Goal: Task Accomplishment & Management: Use online tool/utility

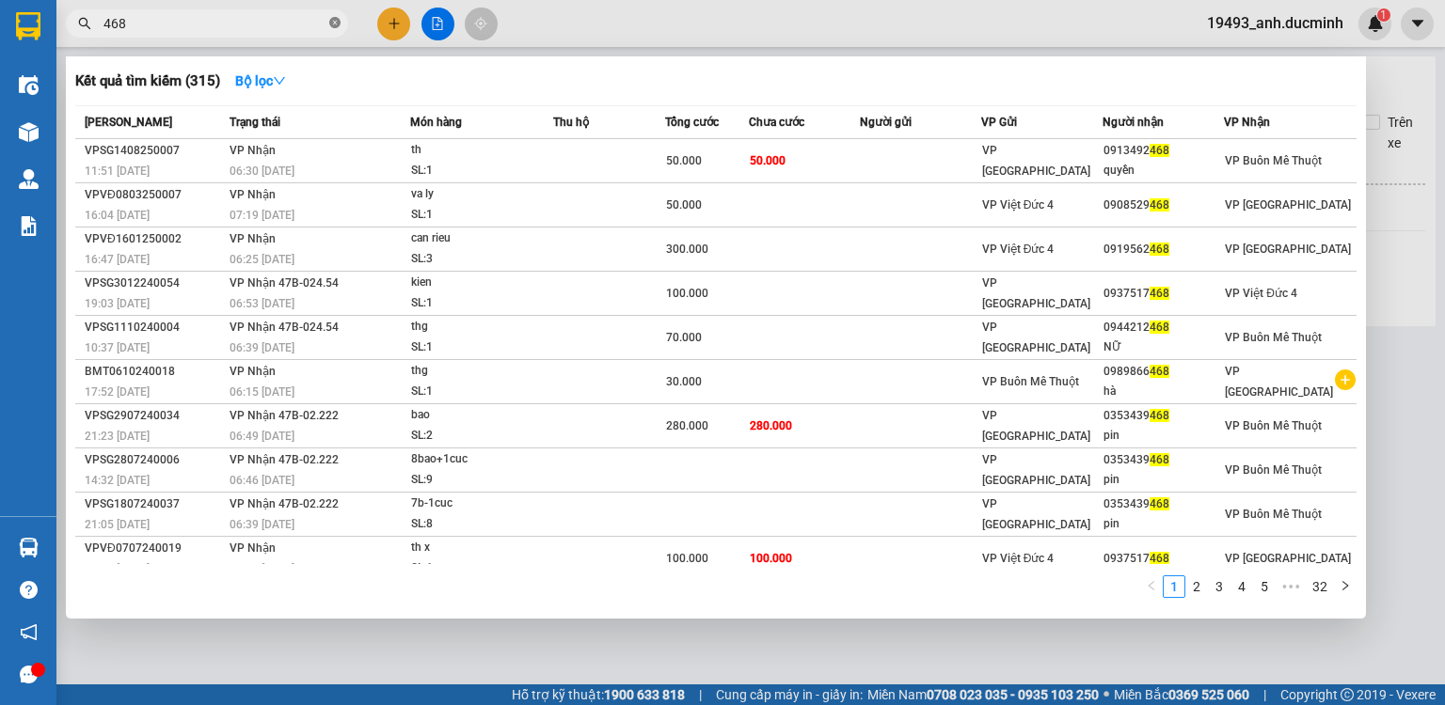
click at [329, 23] on icon "close-circle" at bounding box center [334, 22] width 11 height 11
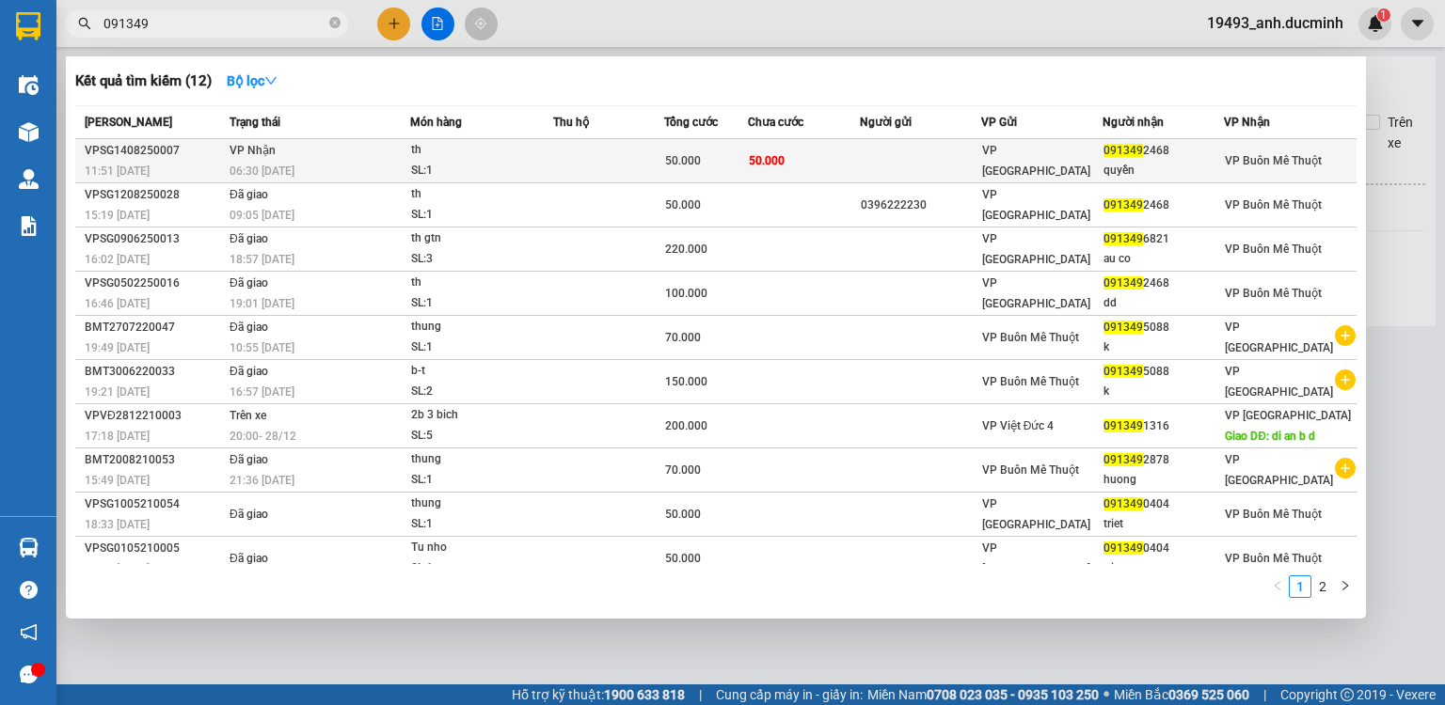
type input "091349"
click at [466, 148] on div "th" at bounding box center [481, 150] width 141 height 21
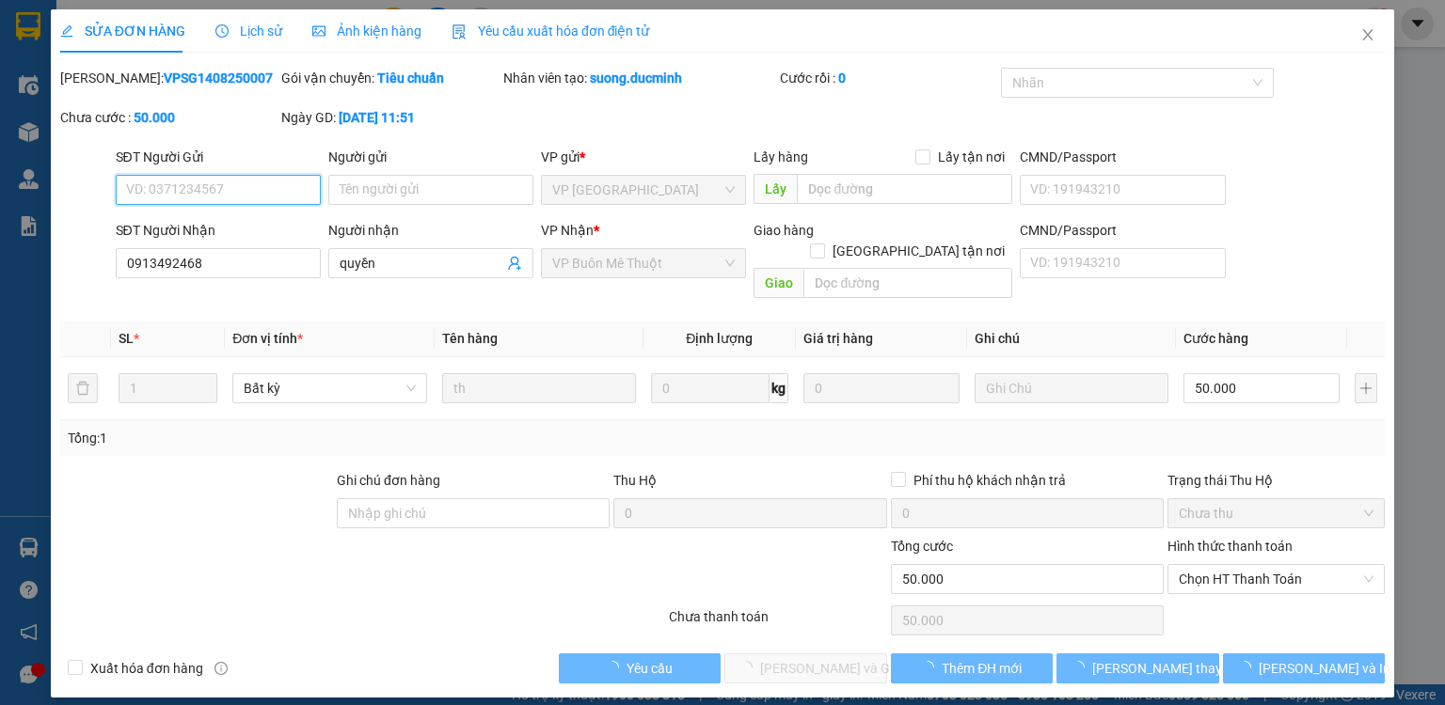
type input "0913492468"
type input "quyền"
type input "50.000"
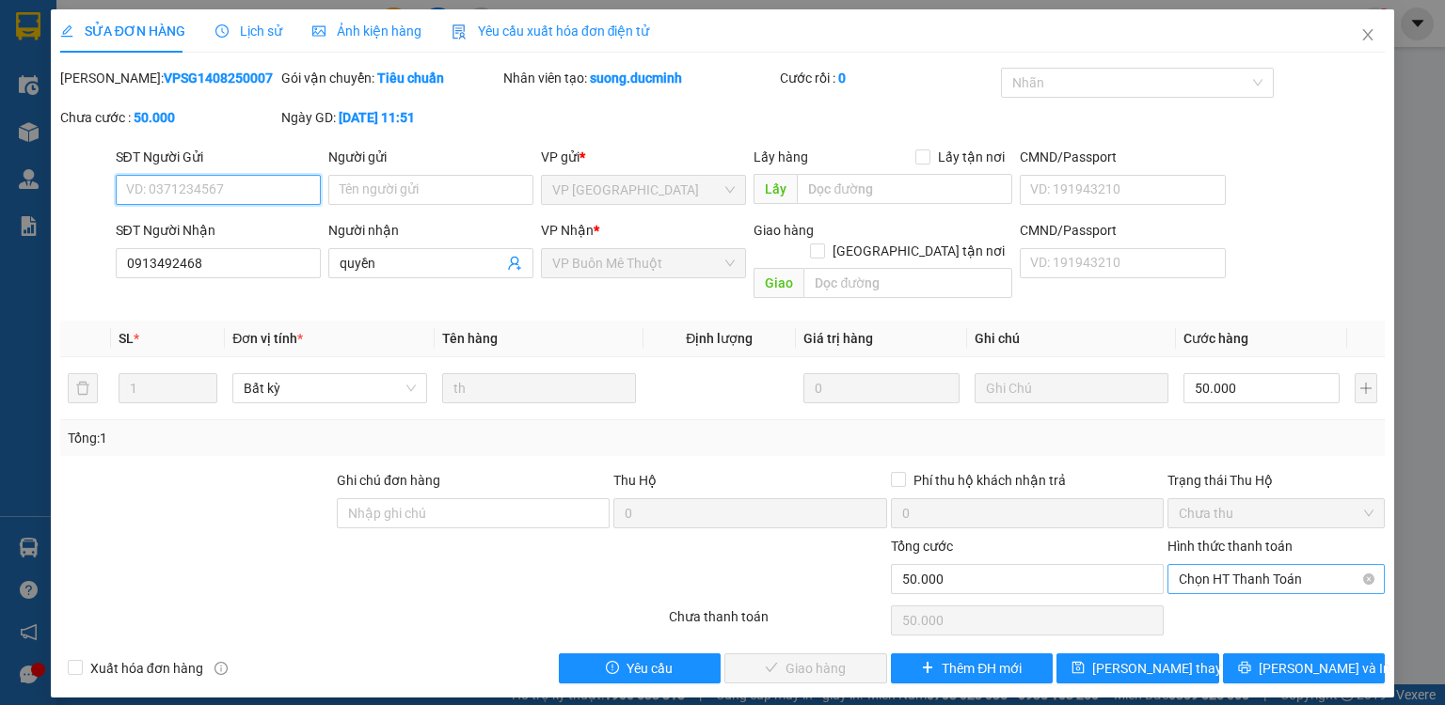
click at [1253, 568] on span "Chọn HT Thanh Toán" at bounding box center [1276, 579] width 195 height 28
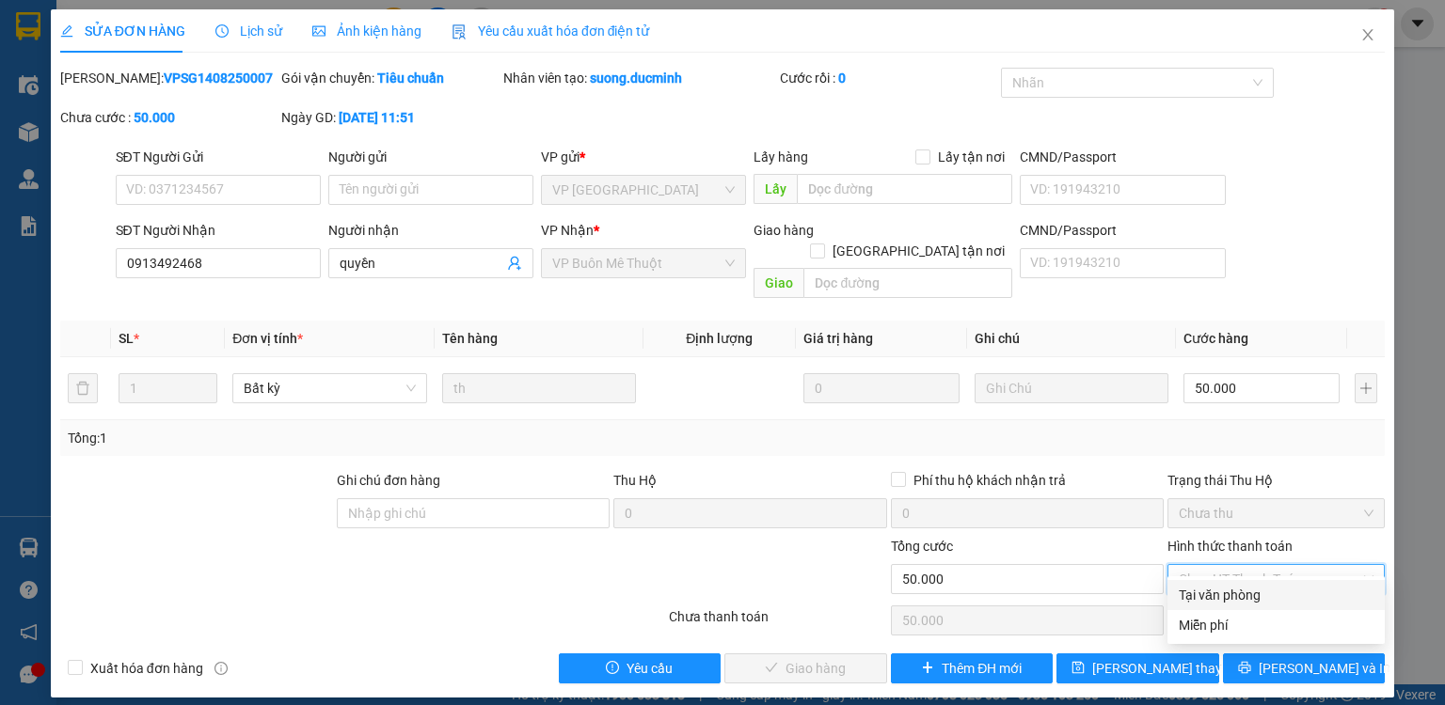
click at [1232, 586] on div "Tại văn phòng" at bounding box center [1276, 595] width 195 height 21
type input "0"
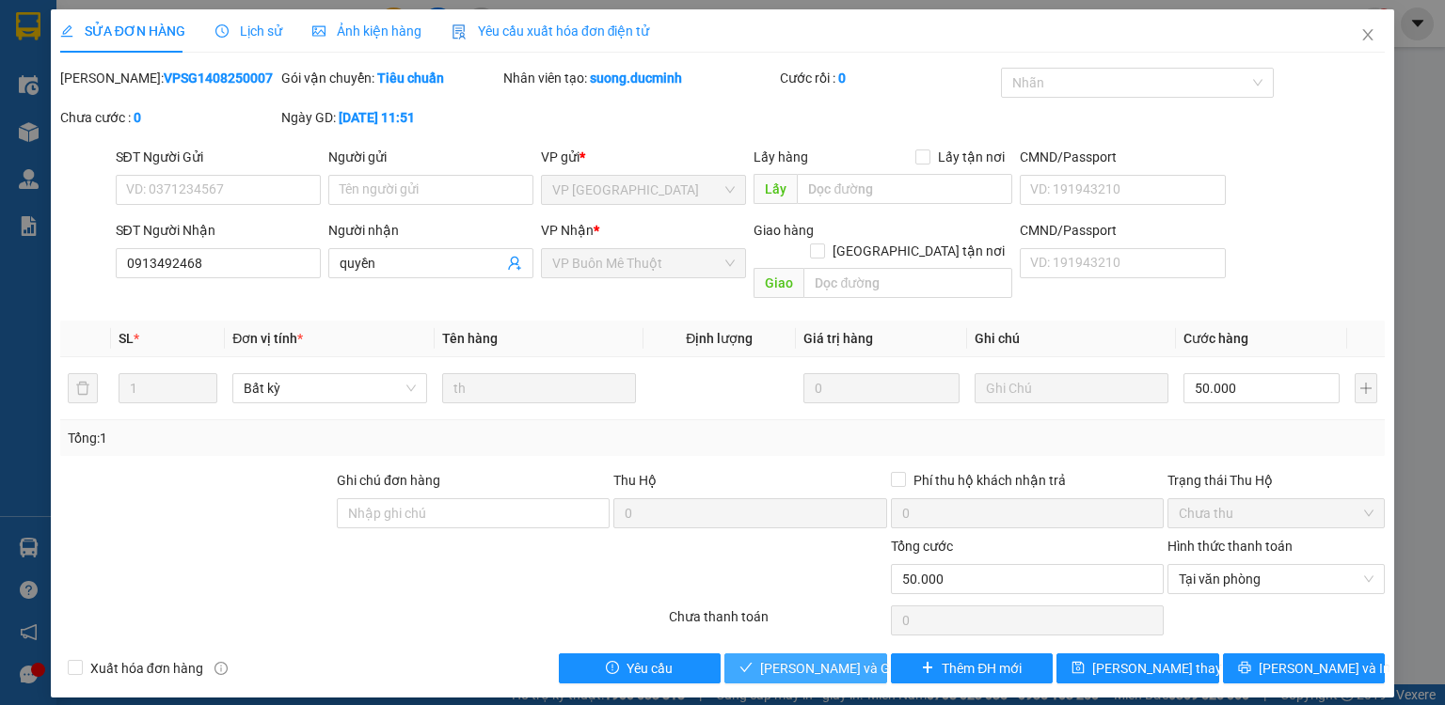
click at [850, 658] on span "Lưu và Giao hàng" at bounding box center [850, 668] width 181 height 21
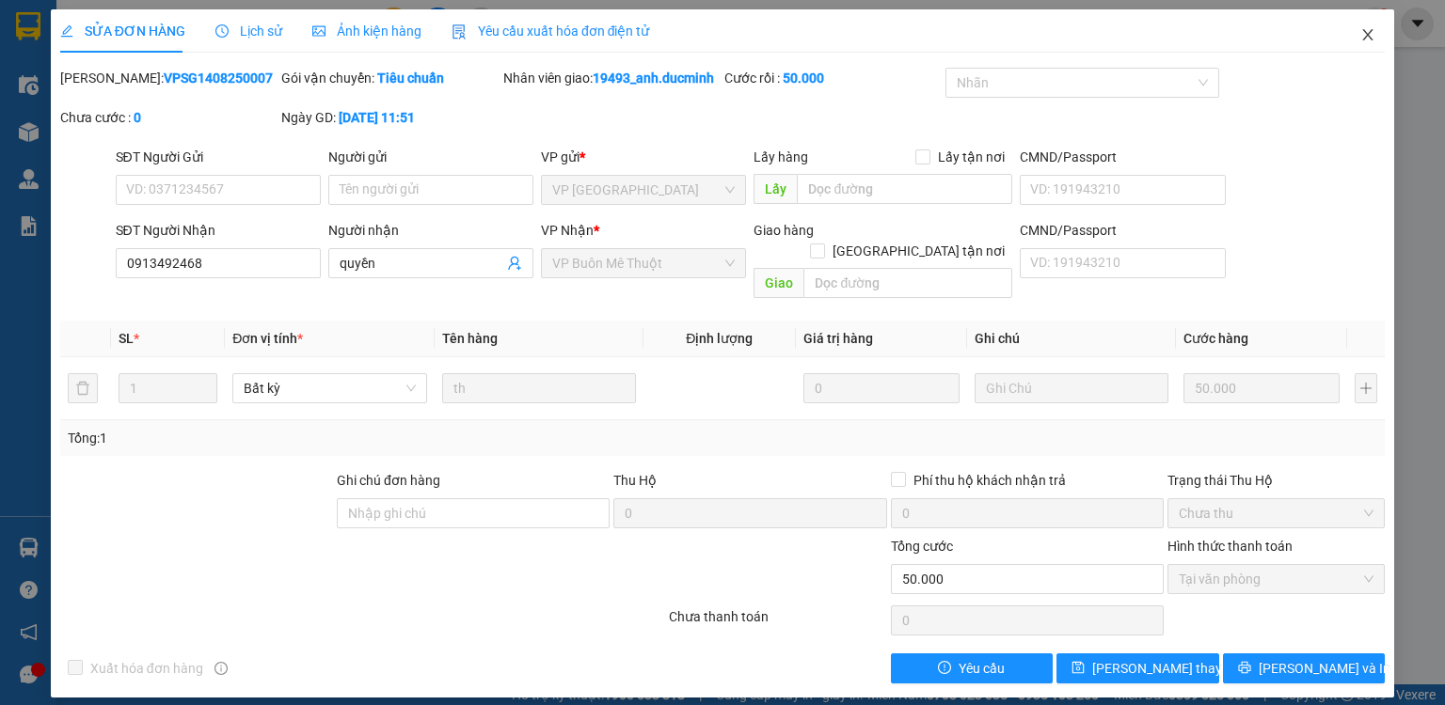
click at [1352, 50] on span "Close" at bounding box center [1367, 35] width 53 height 53
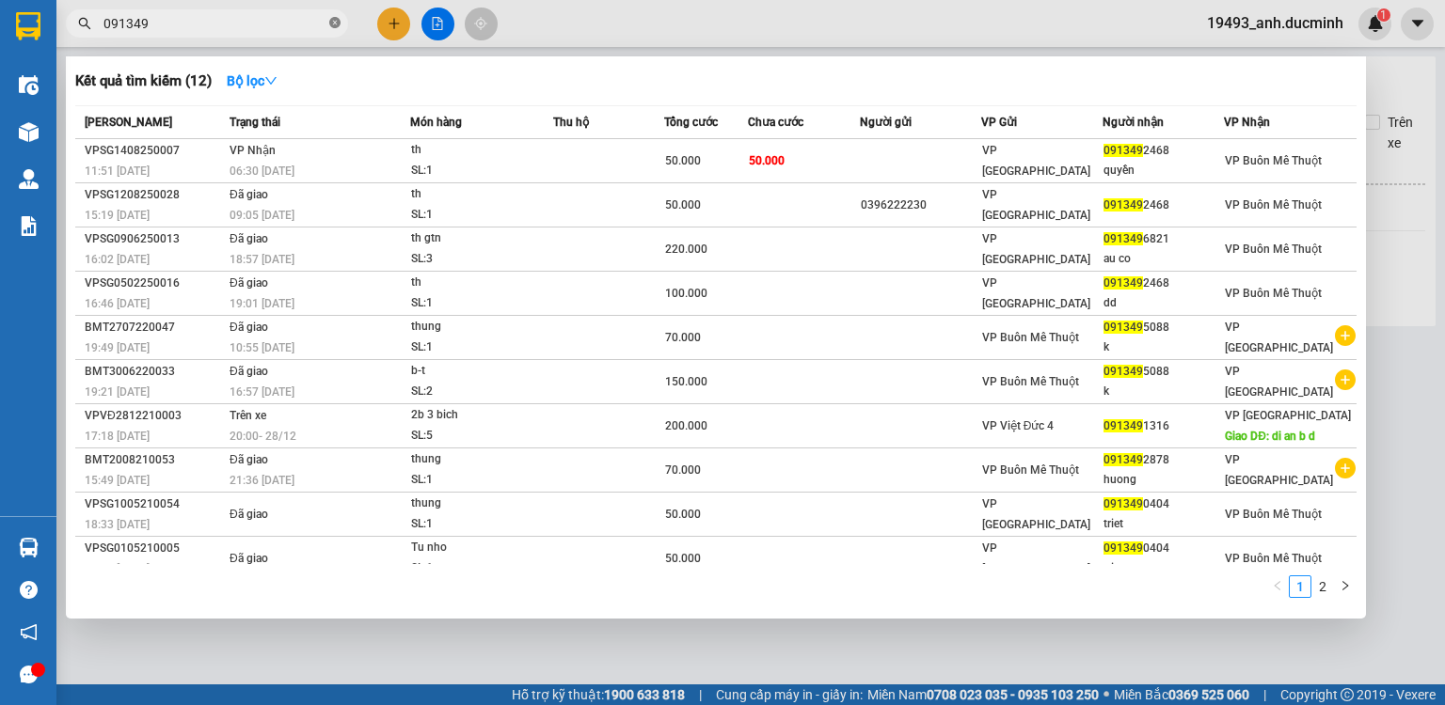
click at [331, 23] on icon "close-circle" at bounding box center [334, 22] width 11 height 11
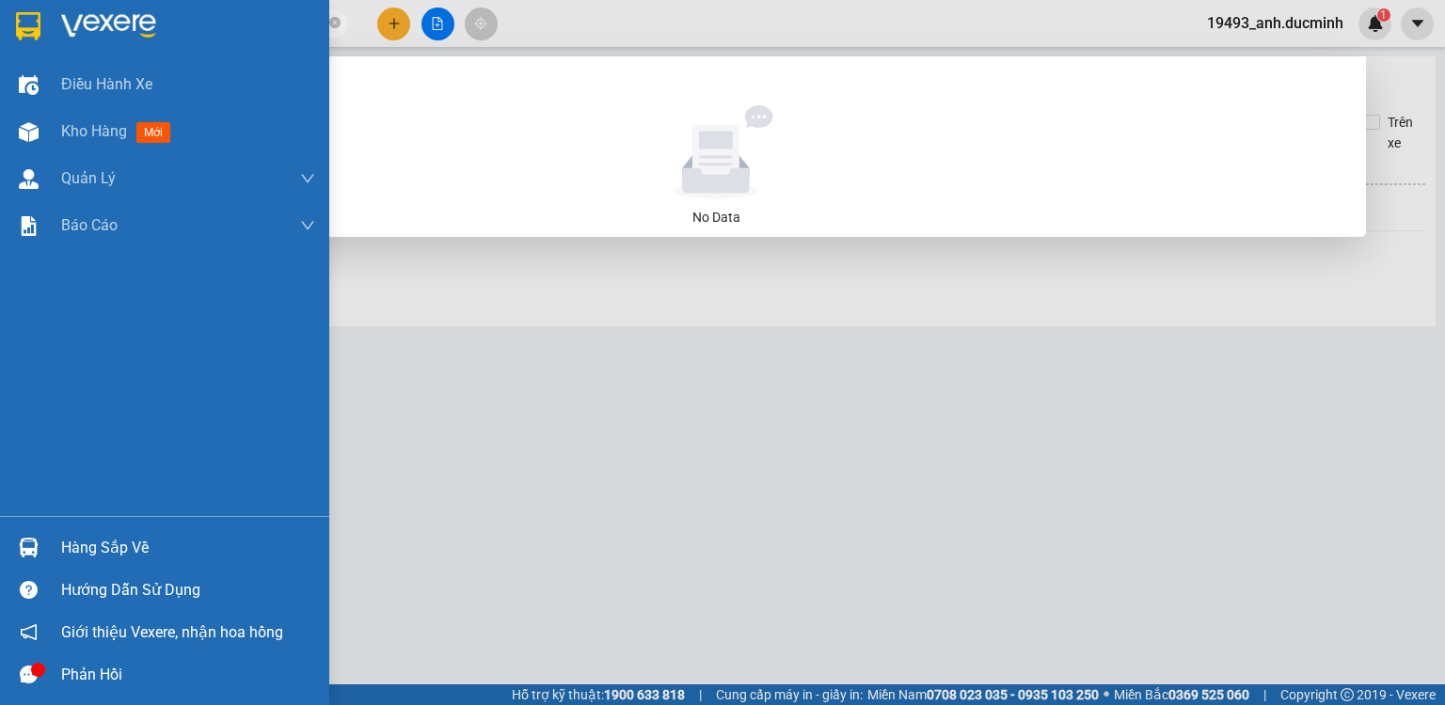
drag, startPoint x: 143, startPoint y: 22, endPoint x: 45, endPoint y: 15, distance: 98.0
click at [45, 15] on section "Kết quả tìm kiếm ( 0 ) Bộ lọc No Data 034278279 19493_anh.ducminh 1 Điều hành x…" at bounding box center [722, 352] width 1445 height 705
type input "279"
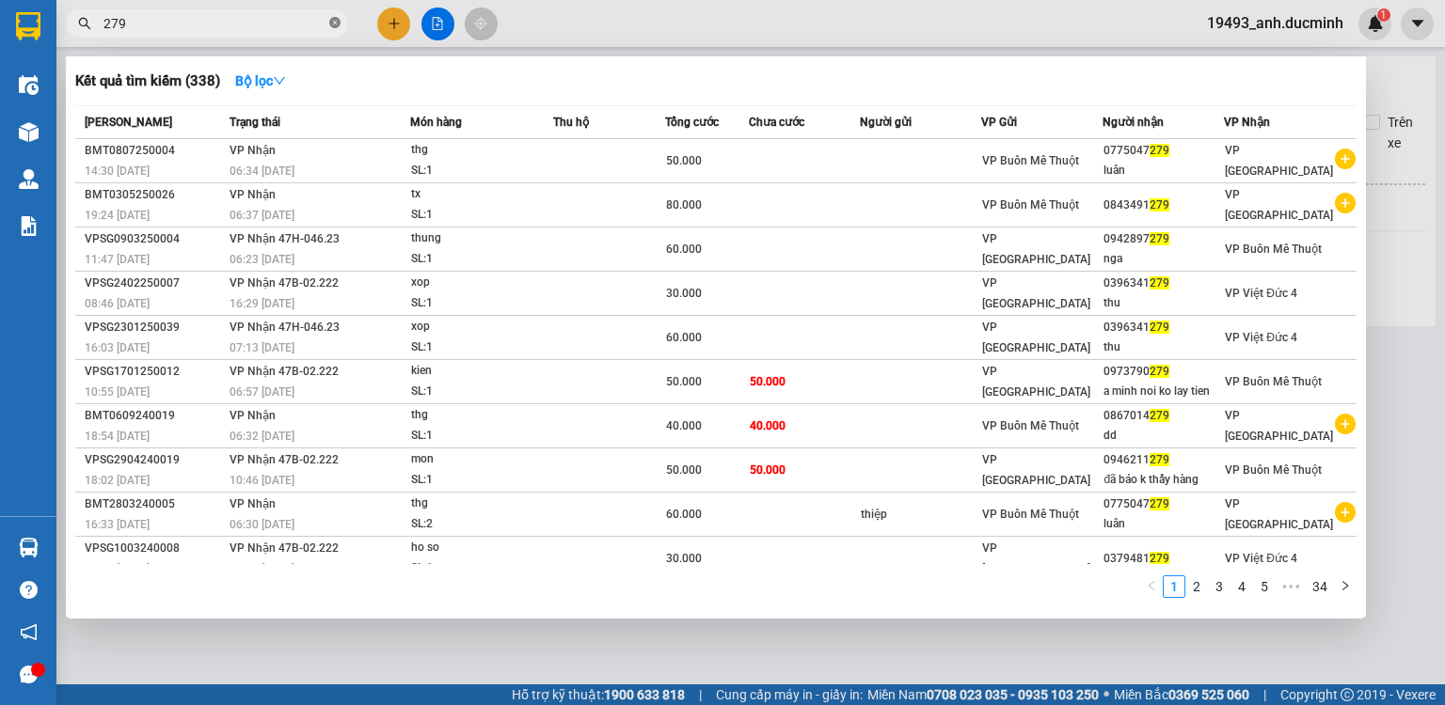
click at [331, 20] on icon "close-circle" at bounding box center [334, 22] width 11 height 11
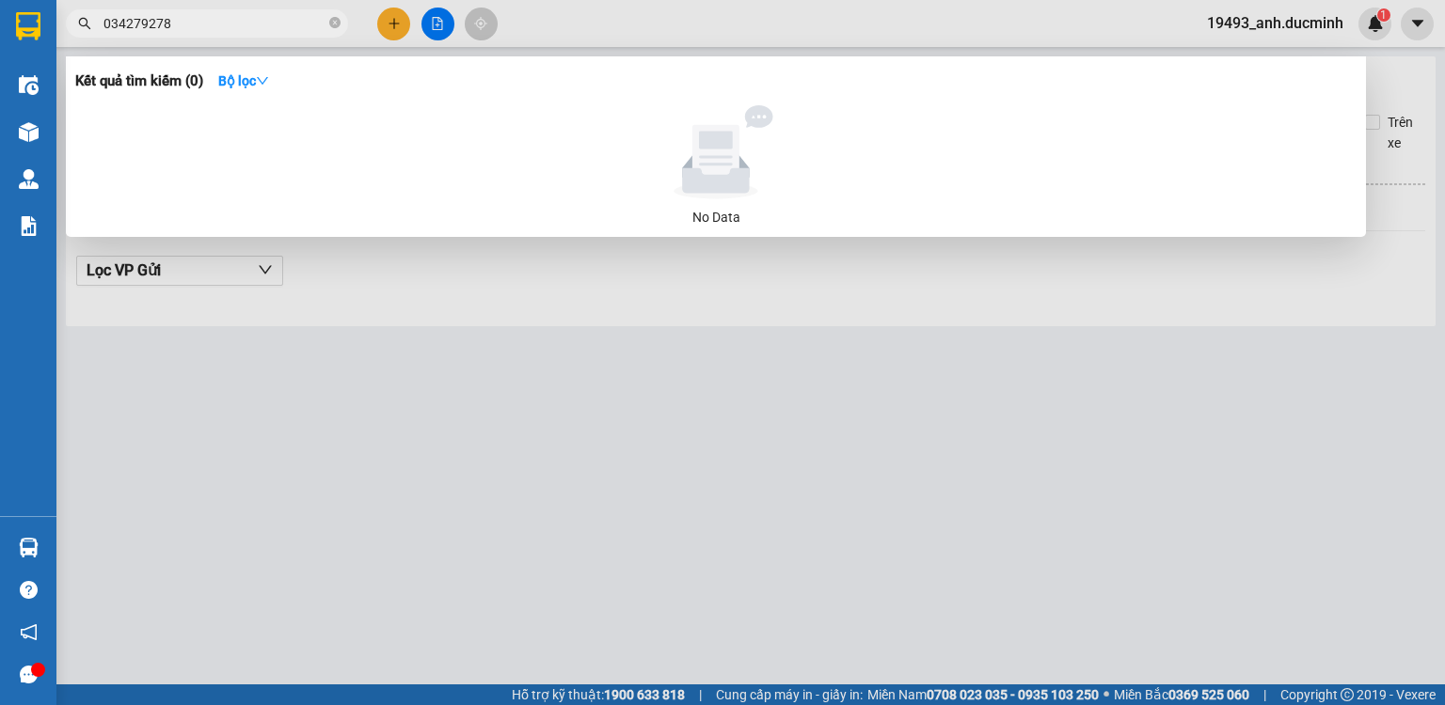
click at [124, 21] on input "034279278" at bounding box center [214, 23] width 222 height 21
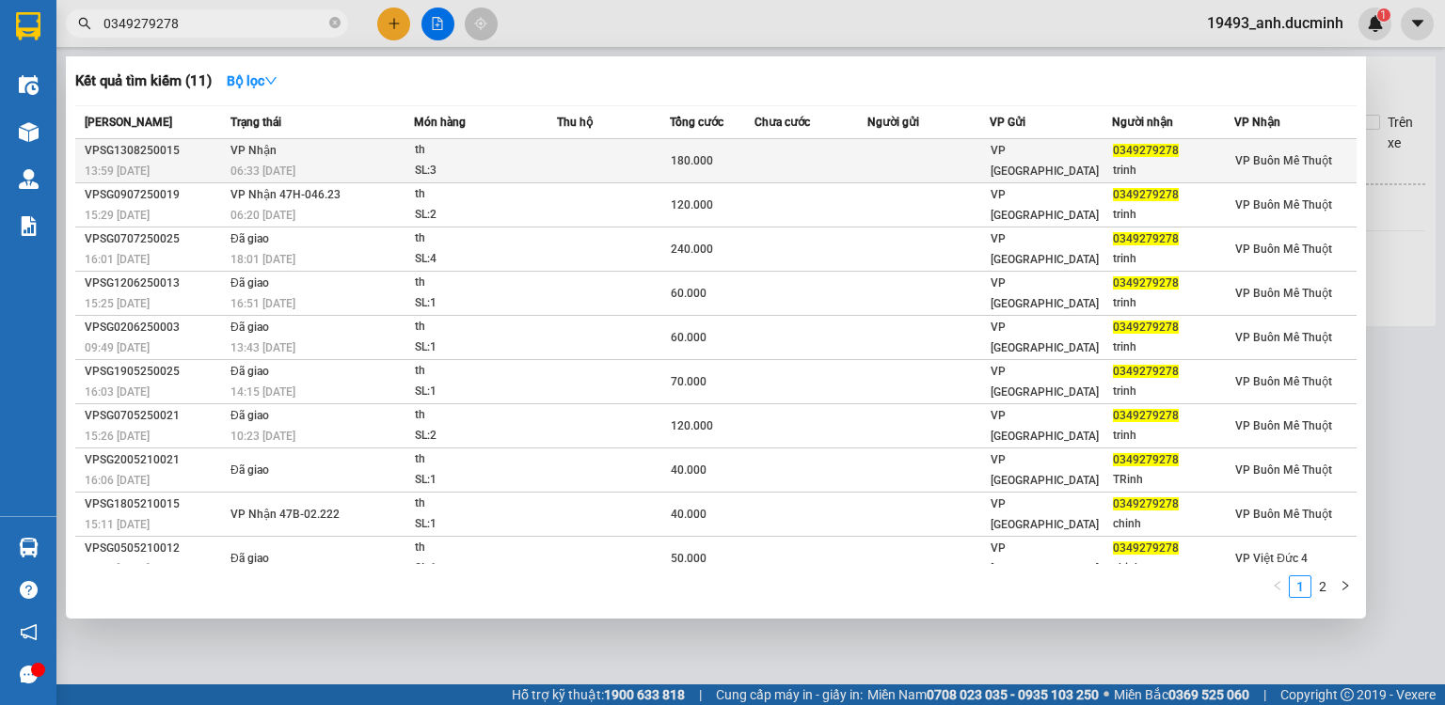
type input "0349279278"
click at [397, 159] on td "VP Nhận 06:33 - 14/08" at bounding box center [320, 161] width 188 height 44
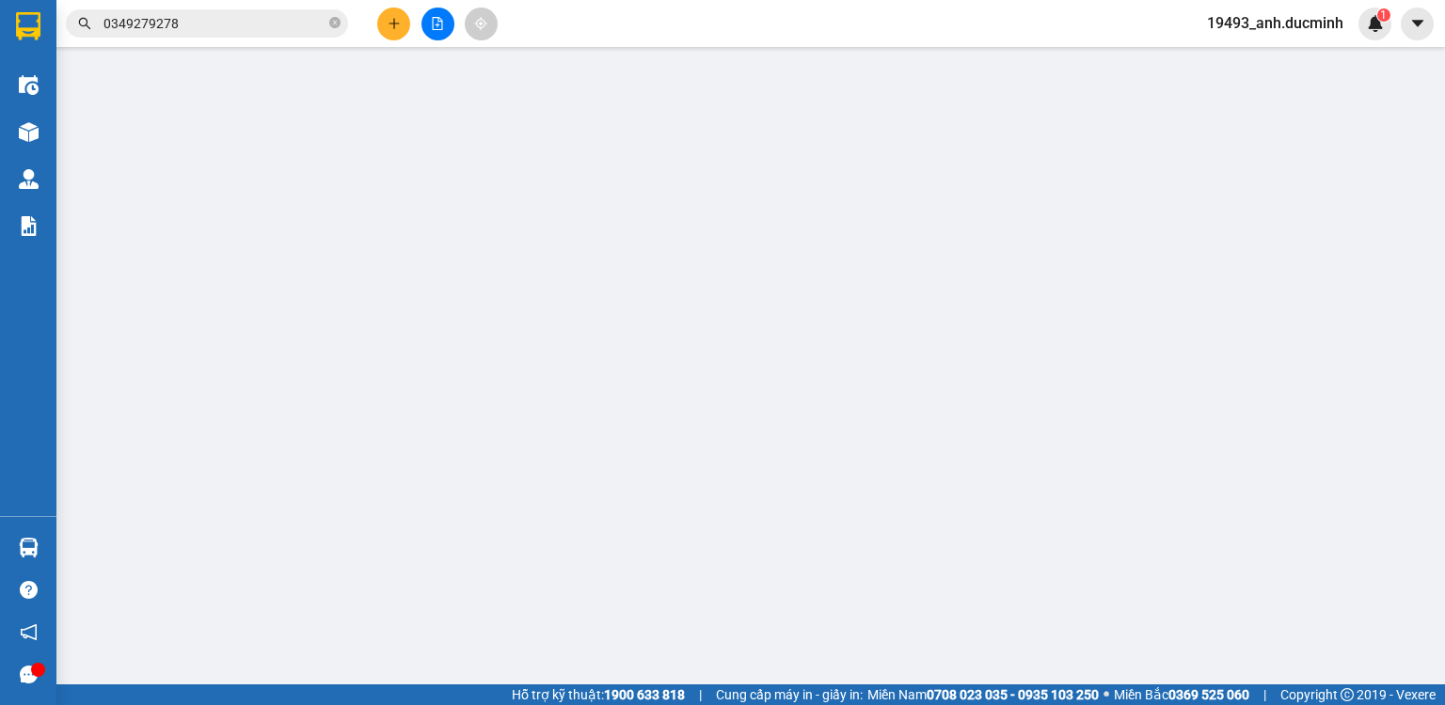
type input "0349279278"
type input "trinh"
type input "180.000"
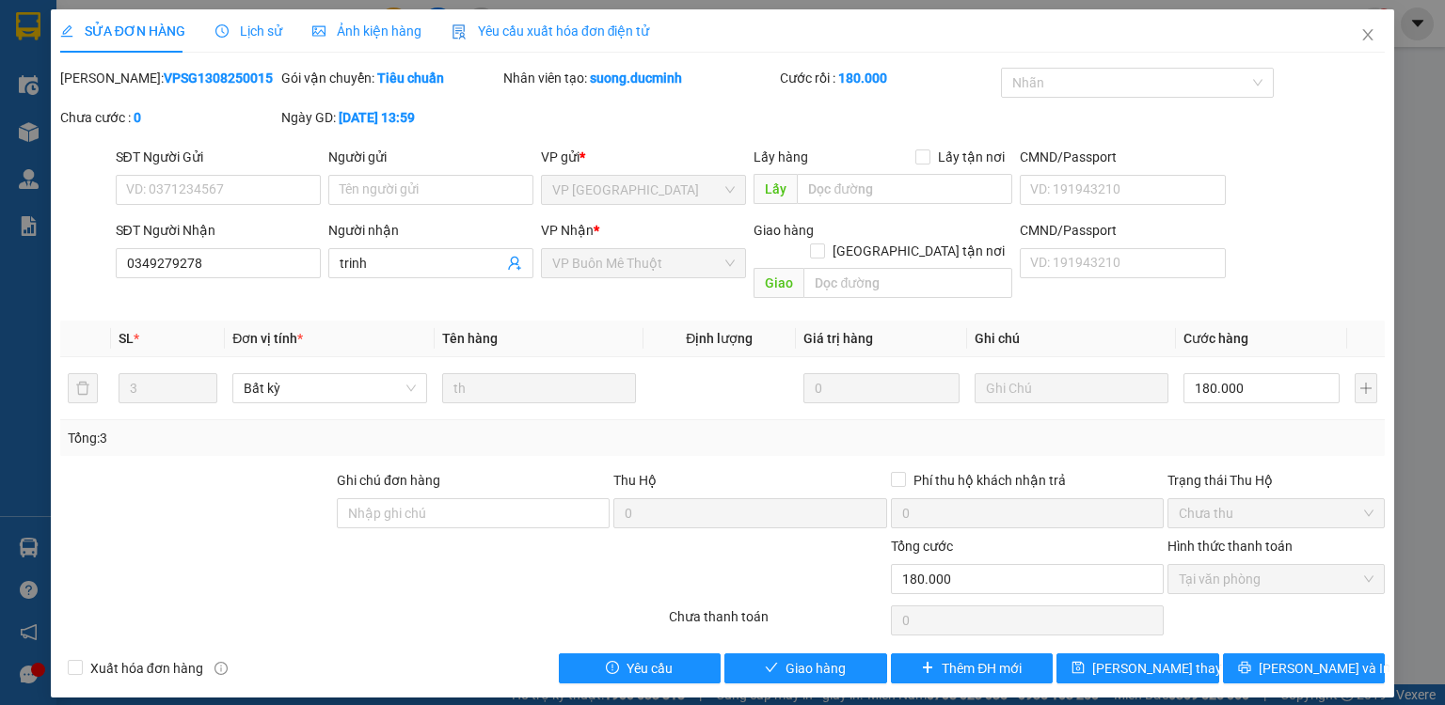
click at [270, 25] on span "Lịch sử" at bounding box center [248, 31] width 67 height 15
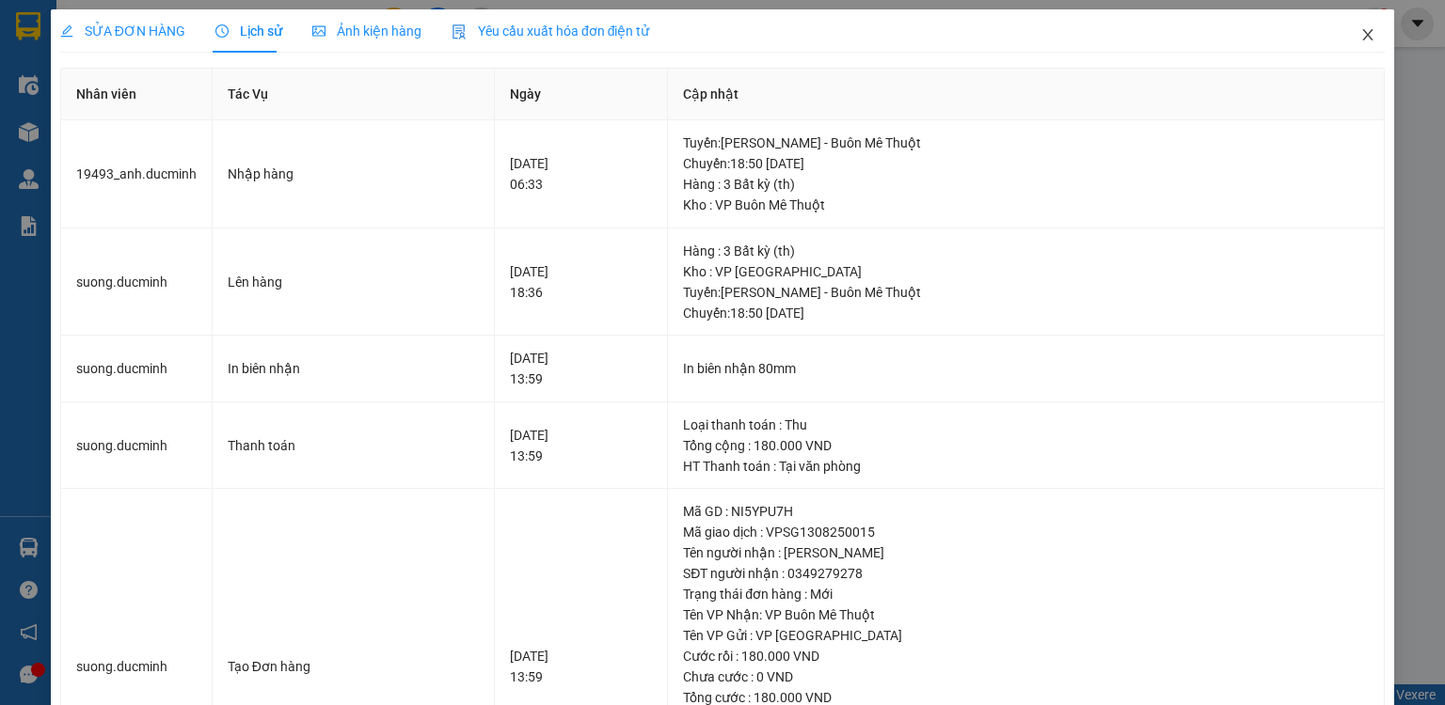
click at [1369, 34] on span "Close" at bounding box center [1367, 35] width 53 height 53
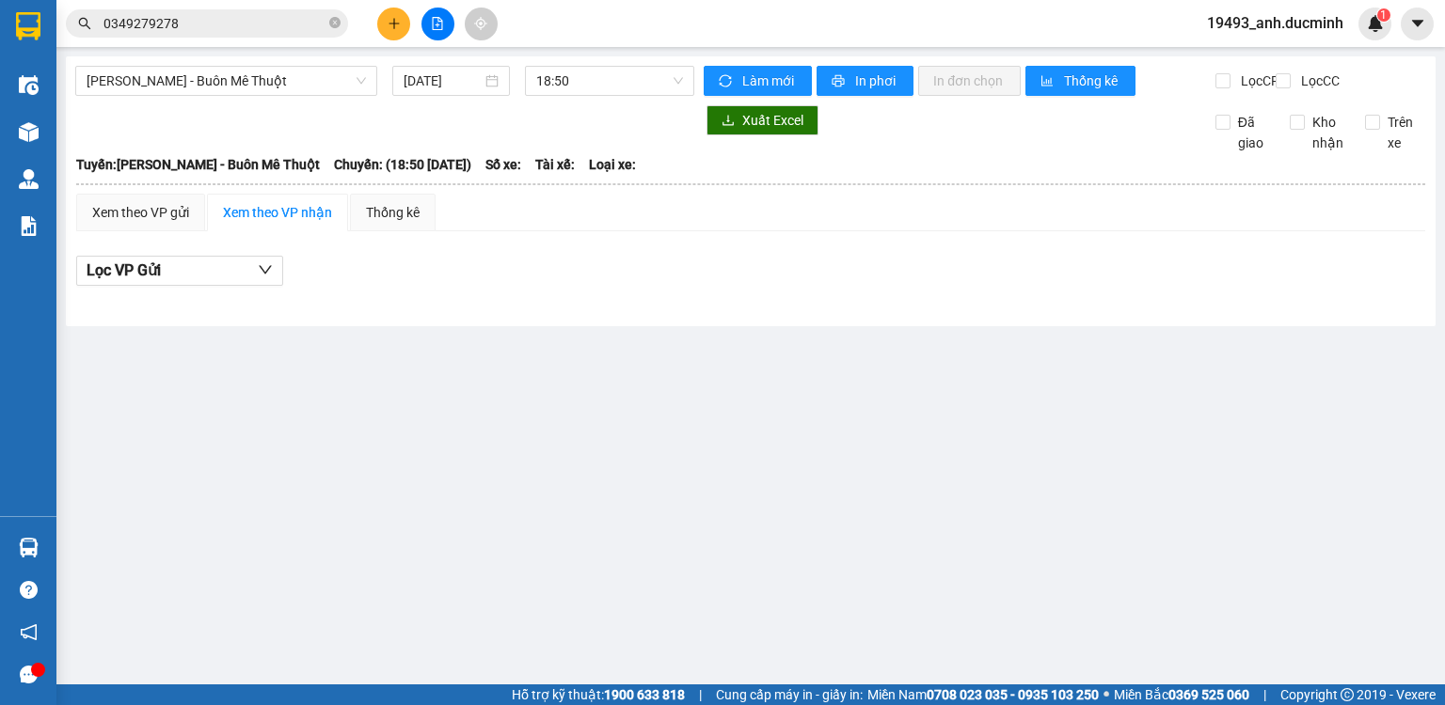
click at [283, 11] on span "0349279278" at bounding box center [207, 23] width 282 height 28
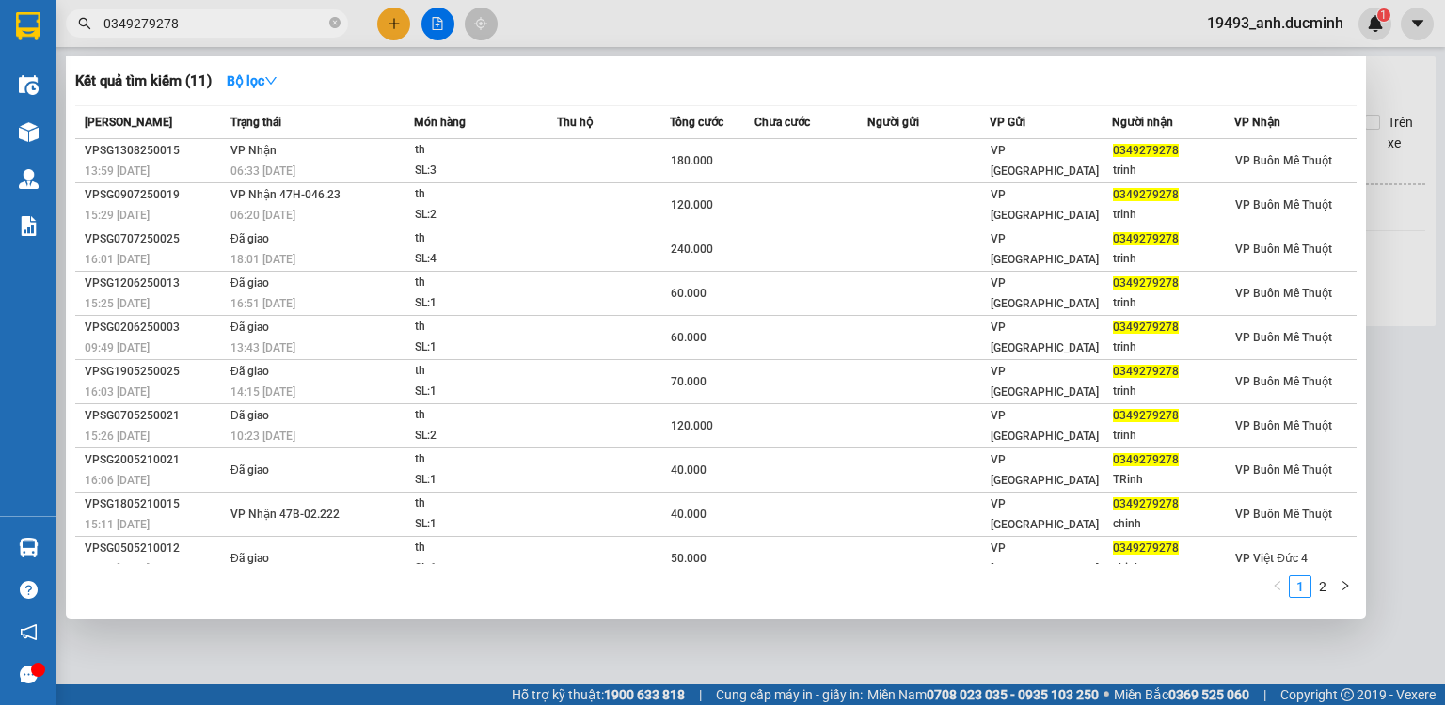
click at [272, 19] on input "0349279278" at bounding box center [214, 23] width 222 height 21
click at [337, 23] on icon "close-circle" at bounding box center [334, 22] width 11 height 11
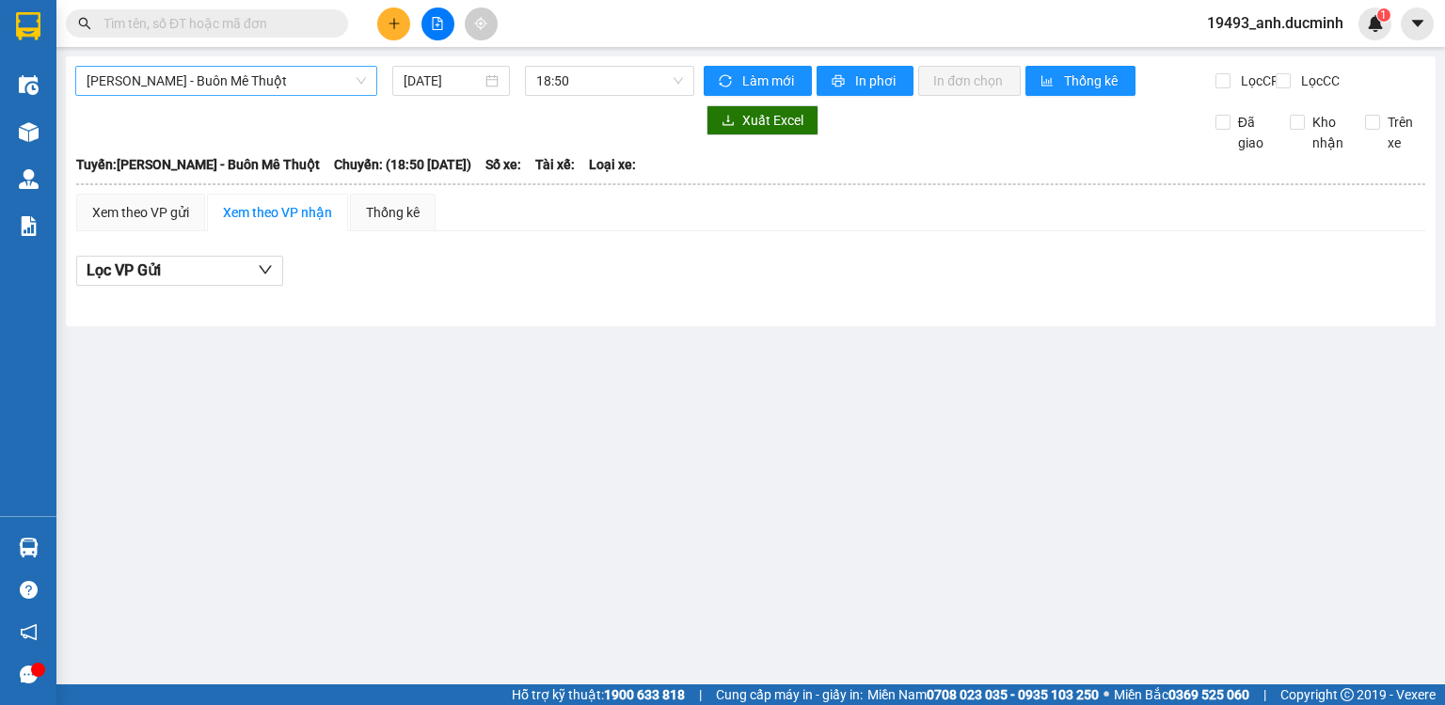
click at [252, 87] on span "[PERSON_NAME] - Buôn Mê Thuột" at bounding box center [226, 81] width 279 height 28
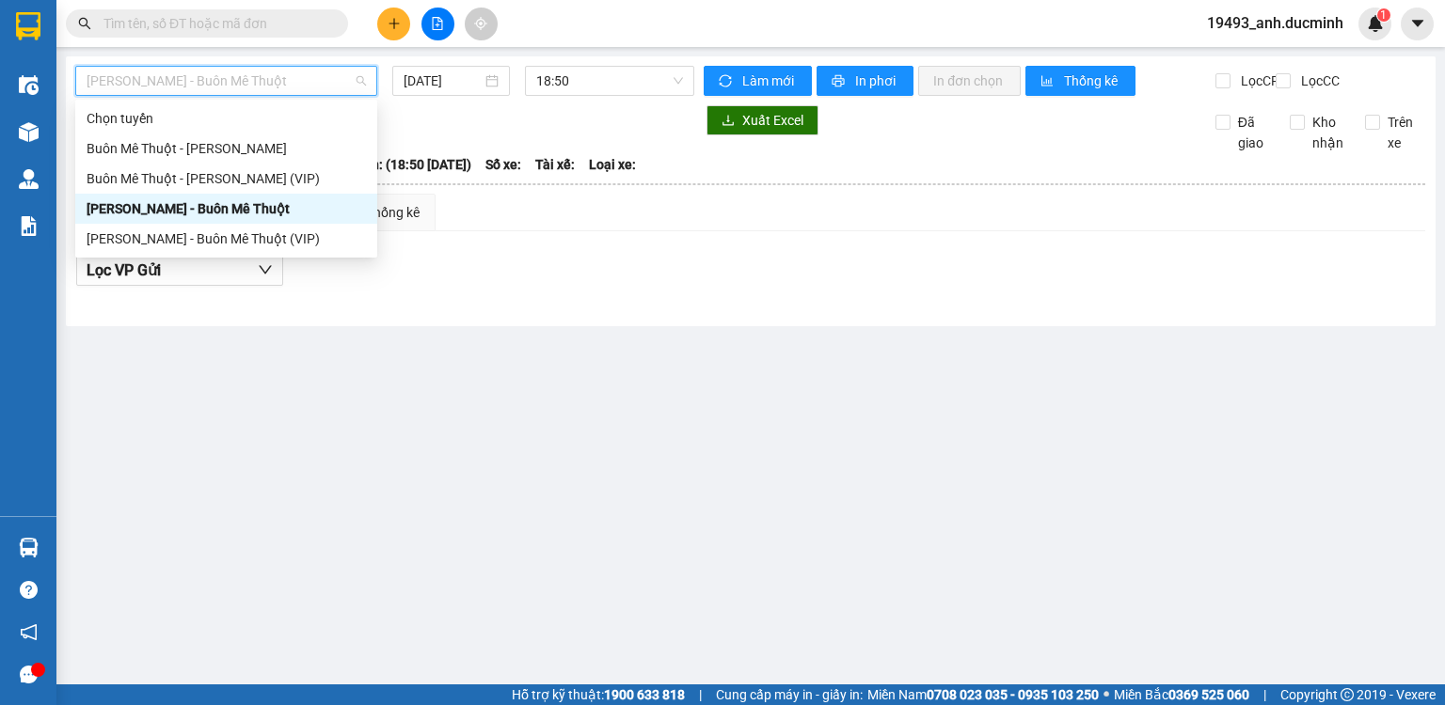
drag, startPoint x: 230, startPoint y: 208, endPoint x: 247, endPoint y: 196, distance: 21.7
click at [230, 207] on div "[PERSON_NAME] - Buôn Mê Thuột" at bounding box center [226, 208] width 279 height 21
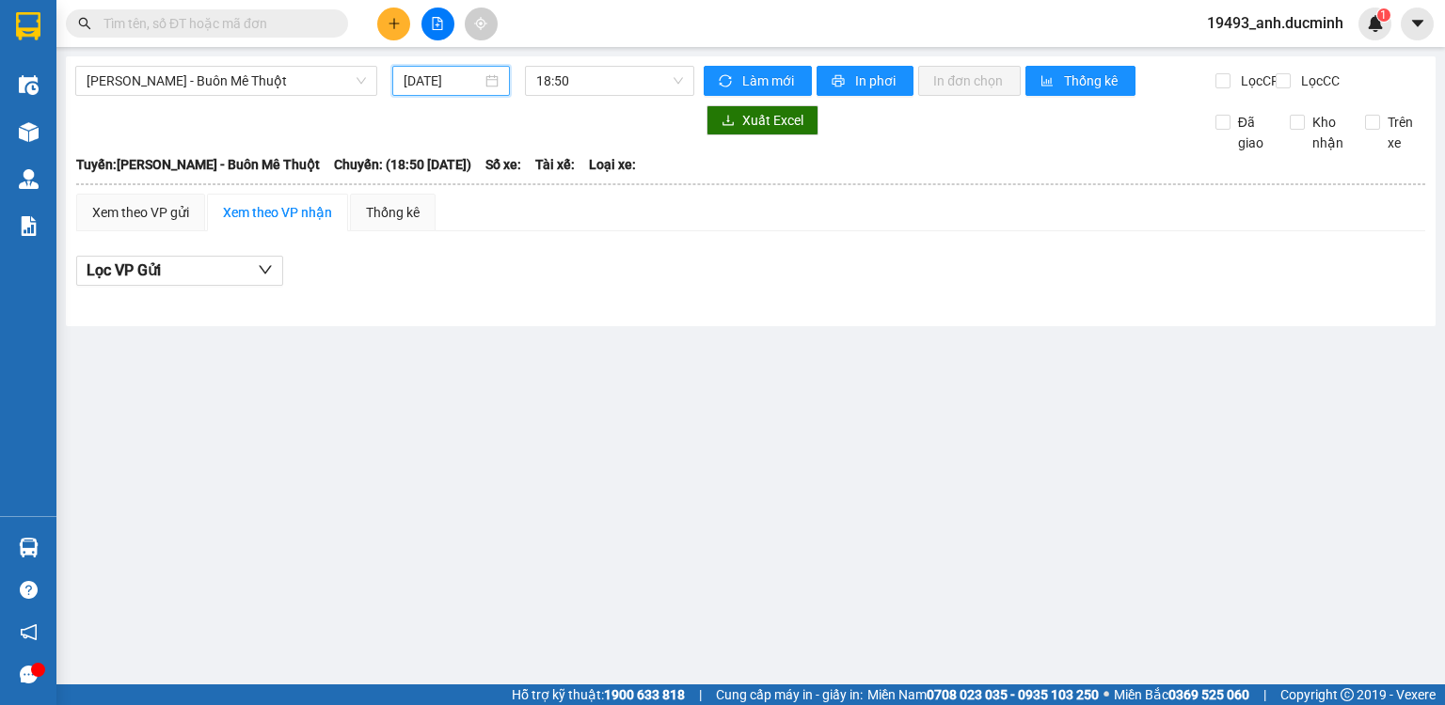
click at [452, 79] on input "[DATE]" at bounding box center [442, 81] width 77 height 21
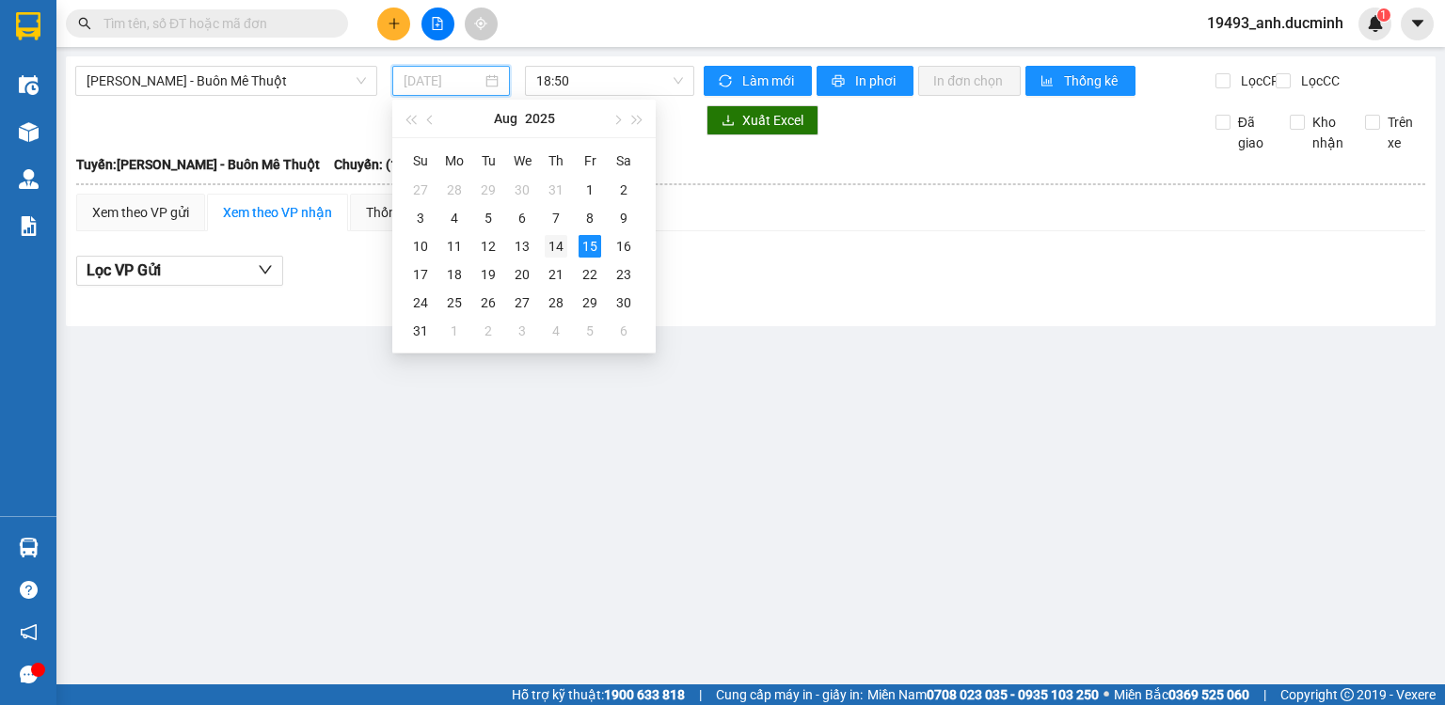
click at [556, 248] on div "14" at bounding box center [556, 246] width 23 height 23
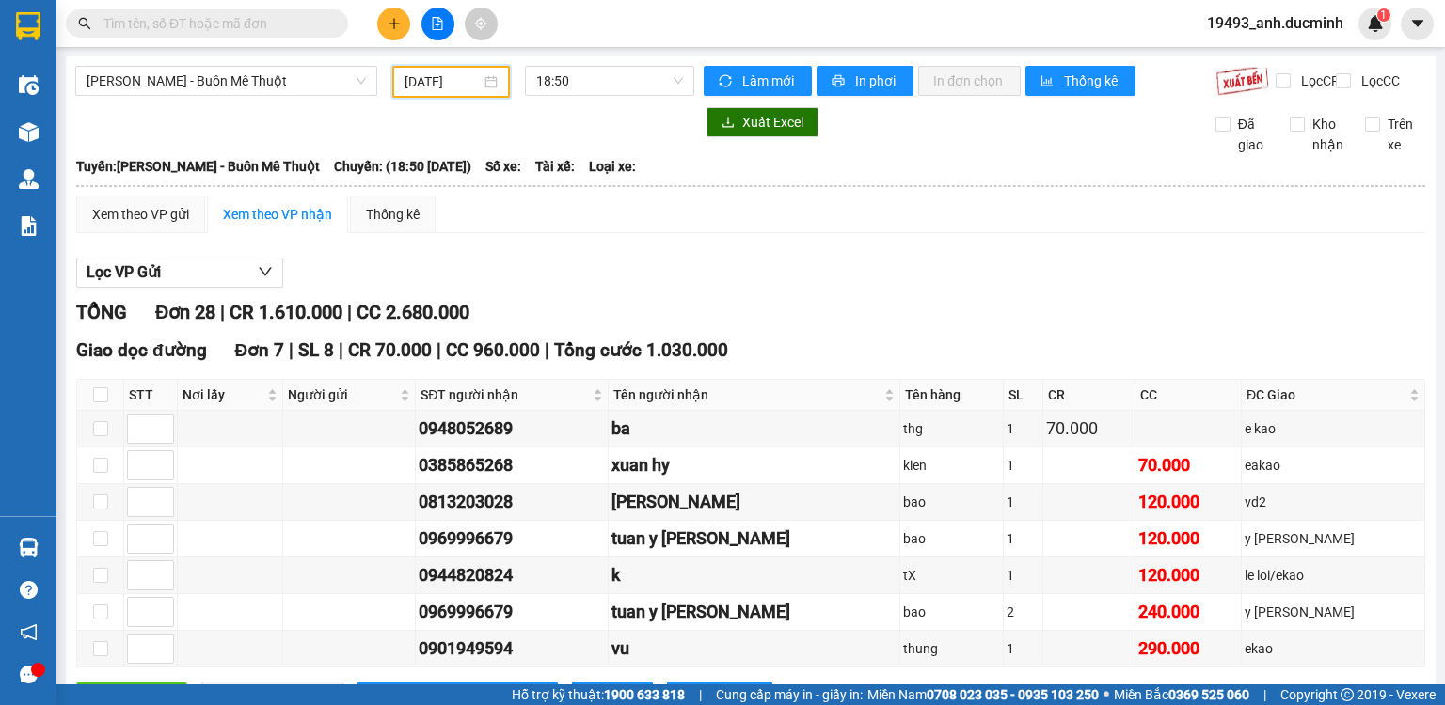
click at [428, 85] on input "[DATE]" at bounding box center [441, 81] width 75 height 21
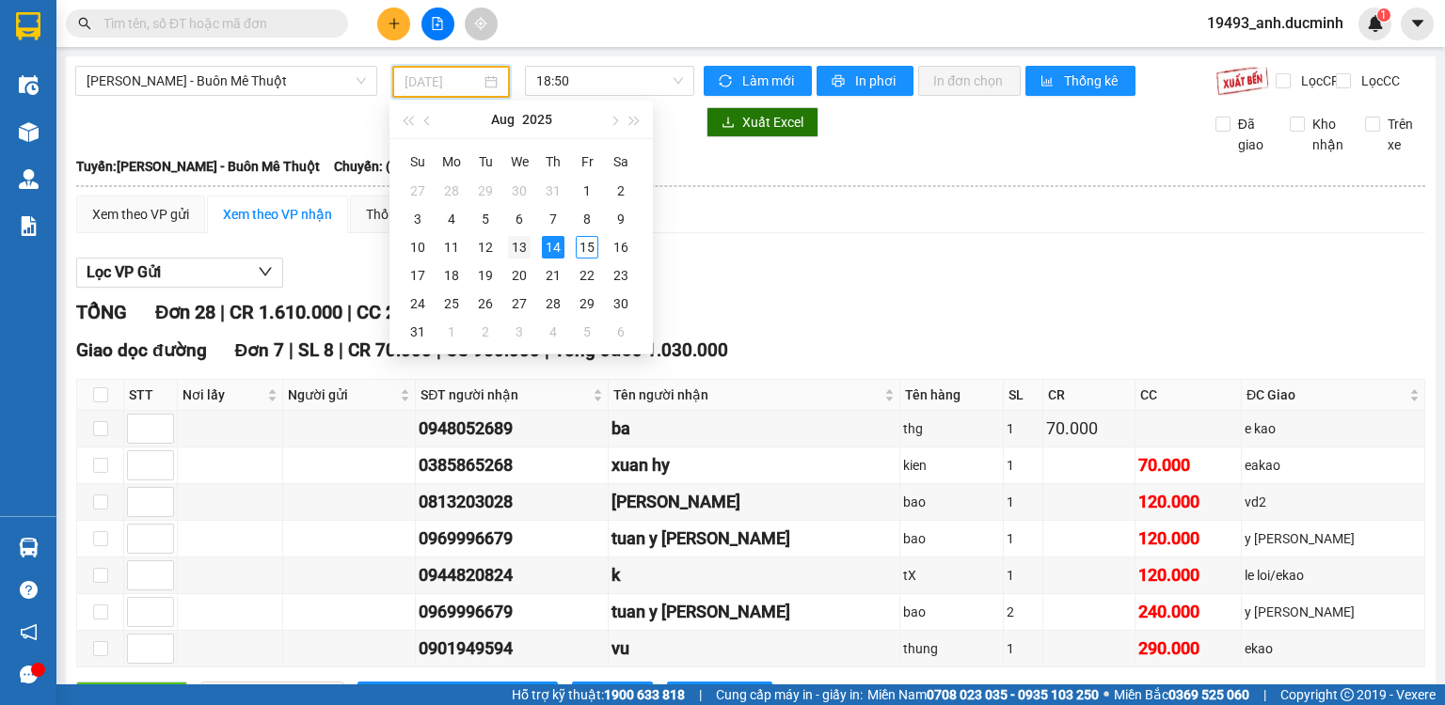
click at [519, 243] on div "13" at bounding box center [519, 247] width 23 height 23
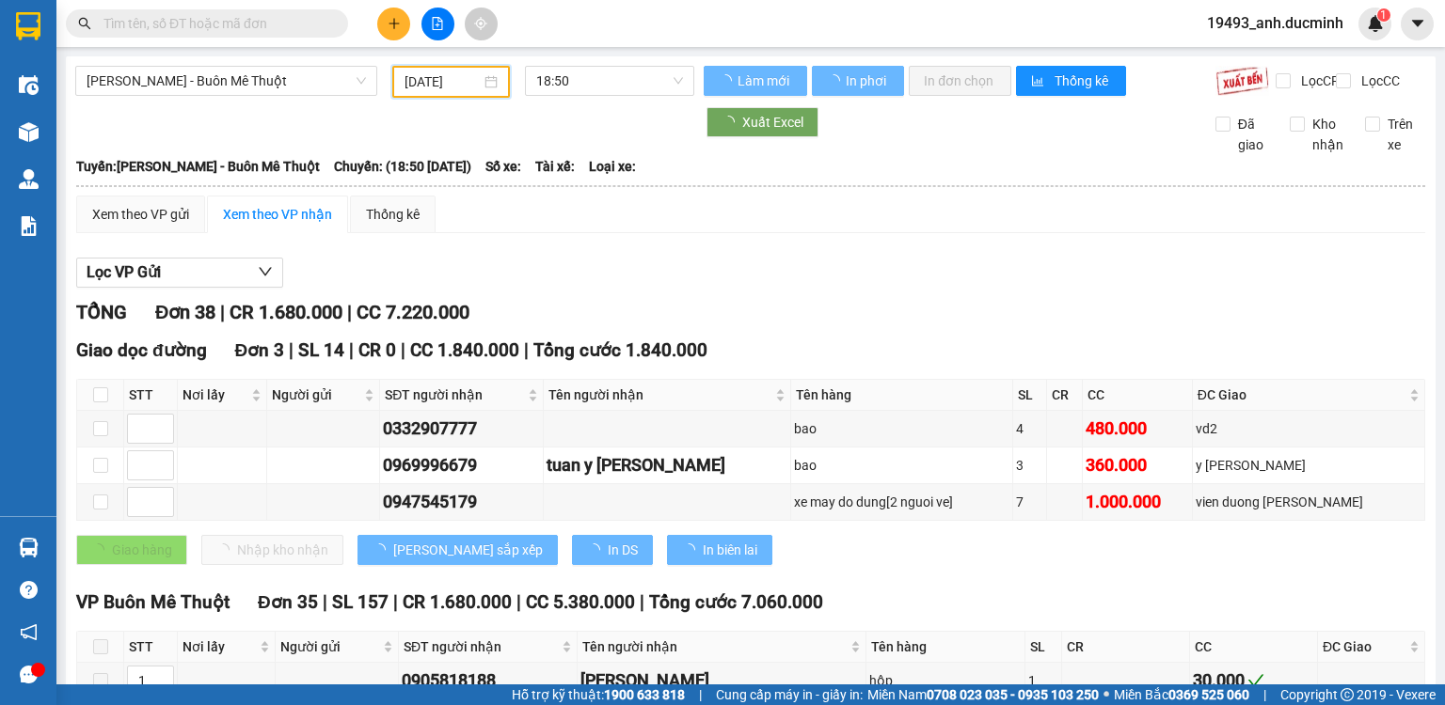
scroll to position [602, 0]
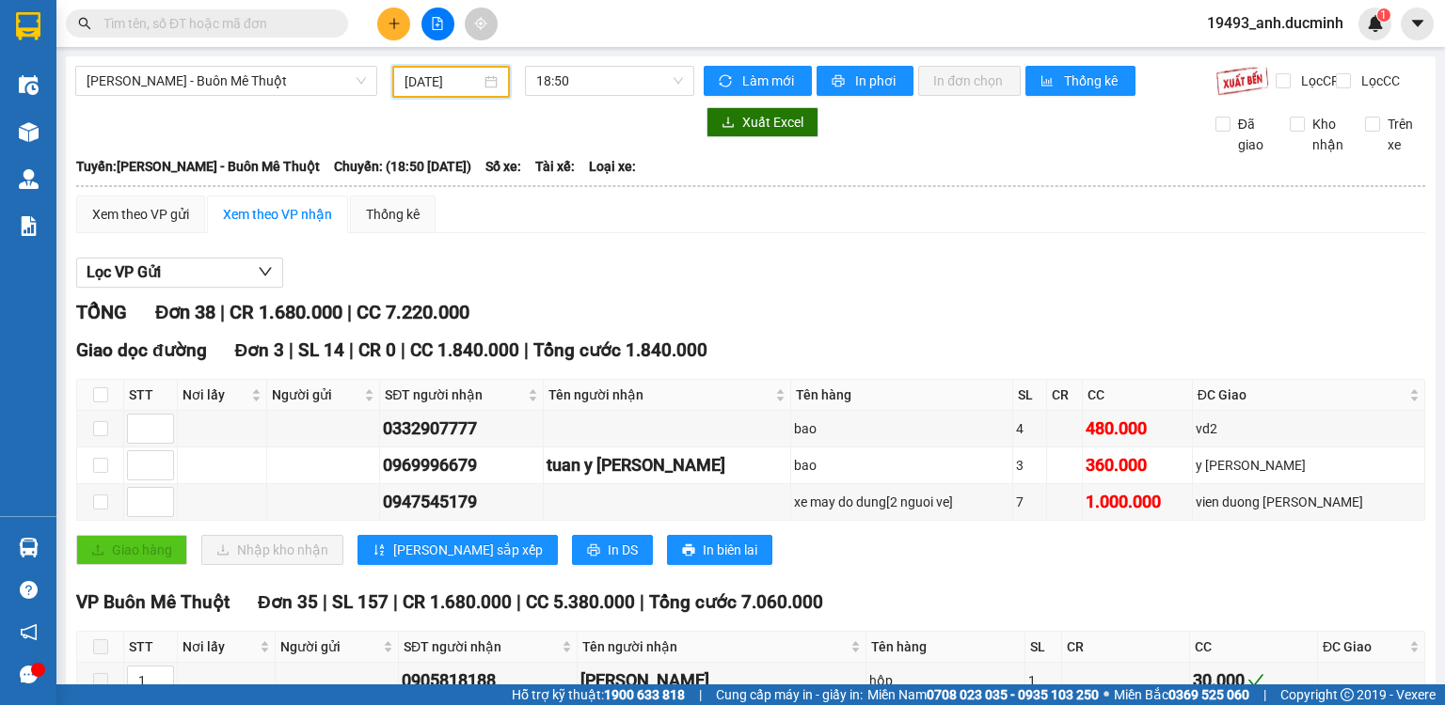
click at [405, 72] on input "[DATE]" at bounding box center [441, 81] width 75 height 21
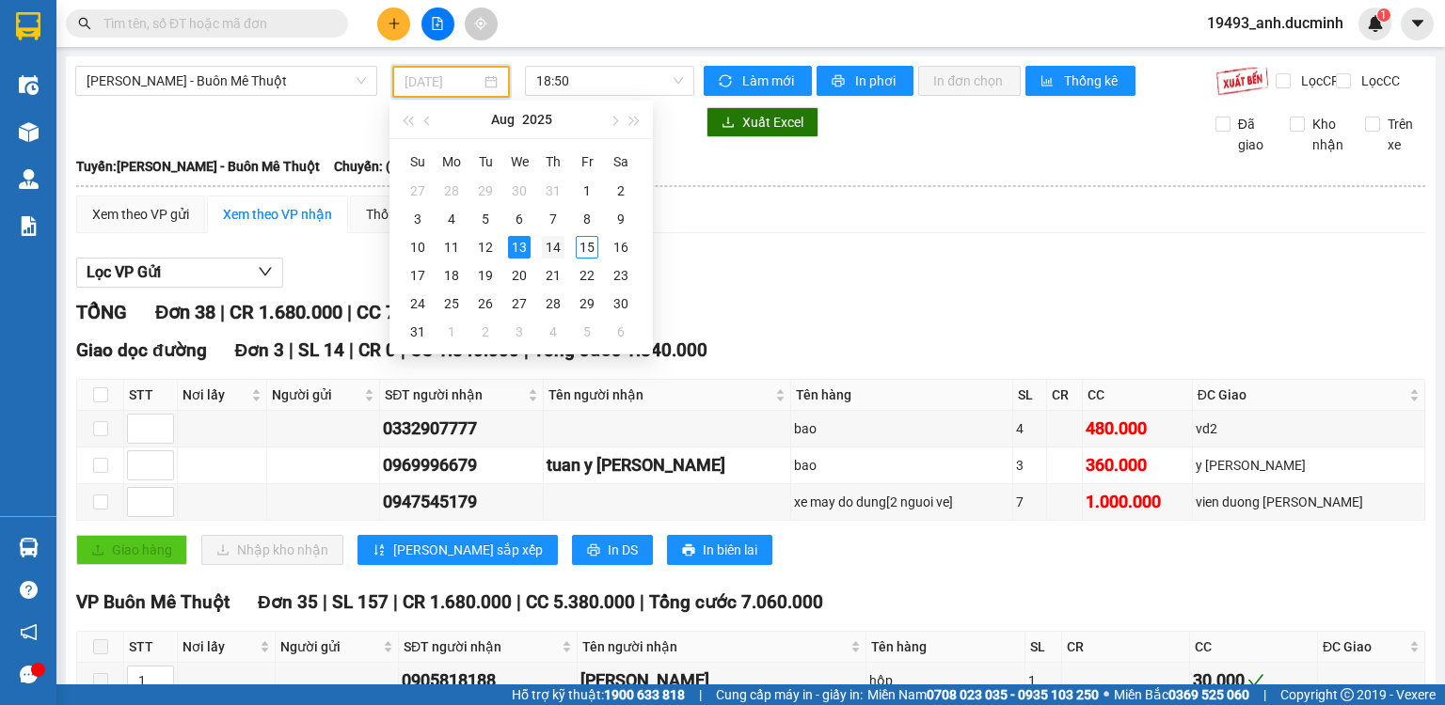
click at [551, 243] on div "14" at bounding box center [553, 247] width 23 height 23
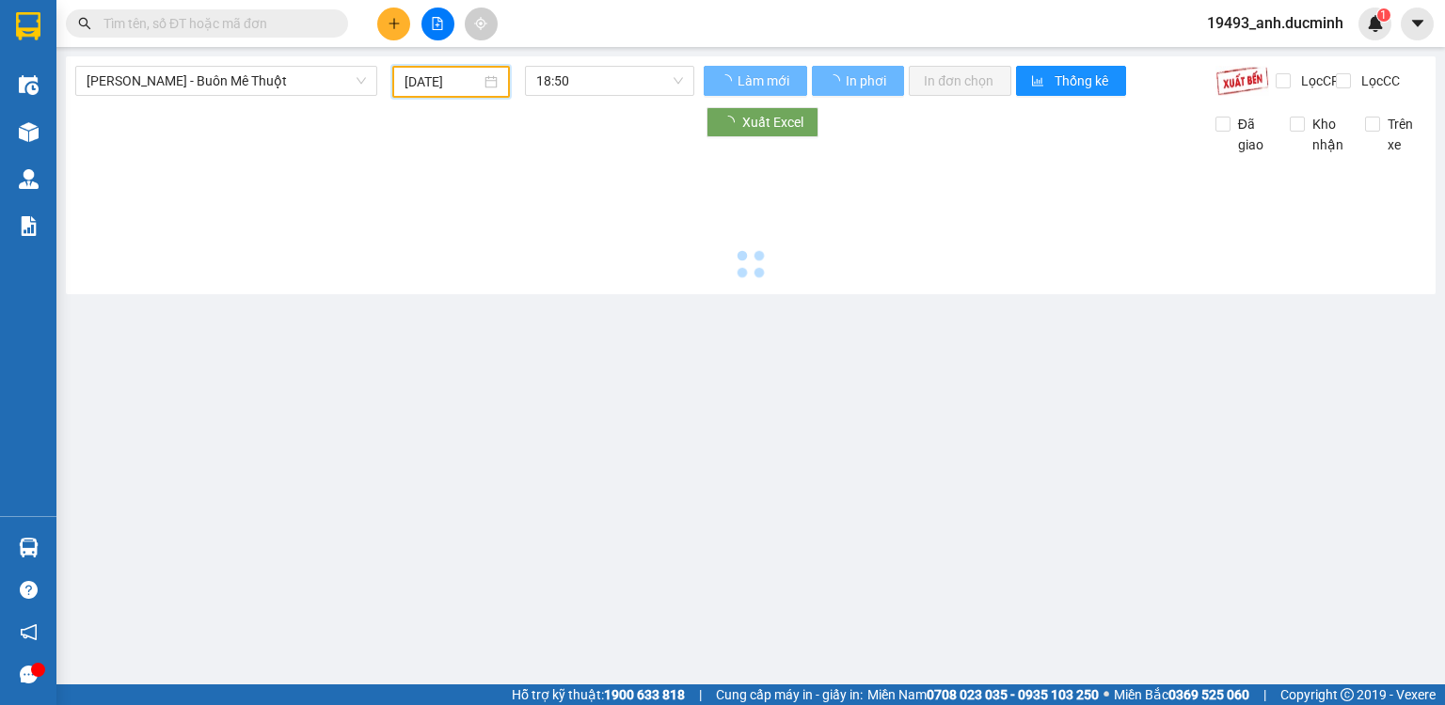
type input "[DATE]"
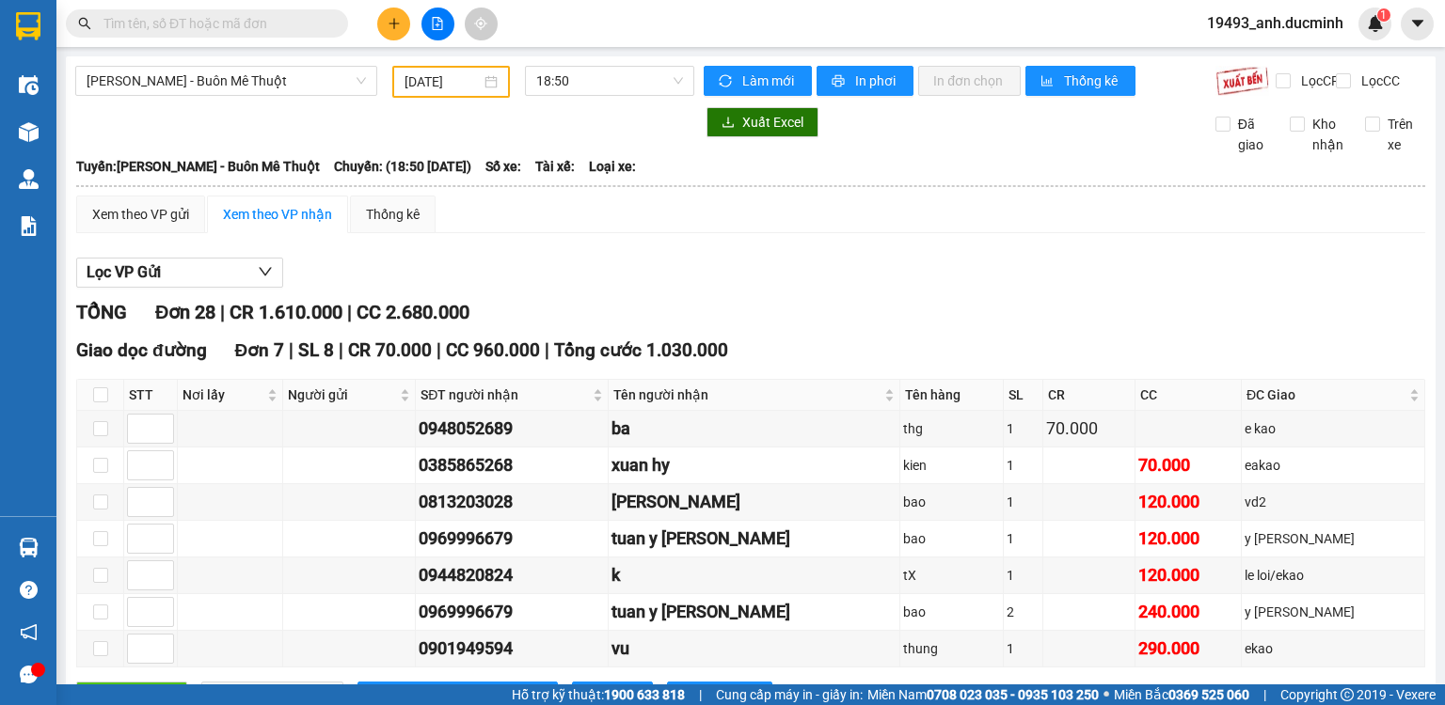
click at [282, 23] on input "text" at bounding box center [214, 23] width 222 height 21
type input "t"
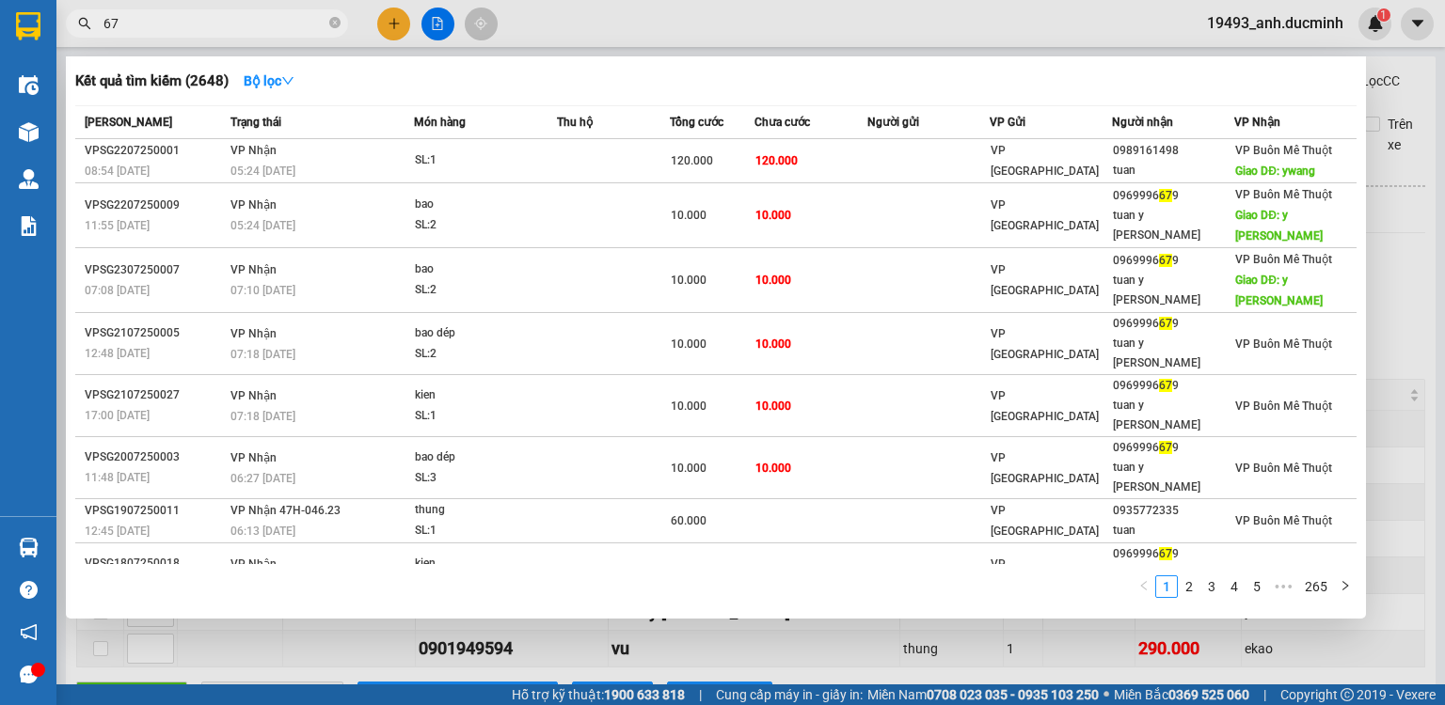
type input "679"
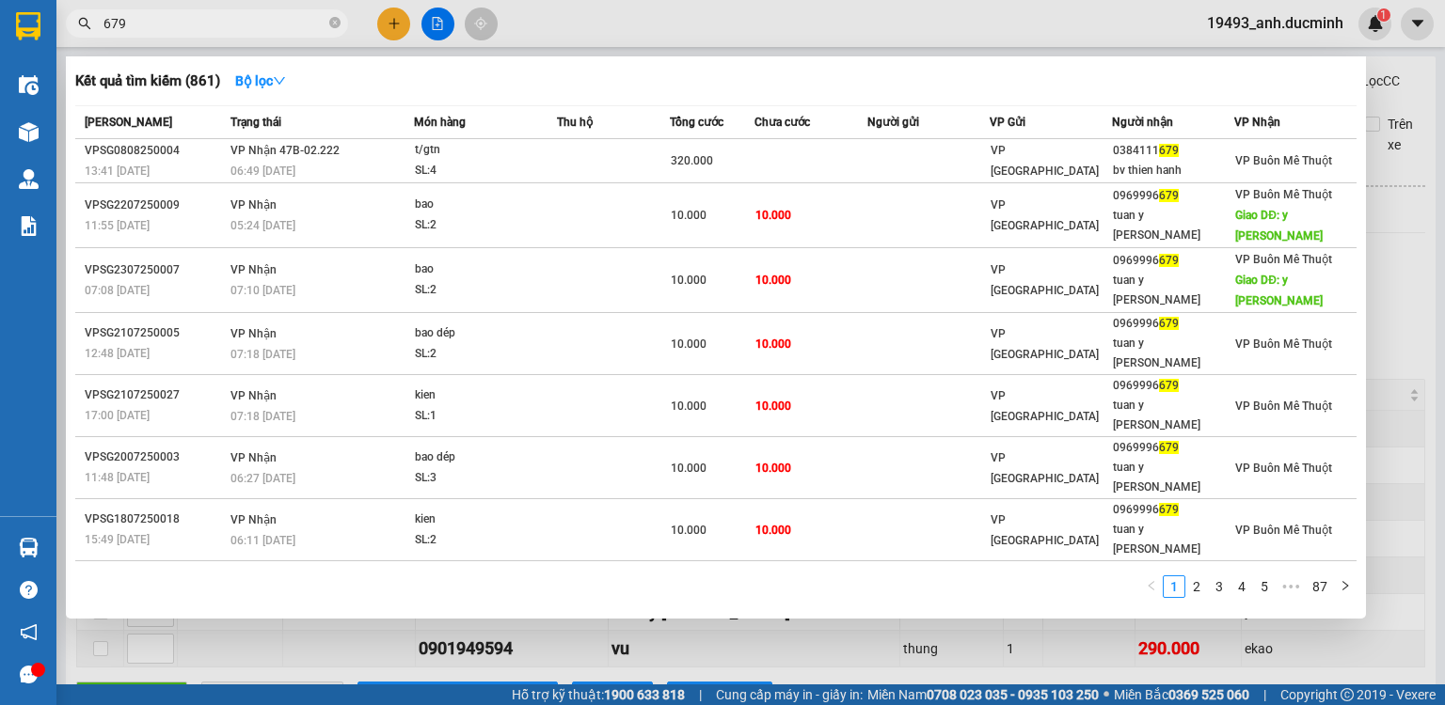
drag, startPoint x: 330, startPoint y: 20, endPoint x: 302, endPoint y: 21, distance: 28.2
click at [330, 21] on icon "close-circle" at bounding box center [334, 22] width 11 height 11
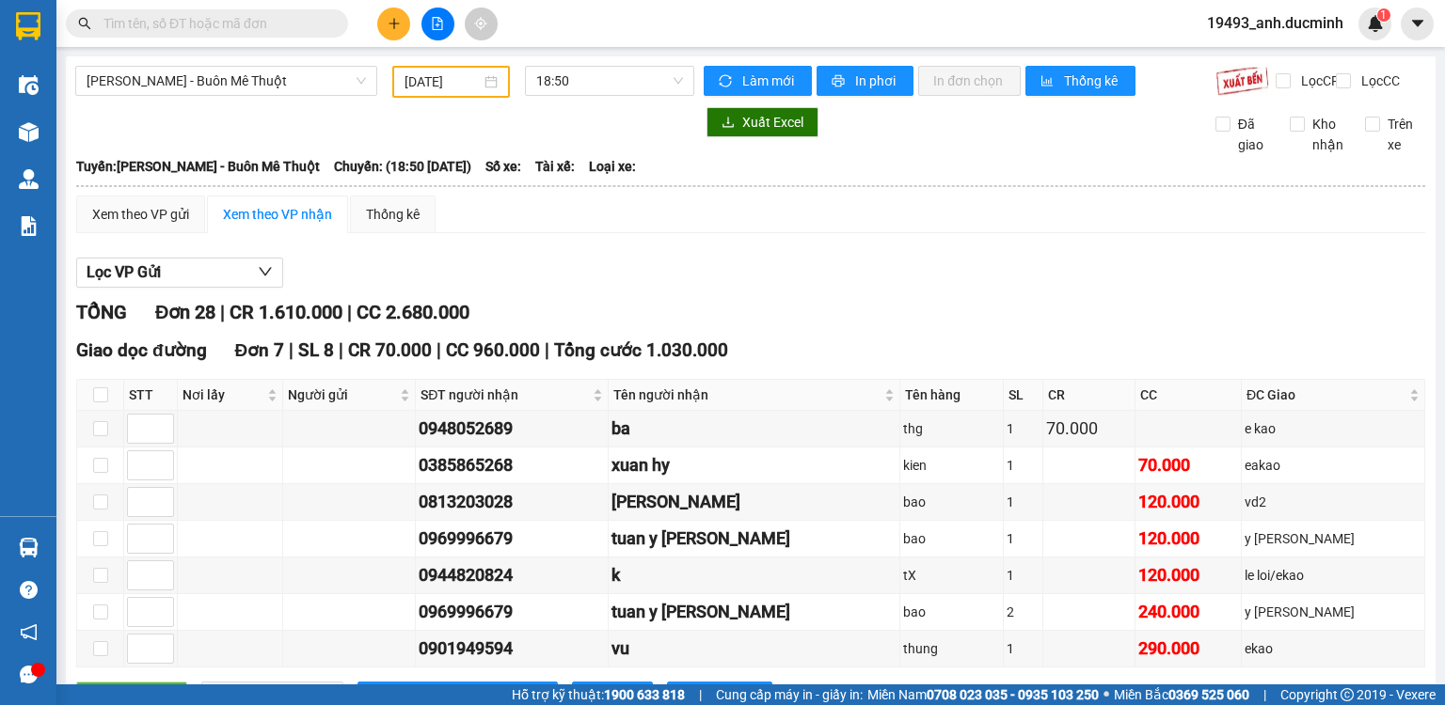
click at [302, 21] on input "text" at bounding box center [214, 23] width 222 height 21
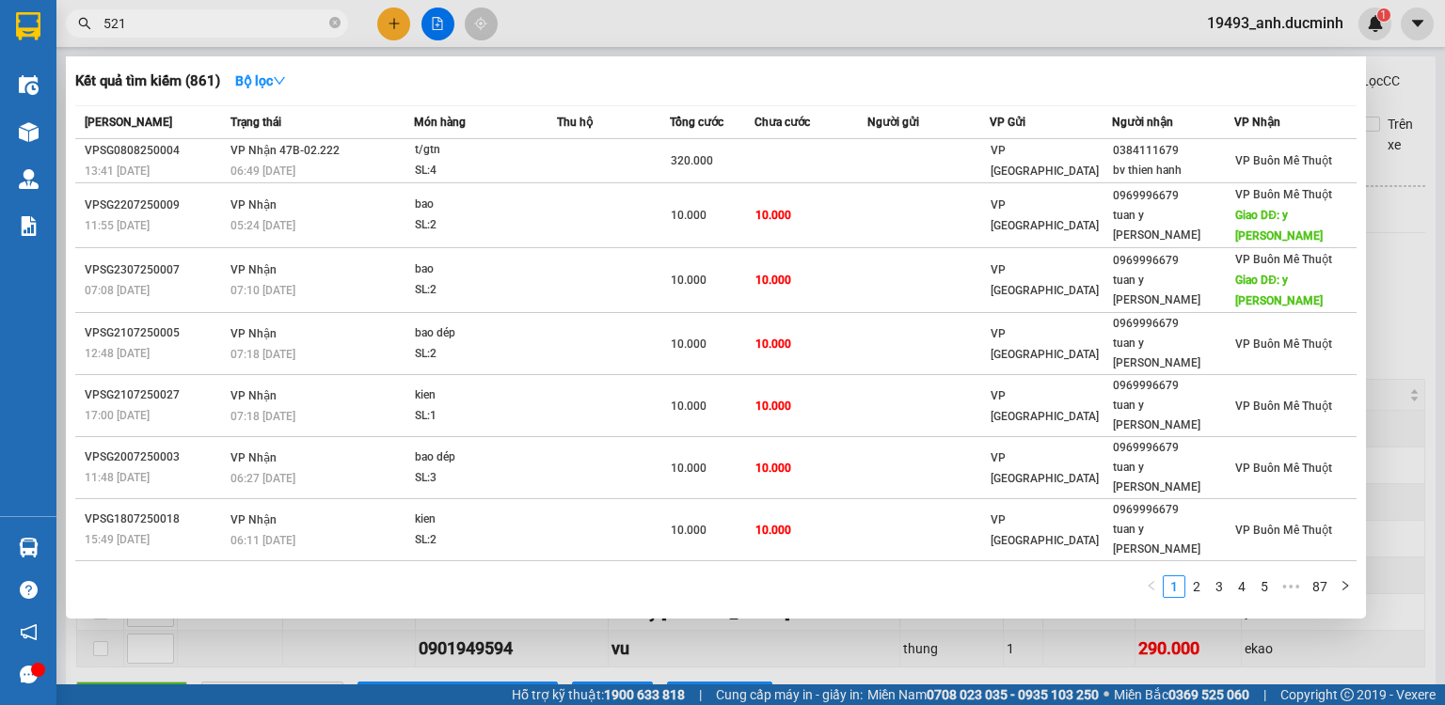
type input "5216"
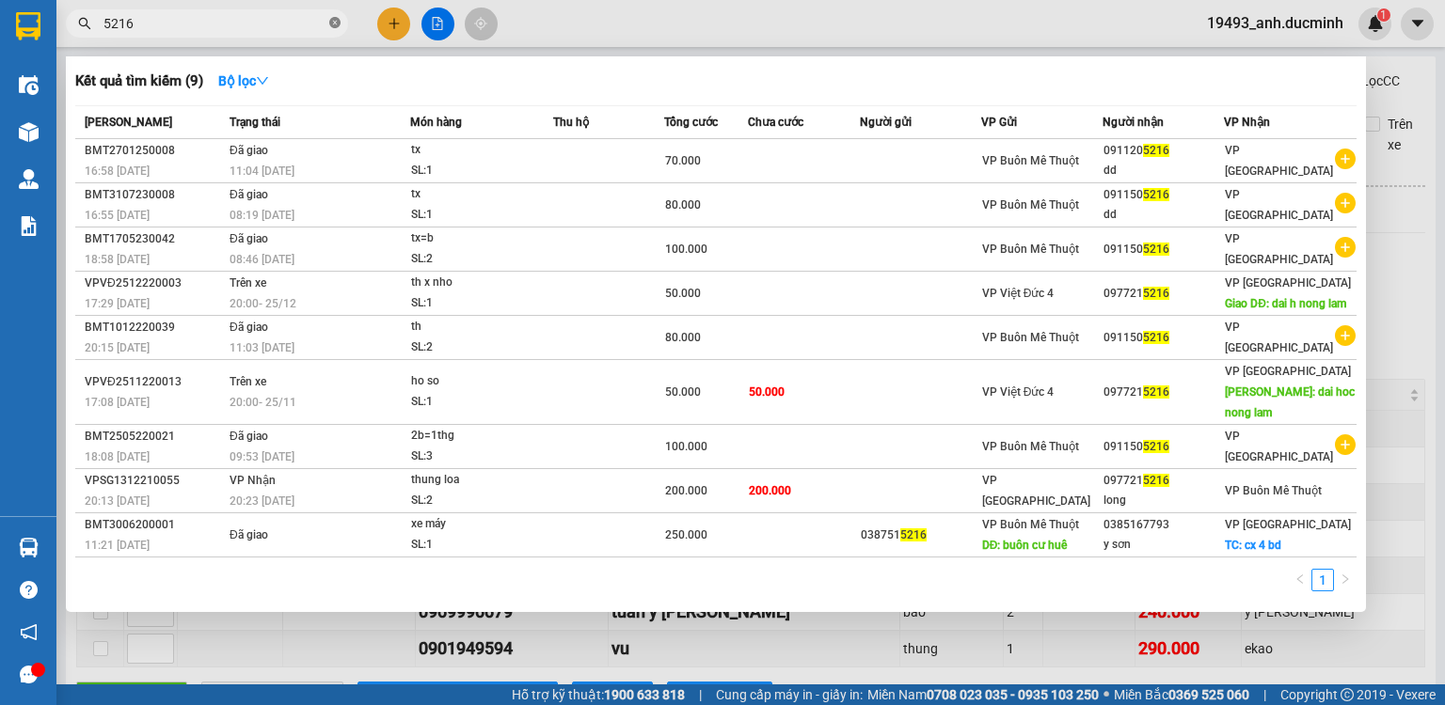
click at [334, 23] on icon "close-circle" at bounding box center [334, 22] width 11 height 11
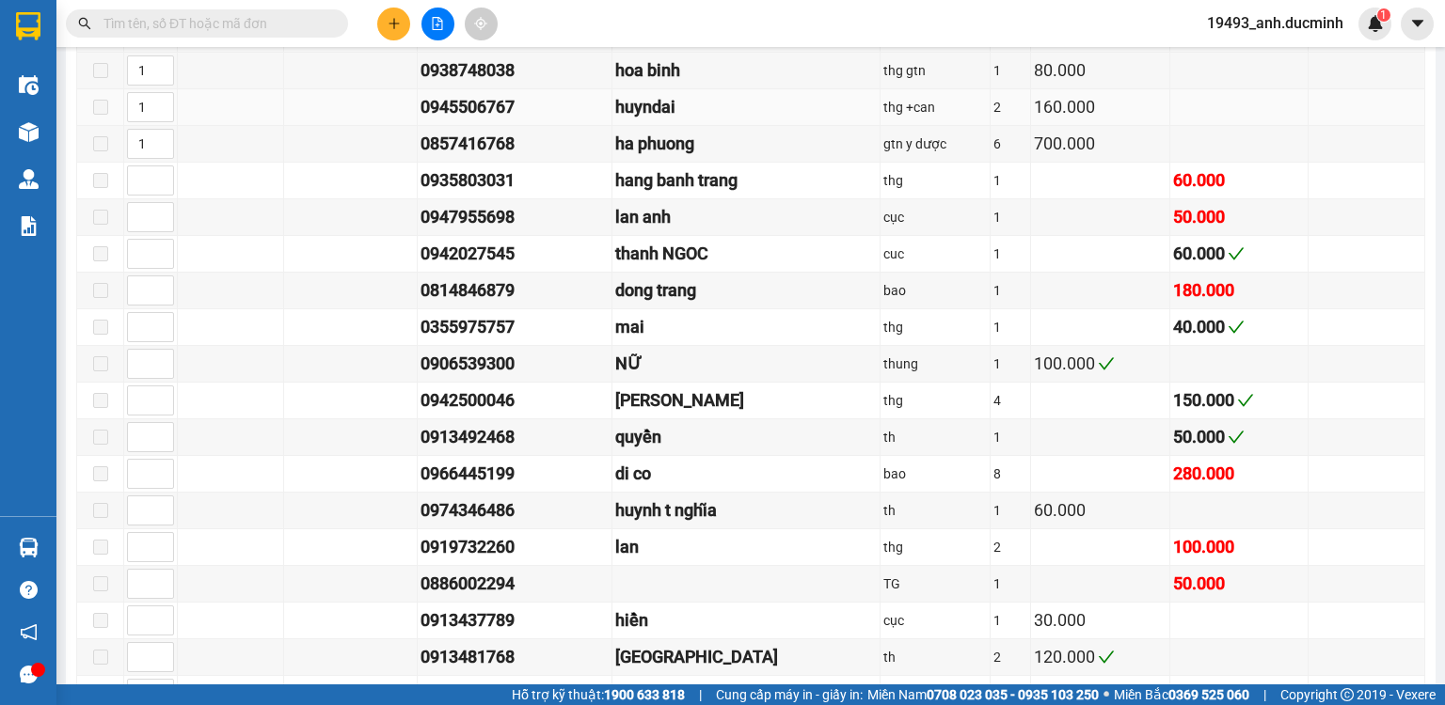
scroll to position [978, 0]
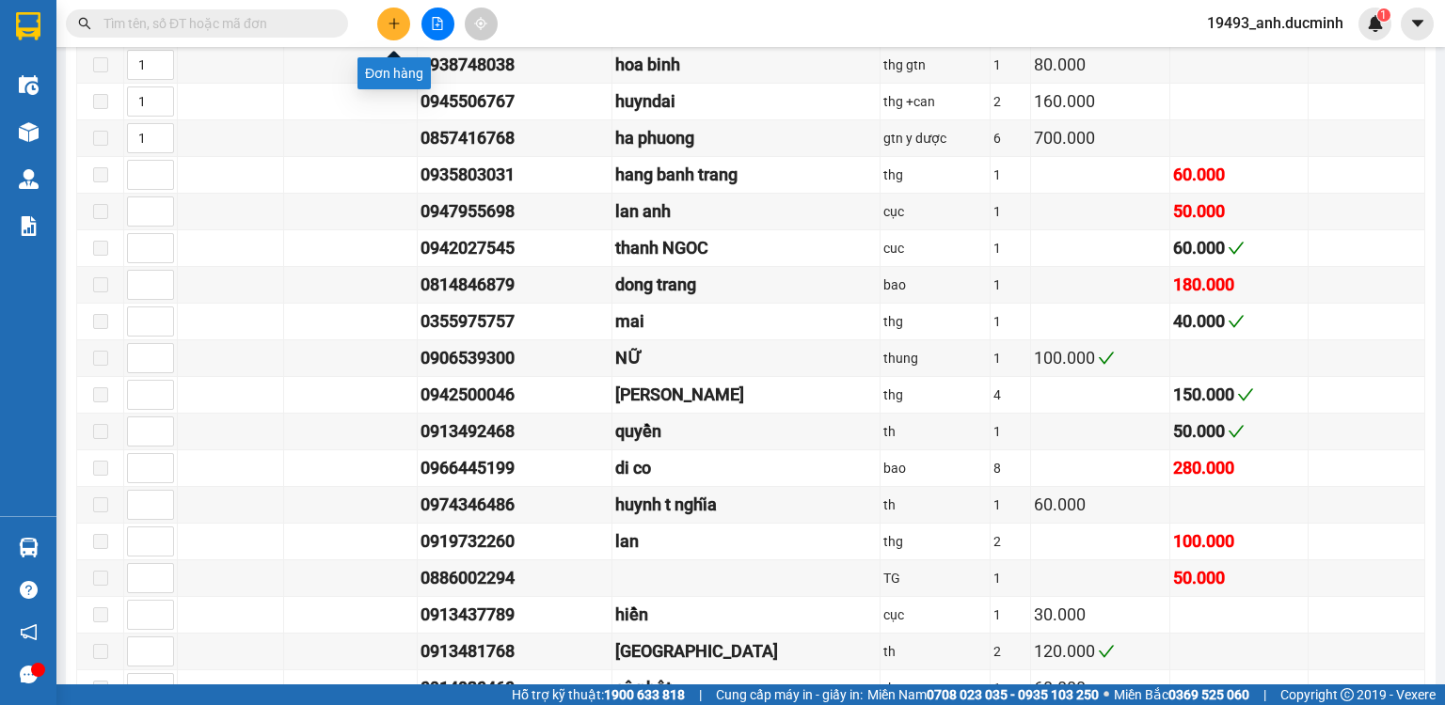
click at [396, 19] on icon "plus" at bounding box center [394, 23] width 13 height 13
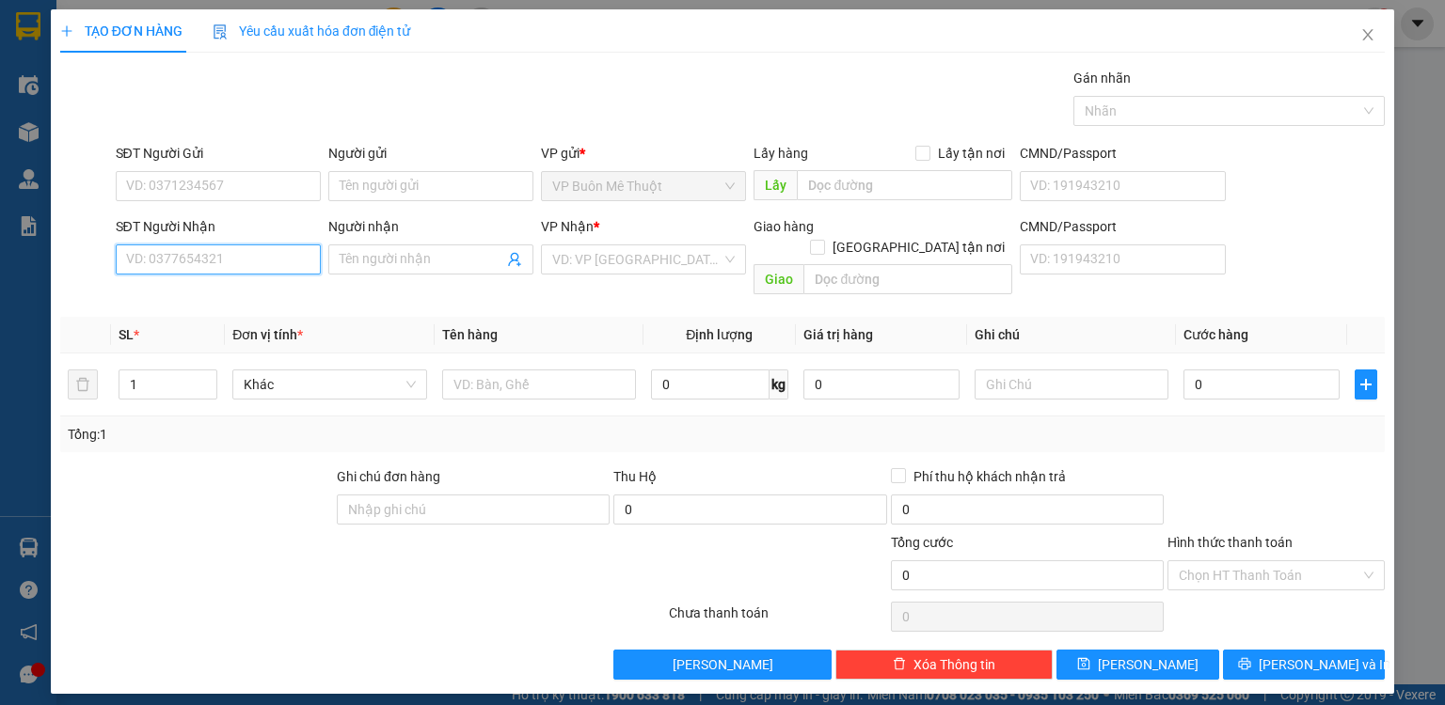
click at [306, 259] on input "SĐT Người Nhận" at bounding box center [218, 260] width 205 height 30
click at [622, 266] on input "search" at bounding box center [636, 259] width 169 height 28
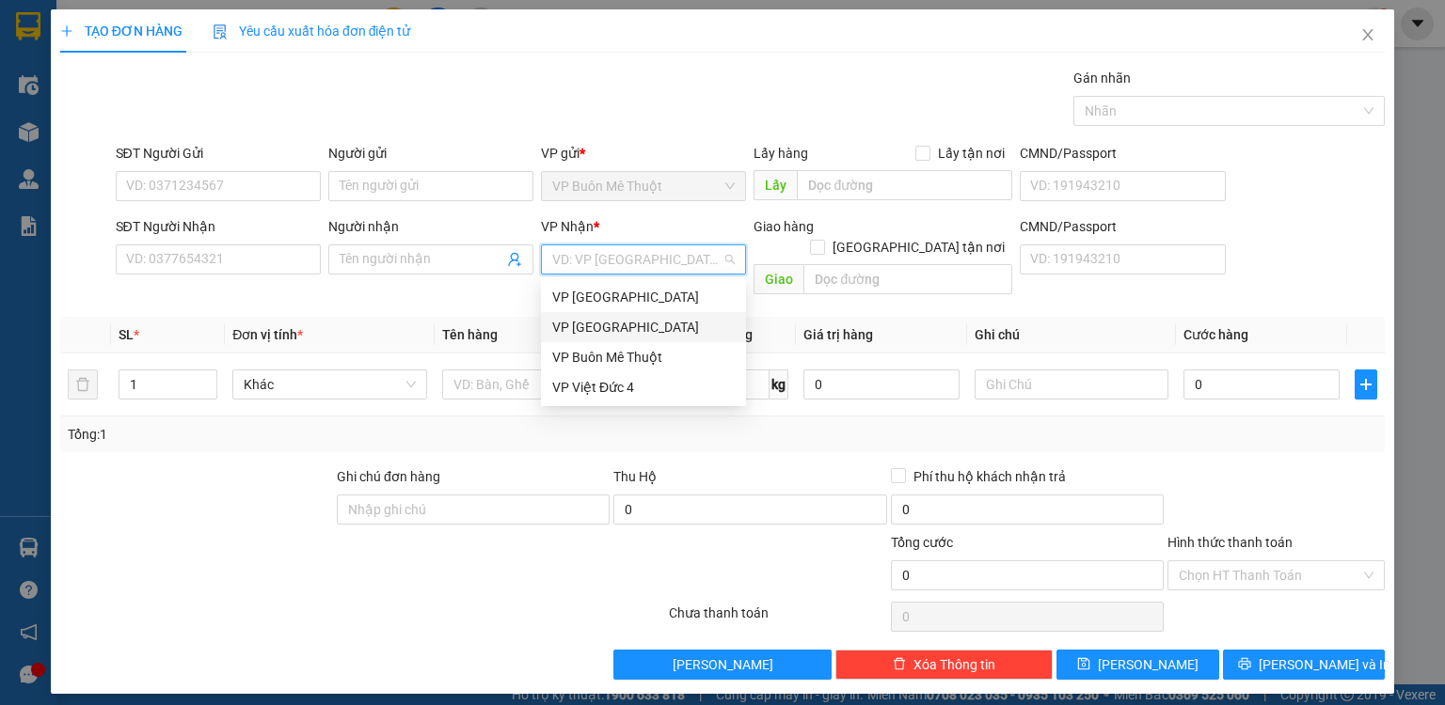
click at [626, 317] on div "VP [GEOGRAPHIC_DATA]" at bounding box center [643, 327] width 182 height 21
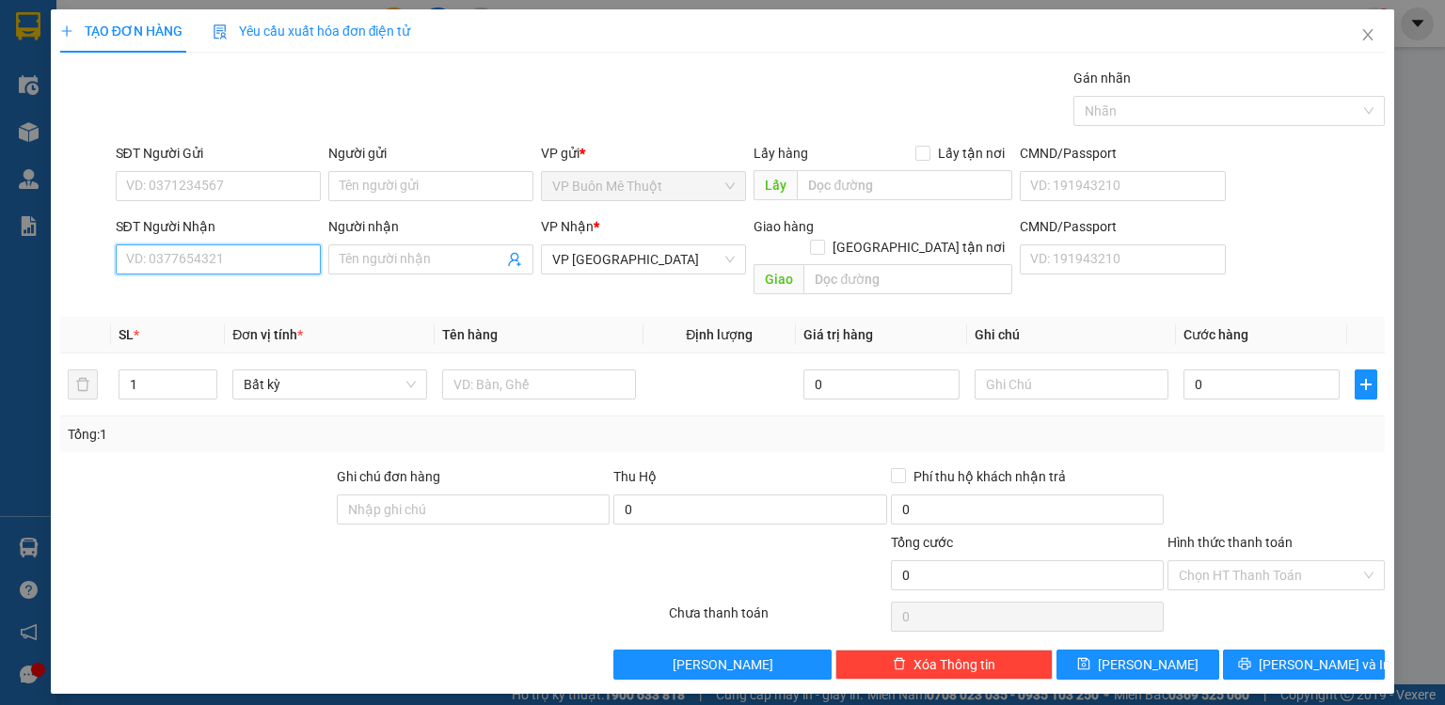
drag, startPoint x: 277, startPoint y: 247, endPoint x: 275, endPoint y: 258, distance: 10.5
click at [275, 258] on input "SĐT Người Nhận" at bounding box center [218, 260] width 205 height 30
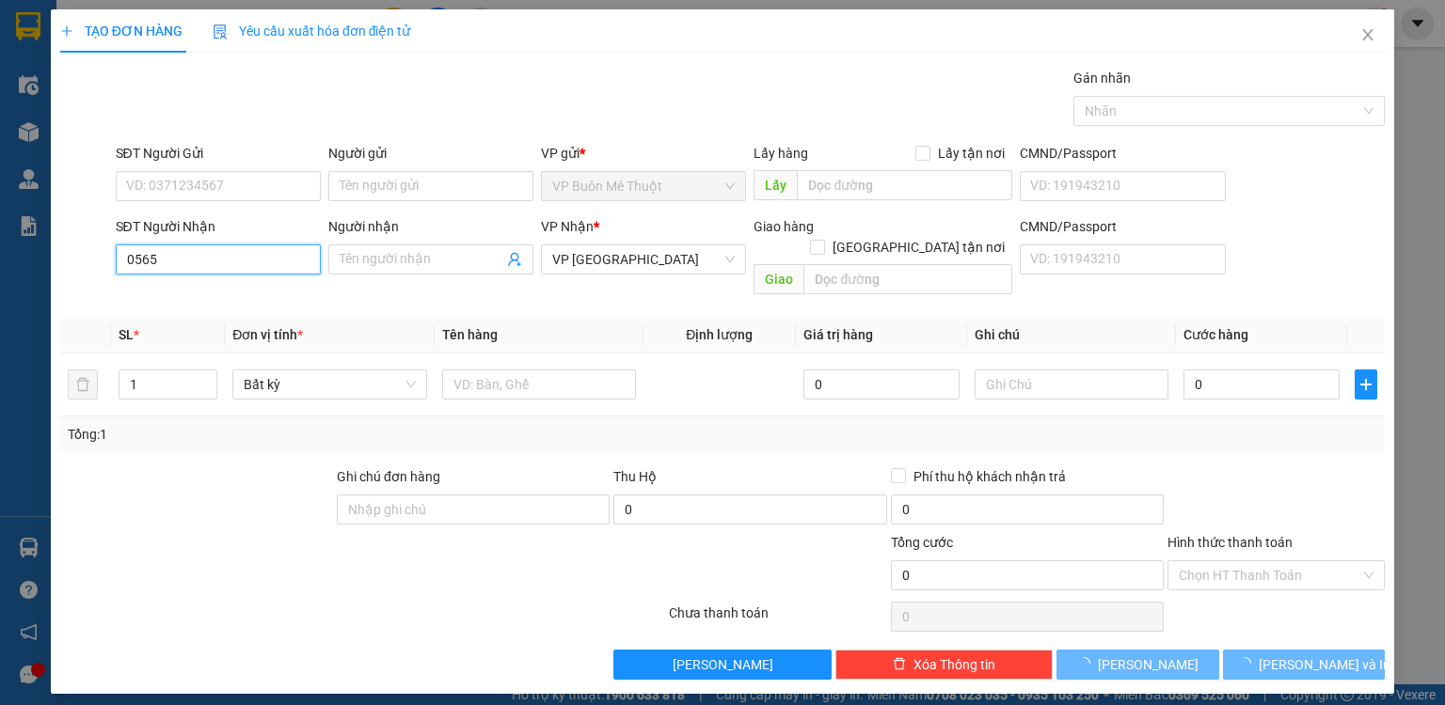
click at [254, 245] on input "0565" at bounding box center [218, 260] width 205 height 30
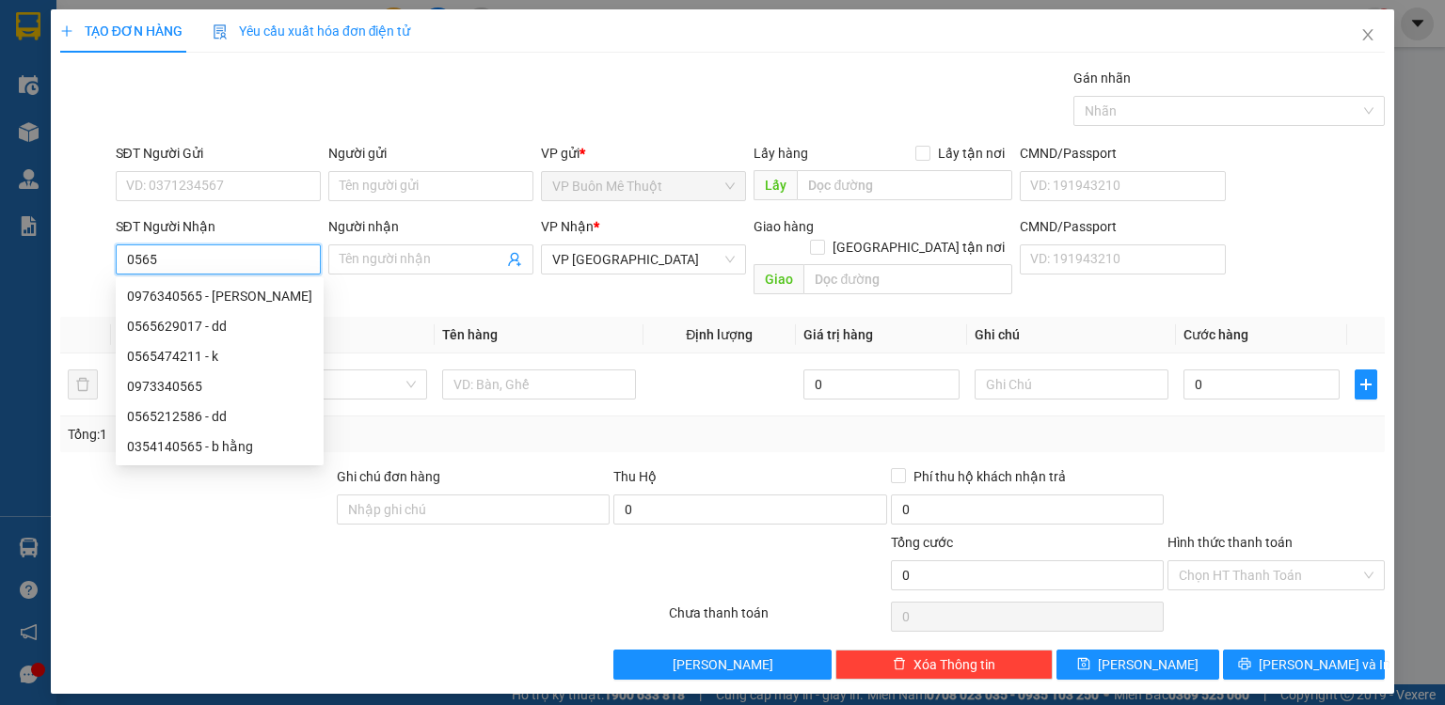
click at [245, 271] on input "0565" at bounding box center [218, 260] width 205 height 30
click at [241, 301] on div "0976340565 - TRINH" at bounding box center [219, 296] width 185 height 21
type input "0976340565"
type input "TRINH"
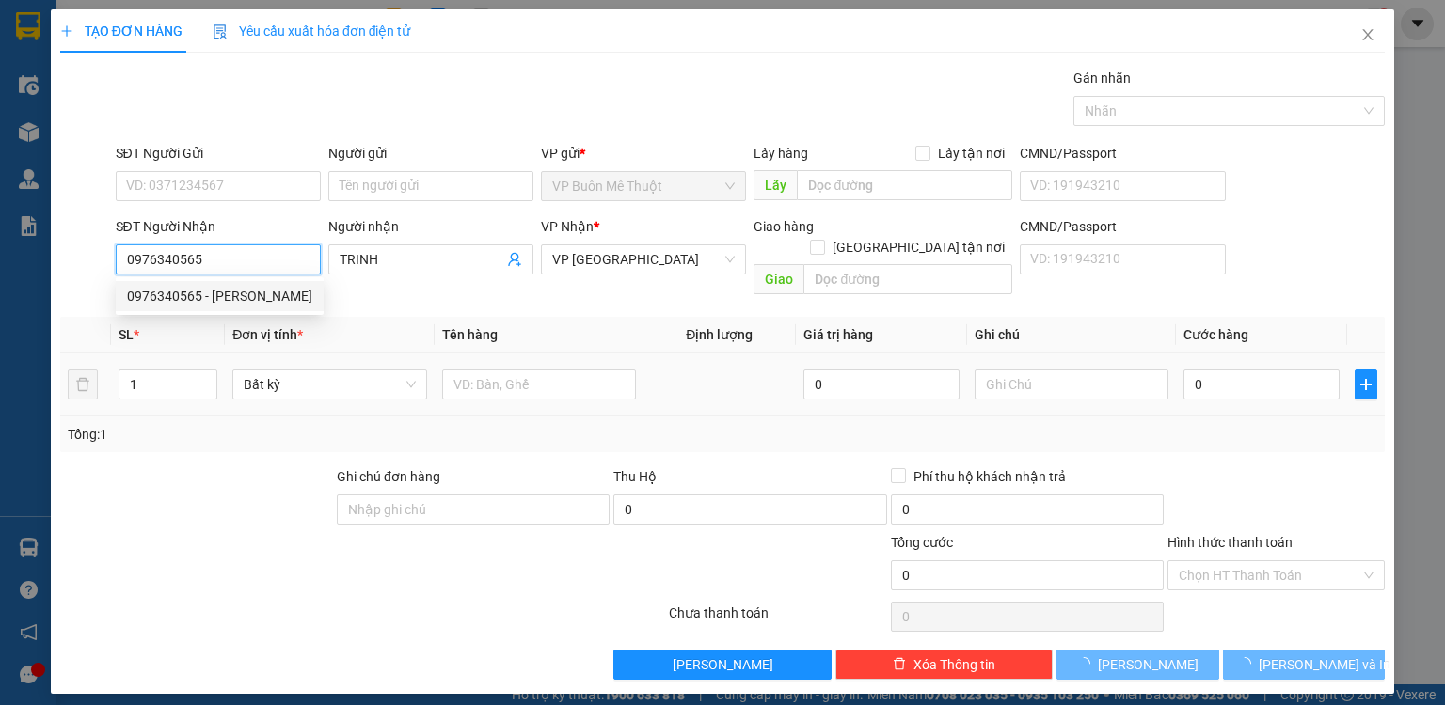
type input "70.000"
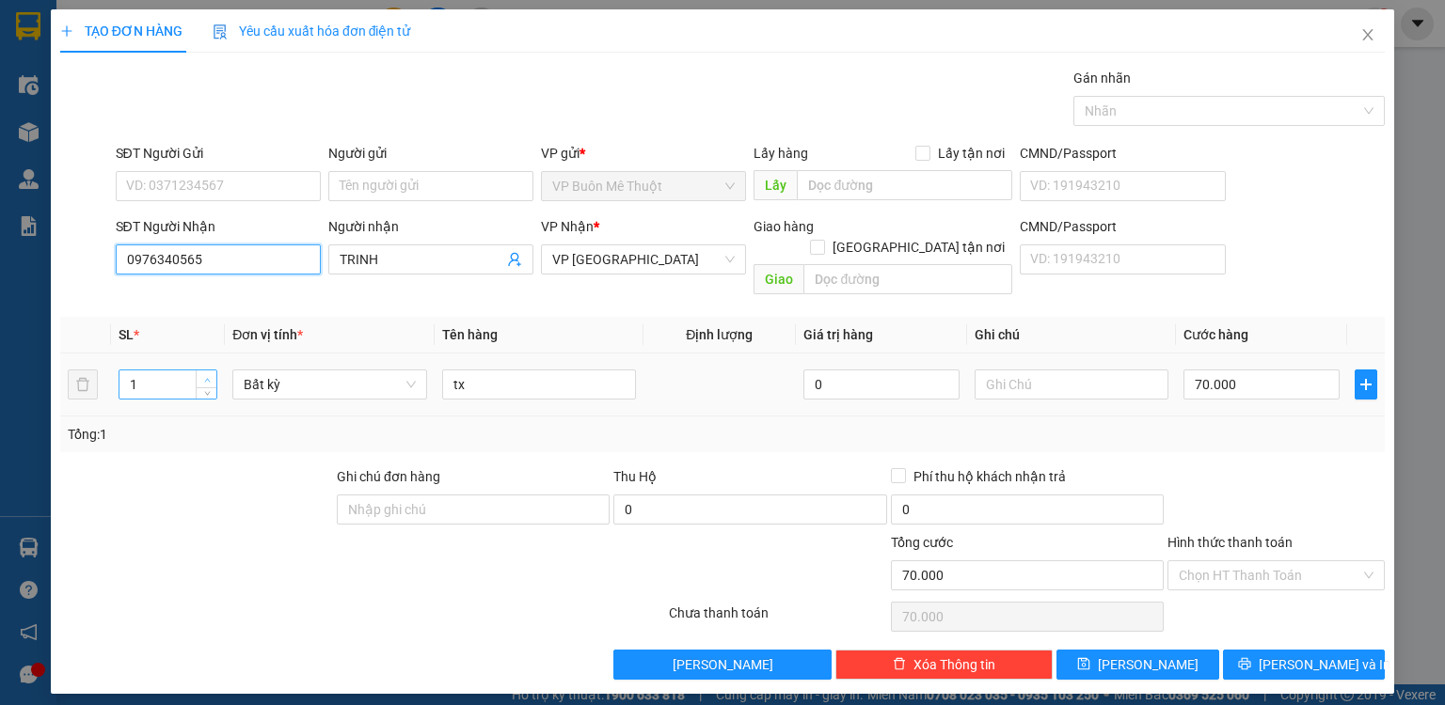
type input "0976340565"
click at [207, 377] on icon "up" at bounding box center [207, 380] width 7 height 7
type input "2"
click at [1287, 370] on input "70.000" at bounding box center [1261, 385] width 156 height 30
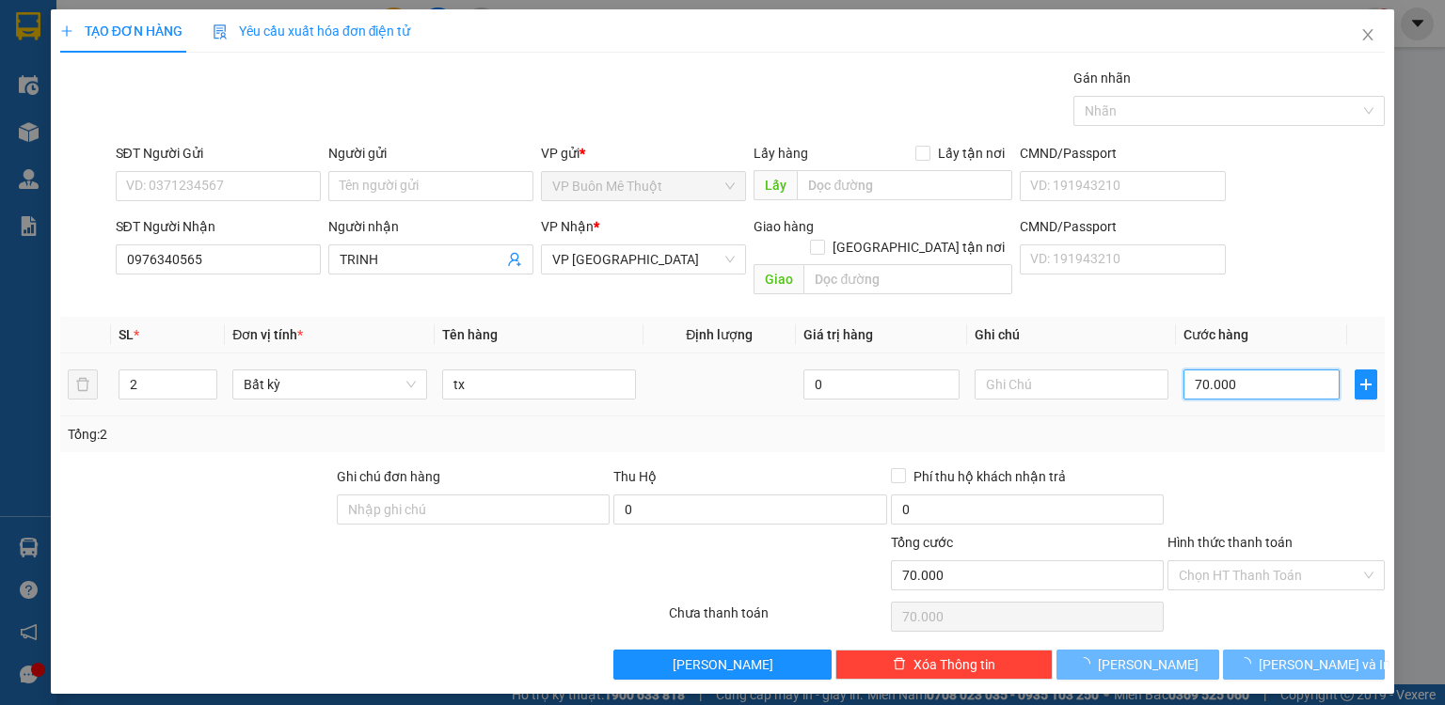
type input "0"
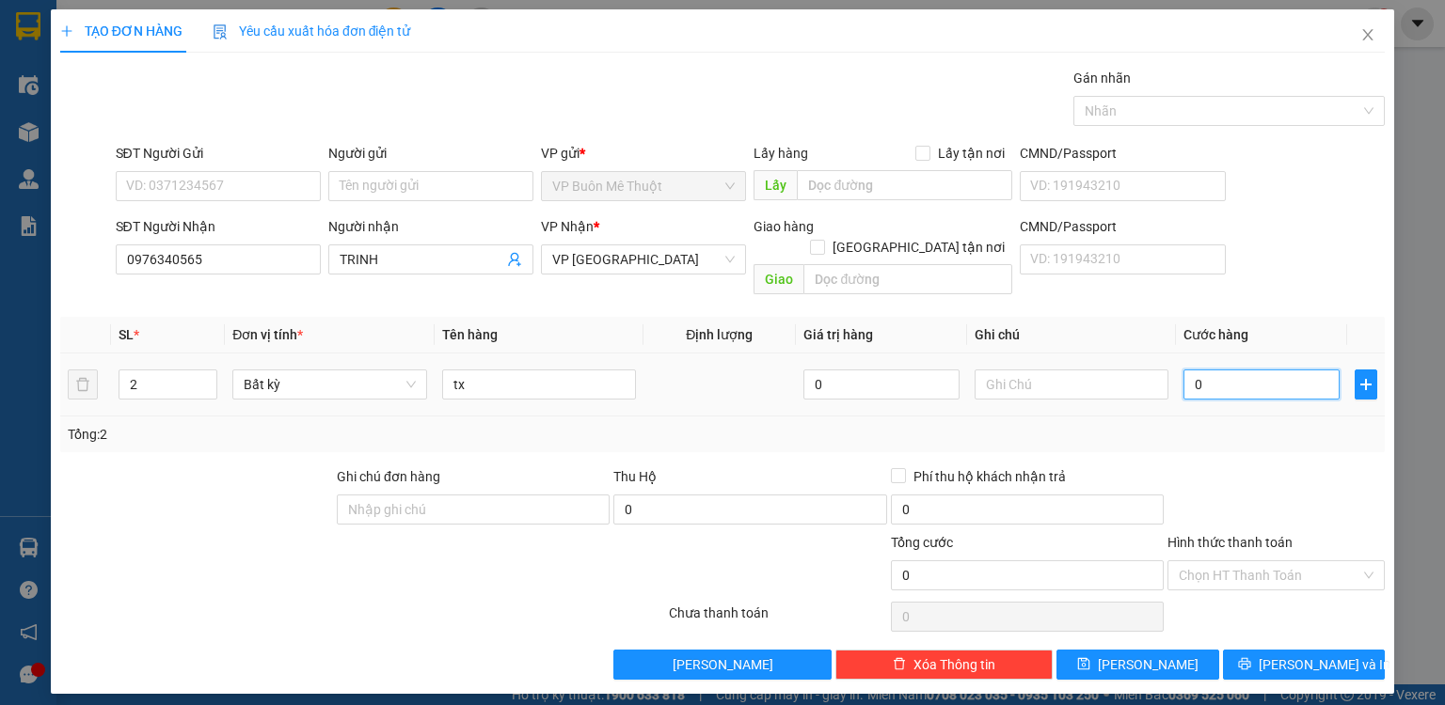
type input "01"
type input "1"
type input "015"
type input "15"
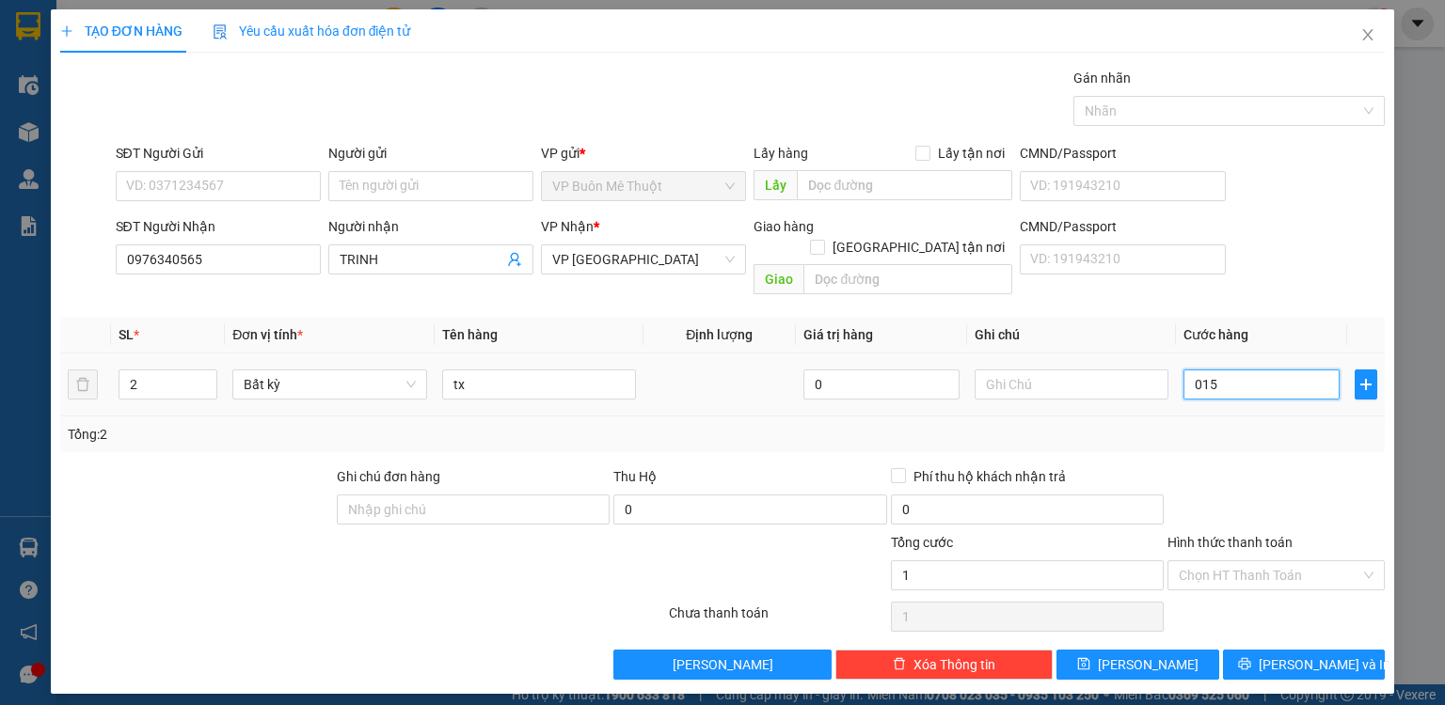
type input "15"
type input "0.150"
type input "150"
type input "0.150"
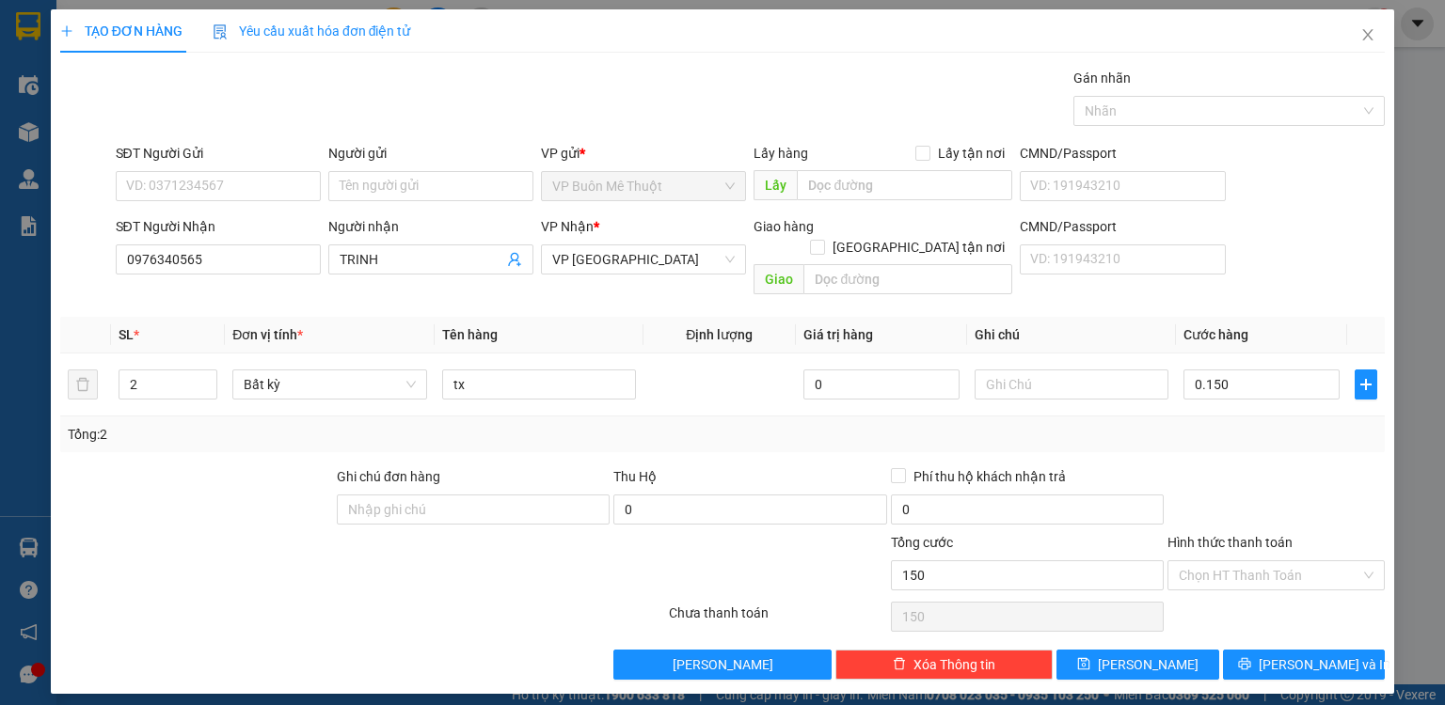
type input "150.000"
click at [1309, 426] on div "Tổng: 2" at bounding box center [722, 435] width 1324 height 36
click at [1235, 562] on input "Hình thức thanh toán" at bounding box center [1270, 576] width 182 height 28
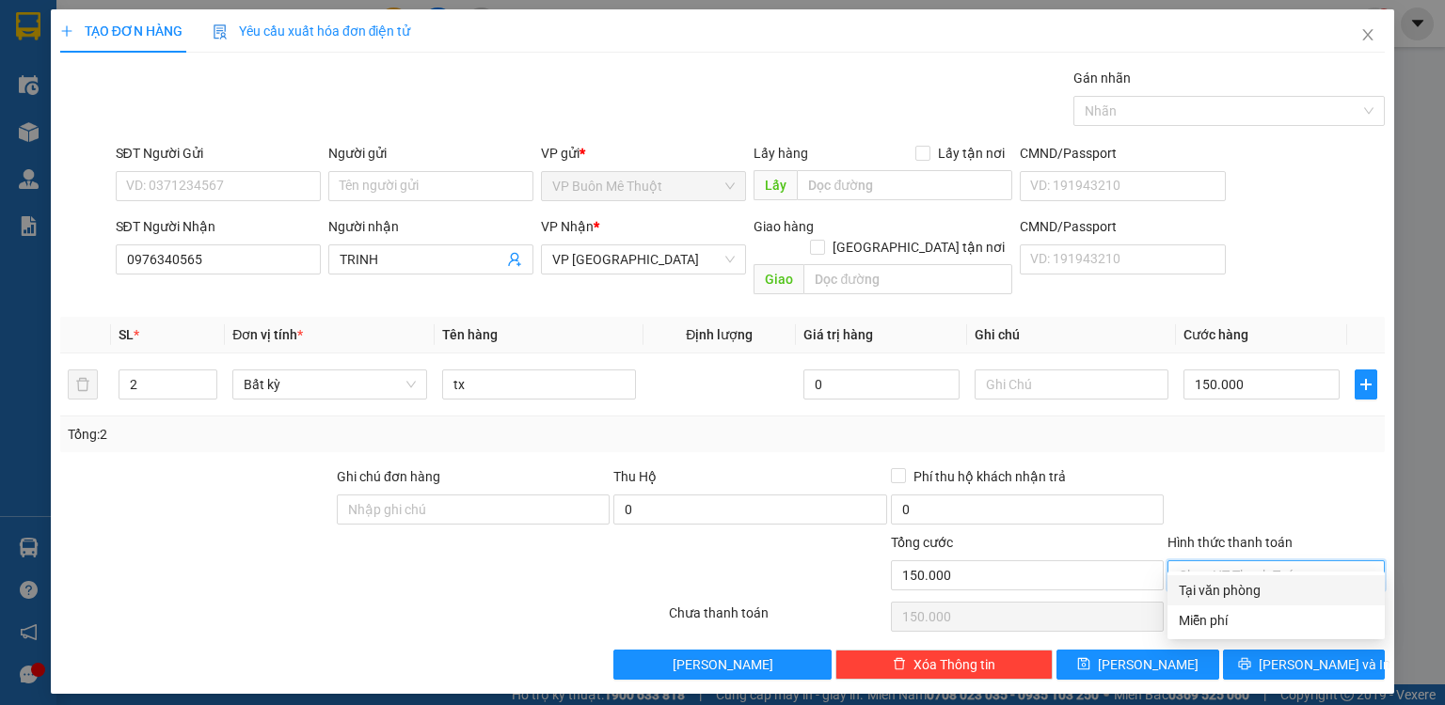
drag, startPoint x: 1236, startPoint y: 594, endPoint x: 1223, endPoint y: 623, distance: 32.0
click at [1235, 594] on div "Tại văn phòng" at bounding box center [1276, 590] width 195 height 21
type input "0"
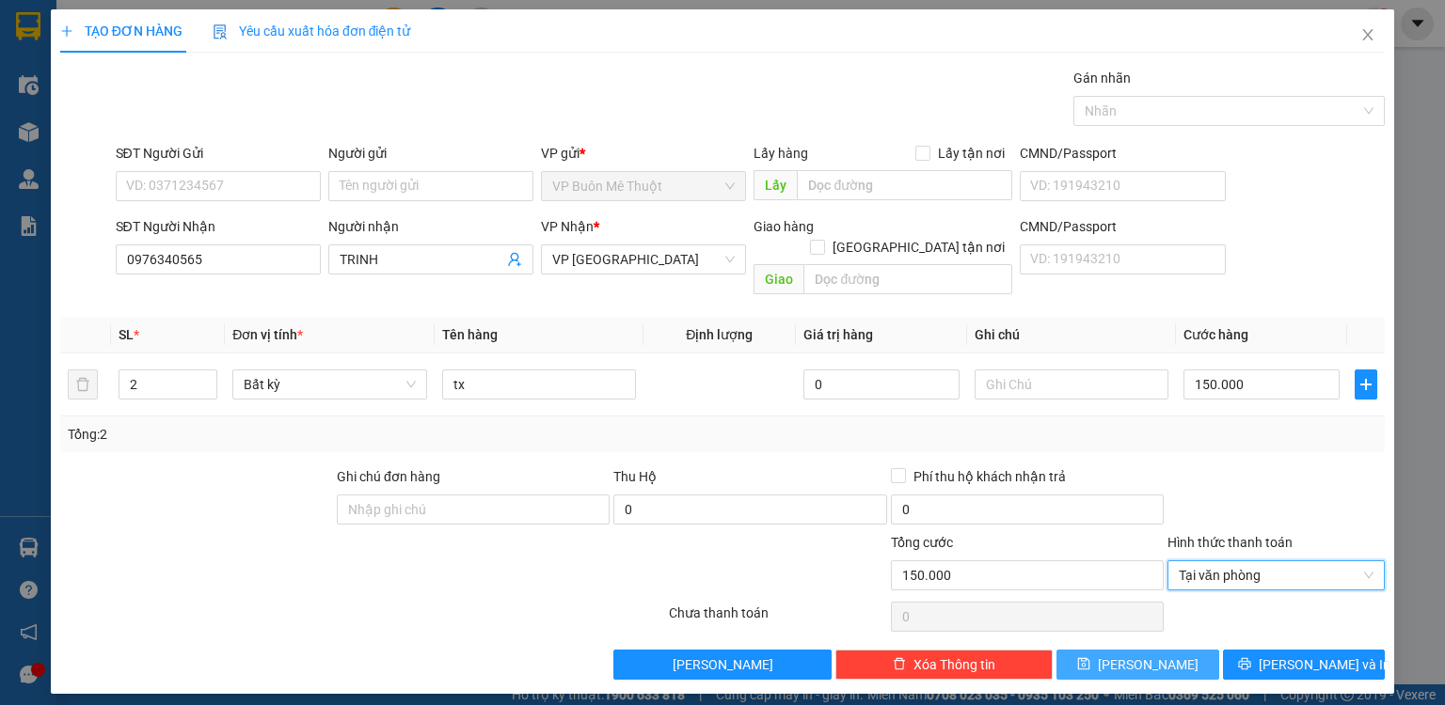
drag, startPoint x: 1163, startPoint y: 643, endPoint x: 313, endPoint y: 91, distance: 1013.0
click at [1159, 650] on button "[PERSON_NAME]" at bounding box center [1137, 665] width 163 height 30
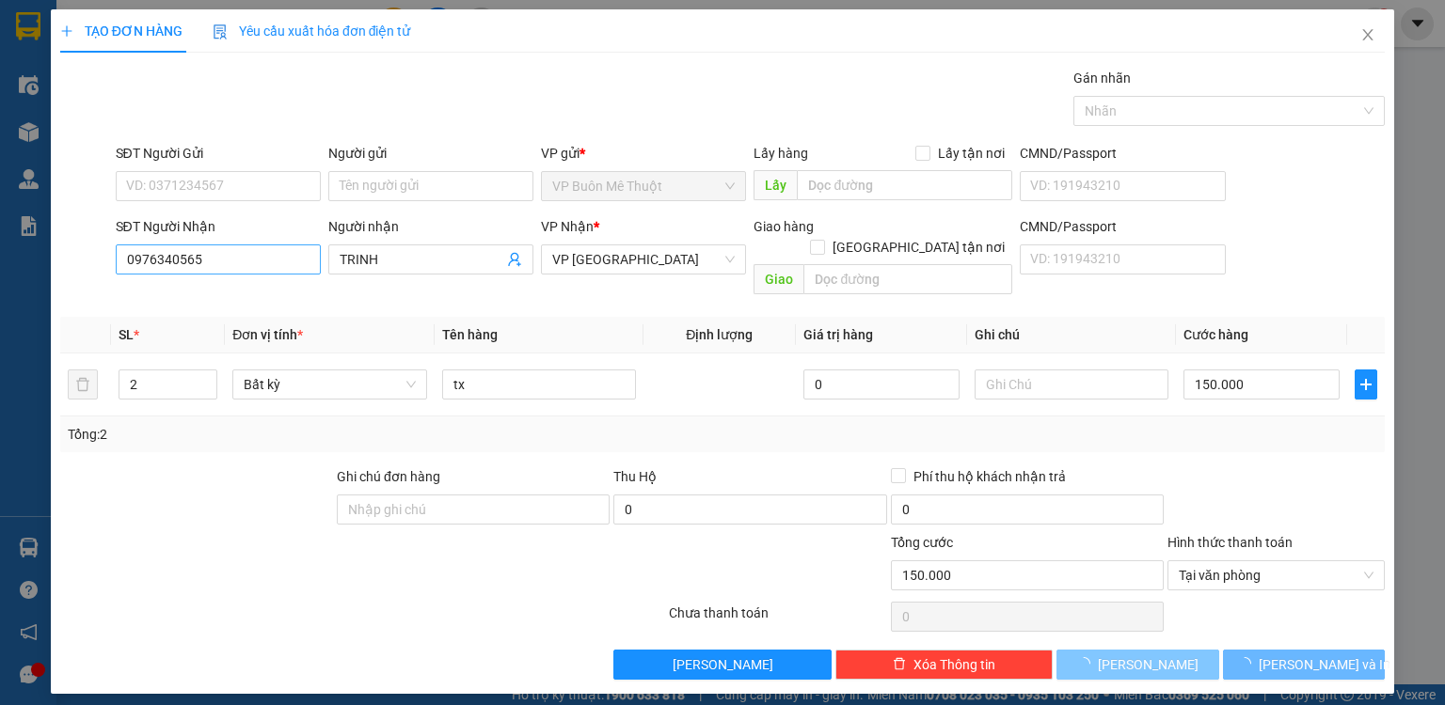
type input "0"
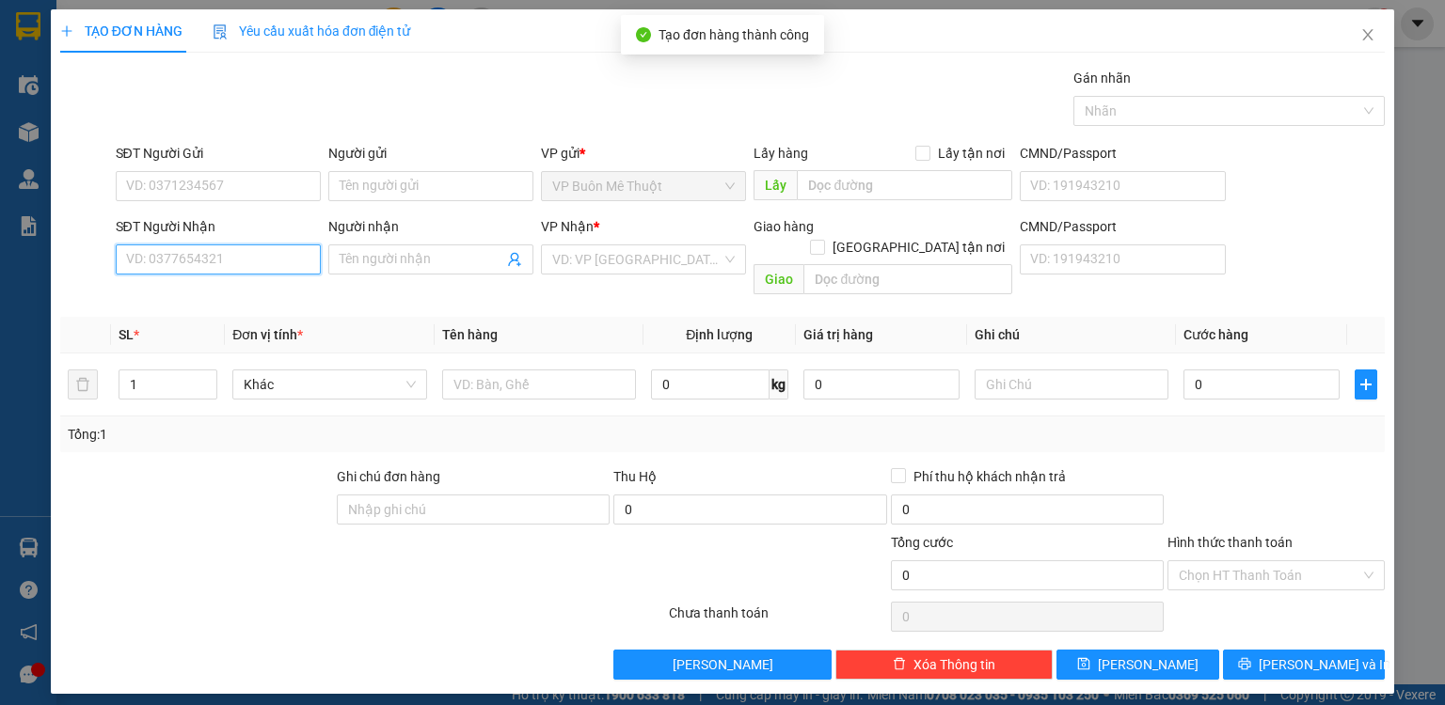
click at [261, 252] on input "SĐT Người Nhận" at bounding box center [218, 260] width 205 height 30
type input "0982084178"
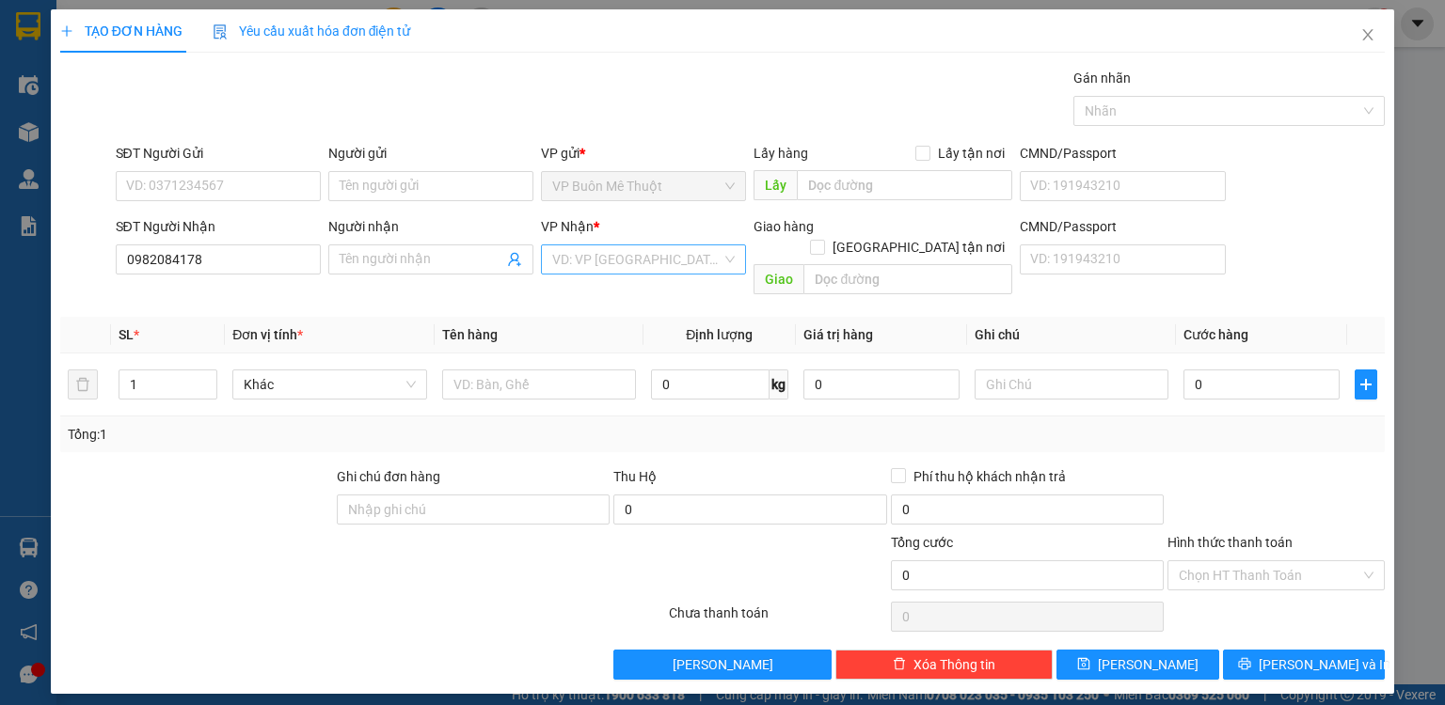
click at [589, 264] on input "search" at bounding box center [636, 259] width 169 height 28
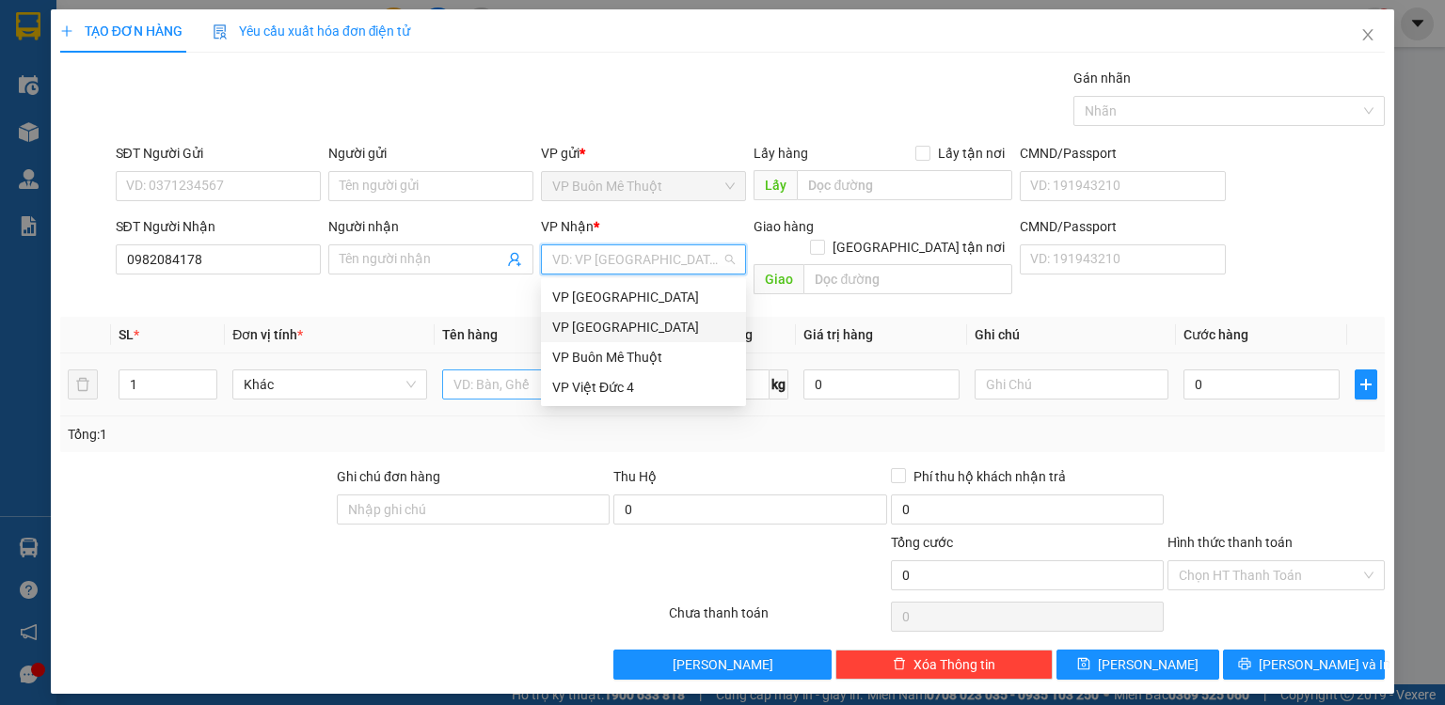
drag, startPoint x: 594, startPoint y: 327, endPoint x: 553, endPoint y: 362, distance: 54.1
click at [594, 327] on div "VP [GEOGRAPHIC_DATA]" at bounding box center [643, 327] width 182 height 21
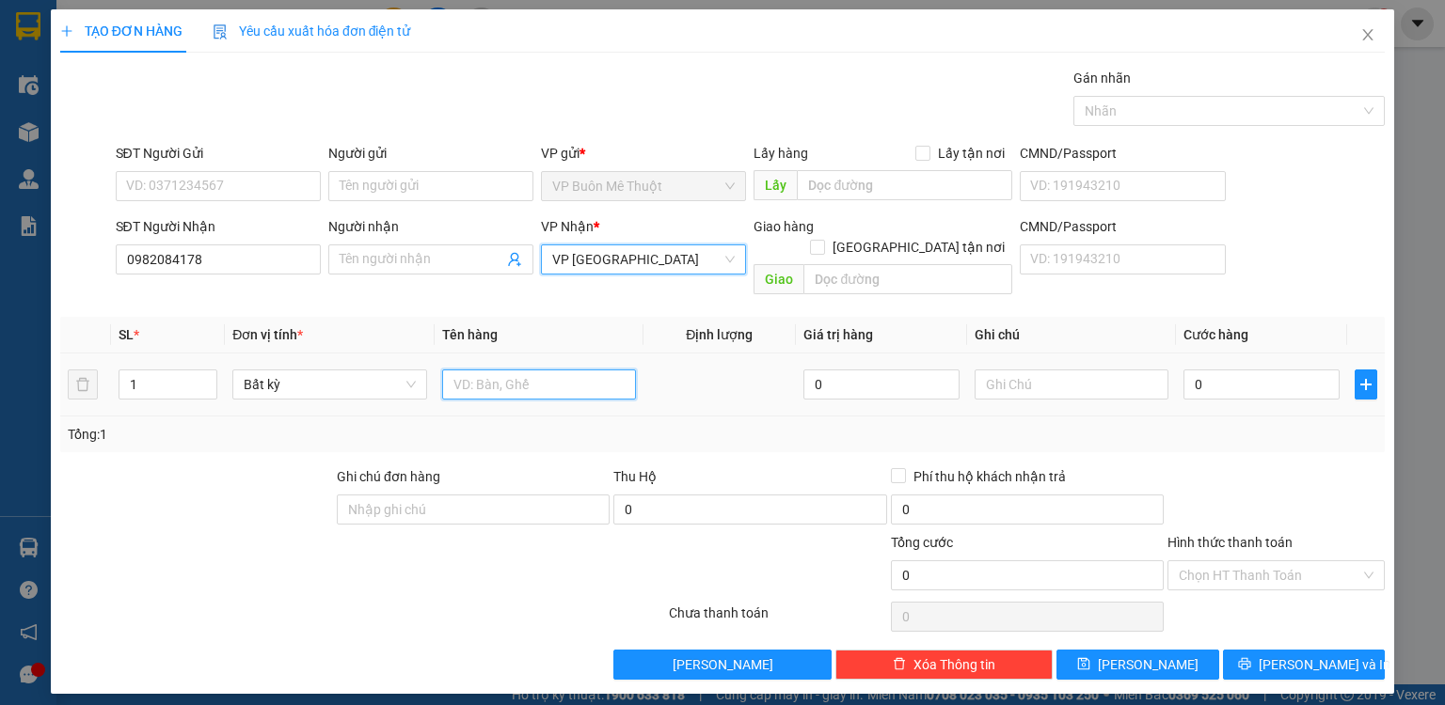
click at [489, 370] on input "text" at bounding box center [539, 385] width 194 height 30
type input "h"
type input "th"
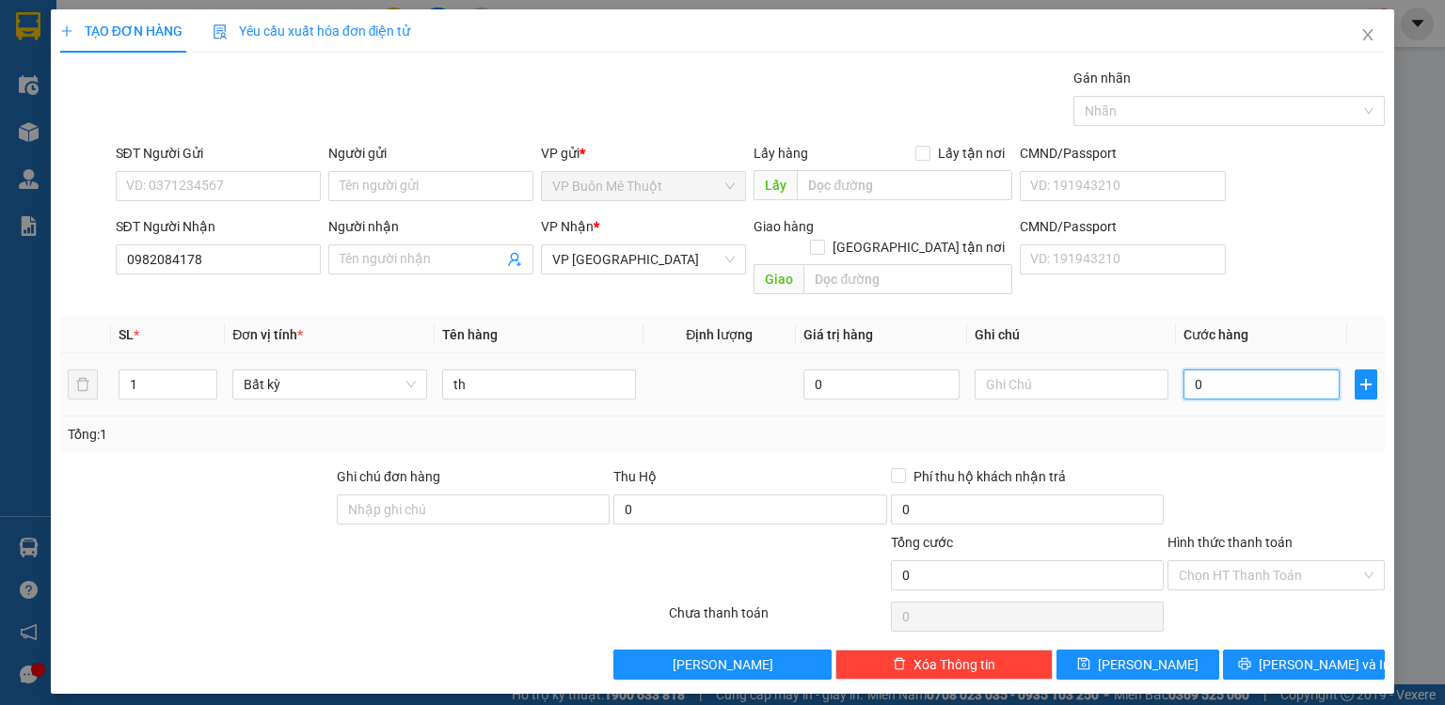
click at [1219, 370] on input "0" at bounding box center [1261, 385] width 156 height 30
type input "6"
type input "60"
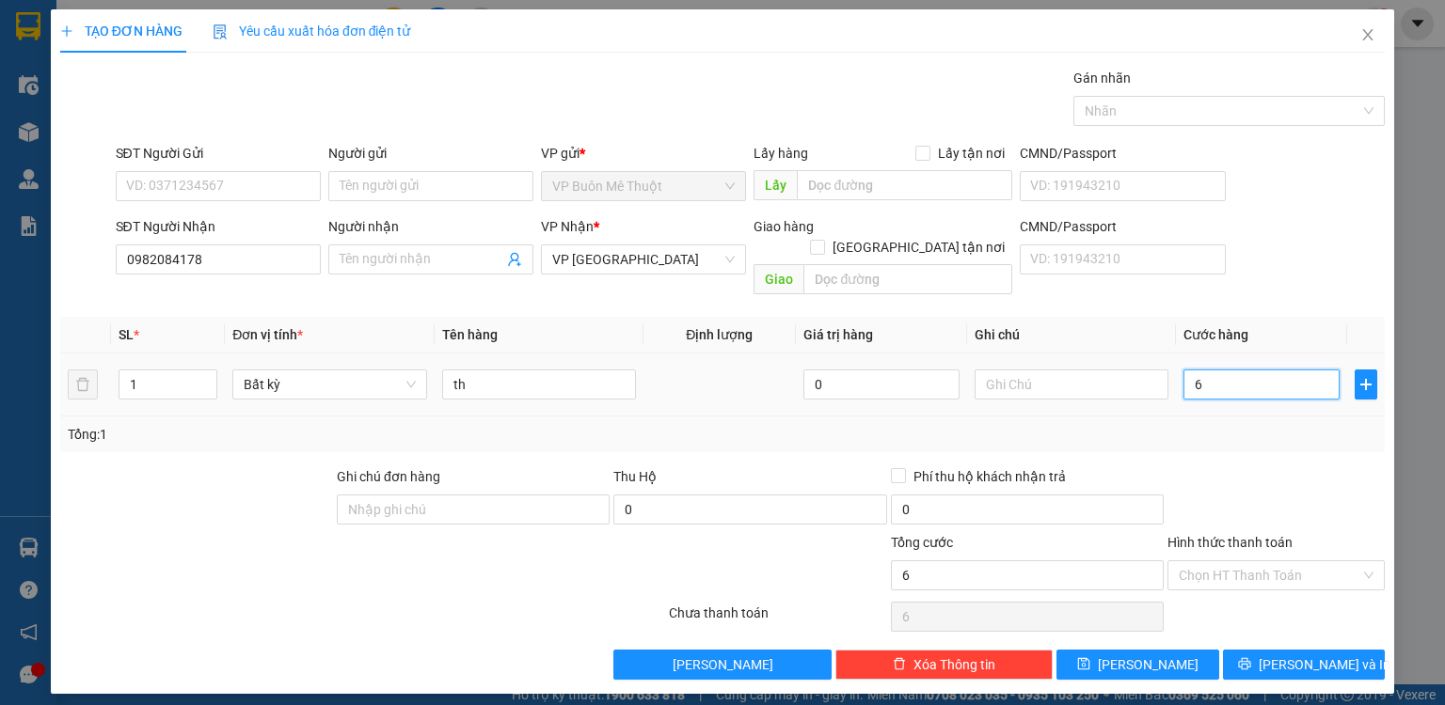
type input "60"
type input "60.000"
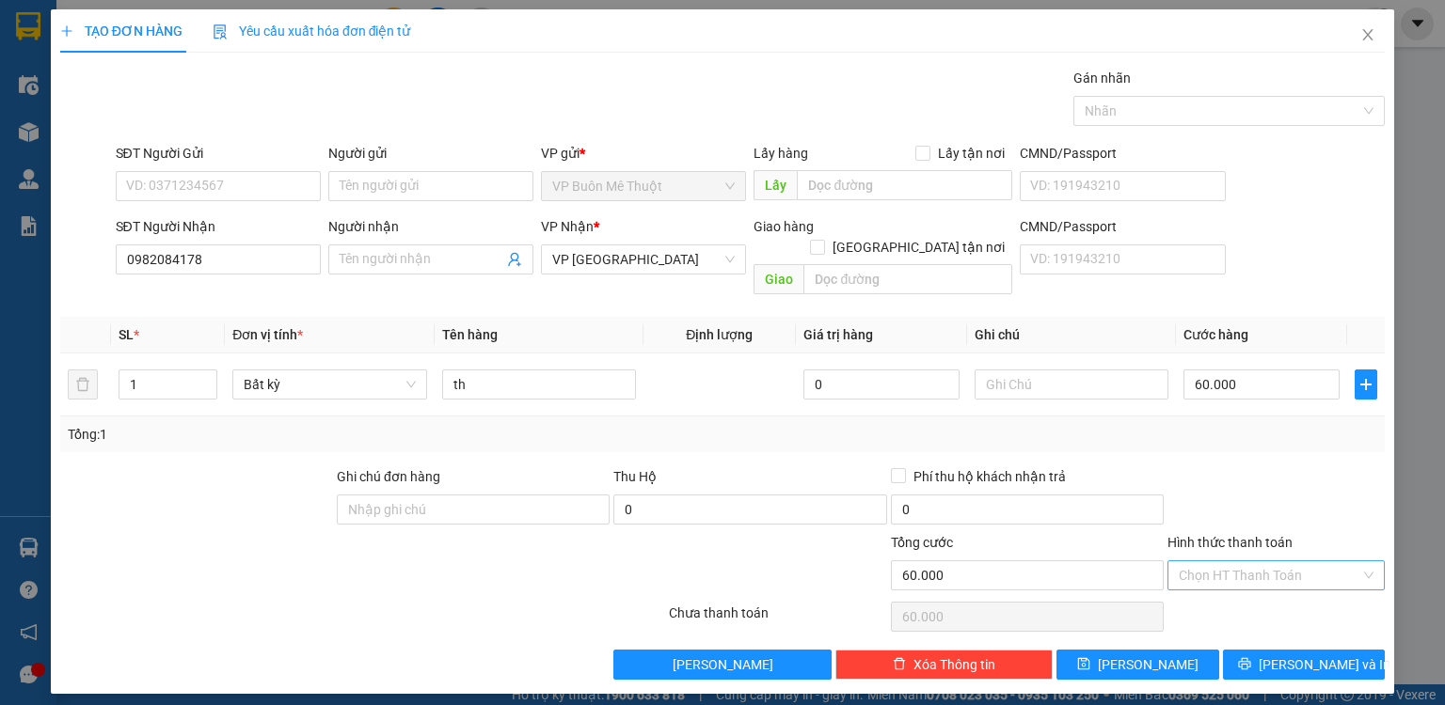
drag, startPoint x: 1196, startPoint y: 481, endPoint x: 1183, endPoint y: 544, distance: 64.4
click at [1196, 492] on div at bounding box center [1275, 500] width 221 height 66
click at [1167, 650] on button "[PERSON_NAME]" at bounding box center [1137, 665] width 163 height 30
type input "0"
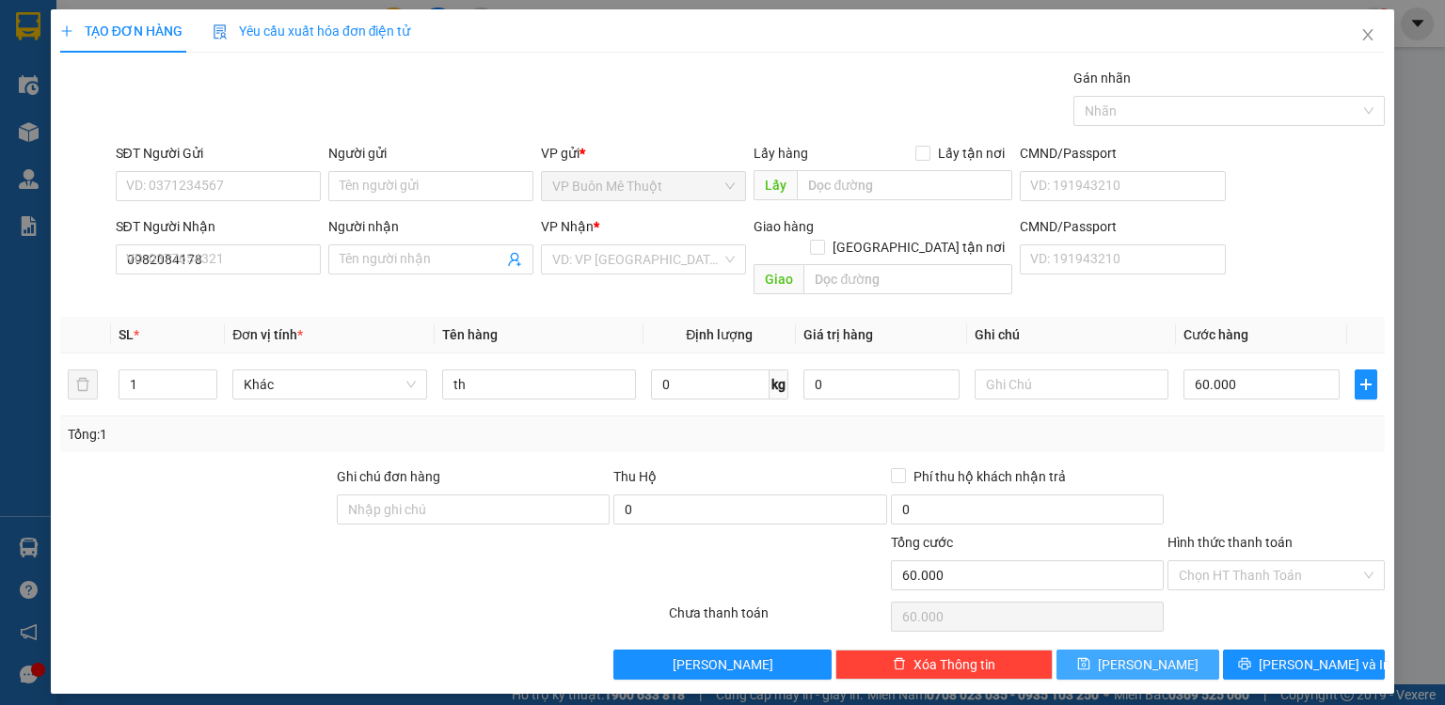
type input "0"
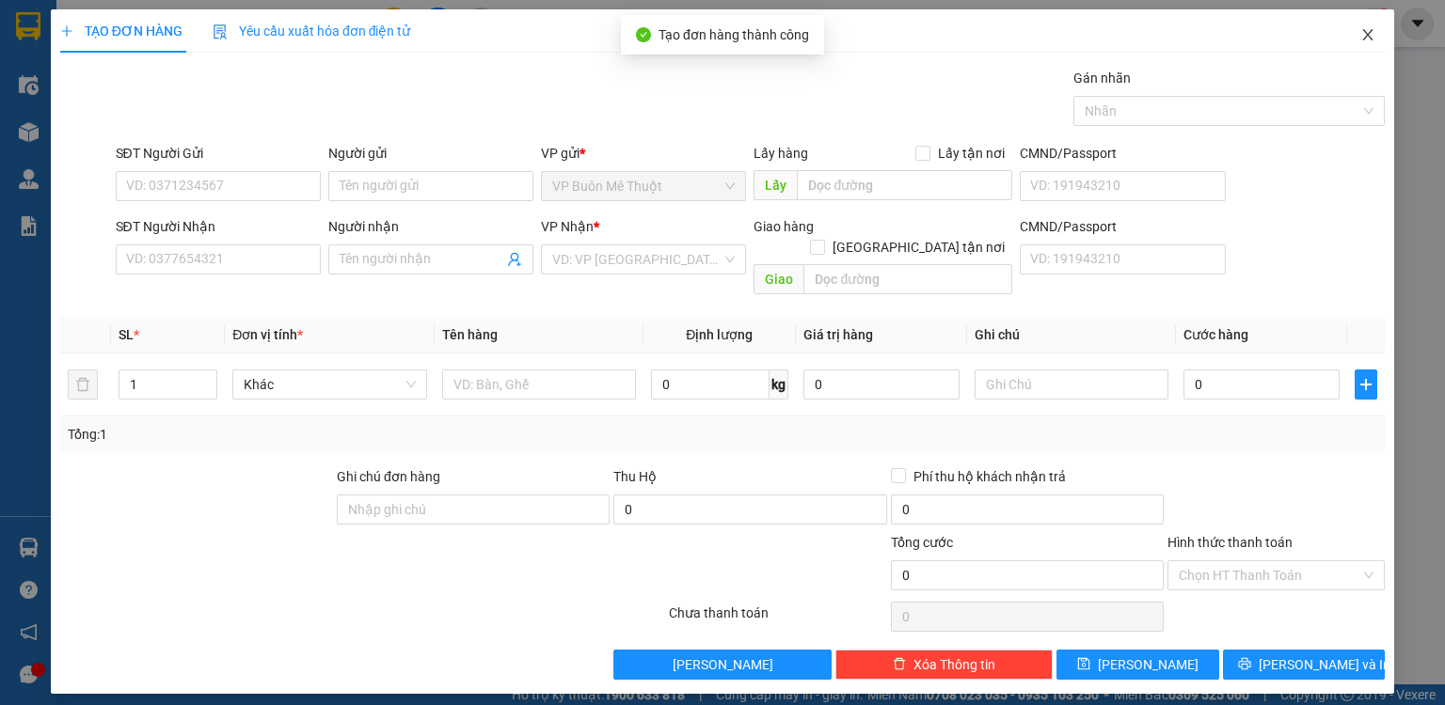
click at [1370, 29] on icon "close" at bounding box center [1367, 34] width 15 height 15
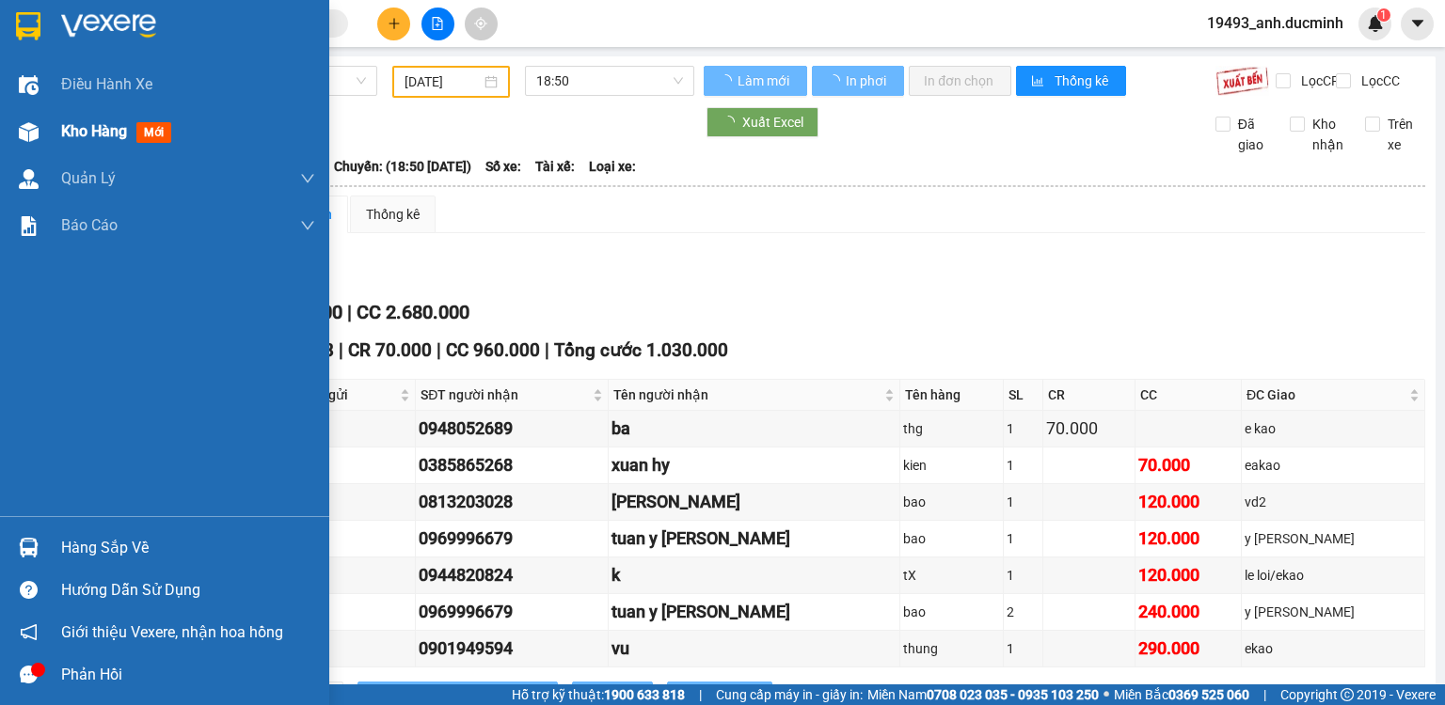
click at [91, 130] on span "Kho hàng" at bounding box center [94, 131] width 66 height 18
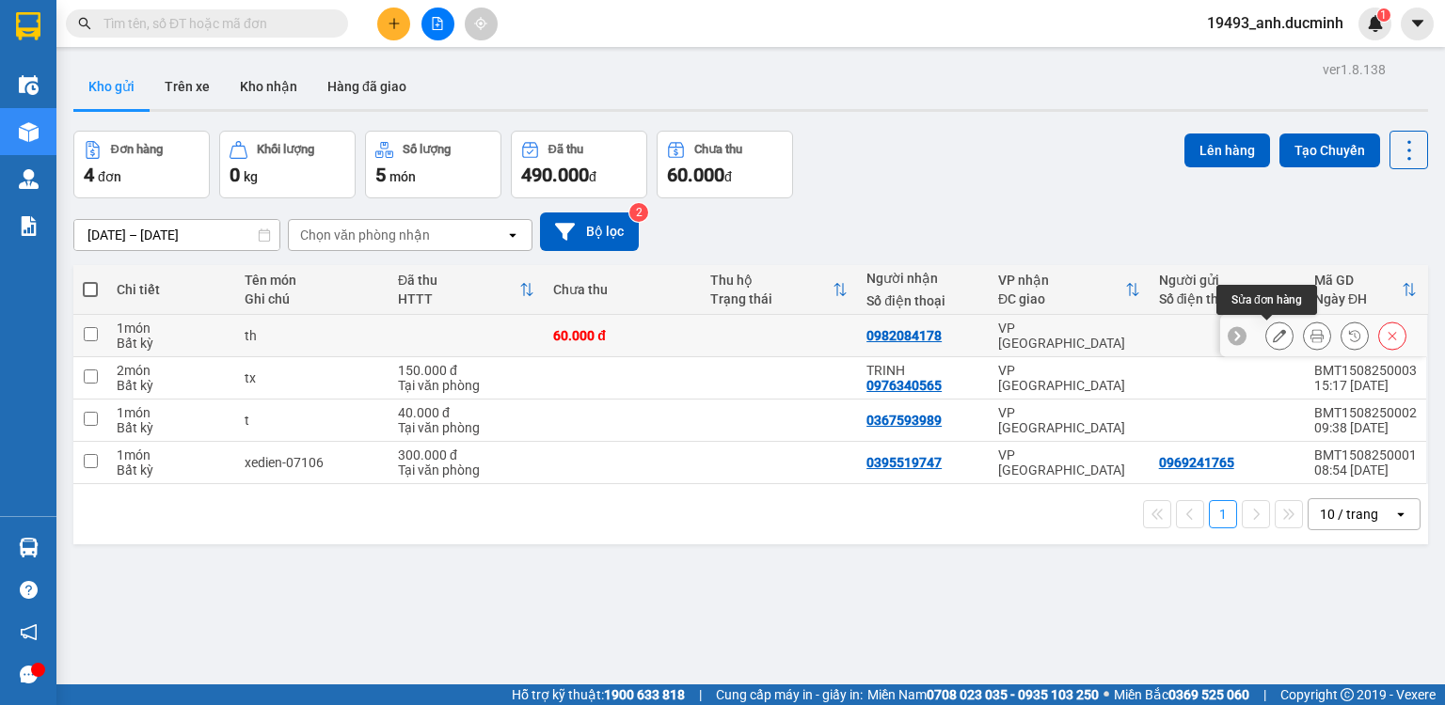
click at [1273, 332] on icon at bounding box center [1279, 335] width 13 height 13
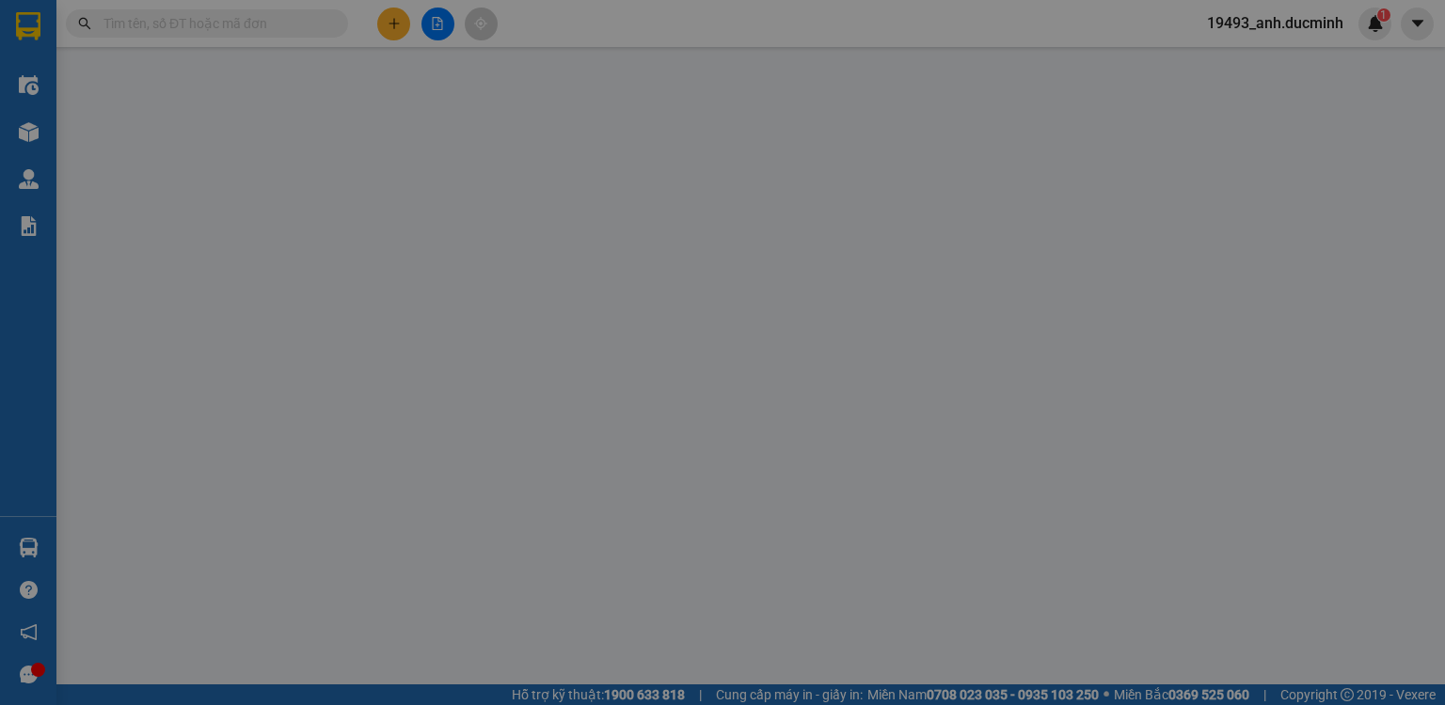
type input "0982084178"
type input "60.000"
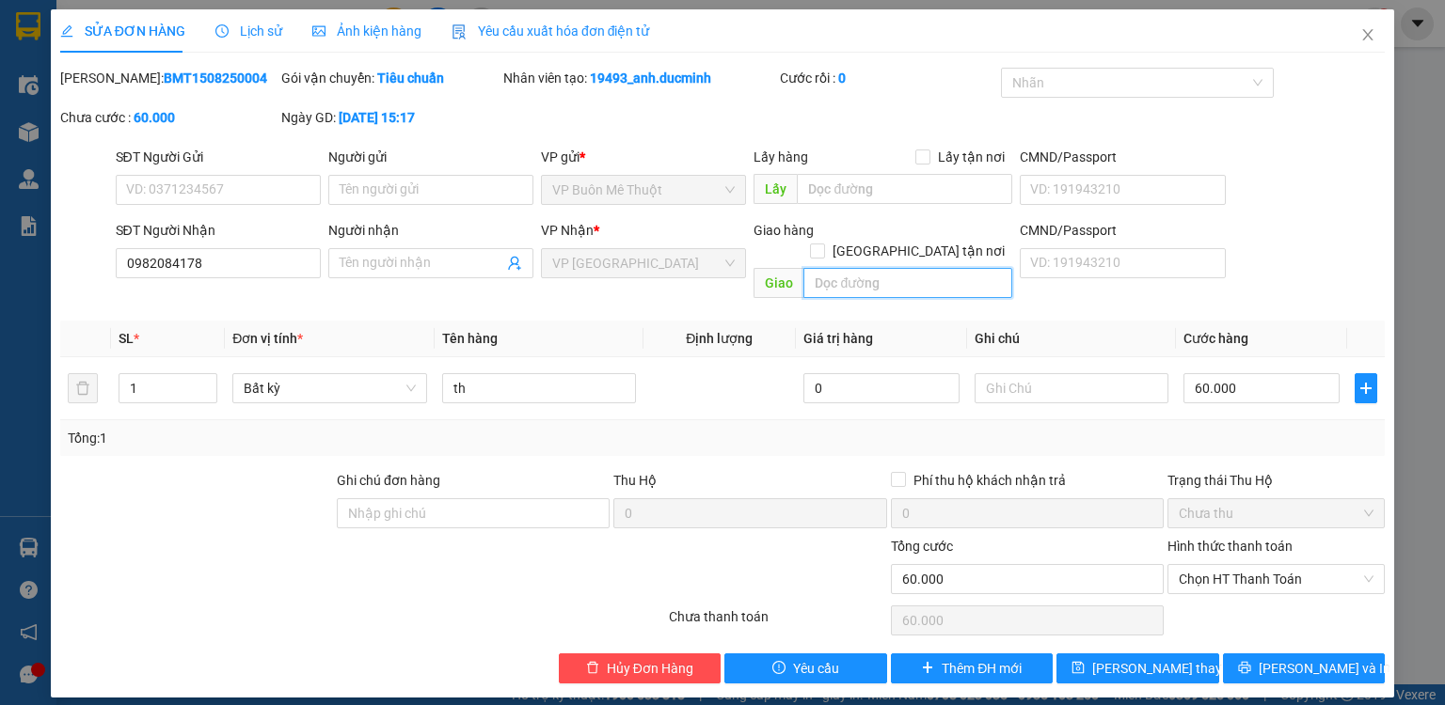
click at [848, 268] on input "text" at bounding box center [907, 283] width 209 height 30
type input "con co/mp"
drag, startPoint x: 1187, startPoint y: 645, endPoint x: 1185, endPoint y: 624, distance: 21.7
click at [1187, 654] on button "Lưu thay đổi" at bounding box center [1137, 669] width 163 height 30
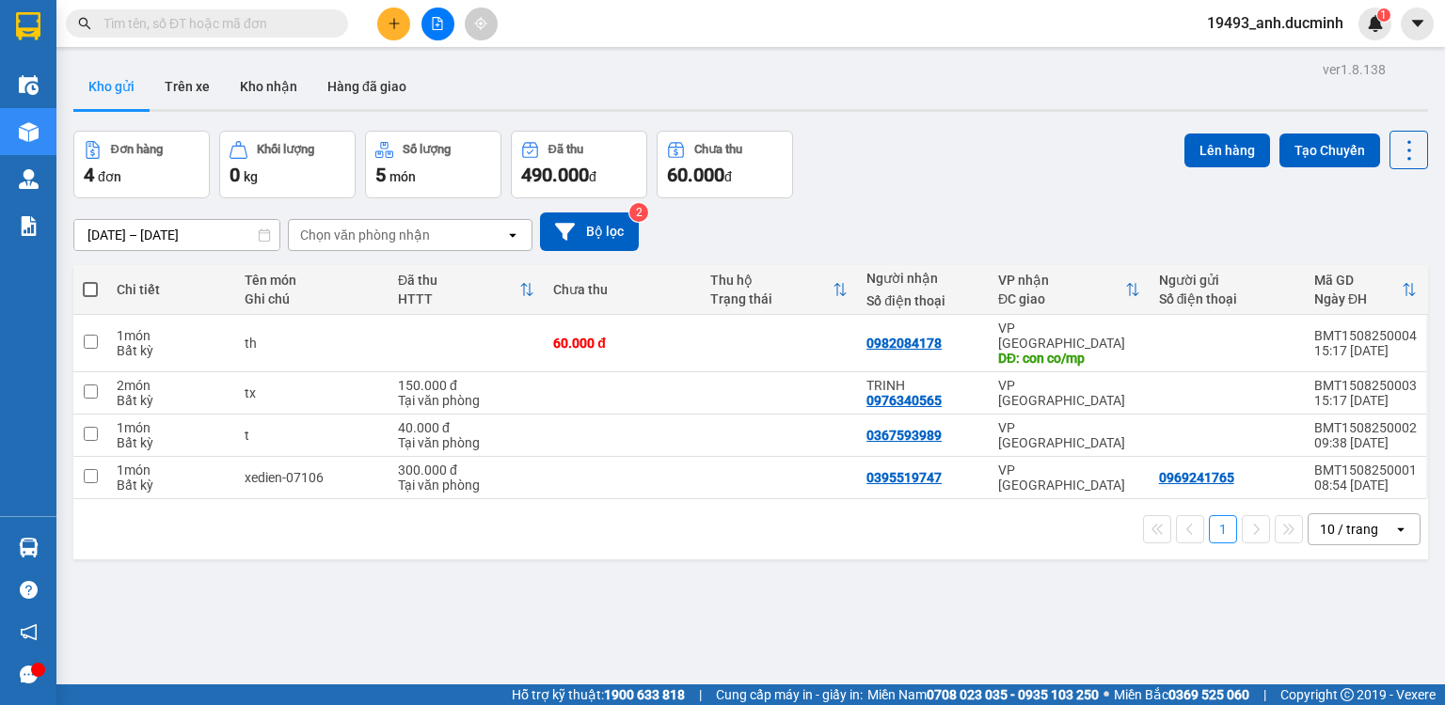
click at [309, 16] on input "text" at bounding box center [214, 23] width 222 height 21
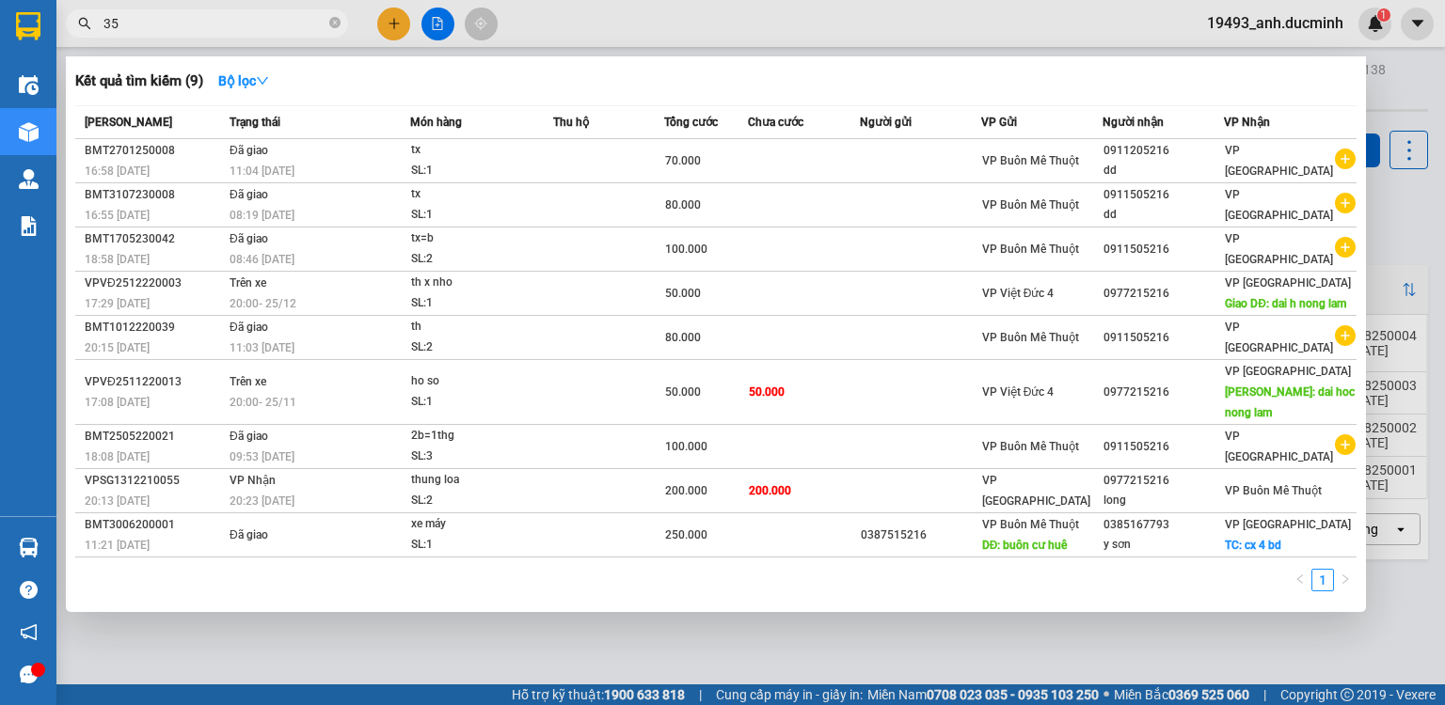
type input "356"
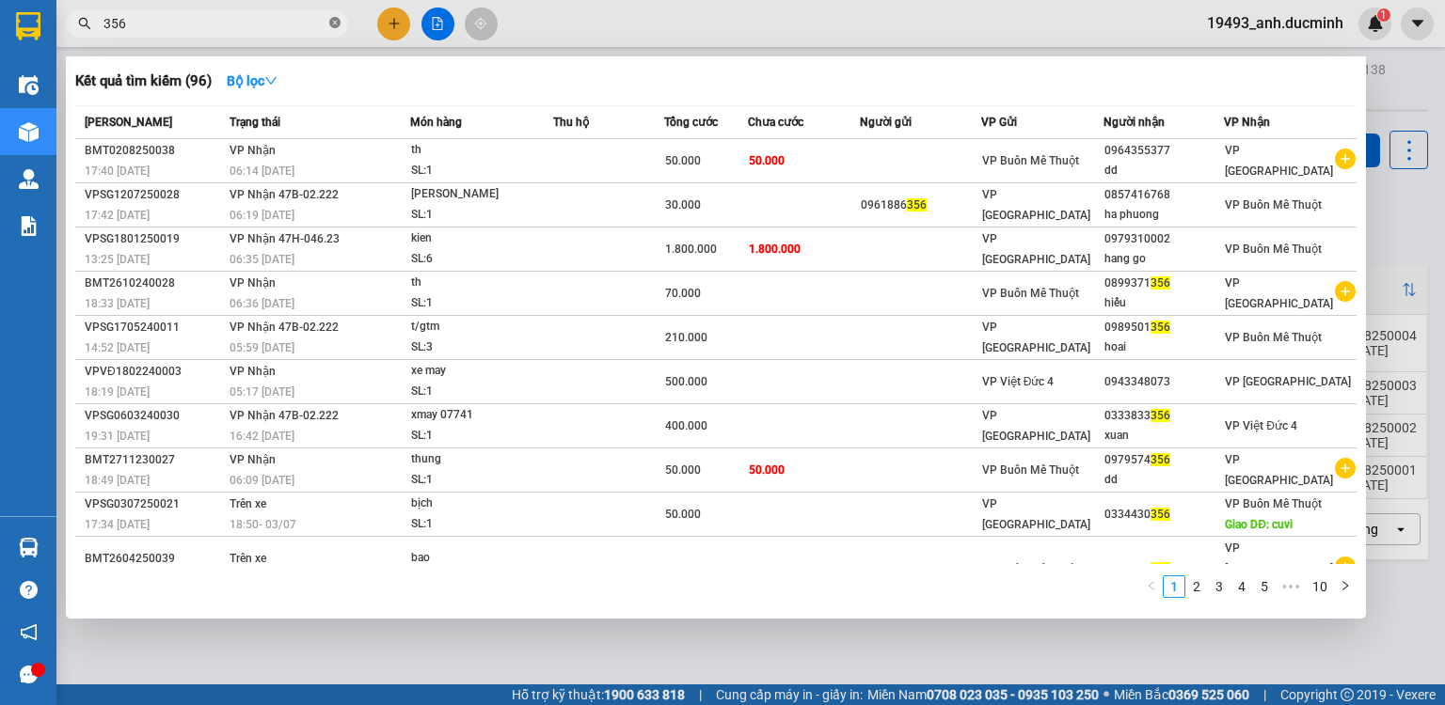
click at [335, 27] on icon "close-circle" at bounding box center [334, 22] width 11 height 11
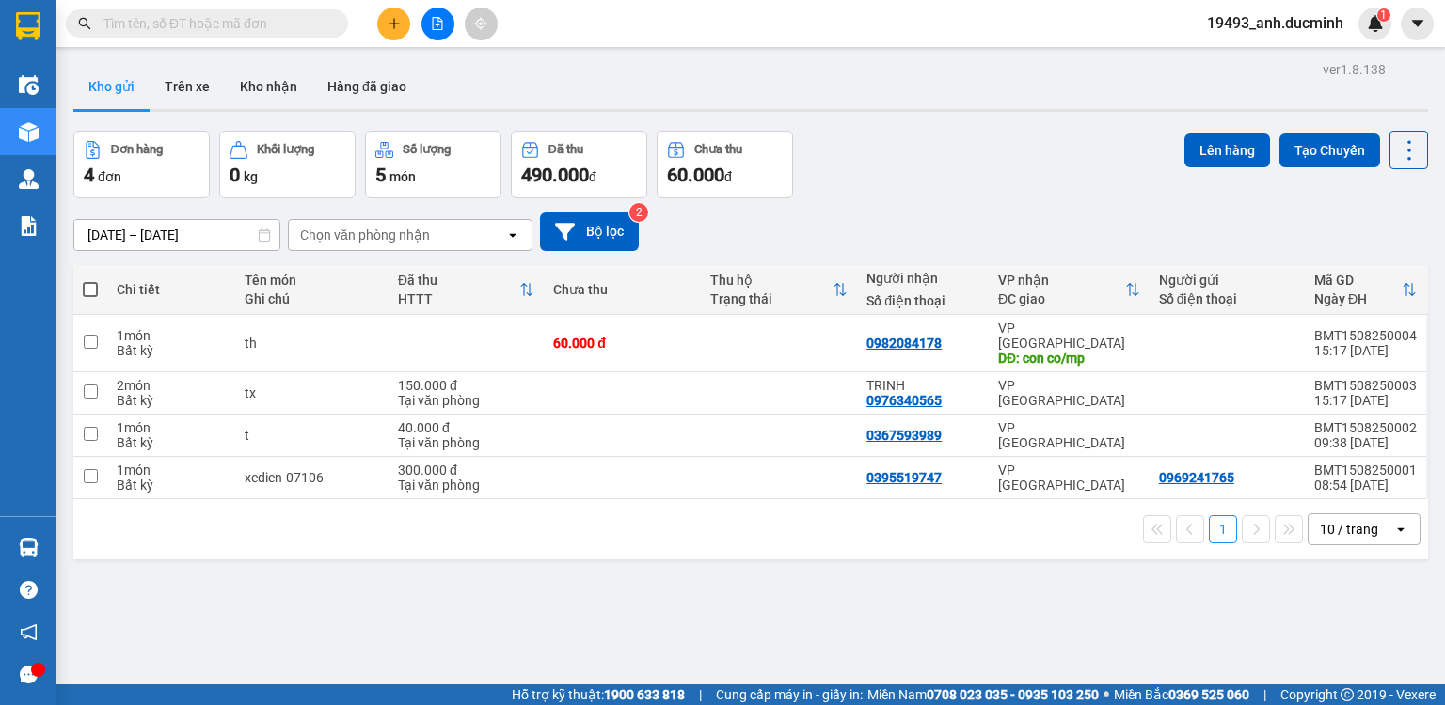
click at [236, 19] on input "text" at bounding box center [214, 23] width 222 height 21
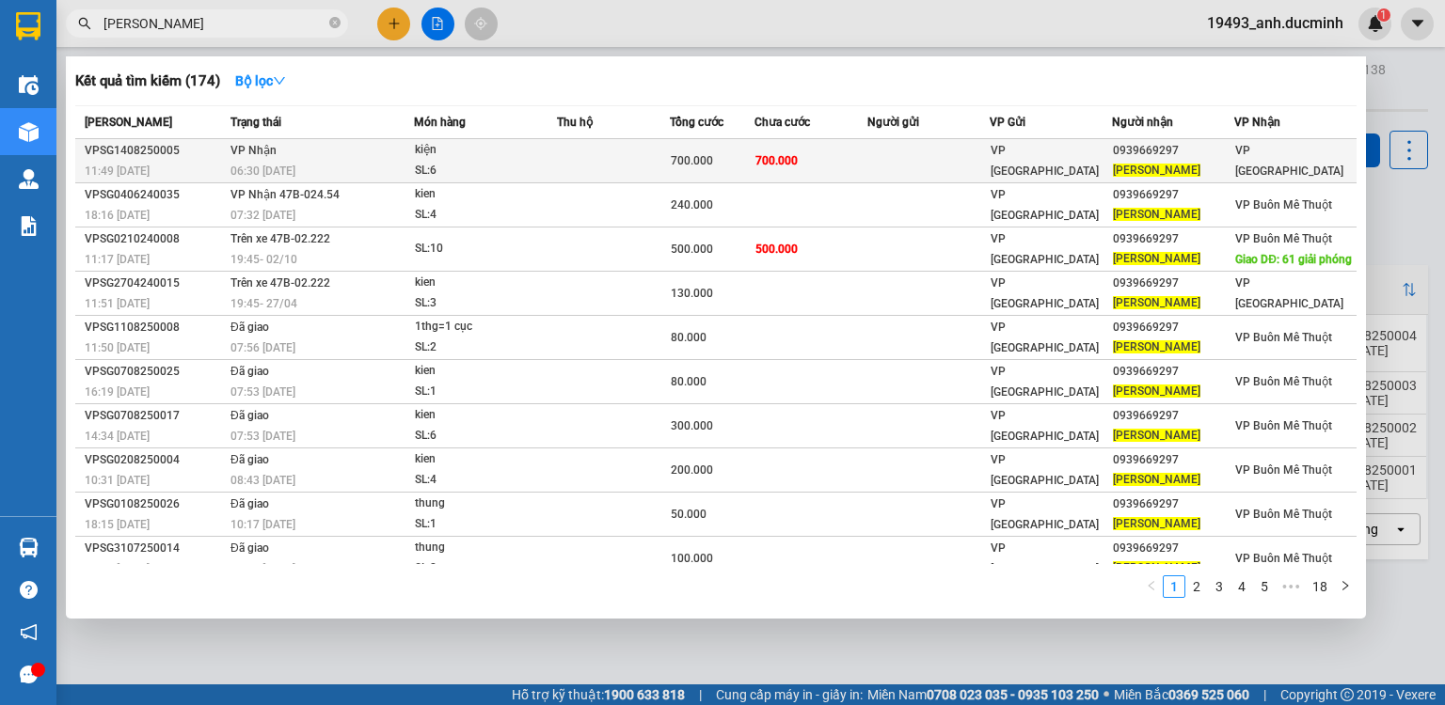
type input "bach kim"
click at [1034, 166] on span "VP [GEOGRAPHIC_DATA]" at bounding box center [1044, 161] width 108 height 34
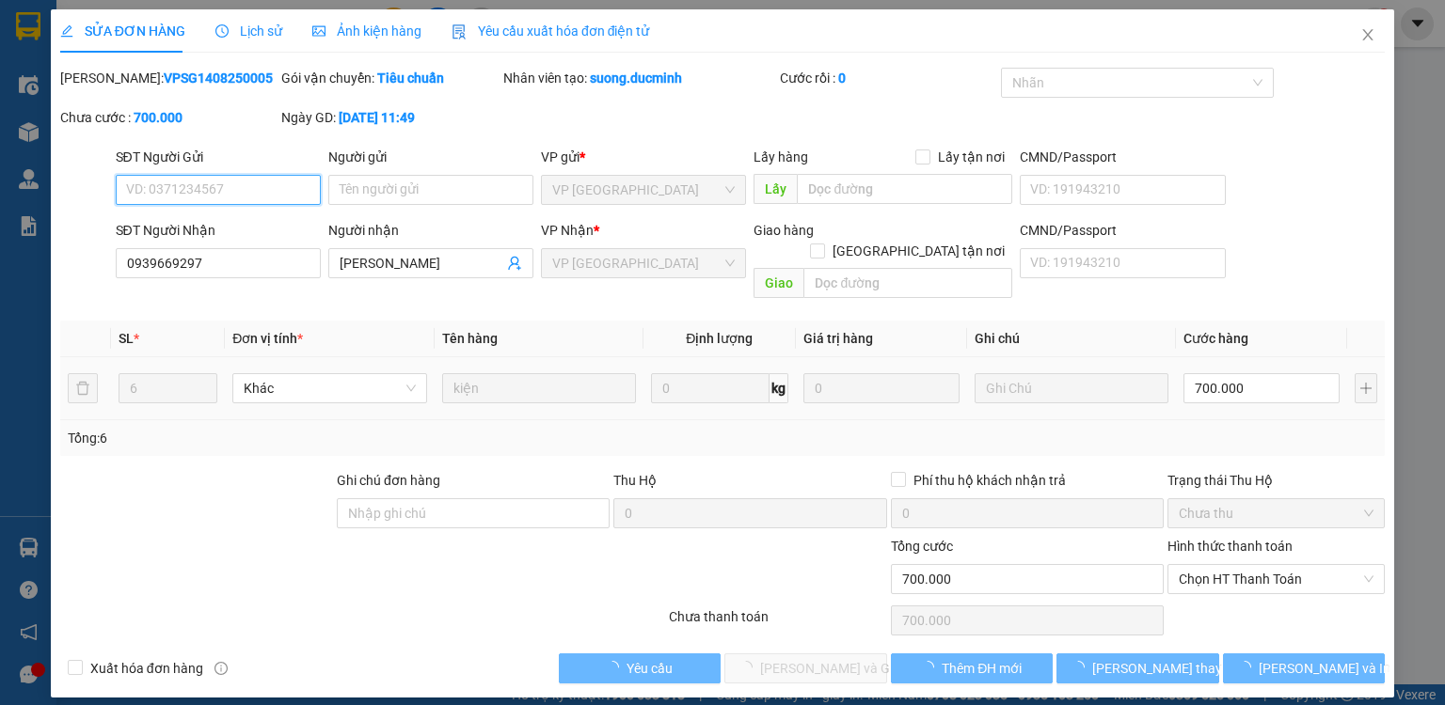
type input "0939669297"
type input "[PERSON_NAME]"
type input "700.000"
click at [1279, 373] on input "700.000" at bounding box center [1261, 388] width 156 height 30
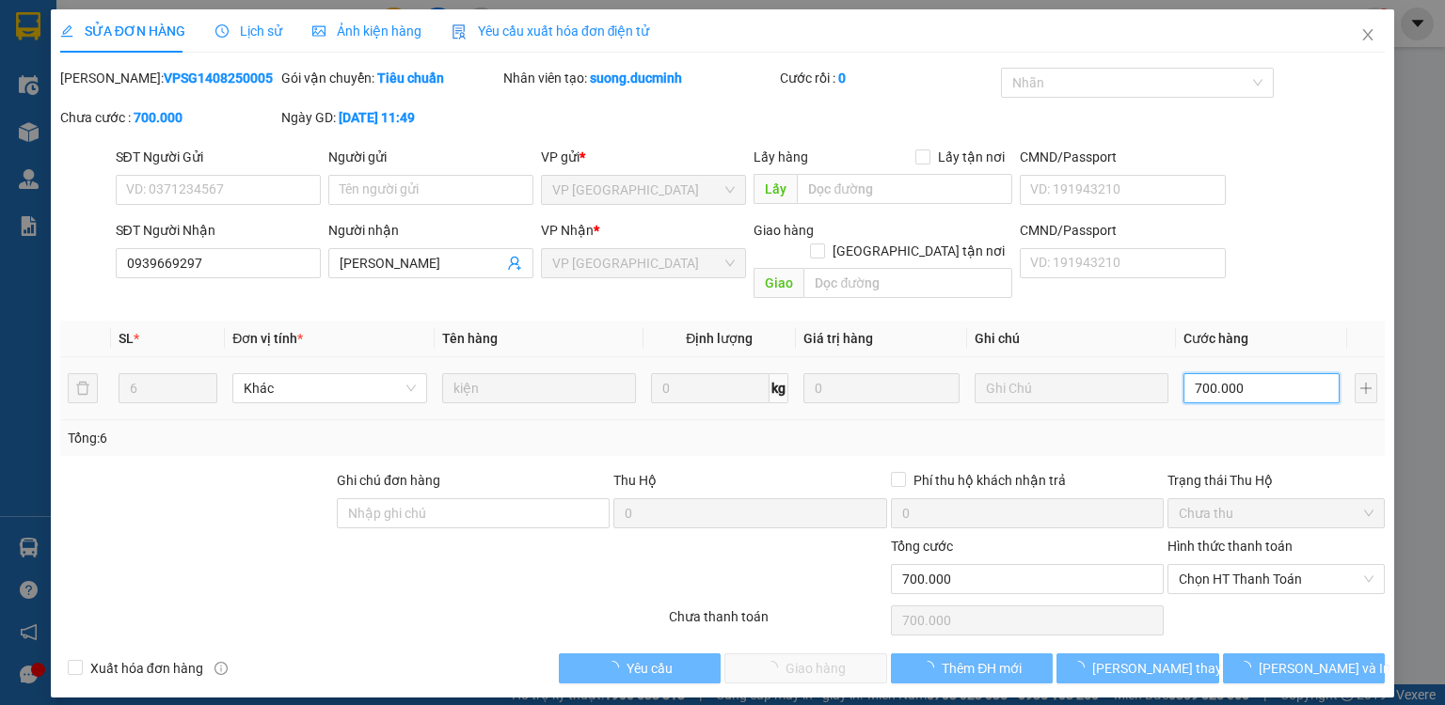
type input "7"
type input "78"
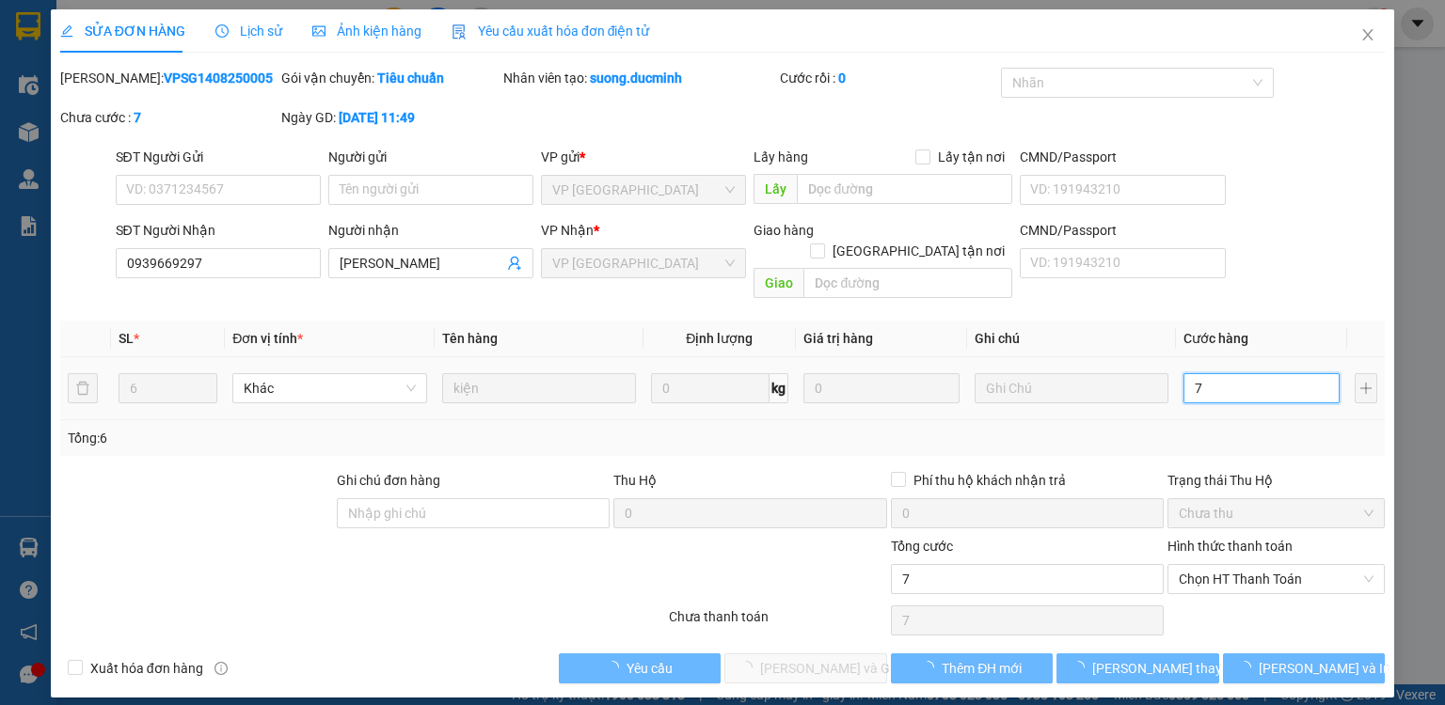
type input "78"
type input "780"
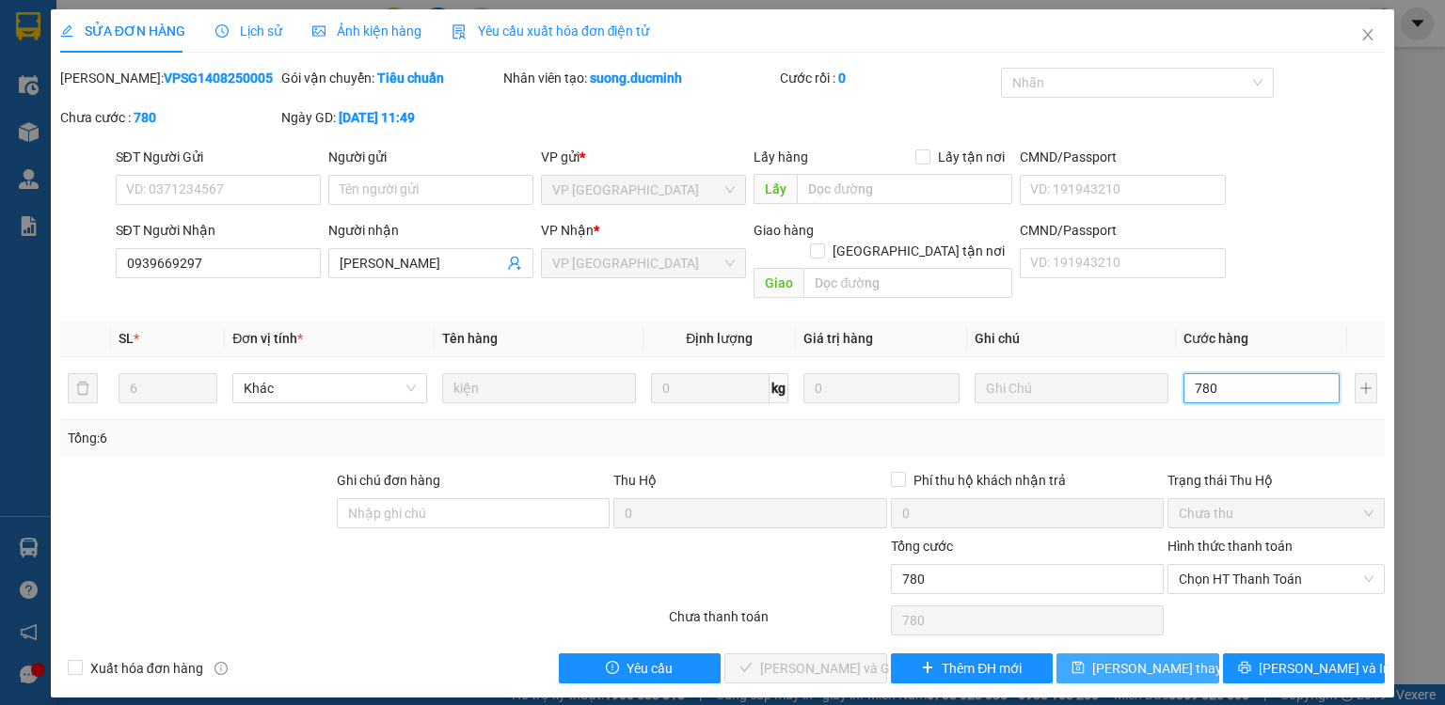
type input "780"
type input "780.000"
click at [1115, 658] on span "Lưu thay đổi" at bounding box center [1167, 668] width 150 height 21
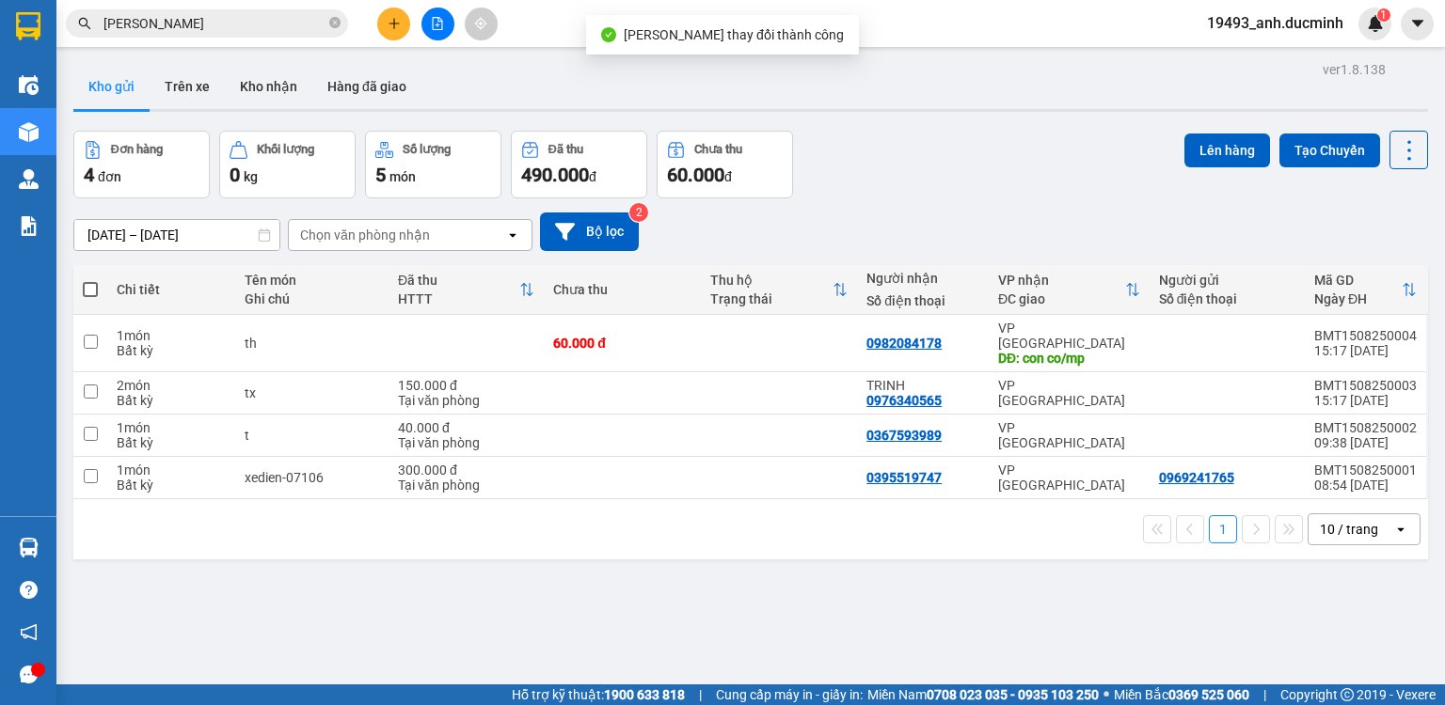
click at [247, 17] on input "bach kim" at bounding box center [214, 23] width 222 height 21
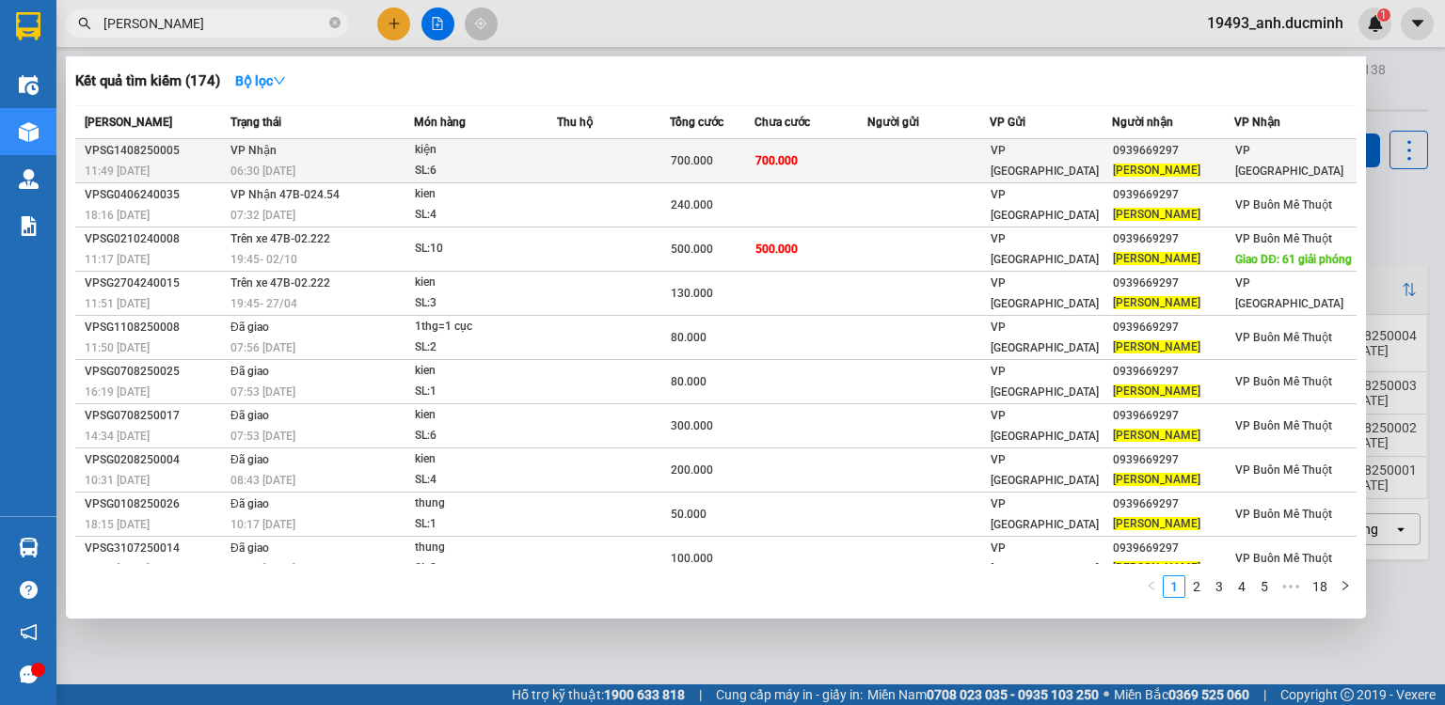
click at [764, 162] on span "700.000" at bounding box center [776, 160] width 42 height 13
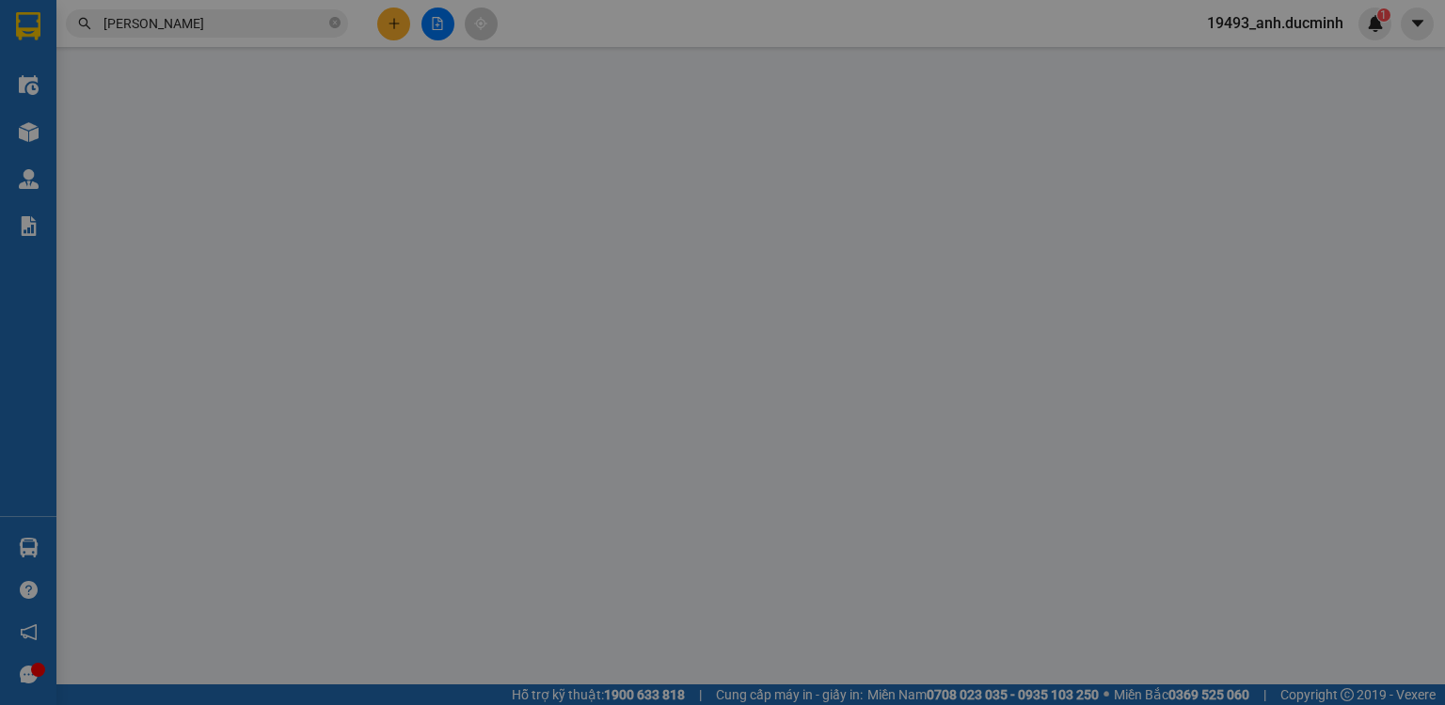
type input "0939669297"
type input "[PERSON_NAME]"
type input "780.000"
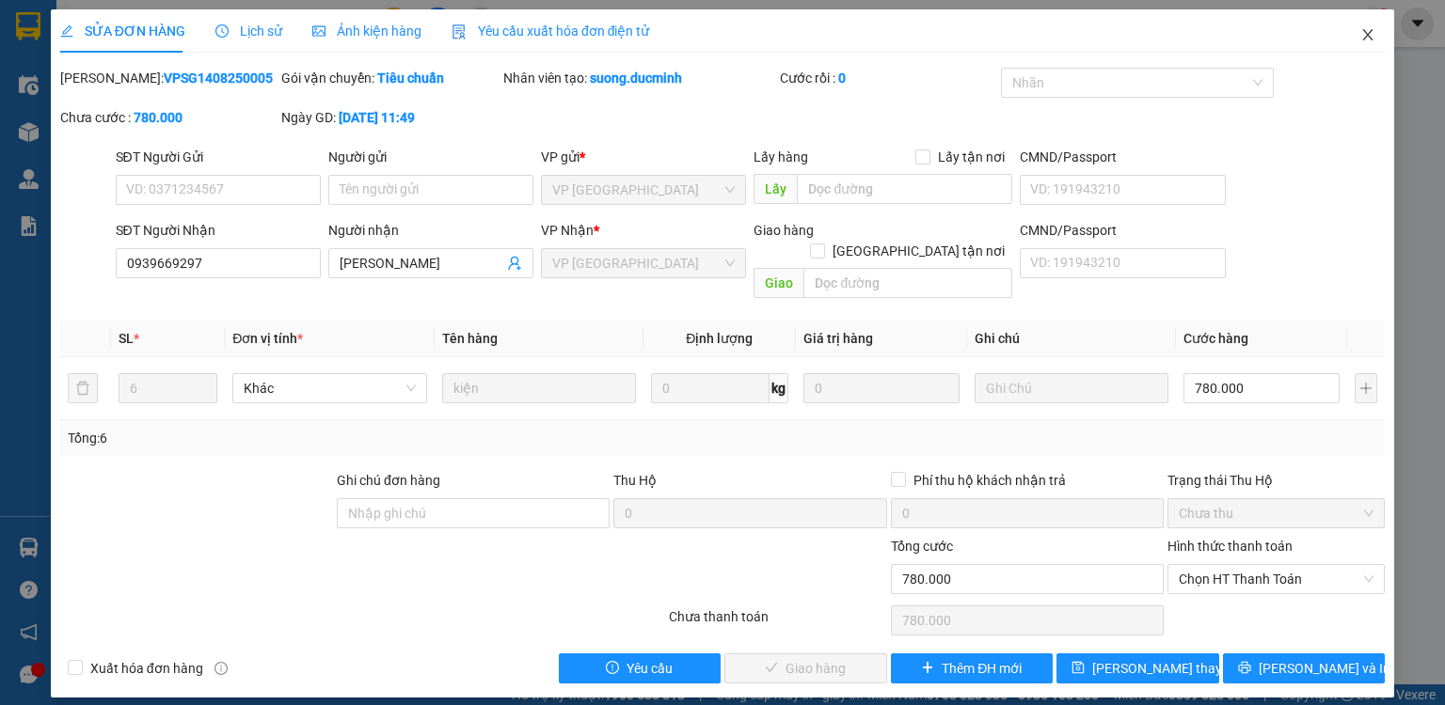
click at [1376, 33] on span "Close" at bounding box center [1367, 35] width 53 height 53
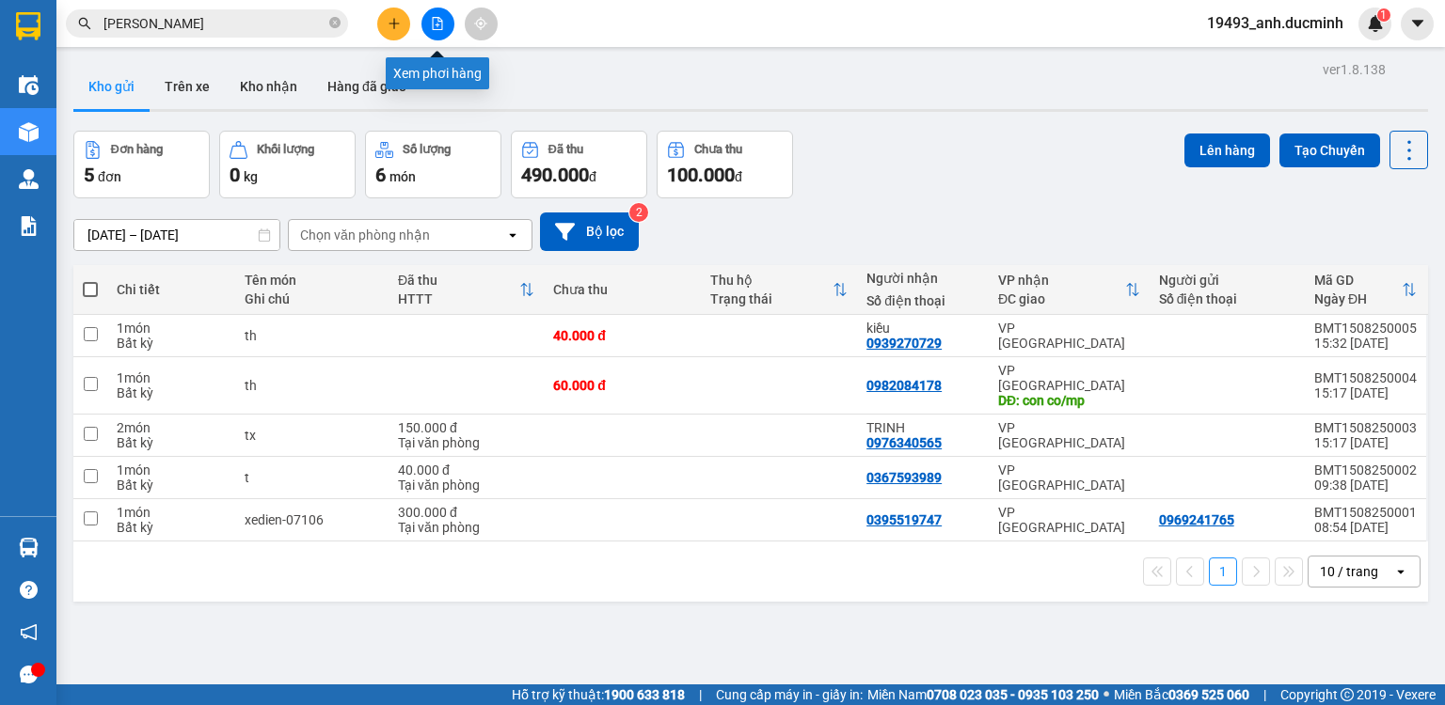
click at [444, 31] on button at bounding box center [437, 24] width 33 height 33
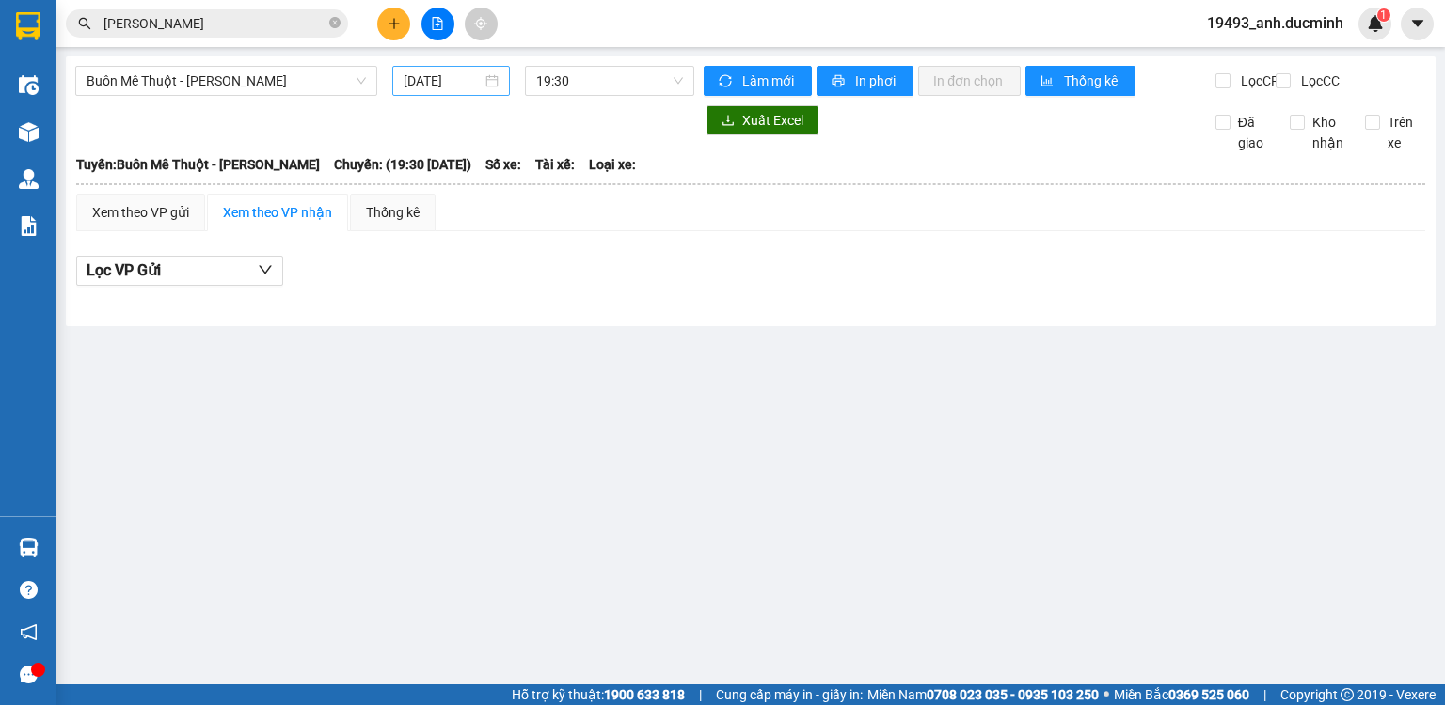
click at [418, 78] on input "[DATE]" at bounding box center [442, 81] width 77 height 21
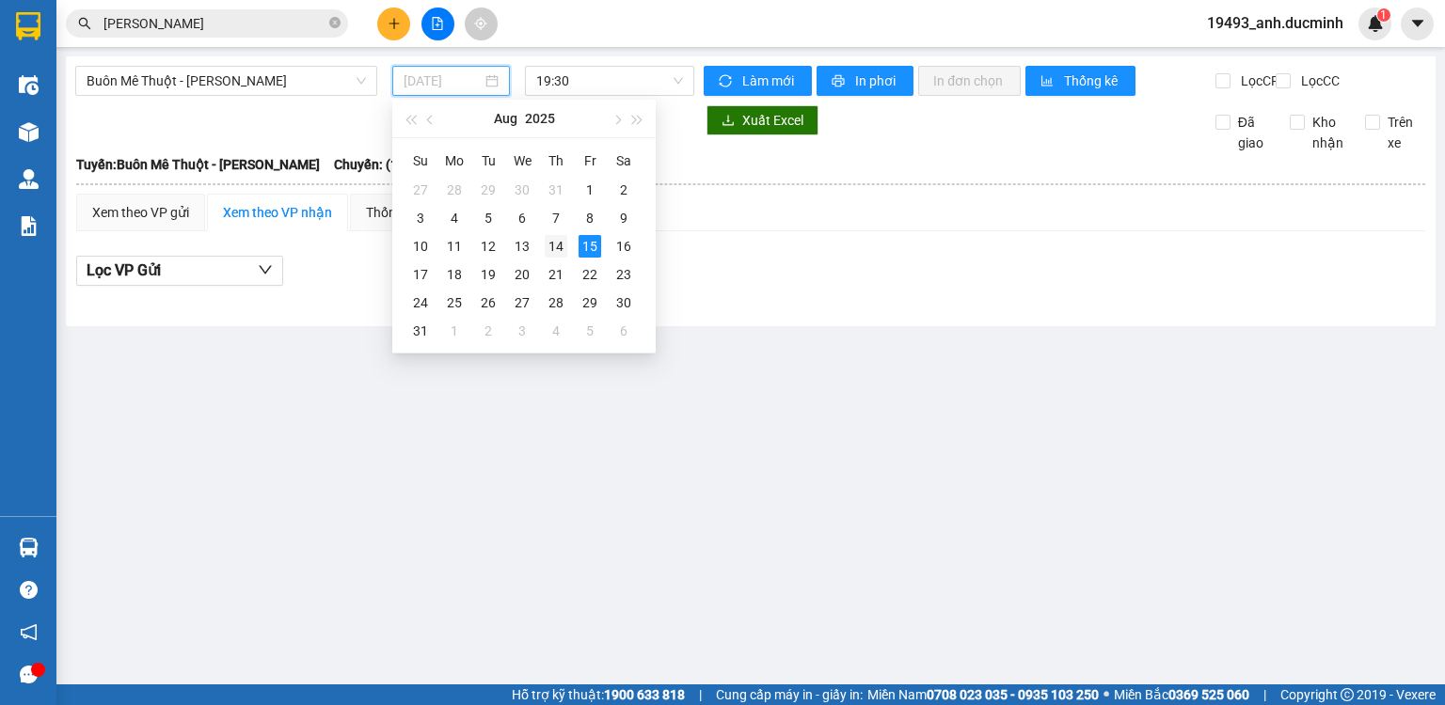
click at [560, 239] on div "14" at bounding box center [556, 246] width 23 height 23
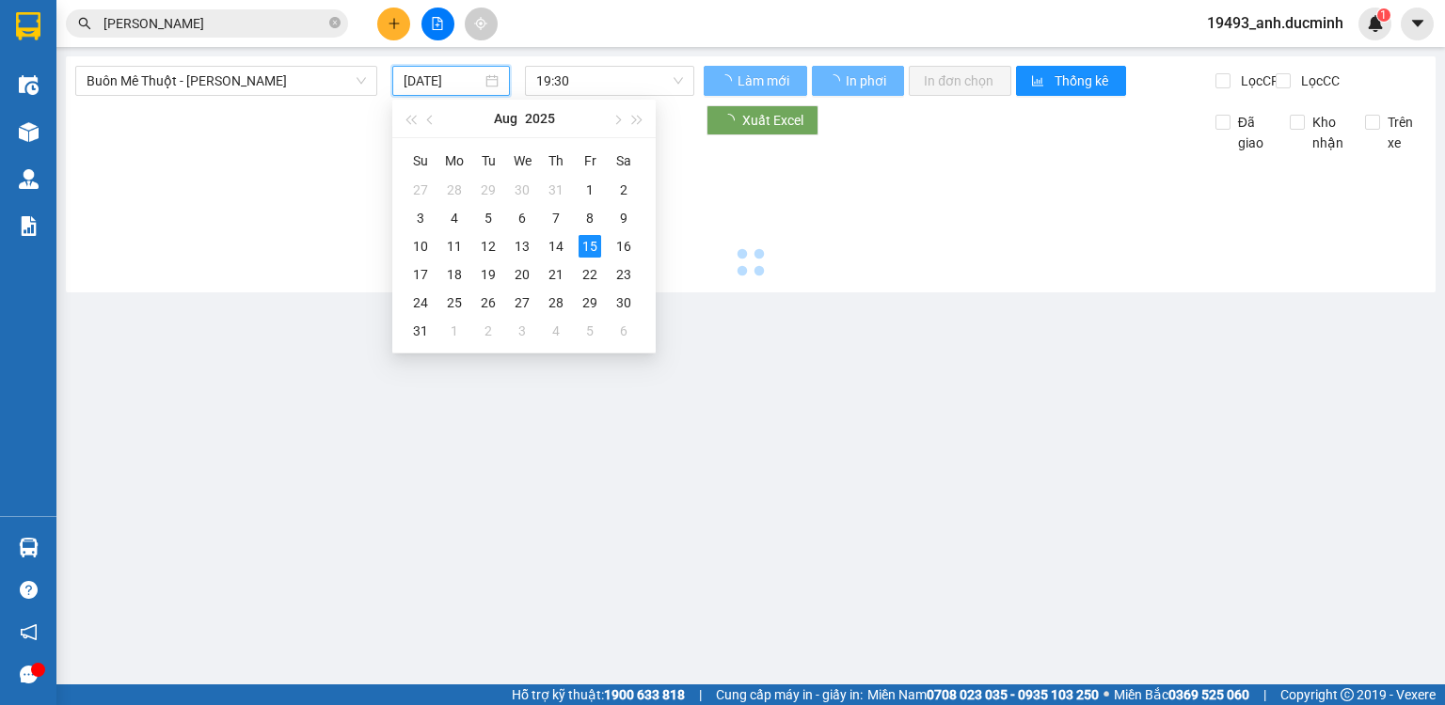
type input "[DATE]"
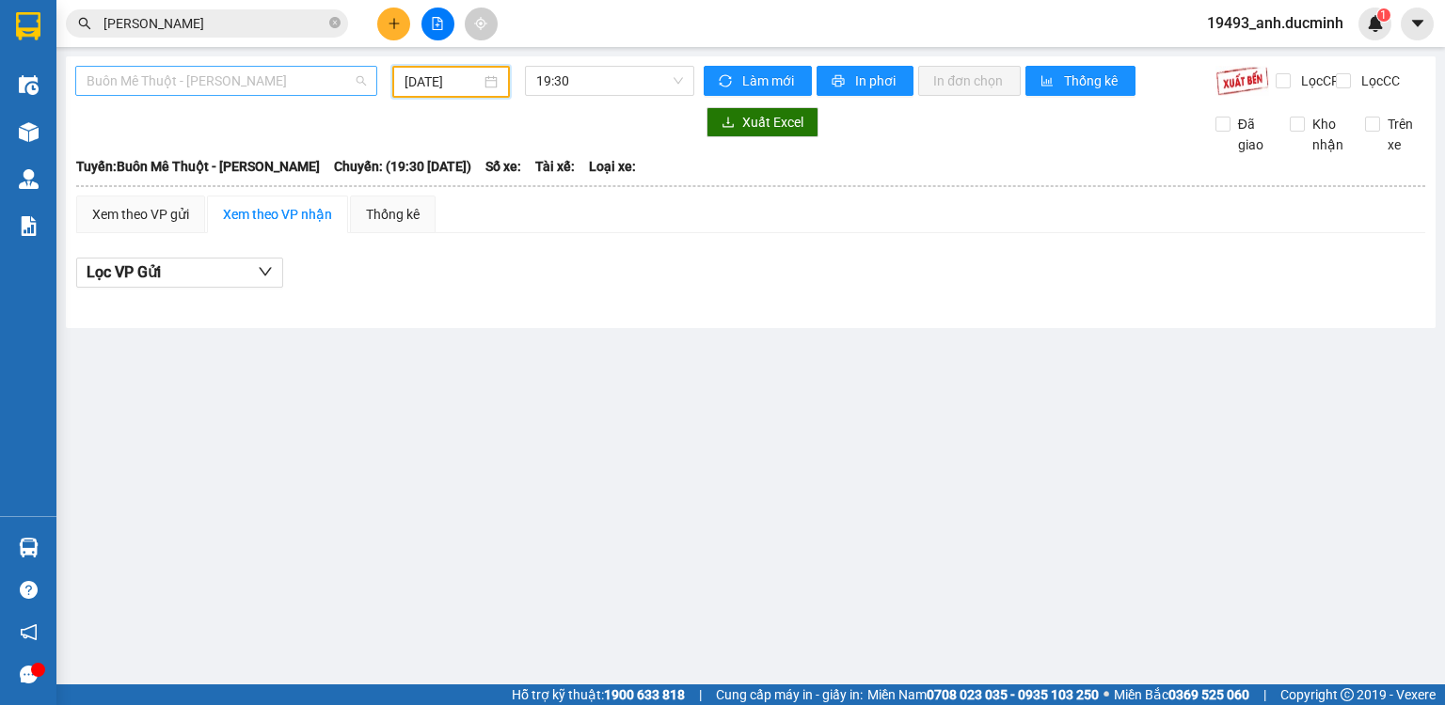
click at [198, 70] on span "Buôn Mê Thuột - [PERSON_NAME]" at bounding box center [226, 81] width 279 height 28
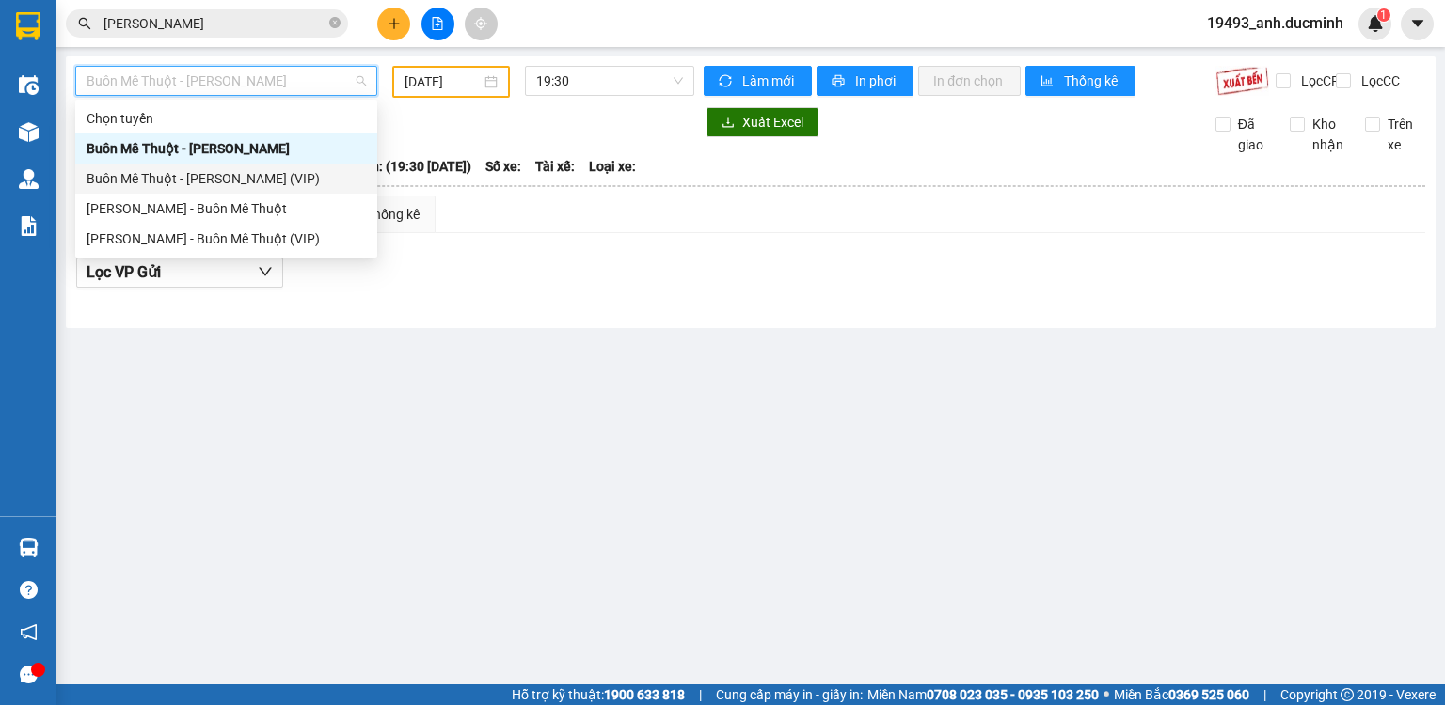
click at [250, 183] on div "Buôn Mê Thuột - [PERSON_NAME] (VIP)" at bounding box center [226, 178] width 279 height 21
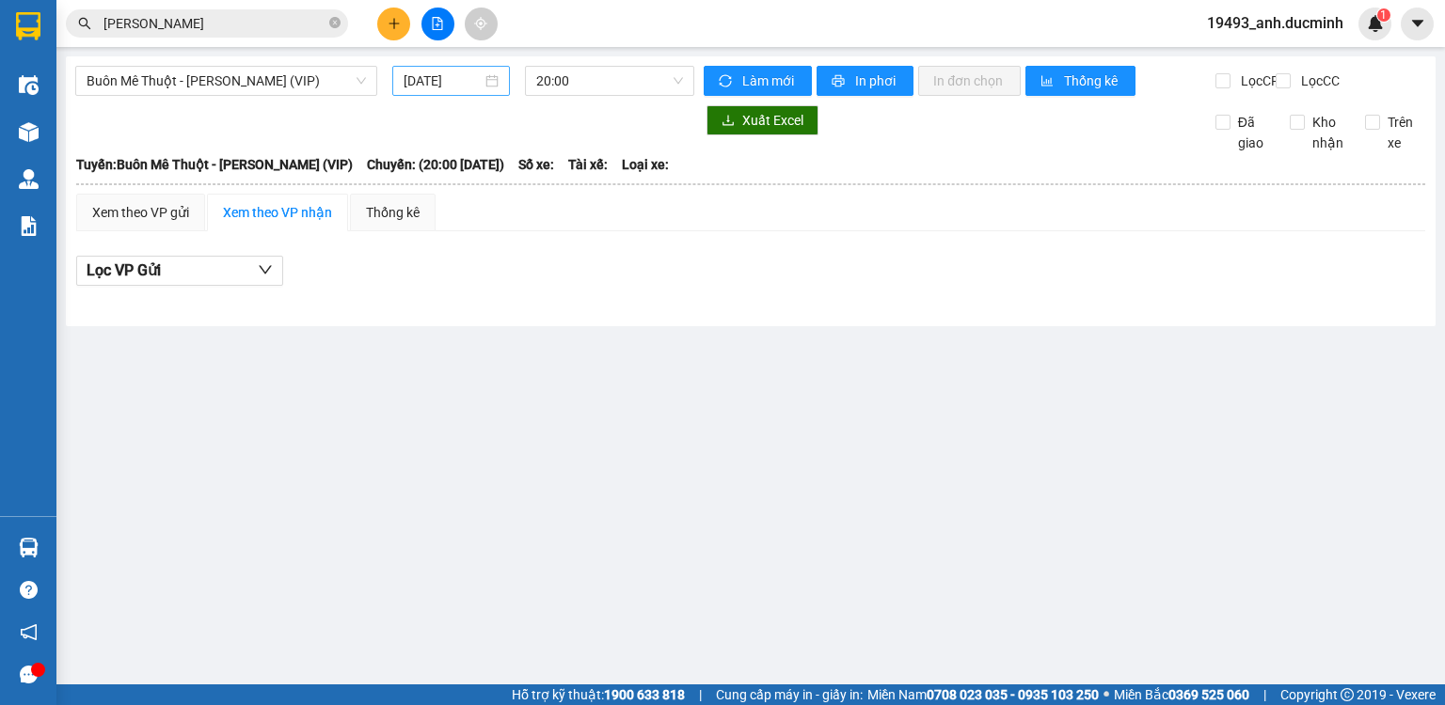
click at [416, 66] on div "[DATE]" at bounding box center [450, 81] width 117 height 30
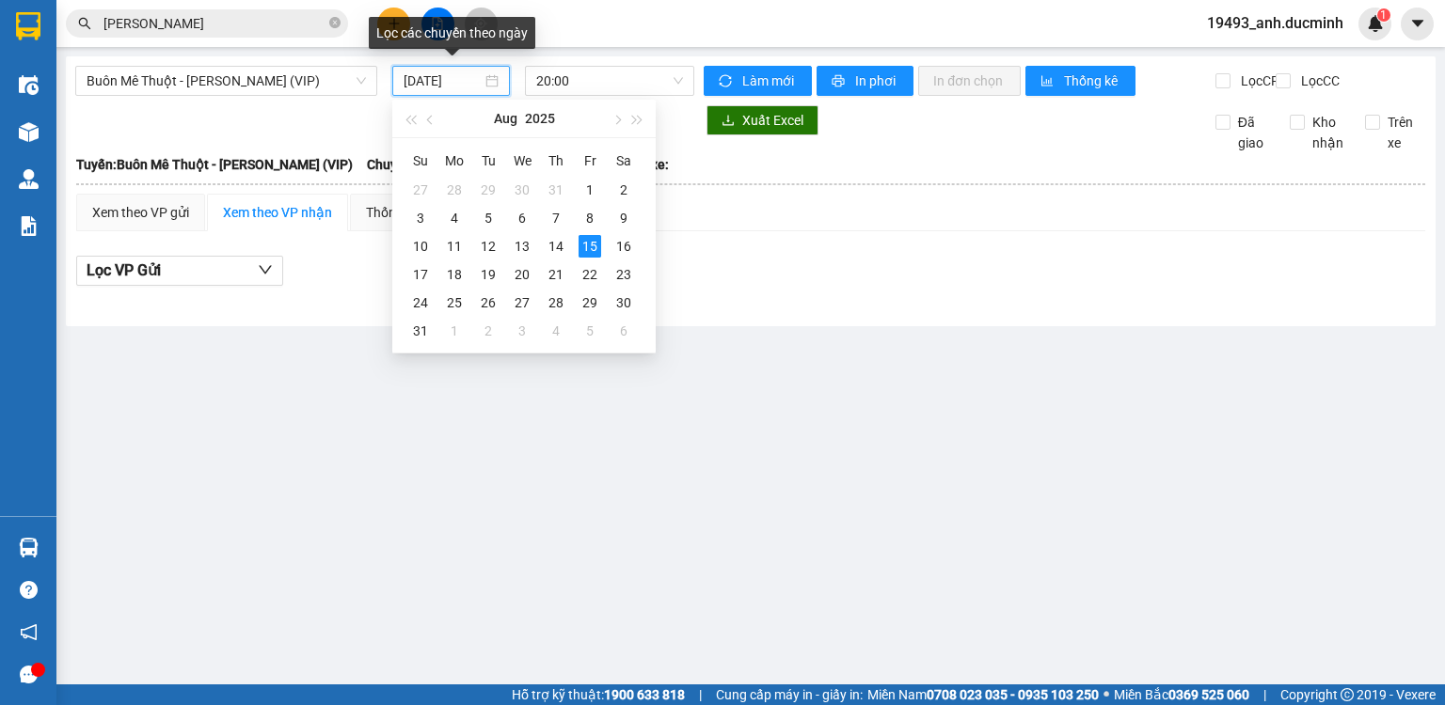
click at [415, 85] on input "[DATE]" at bounding box center [442, 81] width 77 height 21
click at [558, 254] on div "14" at bounding box center [556, 246] width 23 height 23
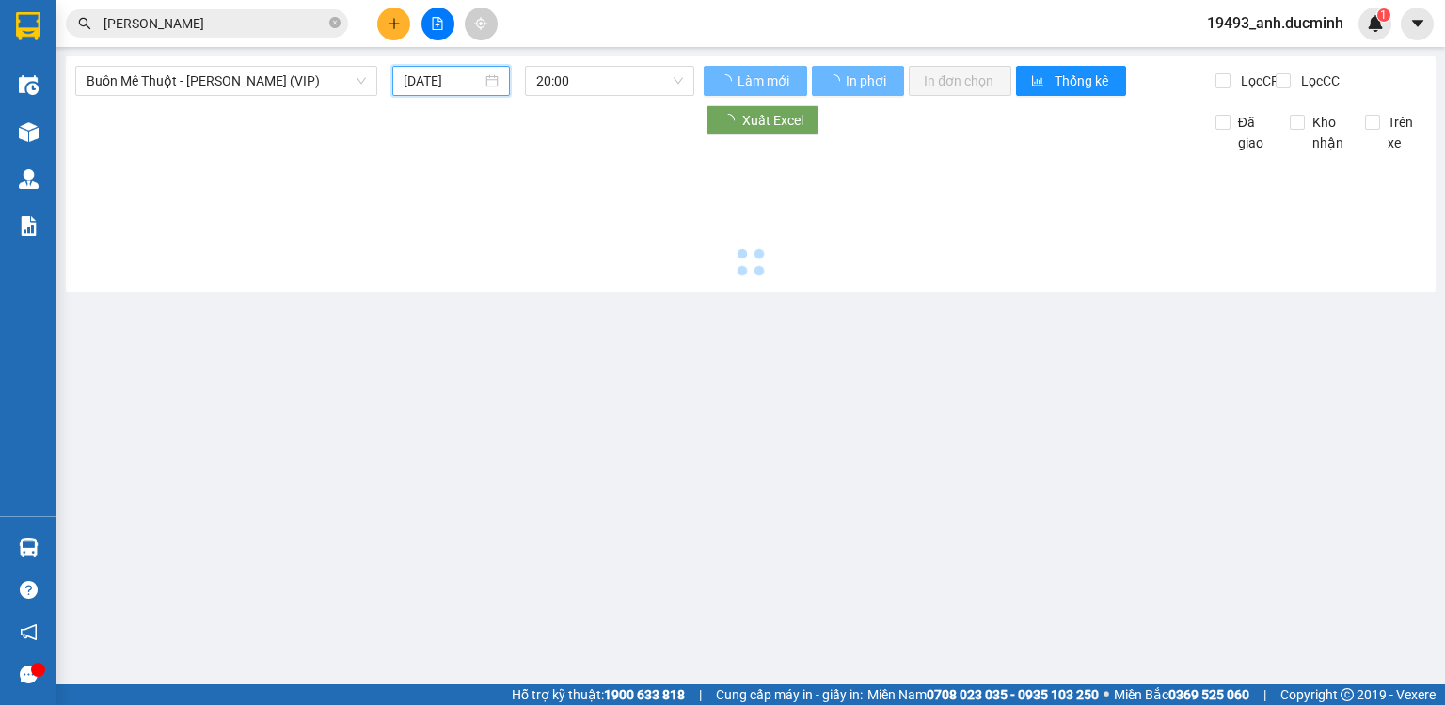
type input "[DATE]"
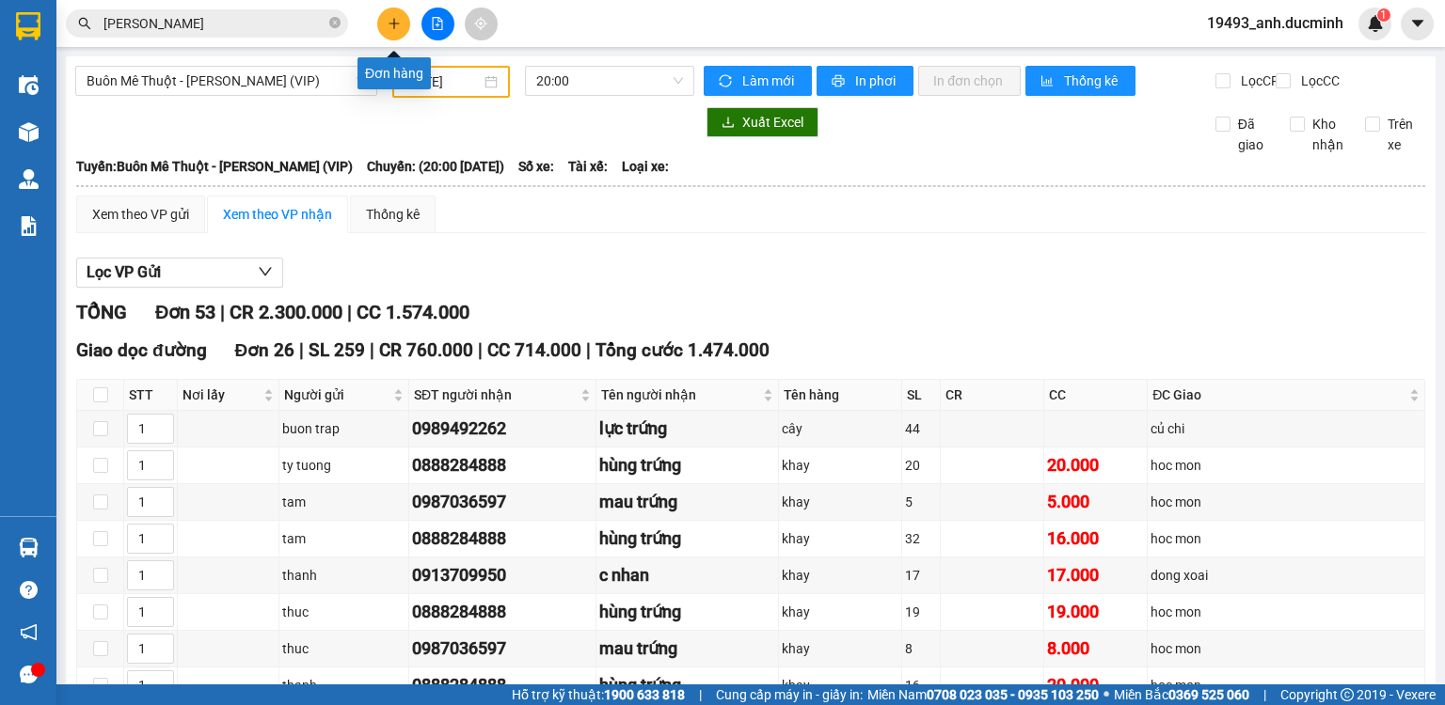
click at [402, 16] on button at bounding box center [393, 24] width 33 height 33
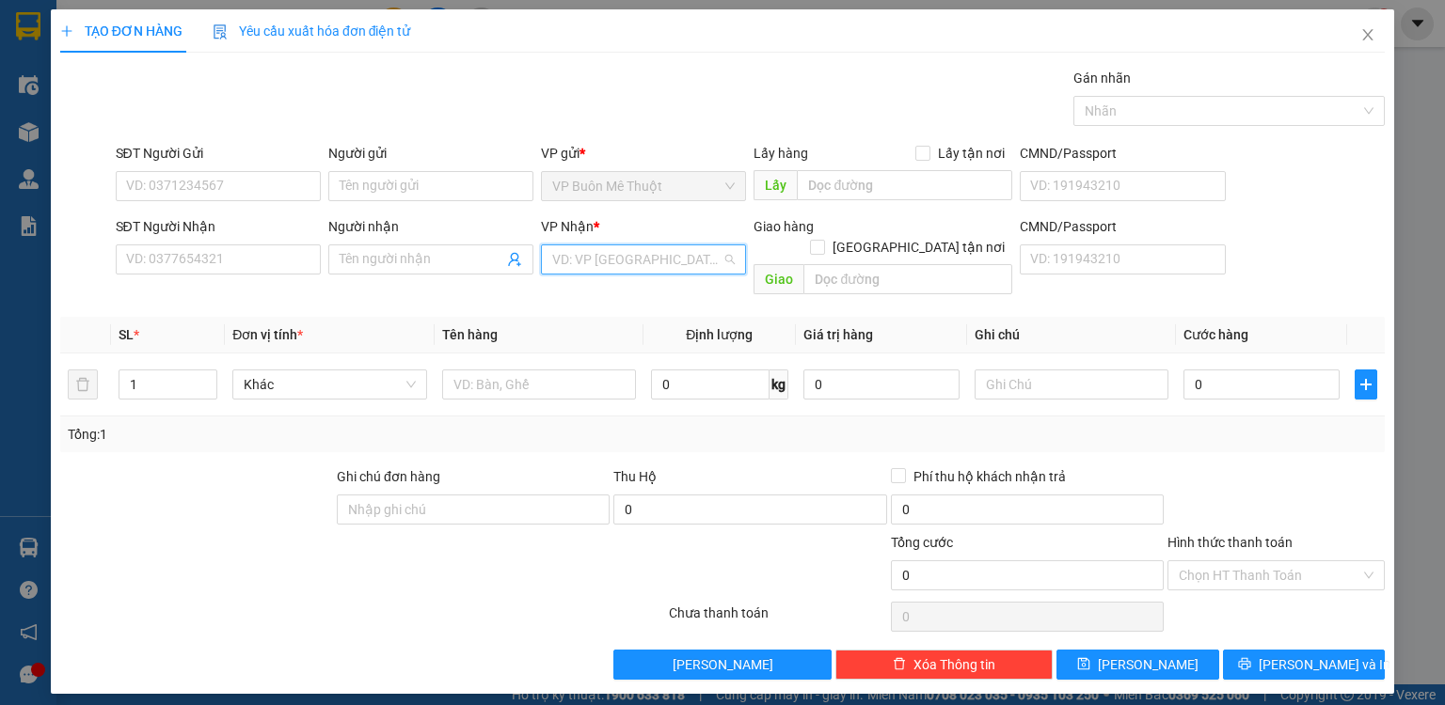
click at [689, 250] on input "search" at bounding box center [636, 259] width 169 height 28
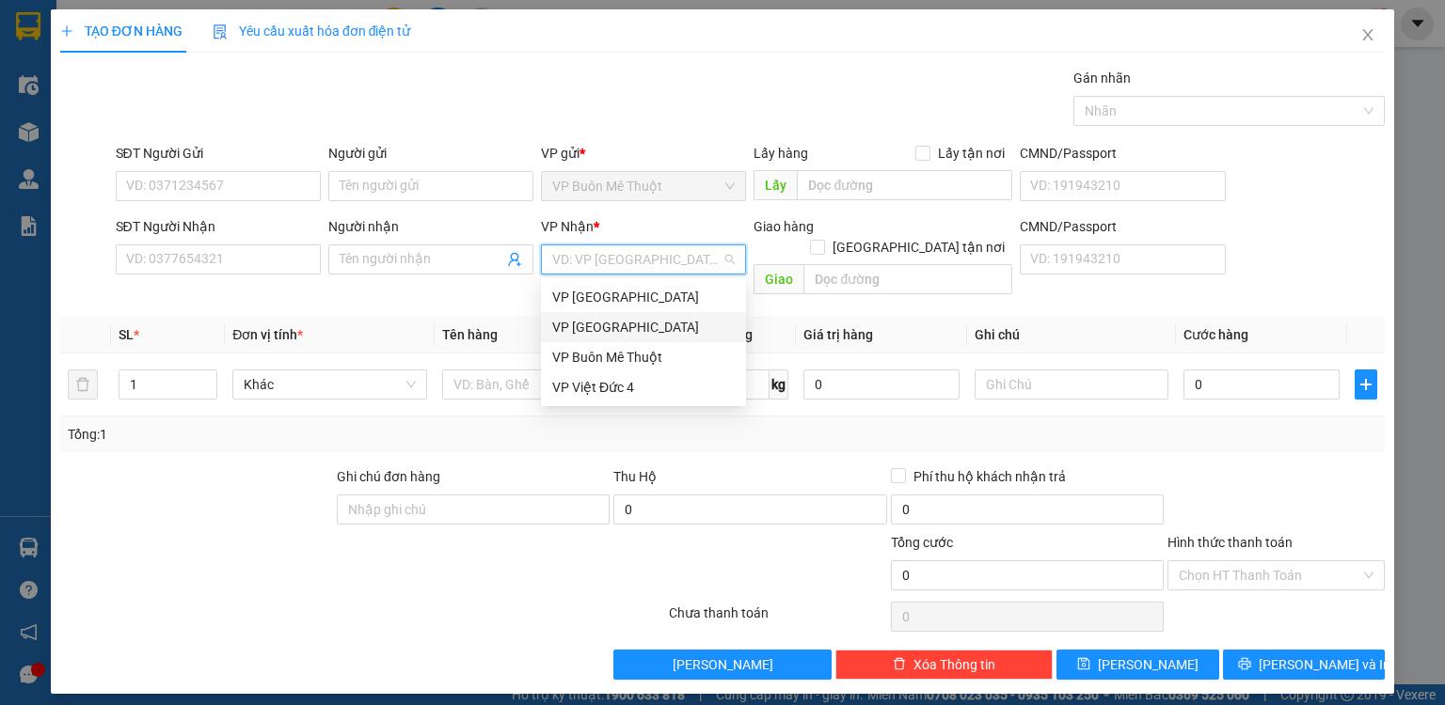
click at [670, 335] on div "VP [GEOGRAPHIC_DATA]" at bounding box center [643, 327] width 182 height 21
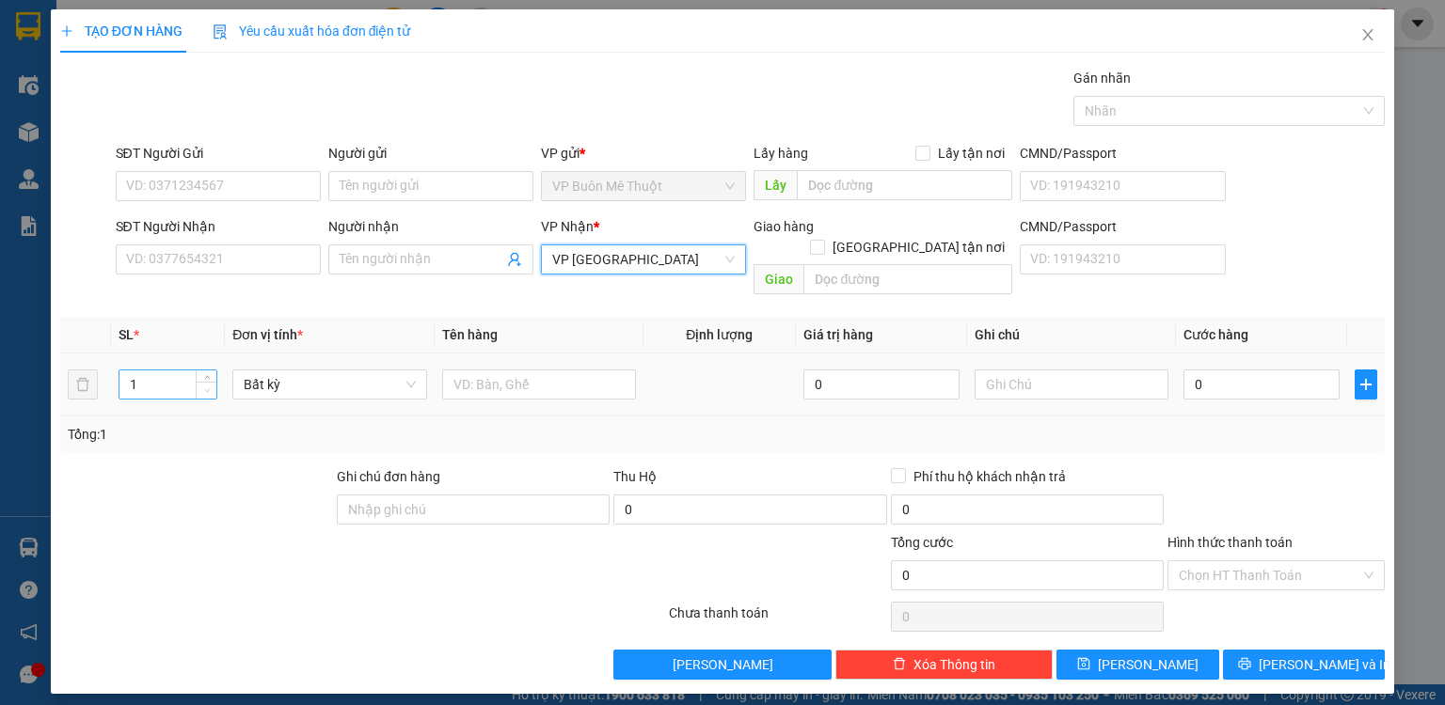
click at [204, 388] on icon "down" at bounding box center [207, 391] width 7 height 7
click at [204, 382] on span "Decrease Value" at bounding box center [206, 390] width 21 height 17
type input "2"
click at [207, 377] on icon "up" at bounding box center [207, 380] width 7 height 7
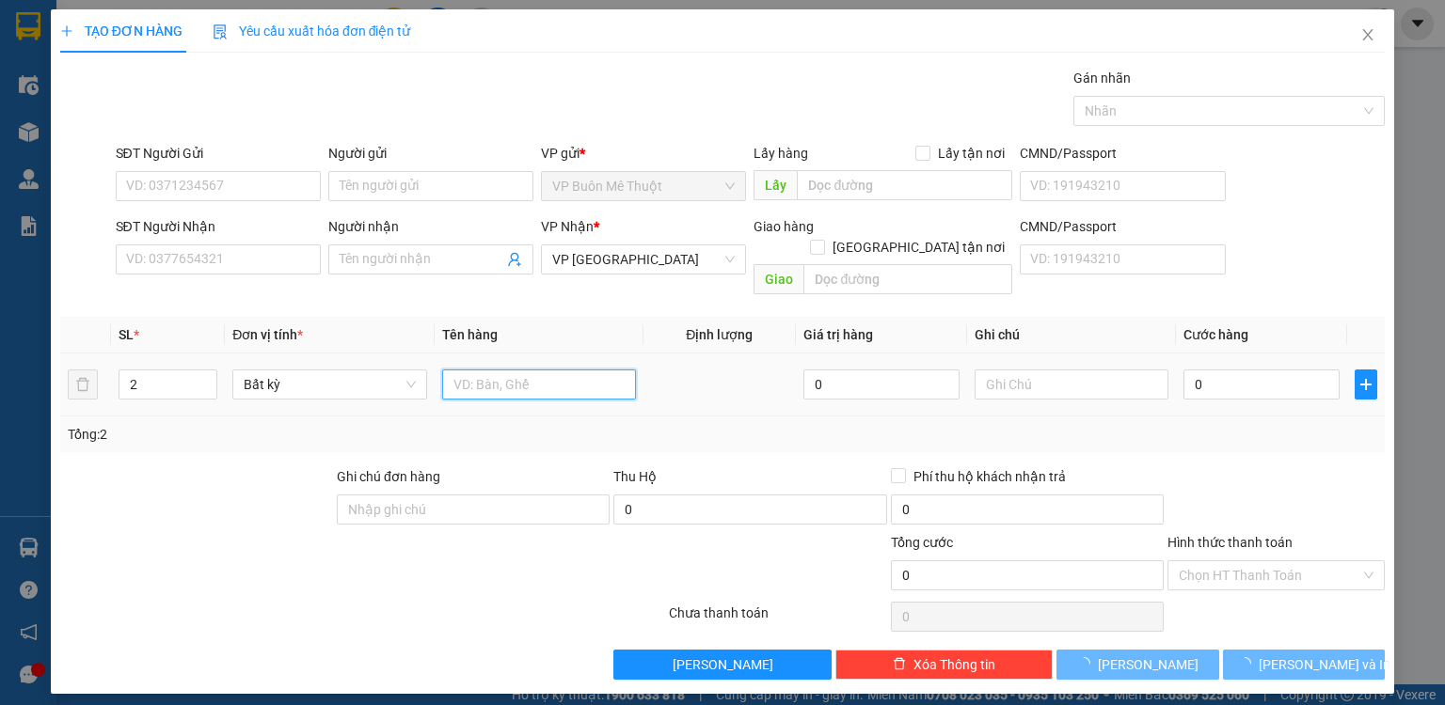
click at [490, 370] on input "text" at bounding box center [539, 385] width 194 height 30
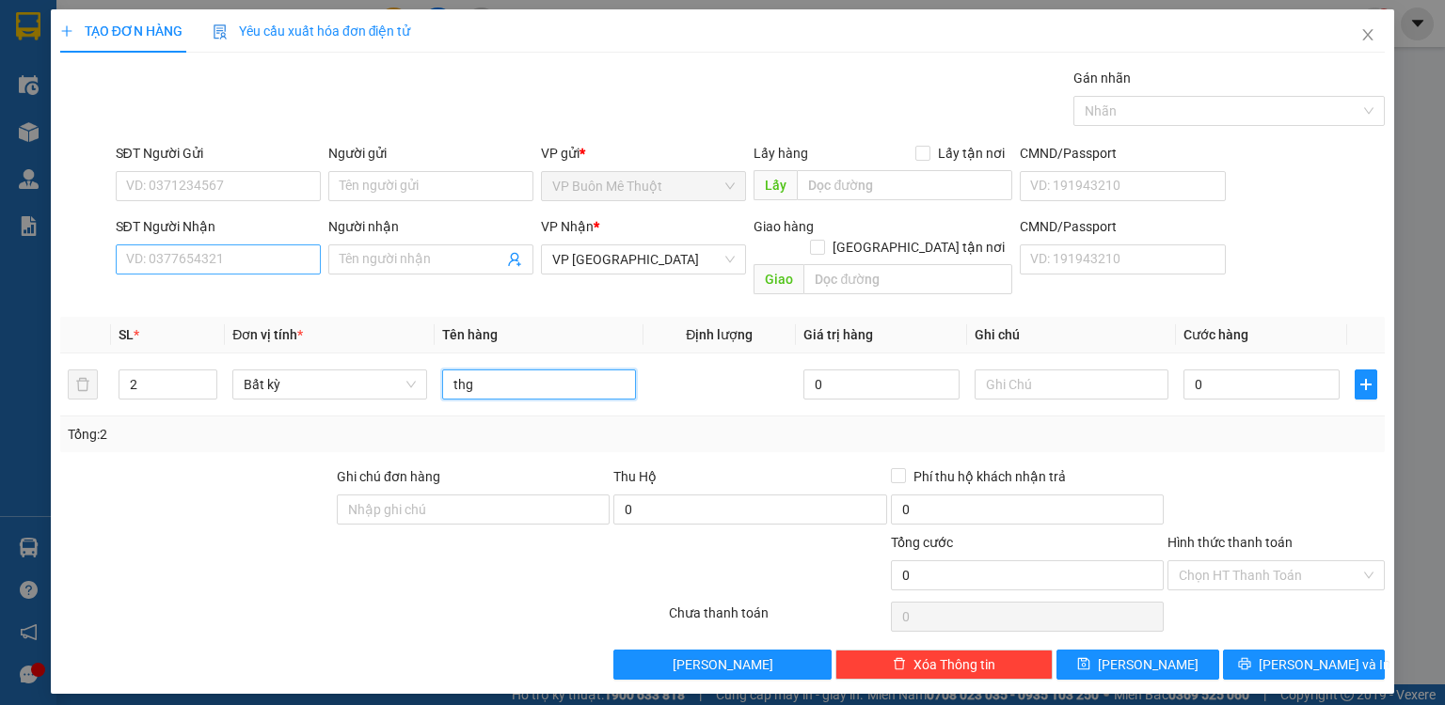
type input "thg"
click at [267, 262] on input "SĐT Người Nhận" at bounding box center [218, 260] width 205 height 30
click at [139, 256] on input "0979705199" at bounding box center [218, 260] width 205 height 30
type input "0989705199"
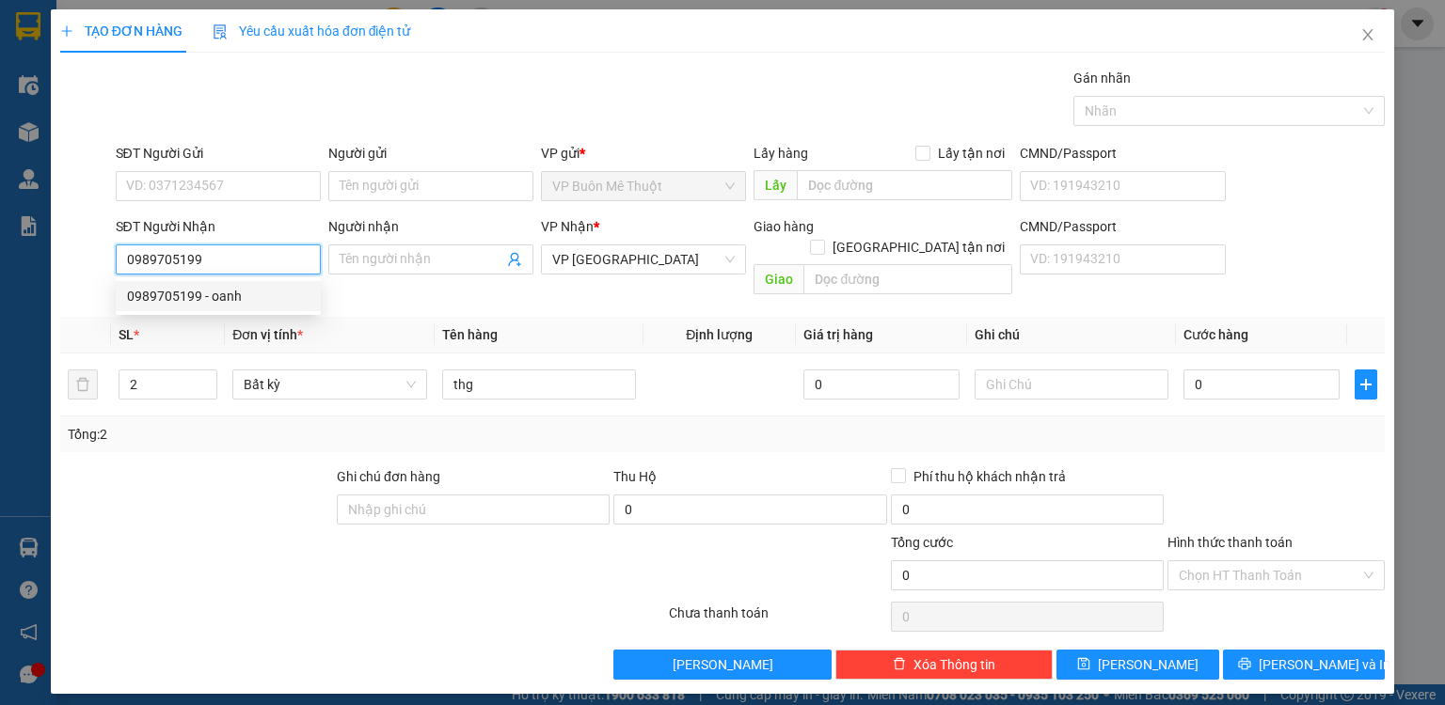
click at [211, 298] on div "0989705199 - oanh" at bounding box center [218, 296] width 182 height 21
type input "oanh"
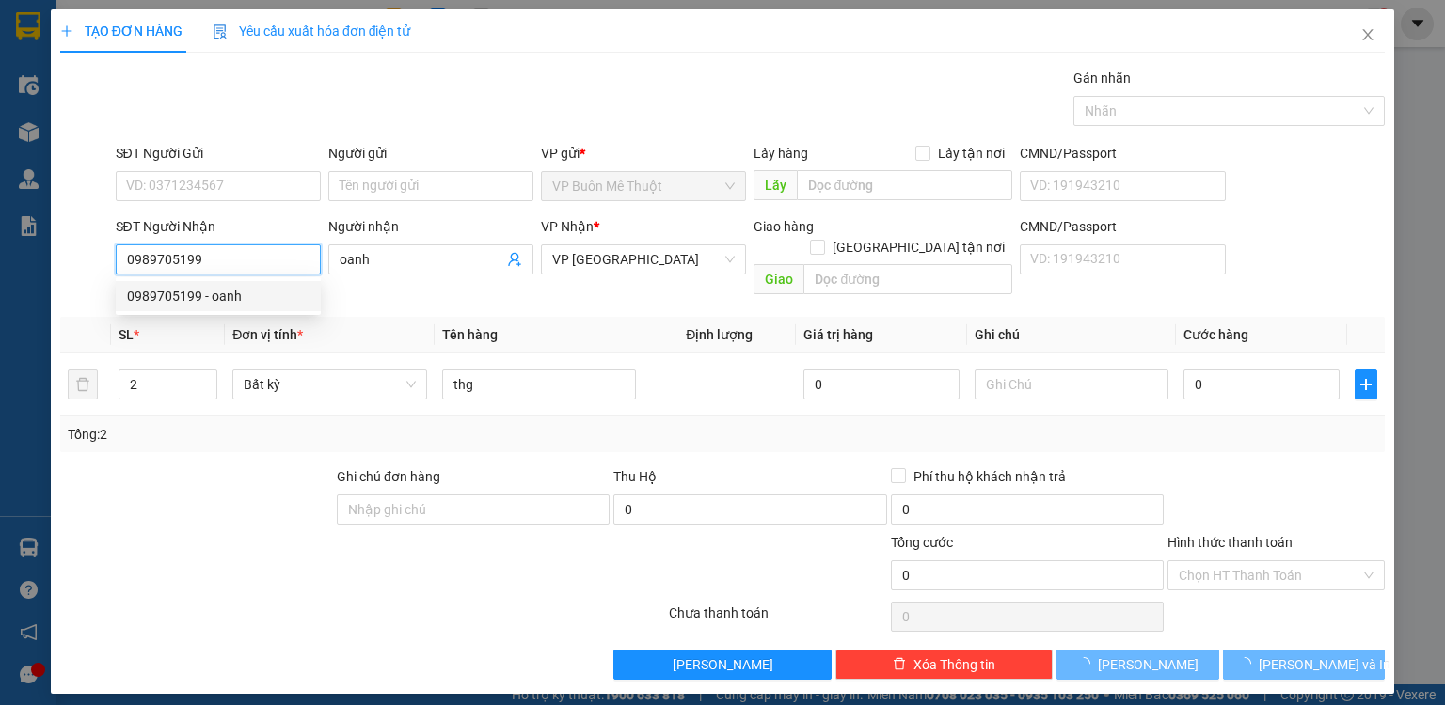
type input "50.000"
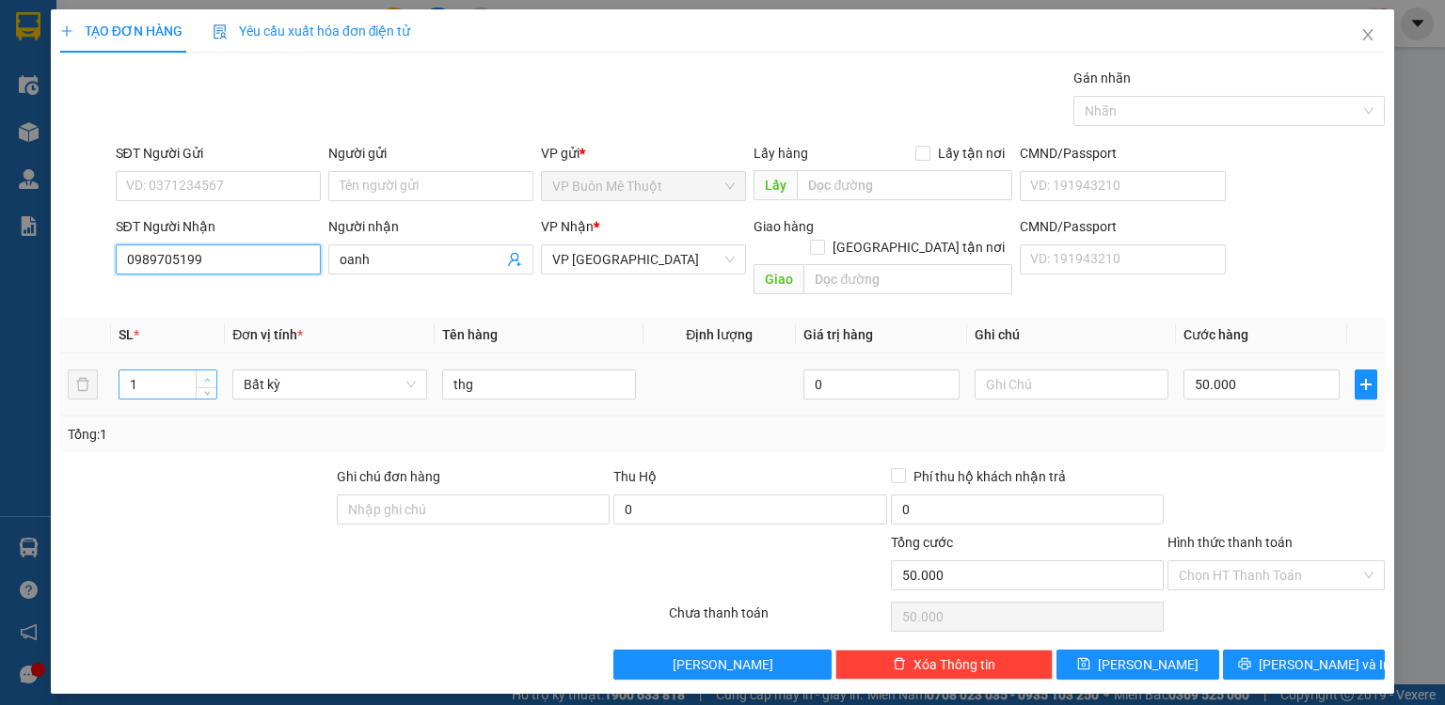
type input "0989705199"
type input "2"
click at [209, 377] on icon "up" at bounding box center [207, 380] width 7 height 7
click at [1234, 370] on input "50.000" at bounding box center [1261, 385] width 156 height 30
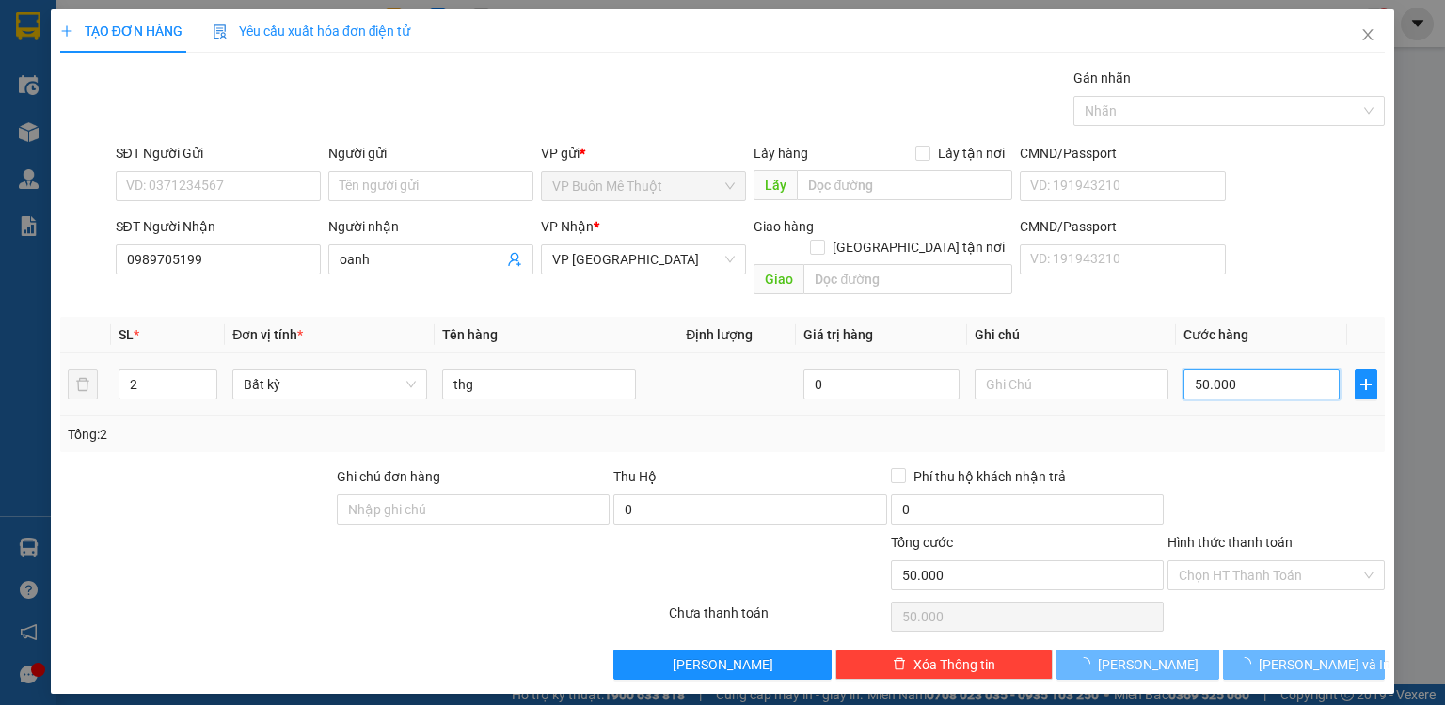
type input "0"
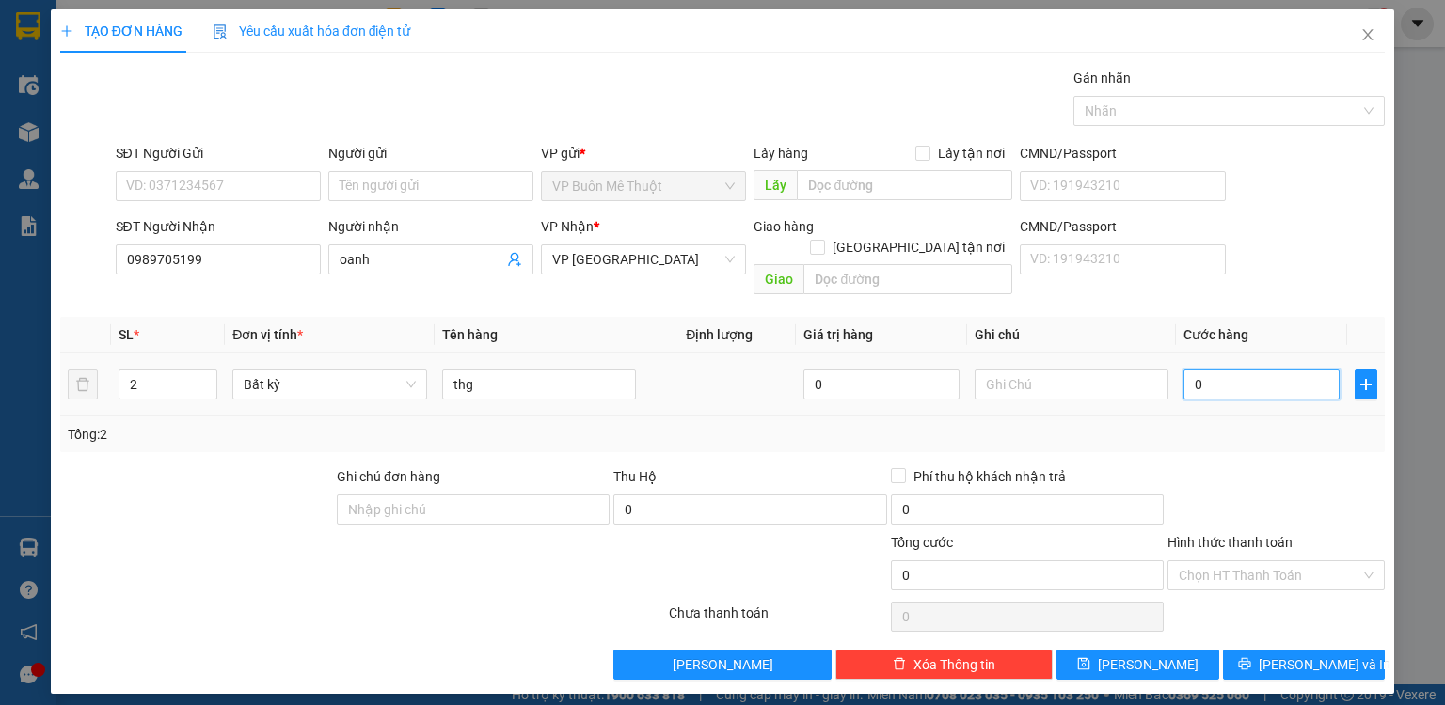
type input "1"
type input "01"
type input "10"
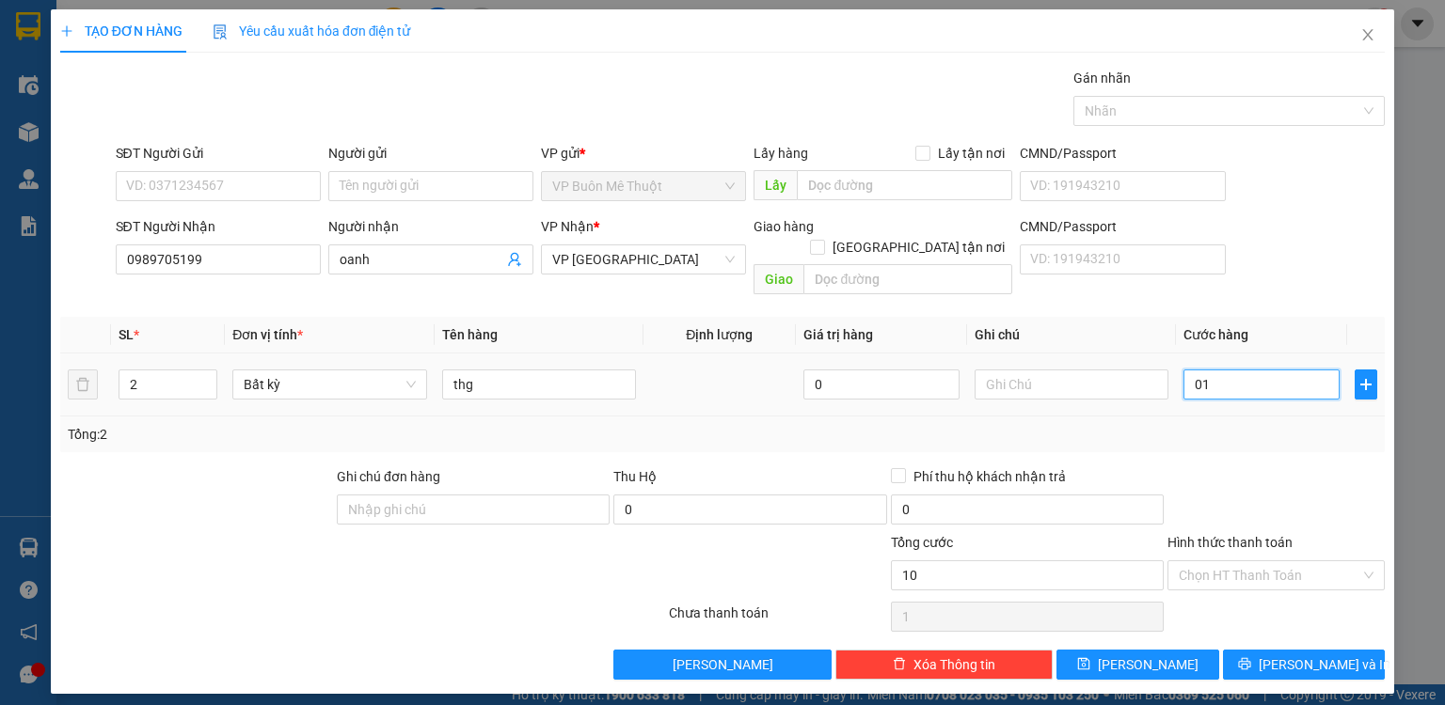
type input "010"
type input "100"
type input "0.100"
type input "1.000"
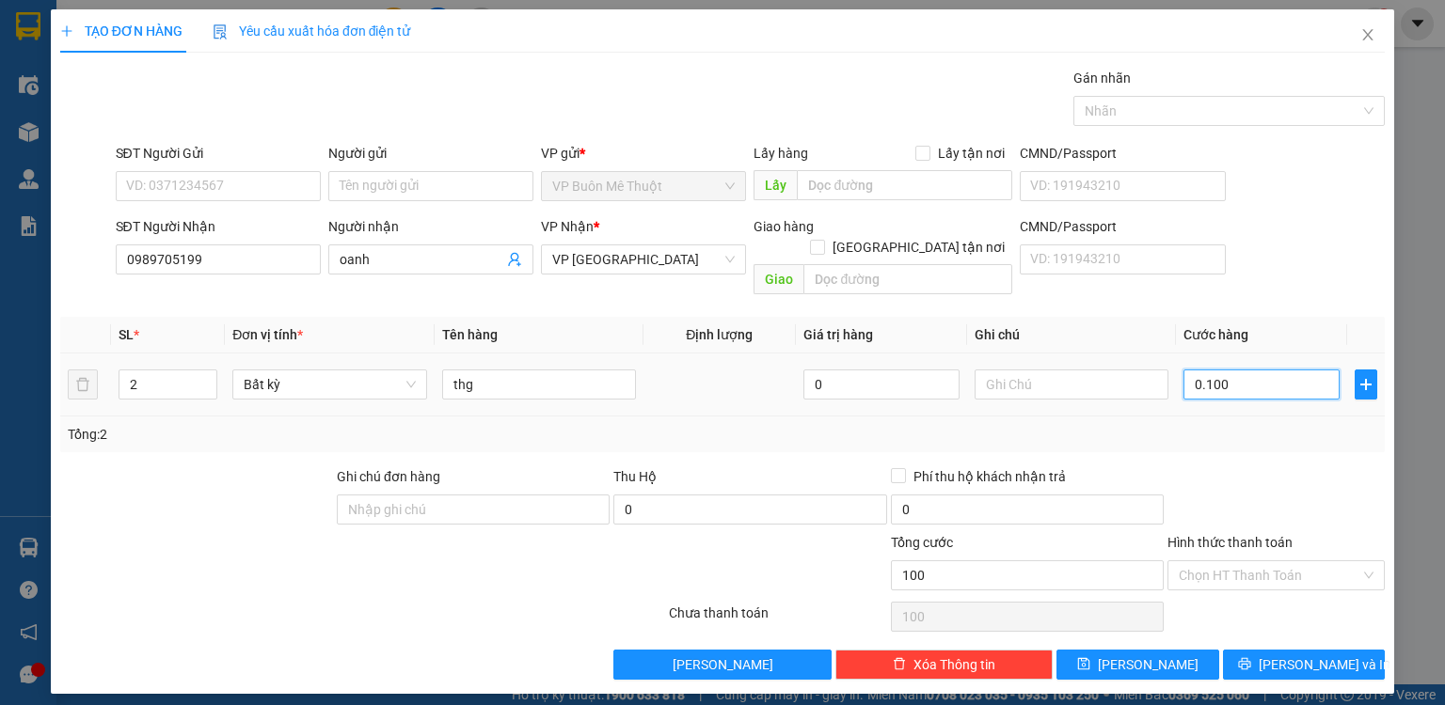
type input "1.000"
type input "01.000"
type input "10.000"
type input "010.000"
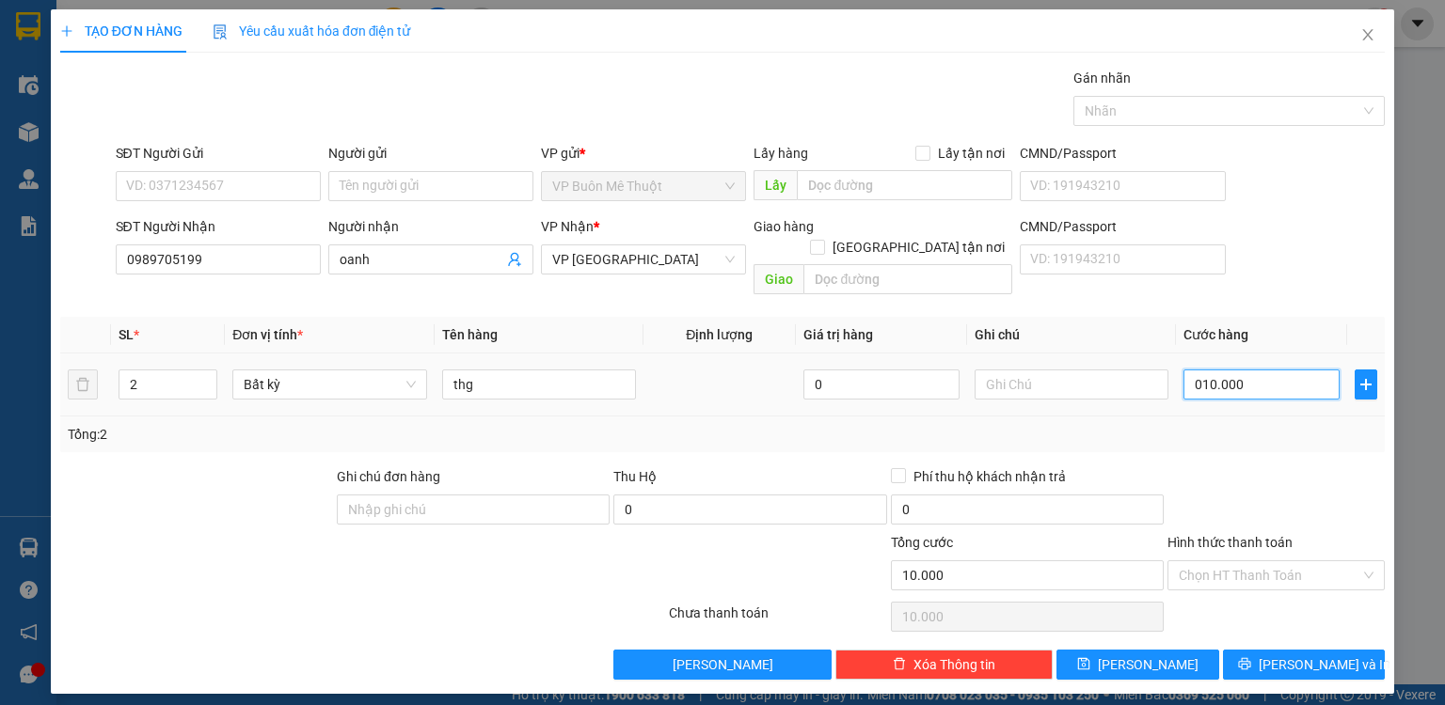
type input "100.000"
click at [1216, 562] on input "Hình thức thanh toán" at bounding box center [1270, 576] width 182 height 28
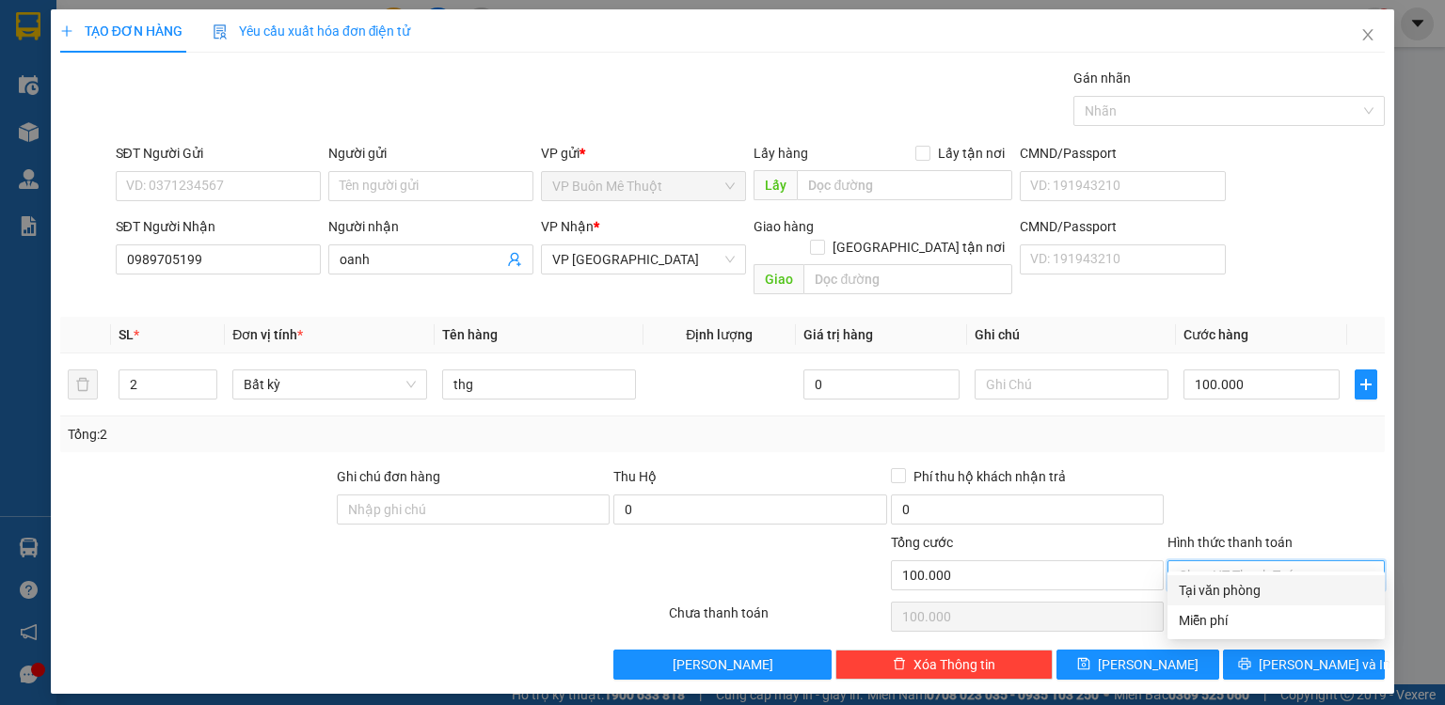
click at [1212, 583] on div "Tại văn phòng" at bounding box center [1276, 590] width 195 height 21
type input "0"
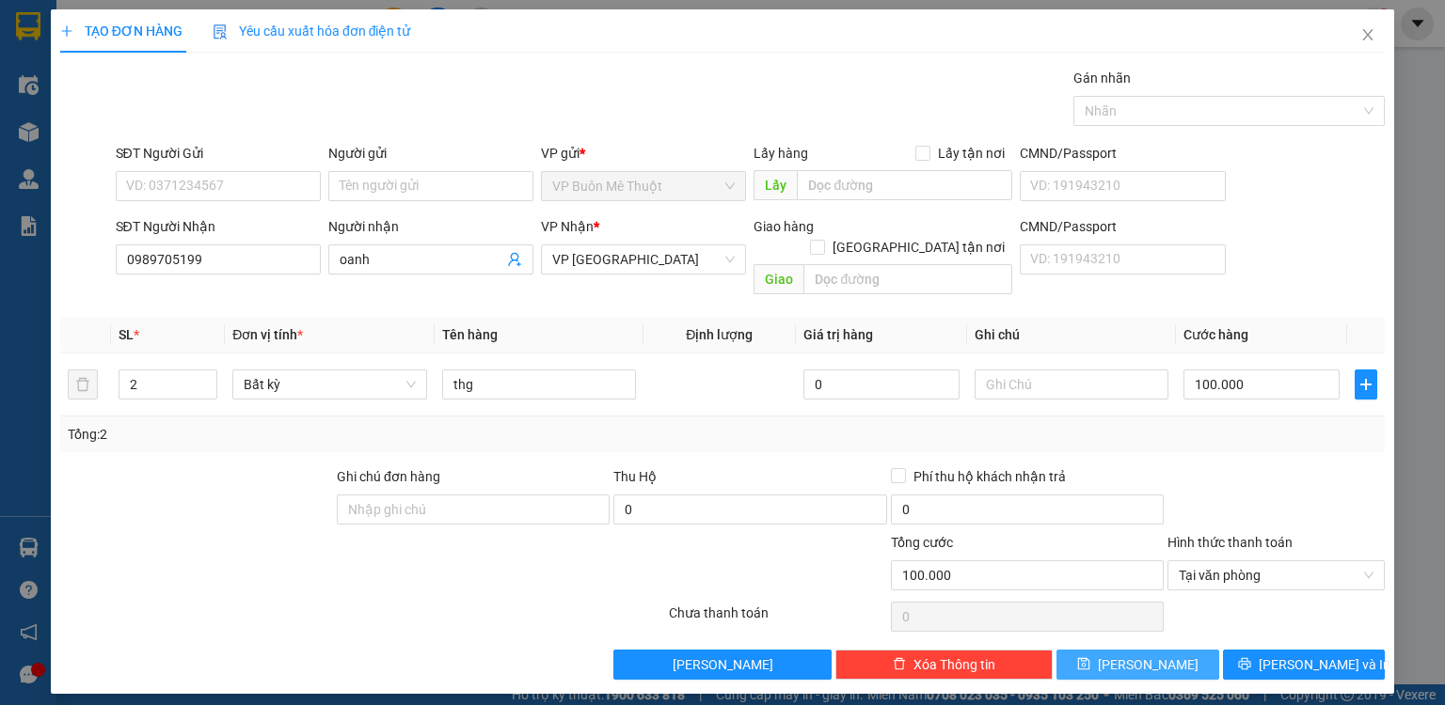
click at [1173, 650] on button "[PERSON_NAME]" at bounding box center [1137, 665] width 163 height 30
type input "0"
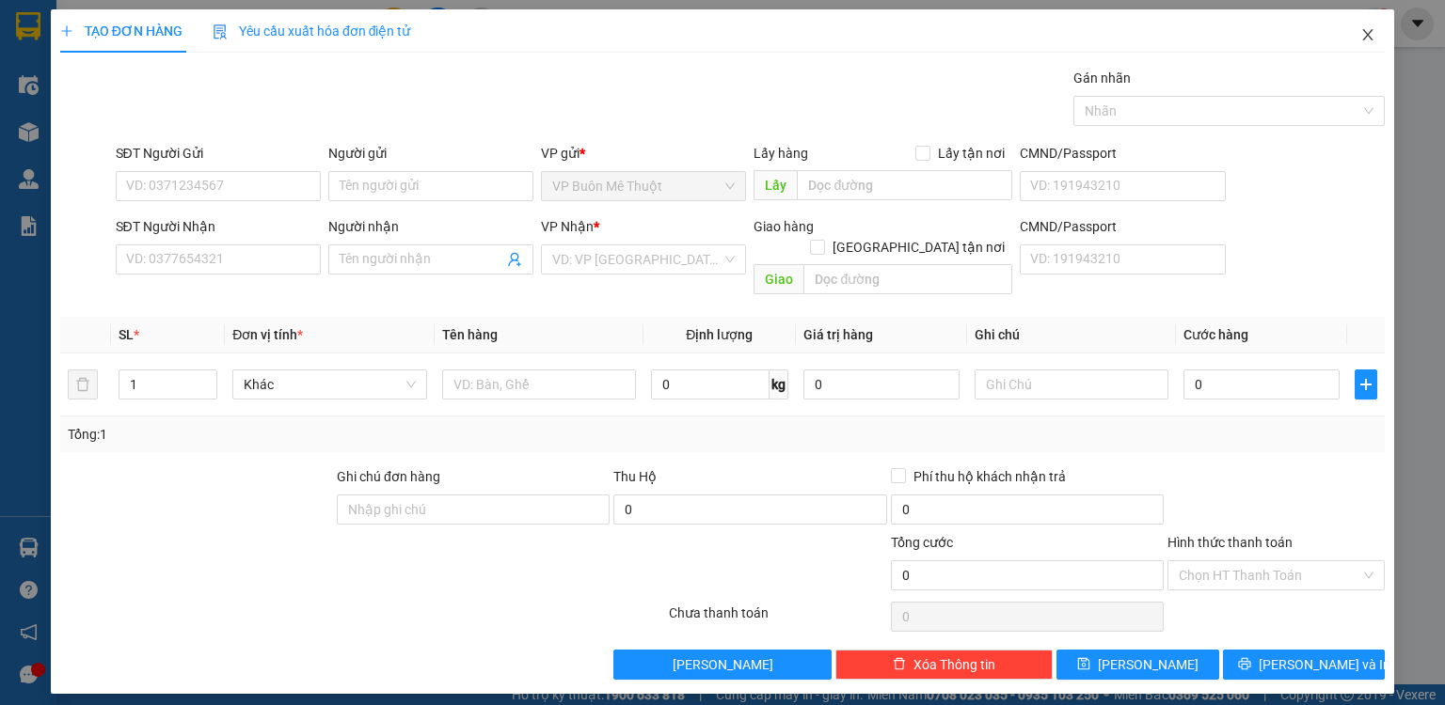
click at [1358, 19] on span "Close" at bounding box center [1367, 35] width 53 height 53
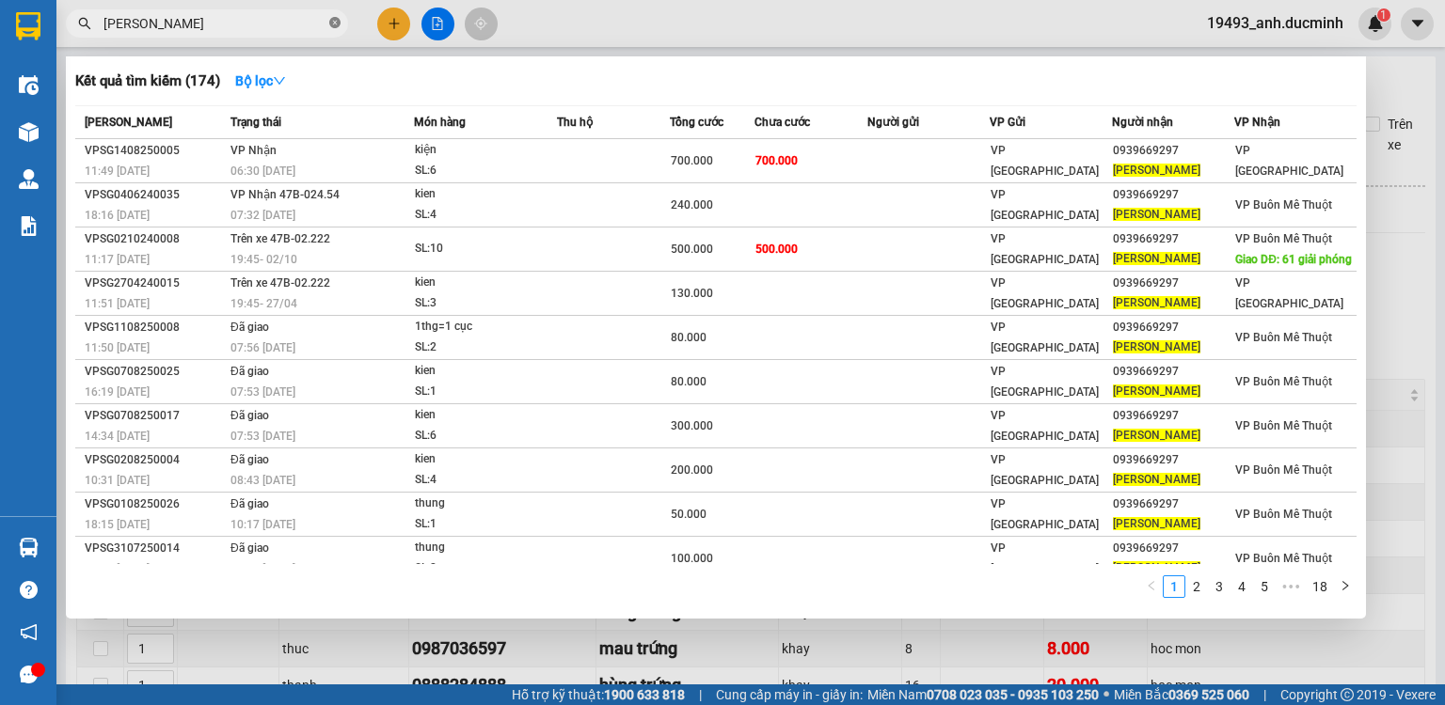
click at [338, 25] on icon "close-circle" at bounding box center [334, 22] width 11 height 11
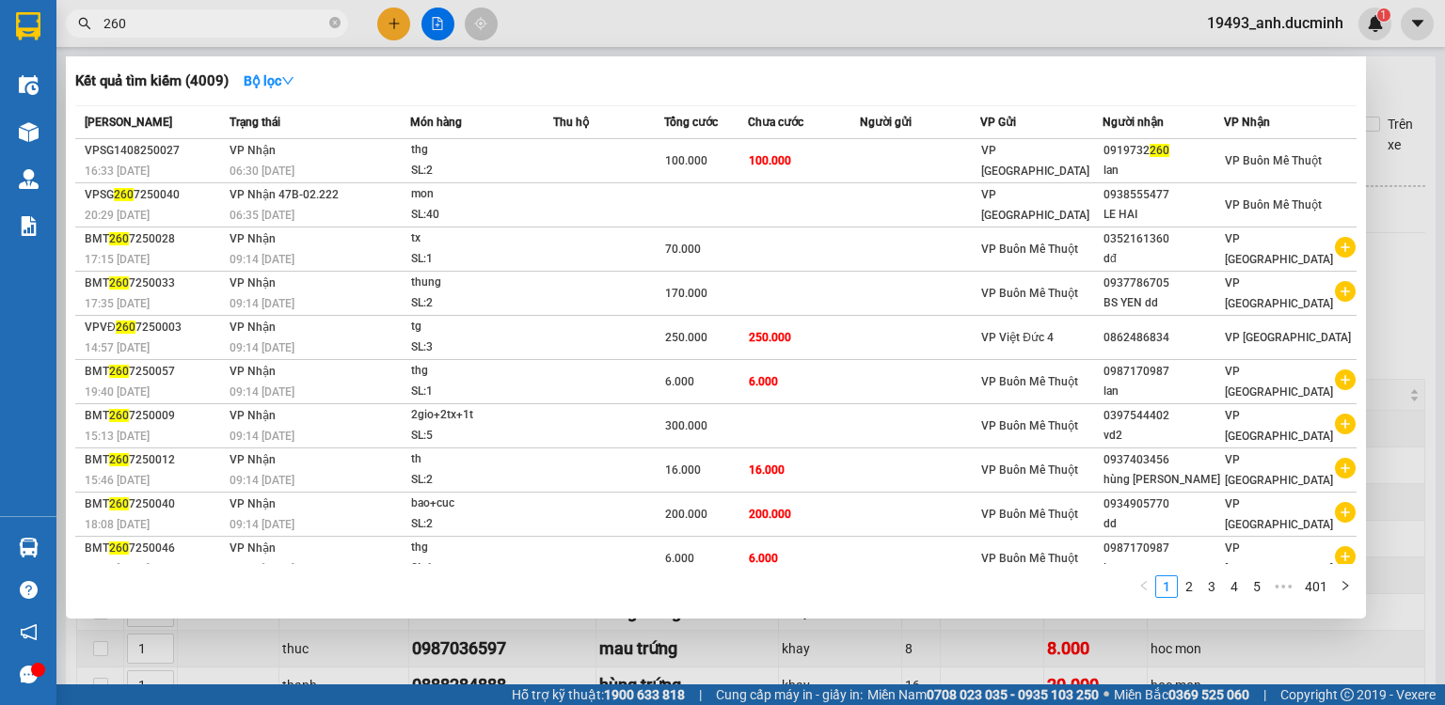
type input "260"
click at [397, 24] on div at bounding box center [722, 352] width 1445 height 705
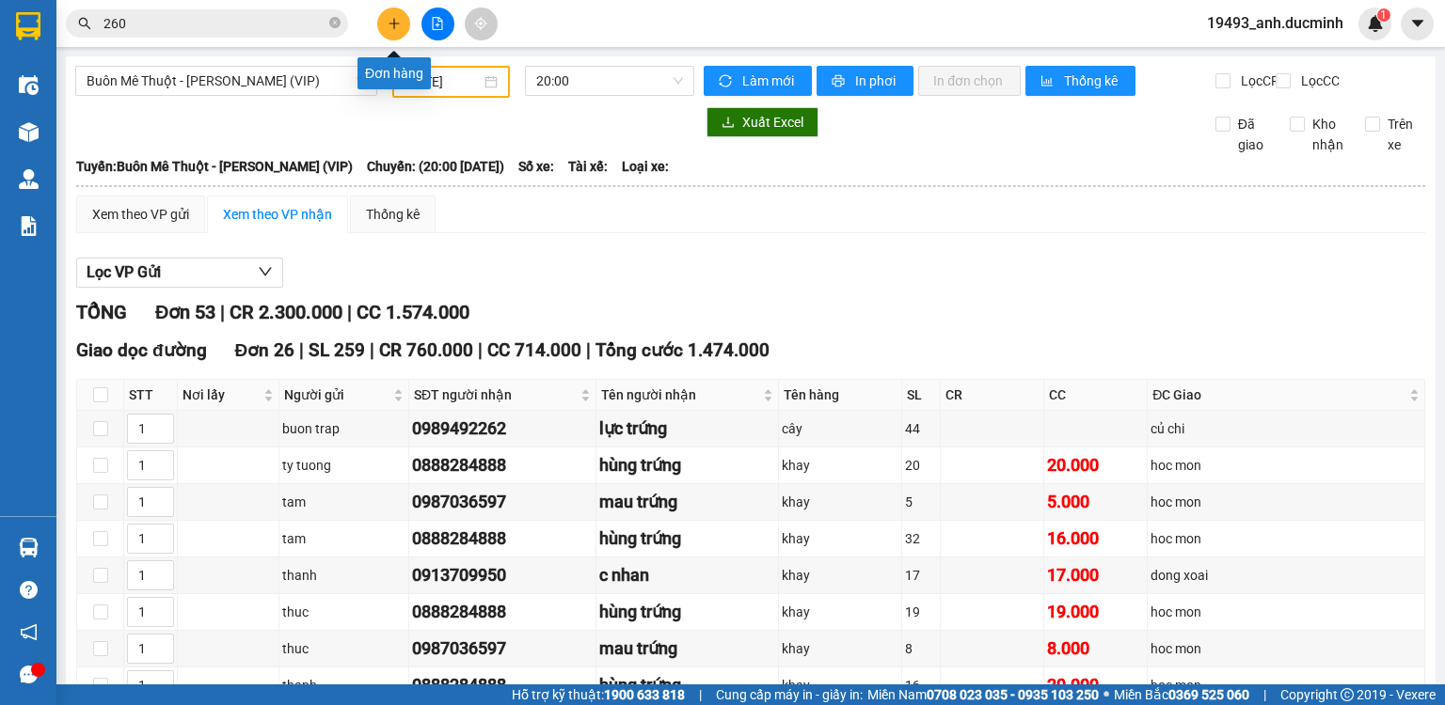
click at [397, 24] on icon "plus" at bounding box center [394, 23] width 13 height 13
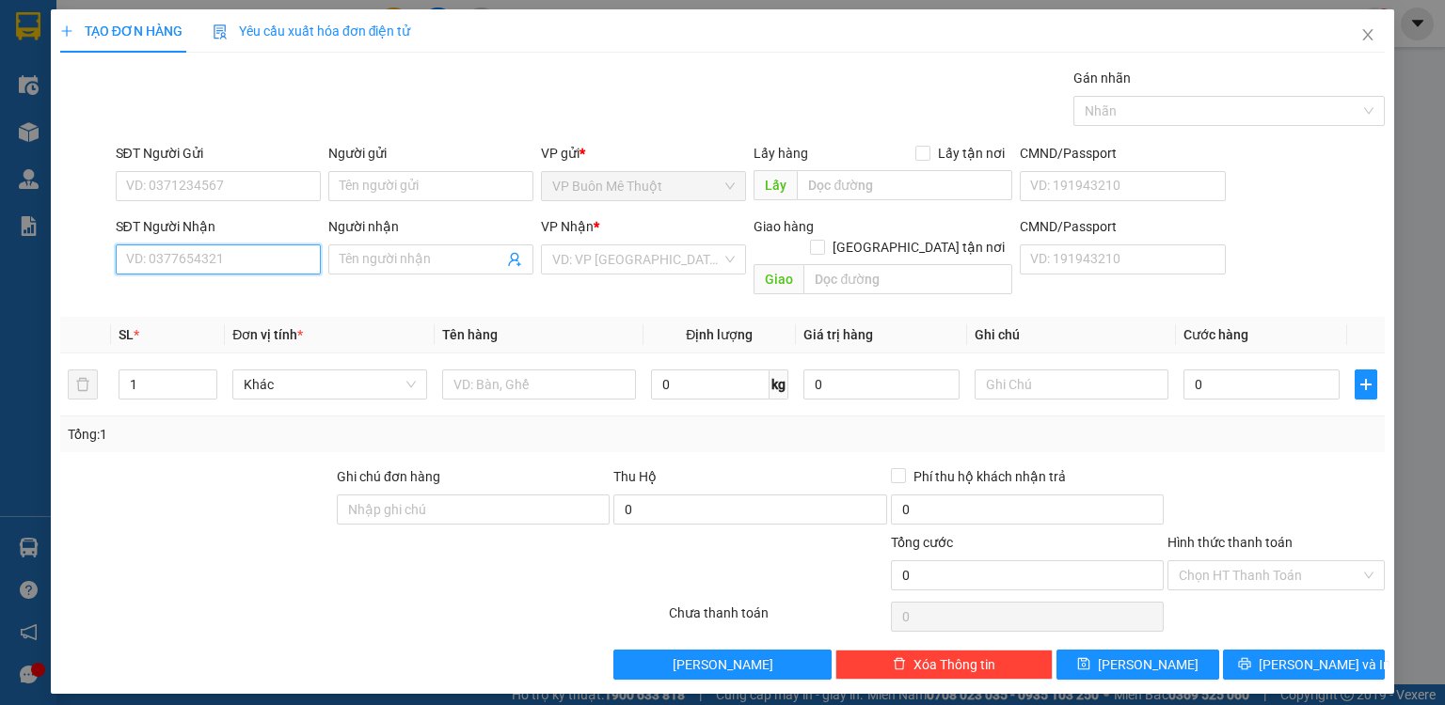
click at [246, 253] on input "SĐT Người Nhận" at bounding box center [218, 260] width 205 height 30
type input "0967149199"
click at [616, 262] on input "search" at bounding box center [636, 259] width 169 height 28
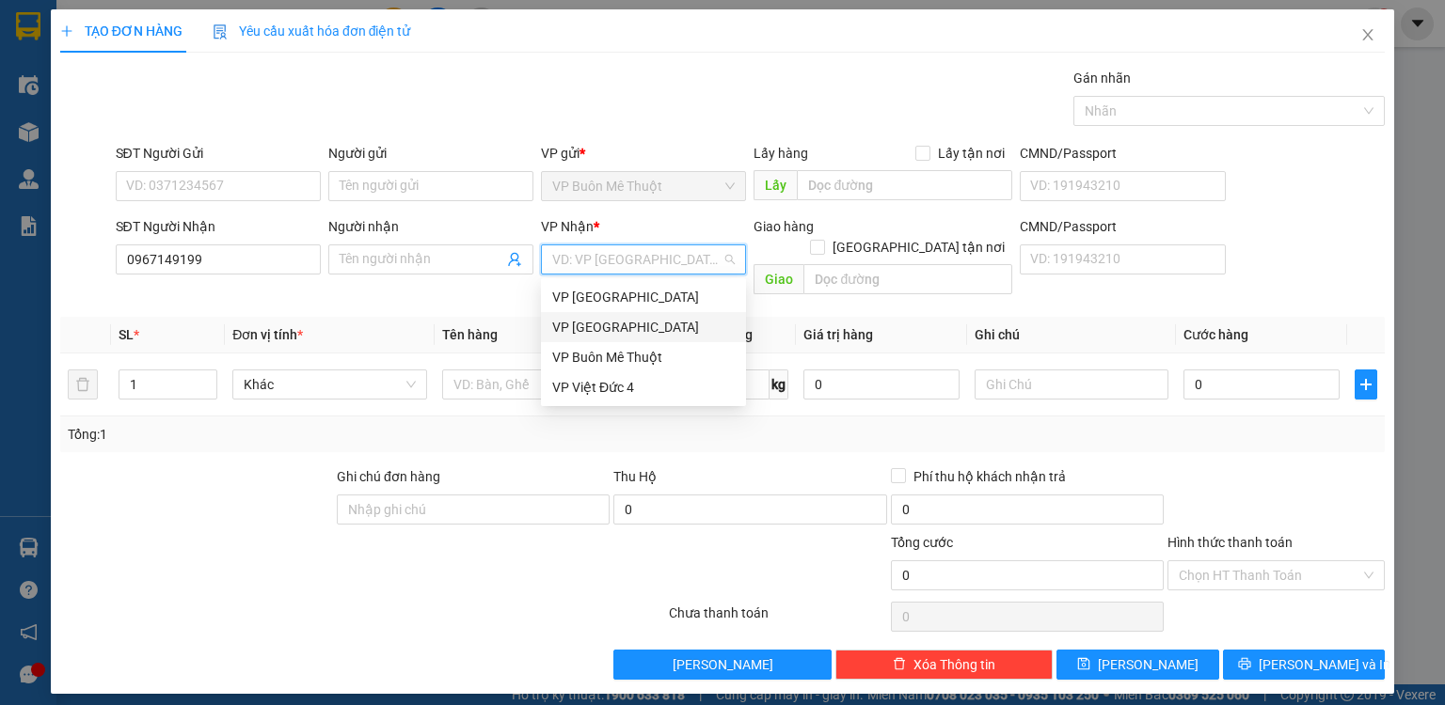
click at [614, 335] on div "VP [GEOGRAPHIC_DATA]" at bounding box center [643, 327] width 182 height 21
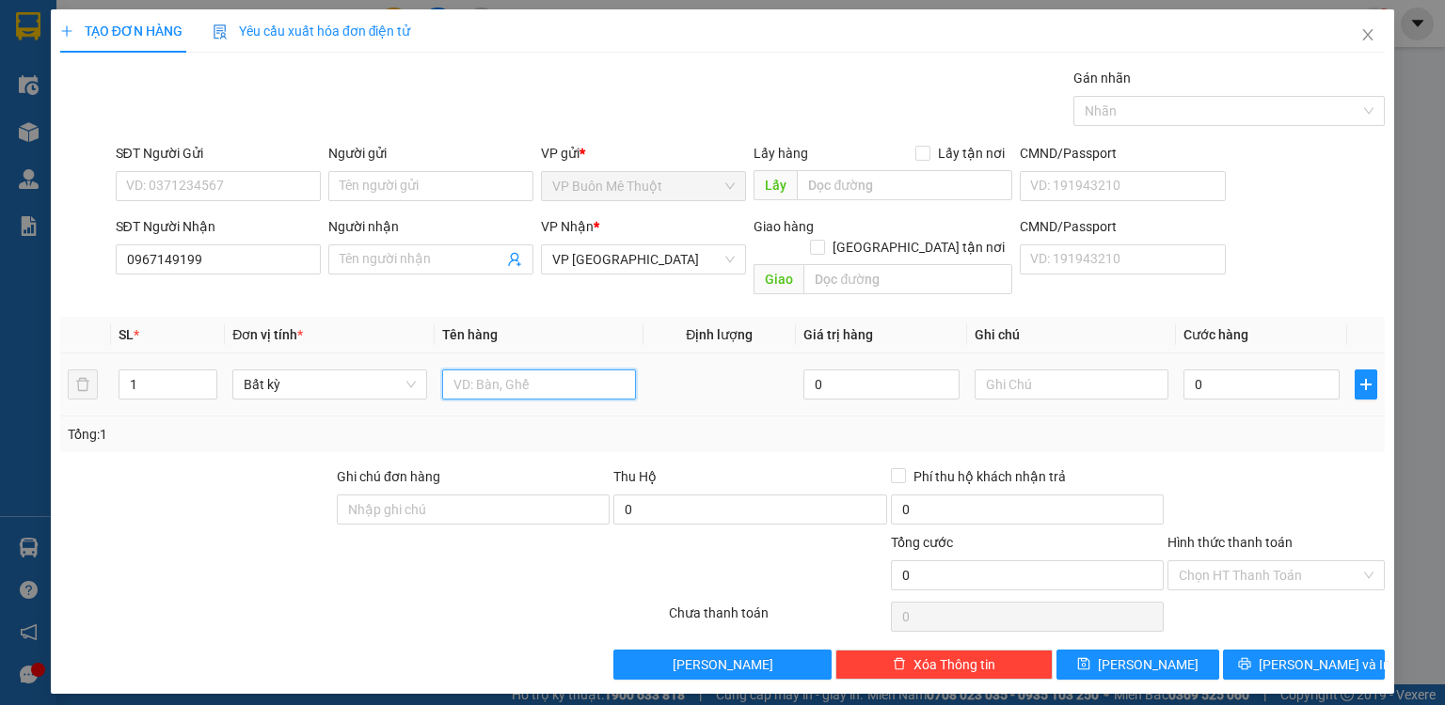
click at [485, 370] on input "text" at bounding box center [539, 385] width 194 height 30
type input "bich"
click at [891, 264] on input "text" at bounding box center [907, 279] width 209 height 30
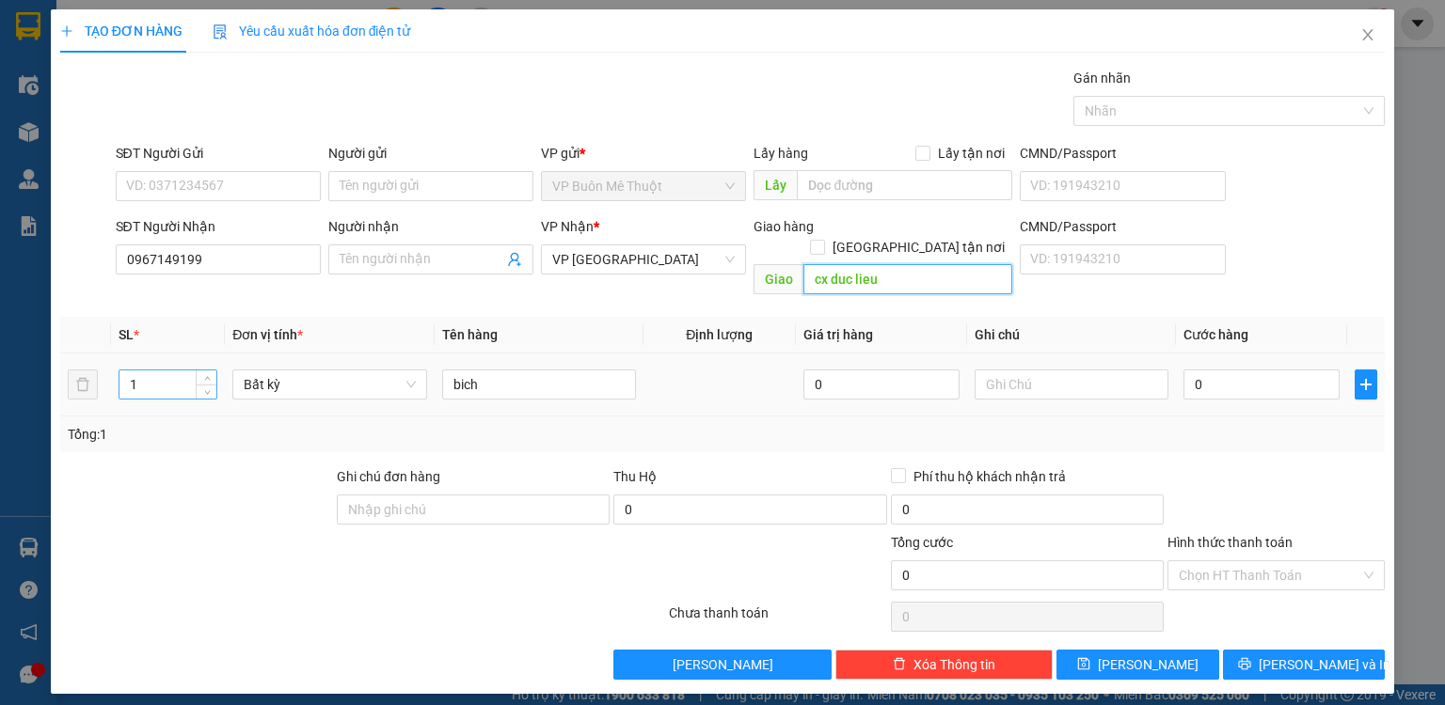
type input "cx duc lieu"
drag, startPoint x: 170, startPoint y: 355, endPoint x: 101, endPoint y: 327, distance: 74.8
click at [101, 327] on table "SL * Đơn vị tính * Tên hàng Định lượng Giá trị hàng Ghi chú Cước hàng 1 Bất kỳ …" at bounding box center [722, 367] width 1324 height 100
type input "21"
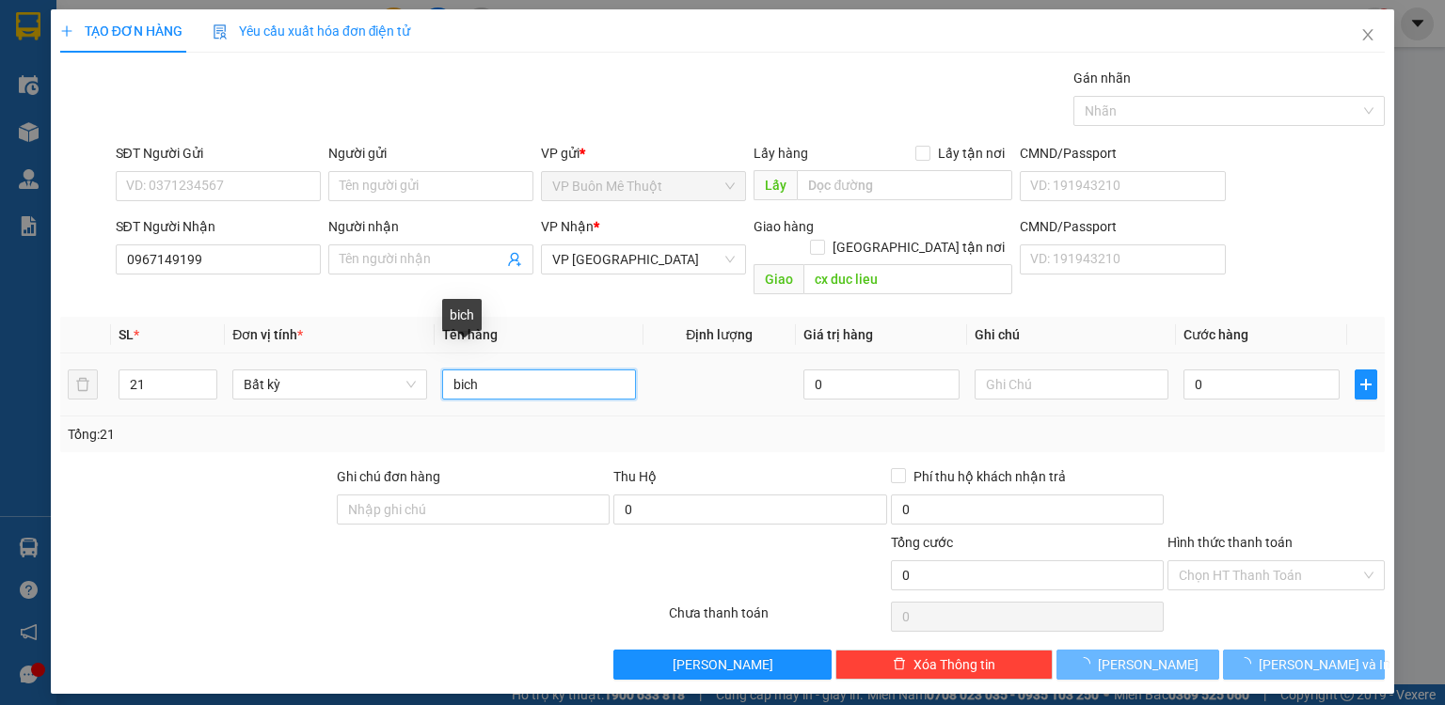
click at [455, 370] on input "bich" at bounding box center [539, 385] width 194 height 30
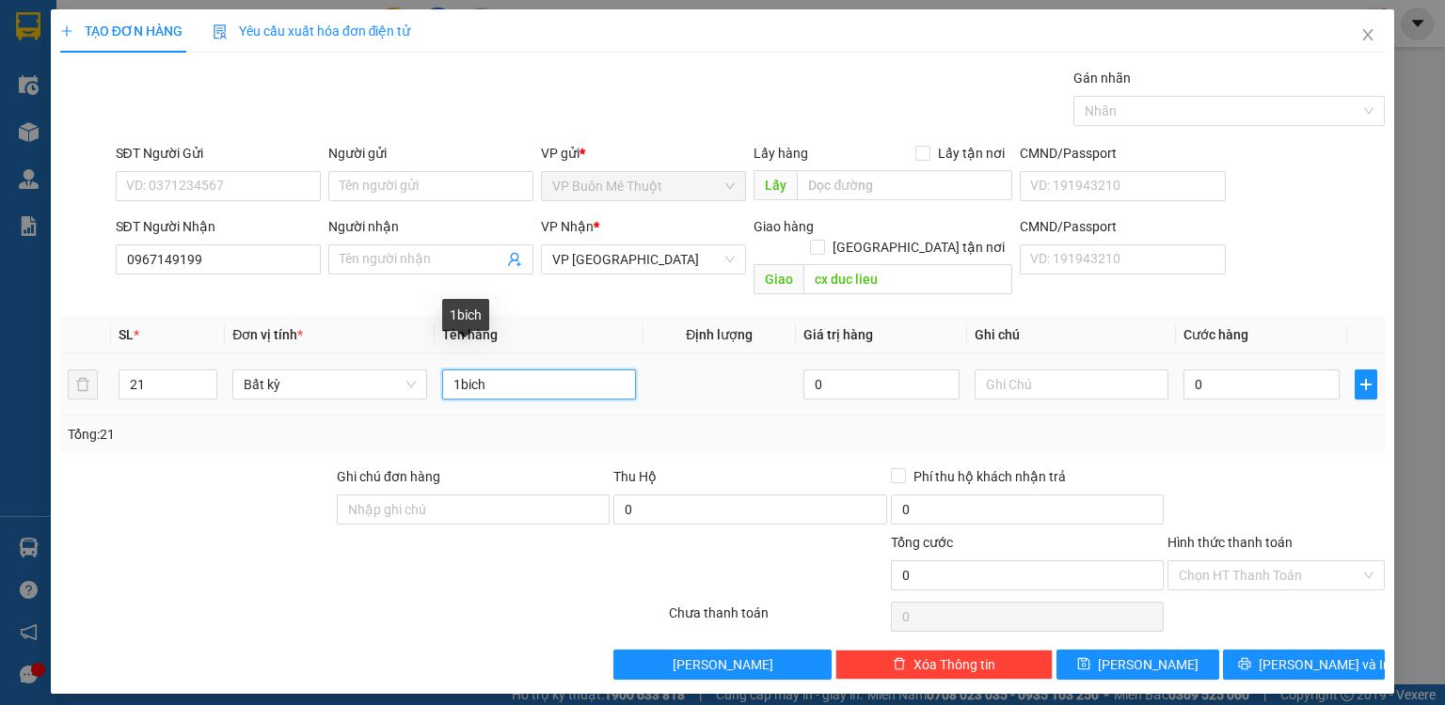
click at [511, 370] on input "1bich" at bounding box center [539, 385] width 194 height 30
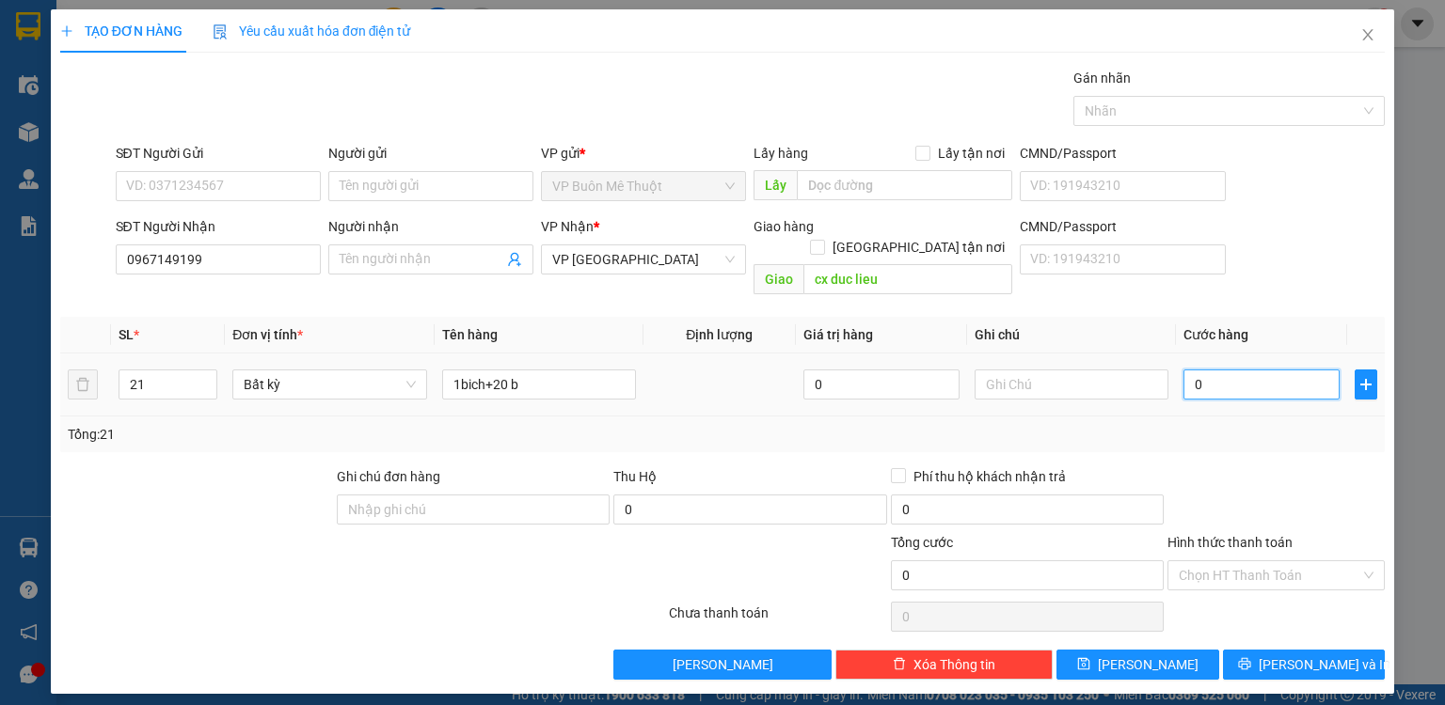
click at [1227, 370] on input "0" at bounding box center [1261, 385] width 156 height 30
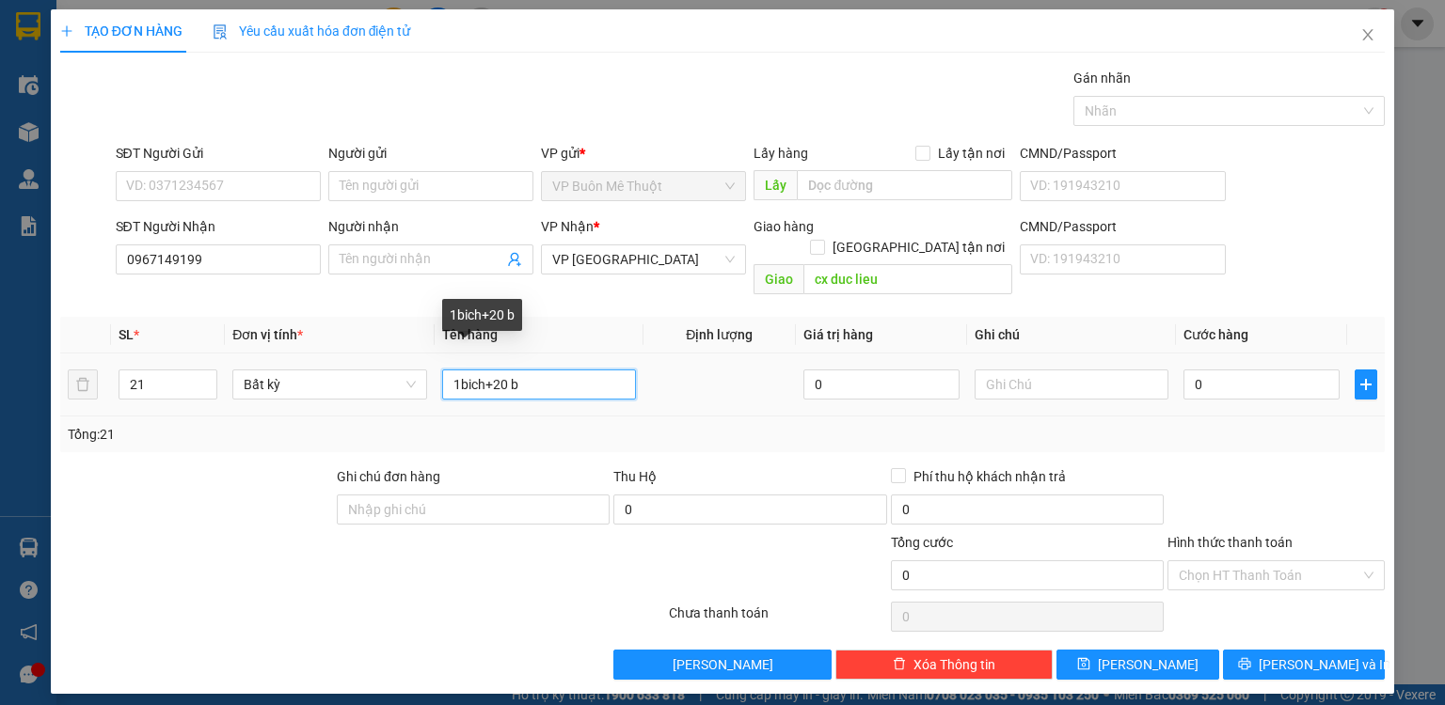
click at [519, 370] on input "1bich+20 b" at bounding box center [539, 385] width 194 height 30
drag, startPoint x: 468, startPoint y: 362, endPoint x: 483, endPoint y: 366, distance: 15.5
click at [483, 370] on input "1bich+20 b" at bounding box center [539, 385] width 194 height 30
click at [579, 370] on input "1boc+20 b" at bounding box center [539, 385] width 194 height 30
type input "1boc+20 b phan"
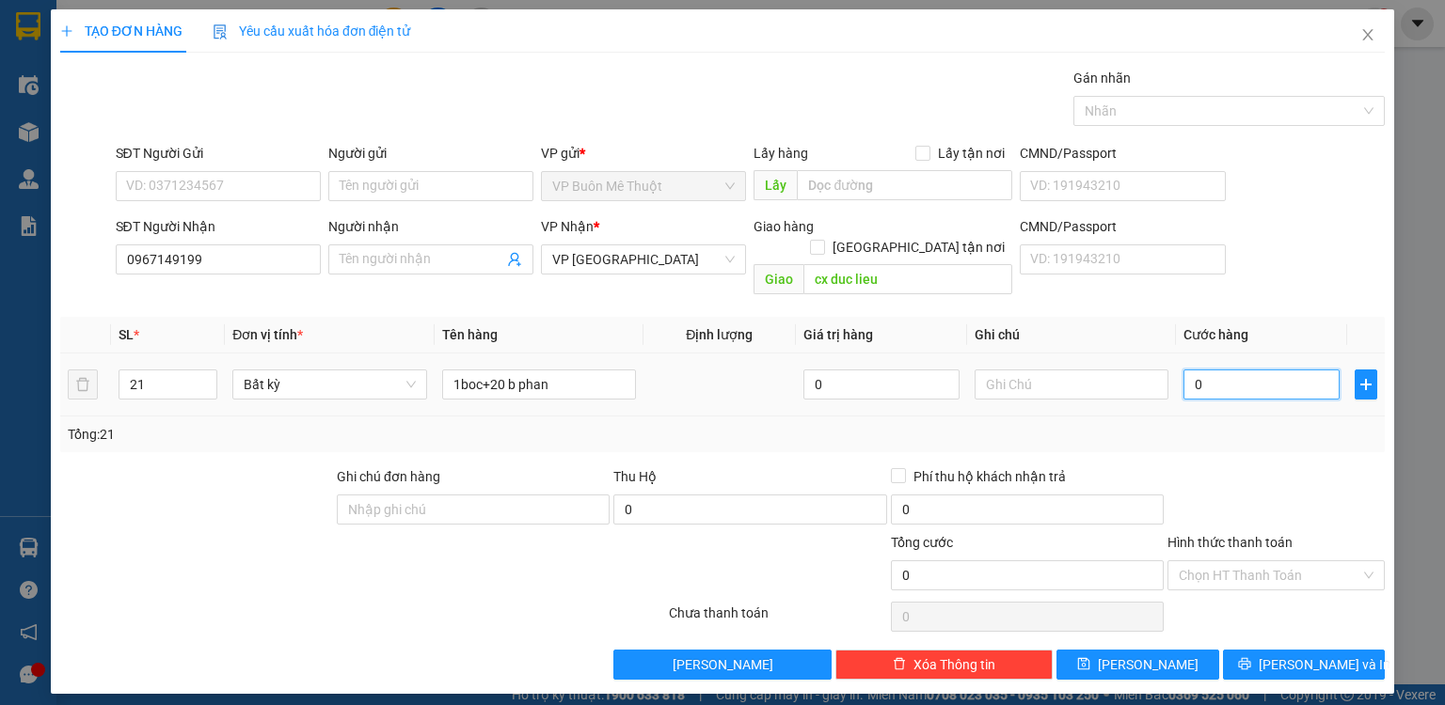
click at [1279, 370] on input "0" at bounding box center [1261, 385] width 156 height 30
type input "1"
type input "10"
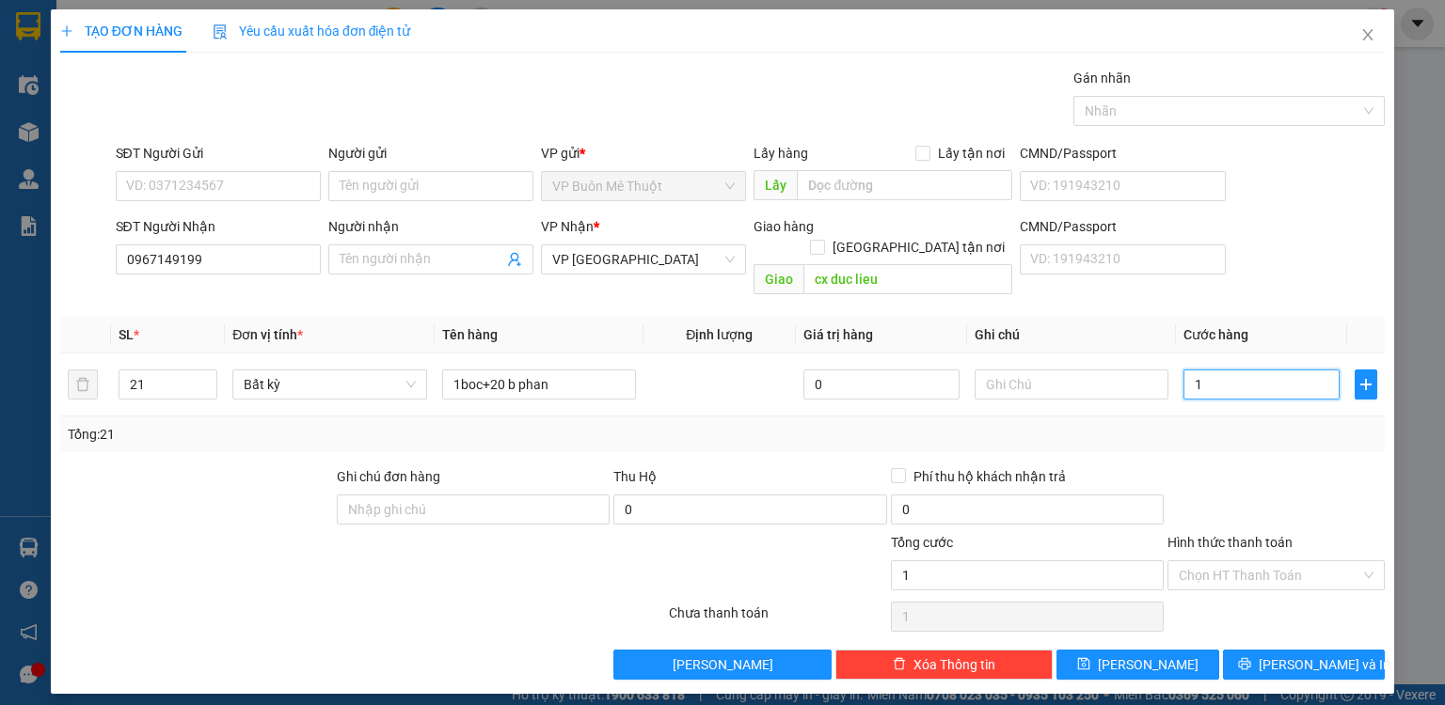
type input "10"
type input "10.000"
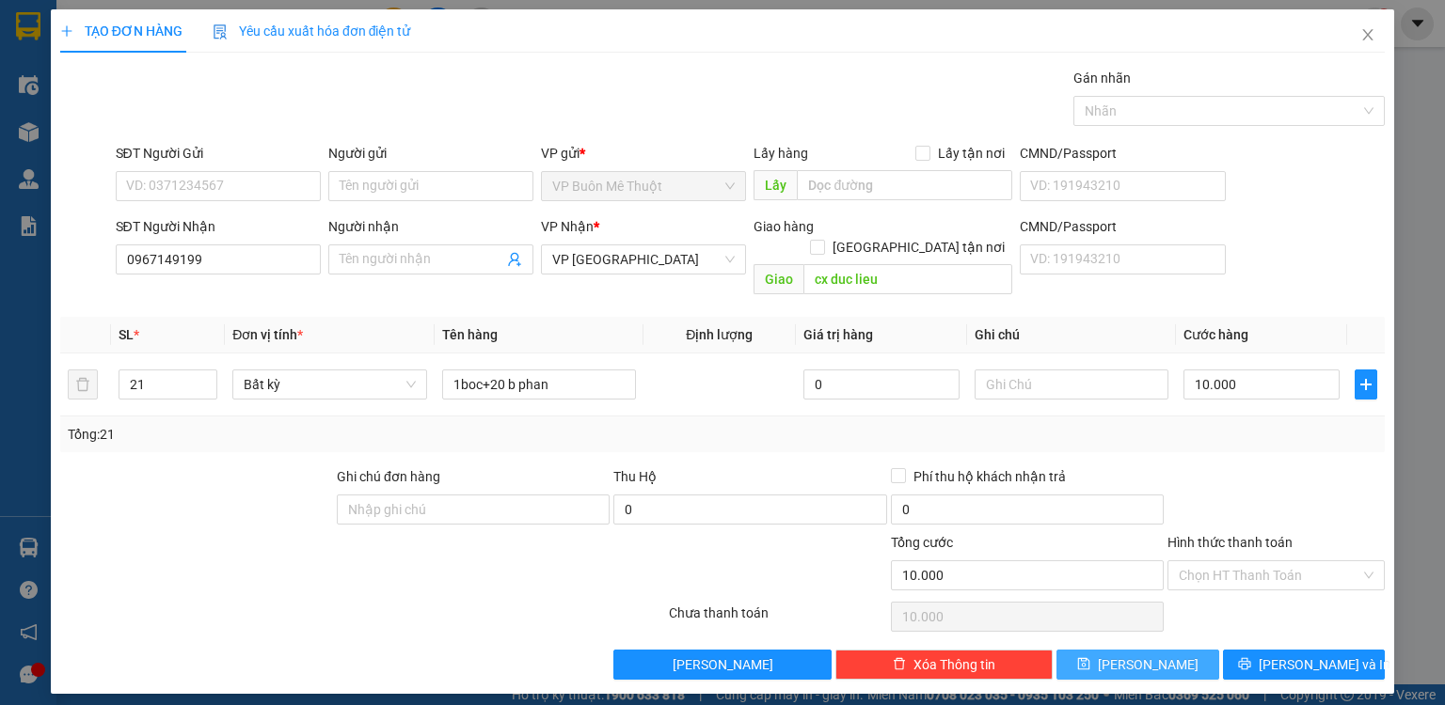
click at [1142, 655] on span "[PERSON_NAME]" at bounding box center [1148, 665] width 101 height 21
type input "1"
type input "0"
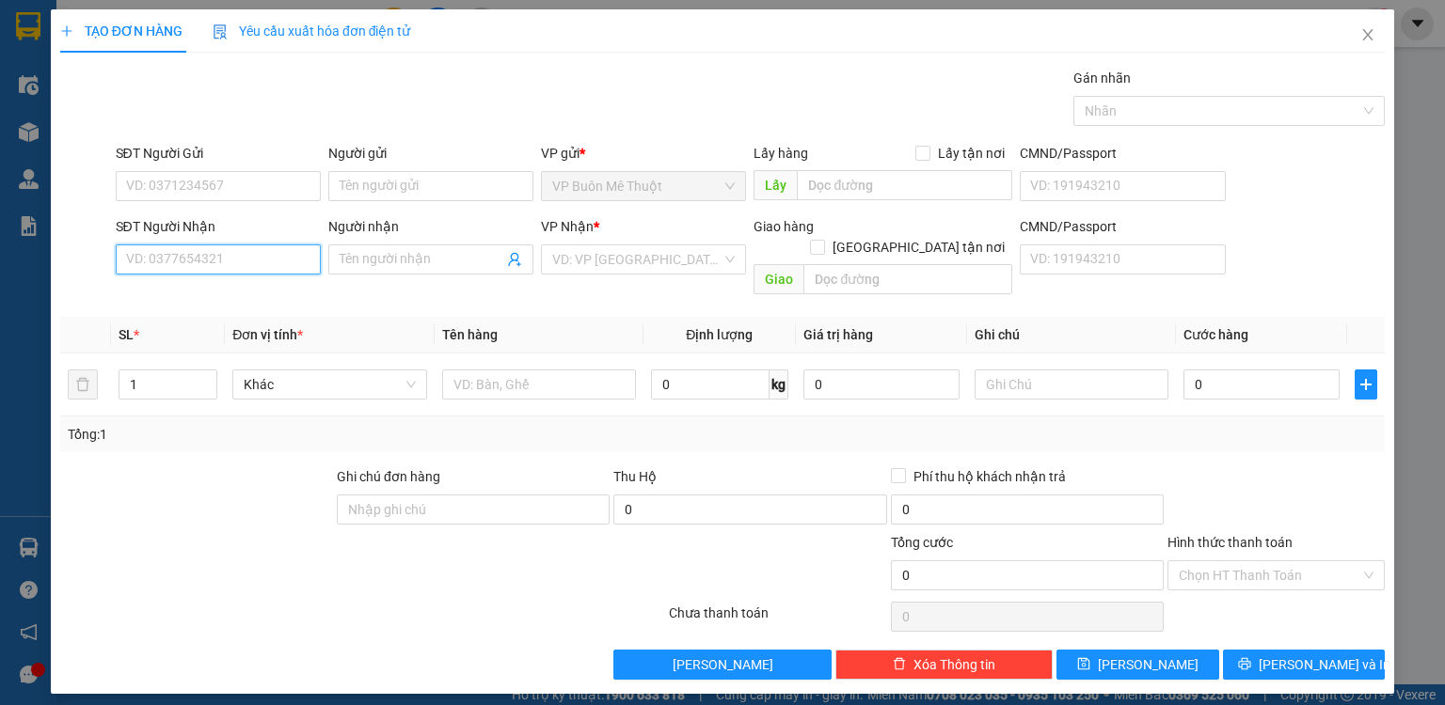
click at [284, 254] on input "SĐT Người Nhận" at bounding box center [218, 260] width 205 height 30
click at [256, 267] on input "SĐT Người Nhận" at bounding box center [218, 260] width 205 height 30
click at [242, 267] on input "229" at bounding box center [218, 260] width 205 height 30
click at [227, 290] on div "0917449229" at bounding box center [218, 296] width 182 height 21
type input "0917449229"
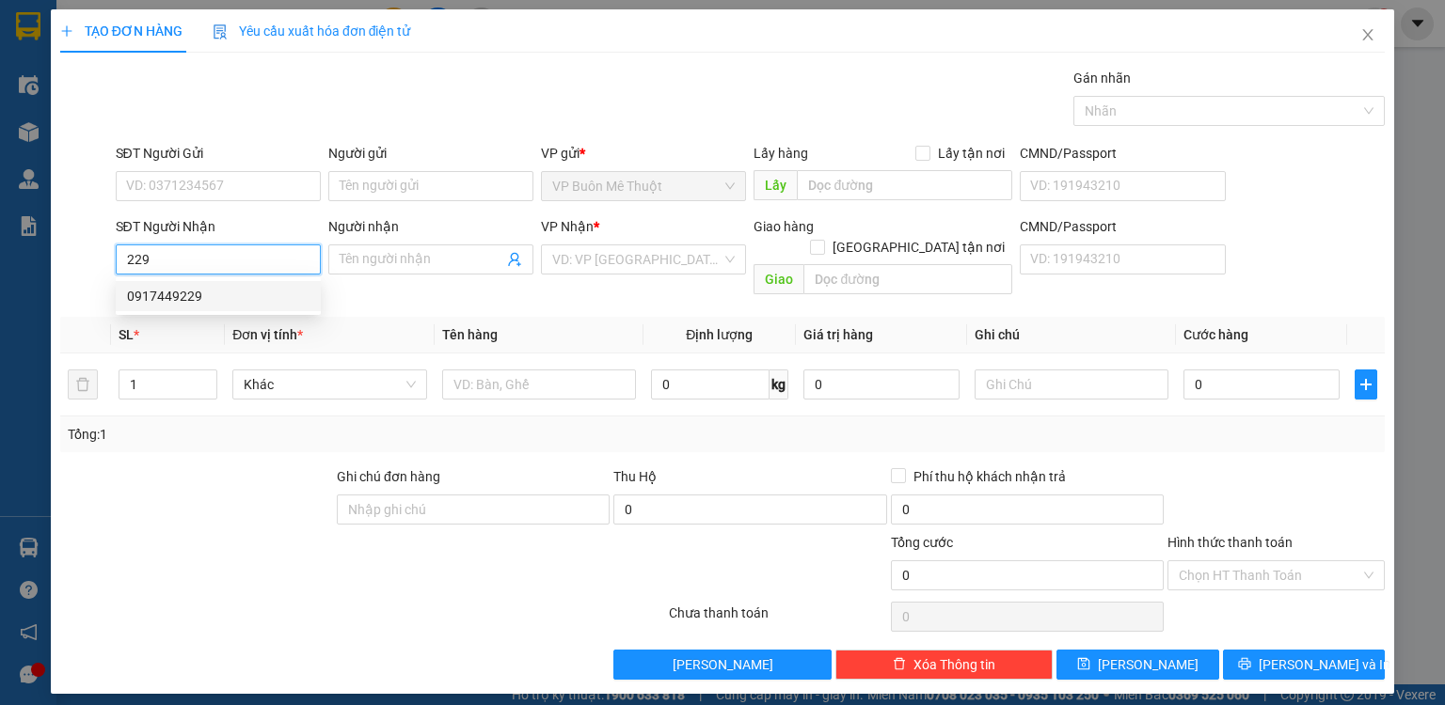
type input "phu rieng.dx"
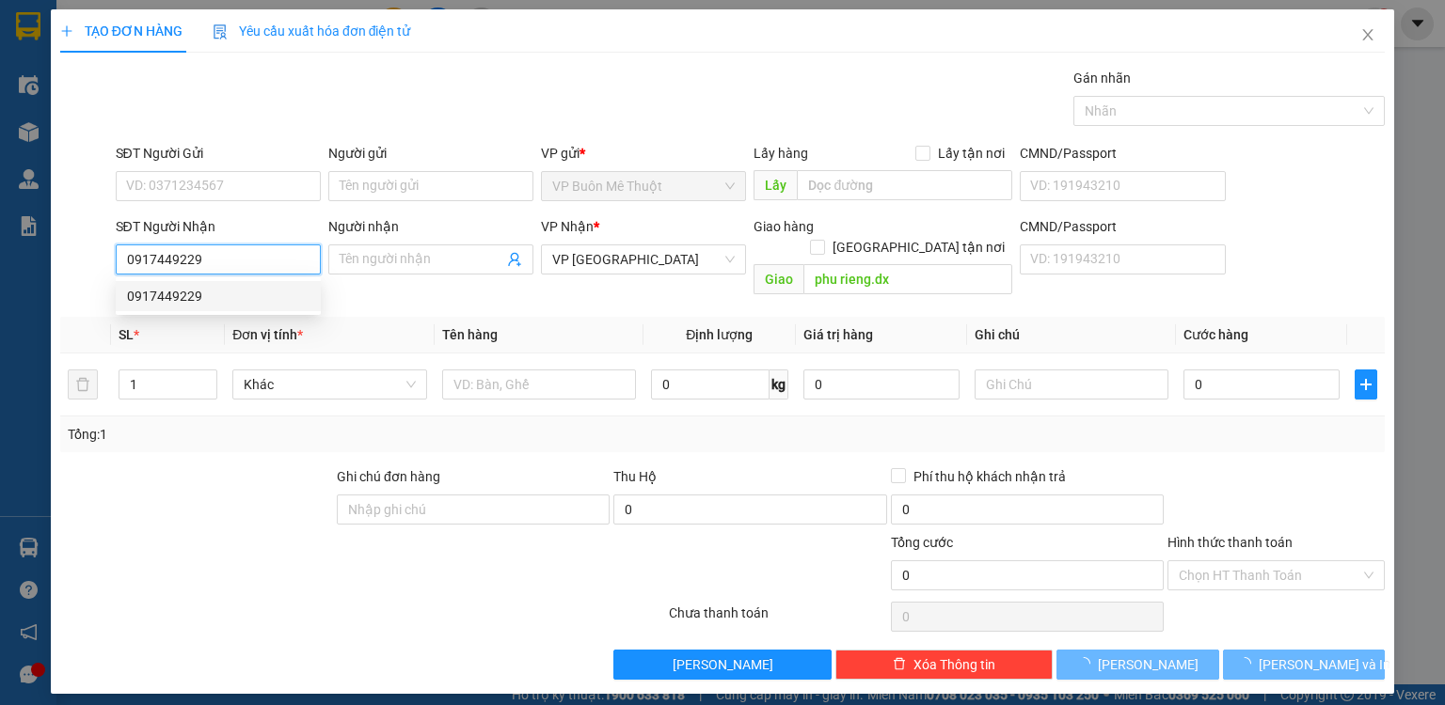
type input "525.000"
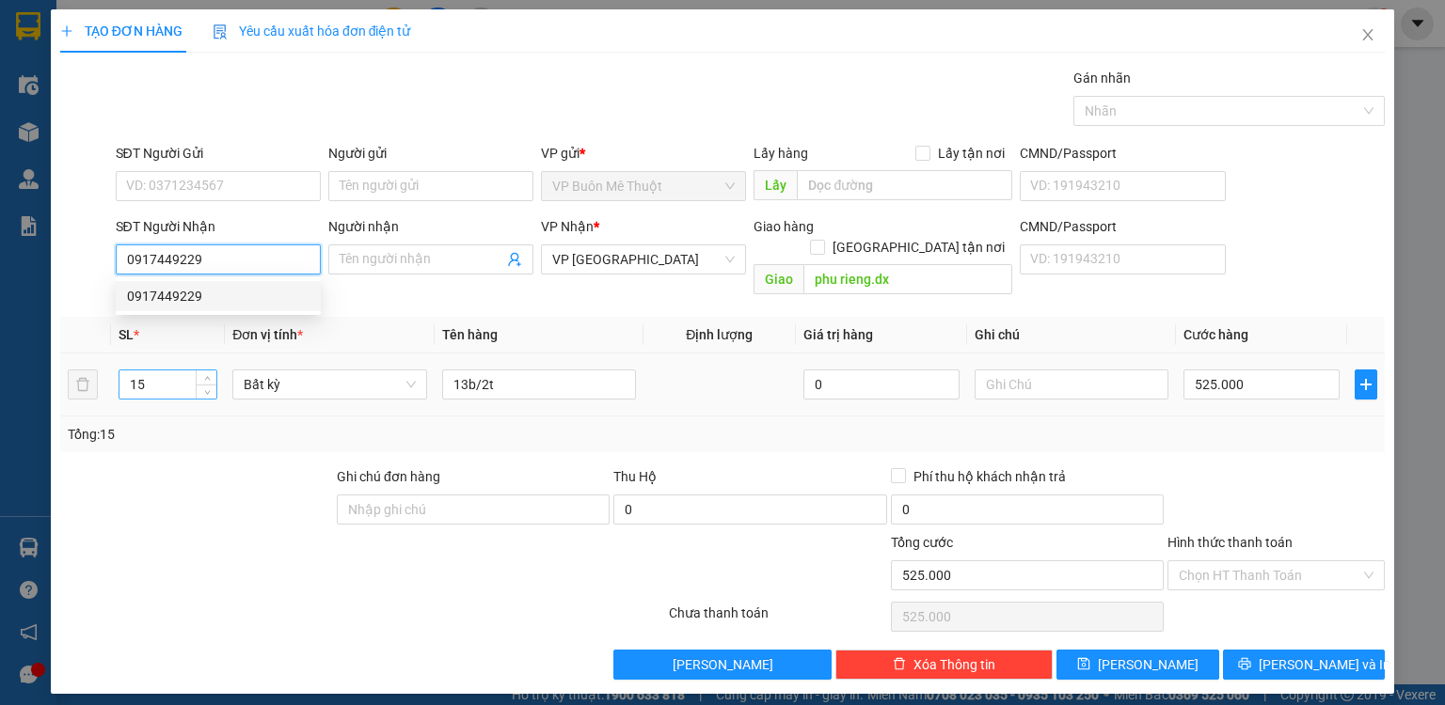
type input "0917449229"
click at [164, 371] on input "15" at bounding box center [167, 385] width 97 height 28
type input "1"
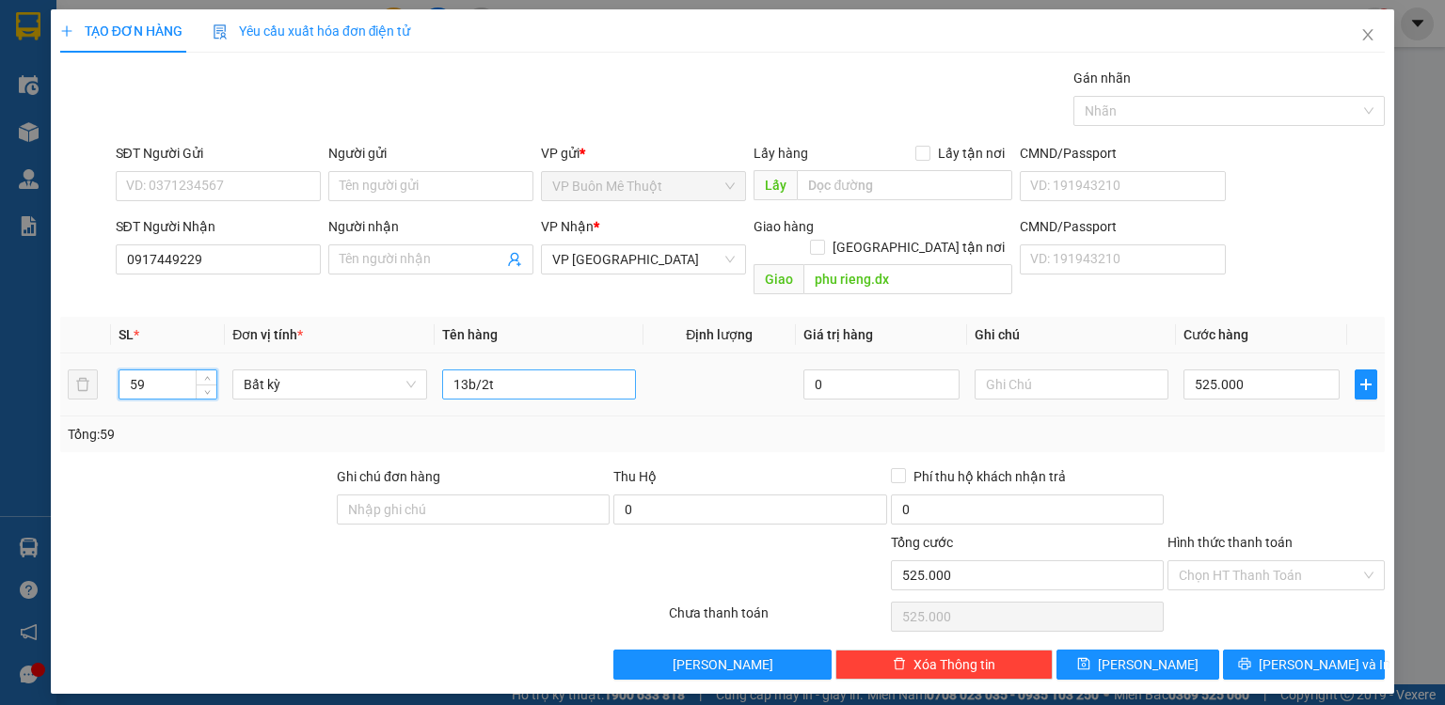
type input "59"
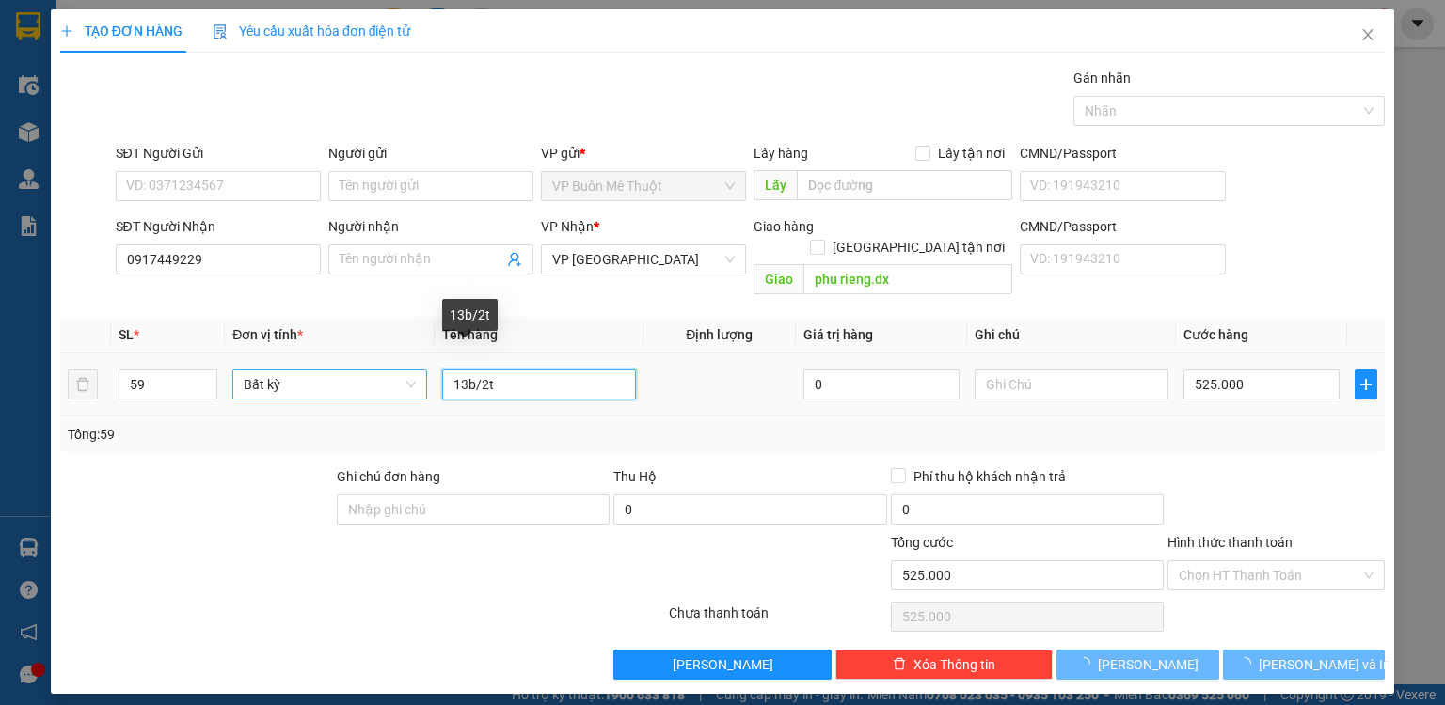
drag, startPoint x: 518, startPoint y: 361, endPoint x: 372, endPoint y: 376, distance: 146.6
click at [372, 376] on tr "59 Bất kỳ 13b/2t 0 525.000" at bounding box center [722, 385] width 1324 height 63
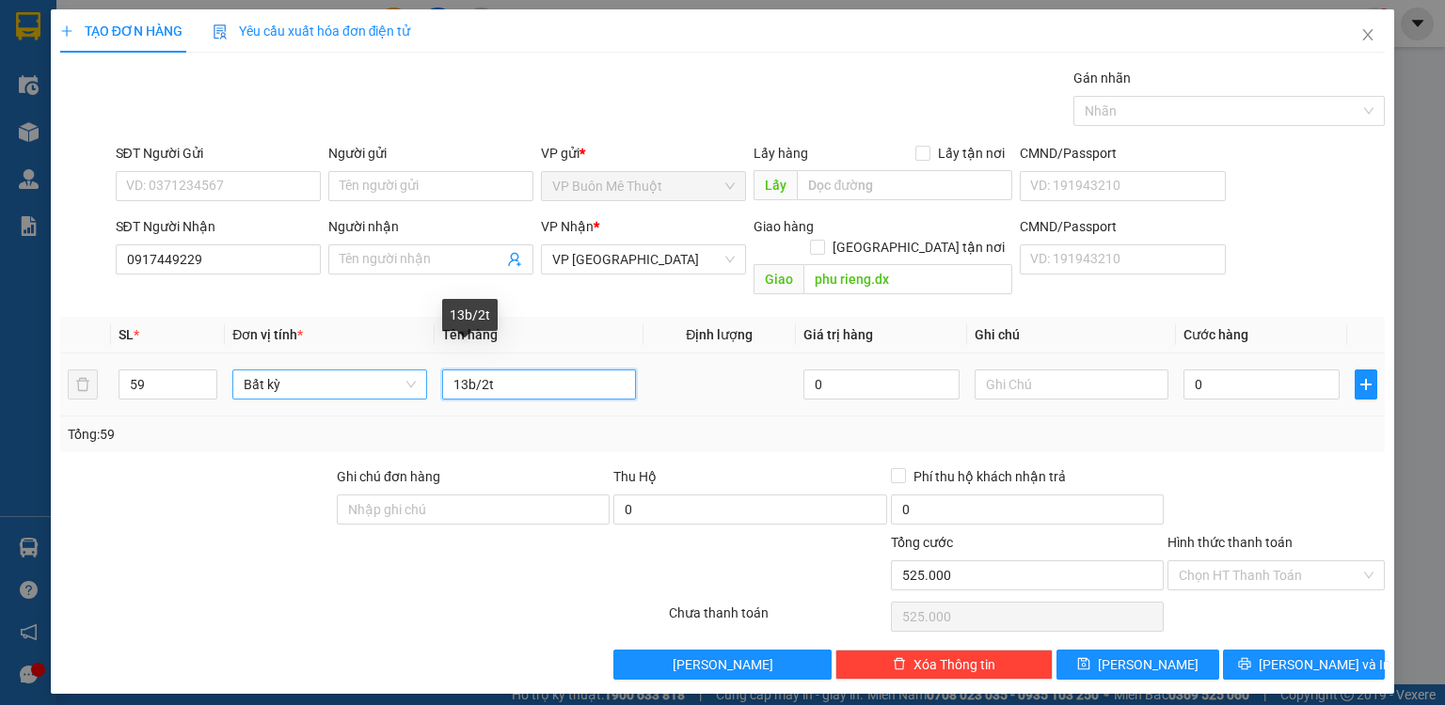
type input "0"
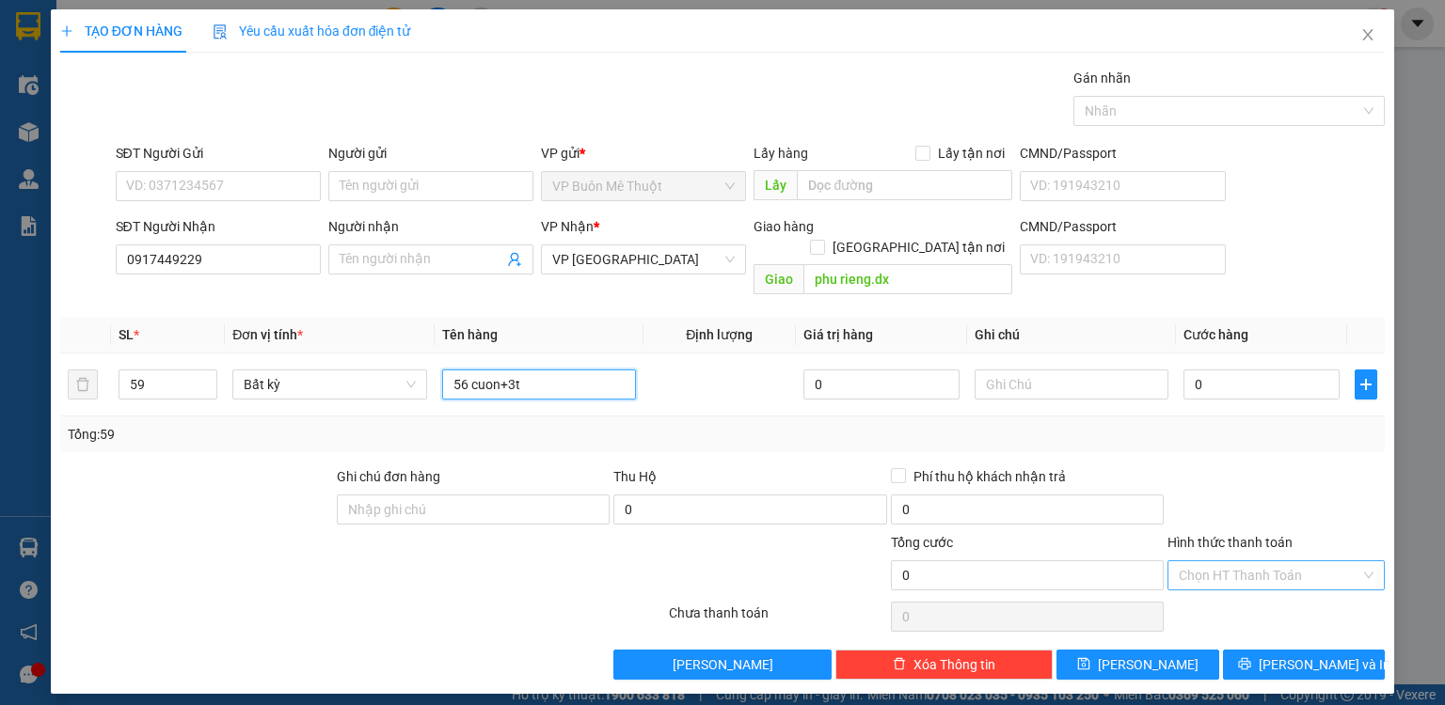
type input "56 cuon+3t"
click at [1244, 562] on input "Hình thức thanh toán" at bounding box center [1270, 576] width 182 height 28
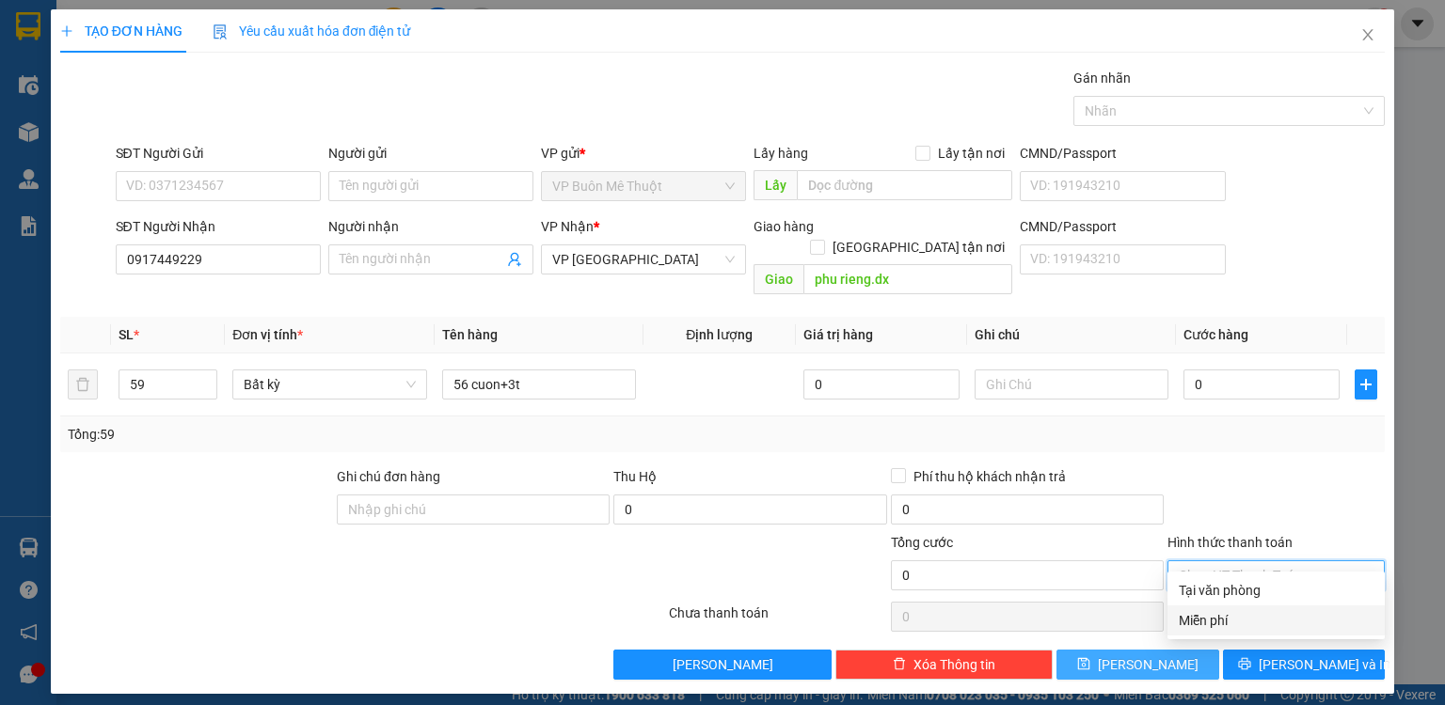
drag, startPoint x: 1203, startPoint y: 623, endPoint x: 1164, endPoint y: 636, distance: 40.8
click at [1201, 624] on div "Miễn phí" at bounding box center [1276, 620] width 195 height 21
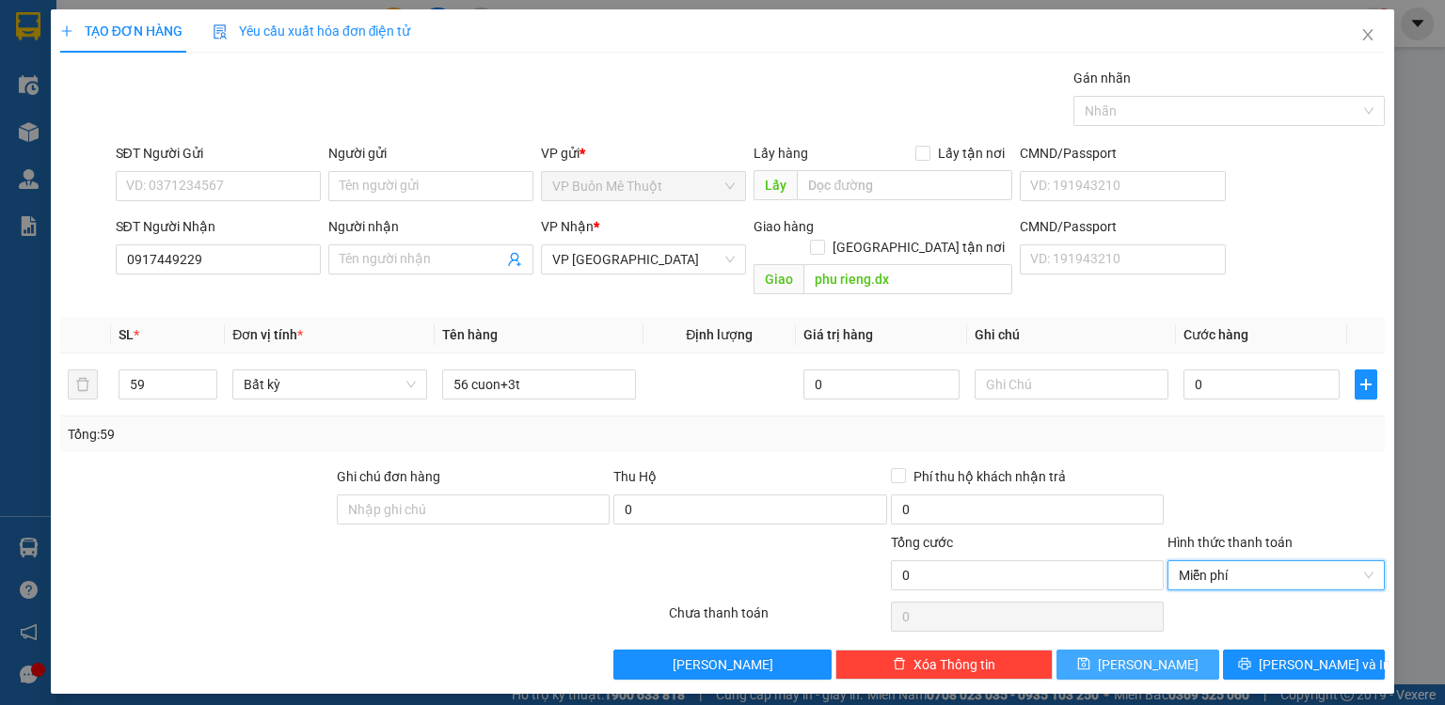
drag, startPoint x: 1164, startPoint y: 636, endPoint x: 1177, endPoint y: 632, distance: 13.7
click at [1164, 650] on button "[PERSON_NAME]" at bounding box center [1137, 665] width 163 height 30
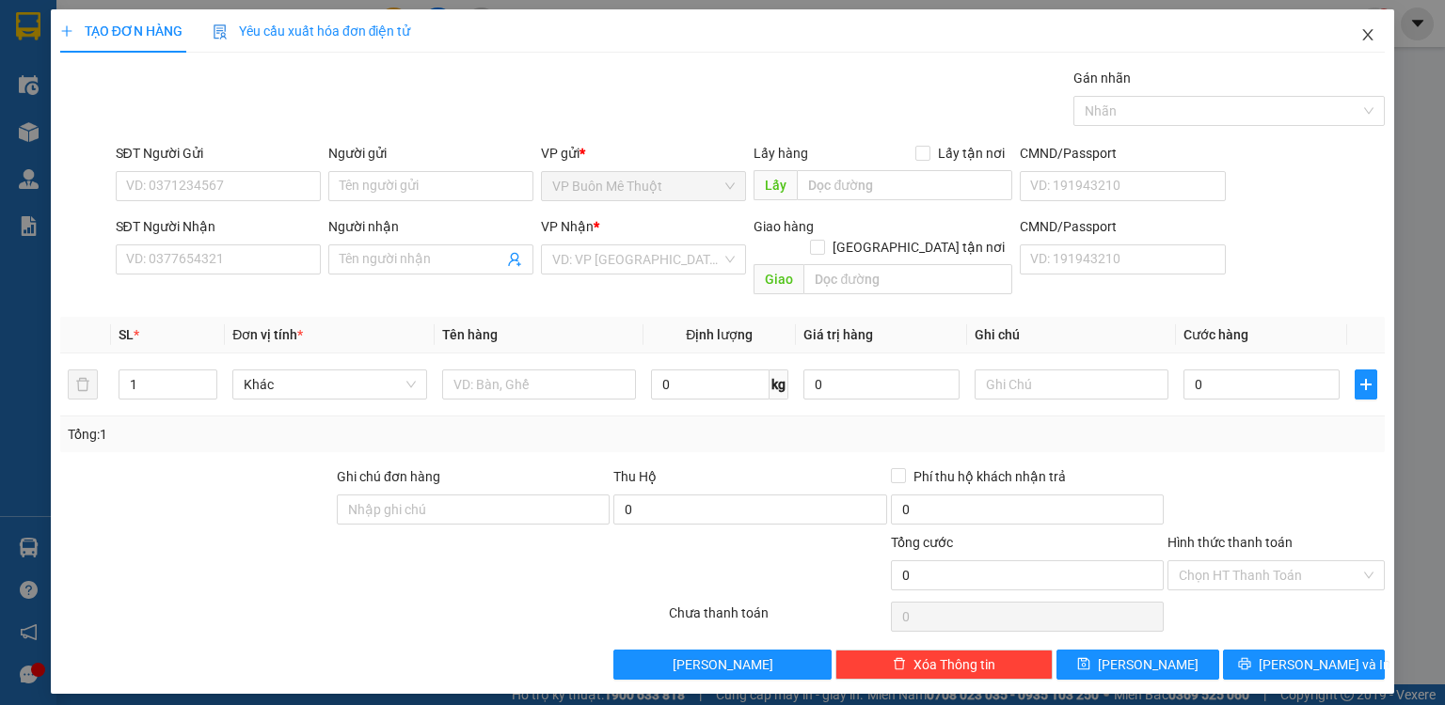
click at [1371, 33] on icon "close" at bounding box center [1367, 34] width 15 height 15
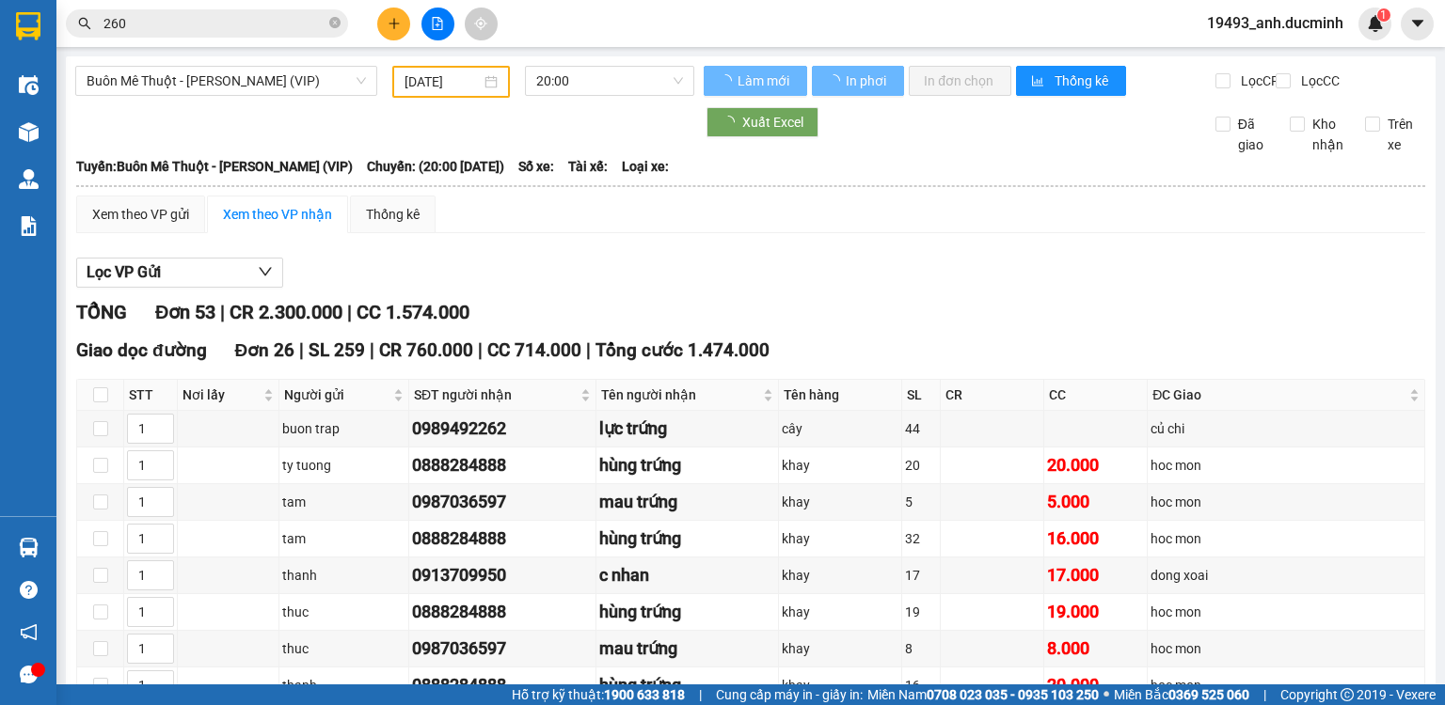
click at [444, 82] on input "[DATE]" at bounding box center [441, 81] width 75 height 21
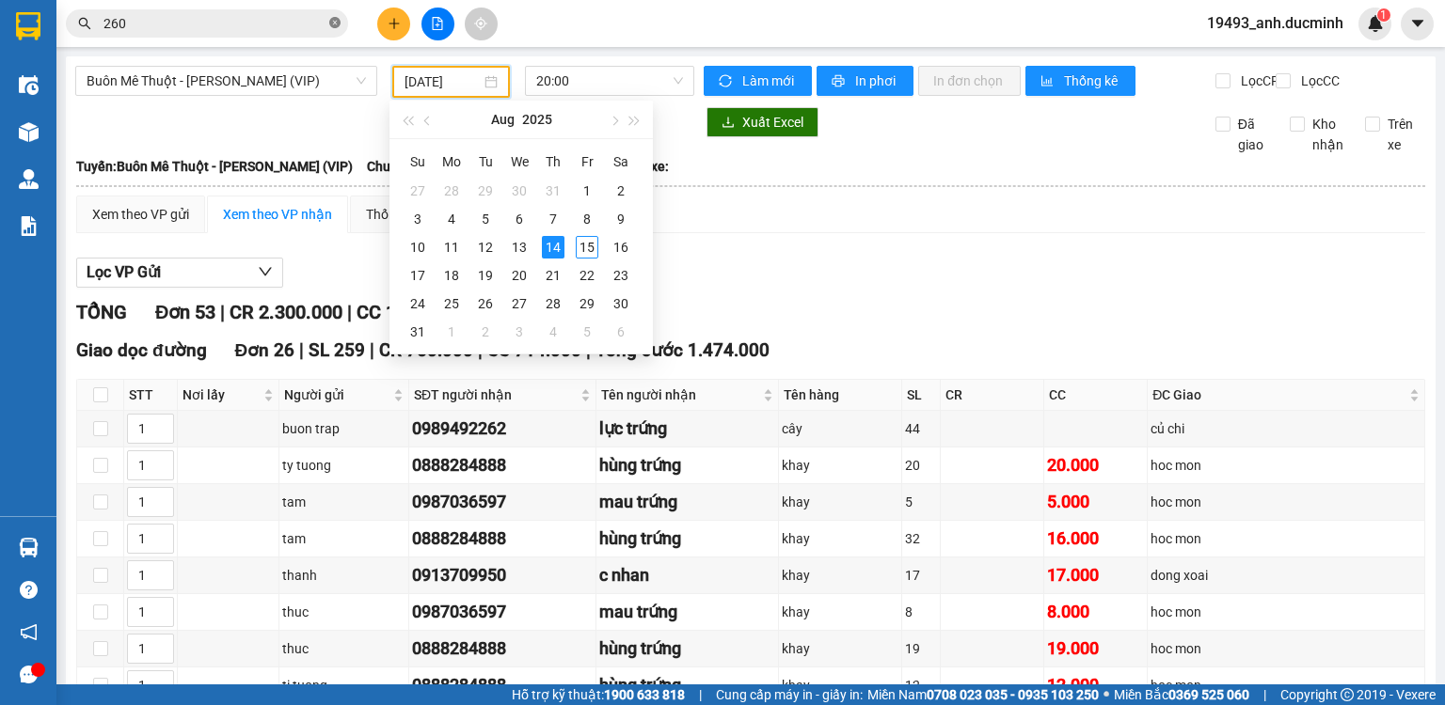
click at [331, 19] on icon "close-circle" at bounding box center [334, 22] width 11 height 11
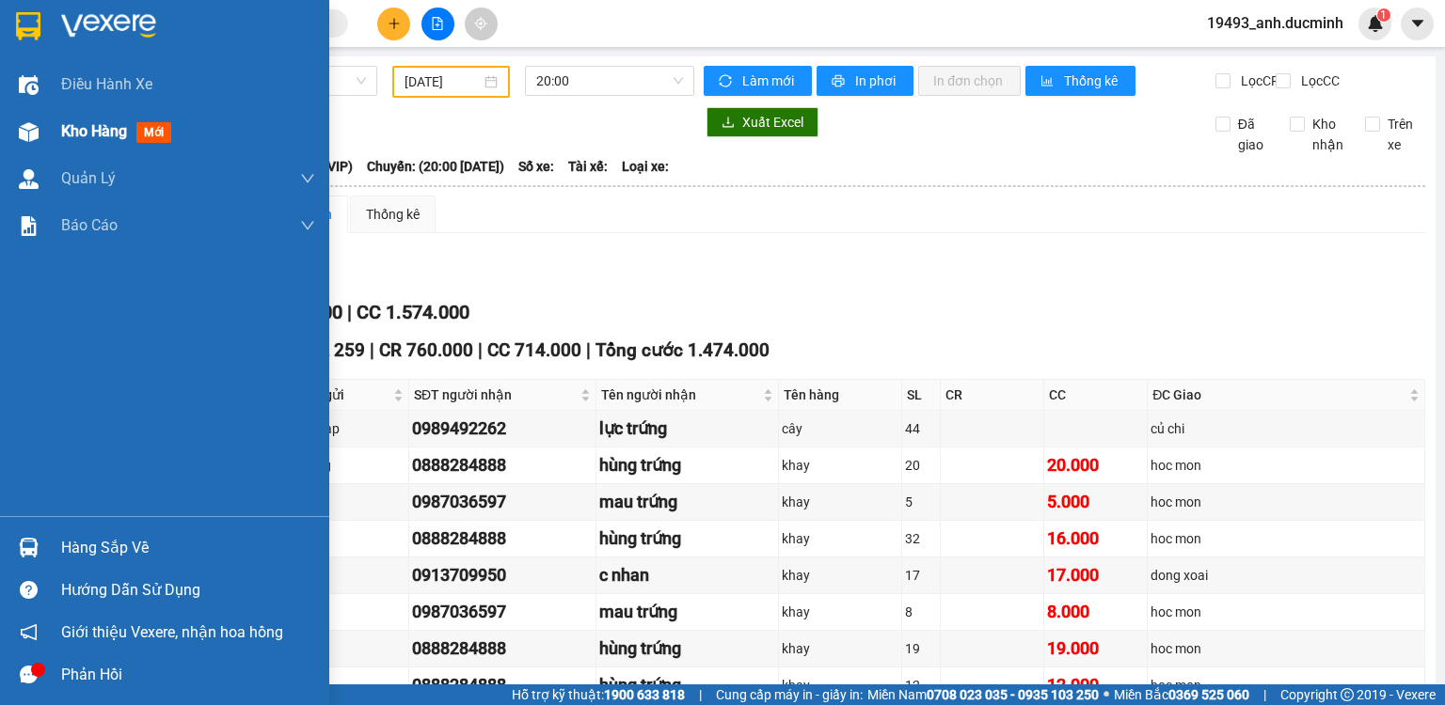
click at [103, 140] on span "Kho hàng" at bounding box center [94, 131] width 66 height 18
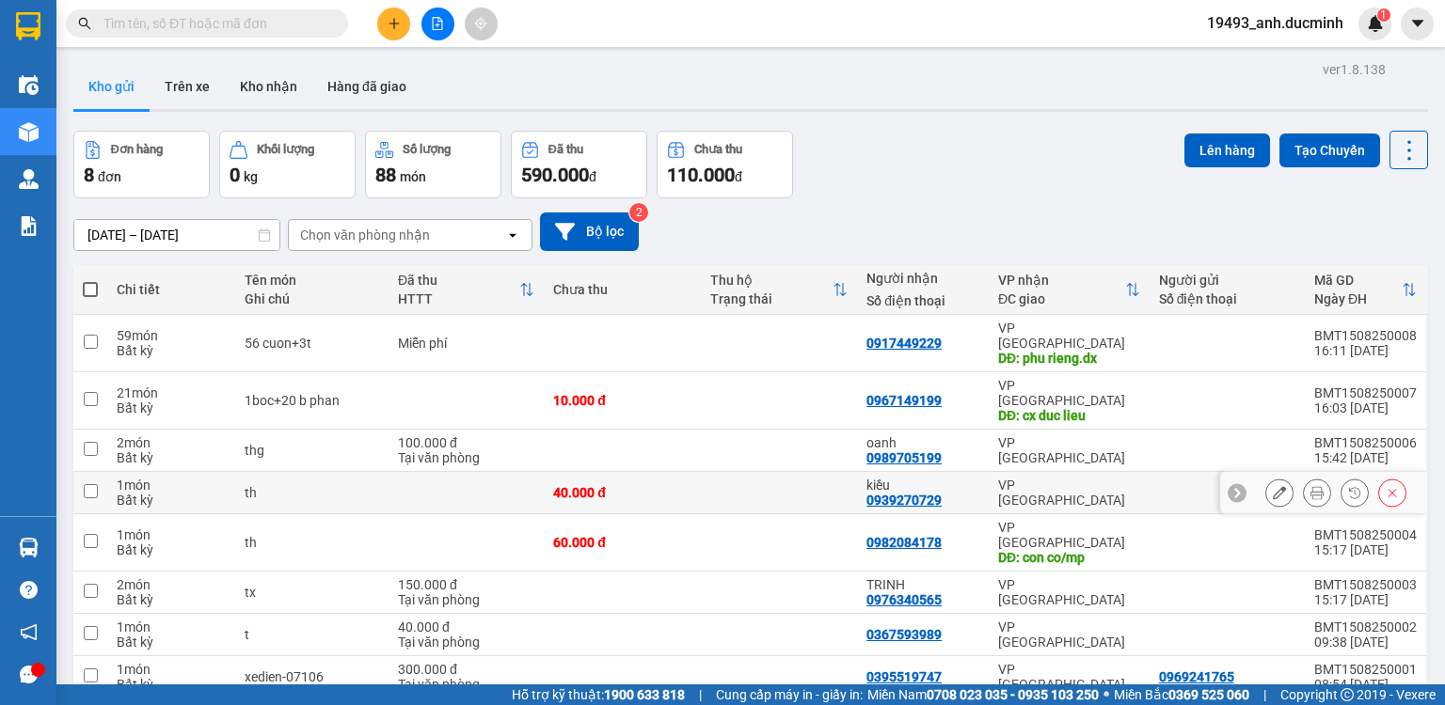
drag, startPoint x: 87, startPoint y: 456, endPoint x: 248, endPoint y: 414, distance: 167.2
click at [88, 484] on input "checkbox" at bounding box center [91, 491] width 14 height 14
checkbox input "true"
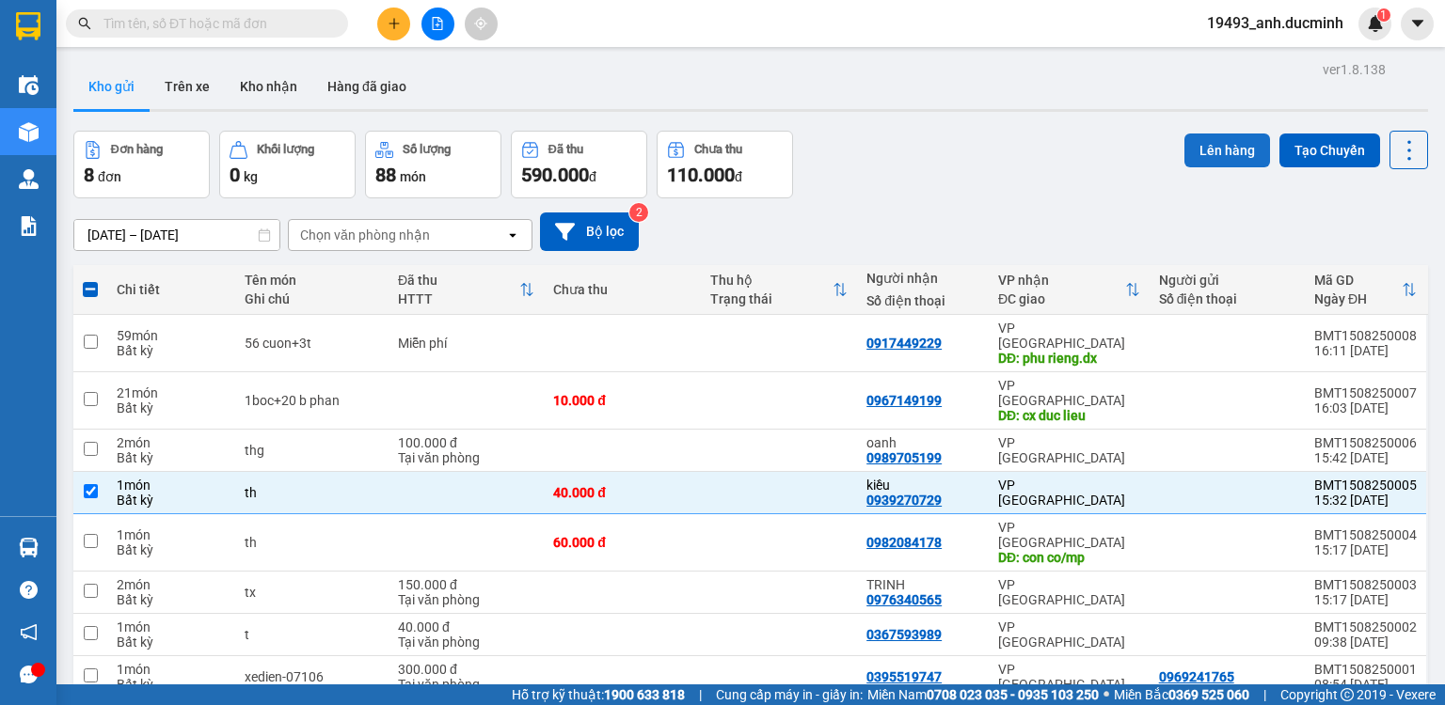
click at [1189, 154] on button "Lên hàng" at bounding box center [1227, 151] width 86 height 34
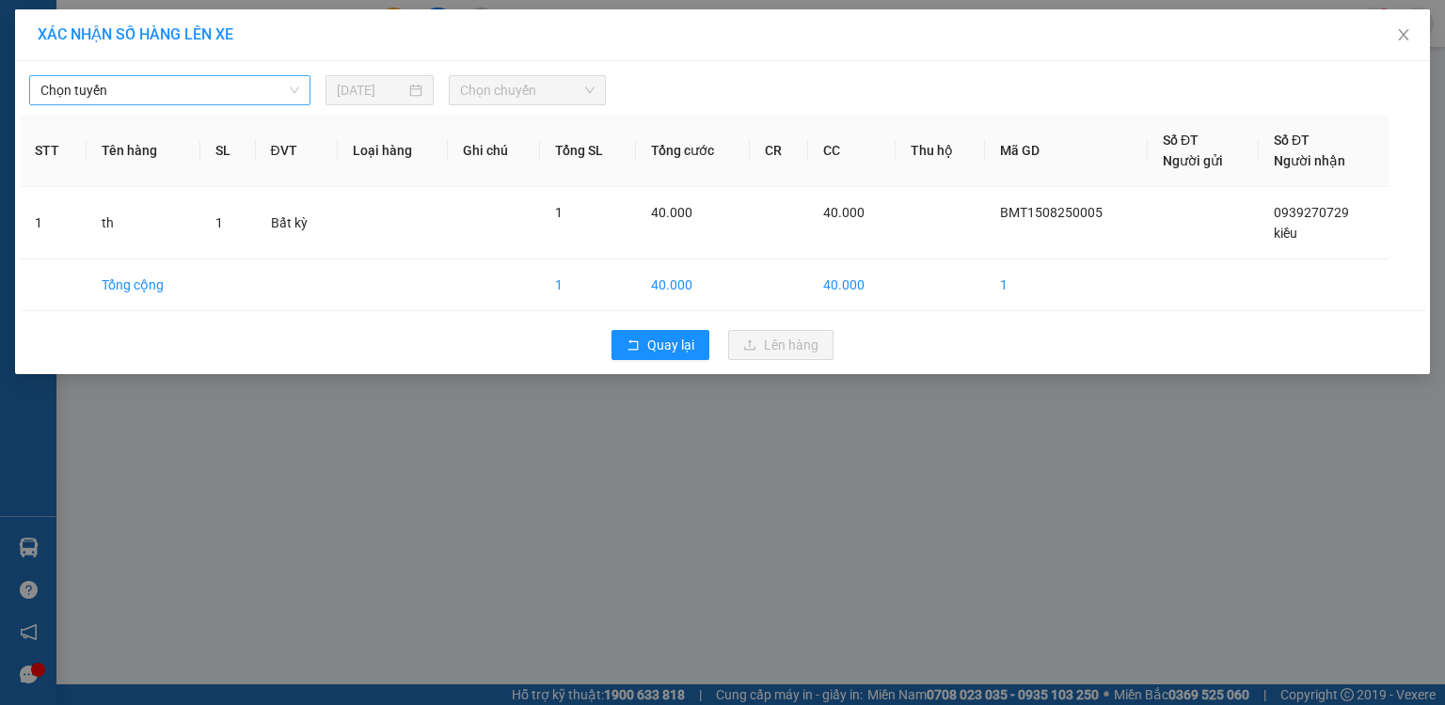
click at [227, 87] on span "Chọn tuyến" at bounding box center [169, 90] width 259 height 28
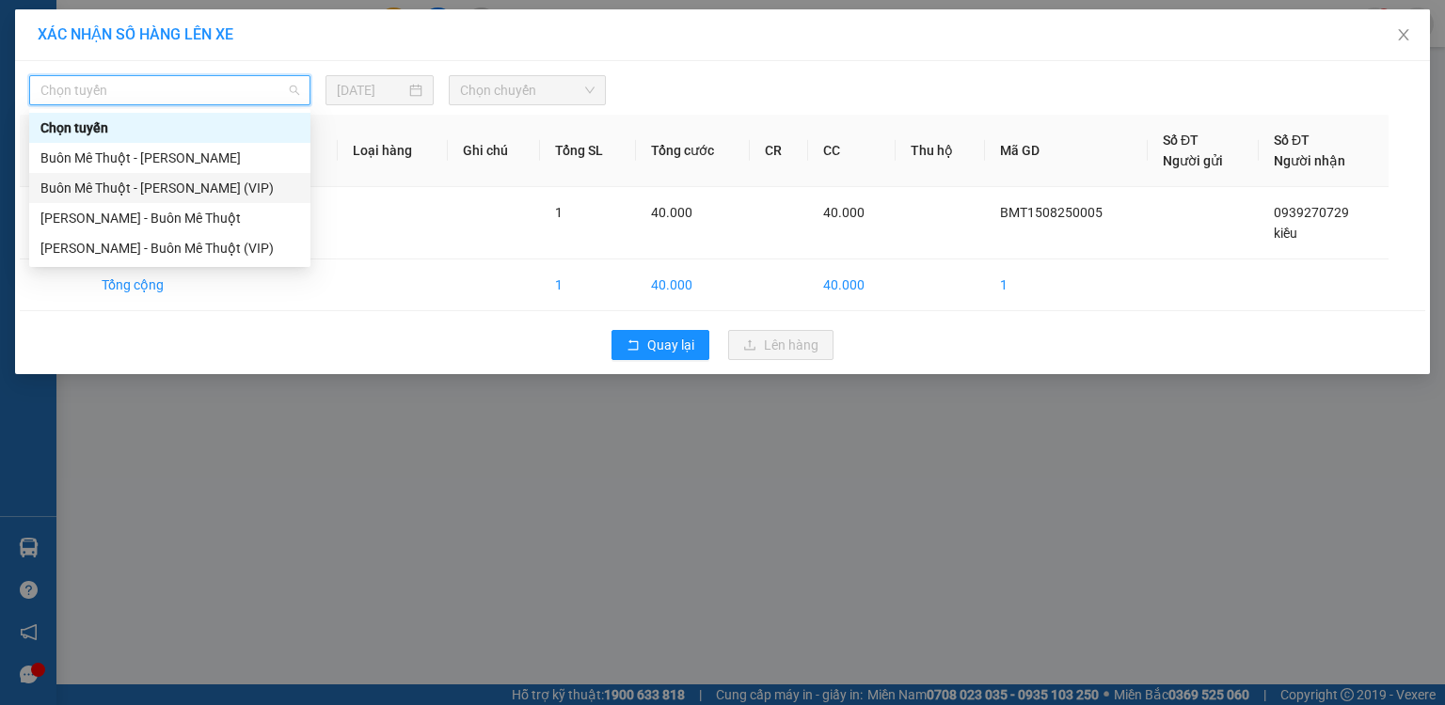
drag, startPoint x: 177, startPoint y: 196, endPoint x: 280, endPoint y: 150, distance: 113.3
click at [183, 192] on div "Buôn Mê Thuột - [PERSON_NAME] (VIP)" at bounding box center [169, 188] width 259 height 21
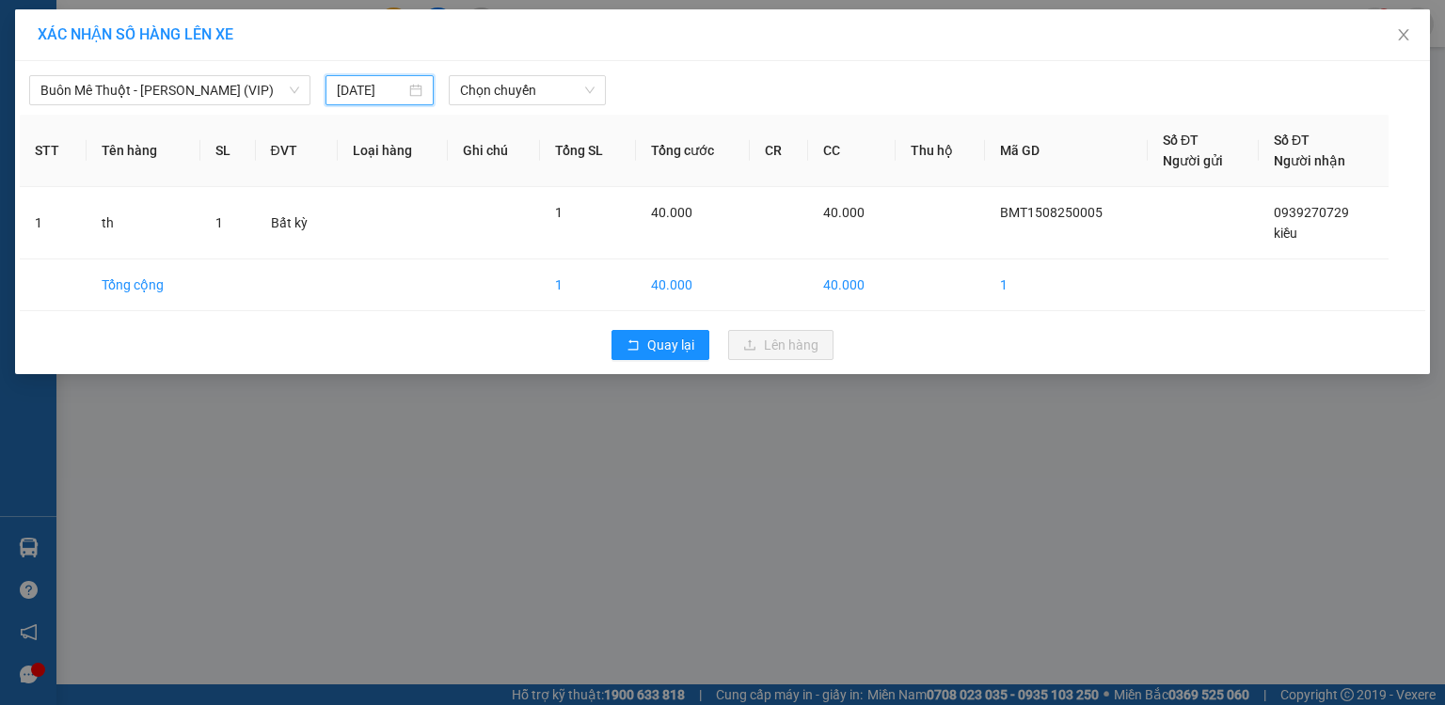
click at [372, 88] on input "[DATE]" at bounding box center [371, 90] width 69 height 21
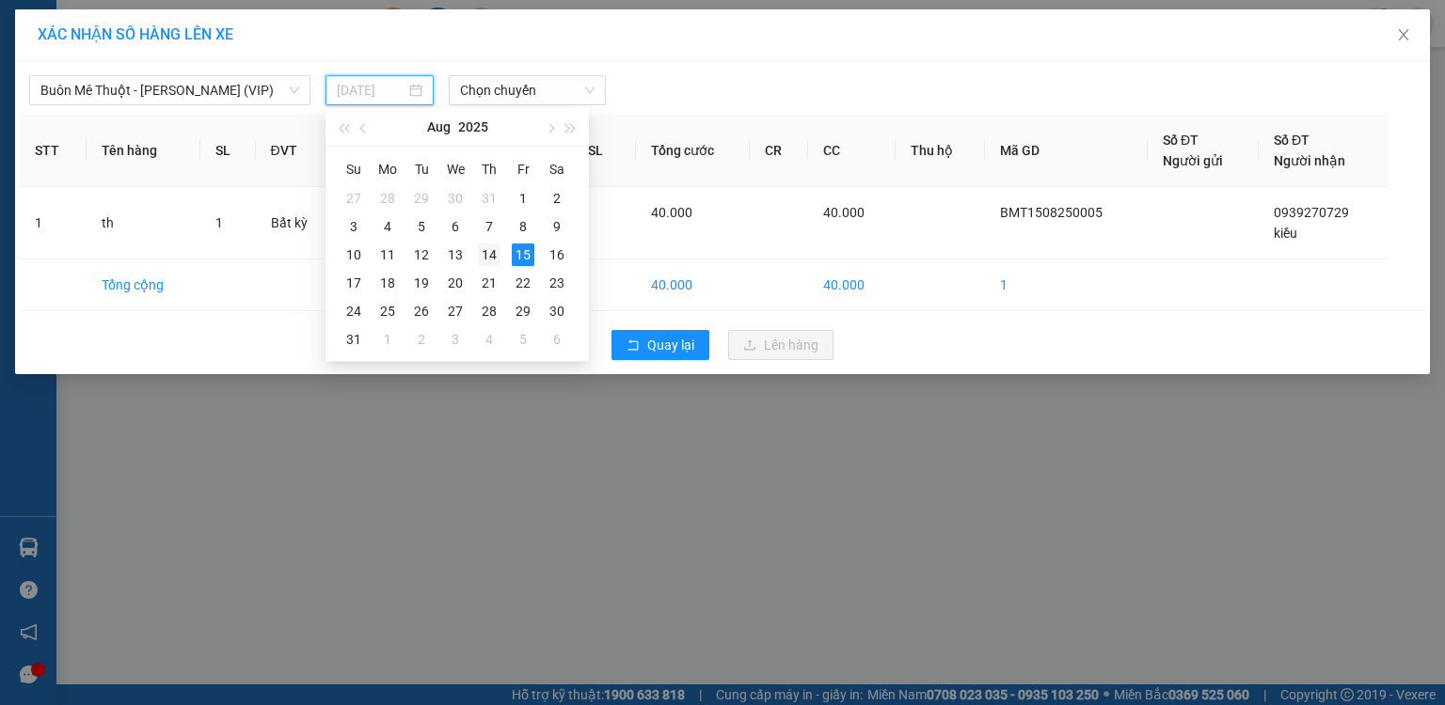
click at [490, 252] on div "14" at bounding box center [489, 255] width 23 height 23
type input "[DATE]"
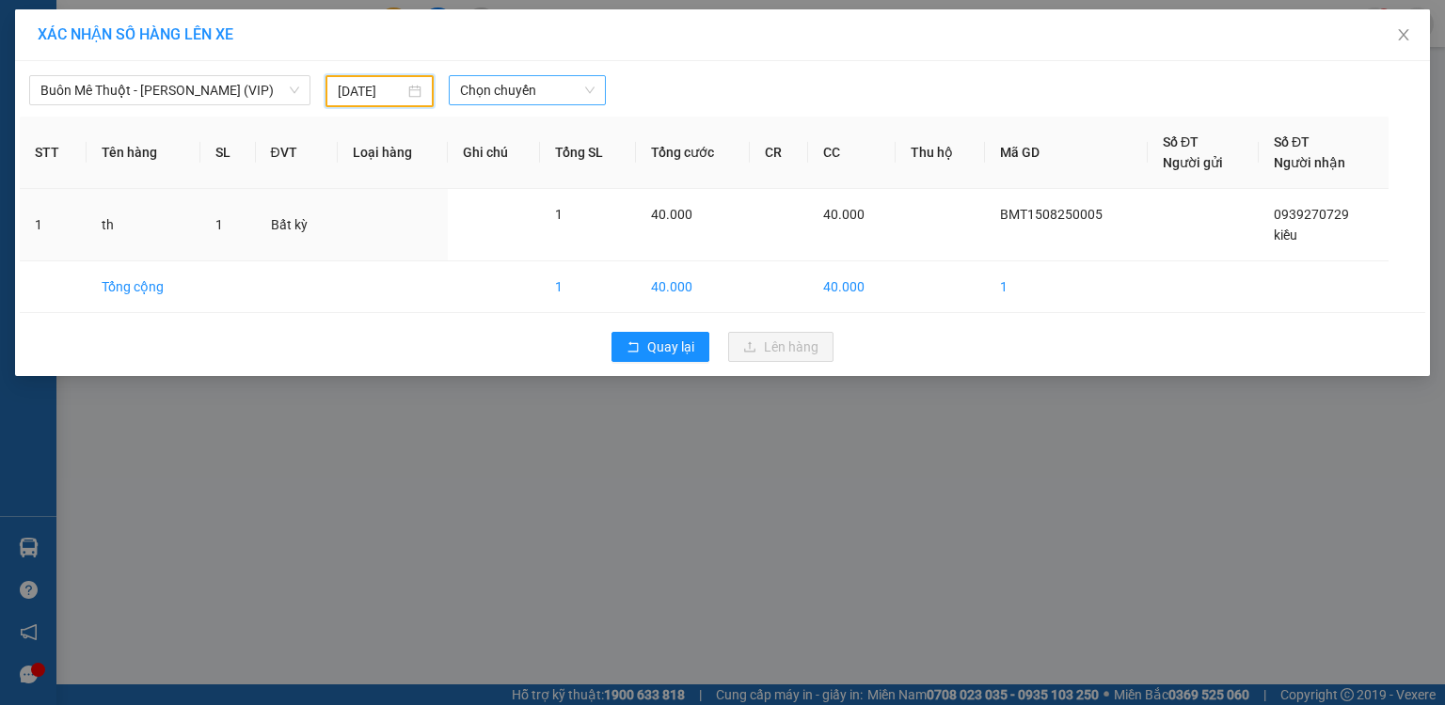
drag, startPoint x: 517, startPoint y: 88, endPoint x: 518, endPoint y: 103, distance: 14.1
click at [518, 103] on span "Chọn chuyến" at bounding box center [527, 90] width 135 height 28
drag, startPoint x: 504, startPoint y: 153, endPoint x: 506, endPoint y: 168, distance: 15.2
click at [504, 155] on div "20:00" at bounding box center [533, 158] width 147 height 21
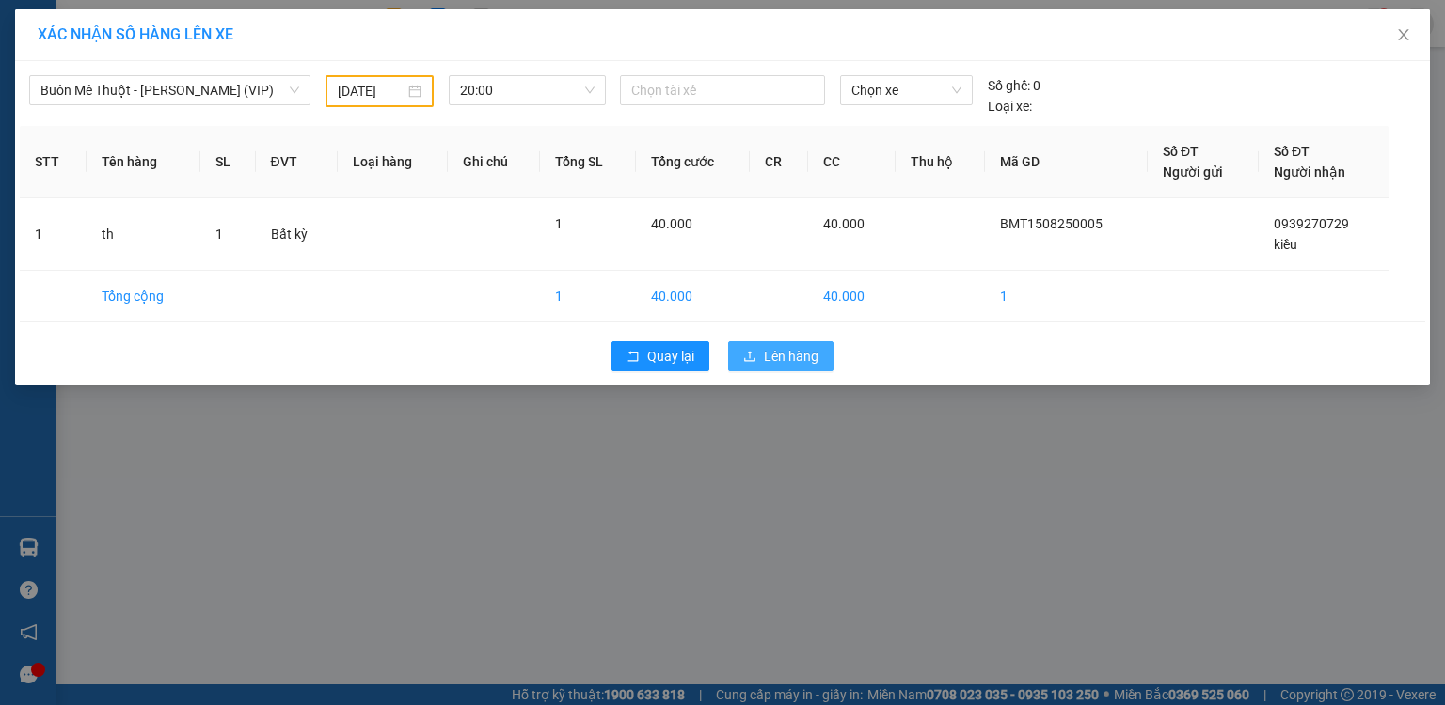
click at [758, 354] on button "Lên hàng" at bounding box center [780, 356] width 105 height 30
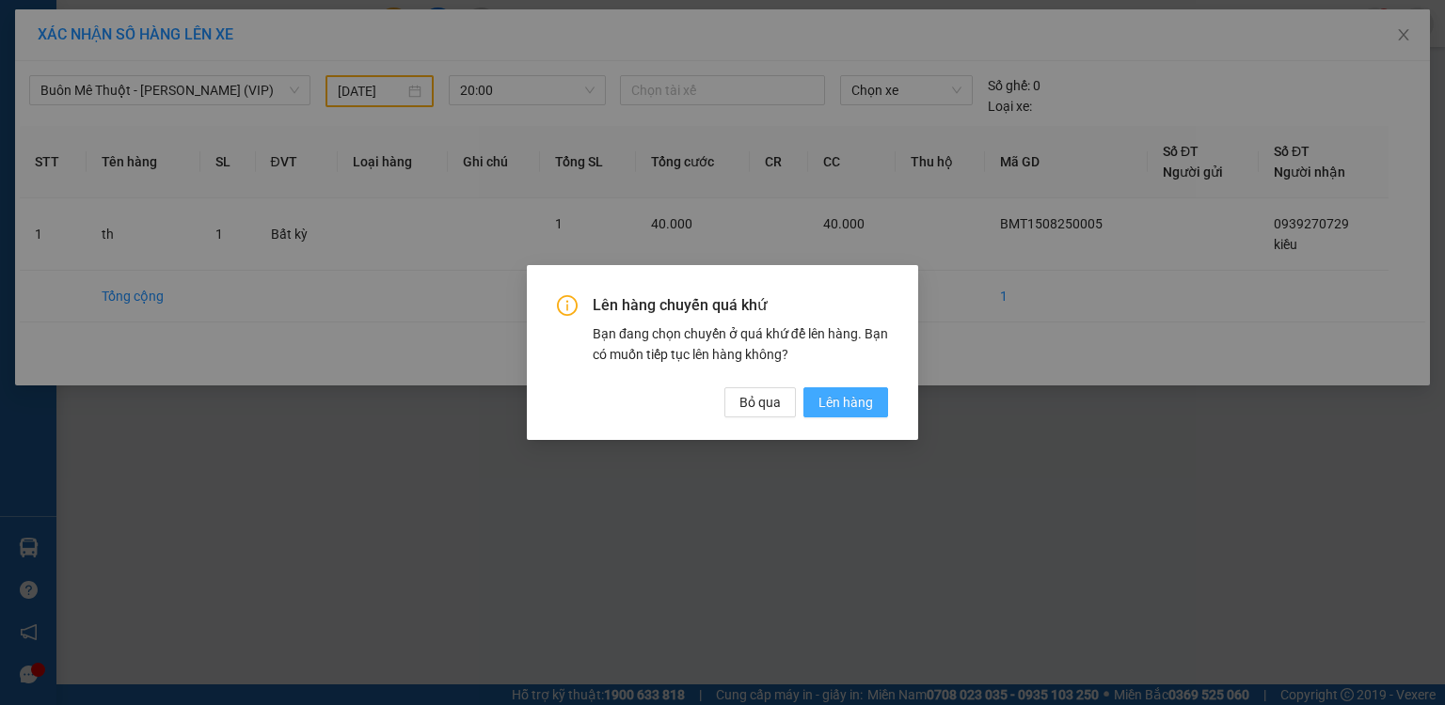
click at [815, 404] on button "Lên hàng" at bounding box center [845, 403] width 85 height 30
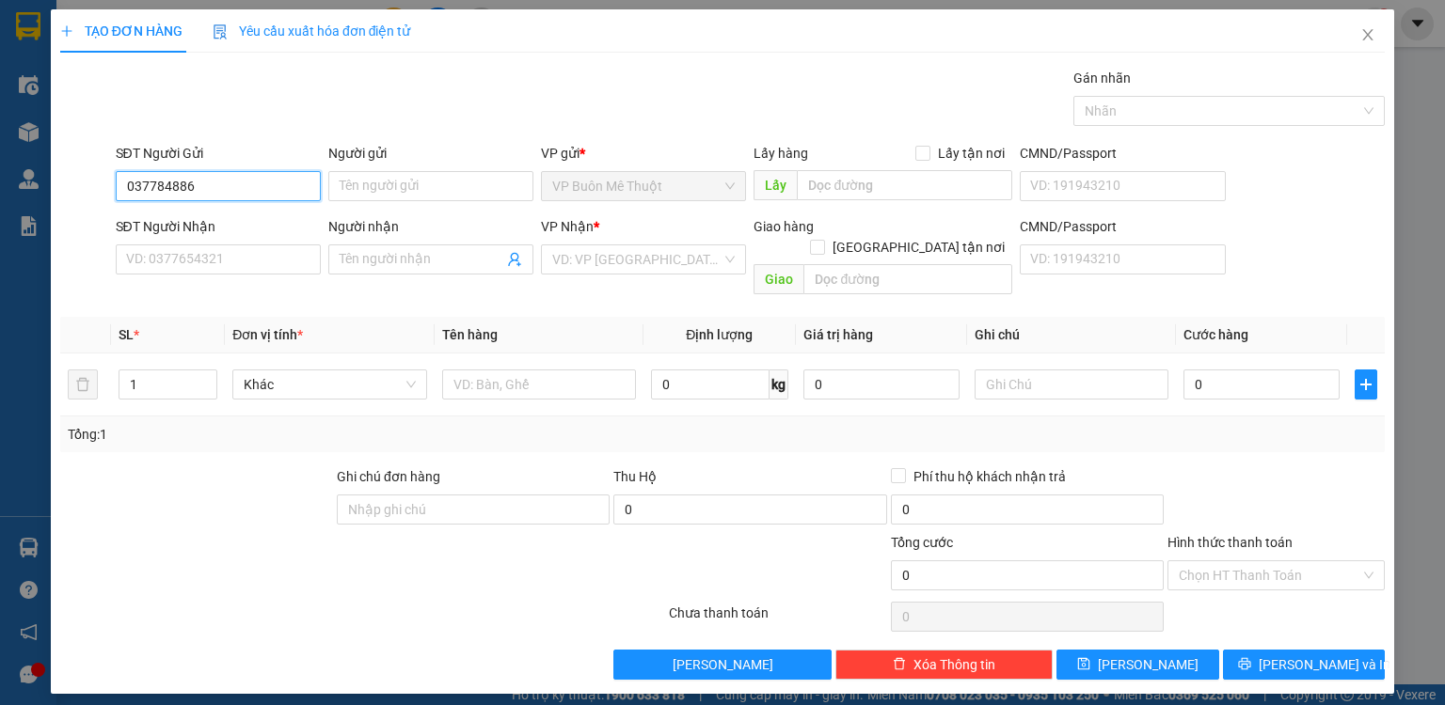
type input "0377848869"
drag, startPoint x: 227, startPoint y: 174, endPoint x: 68, endPoint y: 191, distance: 159.9
click at [68, 191] on div "SĐT Người Gửi 0377848869 0377848869 Người gửi Tên người gửi VP gửi * VP Buôn Mê…" at bounding box center [722, 176] width 1328 height 66
type input "0377848869"
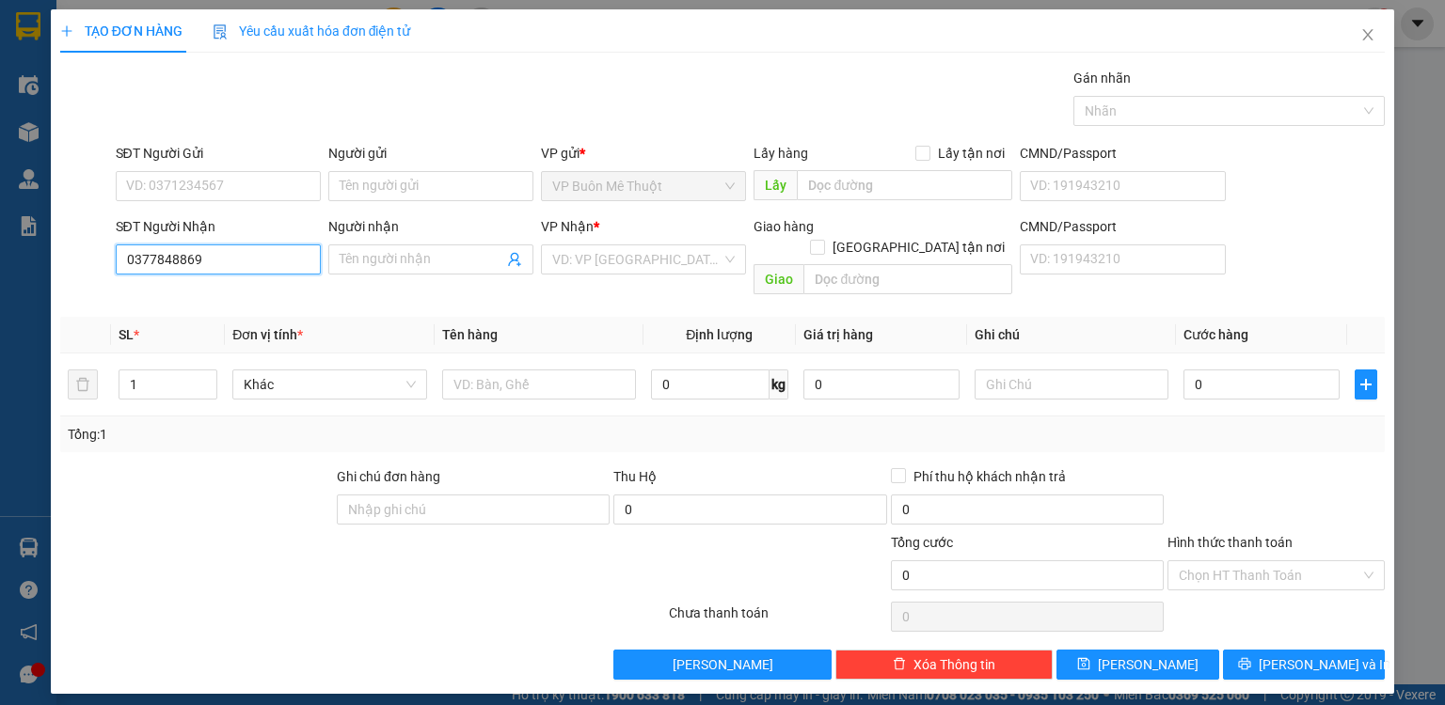
drag, startPoint x: 201, startPoint y: 258, endPoint x: 279, endPoint y: 262, distance: 78.2
click at [202, 258] on input "0377848869" at bounding box center [218, 260] width 205 height 30
click at [302, 267] on input "0377848869" at bounding box center [218, 260] width 205 height 30
click at [248, 294] on div "0377848869 - vd2" at bounding box center [218, 296] width 182 height 21
type input "vd2"
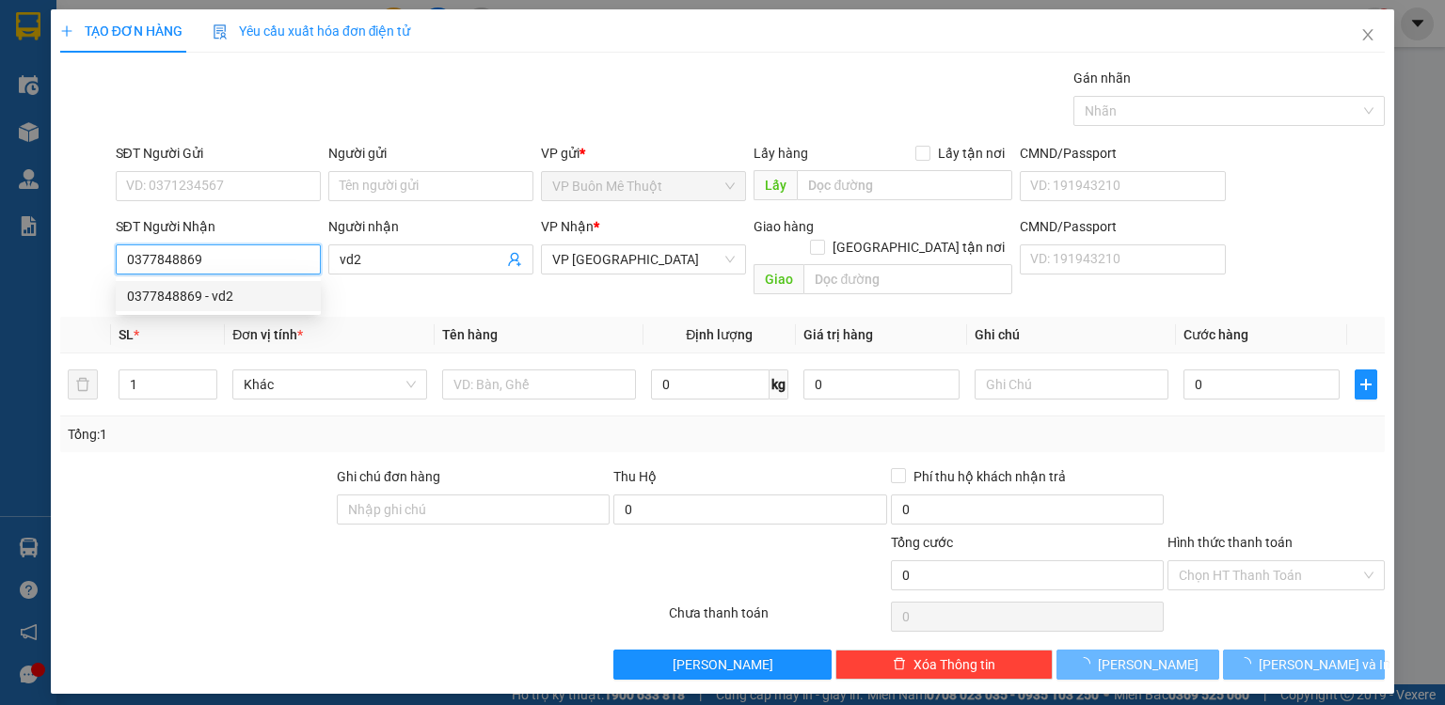
type input "80.000"
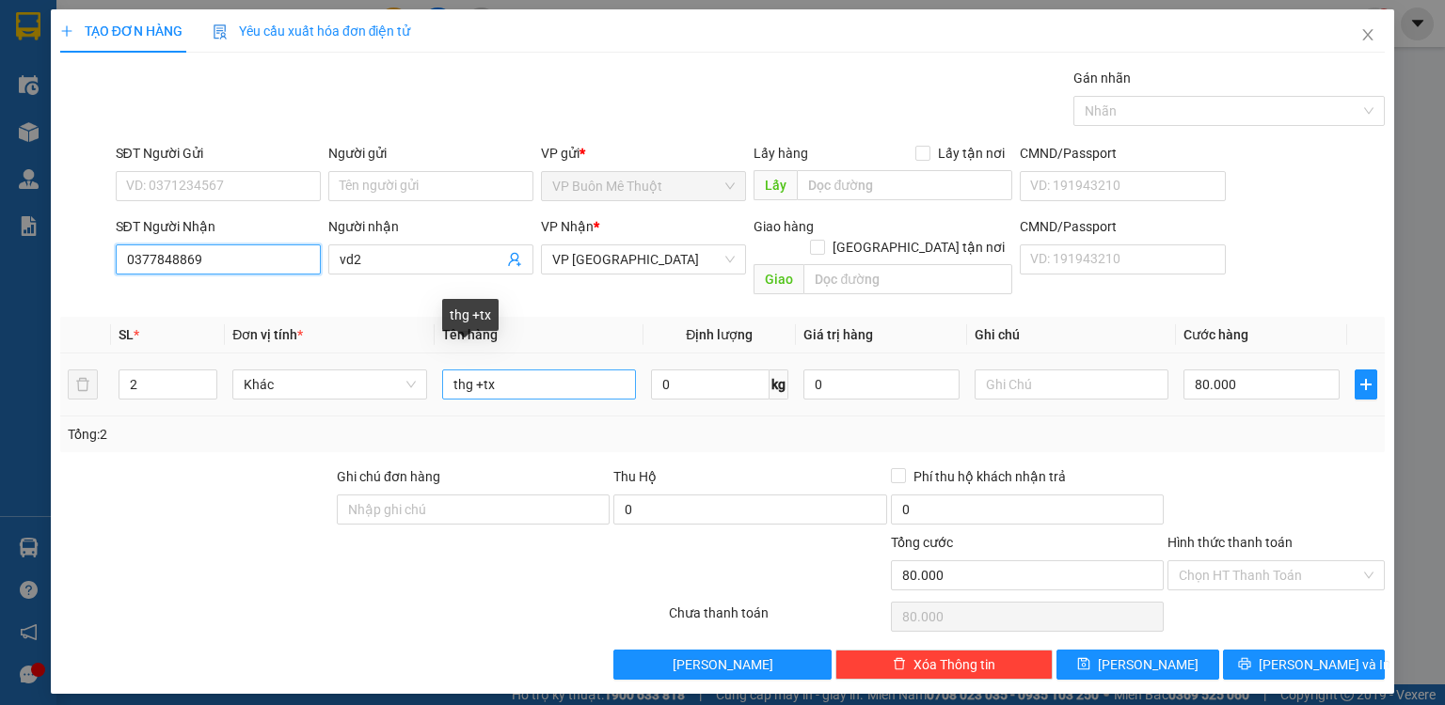
type input "0377848869"
click at [519, 370] on input "thg +tx" at bounding box center [539, 385] width 194 height 30
type input "thg"
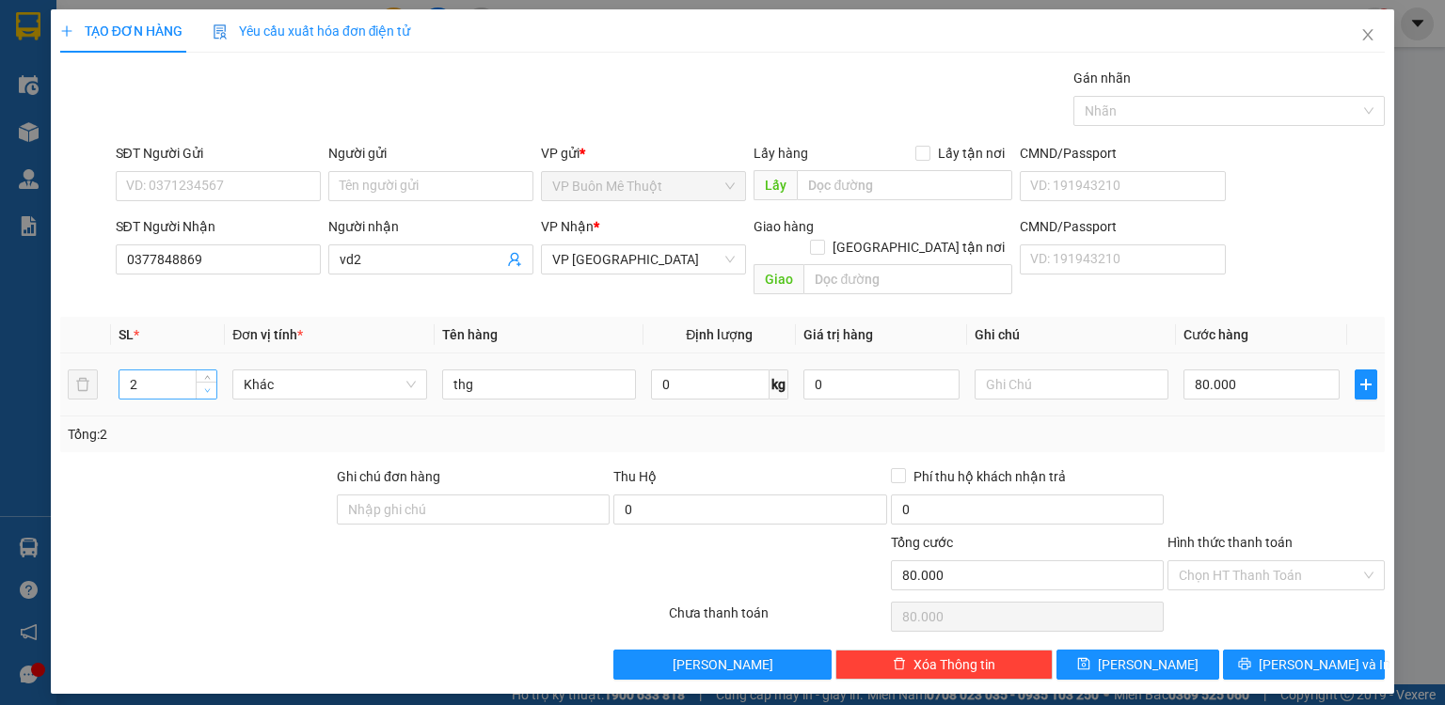
type input "1"
click at [198, 382] on span "Decrease Value" at bounding box center [206, 390] width 21 height 17
click at [1251, 370] on input "80.000" at bounding box center [1261, 385] width 156 height 30
type input "0"
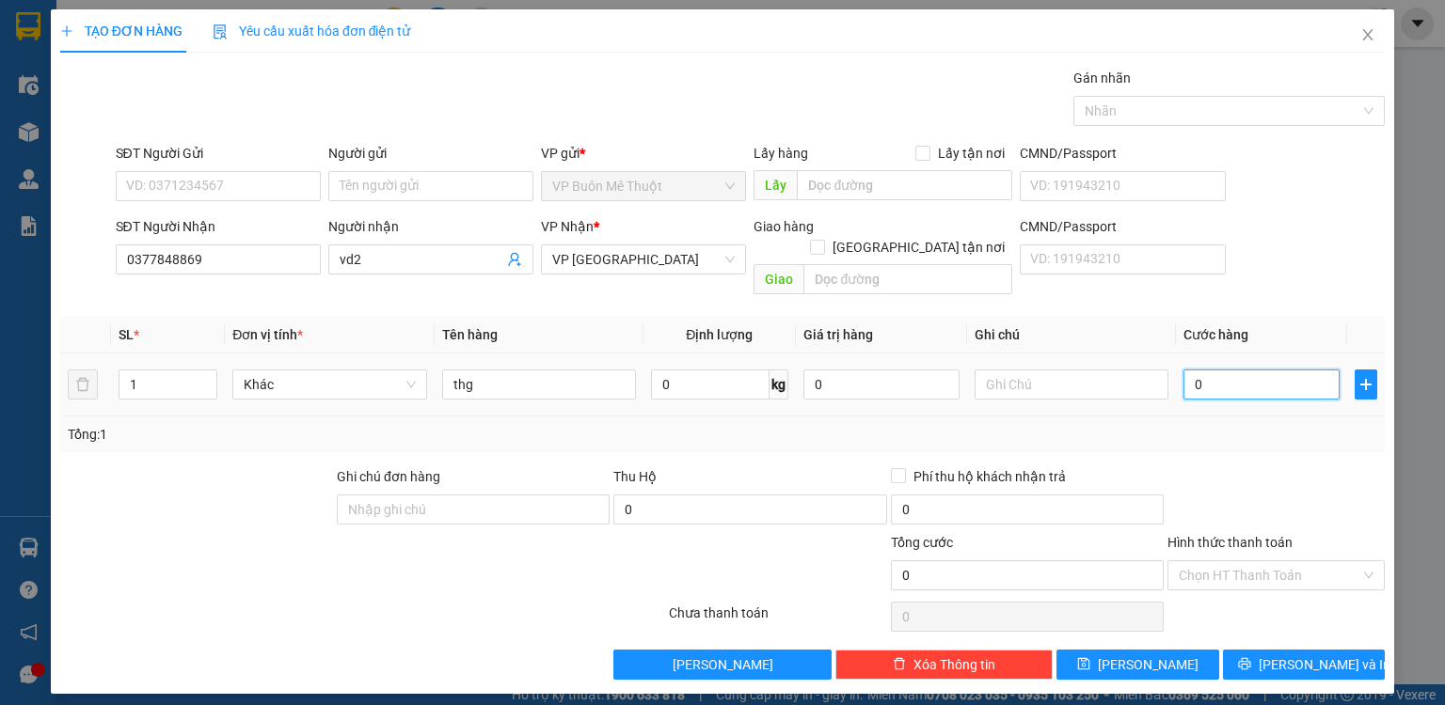
type input "05"
type input "5"
type input "50"
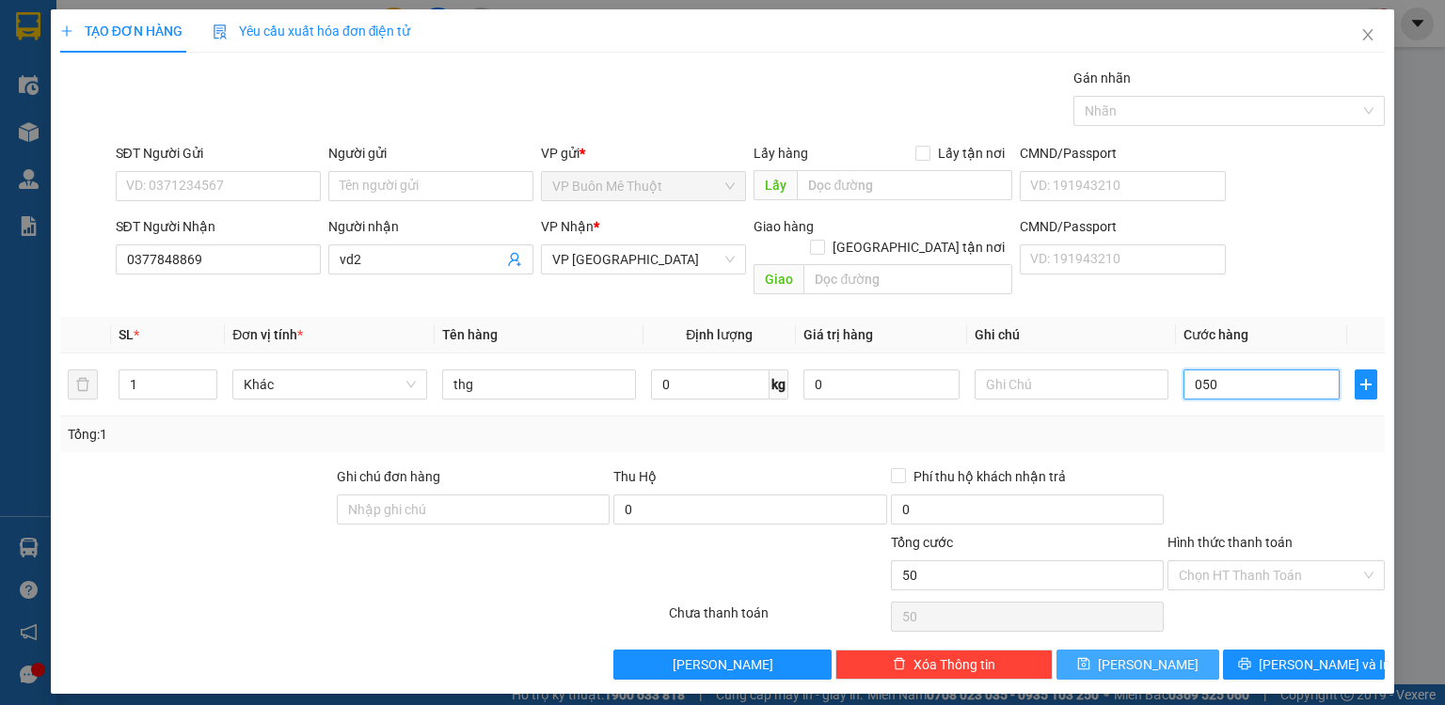
type input "050"
type input "50.000"
click at [1164, 652] on button "[PERSON_NAME]" at bounding box center [1137, 665] width 163 height 30
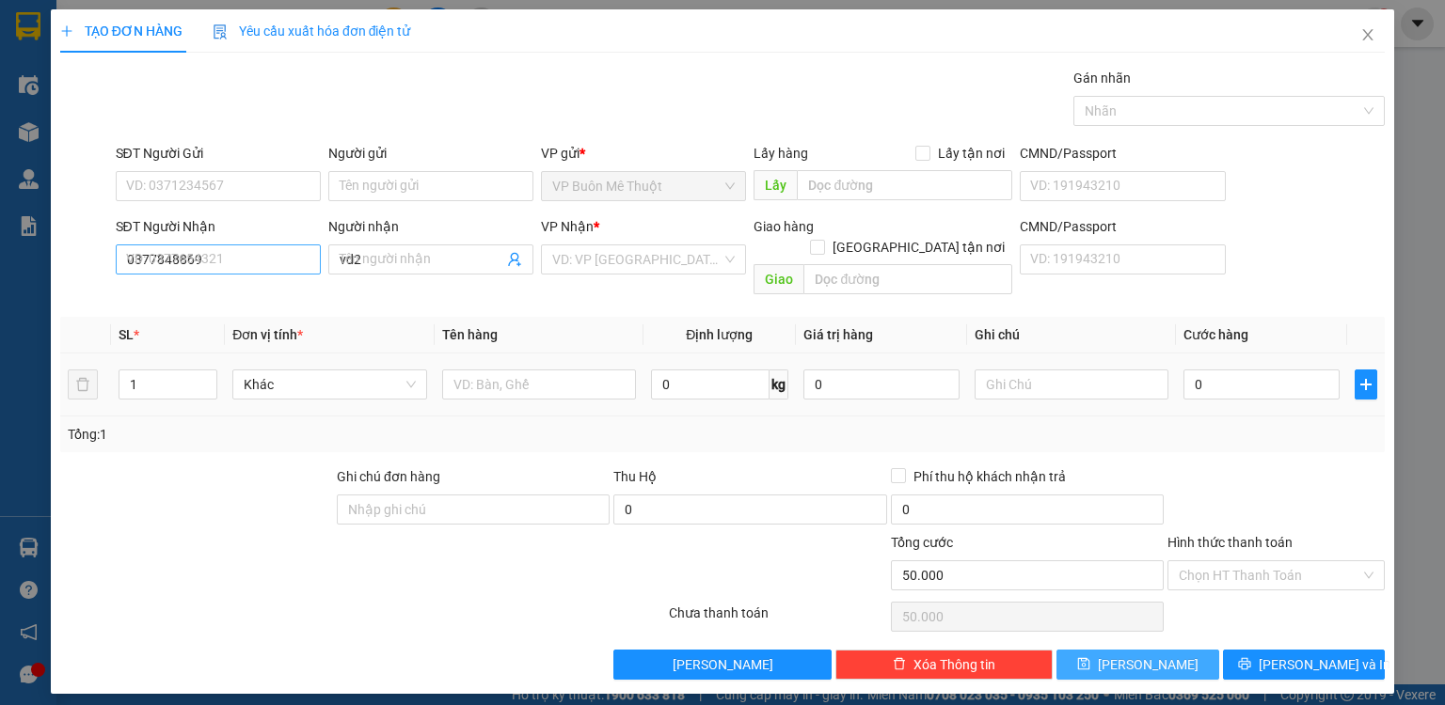
type input "0"
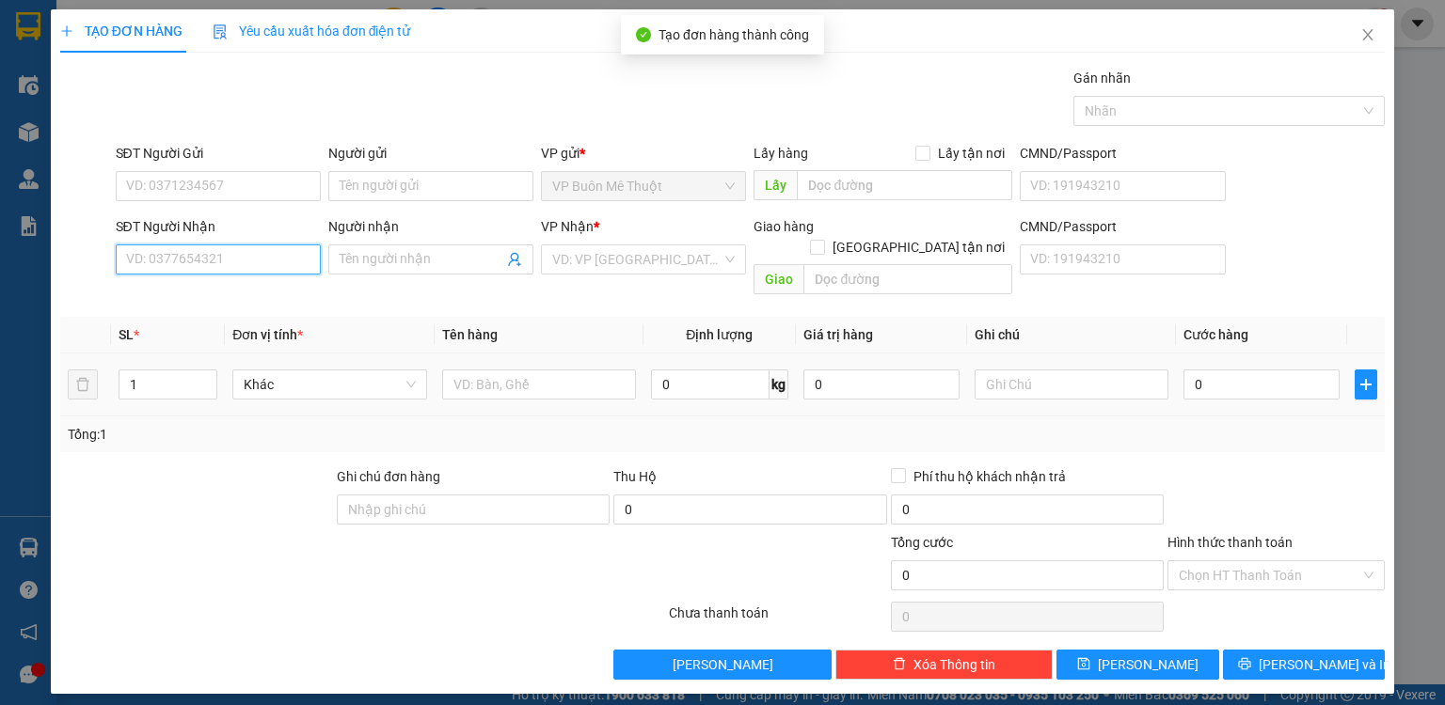
click at [225, 266] on input "SĐT Người Nhận" at bounding box center [218, 260] width 205 height 30
type input "0908447529"
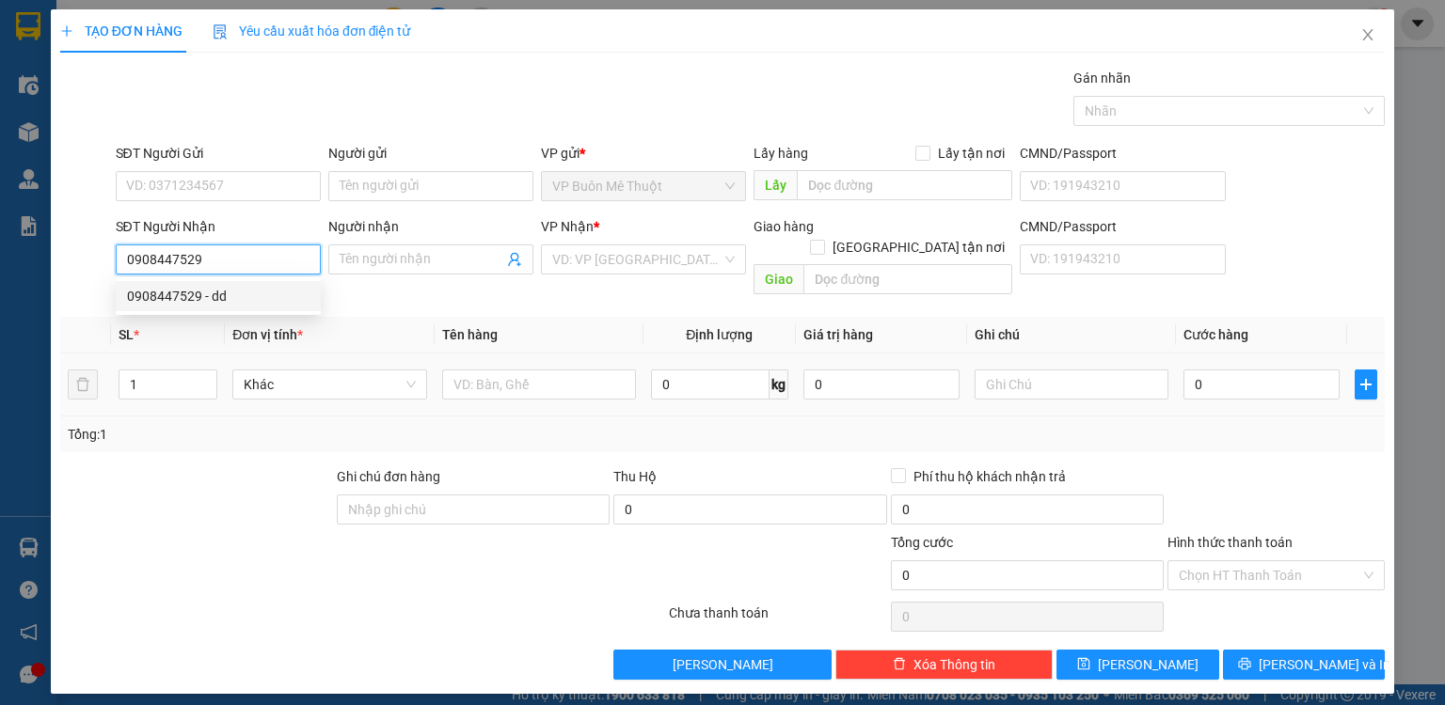
click at [216, 301] on div "0908447529 - dd" at bounding box center [218, 296] width 182 height 21
type input "dd"
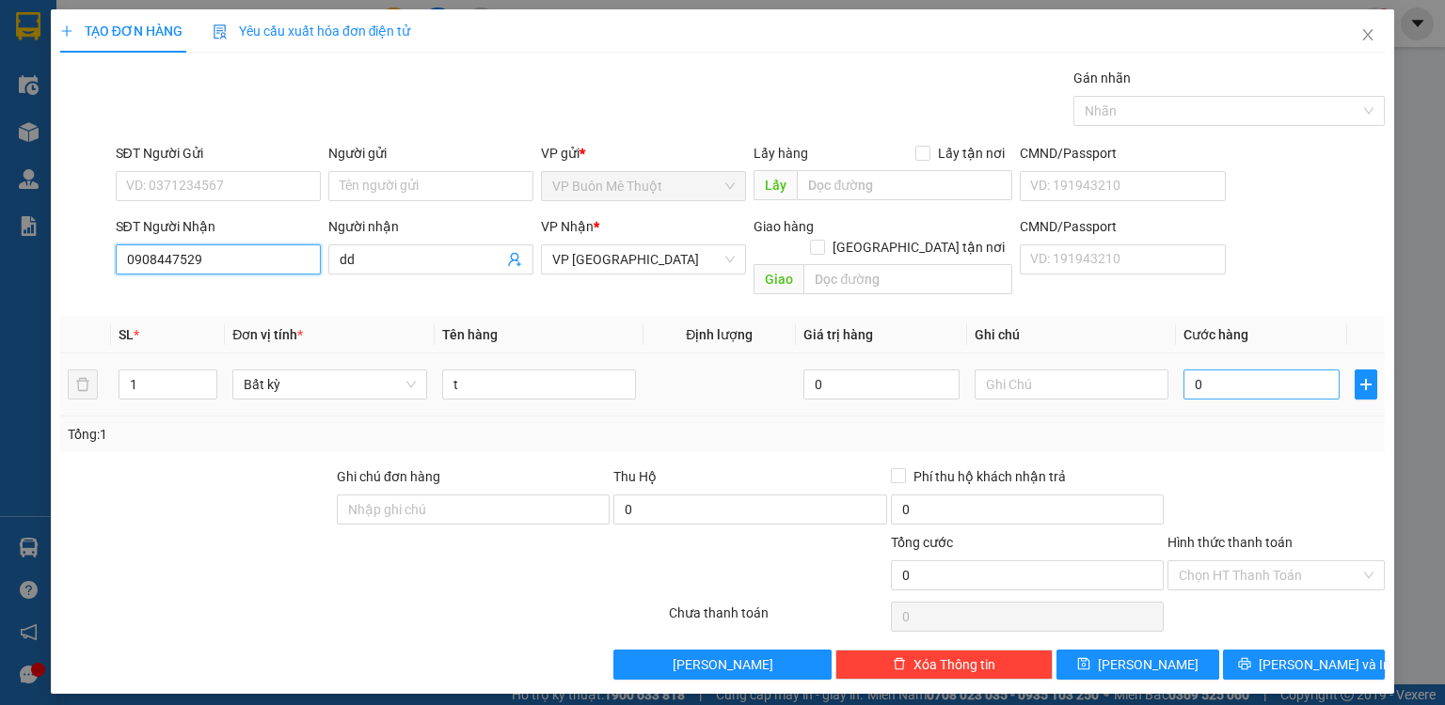
type input "0908447529"
click at [1226, 370] on input "0" at bounding box center [1261, 385] width 156 height 30
type input "6"
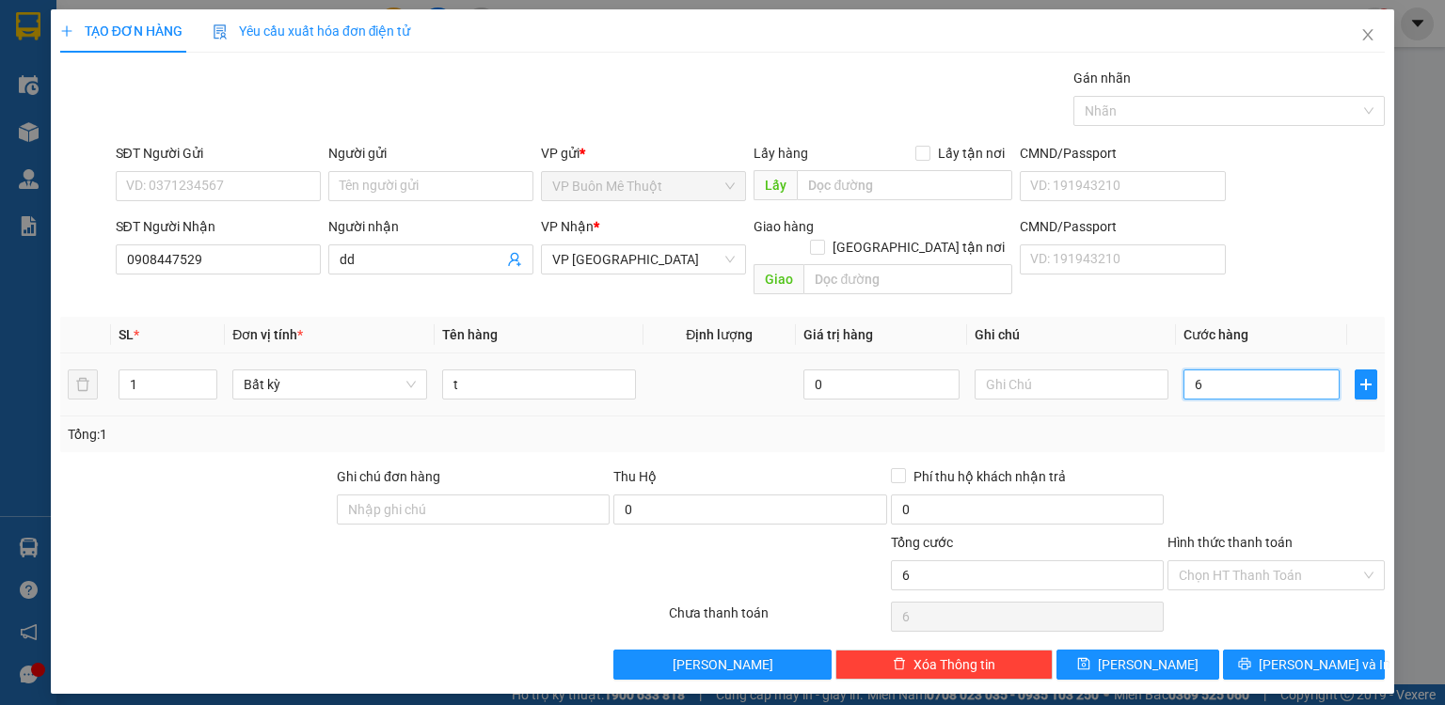
type input "60"
click at [1225, 562] on input "Hình thức thanh toán" at bounding box center [1270, 576] width 182 height 28
type input "60.000"
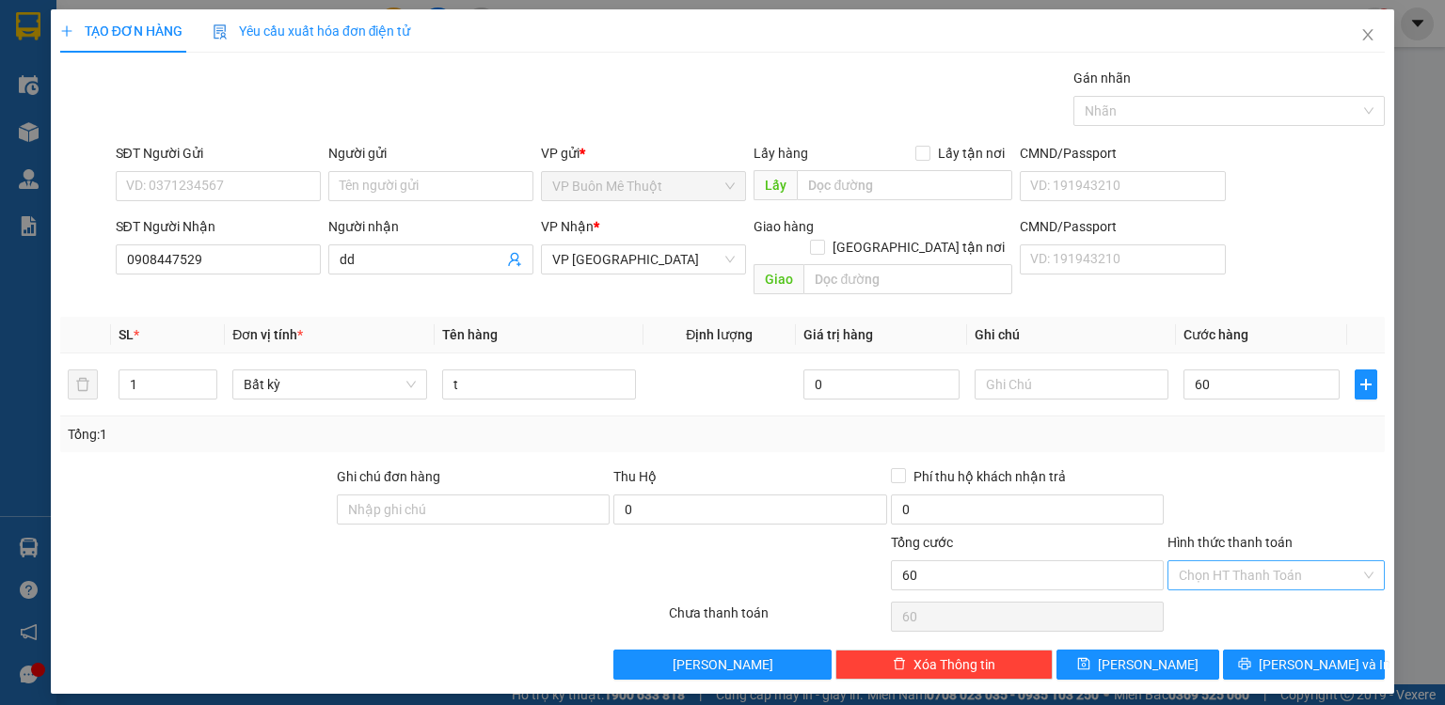
type input "60.000"
drag, startPoint x: 1221, startPoint y: 591, endPoint x: 1200, endPoint y: 622, distance: 37.3
click at [1221, 592] on div "Tại văn phòng" at bounding box center [1276, 590] width 195 height 21
type input "0"
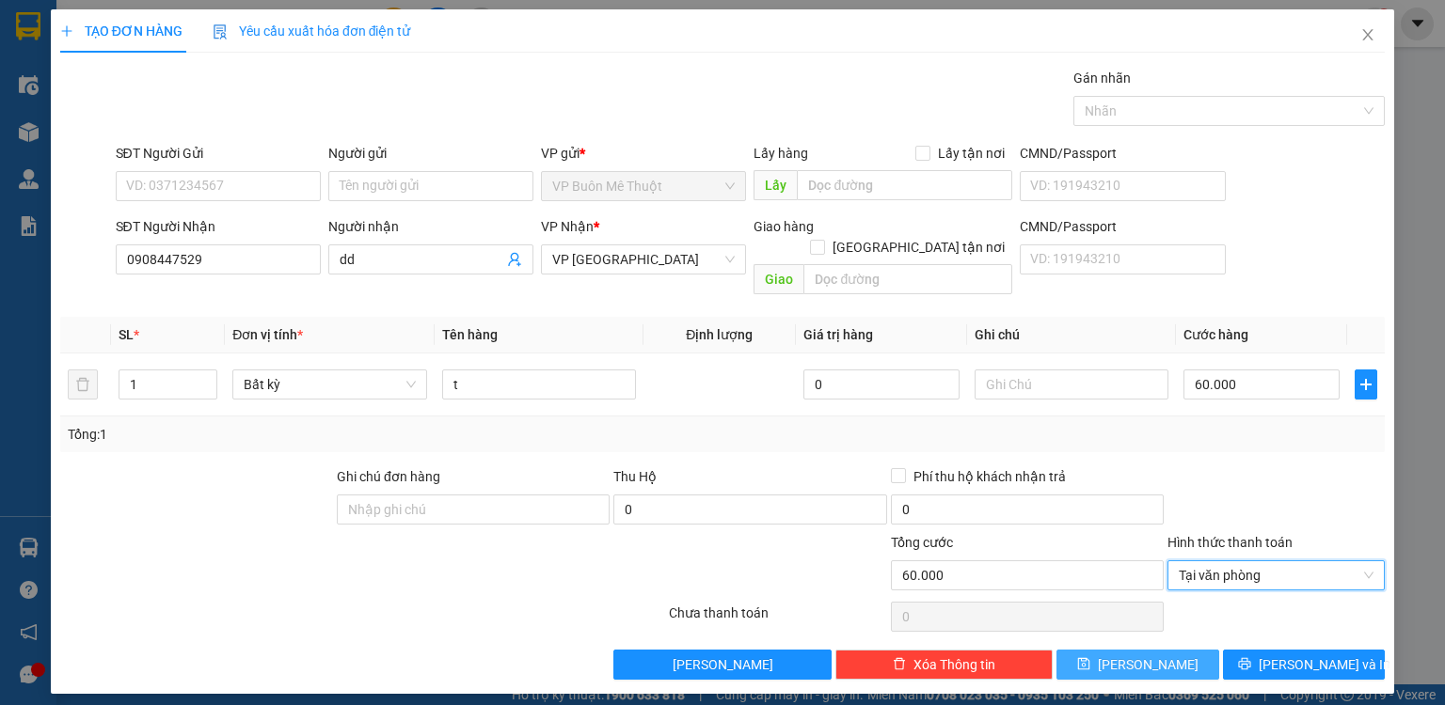
click at [1183, 650] on button "[PERSON_NAME]" at bounding box center [1137, 665] width 163 height 30
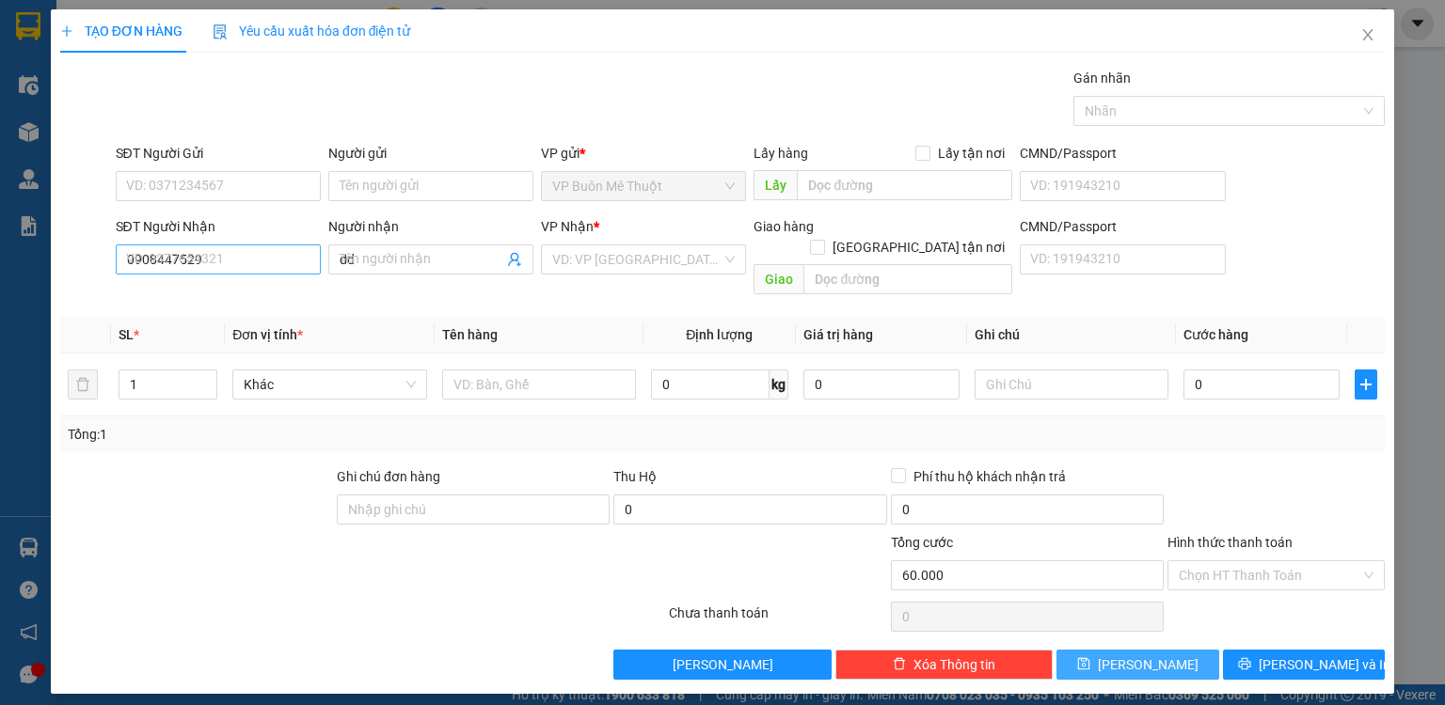
type input "0"
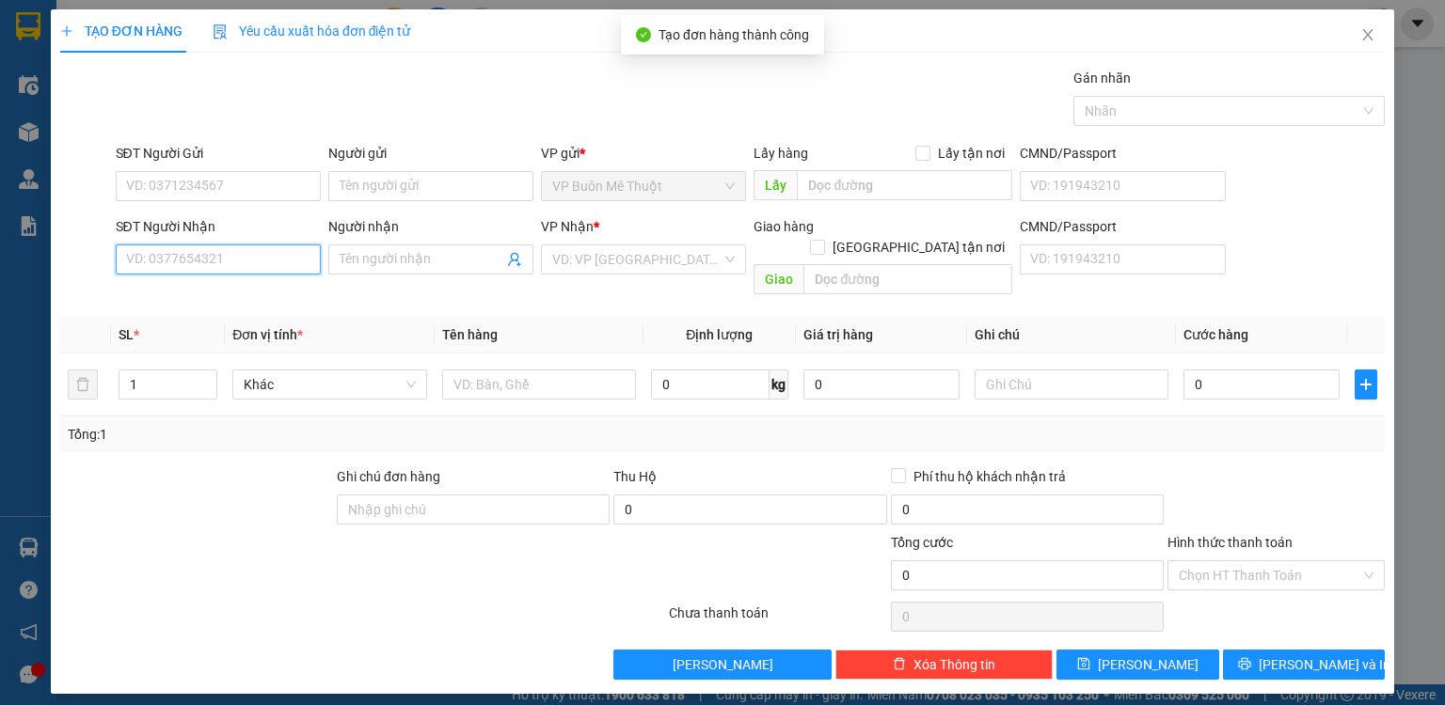
click at [238, 262] on input "SĐT Người Nhận" at bounding box center [218, 260] width 205 height 30
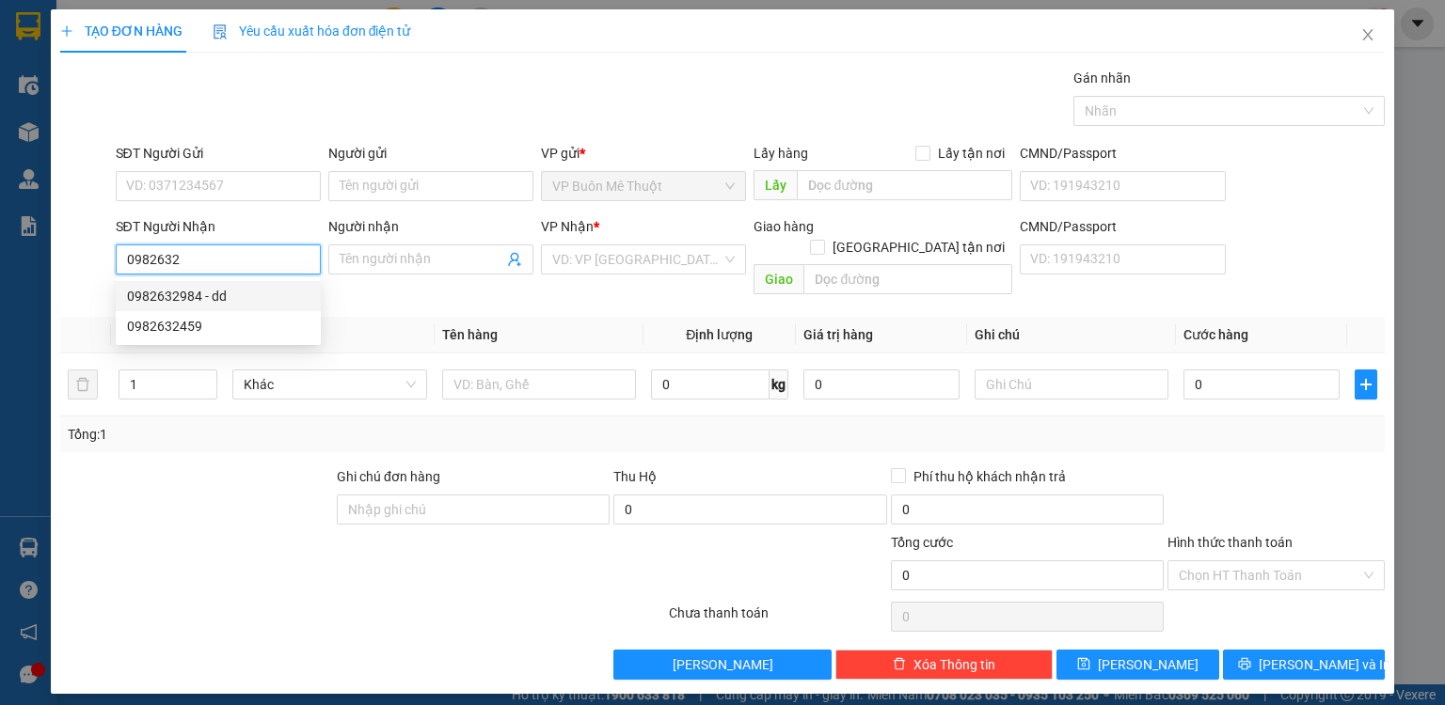
click at [226, 301] on div "0982632984 - dd" at bounding box center [218, 296] width 182 height 21
type input "0982632984"
type input "dd"
type input "cx số 4"
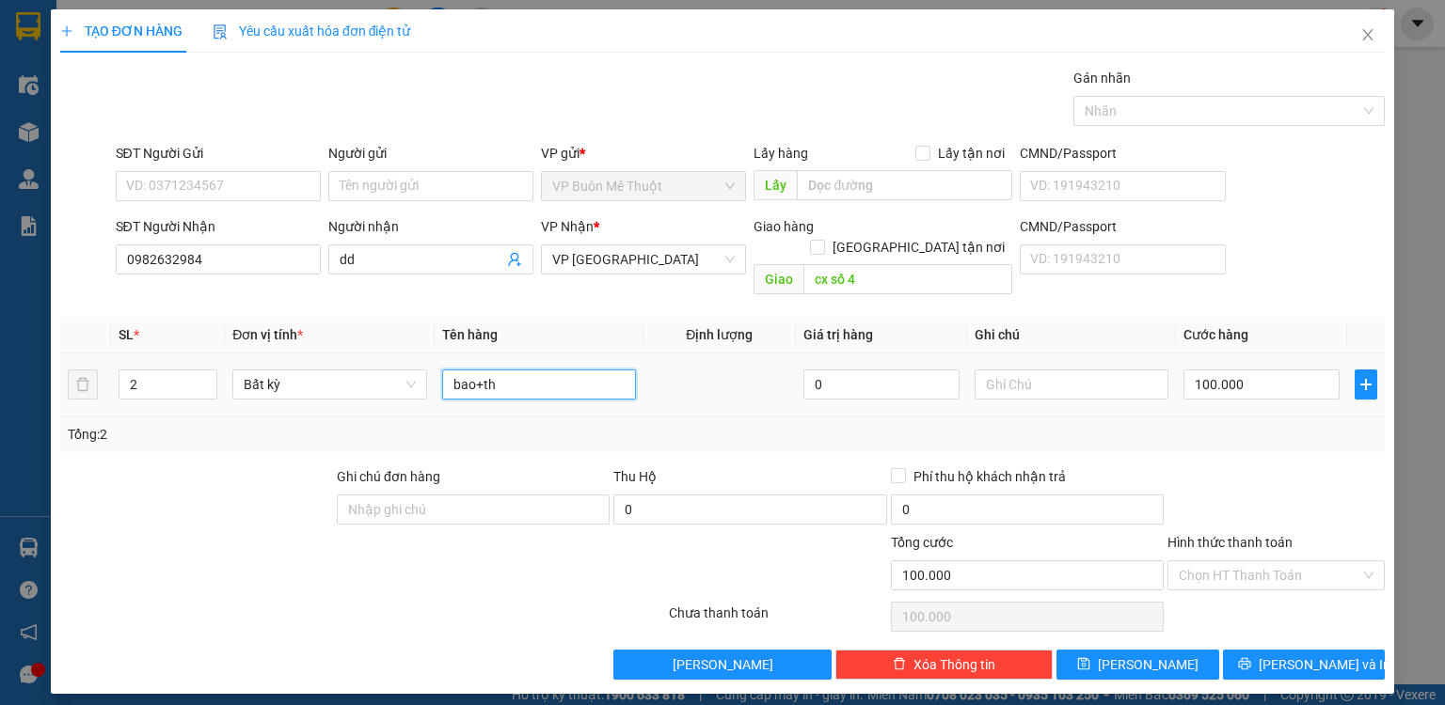
click at [530, 370] on input "bao+th" at bounding box center [539, 385] width 194 height 30
click at [1264, 370] on input "100.000" at bounding box center [1261, 385] width 156 height 30
click at [1257, 467] on div at bounding box center [1275, 500] width 221 height 66
drag, startPoint x: 1236, startPoint y: 546, endPoint x: 1230, endPoint y: 568, distance: 23.3
click at [1236, 562] on input "Hình thức thanh toán" at bounding box center [1270, 576] width 182 height 28
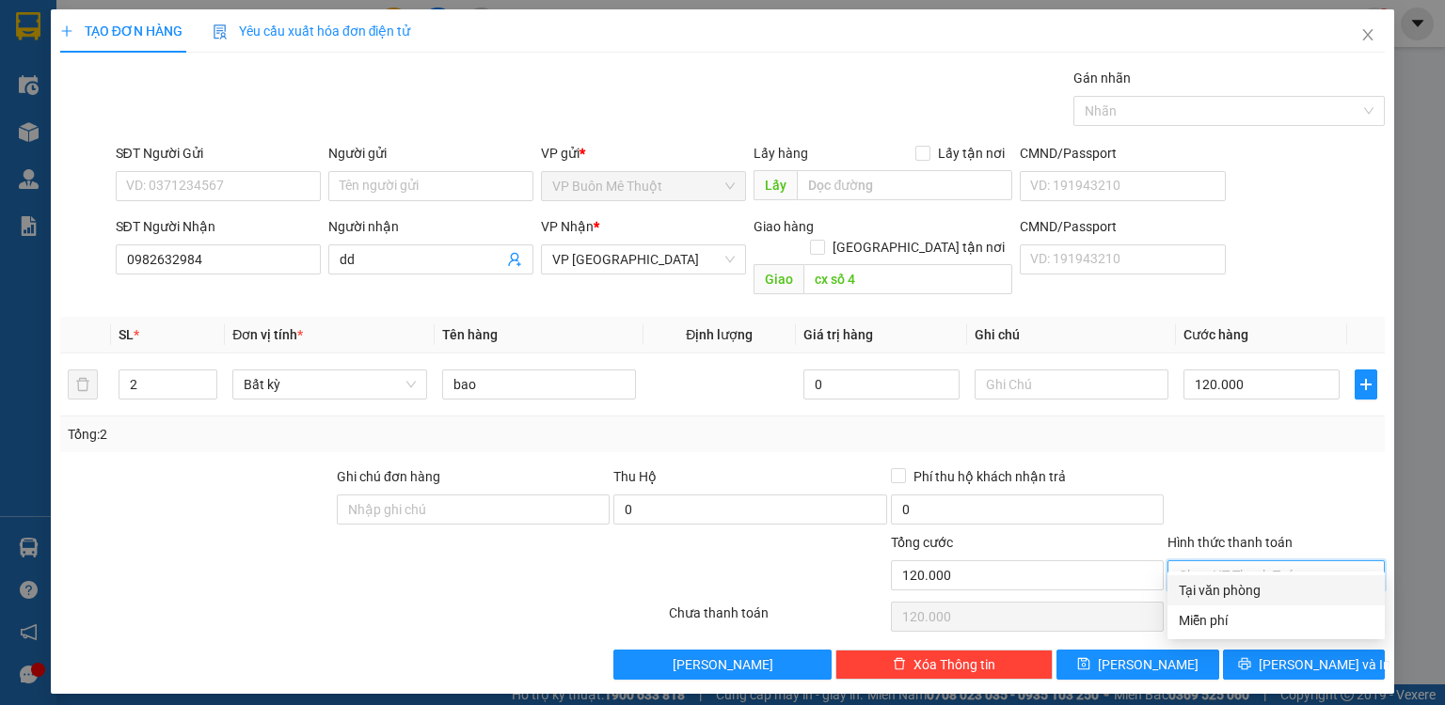
drag, startPoint x: 1227, startPoint y: 587, endPoint x: 1220, endPoint y: 598, distance: 13.1
click at [1227, 589] on div "Tại văn phòng" at bounding box center [1276, 590] width 195 height 21
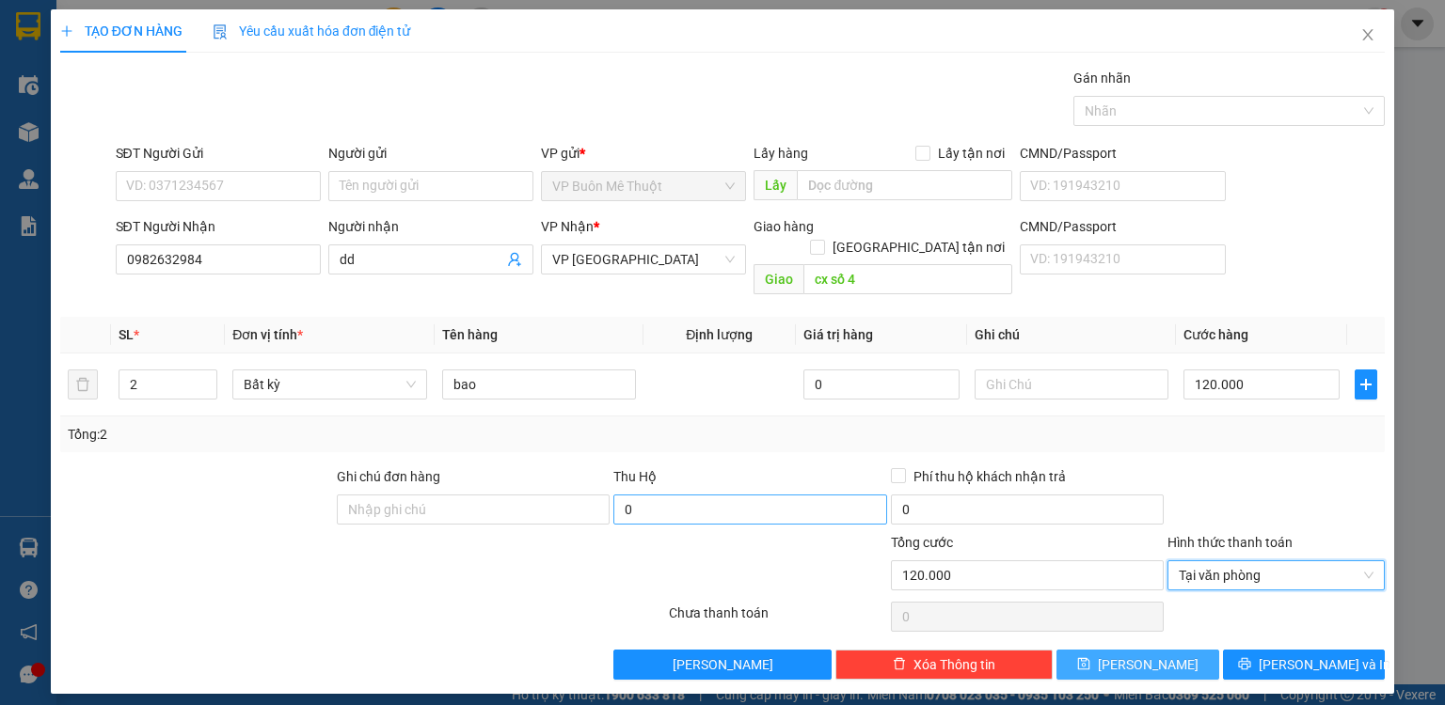
drag, startPoint x: 1182, startPoint y: 644, endPoint x: 784, endPoint y: 491, distance: 426.4
click at [1181, 650] on button "[PERSON_NAME]" at bounding box center [1137, 665] width 163 height 30
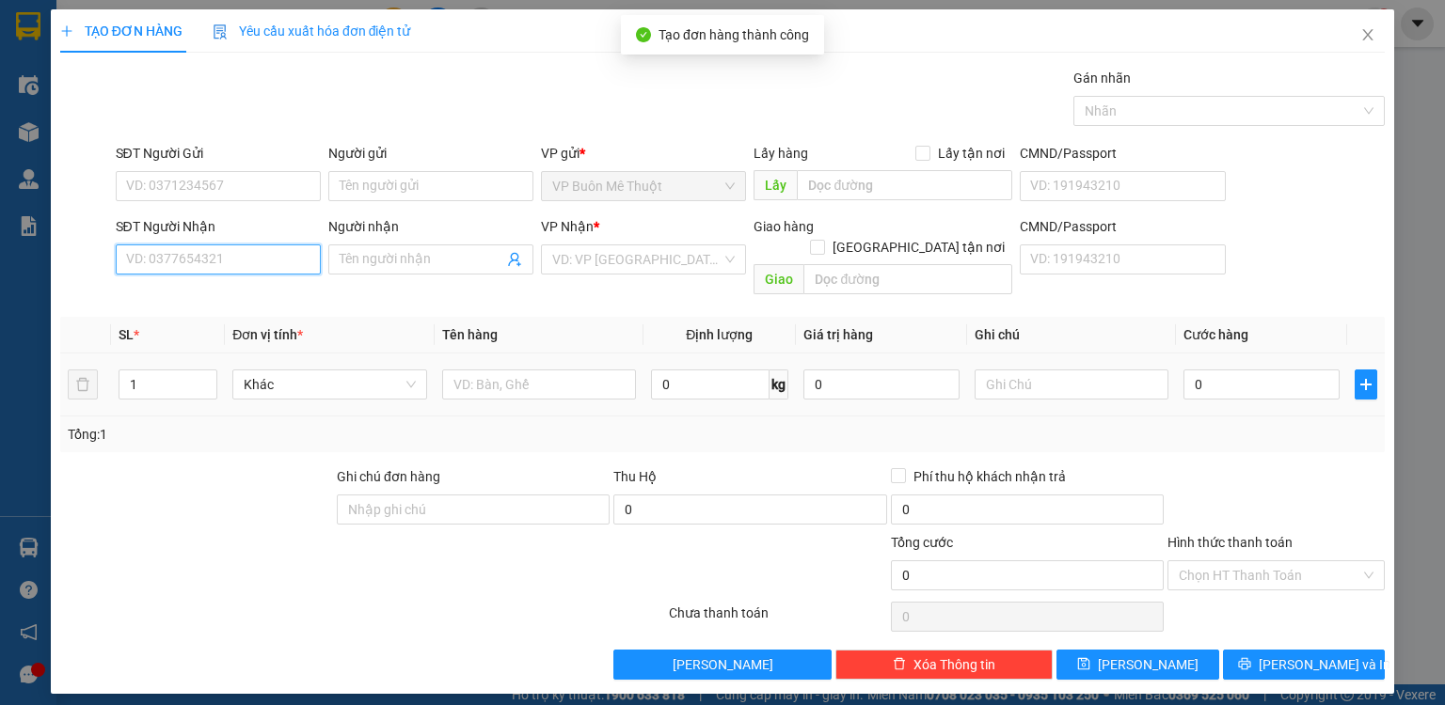
click at [241, 269] on input "SĐT Người Nhận" at bounding box center [218, 260] width 205 height 30
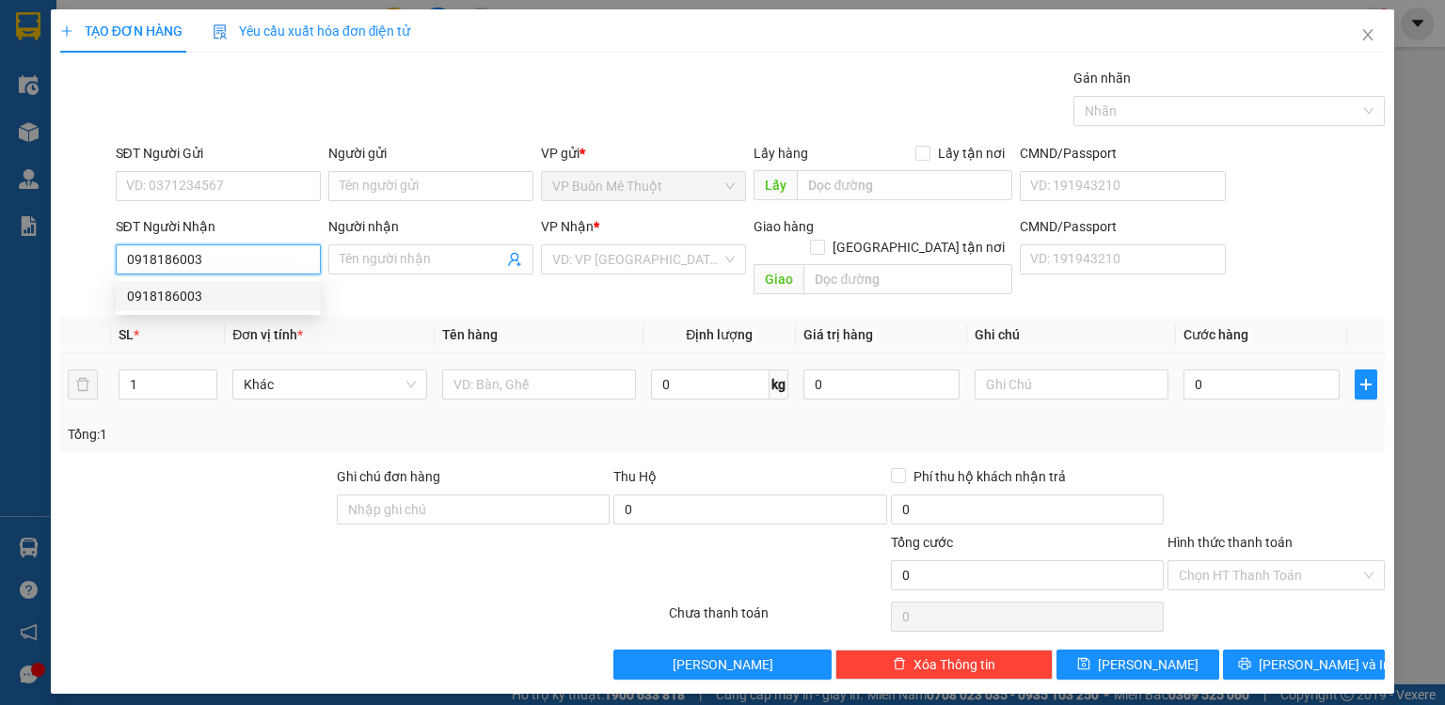
click at [226, 285] on div "0918186003" at bounding box center [218, 296] width 205 height 30
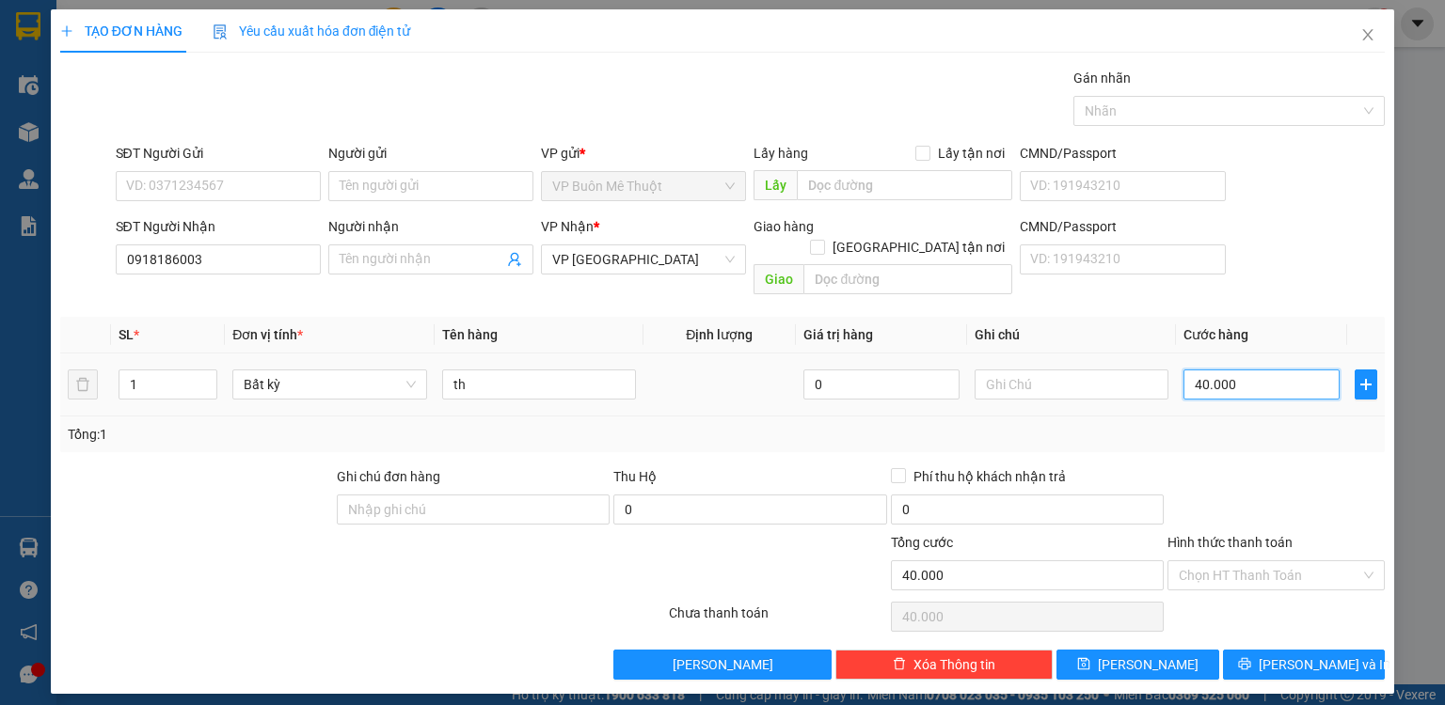
click at [1243, 370] on input "40.000" at bounding box center [1261, 385] width 156 height 30
drag, startPoint x: 1148, startPoint y: 654, endPoint x: 803, endPoint y: 602, distance: 349.1
click at [1148, 653] on button "[PERSON_NAME]" at bounding box center [1137, 665] width 163 height 30
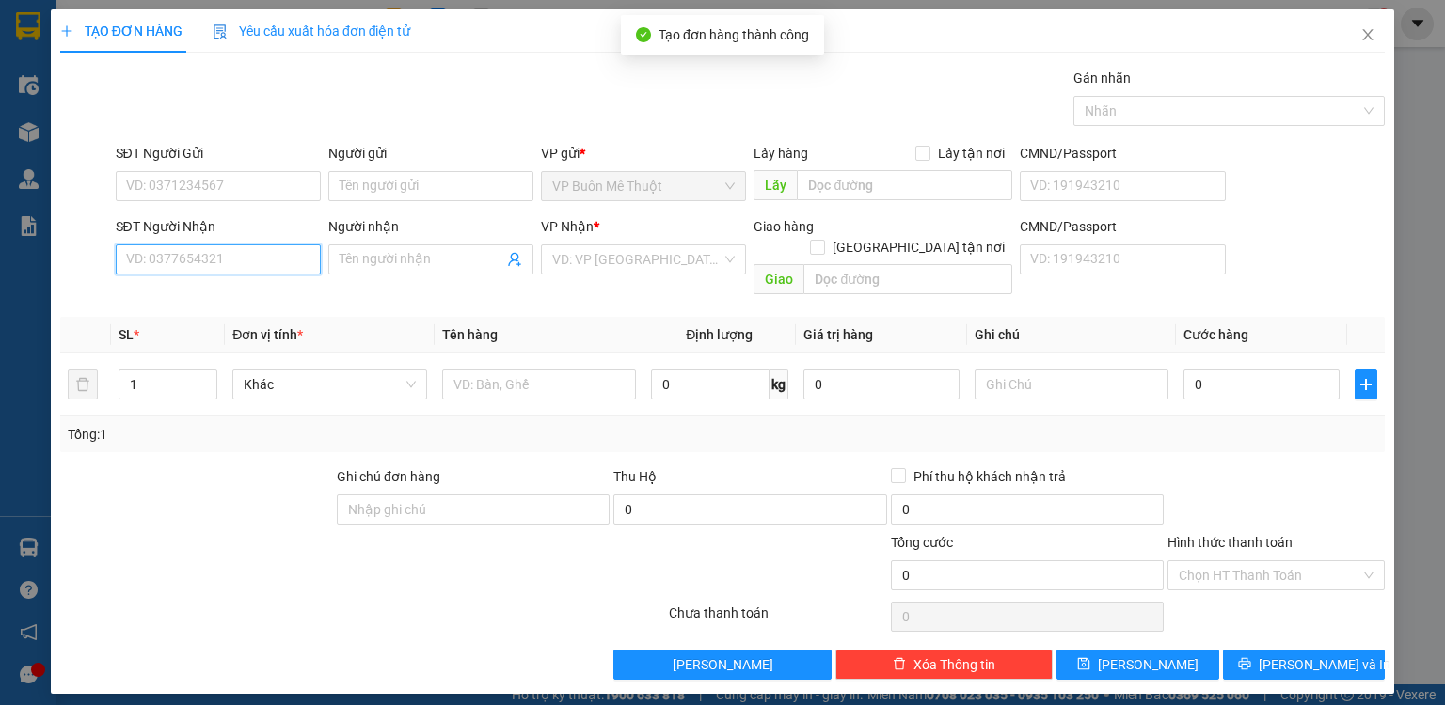
click at [216, 261] on input "SĐT Người Nhận" at bounding box center [218, 260] width 205 height 30
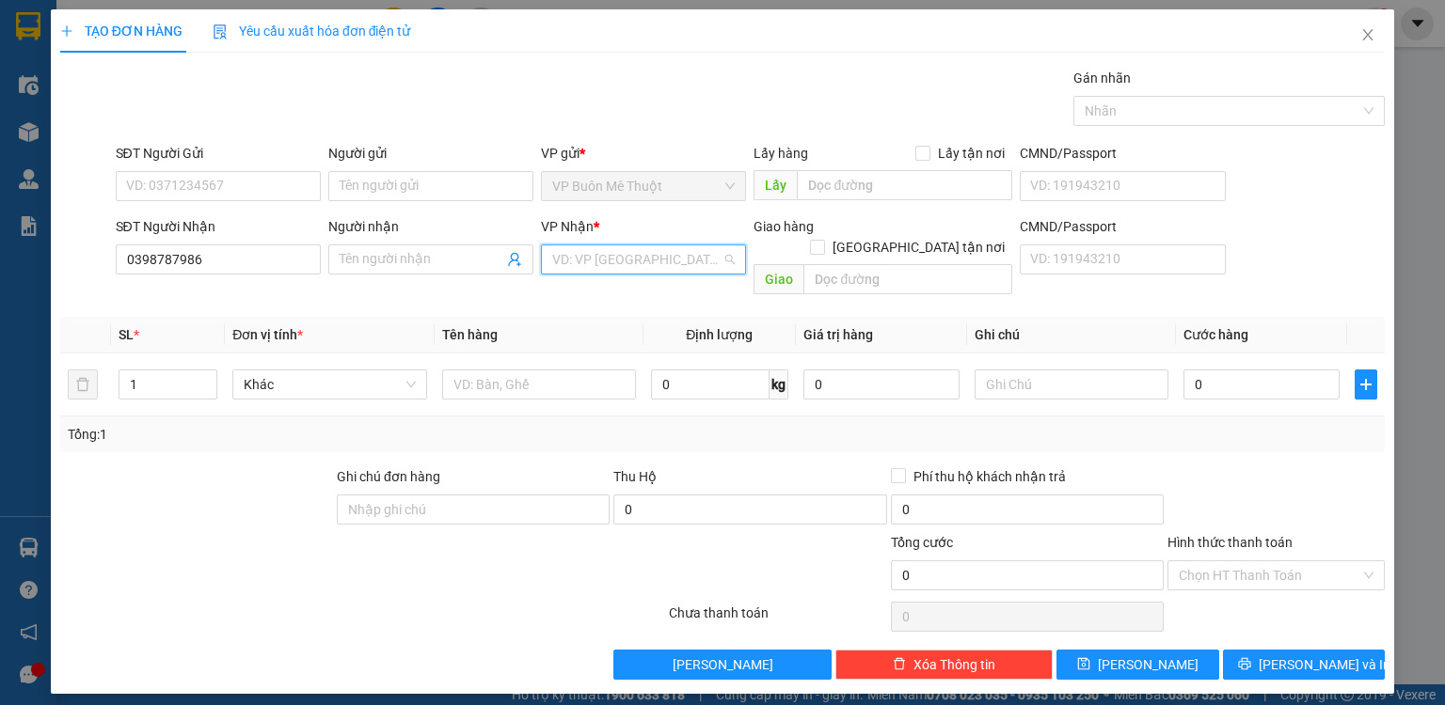
click at [569, 265] on input "search" at bounding box center [636, 259] width 169 height 28
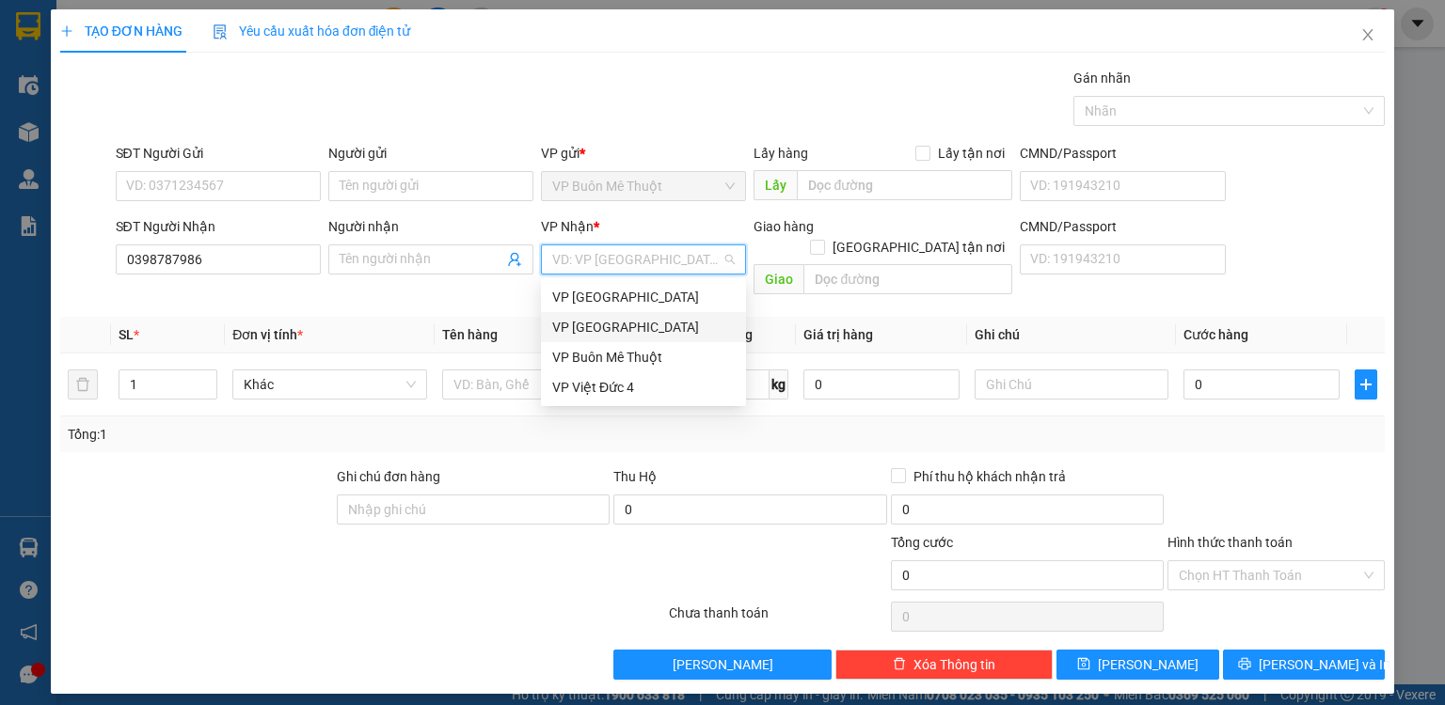
click at [583, 327] on div "VP [GEOGRAPHIC_DATA]" at bounding box center [643, 327] width 182 height 21
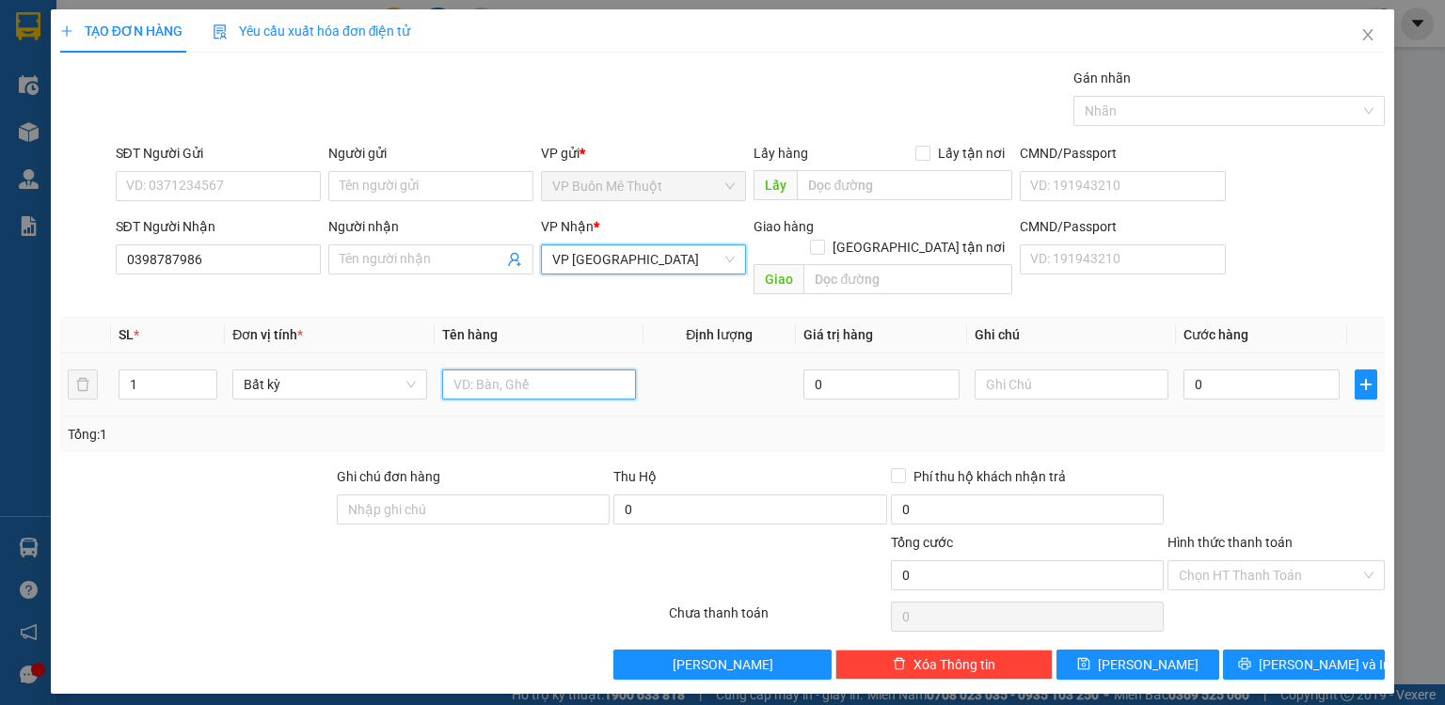
click at [562, 370] on input "text" at bounding box center [539, 385] width 194 height 30
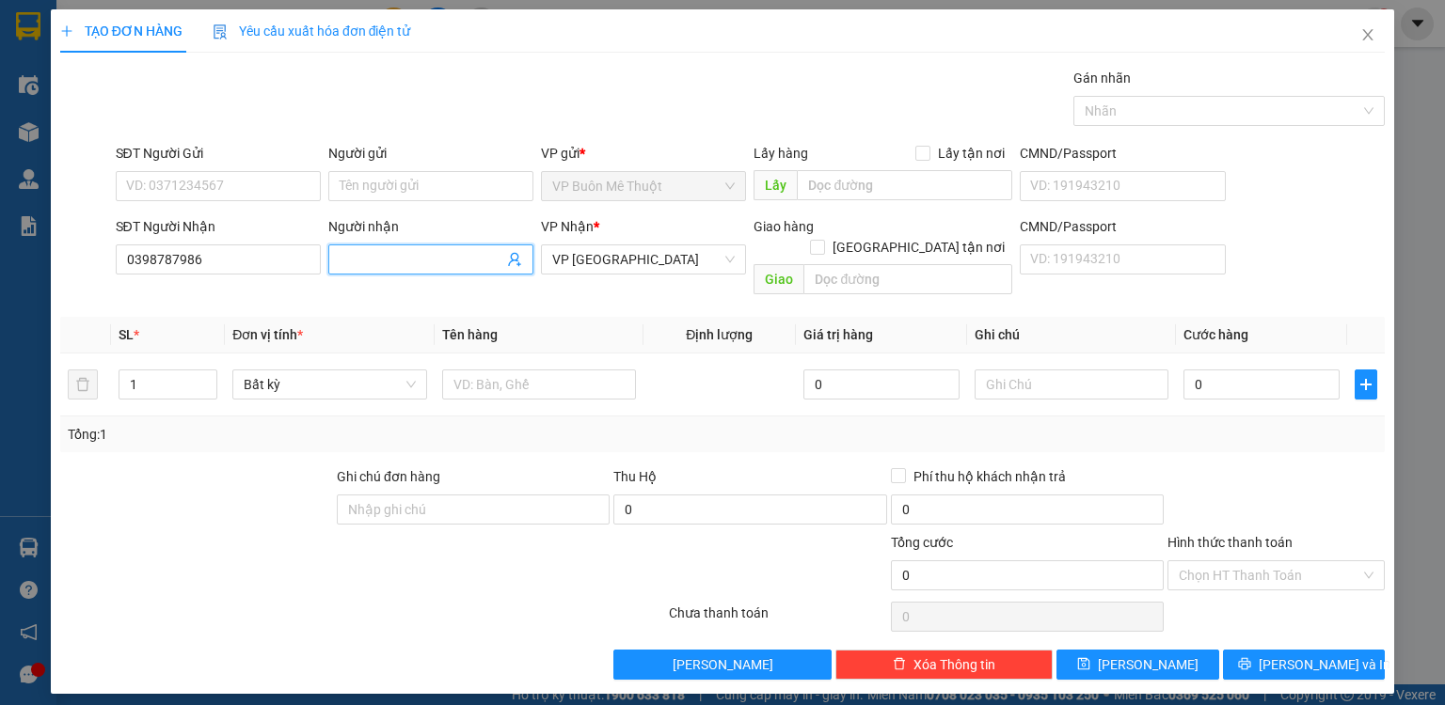
click at [426, 269] on span at bounding box center [430, 260] width 205 height 30
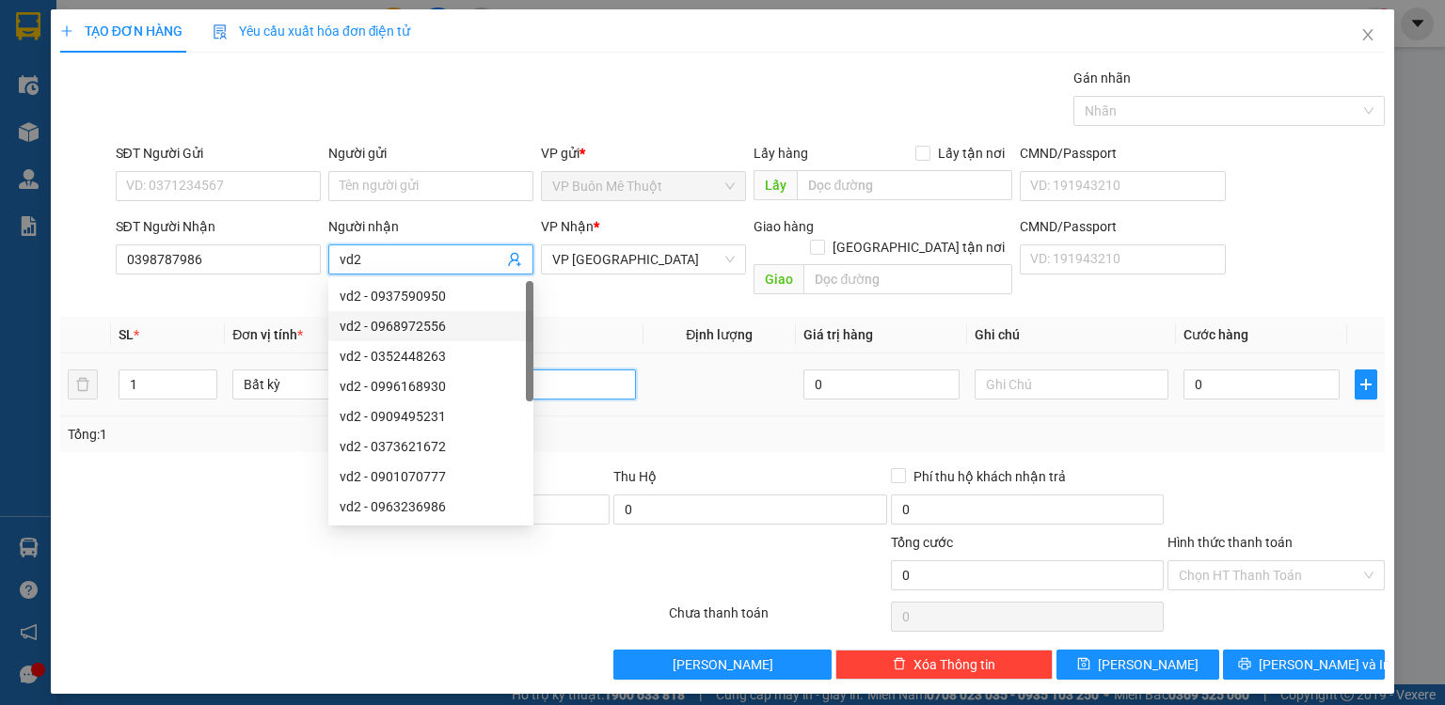
click at [579, 372] on input "text" at bounding box center [539, 385] width 194 height 30
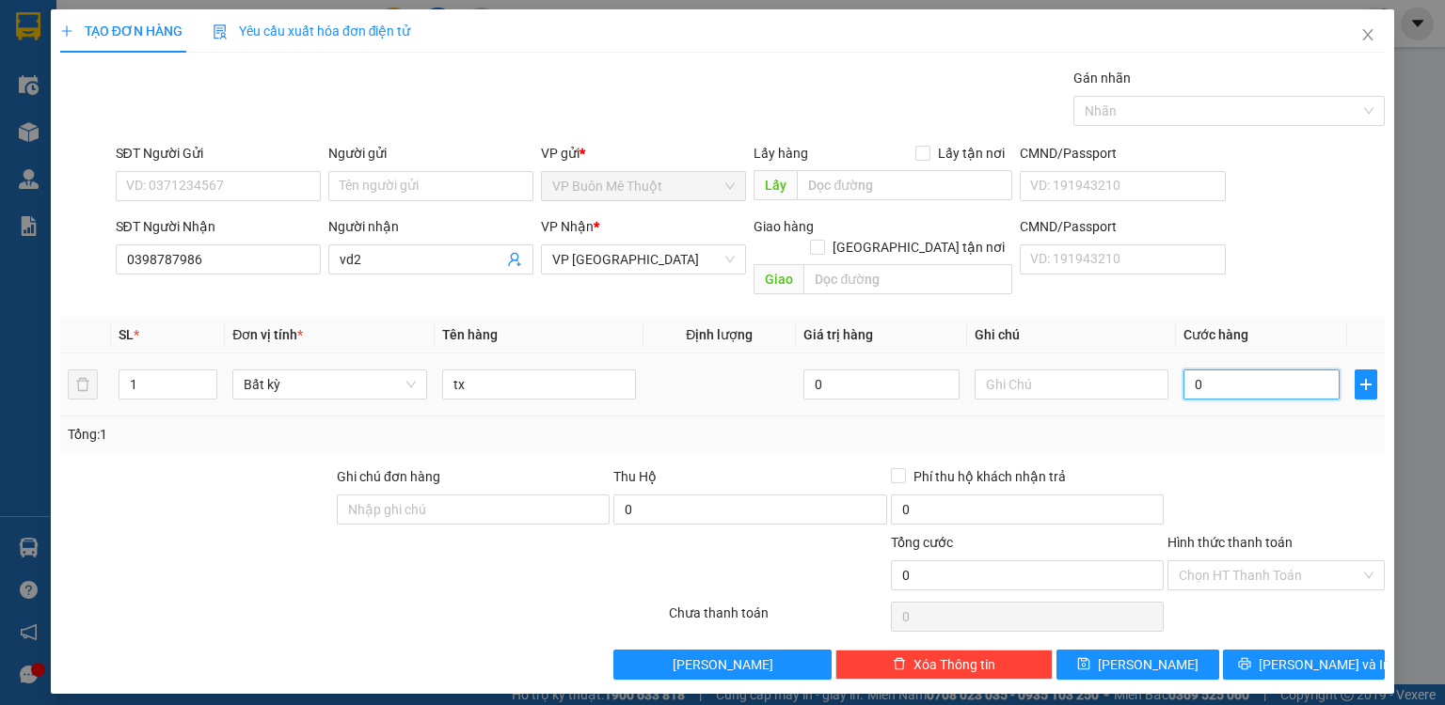
click at [1223, 370] on input "0" at bounding box center [1261, 385] width 156 height 30
click at [1208, 562] on input "Hình thức thanh toán" at bounding box center [1270, 576] width 182 height 28
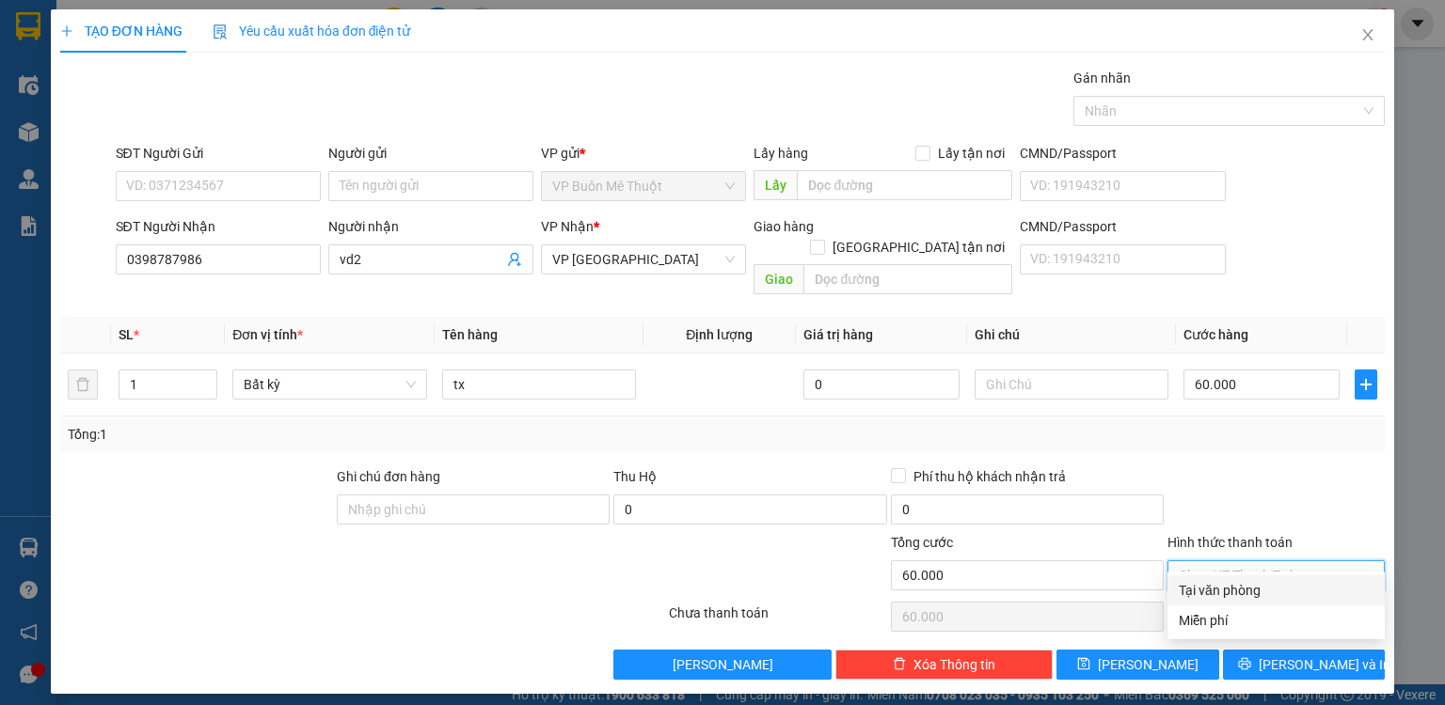
drag, startPoint x: 1206, startPoint y: 592, endPoint x: 1186, endPoint y: 624, distance: 37.6
click at [1204, 594] on div "Tại văn phòng" at bounding box center [1276, 590] width 195 height 21
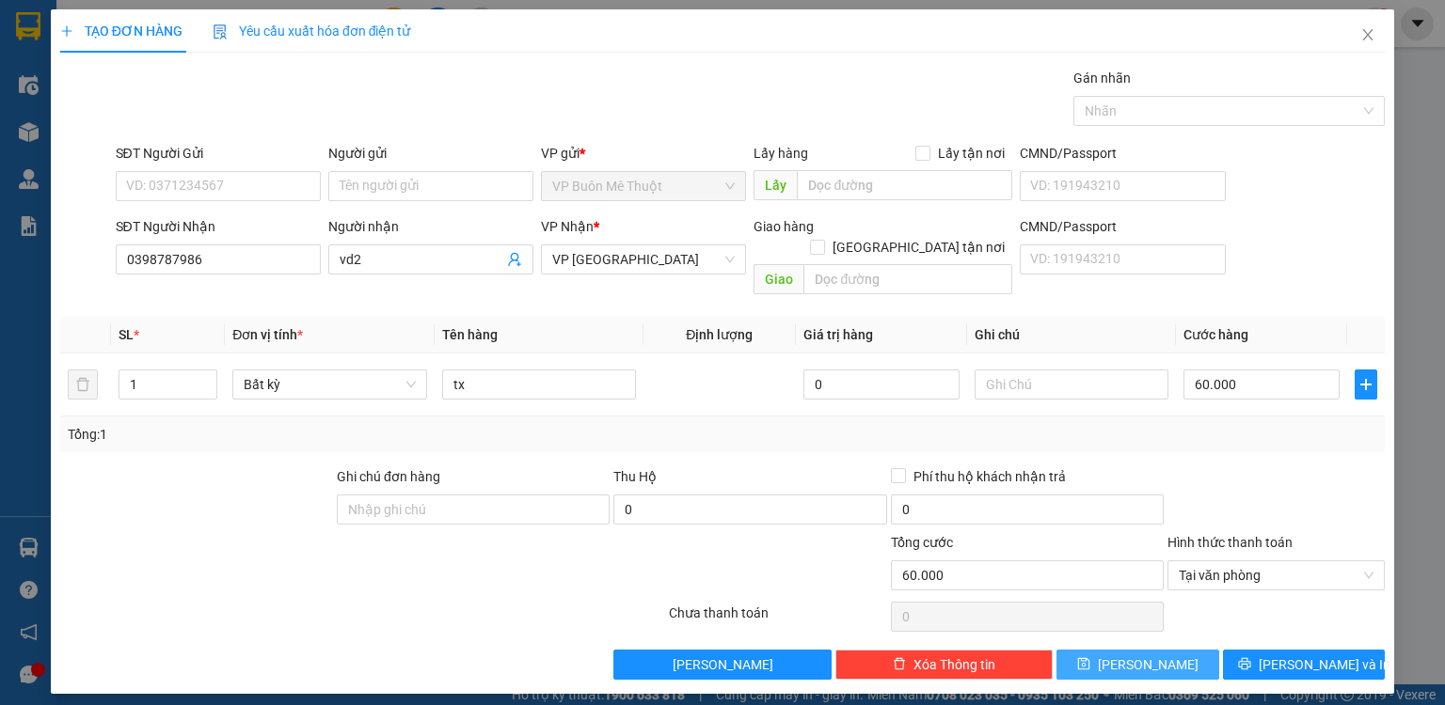
click at [1178, 650] on button "[PERSON_NAME]" at bounding box center [1137, 665] width 163 height 30
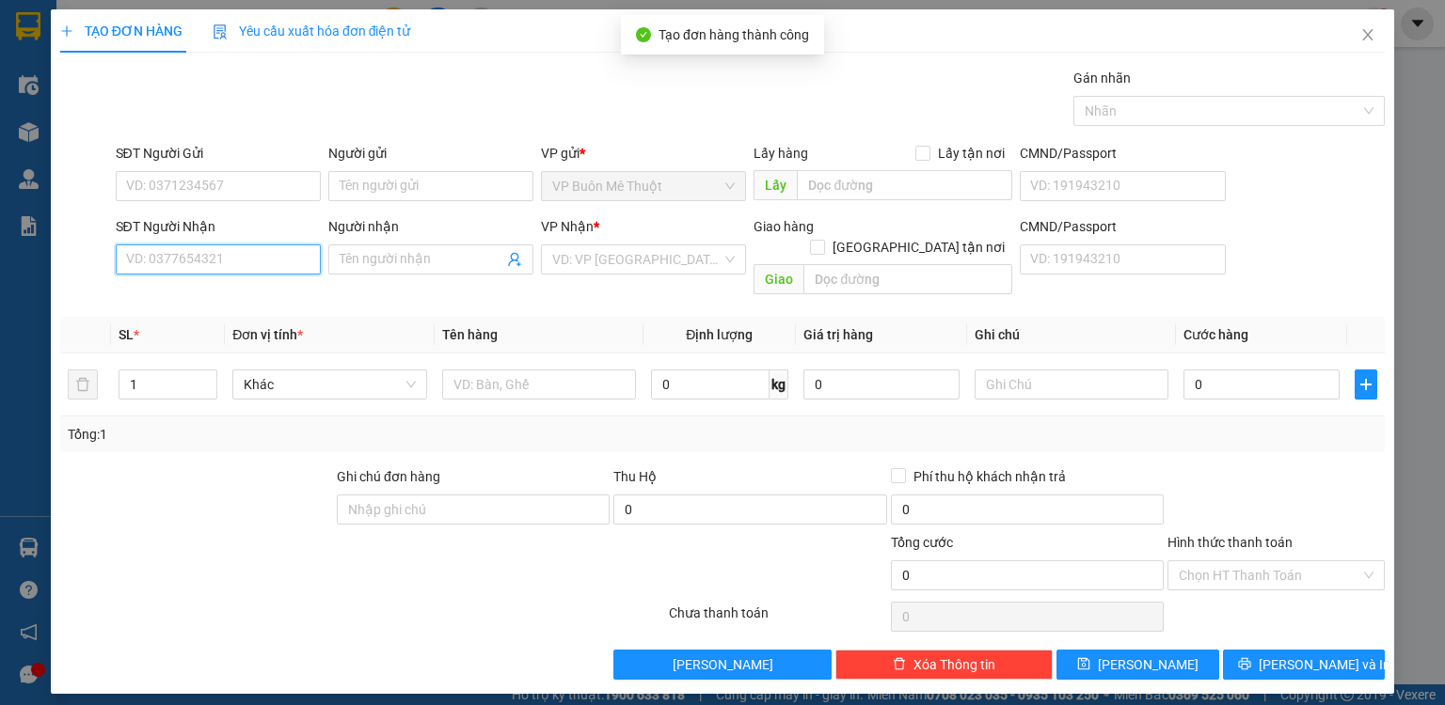
click at [288, 257] on input "SĐT Người Nhận" at bounding box center [218, 260] width 205 height 30
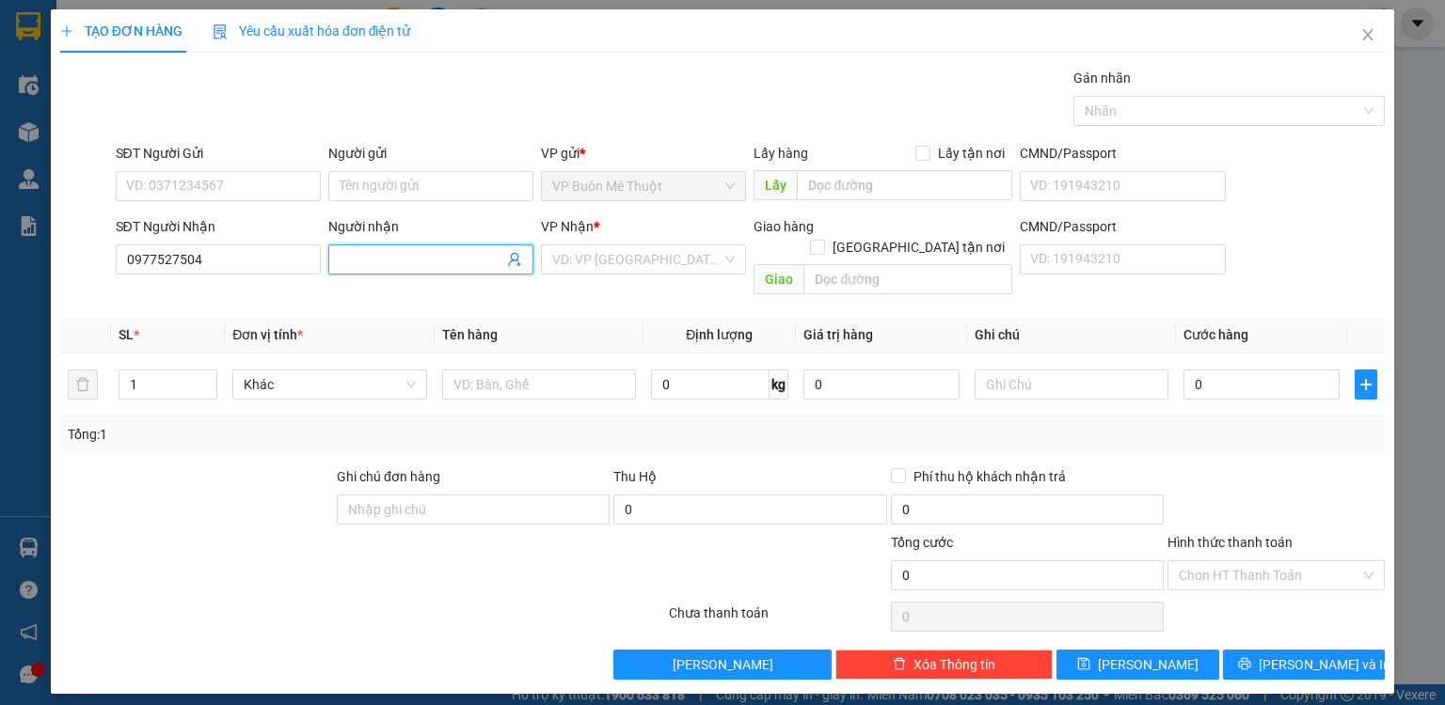
click at [453, 254] on input "Người nhận" at bounding box center [422, 259] width 164 height 21
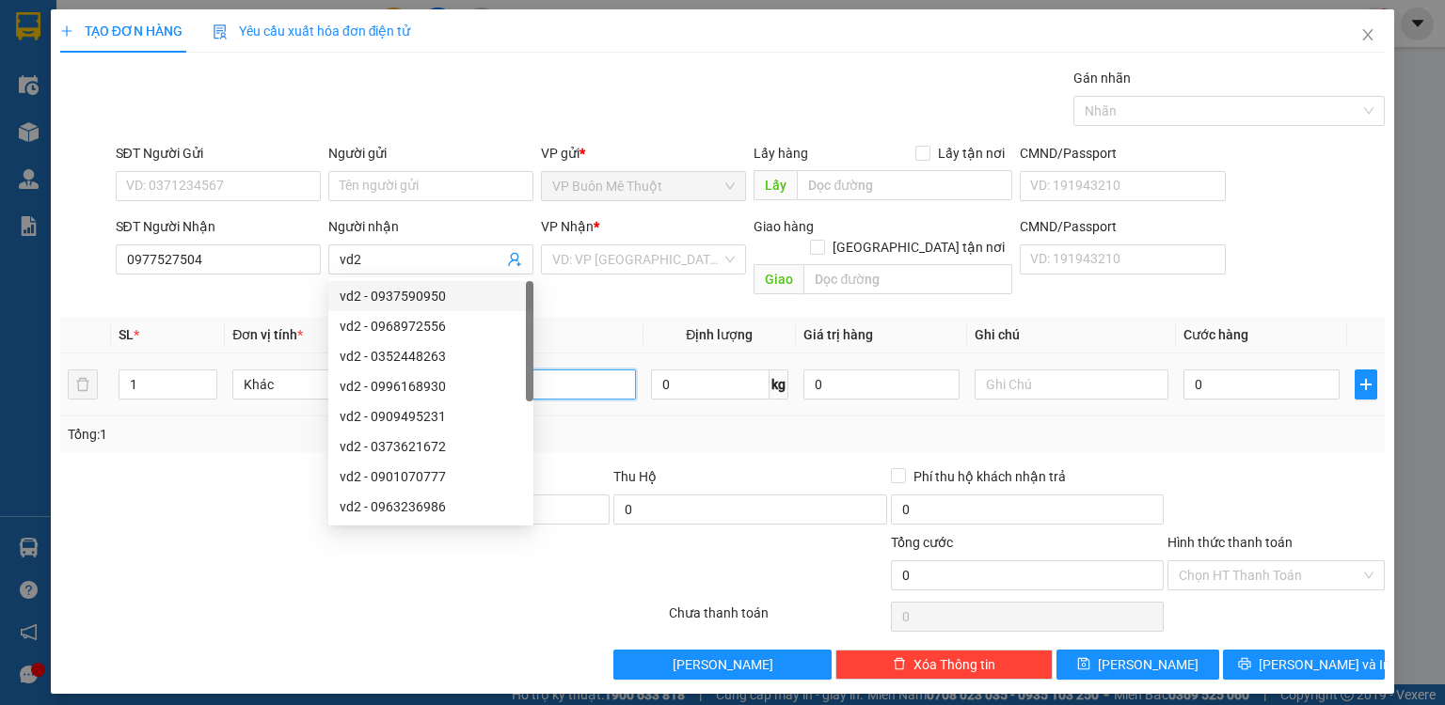
click at [568, 370] on input "text" at bounding box center [539, 385] width 194 height 30
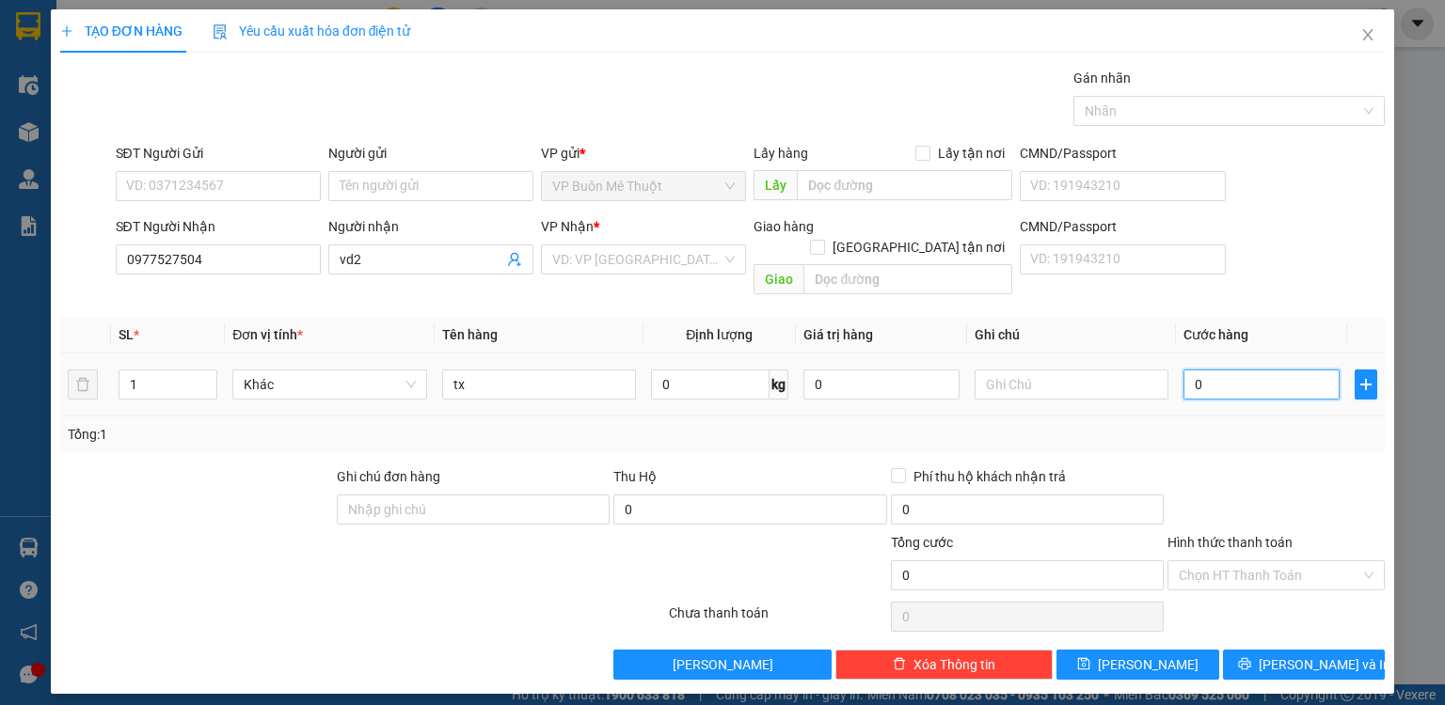
click at [1253, 376] on input "0" at bounding box center [1261, 385] width 156 height 30
click at [1240, 562] on input "Hình thức thanh toán" at bounding box center [1270, 576] width 182 height 28
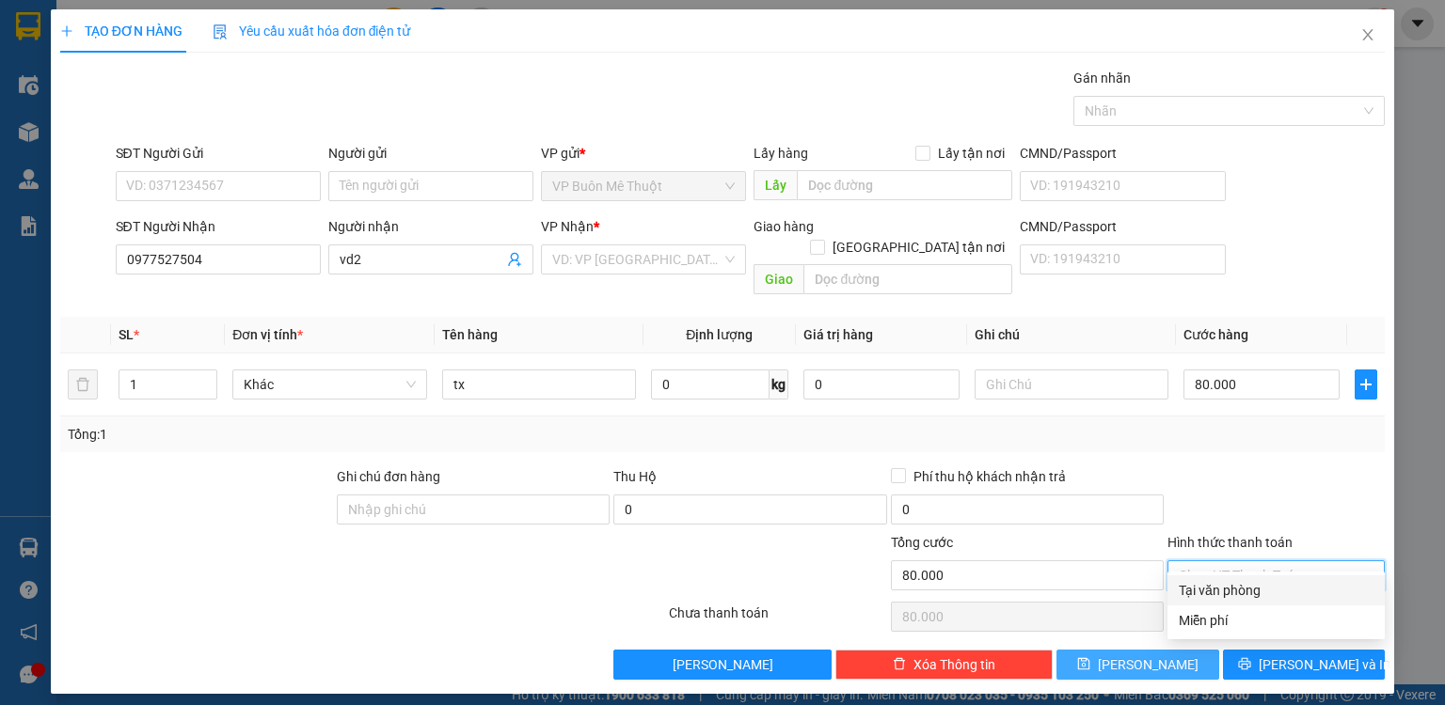
drag, startPoint x: 1230, startPoint y: 595, endPoint x: 1183, endPoint y: 634, distance: 60.8
click at [1230, 597] on div "Tại văn phòng" at bounding box center [1276, 590] width 195 height 21
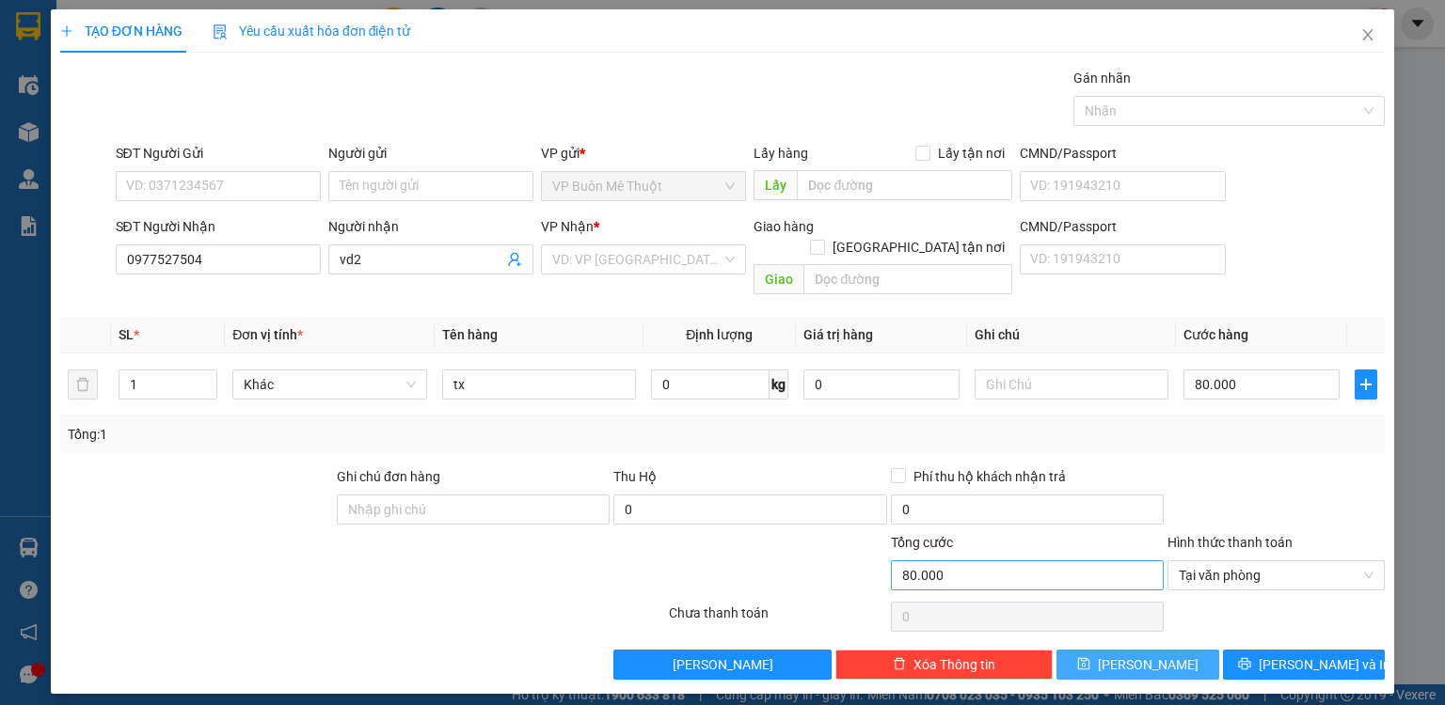
drag, startPoint x: 1152, startPoint y: 645, endPoint x: 974, endPoint y: 579, distance: 190.5
click at [1151, 655] on span "[PERSON_NAME]" at bounding box center [1148, 665] width 101 height 21
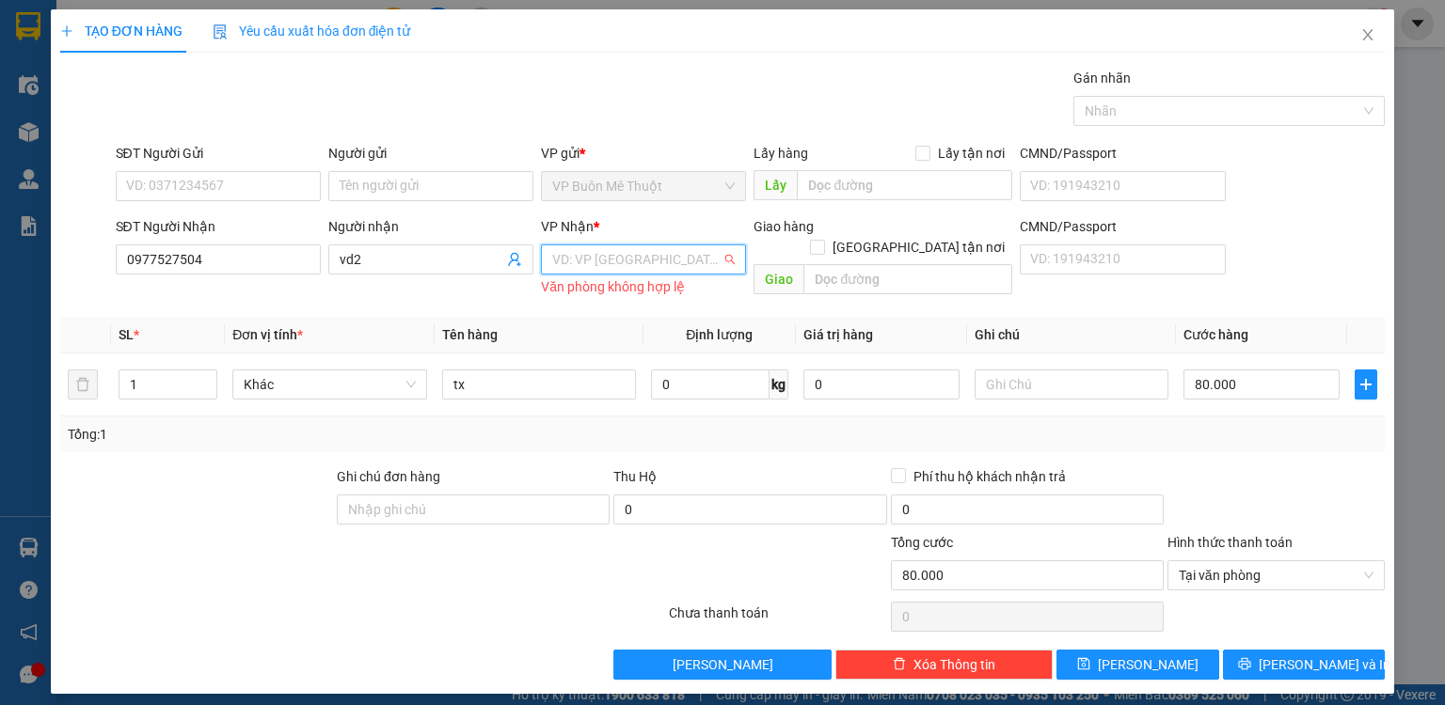
click at [576, 260] on input "search" at bounding box center [636, 259] width 169 height 28
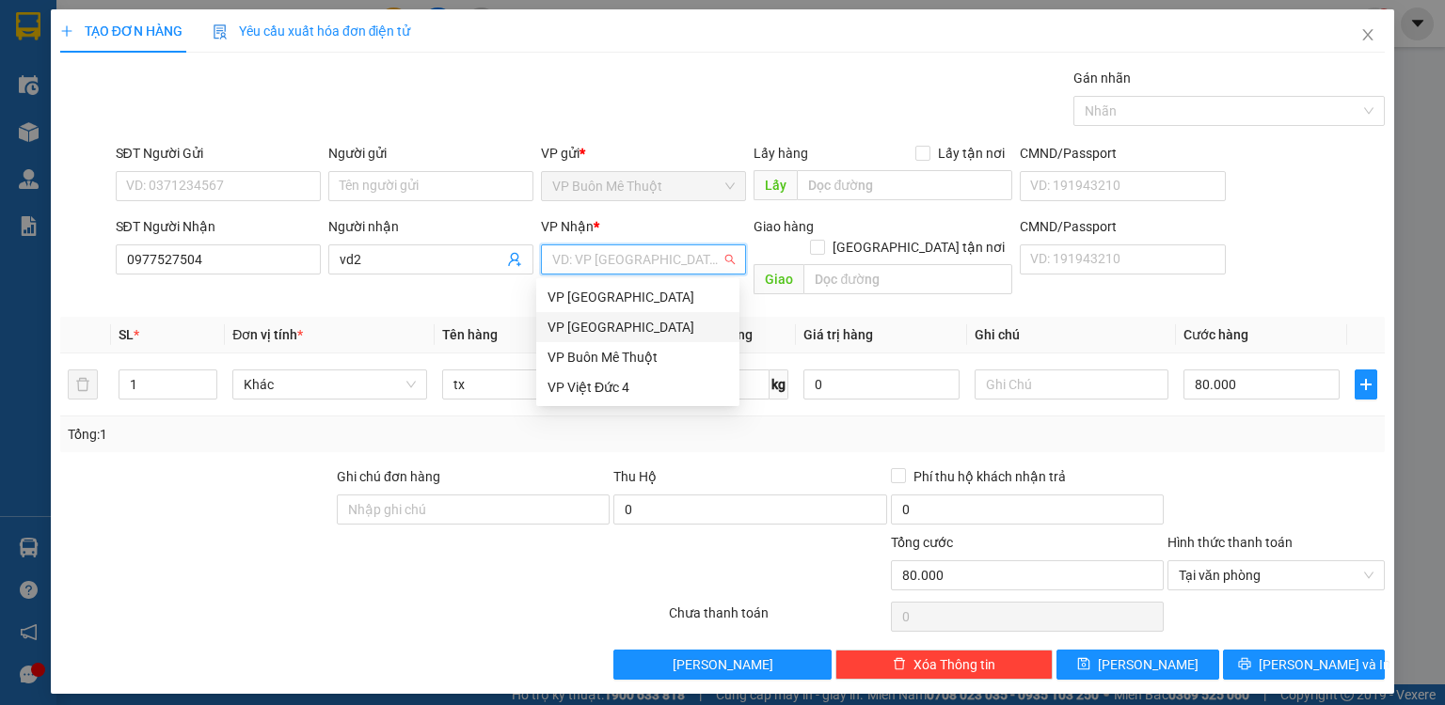
drag, startPoint x: 575, startPoint y: 339, endPoint x: 779, endPoint y: 463, distance: 238.9
click at [576, 339] on div "VP [GEOGRAPHIC_DATA]" at bounding box center [637, 327] width 203 height 30
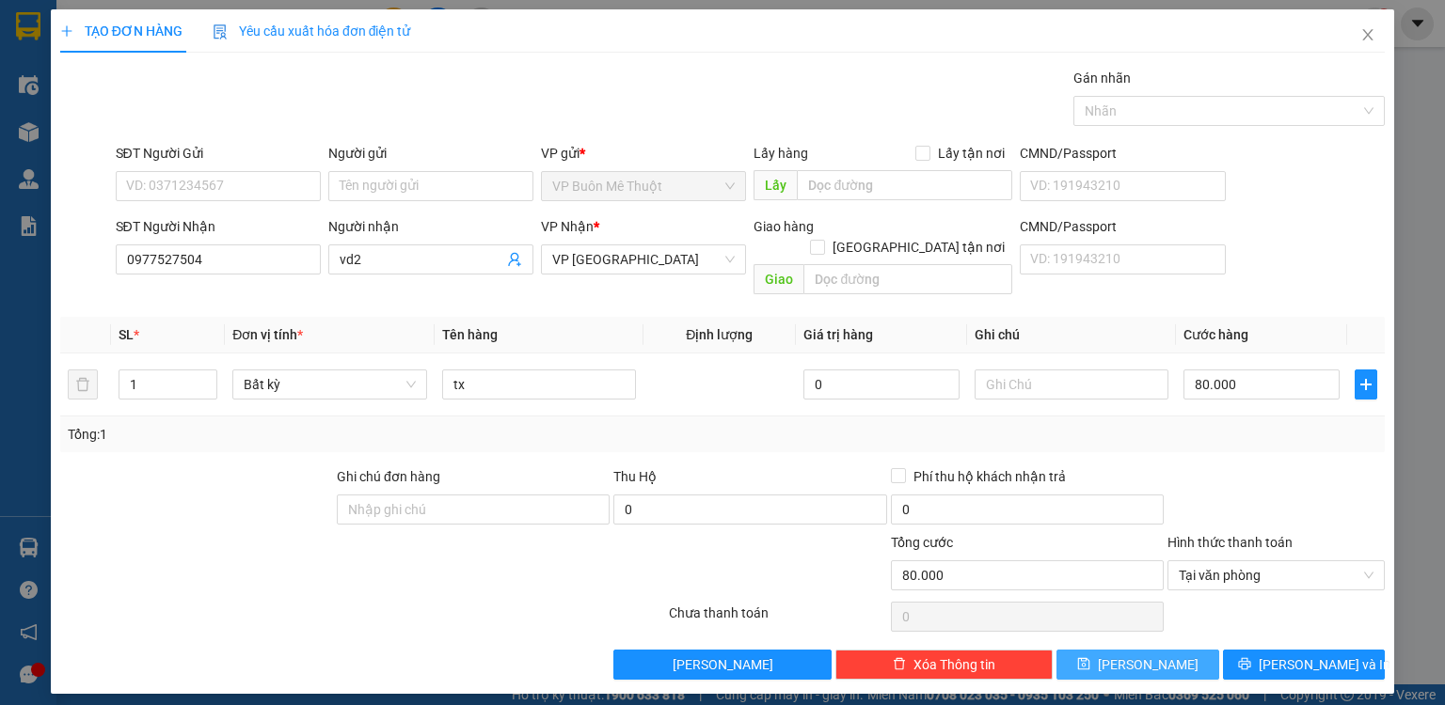
click at [1126, 652] on button "[PERSON_NAME]" at bounding box center [1137, 665] width 163 height 30
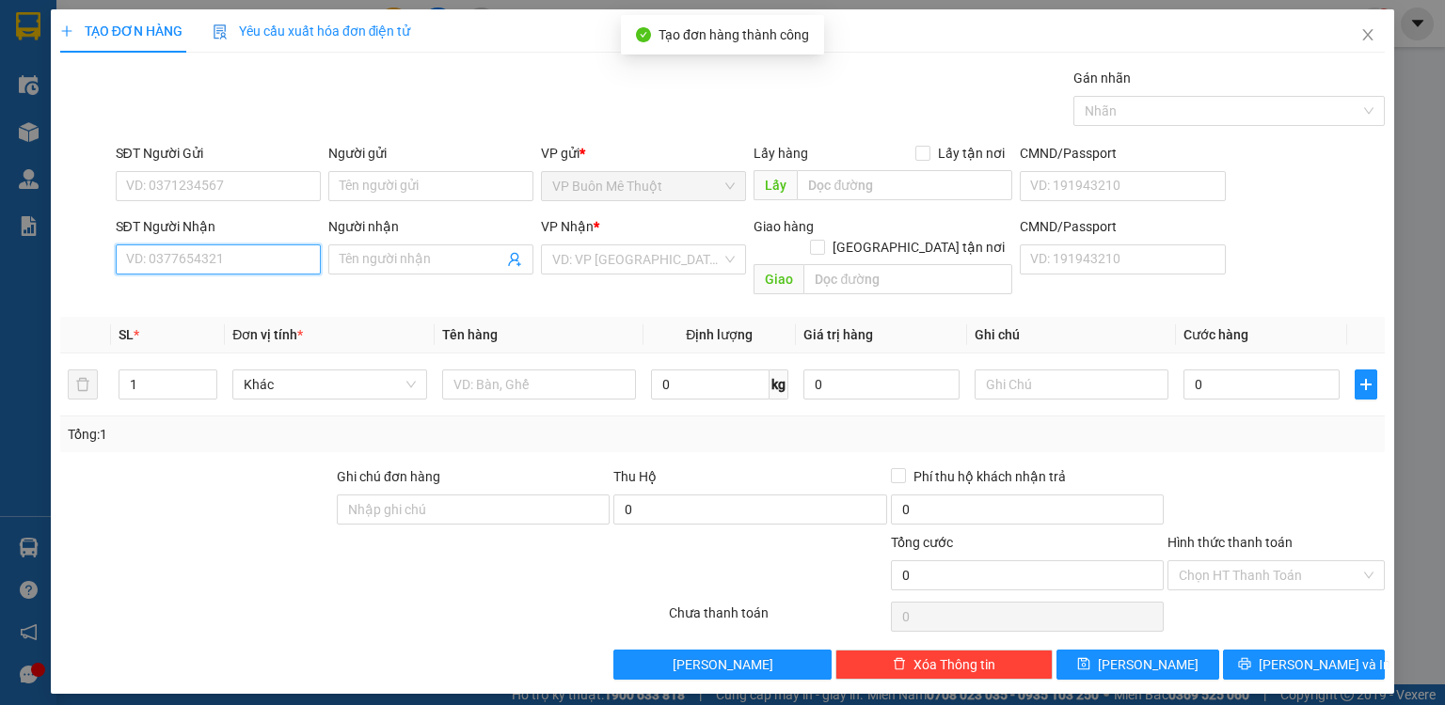
click at [242, 250] on input "SĐT Người Nhận" at bounding box center [218, 260] width 205 height 30
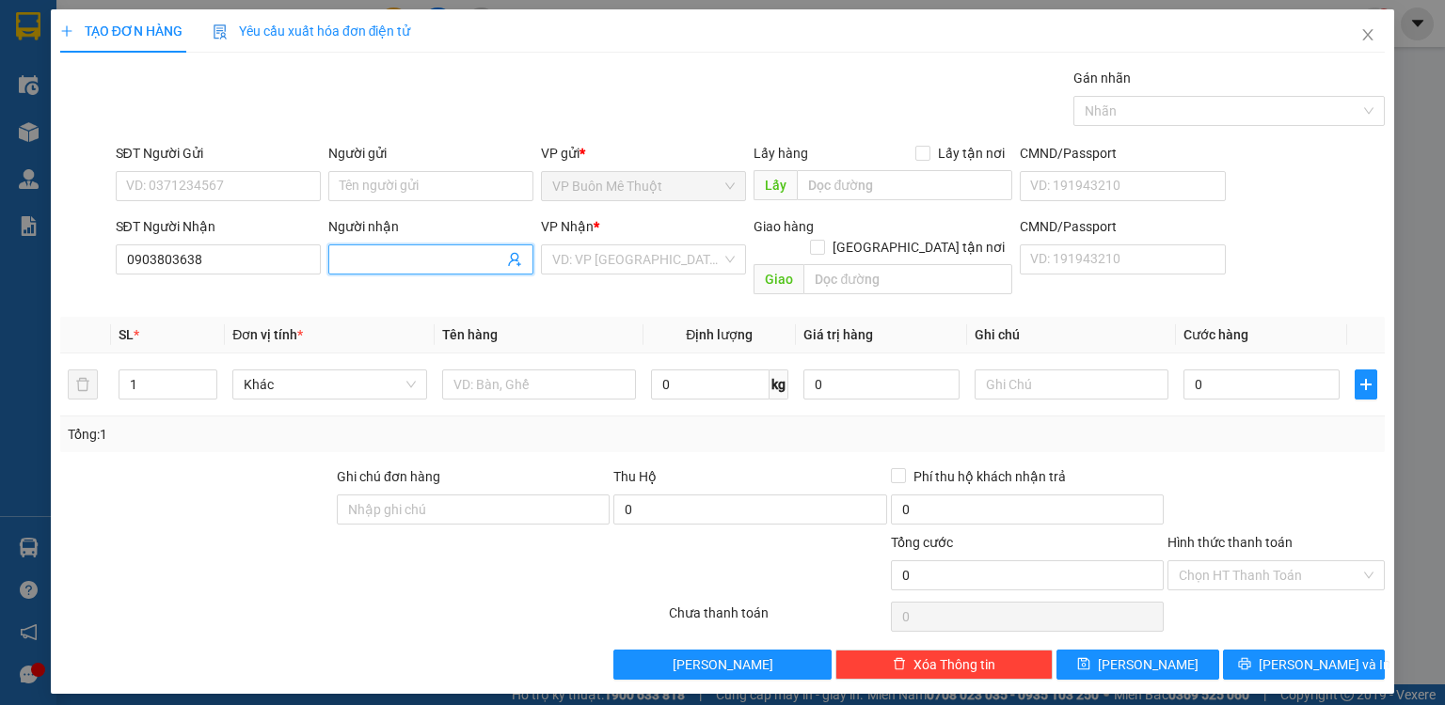
click at [410, 257] on input "Người nhận" at bounding box center [422, 259] width 164 height 21
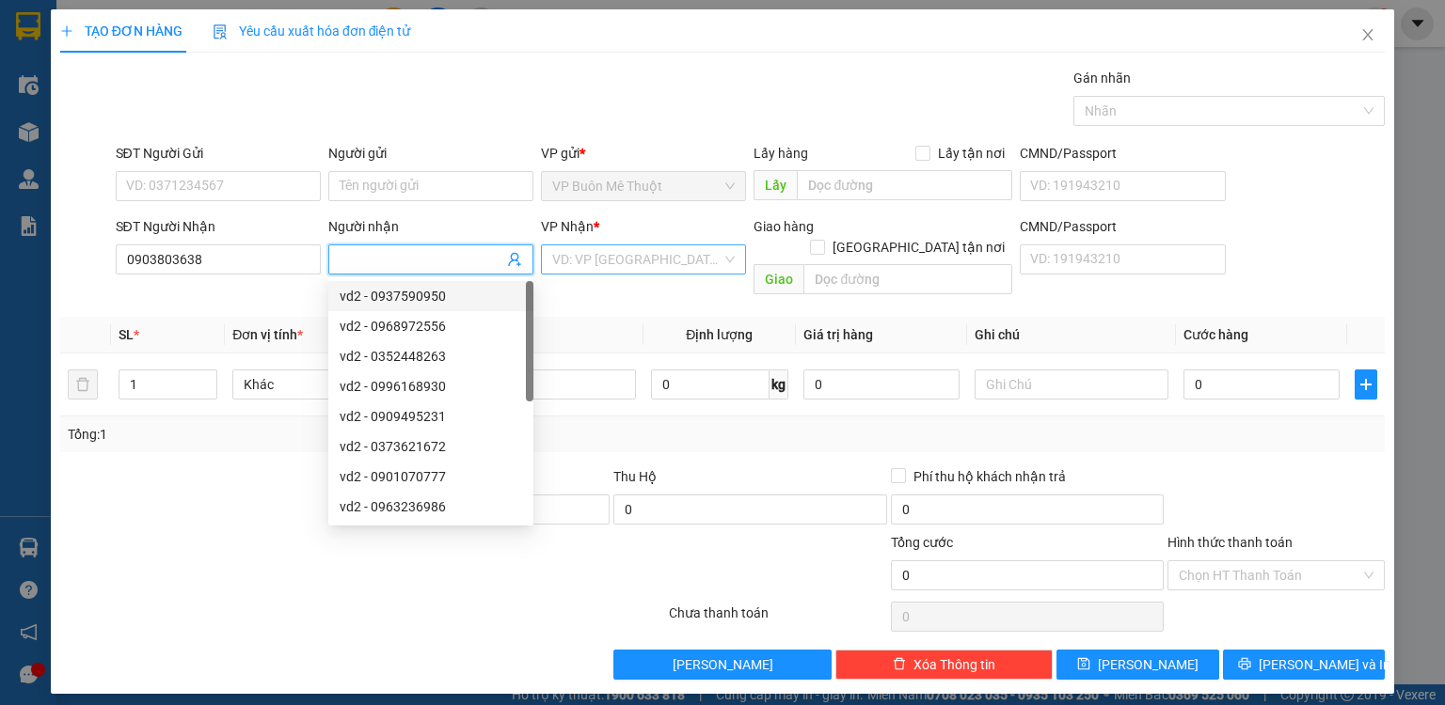
click at [636, 256] on input "search" at bounding box center [636, 259] width 169 height 28
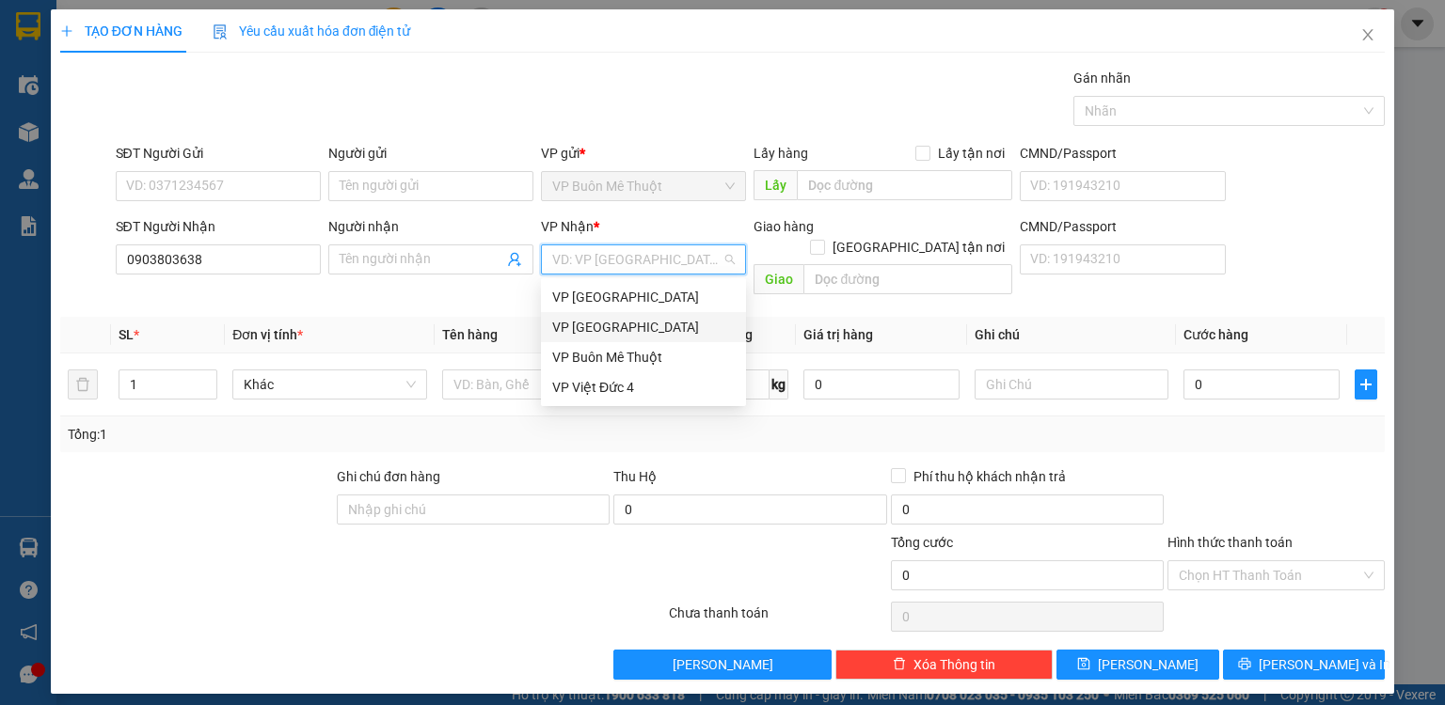
click at [597, 324] on div "VP [GEOGRAPHIC_DATA]" at bounding box center [643, 327] width 182 height 21
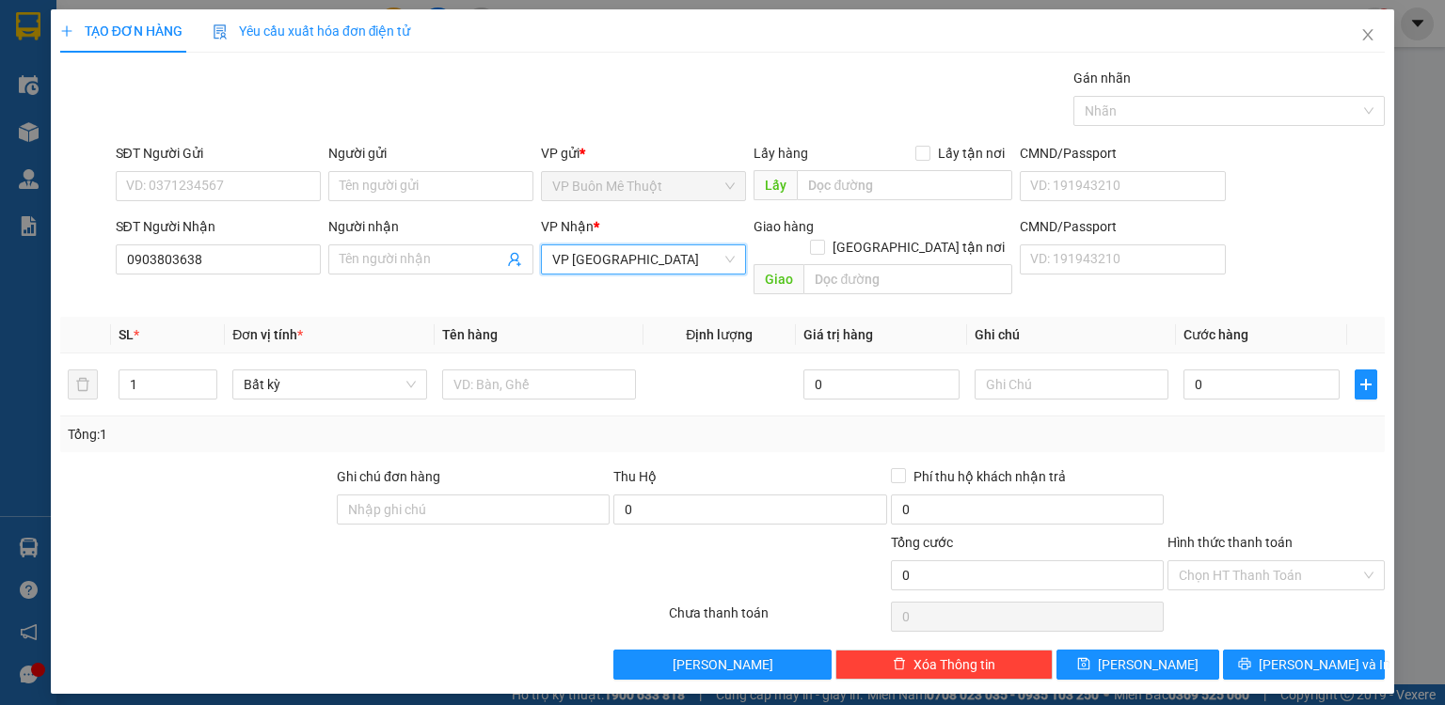
click at [610, 267] on span "VP [GEOGRAPHIC_DATA]" at bounding box center [643, 259] width 182 height 28
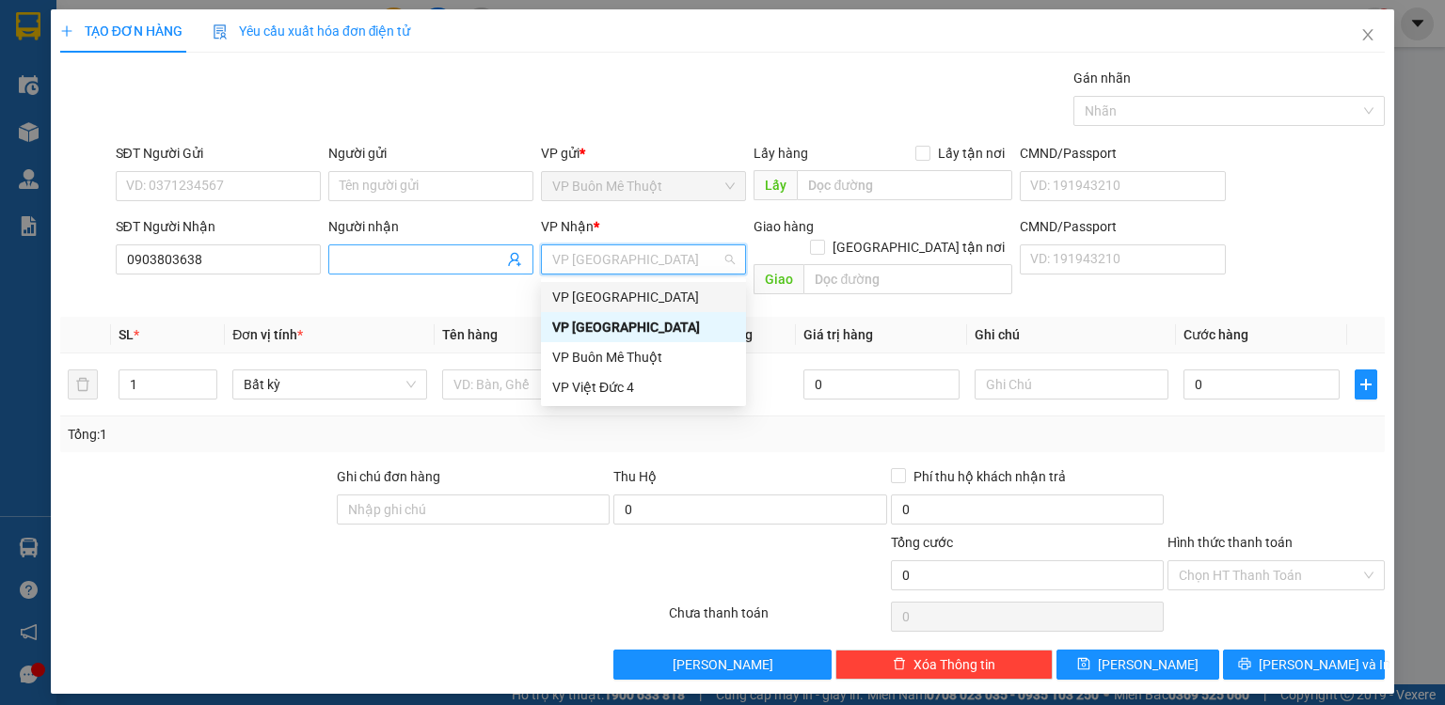
drag, startPoint x: 600, startPoint y: 296, endPoint x: 499, endPoint y: 271, distance: 103.8
click at [595, 296] on div "VP [GEOGRAPHIC_DATA]" at bounding box center [643, 297] width 182 height 21
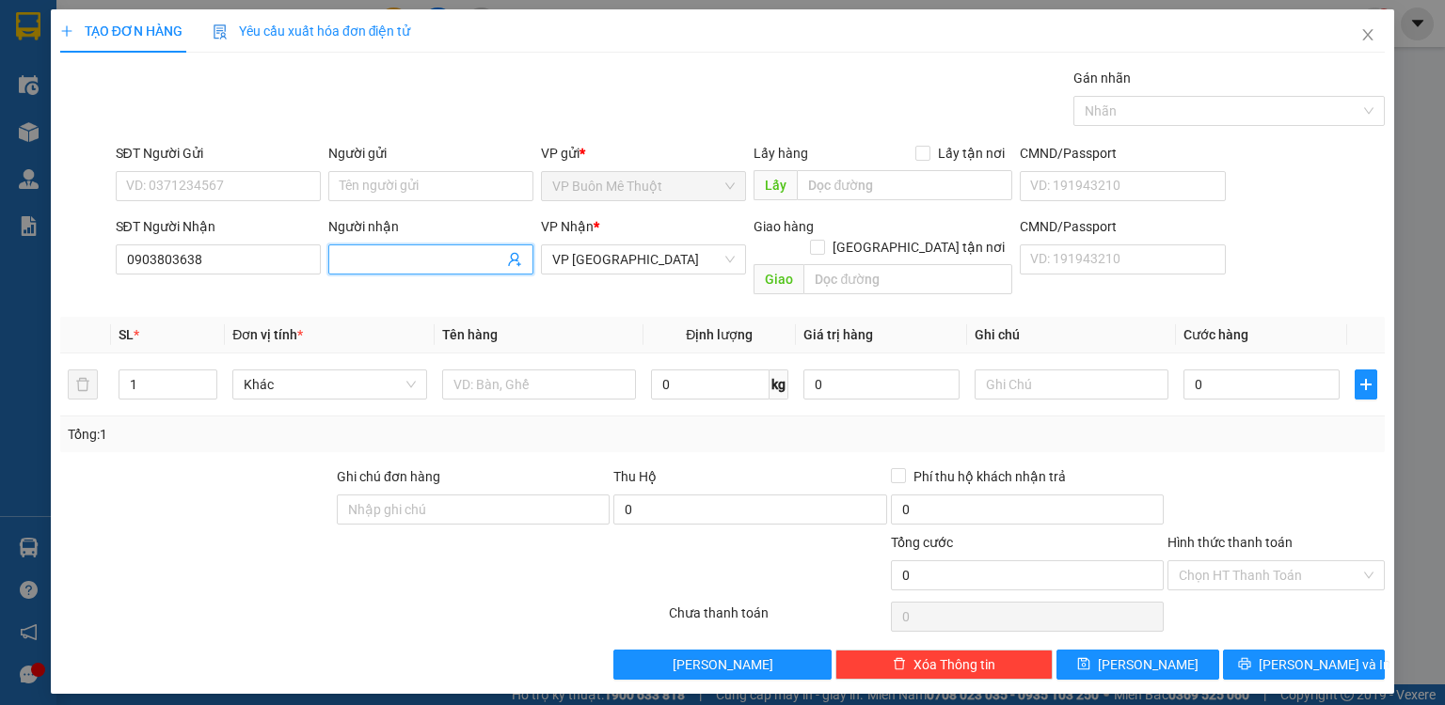
click at [471, 251] on input "Người nhận" at bounding box center [422, 259] width 164 height 21
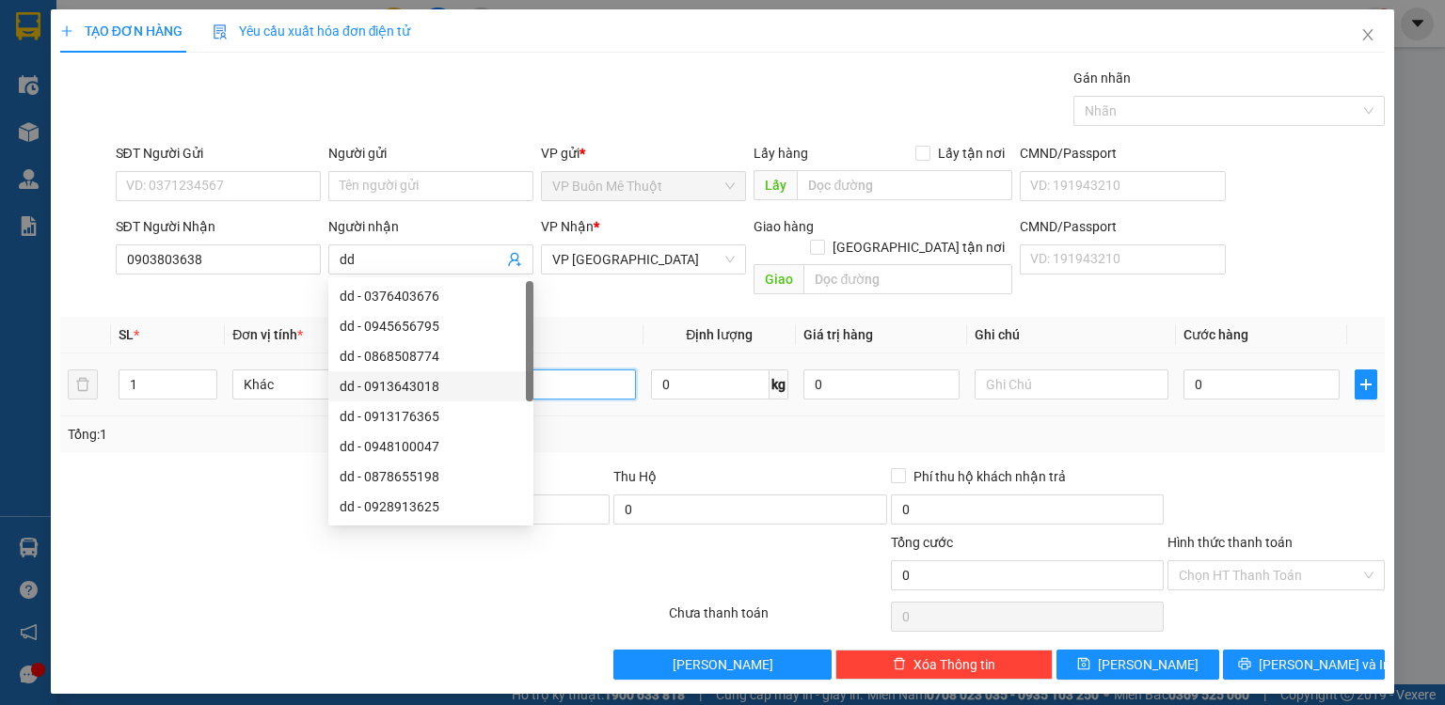
click at [587, 370] on input "text" at bounding box center [539, 385] width 194 height 30
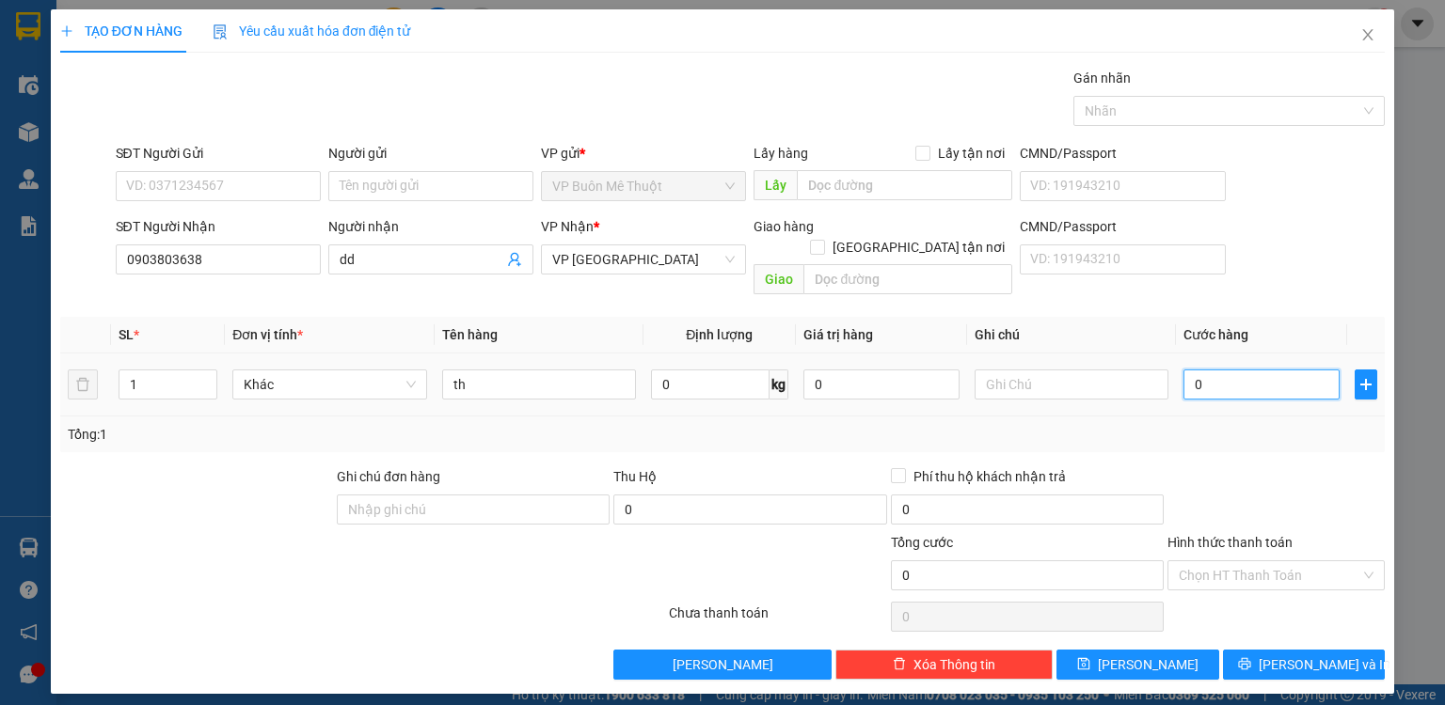
click at [1235, 370] on input "0" at bounding box center [1261, 385] width 156 height 30
drag, startPoint x: 1250, startPoint y: 560, endPoint x: 1245, endPoint y: 572, distance: 13.1
click at [1250, 562] on input "Hình thức thanh toán" at bounding box center [1270, 576] width 182 height 28
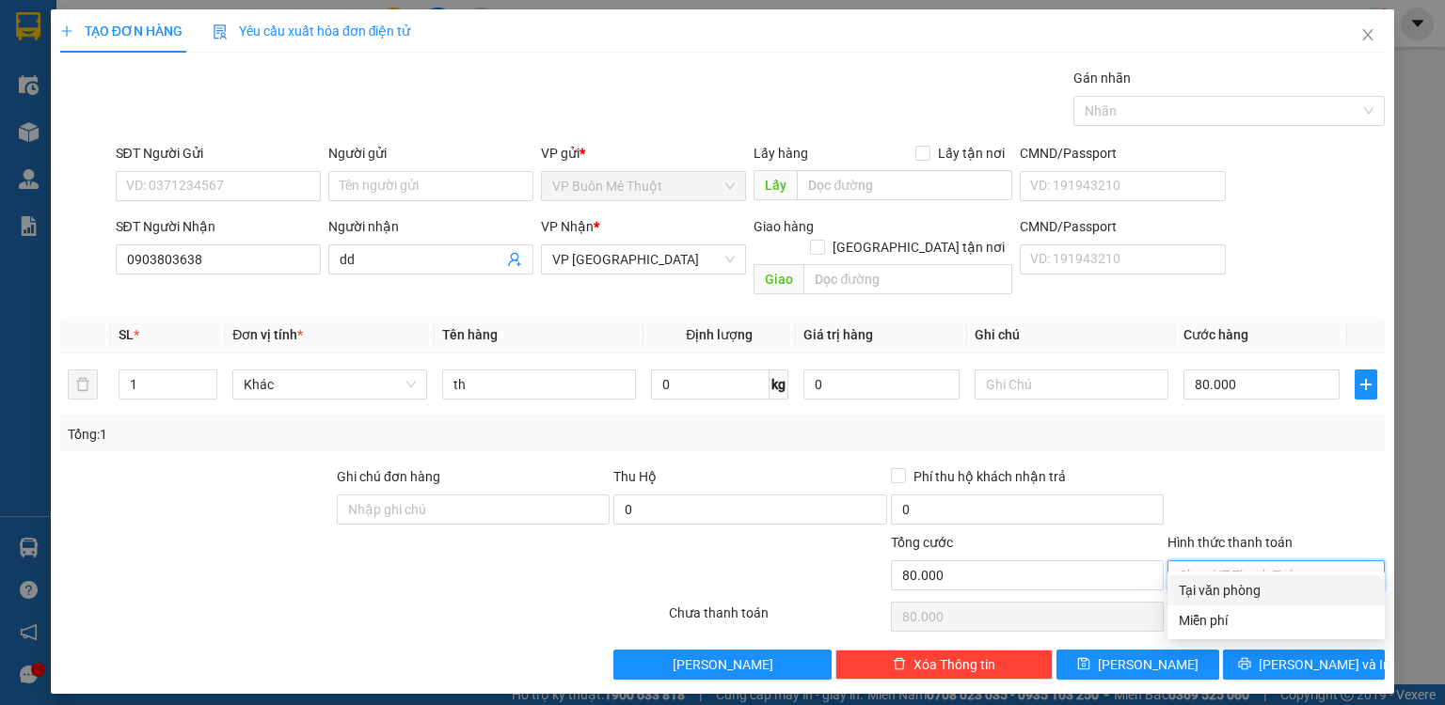
drag, startPoint x: 1231, startPoint y: 594, endPoint x: 1176, endPoint y: 621, distance: 61.8
click at [1217, 596] on div "Tại văn phòng" at bounding box center [1276, 590] width 195 height 21
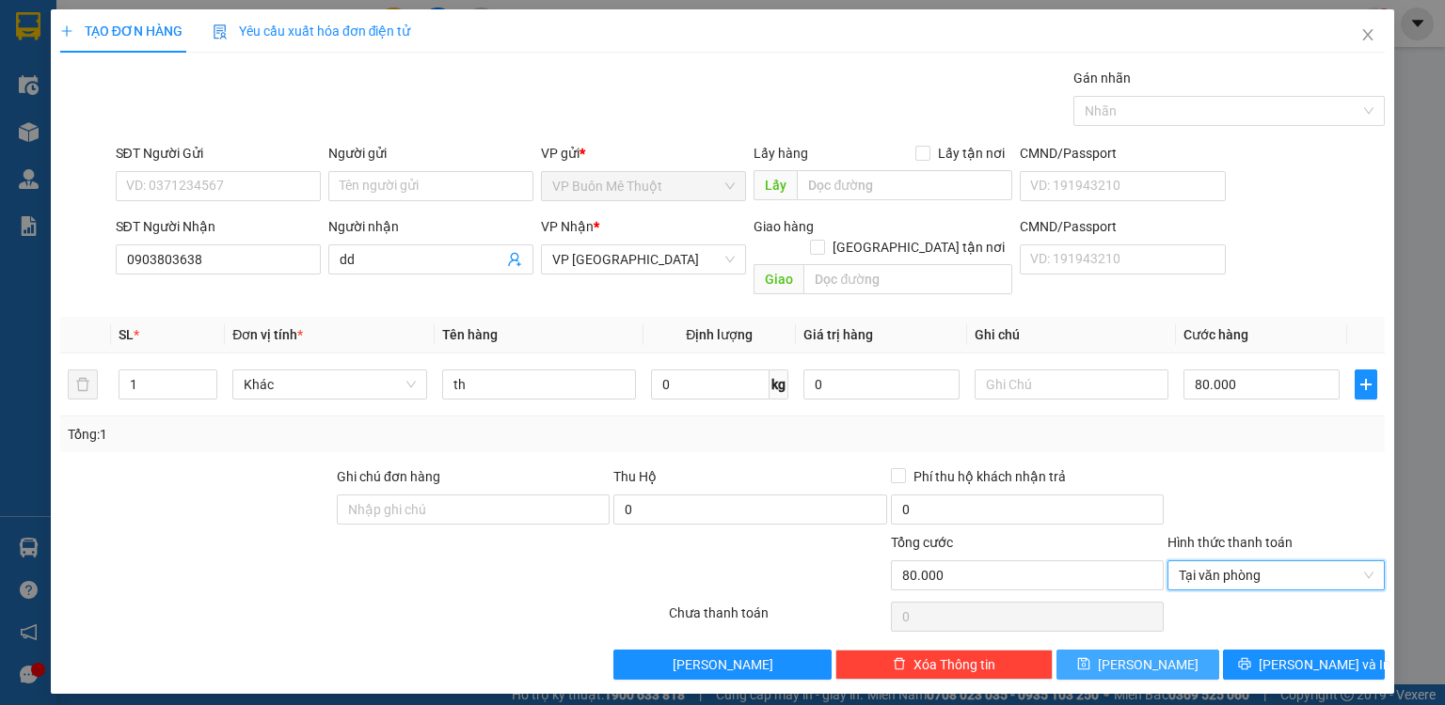
drag, startPoint x: 1162, startPoint y: 636, endPoint x: 880, endPoint y: 543, distance: 296.3
click at [1160, 650] on button "[PERSON_NAME]" at bounding box center [1137, 665] width 163 height 30
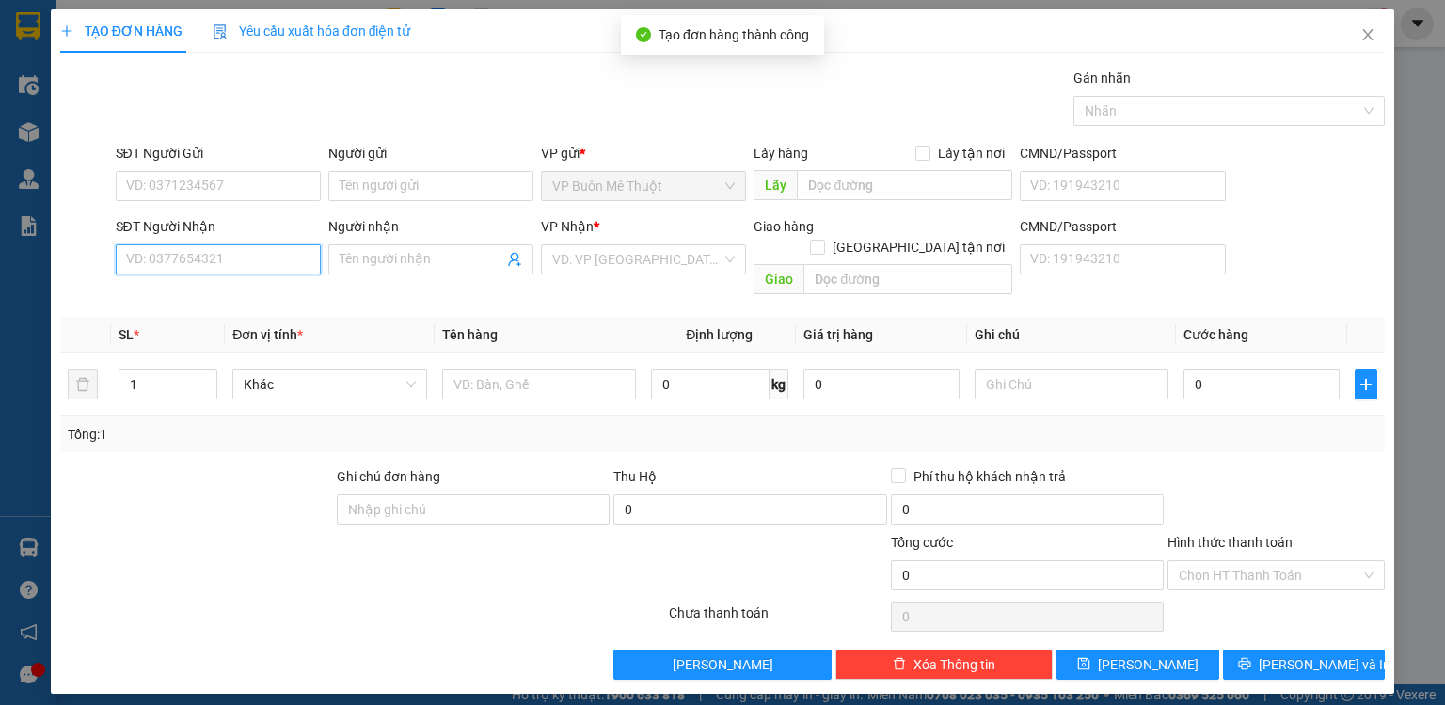
click at [275, 255] on input "SĐT Người Nhận" at bounding box center [218, 260] width 205 height 30
click at [1369, 26] on span "Close" at bounding box center [1367, 35] width 53 height 53
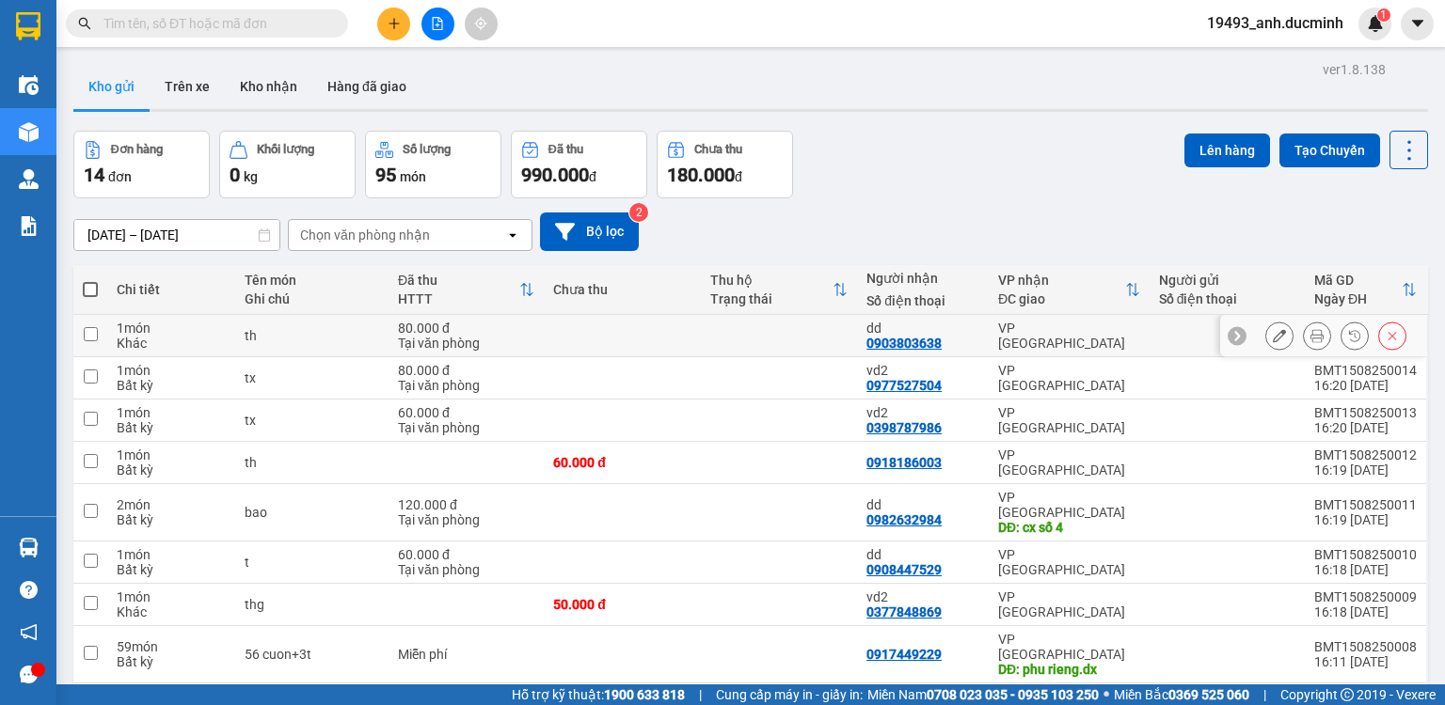
click at [1266, 333] on button at bounding box center [1279, 336] width 26 height 33
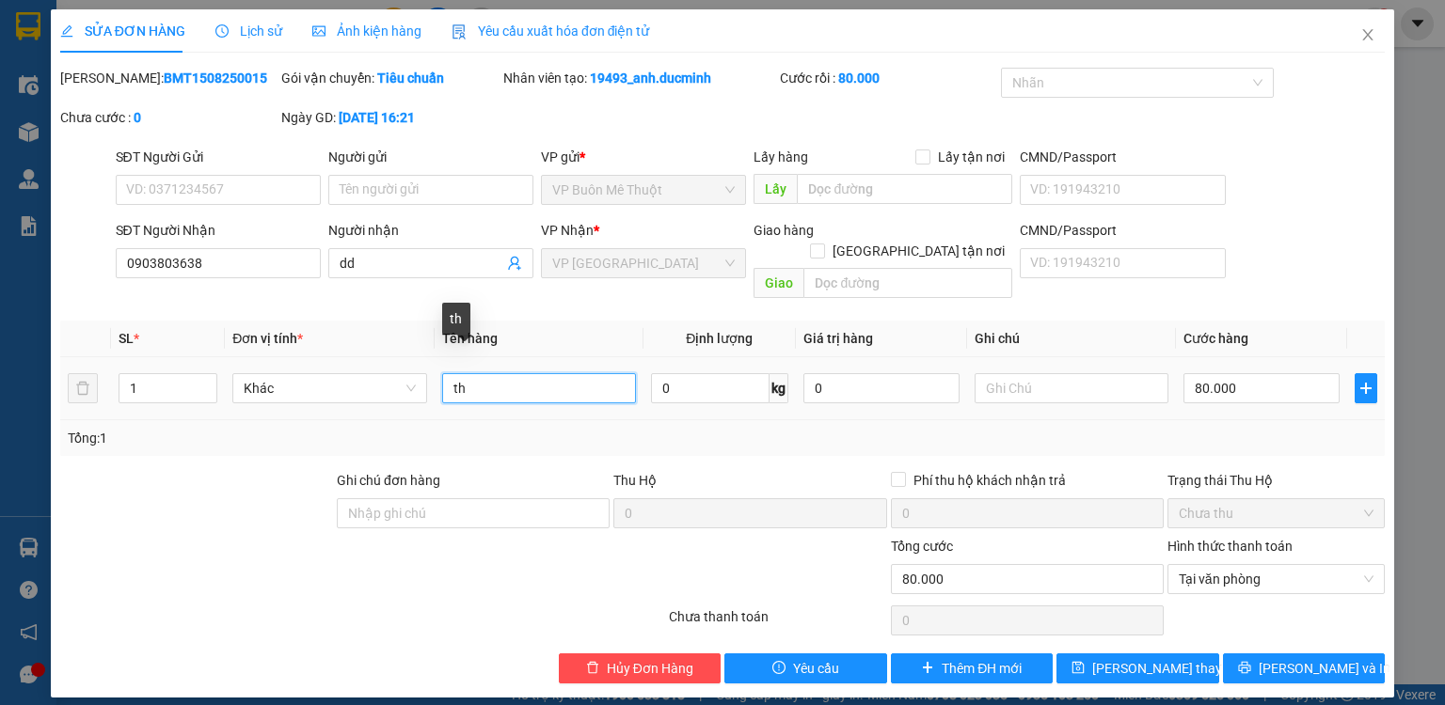
click at [529, 375] on input "th" at bounding box center [539, 388] width 194 height 30
click at [1291, 373] on input "80.000" at bounding box center [1261, 388] width 156 height 30
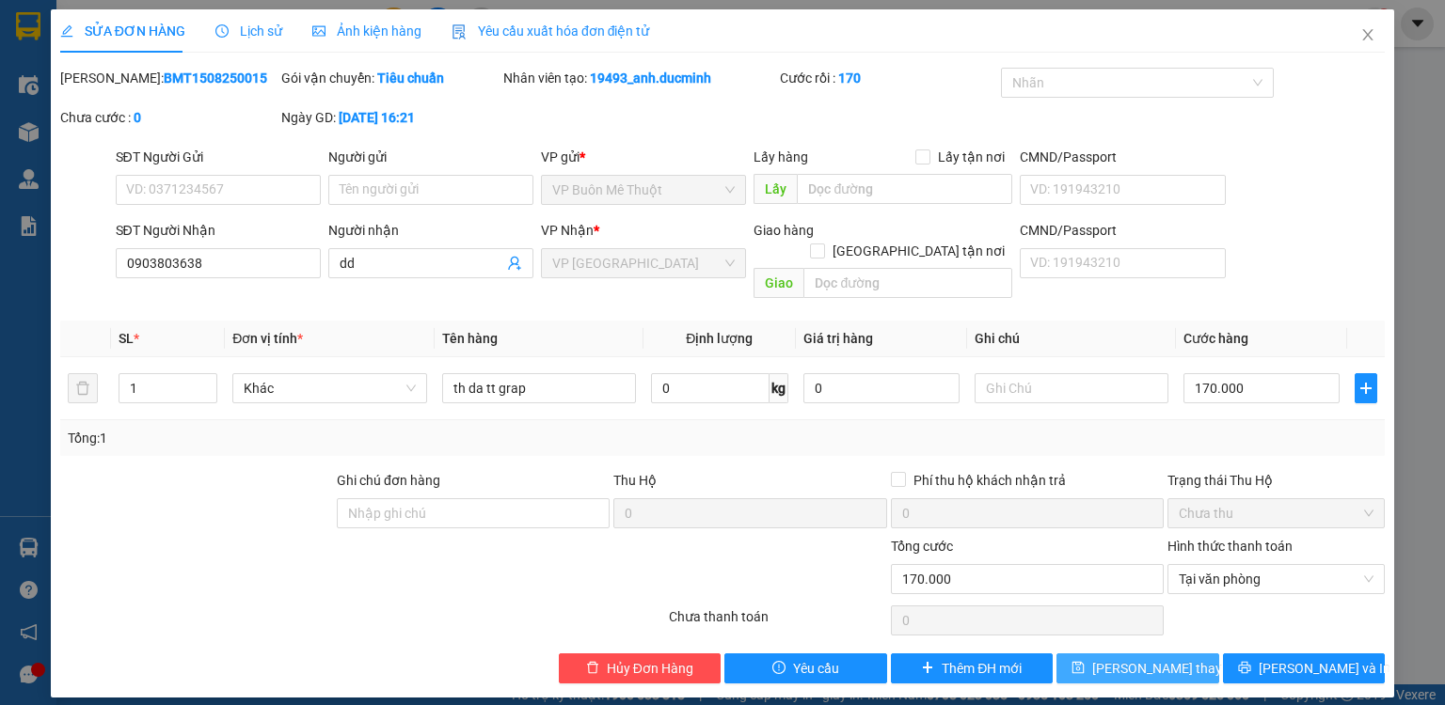
click at [1175, 658] on span "Lưu thay đổi" at bounding box center [1167, 668] width 150 height 21
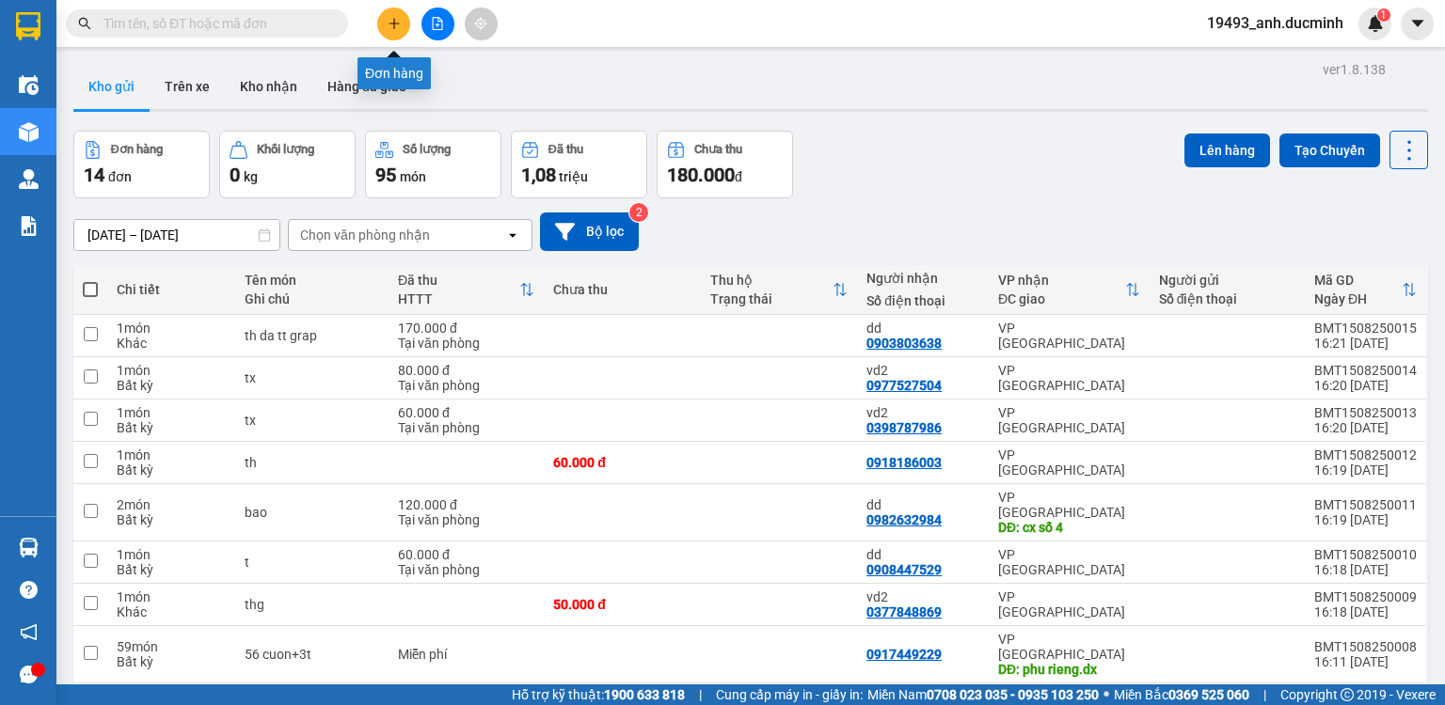
click at [393, 25] on icon "plus" at bounding box center [393, 23] width 1 height 10
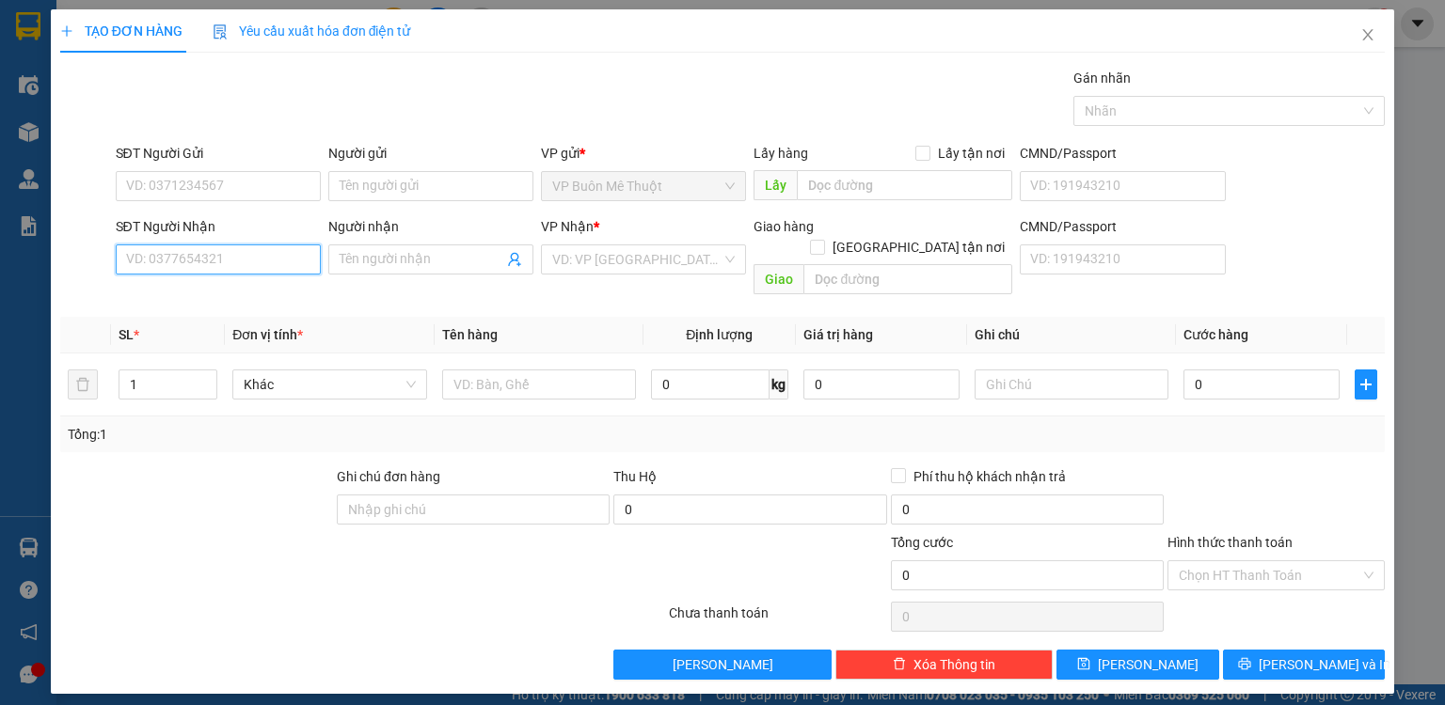
click at [209, 258] on input "SĐT Người Nhận" at bounding box center [218, 260] width 205 height 30
click at [566, 261] on input "search" at bounding box center [636, 259] width 169 height 28
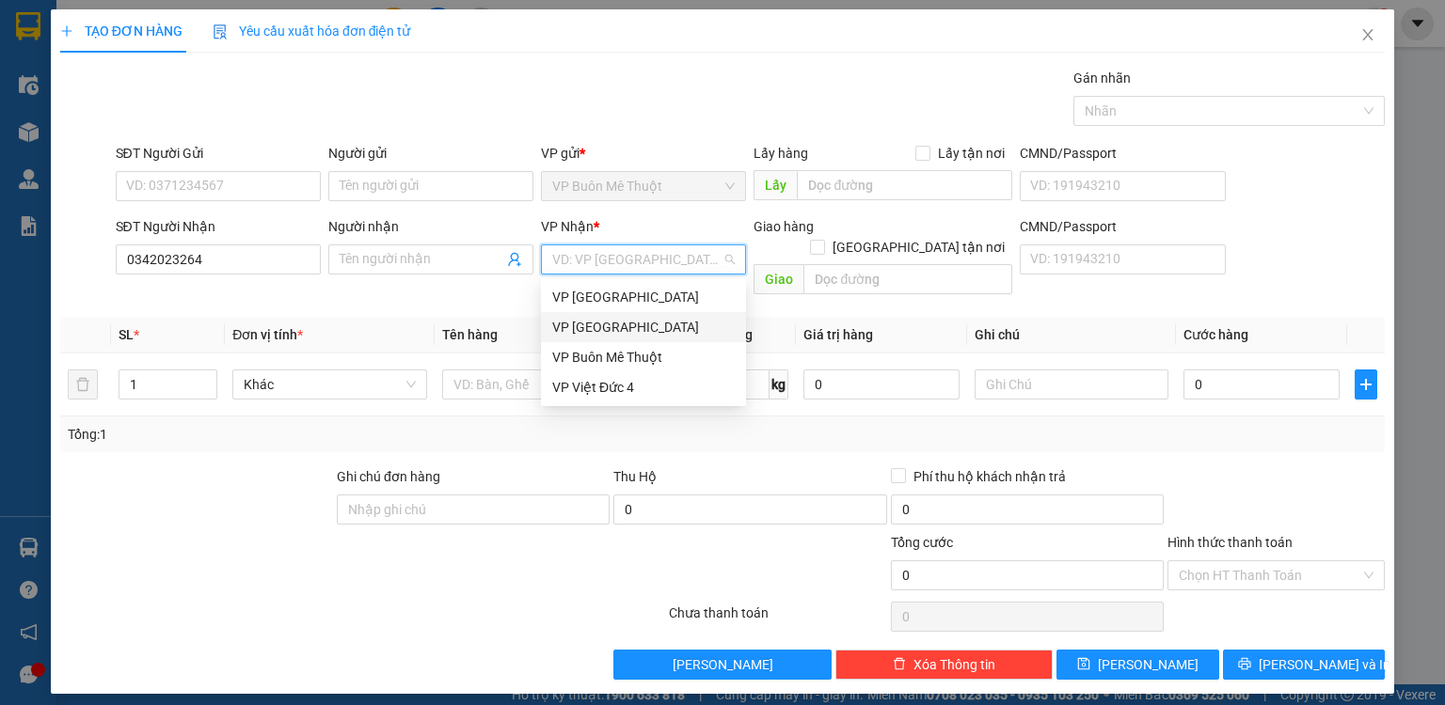
drag, startPoint x: 564, startPoint y: 335, endPoint x: 749, endPoint y: 293, distance: 188.9
click at [572, 332] on div "VP [GEOGRAPHIC_DATA]" at bounding box center [643, 327] width 182 height 21
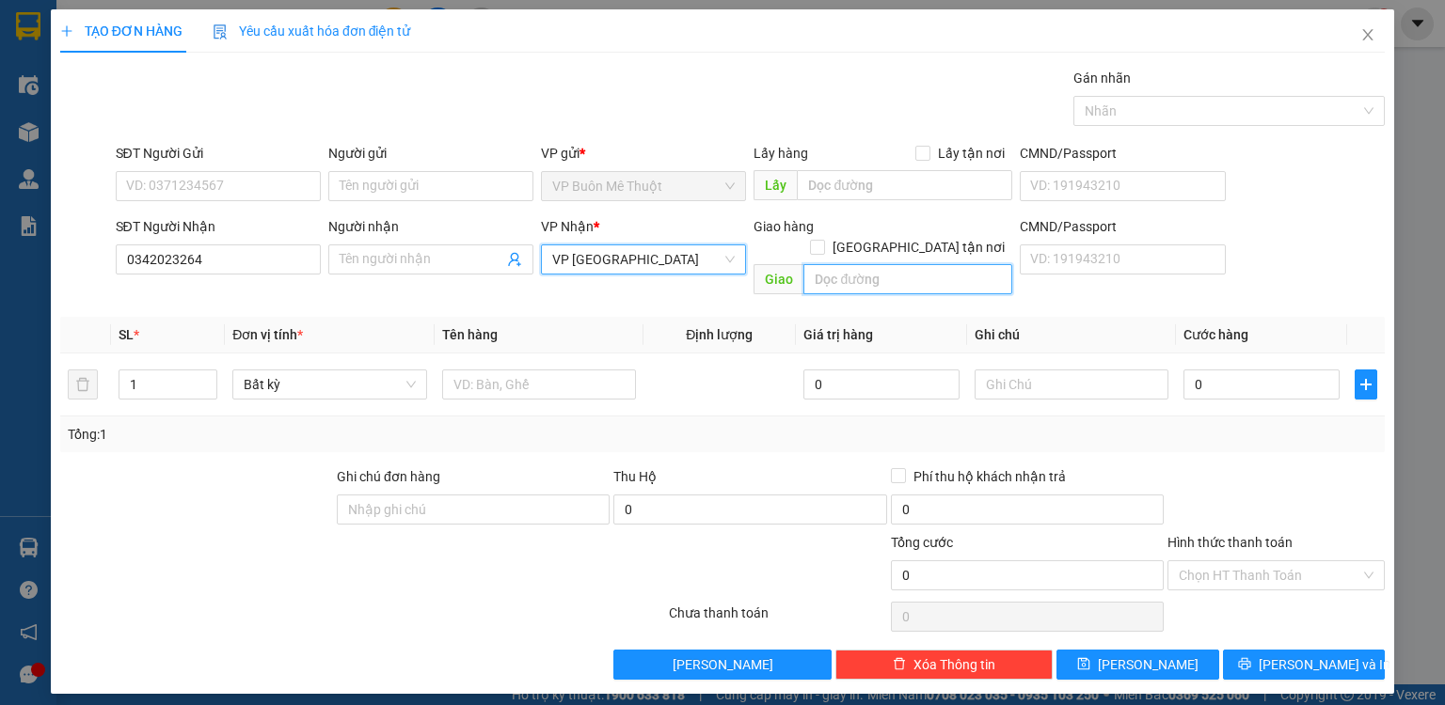
click at [861, 264] on input "text" at bounding box center [907, 279] width 209 height 30
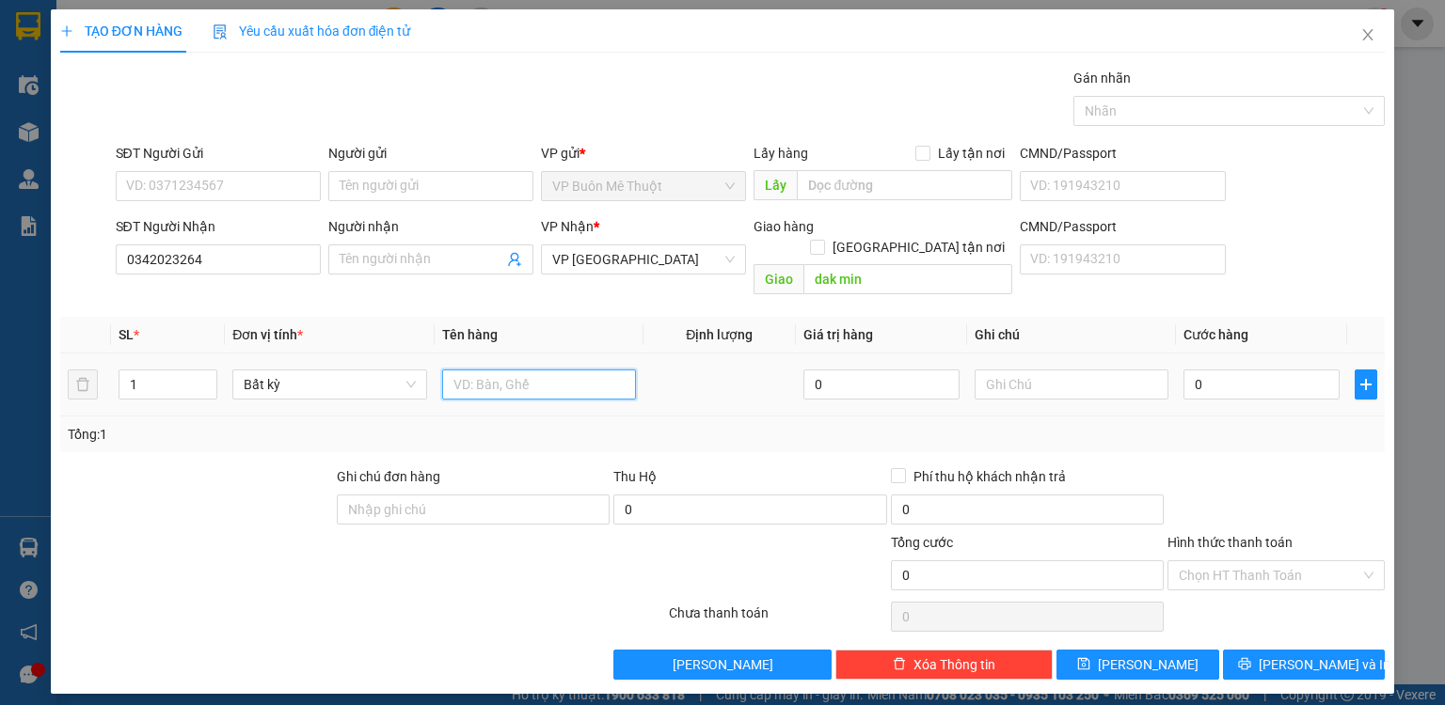
click at [556, 370] on input "text" at bounding box center [539, 385] width 194 height 30
click at [1287, 370] on input "0" at bounding box center [1261, 385] width 156 height 30
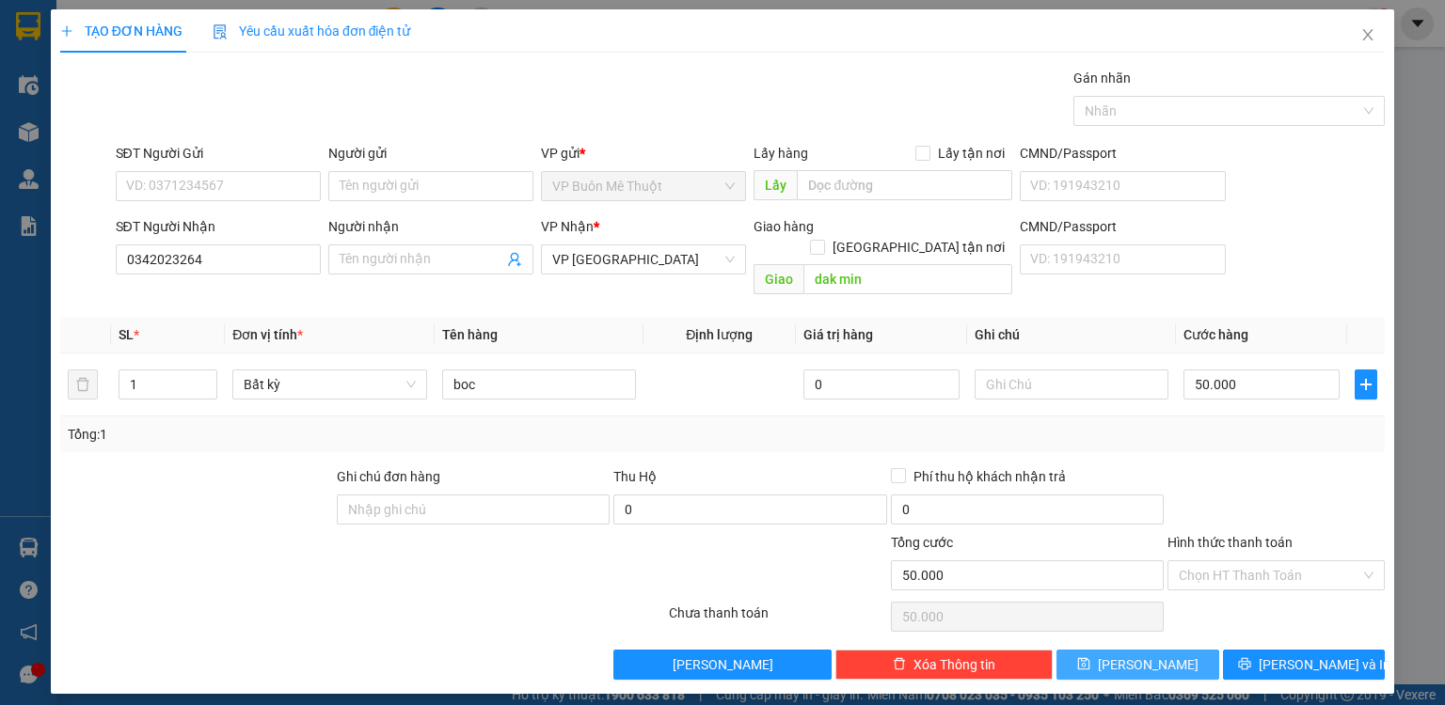
click at [1090, 657] on icon "save" at bounding box center [1083, 663] width 13 height 13
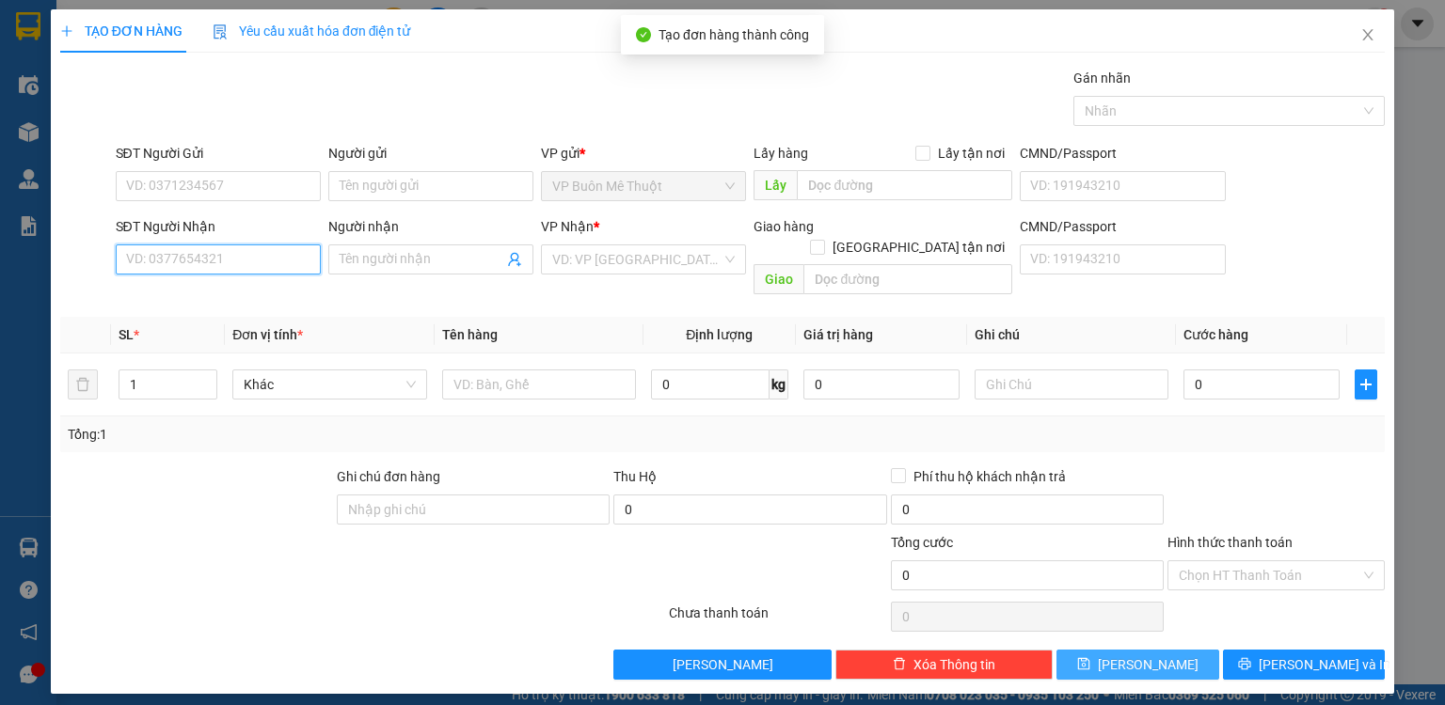
click at [237, 270] on input "SĐT Người Nhận" at bounding box center [218, 260] width 205 height 30
click at [189, 263] on input "SĐT Người Nhận" at bounding box center [218, 260] width 205 height 30
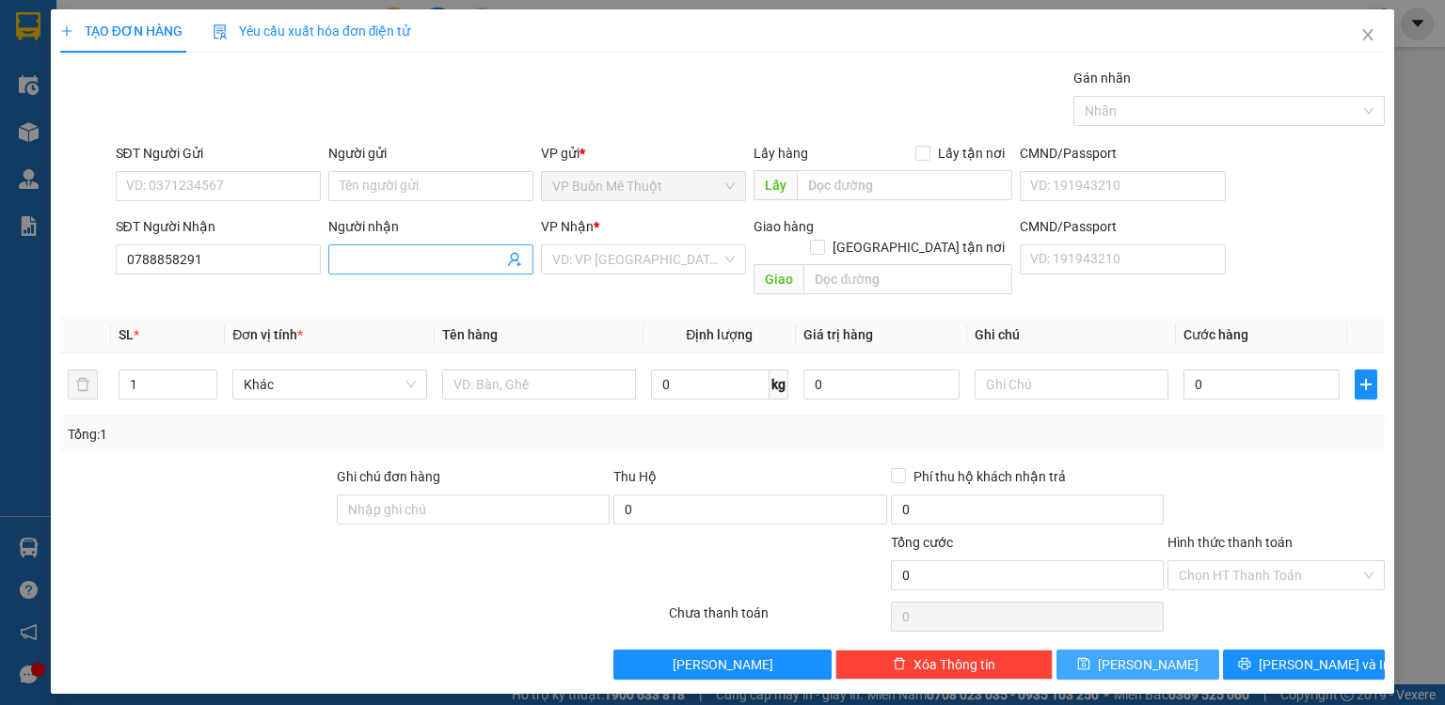
click at [388, 252] on input "Người nhận" at bounding box center [422, 259] width 164 height 21
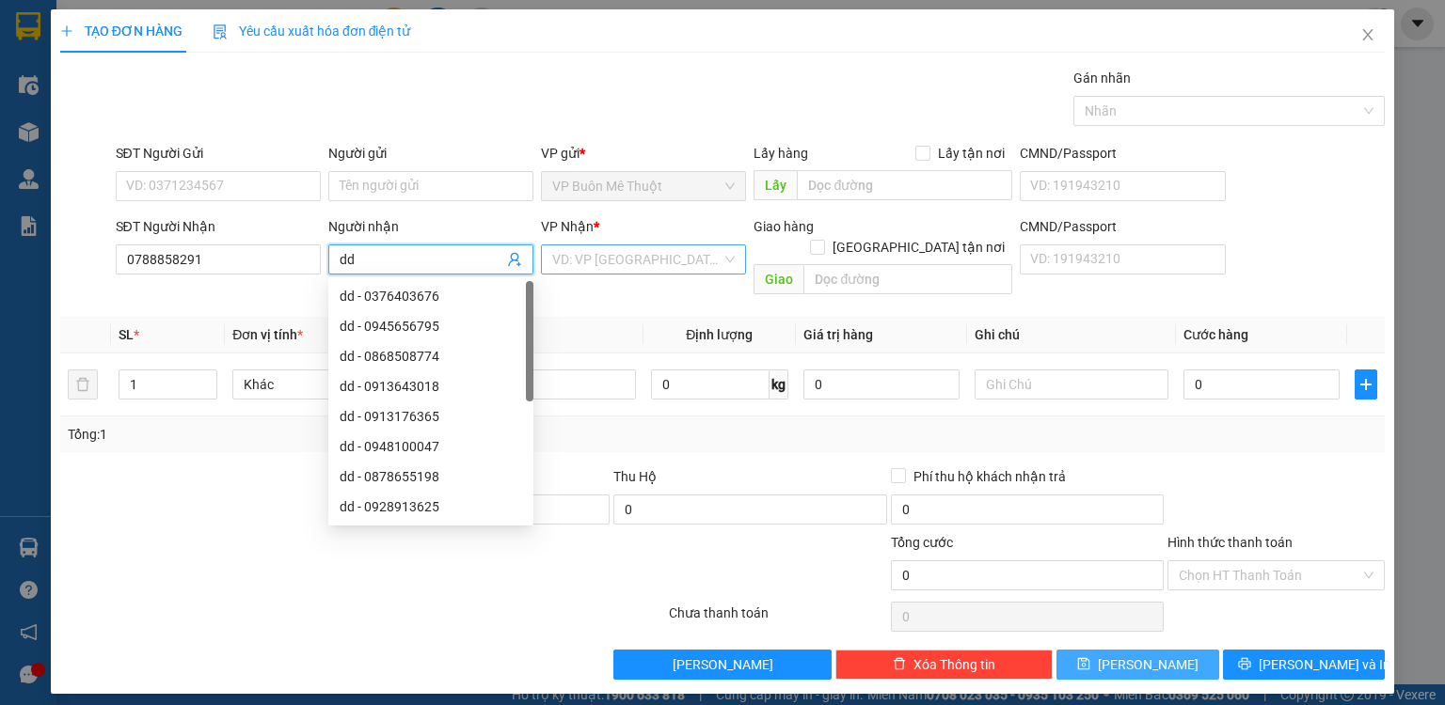
click at [621, 252] on input "search" at bounding box center [636, 259] width 169 height 28
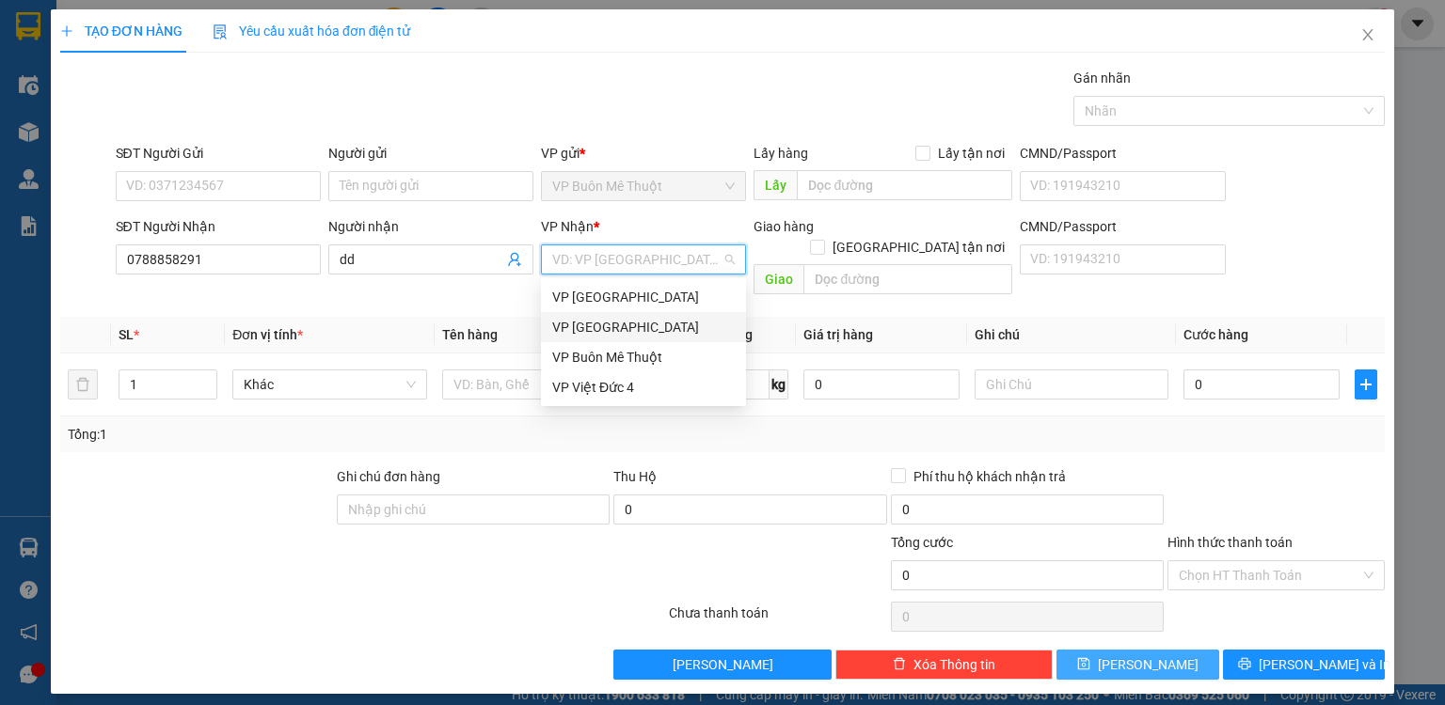
drag, startPoint x: 595, startPoint y: 324, endPoint x: 798, endPoint y: 258, distance: 212.7
click at [610, 320] on div "VP [GEOGRAPHIC_DATA]" at bounding box center [643, 327] width 182 height 21
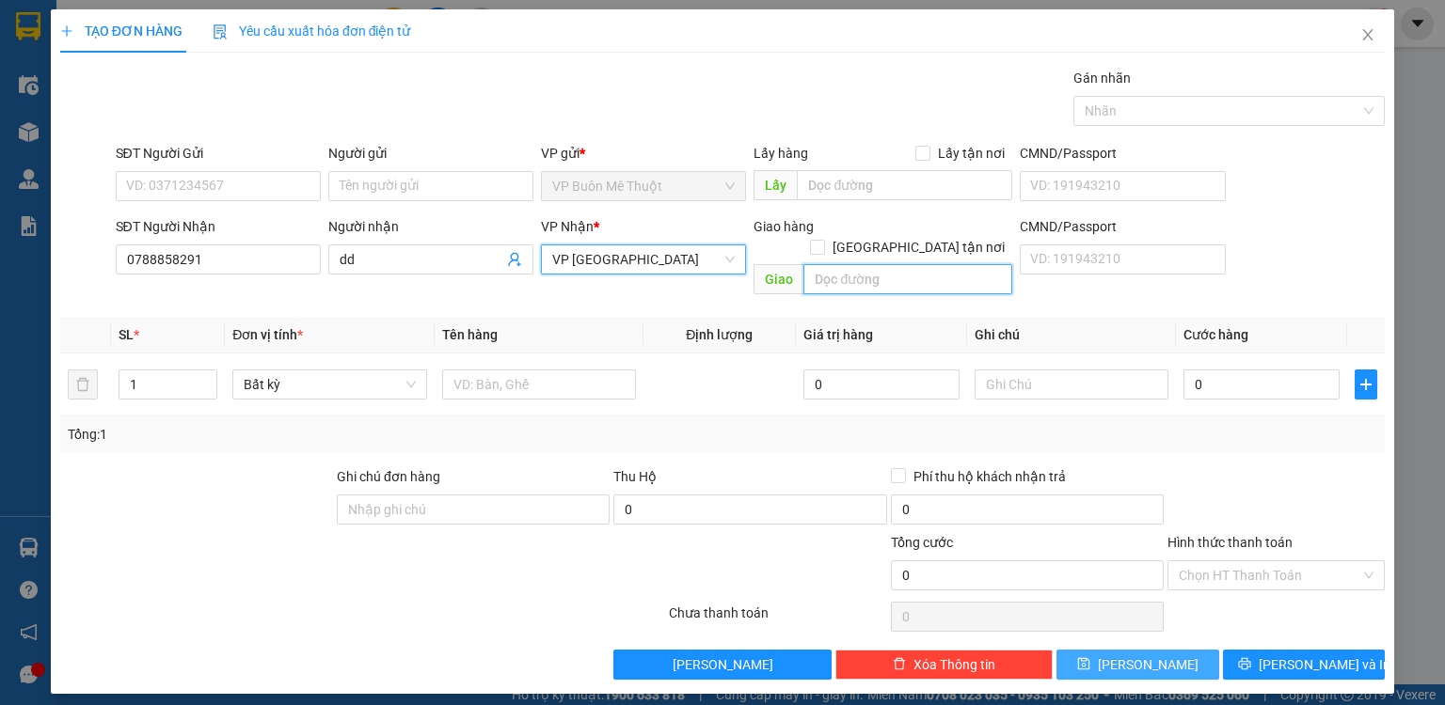
click at [837, 265] on input "text" at bounding box center [907, 279] width 209 height 30
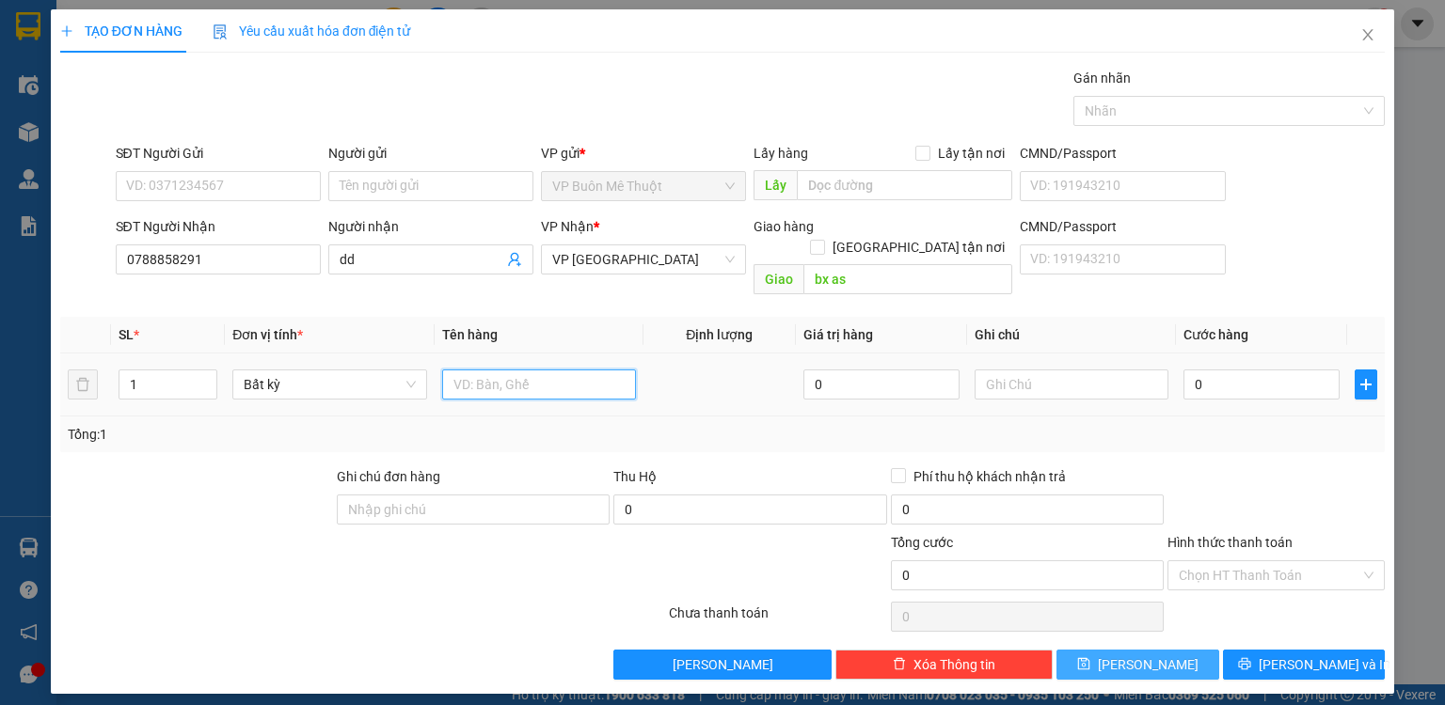
click at [567, 370] on input "text" at bounding box center [539, 385] width 194 height 30
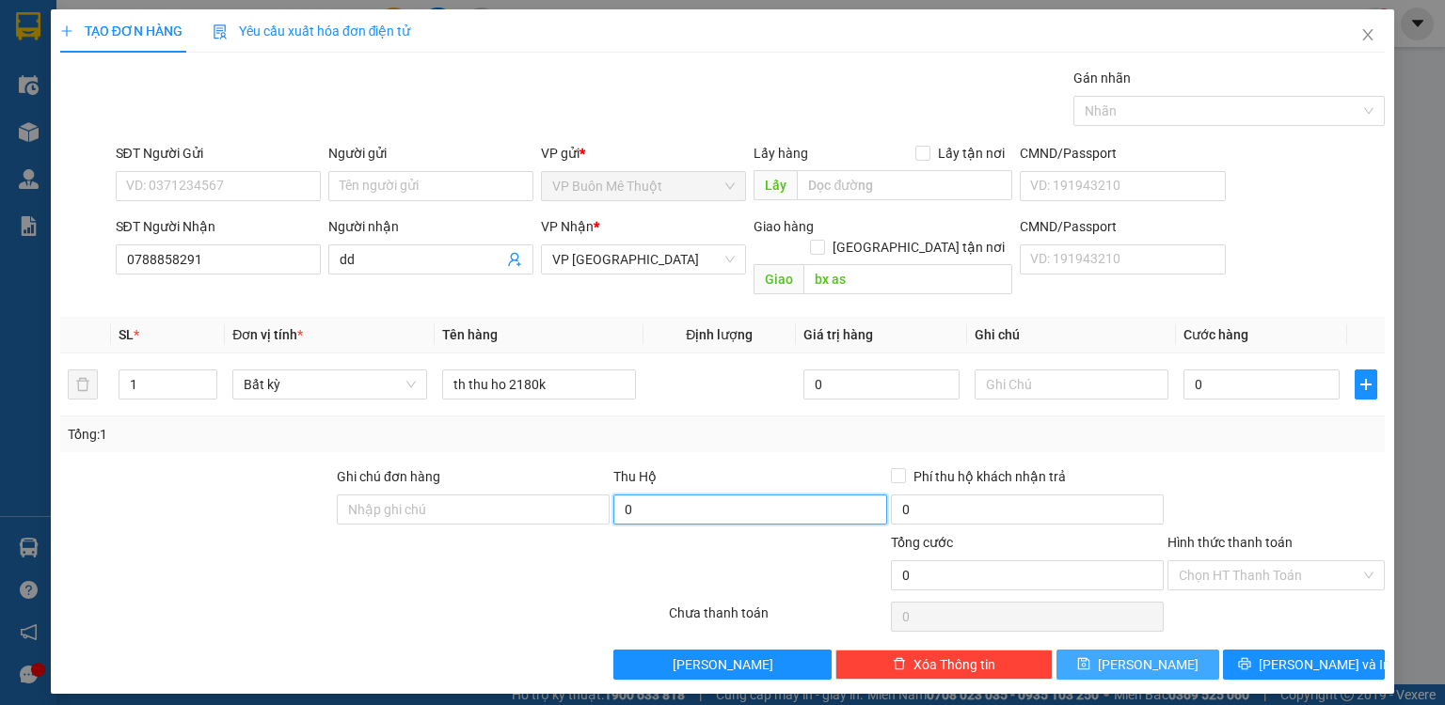
click at [693, 495] on input "0" at bounding box center [749, 510] width 273 height 30
drag, startPoint x: 884, startPoint y: 406, endPoint x: 1148, endPoint y: 388, distance: 264.0
click at [952, 417] on div "Tổng: 1" at bounding box center [722, 435] width 1324 height 36
click at [1234, 370] on input "0" at bounding box center [1261, 385] width 156 height 30
click at [1131, 650] on button "[PERSON_NAME]" at bounding box center [1137, 665] width 163 height 30
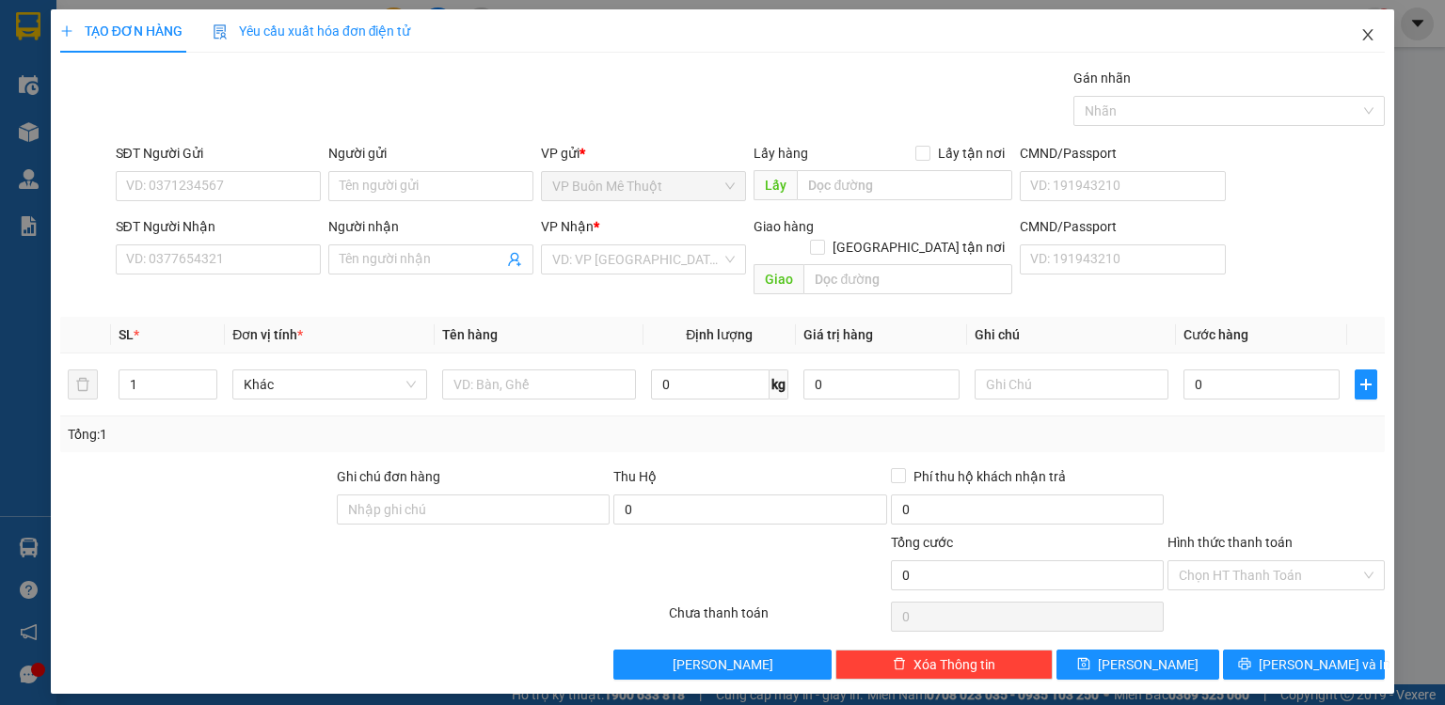
click at [1360, 26] on span "Close" at bounding box center [1367, 35] width 53 height 53
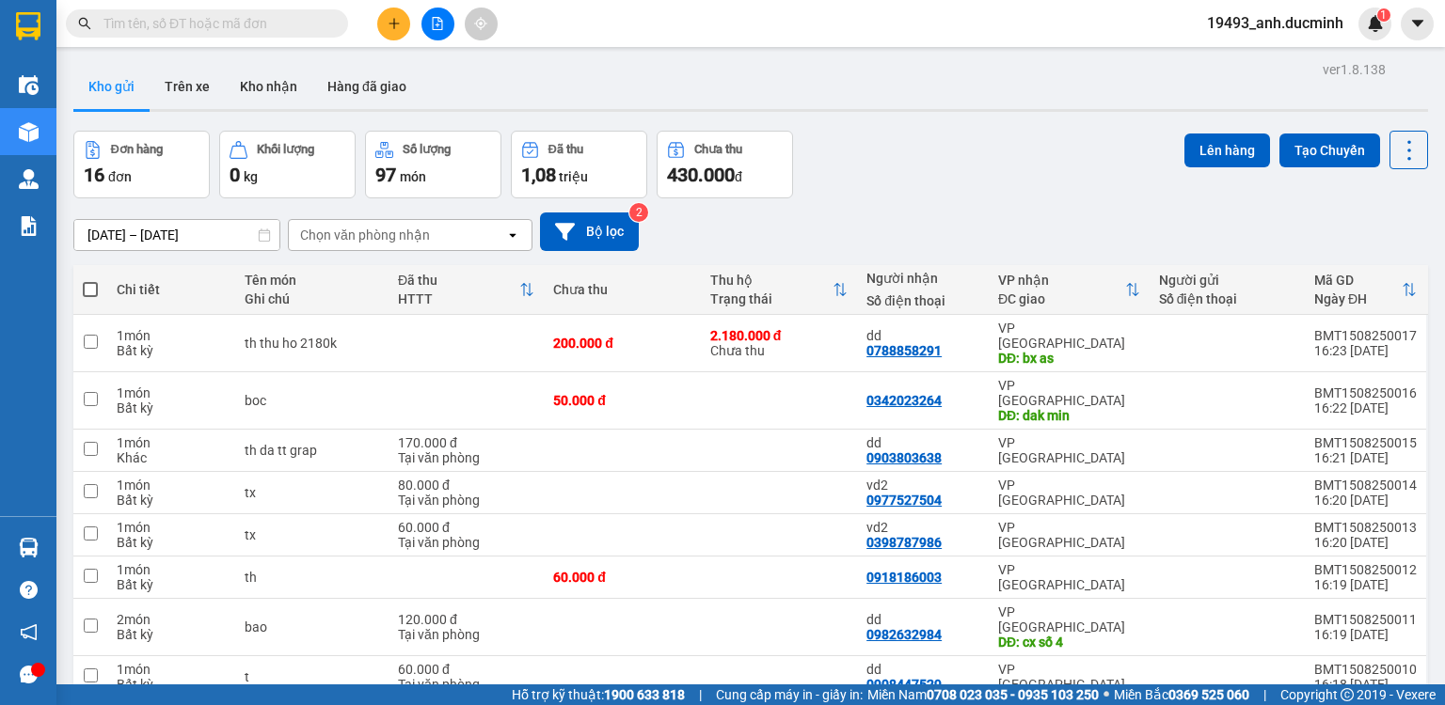
click at [384, 20] on button at bounding box center [393, 24] width 33 height 33
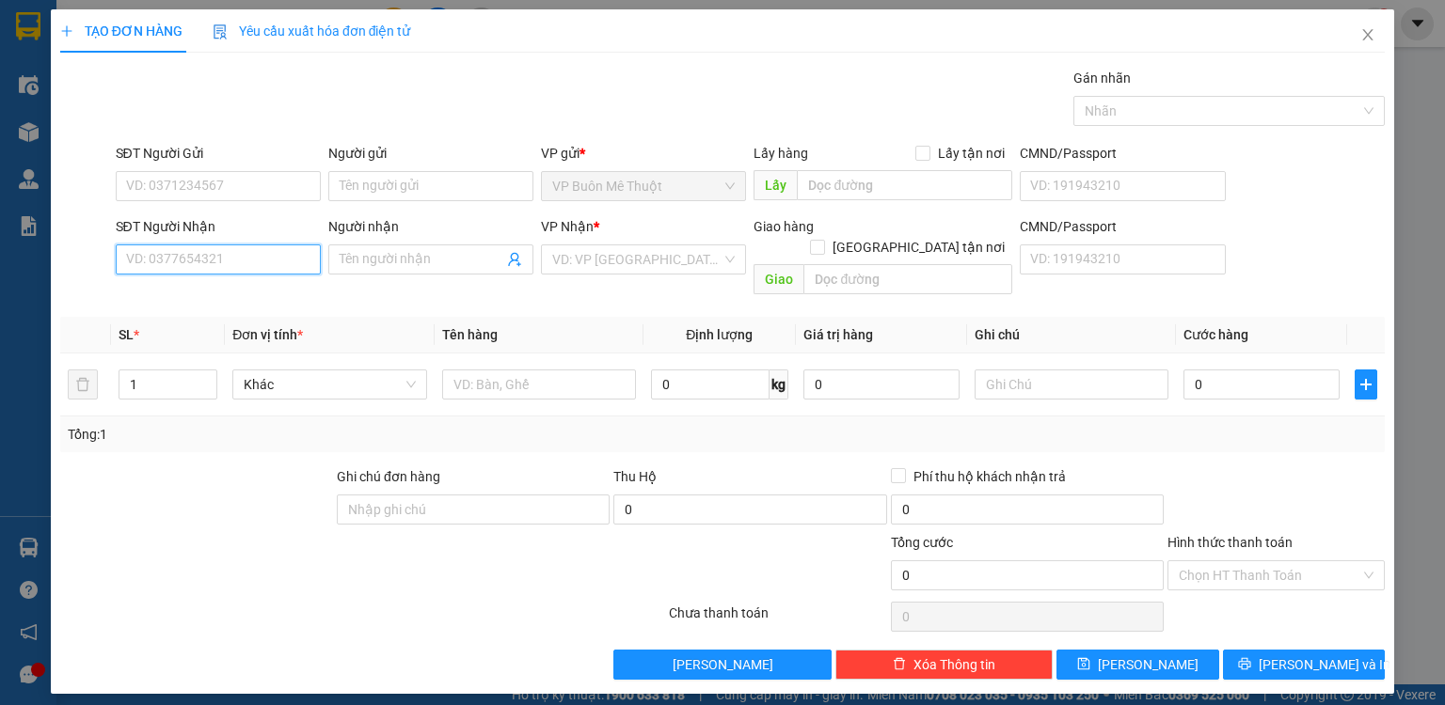
click at [256, 256] on input "SĐT Người Nhận" at bounding box center [218, 260] width 205 height 30
click at [230, 301] on div "0937403456 - hts" at bounding box center [218, 296] width 182 height 21
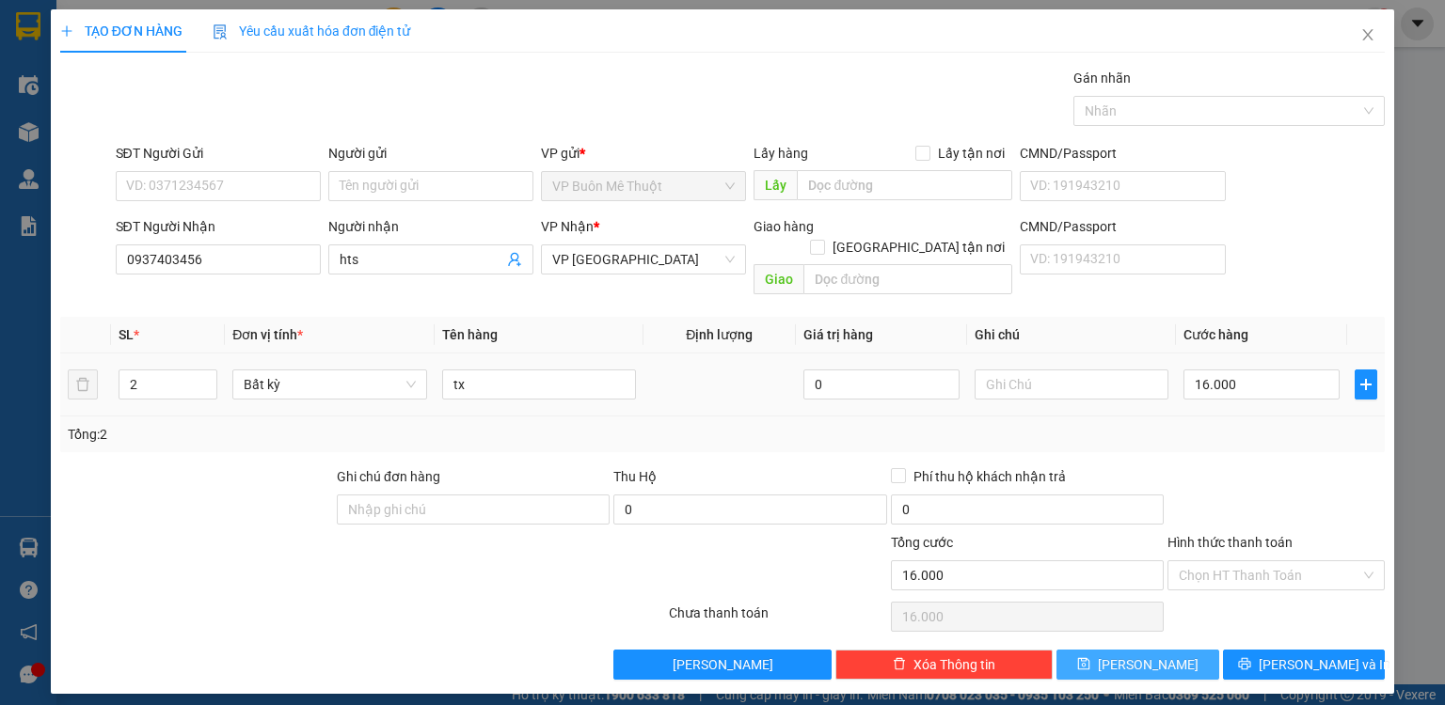
drag, startPoint x: 1157, startPoint y: 640, endPoint x: 824, endPoint y: 389, distance: 416.5
click at [1156, 655] on span "[PERSON_NAME]" at bounding box center [1148, 665] width 101 height 21
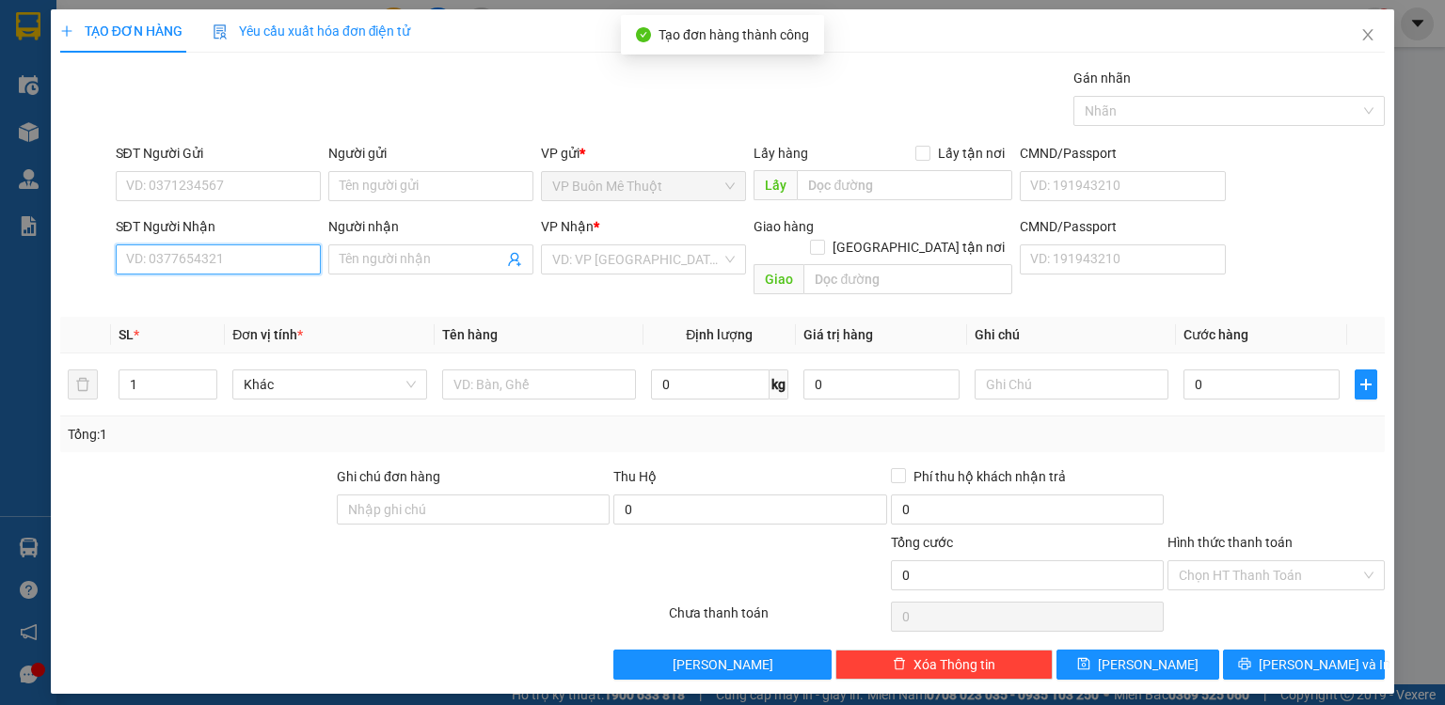
click at [235, 260] on input "SĐT Người Nhận" at bounding box center [218, 260] width 205 height 30
click at [1373, 42] on icon "close" at bounding box center [1367, 34] width 15 height 15
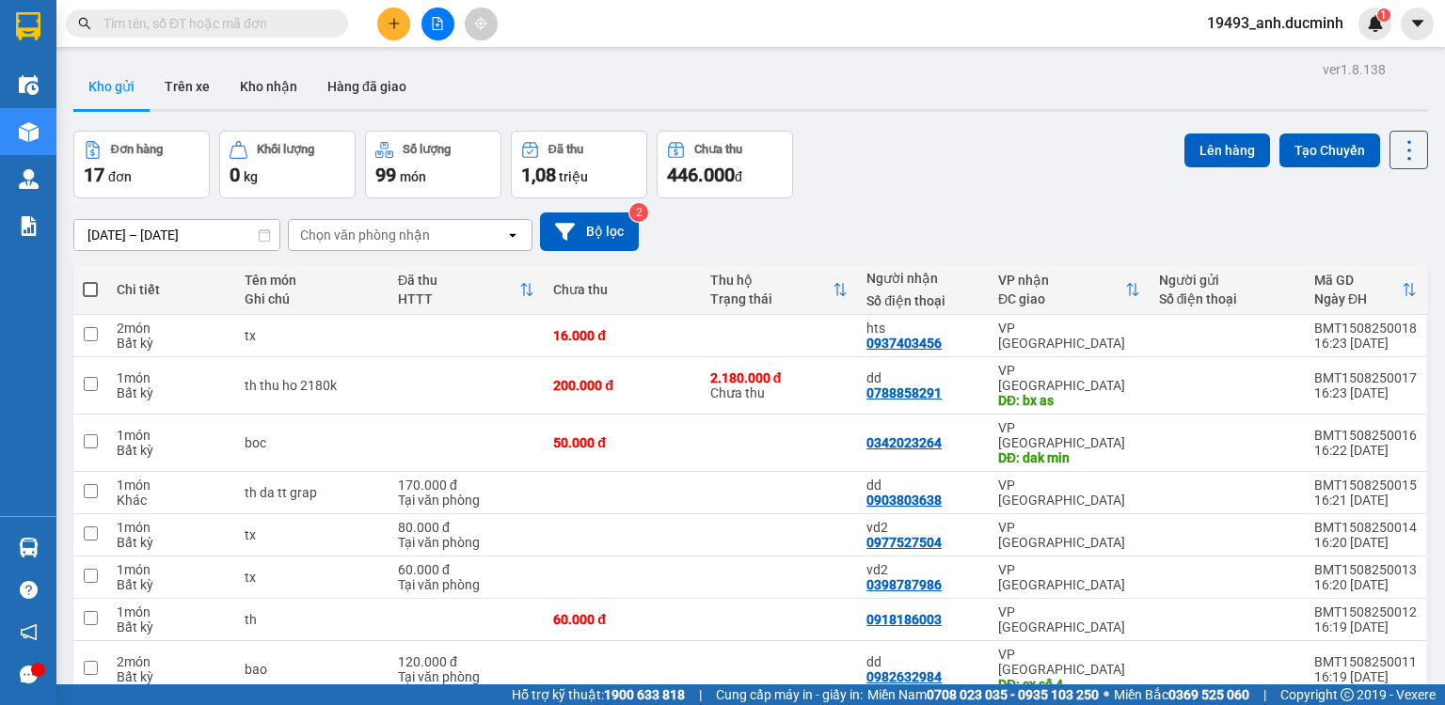
click at [433, 21] on icon "file-add" at bounding box center [437, 23] width 13 height 13
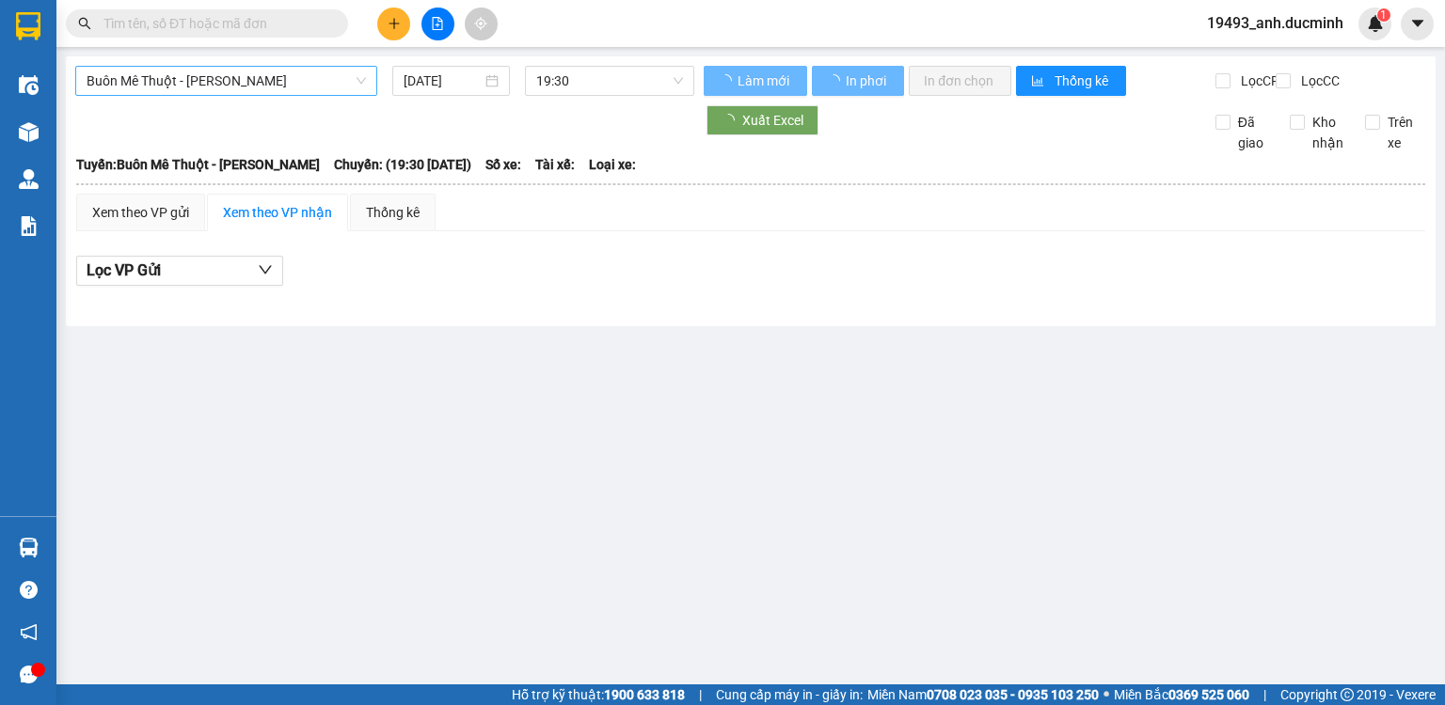
click at [291, 84] on span "Buôn Mê Thuột - [PERSON_NAME]" at bounding box center [226, 81] width 279 height 28
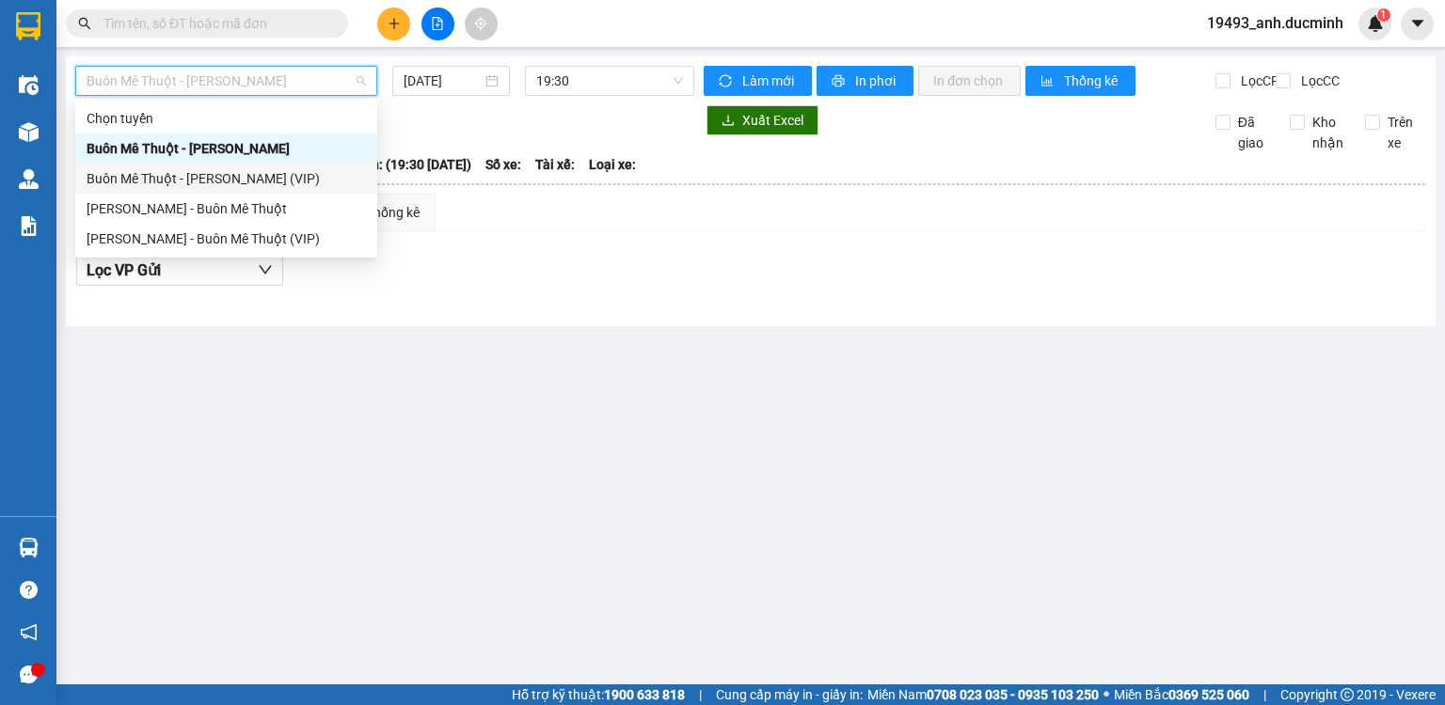
click at [265, 177] on div "Buôn Mê Thuột - [PERSON_NAME] (VIP)" at bounding box center [226, 178] width 279 height 21
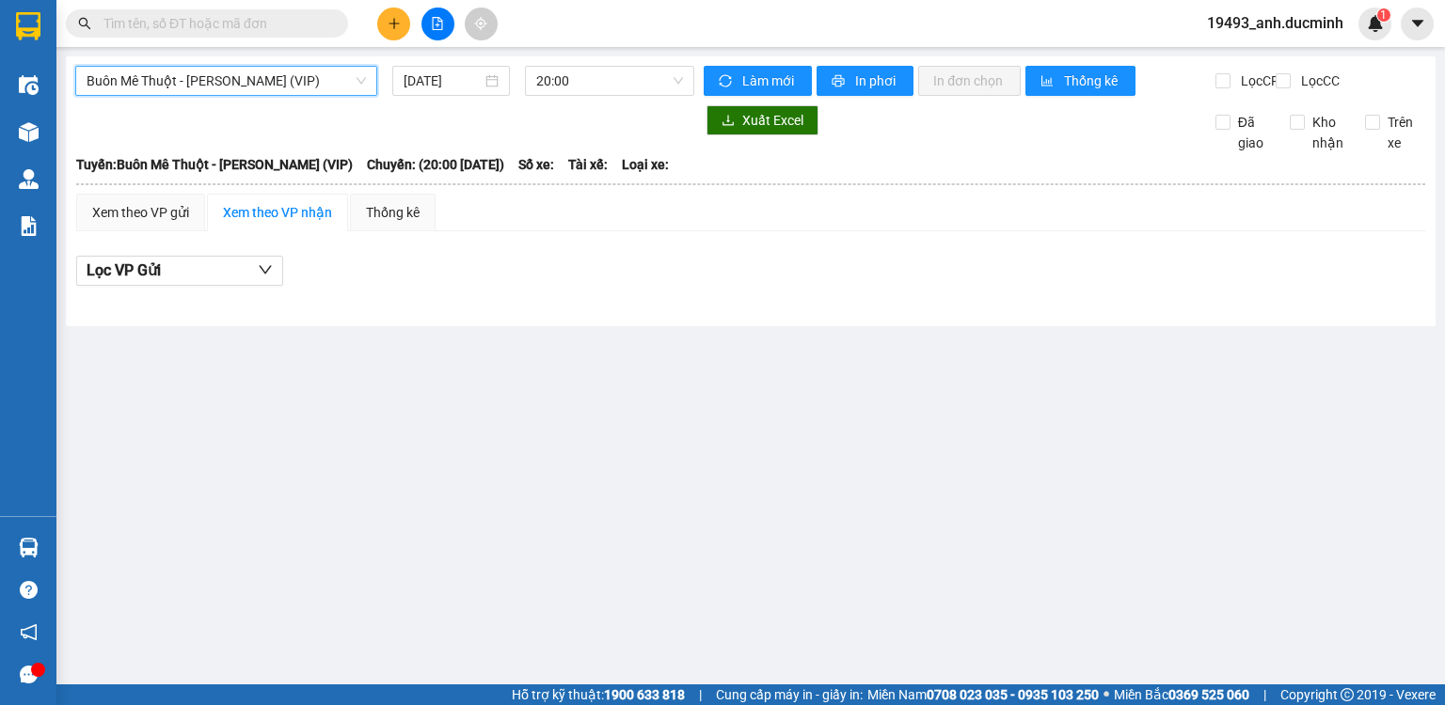
click at [299, 76] on span "Buôn Mê Thuột - [PERSON_NAME] (VIP)" at bounding box center [226, 81] width 279 height 28
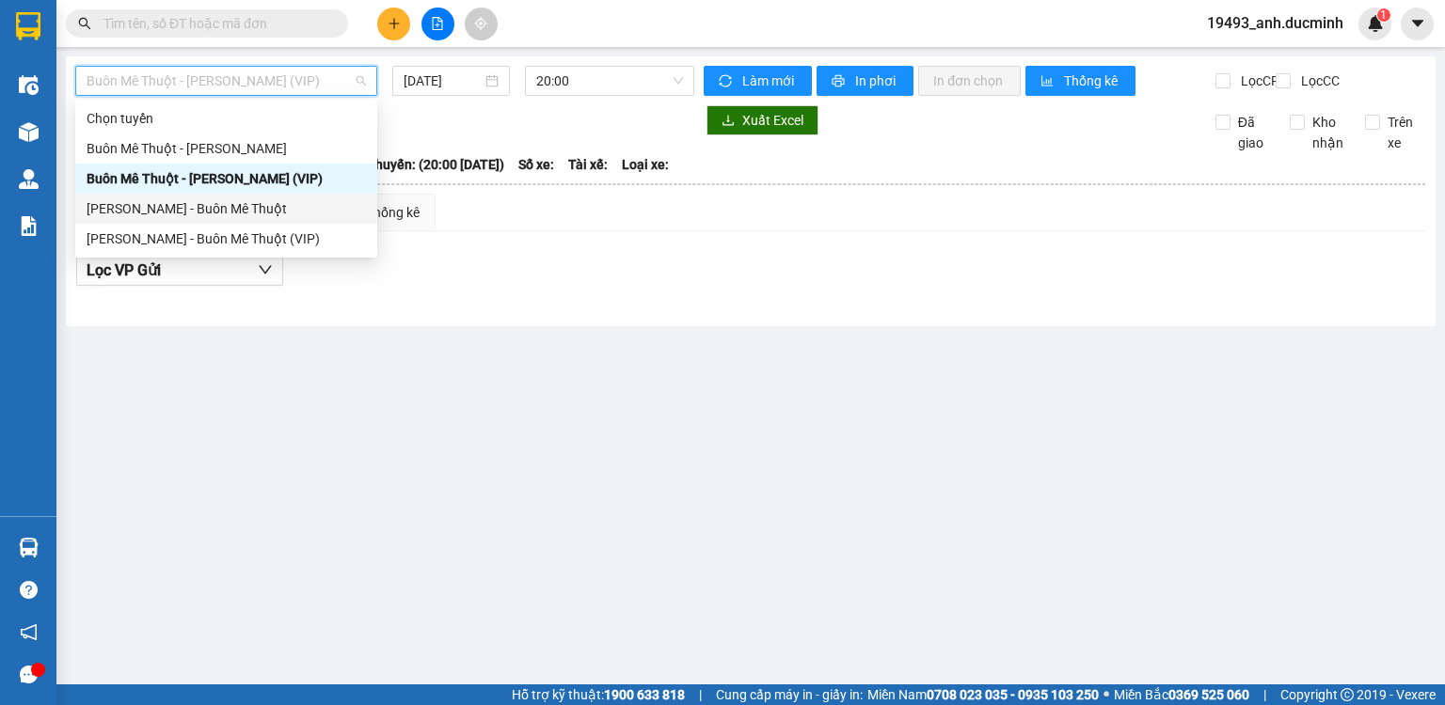
drag, startPoint x: 247, startPoint y: 205, endPoint x: 333, endPoint y: 154, distance: 99.5
click at [248, 205] on div "[PERSON_NAME] - Buôn Mê Thuột" at bounding box center [226, 208] width 279 height 21
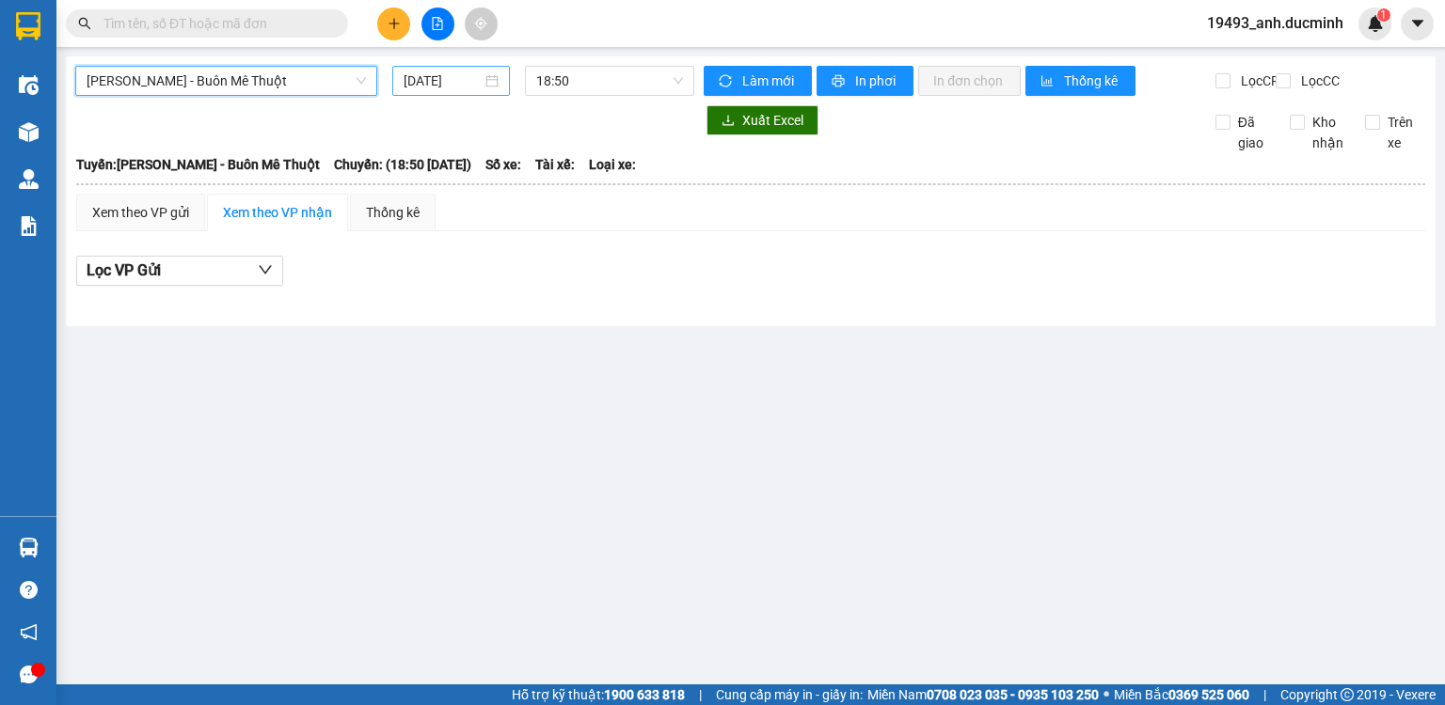
click at [451, 77] on input "[DATE]" at bounding box center [442, 81] width 77 height 21
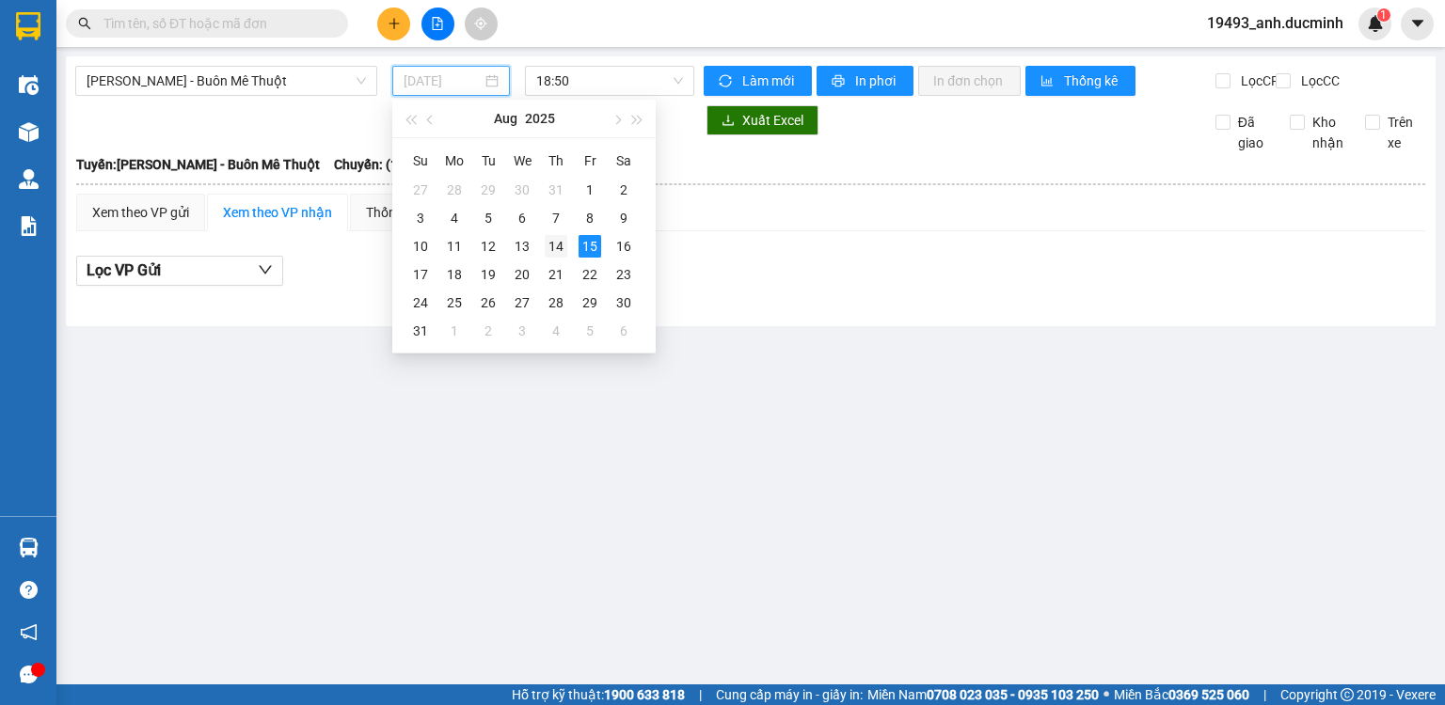
click at [547, 245] on div "14" at bounding box center [556, 246] width 23 height 23
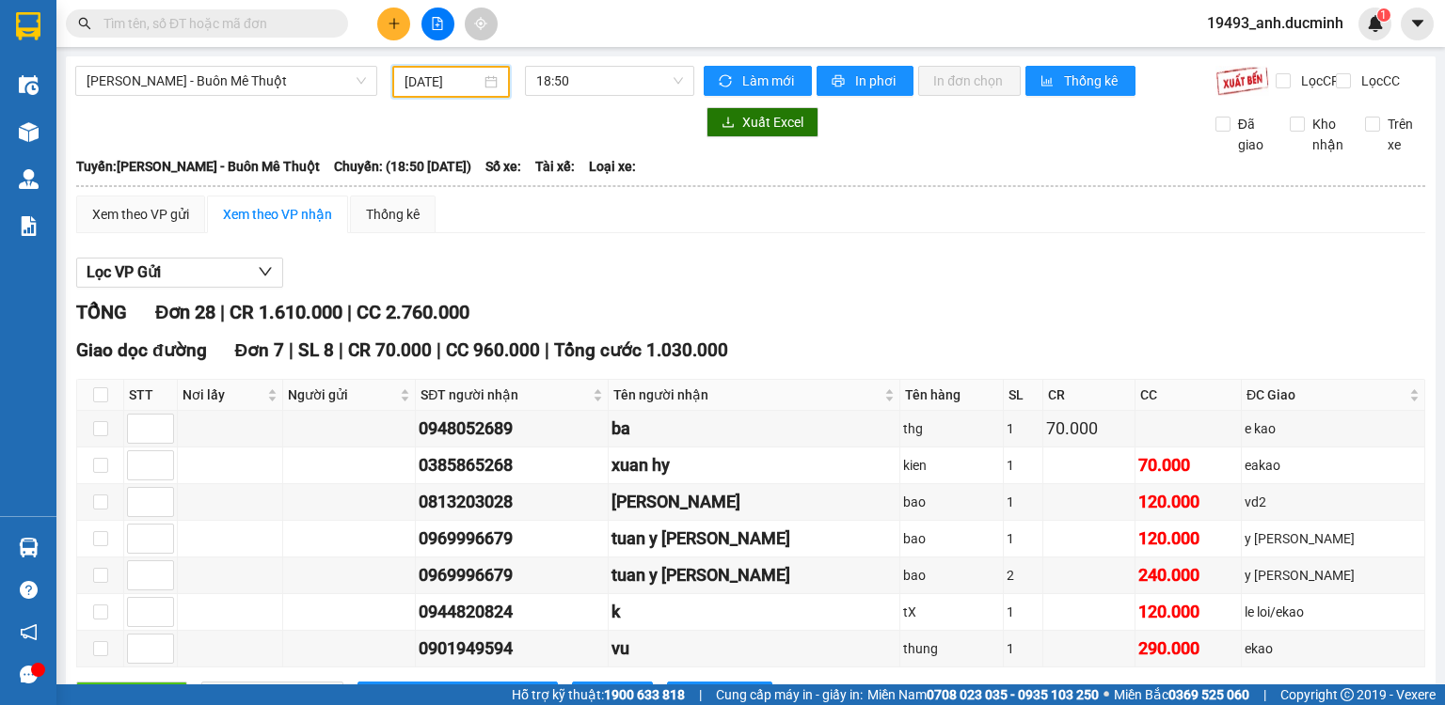
click at [443, 88] on input "[DATE]" at bounding box center [441, 81] width 75 height 21
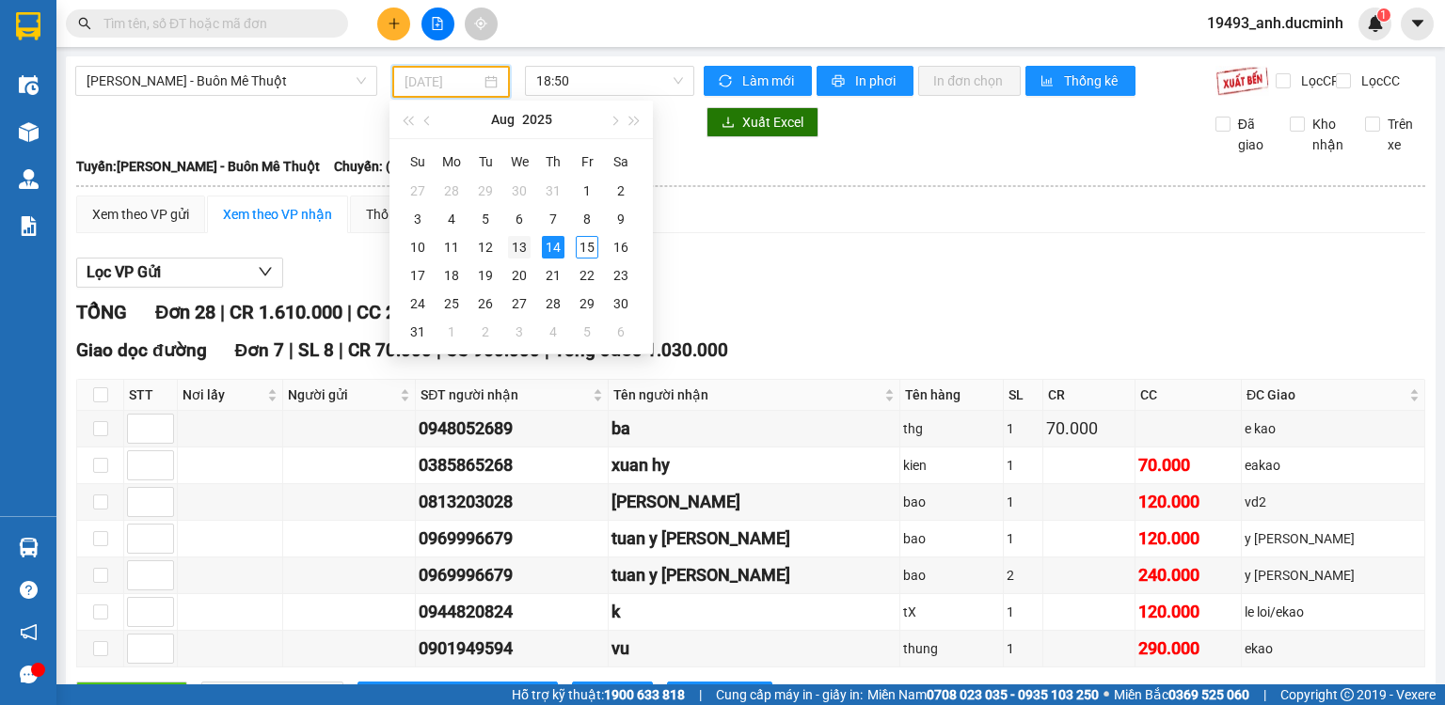
click at [515, 249] on div "13" at bounding box center [519, 247] width 23 height 23
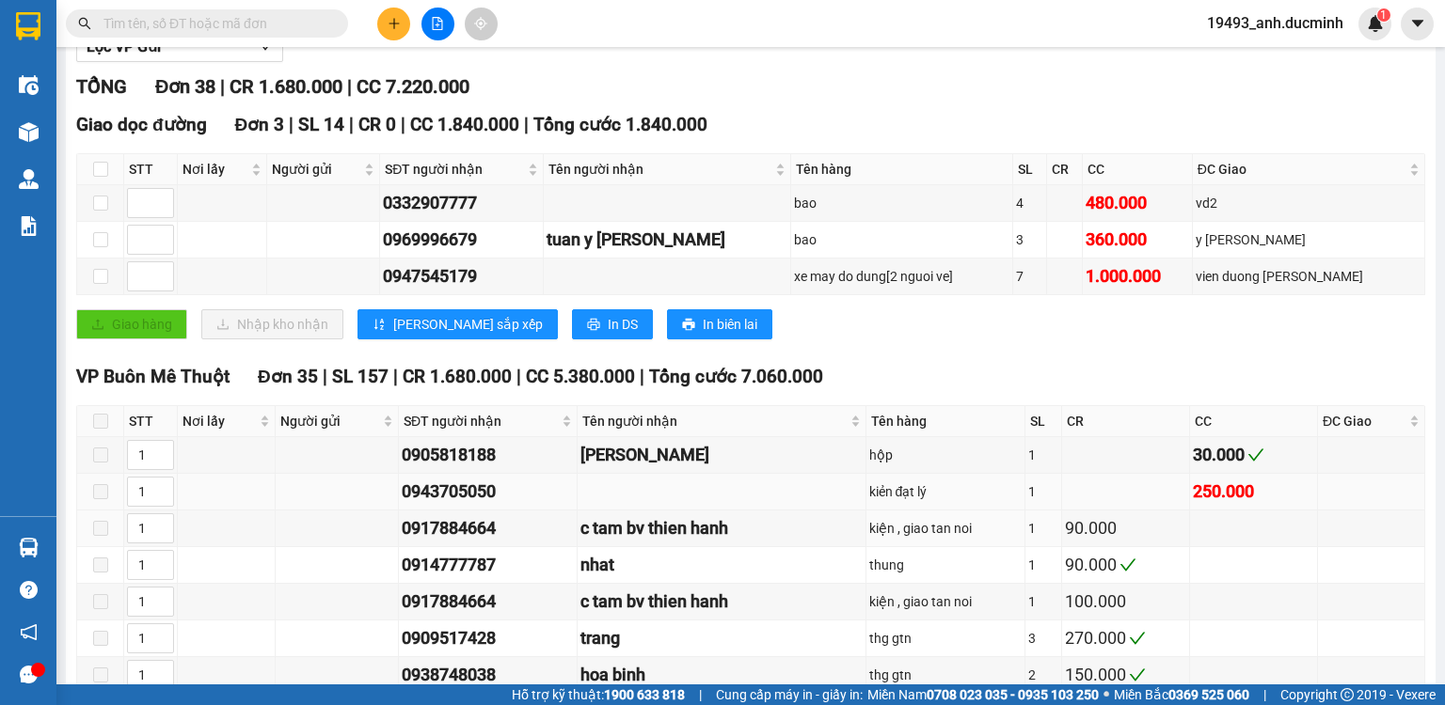
scroll to position [451, 0]
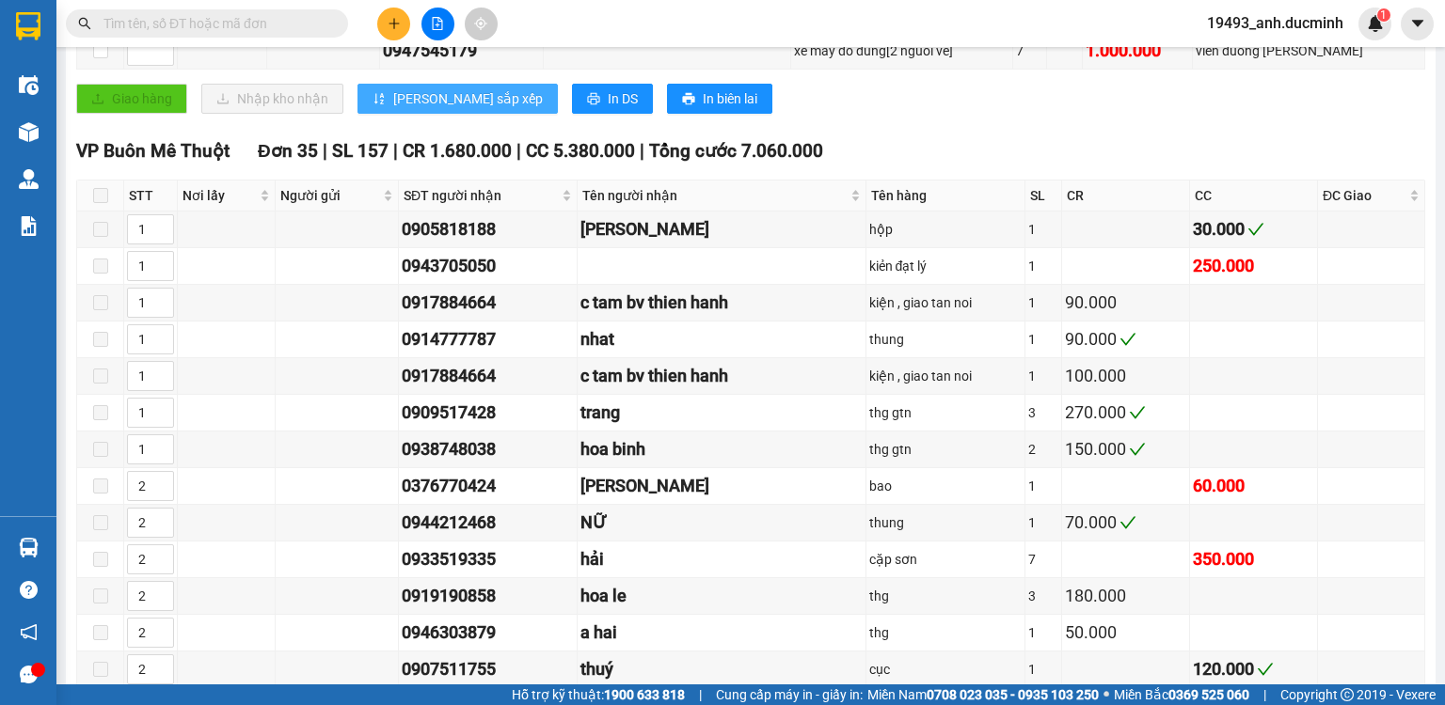
drag, startPoint x: 324, startPoint y: 21, endPoint x: 381, endPoint y: 117, distance: 111.8
click at [342, 41] on div "Kết quả tìm kiếm ( 4009 ) Bộ lọc Mã ĐH Trạng thái Món hàng Thu hộ Tổng cước Chư…" at bounding box center [722, 23] width 1445 height 47
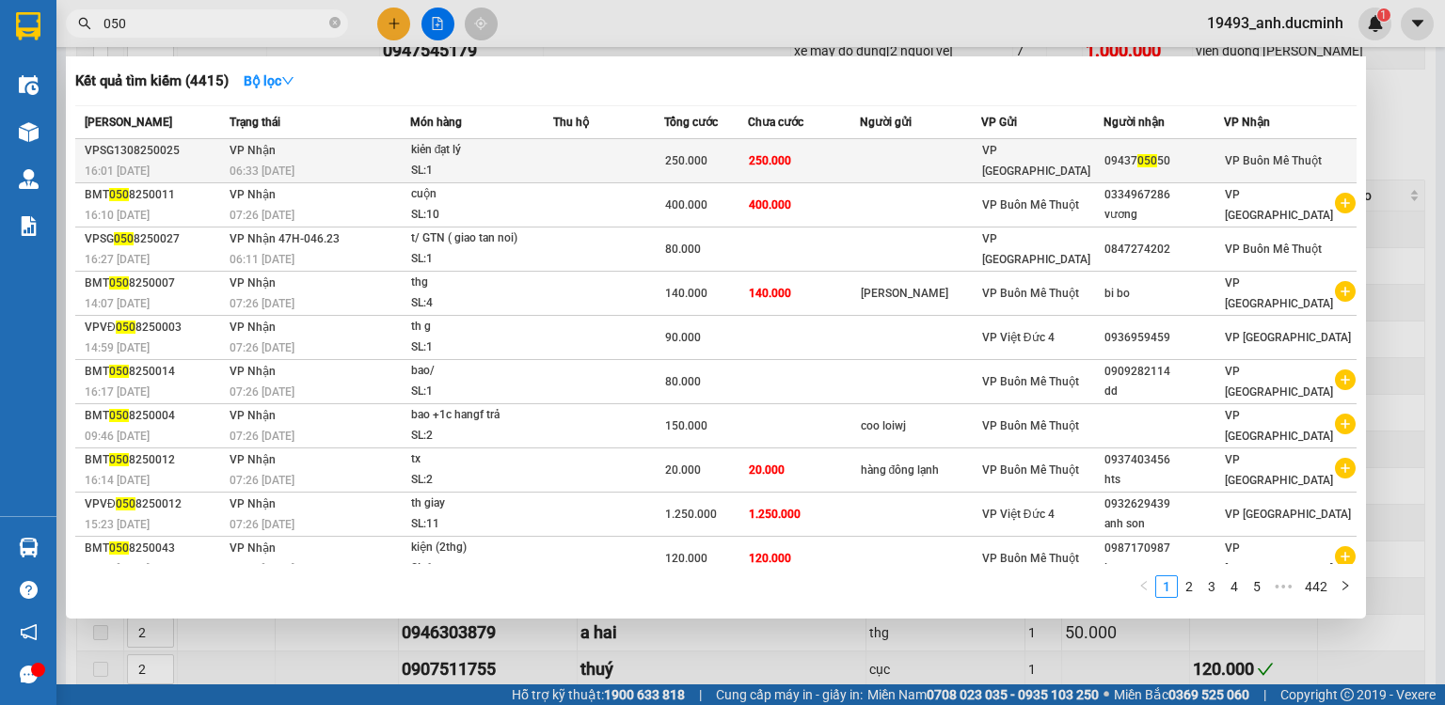
click at [918, 161] on td at bounding box center [920, 161] width 121 height 44
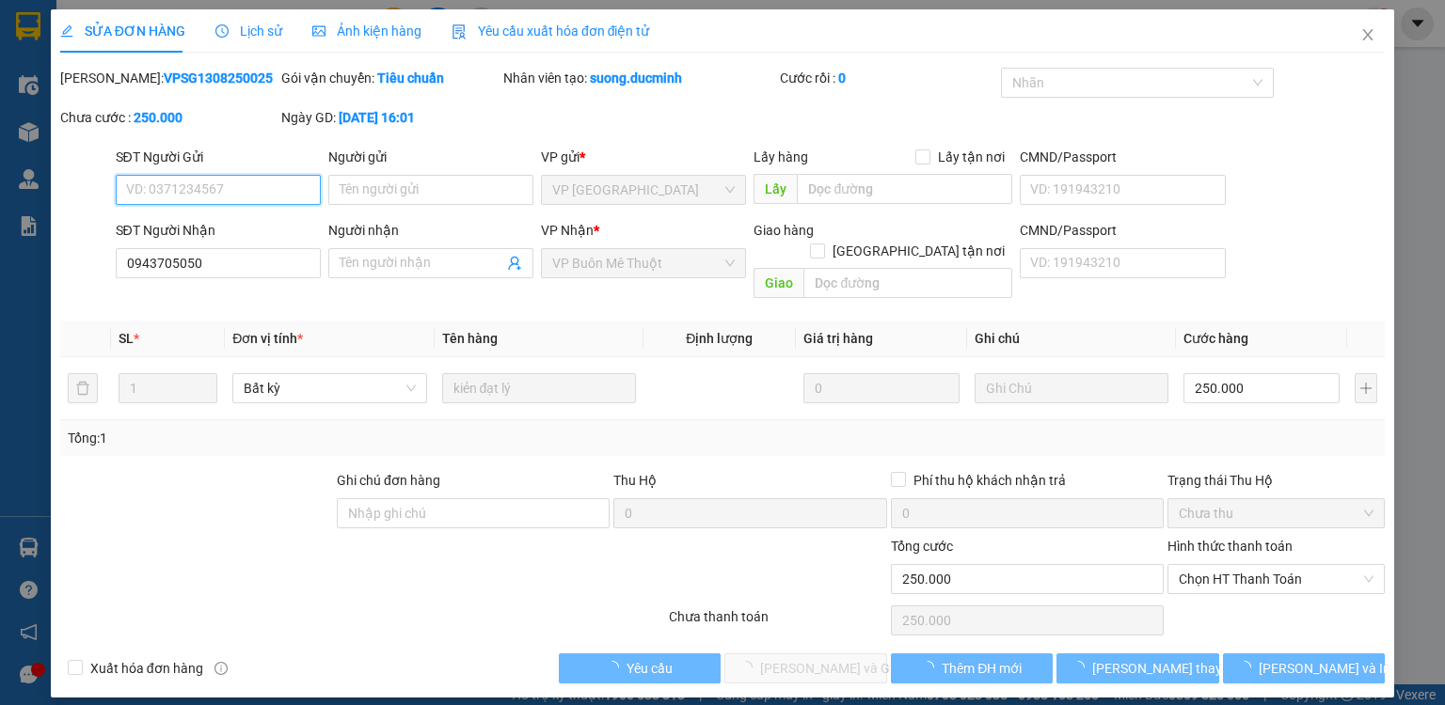
click at [1222, 565] on span "Chọn HT Thanh Toán" at bounding box center [1276, 579] width 195 height 28
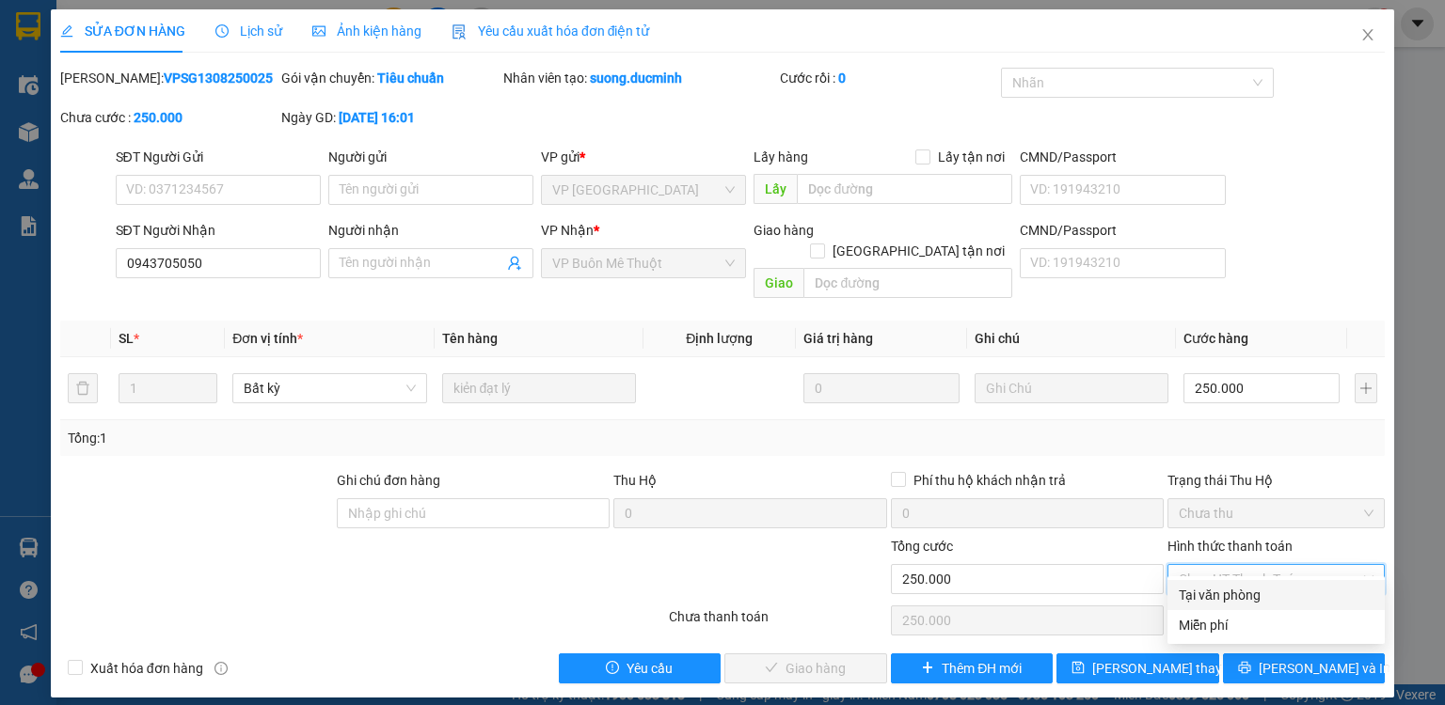
click at [1202, 598] on div "Tại văn phòng" at bounding box center [1276, 595] width 195 height 21
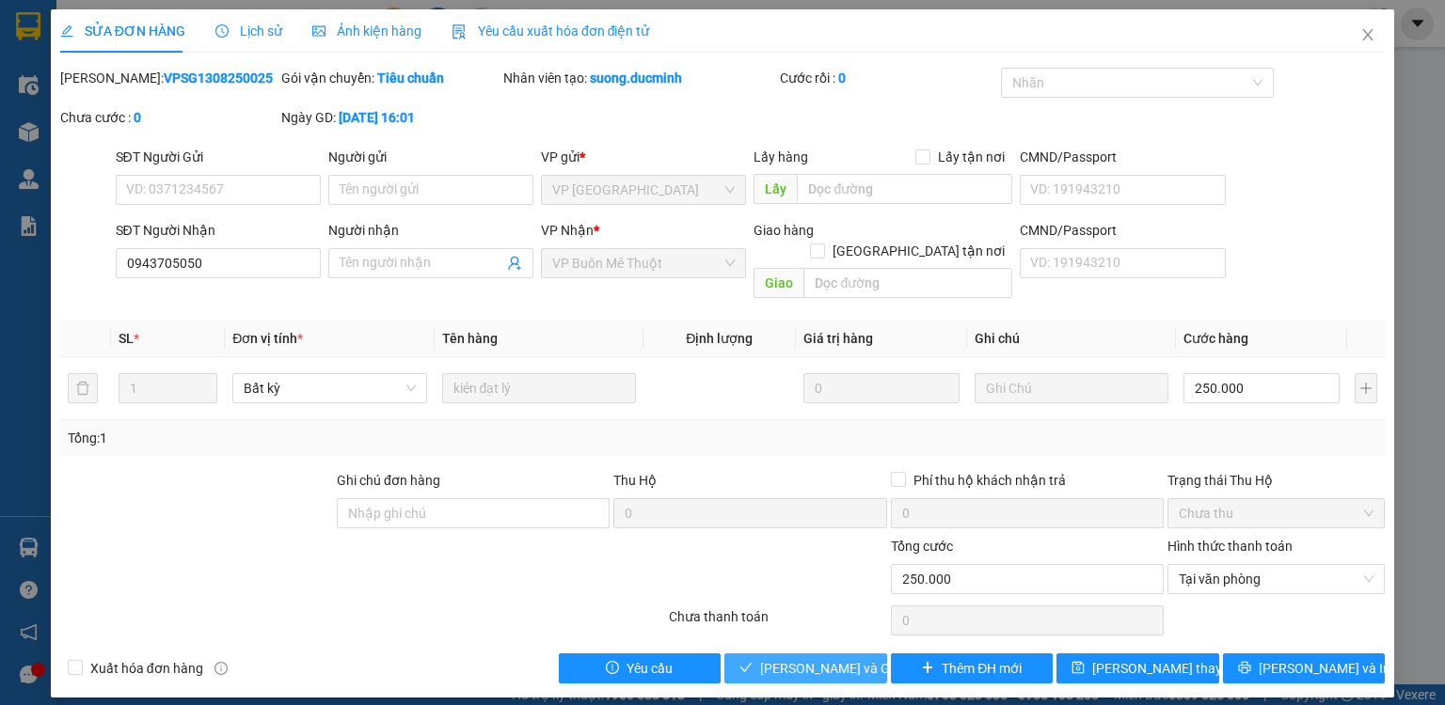
click at [790, 658] on button "Lưu và Giao hàng" at bounding box center [805, 669] width 163 height 30
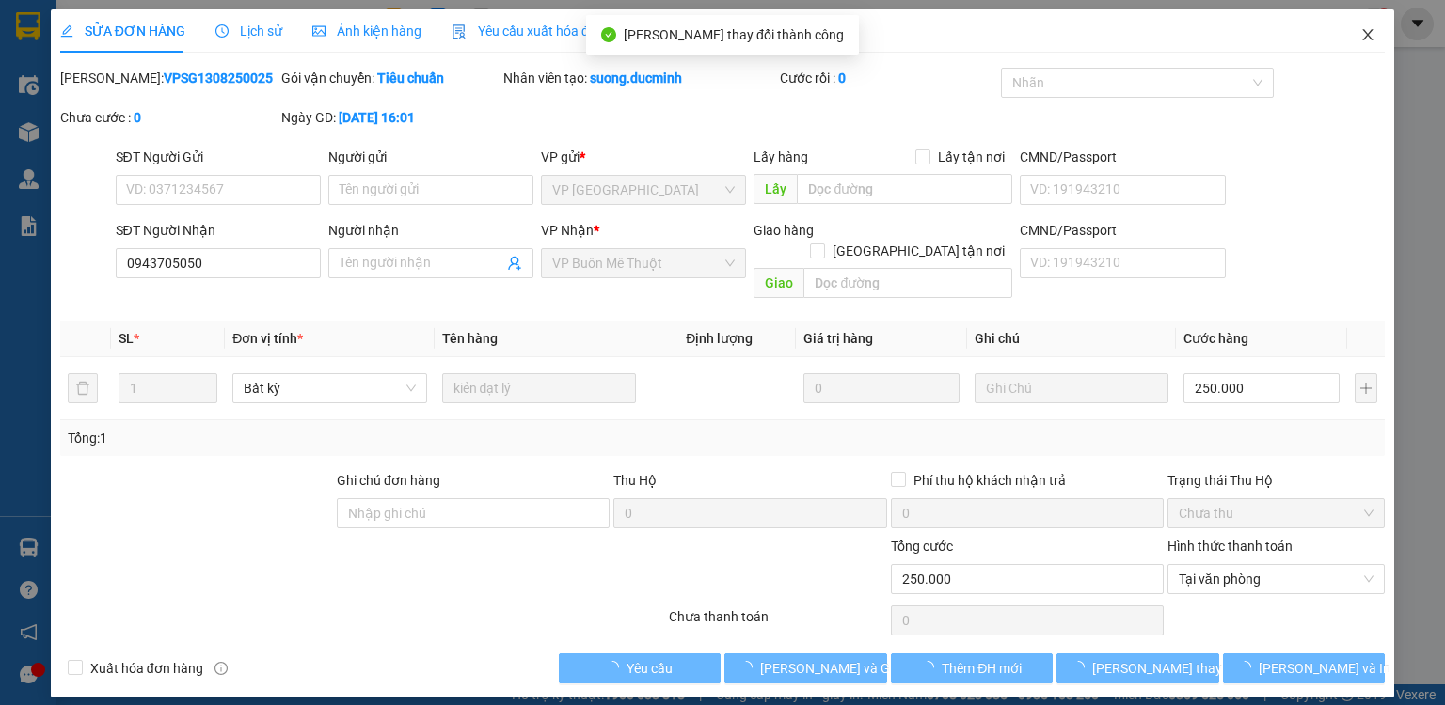
click at [1364, 30] on icon "close" at bounding box center [1368, 34] width 10 height 11
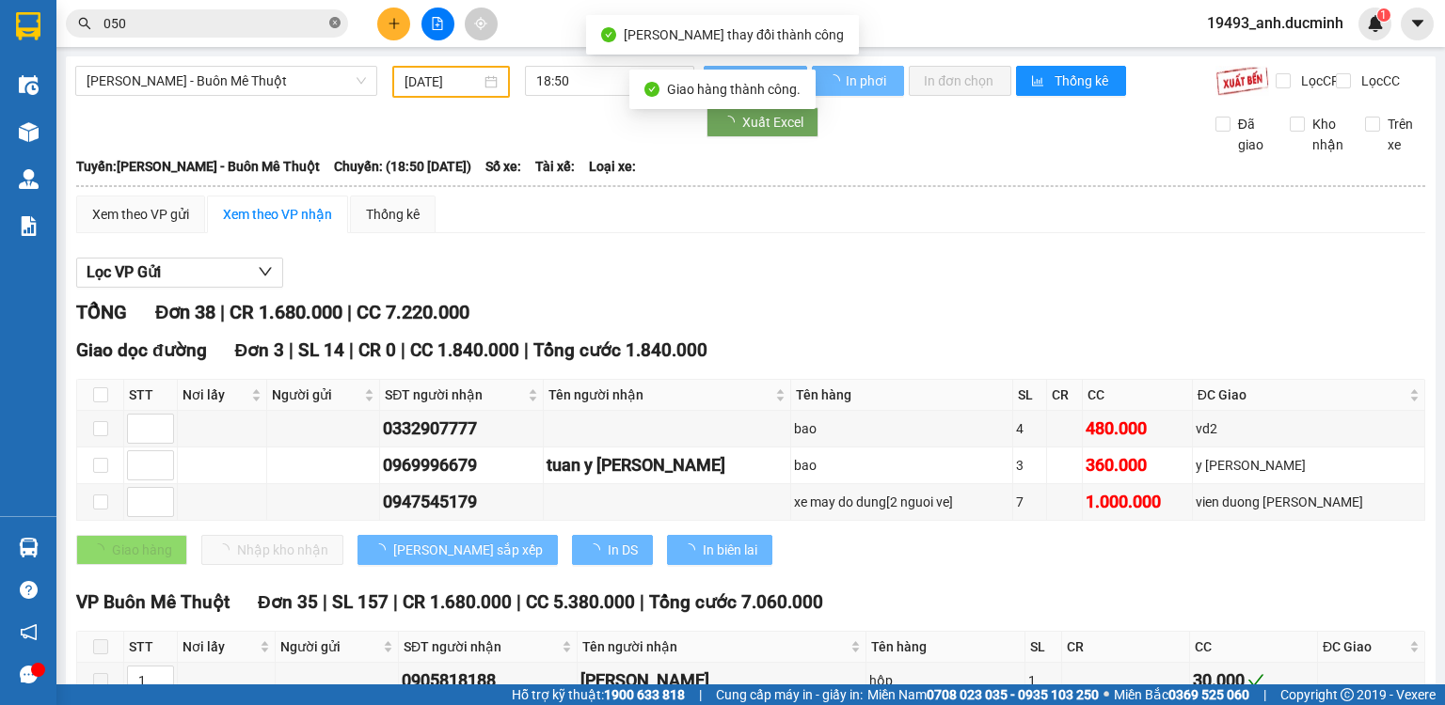
click at [337, 23] on icon "close-circle" at bounding box center [334, 22] width 11 height 11
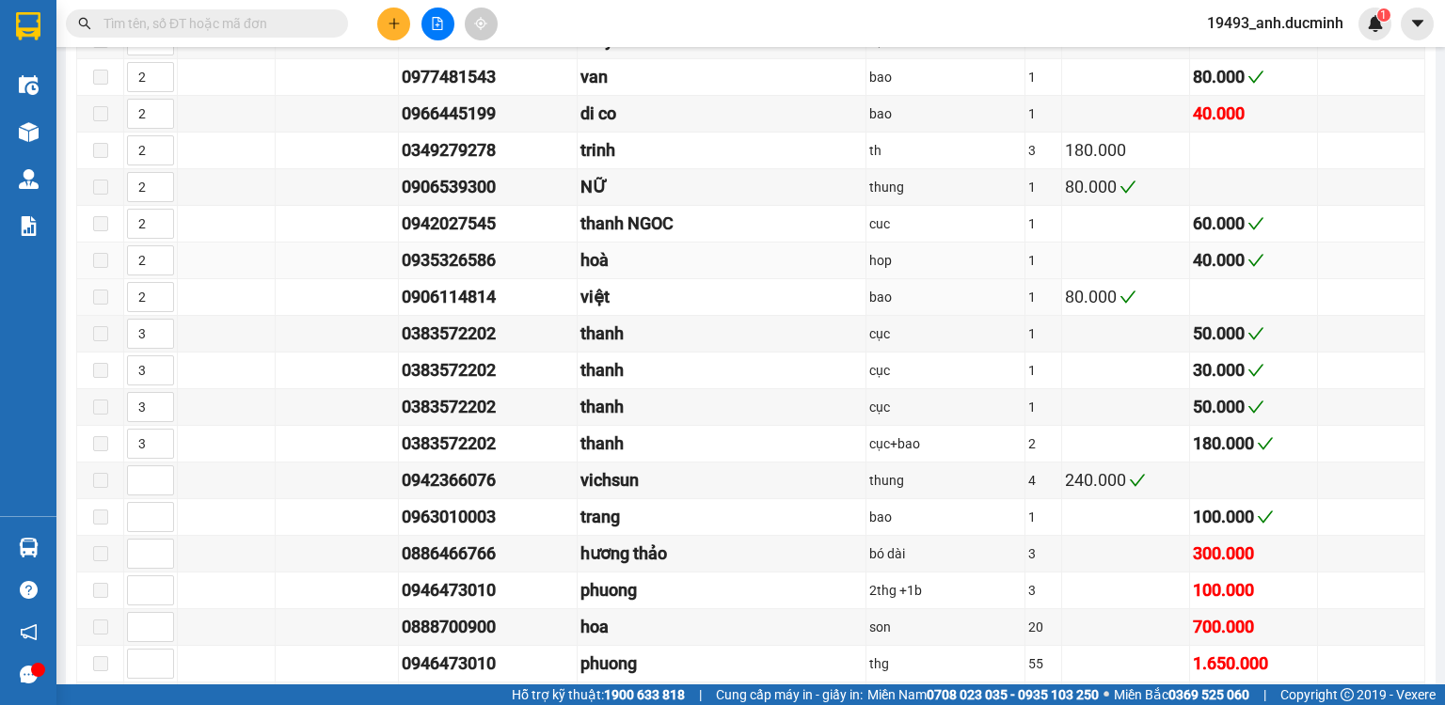
scroll to position [1129, 0]
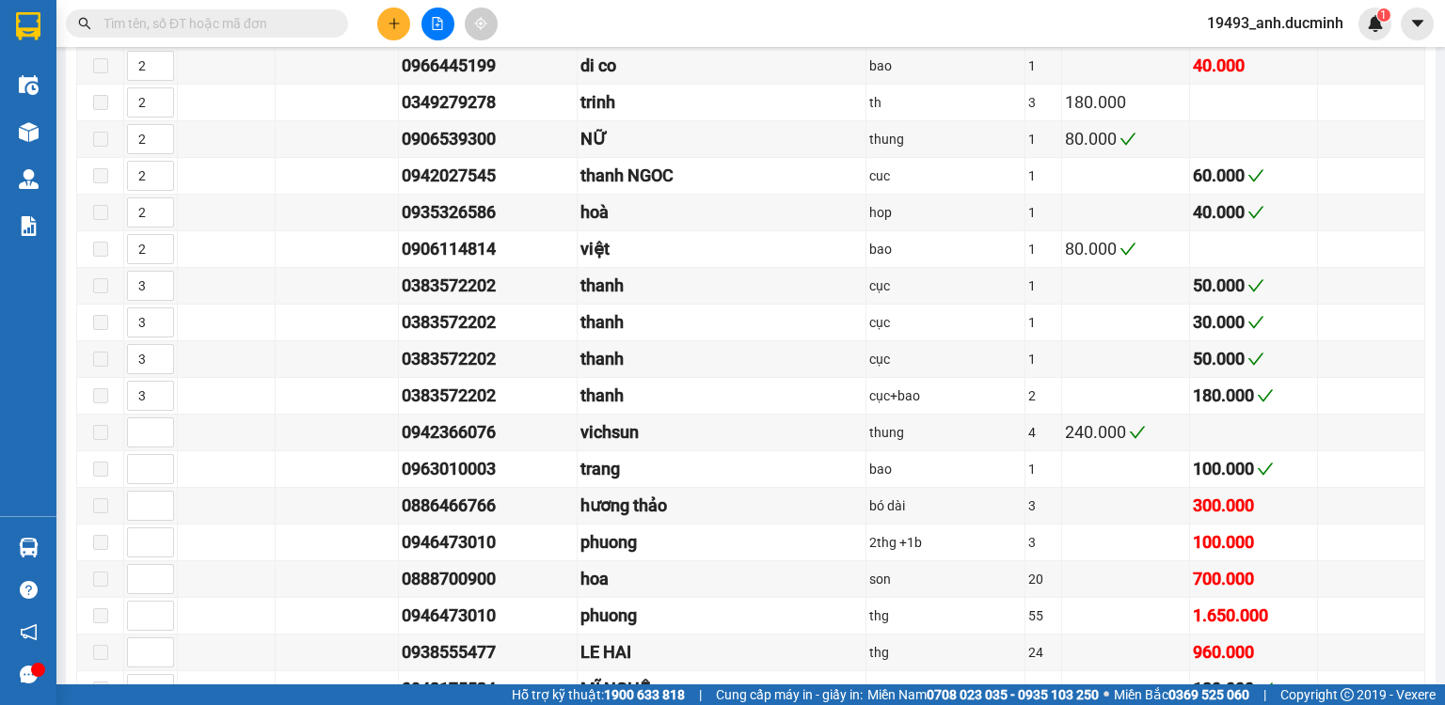
click at [284, 32] on input "text" at bounding box center [214, 23] width 222 height 21
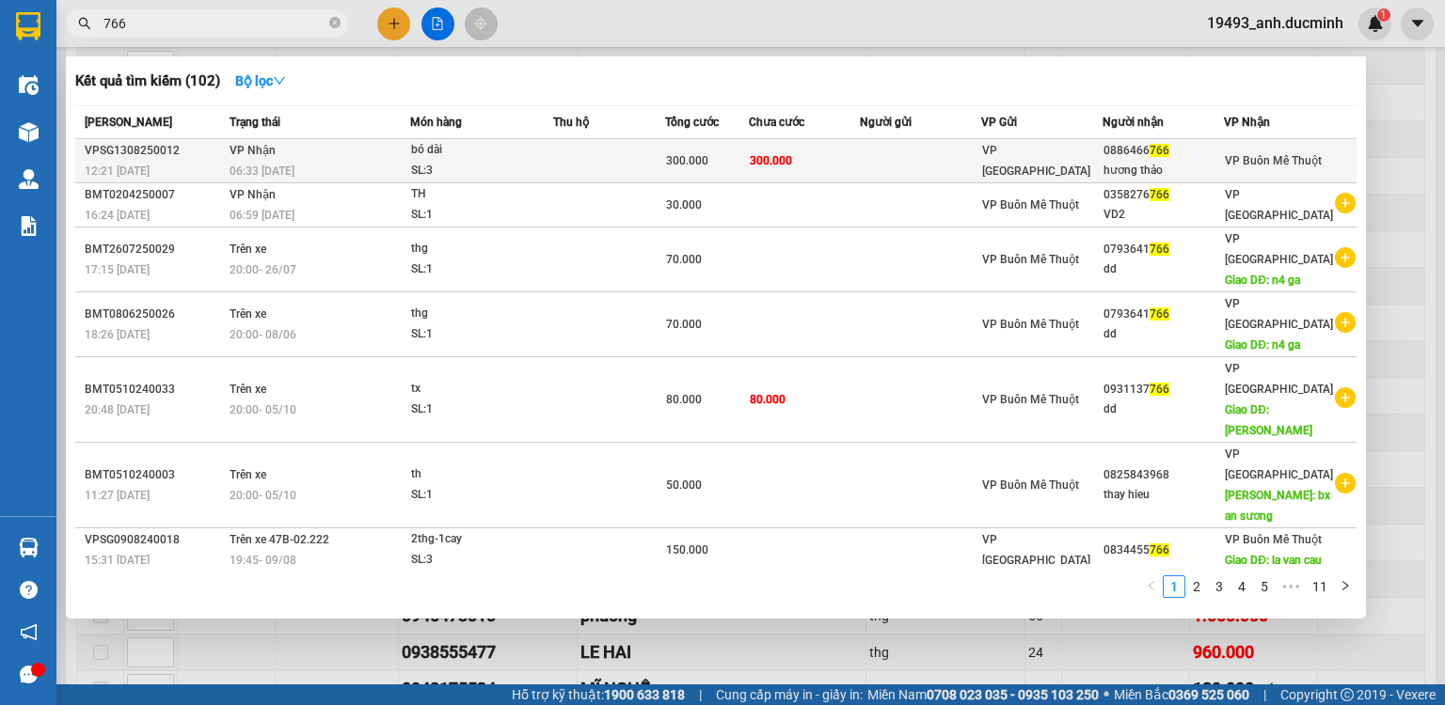
click at [849, 166] on td "300.000" at bounding box center [805, 161] width 112 height 44
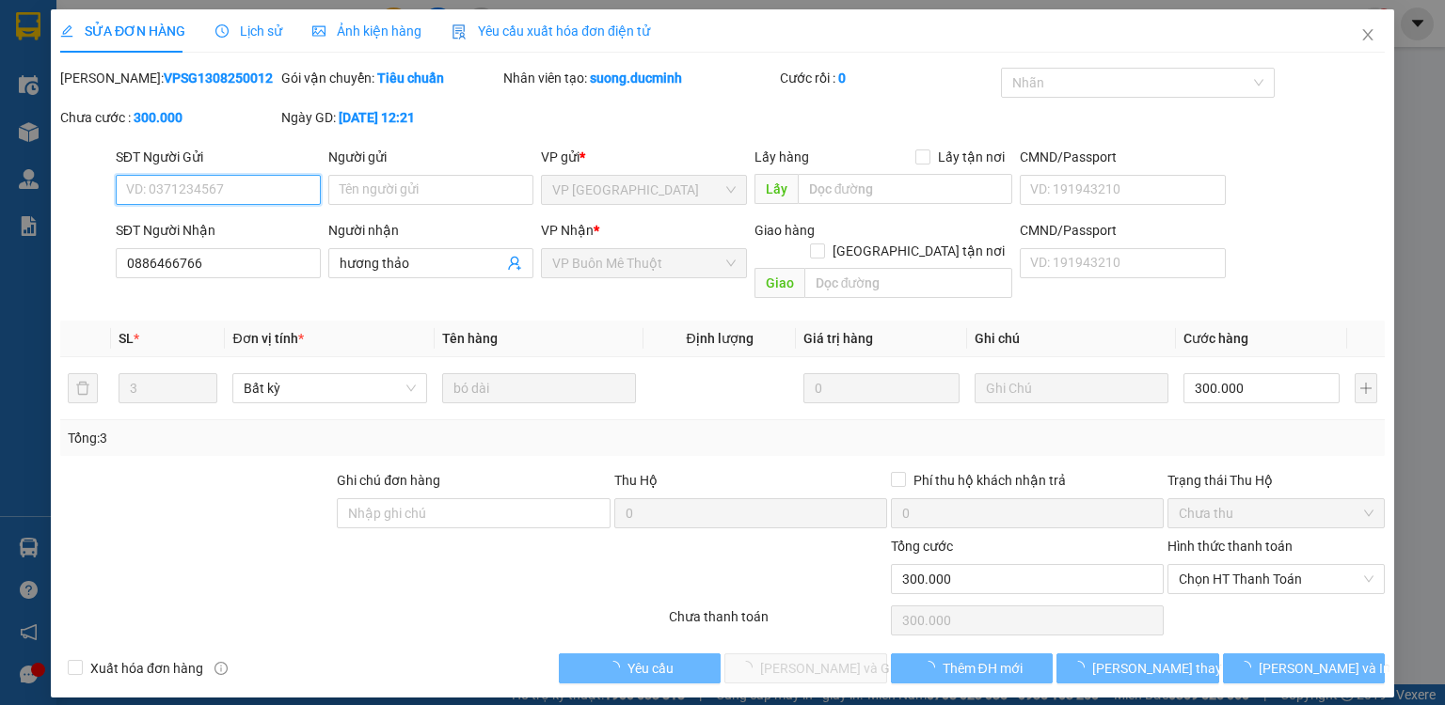
click at [1240, 562] on div "SỬA ĐƠN HÀNG Lịch sử Ảnh kiện hàng Yêu cầu xuất hóa đơn điện tử Total Paid Fee …" at bounding box center [722, 352] width 1445 height 705
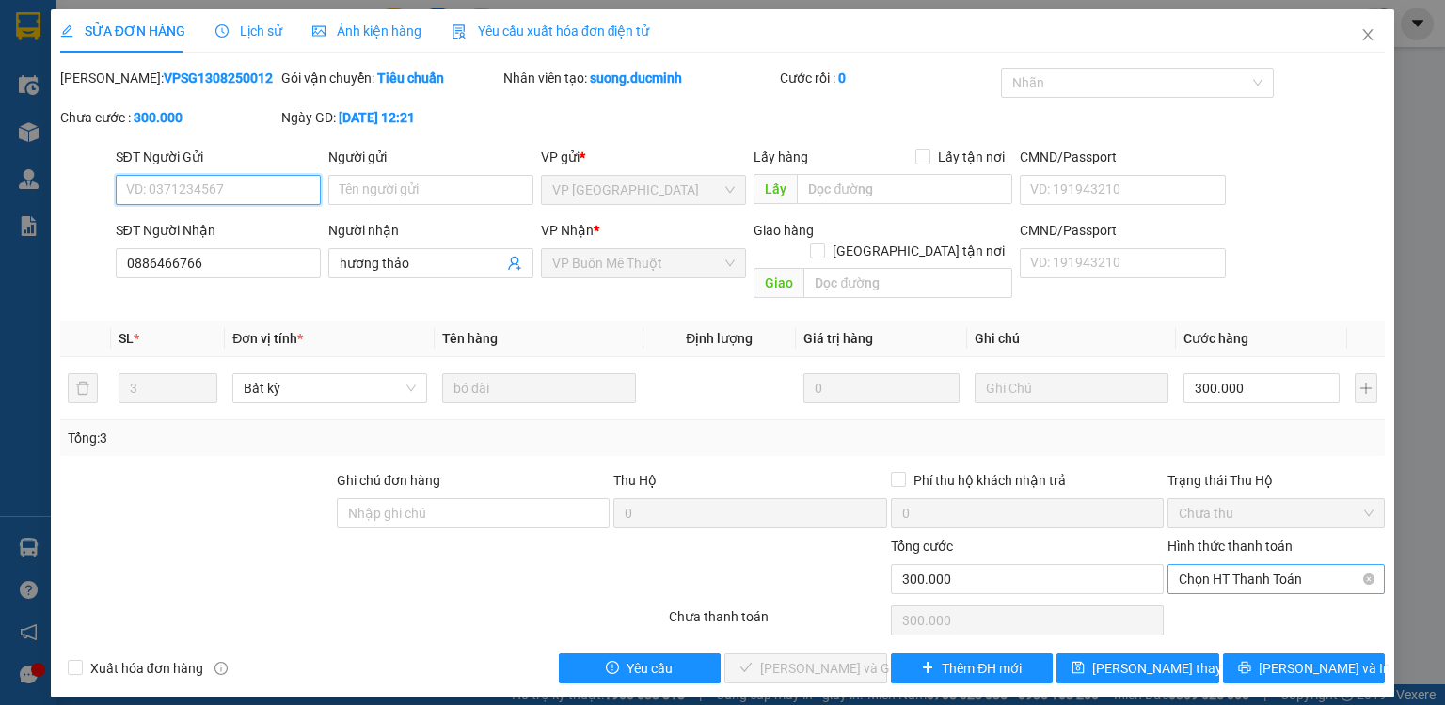
click at [1229, 565] on span "Chọn HT Thanh Toán" at bounding box center [1276, 579] width 195 height 28
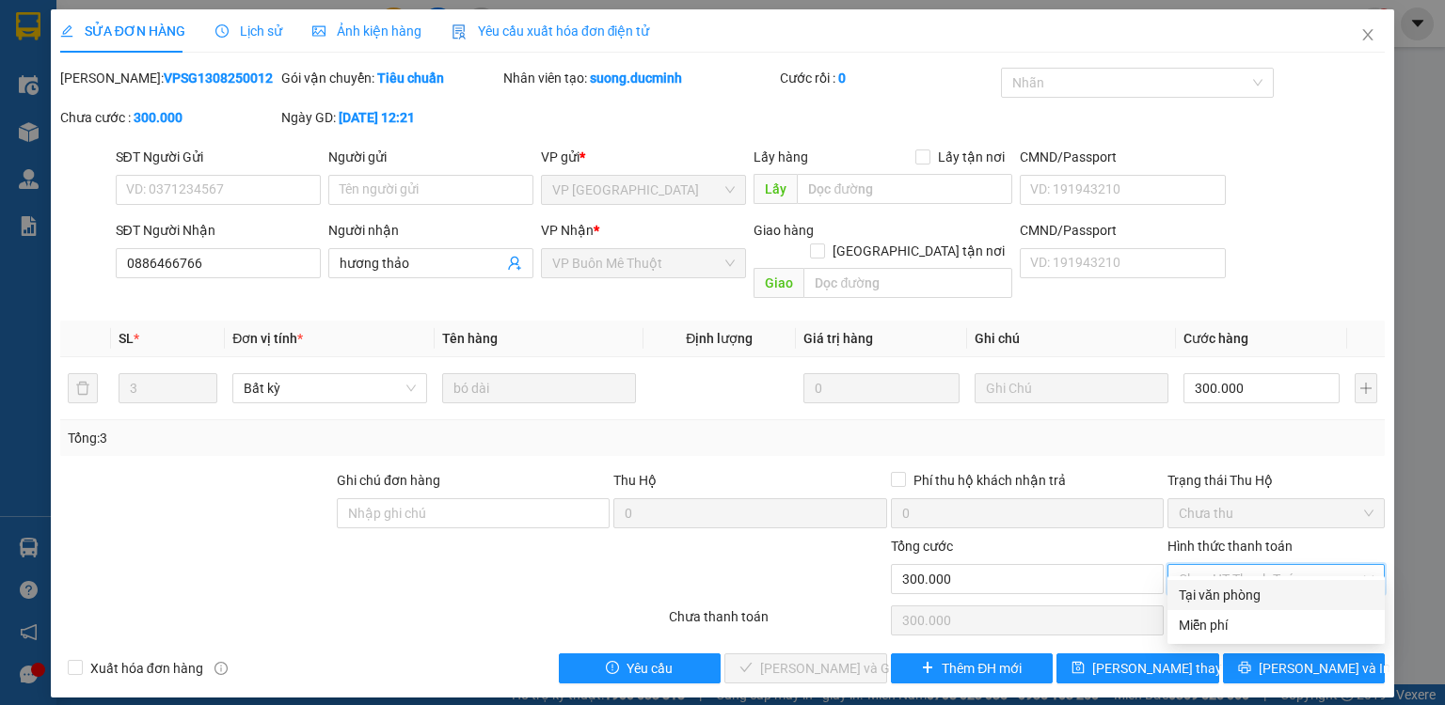
drag, startPoint x: 1222, startPoint y: 591, endPoint x: 1058, endPoint y: 626, distance: 167.5
click at [1218, 594] on div "Tại văn phòng" at bounding box center [1276, 595] width 195 height 21
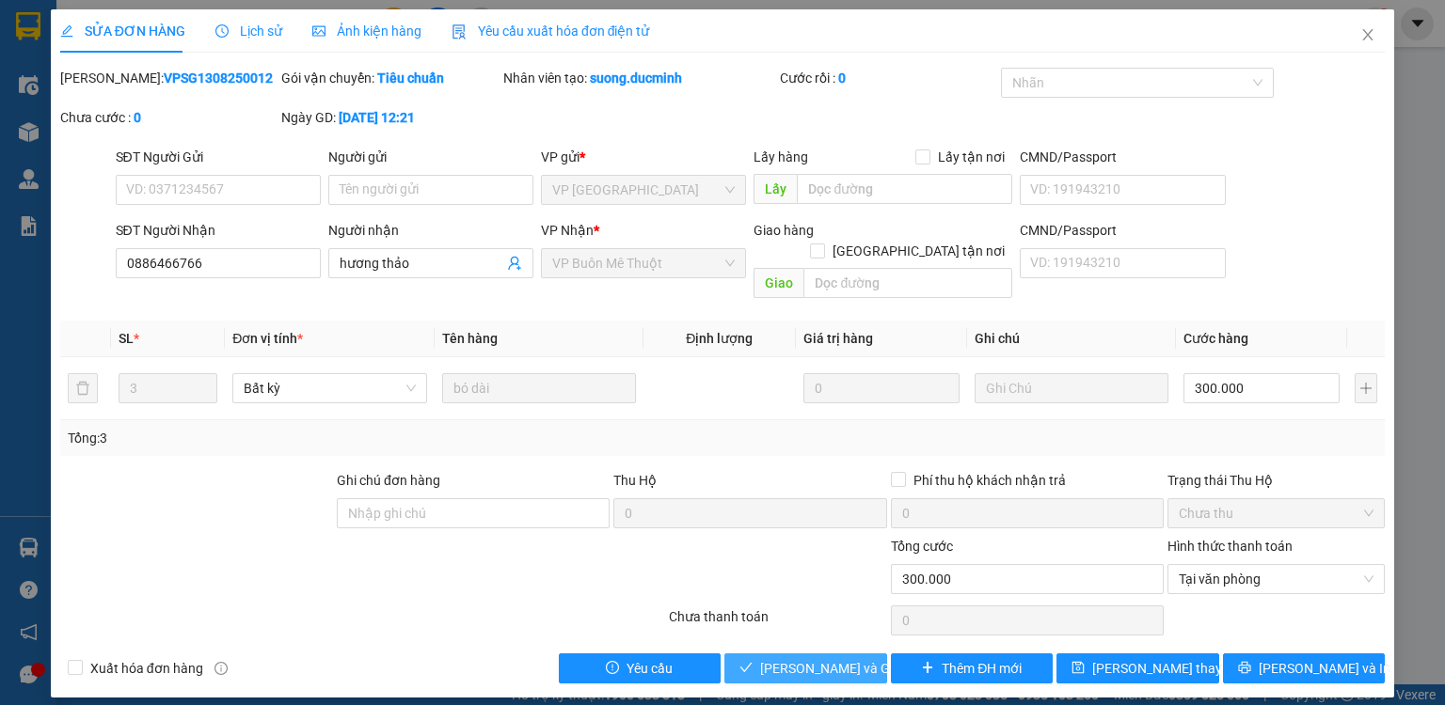
click at [829, 658] on span "Lưu và Giao hàng" at bounding box center [850, 668] width 181 height 21
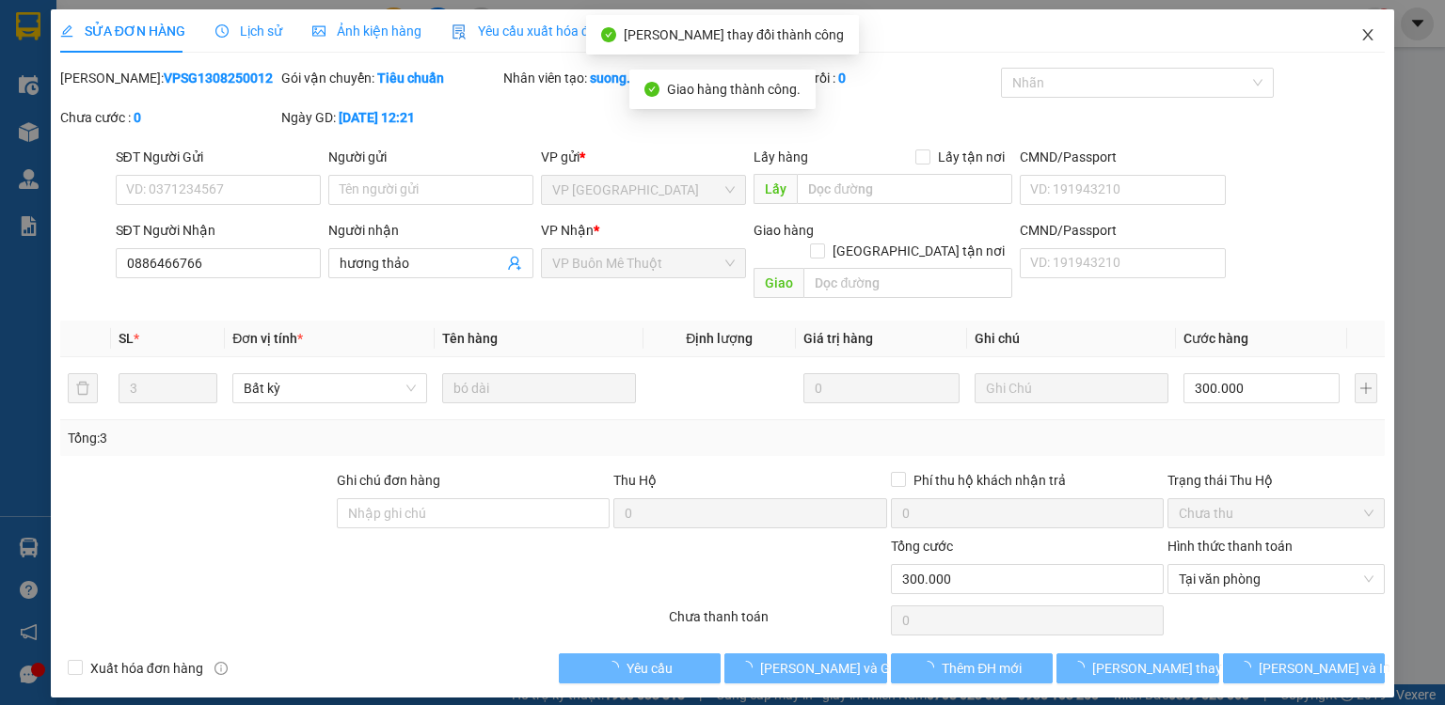
click at [1373, 29] on icon "close" at bounding box center [1367, 34] width 15 height 15
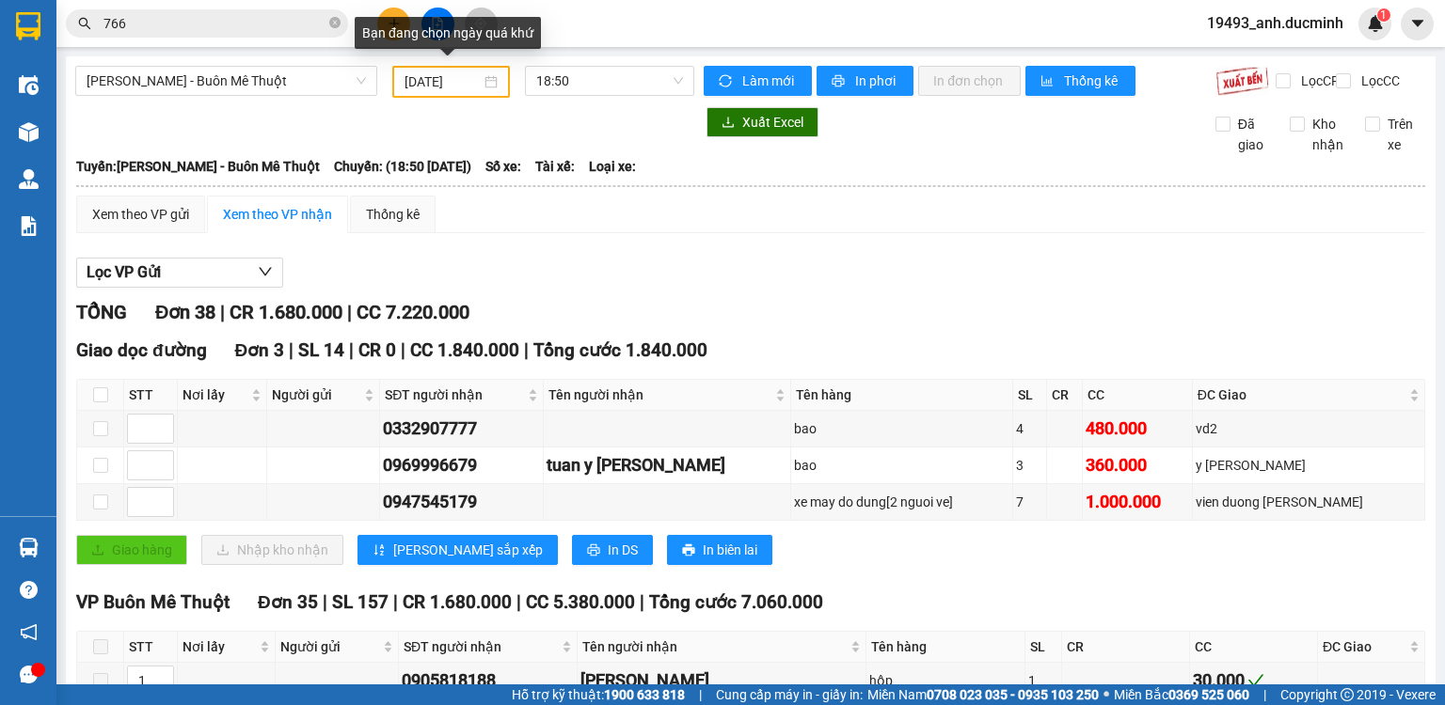
click at [439, 71] on input "[DATE]" at bounding box center [441, 81] width 75 height 21
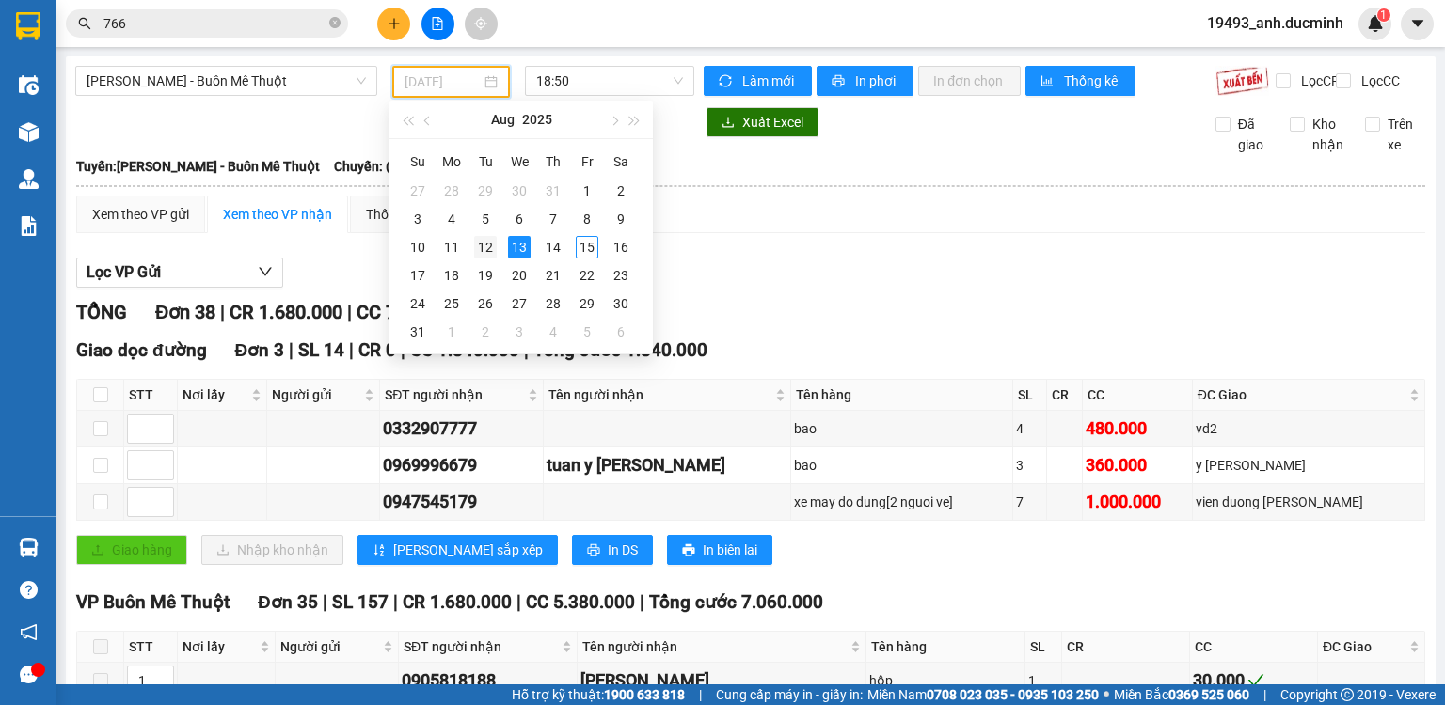
click at [472, 248] on td "12" at bounding box center [485, 247] width 34 height 28
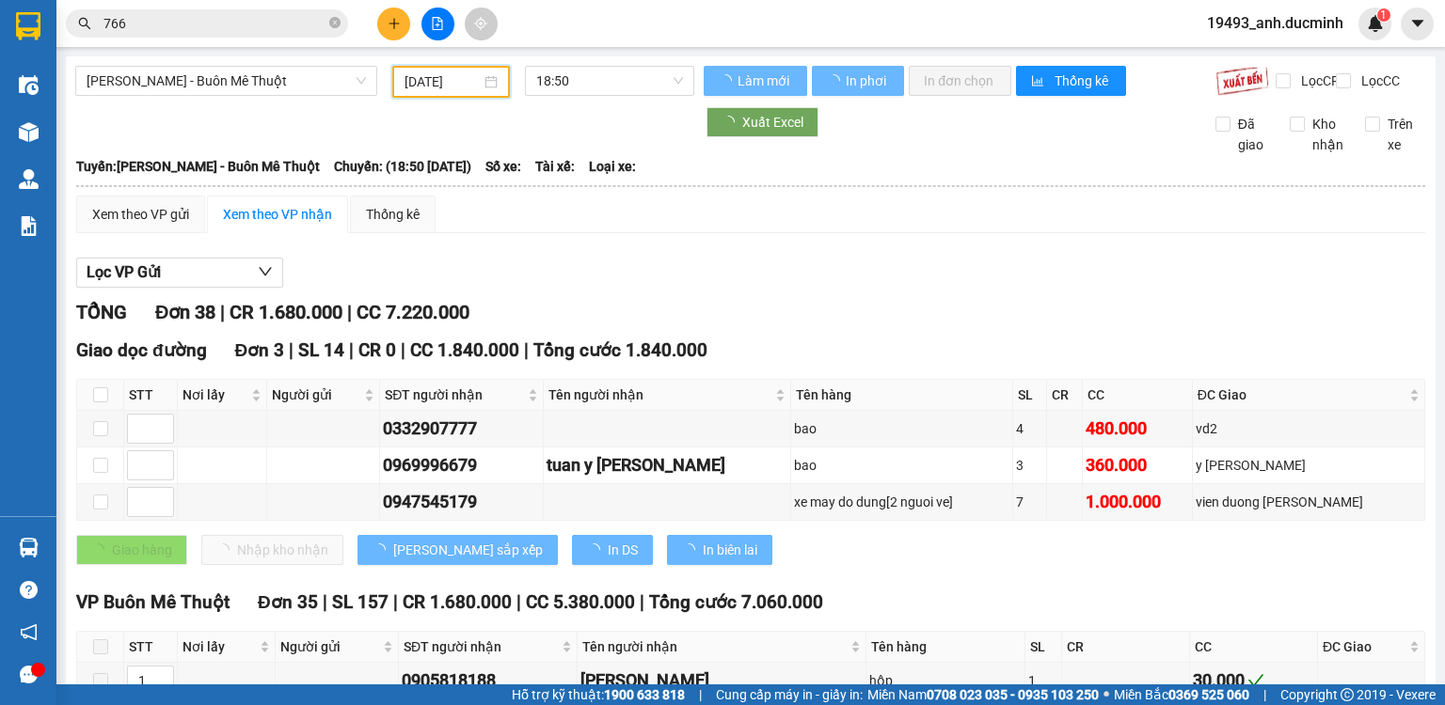
scroll to position [677, 0]
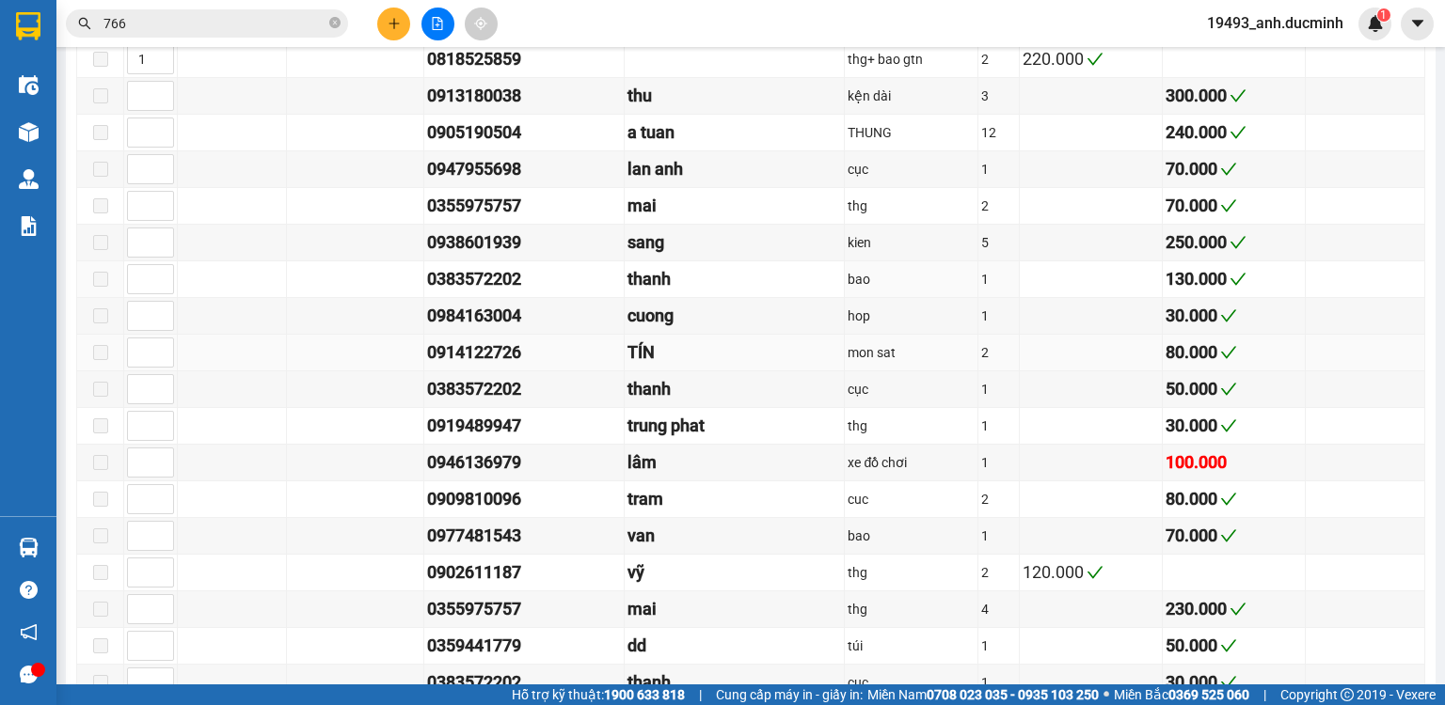
scroll to position [1053, 0]
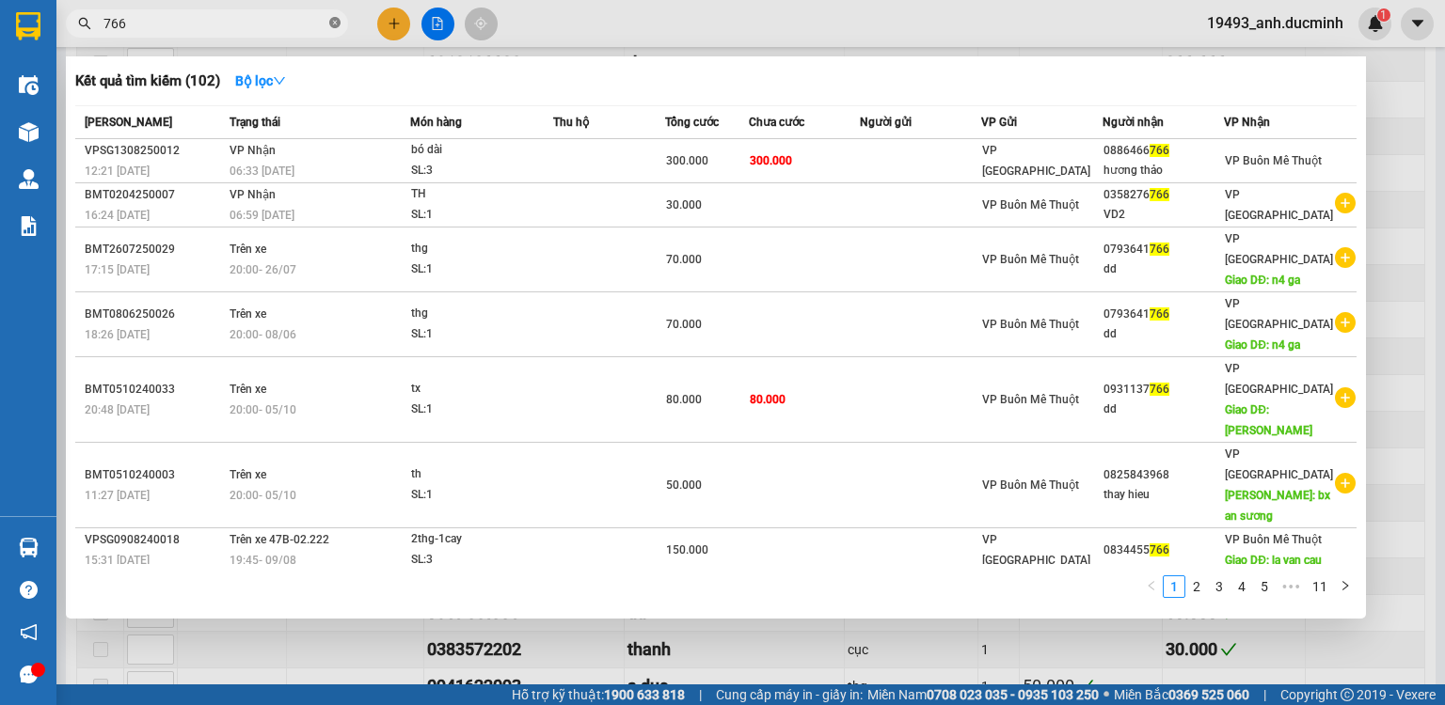
click at [331, 23] on icon "close-circle" at bounding box center [334, 22] width 11 height 11
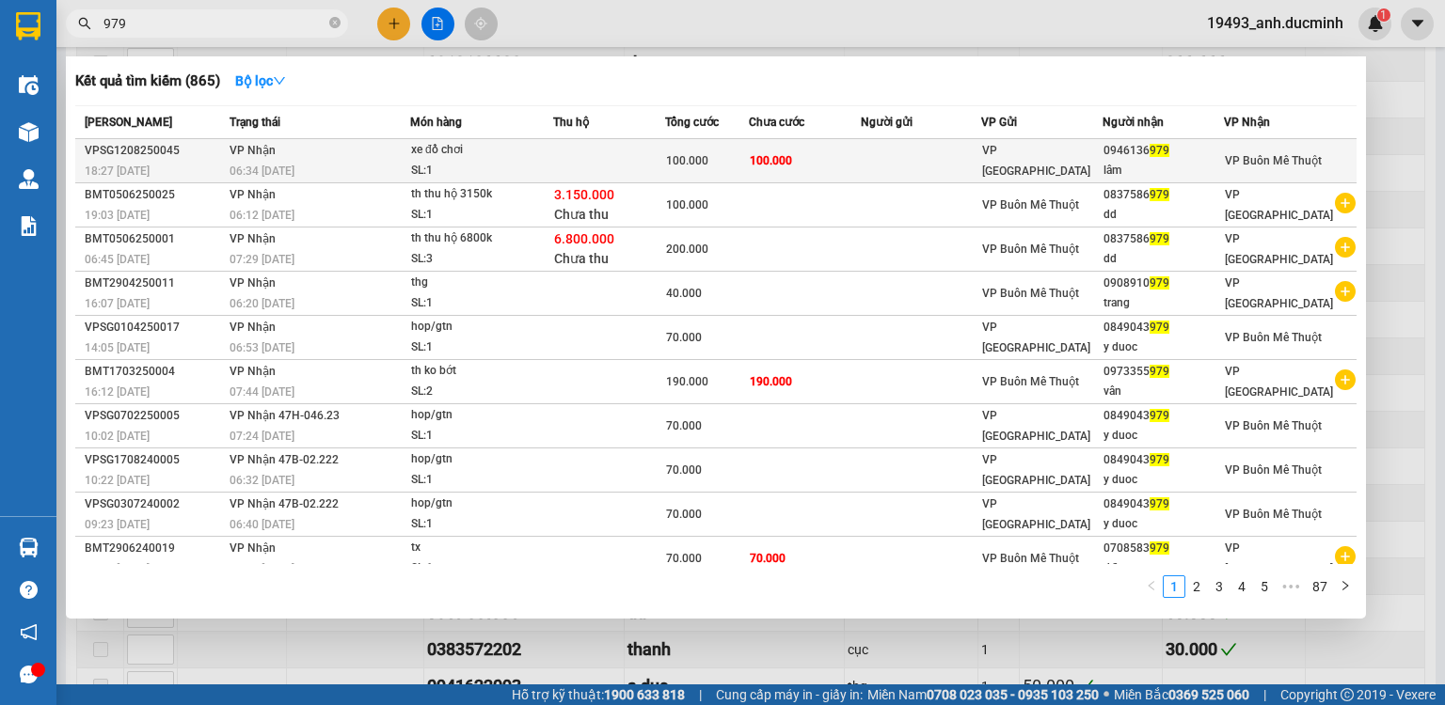
click at [675, 150] on div "100.000" at bounding box center [707, 160] width 82 height 21
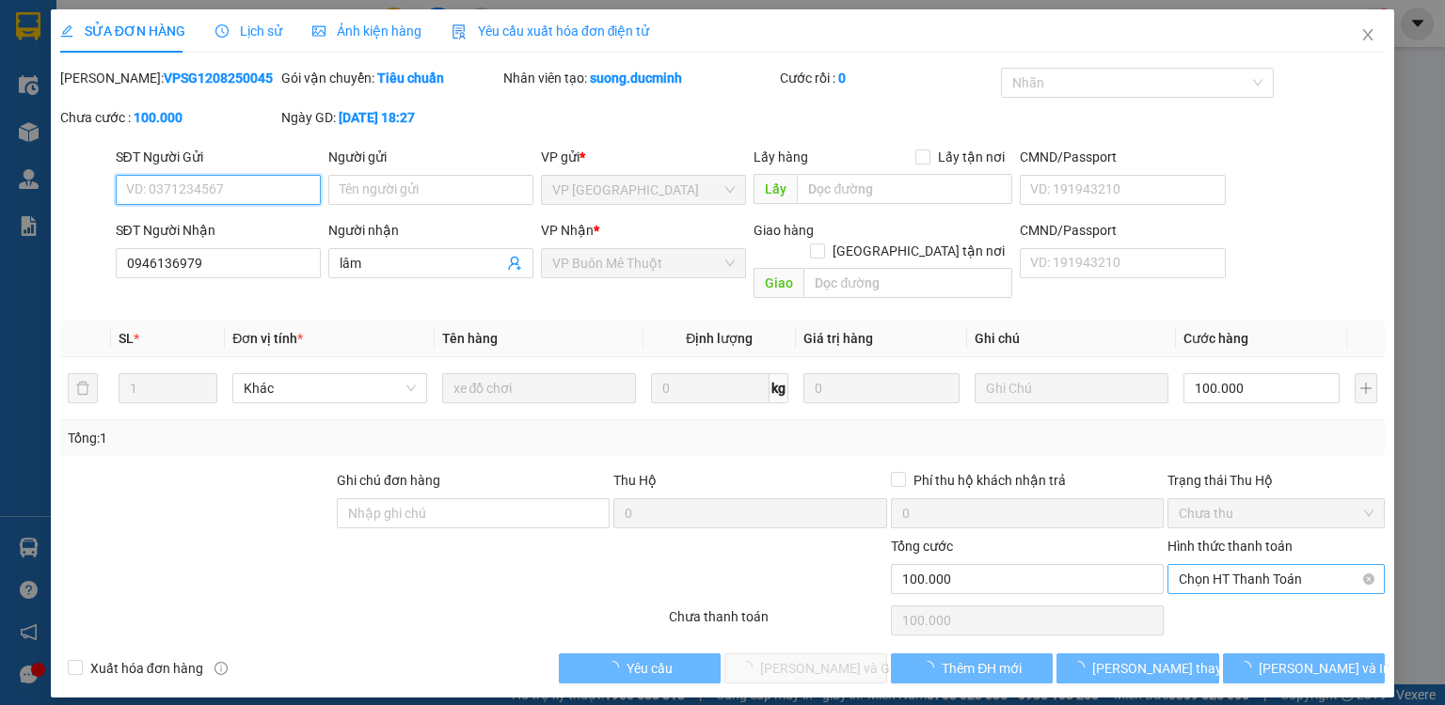
click at [1236, 565] on span "Chọn HT Thanh Toán" at bounding box center [1276, 579] width 195 height 28
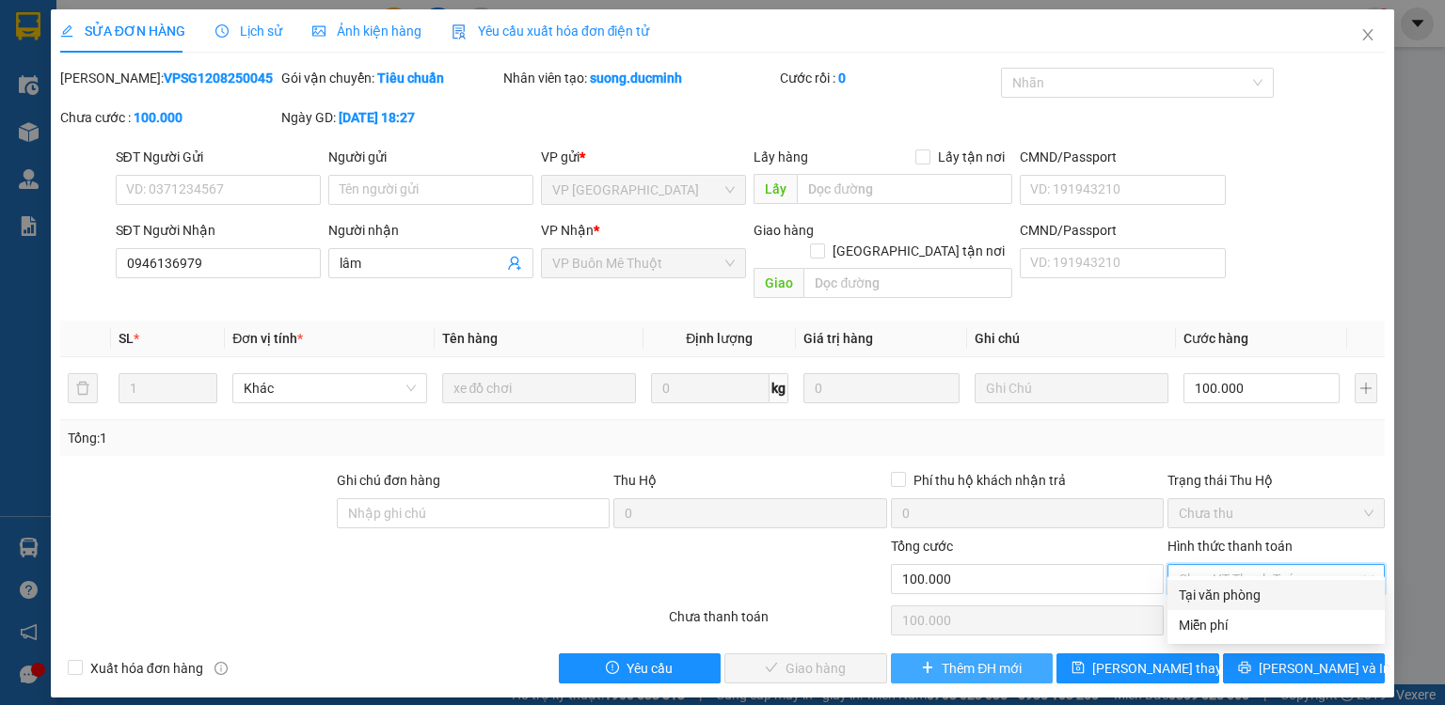
drag, startPoint x: 1221, startPoint y: 587, endPoint x: 971, endPoint y: 635, distance: 254.8
click at [1215, 590] on div "Tại văn phòng" at bounding box center [1276, 595] width 195 height 21
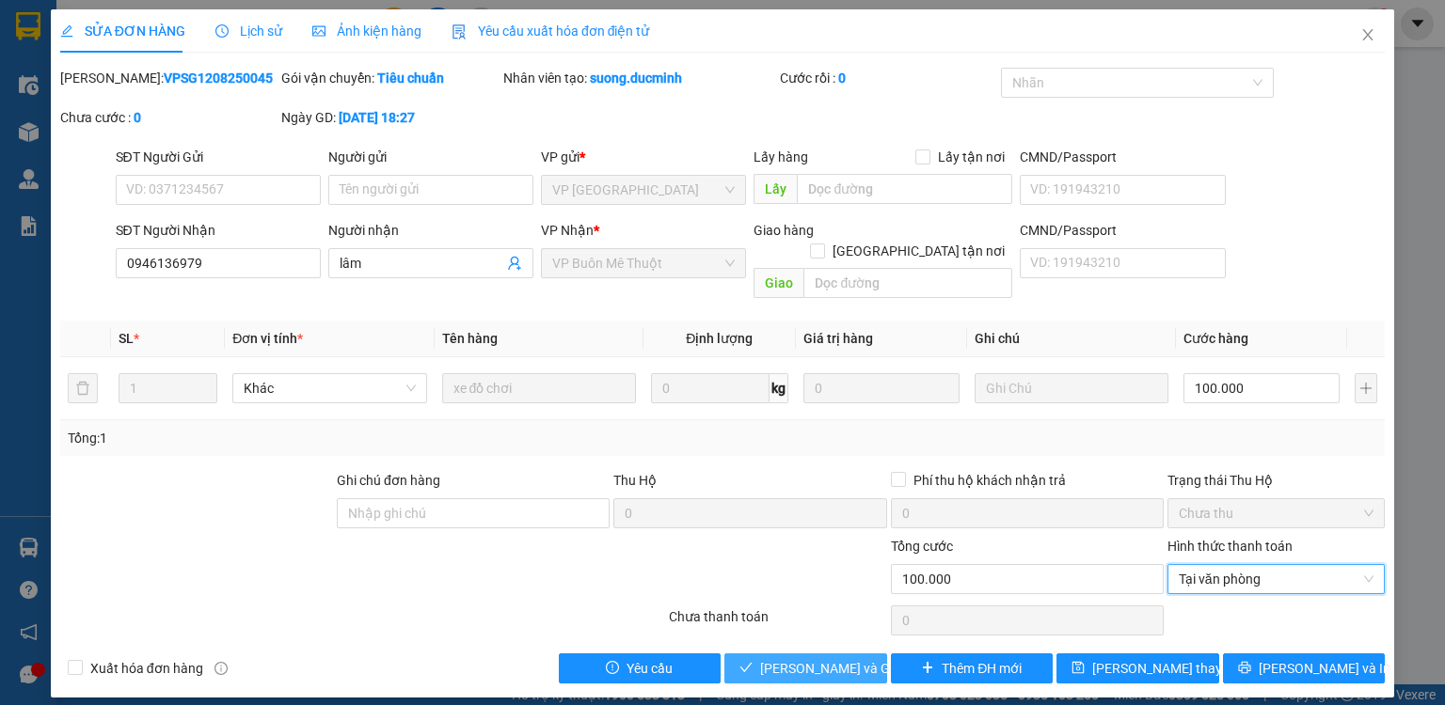
drag, startPoint x: 769, startPoint y: 651, endPoint x: 1257, endPoint y: 301, distance: 599.8
click at [770, 658] on span "Lưu và Giao hàng" at bounding box center [850, 668] width 181 height 21
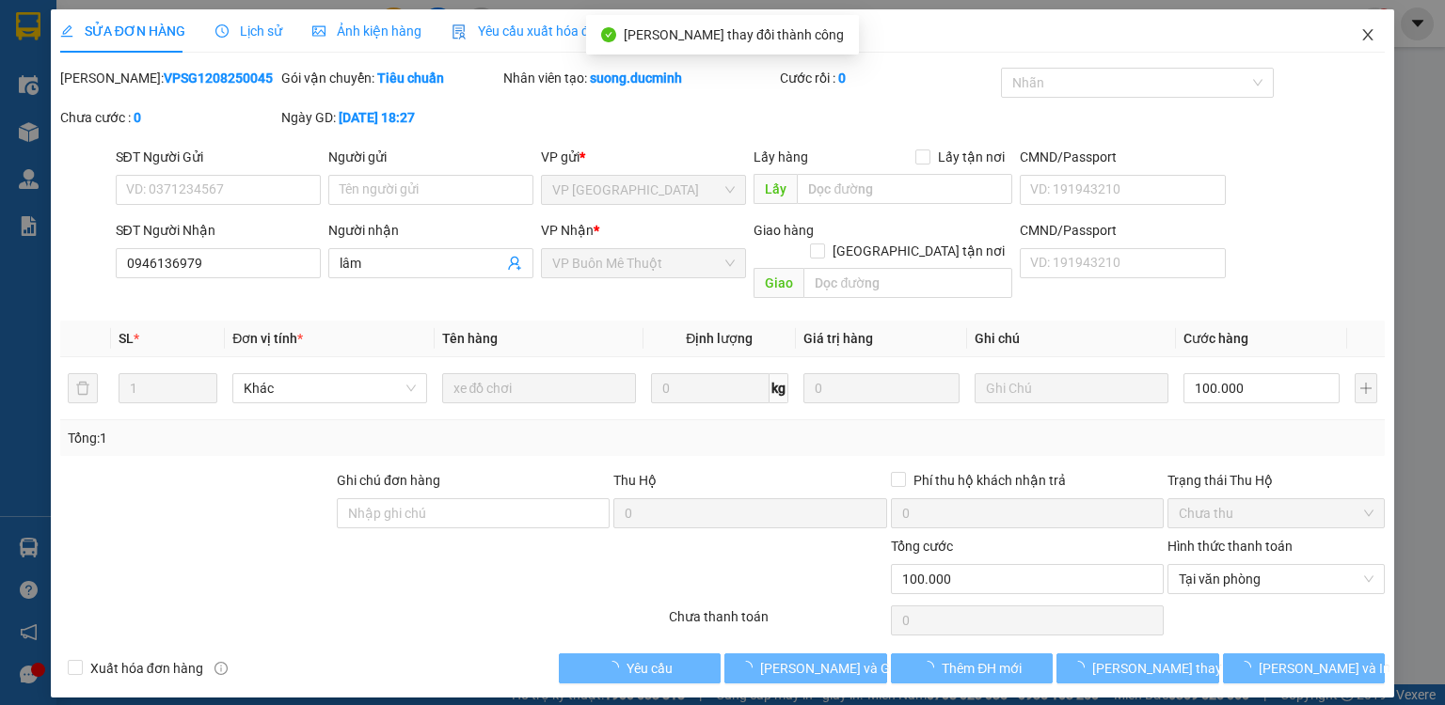
click at [1372, 29] on icon "close" at bounding box center [1367, 34] width 15 height 15
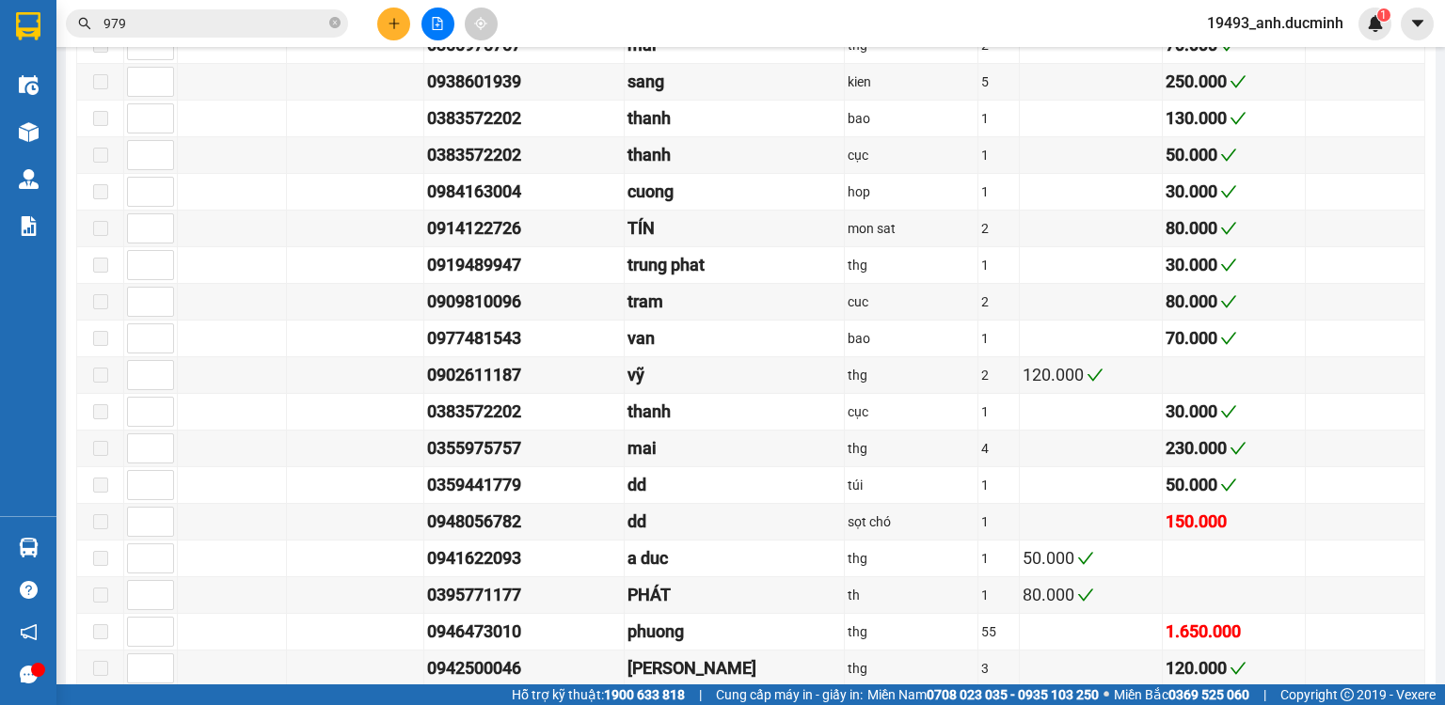
scroll to position [1279, 0]
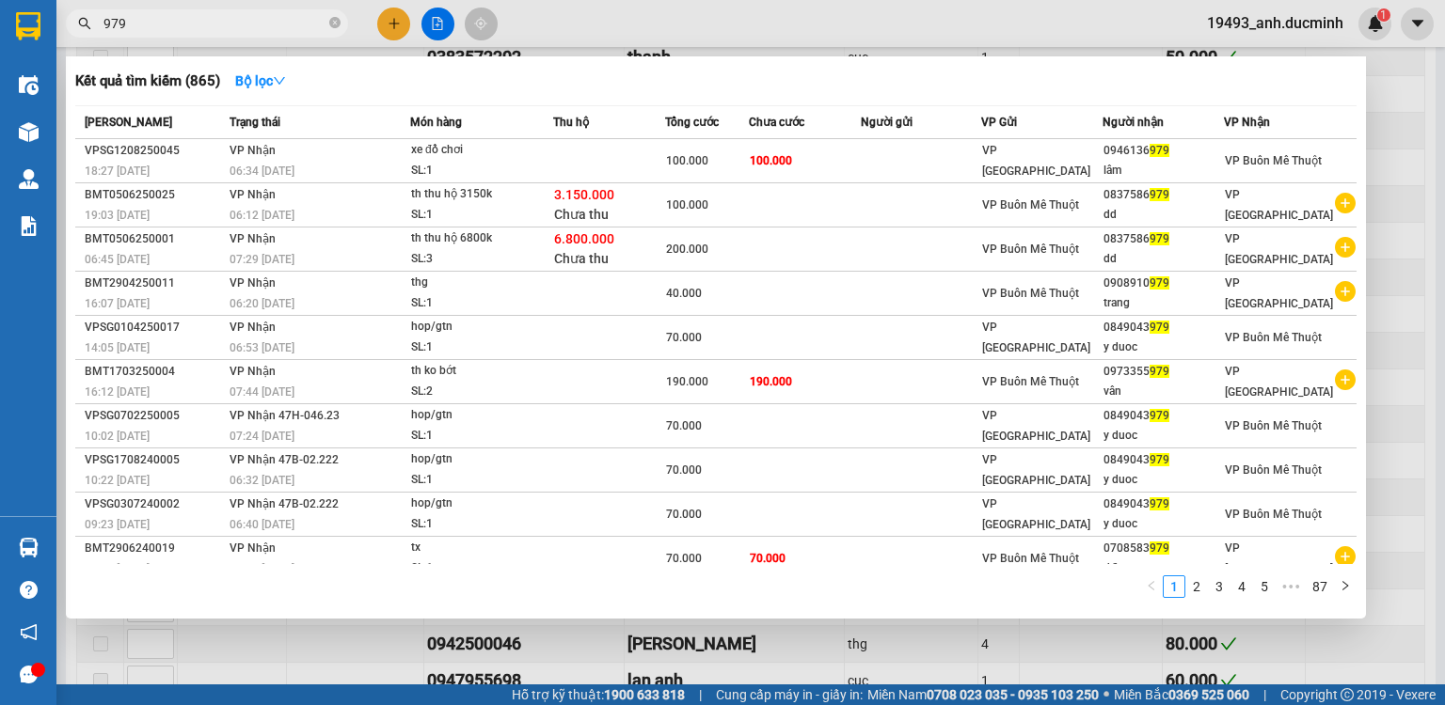
drag, startPoint x: 334, startPoint y: 15, endPoint x: 306, endPoint y: 19, distance: 28.5
click at [333, 16] on span at bounding box center [334, 24] width 11 height 18
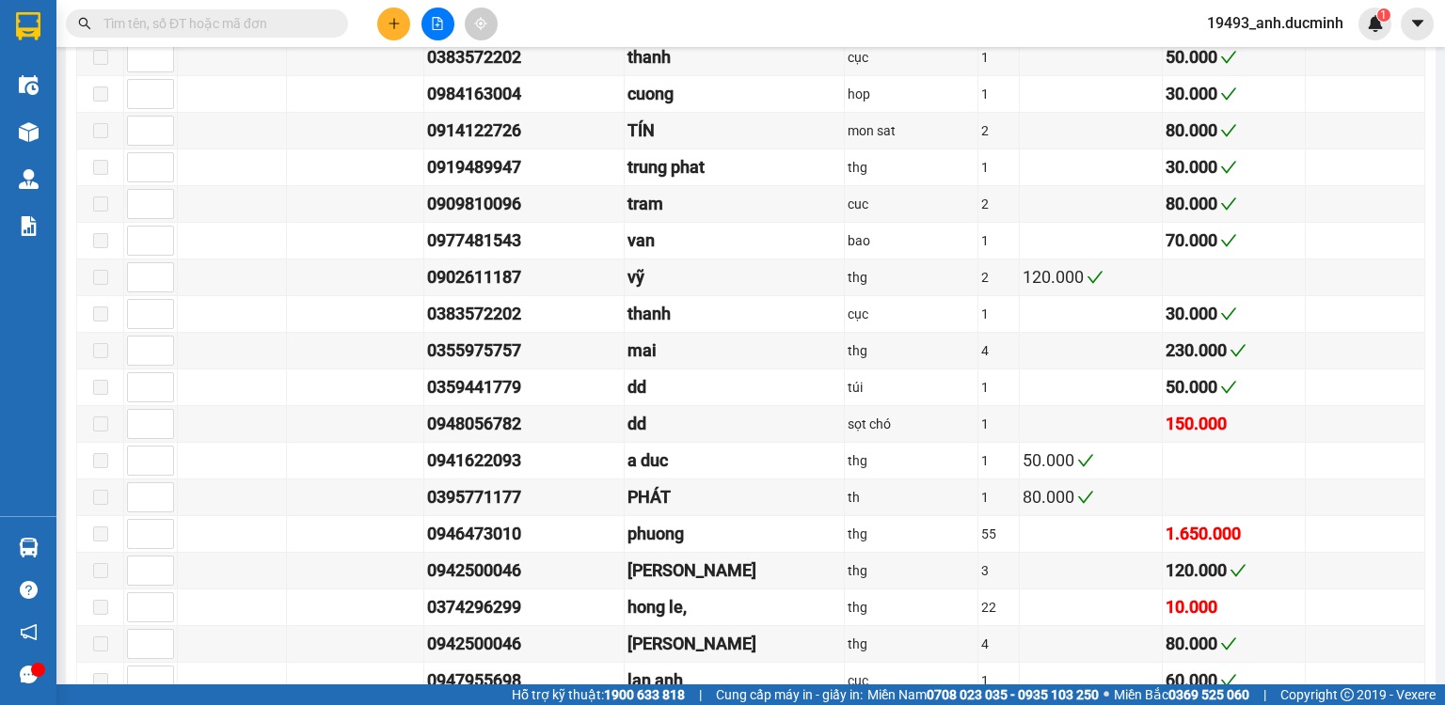
click at [283, 15] on input "text" at bounding box center [214, 23] width 222 height 21
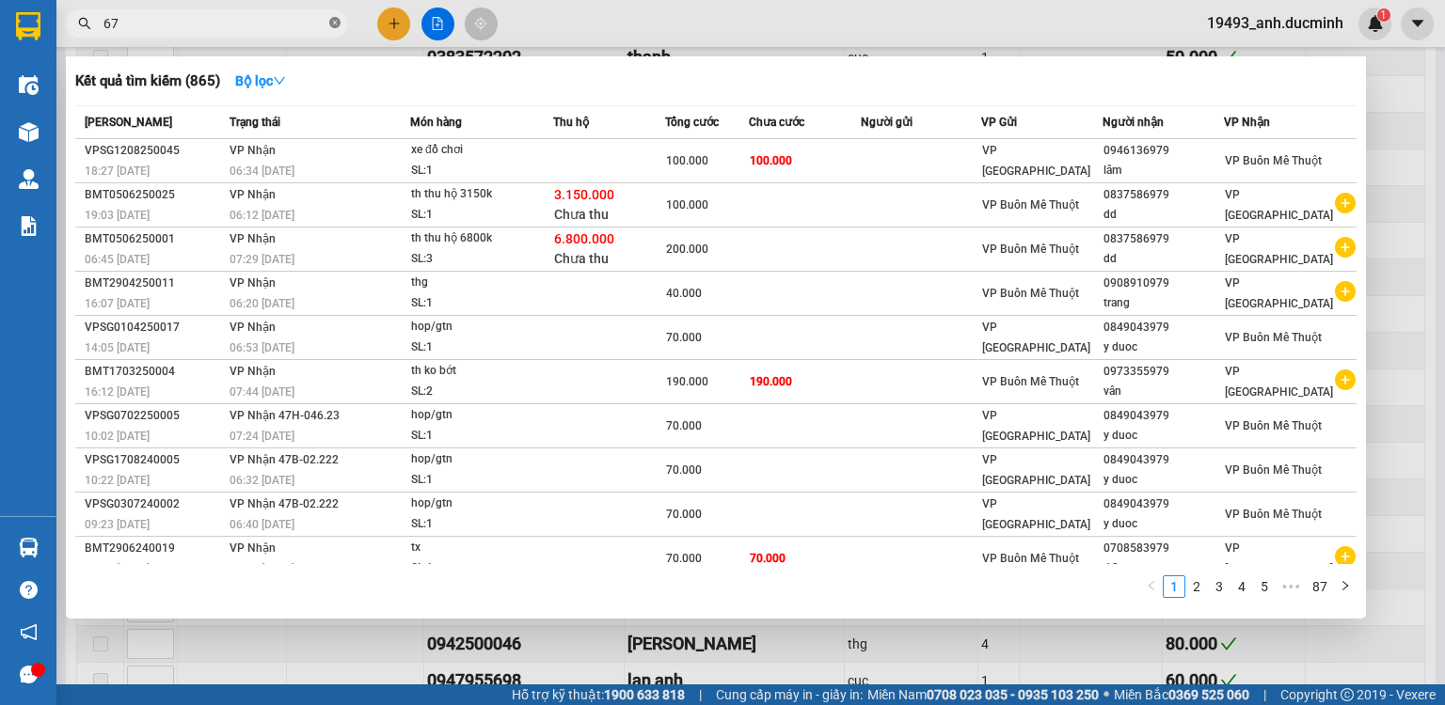
click at [330, 19] on icon "close-circle" at bounding box center [334, 22] width 11 height 11
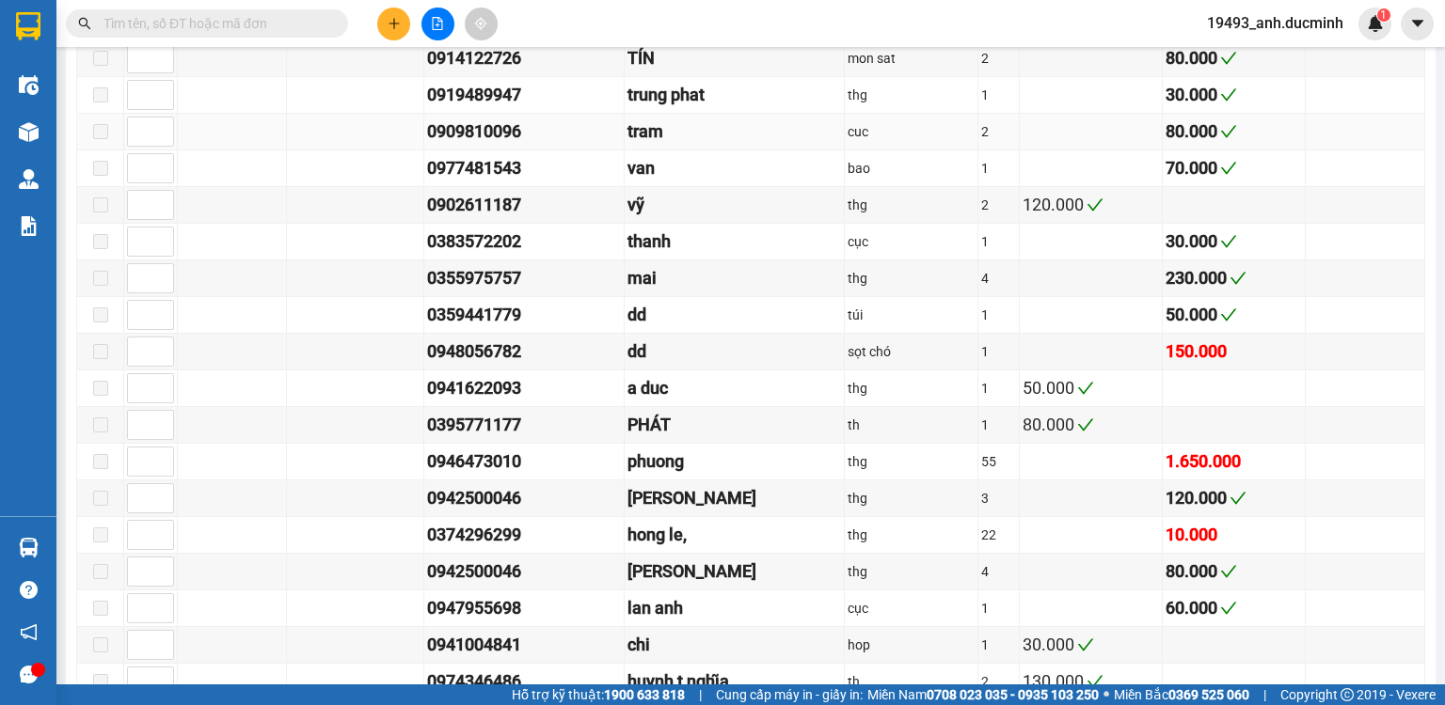
scroll to position [1354, 0]
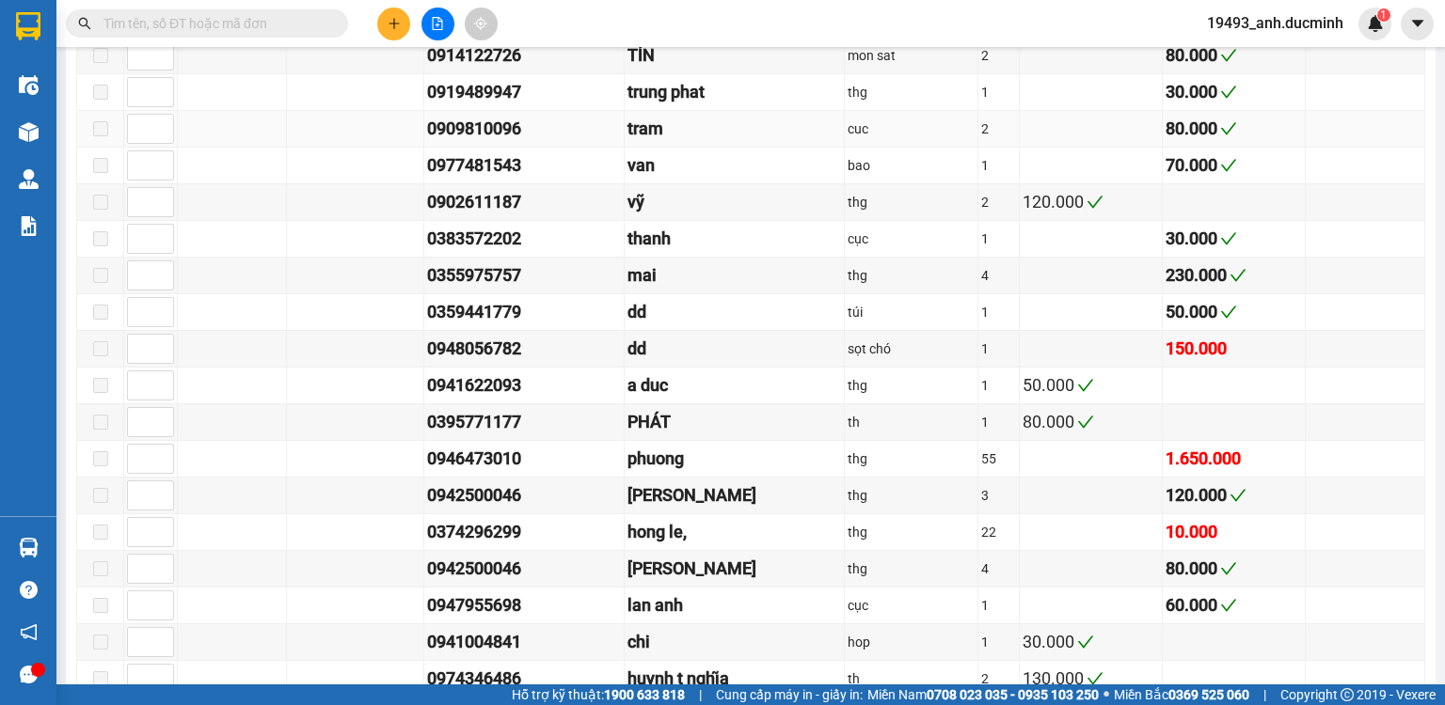
drag, startPoint x: 279, startPoint y: 21, endPoint x: 318, endPoint y: 125, distance: 111.3
click at [286, 31] on input "text" at bounding box center [214, 23] width 222 height 21
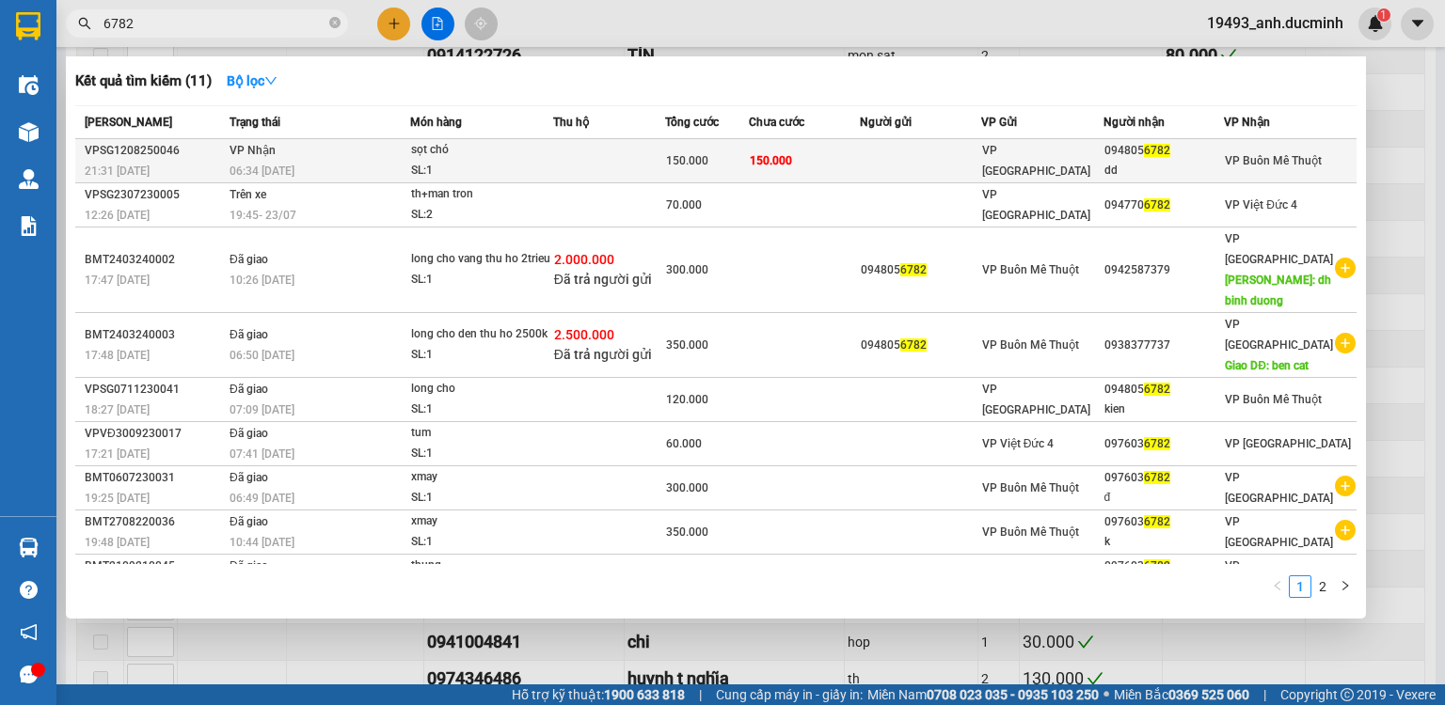
click at [858, 156] on td "150.000" at bounding box center [804, 161] width 111 height 44
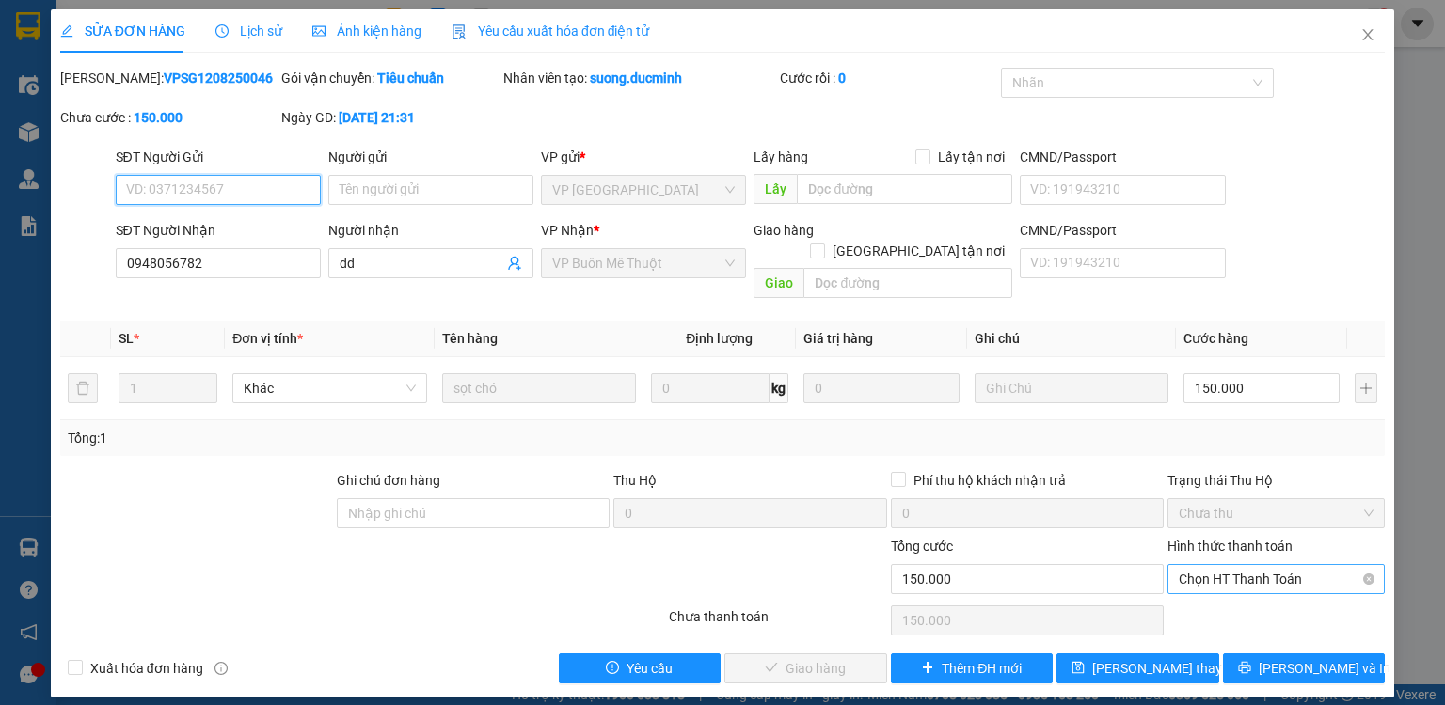
click at [1211, 565] on span "Chọn HT Thanh Toán" at bounding box center [1276, 579] width 195 height 28
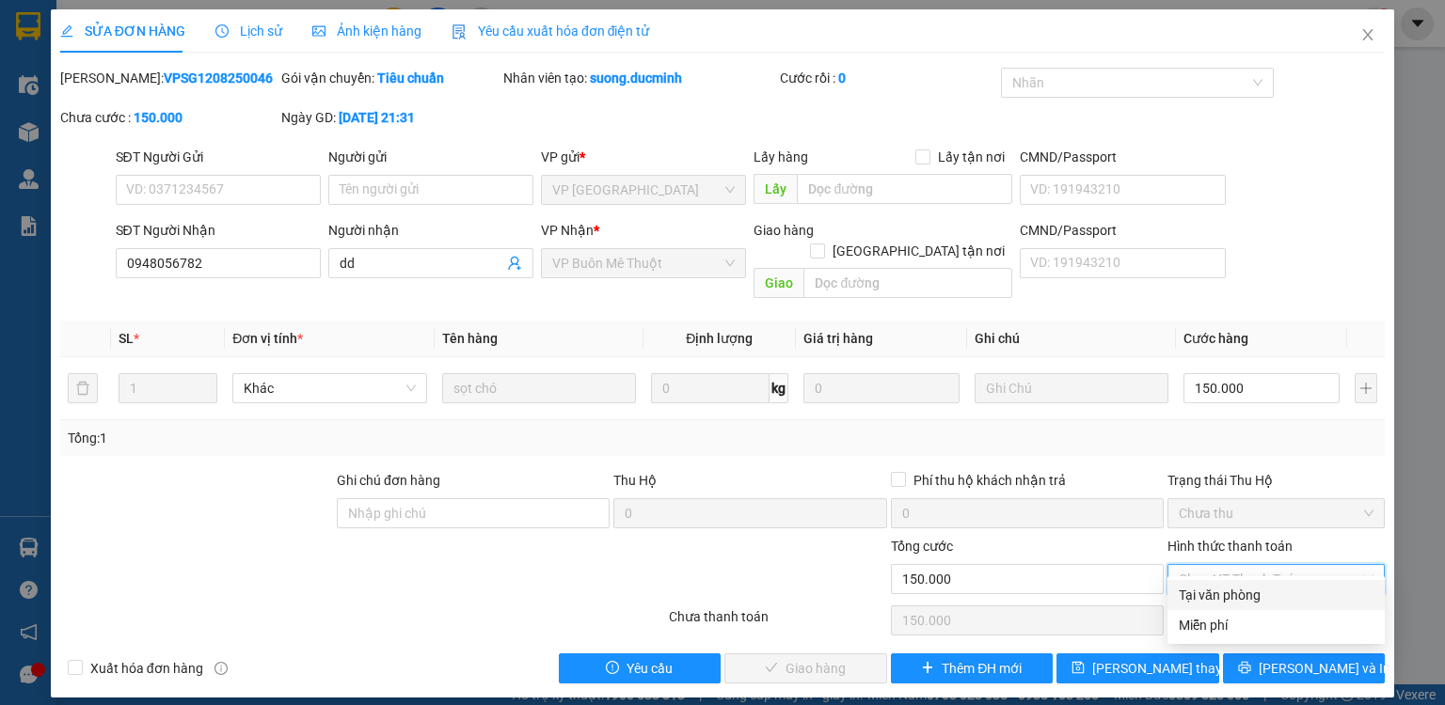
drag, startPoint x: 1209, startPoint y: 591, endPoint x: 1105, endPoint y: 615, distance: 106.3
click at [1204, 594] on div "Tại văn phòng" at bounding box center [1276, 595] width 195 height 21
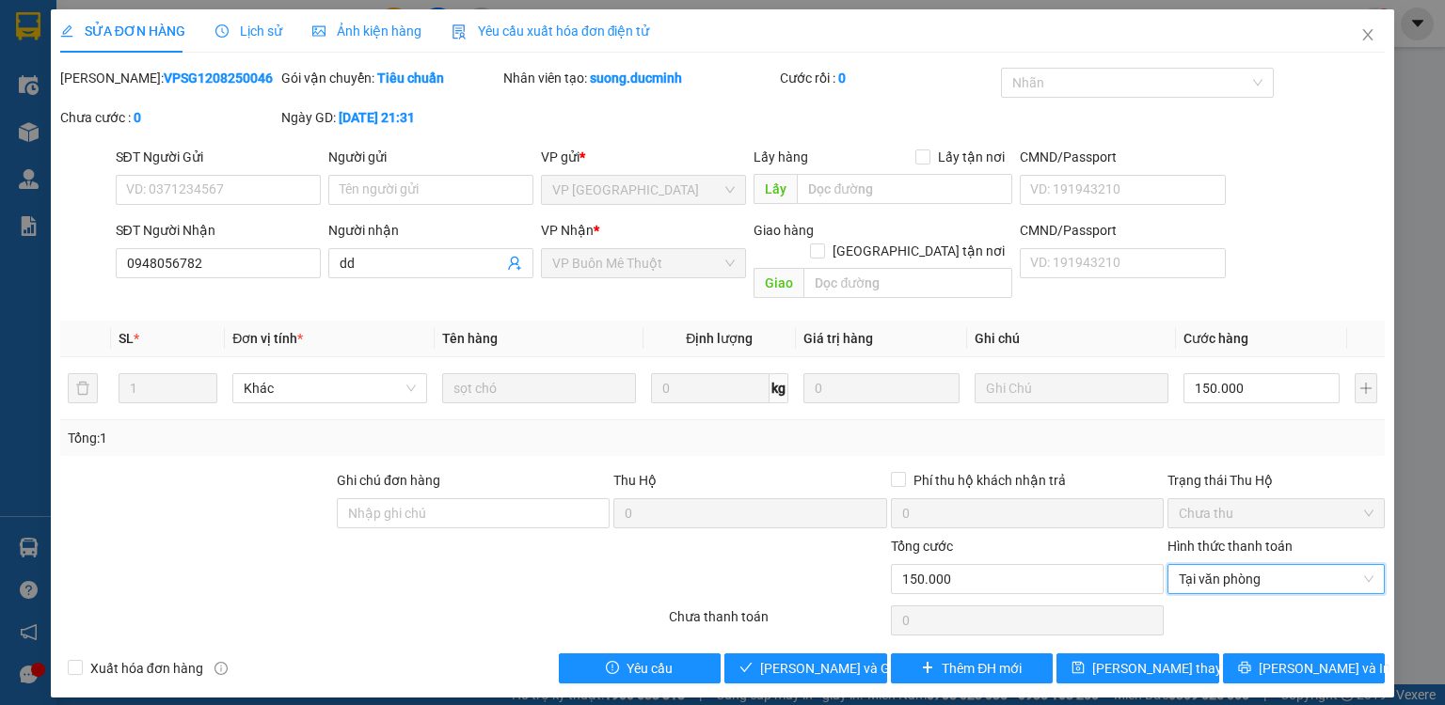
click at [860, 680] on div "SỬA ĐƠN HÀNG Lịch sử Ảnh kiện hàng Yêu cầu xuất hóa đơn điện tử Total Paid Fee …" at bounding box center [722, 352] width 1445 height 705
click at [847, 658] on span "Lưu và Giao hàng" at bounding box center [850, 668] width 181 height 21
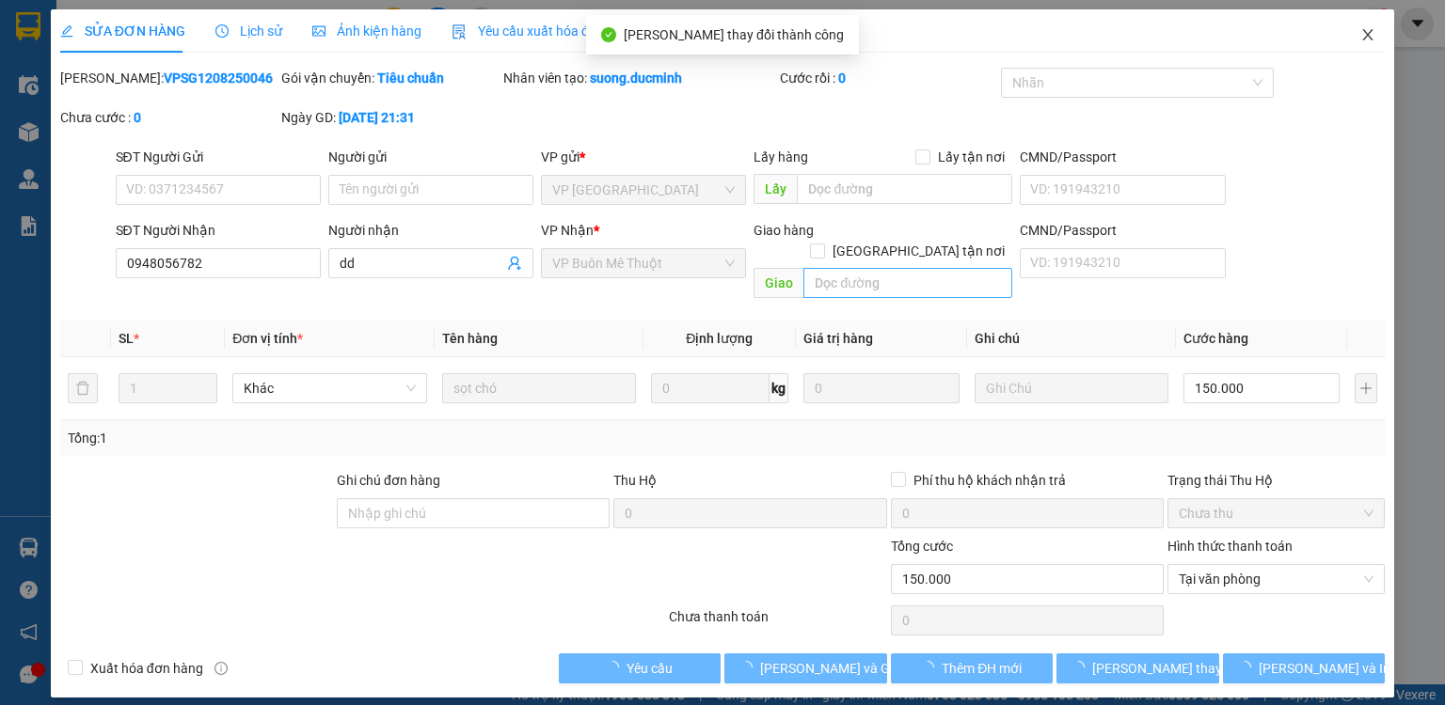
click at [1368, 31] on icon "close" at bounding box center [1367, 34] width 15 height 15
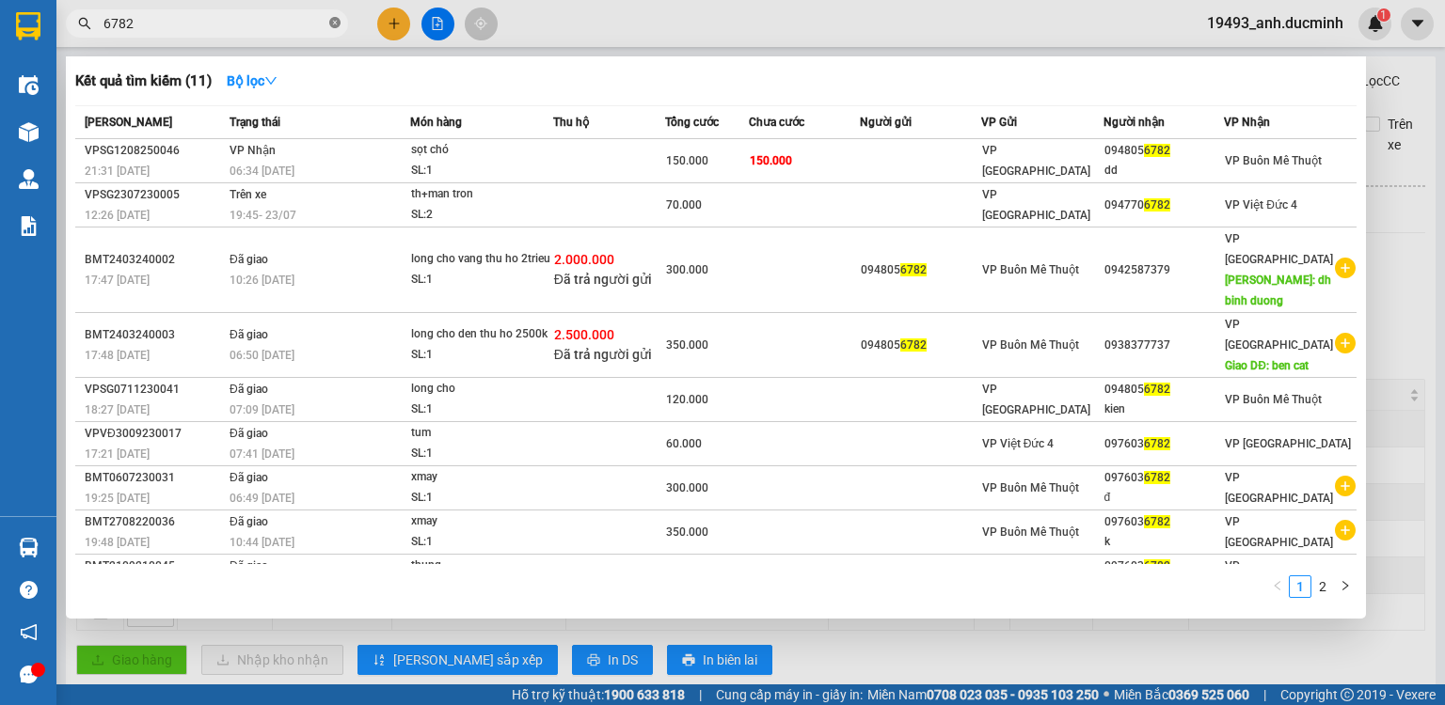
click at [334, 23] on icon "close-circle" at bounding box center [334, 22] width 11 height 11
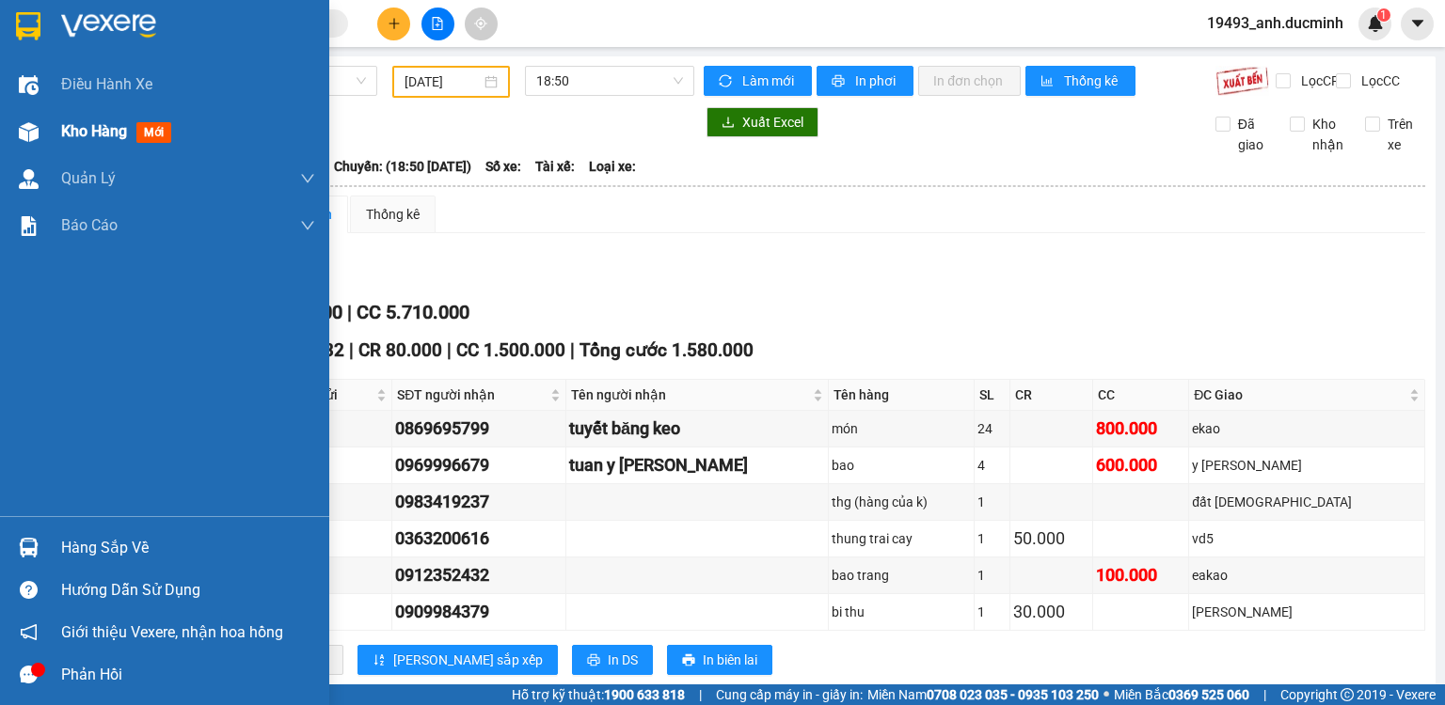
click at [75, 129] on span "Kho hàng" at bounding box center [94, 131] width 66 height 18
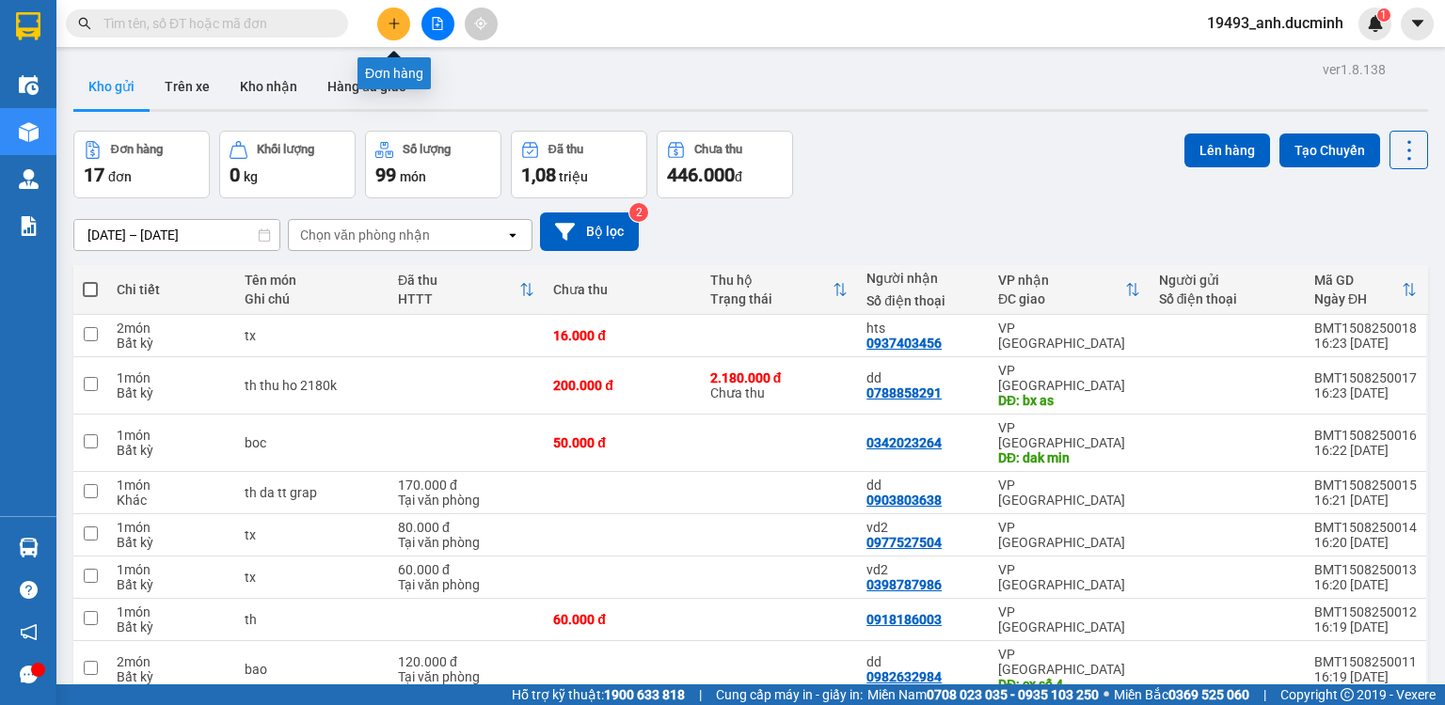
click at [395, 24] on icon "plus" at bounding box center [394, 23] width 13 height 13
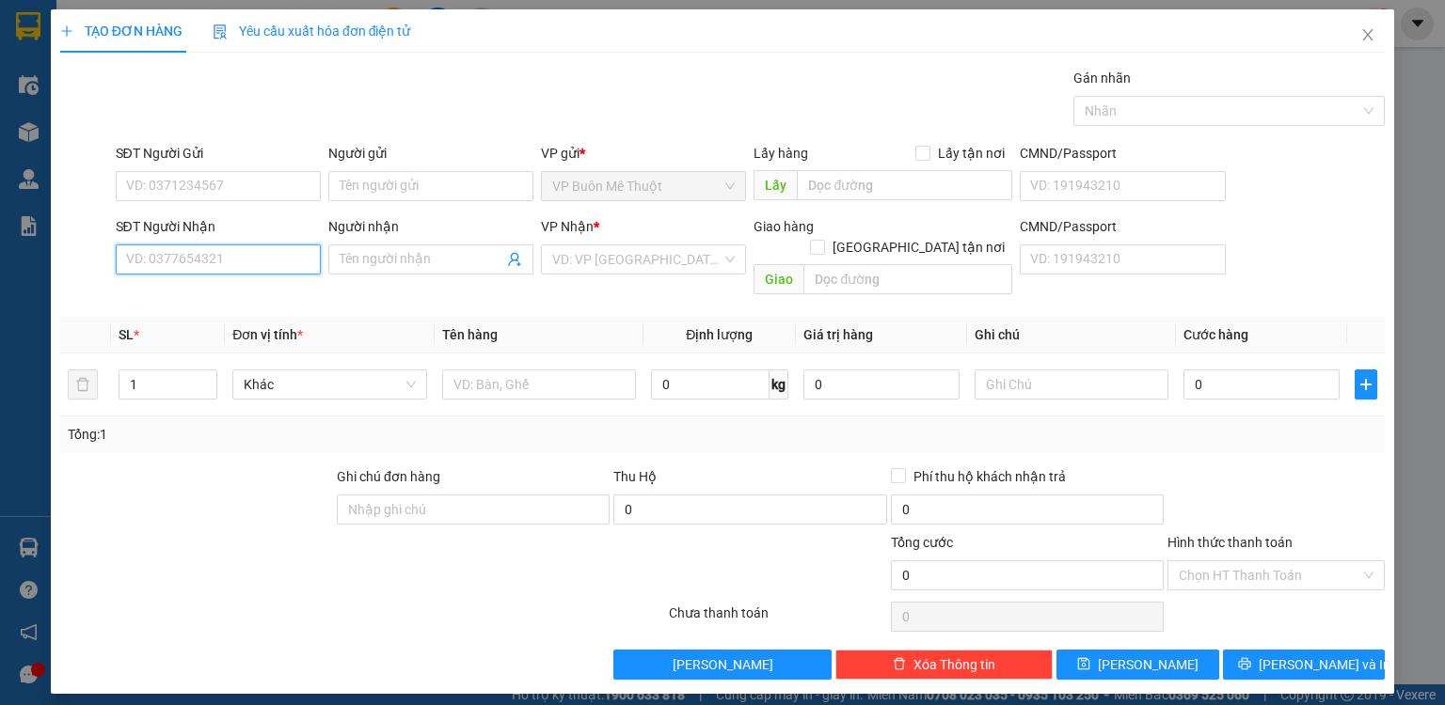
drag, startPoint x: 252, startPoint y: 256, endPoint x: 282, endPoint y: 267, distance: 32.1
click at [252, 256] on input "SĐT Người Nhận" at bounding box center [218, 260] width 205 height 30
click at [236, 263] on input "0937575333" at bounding box center [218, 260] width 205 height 30
click at [240, 268] on input "0937575333" at bounding box center [218, 260] width 205 height 30
click at [391, 263] on input "Người nhận" at bounding box center [422, 259] width 164 height 21
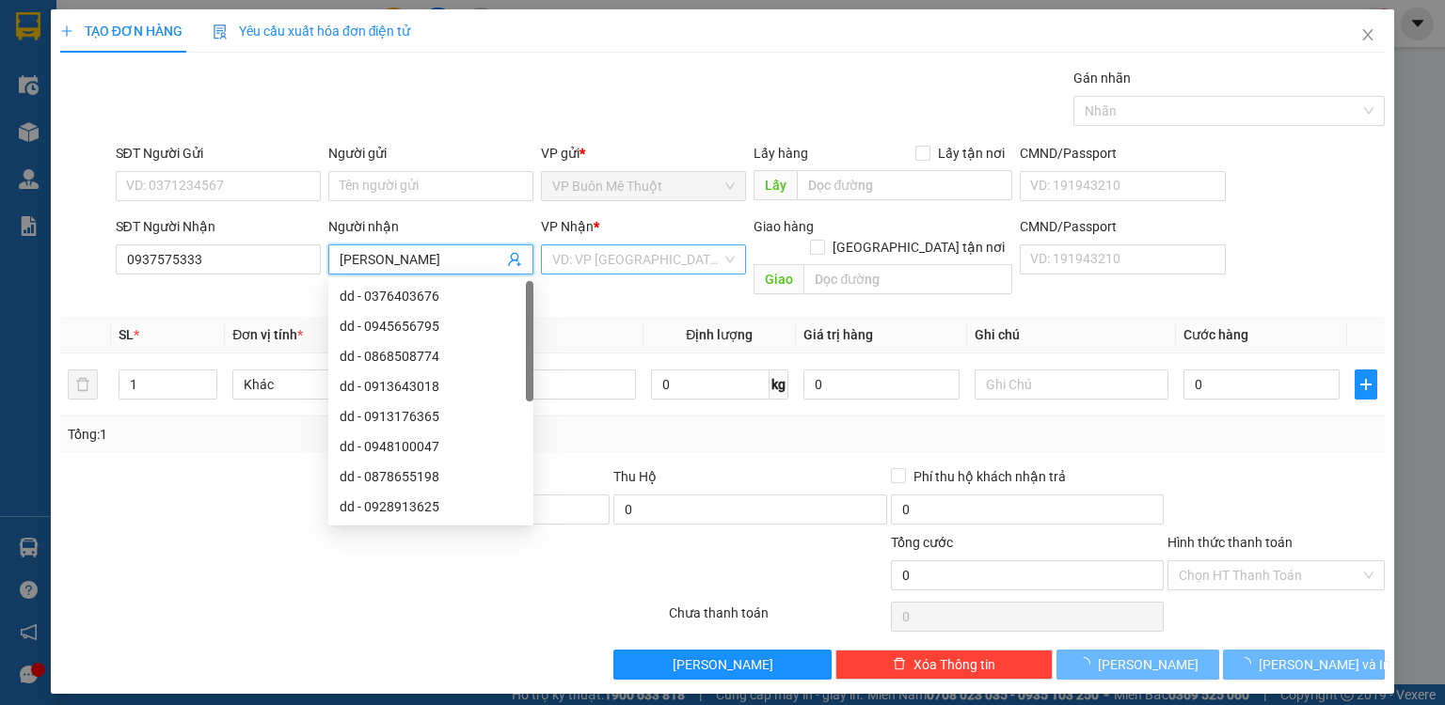
drag, startPoint x: 603, startPoint y: 266, endPoint x: 595, endPoint y: 278, distance: 14.4
click at [603, 268] on input "search" at bounding box center [636, 259] width 169 height 28
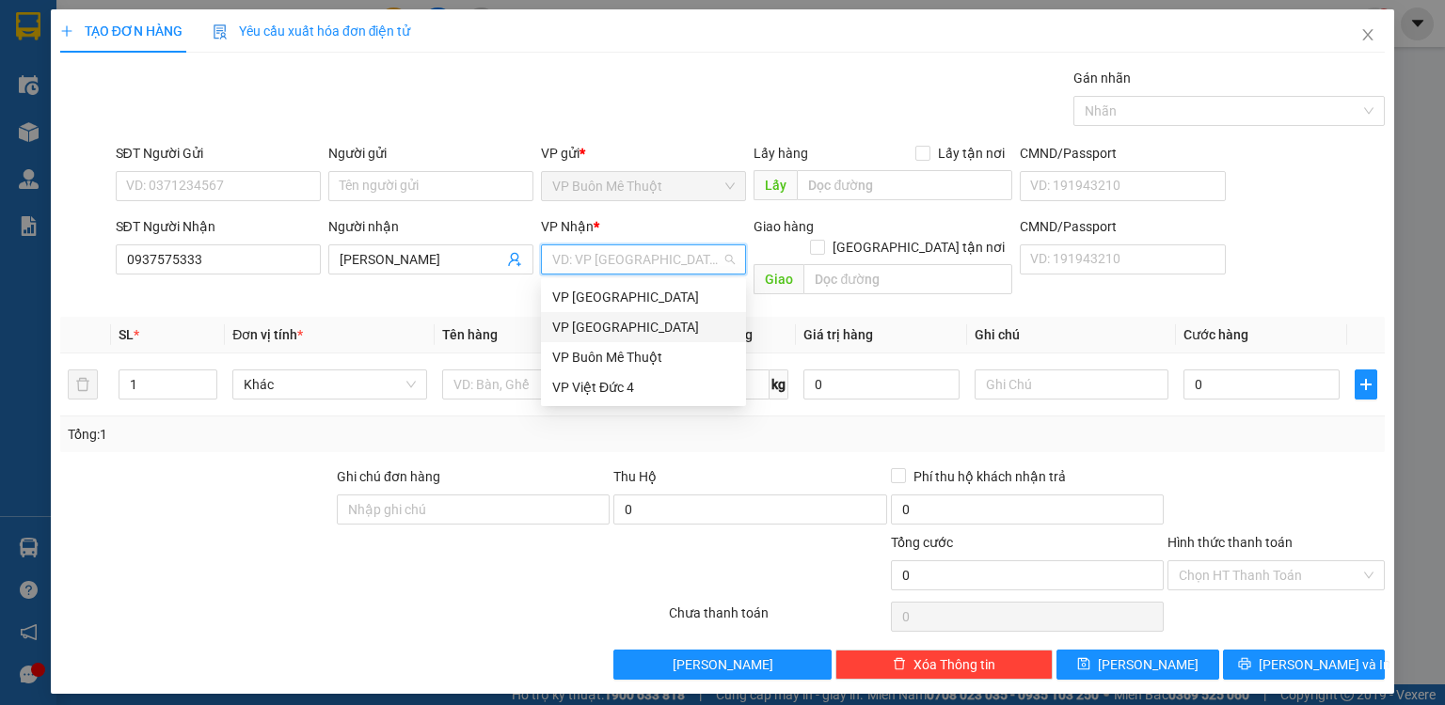
click at [597, 328] on div "VP [GEOGRAPHIC_DATA]" at bounding box center [643, 327] width 182 height 21
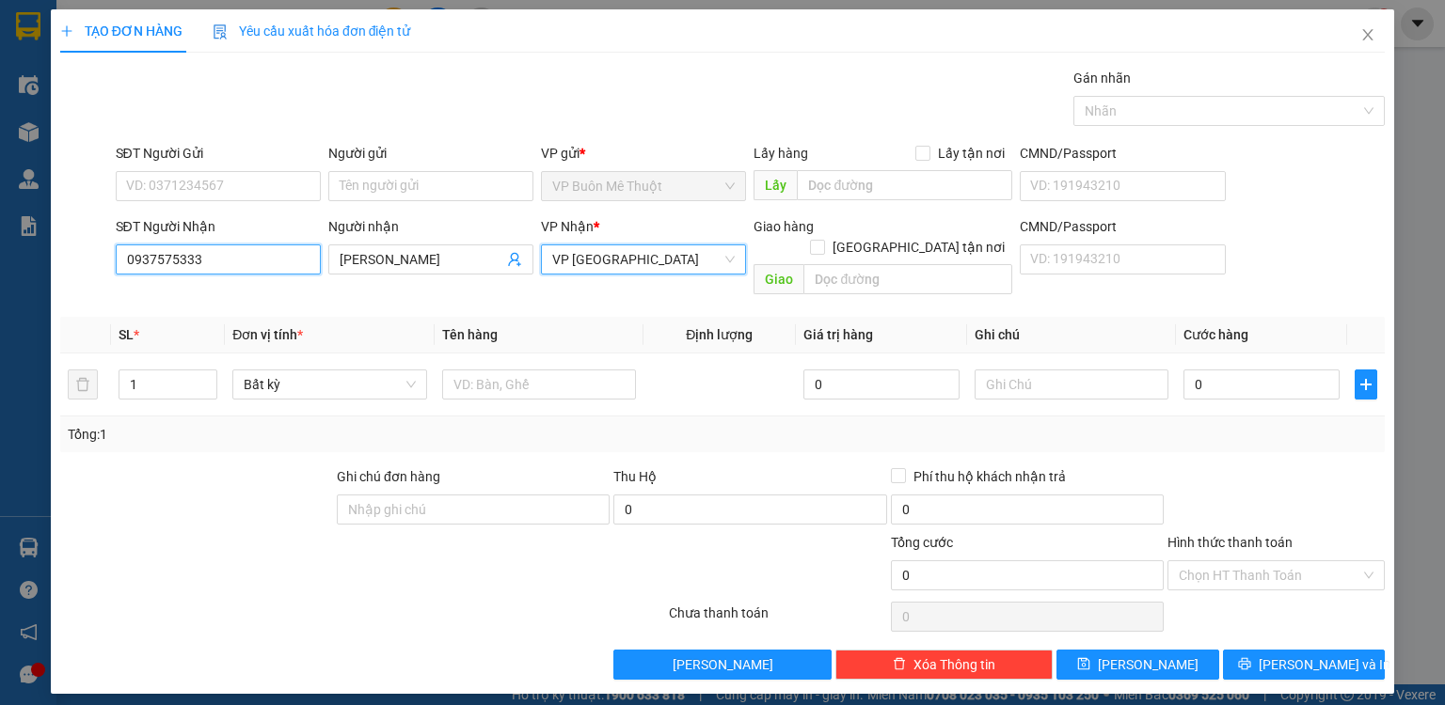
click at [158, 254] on input "0937575333" at bounding box center [218, 260] width 205 height 30
drag, startPoint x: 211, startPoint y: 254, endPoint x: 11, endPoint y: 248, distance: 199.5
click at [11, 248] on div "TẠO ĐƠN HÀNG Yêu cầu xuất hóa đơn điện tử Transit Pickup Surcharge Ids Transit …" at bounding box center [722, 352] width 1445 height 705
click at [234, 254] on input "0937579333" at bounding box center [218, 260] width 205 height 30
click at [234, 256] on input "0937579333" at bounding box center [218, 260] width 205 height 30
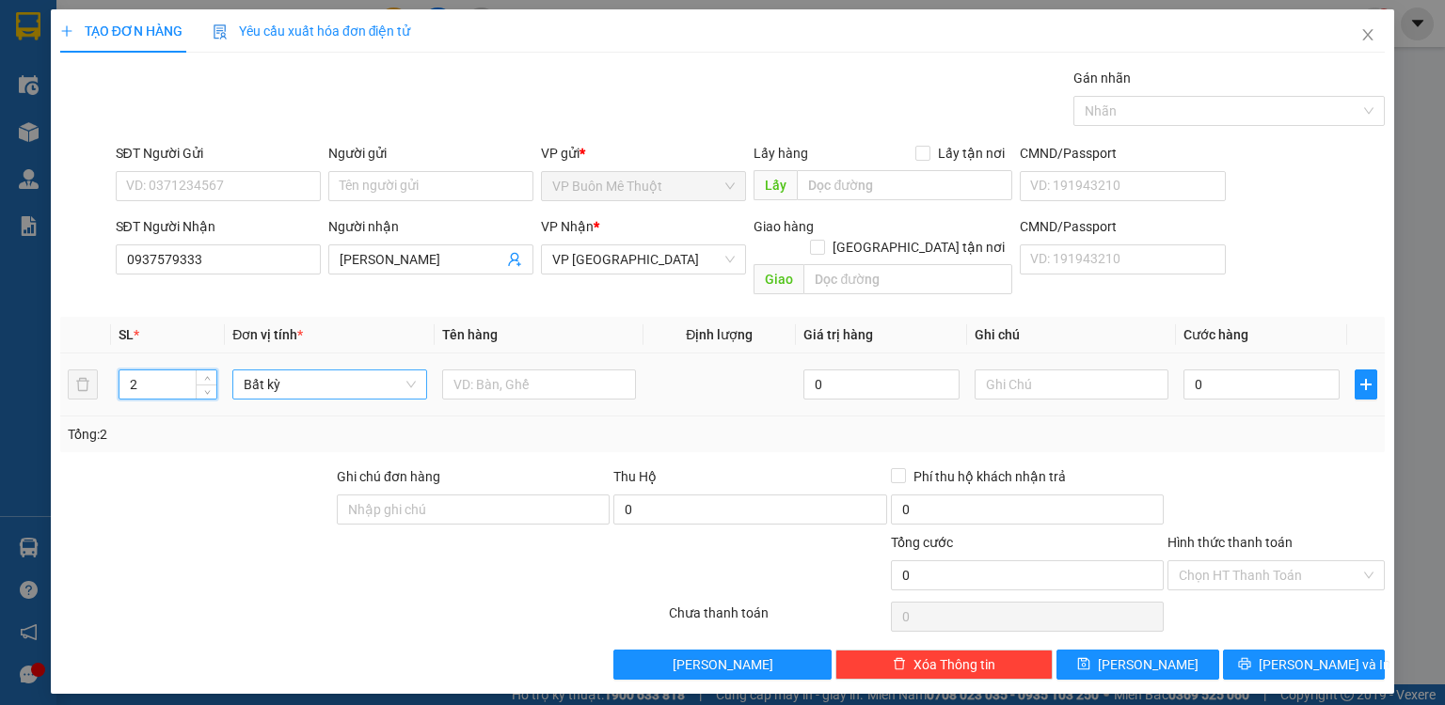
drag, startPoint x: 207, startPoint y: 354, endPoint x: 350, endPoint y: 371, distance: 144.0
click at [208, 375] on icon "up" at bounding box center [207, 378] width 7 height 7
click at [493, 372] on input "text" at bounding box center [539, 385] width 194 height 30
click at [1246, 373] on input "0" at bounding box center [1261, 385] width 156 height 30
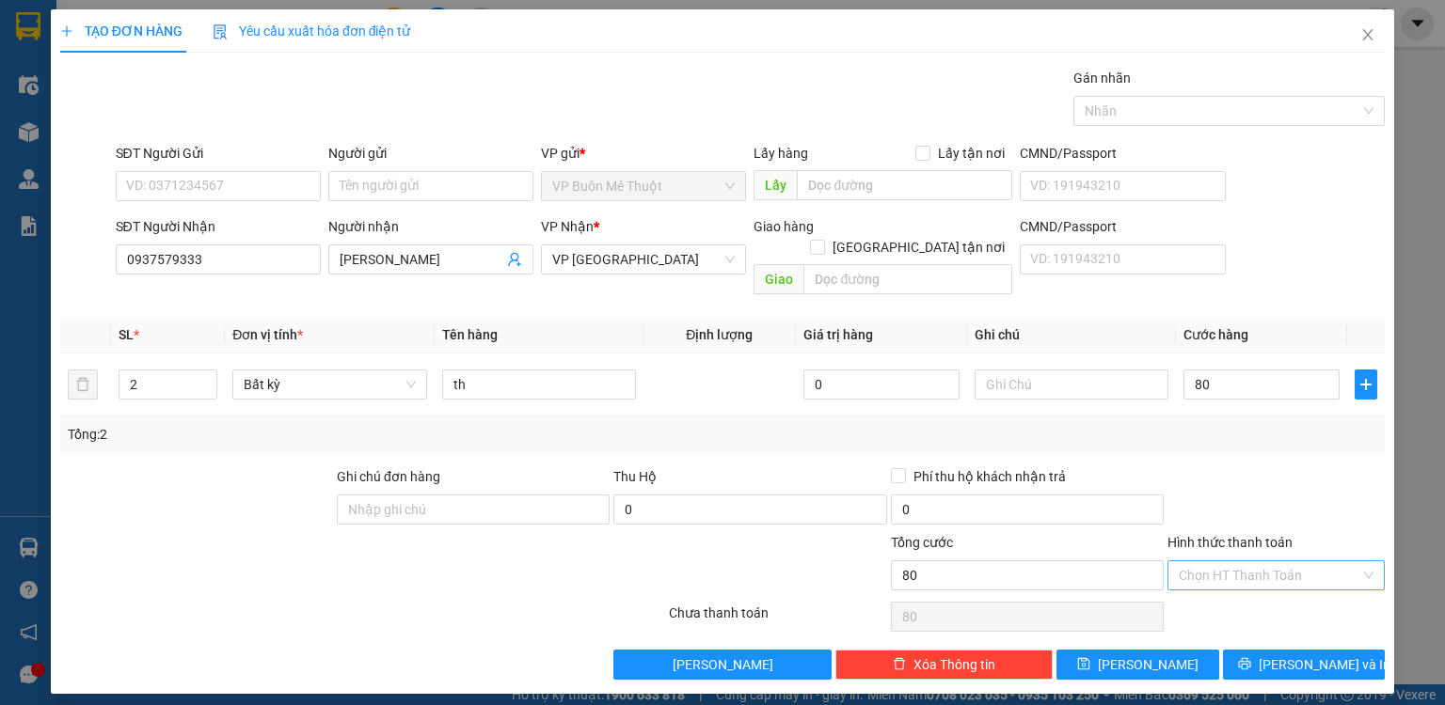
click at [1243, 562] on input "Hình thức thanh toán" at bounding box center [1270, 576] width 182 height 28
click at [1236, 591] on div "Tại văn phòng" at bounding box center [1276, 590] width 195 height 21
click at [1178, 650] on button "[PERSON_NAME]" at bounding box center [1137, 665] width 163 height 30
click at [1367, 36] on icon "close" at bounding box center [1368, 34] width 10 height 11
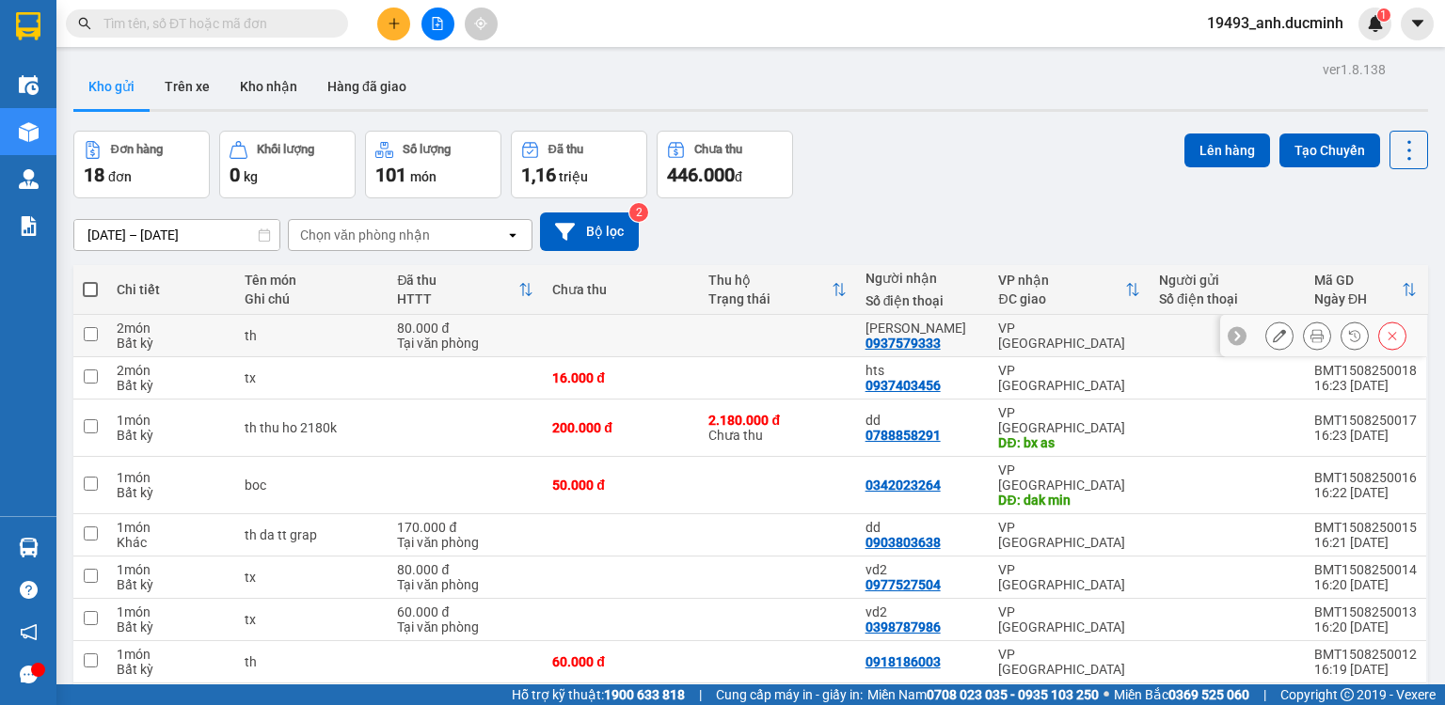
click at [1310, 339] on icon at bounding box center [1316, 335] width 13 height 13
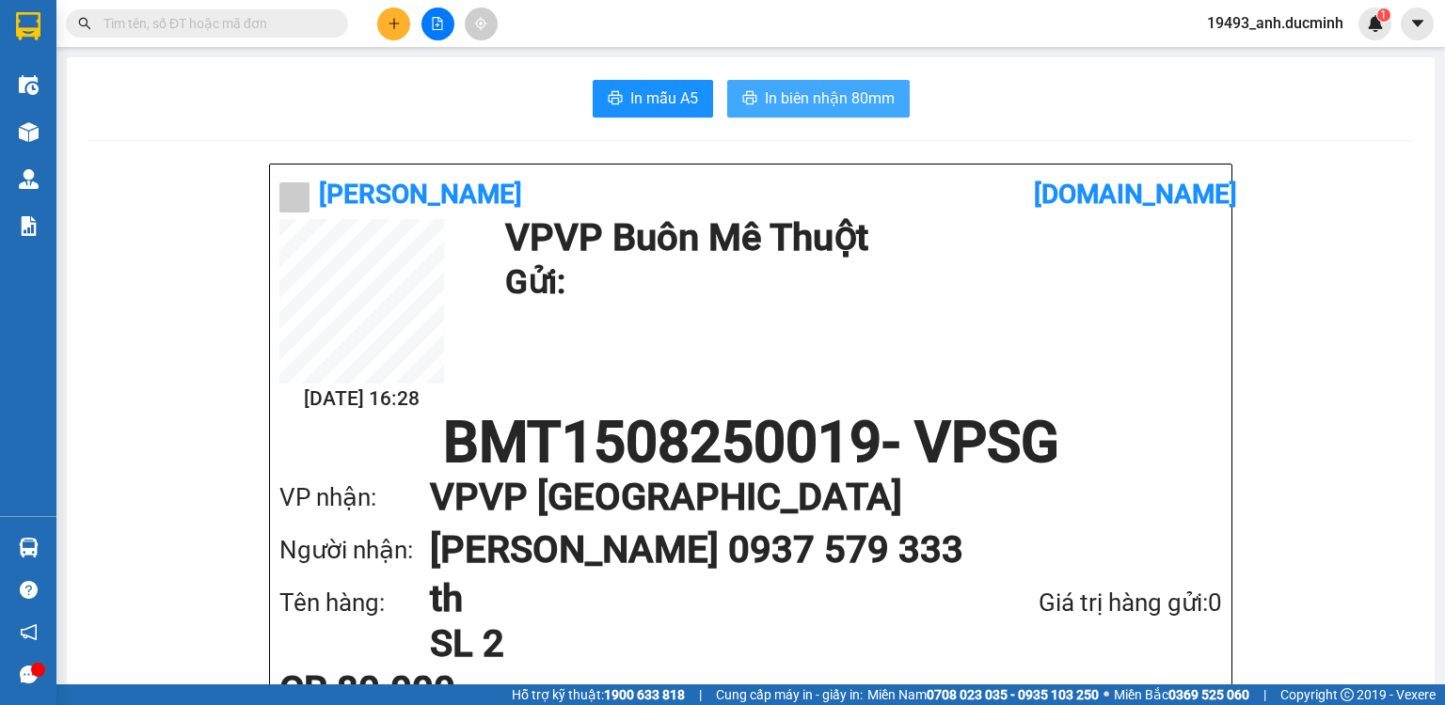
click at [857, 90] on span "In biên nhận 80mm" at bounding box center [830, 99] width 130 height 24
click at [405, 27] on button at bounding box center [393, 24] width 33 height 33
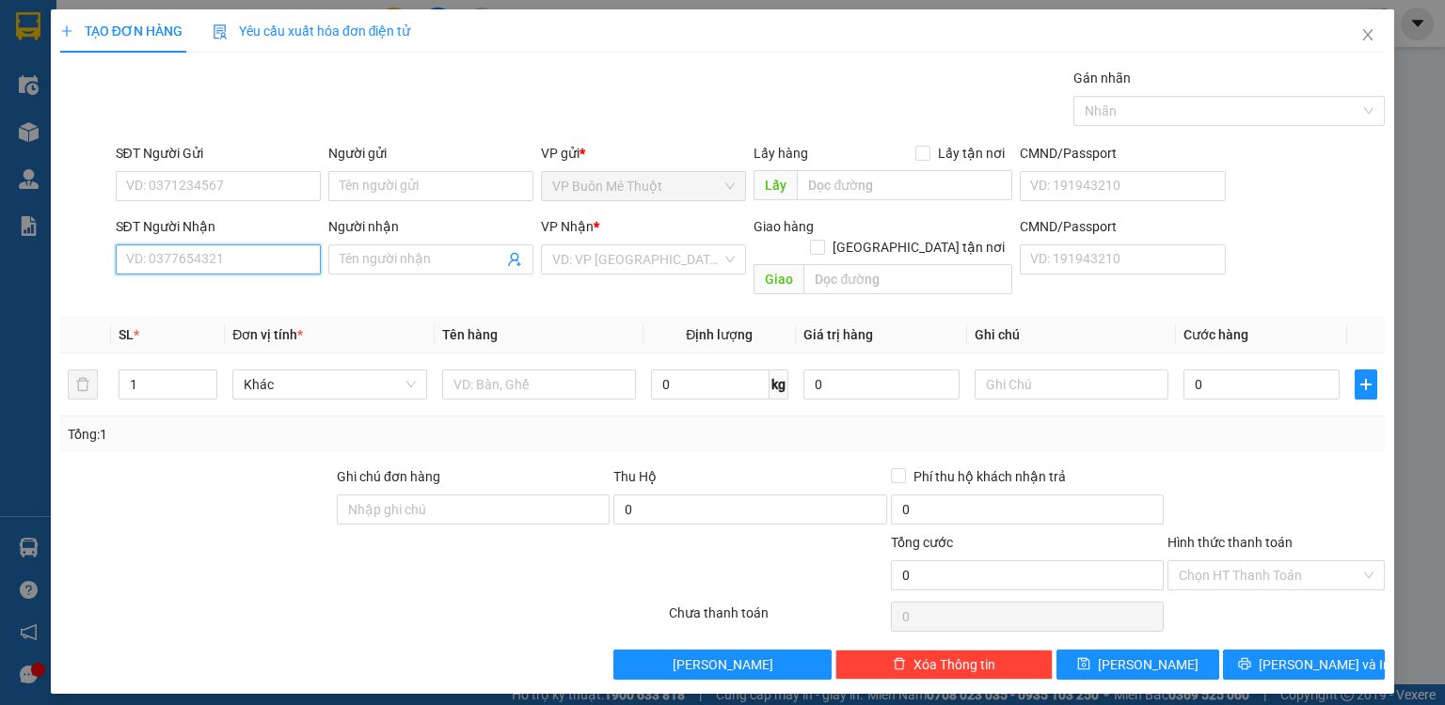
click at [118, 272] on input "SĐT Người Nhận" at bounding box center [218, 260] width 205 height 30
click at [159, 255] on input "SĐT Người Nhận" at bounding box center [218, 260] width 205 height 30
click at [286, 298] on div "0941519498 - vd2" at bounding box center [218, 296] width 182 height 21
click at [1173, 561] on div "Chọn HT Thanh Toán" at bounding box center [1275, 576] width 217 height 30
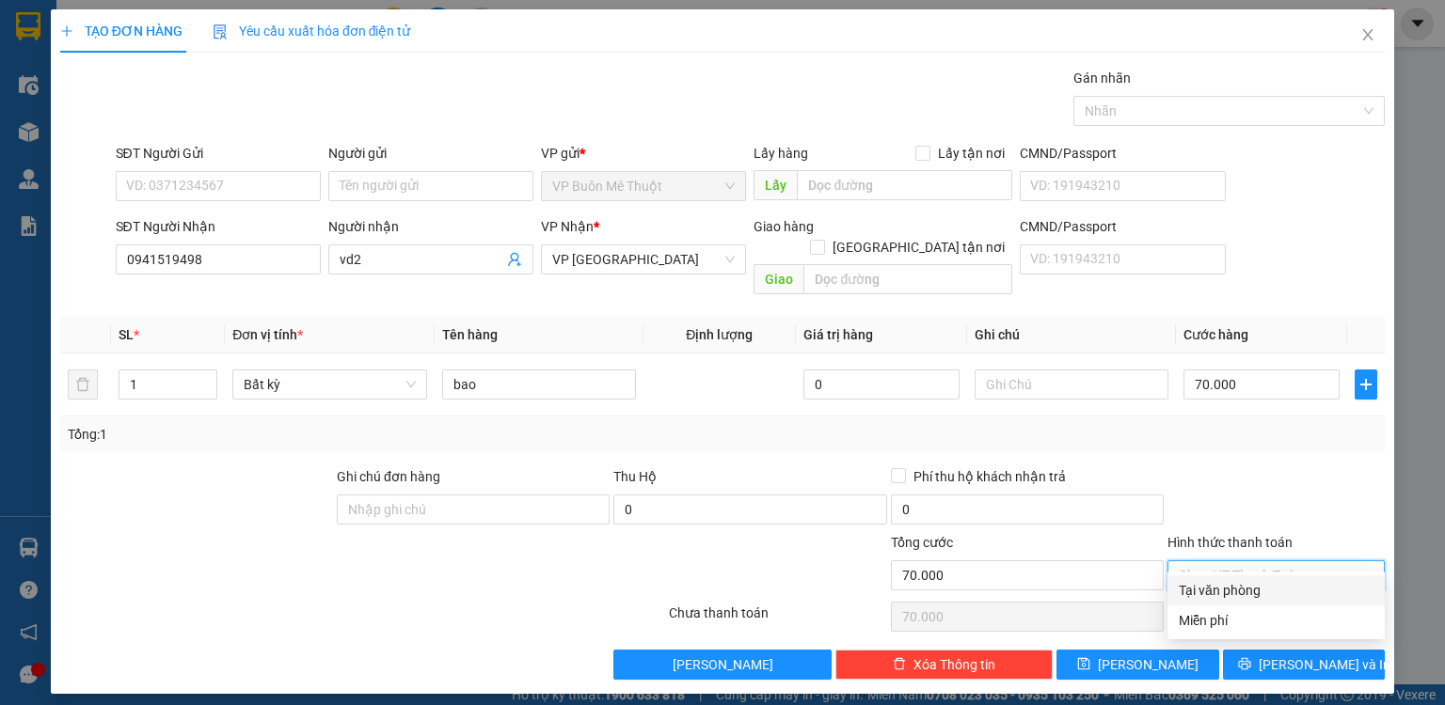
click at [1190, 582] on div "Tại văn phòng" at bounding box center [1276, 590] width 195 height 21
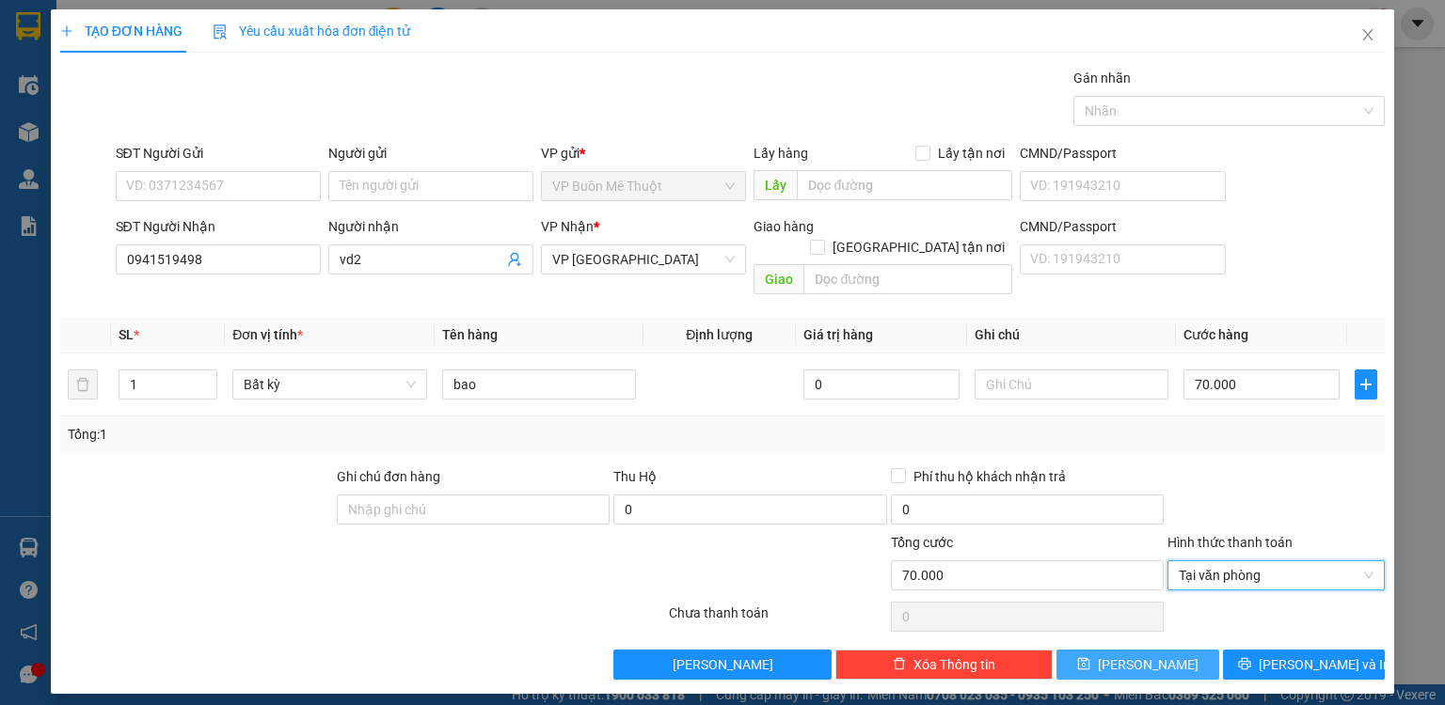
click at [1175, 650] on button "[PERSON_NAME]" at bounding box center [1137, 665] width 163 height 30
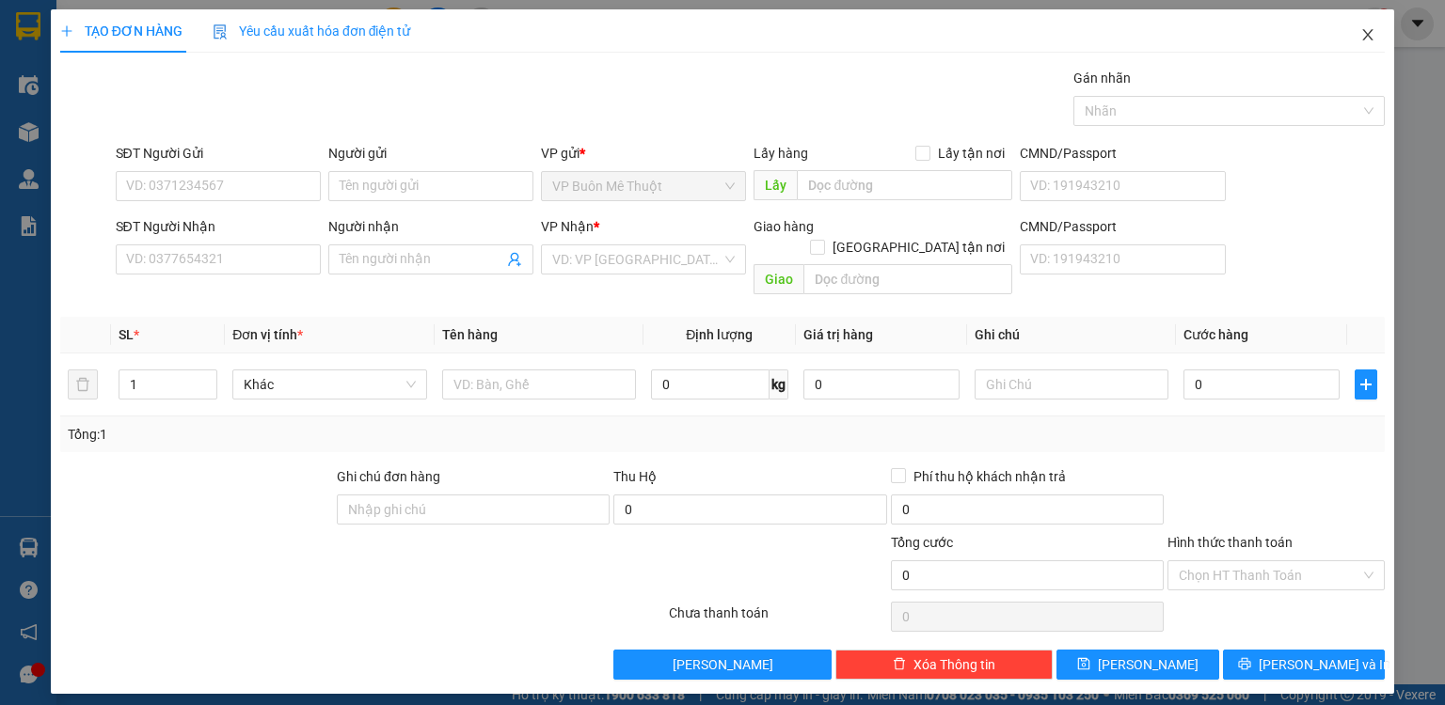
click at [1373, 31] on icon "close" at bounding box center [1367, 34] width 15 height 15
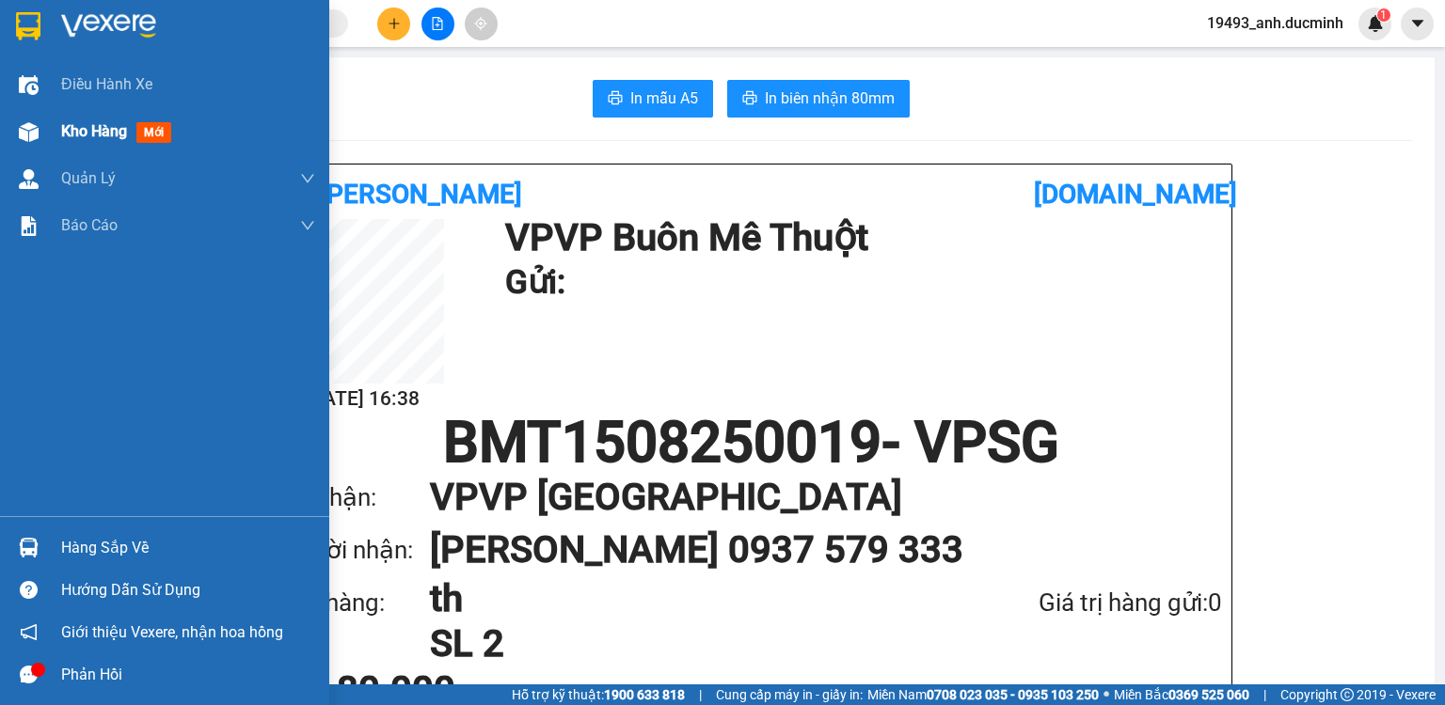
click at [117, 119] on div "Kho hàng mới" at bounding box center [120, 131] width 118 height 24
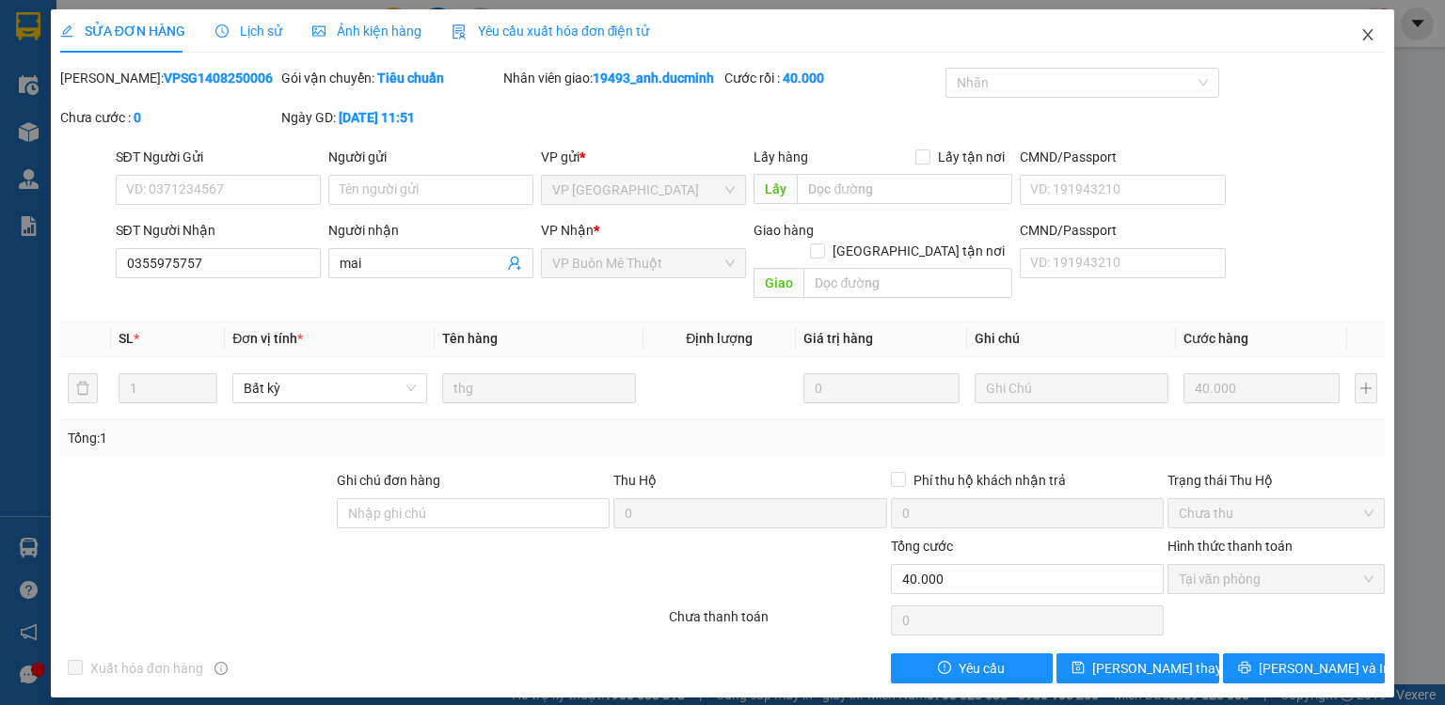
click at [1371, 31] on icon "close" at bounding box center [1368, 34] width 10 height 11
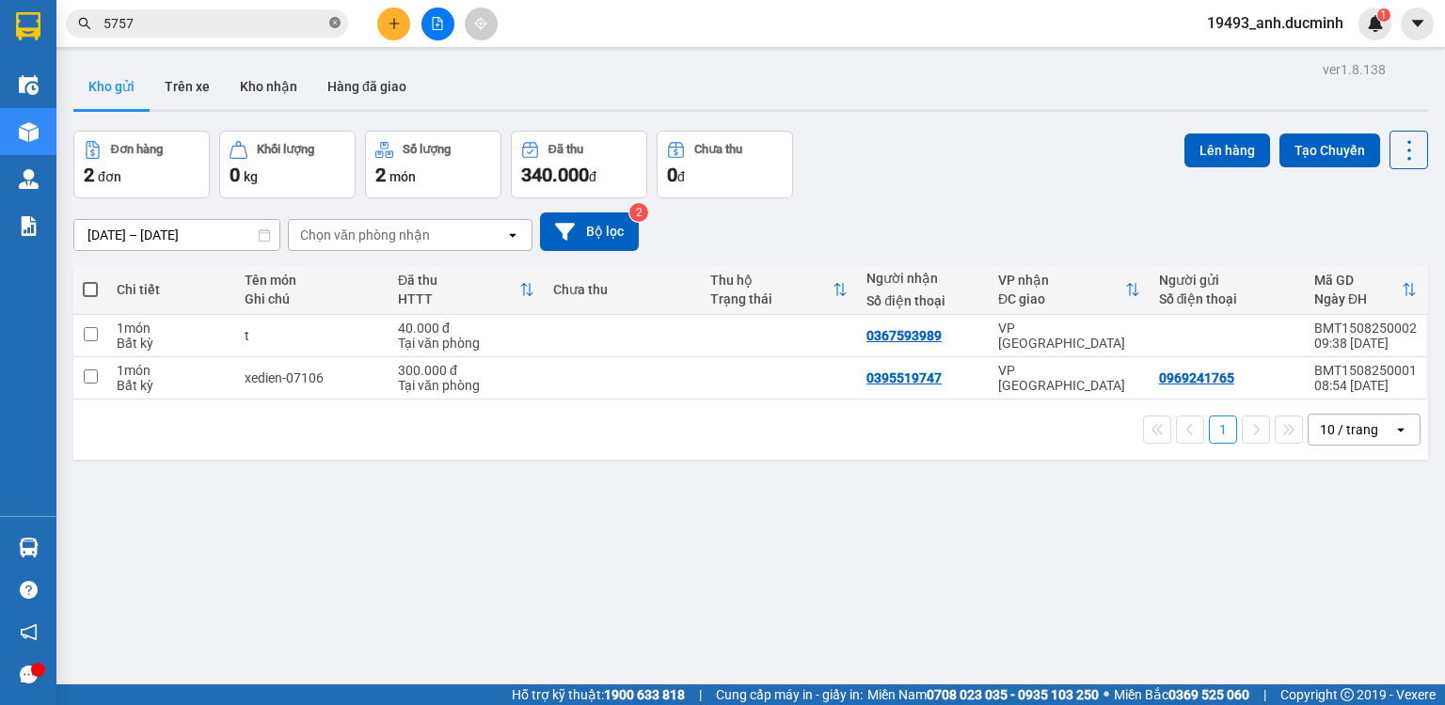
click at [332, 23] on icon "close-circle" at bounding box center [334, 22] width 11 height 11
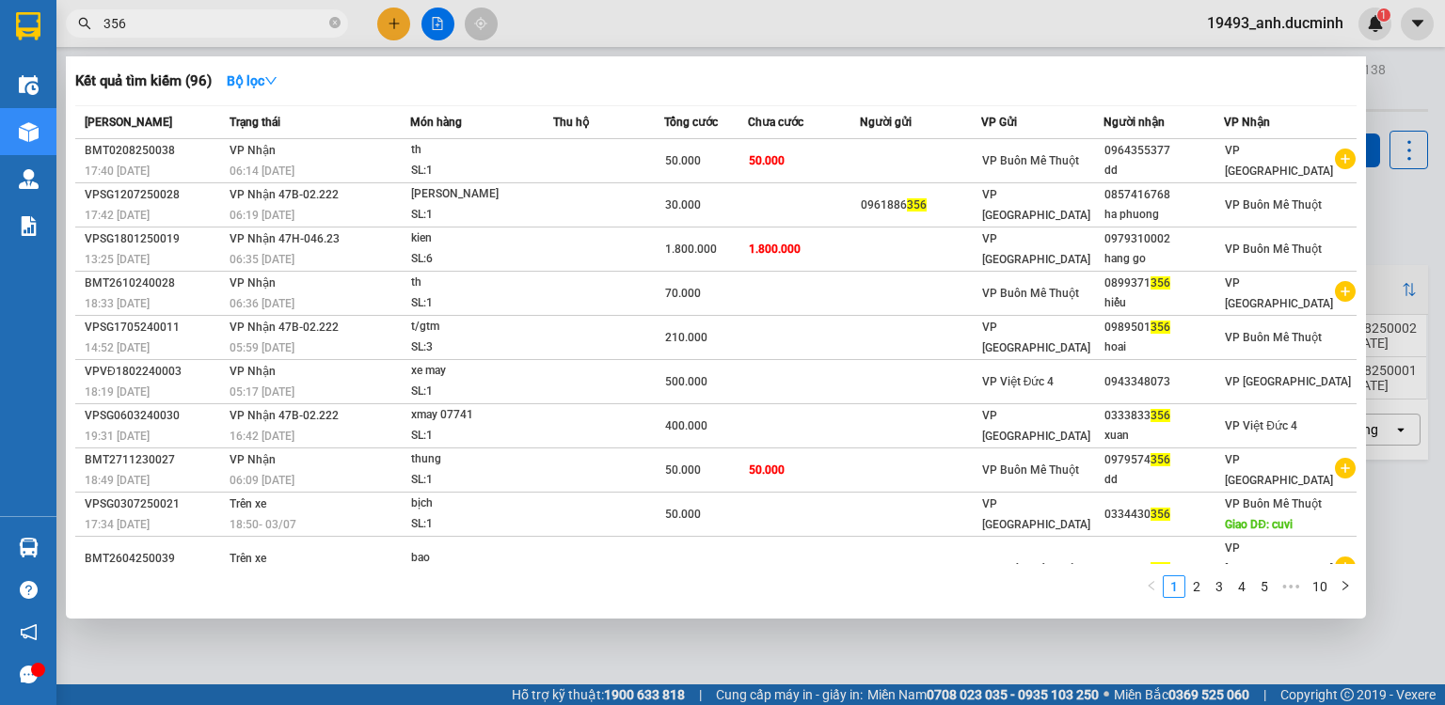
type input "356"
click at [399, 24] on div at bounding box center [722, 352] width 1445 height 705
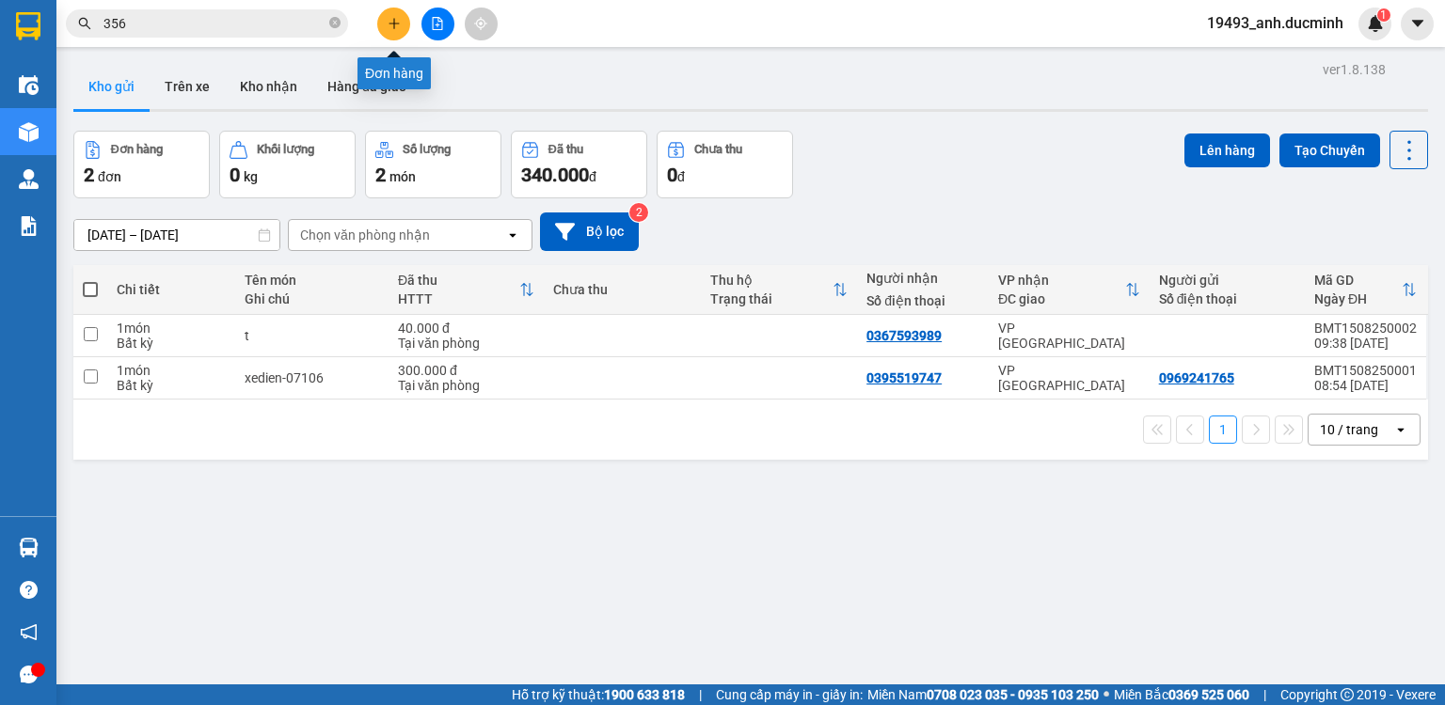
click at [399, 24] on icon "plus" at bounding box center [394, 23] width 13 height 13
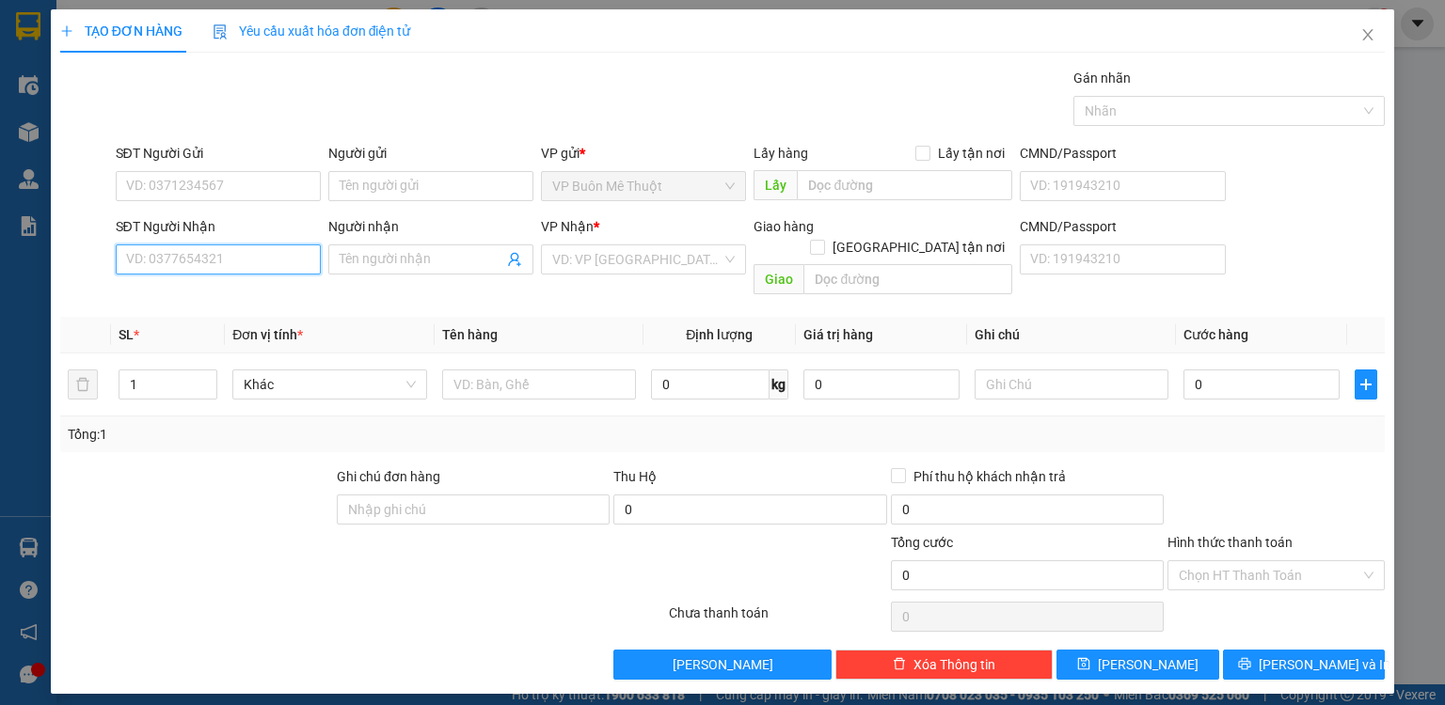
click at [240, 267] on input "SĐT Người Nhận" at bounding box center [218, 260] width 205 height 30
click at [230, 303] on div "0939270729 - kiều" at bounding box center [219, 296] width 185 height 21
type input "0939270729"
type input "kiều"
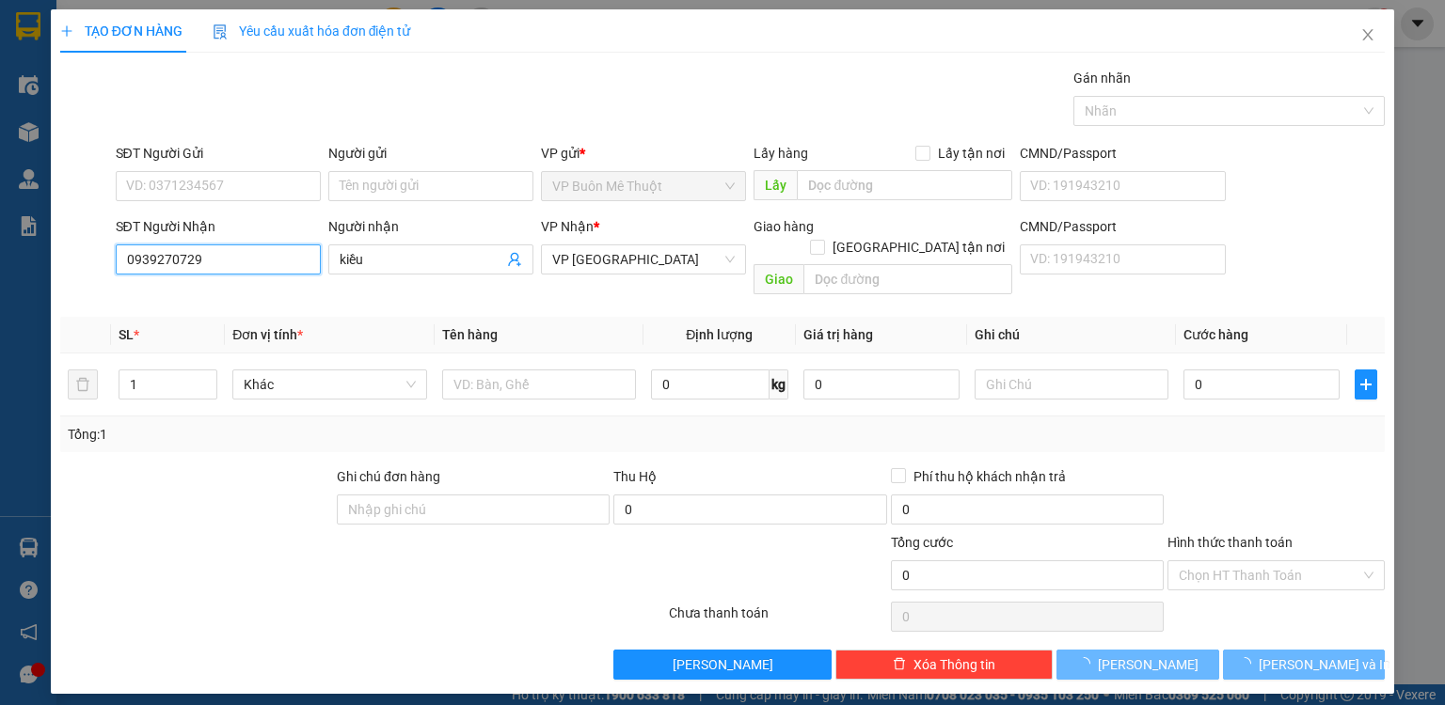
type input "40.000"
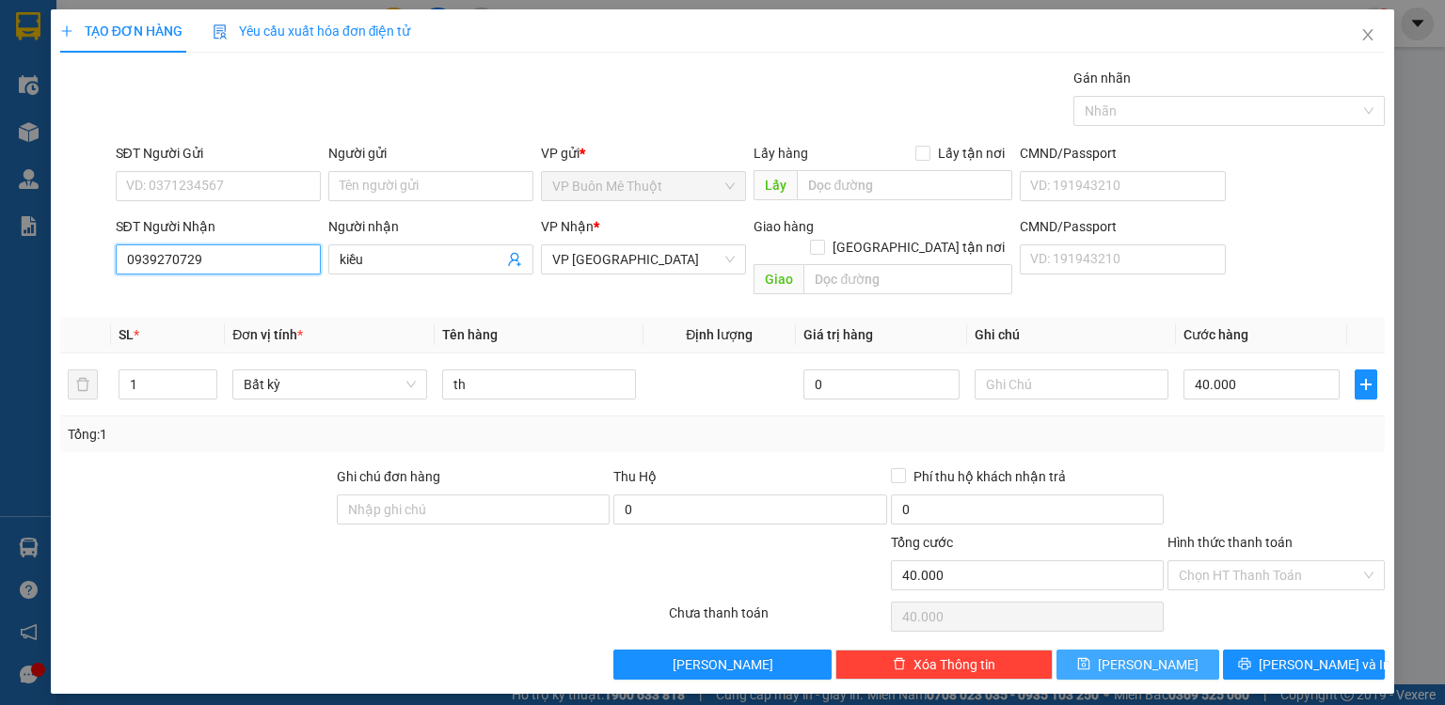
type input "0939270729"
drag, startPoint x: 1163, startPoint y: 642, endPoint x: 767, endPoint y: 490, distance: 424.3
click at [1163, 650] on button "[PERSON_NAME]" at bounding box center [1137, 665] width 163 height 30
click at [252, 250] on input "0939270729" at bounding box center [218, 260] width 205 height 30
type input "0"
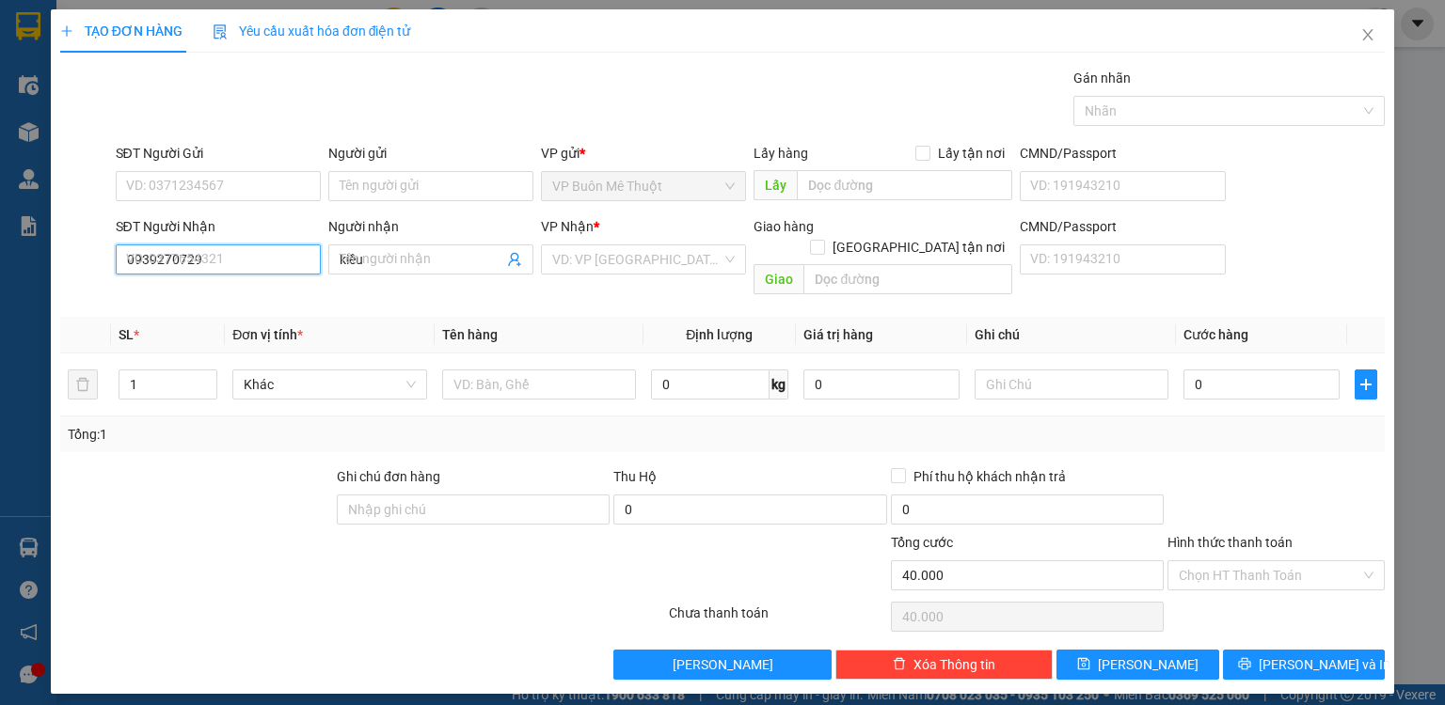
type input "0"
click at [252, 250] on input "SĐT Người Nhận" at bounding box center [218, 260] width 205 height 30
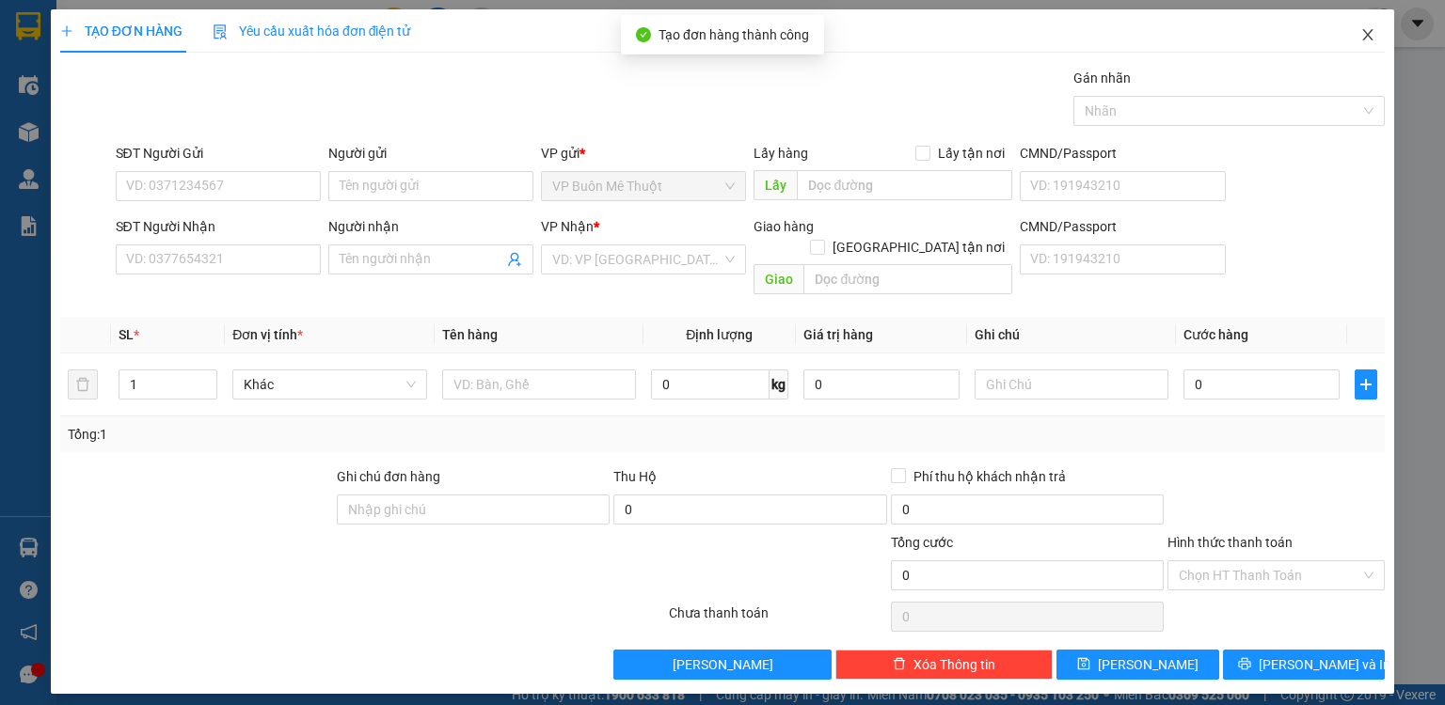
click at [1385, 35] on span "Close" at bounding box center [1367, 35] width 53 height 53
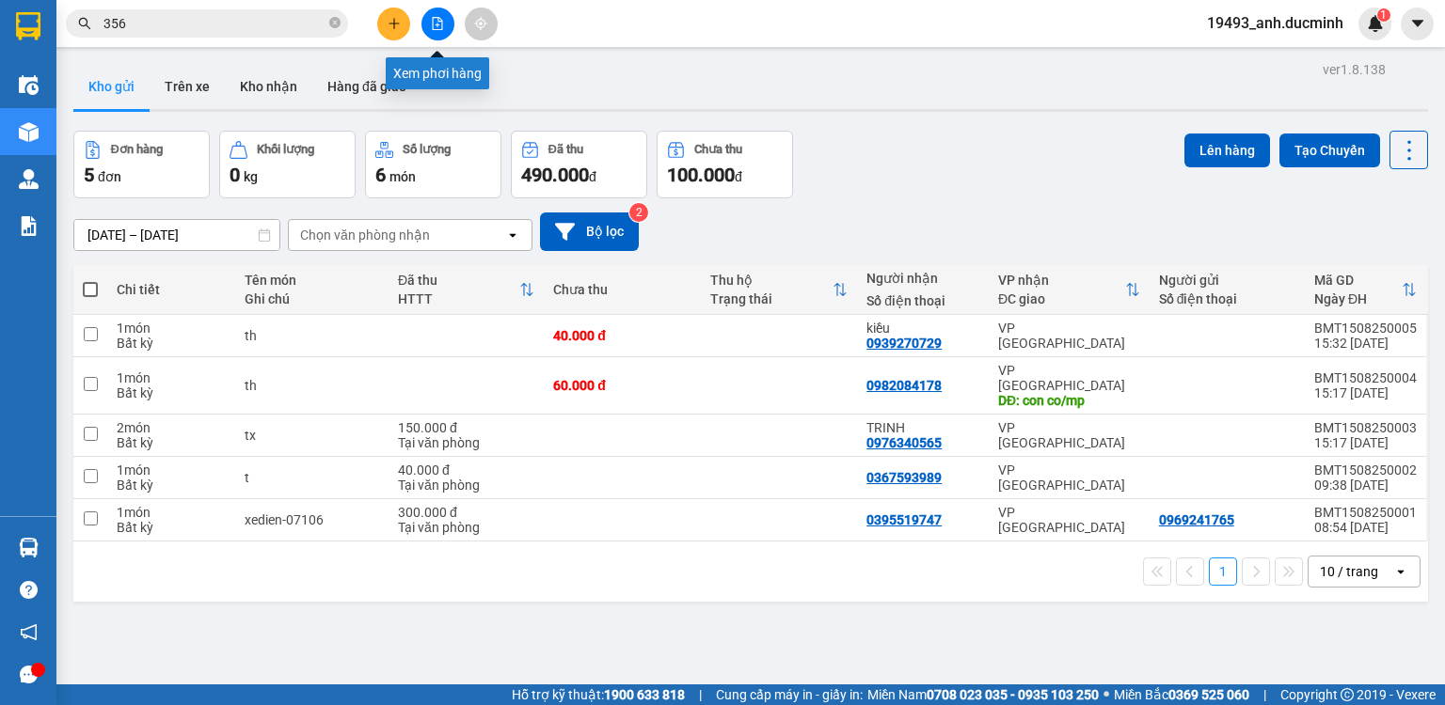
click at [439, 23] on icon "file-add" at bounding box center [437, 23] width 13 height 13
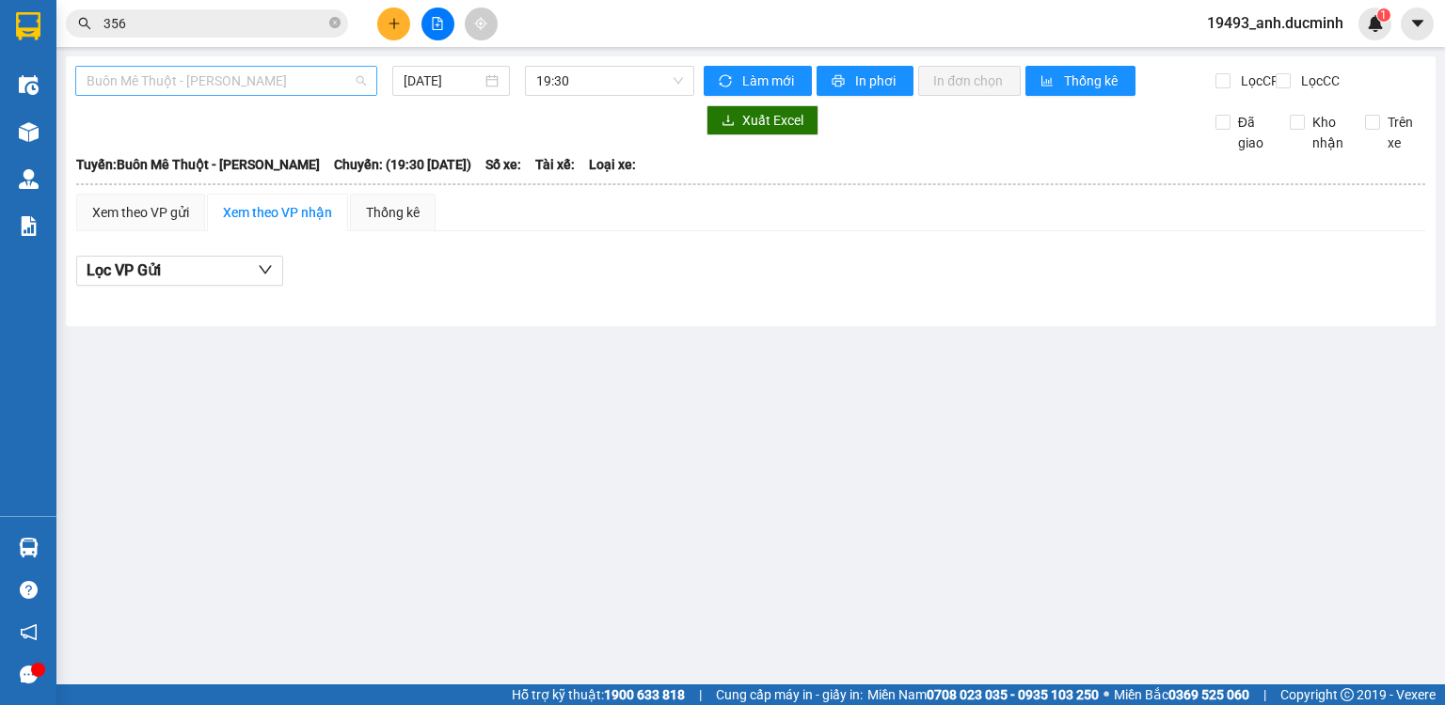
click at [258, 86] on span "Buôn Mê Thuột - [PERSON_NAME]" at bounding box center [226, 81] width 279 height 28
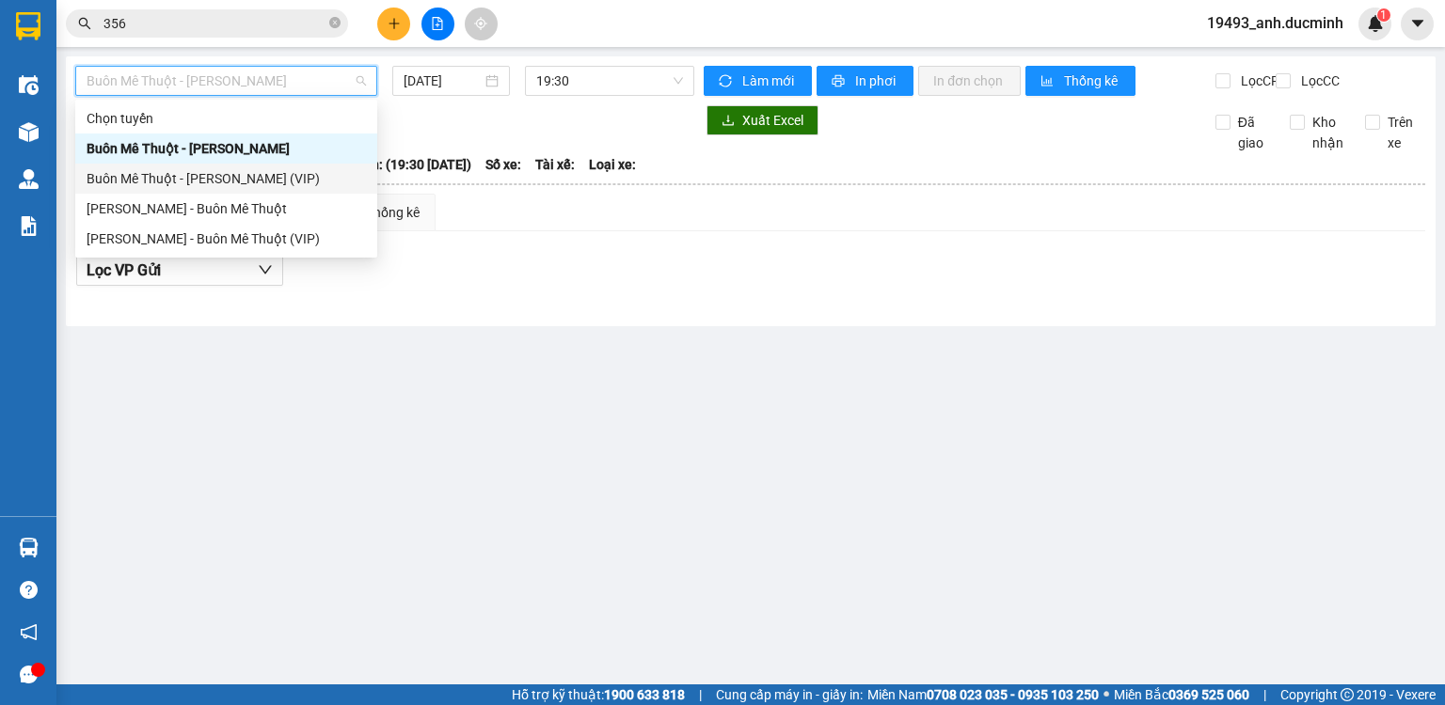
click at [245, 177] on div "Buôn Mê Thuột - [PERSON_NAME] (VIP)" at bounding box center [226, 178] width 279 height 21
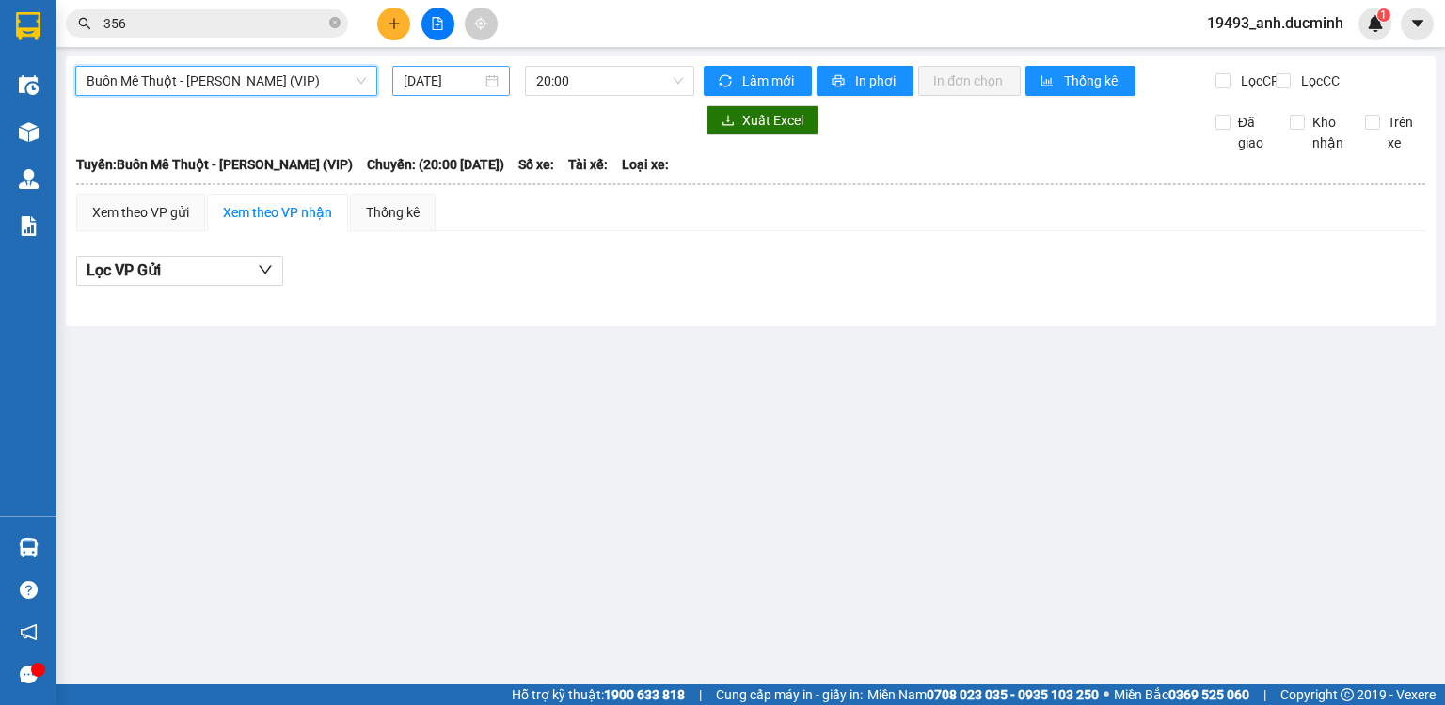
click at [410, 79] on input "[DATE]" at bounding box center [442, 81] width 77 height 21
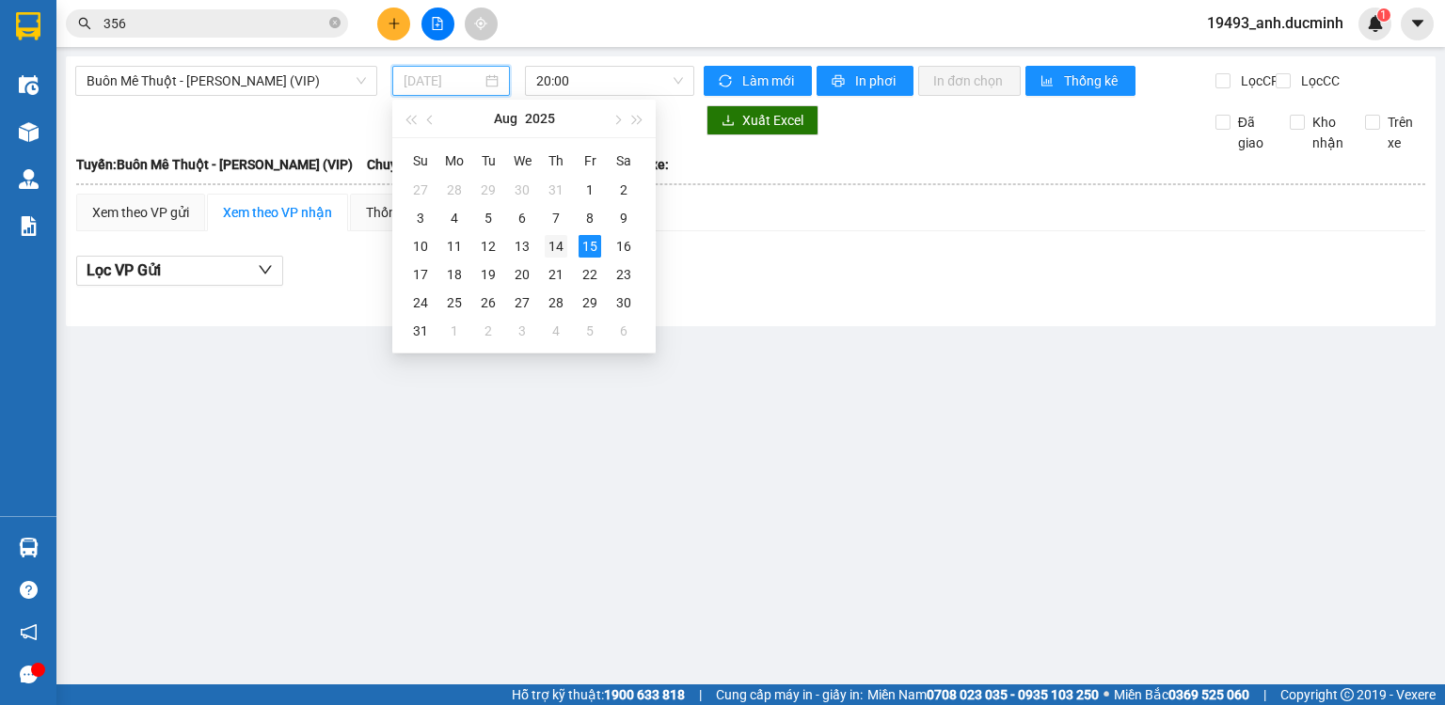
click at [553, 245] on div "14" at bounding box center [556, 246] width 23 height 23
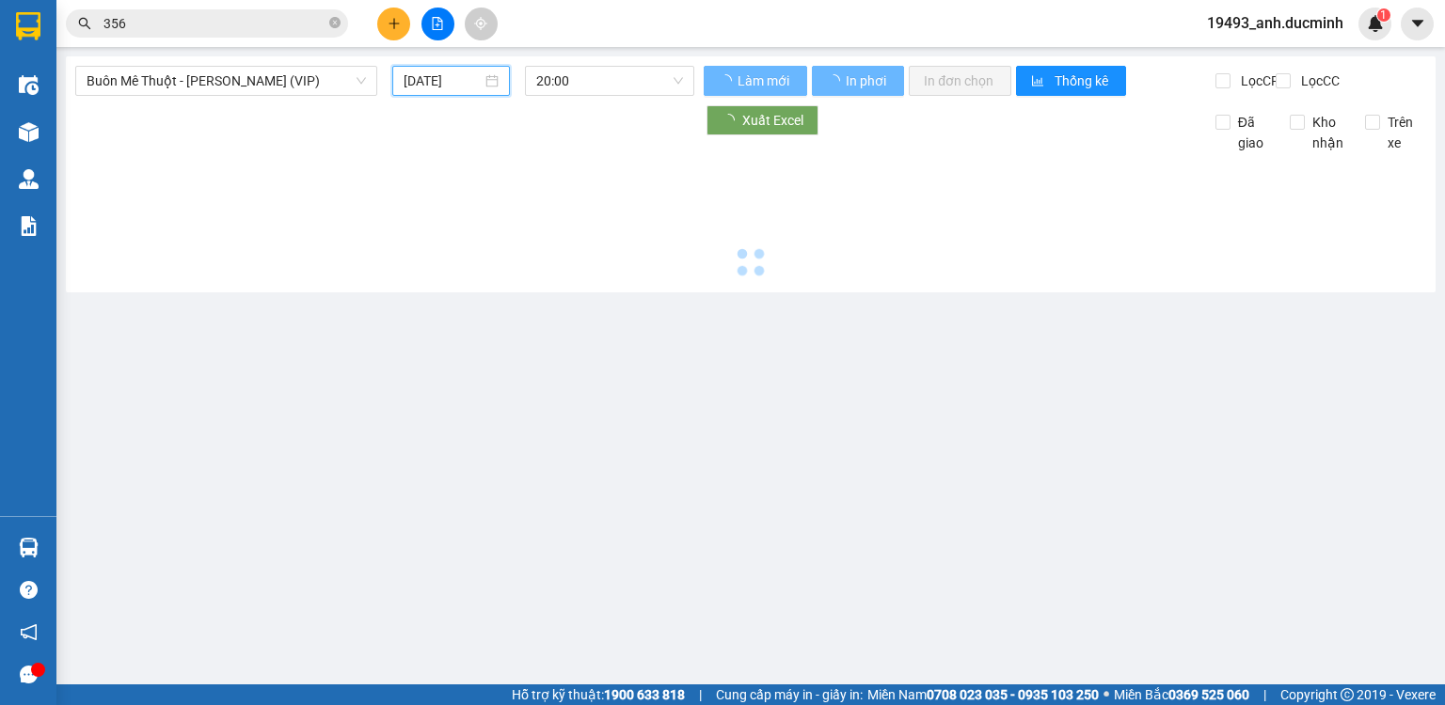
type input "[DATE]"
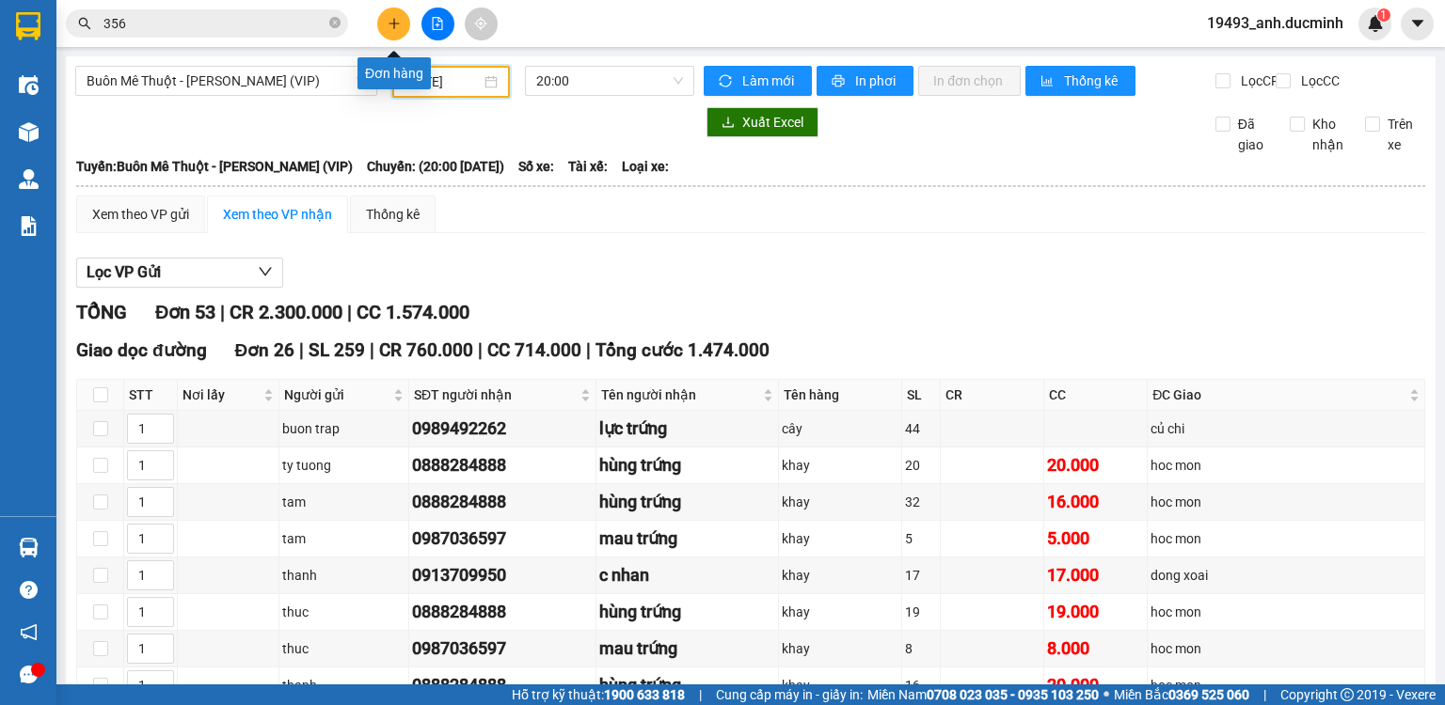
click at [395, 15] on button at bounding box center [393, 24] width 33 height 33
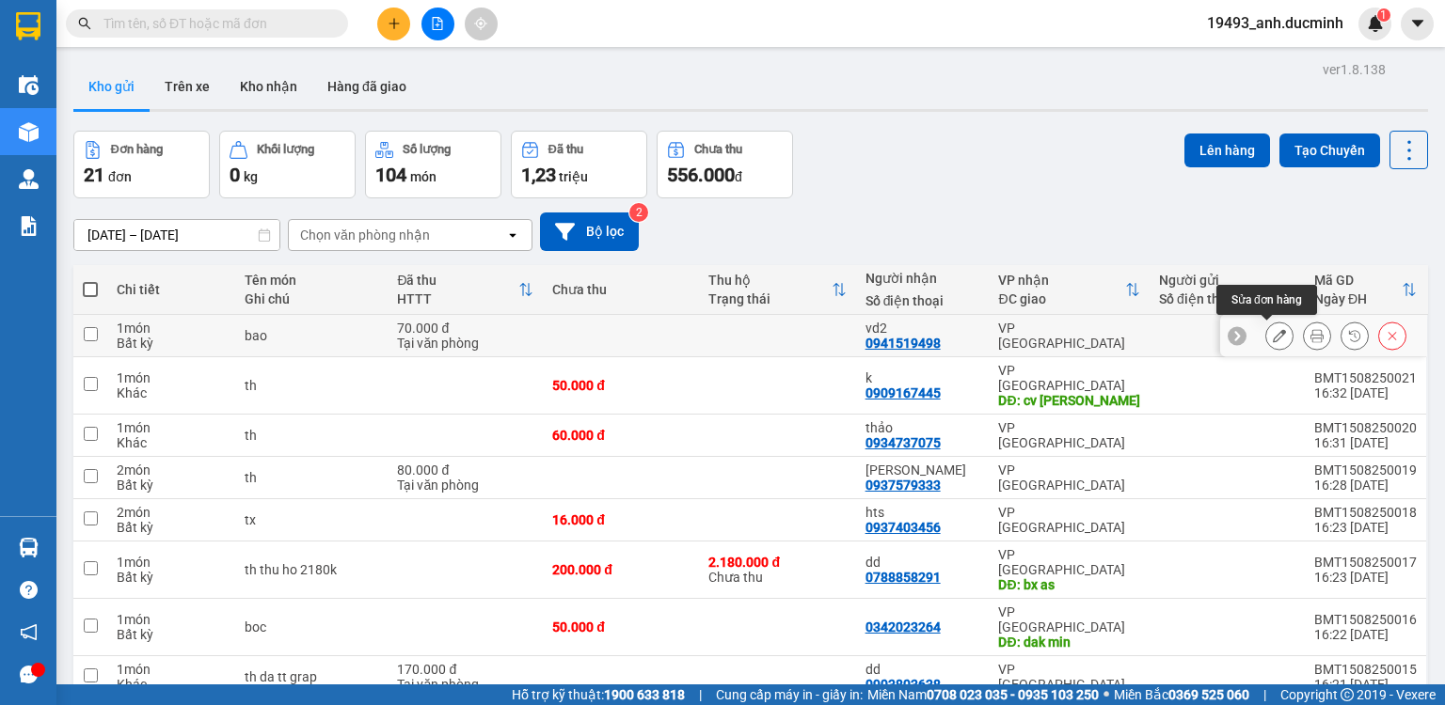
click at [1273, 335] on icon at bounding box center [1279, 335] width 13 height 13
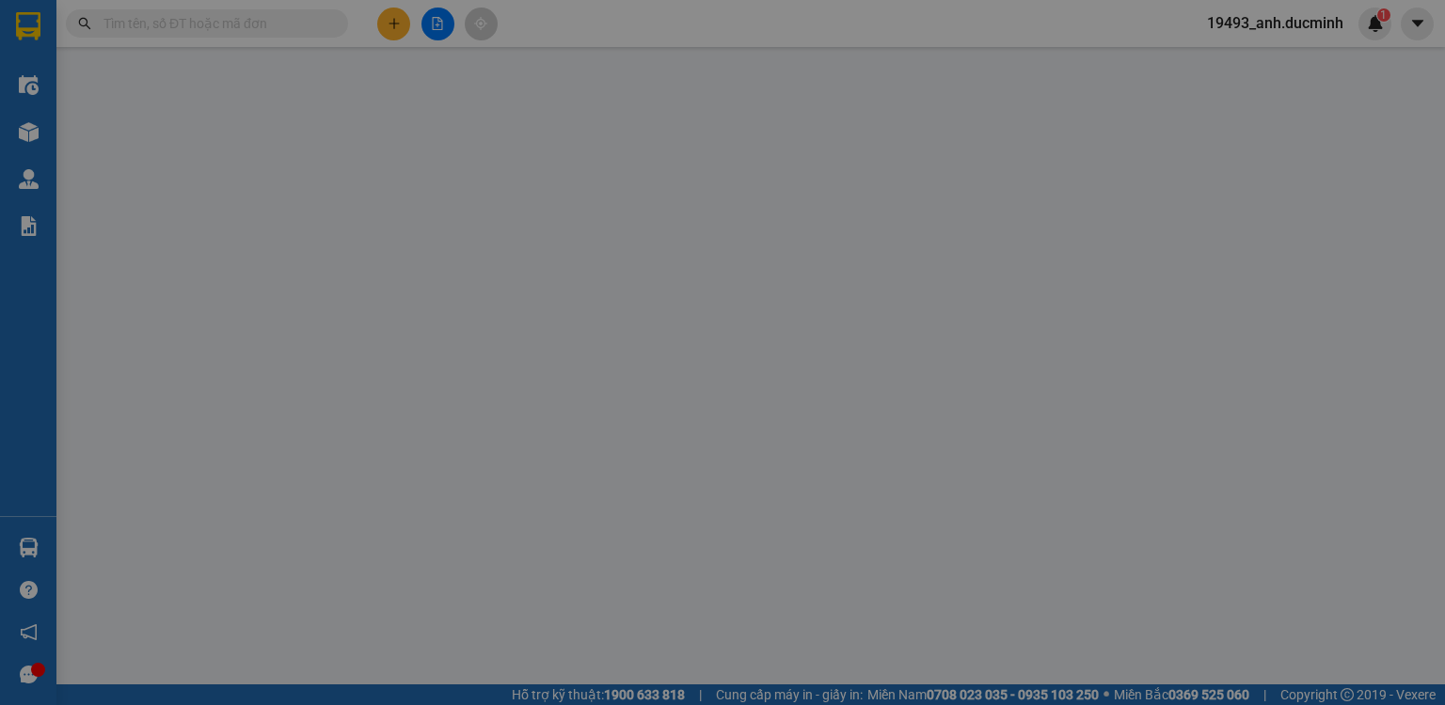
type input "0941519498"
type input "vd2"
type input "70.000"
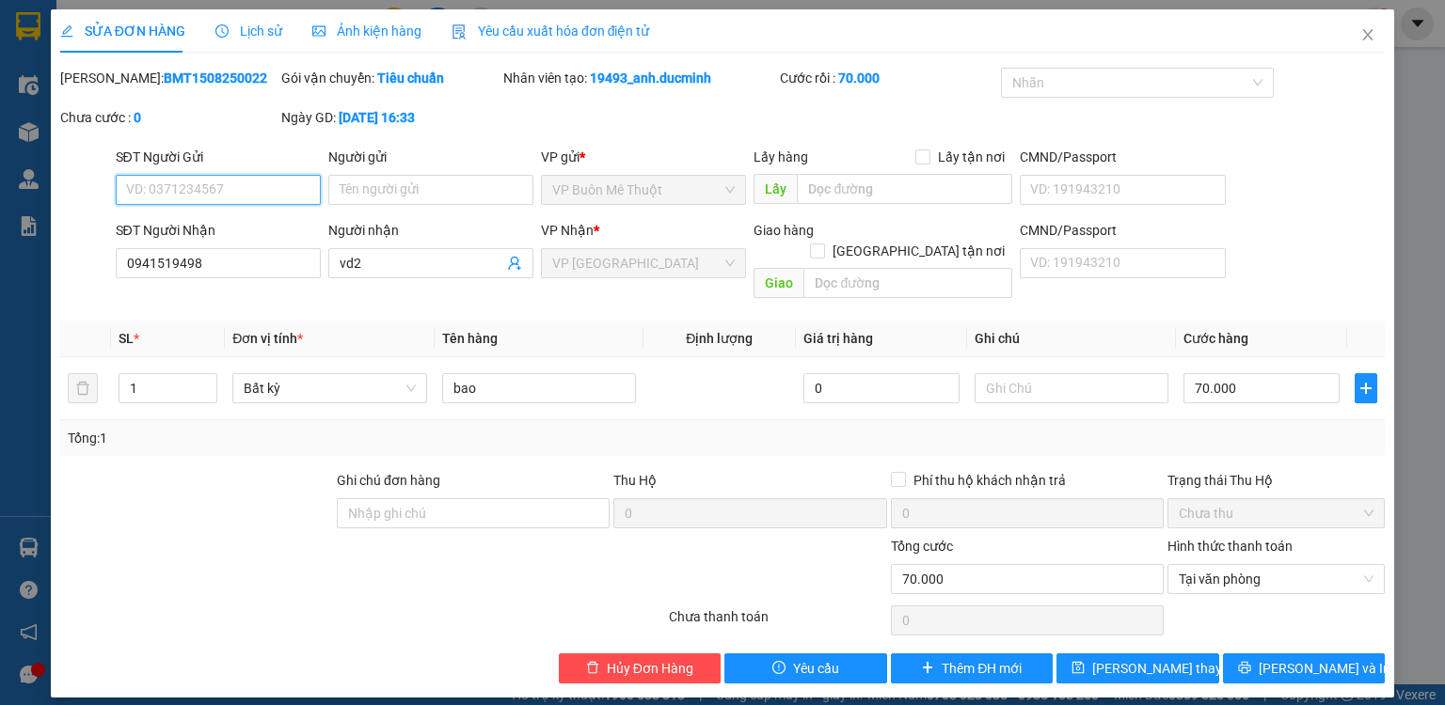
click at [701, 180] on span "VP Buôn Mê Thuột" at bounding box center [643, 190] width 182 height 28
click at [847, 196] on input "text" at bounding box center [904, 189] width 215 height 30
click at [1354, 40] on span "Close" at bounding box center [1367, 35] width 53 height 53
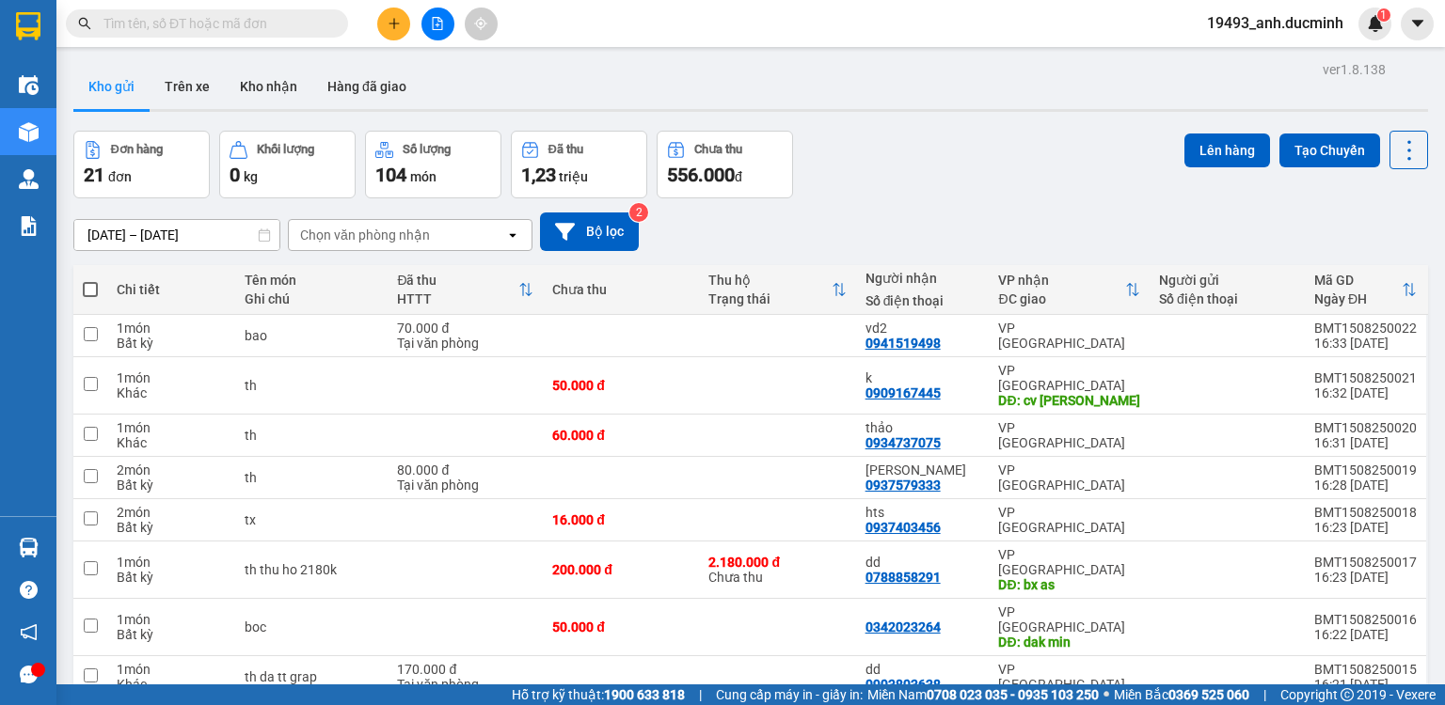
click at [403, 15] on button at bounding box center [393, 24] width 33 height 33
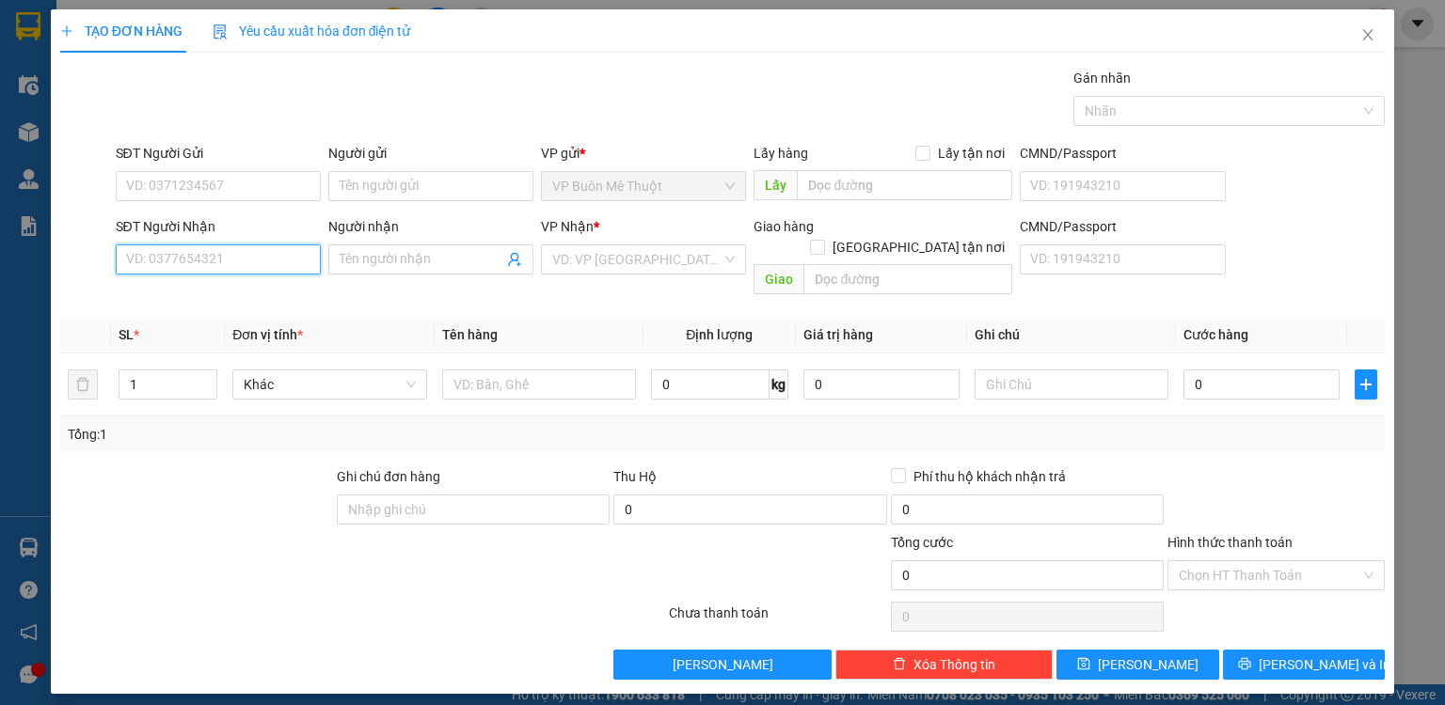
click at [245, 260] on input "SĐT Người Nhận" at bounding box center [218, 260] width 205 height 30
click at [260, 303] on div "0978094999 - dd" at bounding box center [218, 296] width 182 height 21
type input "0978094999"
type input "dd"
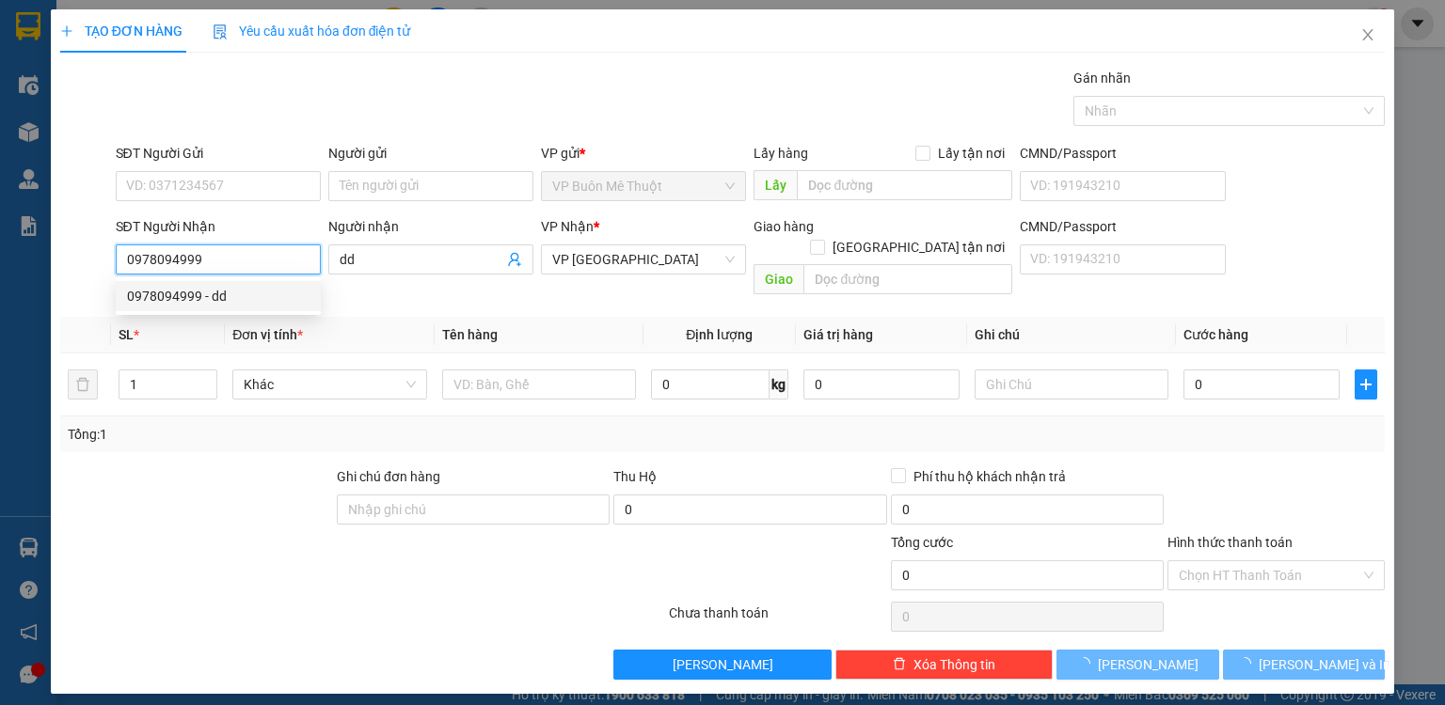
type input "50.000"
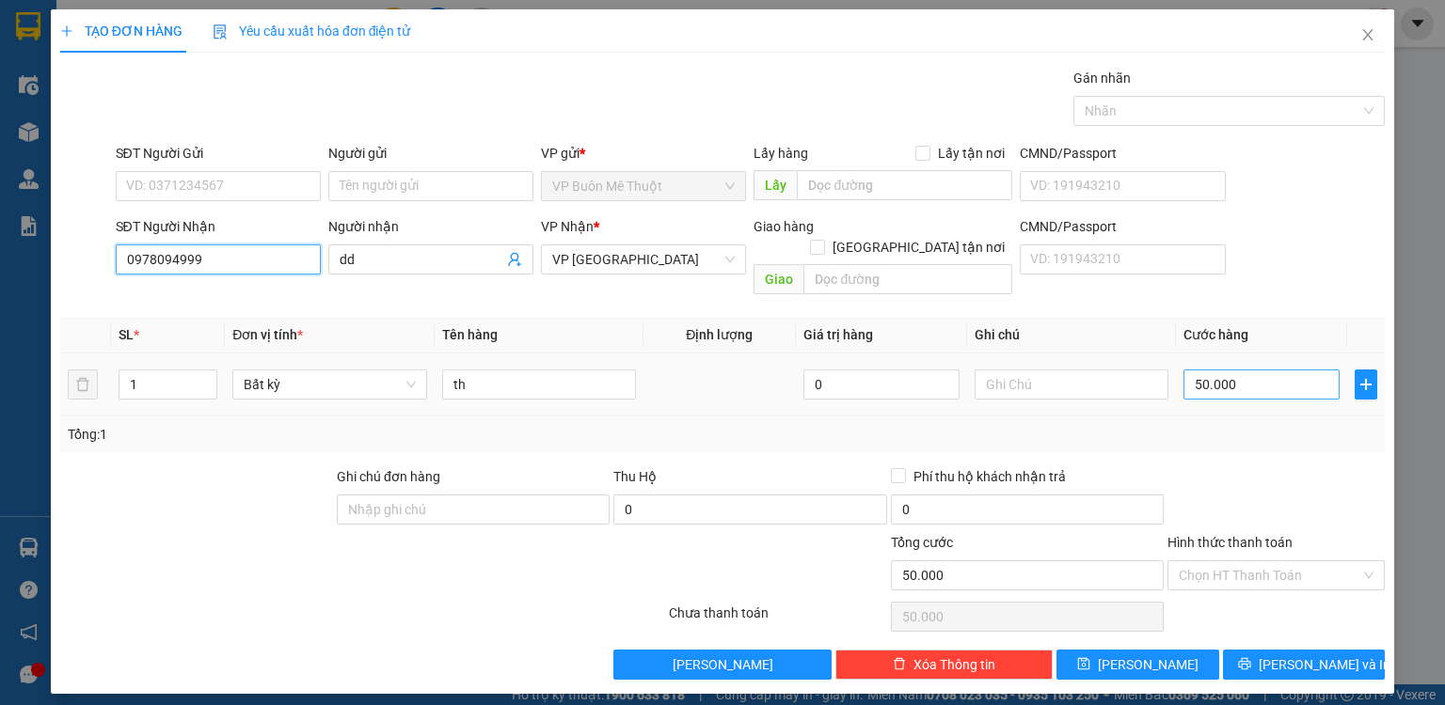
type input "0978094999"
click at [1299, 370] on input "50.000" at bounding box center [1261, 385] width 156 height 30
type input "1"
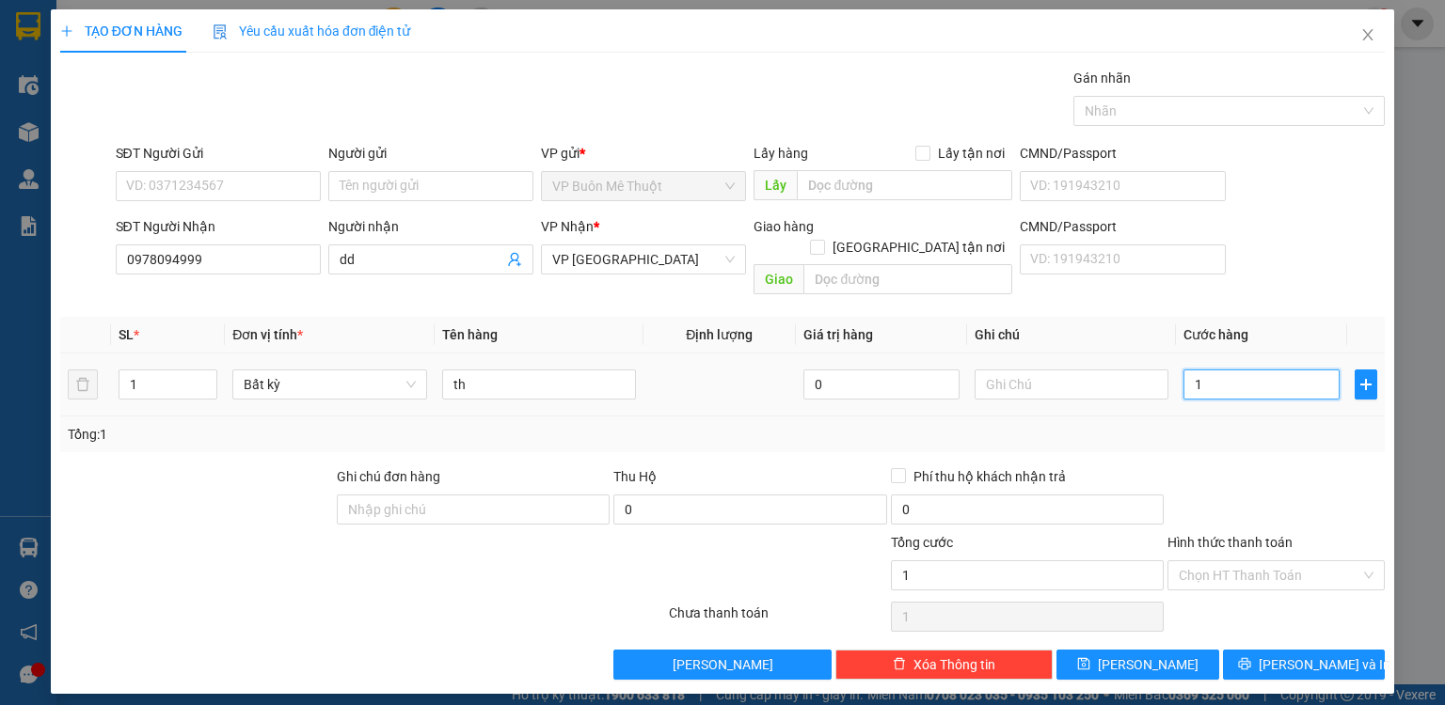
type input "12"
type input "120"
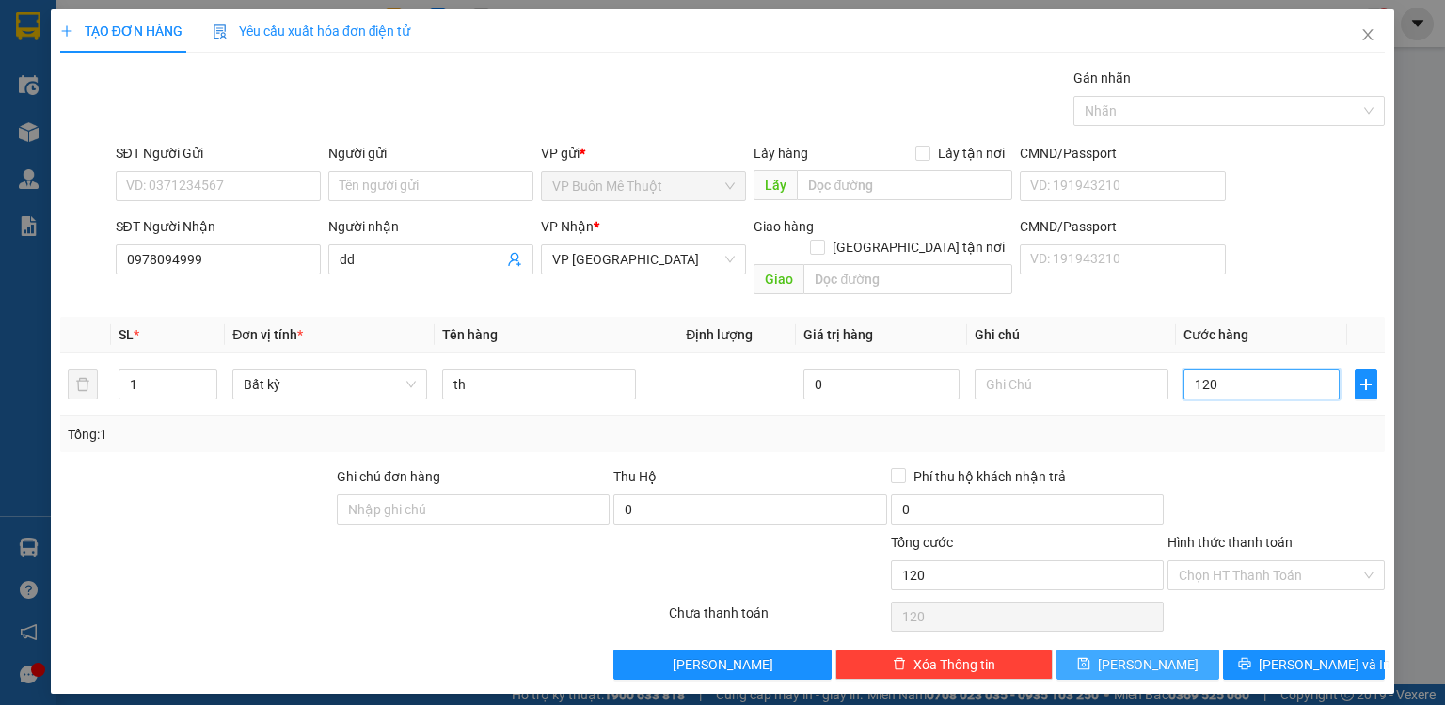
type input "120"
type input "120.000"
click at [1149, 655] on span "[PERSON_NAME]" at bounding box center [1148, 665] width 101 height 21
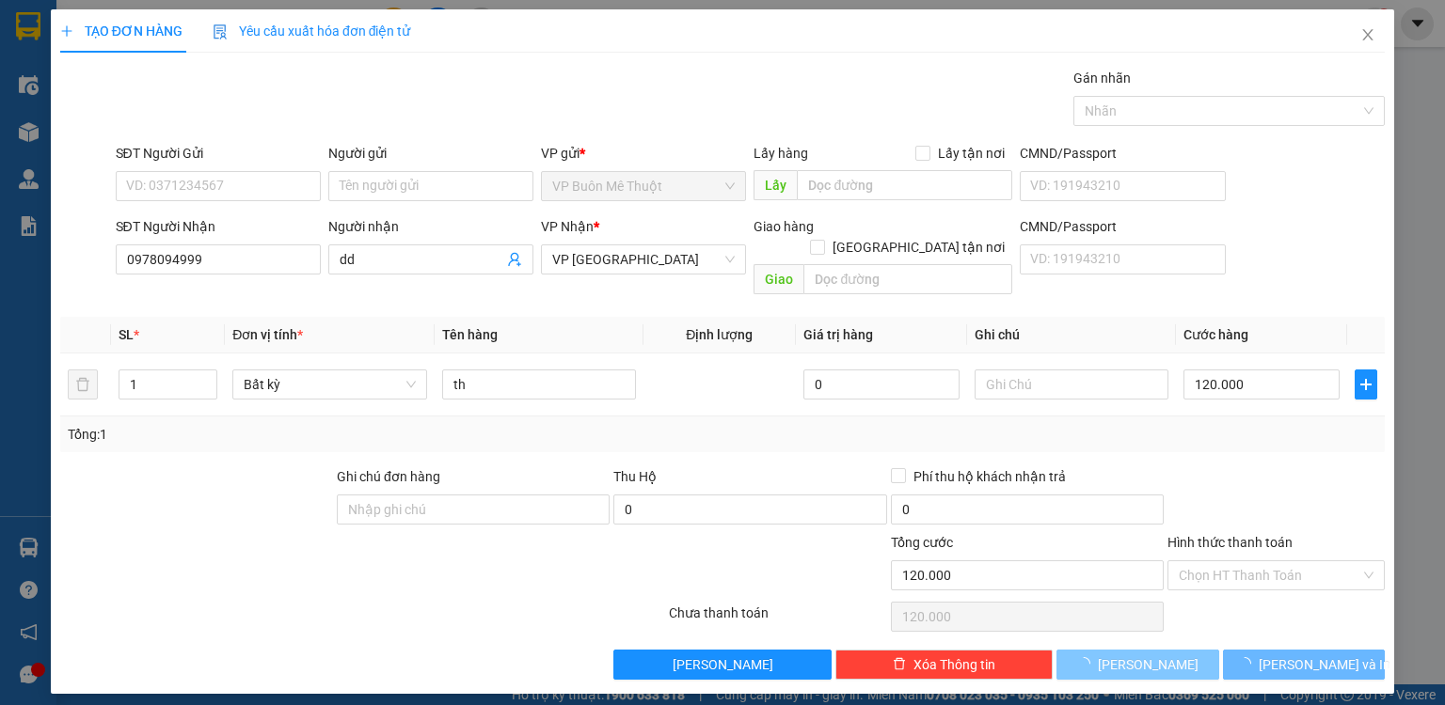
type input "0"
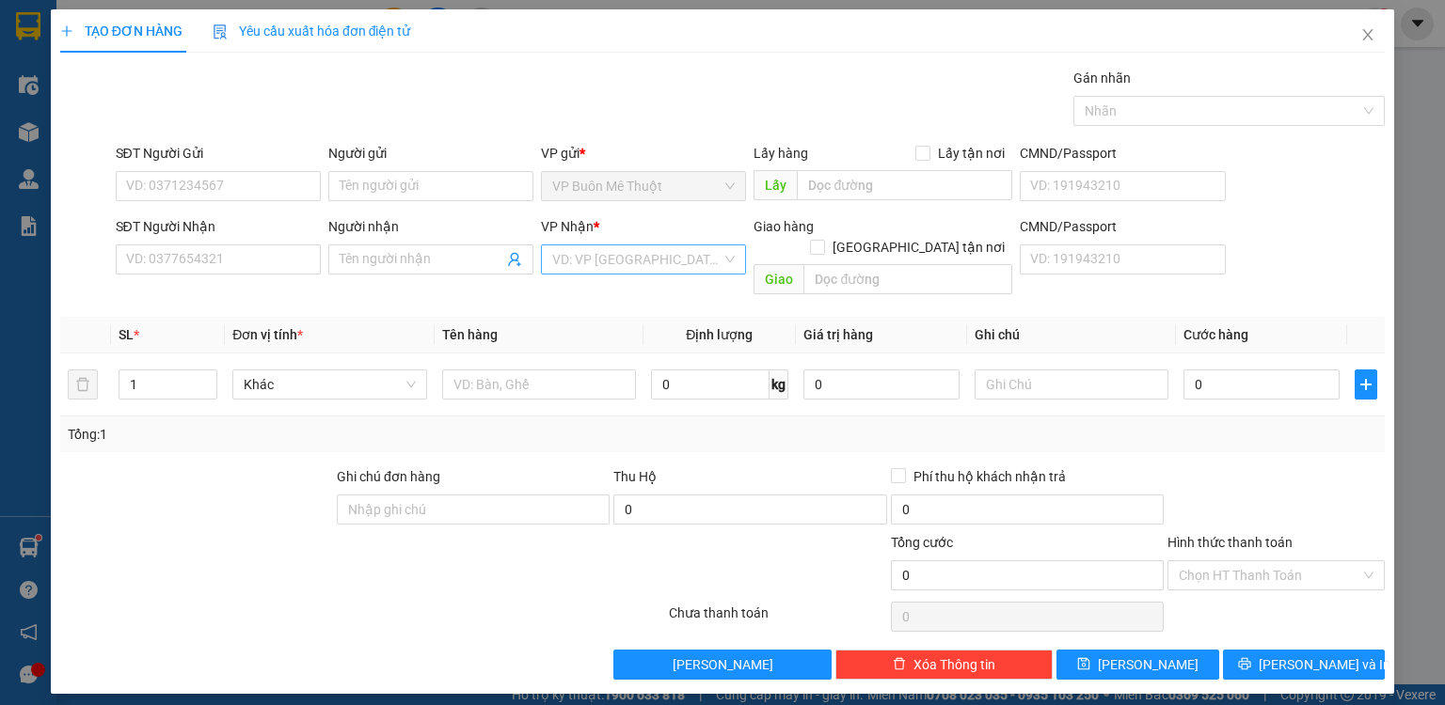
click at [580, 259] on input "search" at bounding box center [636, 259] width 169 height 28
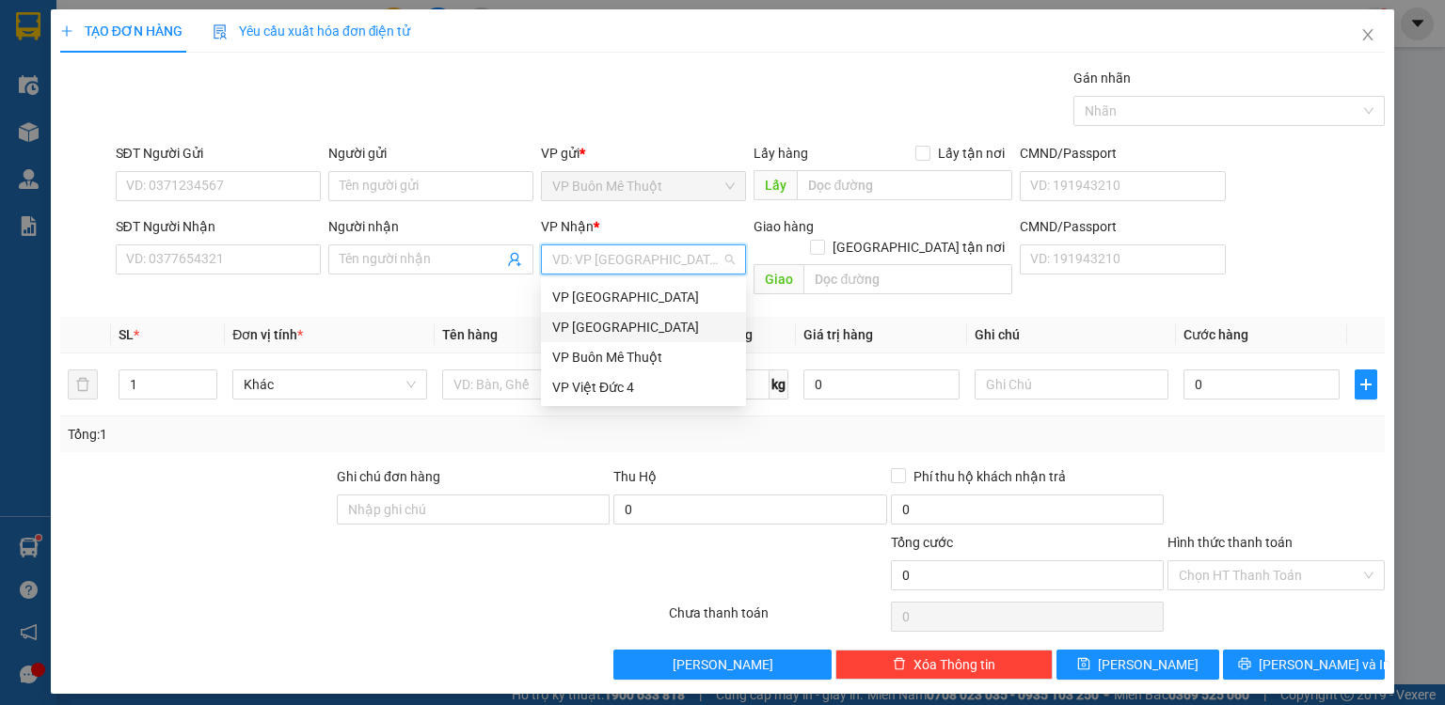
click at [610, 331] on div "VP [GEOGRAPHIC_DATA]" at bounding box center [643, 327] width 182 height 21
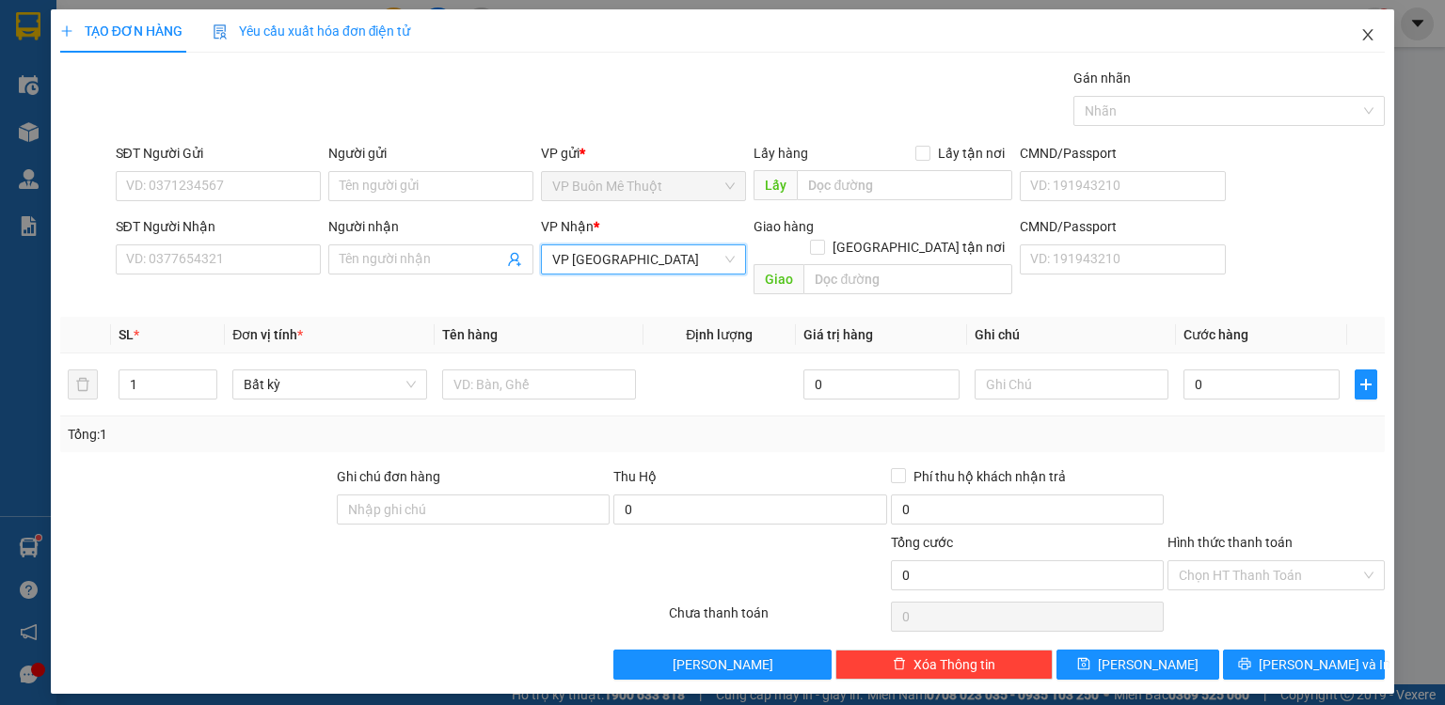
click at [1360, 33] on icon "close" at bounding box center [1367, 34] width 15 height 15
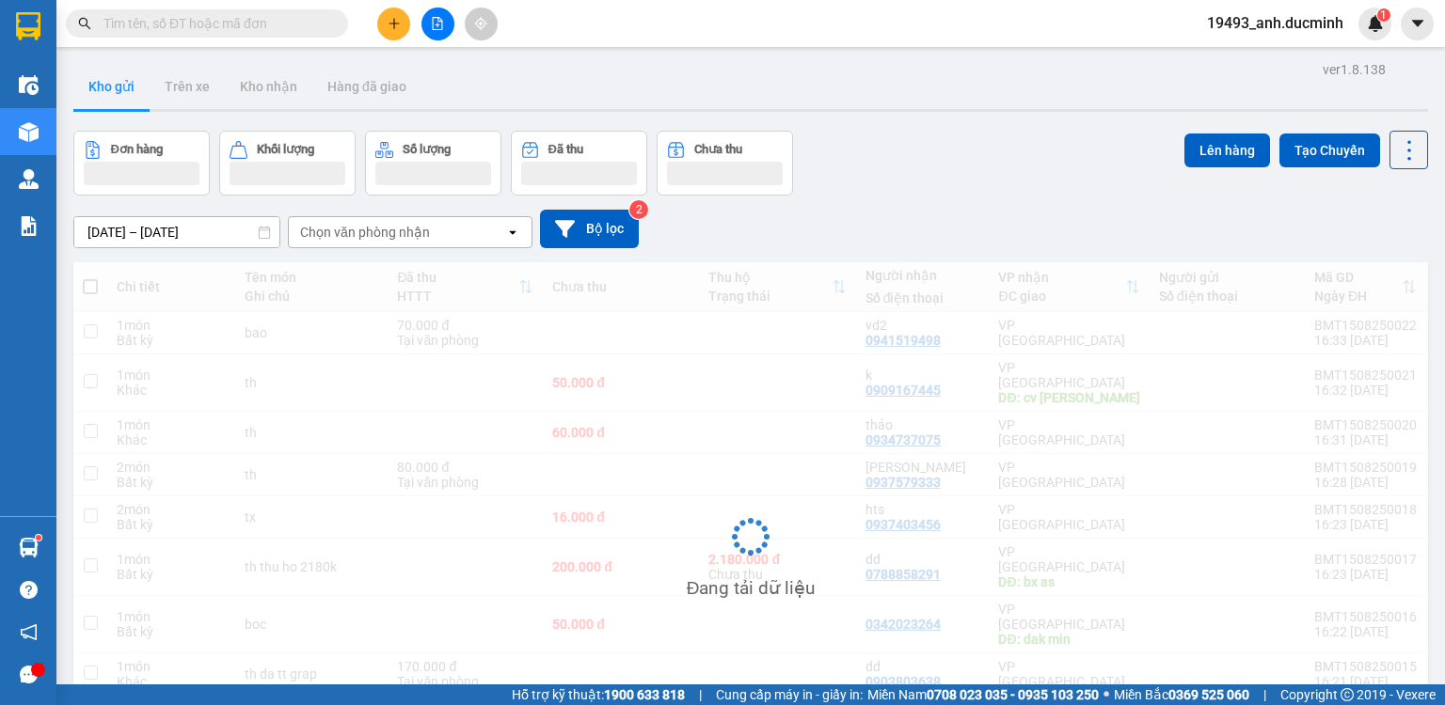
click at [248, 21] on input "text" at bounding box center [214, 23] width 222 height 21
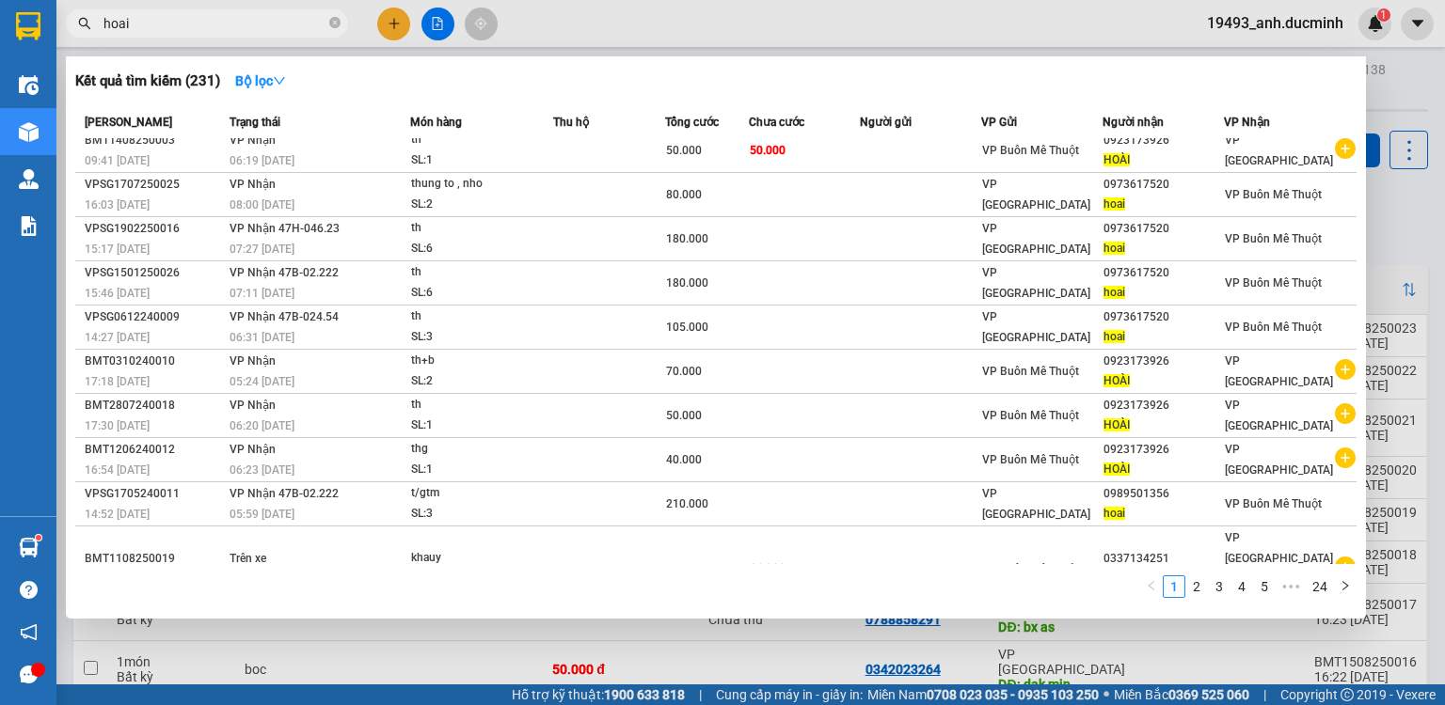
scroll to position [11, 0]
type input "hoai"
click at [383, 29] on div at bounding box center [722, 352] width 1445 height 705
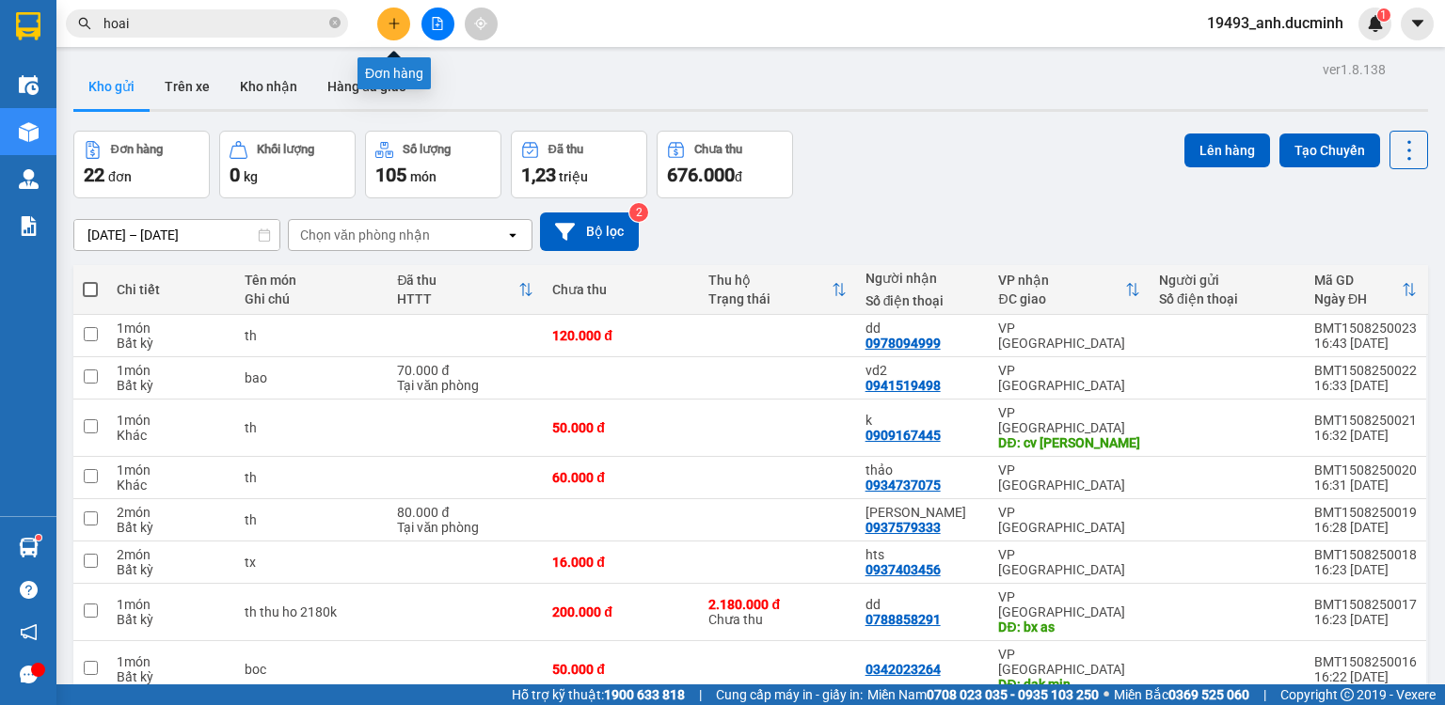
click at [383, 29] on button at bounding box center [393, 24] width 33 height 33
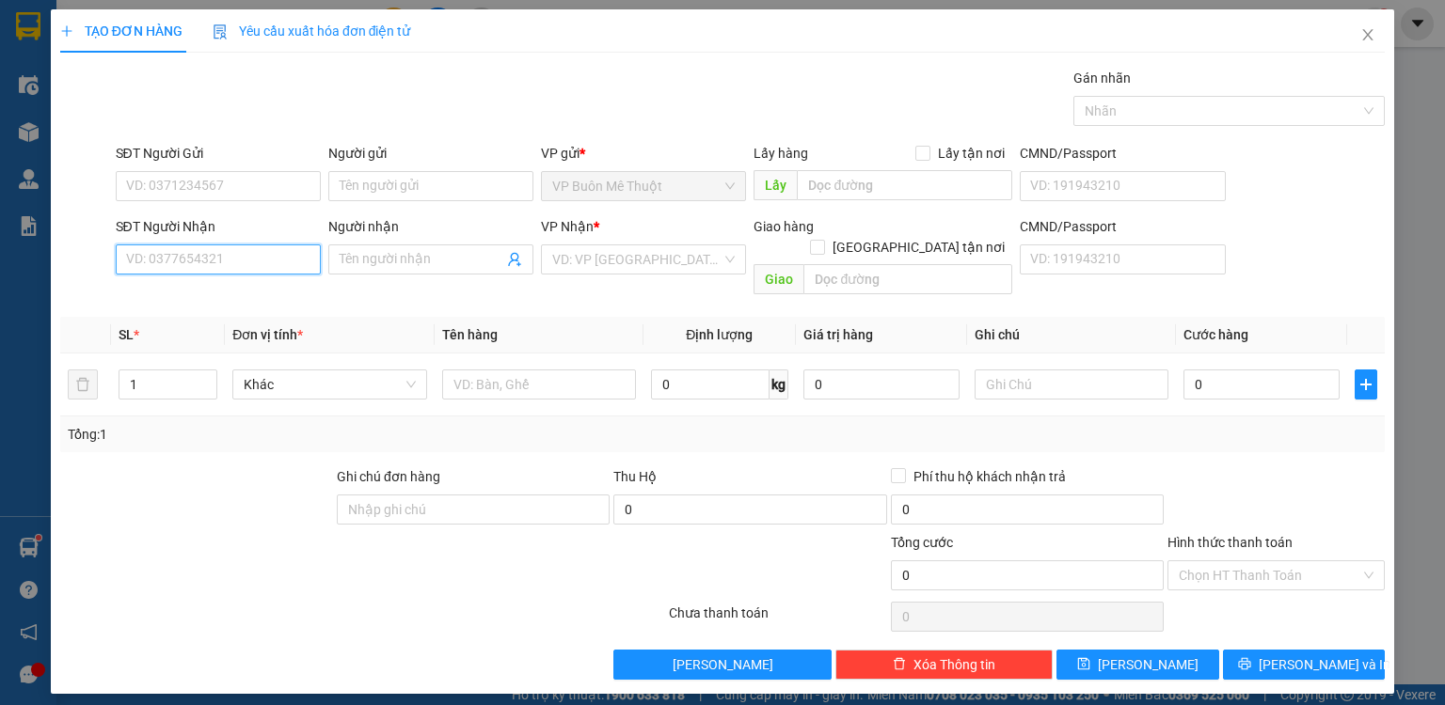
click at [273, 261] on input "SĐT Người Nhận" at bounding box center [218, 260] width 205 height 30
click at [242, 289] on div "0337134251 - hoài trứng" at bounding box center [218, 296] width 182 height 21
type input "0337134251"
type input "hoài trứng"
type input "tan uyen"
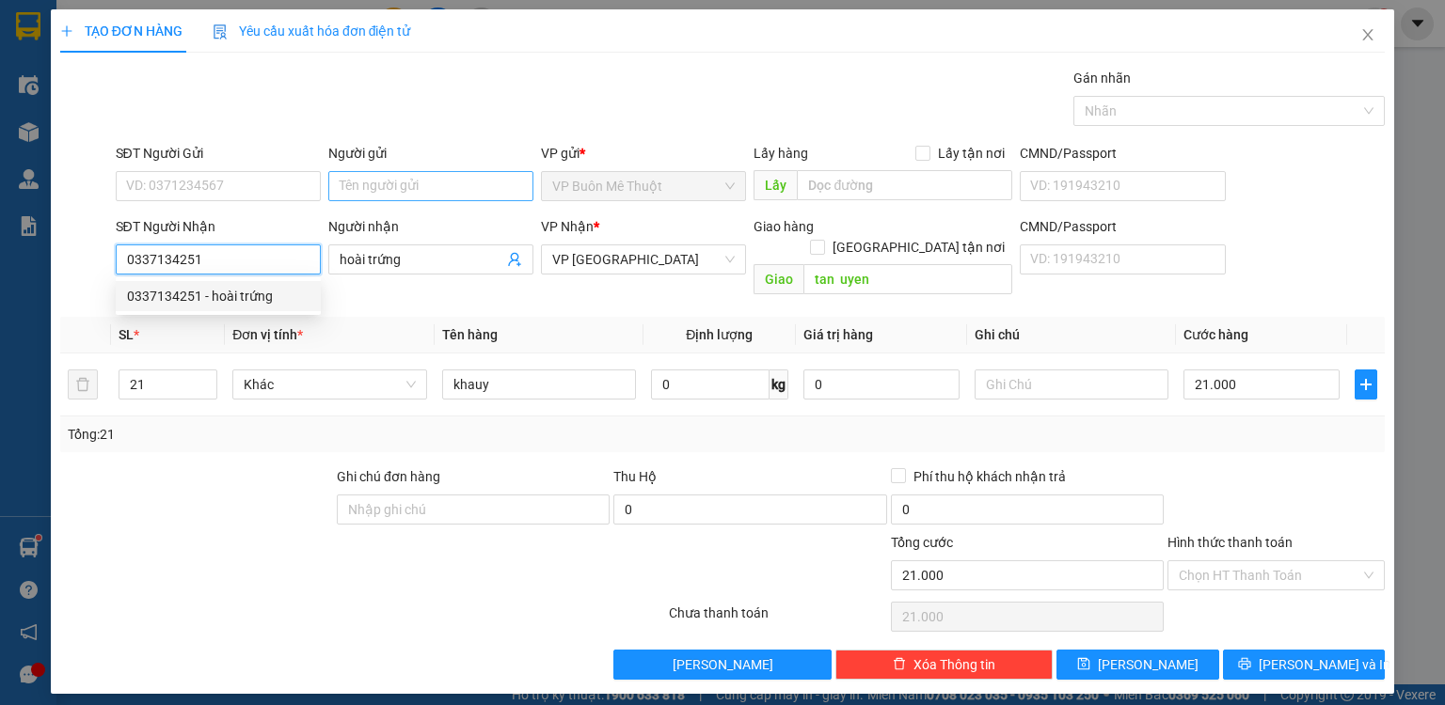
type input "21.000"
type input "0337134251"
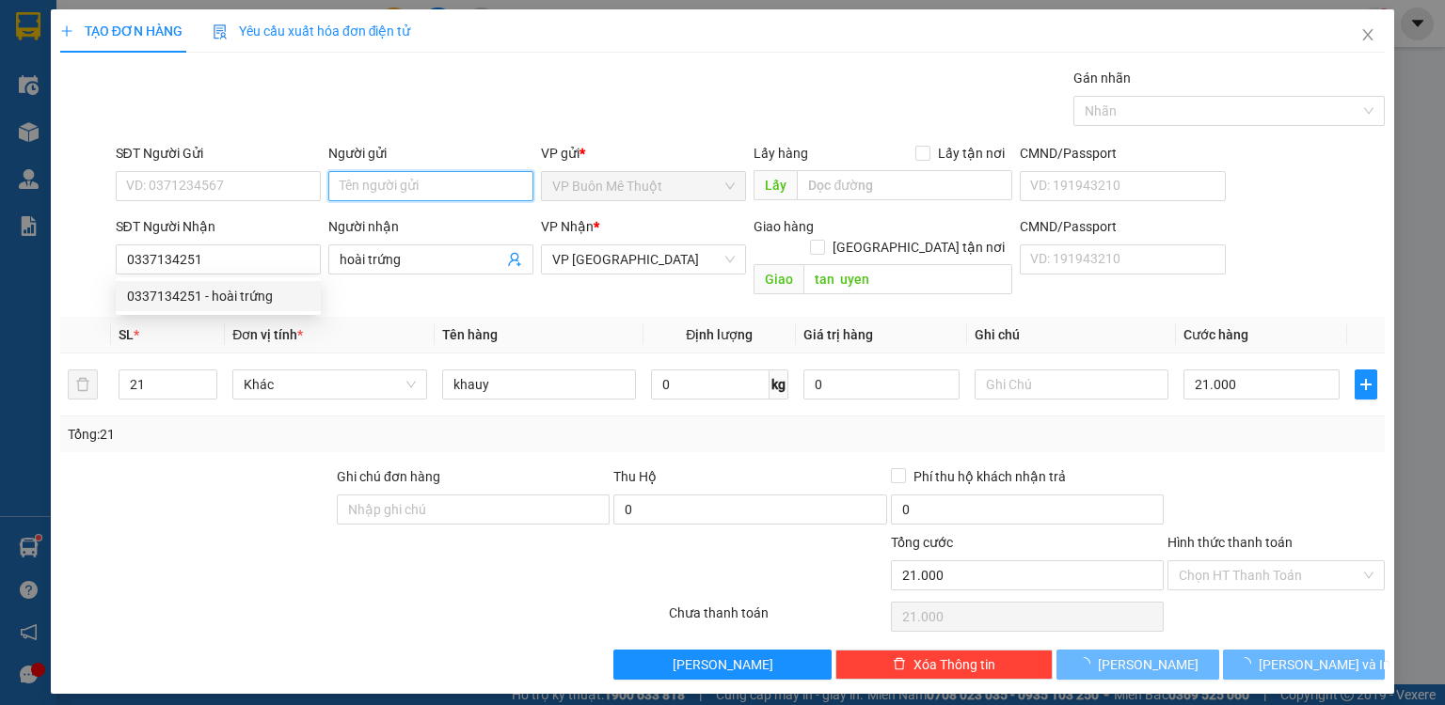
click at [387, 178] on input "Người gửi" at bounding box center [430, 186] width 205 height 30
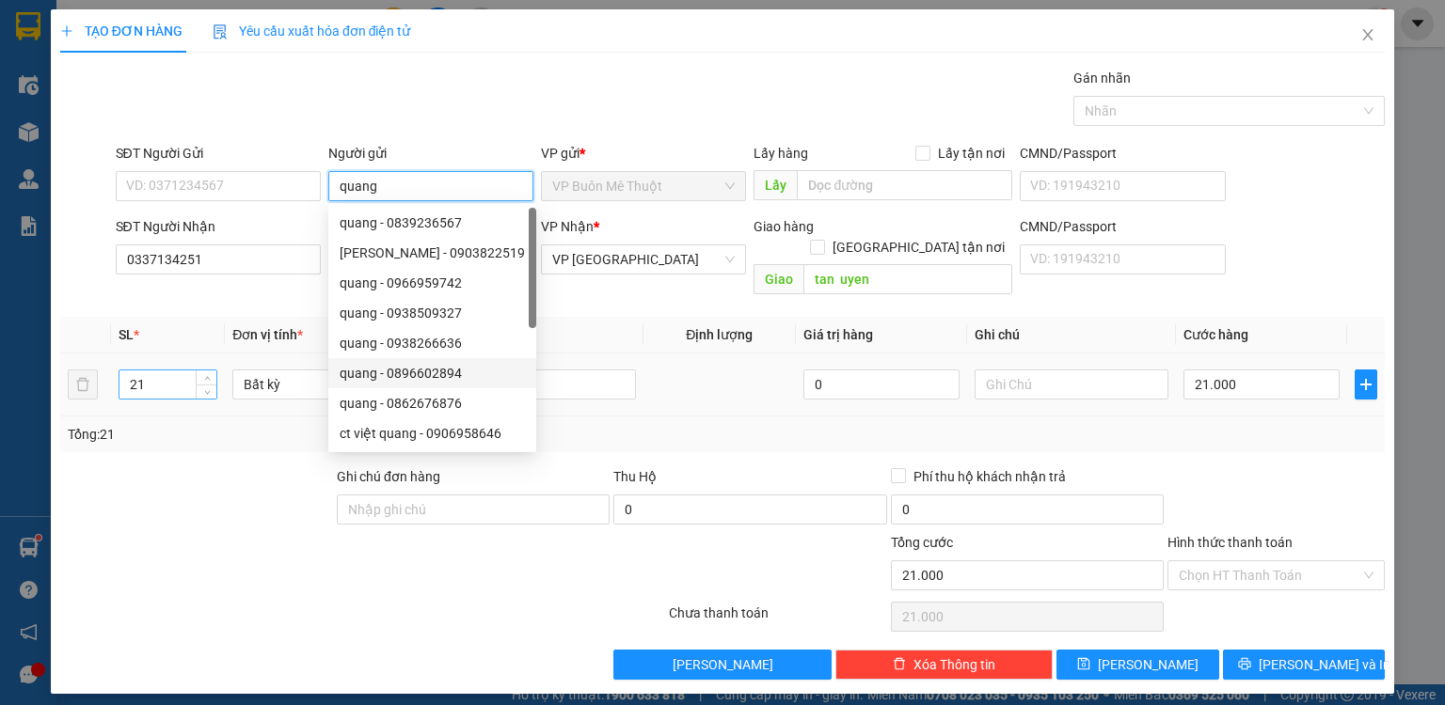
type input "quang"
drag, startPoint x: 147, startPoint y: 365, endPoint x: 168, endPoint y: 366, distance: 21.7
click at [148, 371] on input "21" at bounding box center [167, 385] width 97 height 28
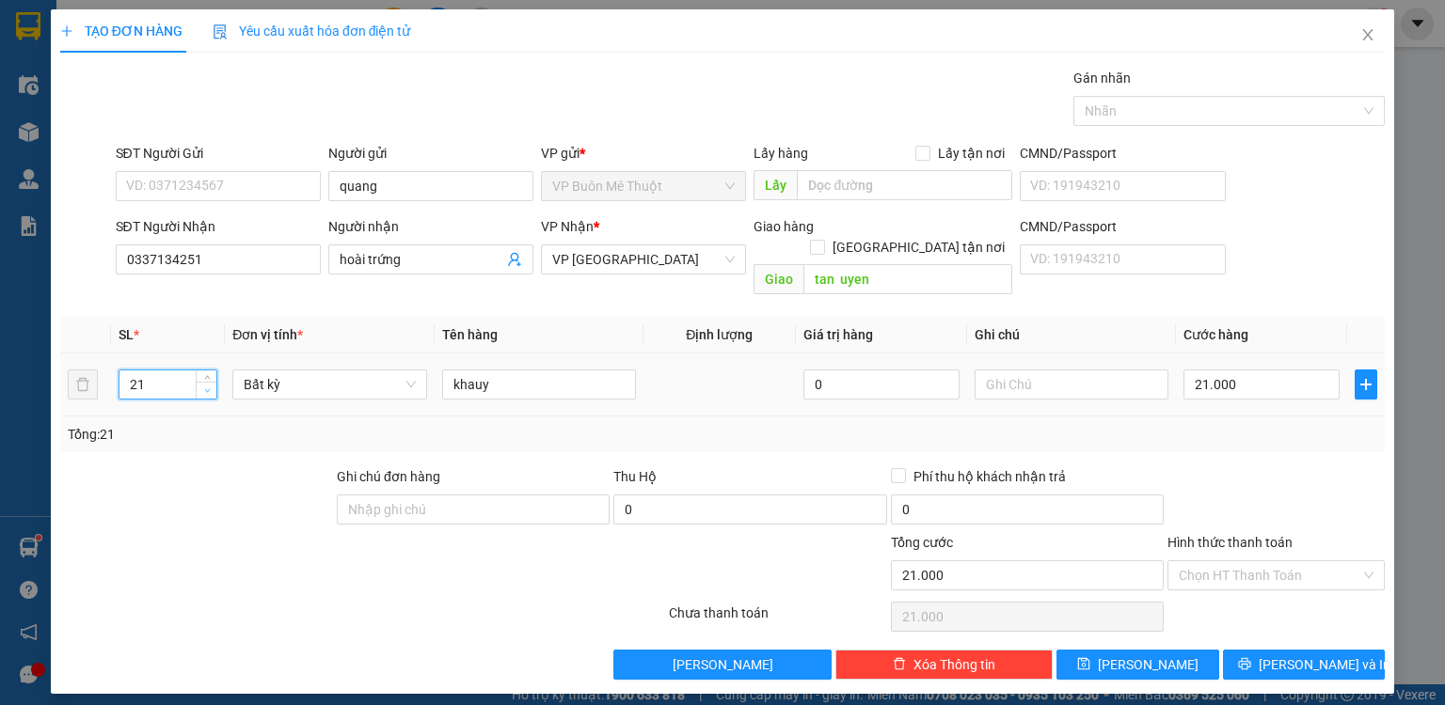
type input "20"
click at [201, 386] on span "down" at bounding box center [206, 391] width 11 height 11
click at [1260, 370] on input "21.000" at bounding box center [1261, 385] width 156 height 30
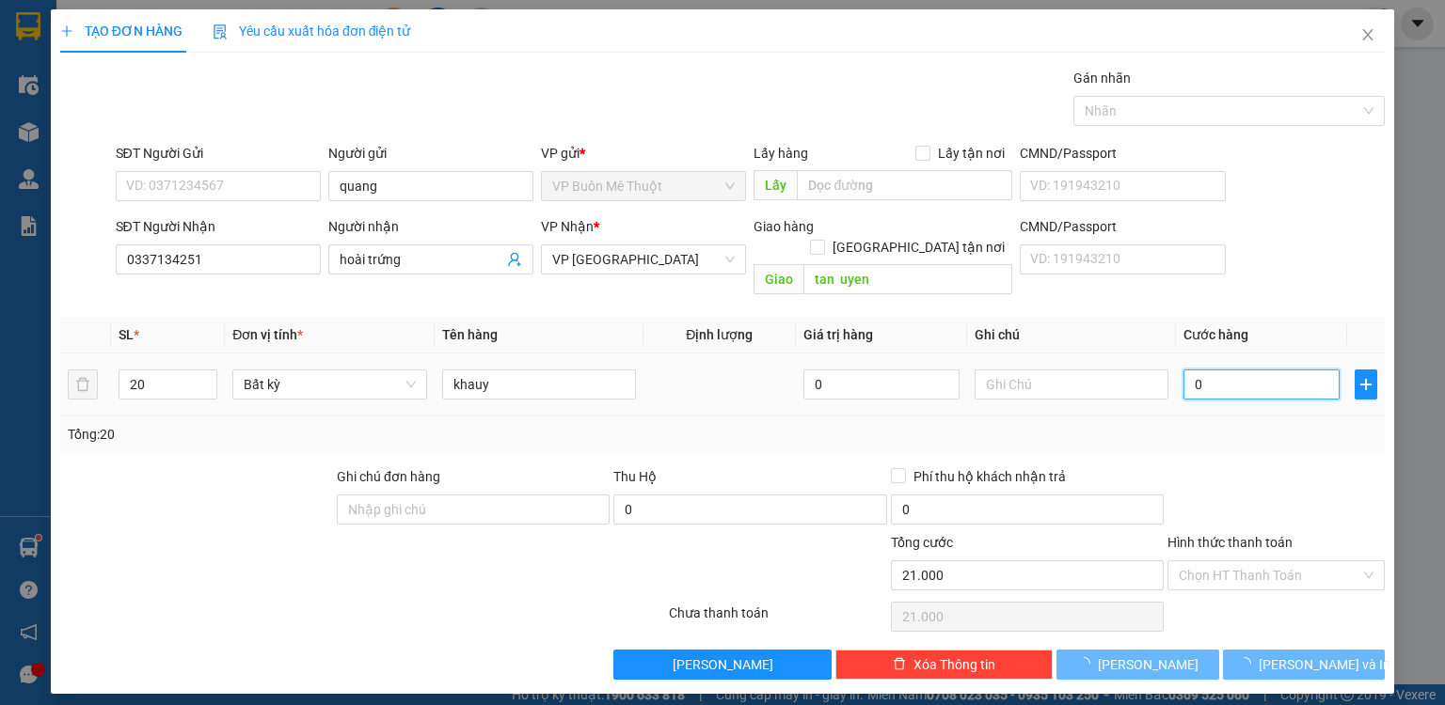
type input "02"
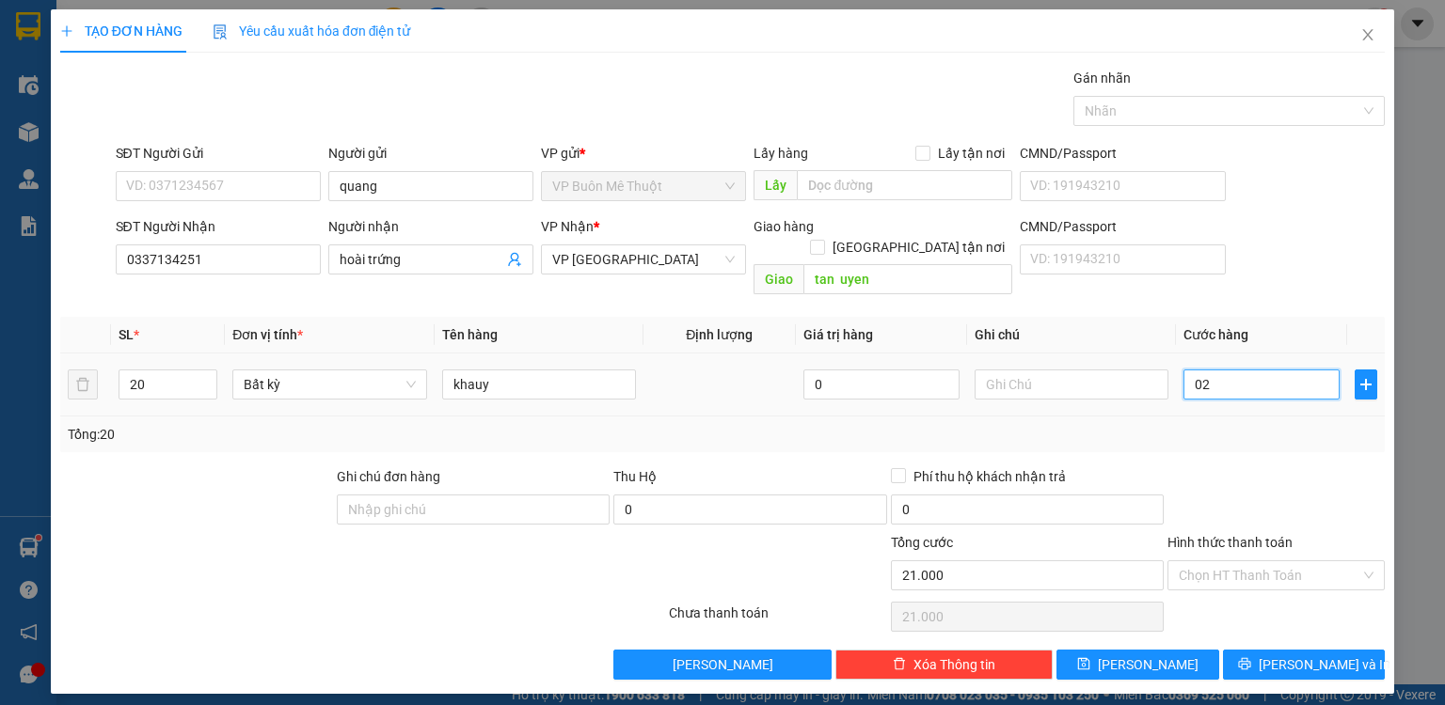
type input "20"
type input "020"
type input "20.000"
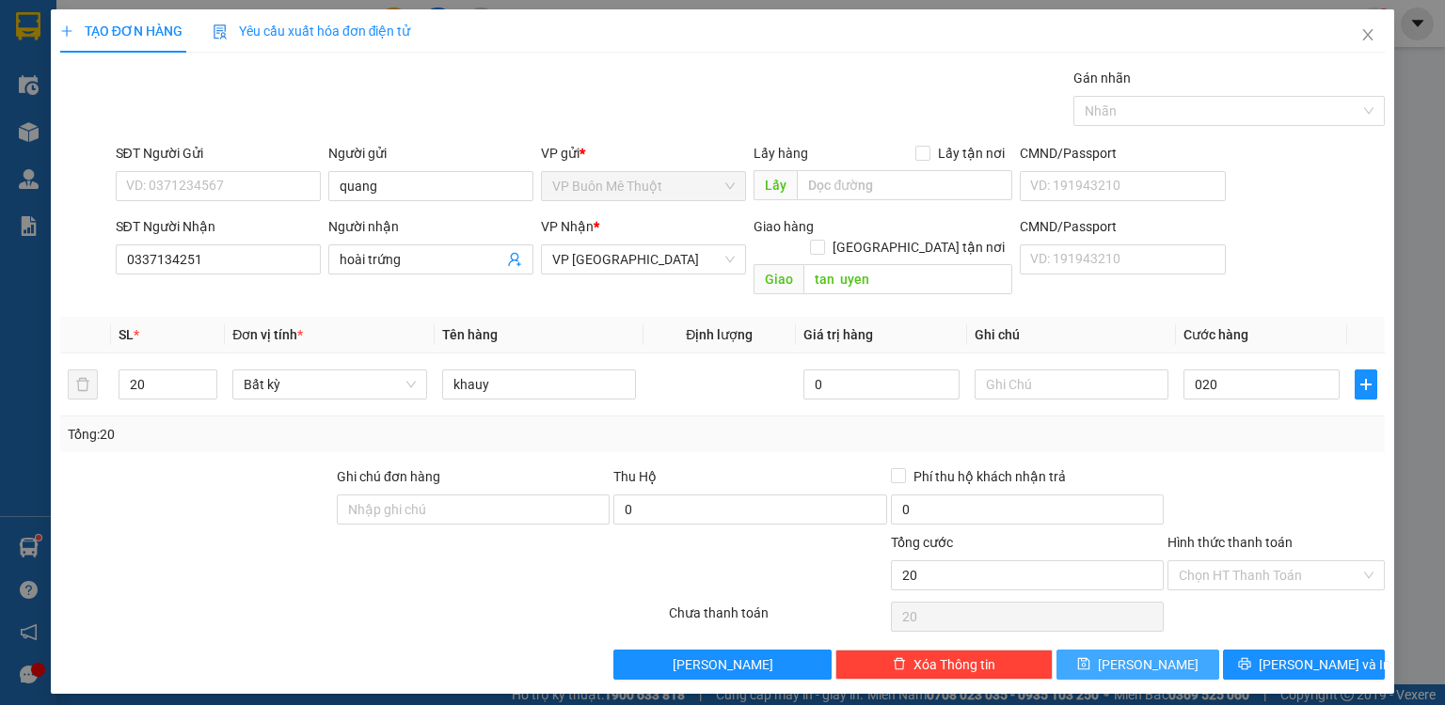
type input "20.000"
click at [1204, 650] on button "[PERSON_NAME]" at bounding box center [1137, 665] width 163 height 30
type input "0"
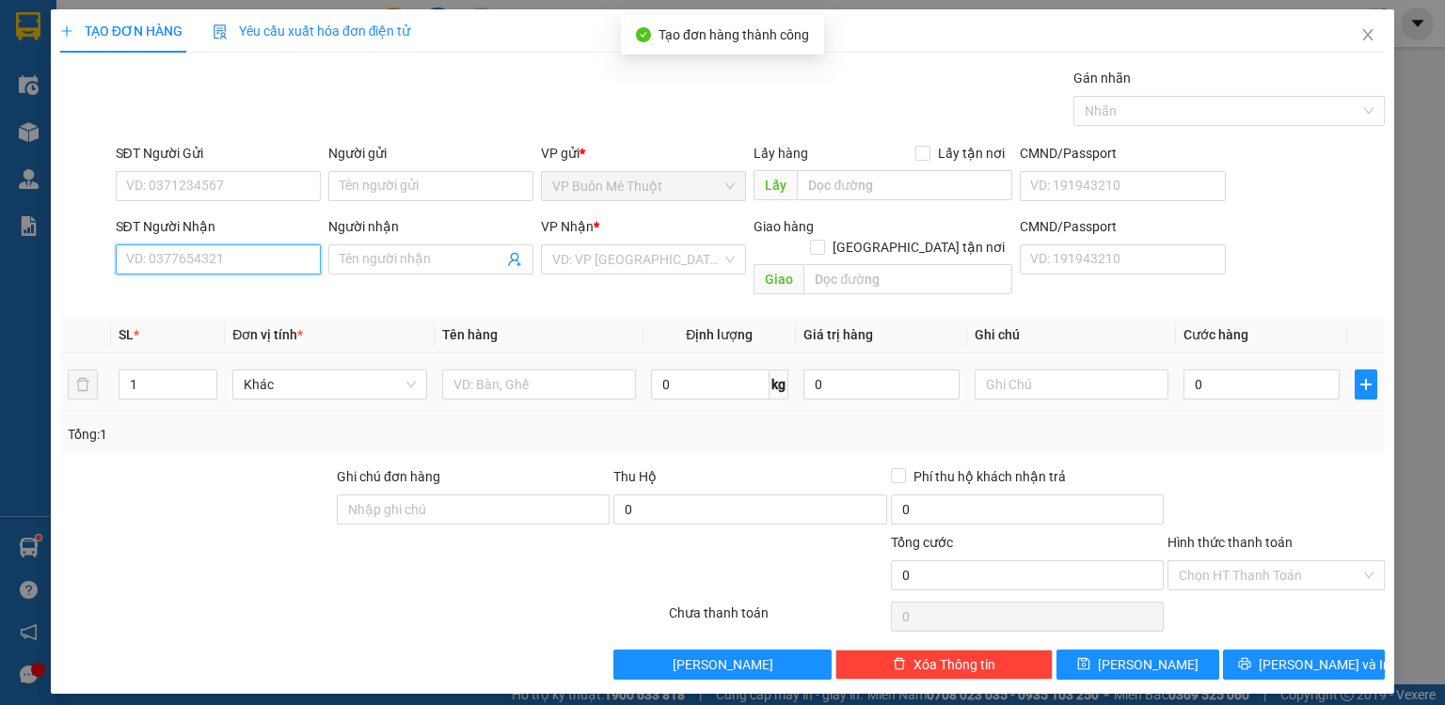
click at [255, 255] on input "SĐT Người Nhận" at bounding box center [218, 260] width 205 height 30
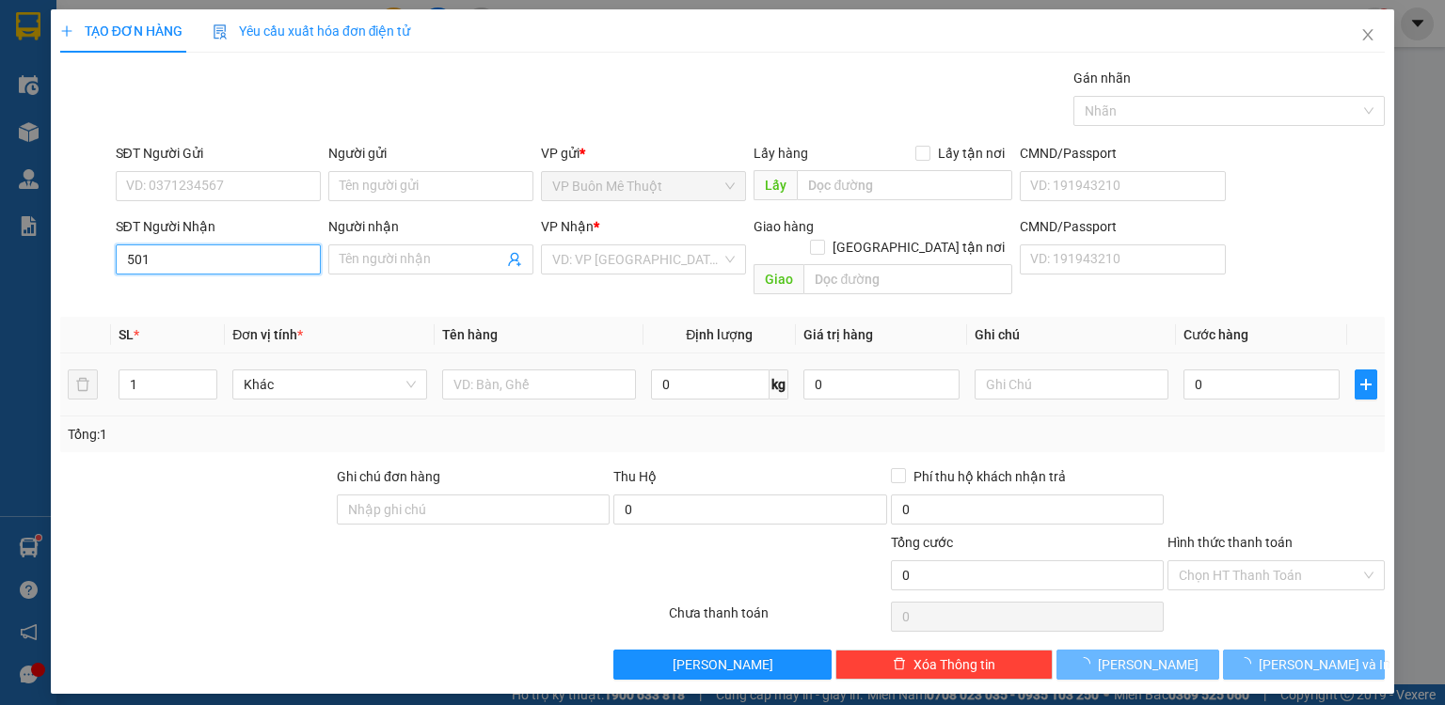
click at [255, 255] on input "501" at bounding box center [218, 260] width 205 height 30
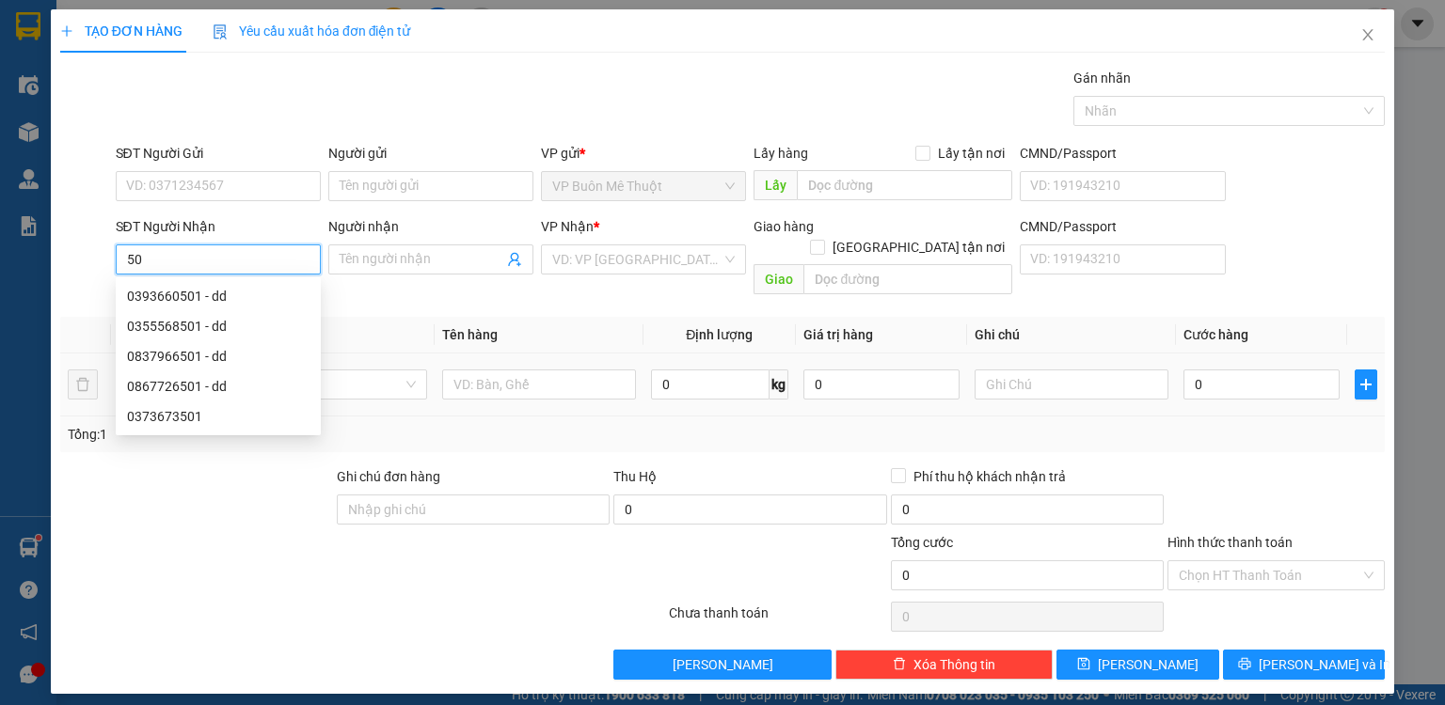
type input "5"
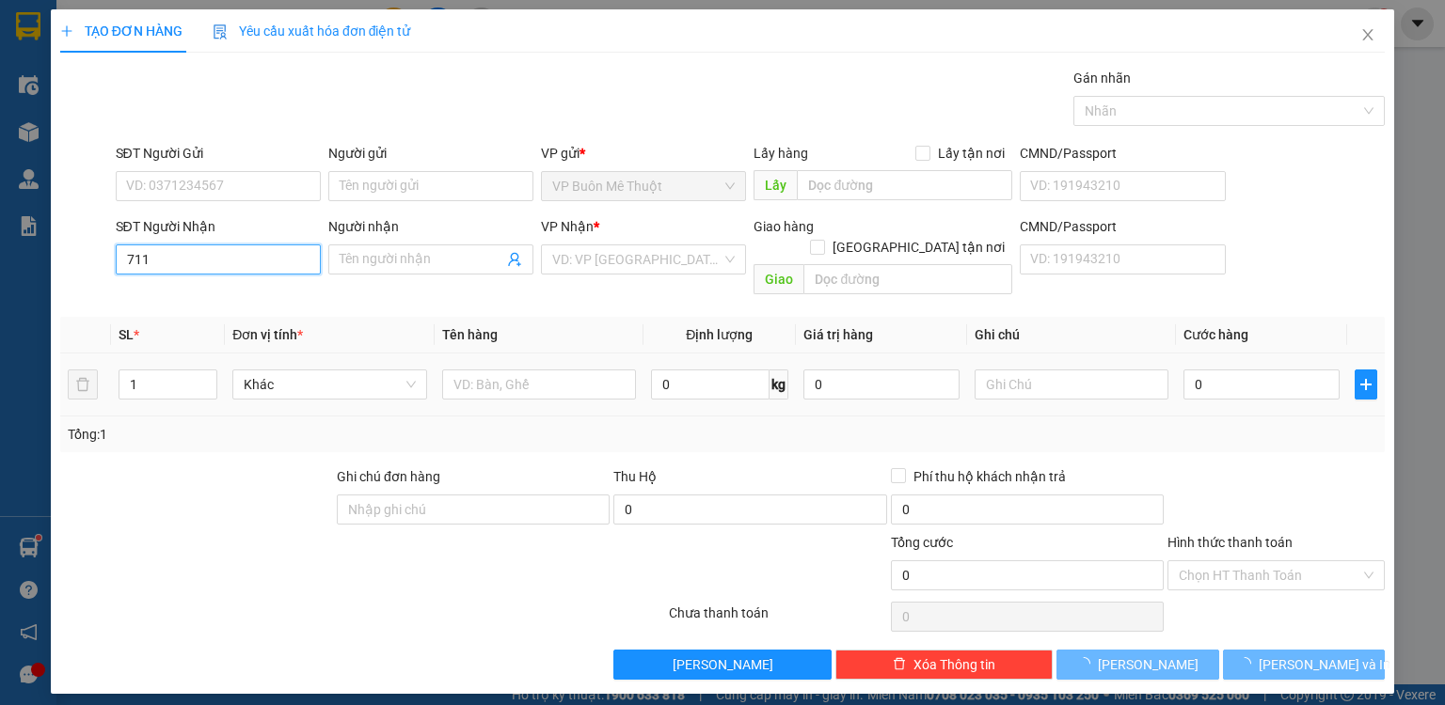
click at [257, 253] on input "711" at bounding box center [218, 260] width 205 height 30
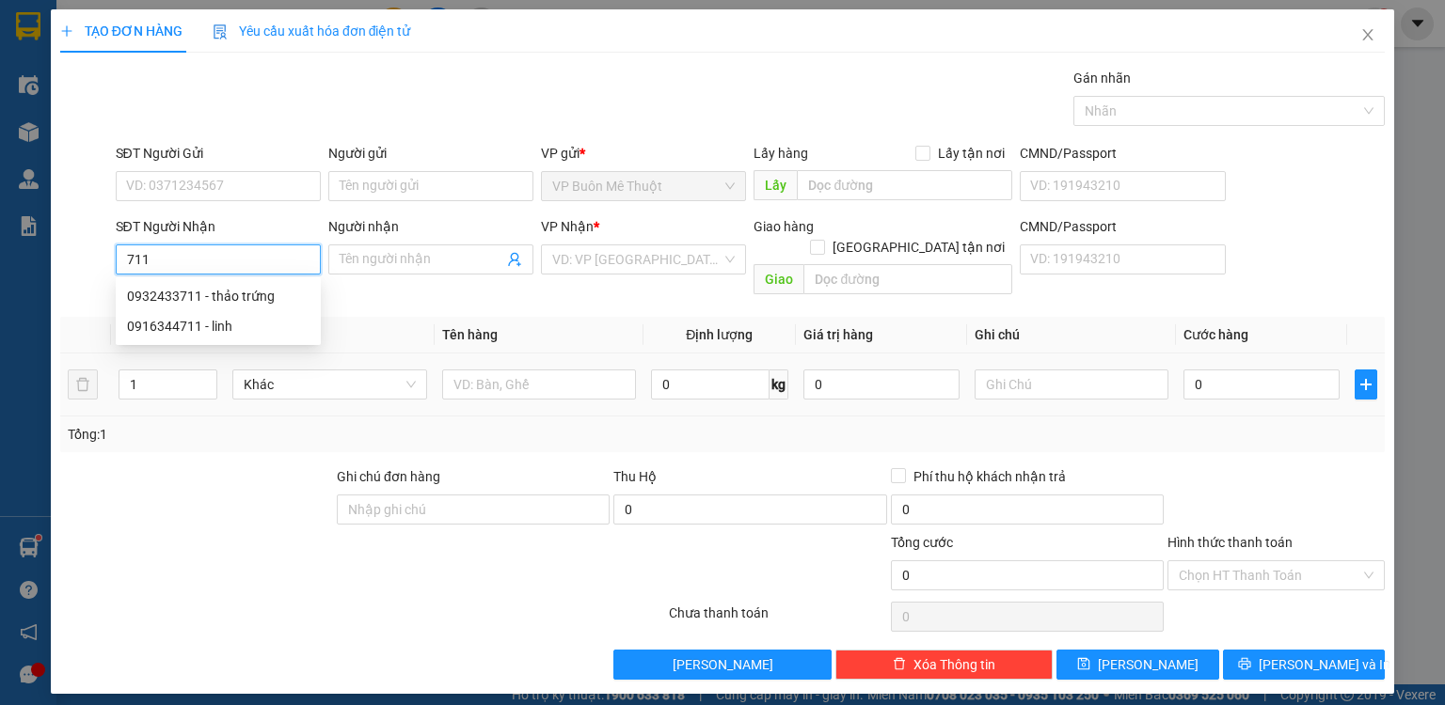
click at [250, 263] on input "711" at bounding box center [218, 260] width 205 height 30
click at [216, 291] on div "0932433711 - thảo trứng" at bounding box center [218, 296] width 182 height 21
type input "0932433711"
type input "thảo trứng"
type input "đồng xoài"
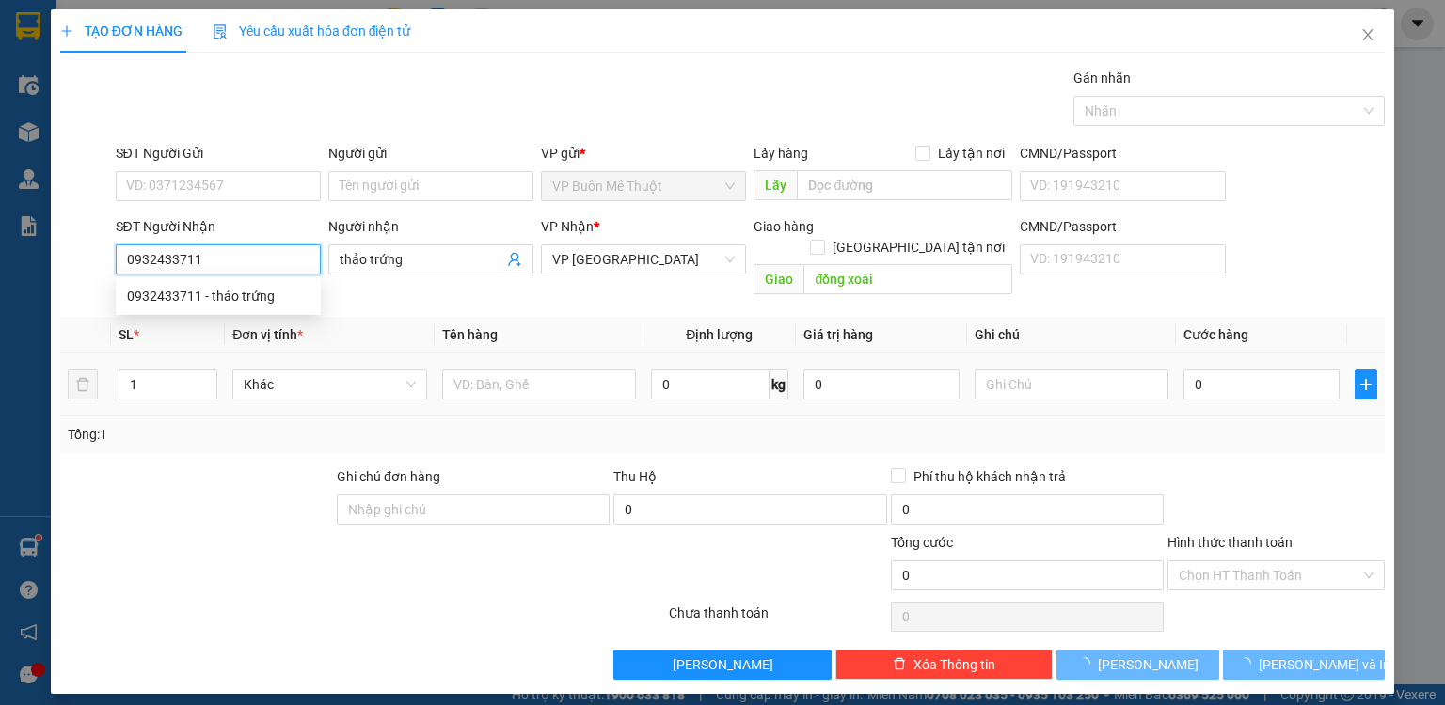
type input "15.000"
type input "0932433711"
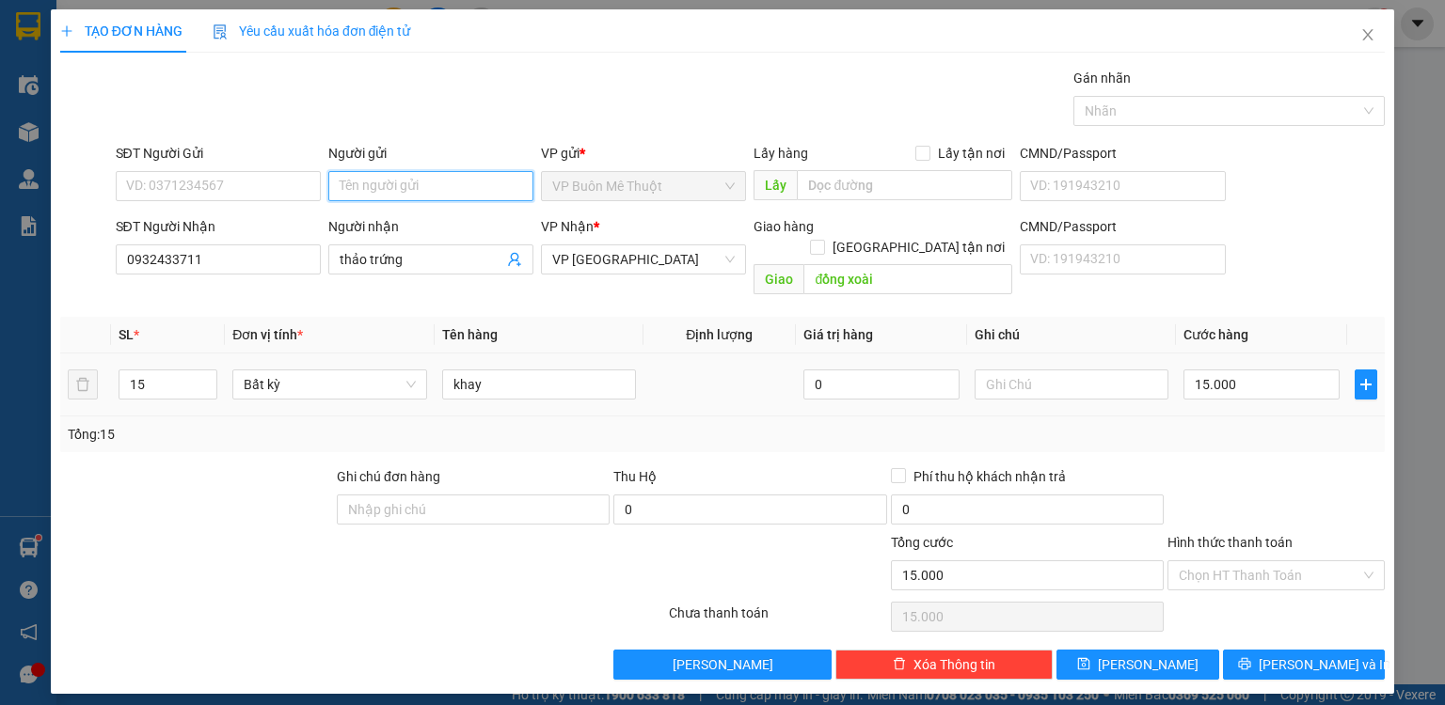
click at [378, 182] on input "Người gửi" at bounding box center [430, 186] width 205 height 30
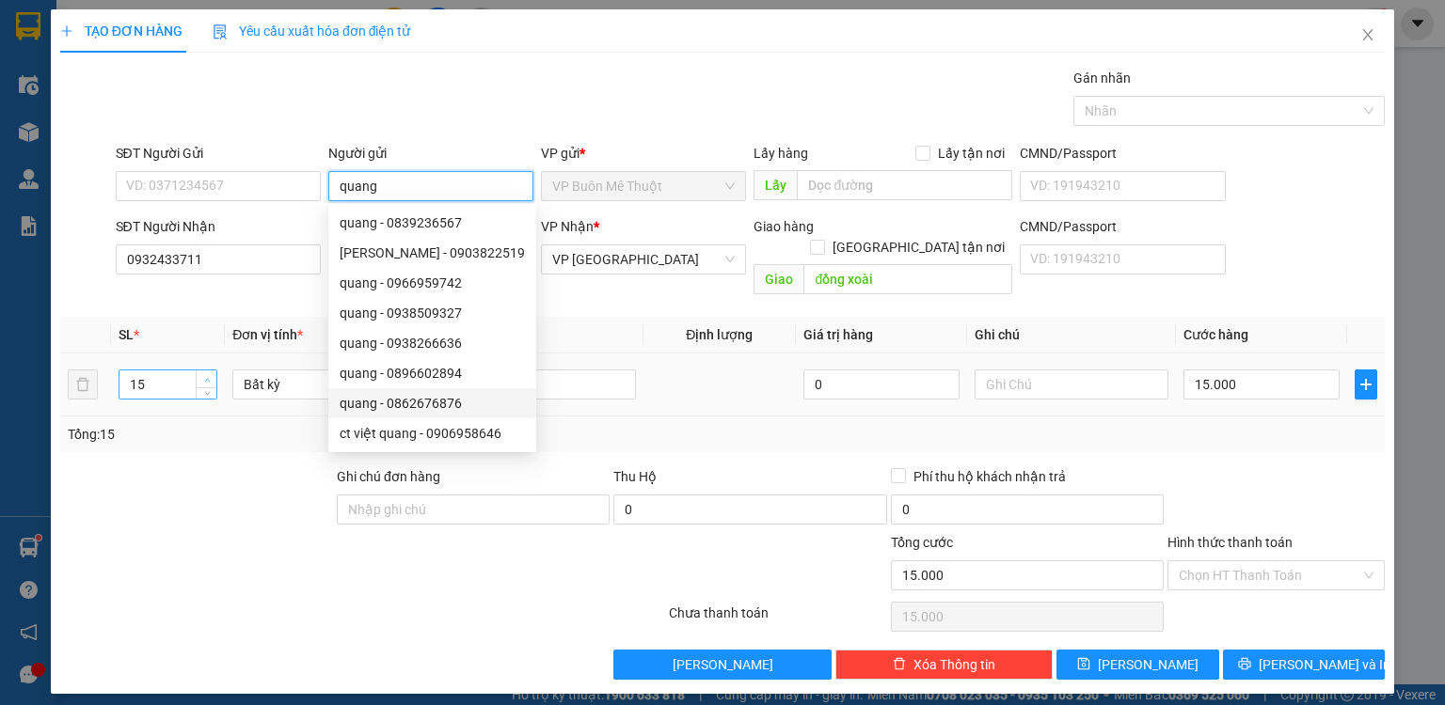
type input "quang"
click at [204, 374] on span "up" at bounding box center [206, 379] width 11 height 11
type input "17"
click at [204, 374] on span "up" at bounding box center [206, 379] width 11 height 11
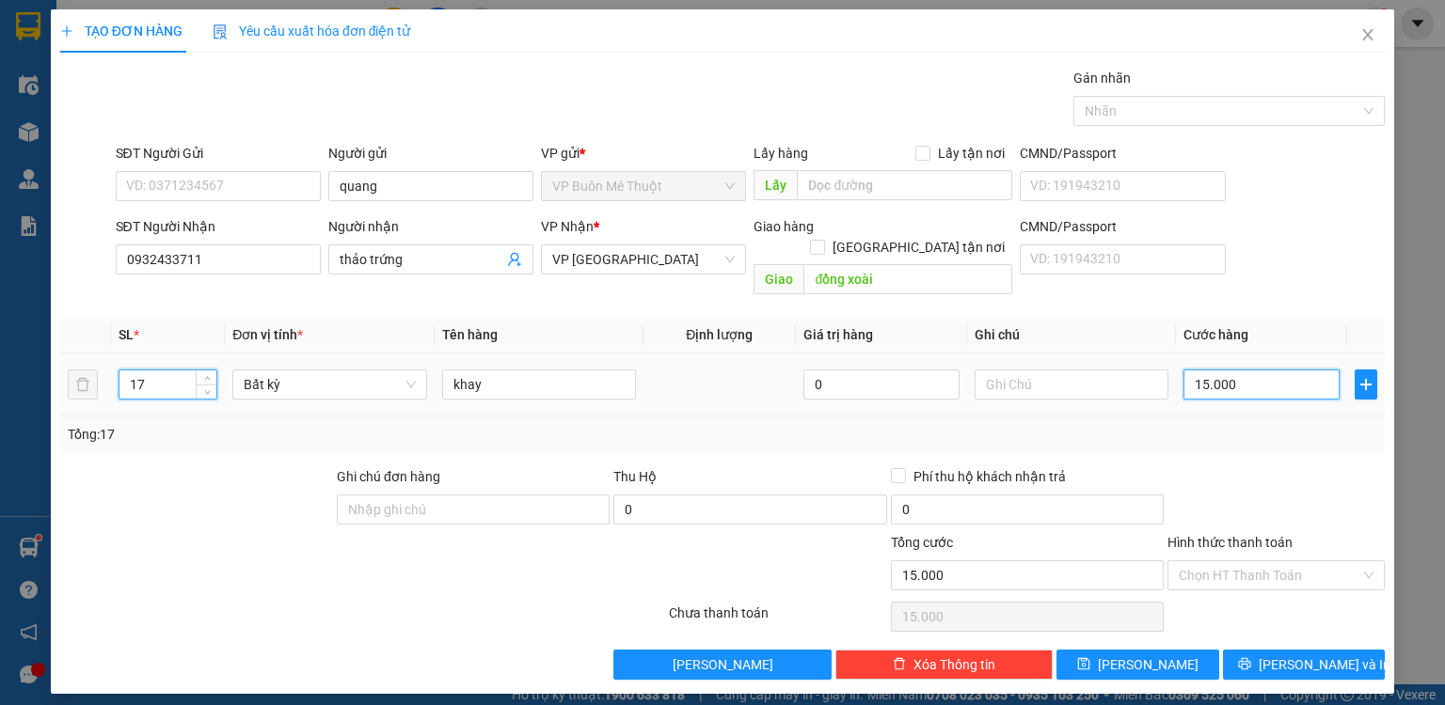
click at [1236, 370] on input "15.000" at bounding box center [1261, 385] width 156 height 30
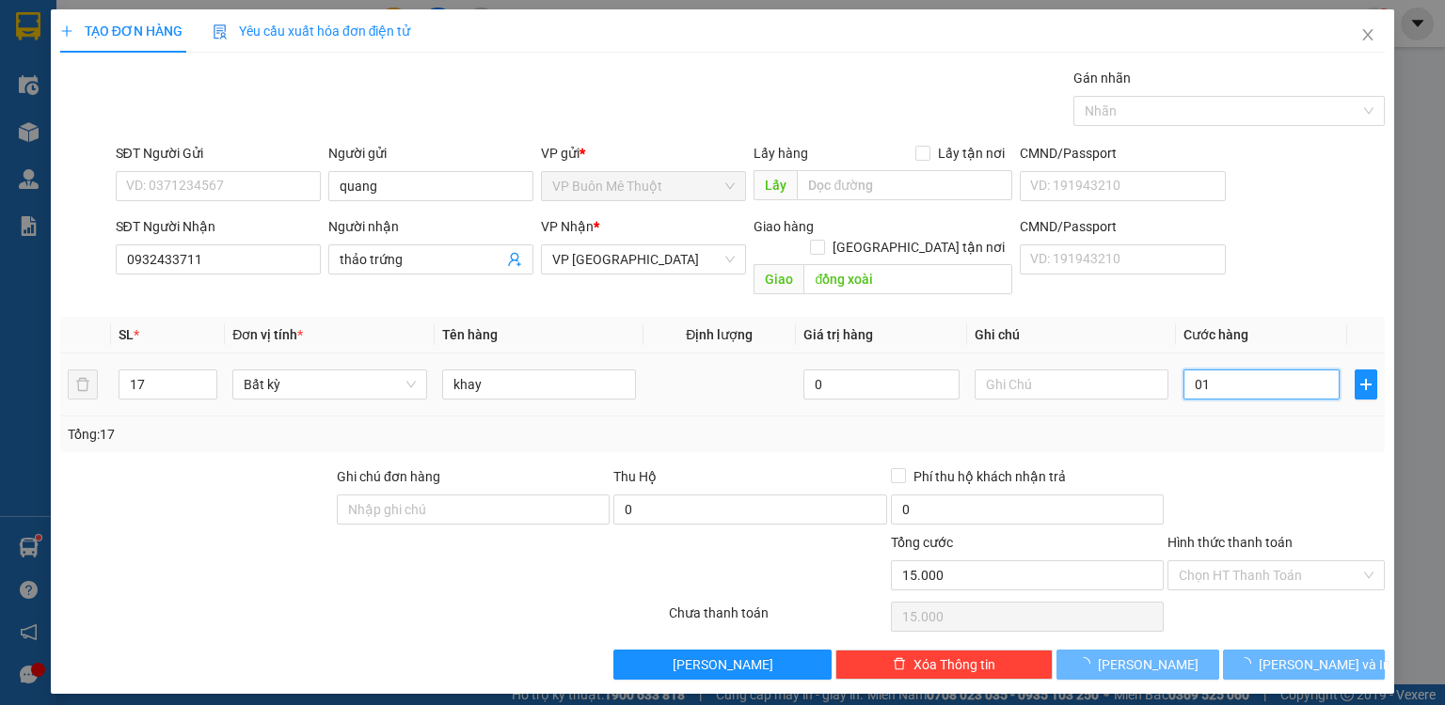
type input "017"
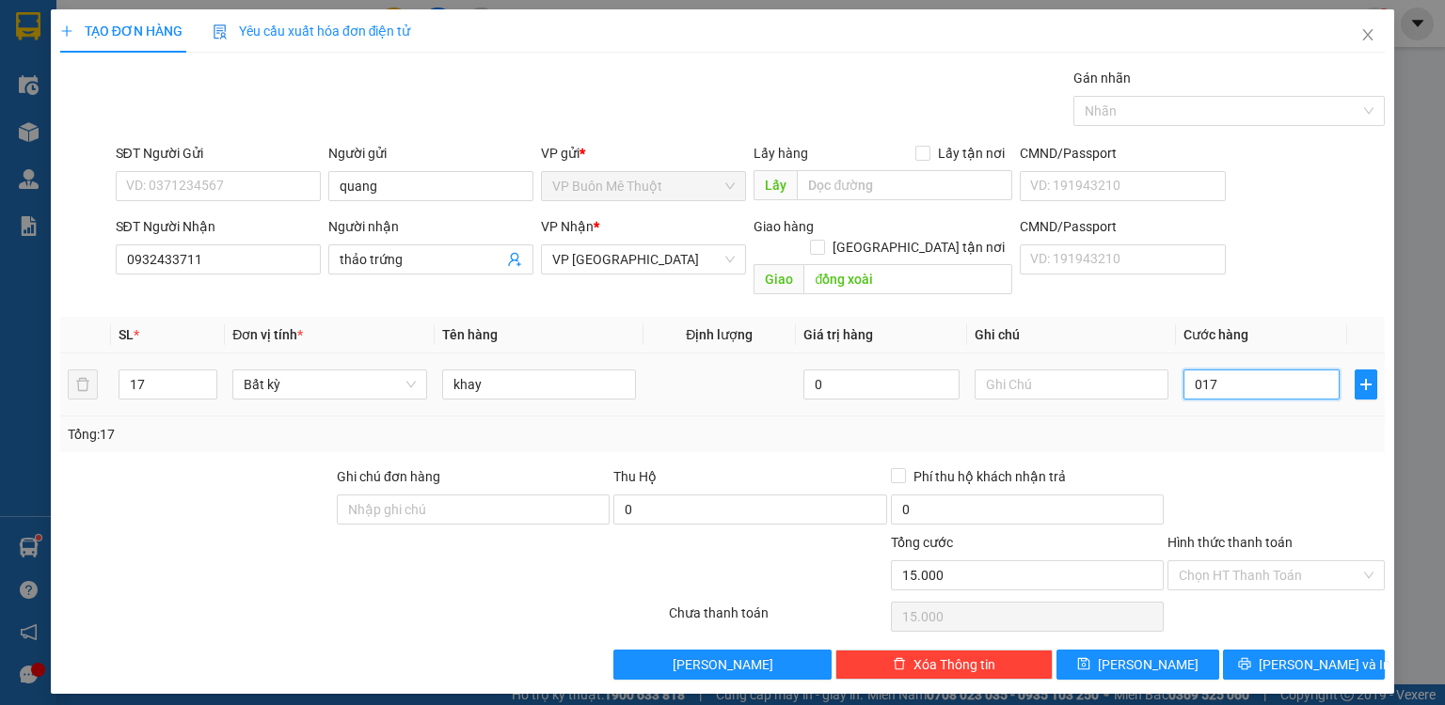
type input "17"
type input "017"
click at [1197, 651] on button "[PERSON_NAME]" at bounding box center [1137, 665] width 163 height 30
type input "17.000"
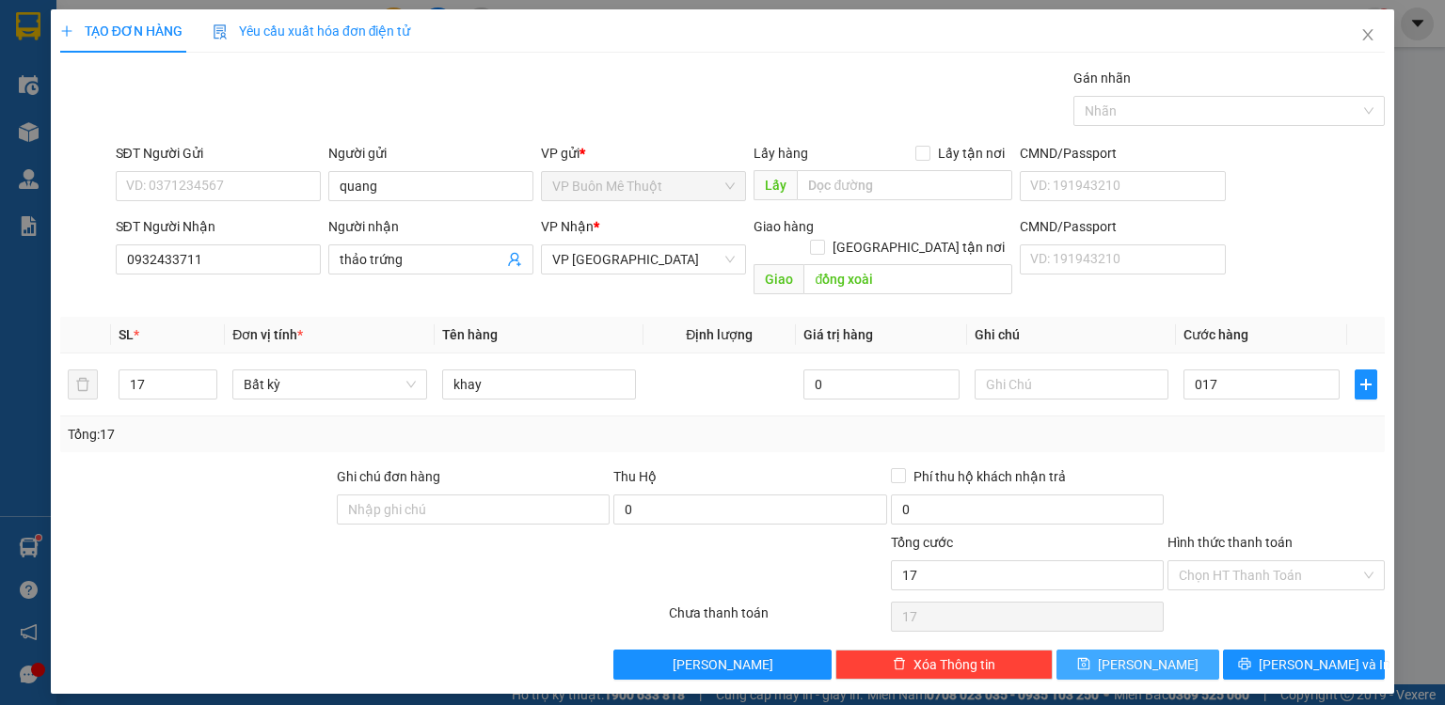
type input "17.000"
type input "0"
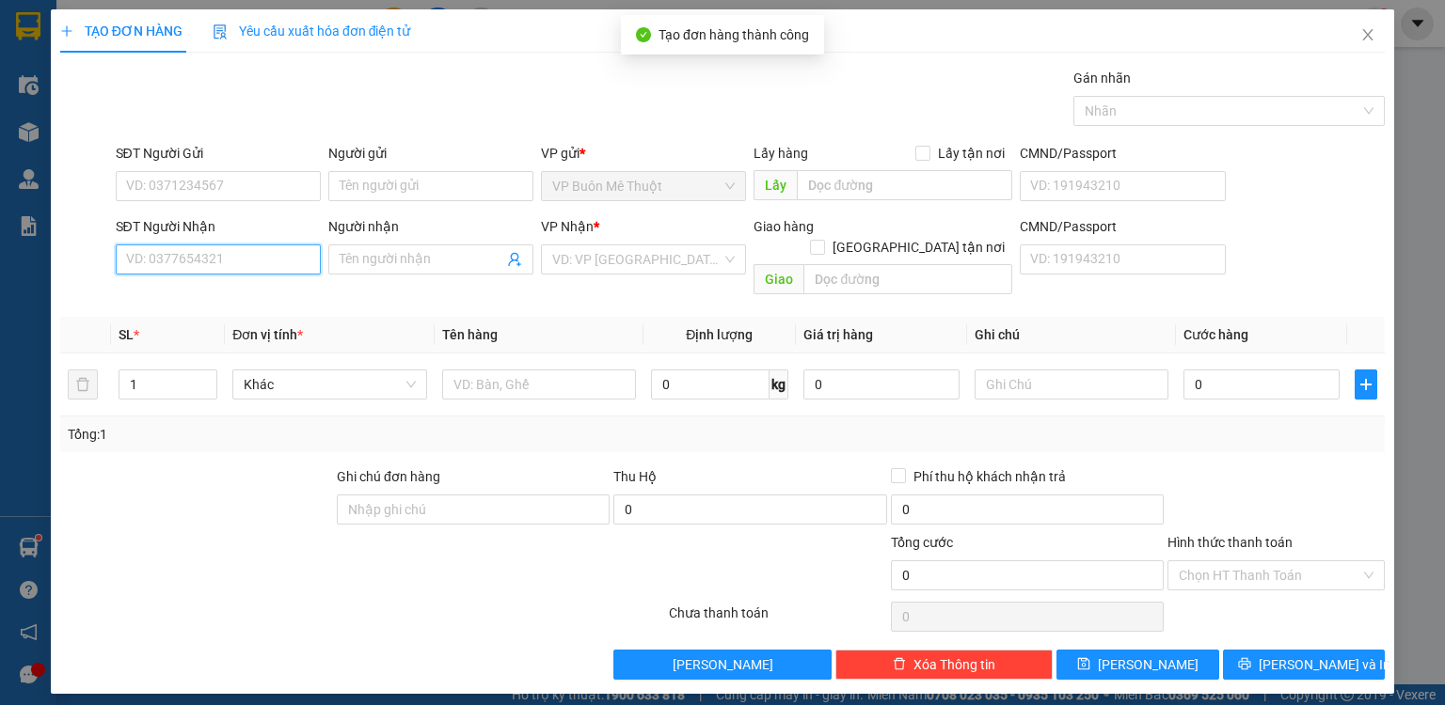
click at [237, 260] on input "SĐT Người Nhận" at bounding box center [218, 260] width 205 height 30
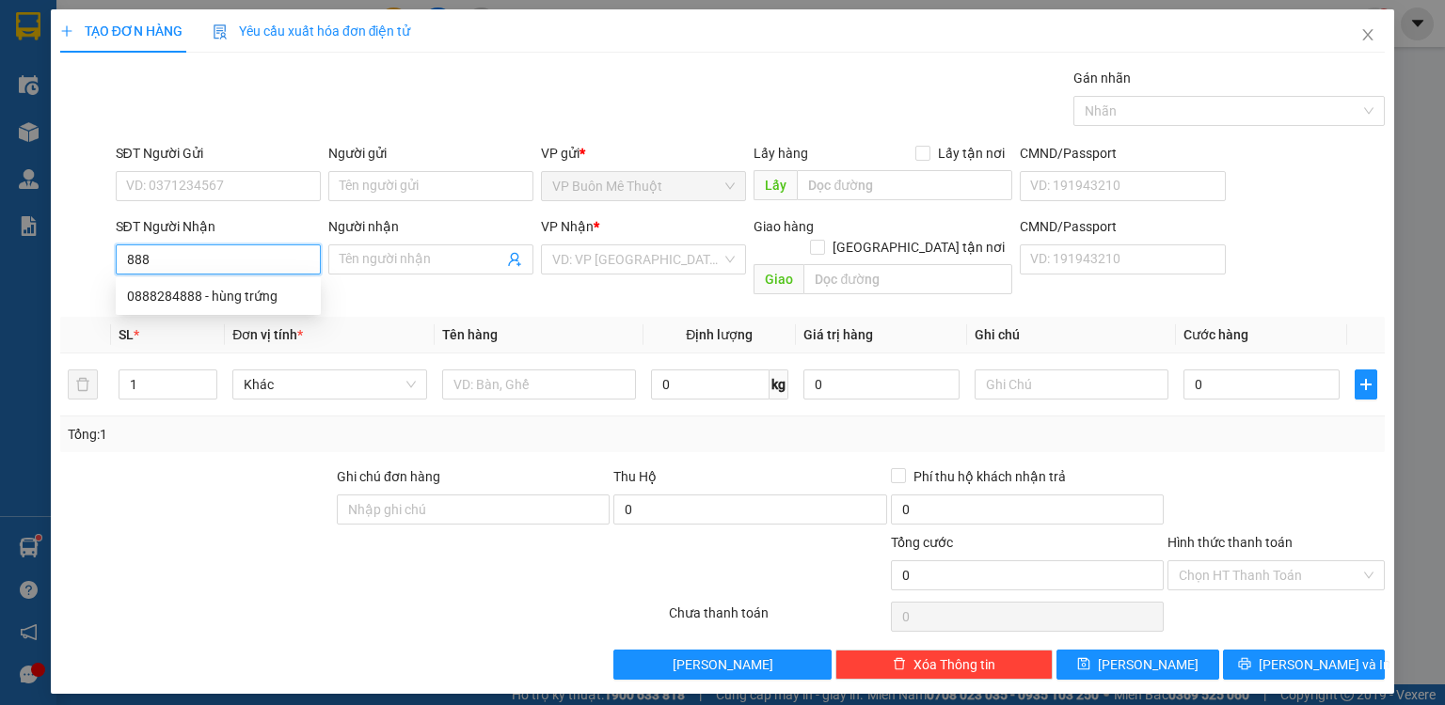
click at [234, 261] on input "888" at bounding box center [218, 260] width 205 height 30
drag, startPoint x: 233, startPoint y: 292, endPoint x: 309, endPoint y: 239, distance: 91.9
click at [233, 292] on div "0888284888 - hùng trứng" at bounding box center [218, 296] width 182 height 21
type input "0888284888"
type input "hùng trứng"
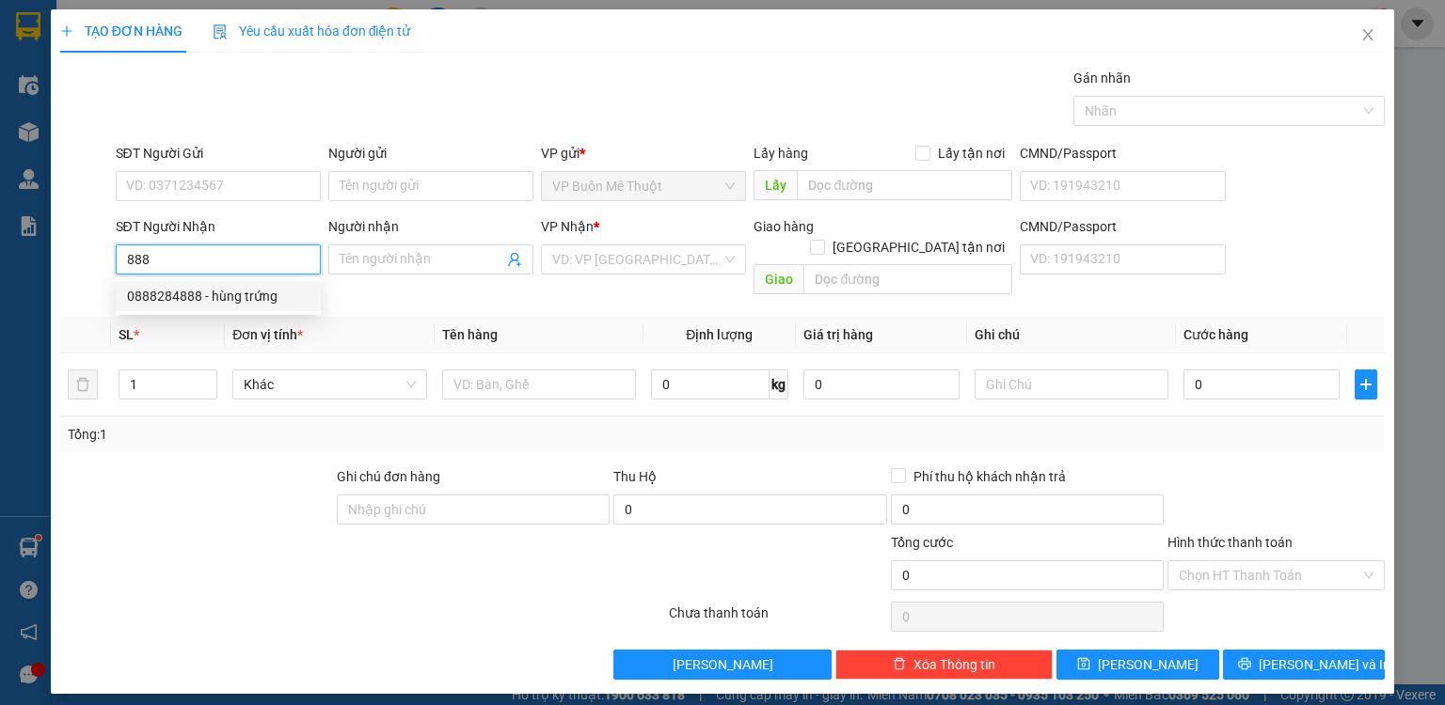
type input "hoc mon"
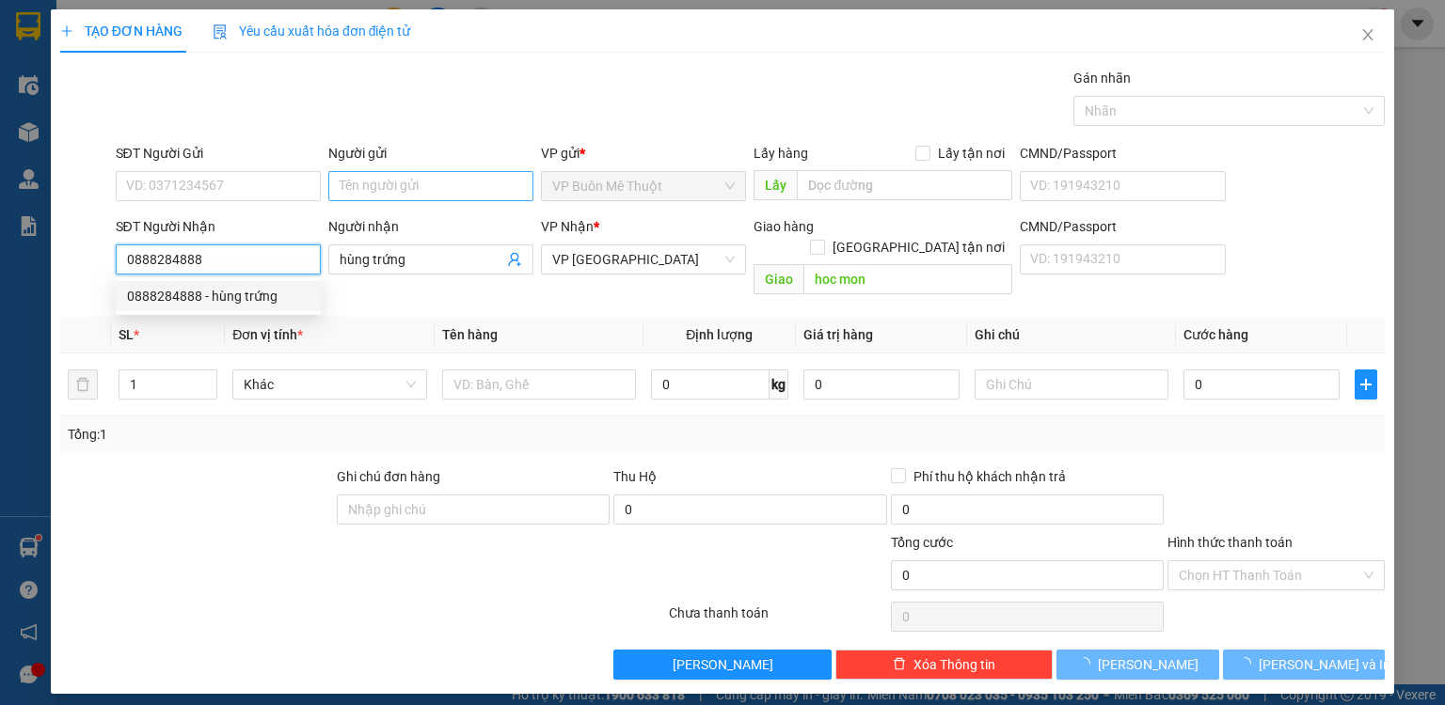
type input "12.000"
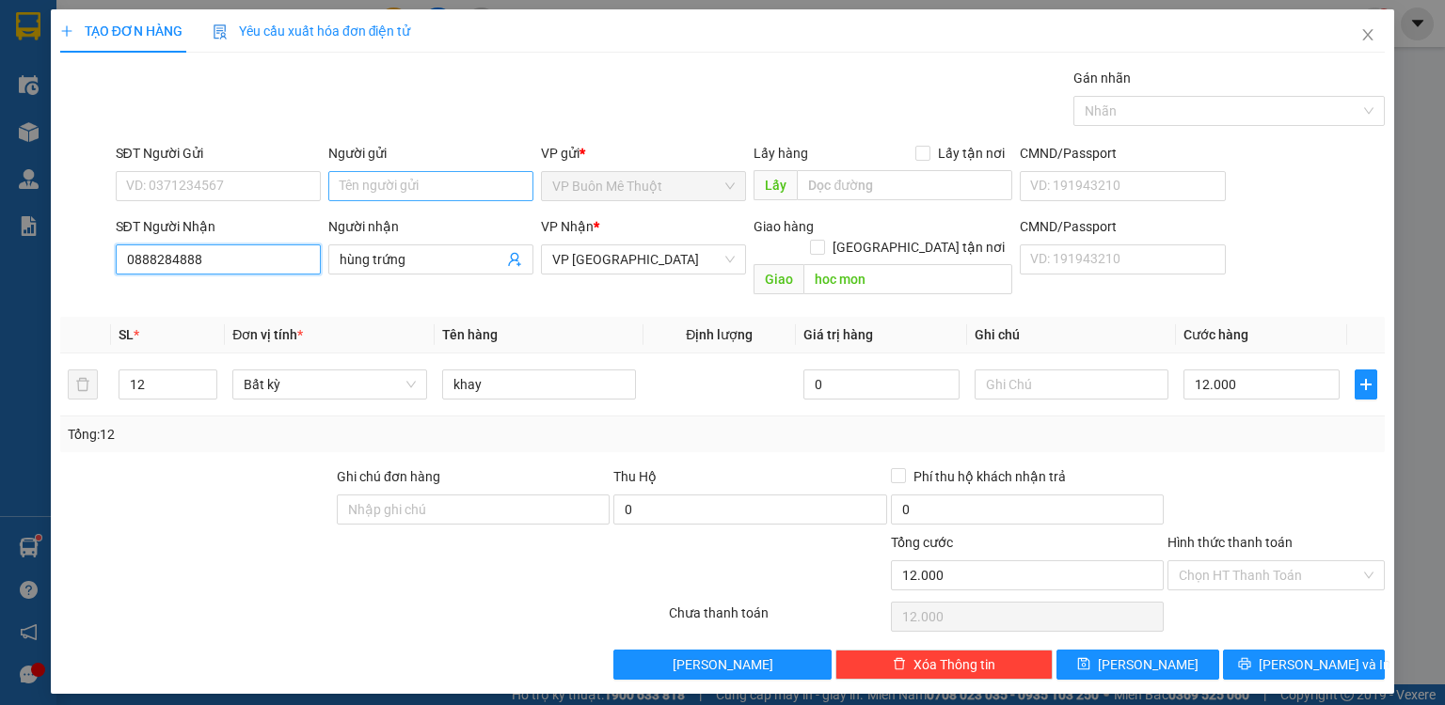
type input "0888284888"
click at [374, 179] on input "Người gửi" at bounding box center [430, 186] width 205 height 30
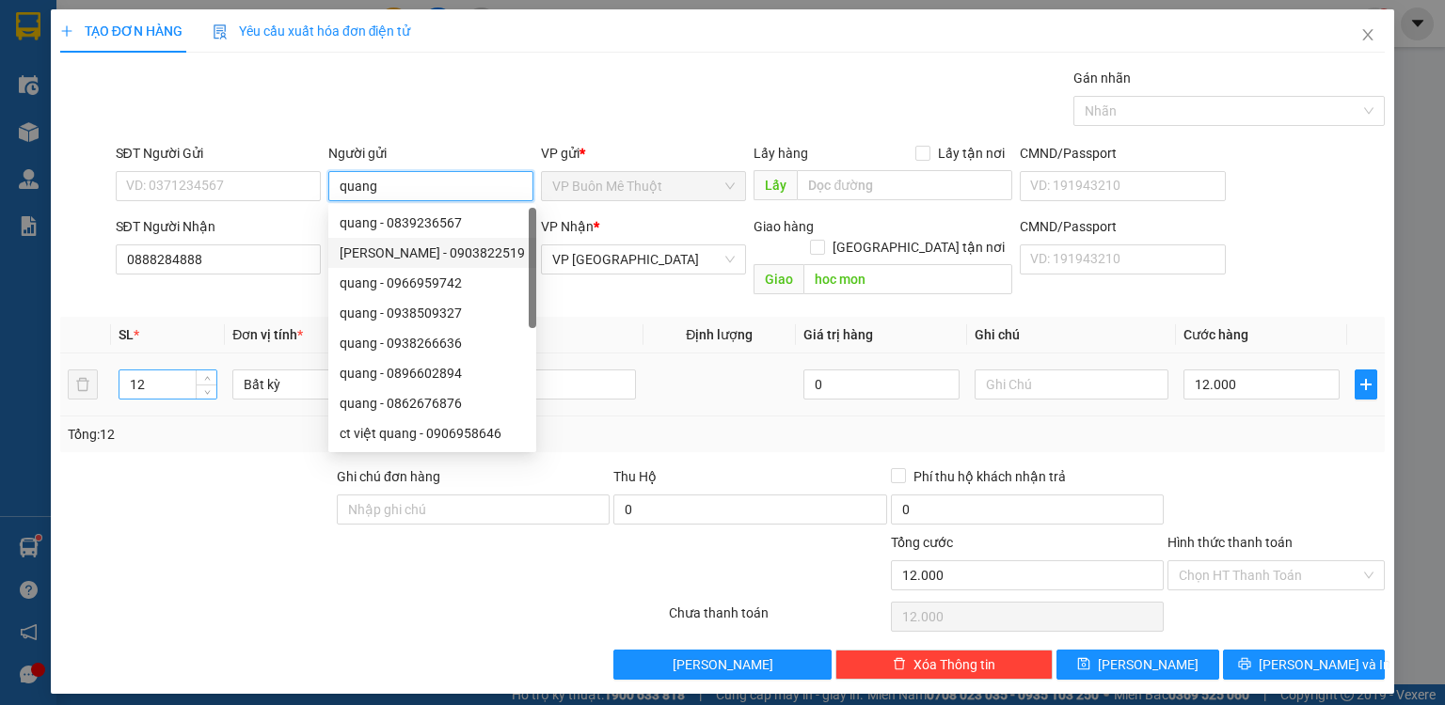
type input "quang"
click at [194, 371] on input "12" at bounding box center [167, 385] width 97 height 28
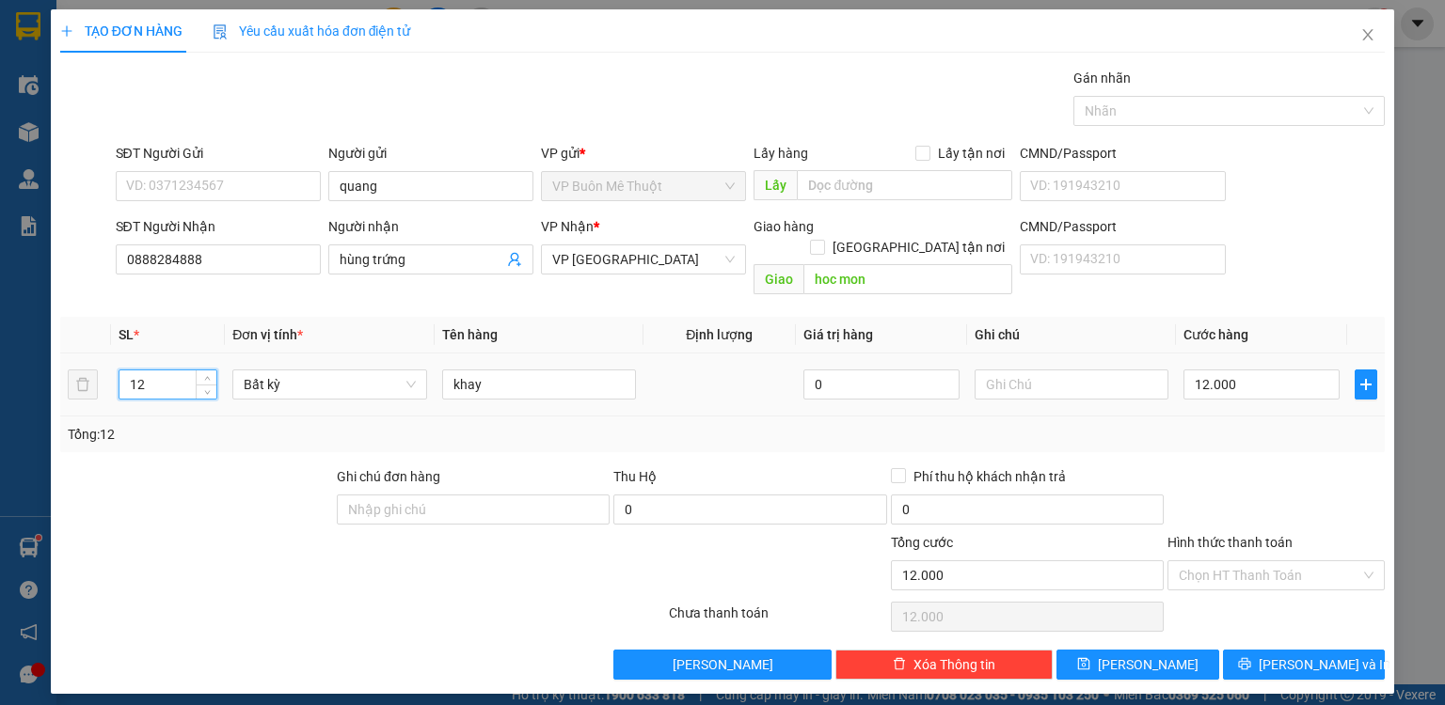
type input "1"
type input "7"
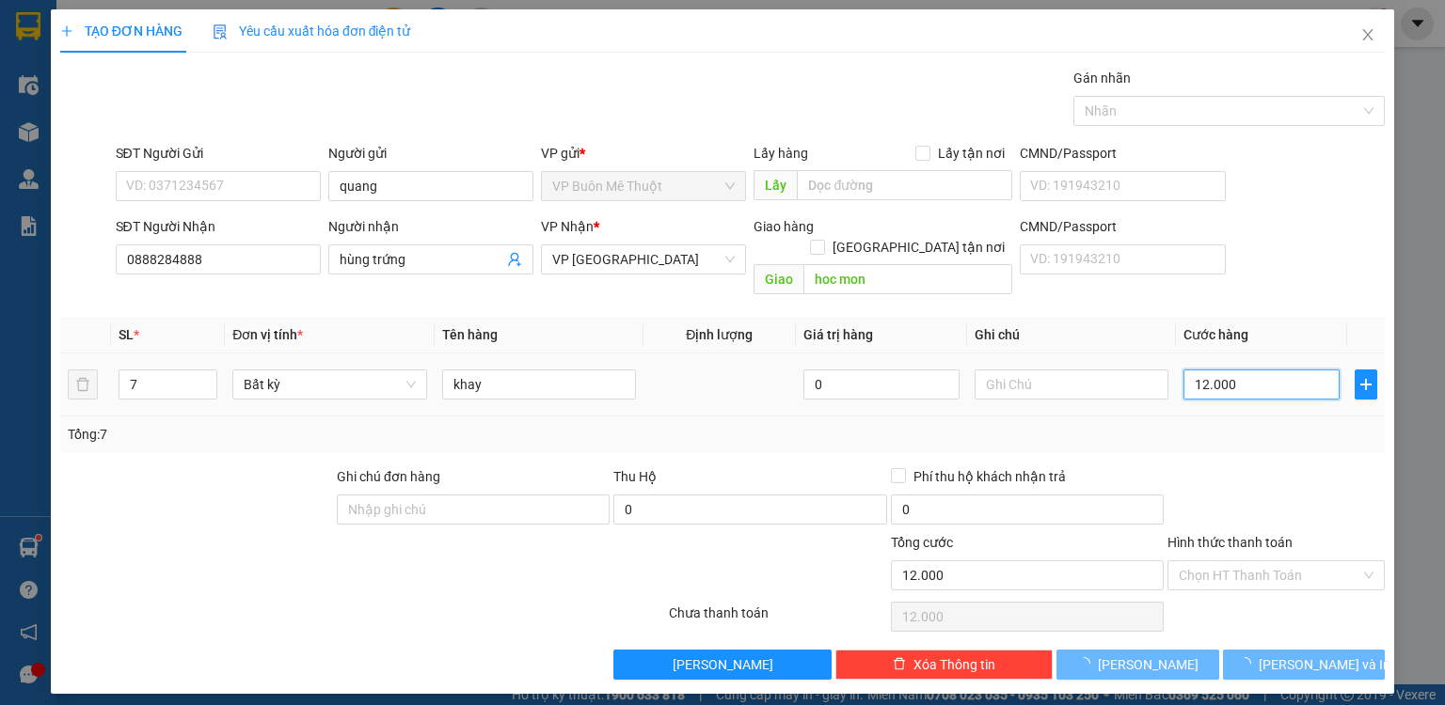
click at [1279, 370] on input "12.000" at bounding box center [1261, 385] width 156 height 30
type input "07"
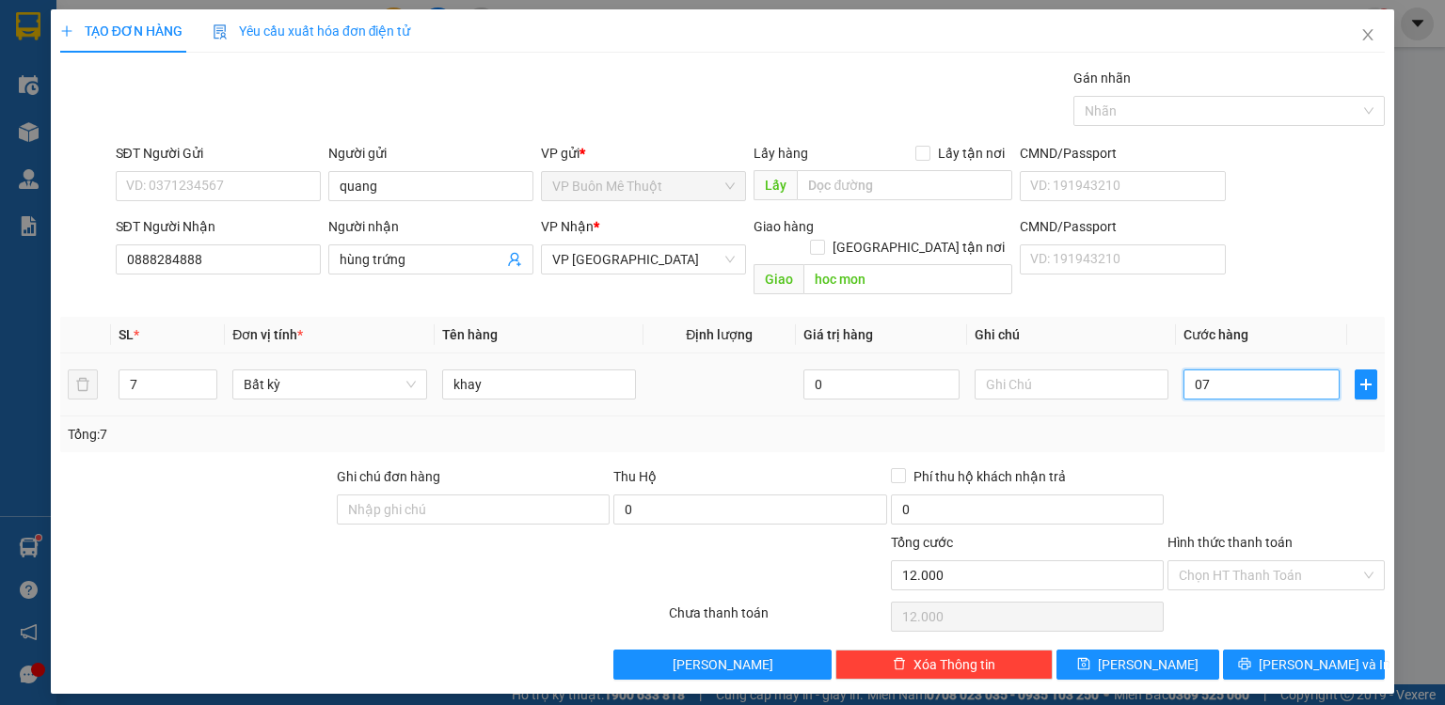
type input "7"
type input "07"
type input "7.000"
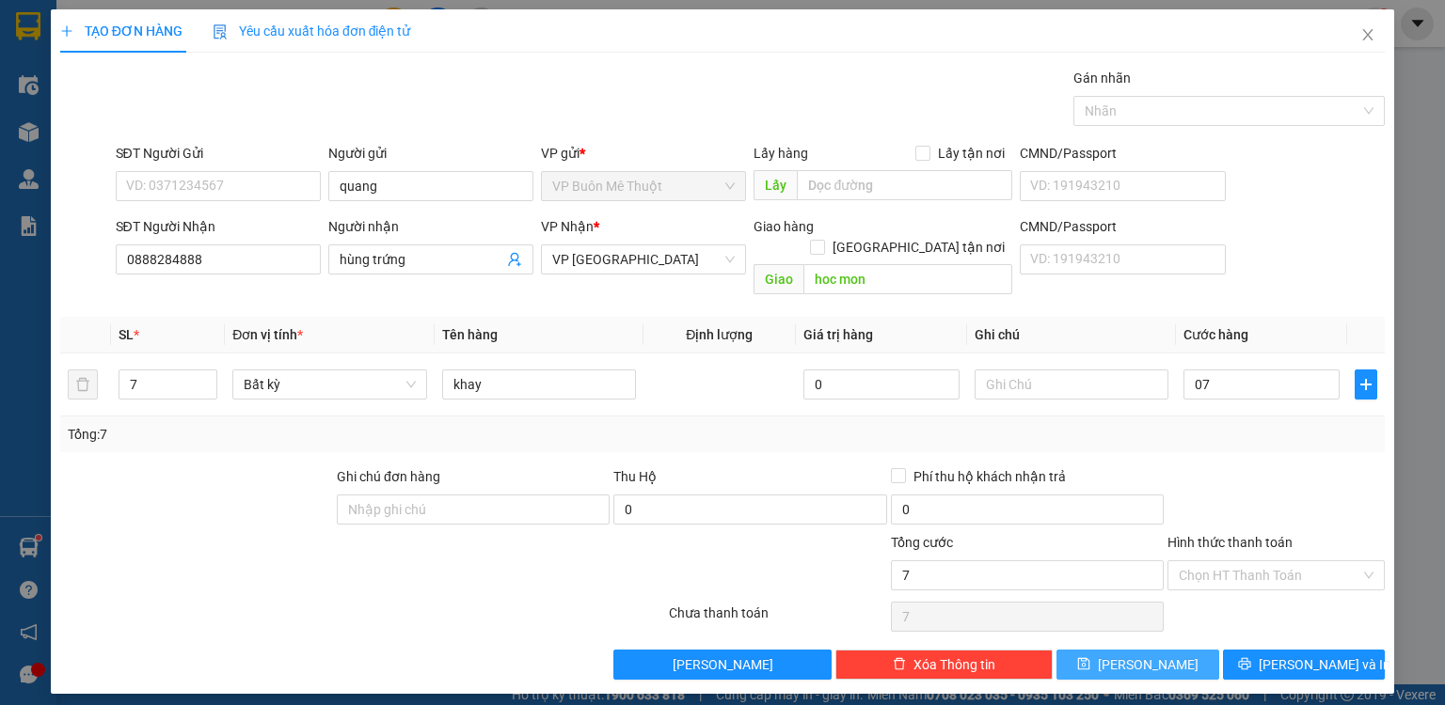
type input "7.000"
click at [1178, 650] on button "Lưu" at bounding box center [1137, 665] width 163 height 30
type input "0"
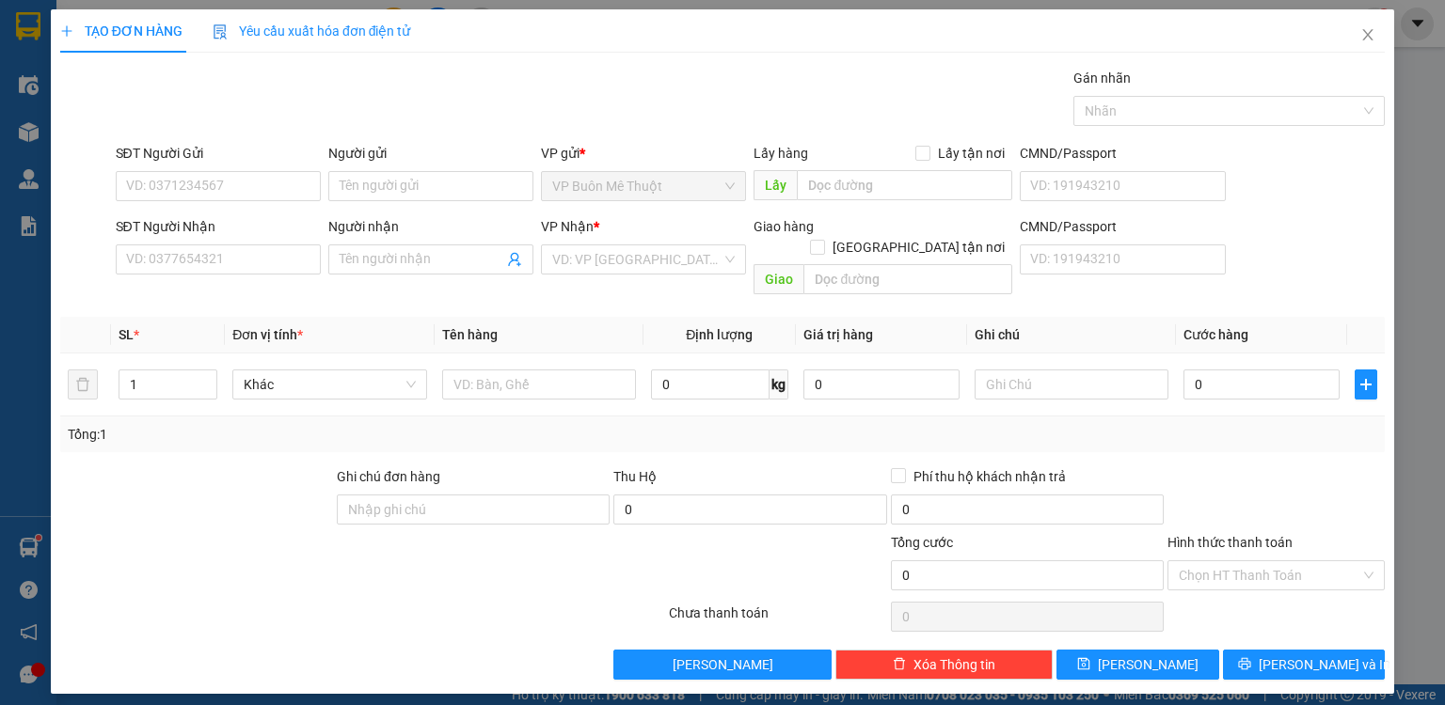
click at [269, 243] on div "SĐT Người Nhận" at bounding box center [218, 230] width 205 height 28
click at [213, 271] on input "SĐT Người Nhận" at bounding box center [218, 260] width 205 height 30
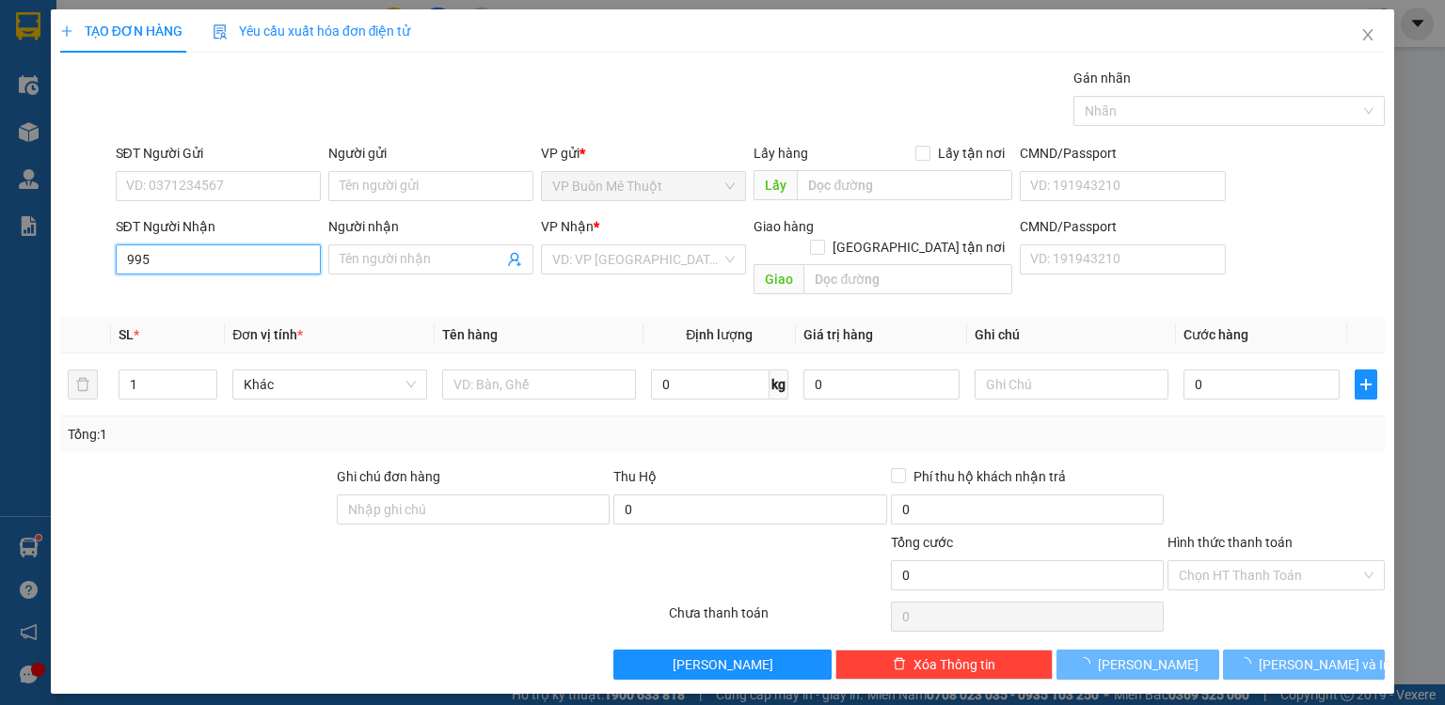
click at [230, 261] on input "995" at bounding box center [218, 260] width 205 height 30
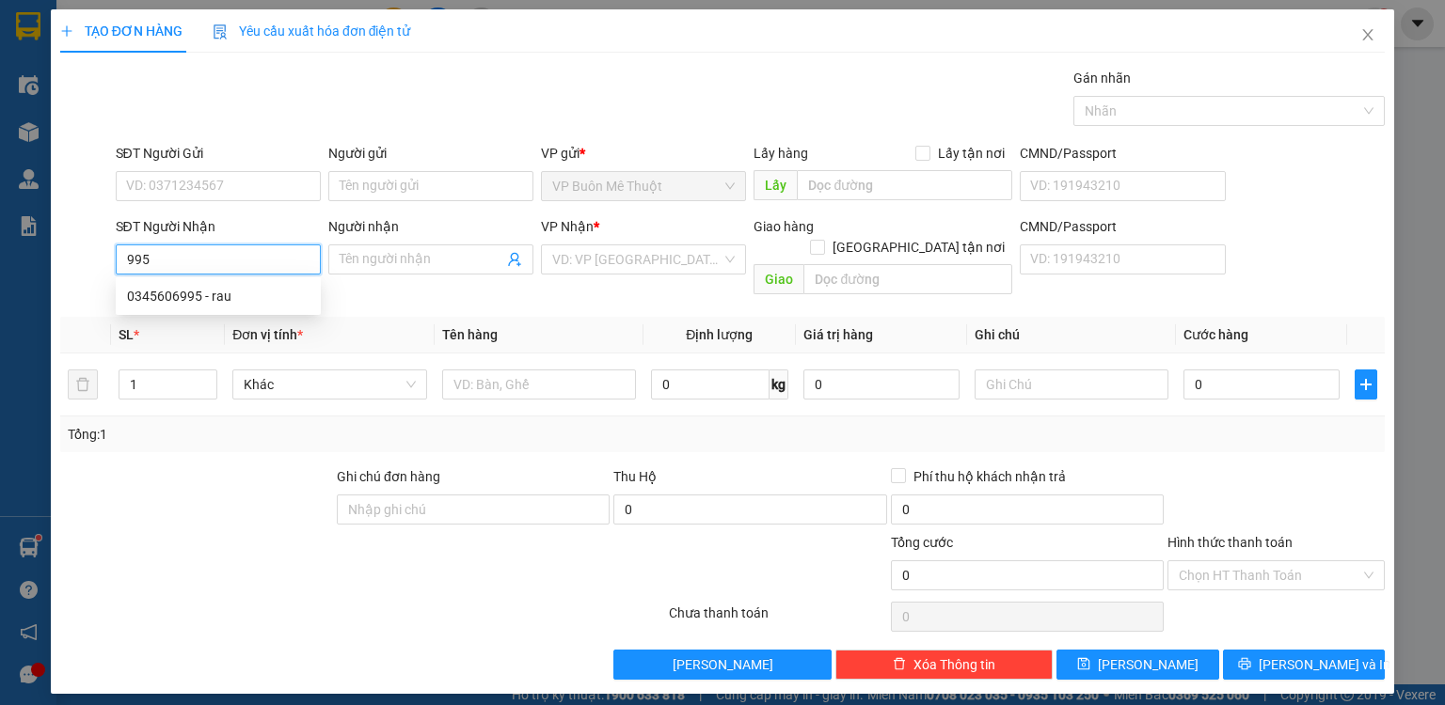
click at [222, 263] on input "995" at bounding box center [218, 260] width 205 height 30
click at [210, 294] on div "0345606995 - rau" at bounding box center [218, 296] width 182 height 21
type input "0345606995"
type input "rau"
type input "mp1"
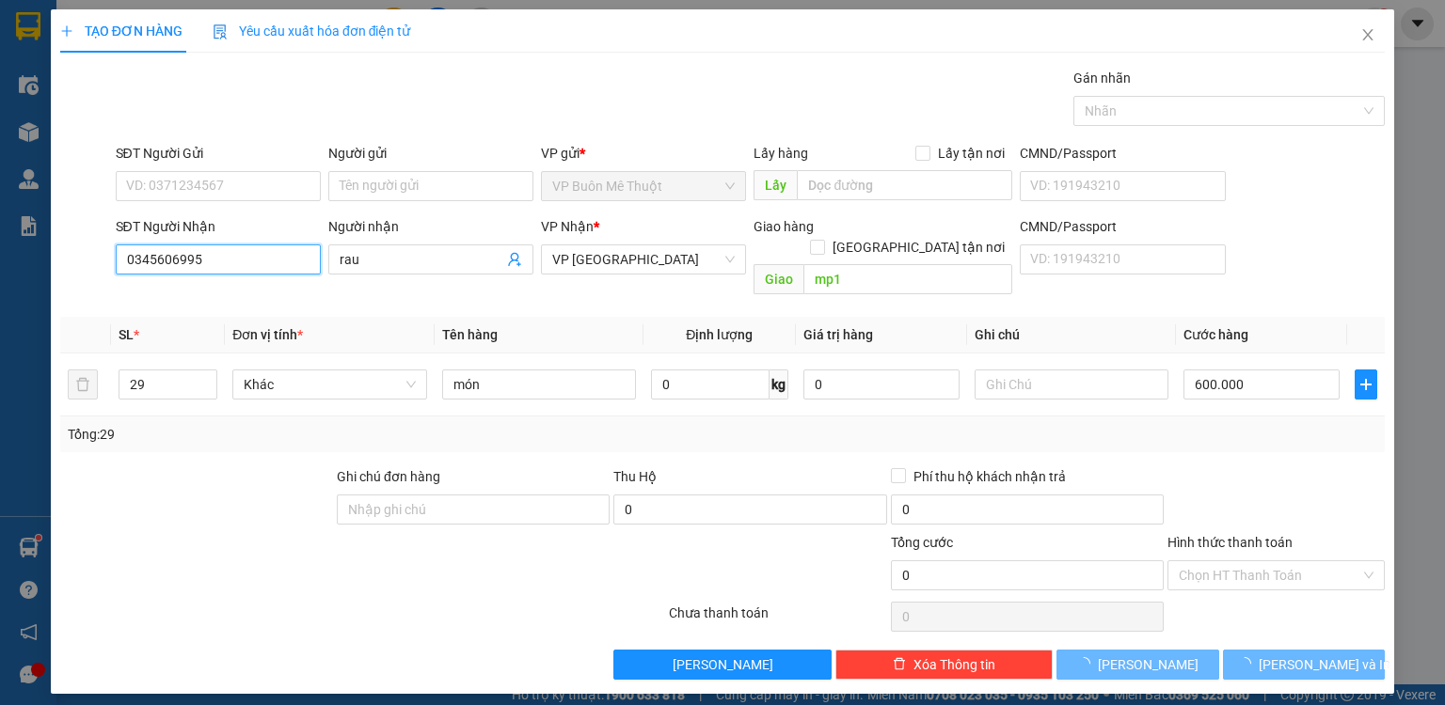
type input "600.000"
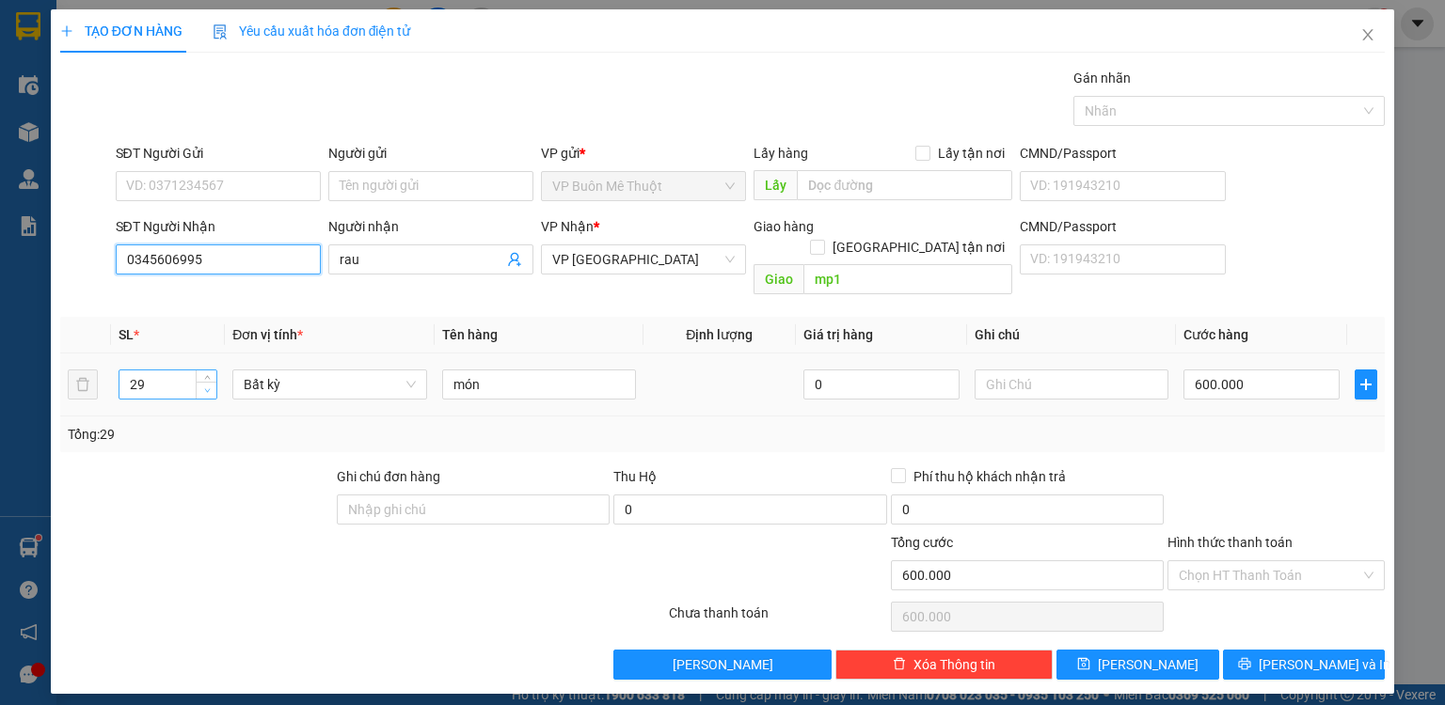
type input "0345606995"
click at [203, 386] on span "down" at bounding box center [206, 391] width 11 height 11
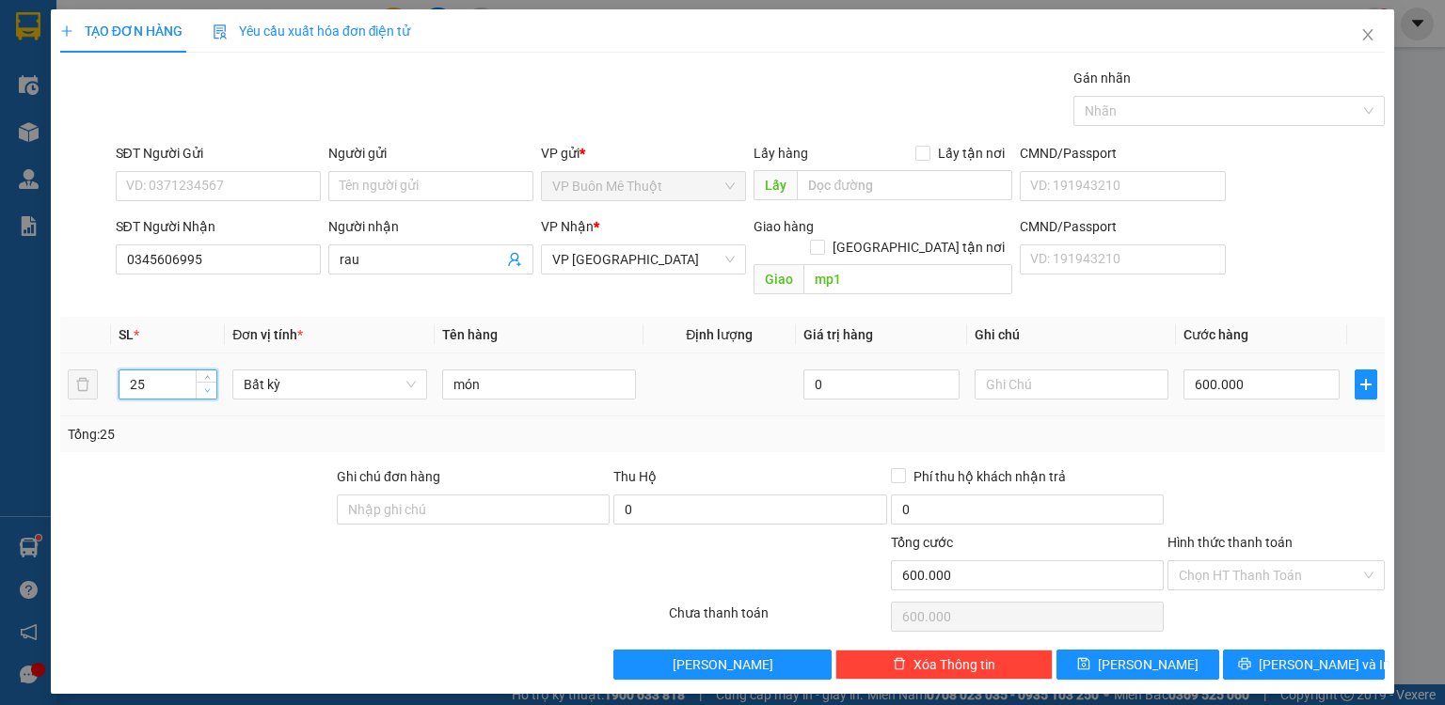
type input "24"
drag, startPoint x: 204, startPoint y: 372, endPoint x: 459, endPoint y: 324, distance: 259.4
click at [206, 389] on icon "down" at bounding box center [207, 392] width 7 height 7
click at [1262, 370] on input "600.000" at bounding box center [1261, 385] width 156 height 30
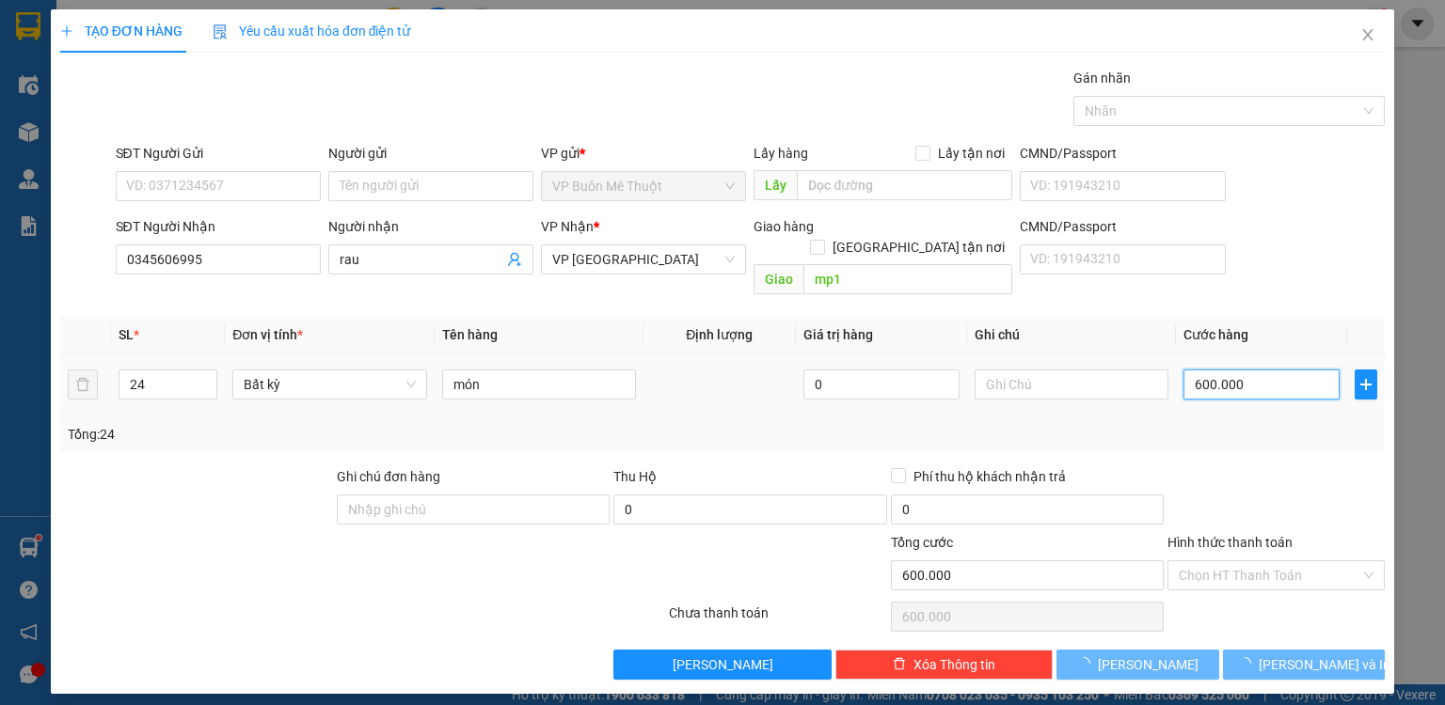
type input "0"
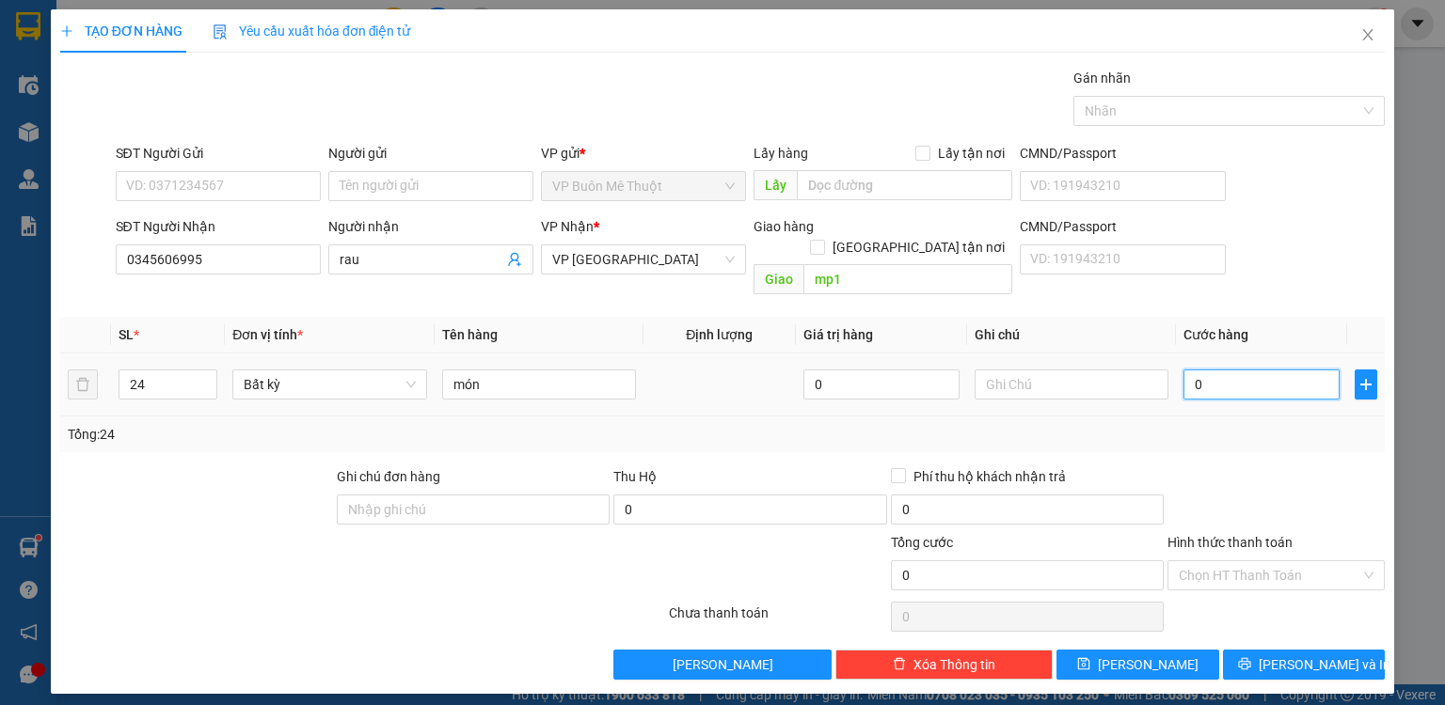
type input "05"
type input "5"
type input "50"
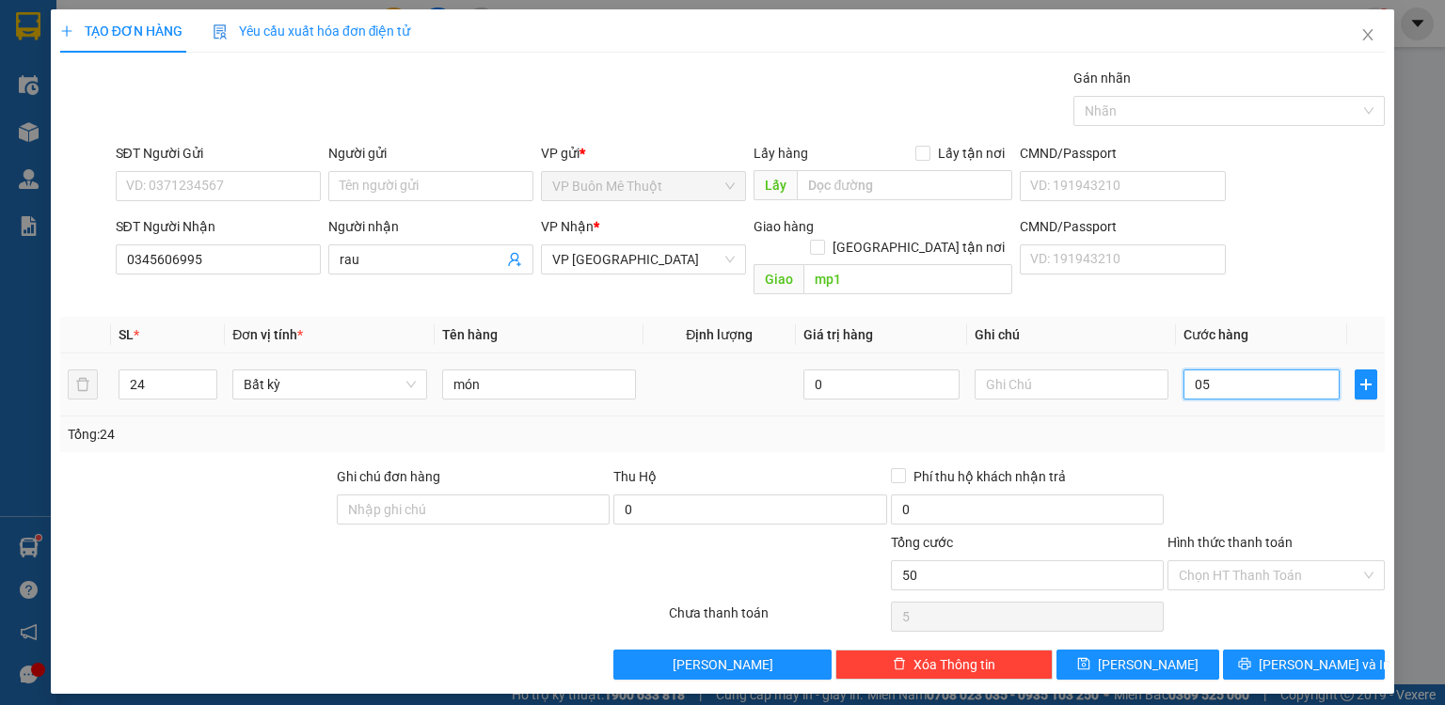
type input "050"
type input "500"
type input "0.500"
click at [1294, 468] on div at bounding box center [1275, 500] width 221 height 66
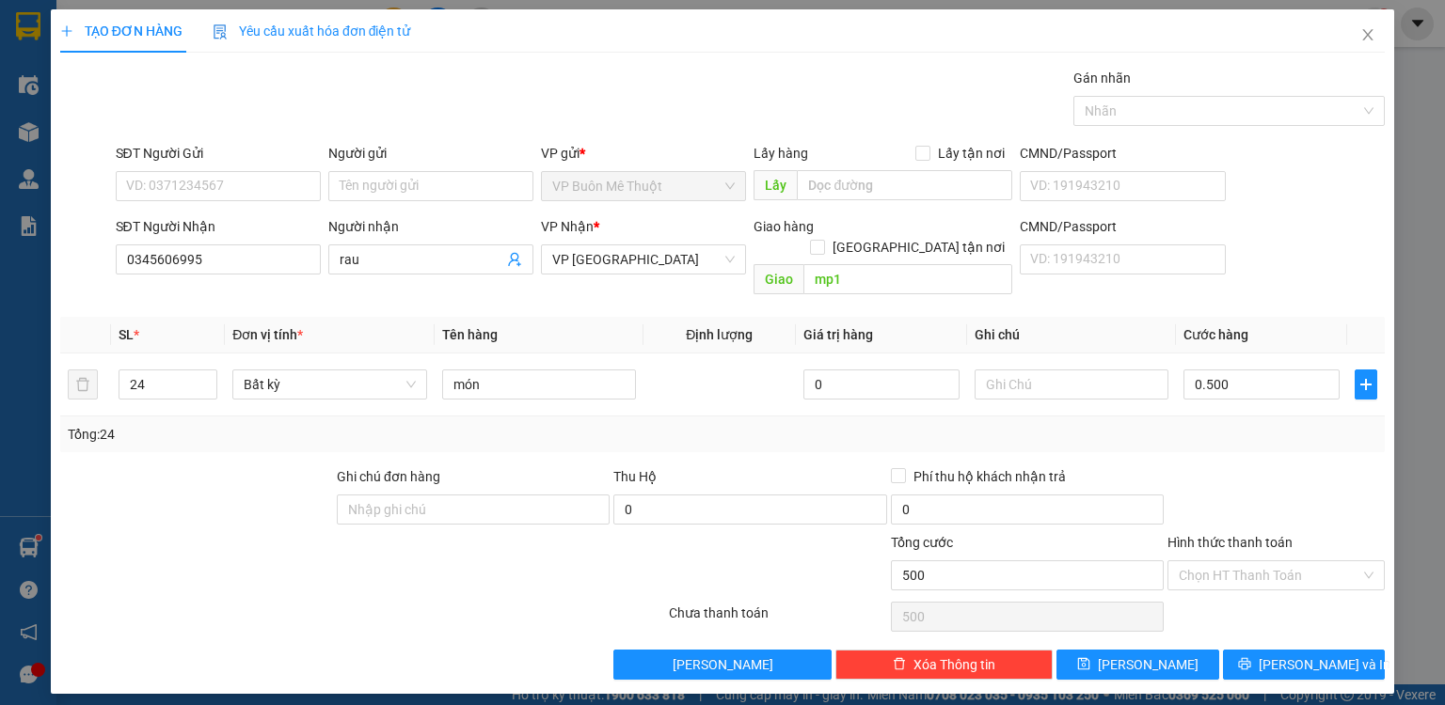
type input "500.000"
click at [1251, 562] on input "Hình thức thanh toán" at bounding box center [1270, 576] width 182 height 28
drag, startPoint x: 1234, startPoint y: 586, endPoint x: 1215, endPoint y: 622, distance: 40.4
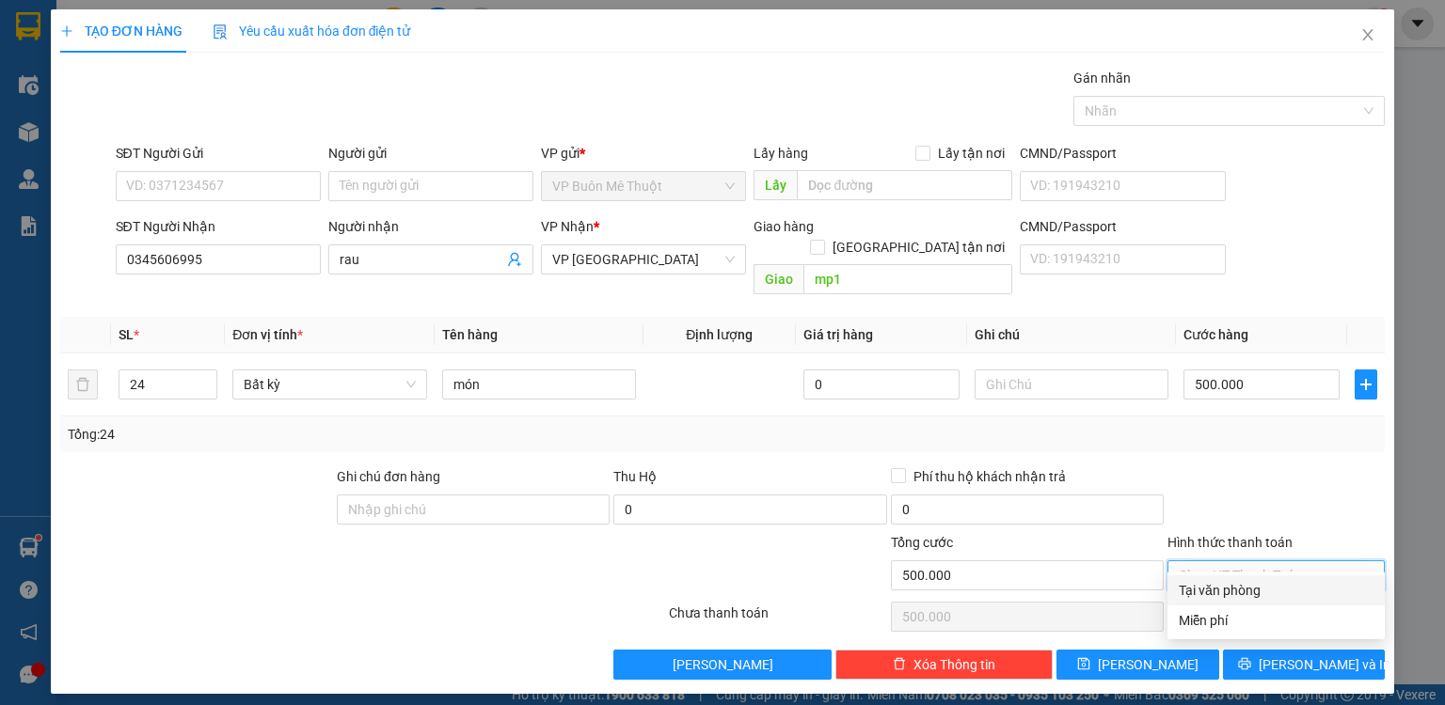
click at [1234, 587] on div "Tại văn phòng" at bounding box center [1276, 590] width 195 height 21
type input "0"
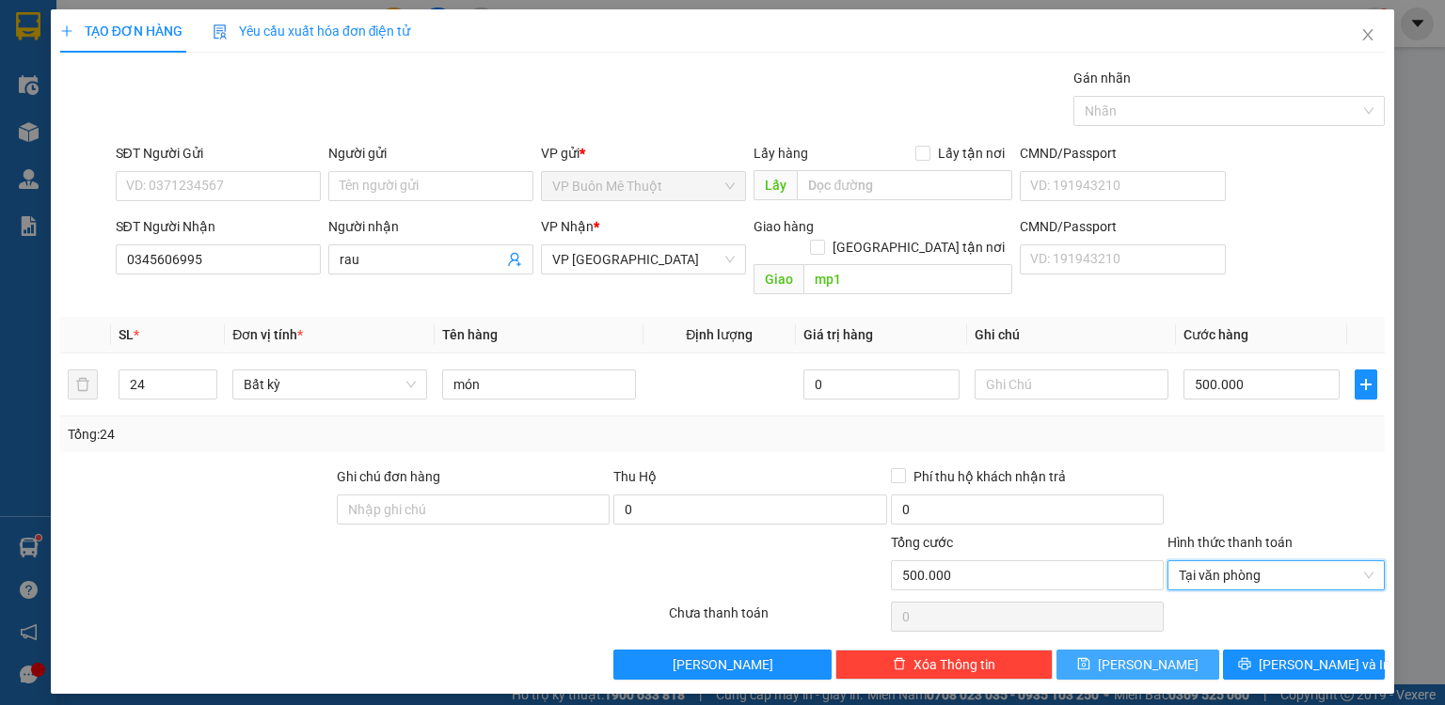
click at [1197, 652] on button "Lưu" at bounding box center [1137, 665] width 163 height 30
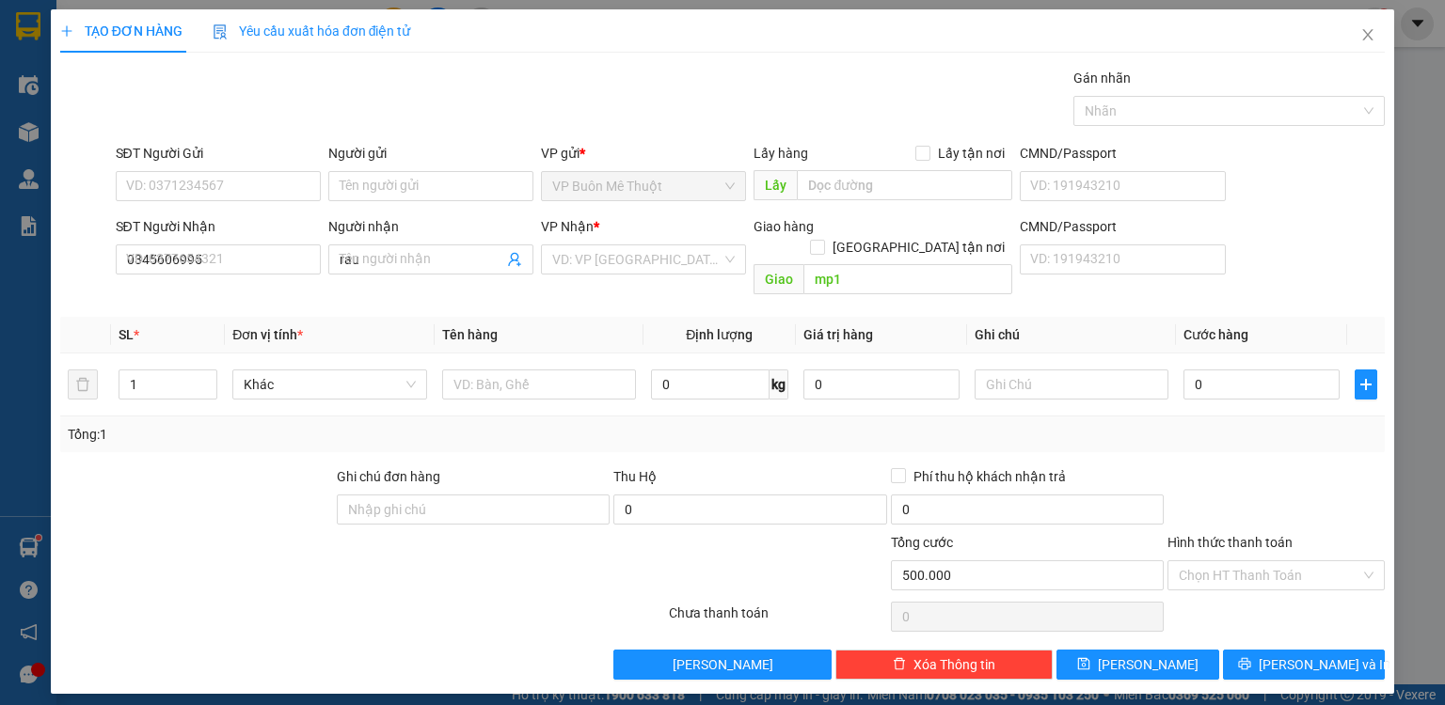
type input "0"
click at [1367, 41] on icon "close" at bounding box center [1367, 34] width 15 height 15
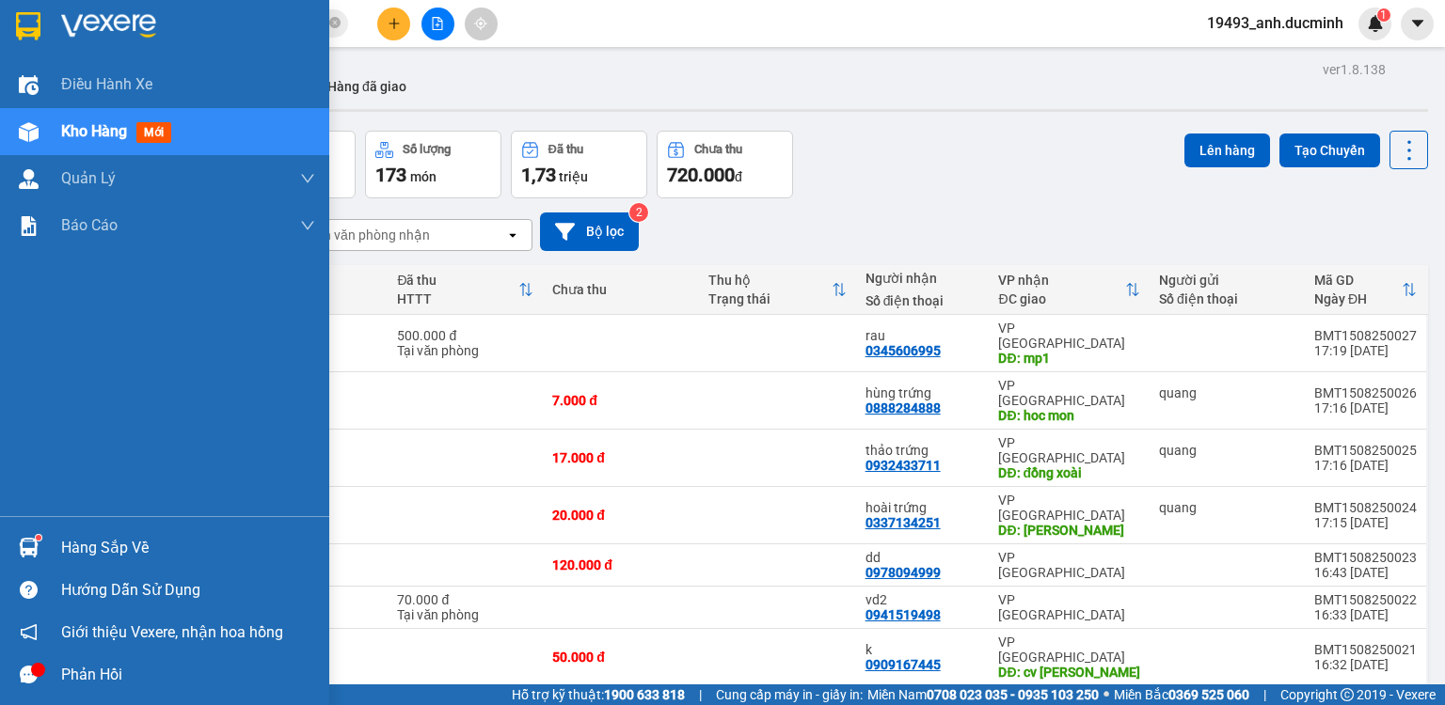
click at [124, 133] on span "Kho hàng" at bounding box center [94, 131] width 66 height 18
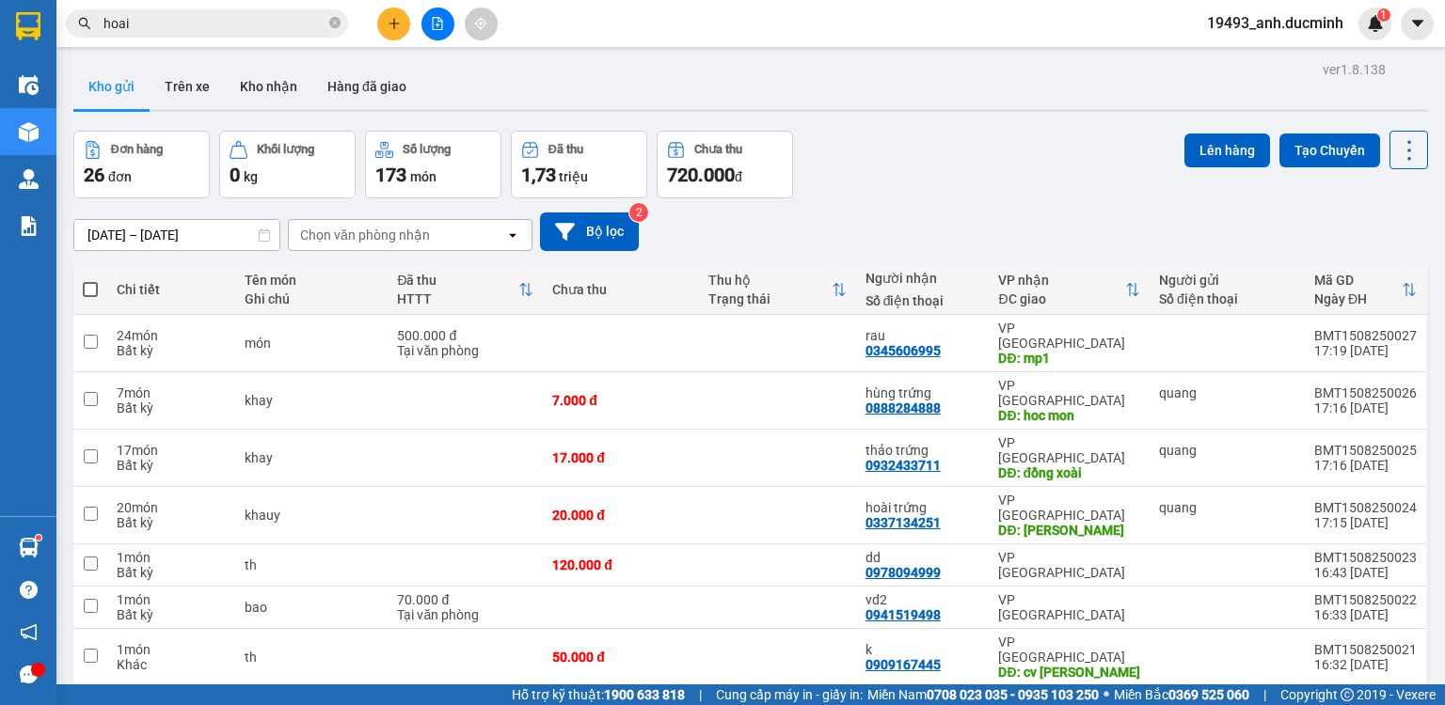
click at [94, 286] on span at bounding box center [90, 289] width 15 height 15
click at [90, 280] on input "checkbox" at bounding box center [90, 280] width 0 height 0
checkbox input "true"
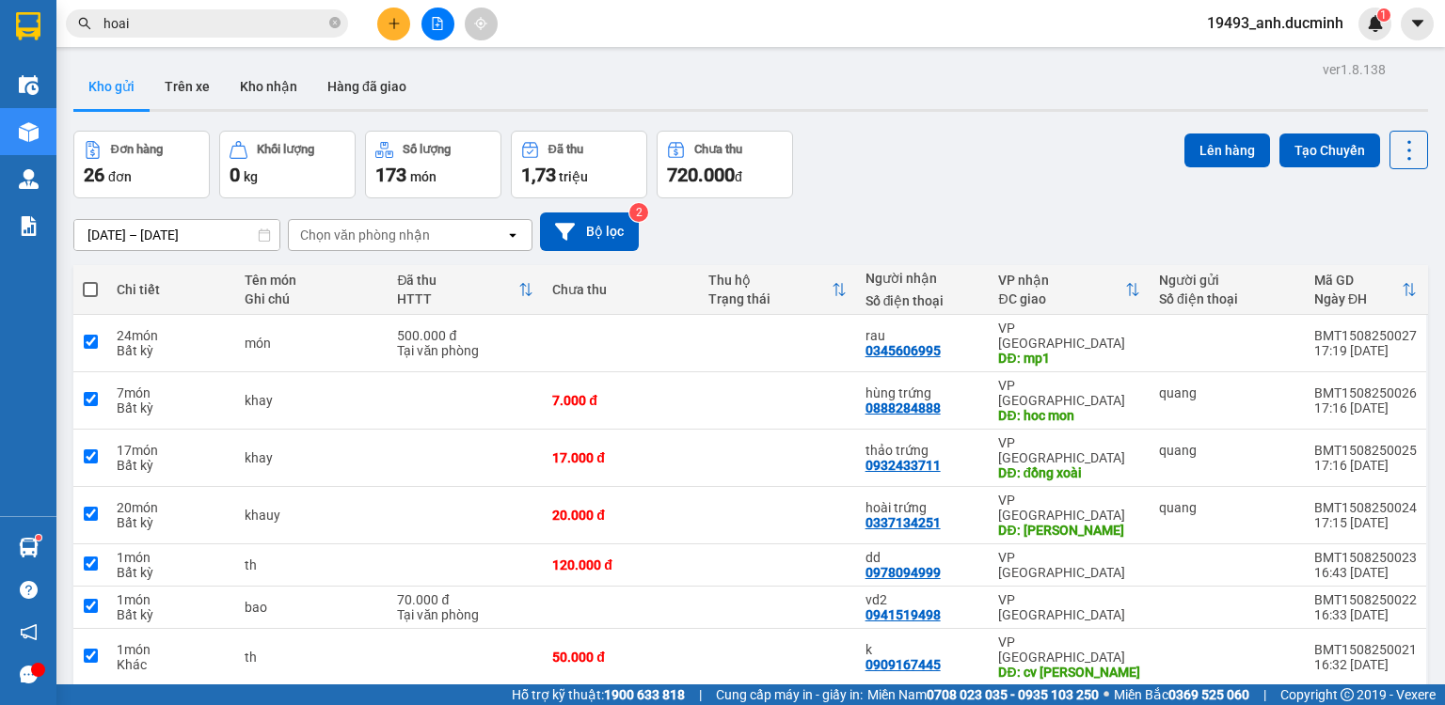
checkbox input "true"
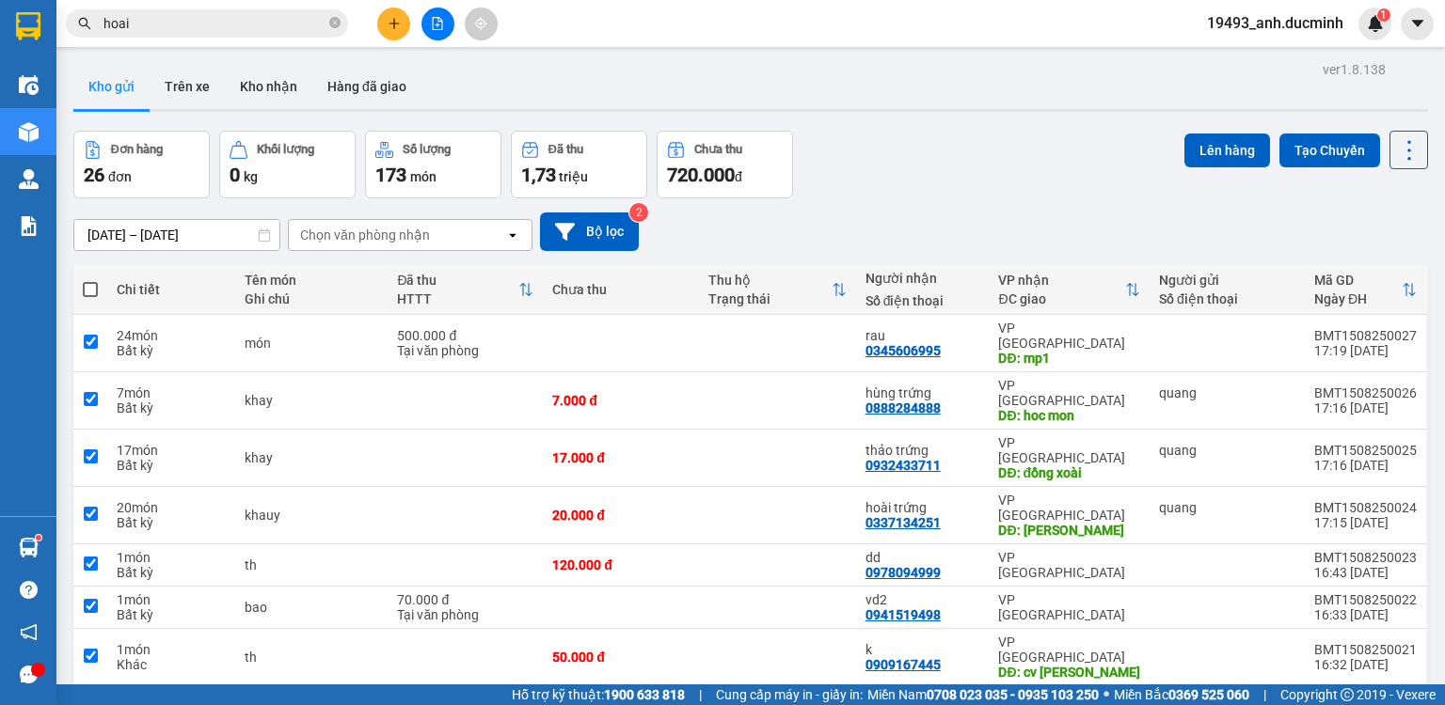
checkbox input "true"
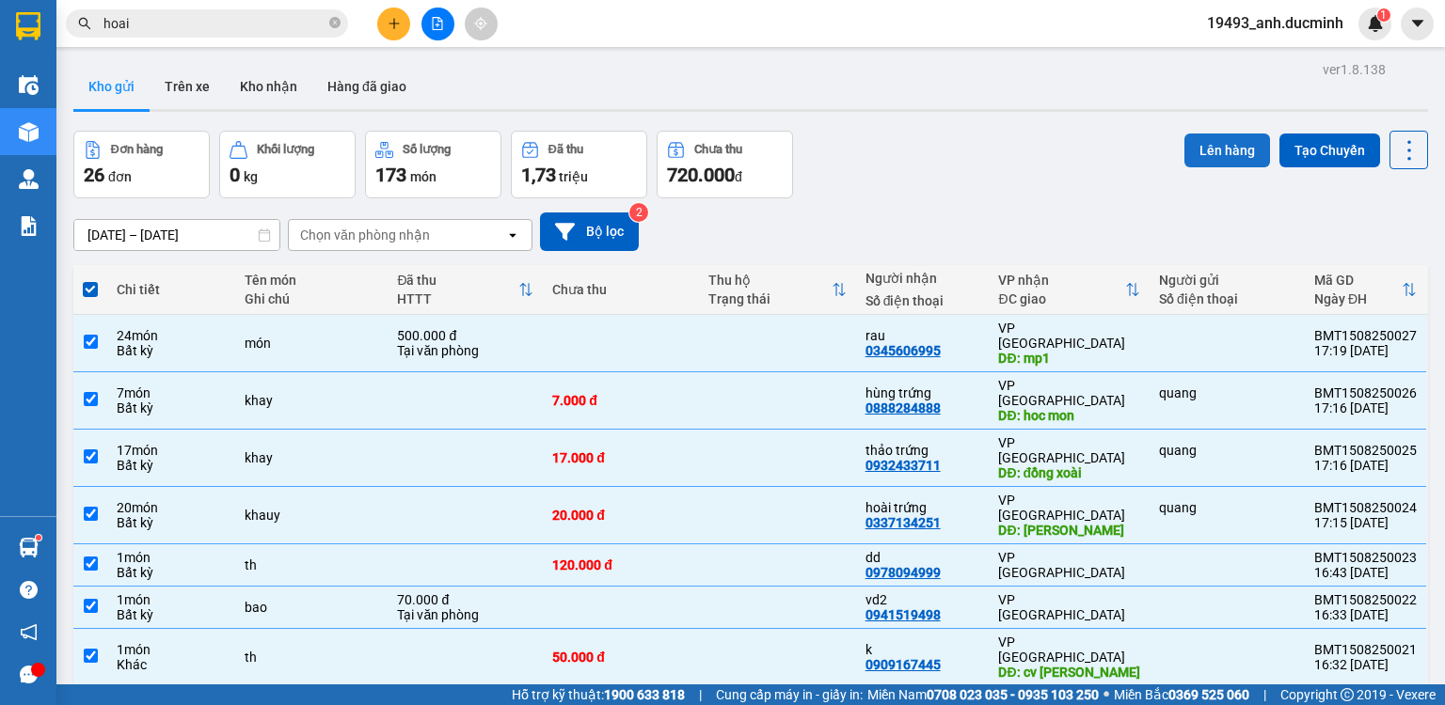
click at [1199, 148] on button "Lên hàng" at bounding box center [1227, 151] width 86 height 34
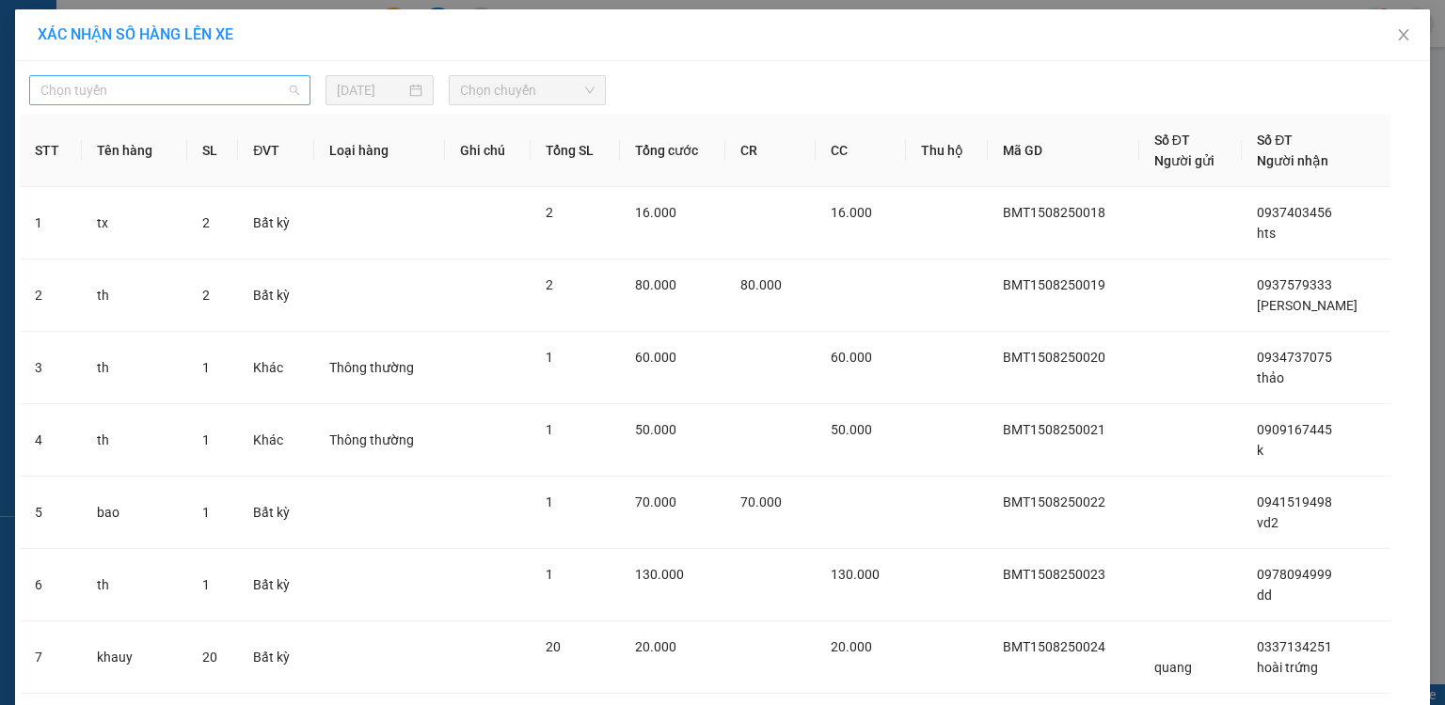
click at [150, 87] on span "Chọn tuyến" at bounding box center [169, 90] width 259 height 28
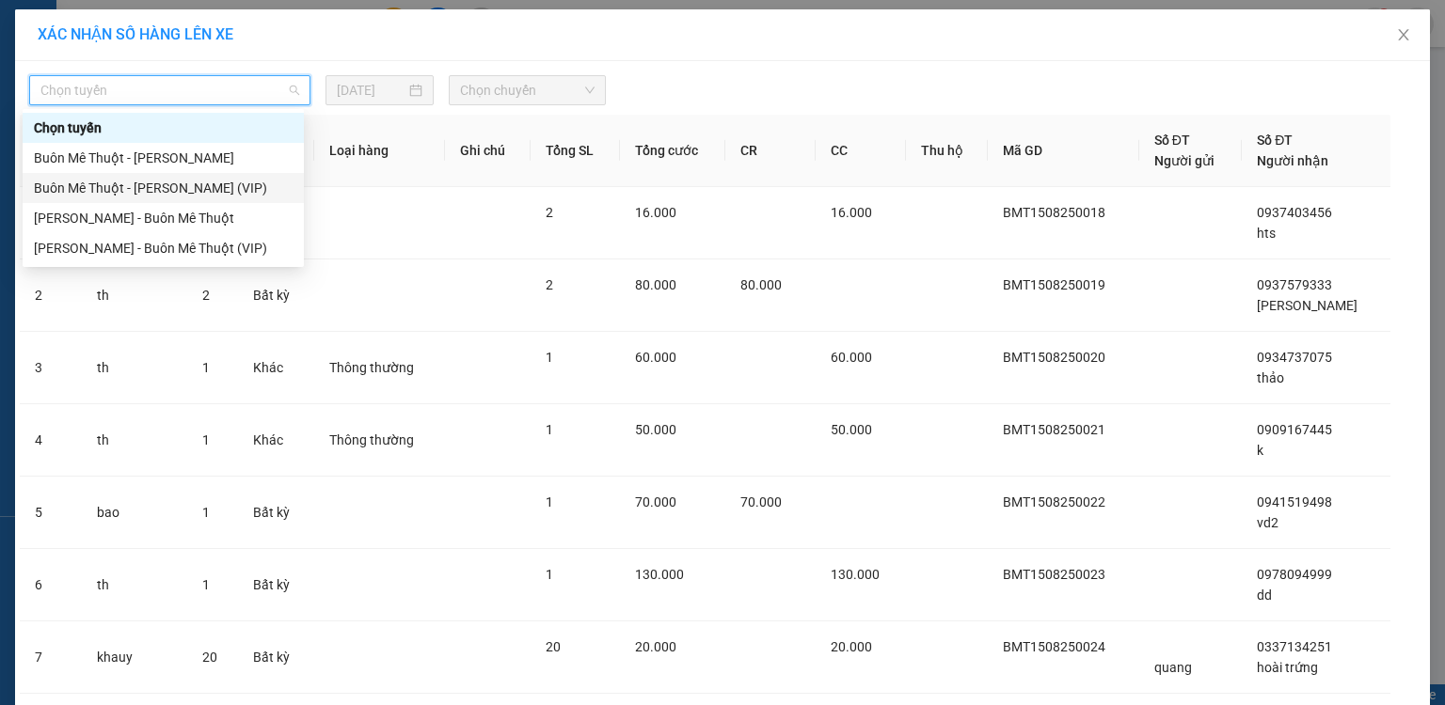
click at [132, 194] on div "Buôn Mê Thuột - [PERSON_NAME] (VIP)" at bounding box center [163, 188] width 259 height 21
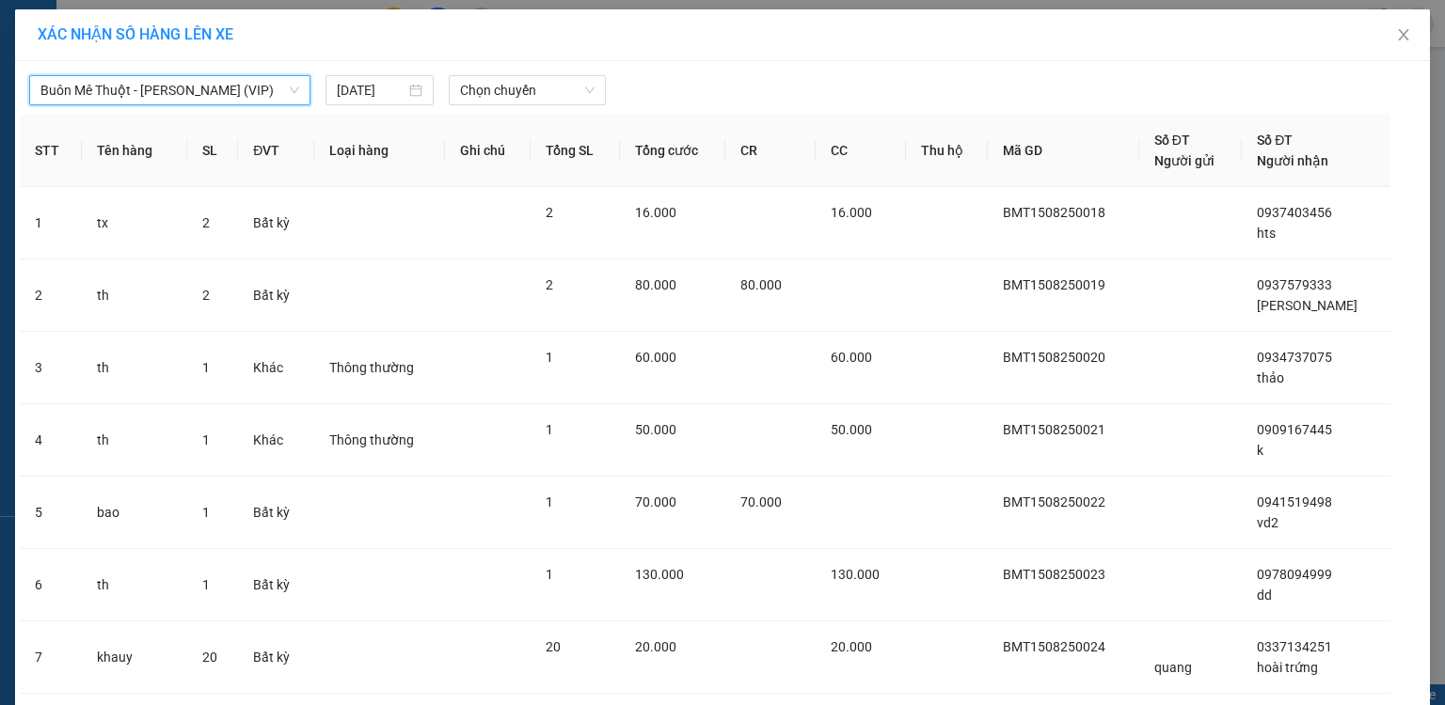
drag, startPoint x: 389, startPoint y: 94, endPoint x: 433, endPoint y: 88, distance: 43.6
click at [390, 94] on input "[DATE]" at bounding box center [371, 90] width 69 height 21
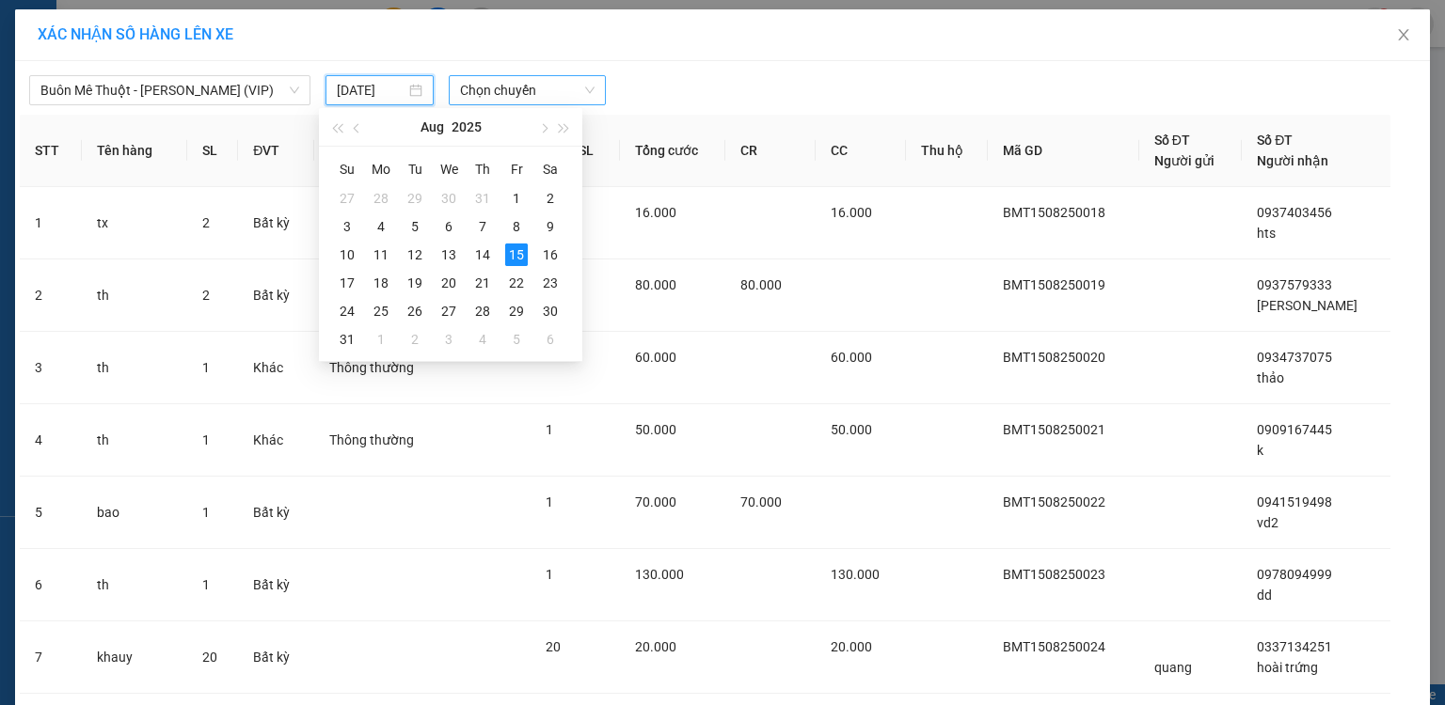
click at [471, 88] on span "Chọn chuyến" at bounding box center [527, 90] width 135 height 28
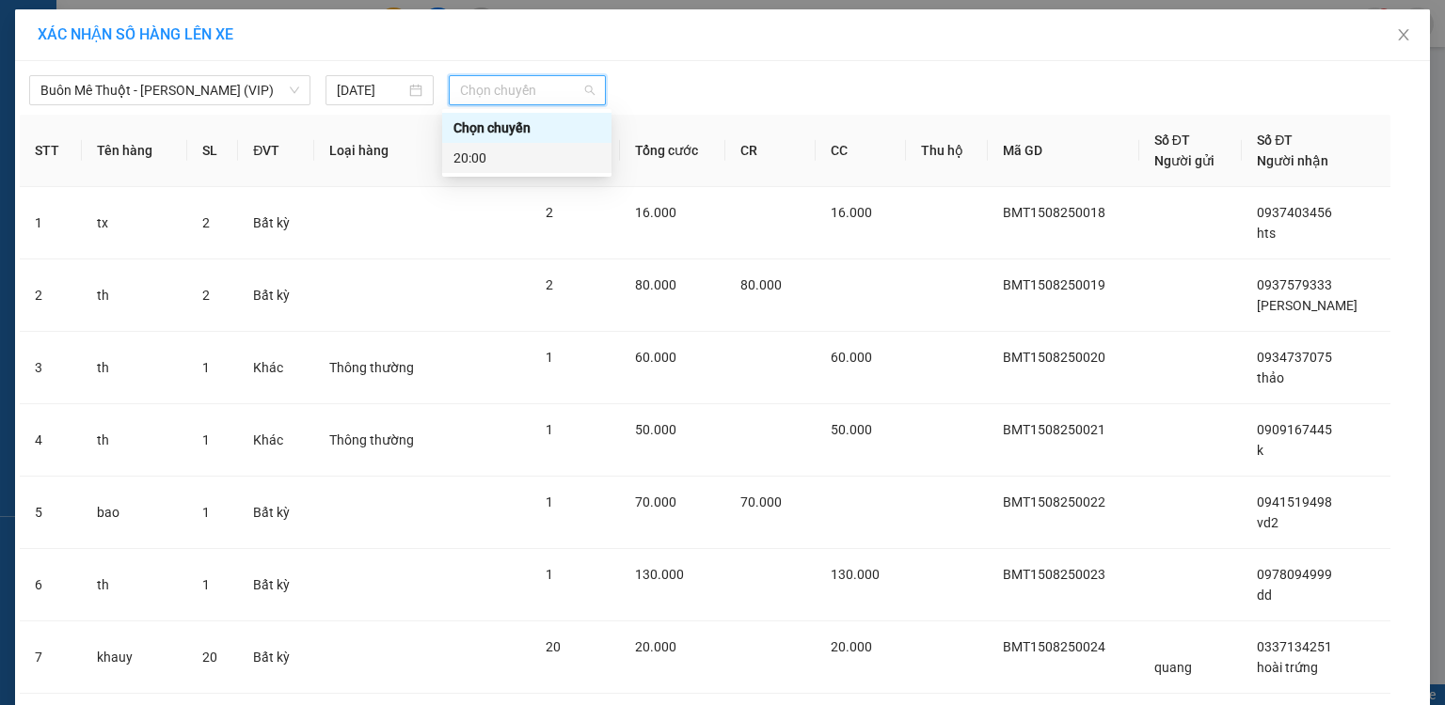
click at [477, 160] on div "20:00" at bounding box center [526, 158] width 147 height 21
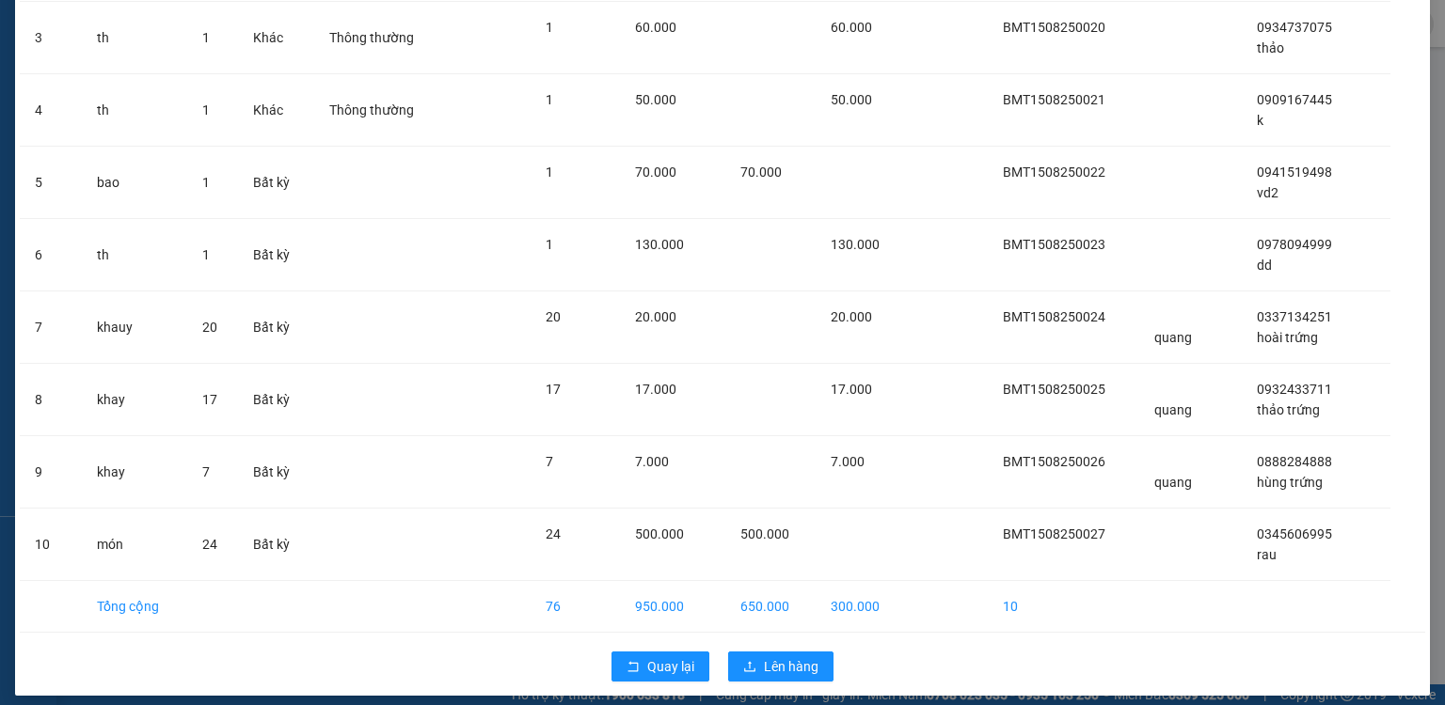
scroll to position [353, 0]
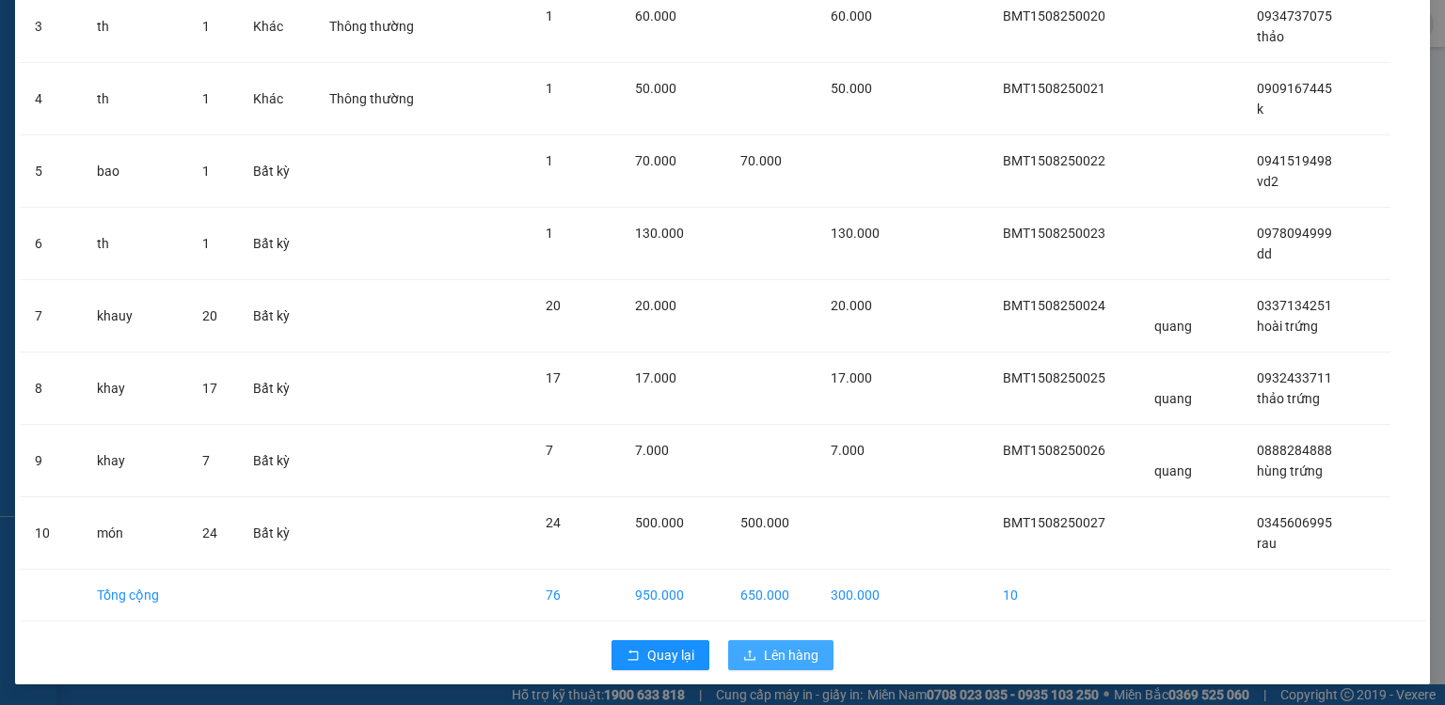
click at [774, 659] on span "Lên hàng" at bounding box center [791, 655] width 55 height 21
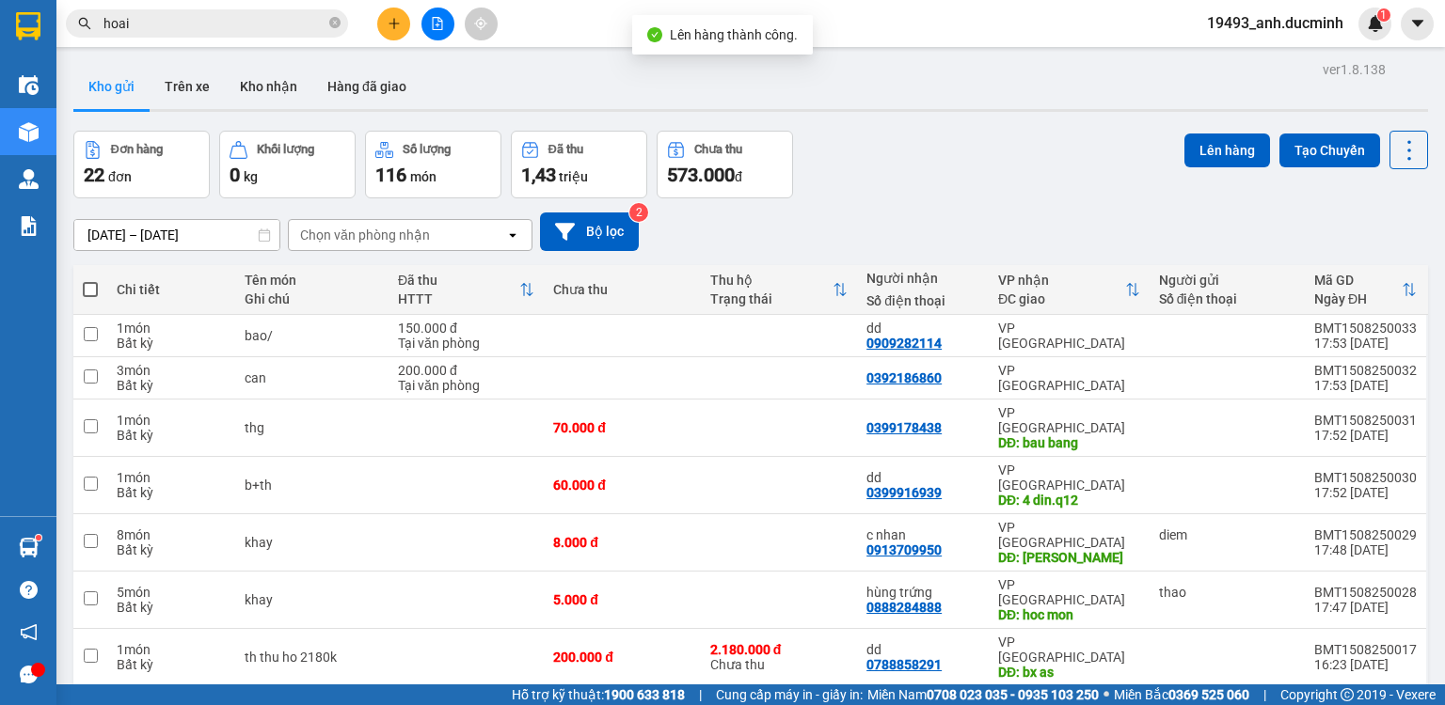
click at [83, 287] on span at bounding box center [90, 289] width 15 height 15
click at [90, 280] on input "checkbox" at bounding box center [90, 280] width 0 height 0
checkbox input "true"
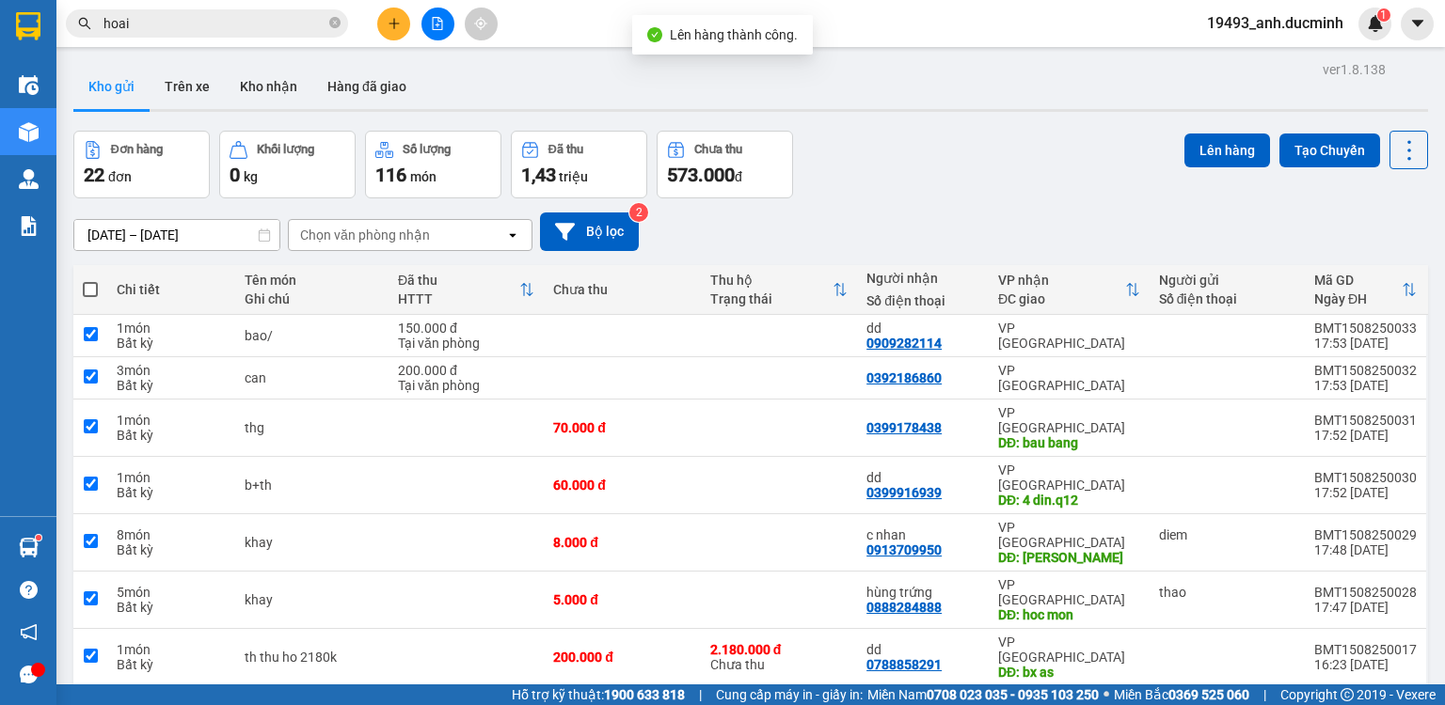
checkbox input "true"
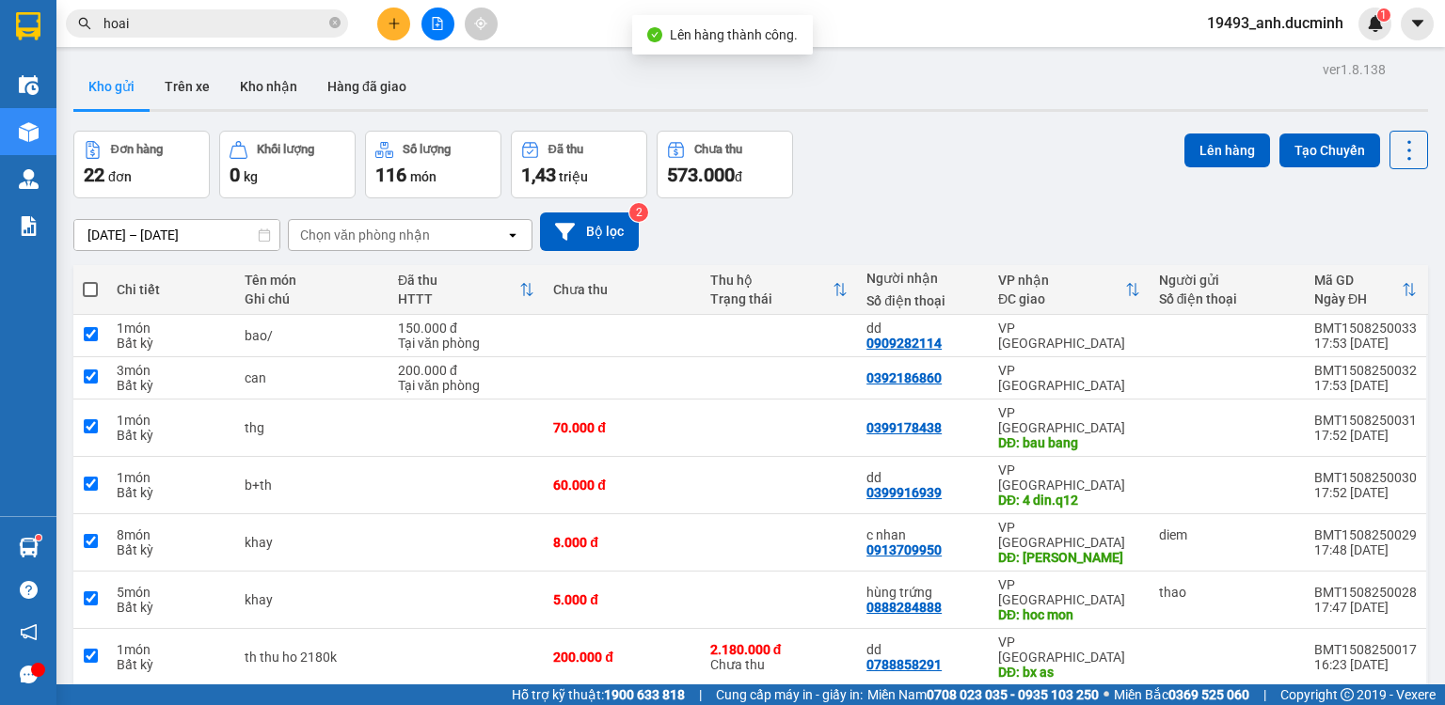
checkbox input "true"
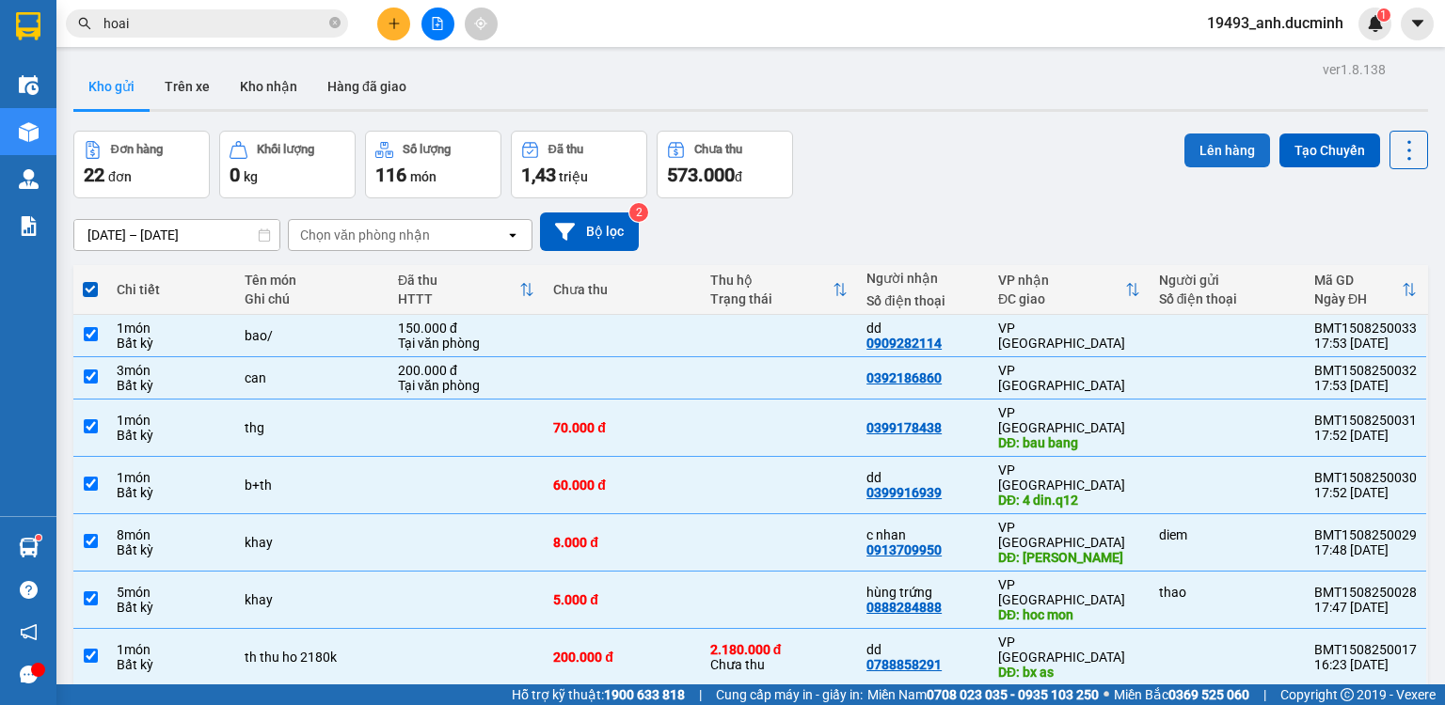
click at [1193, 143] on button "Lên hàng" at bounding box center [1227, 151] width 86 height 34
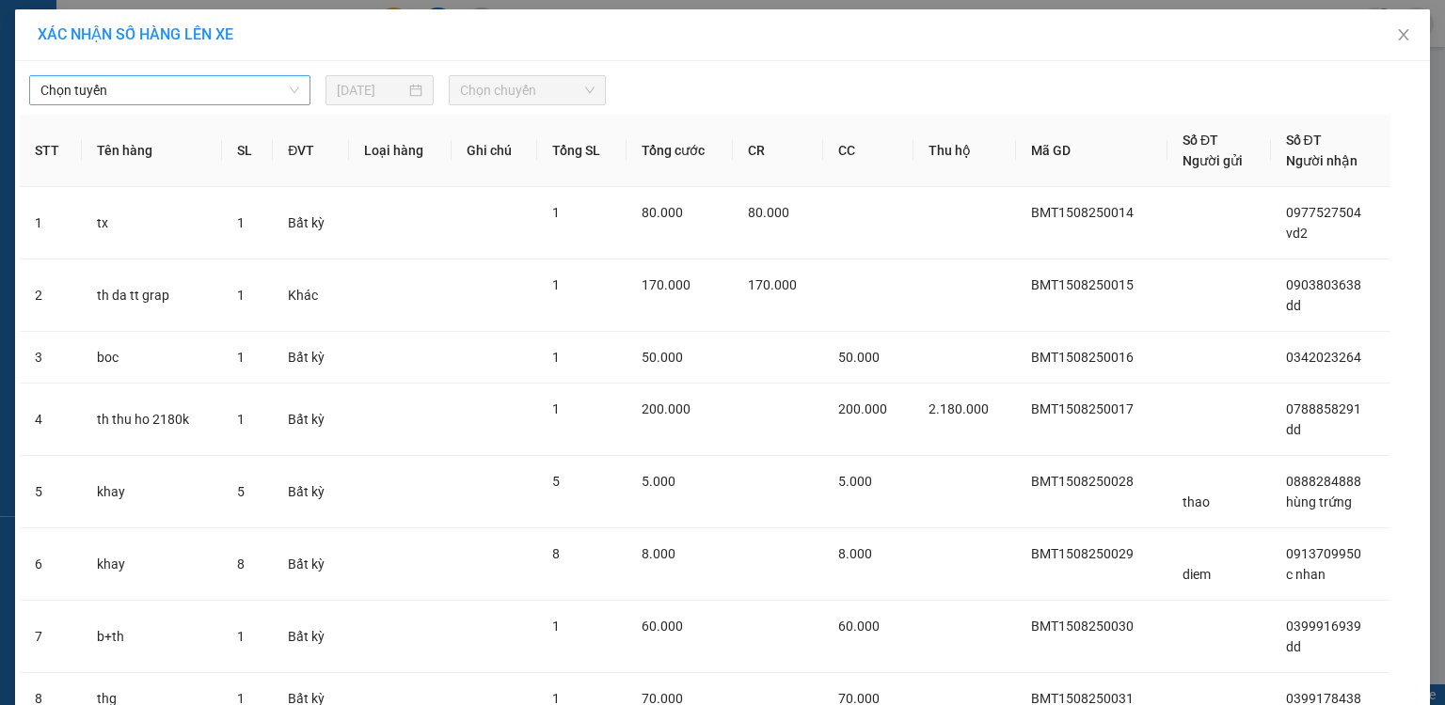
click at [169, 94] on span "Chọn tuyến" at bounding box center [169, 90] width 259 height 28
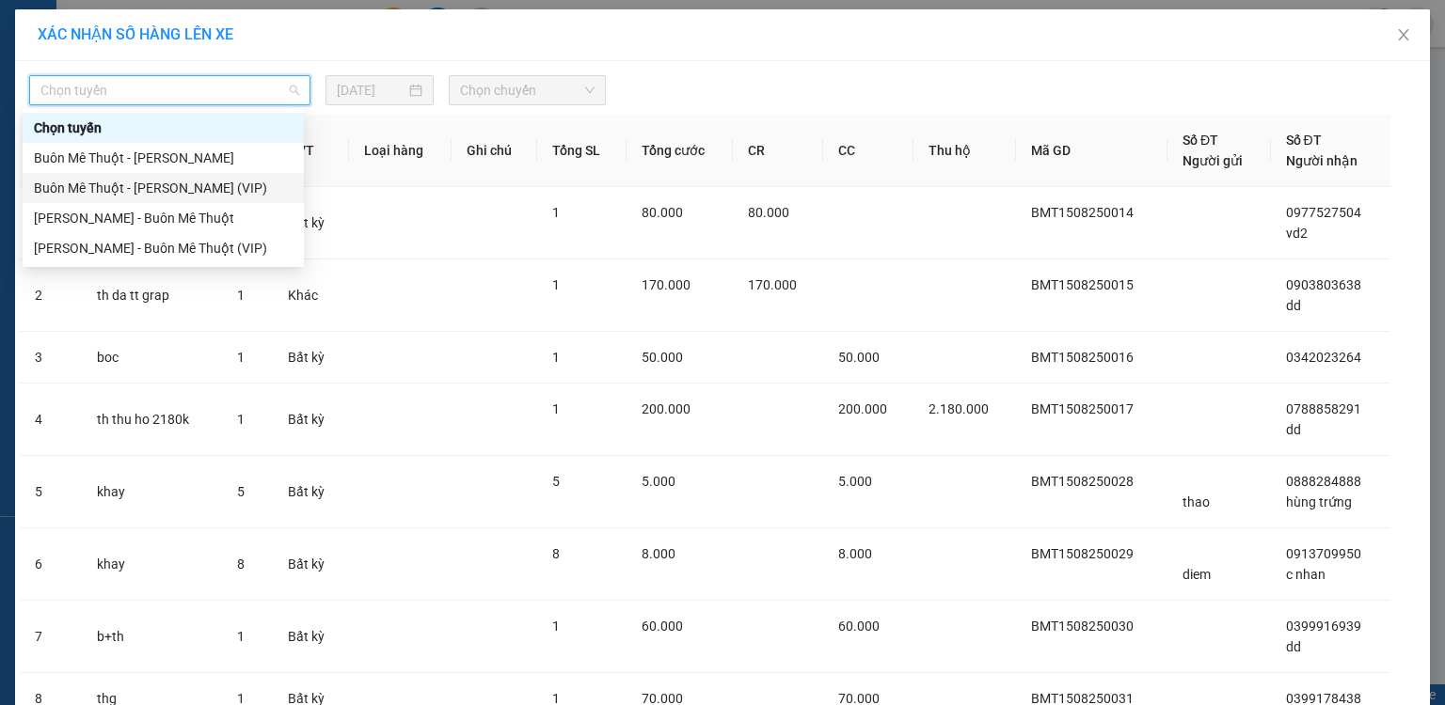
click at [169, 188] on div "Buôn Mê Thuột - [PERSON_NAME] (VIP)" at bounding box center [163, 188] width 259 height 21
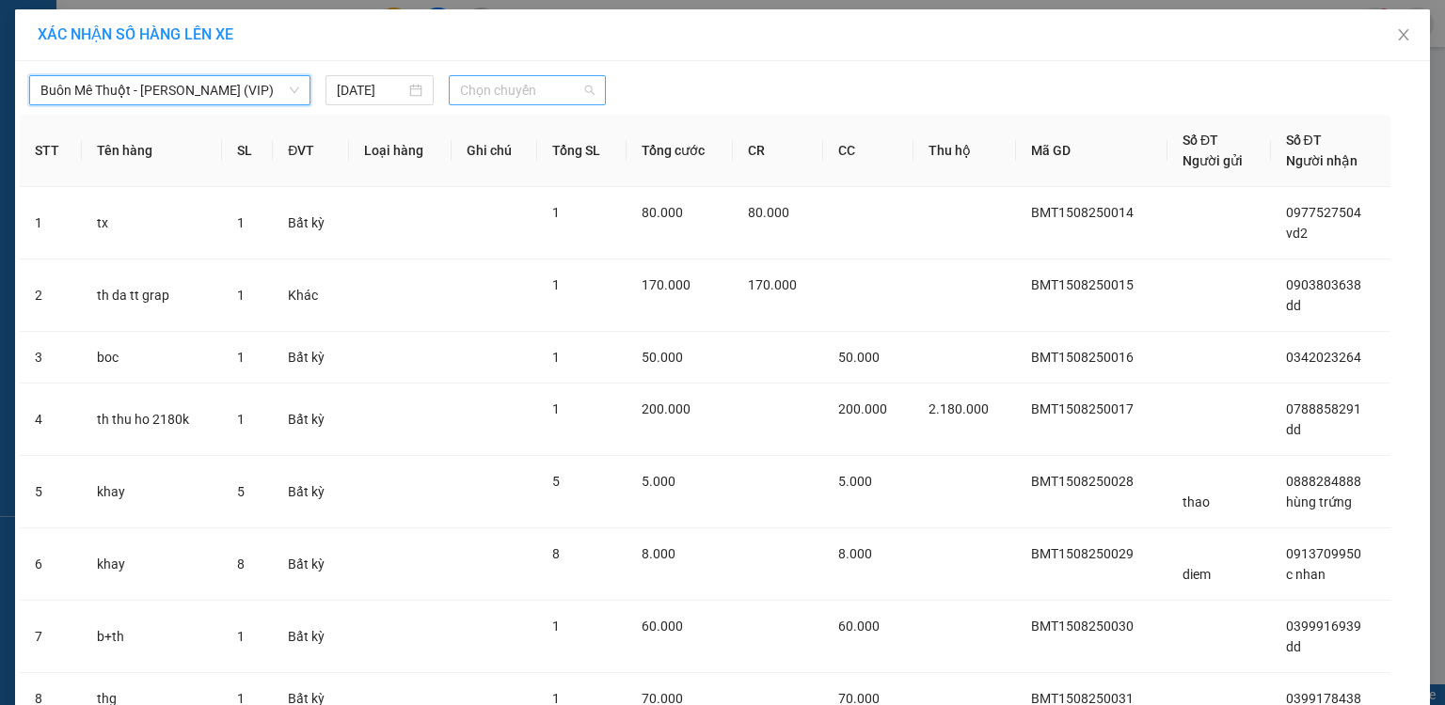
click at [467, 93] on span "Chọn chuyến" at bounding box center [527, 90] width 135 height 28
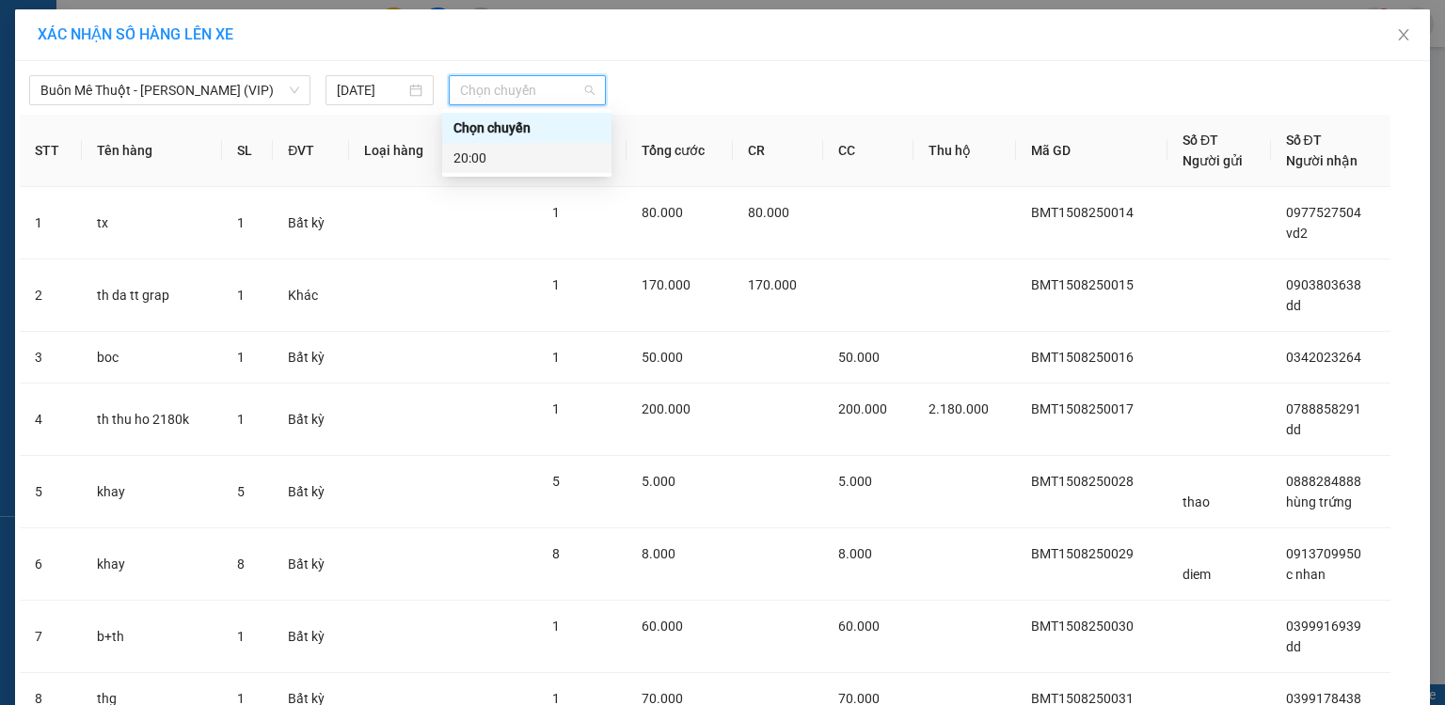
click at [461, 158] on div "20:00" at bounding box center [526, 158] width 147 height 21
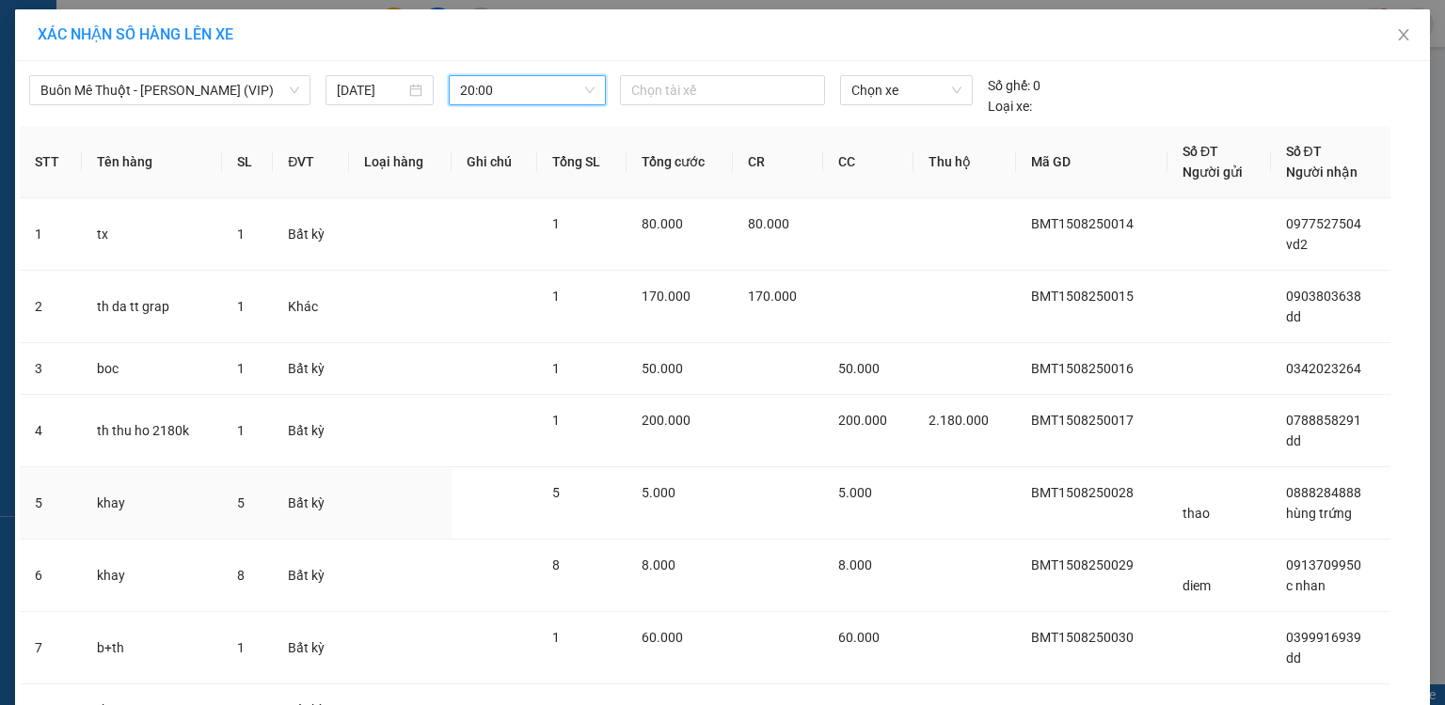
scroll to position [290, 0]
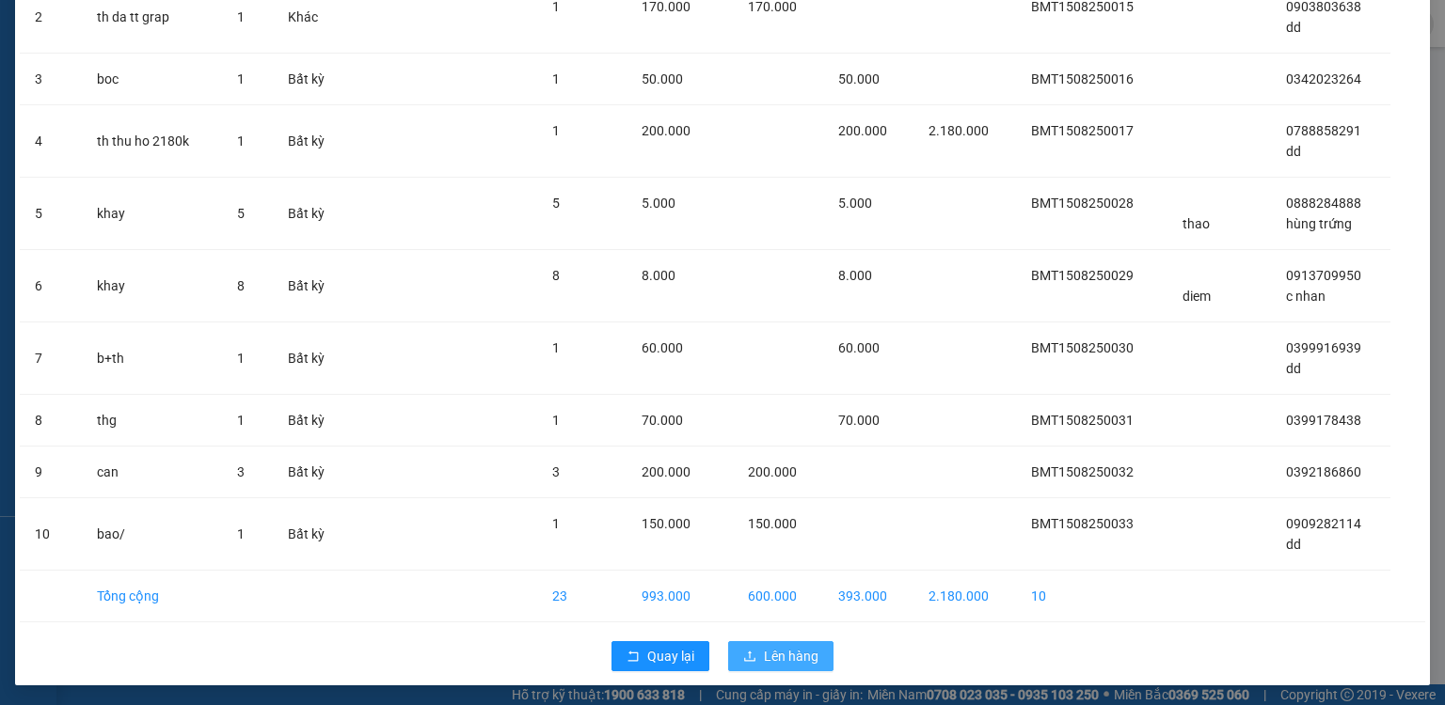
click at [772, 641] on button "Lên hàng" at bounding box center [780, 656] width 105 height 30
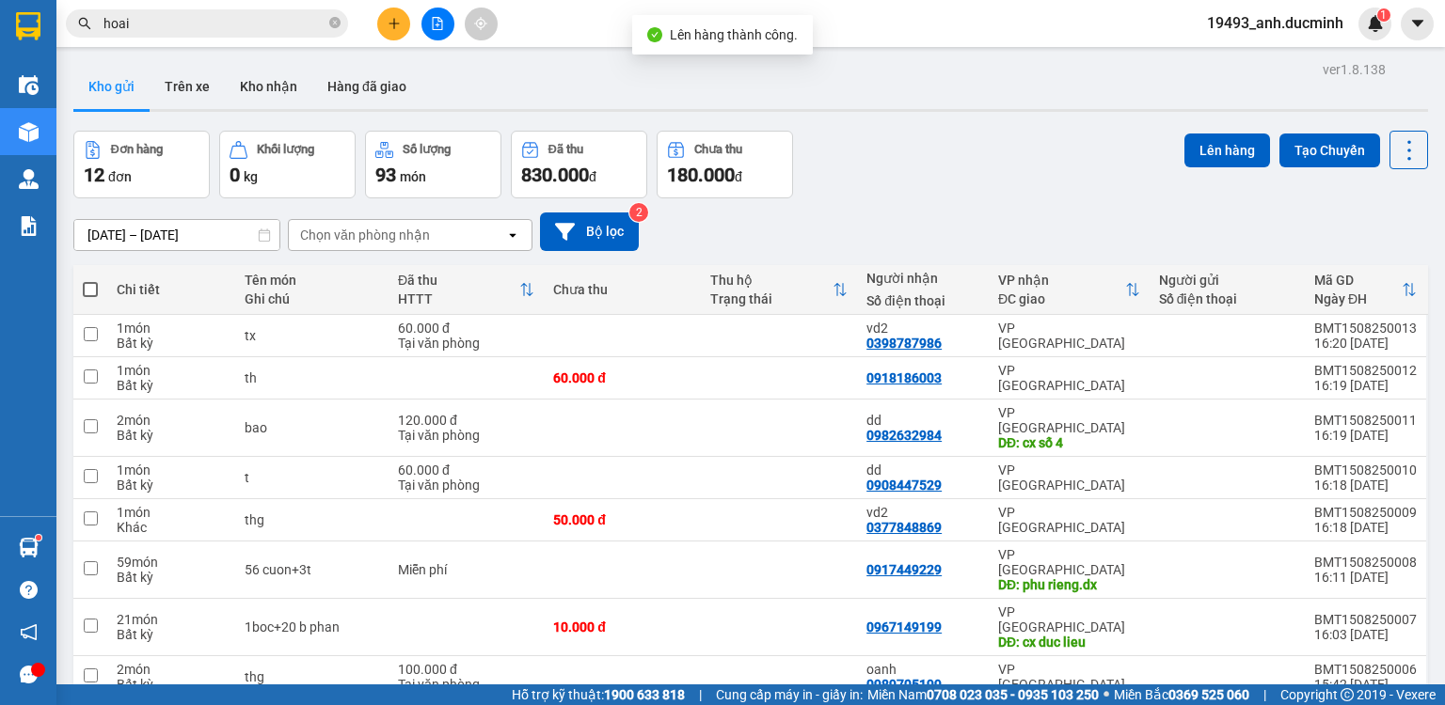
drag, startPoint x: 88, startPoint y: 290, endPoint x: 463, endPoint y: 199, distance: 385.1
click at [89, 290] on span at bounding box center [90, 289] width 15 height 15
click at [90, 280] on input "checkbox" at bounding box center [90, 280] width 0 height 0
checkbox input "true"
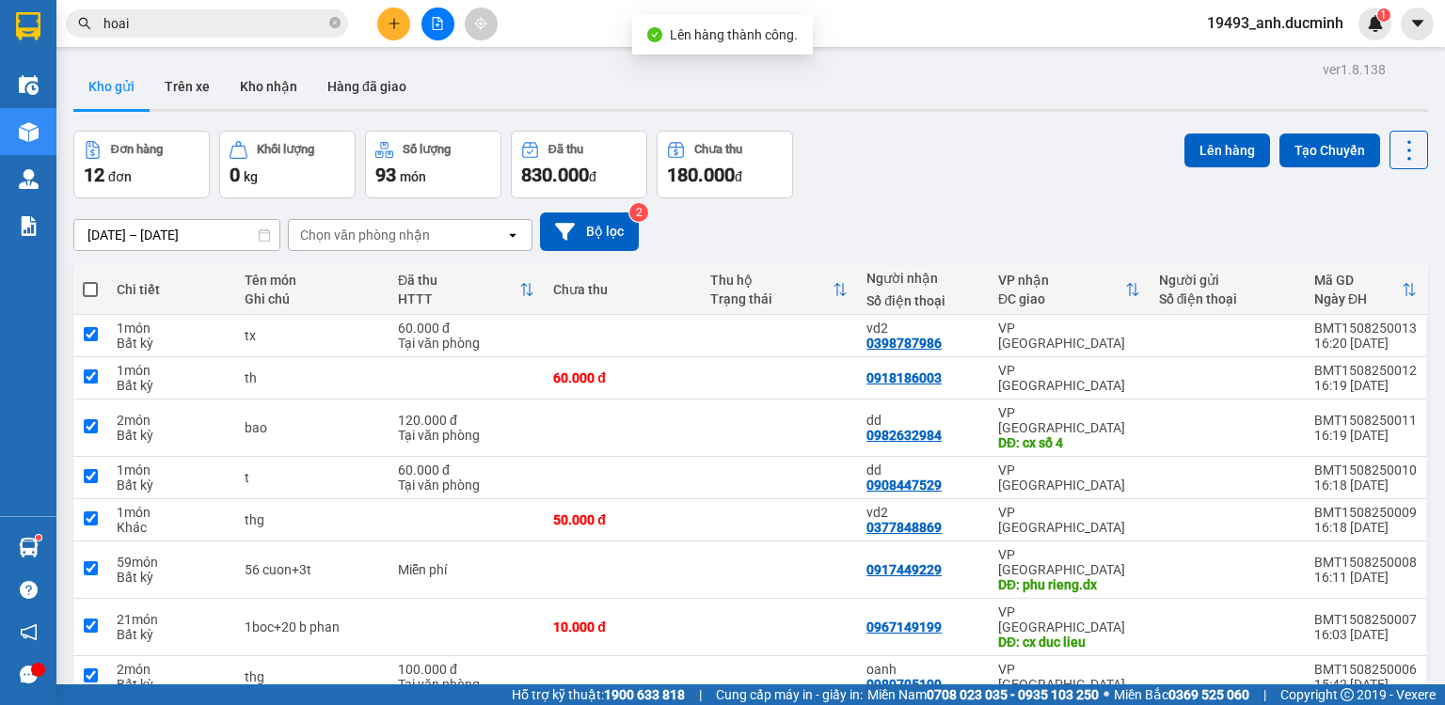
checkbox input "true"
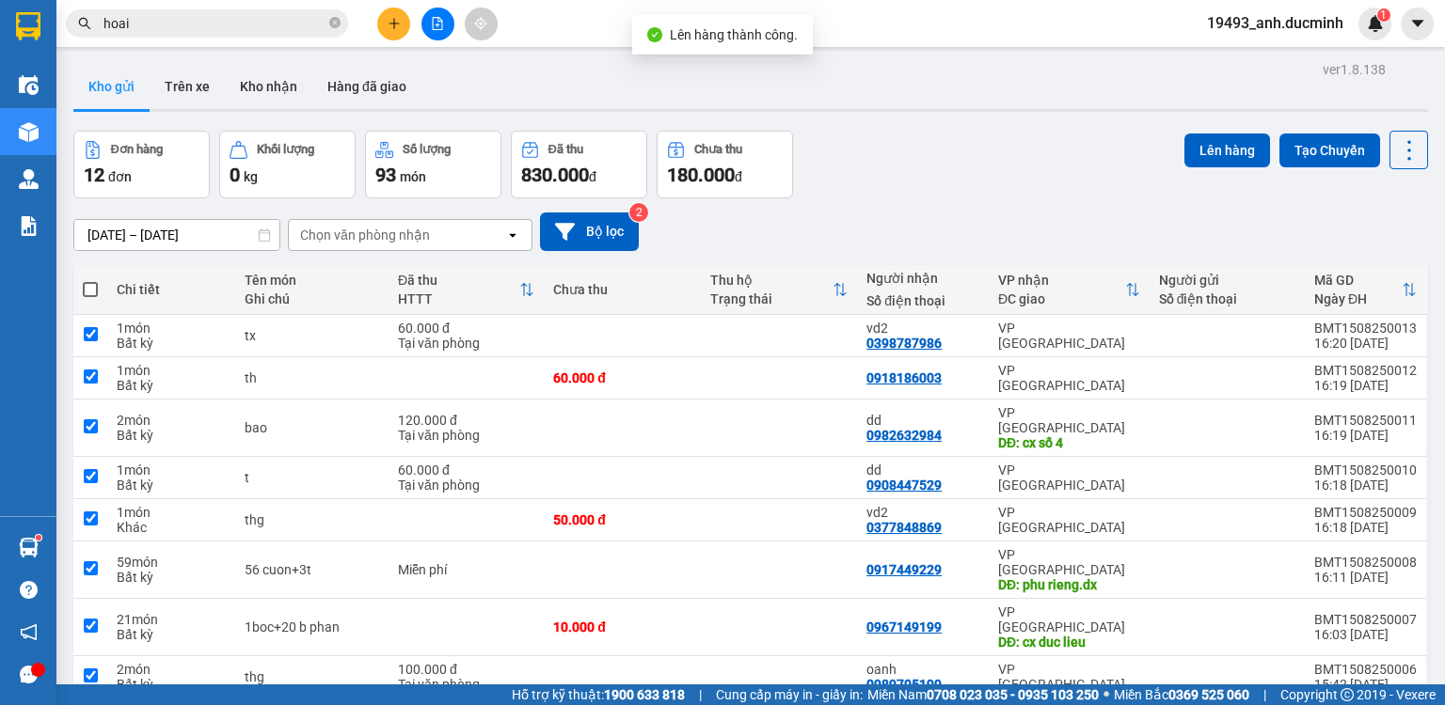
checkbox input "true"
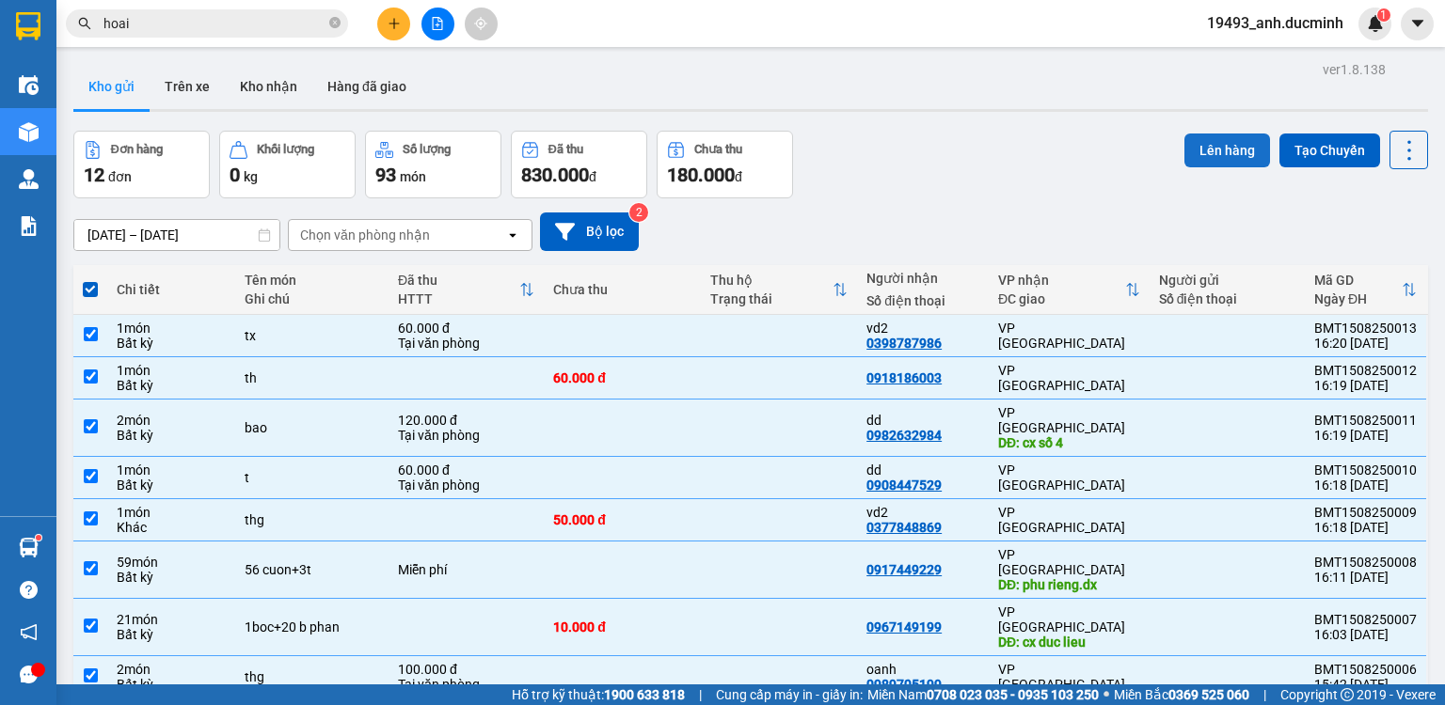
click at [1212, 147] on button "Lên hàng" at bounding box center [1227, 151] width 86 height 34
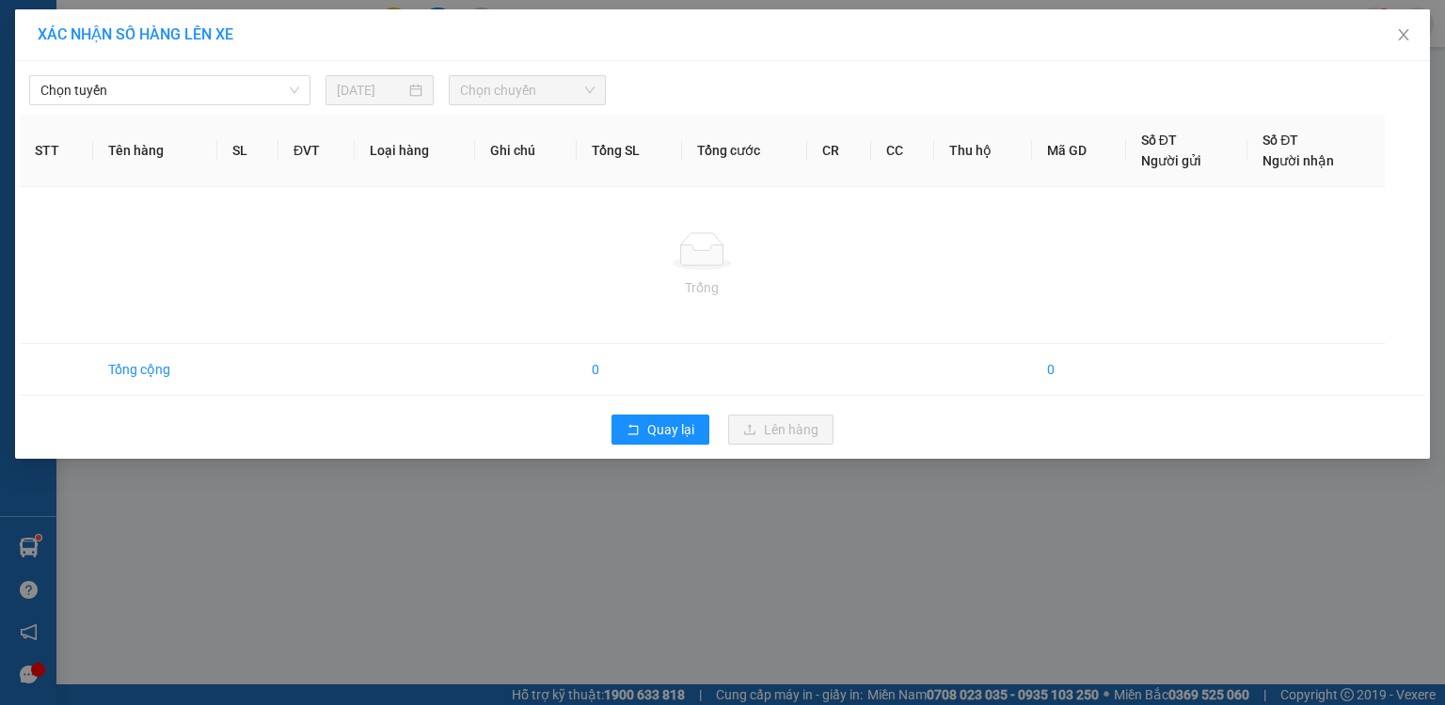
click at [179, 87] on div "XÁC NHẬN SỐ HÀNG LÊN XE Chọn tuyến 15/08/2025 Chọn chuyến STT Tên hàng SL ĐVT L…" at bounding box center [722, 352] width 1445 height 705
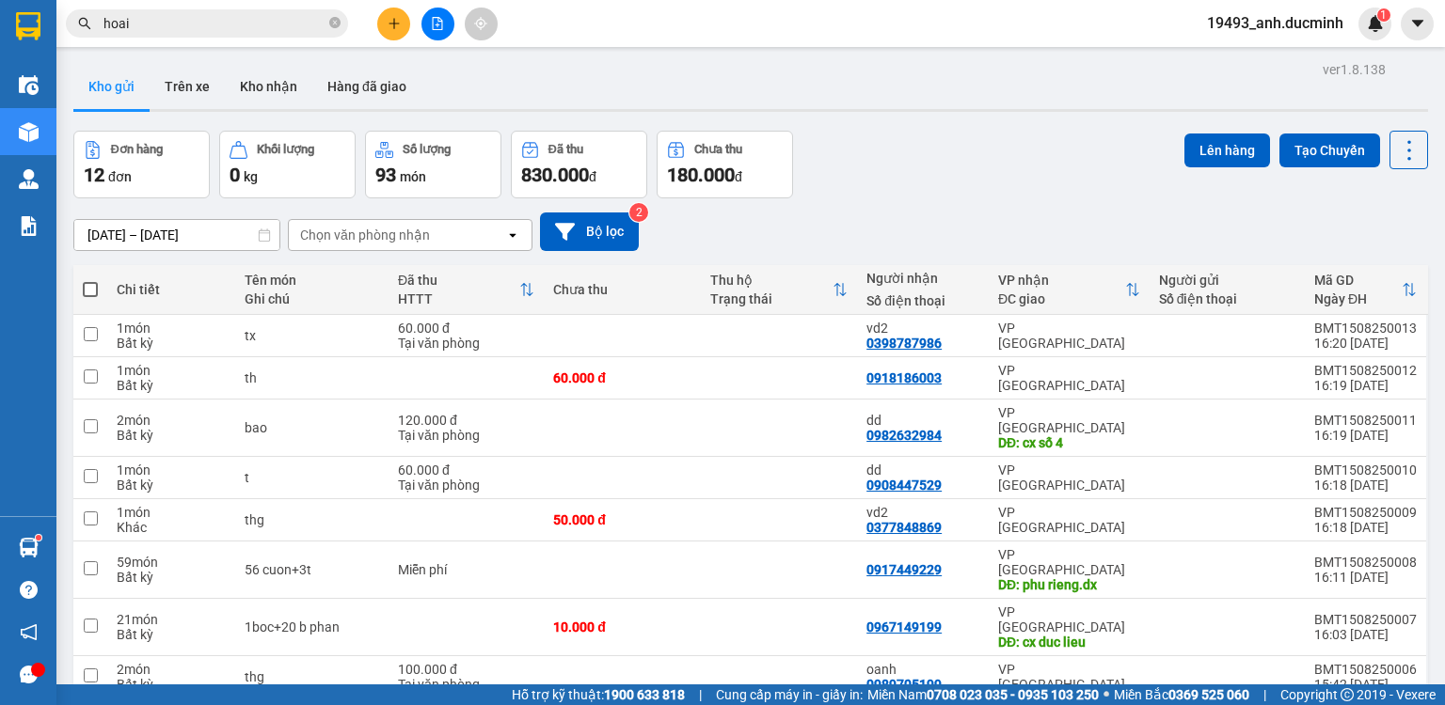
click at [89, 297] on label at bounding box center [90, 289] width 15 height 19
click at [90, 280] on input "checkbox" at bounding box center [90, 280] width 0 height 0
checkbox input "true"
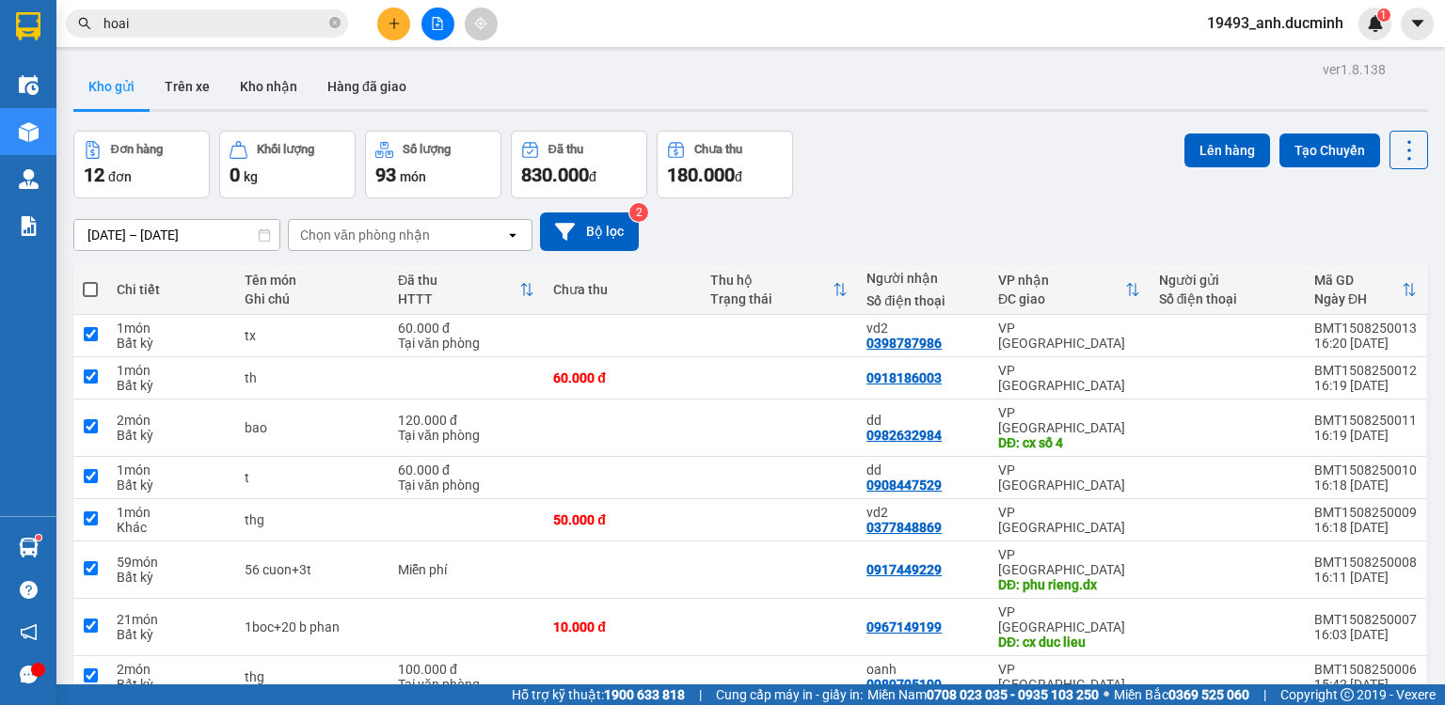
checkbox input "true"
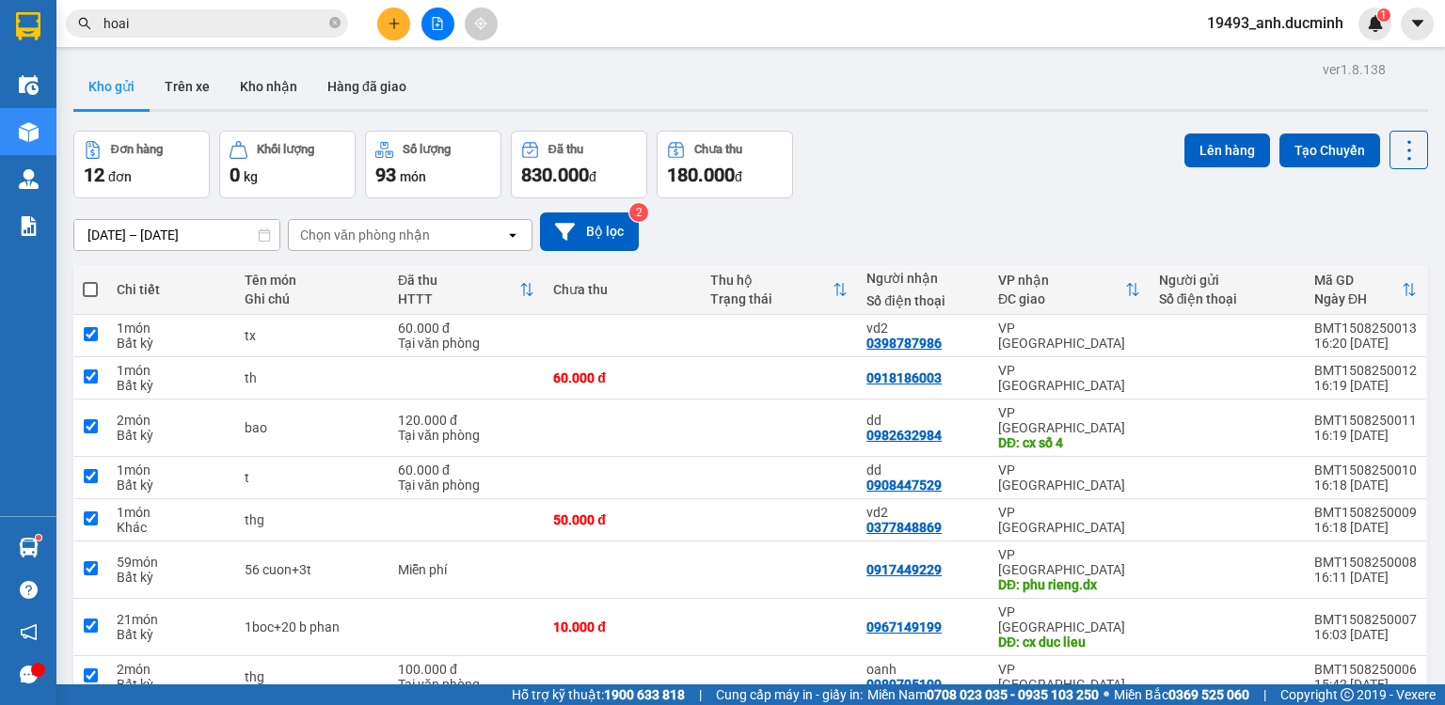
checkbox input "true"
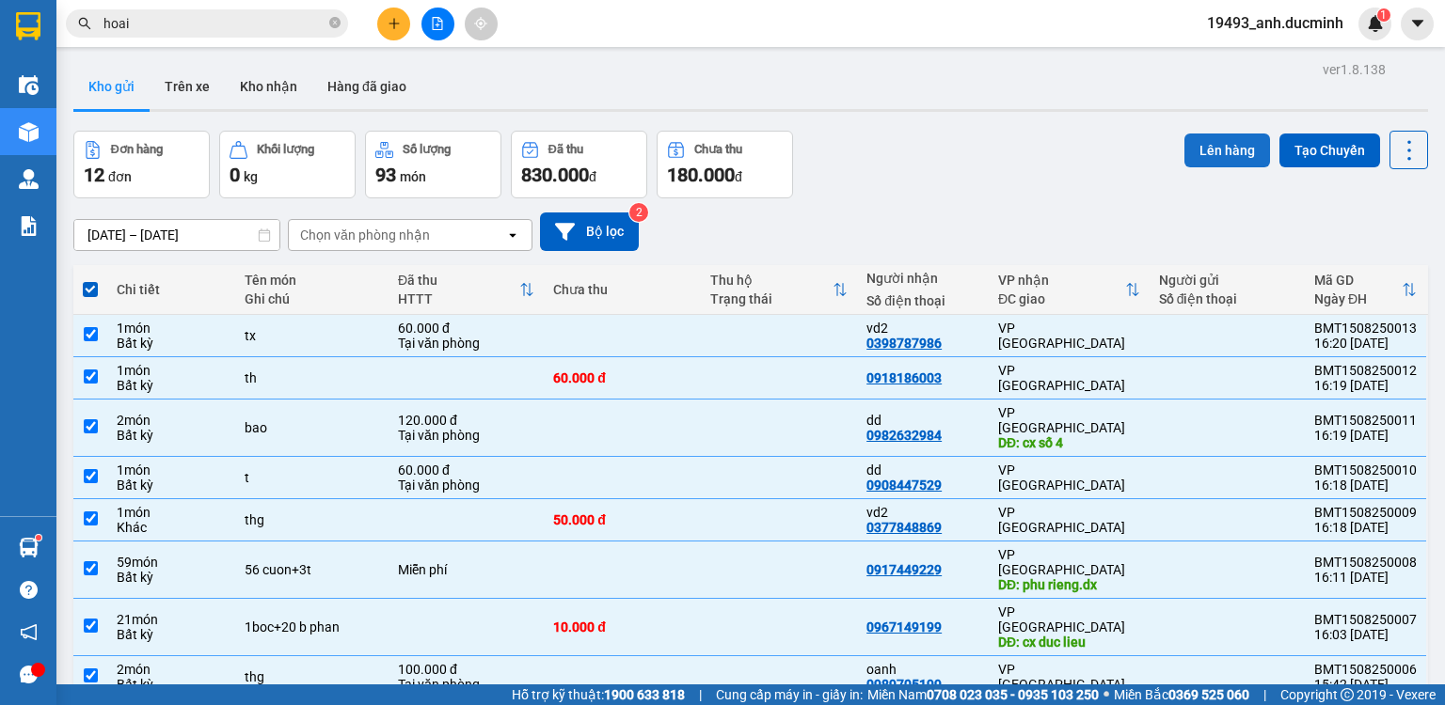
click at [1233, 159] on button "Lên hàng" at bounding box center [1227, 151] width 86 height 34
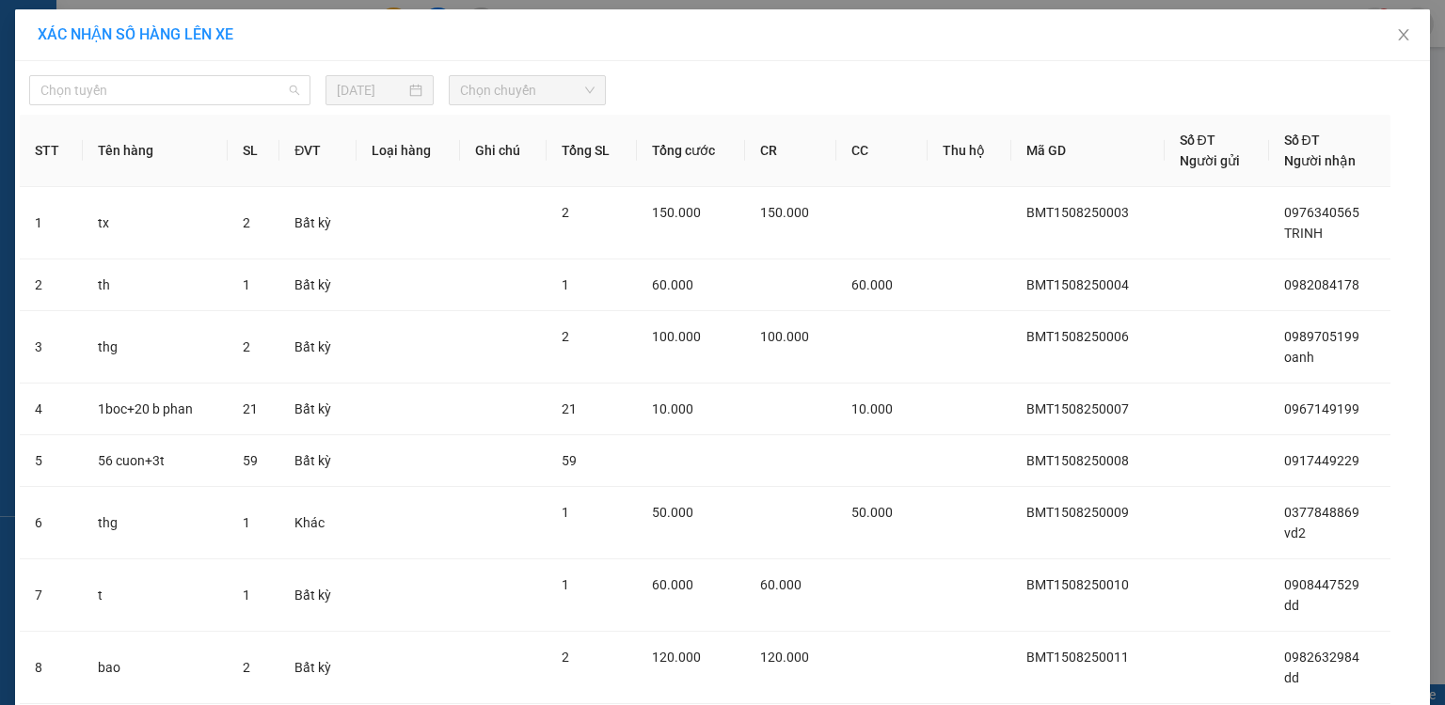
drag, startPoint x: 193, startPoint y: 89, endPoint x: 180, endPoint y: 146, distance: 58.0
click at [192, 89] on span "Chọn tuyến" at bounding box center [169, 90] width 259 height 28
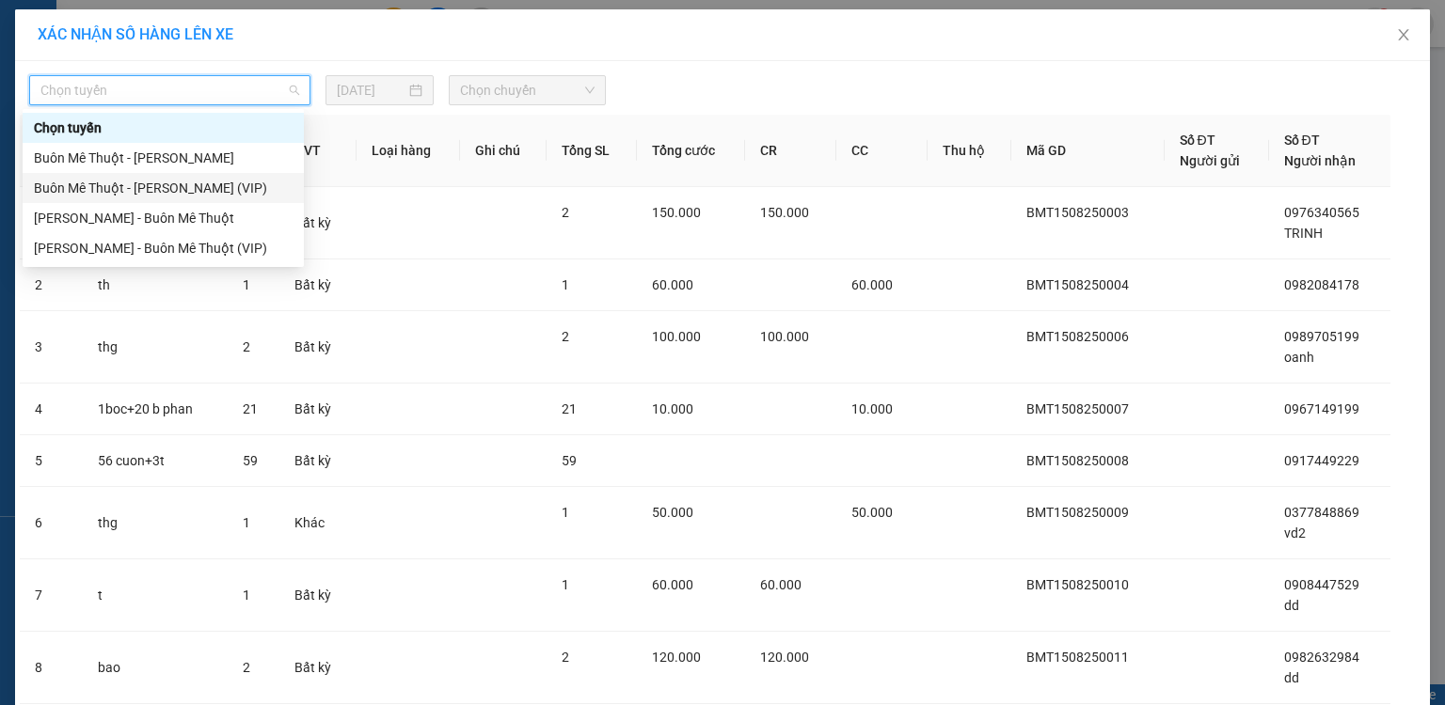
click at [174, 188] on div "Buôn Mê Thuột - [PERSON_NAME] (VIP)" at bounding box center [163, 188] width 259 height 21
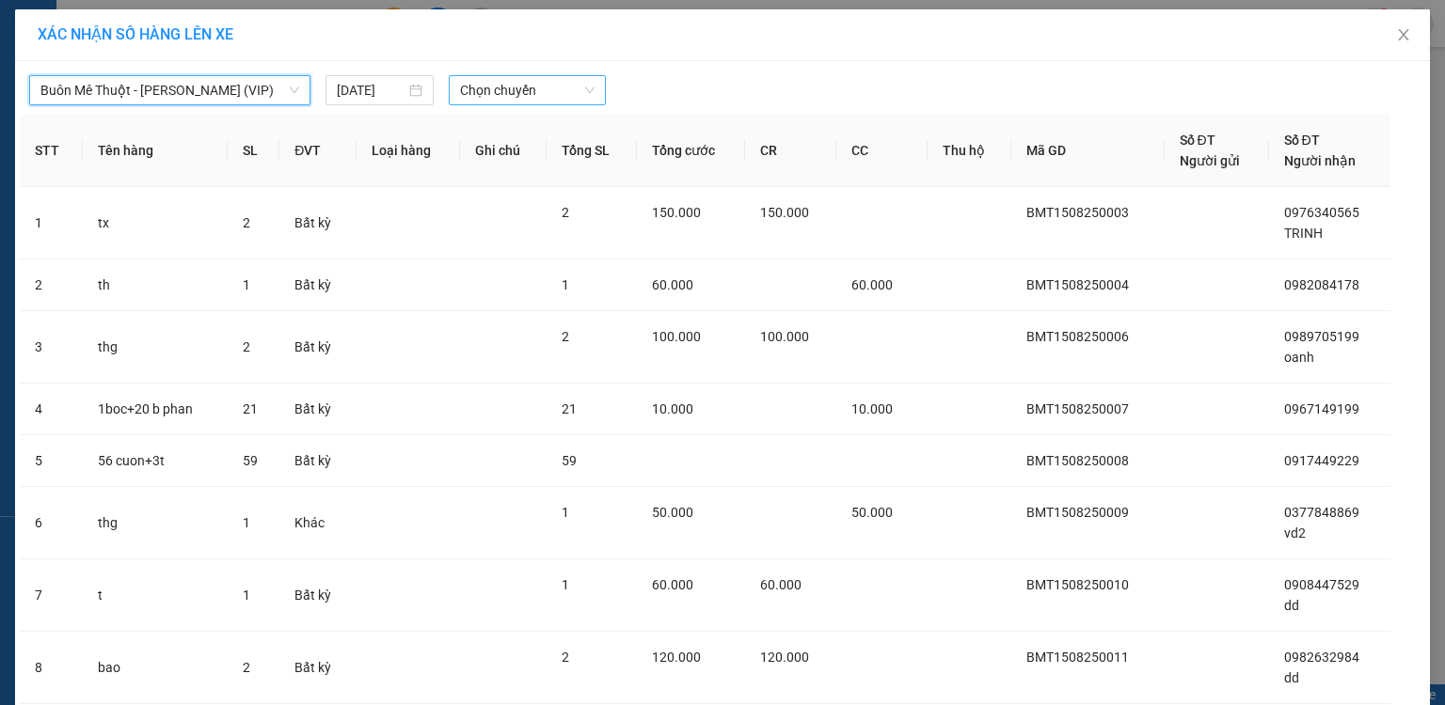
click at [482, 86] on span "Chọn chuyến" at bounding box center [527, 90] width 135 height 28
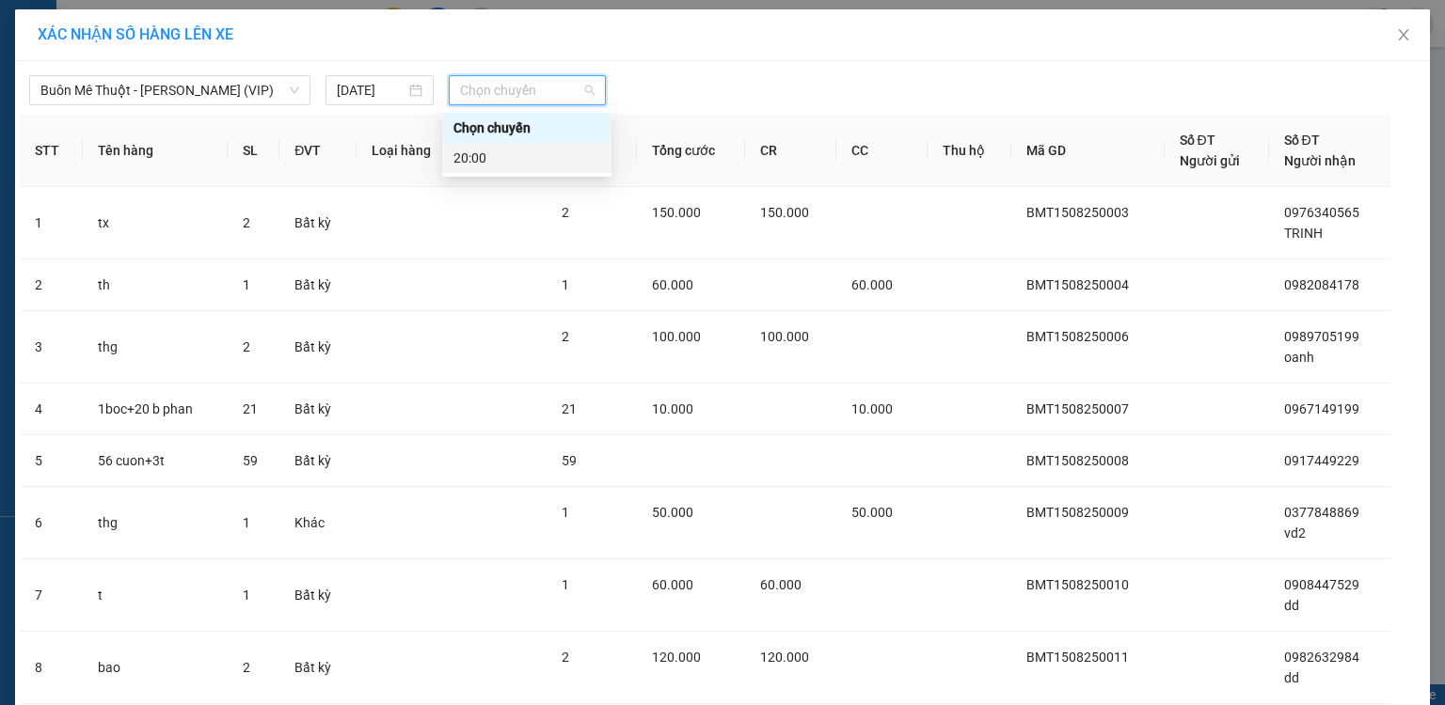
click at [477, 160] on div "20:00" at bounding box center [526, 158] width 147 height 21
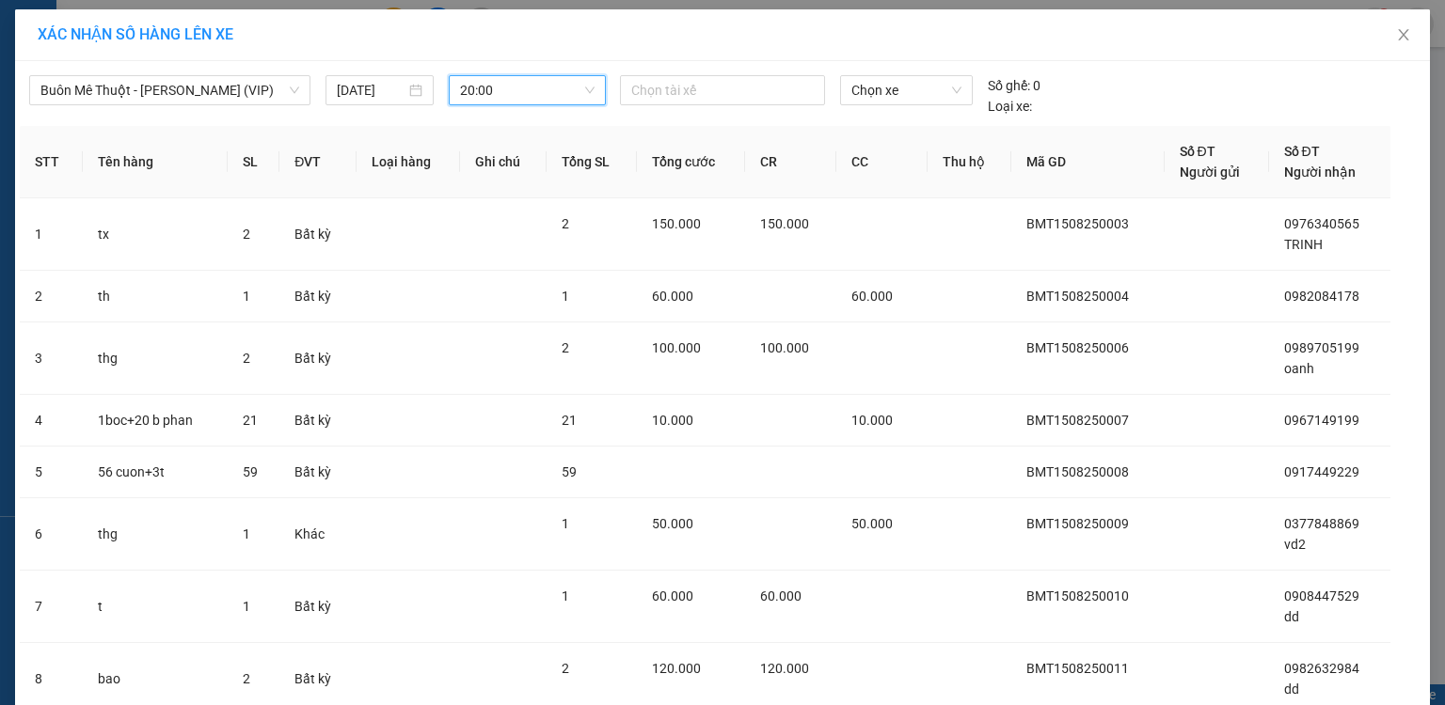
scroll to position [270, 0]
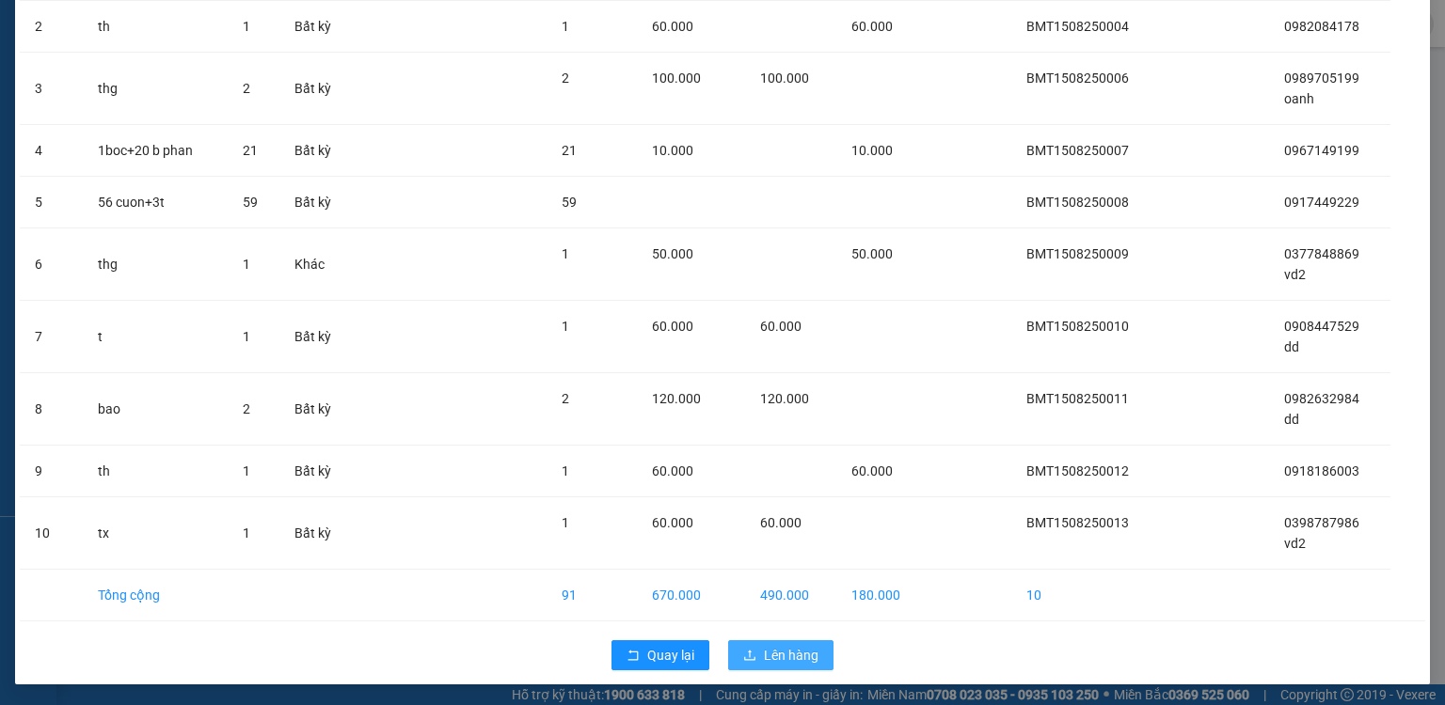
click at [764, 647] on span "Lên hàng" at bounding box center [791, 655] width 55 height 21
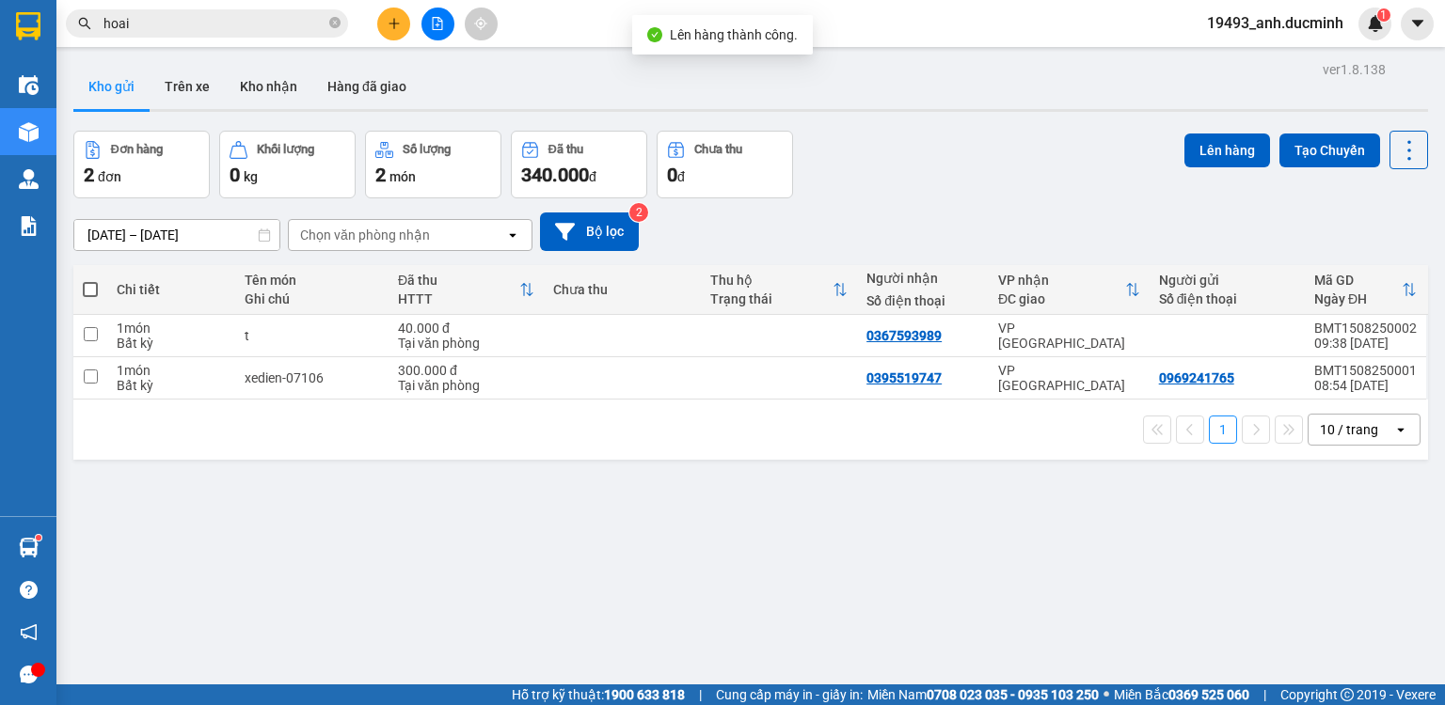
drag, startPoint x: 90, startPoint y: 285, endPoint x: 103, endPoint y: 276, distance: 15.4
click at [91, 283] on span at bounding box center [90, 289] width 15 height 15
click at [90, 280] on input "checkbox" at bounding box center [90, 280] width 0 height 0
checkbox input "true"
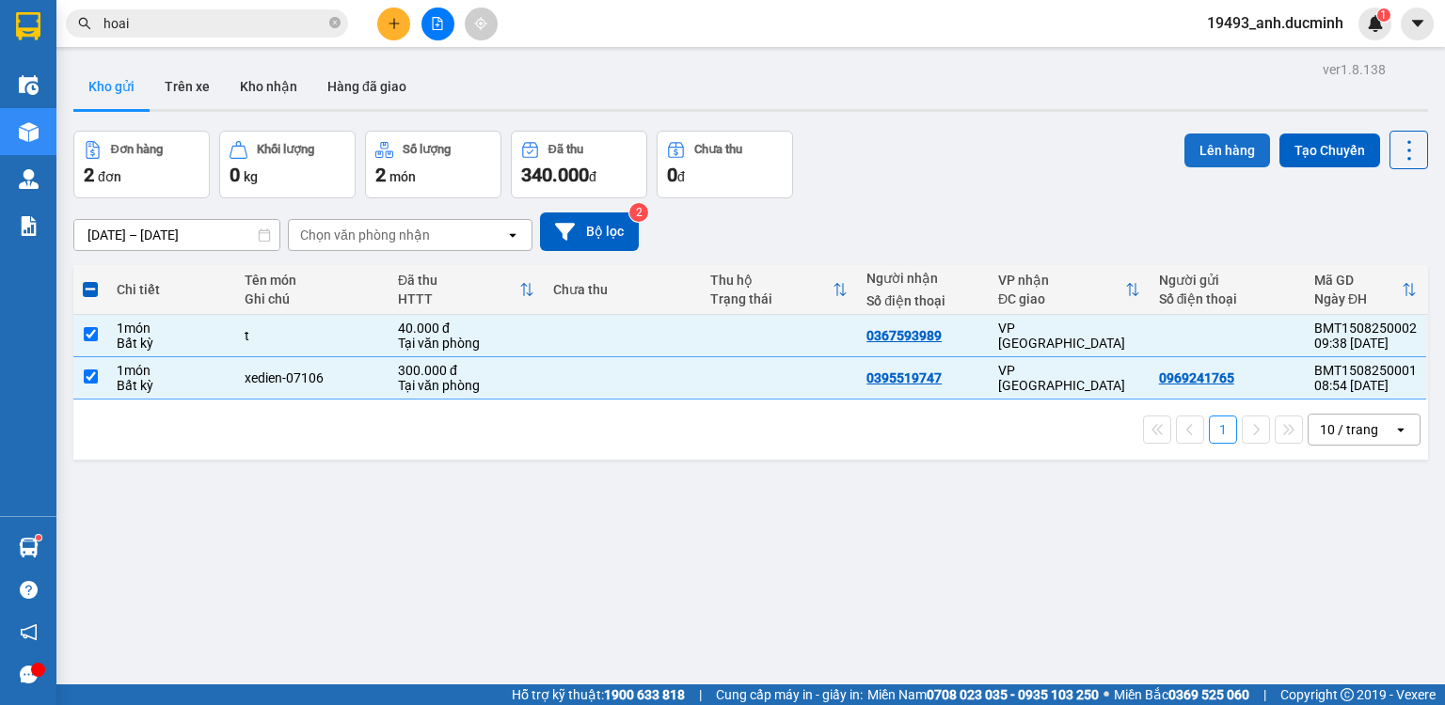
click at [1204, 154] on button "Lên hàng" at bounding box center [1227, 151] width 86 height 34
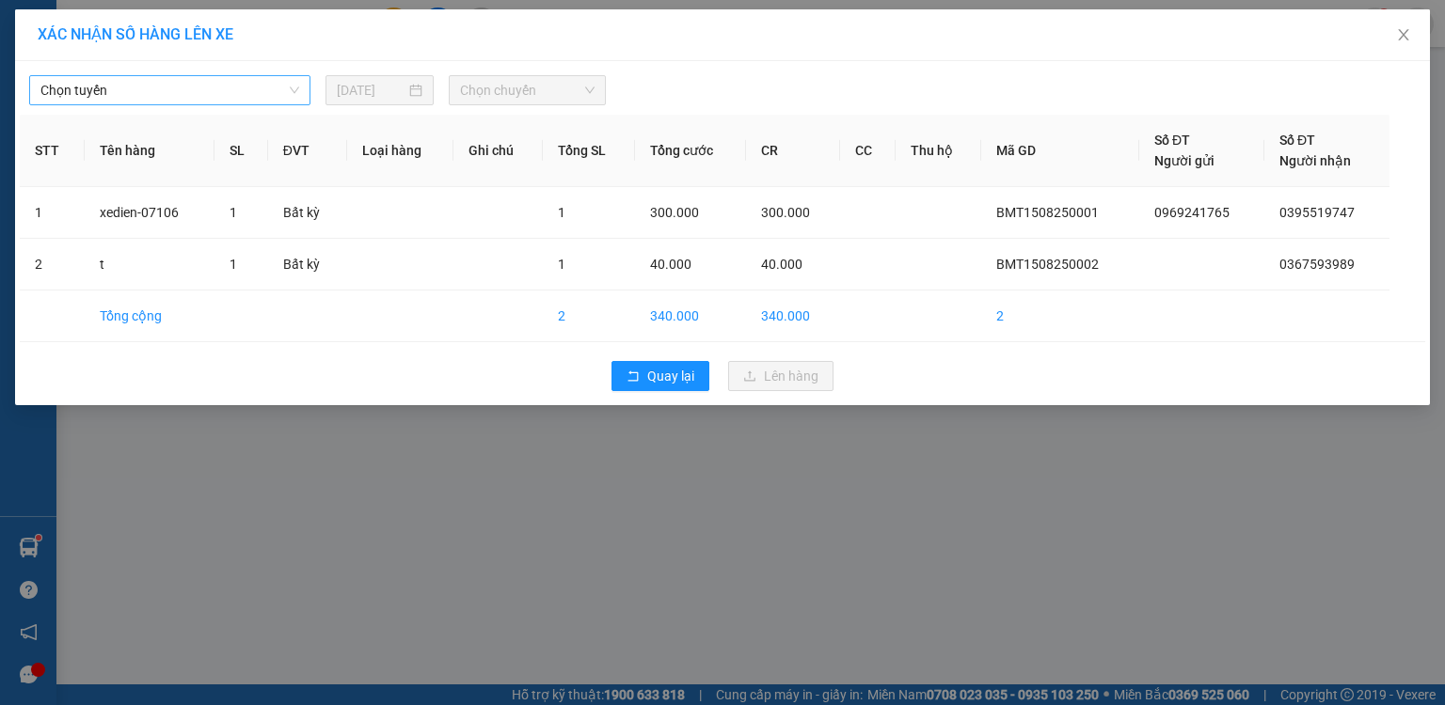
click at [199, 97] on span "Chọn tuyến" at bounding box center [169, 90] width 259 height 28
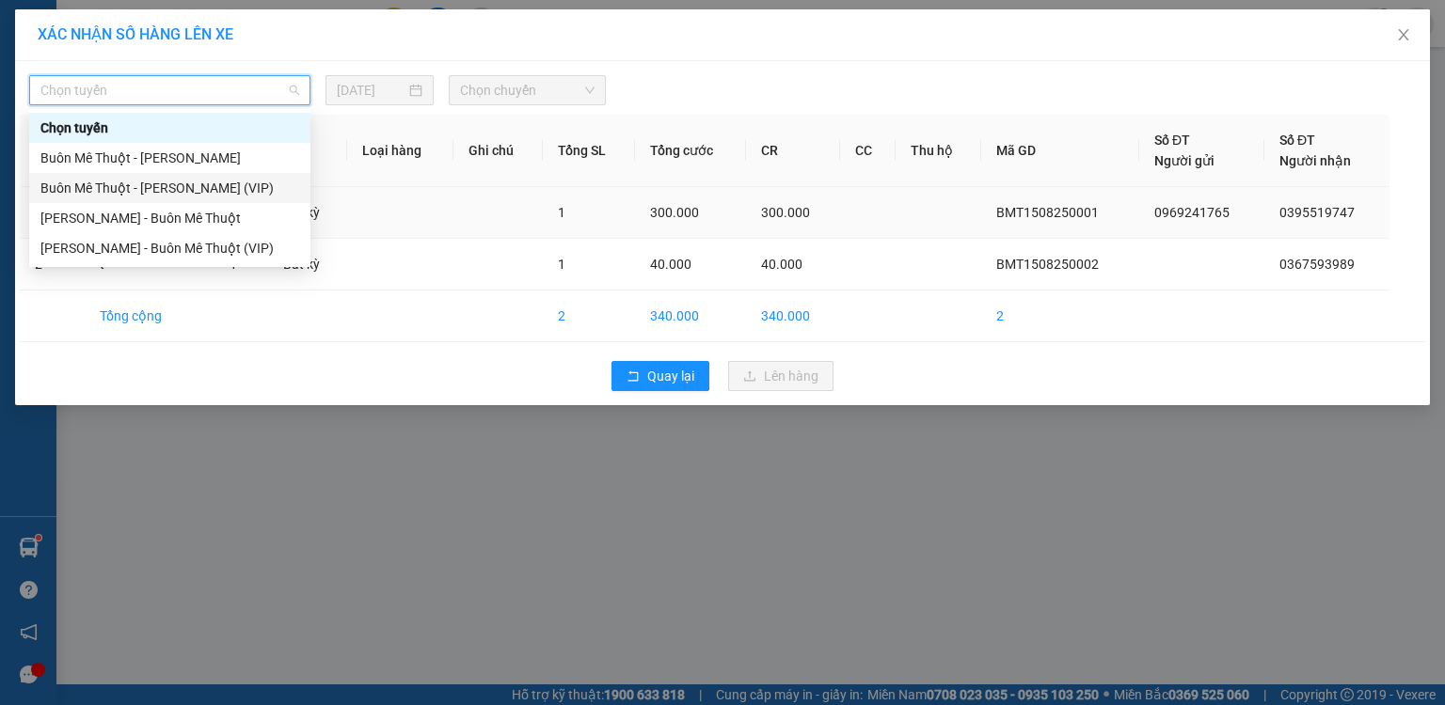
drag, startPoint x: 185, startPoint y: 190, endPoint x: 204, endPoint y: 186, distance: 19.2
click at [187, 190] on div "Buôn Mê Thuột - [PERSON_NAME] (VIP)" at bounding box center [169, 188] width 259 height 21
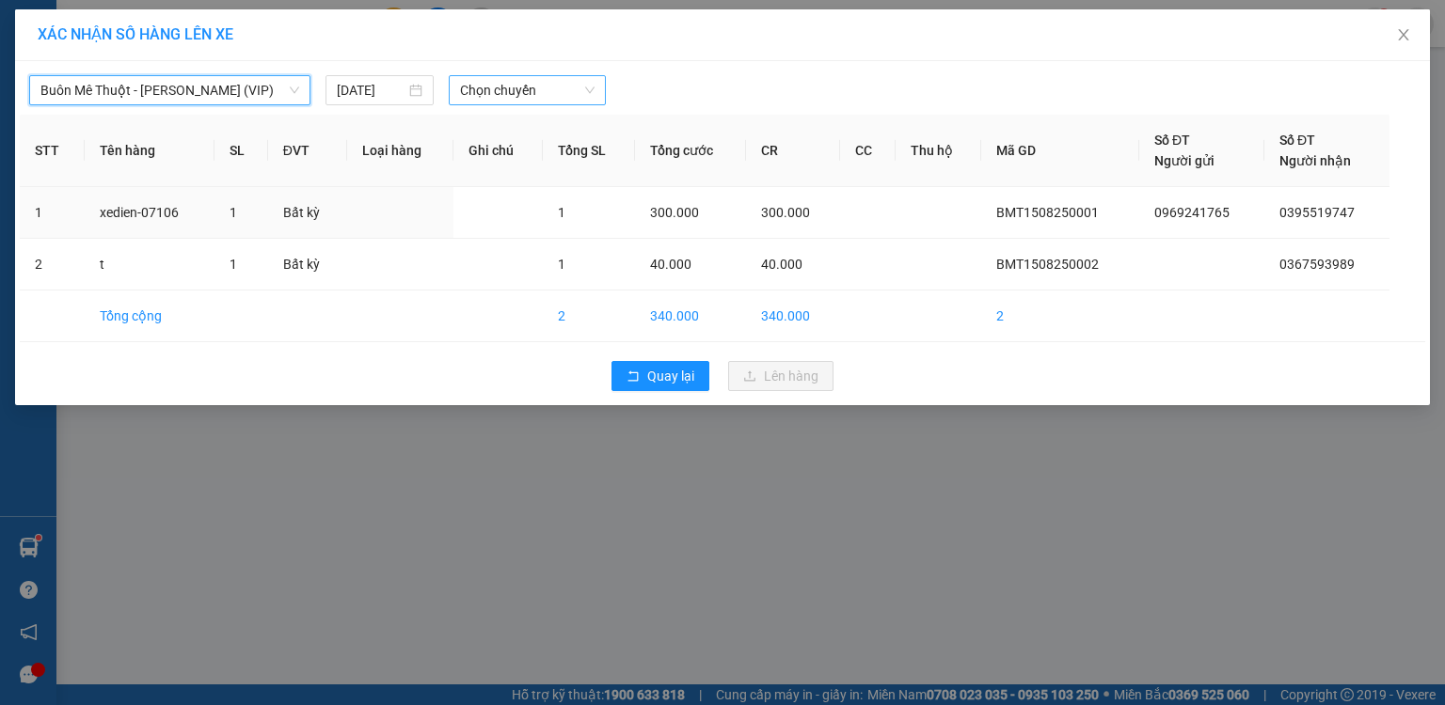
click at [498, 91] on span "Chọn chuyến" at bounding box center [527, 90] width 135 height 28
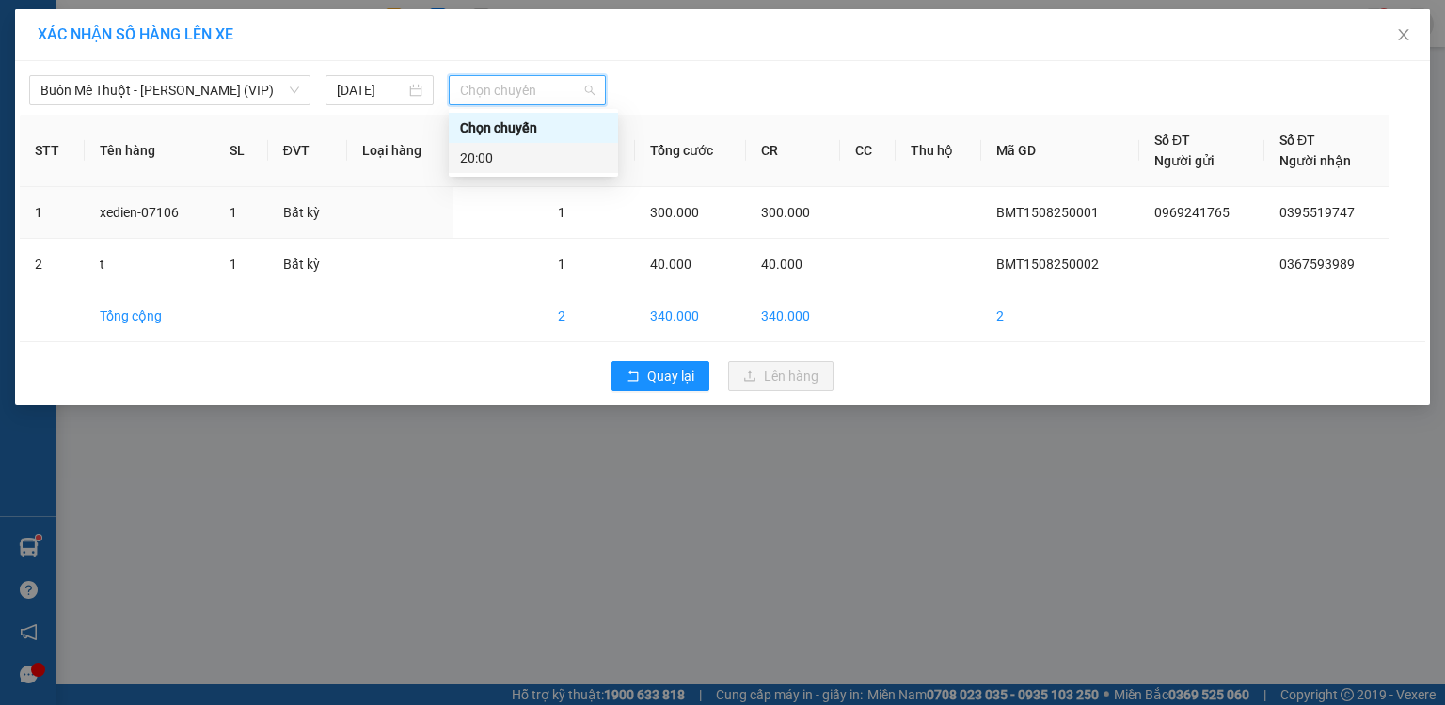
click at [493, 155] on div "20:00" at bounding box center [533, 158] width 147 height 21
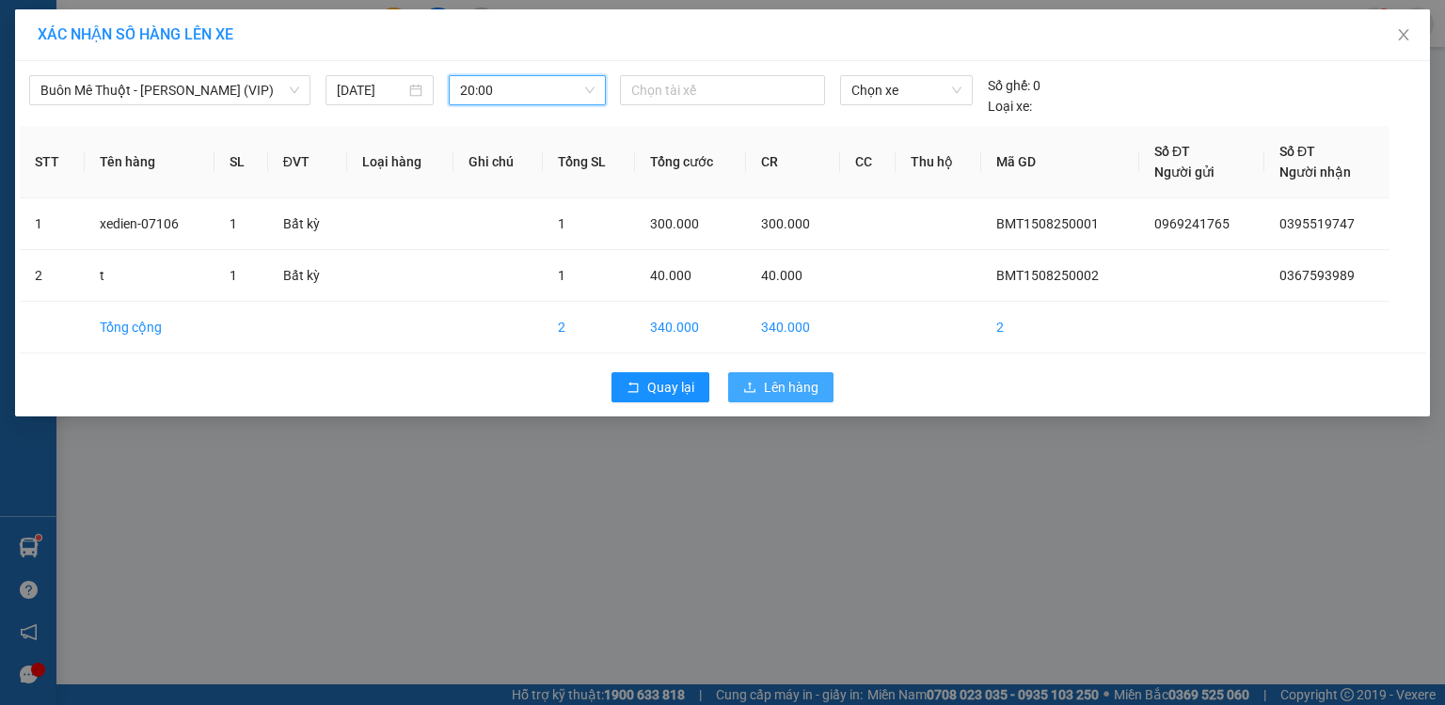
click at [770, 384] on span "Lên hàng" at bounding box center [791, 387] width 55 height 21
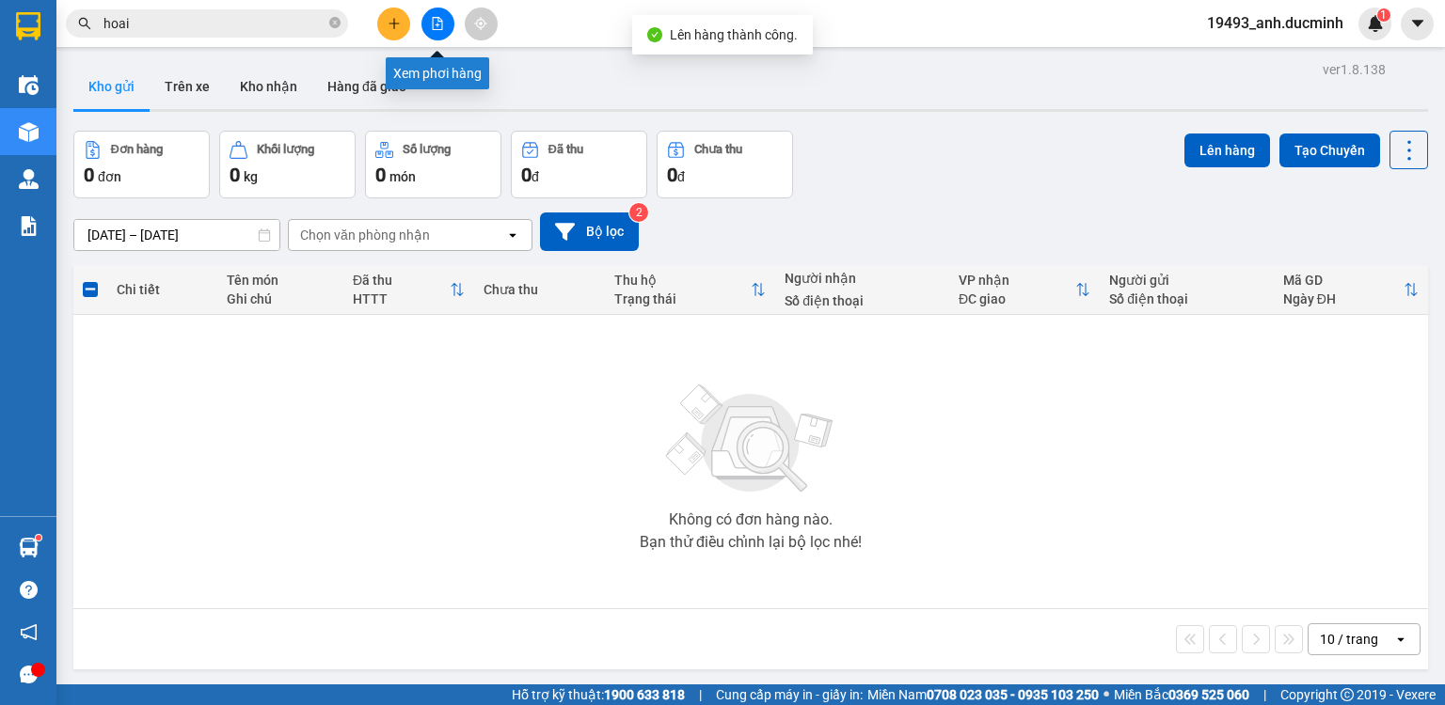
click at [436, 23] on icon "file-add" at bounding box center [437, 23] width 13 height 13
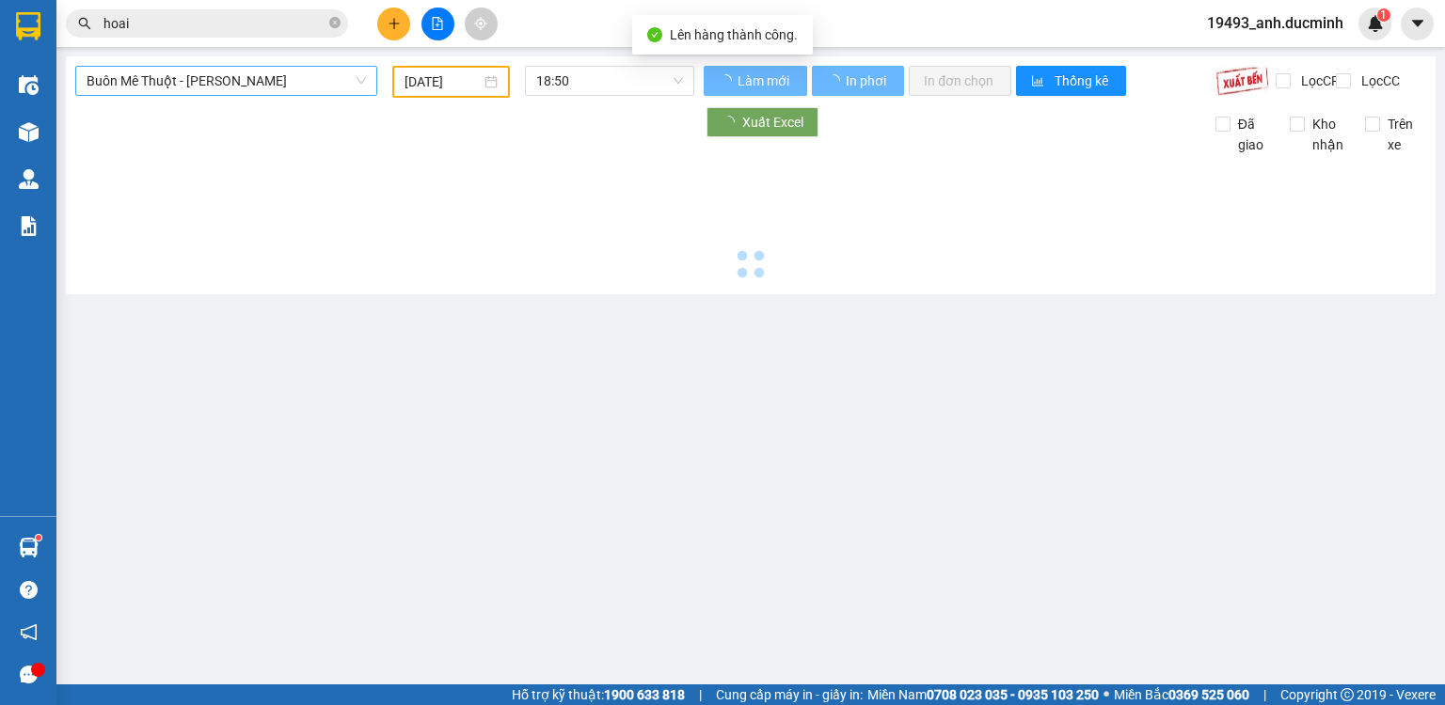
type input "[DATE]"
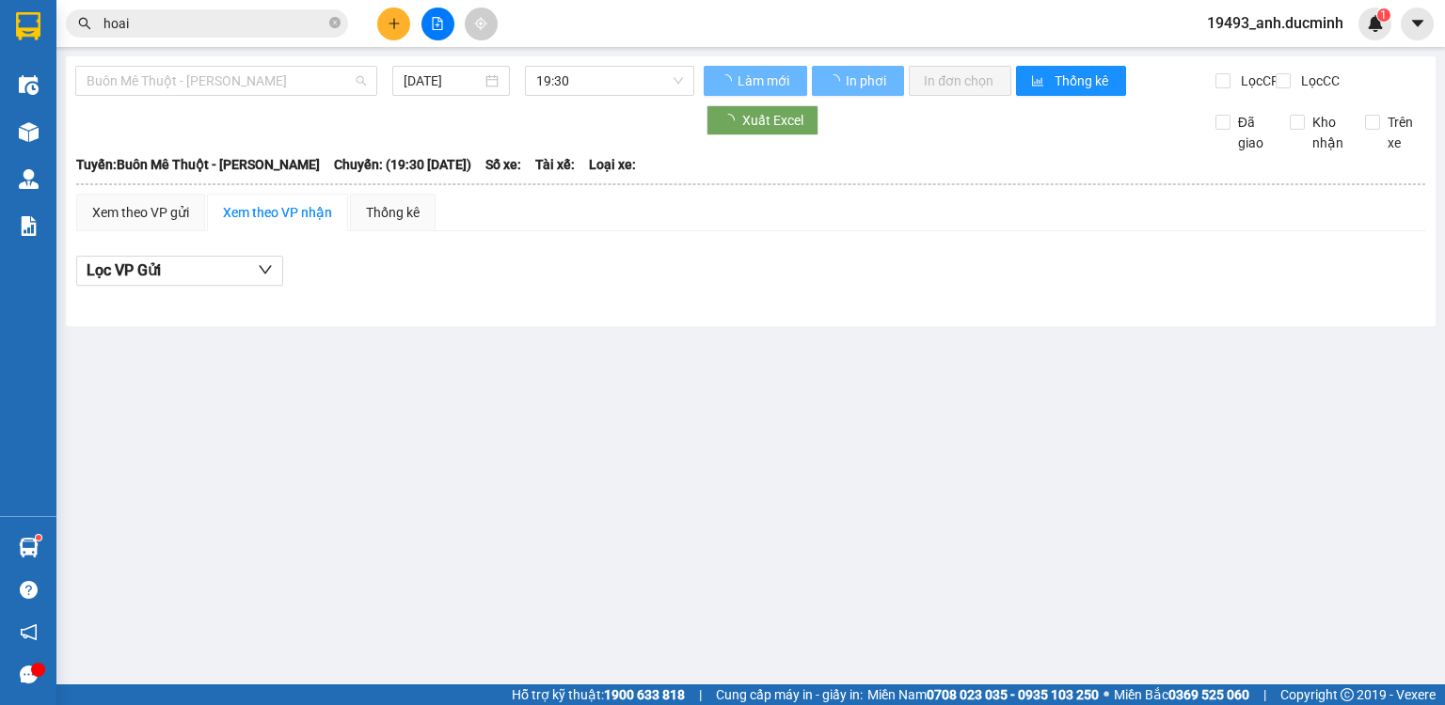
drag, startPoint x: 224, startPoint y: 78, endPoint x: 212, endPoint y: 154, distance: 77.2
click at [224, 79] on span "Buôn Mê Thuột - [PERSON_NAME]" at bounding box center [226, 81] width 279 height 28
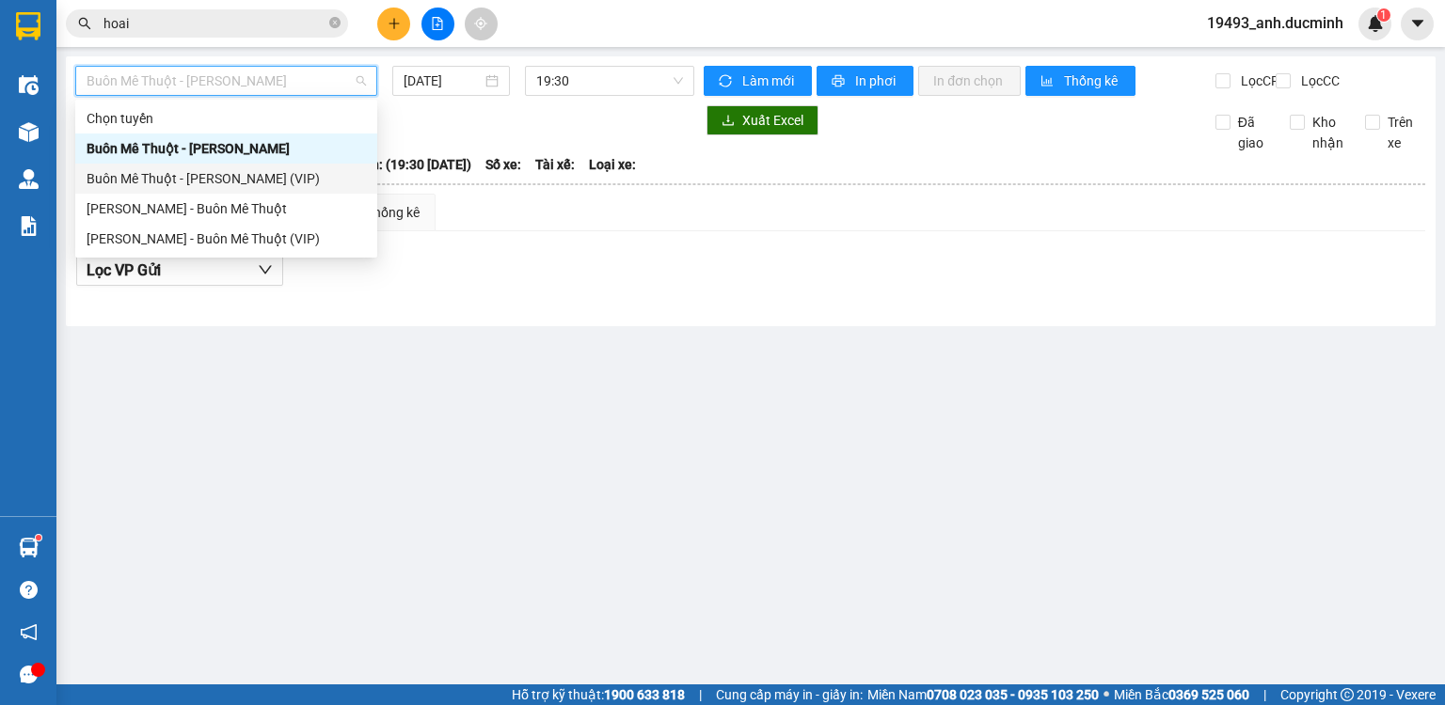
click at [210, 174] on div "Buôn Mê Thuột - [PERSON_NAME] (VIP)" at bounding box center [226, 178] width 279 height 21
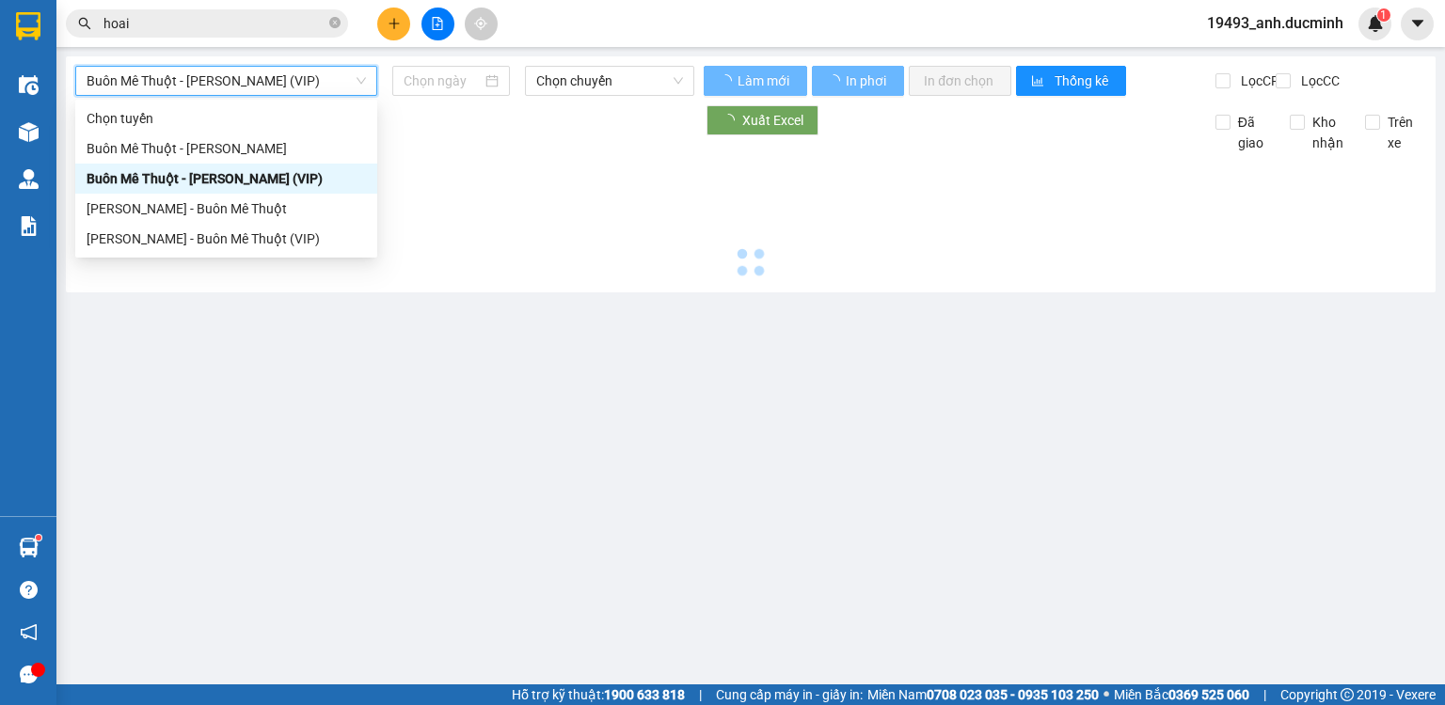
type input "[DATE]"
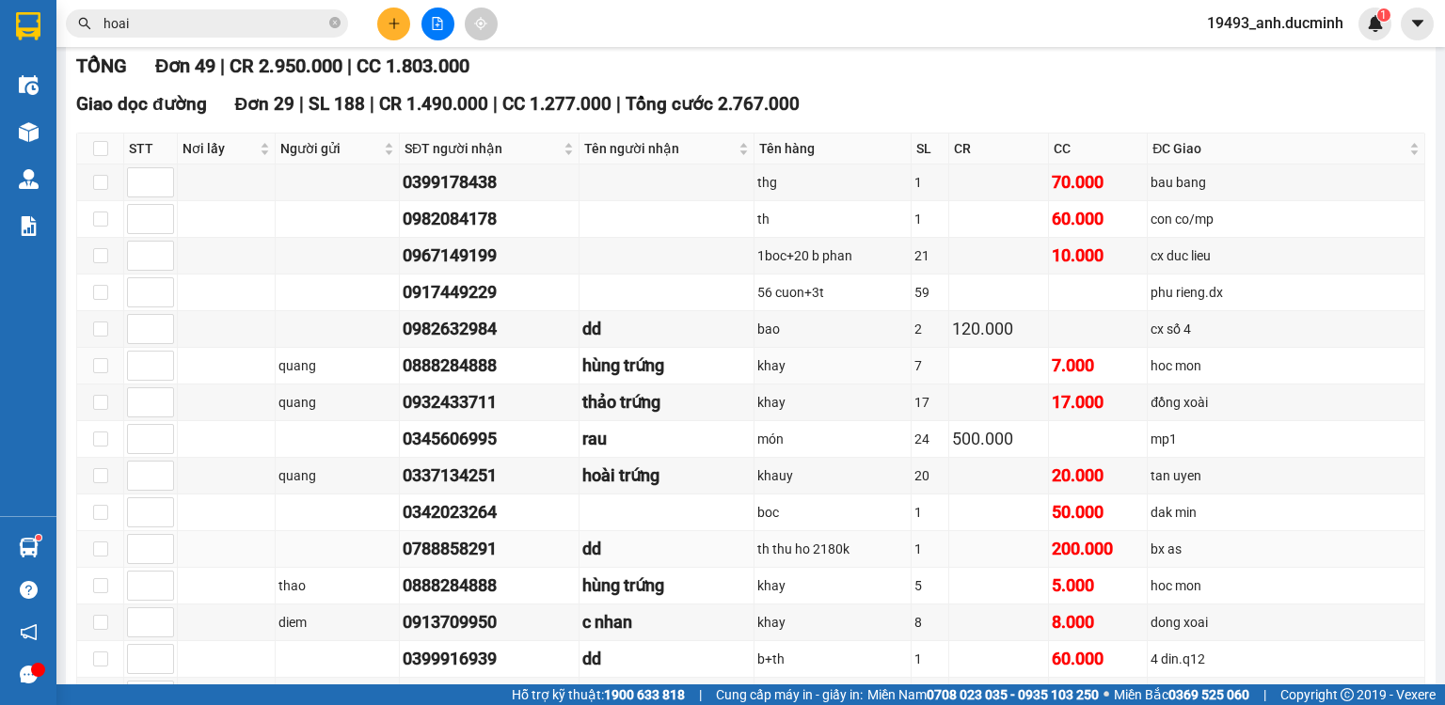
scroll to position [451, 0]
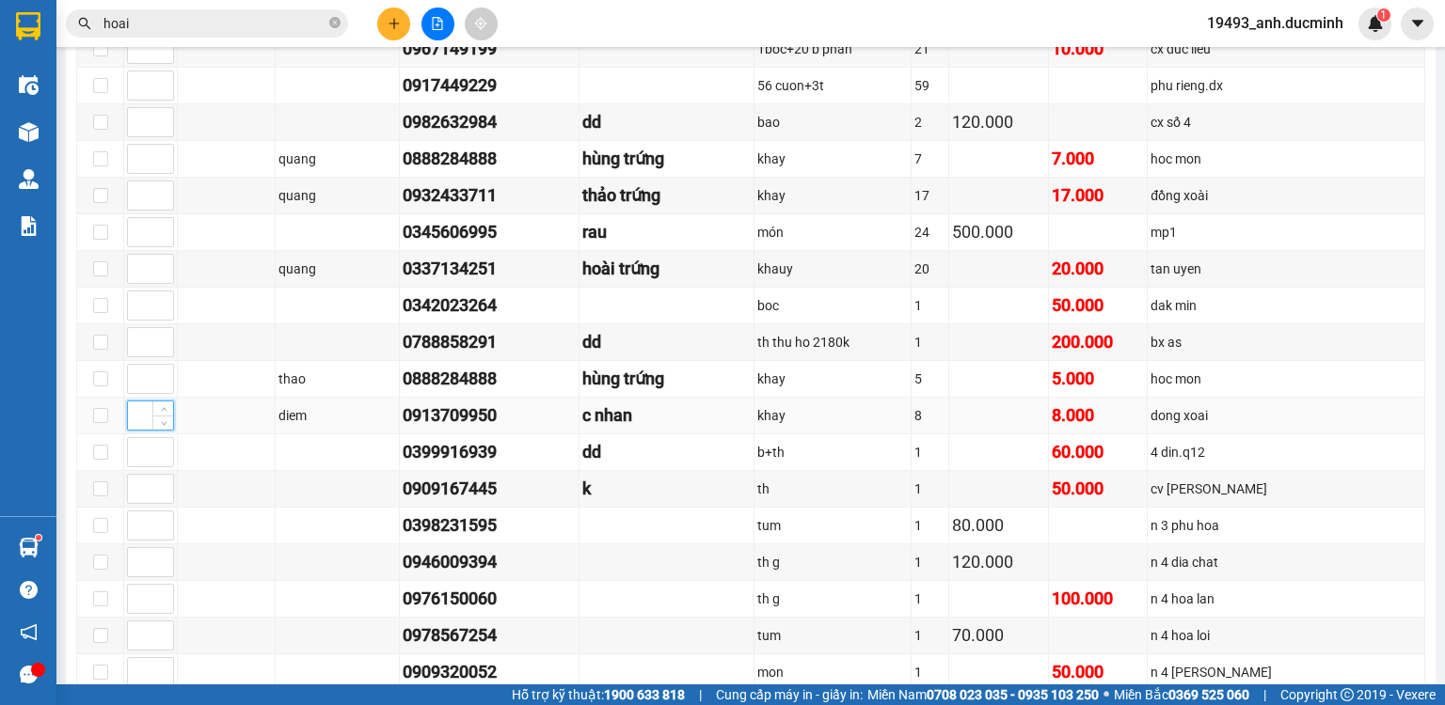
click at [139, 425] on input at bounding box center [150, 416] width 45 height 28
type input "1"
click at [145, 393] on input at bounding box center [150, 379] width 45 height 28
type input "1"
click at [136, 283] on input at bounding box center [150, 269] width 45 height 28
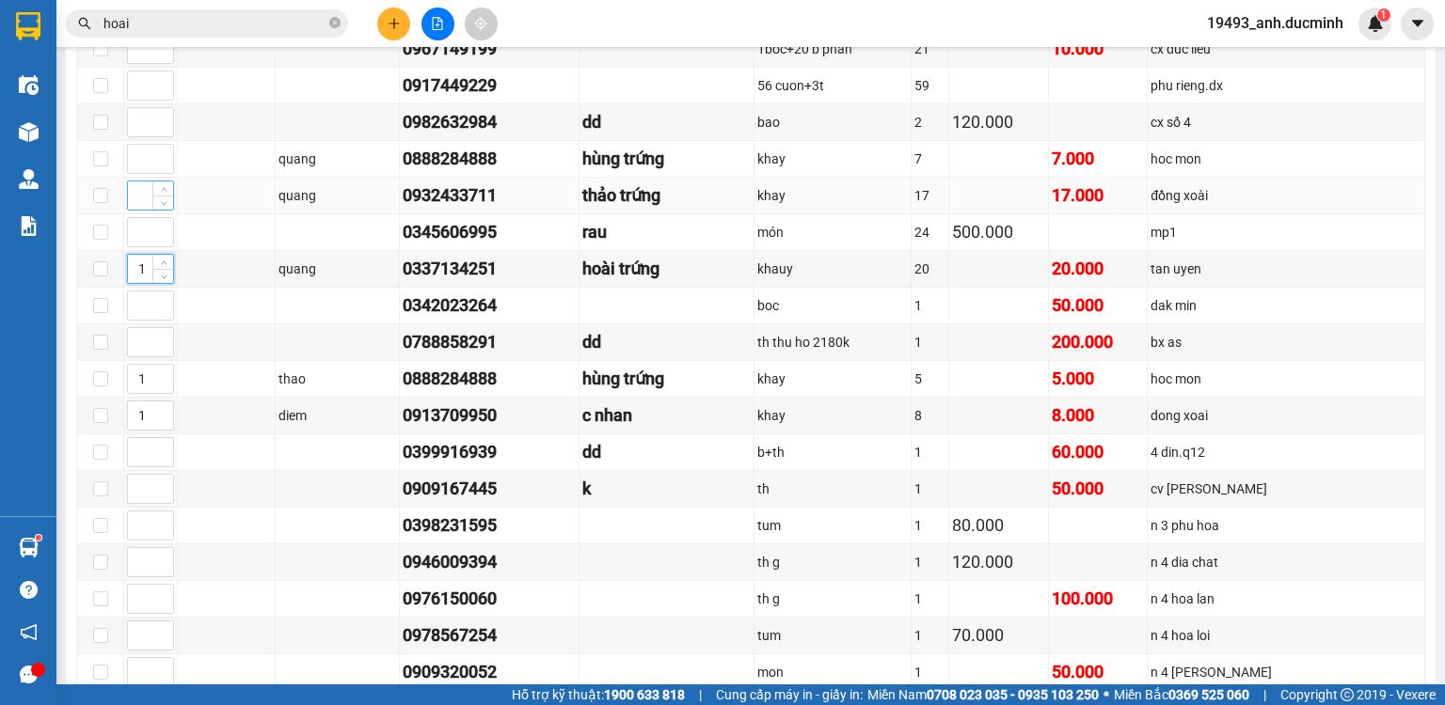
type input "1"
click at [135, 209] on input at bounding box center [150, 196] width 45 height 28
type input "1"
click at [137, 173] on input at bounding box center [150, 159] width 45 height 28
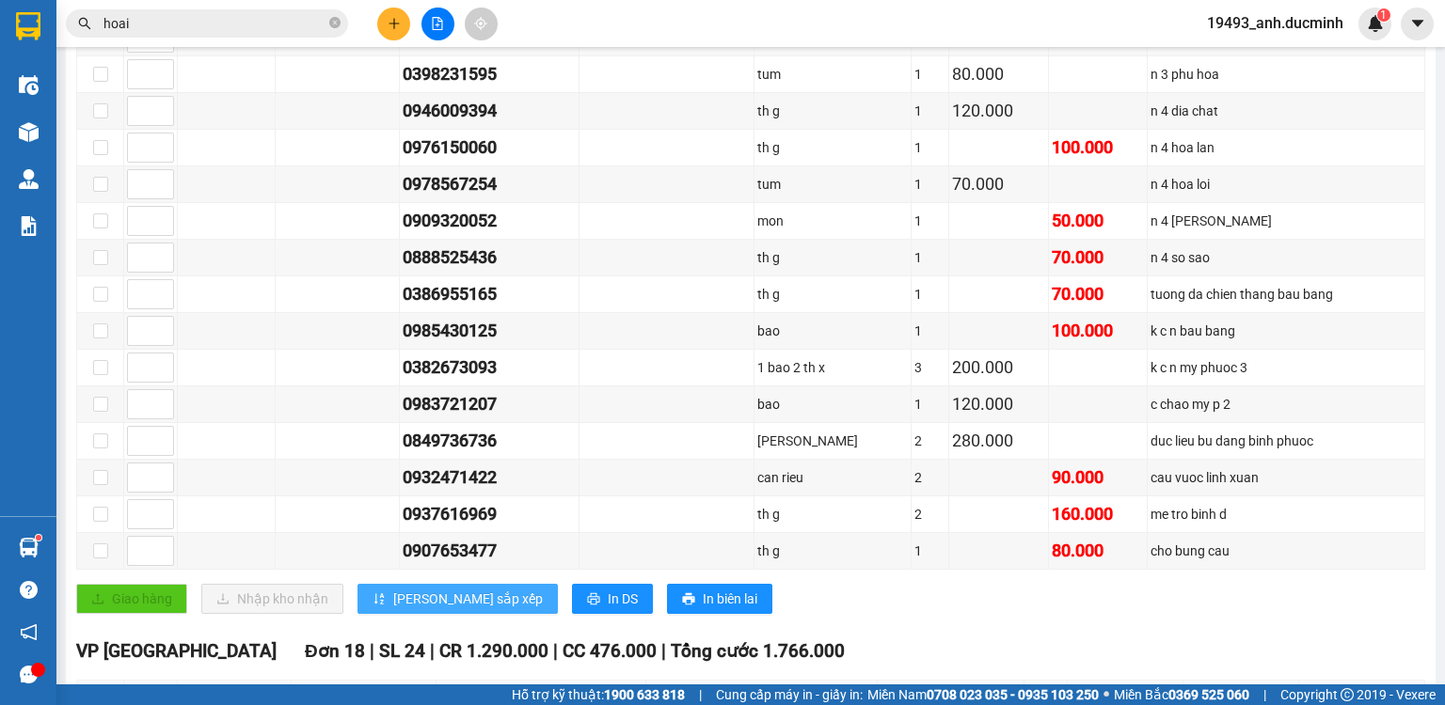
type input "1"
click at [412, 598] on span "[PERSON_NAME] sắp xếp" at bounding box center [468, 599] width 150 height 21
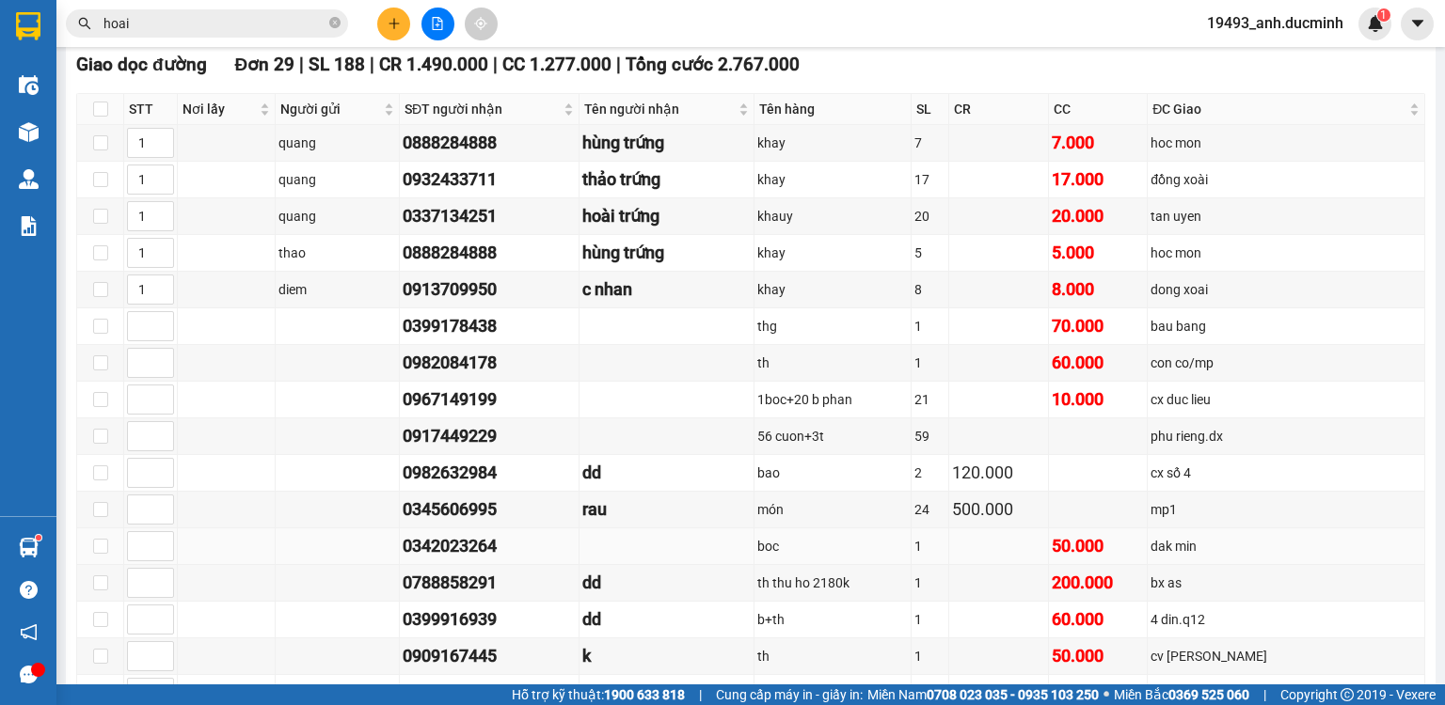
scroll to position [301, 0]
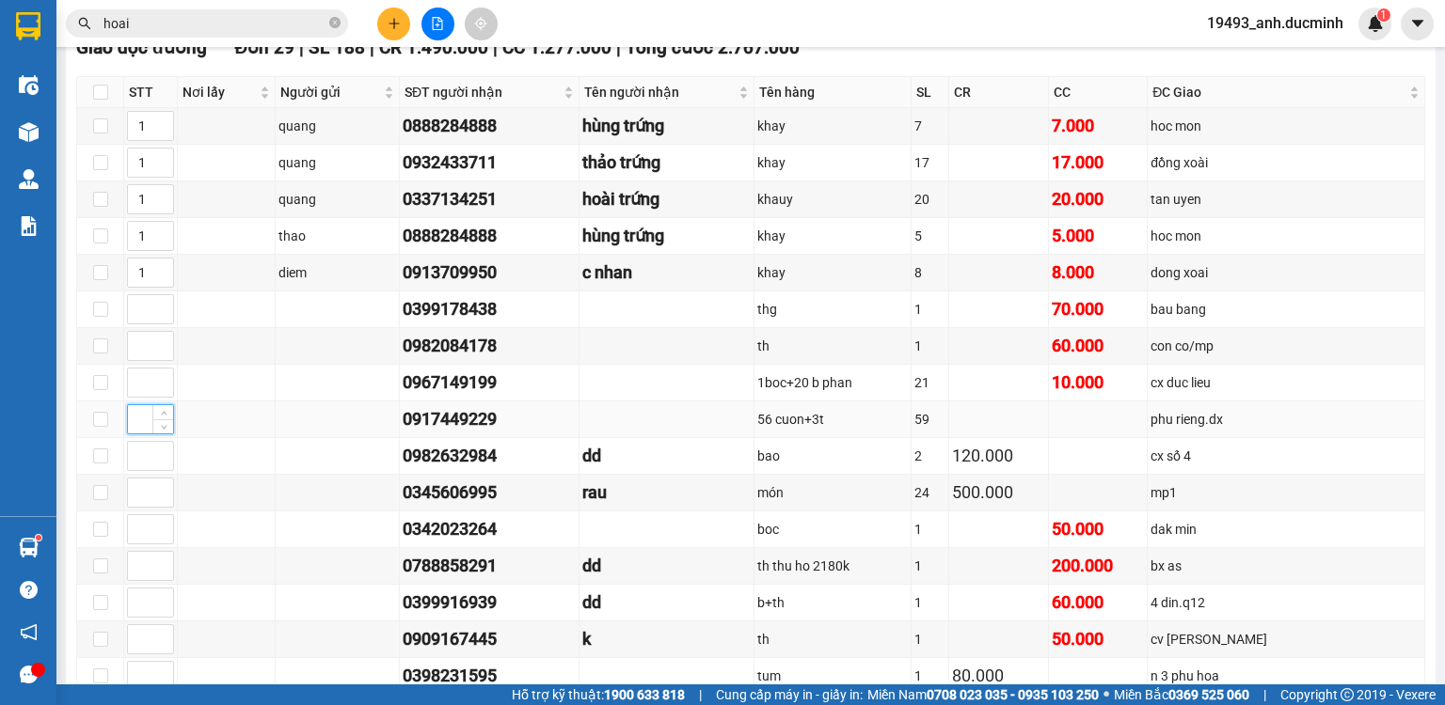
click at [137, 434] on input at bounding box center [150, 419] width 45 height 28
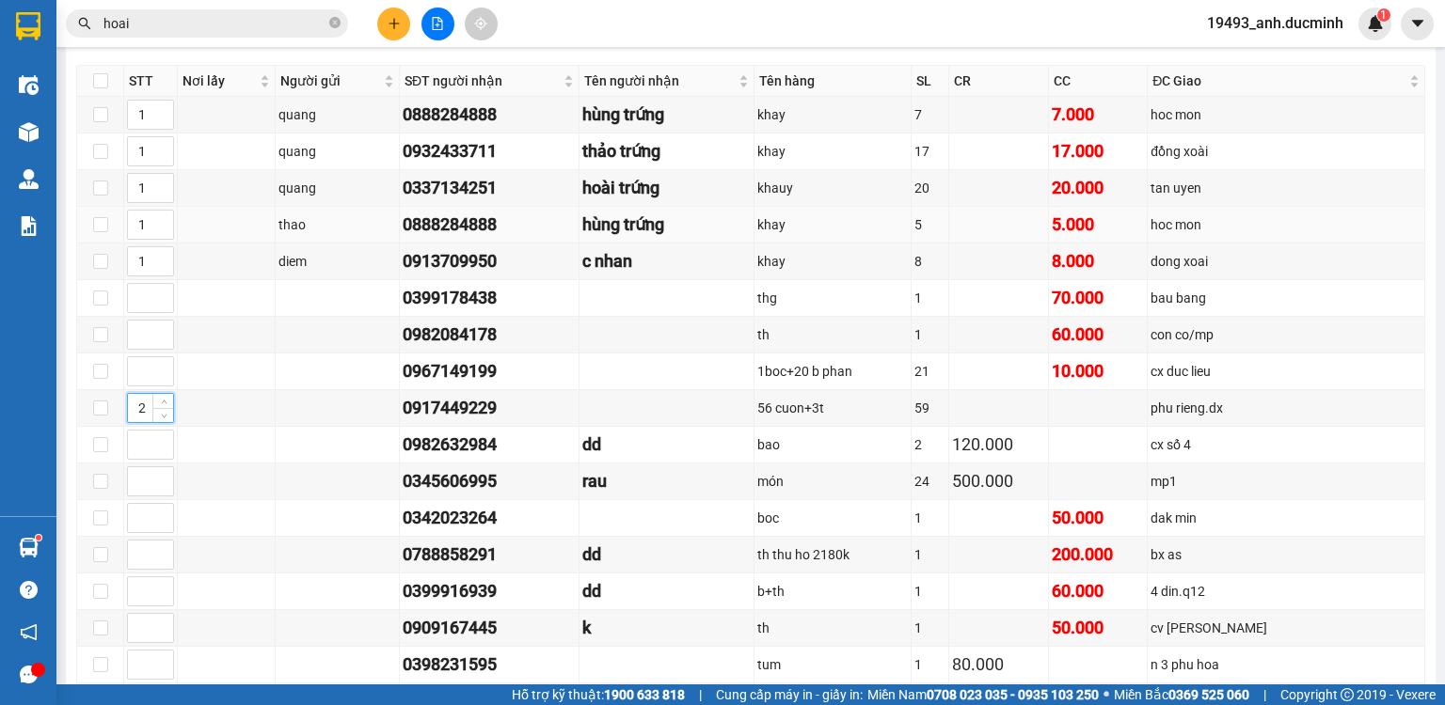
scroll to position [376, 0]
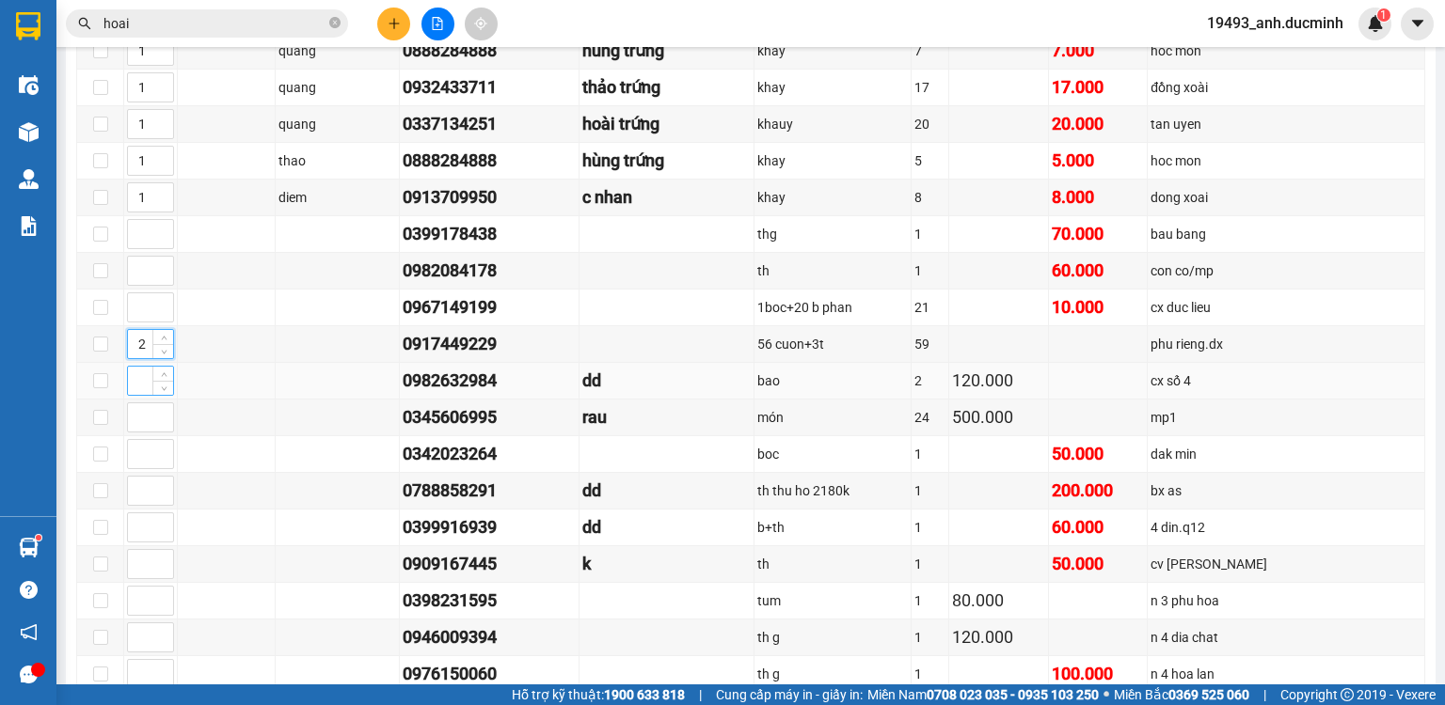
type input "2"
click at [149, 392] on input at bounding box center [150, 381] width 45 height 28
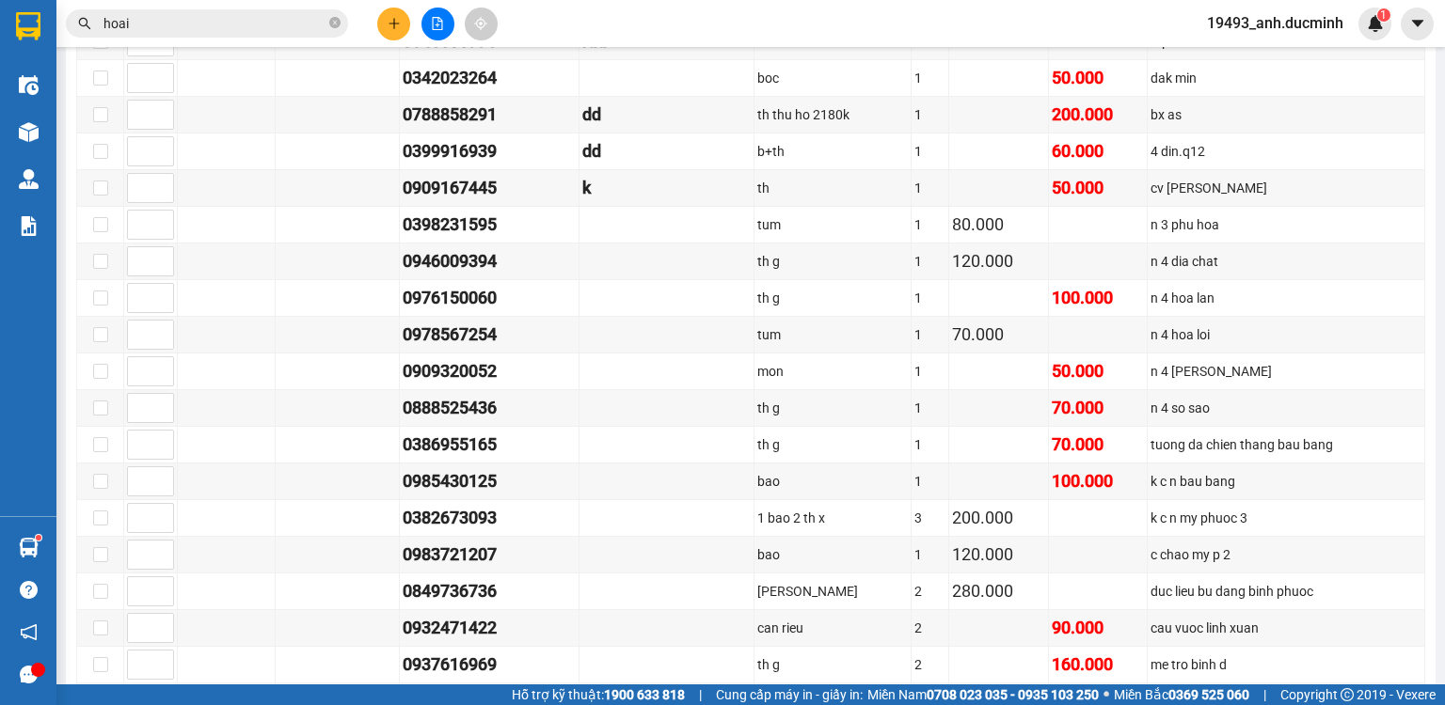
scroll to position [978, 0]
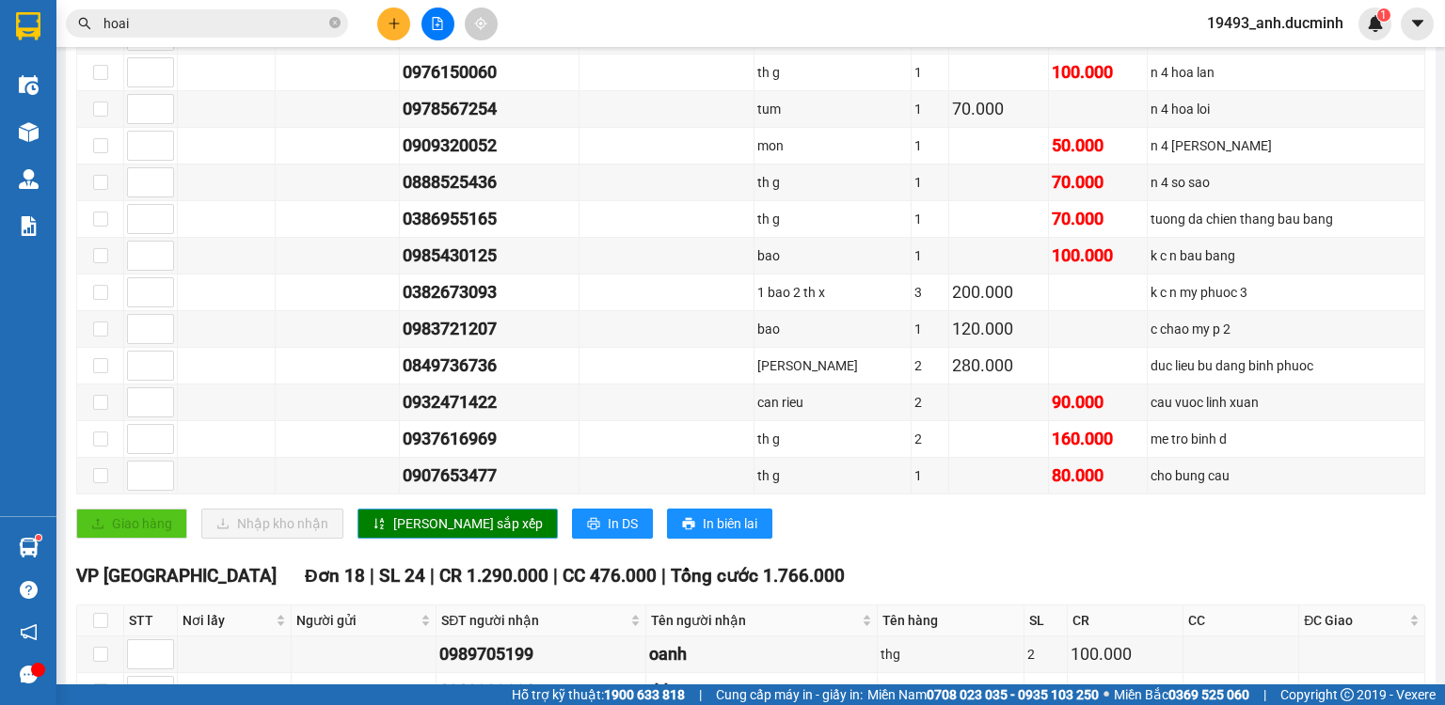
type input "2"
click at [393, 523] on span "[PERSON_NAME] sắp xếp" at bounding box center [468, 524] width 150 height 21
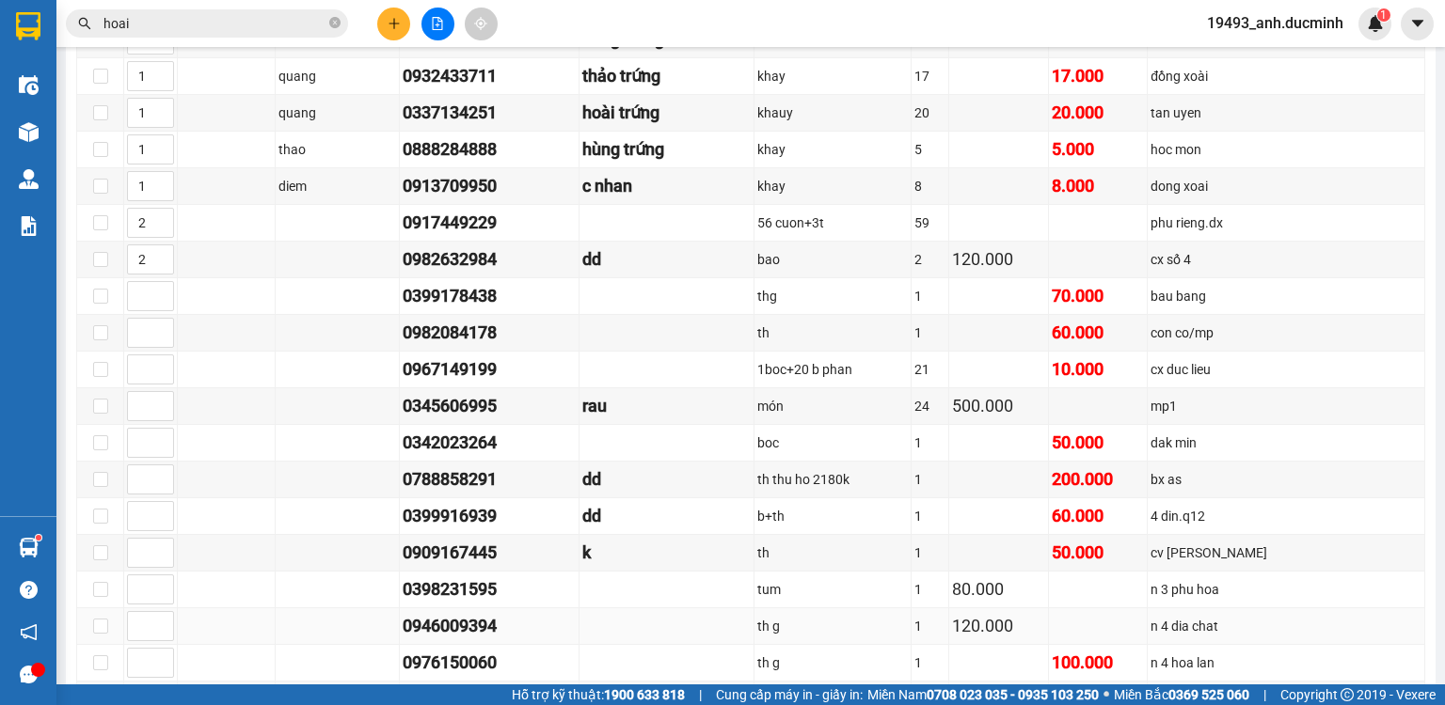
scroll to position [376, 0]
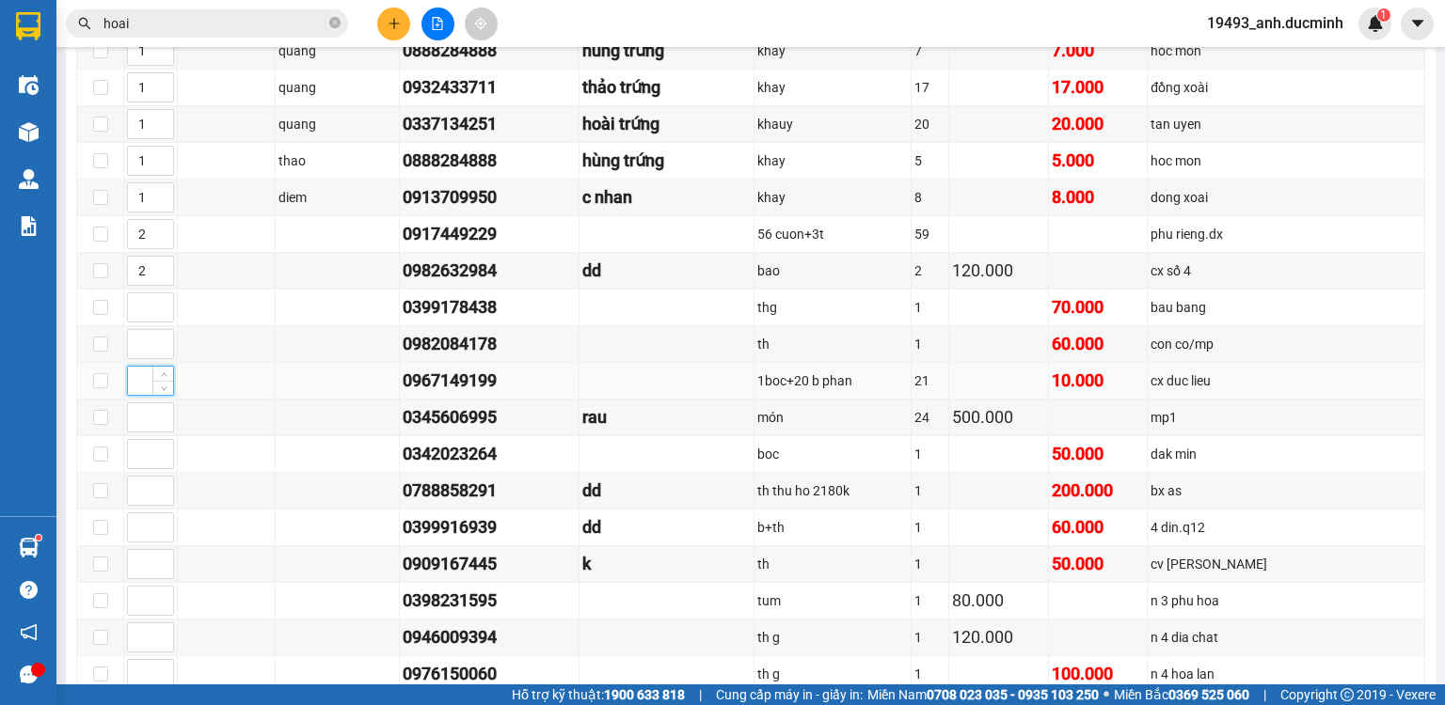
click at [135, 392] on input at bounding box center [150, 381] width 45 height 28
type input "2"
click at [148, 285] on input "2" at bounding box center [150, 271] width 45 height 28
type input "2"
click at [166, 272] on span "up" at bounding box center [163, 266] width 11 height 11
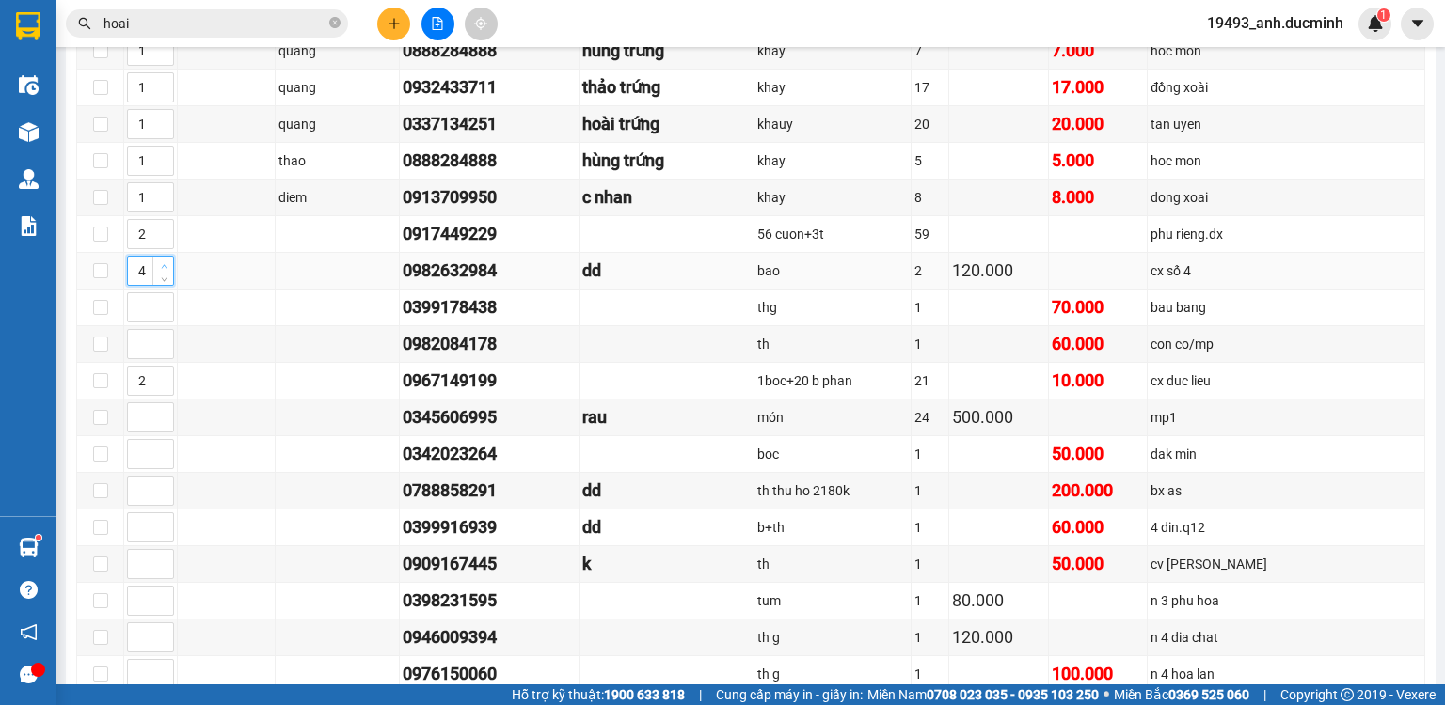
click at [166, 272] on span "up" at bounding box center [163, 266] width 11 height 11
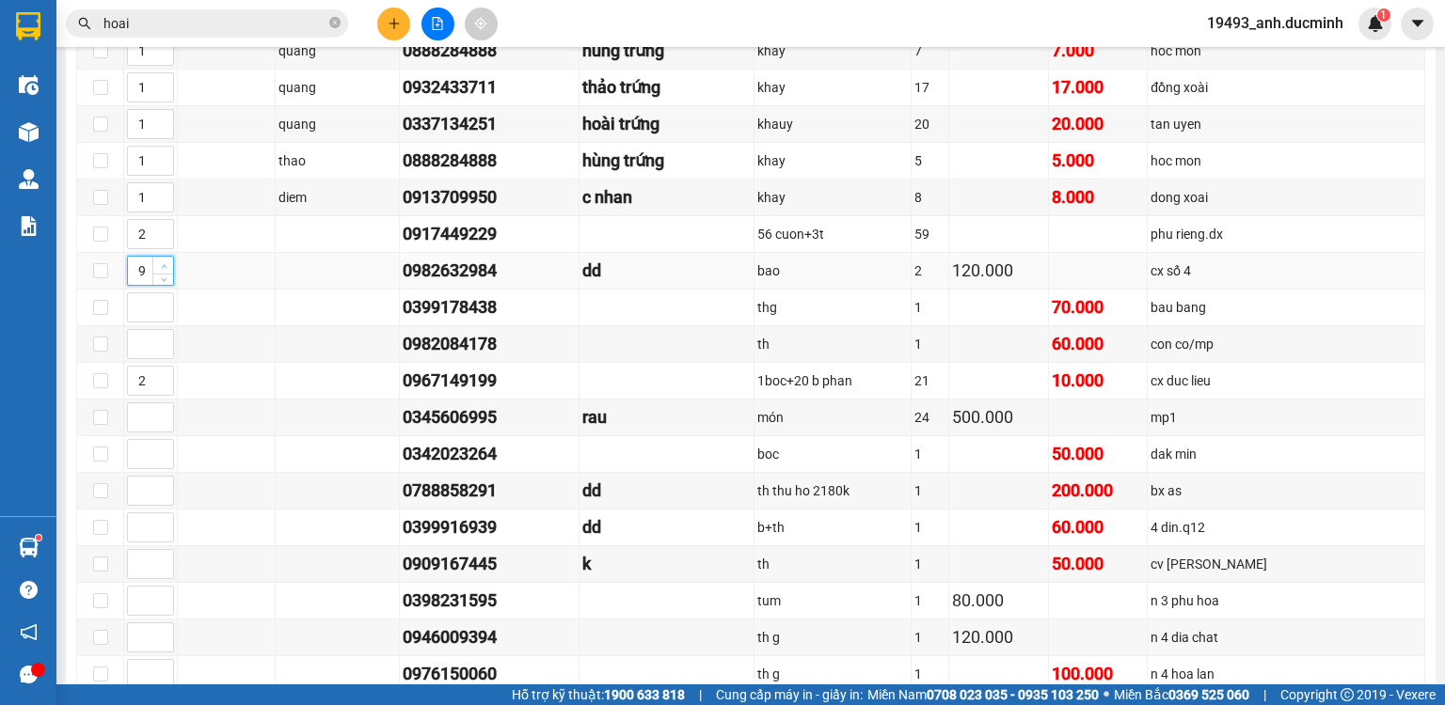
click at [166, 272] on span "up" at bounding box center [163, 266] width 11 height 11
type input "10"
click at [166, 272] on span "up" at bounding box center [163, 266] width 11 height 11
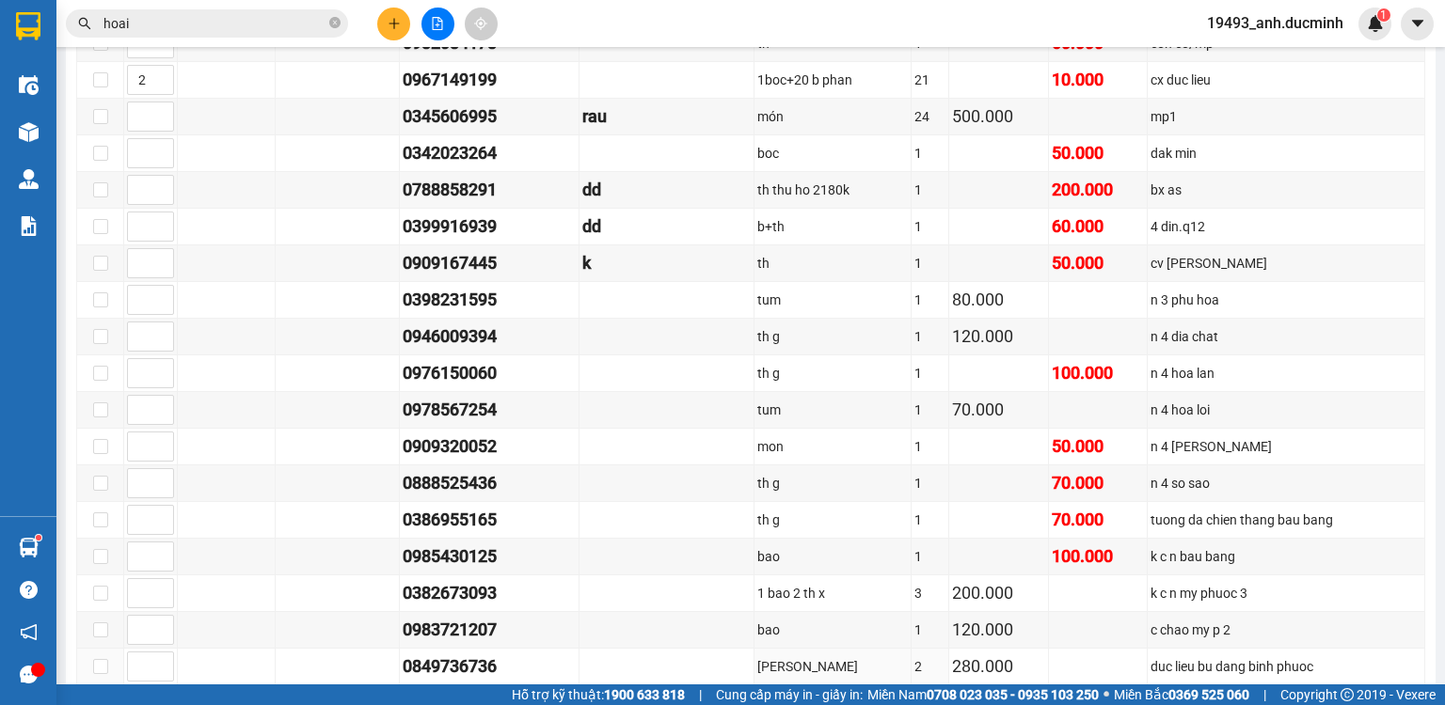
scroll to position [978, 0]
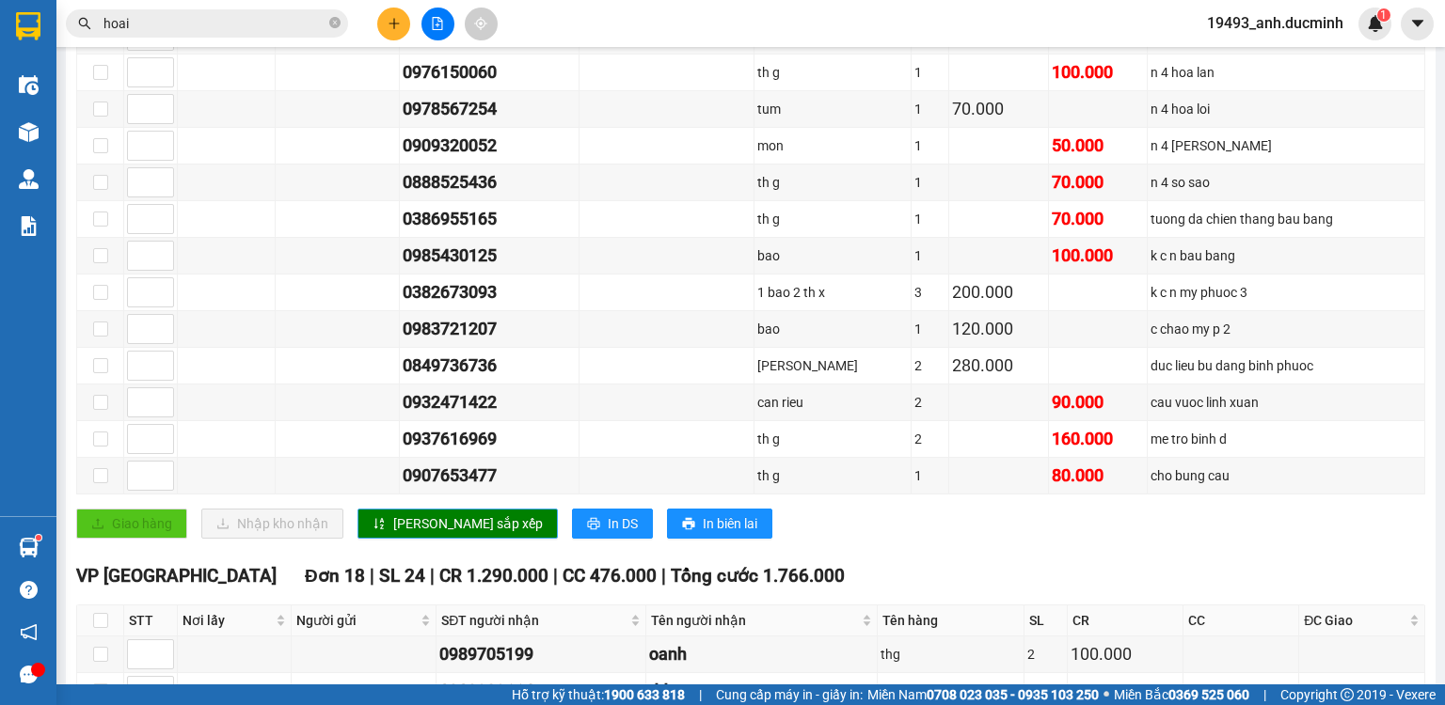
click at [357, 509] on button "[PERSON_NAME] sắp xếp" at bounding box center [457, 524] width 200 height 30
click at [424, 520] on span "[PERSON_NAME] sắp xếp" at bounding box center [468, 524] width 150 height 21
click at [357, 509] on button "[PERSON_NAME] sắp xếp" at bounding box center [457, 524] width 200 height 30
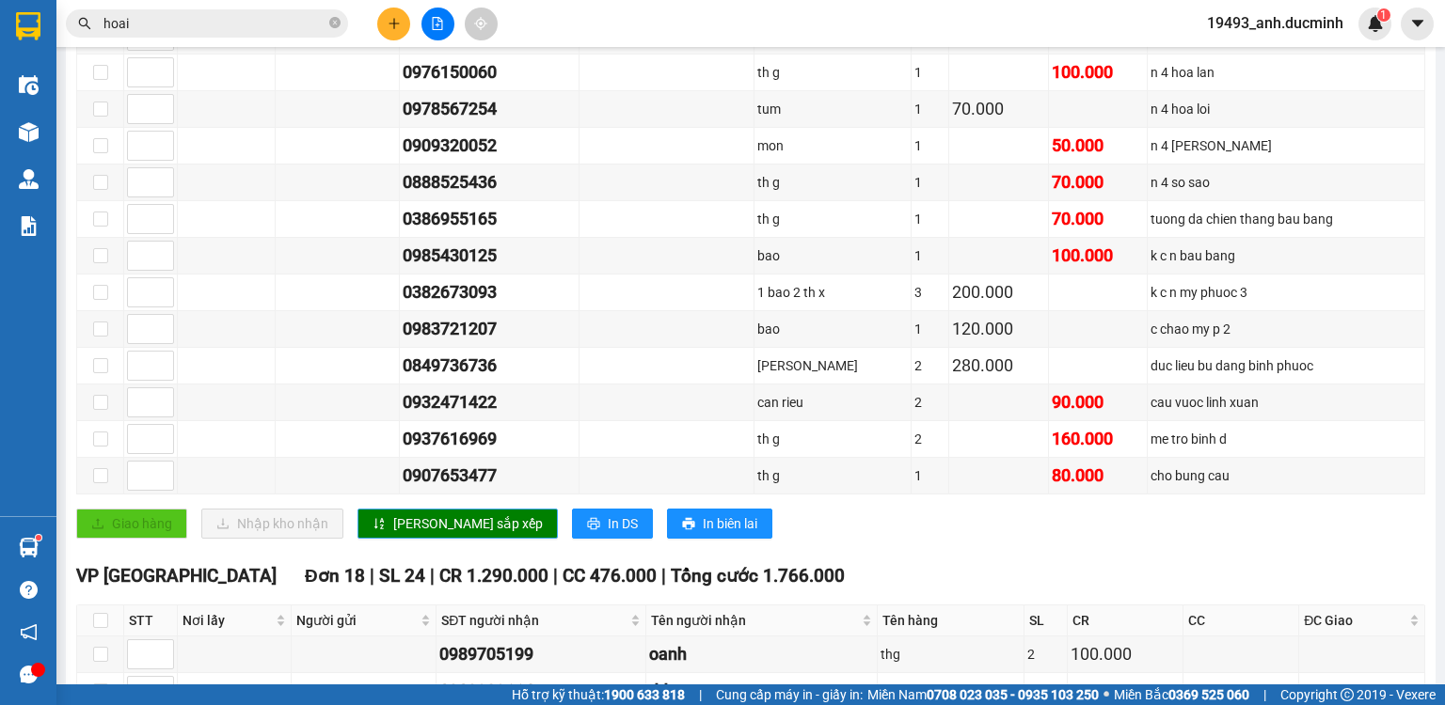
click at [357, 509] on button "[PERSON_NAME] sắp xếp" at bounding box center [457, 524] width 200 height 30
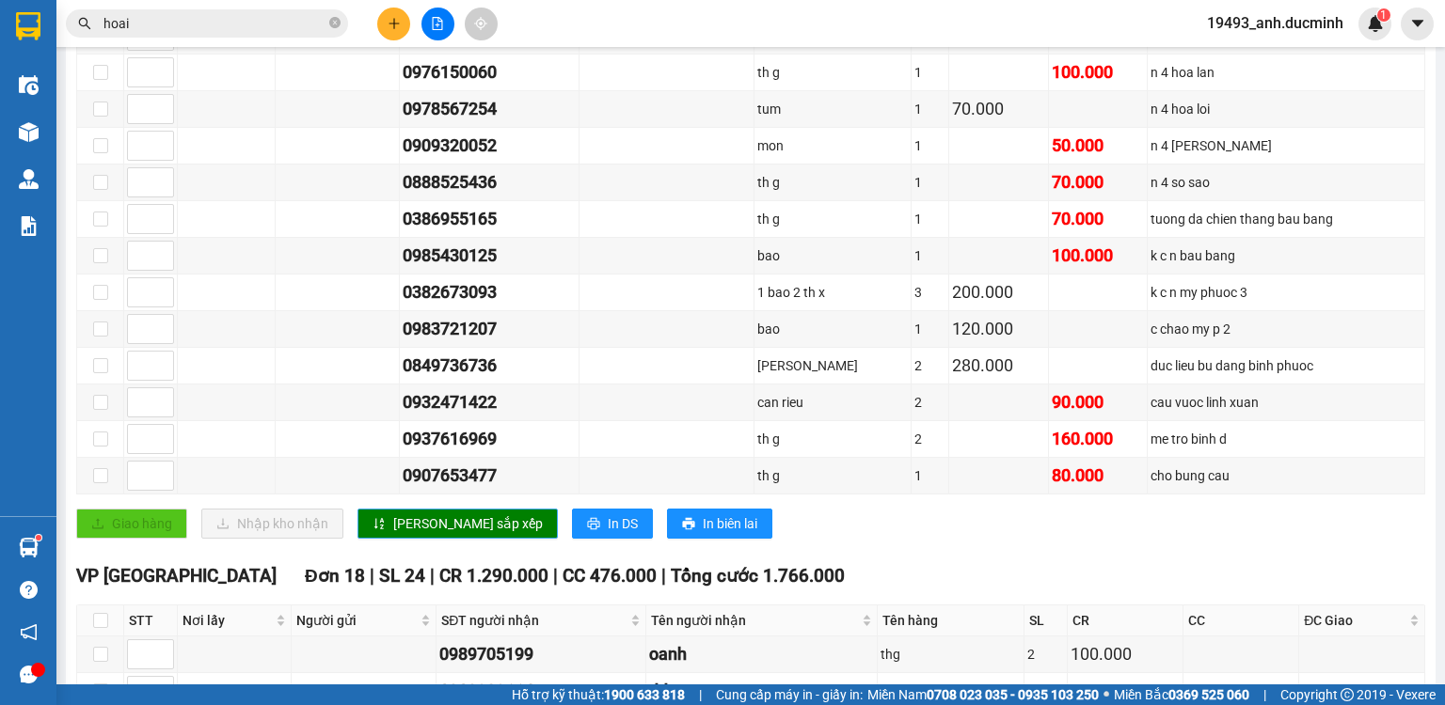
click at [357, 509] on button "[PERSON_NAME] sắp xếp" at bounding box center [457, 524] width 200 height 30
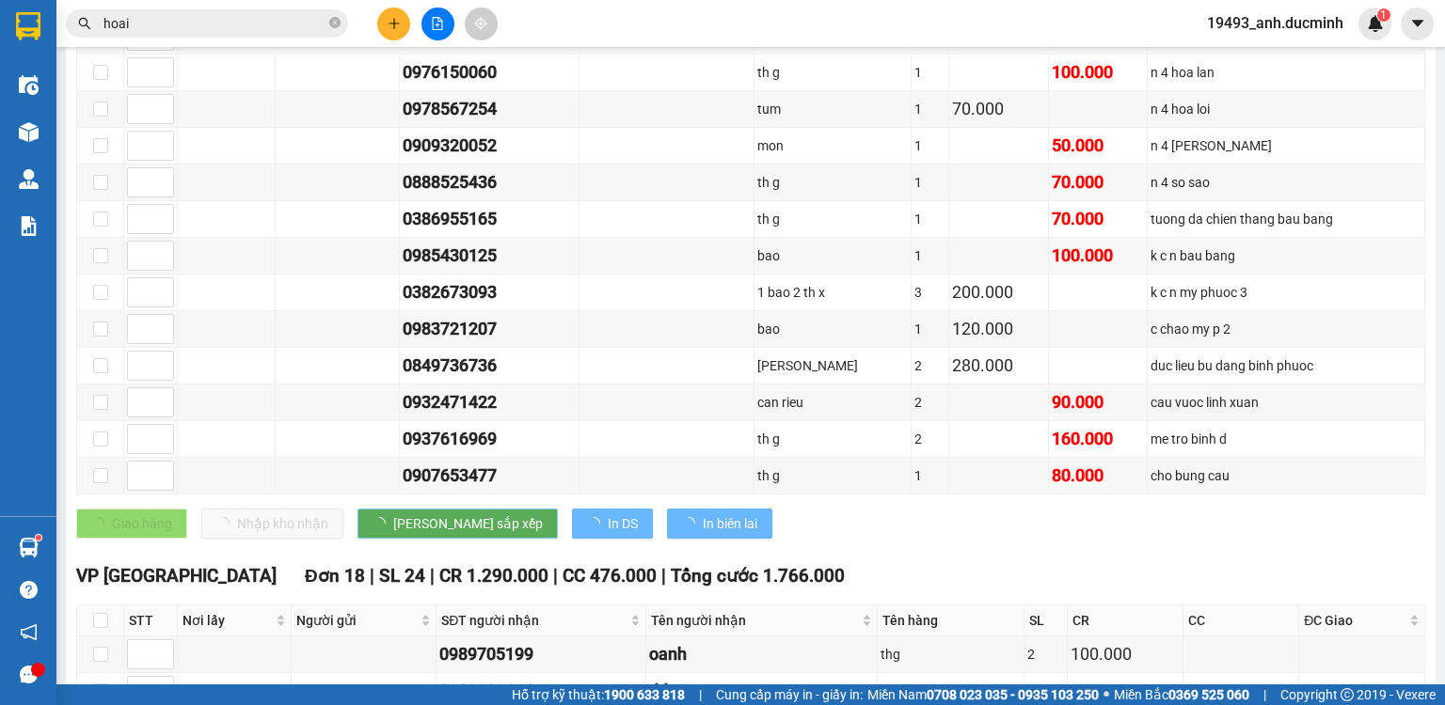
click at [357, 509] on button "[PERSON_NAME] sắp xếp" at bounding box center [457, 524] width 200 height 30
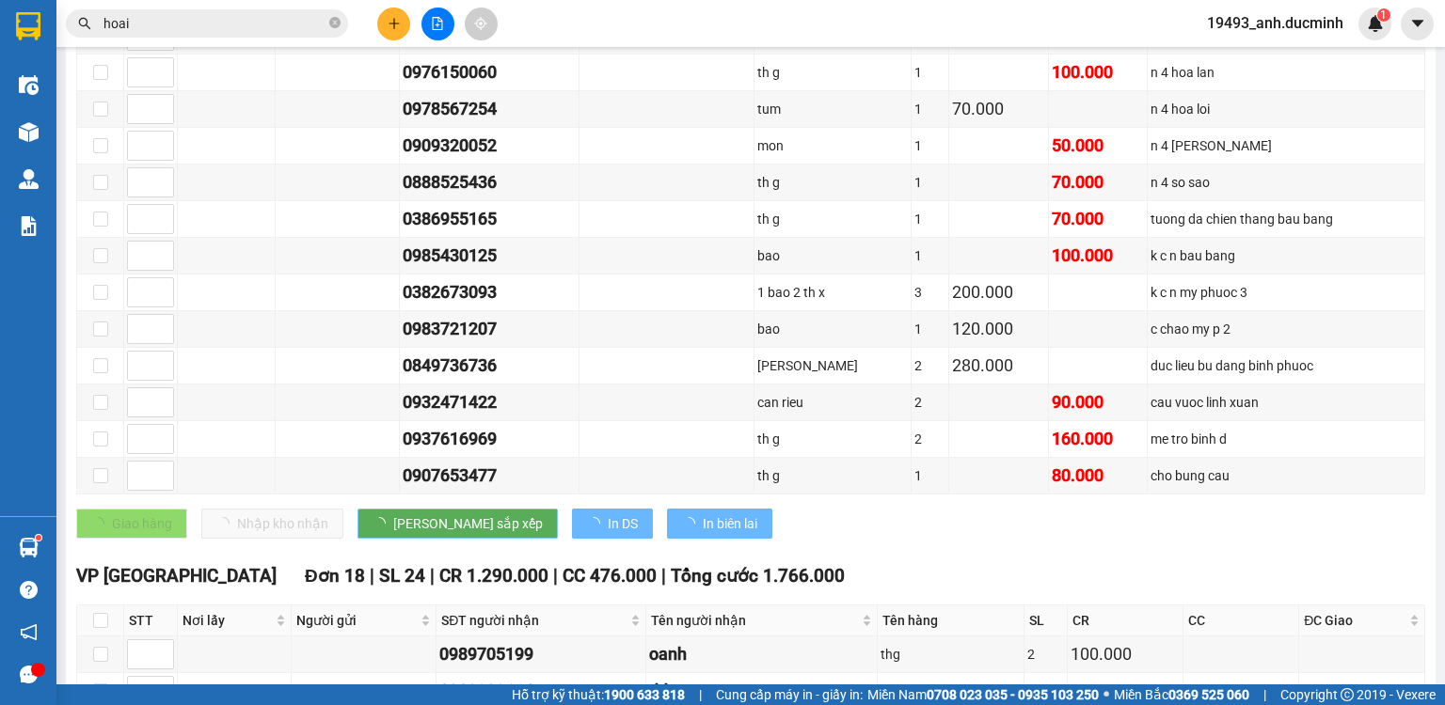
click at [357, 509] on button "[PERSON_NAME] sắp xếp" at bounding box center [457, 524] width 200 height 30
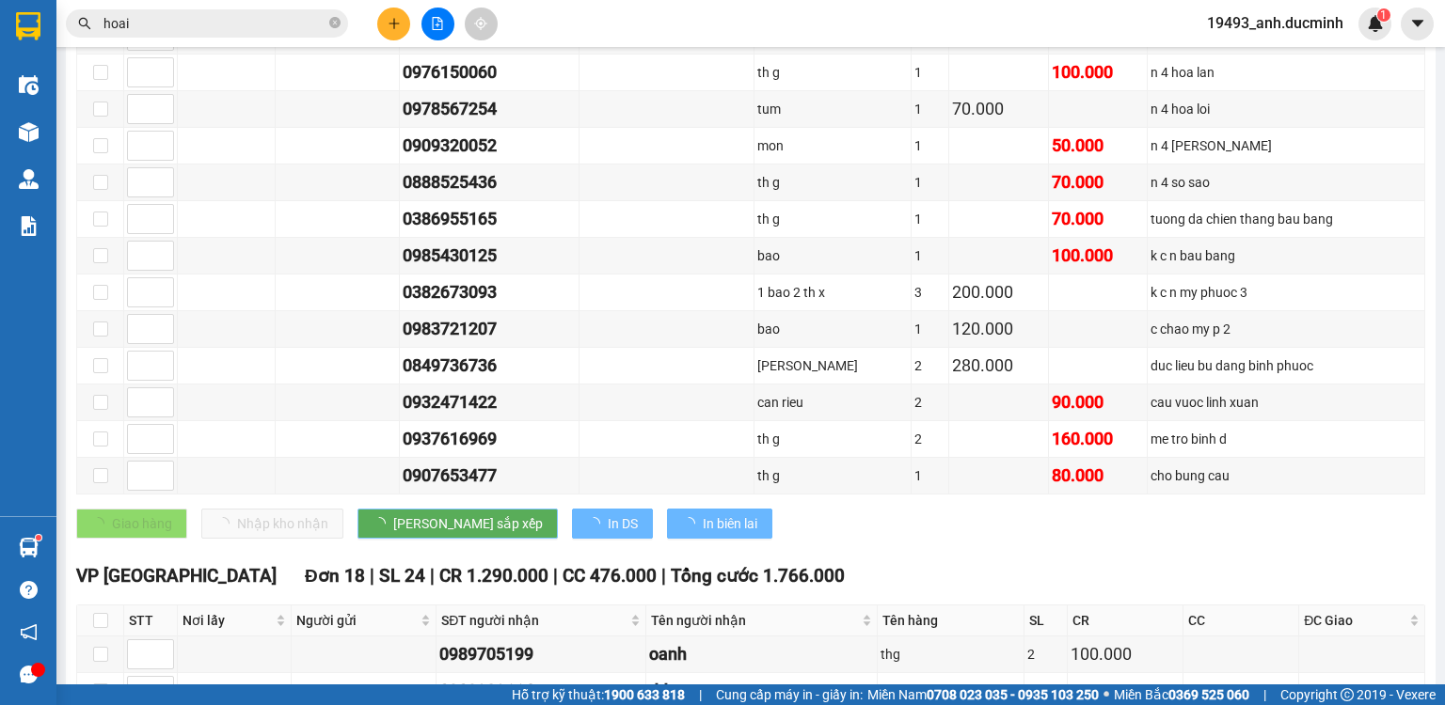
click at [357, 509] on button "[PERSON_NAME] sắp xếp" at bounding box center [457, 524] width 200 height 30
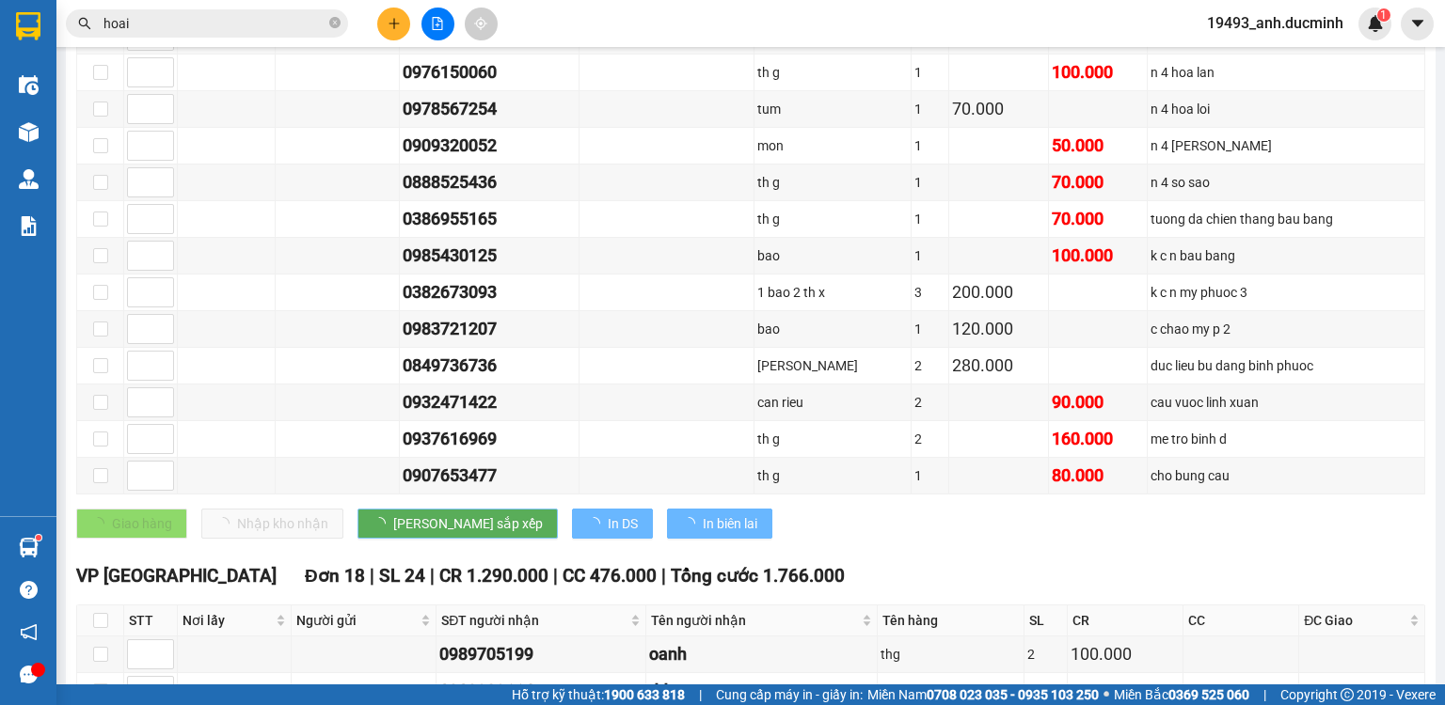
click at [357, 509] on button "[PERSON_NAME] sắp xếp" at bounding box center [457, 524] width 200 height 30
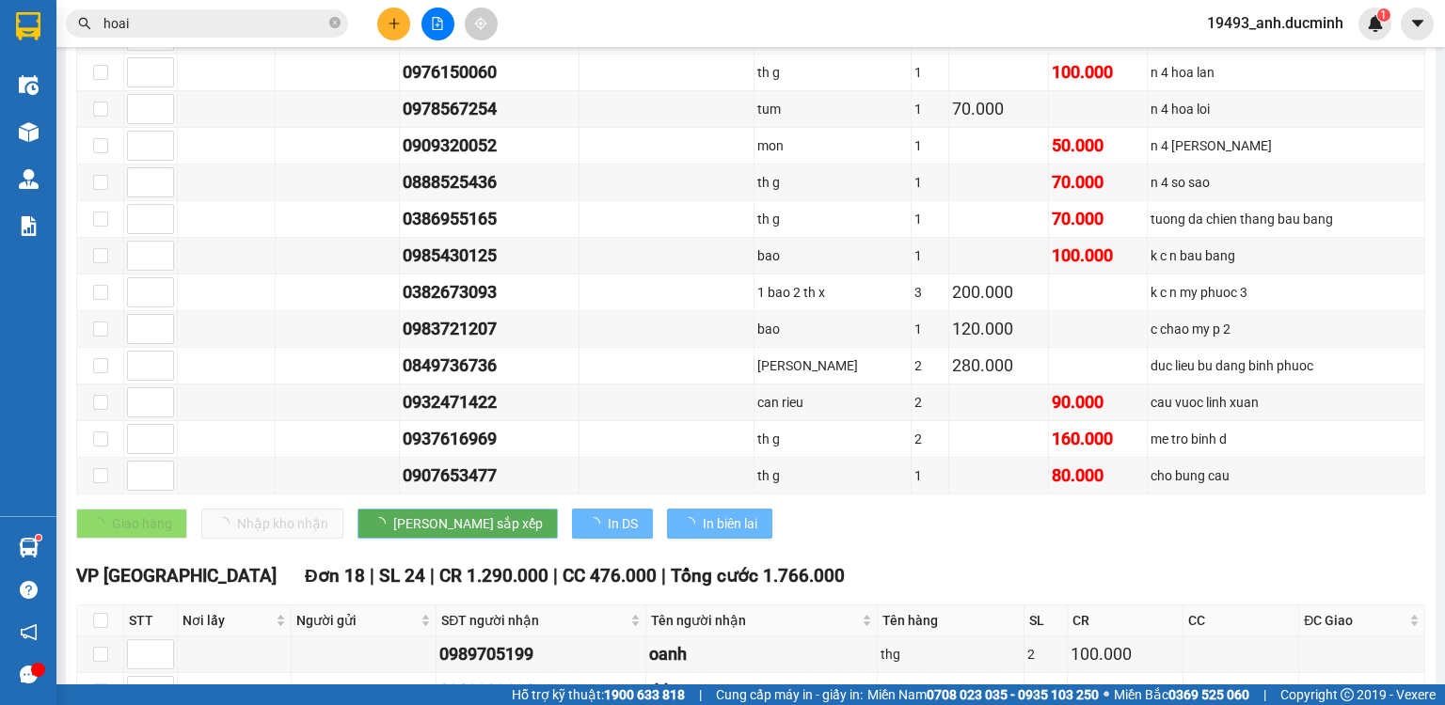
click at [357, 509] on button "[PERSON_NAME] sắp xếp" at bounding box center [457, 524] width 200 height 30
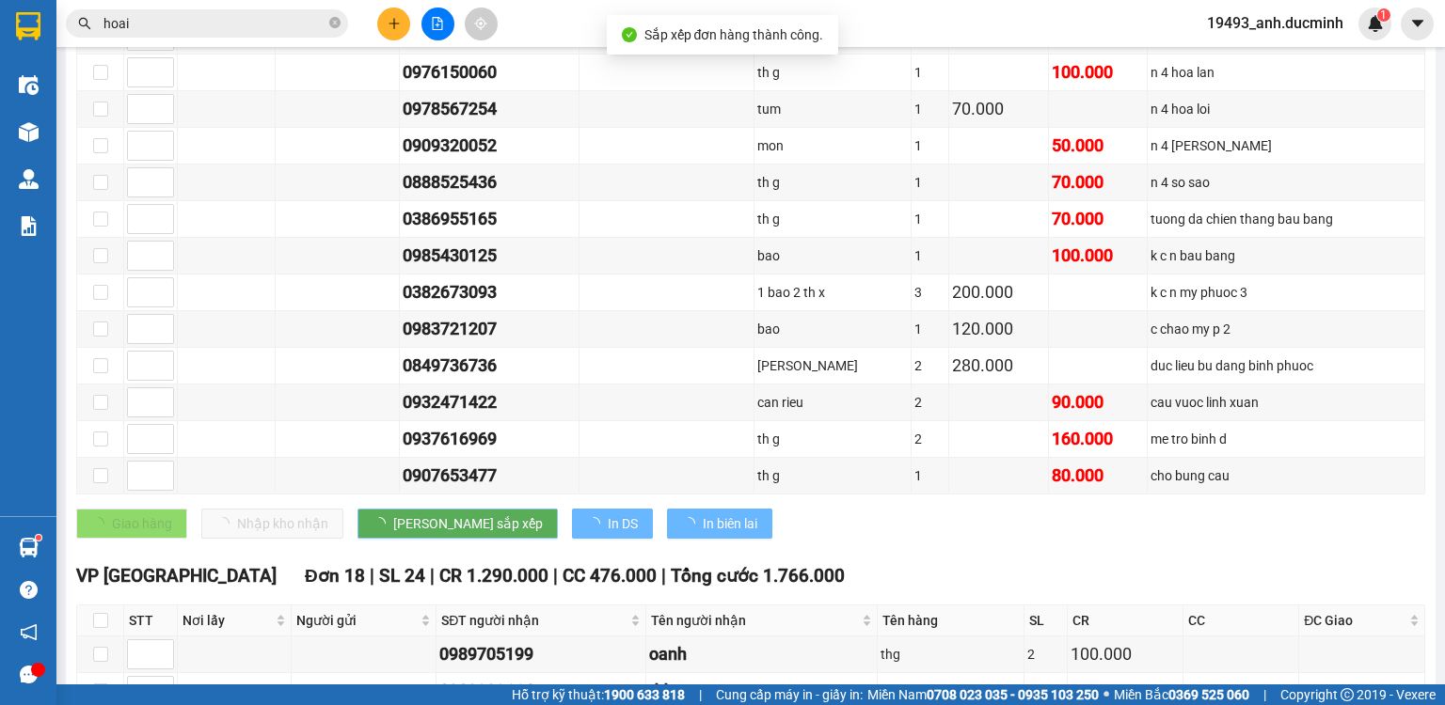
click at [357, 509] on button "[PERSON_NAME] sắp xếp" at bounding box center [457, 524] width 200 height 30
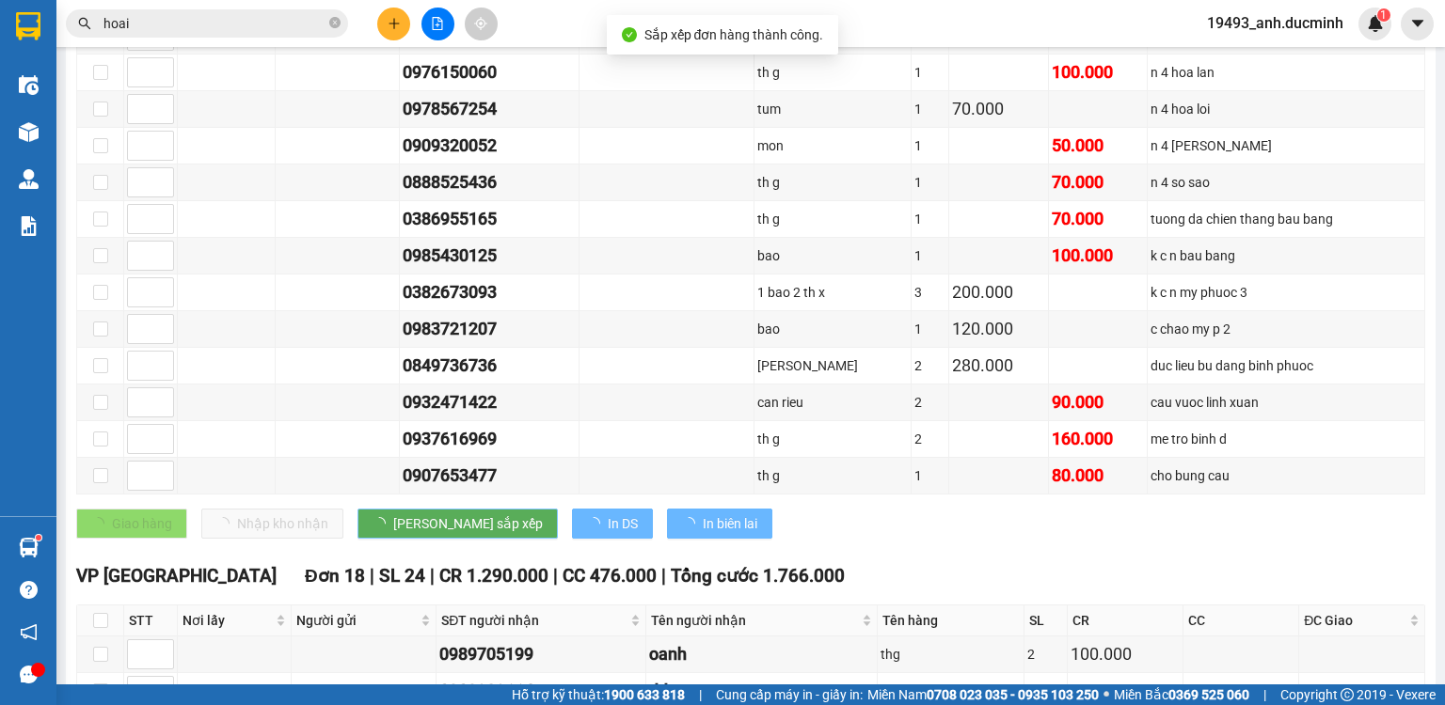
click at [357, 509] on button "[PERSON_NAME] sắp xếp" at bounding box center [457, 524] width 200 height 30
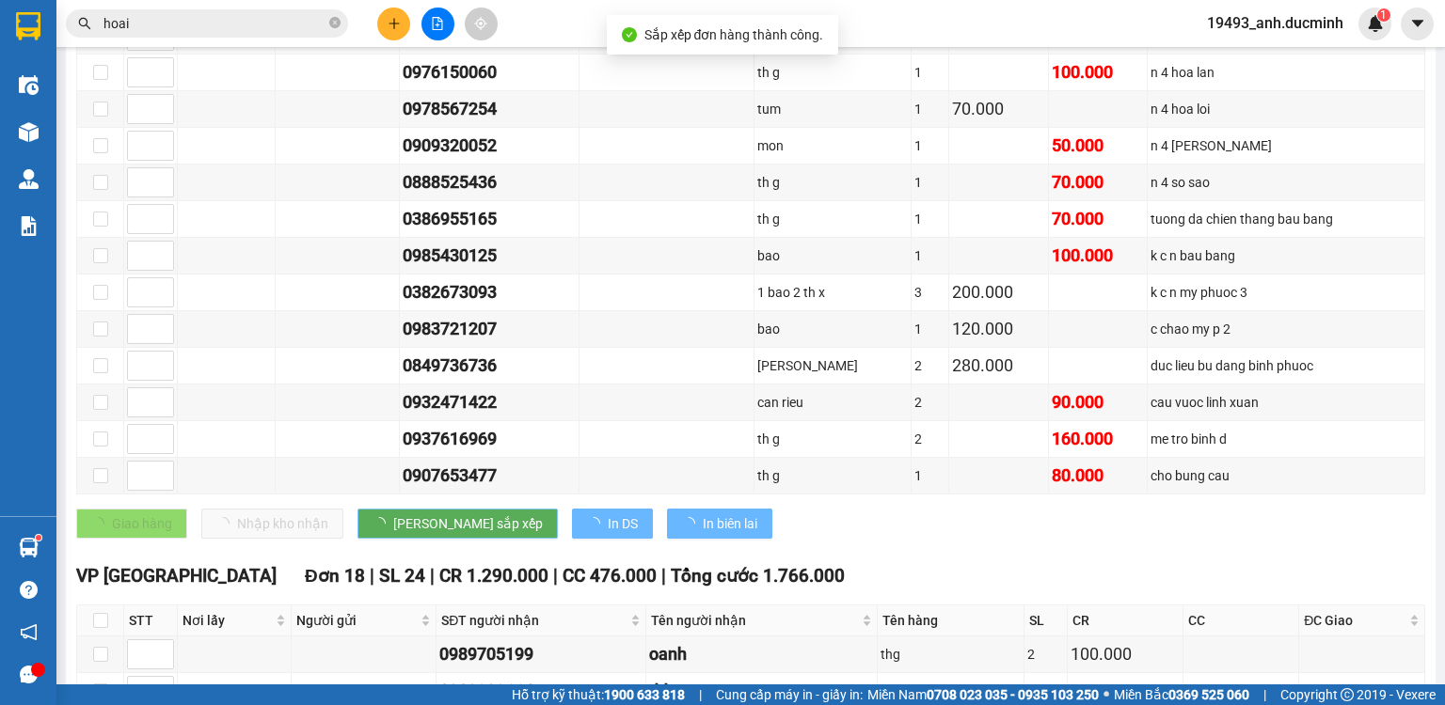
click at [357, 509] on button "[PERSON_NAME] sắp xếp" at bounding box center [457, 524] width 200 height 30
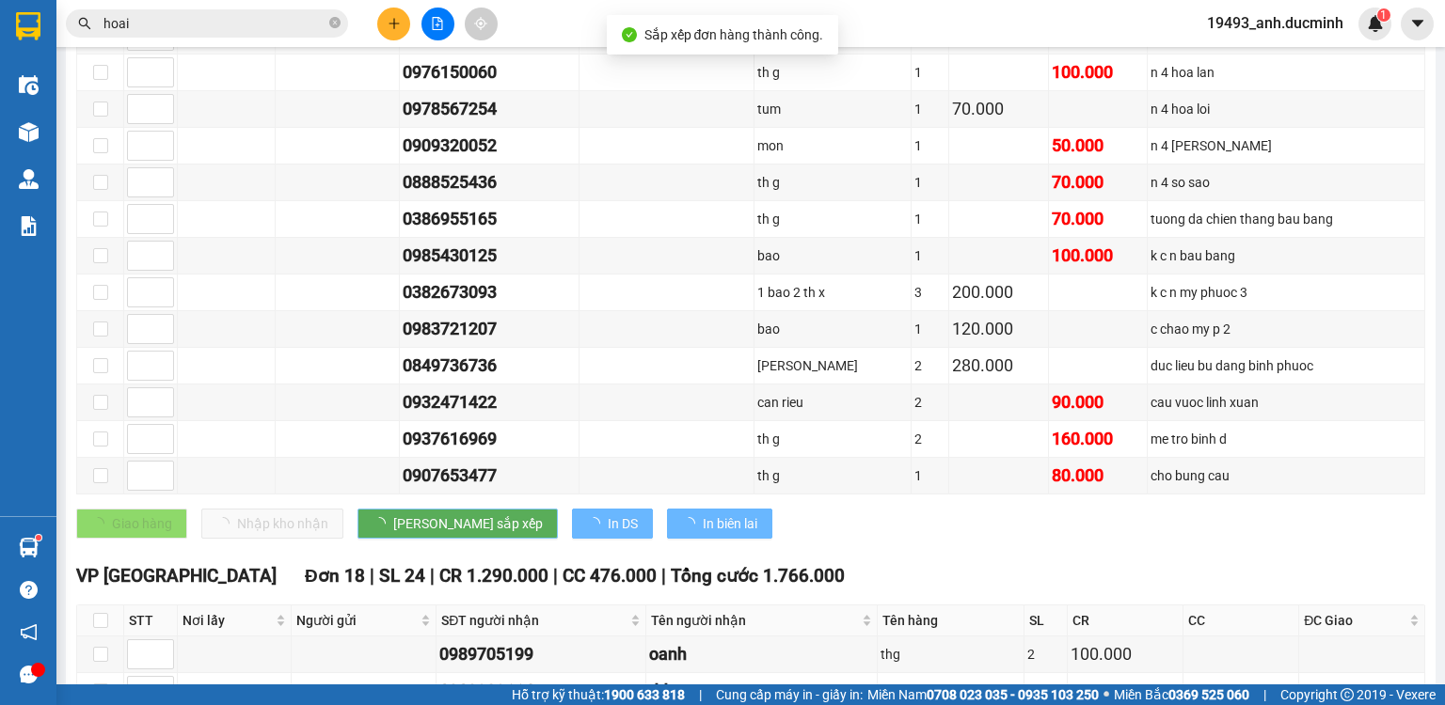
click at [357, 509] on button "[PERSON_NAME] sắp xếp" at bounding box center [457, 524] width 200 height 30
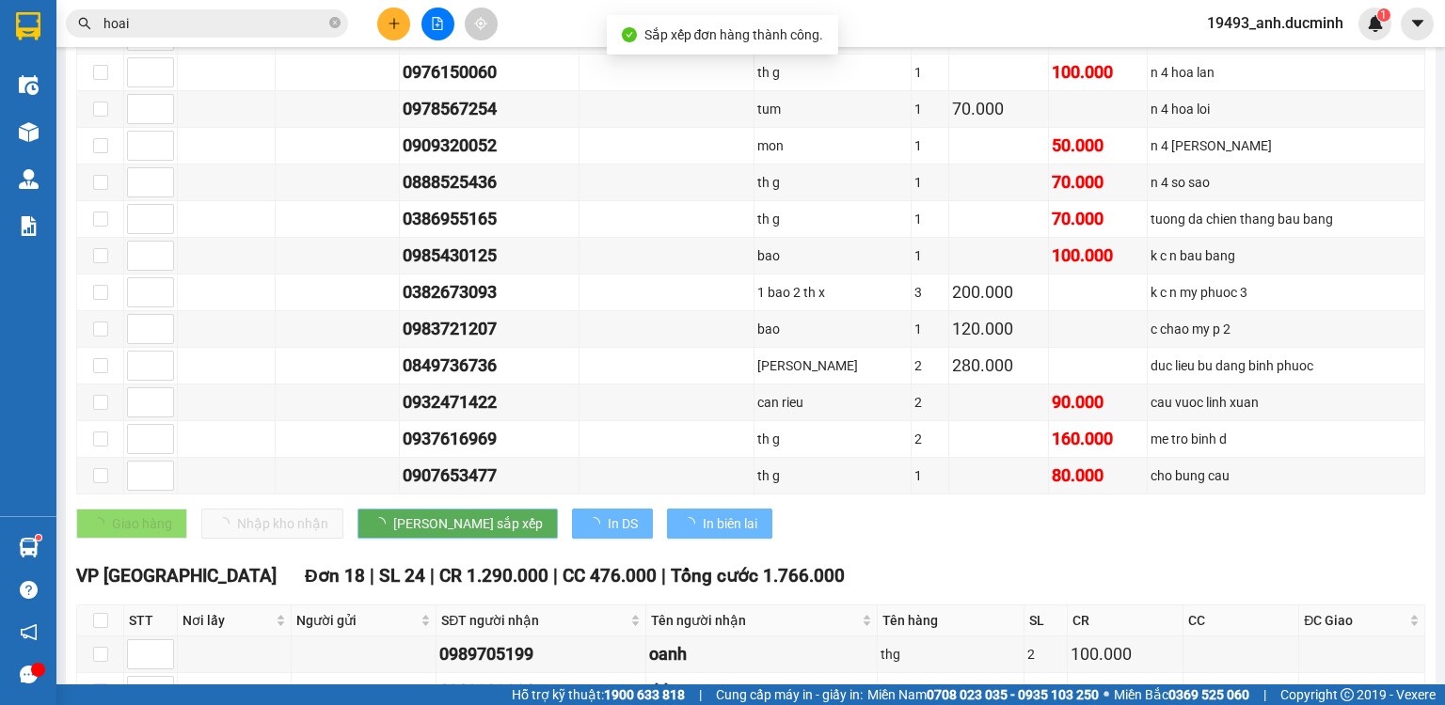
click at [357, 509] on button "[PERSON_NAME] sắp xếp" at bounding box center [457, 524] width 200 height 30
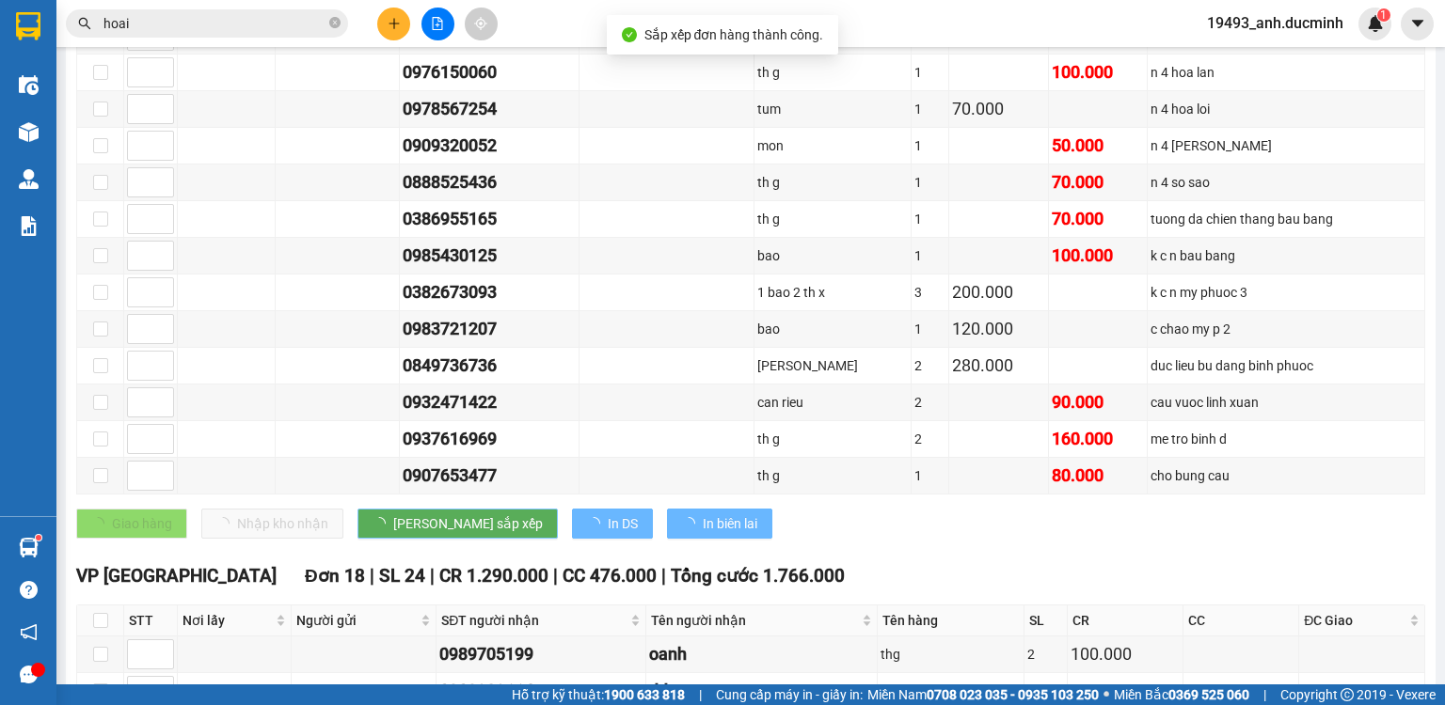
click at [357, 509] on button "[PERSON_NAME] sắp xếp" at bounding box center [457, 524] width 200 height 30
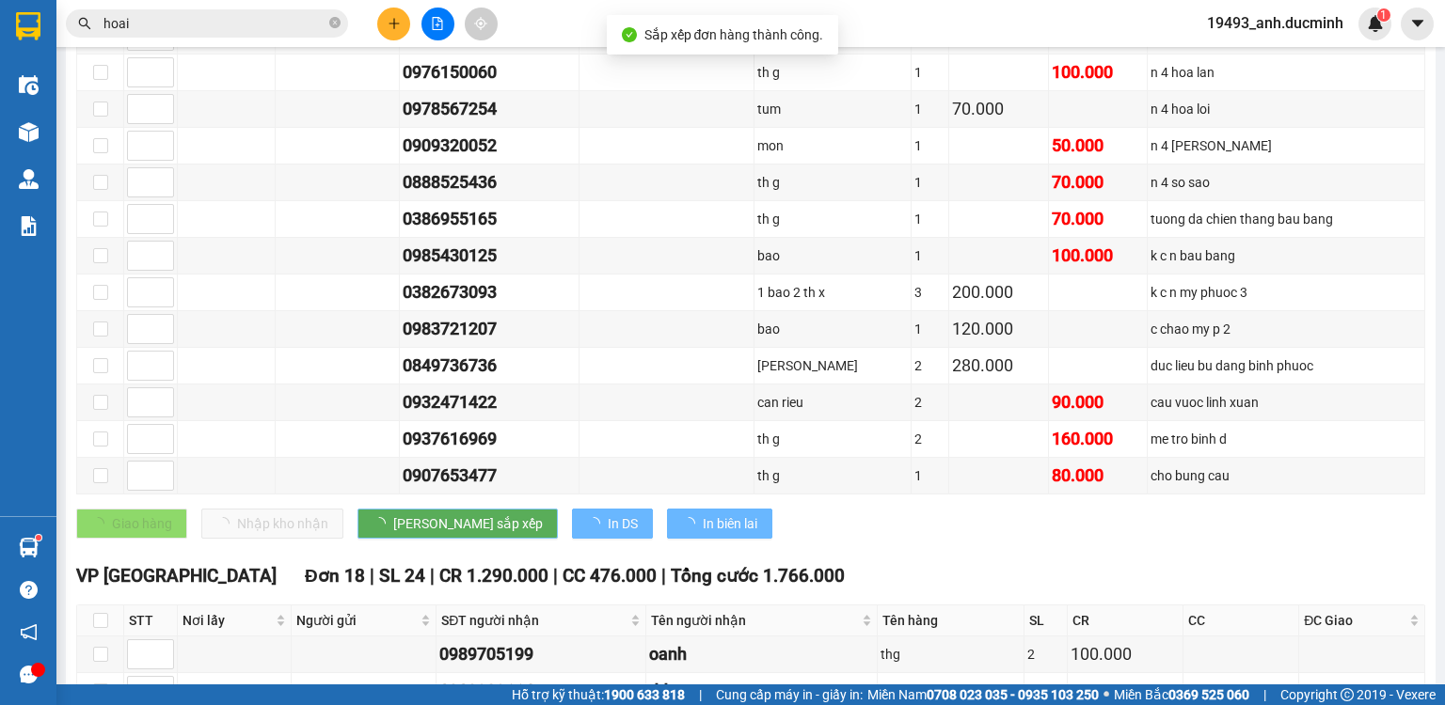
click at [357, 509] on button "[PERSON_NAME] sắp xếp" at bounding box center [457, 524] width 200 height 30
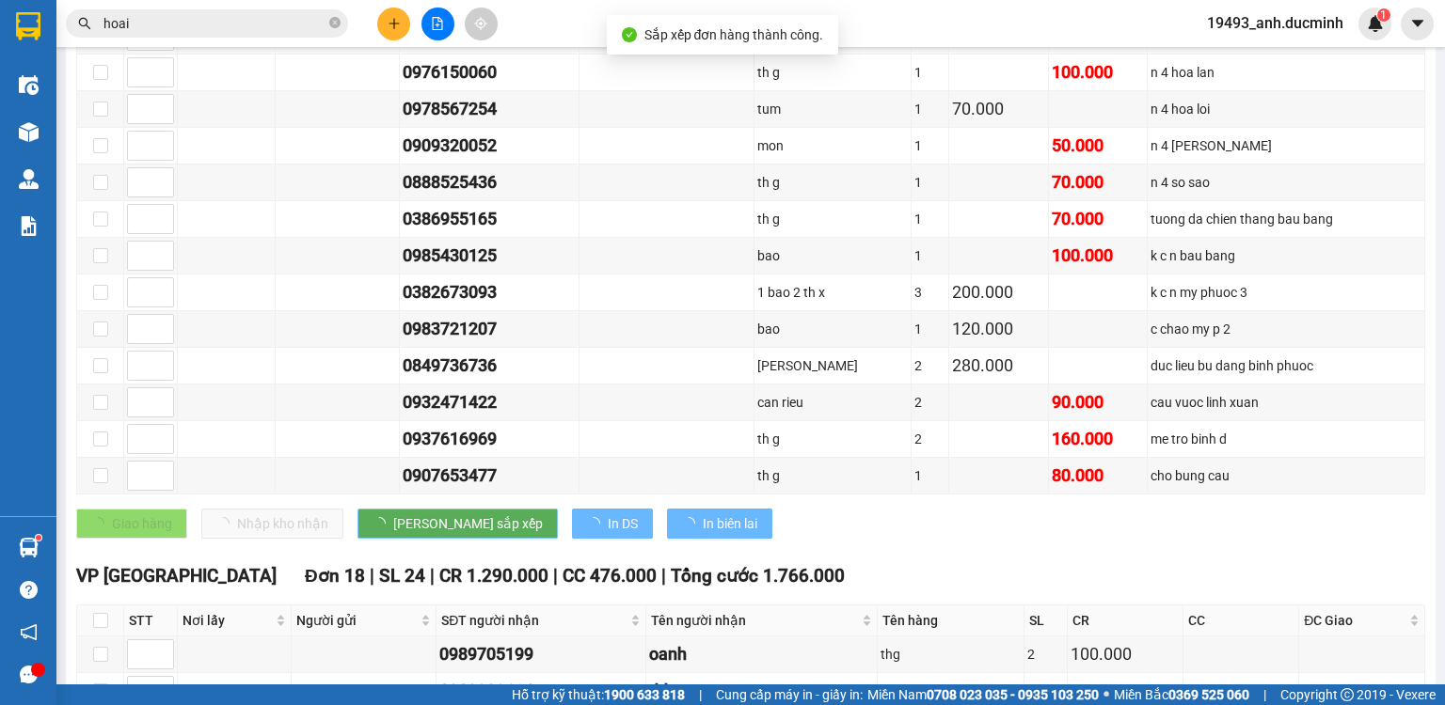
click at [357, 509] on button "[PERSON_NAME] sắp xếp" at bounding box center [457, 524] width 200 height 30
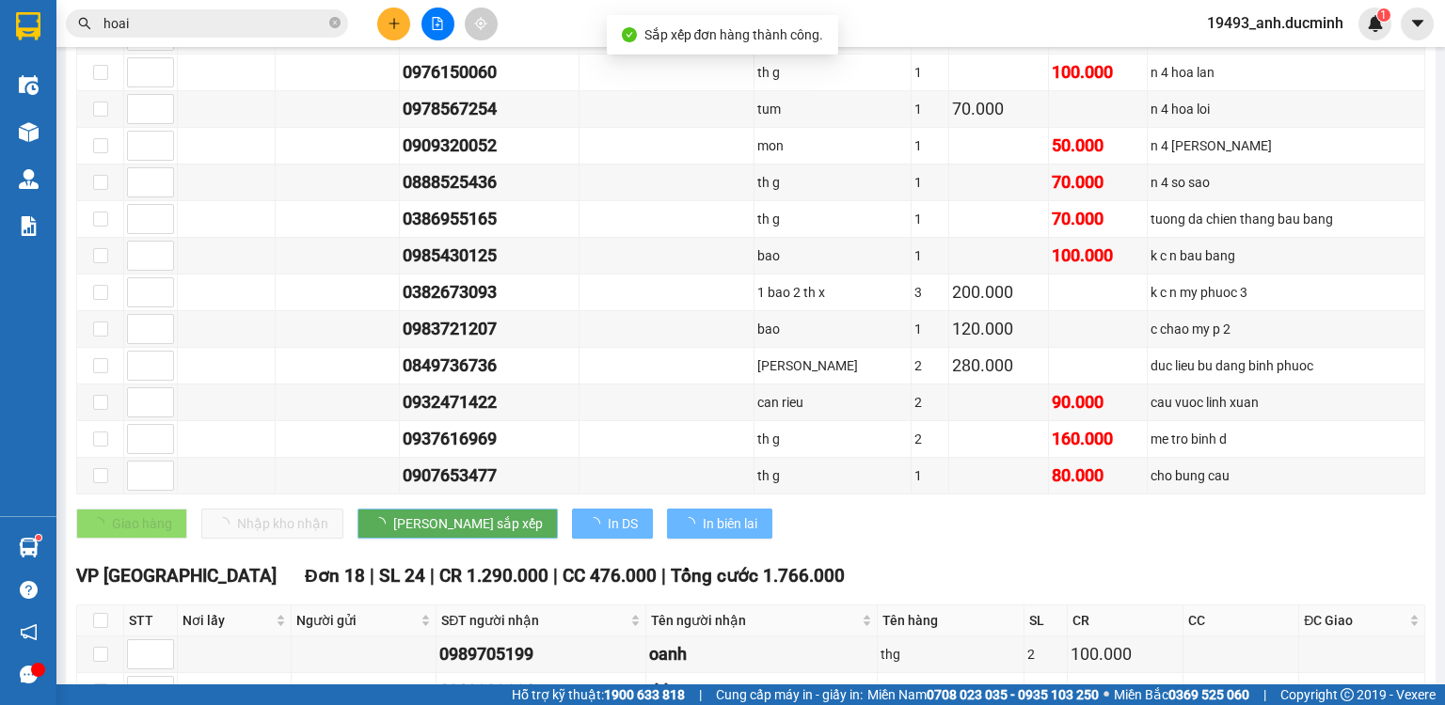
click at [357, 509] on button "[PERSON_NAME] sắp xếp" at bounding box center [457, 524] width 200 height 30
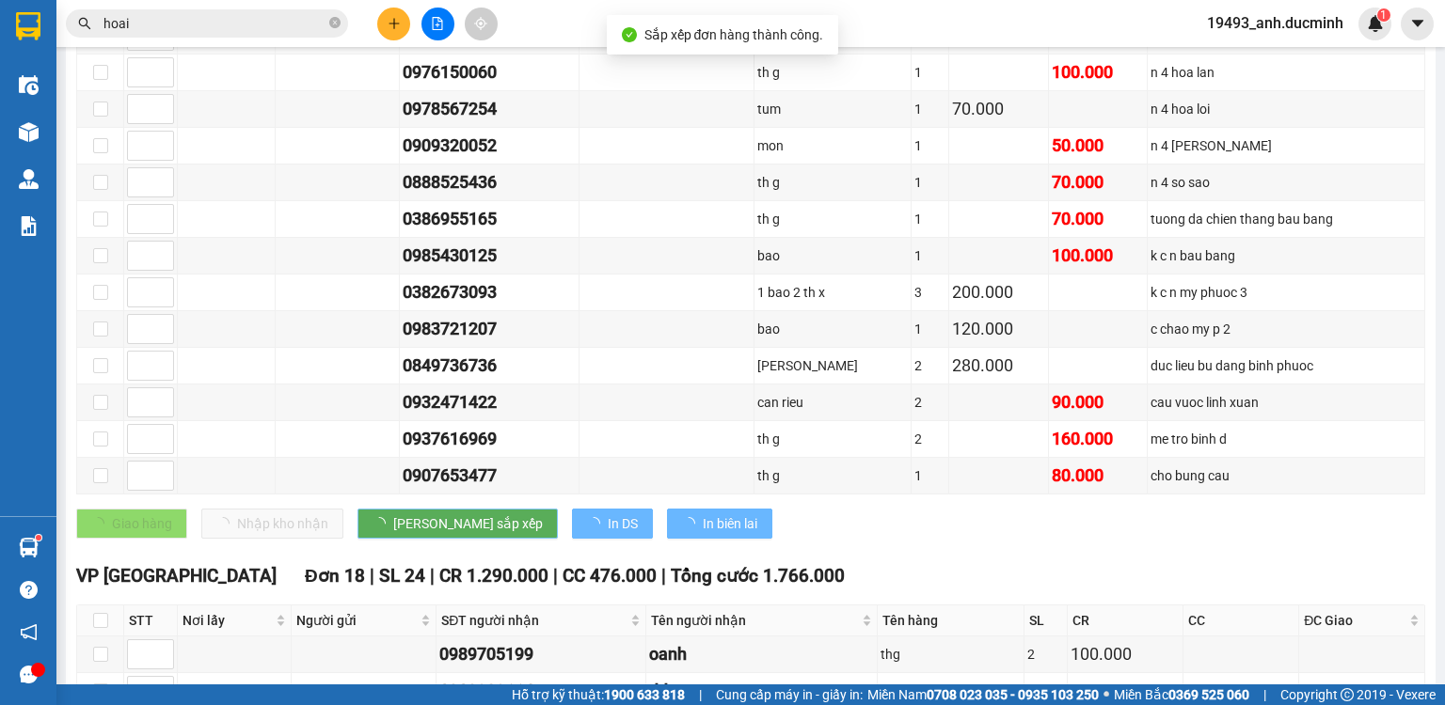
click at [357, 509] on button "[PERSON_NAME] sắp xếp" at bounding box center [457, 524] width 200 height 30
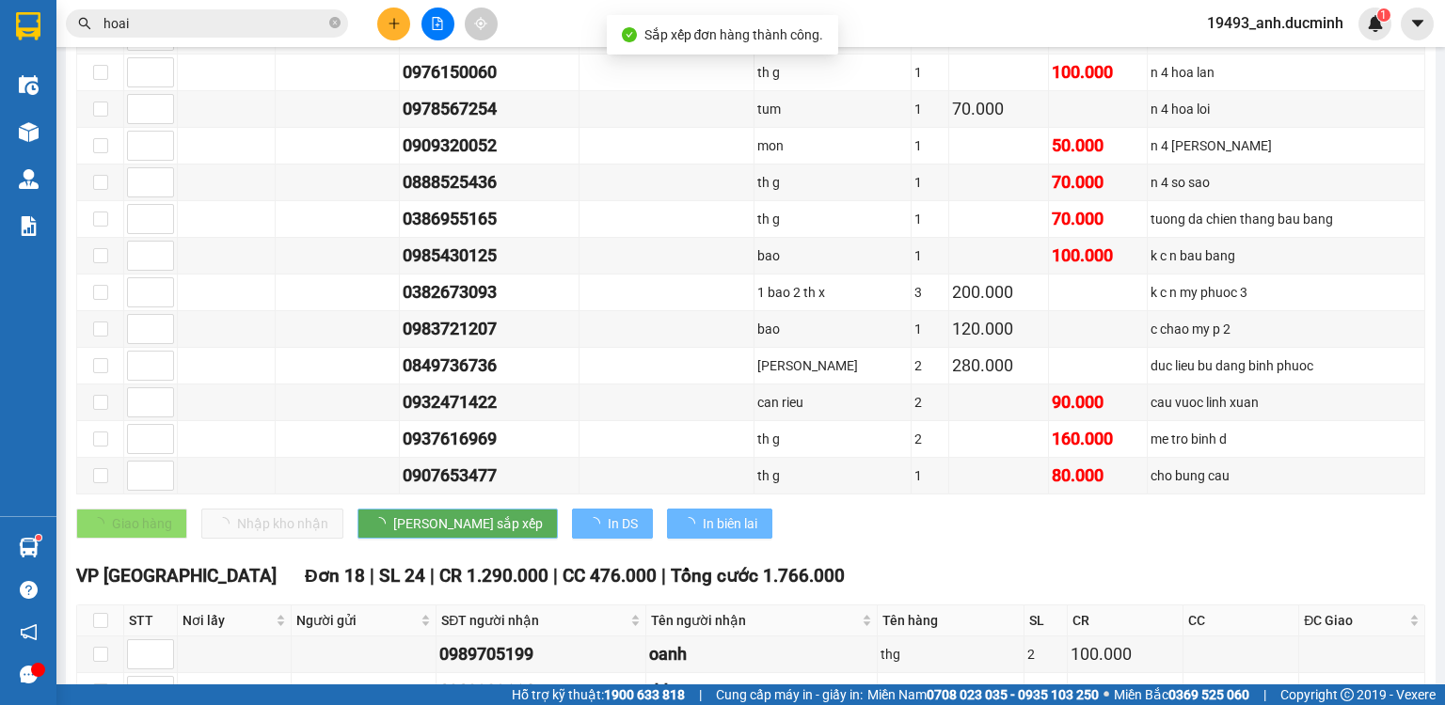
click at [357, 509] on button "[PERSON_NAME] sắp xếp" at bounding box center [457, 524] width 200 height 30
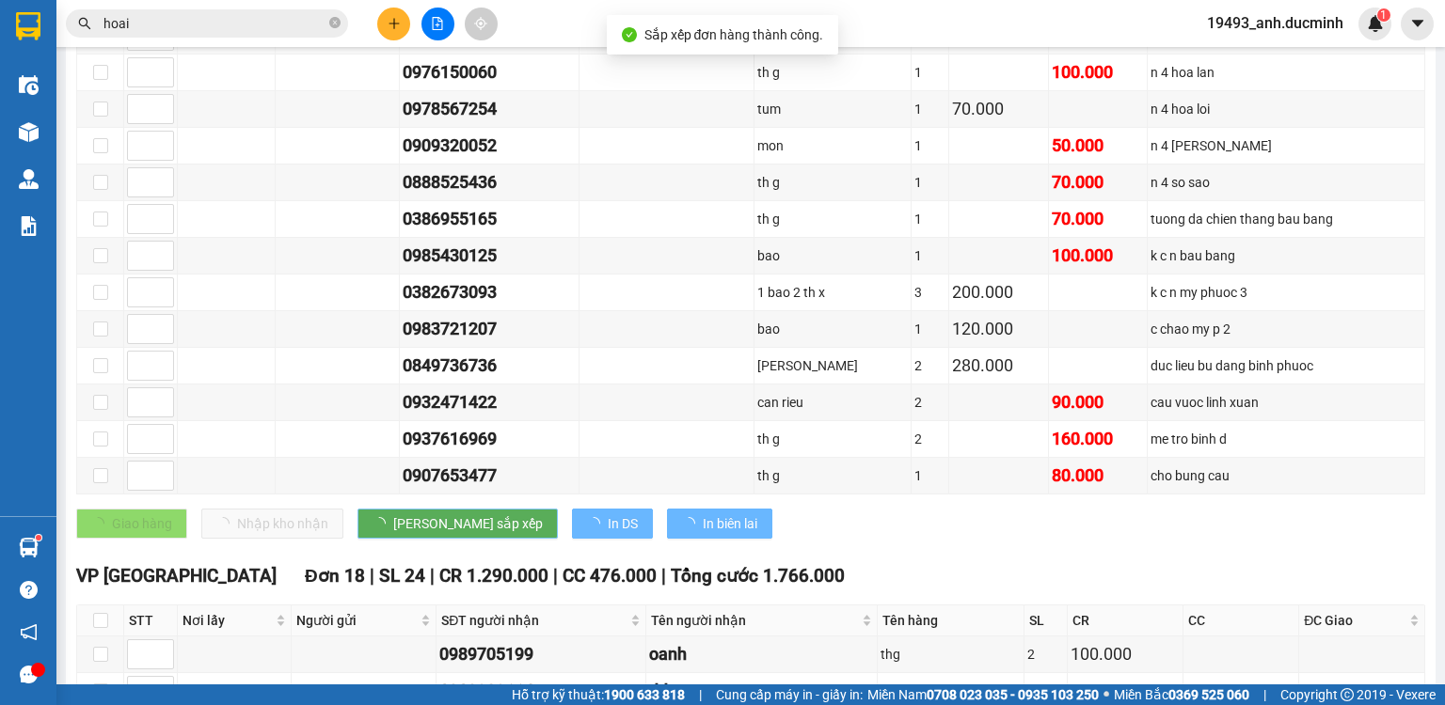
click at [357, 509] on button "[PERSON_NAME] sắp xếp" at bounding box center [457, 524] width 200 height 30
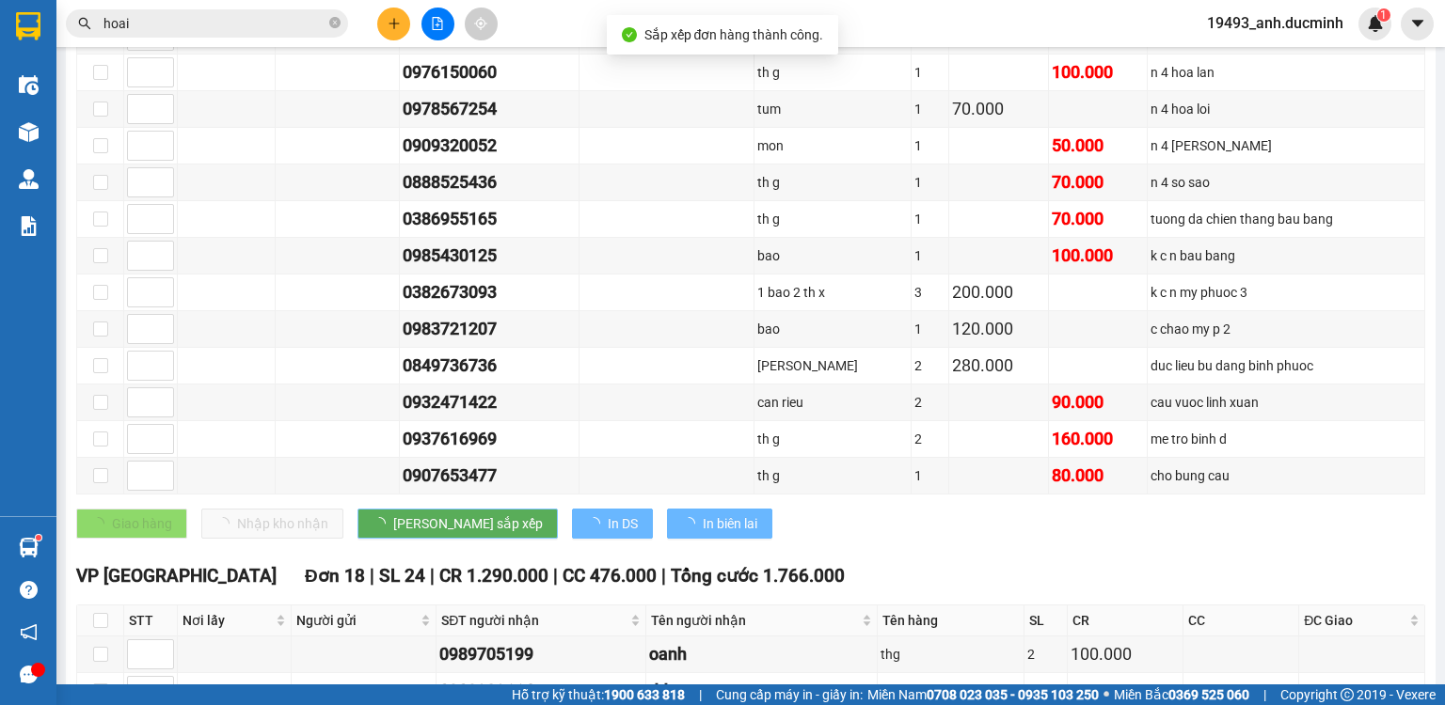
click at [357, 509] on button "[PERSON_NAME] sắp xếp" at bounding box center [457, 524] width 200 height 30
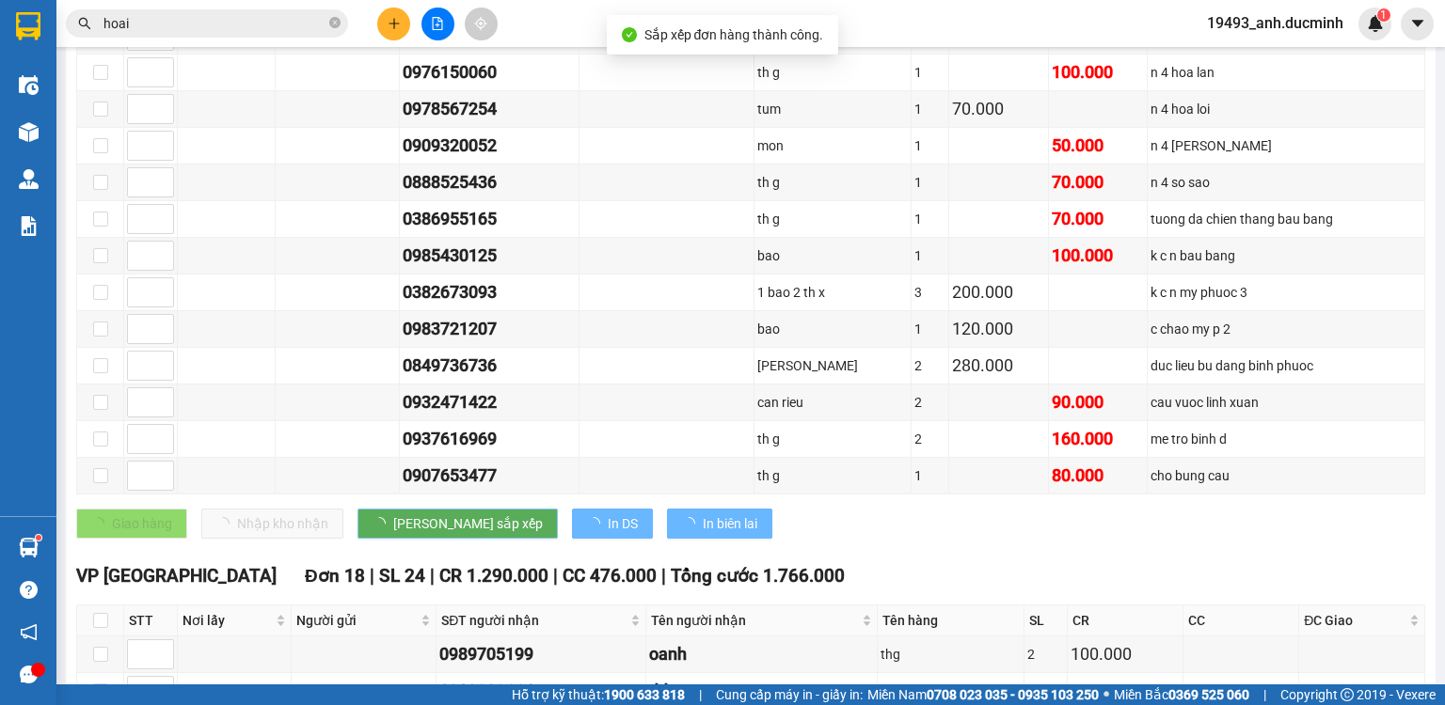
click at [357, 509] on button "[PERSON_NAME] sắp xếp" at bounding box center [457, 524] width 200 height 30
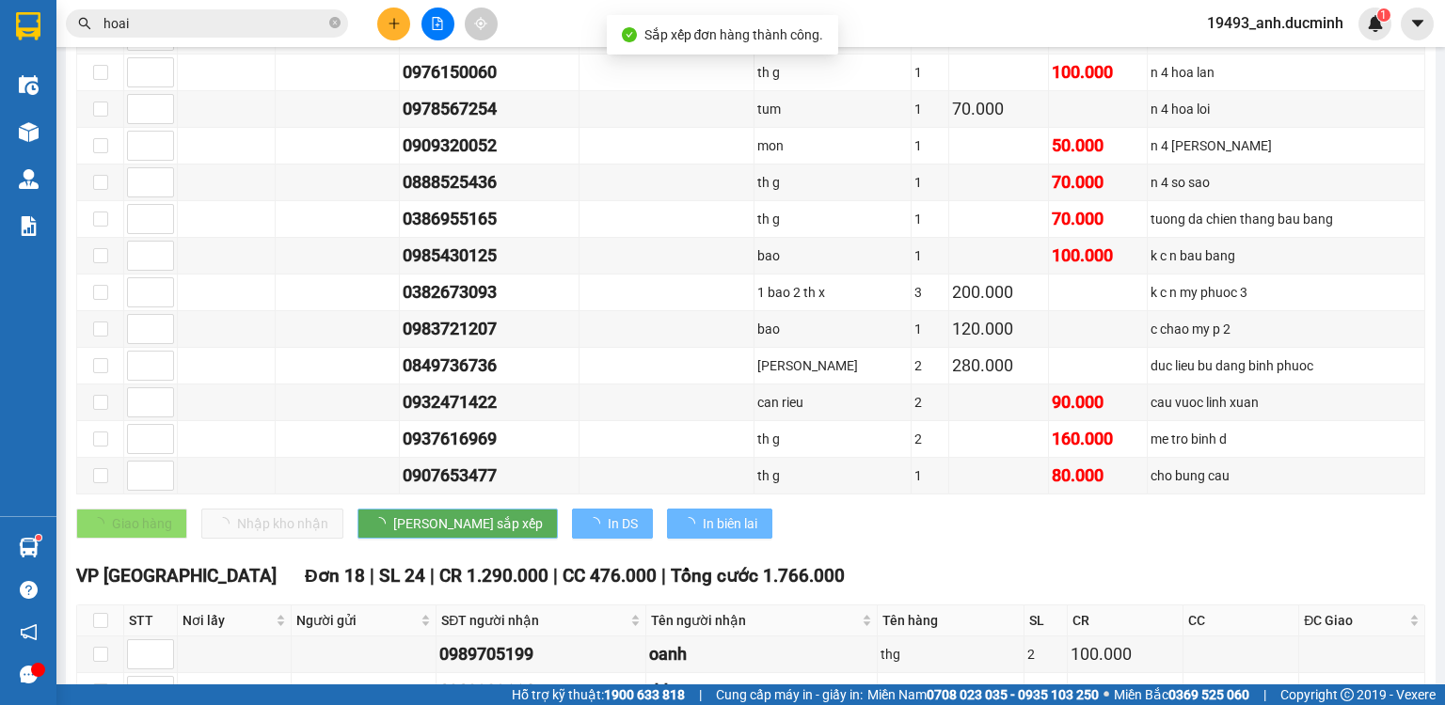
click at [357, 509] on button "[PERSON_NAME] sắp xếp" at bounding box center [457, 524] width 200 height 30
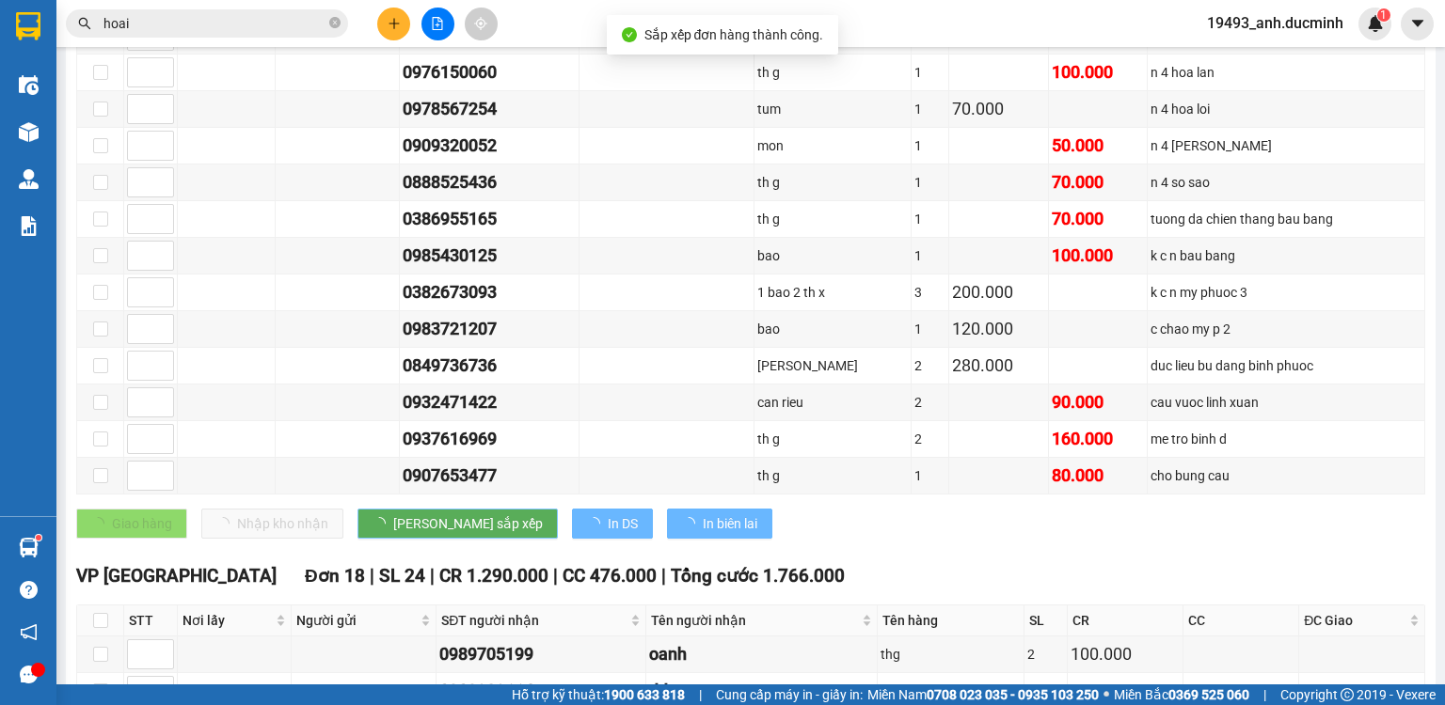
click at [357, 509] on button "[PERSON_NAME] sắp xếp" at bounding box center [457, 524] width 200 height 30
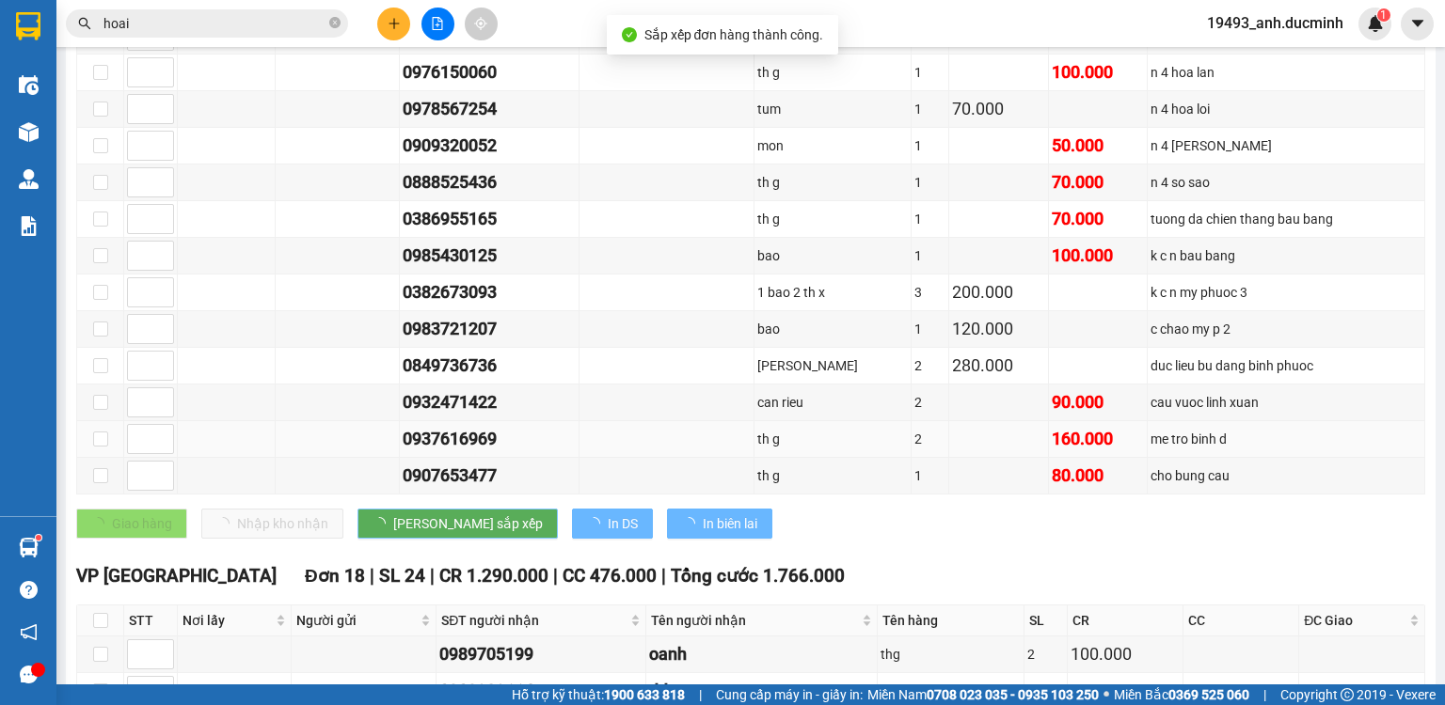
click at [357, 509] on button "[PERSON_NAME] sắp xếp" at bounding box center [457, 524] width 200 height 30
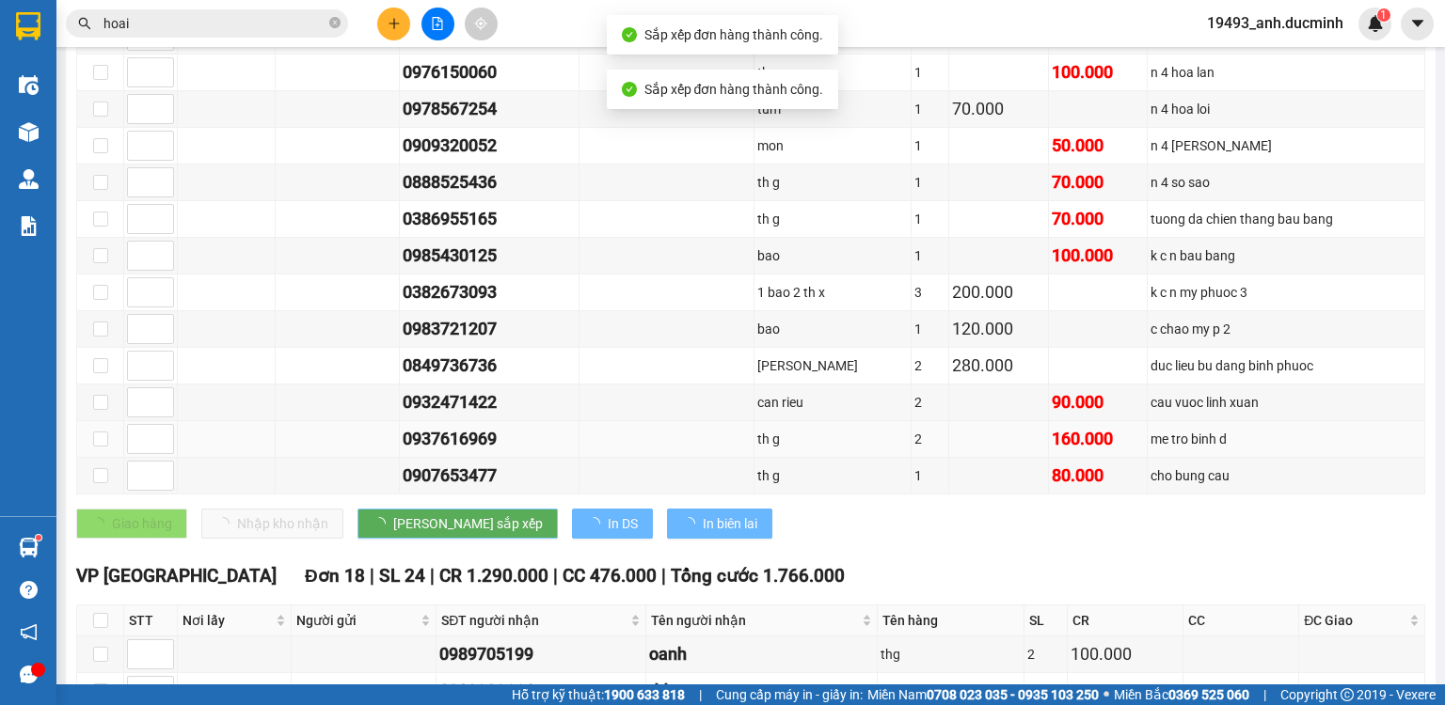
click at [357, 509] on button "[PERSON_NAME] sắp xếp" at bounding box center [457, 524] width 200 height 30
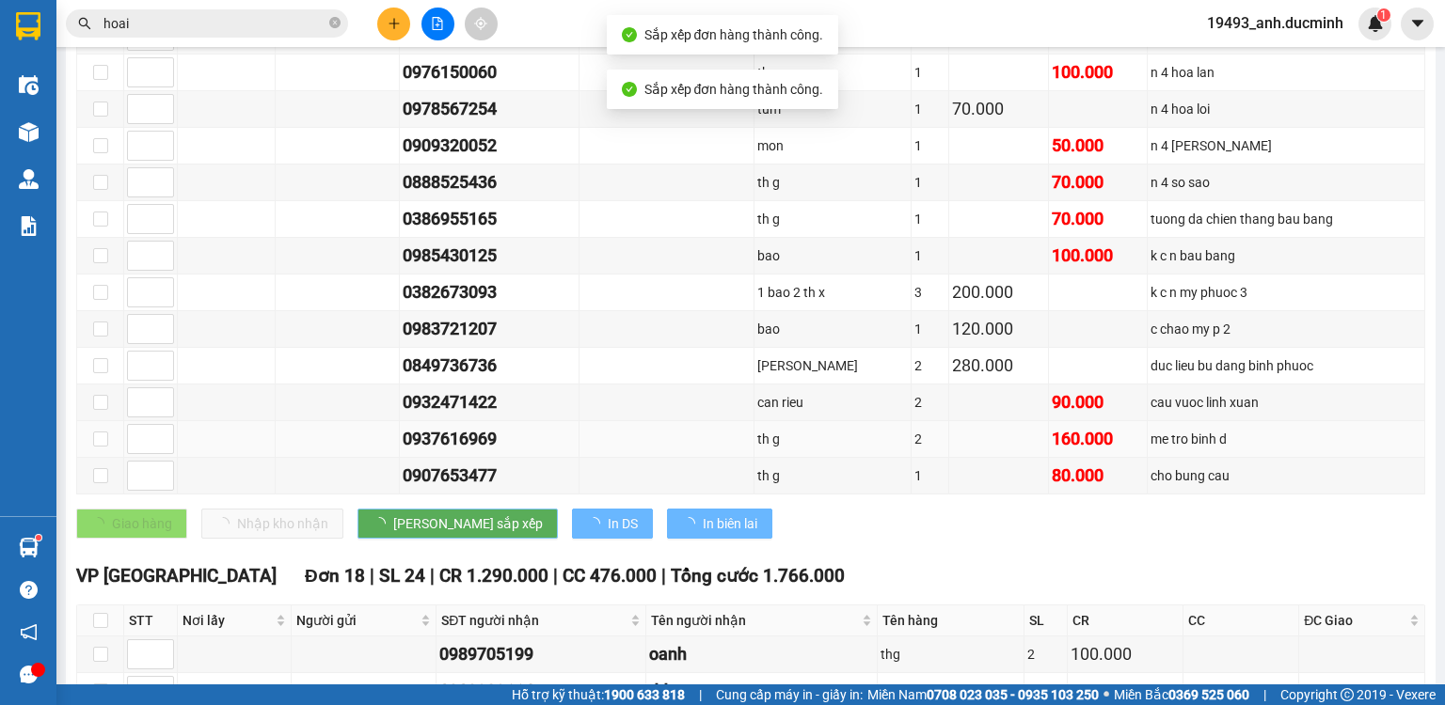
click at [357, 509] on button "[PERSON_NAME] sắp xếp" at bounding box center [457, 524] width 200 height 30
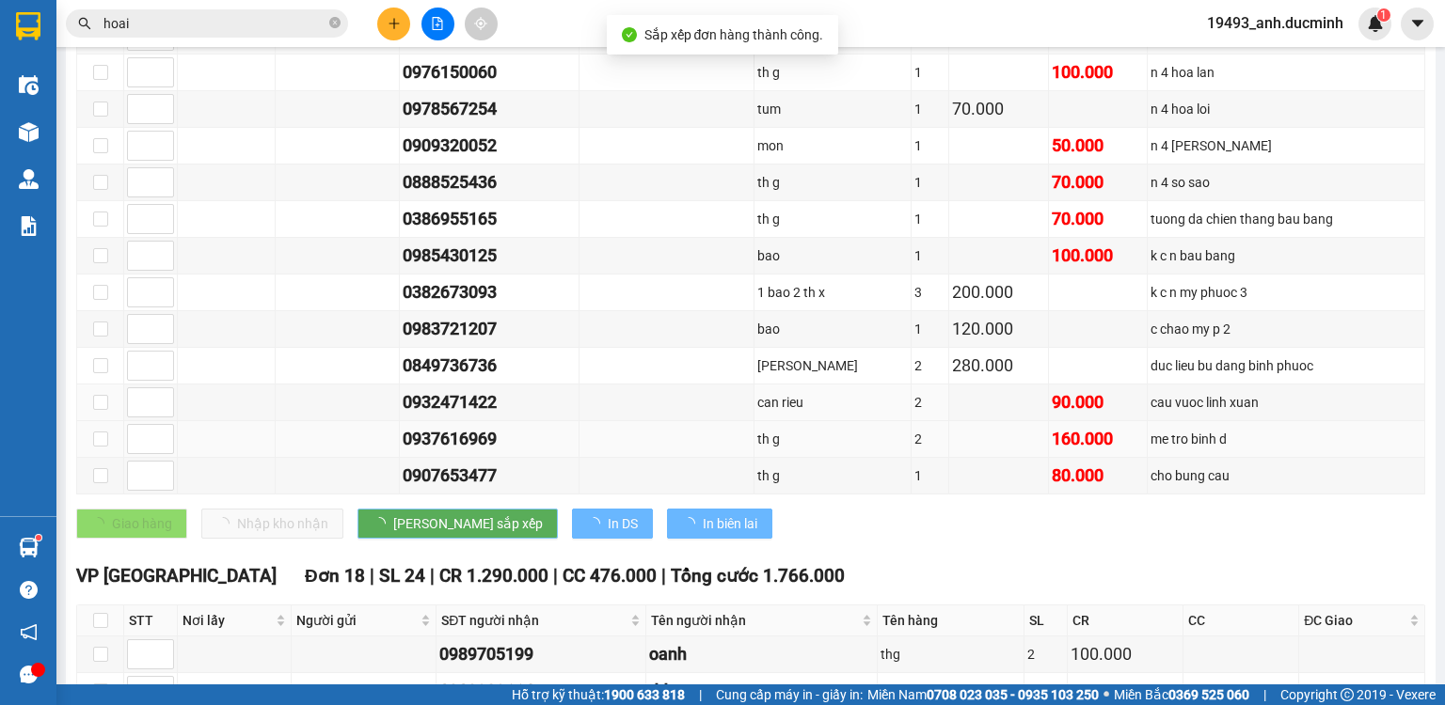
click at [357, 509] on button "[PERSON_NAME] sắp xếp" at bounding box center [457, 524] width 200 height 30
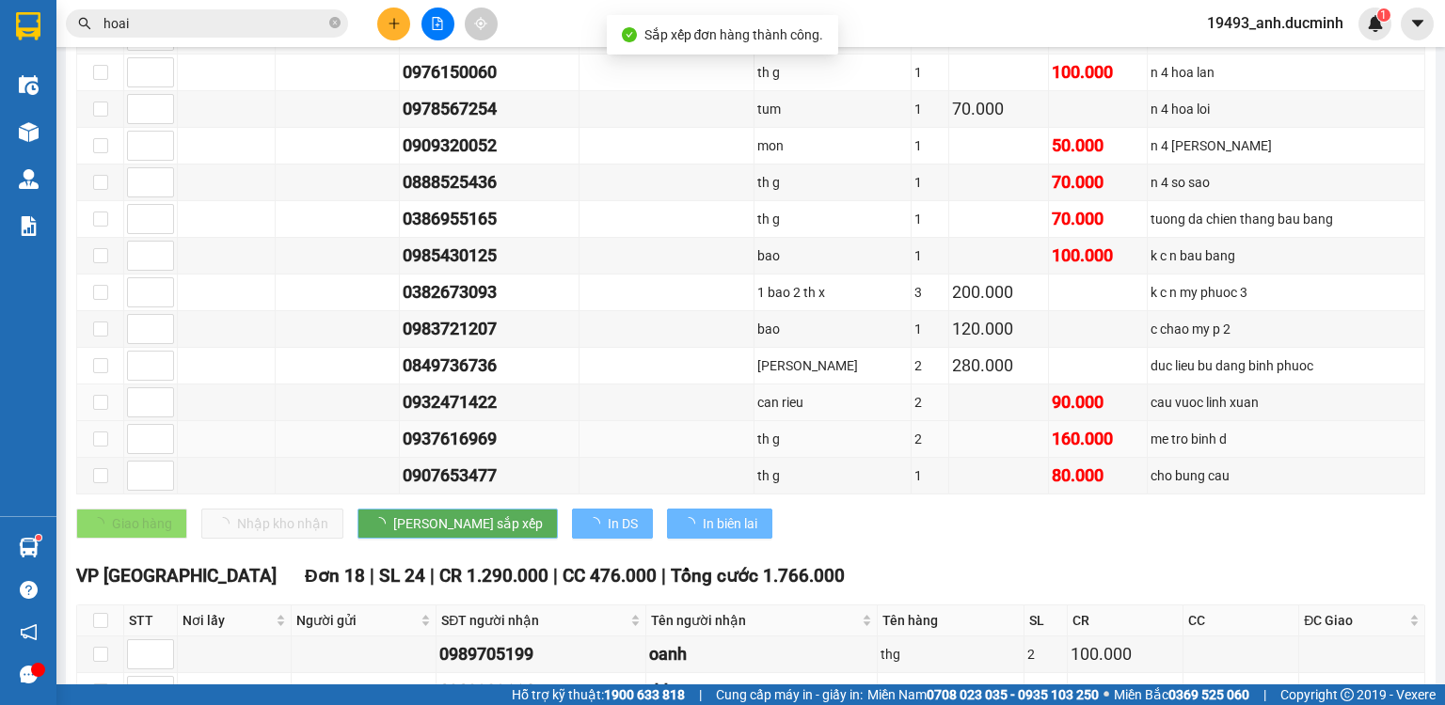
click at [357, 509] on button "[PERSON_NAME] sắp xếp" at bounding box center [457, 524] width 200 height 30
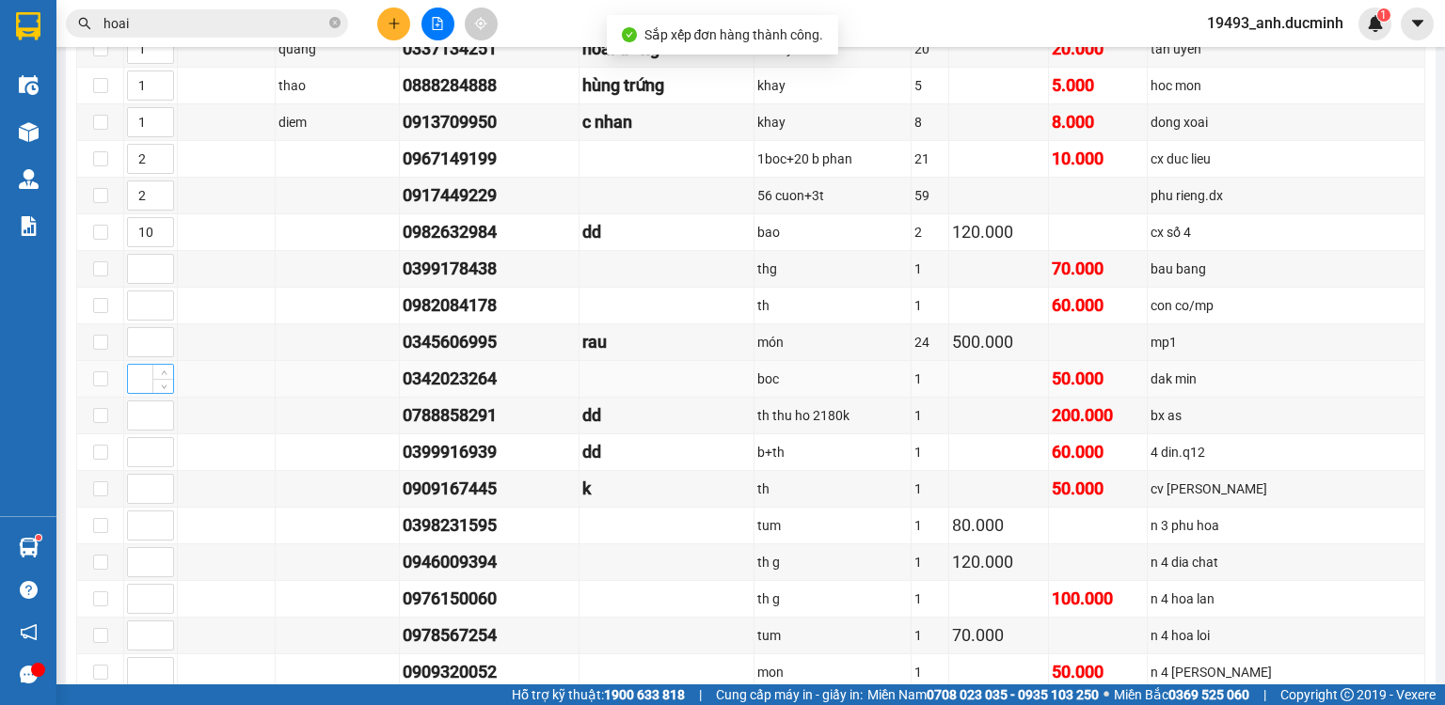
click at [150, 390] on input at bounding box center [150, 379] width 45 height 28
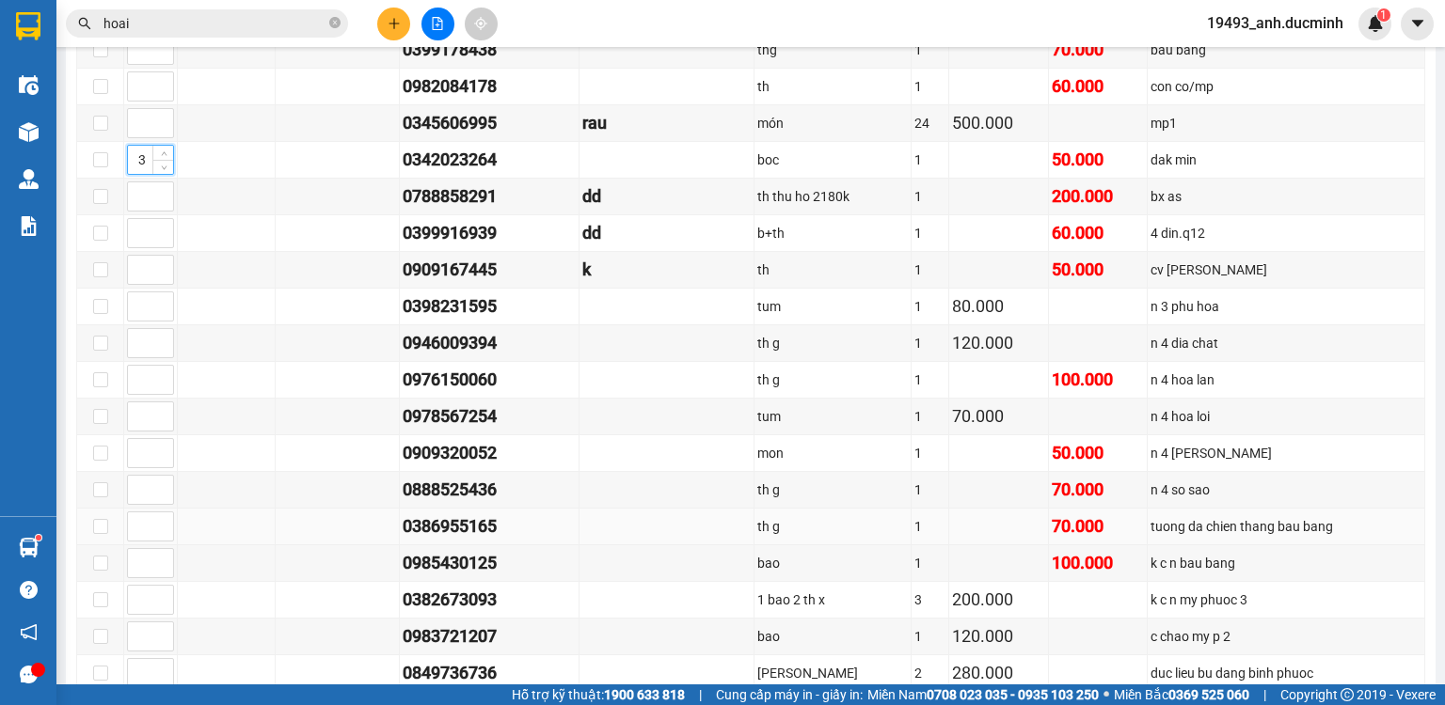
scroll to position [752, 0]
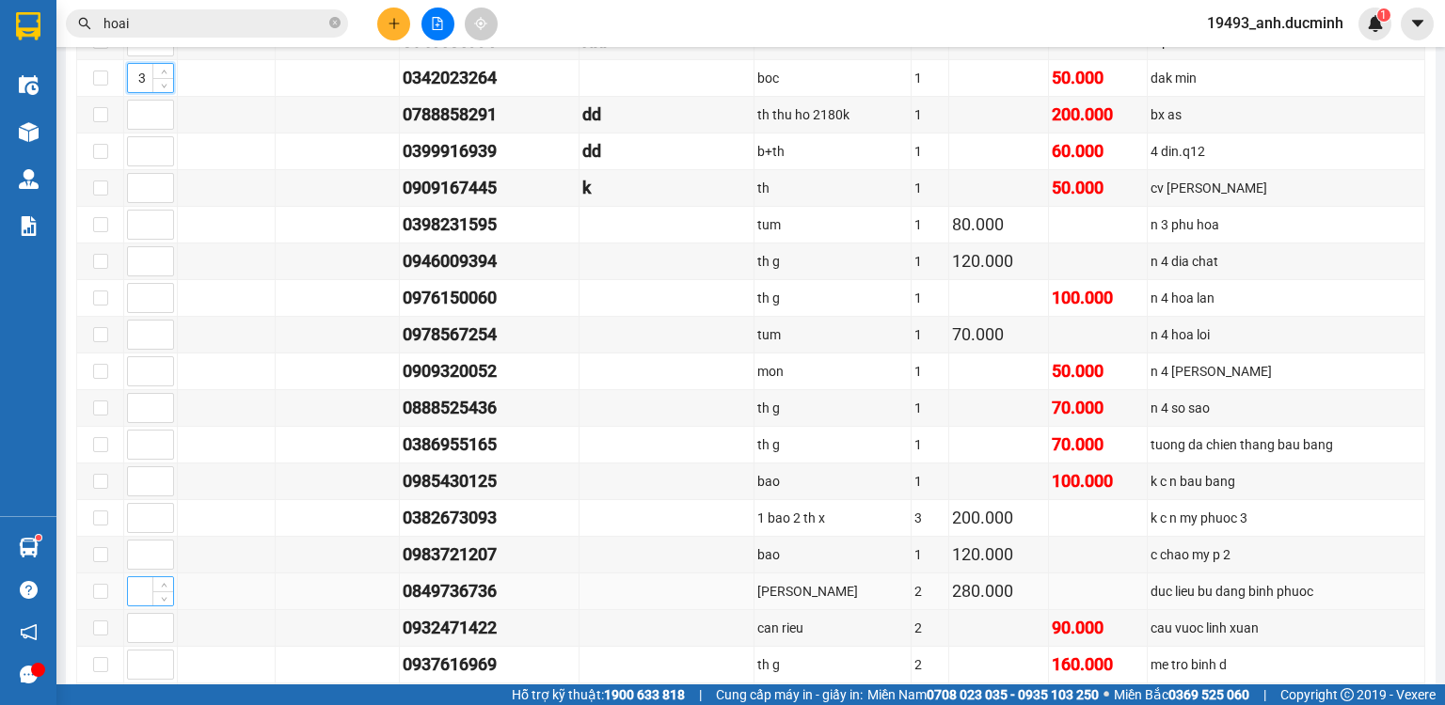
type input "3"
click at [136, 594] on input at bounding box center [150, 592] width 45 height 28
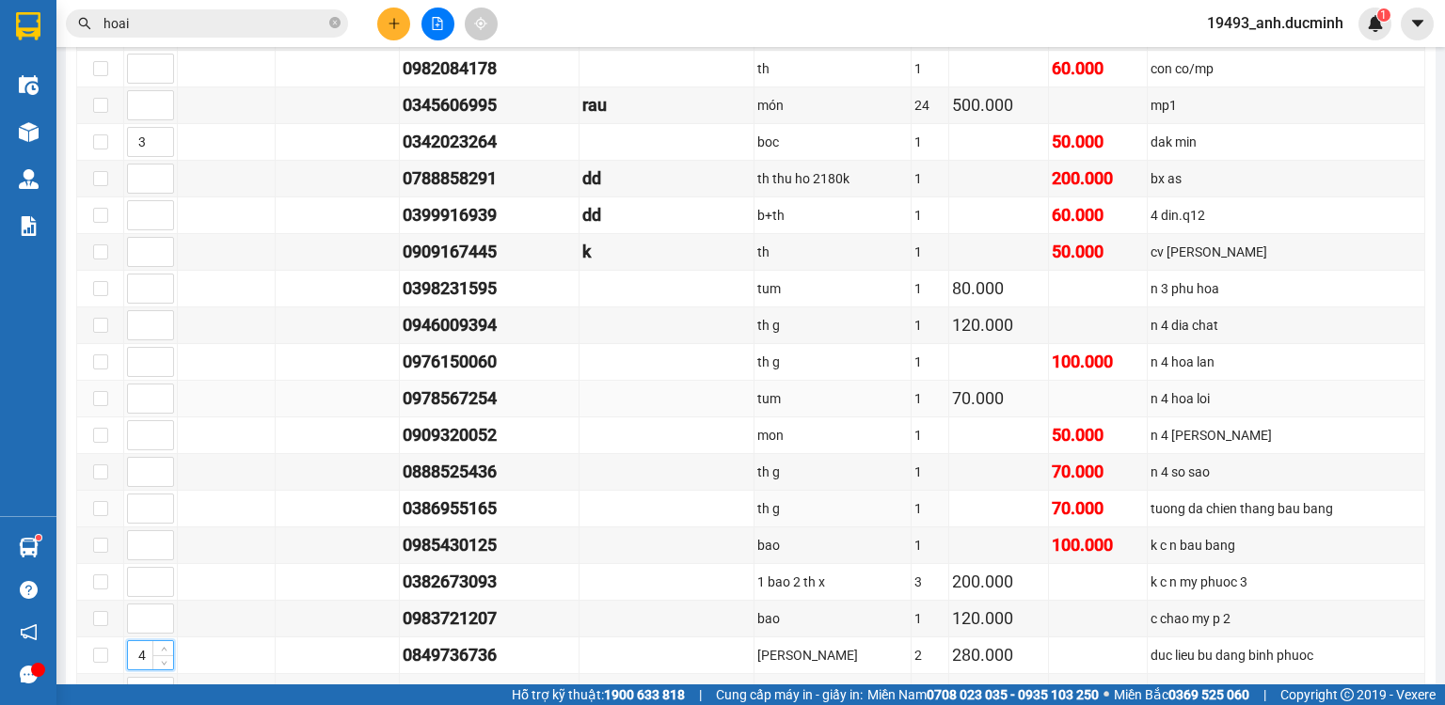
scroll to position [602, 0]
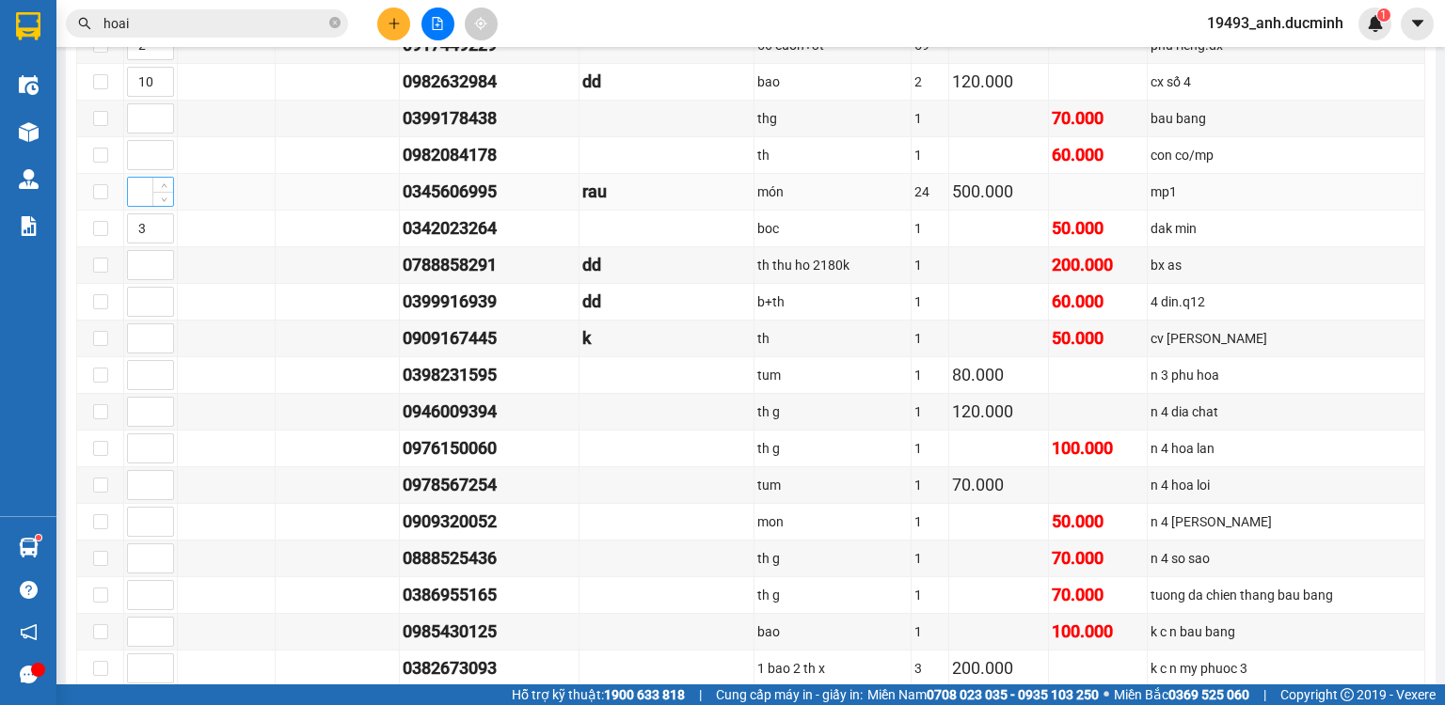
type input "4"
click at [140, 198] on input at bounding box center [150, 192] width 45 height 28
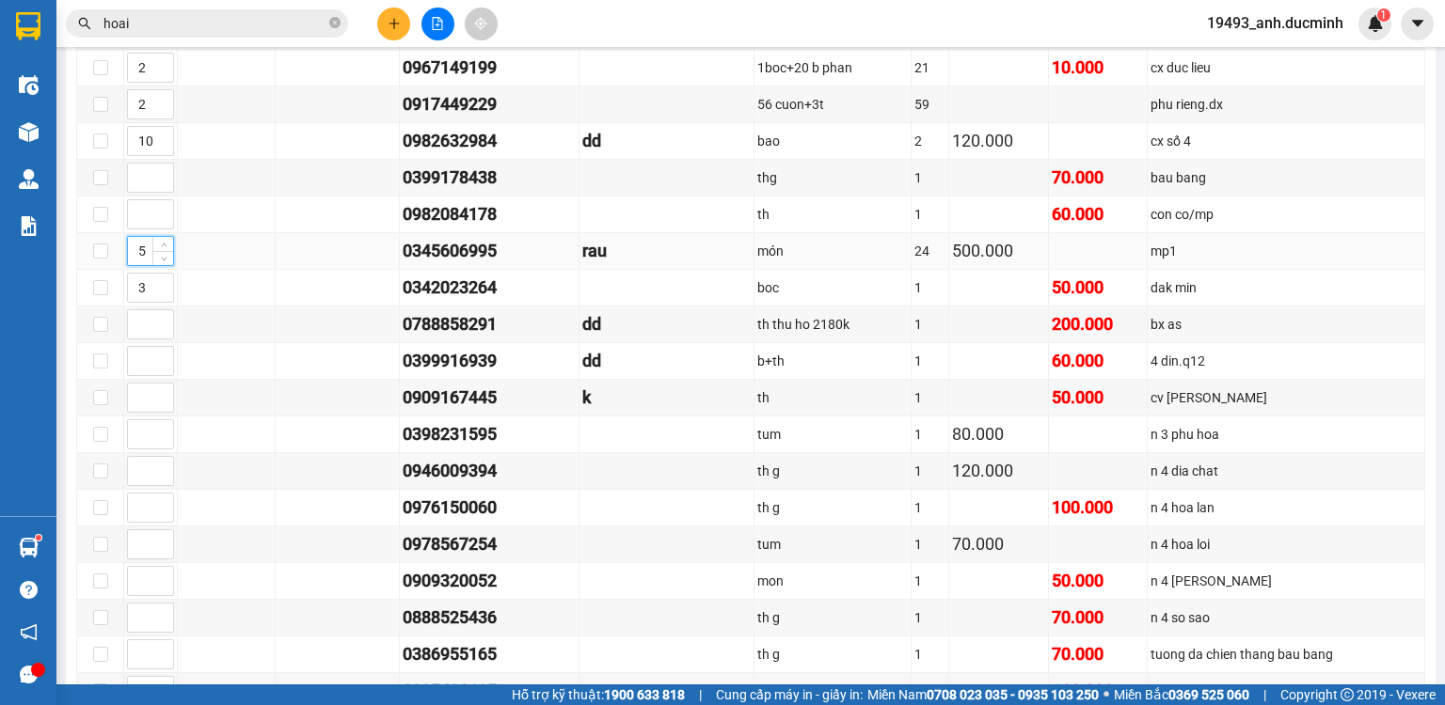
scroll to position [527, 0]
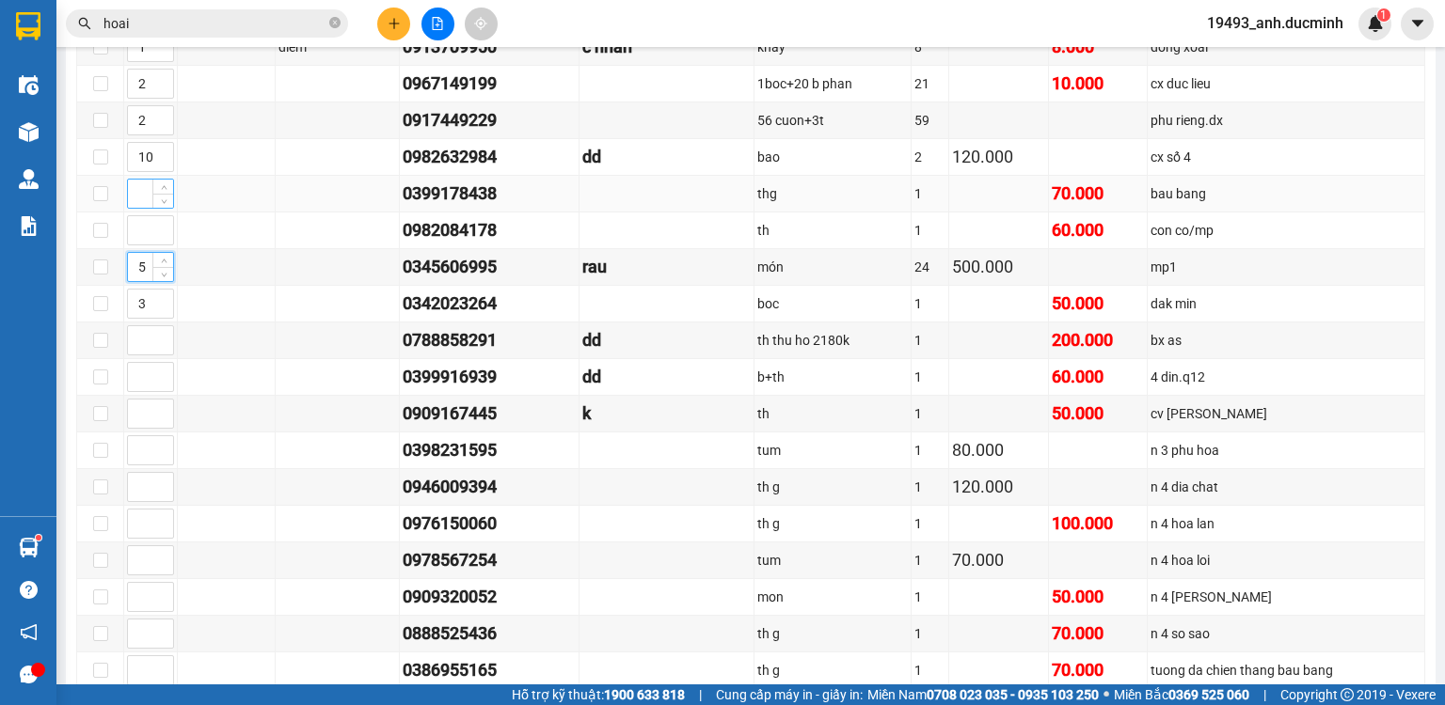
type input "5"
click at [140, 204] on input at bounding box center [150, 194] width 45 height 28
type input "5"
click at [137, 239] on input at bounding box center [150, 230] width 45 height 28
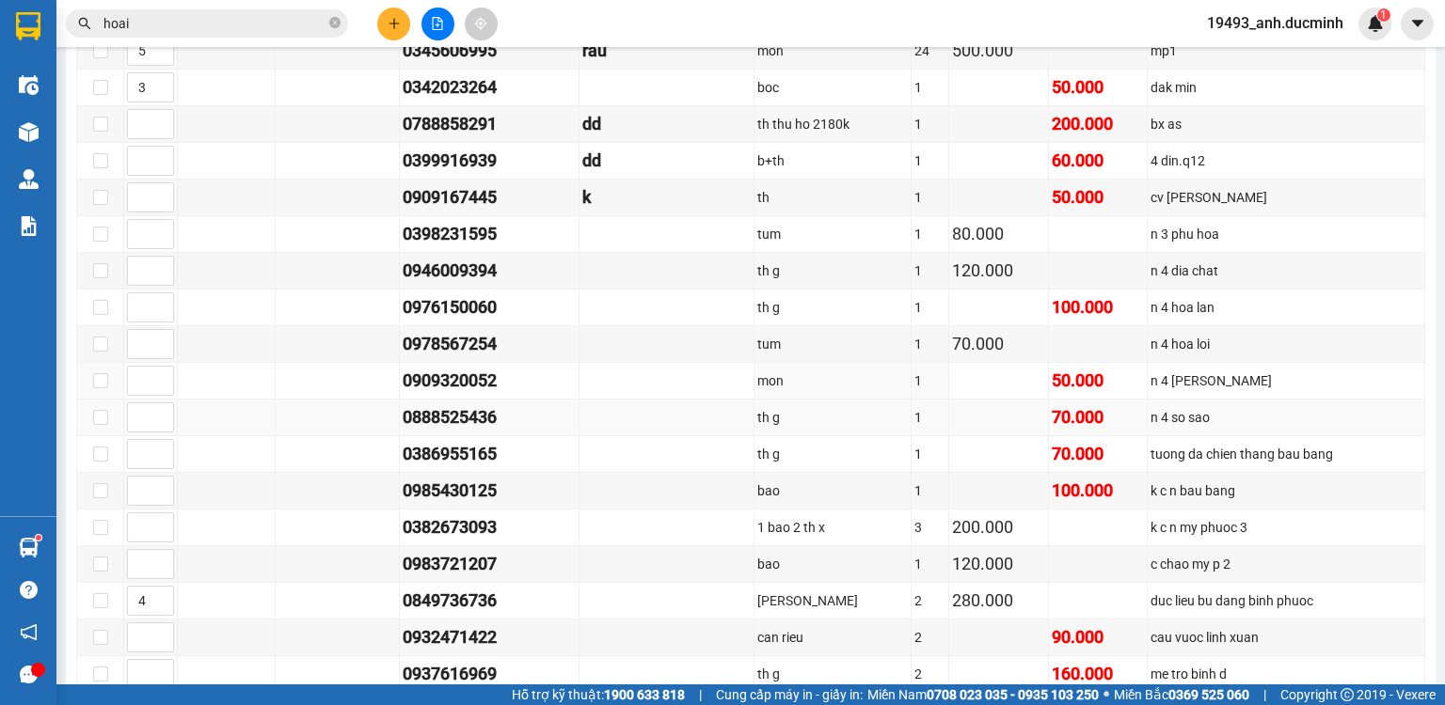
scroll to position [752, 0]
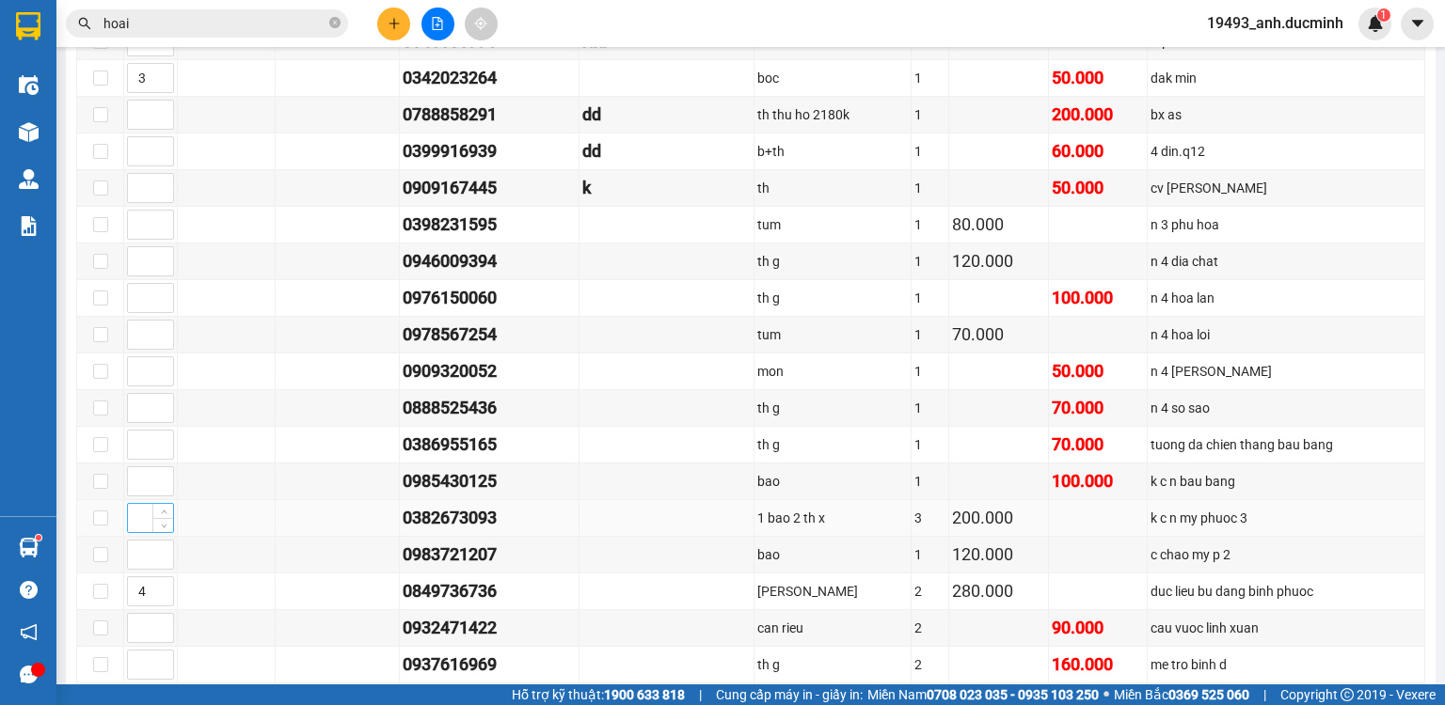
type input "5"
click at [135, 519] on input at bounding box center [150, 518] width 45 height 28
type input "5"
click at [135, 555] on input at bounding box center [150, 555] width 45 height 28
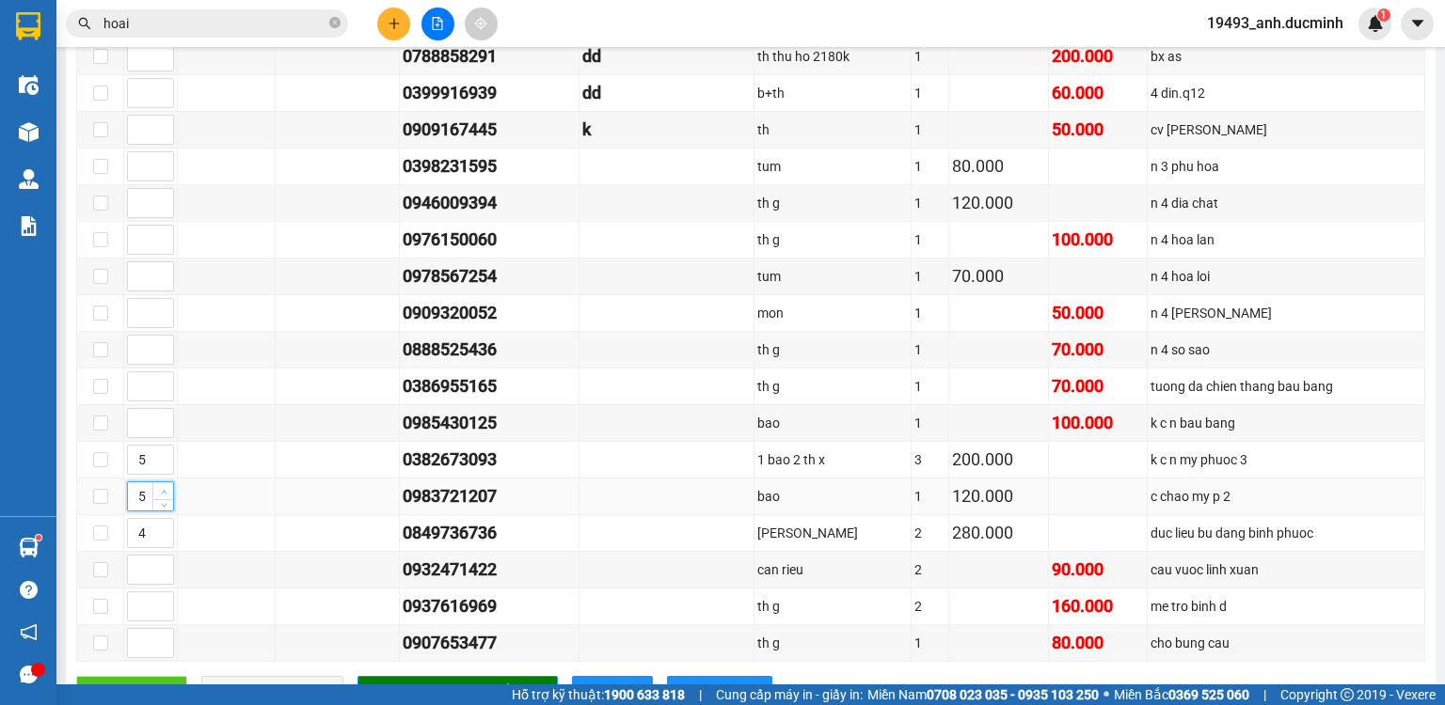
scroll to position [828, 0]
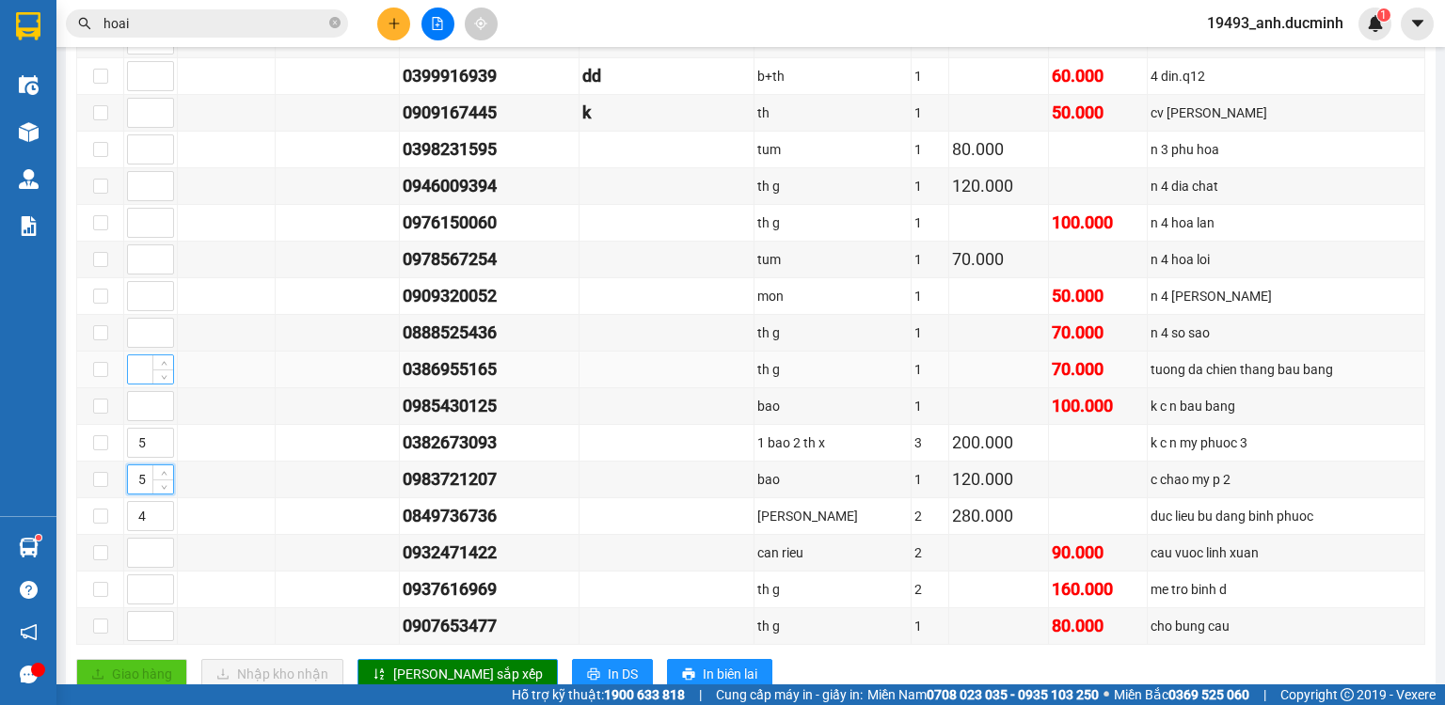
type input "5"
click at [142, 377] on input at bounding box center [150, 370] width 45 height 28
type input "6"
click at [408, 671] on span "[PERSON_NAME] sắp xếp" at bounding box center [468, 674] width 150 height 21
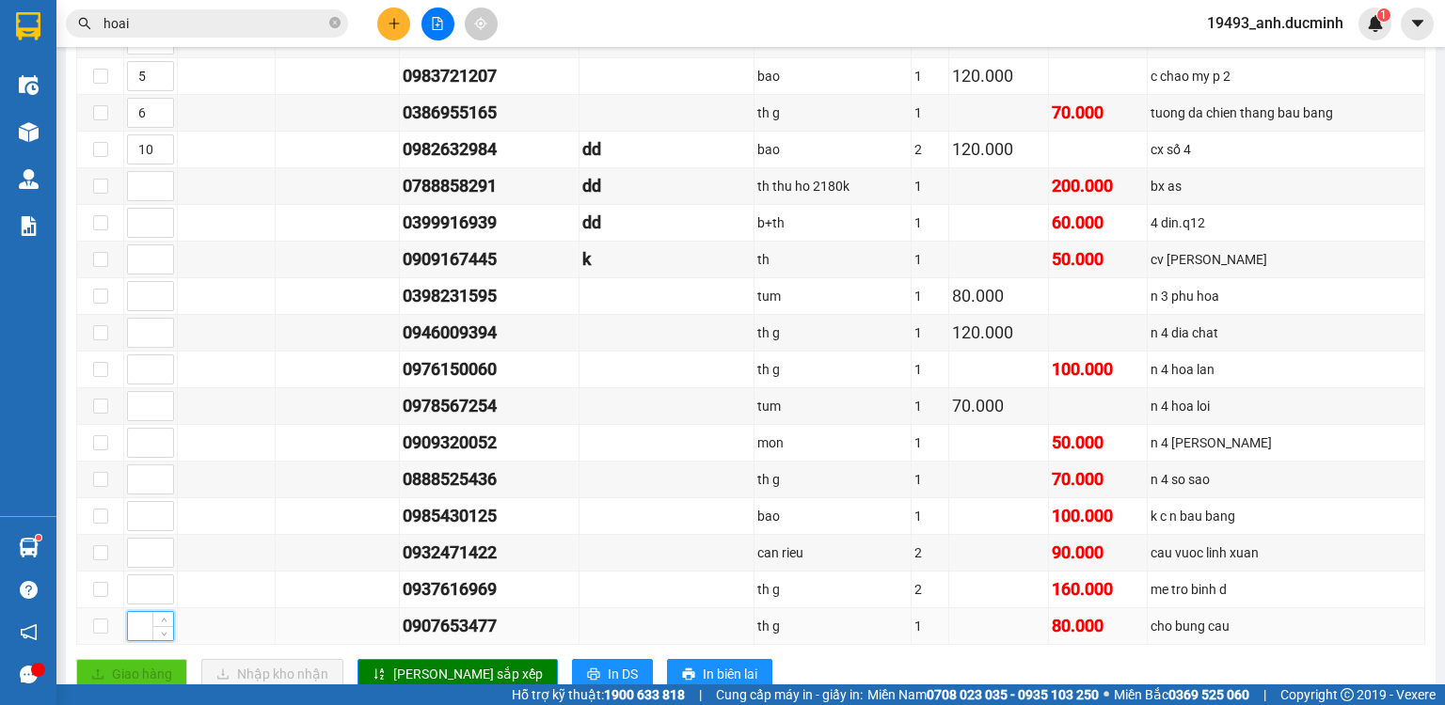
click at [139, 625] on input at bounding box center [150, 626] width 45 height 28
type input "7"
click at [129, 515] on input at bounding box center [150, 516] width 45 height 28
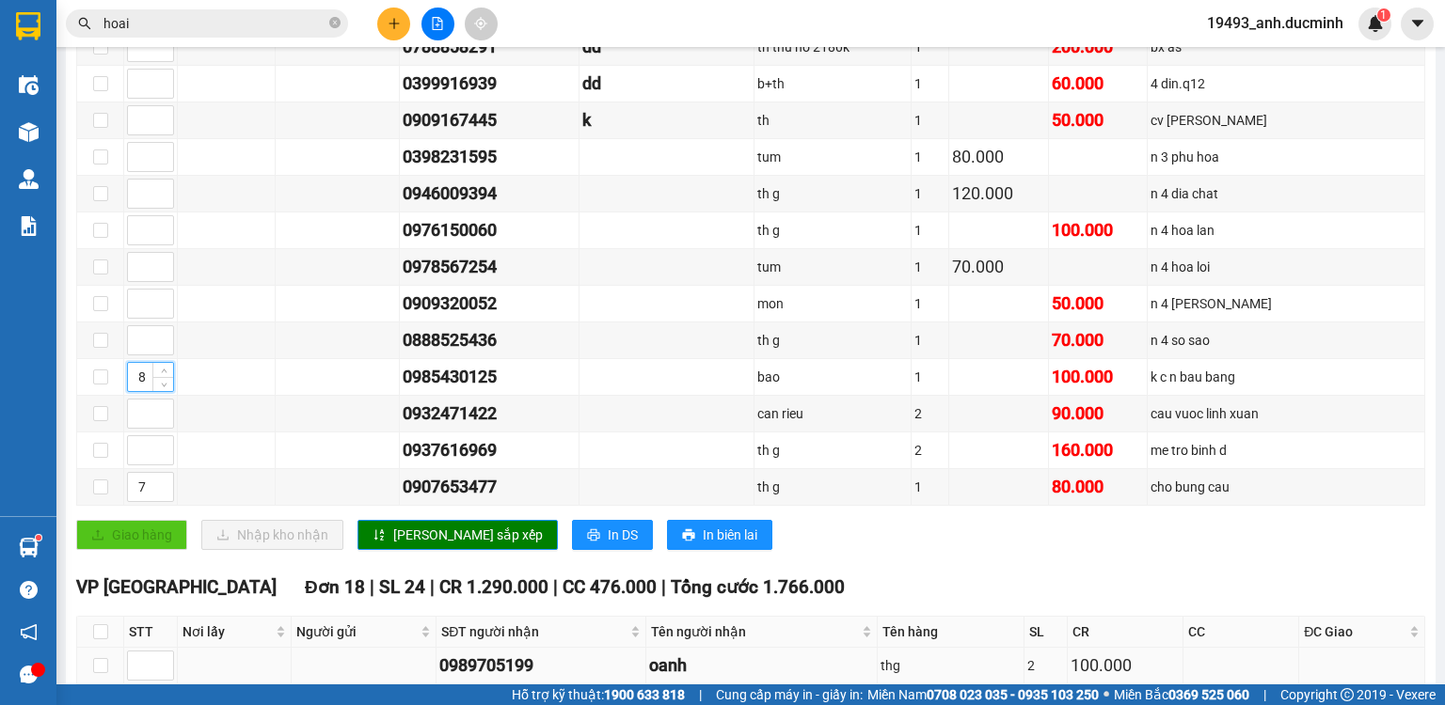
scroll to position [978, 0]
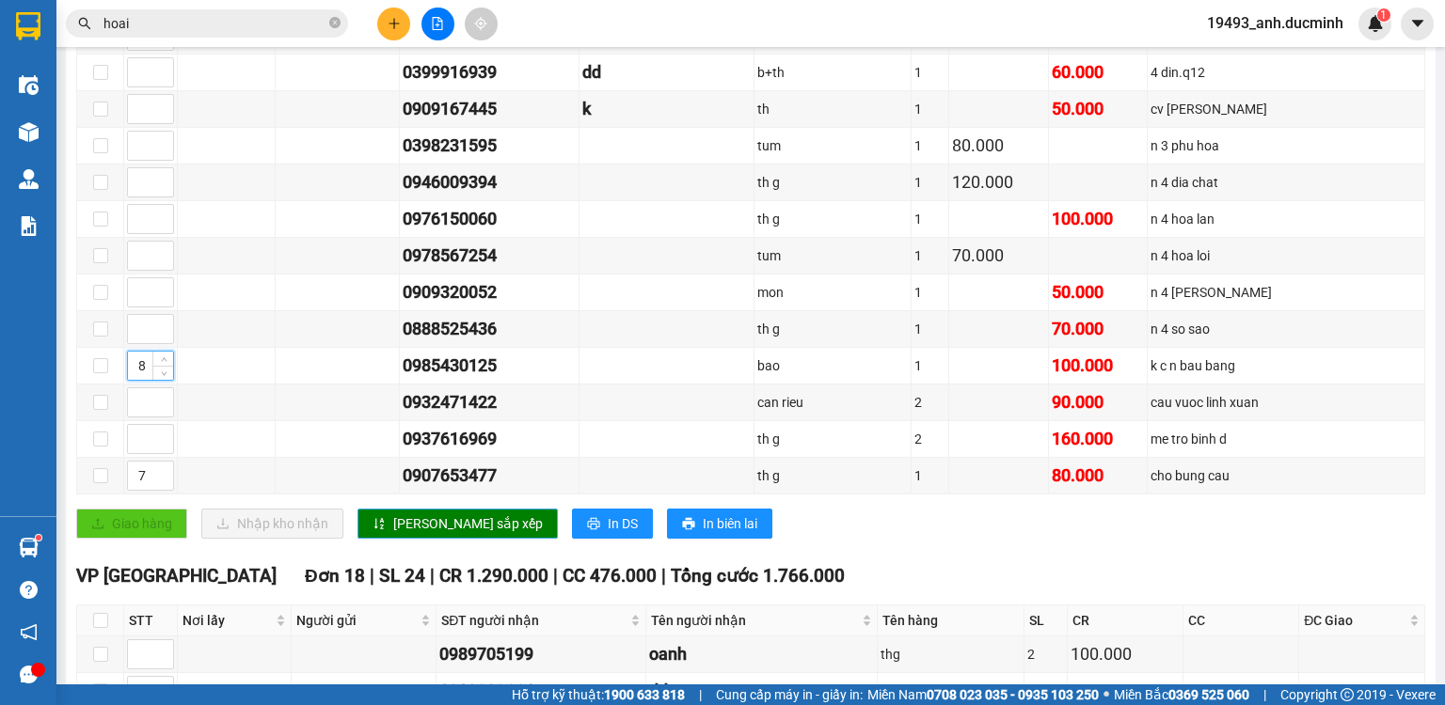
type input "8"
click at [399, 530] on span "[PERSON_NAME] sắp xếp" at bounding box center [468, 524] width 150 height 21
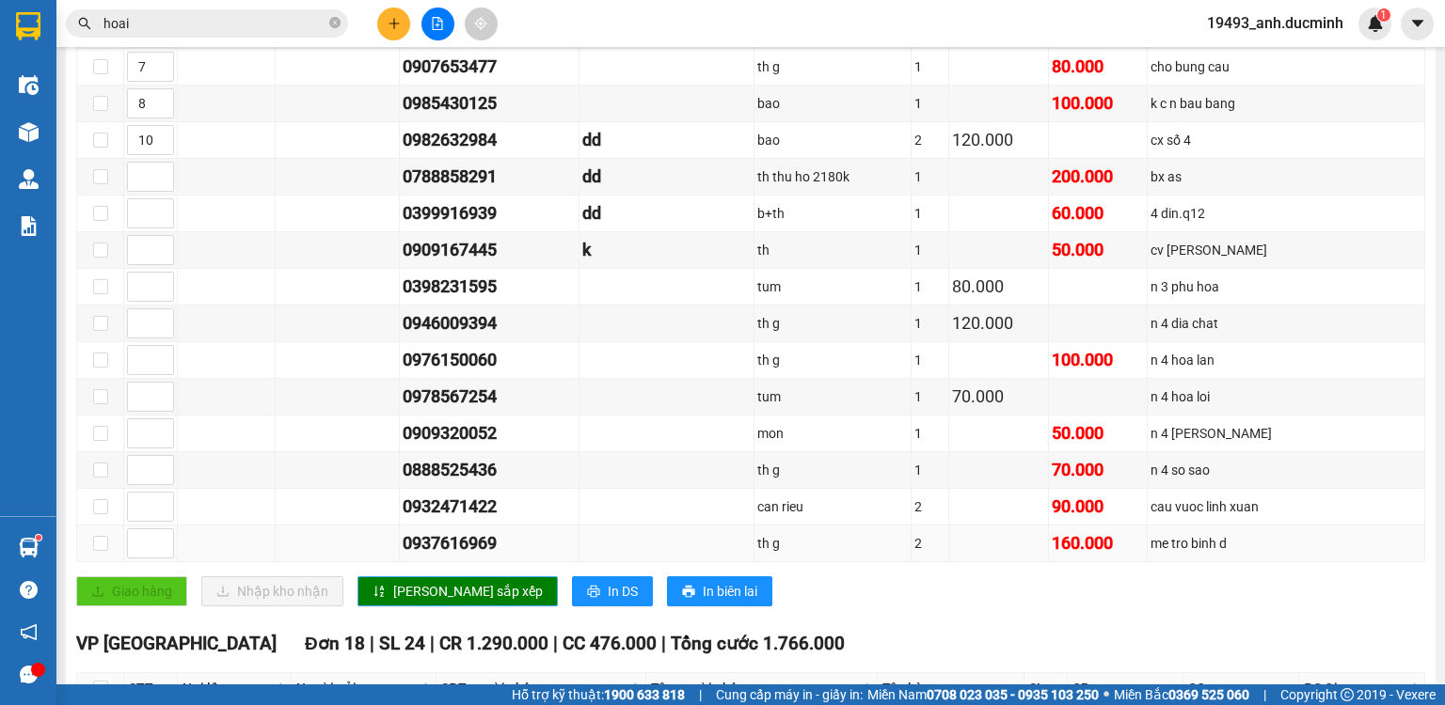
scroll to position [828, 0]
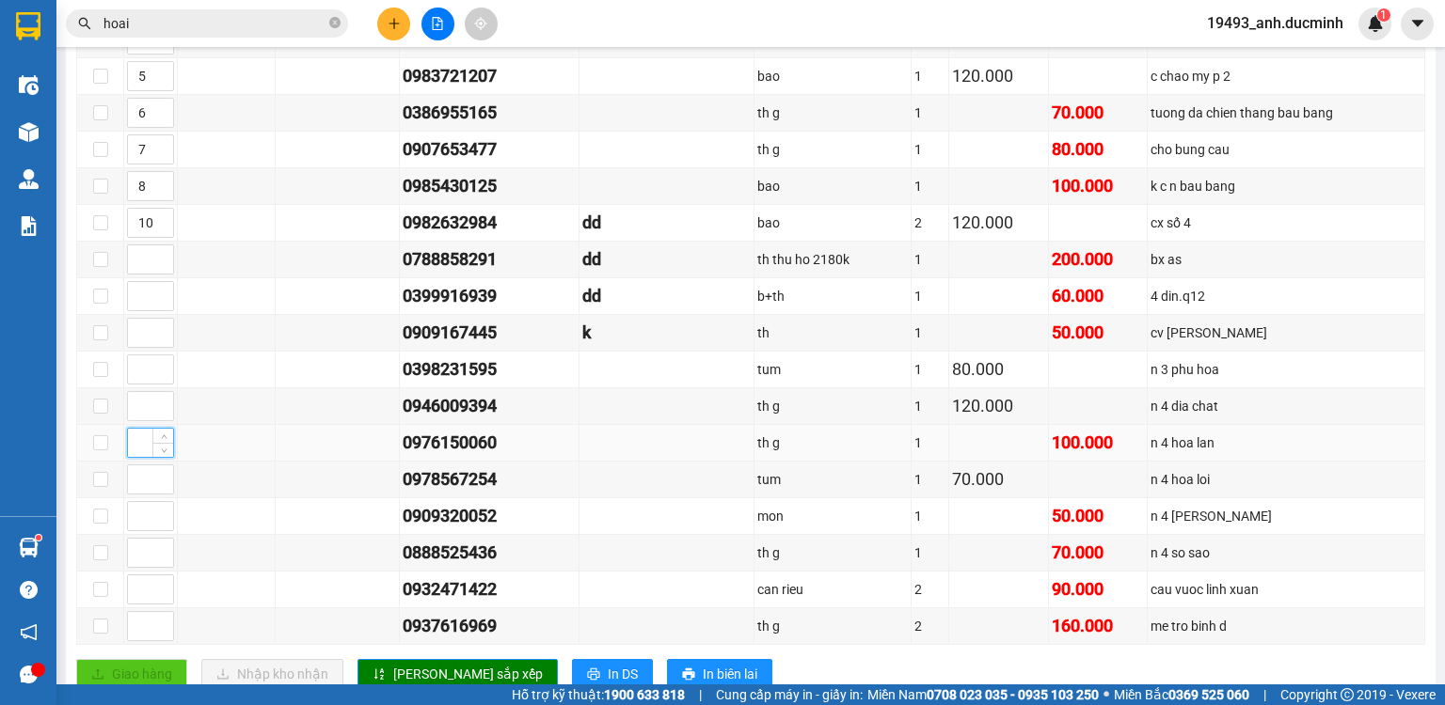
click at [137, 450] on input at bounding box center [150, 443] width 45 height 28
type input "11"
click at [138, 549] on input at bounding box center [150, 553] width 45 height 28
type input "12"
click at [142, 372] on input at bounding box center [150, 370] width 45 height 28
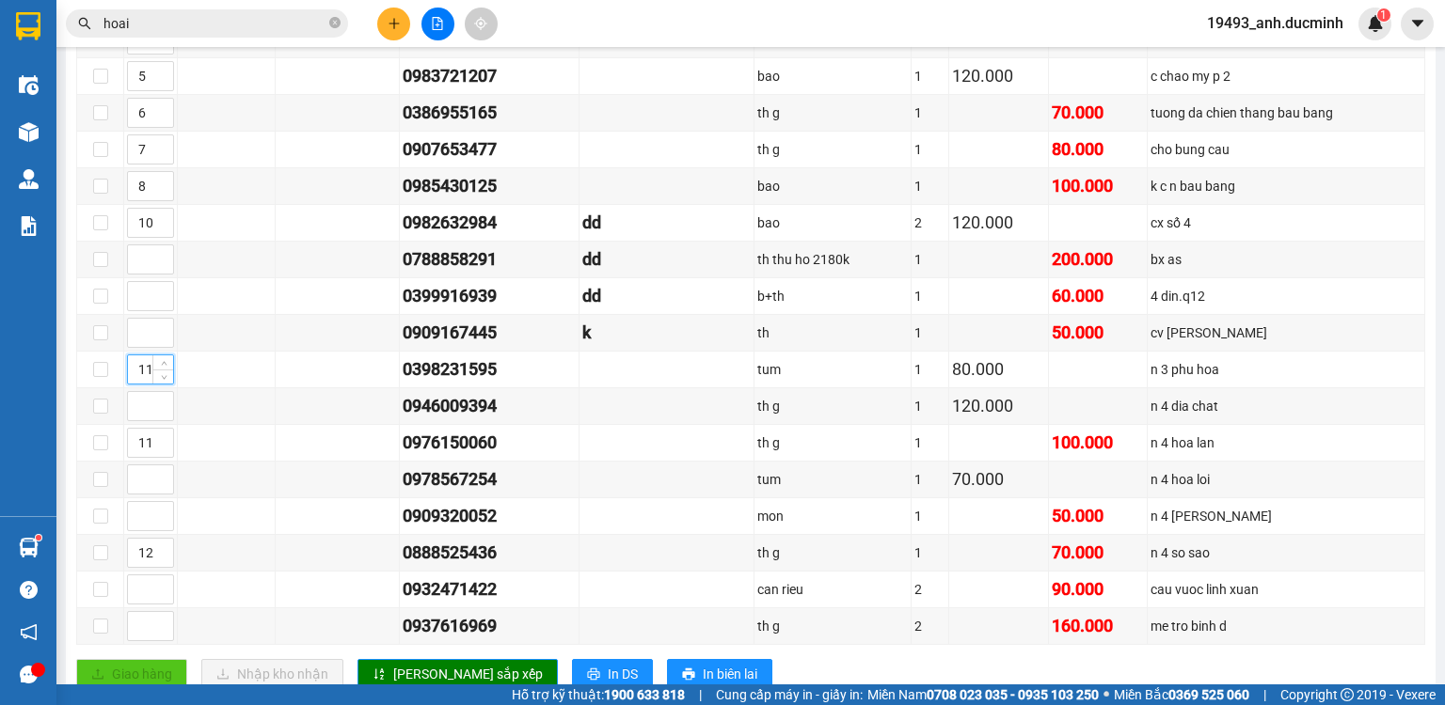
type input "11"
drag, startPoint x: 411, startPoint y: 654, endPoint x: 413, endPoint y: 671, distance: 17.0
click at [412, 657] on div "Giao dọc đường Đơn 29 | SL 188 | CR 1.490.000 | CC 1.277.000 | Tổng cước 2.767.…" at bounding box center [750, 105] width 1349 height 1196
click at [414, 675] on span "[PERSON_NAME] sắp xếp" at bounding box center [468, 674] width 150 height 21
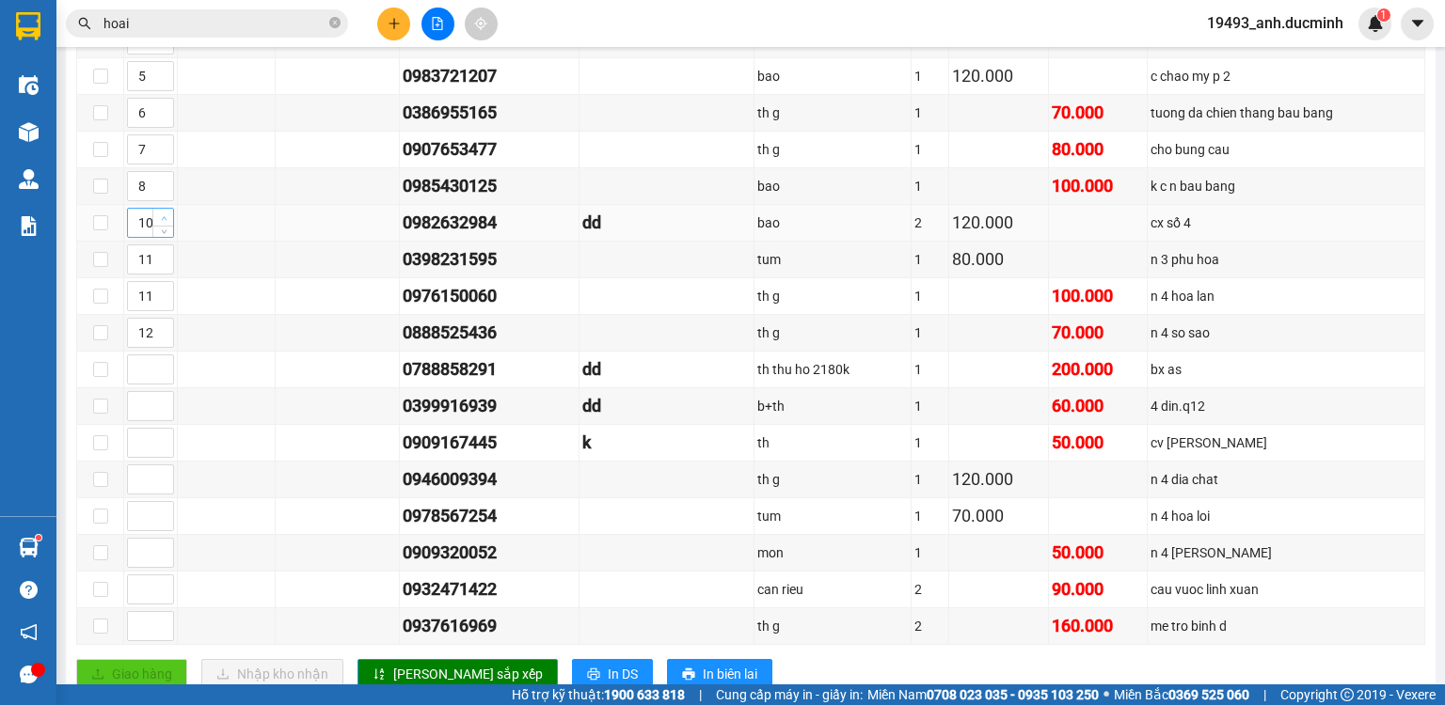
click at [166, 222] on icon "up" at bounding box center [164, 218] width 7 height 7
type input "13"
click at [166, 222] on icon "up" at bounding box center [164, 218] width 7 height 7
click at [448, 673] on span "[PERSON_NAME] sắp xếp" at bounding box center [468, 674] width 150 height 21
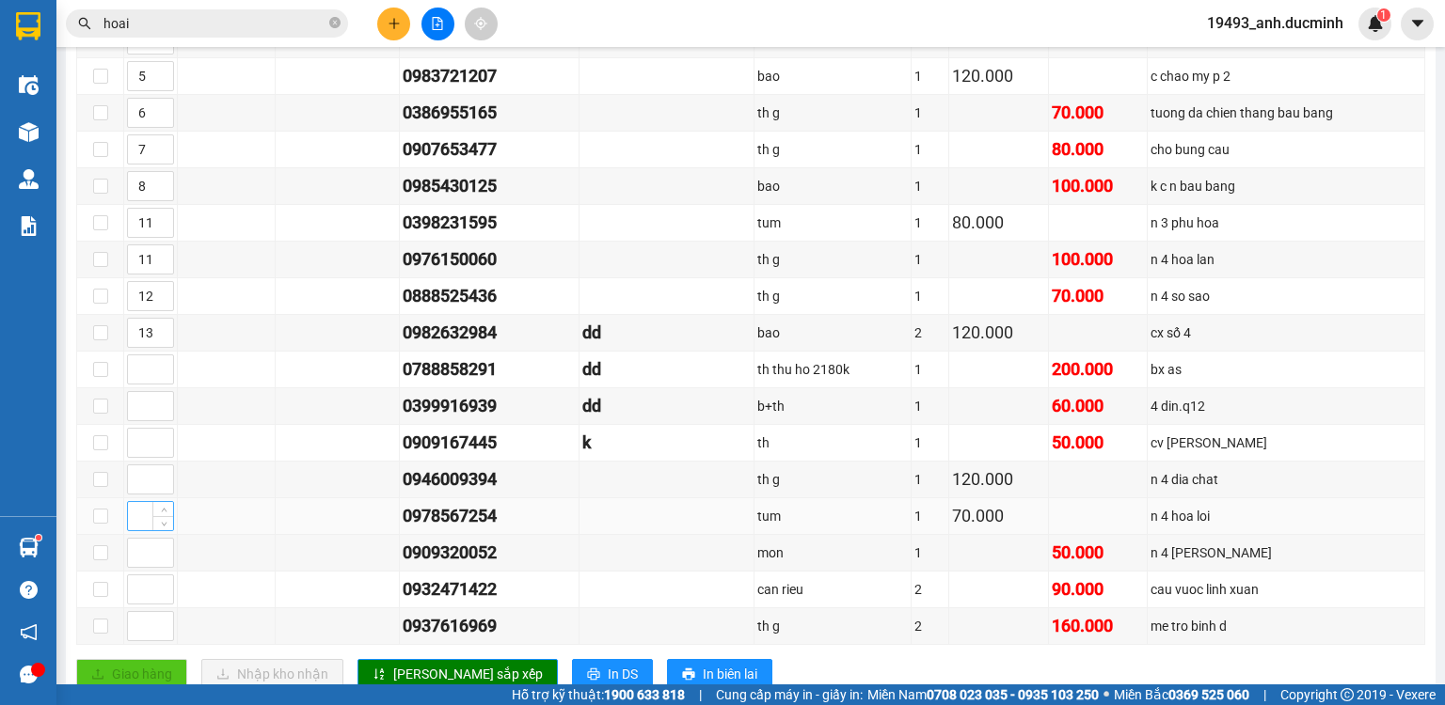
click at [135, 529] on input at bounding box center [150, 516] width 45 height 28
type input "11"
click at [384, 670] on button "[PERSON_NAME] sắp xếp" at bounding box center [457, 674] width 200 height 30
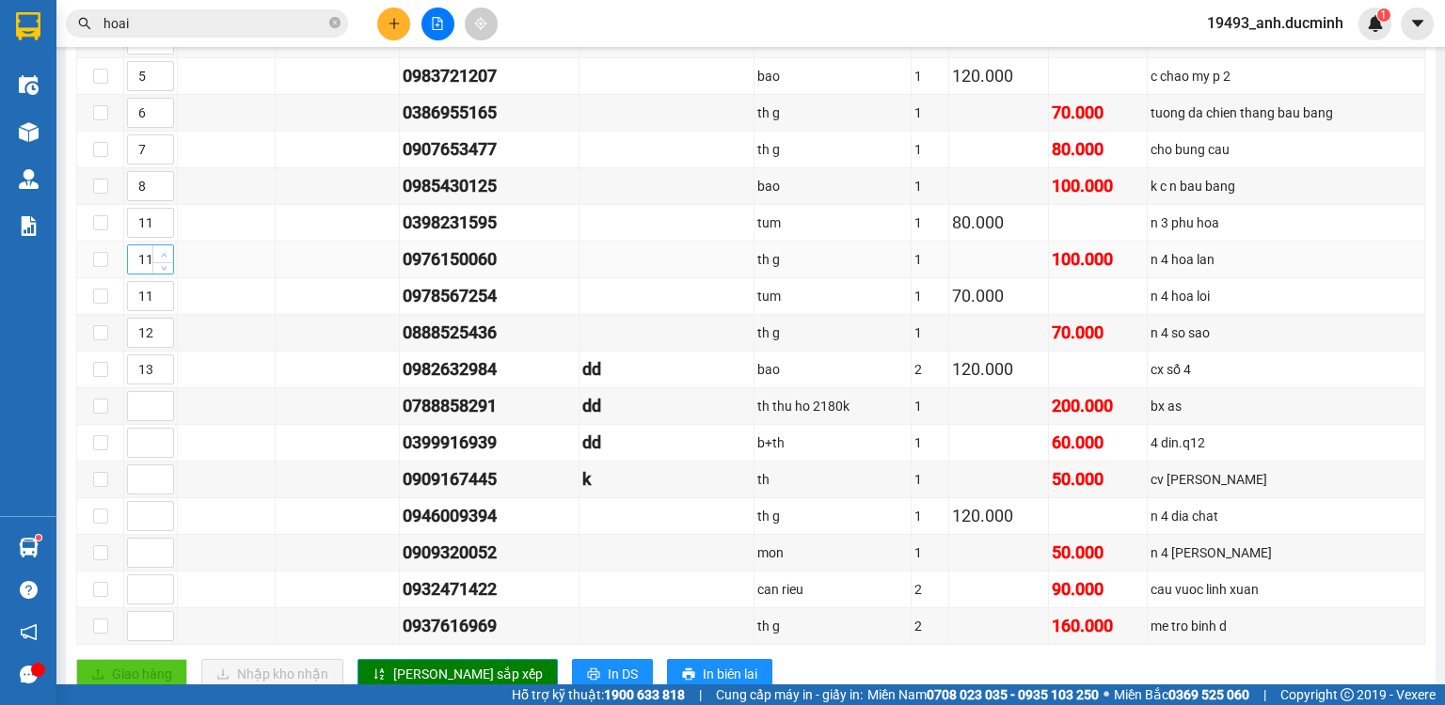
click at [161, 256] on icon "up" at bounding box center [164, 255] width 7 height 7
type input "13"
click at [161, 256] on icon "up" at bounding box center [164, 255] width 7 height 7
click at [169, 292] on span "Increase Value" at bounding box center [162, 290] width 21 height 17
type input "13"
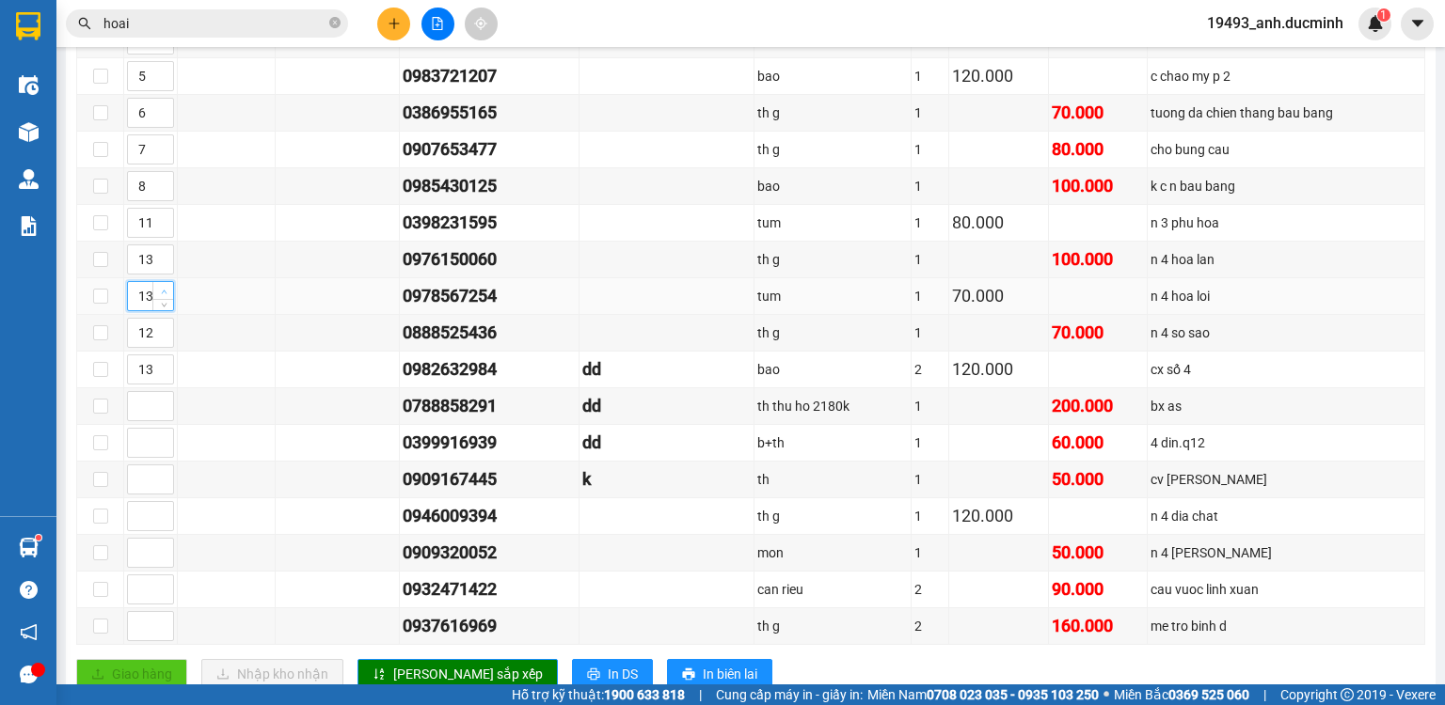
click at [169, 292] on span "Increase Value" at bounding box center [162, 290] width 21 height 17
click at [442, 670] on span "[PERSON_NAME] sắp xếp" at bounding box center [468, 674] width 150 height 21
click at [139, 624] on input at bounding box center [150, 626] width 45 height 28
type input "14"
click at [134, 516] on input at bounding box center [150, 516] width 45 height 28
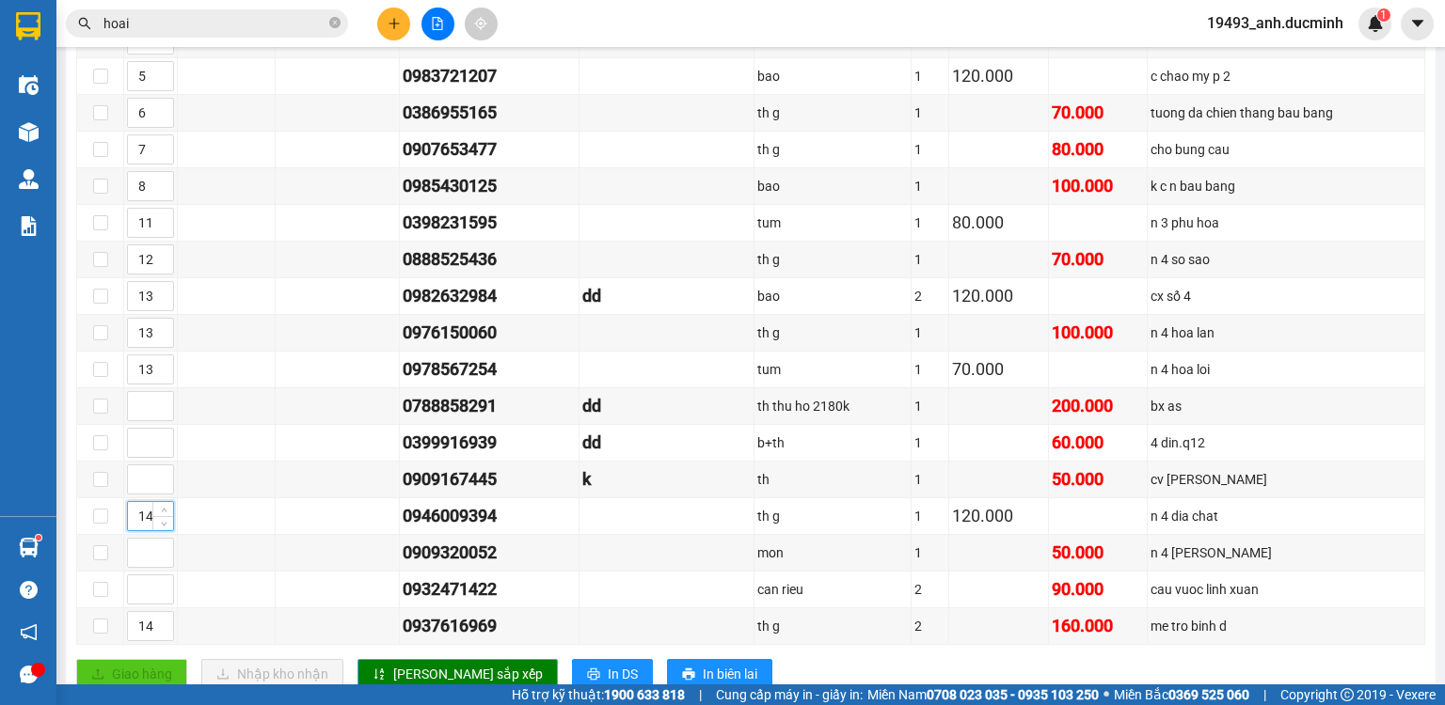
type input "14"
click at [403, 664] on span "[PERSON_NAME] sắp xếp" at bounding box center [468, 674] width 150 height 21
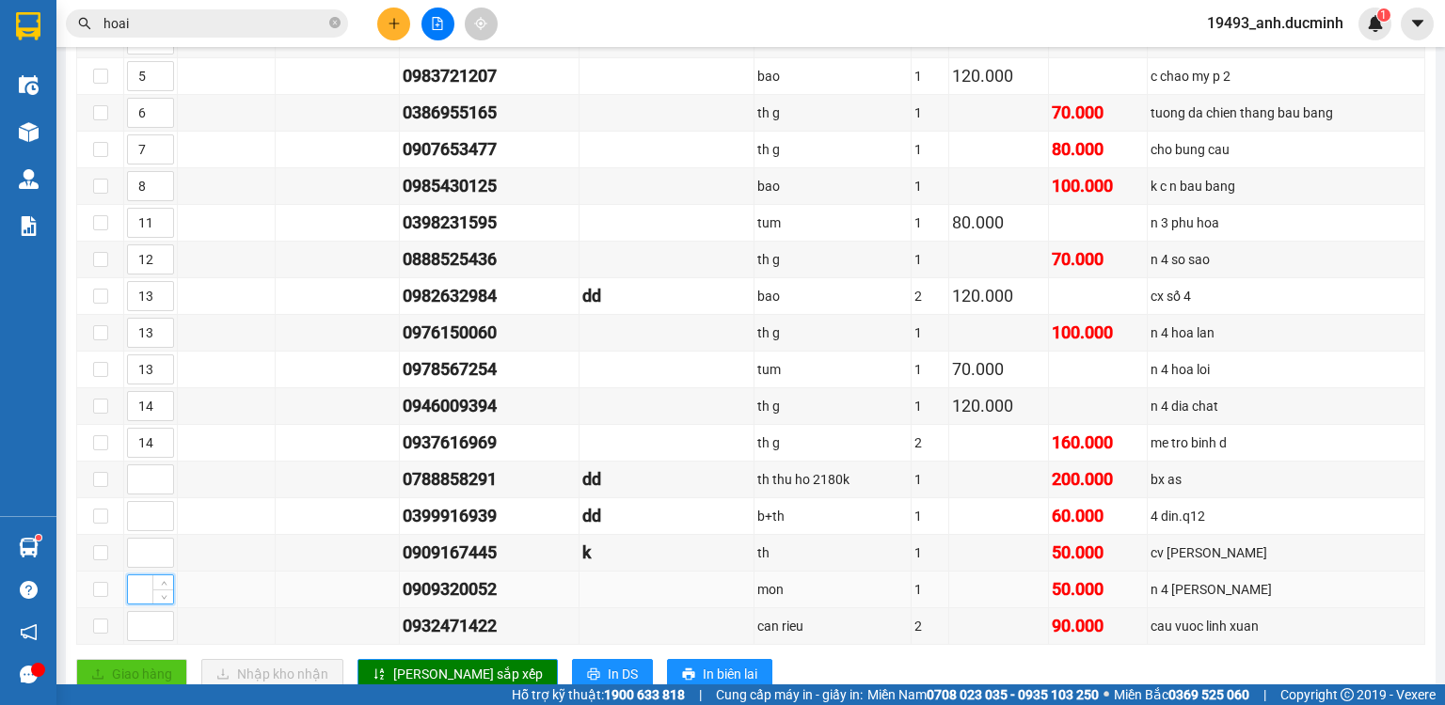
click at [137, 587] on input at bounding box center [150, 590] width 45 height 28
type input "15"
click at [414, 670] on span "[PERSON_NAME] sắp xếp" at bounding box center [468, 674] width 150 height 21
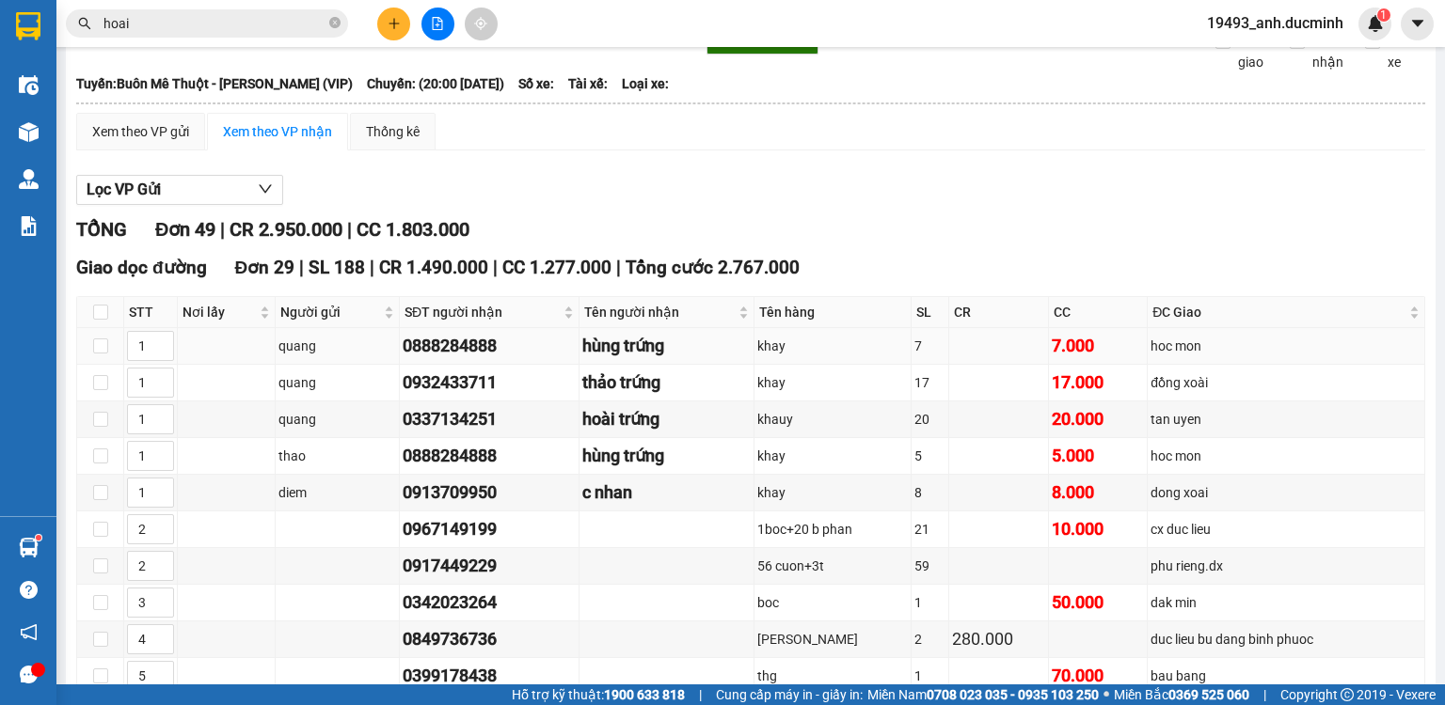
scroll to position [0, 0]
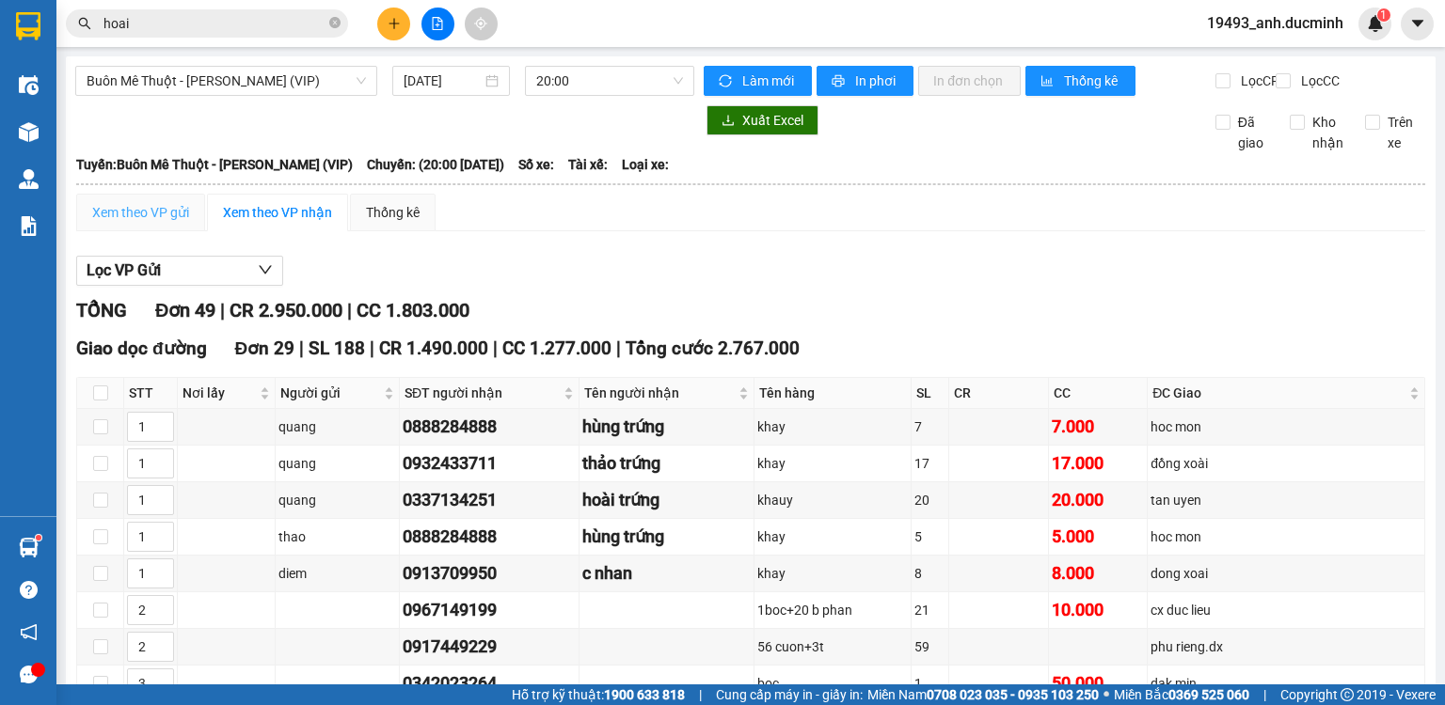
click at [137, 216] on div "Xem theo VP gửi" at bounding box center [140, 213] width 129 height 38
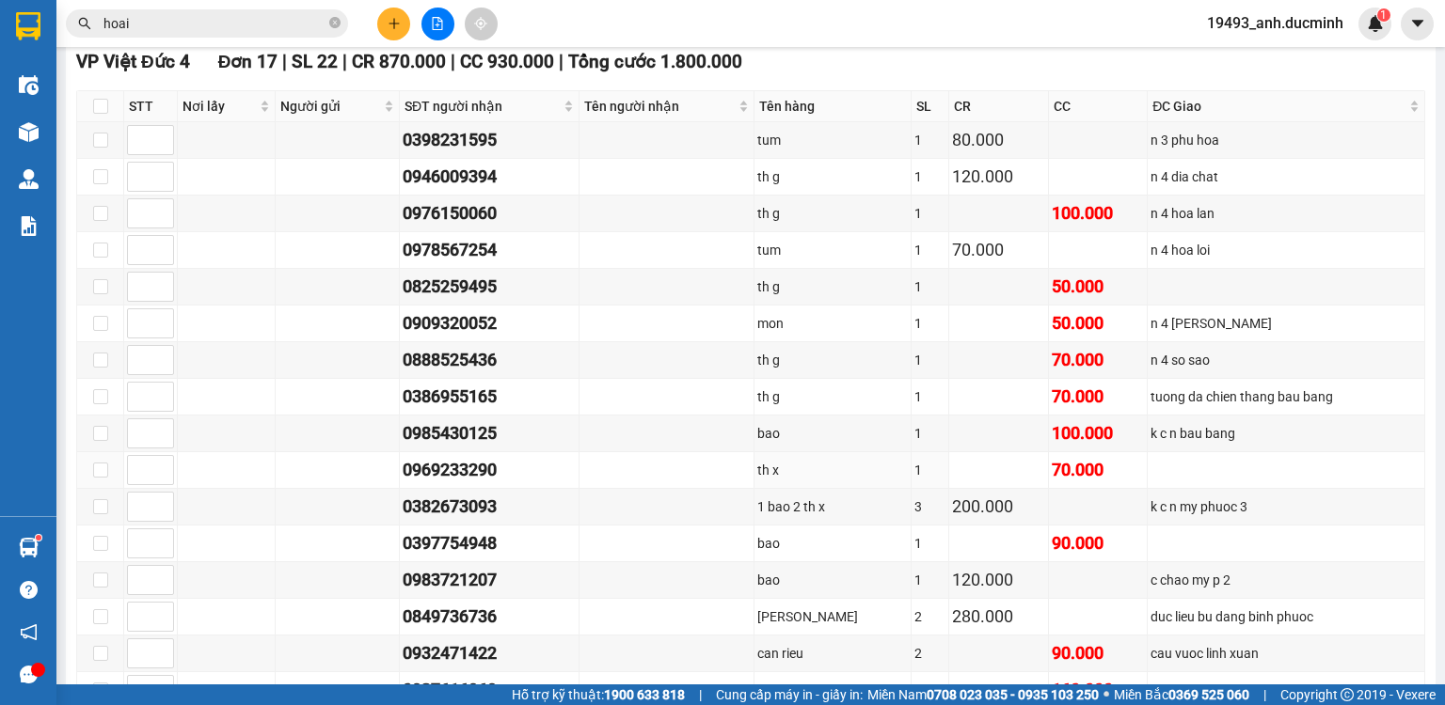
scroll to position [1748, 0]
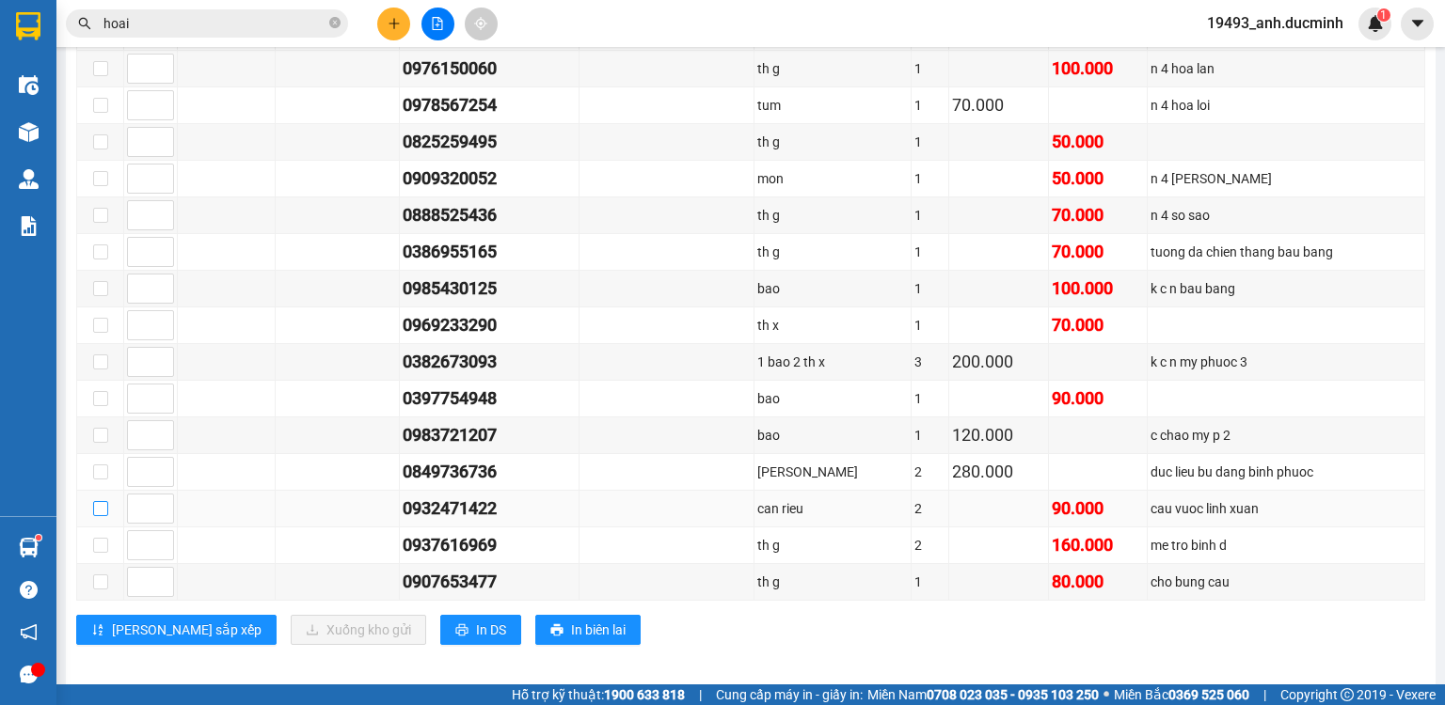
click at [99, 501] on input "checkbox" at bounding box center [100, 508] width 15 height 15
checkbox input "true"
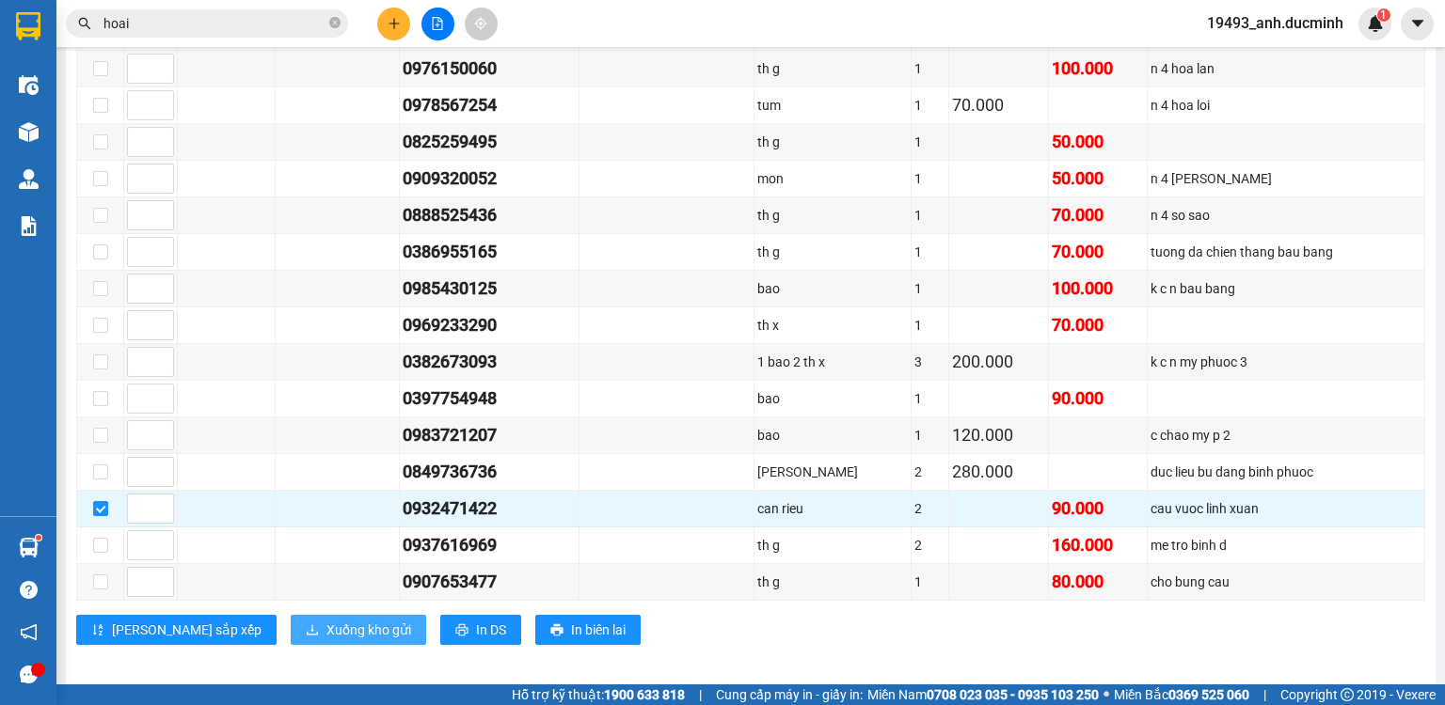
click at [326, 620] on span "Xuống kho gửi" at bounding box center [368, 630] width 85 height 21
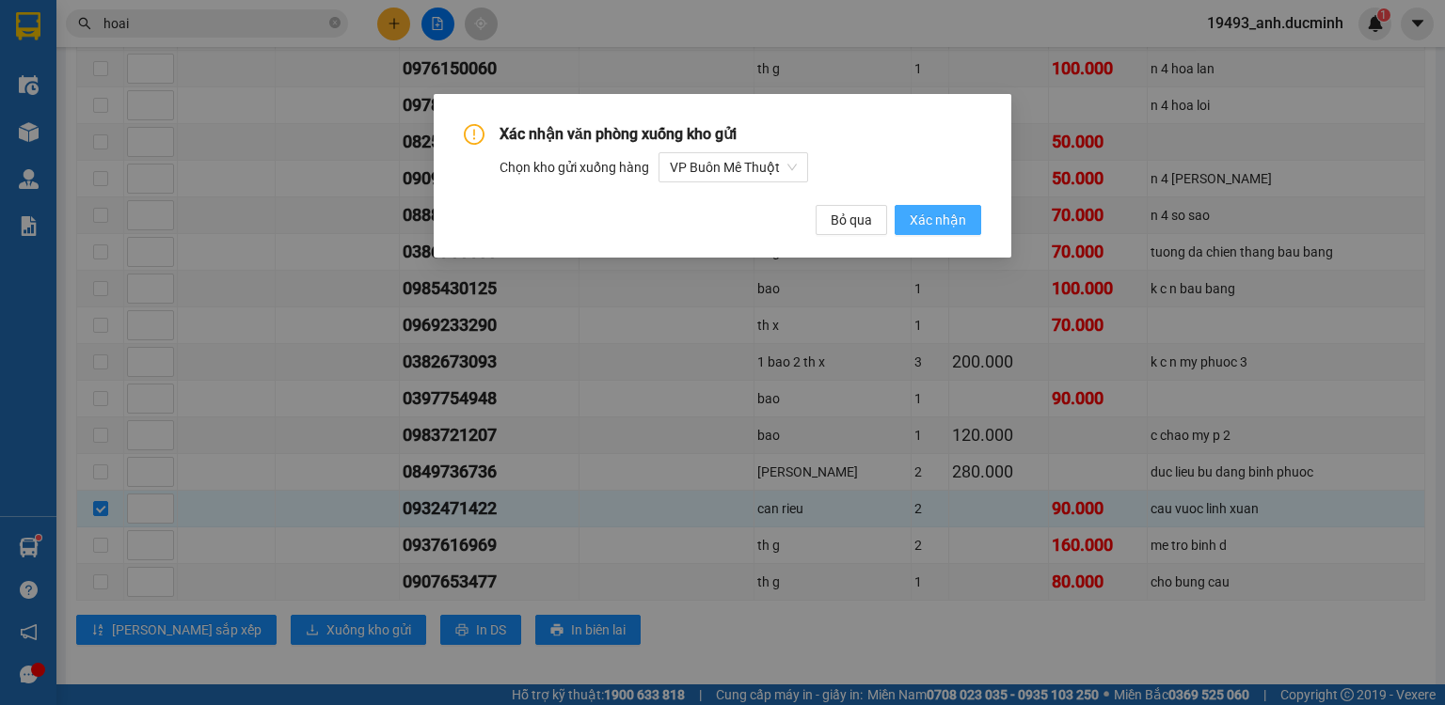
click at [958, 212] on span "Xác nhận" at bounding box center [938, 220] width 56 height 21
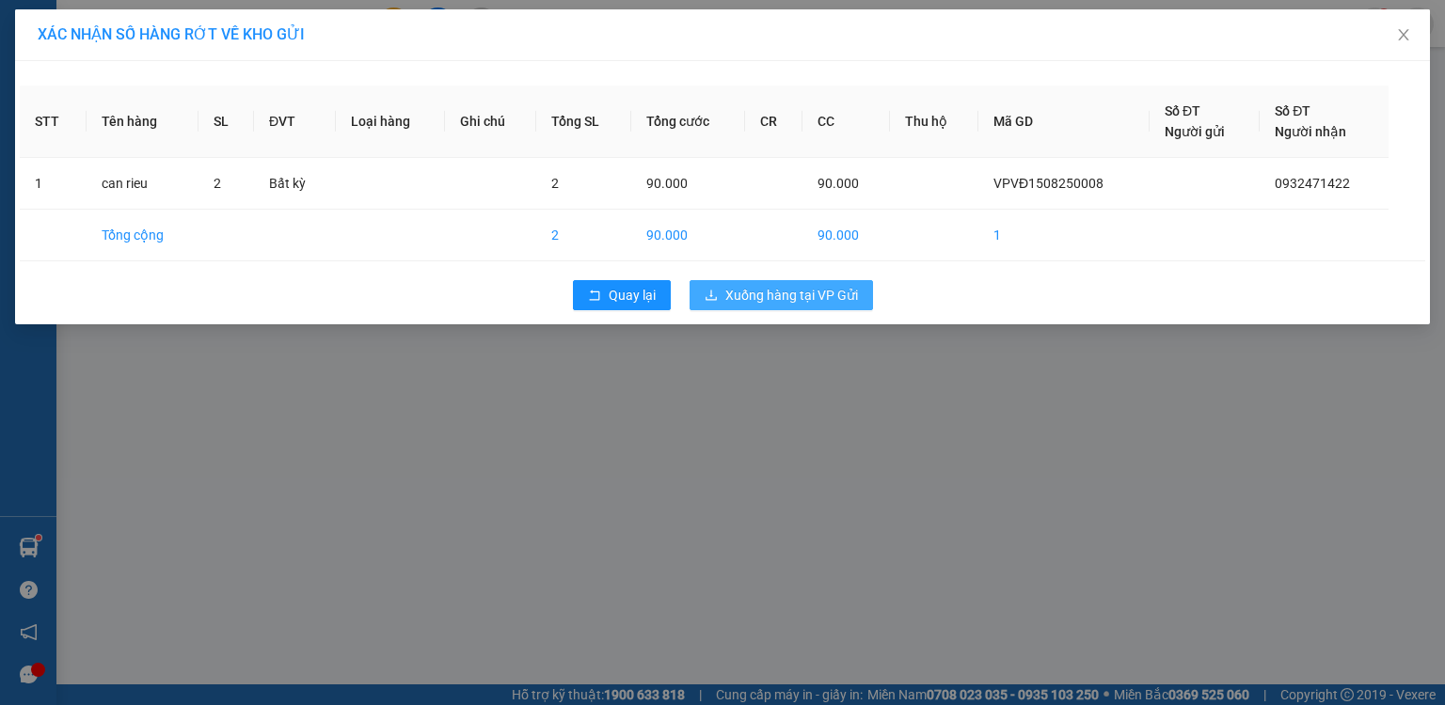
click at [820, 294] on span "Xuống hàng tại VP Gửi" at bounding box center [791, 295] width 133 height 21
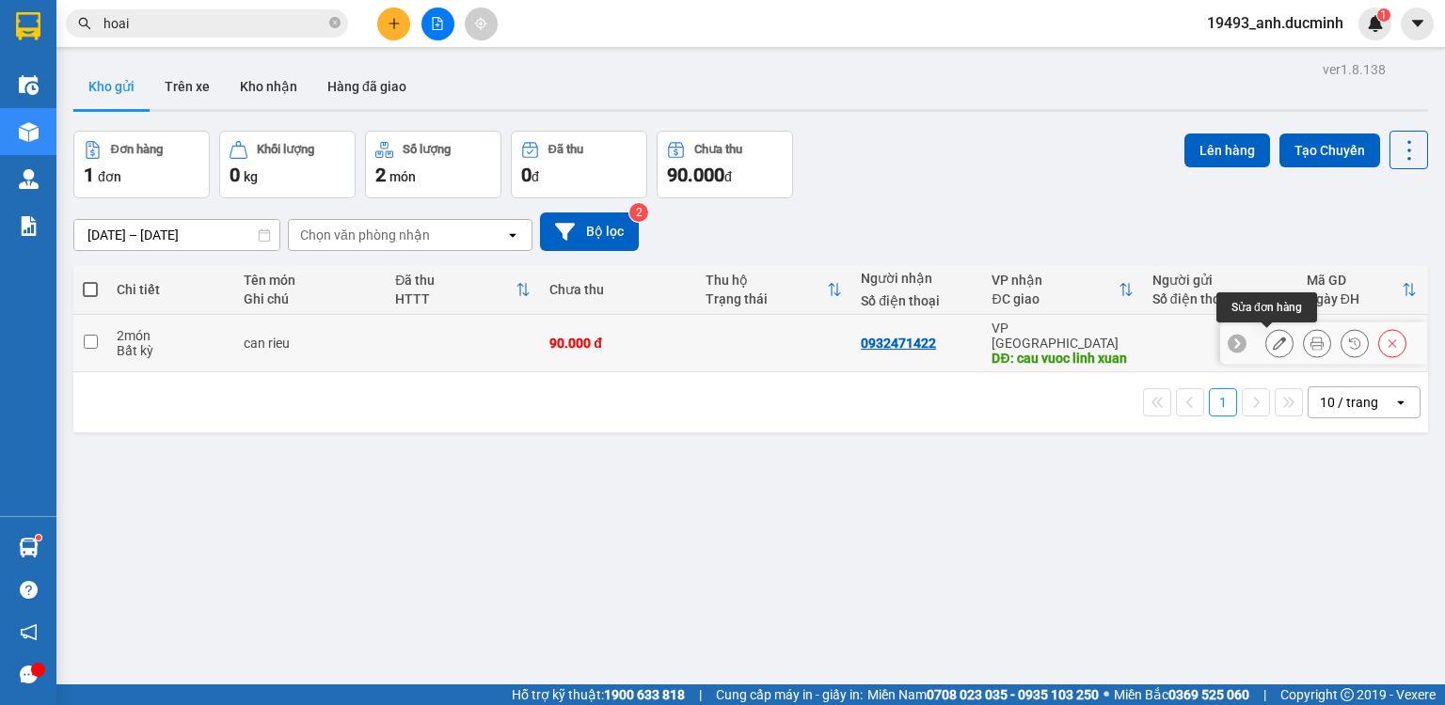
click at [1273, 349] on icon at bounding box center [1279, 343] width 13 height 13
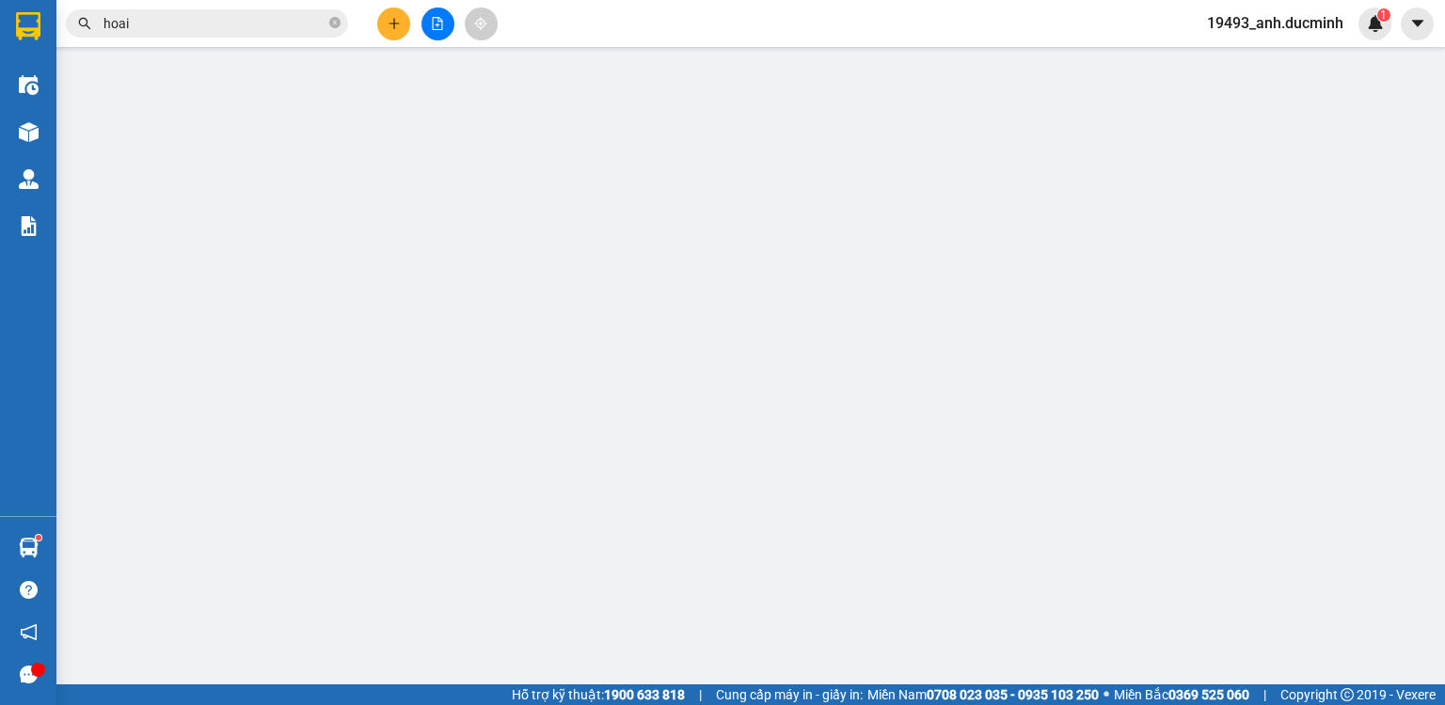
type input "0932471422"
type input "cau vuoc linh xuan"
type input "90.000"
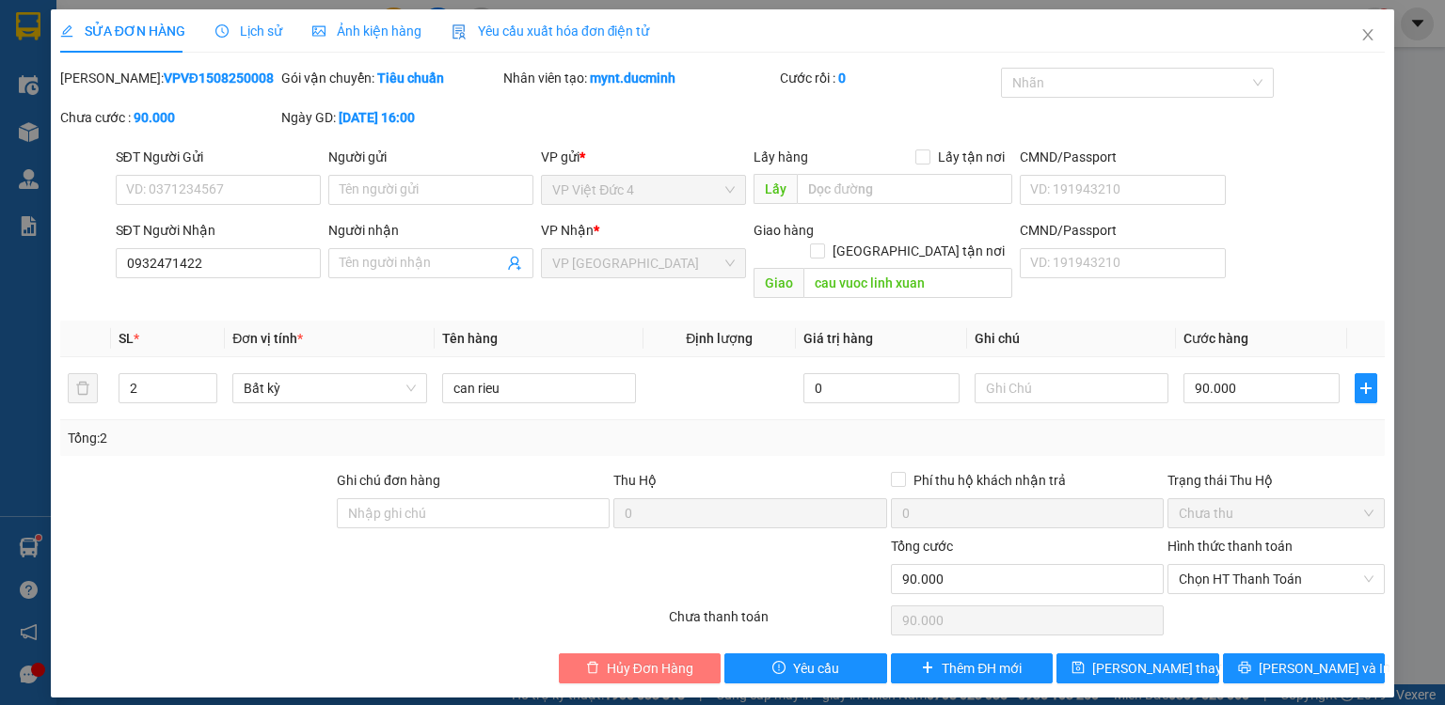
click at [655, 658] on span "Hủy Đơn Hàng" at bounding box center [650, 668] width 87 height 21
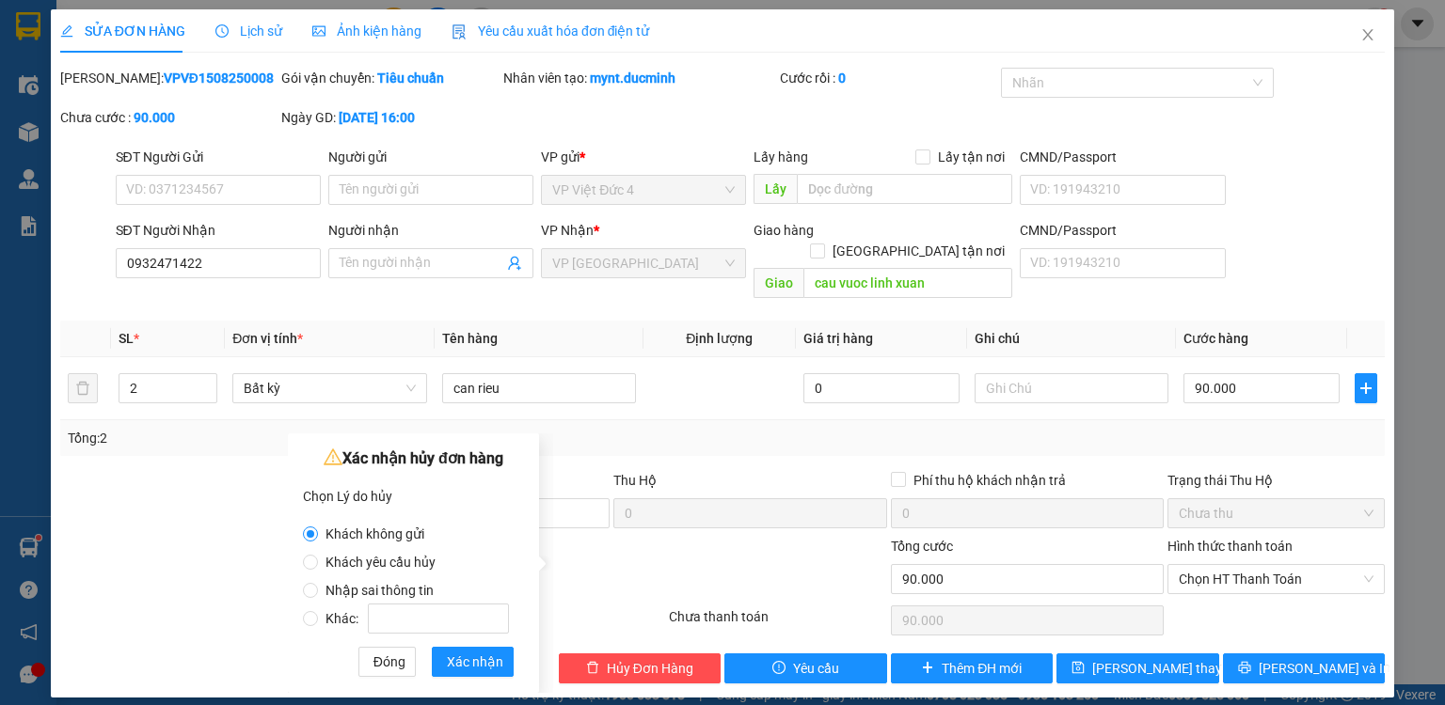
click at [388, 586] on span "Nhập sai thông tin" at bounding box center [379, 590] width 123 height 15
click at [461, 662] on span "Xác nhận" at bounding box center [475, 662] width 56 height 21
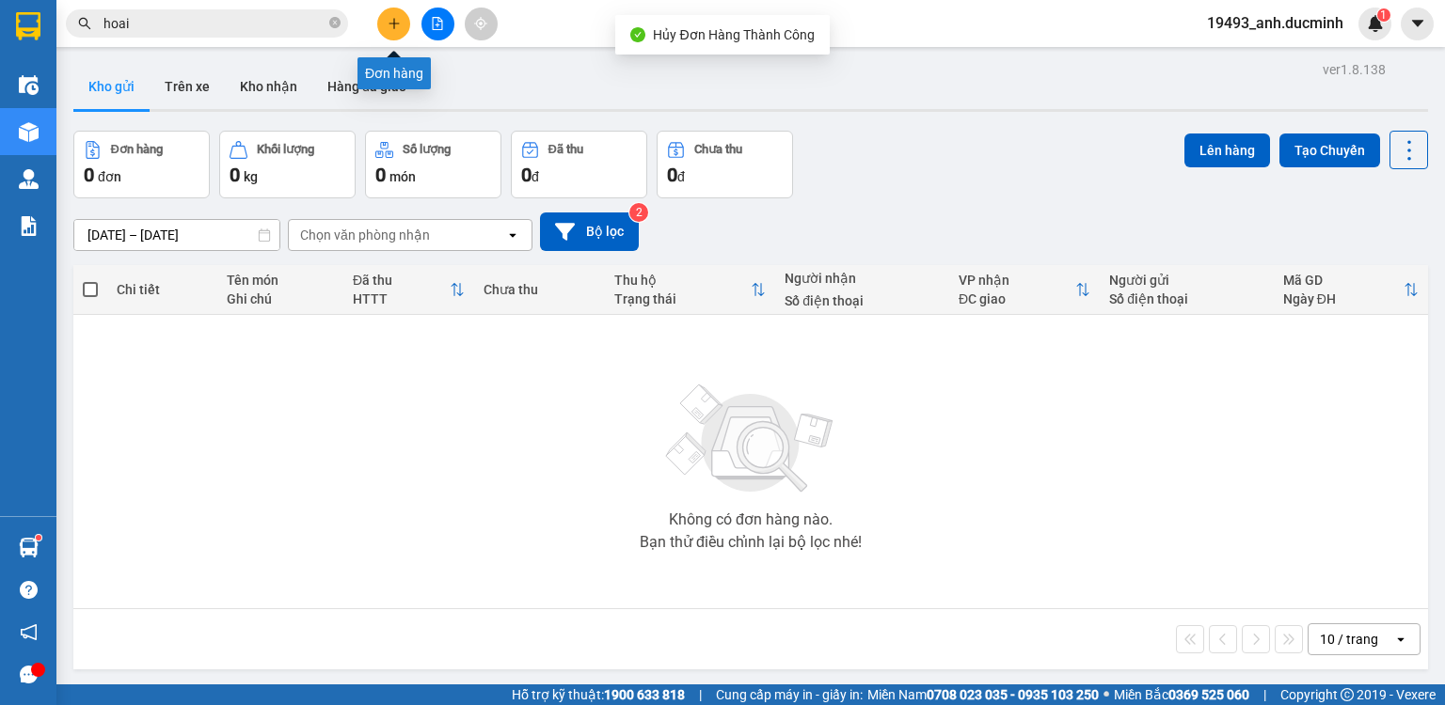
click at [388, 24] on icon "plus" at bounding box center [394, 23] width 13 height 13
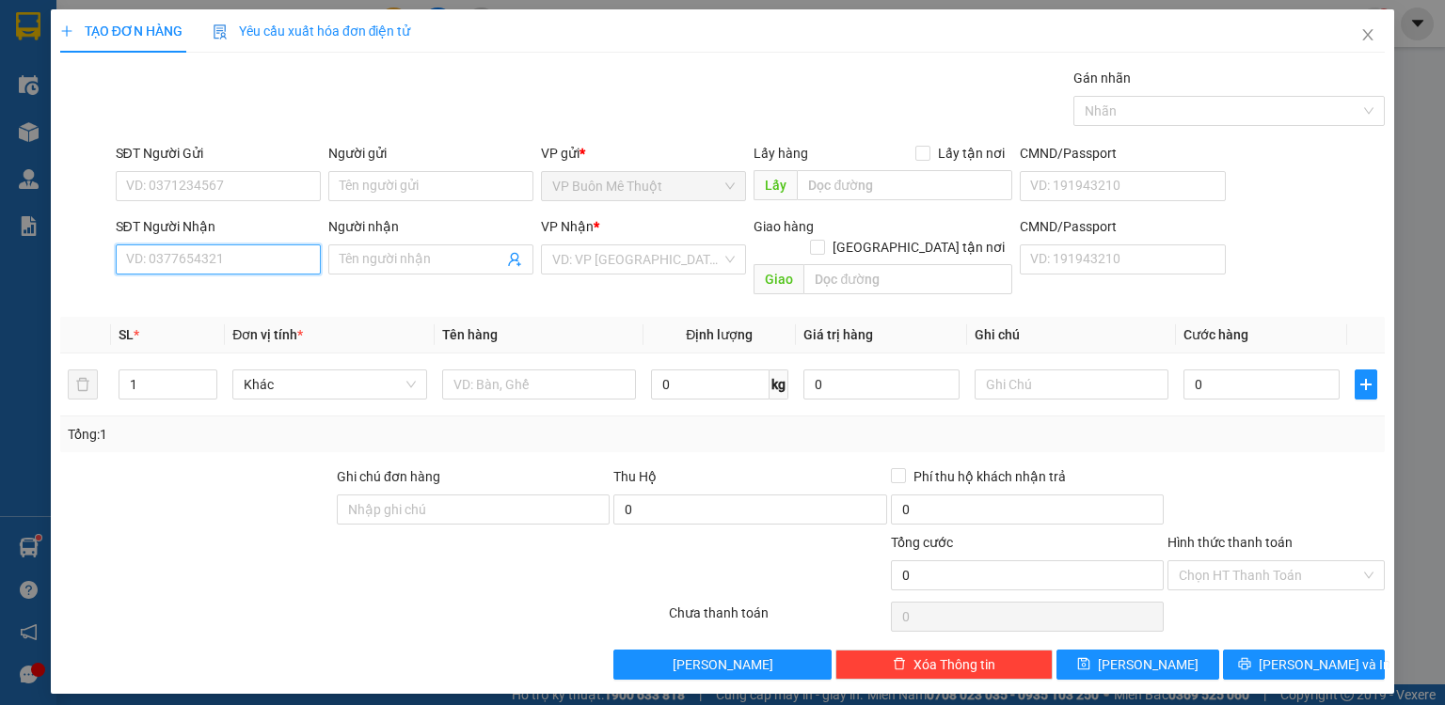
click at [256, 257] on input "SĐT Người Nhận" at bounding box center [218, 260] width 205 height 30
type input "0932471422"
click at [604, 257] on input "search" at bounding box center [636, 259] width 169 height 28
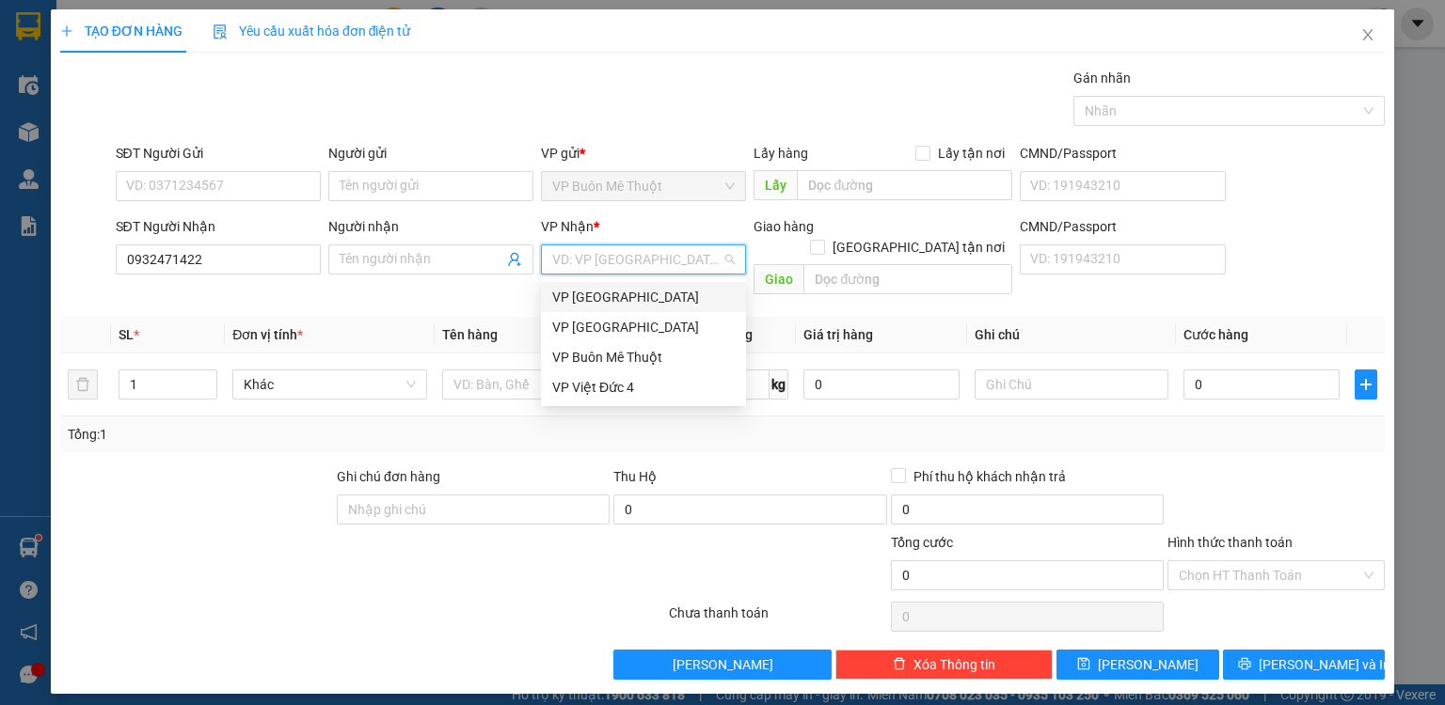
click at [616, 301] on div "VP [GEOGRAPHIC_DATA]" at bounding box center [643, 297] width 182 height 21
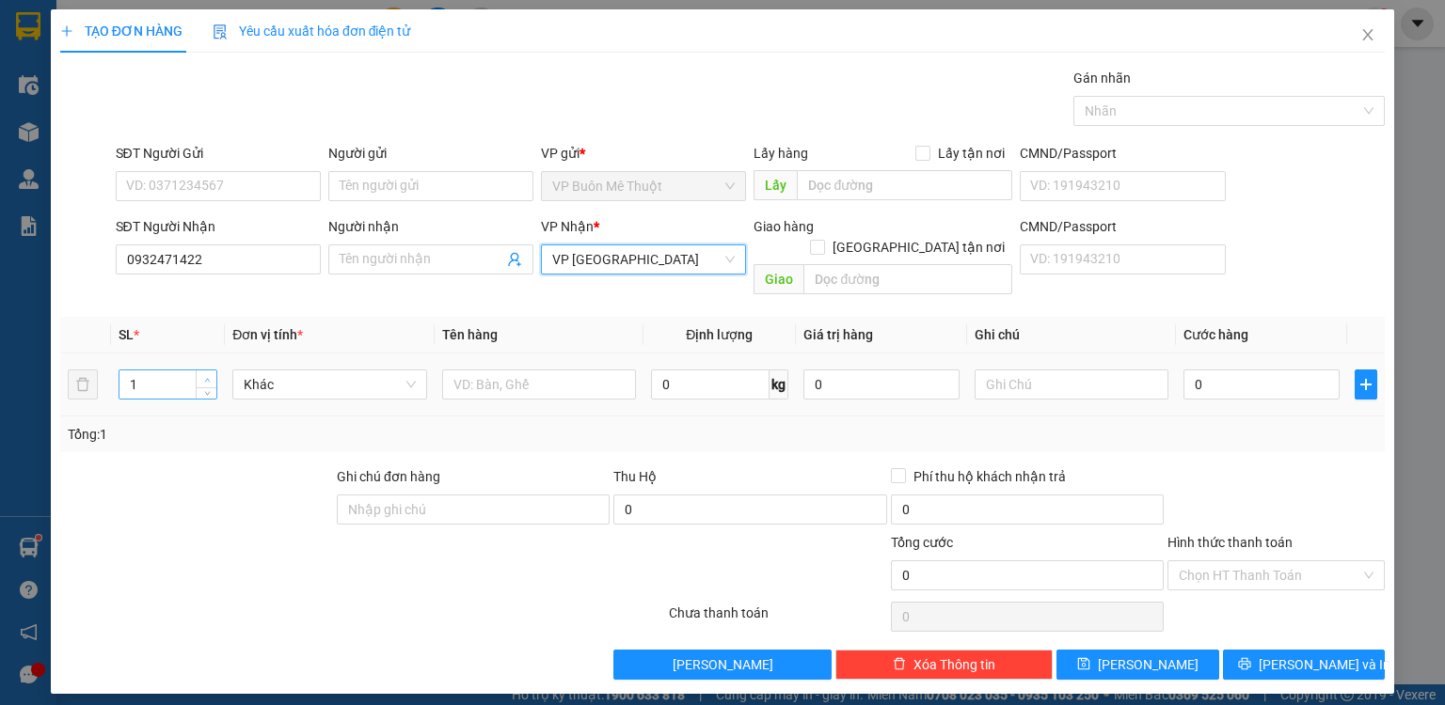
type input "2"
click at [209, 371] on span "Increase Value" at bounding box center [206, 379] width 21 height 17
click at [477, 370] on input "text" at bounding box center [539, 385] width 194 height 30
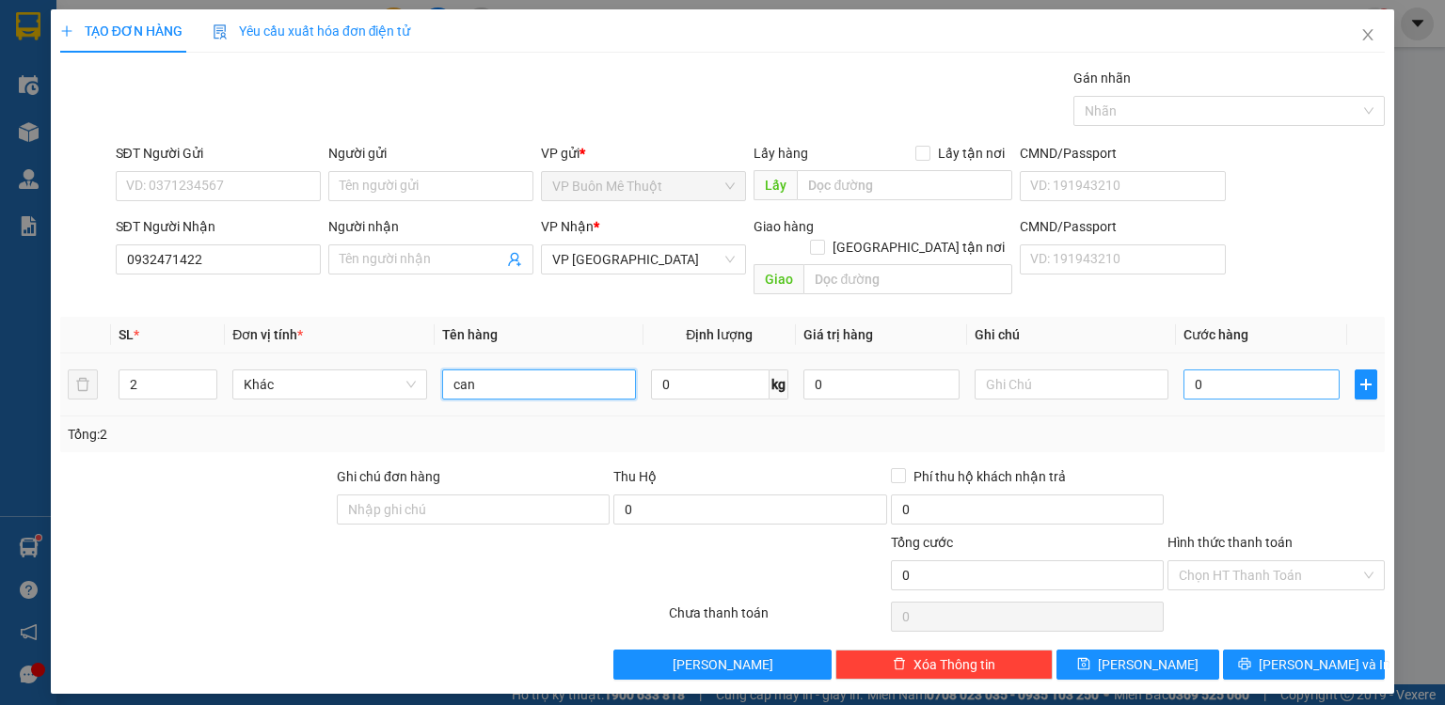
type input "can"
click at [1279, 370] on input "0" at bounding box center [1261, 385] width 156 height 30
type input "9"
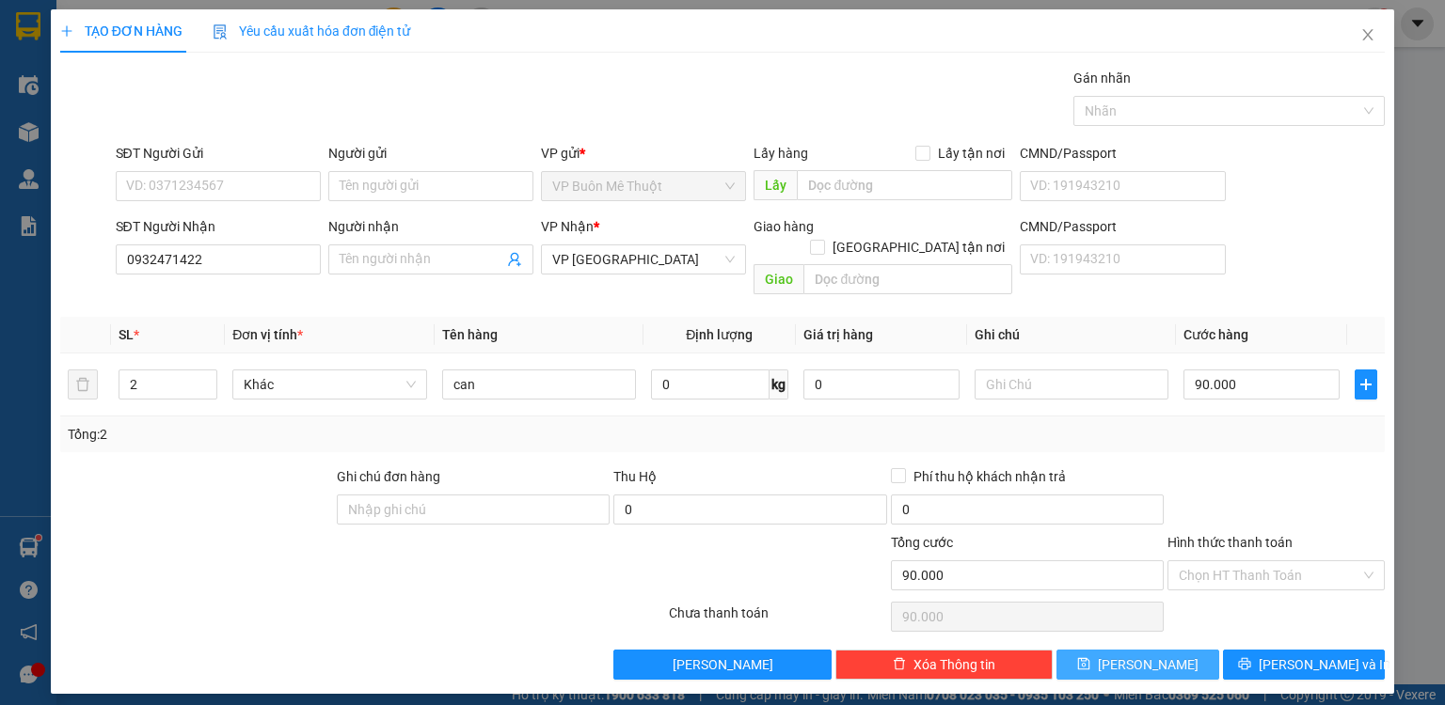
drag, startPoint x: 1192, startPoint y: 640, endPoint x: 1031, endPoint y: 527, distance: 196.5
click at [1192, 650] on button "[PERSON_NAME]" at bounding box center [1137, 665] width 163 height 30
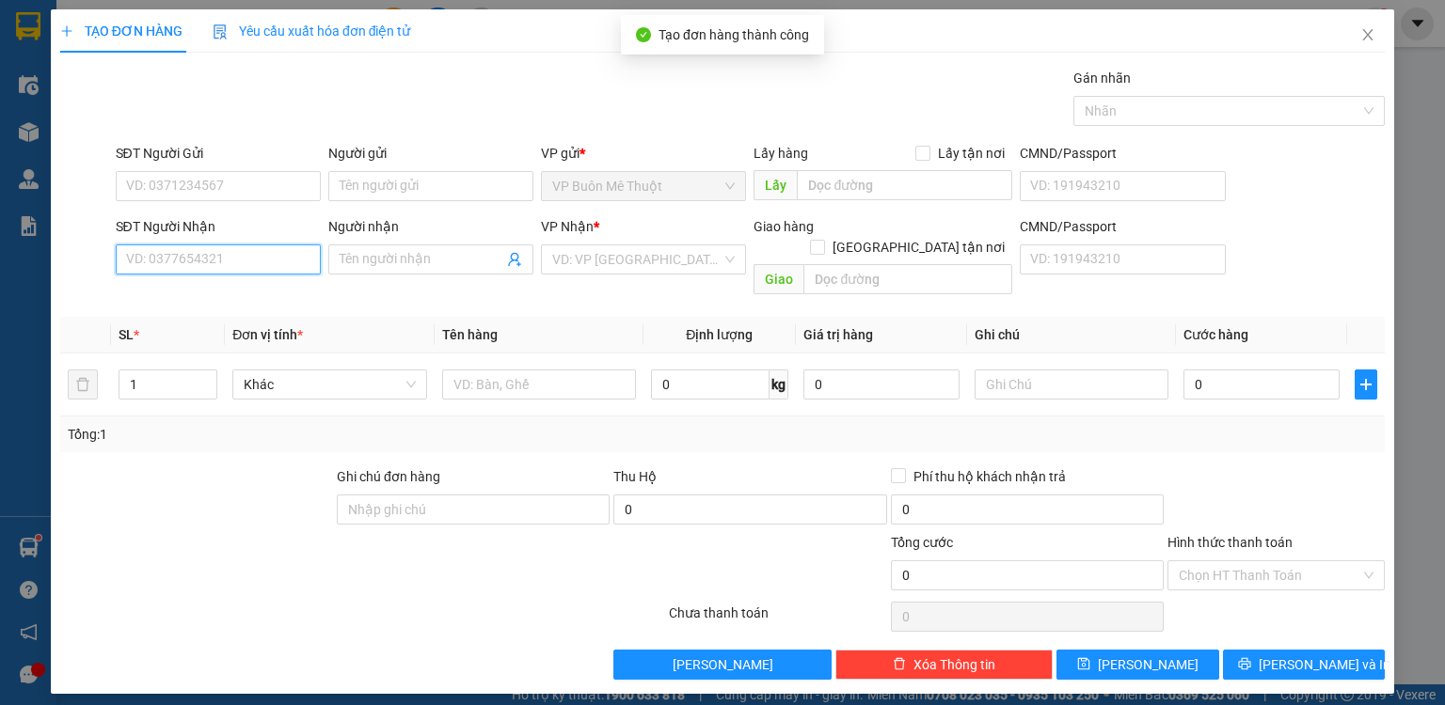
click at [269, 256] on input "SĐT Người Nhận" at bounding box center [218, 260] width 205 height 30
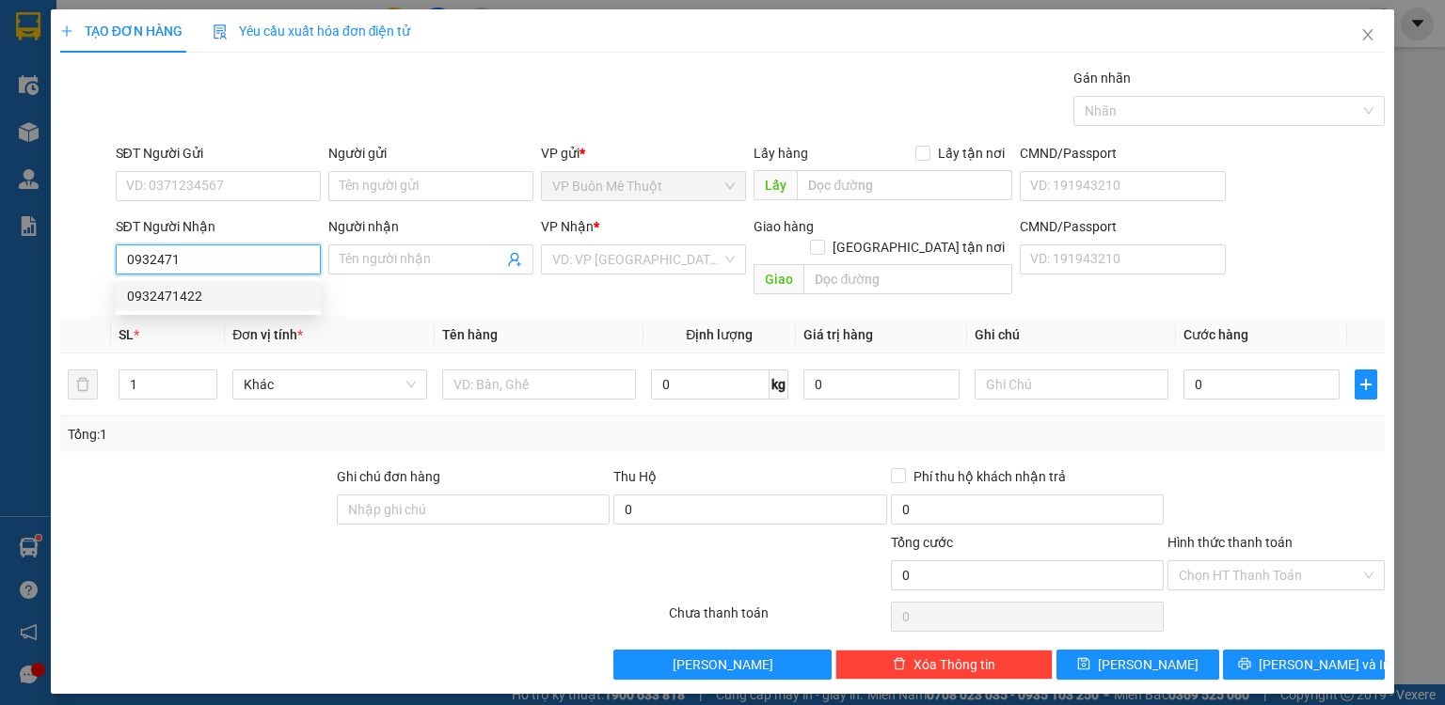
click at [256, 296] on div "0932471422" at bounding box center [218, 296] width 182 height 21
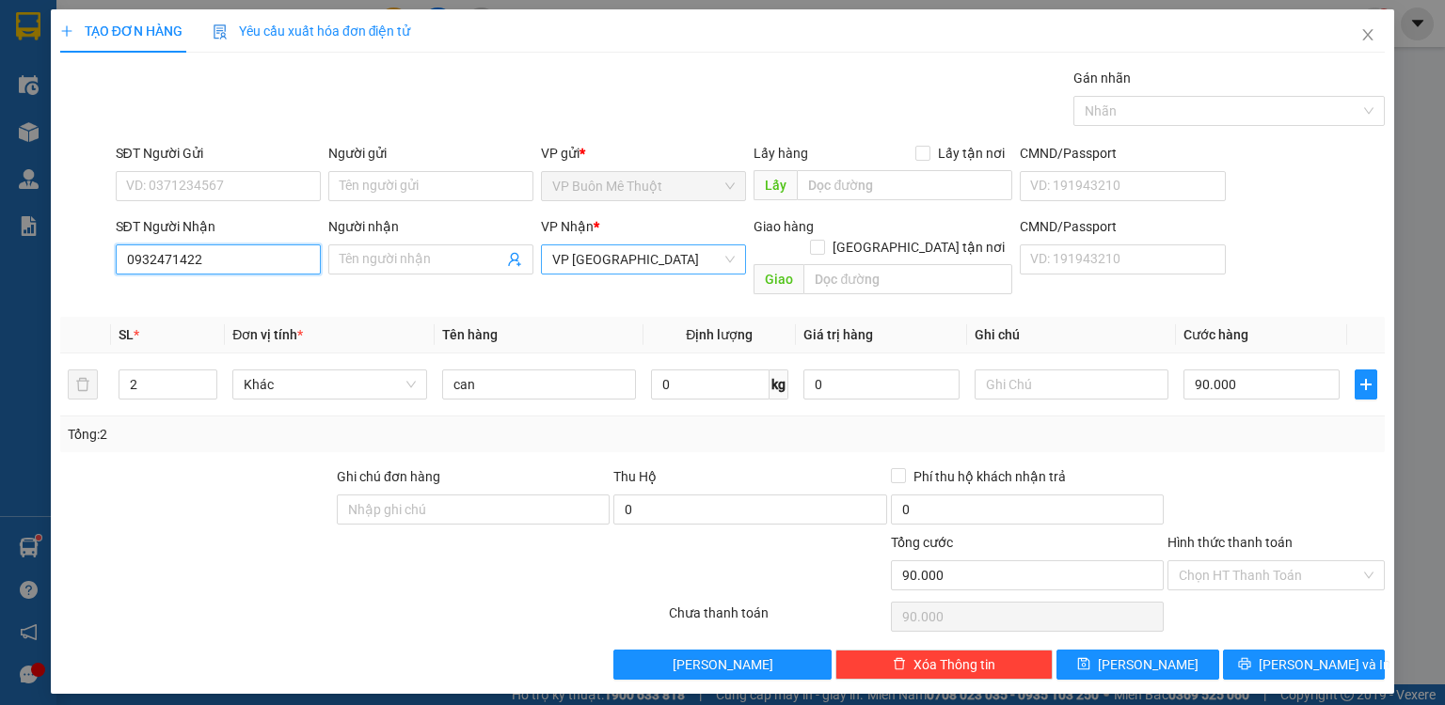
click at [645, 260] on span "VP [GEOGRAPHIC_DATA]" at bounding box center [643, 259] width 182 height 28
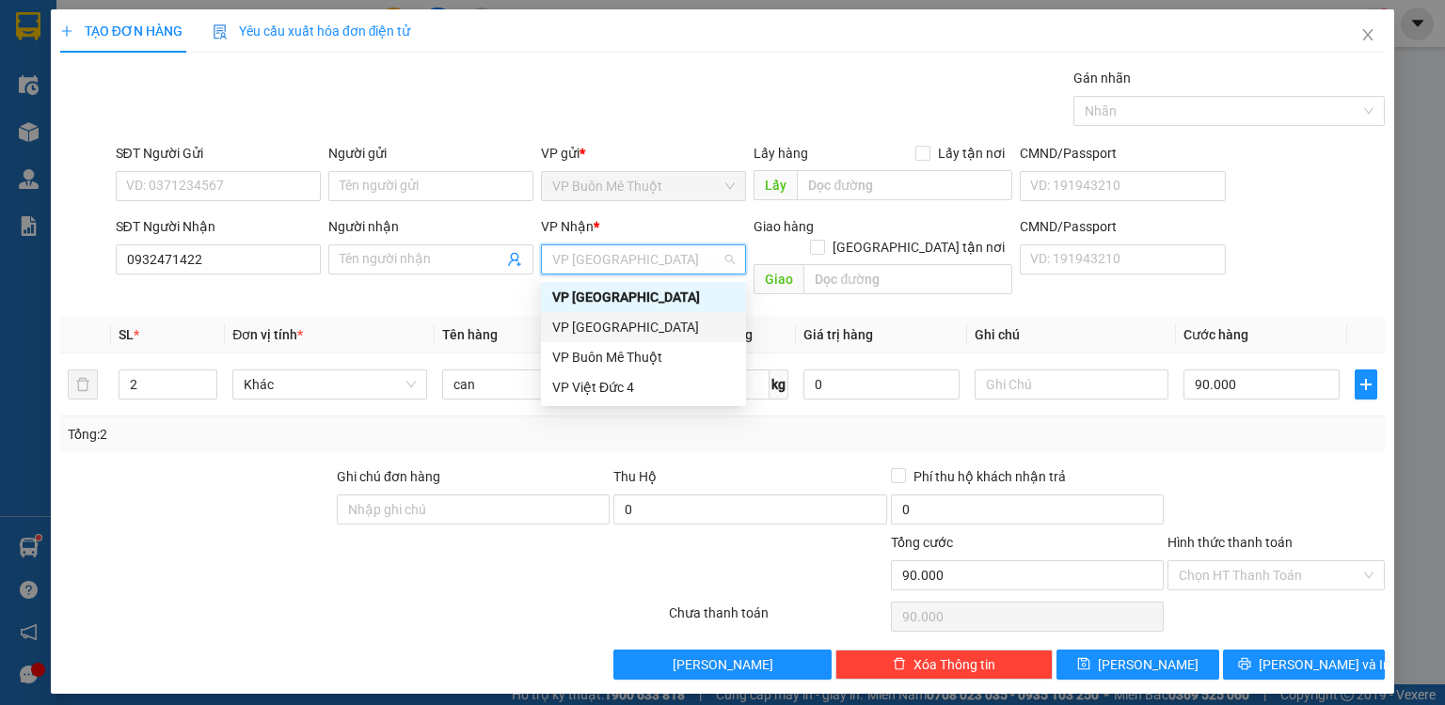
click at [613, 324] on div "VP [GEOGRAPHIC_DATA]" at bounding box center [643, 327] width 182 height 21
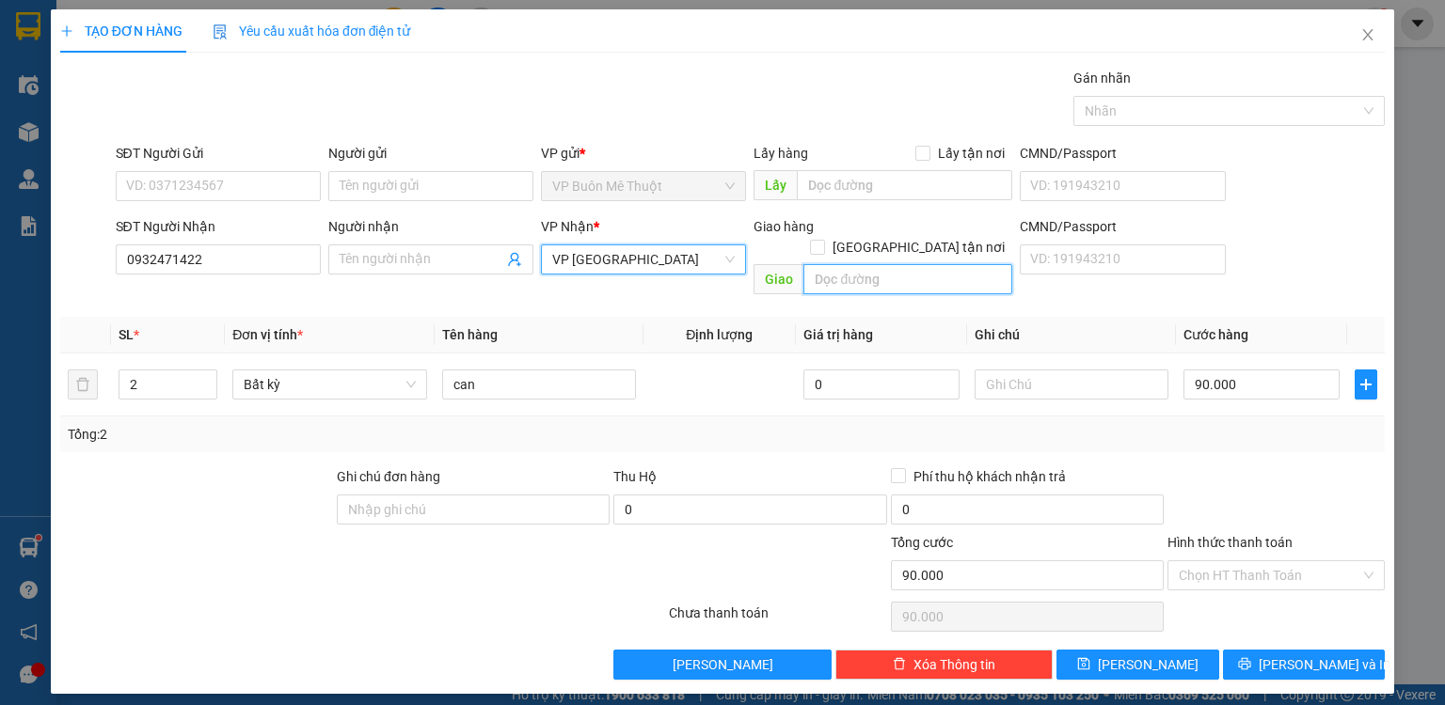
click at [862, 264] on input "text" at bounding box center [907, 279] width 209 height 30
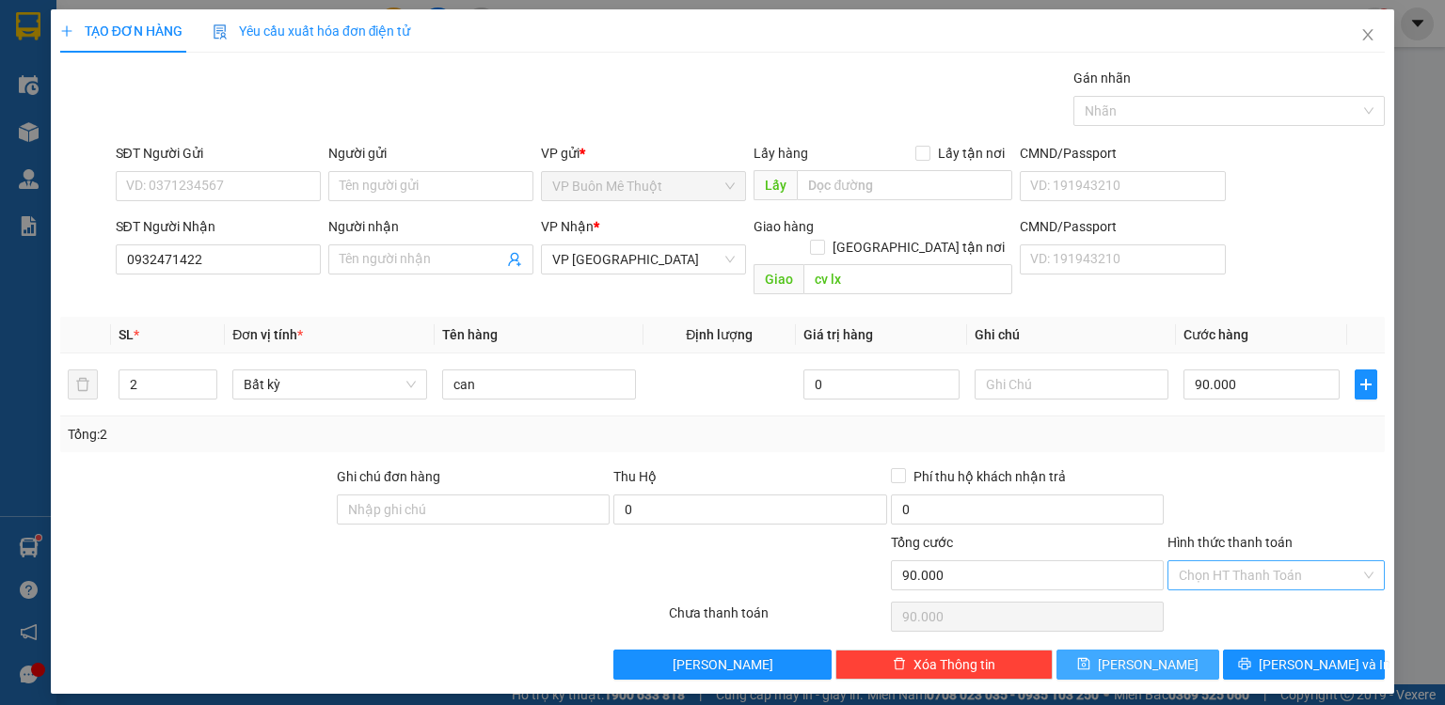
drag, startPoint x: 1170, startPoint y: 639, endPoint x: 1193, endPoint y: 539, distance: 102.2
click at [1173, 650] on button "[PERSON_NAME]" at bounding box center [1137, 665] width 163 height 30
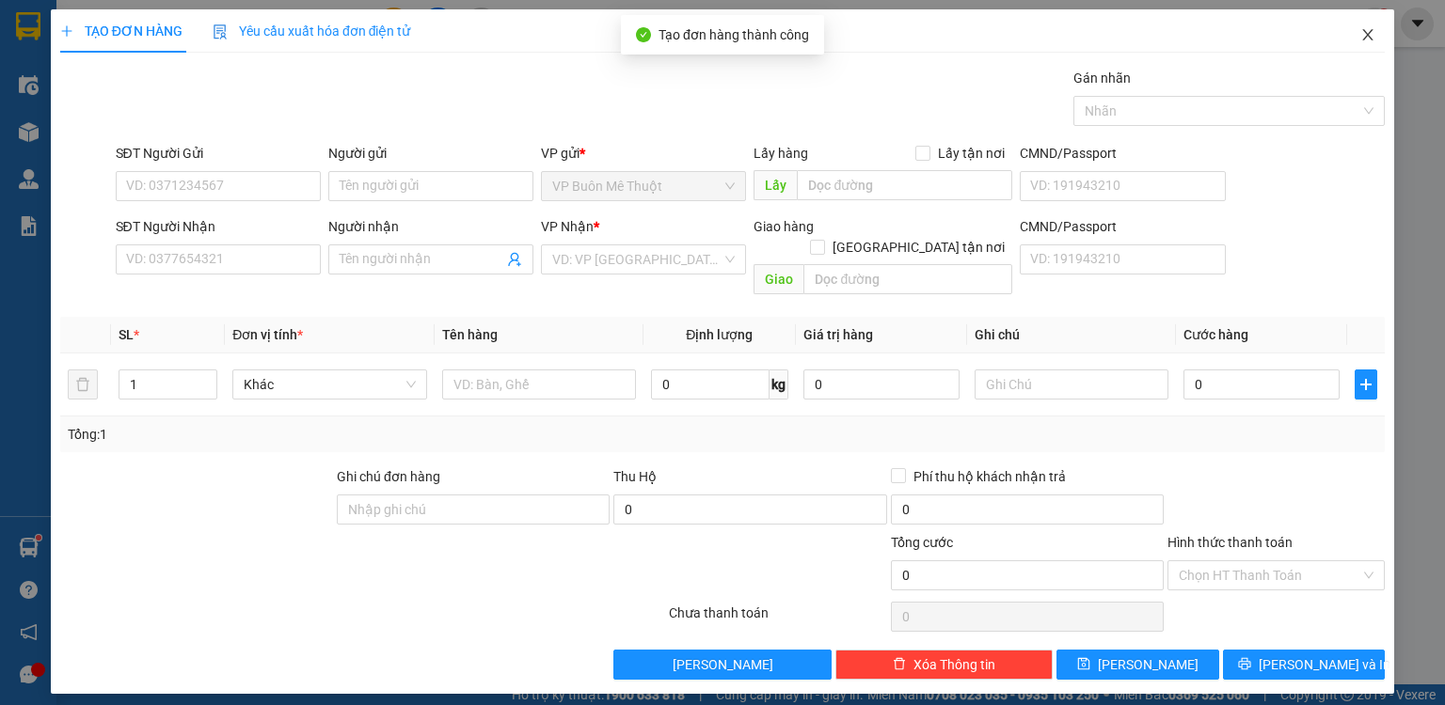
drag, startPoint x: 1369, startPoint y: 30, endPoint x: 0, endPoint y: 230, distance: 1384.1
click at [1368, 30] on icon "close" at bounding box center [1367, 34] width 15 height 15
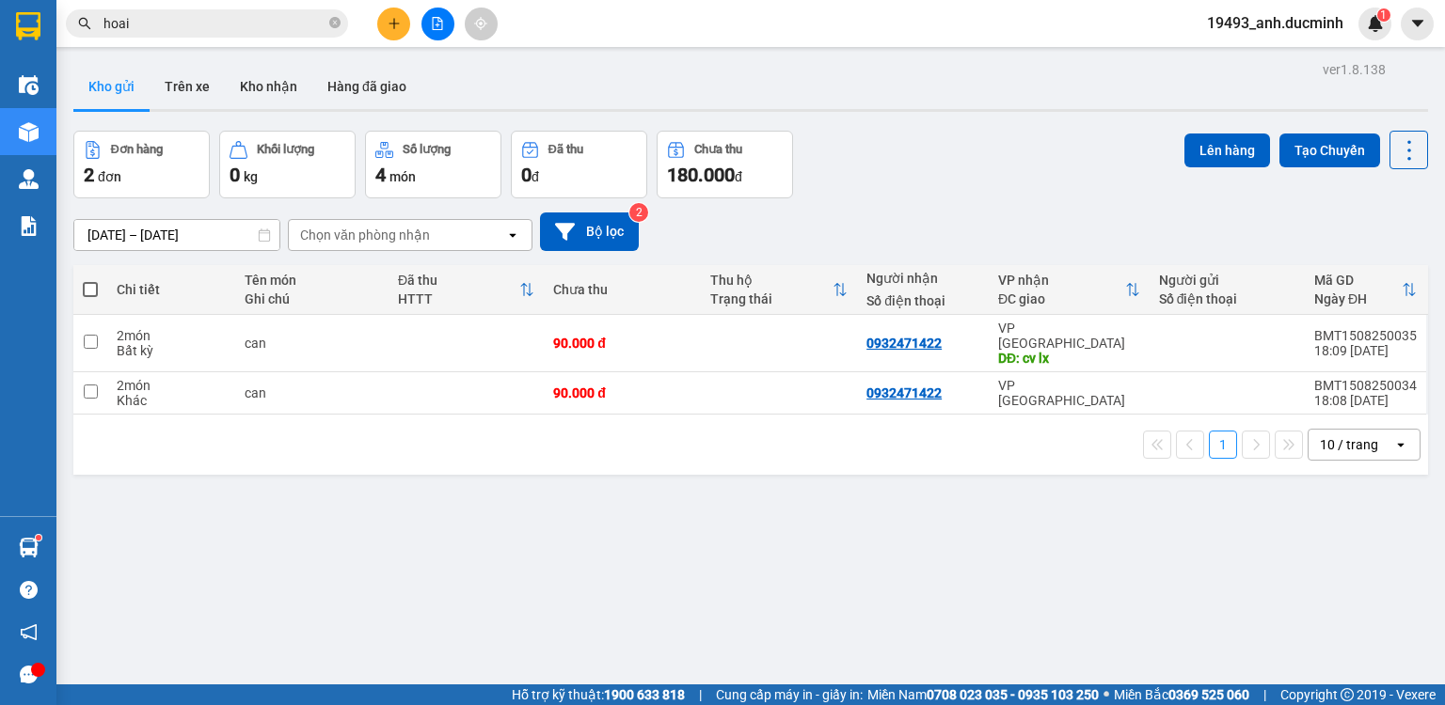
click at [91, 285] on span at bounding box center [90, 289] width 15 height 15
click at [90, 280] on input "checkbox" at bounding box center [90, 280] width 0 height 0
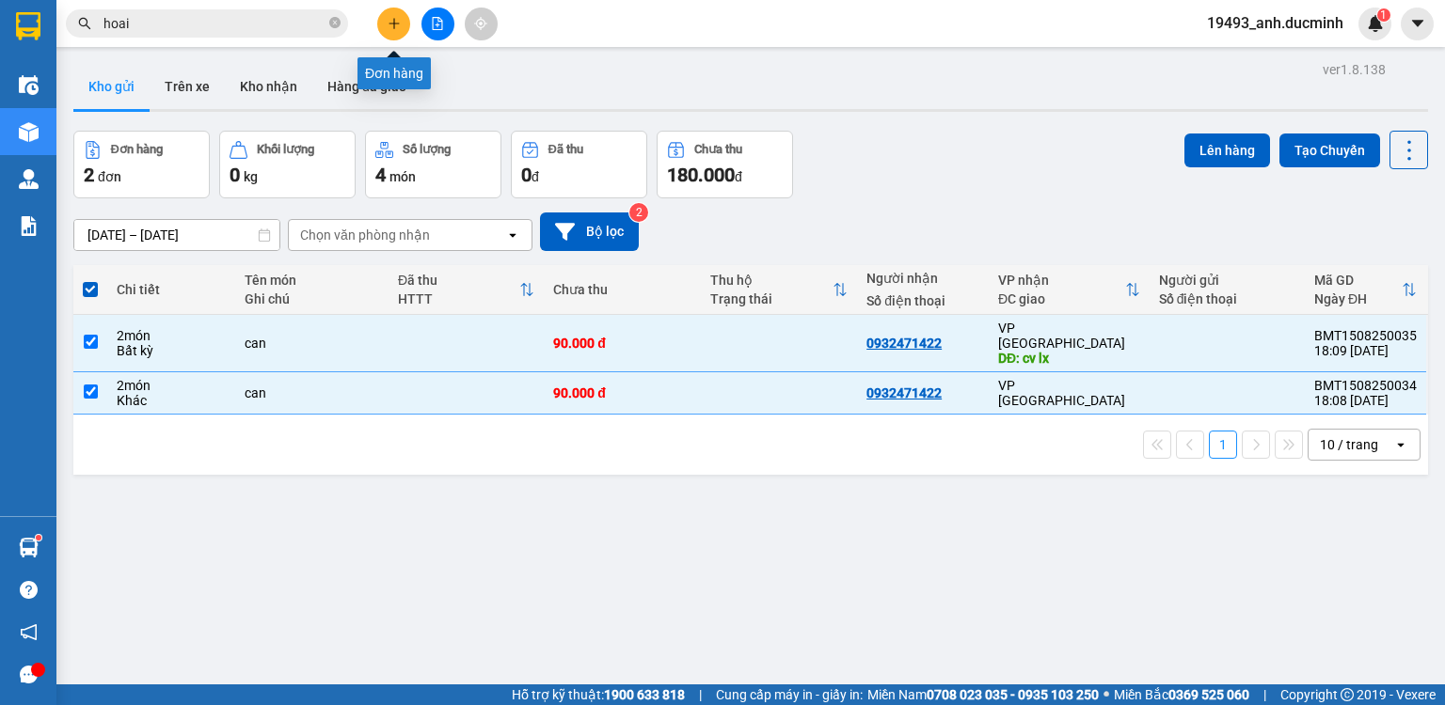
click at [389, 21] on icon "plus" at bounding box center [394, 23] width 13 height 13
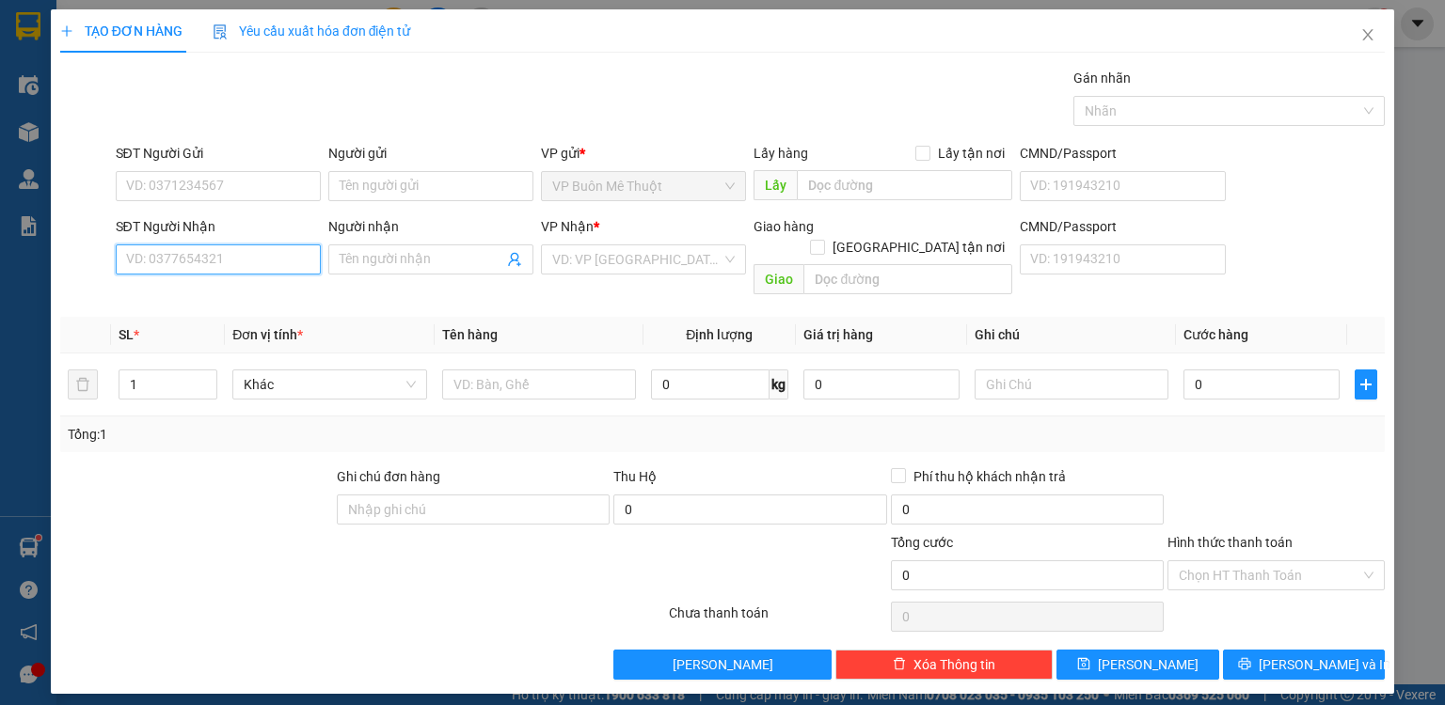
click at [259, 258] on input "SĐT Người Nhận" at bounding box center [218, 260] width 205 height 30
click at [232, 285] on div "0986905697 - na" at bounding box center [218, 296] width 205 height 30
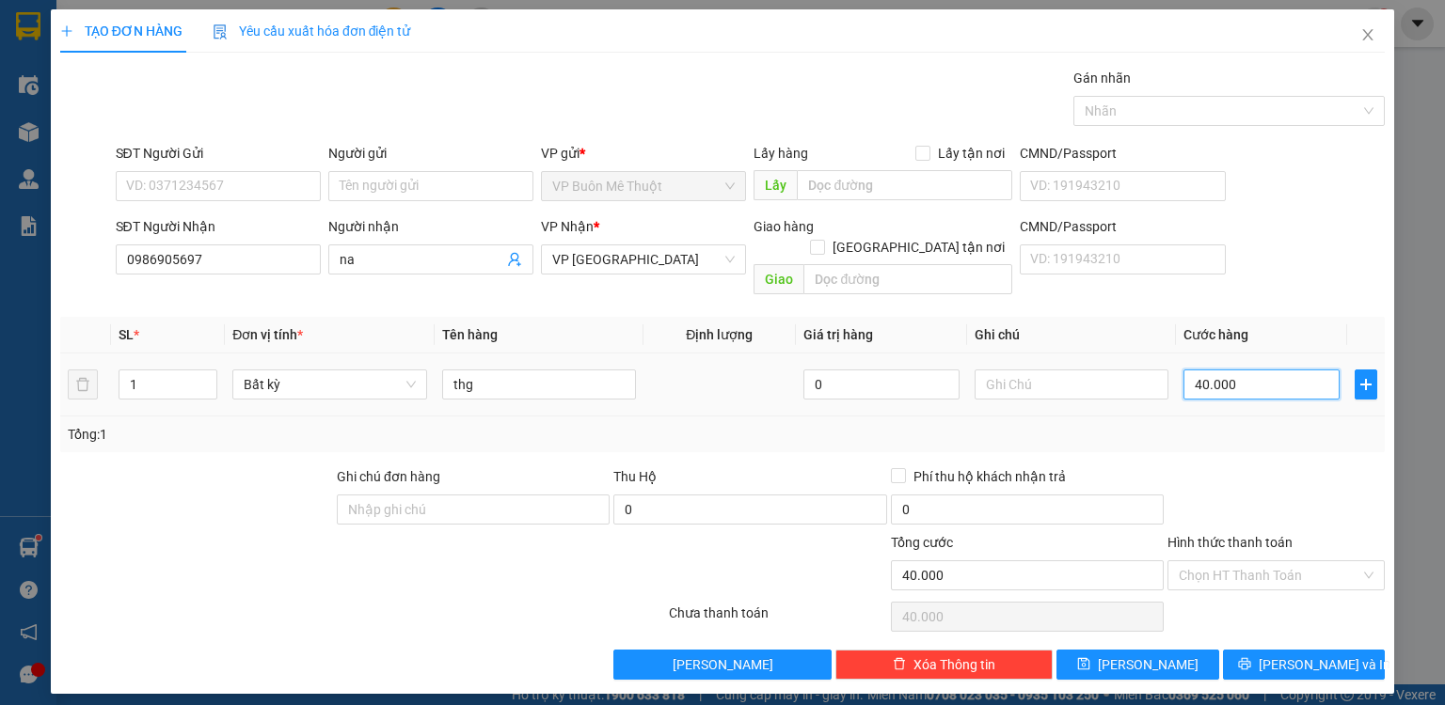
click at [1272, 370] on input "40.000" at bounding box center [1261, 385] width 156 height 30
click at [1289, 621] on div "Transit Pickup Surcharge Ids Transit Deliver Surcharge Ids Transit Deliver Surc…" at bounding box center [722, 374] width 1324 height 612
click at [1290, 655] on span "[PERSON_NAME] và In" at bounding box center [1325, 665] width 132 height 21
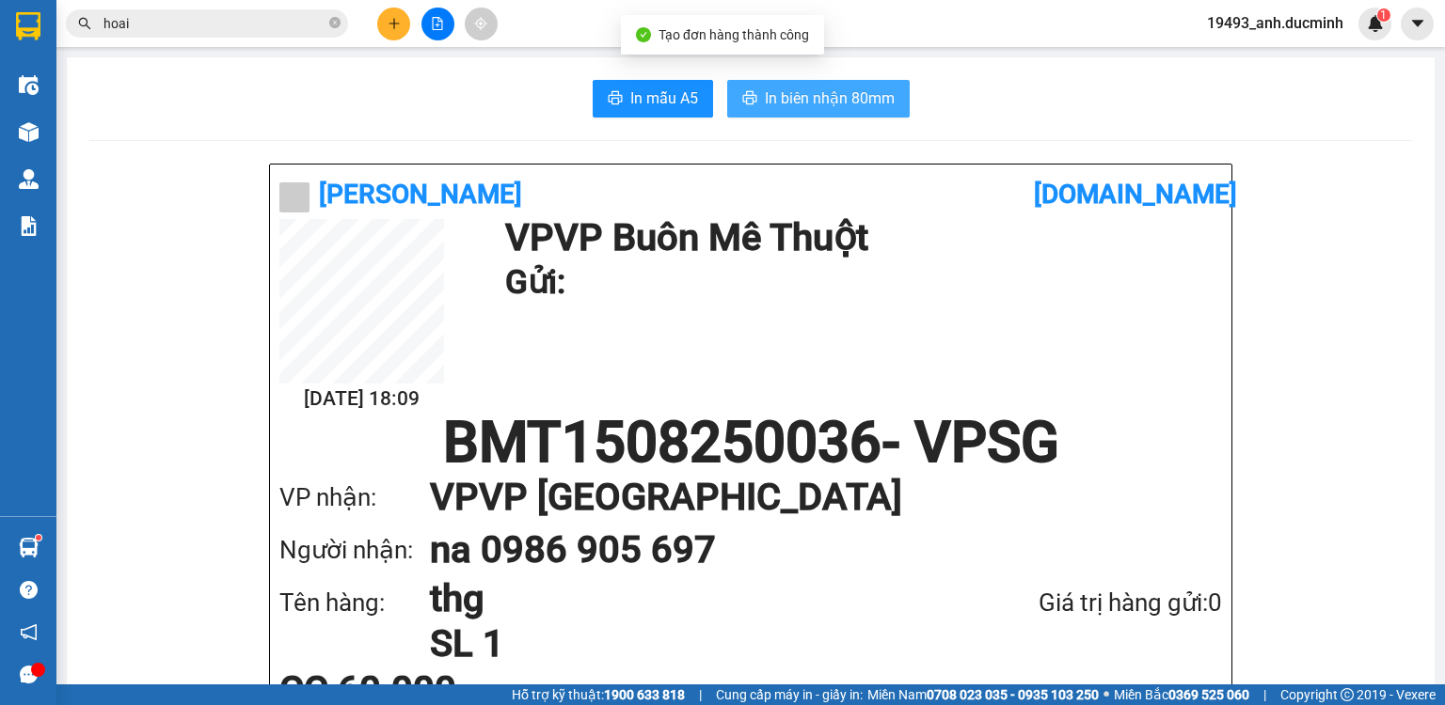
click at [858, 80] on button "In biên nhận 80mm" at bounding box center [818, 99] width 182 height 38
click at [393, 19] on icon "plus" at bounding box center [393, 23] width 1 height 10
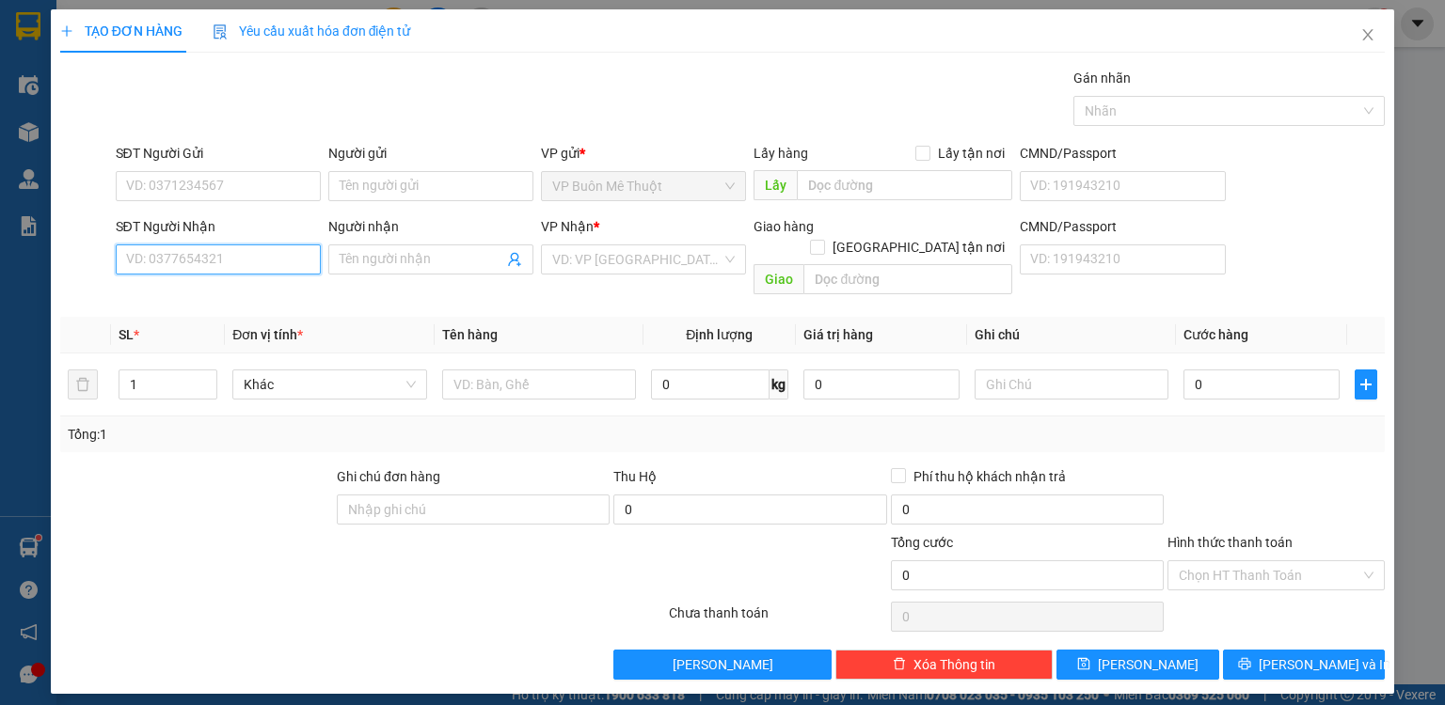
click at [265, 253] on input "SĐT Người Nhận" at bounding box center [218, 260] width 205 height 30
click at [598, 245] on input "search" at bounding box center [636, 259] width 169 height 28
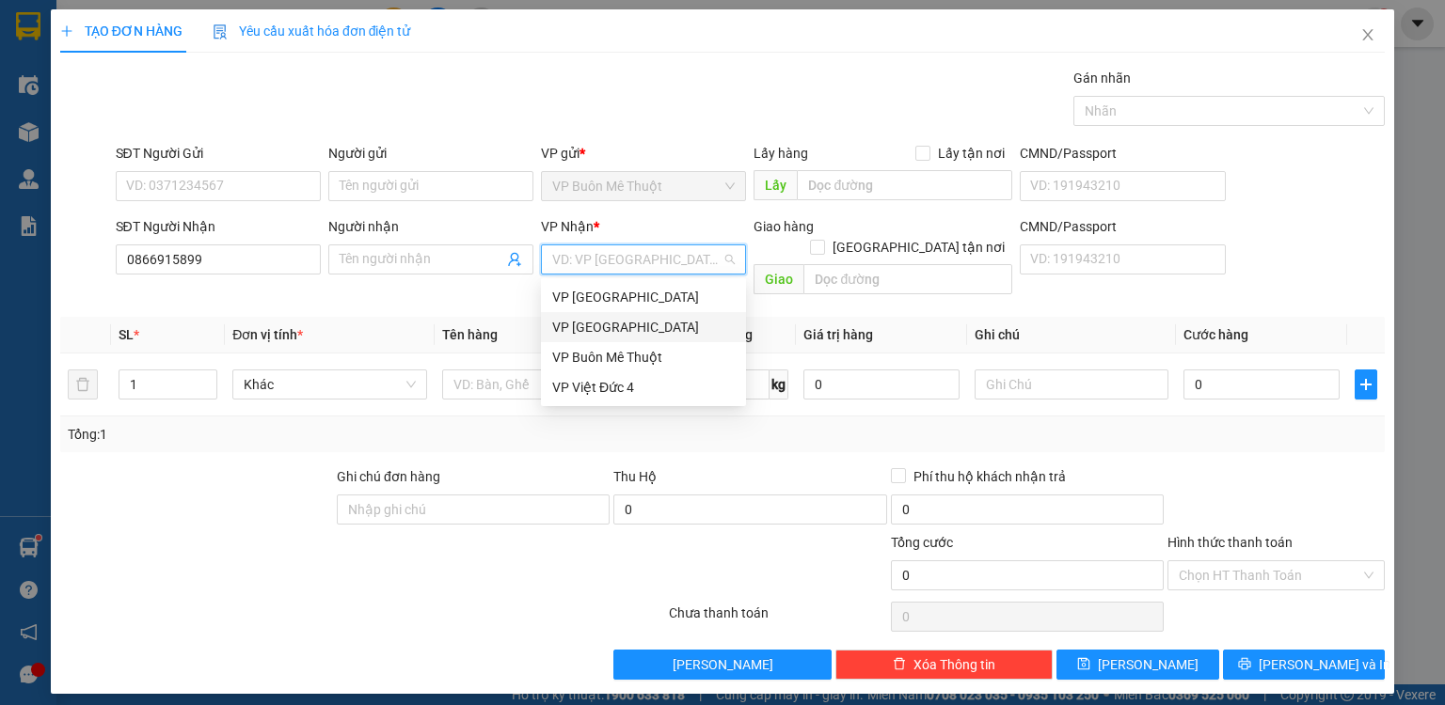
click at [594, 327] on div "VP [GEOGRAPHIC_DATA]" at bounding box center [643, 327] width 182 height 21
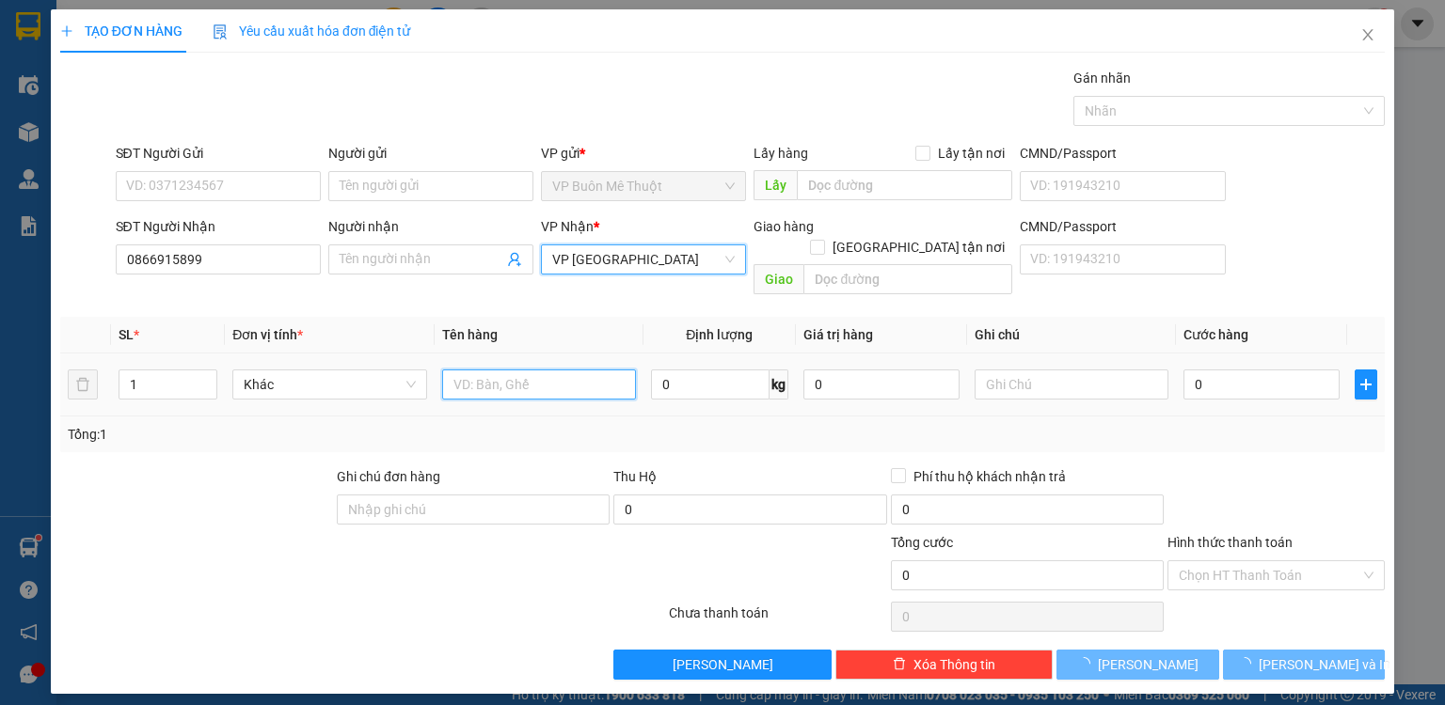
click at [506, 370] on input "text" at bounding box center [539, 385] width 194 height 30
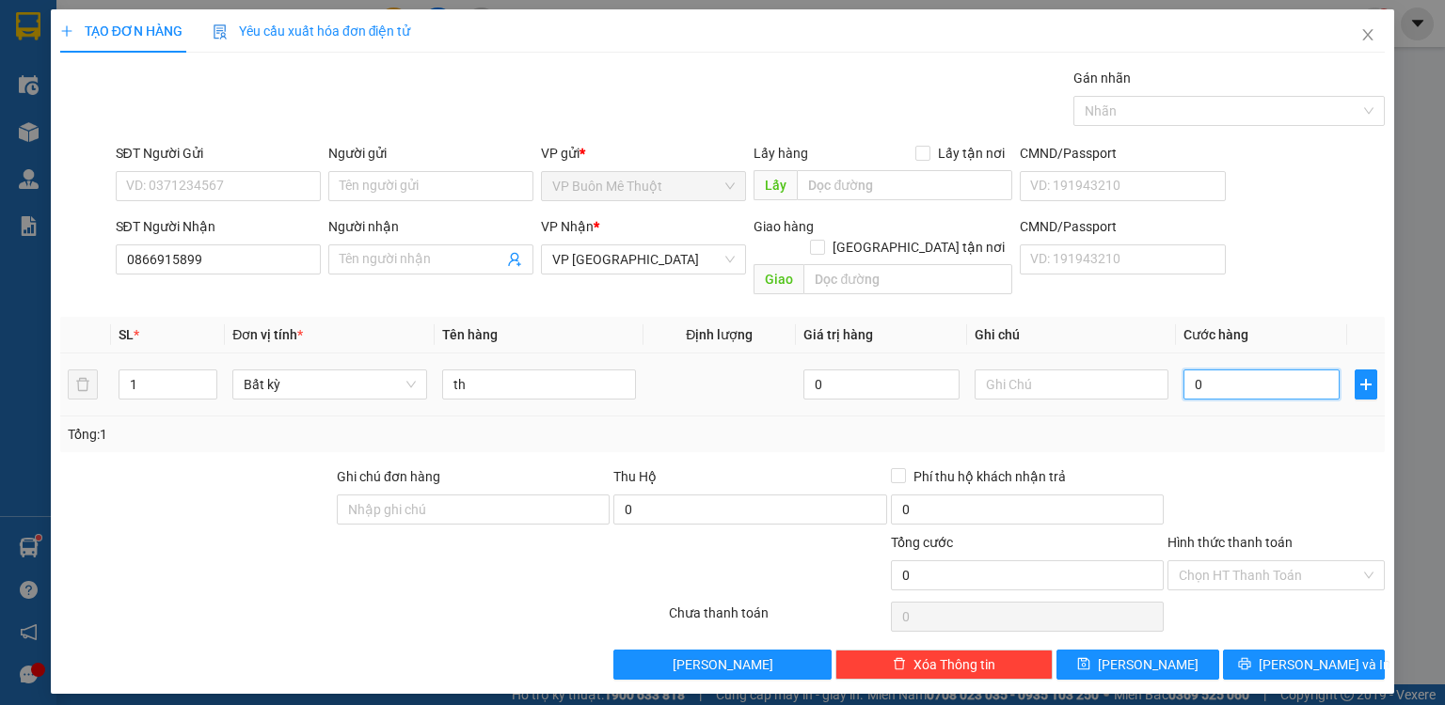
click at [1233, 370] on input "0" at bounding box center [1261, 385] width 156 height 30
click at [1105, 650] on button "[PERSON_NAME]" at bounding box center [1137, 665] width 163 height 30
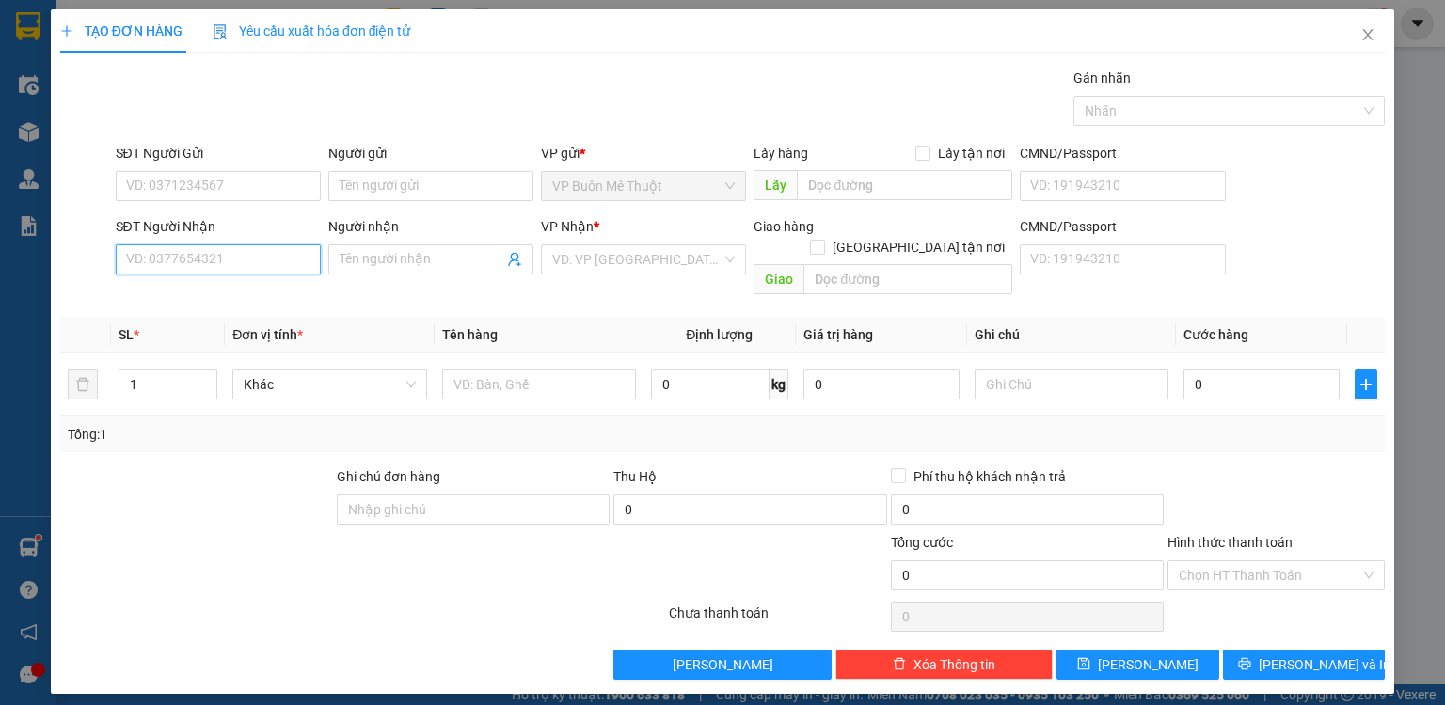
click at [295, 261] on input "SĐT Người Nhận" at bounding box center [218, 260] width 205 height 30
click at [253, 297] on div "0774196939 - dd" at bounding box center [218, 296] width 182 height 21
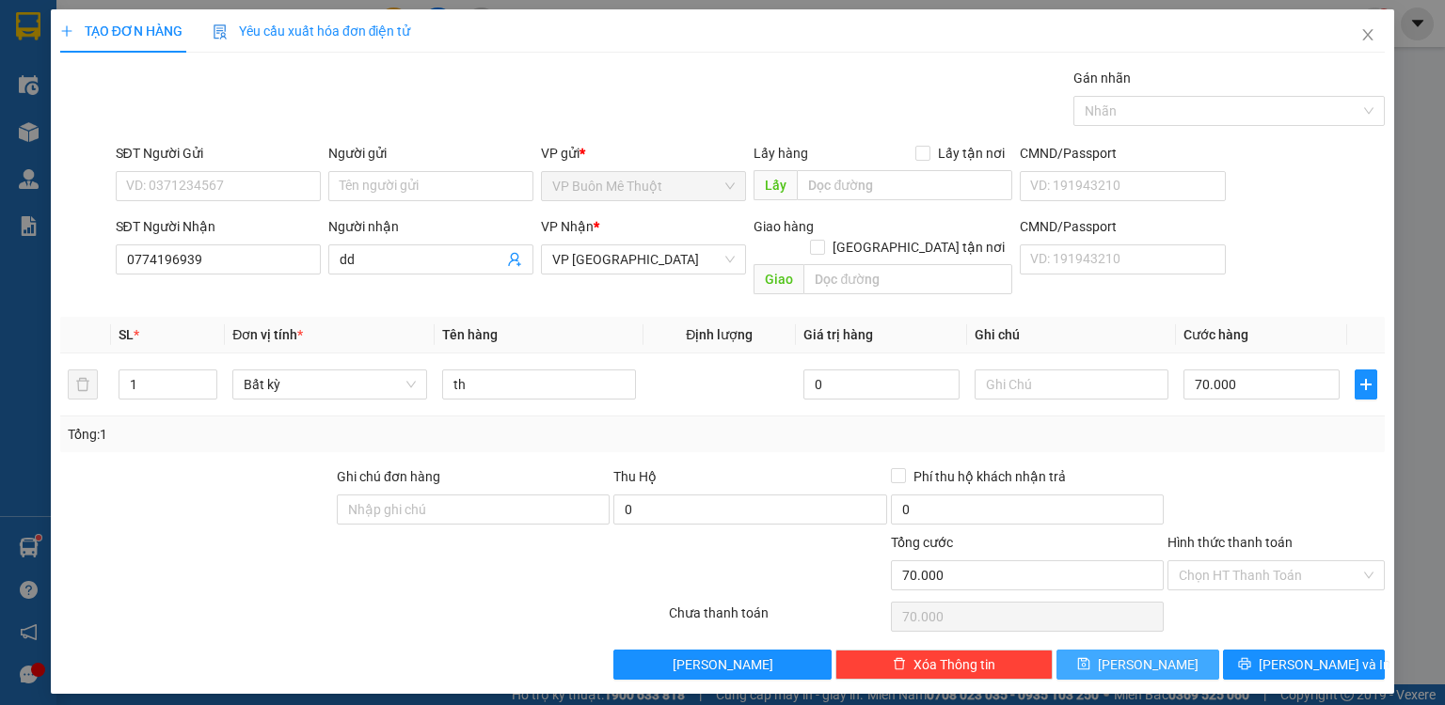
click at [1175, 650] on button "[PERSON_NAME]" at bounding box center [1137, 665] width 163 height 30
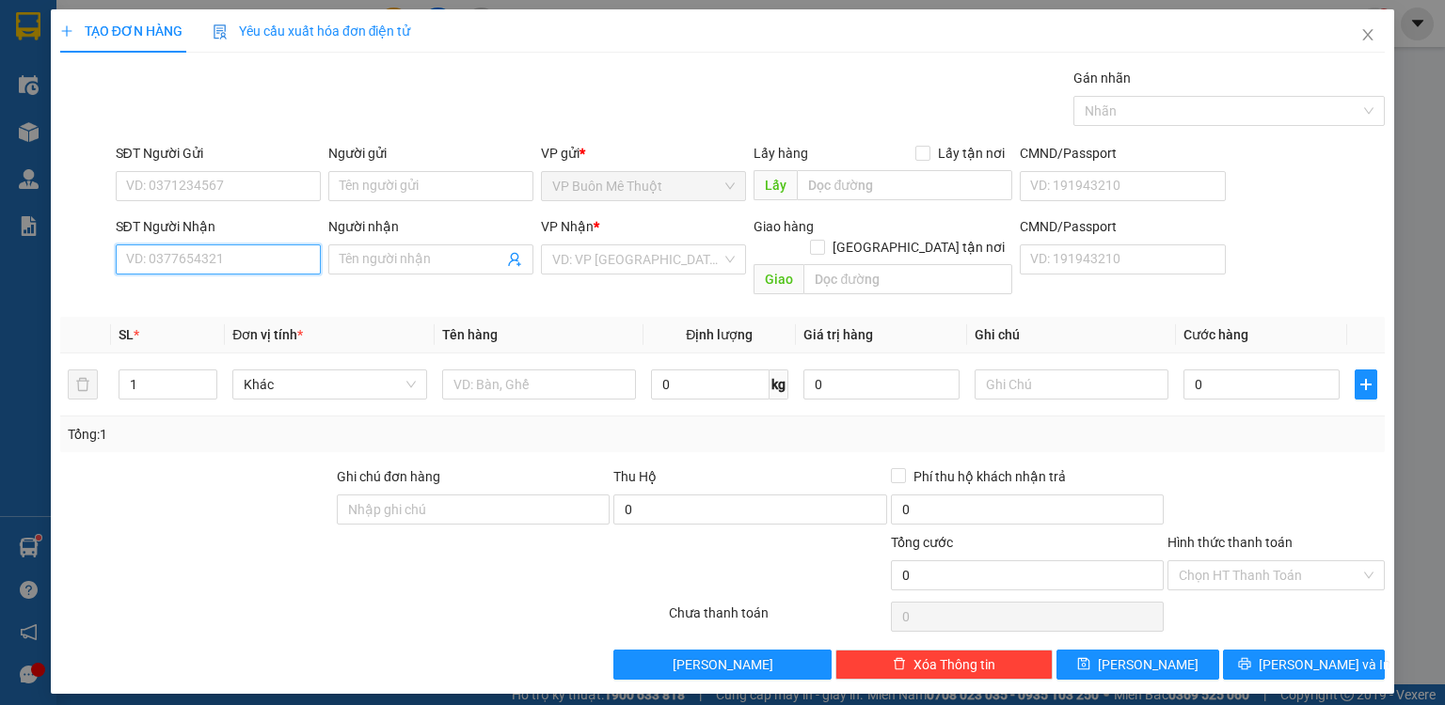
click at [258, 266] on input "SĐT Người Nhận" at bounding box center [218, 260] width 205 height 30
click at [282, 289] on div "0935818242 - thuận" at bounding box center [218, 296] width 182 height 21
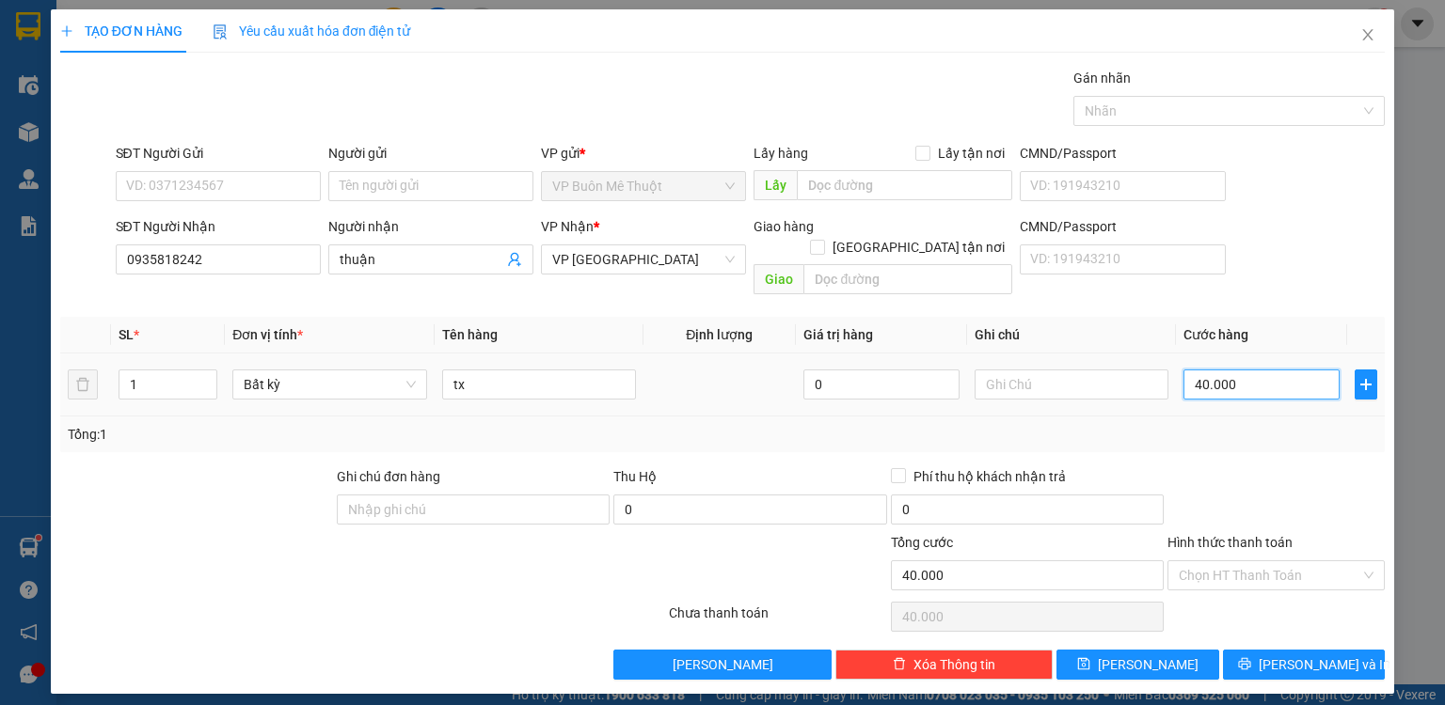
click at [1238, 370] on input "40.000" at bounding box center [1261, 385] width 156 height 30
drag, startPoint x: 478, startPoint y: 356, endPoint x: 0, endPoint y: 327, distance: 478.7
click at [0, 327] on div "TẠO ĐƠN HÀNG Yêu cầu xuất hóa đơn điện tử Transit Pickup Surcharge Ids Transit …" at bounding box center [722, 352] width 1445 height 705
click at [1175, 650] on button "[PERSON_NAME]" at bounding box center [1137, 665] width 163 height 30
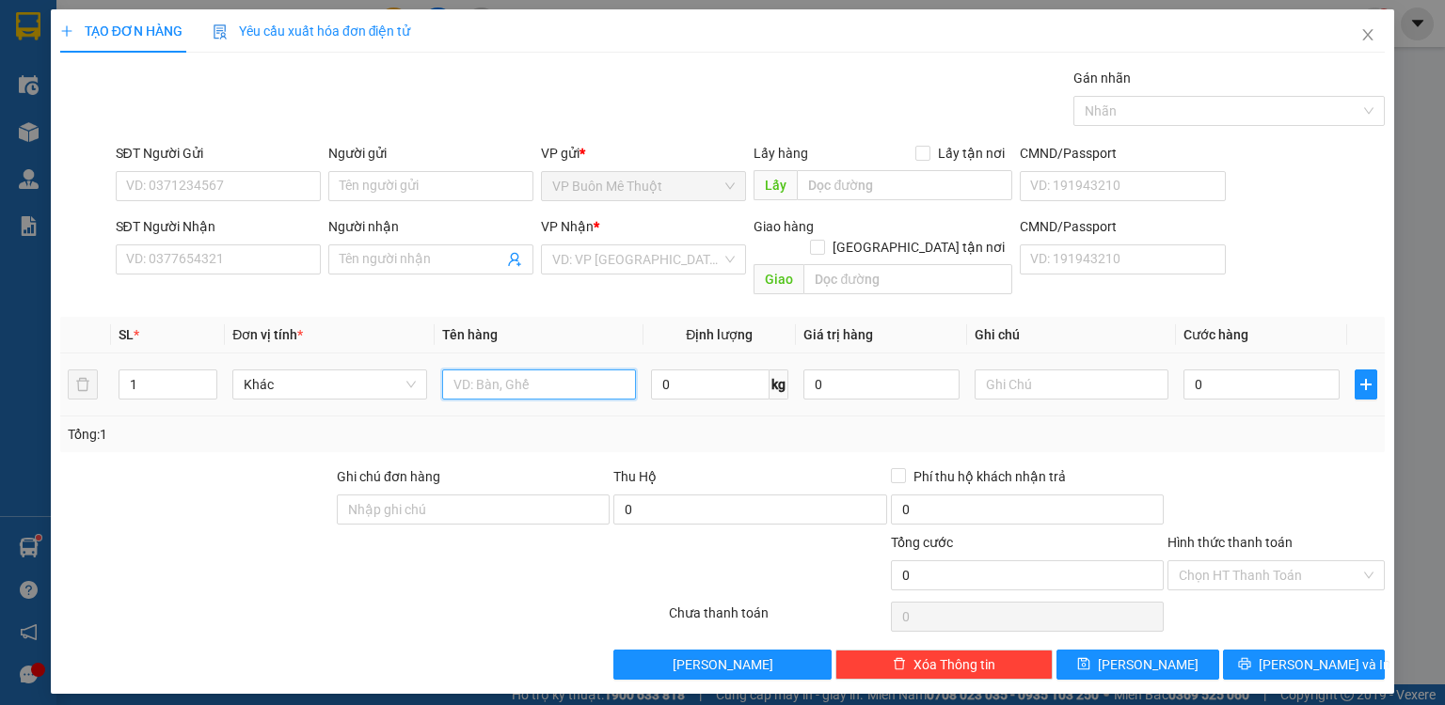
click at [538, 370] on input "text" at bounding box center [539, 385] width 194 height 30
click at [189, 260] on input "SĐT Người Nhận" at bounding box center [218, 260] width 205 height 30
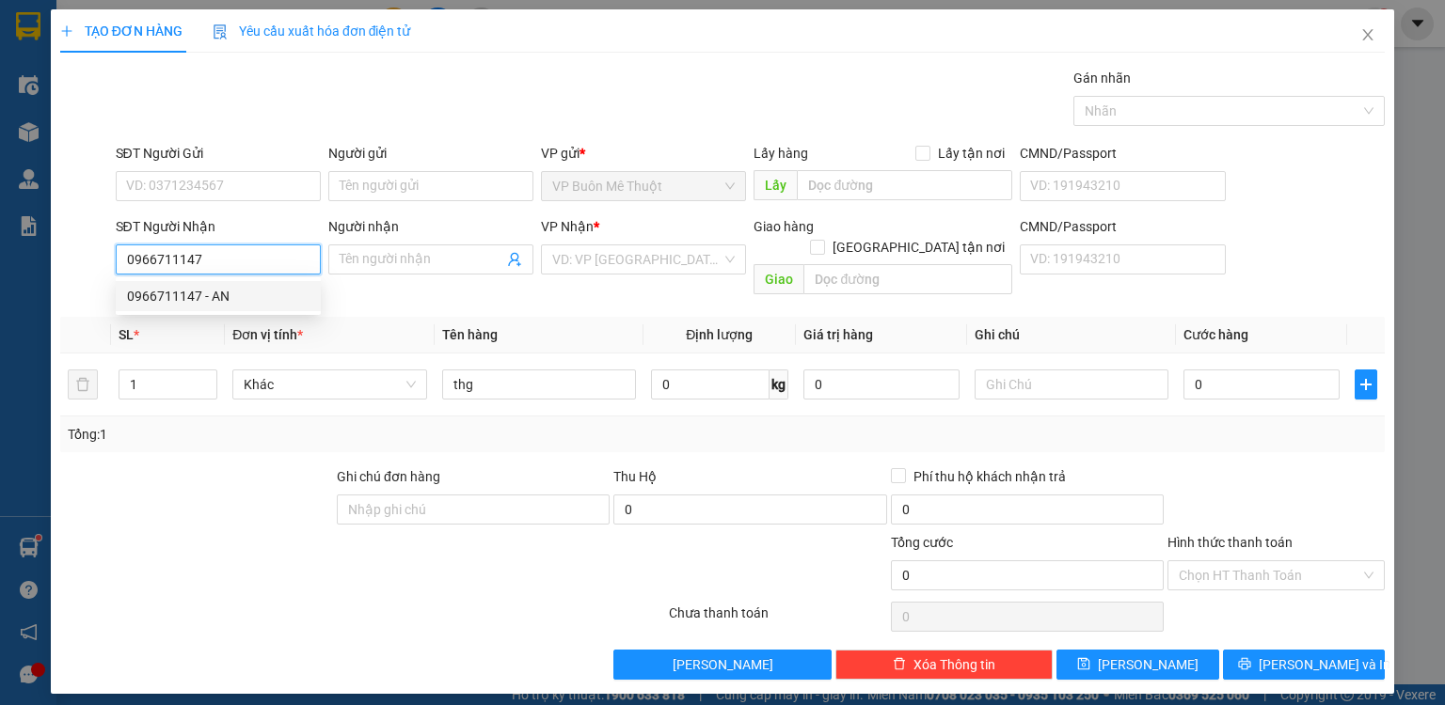
click at [218, 300] on div "0966711147 - AN" at bounding box center [218, 296] width 182 height 21
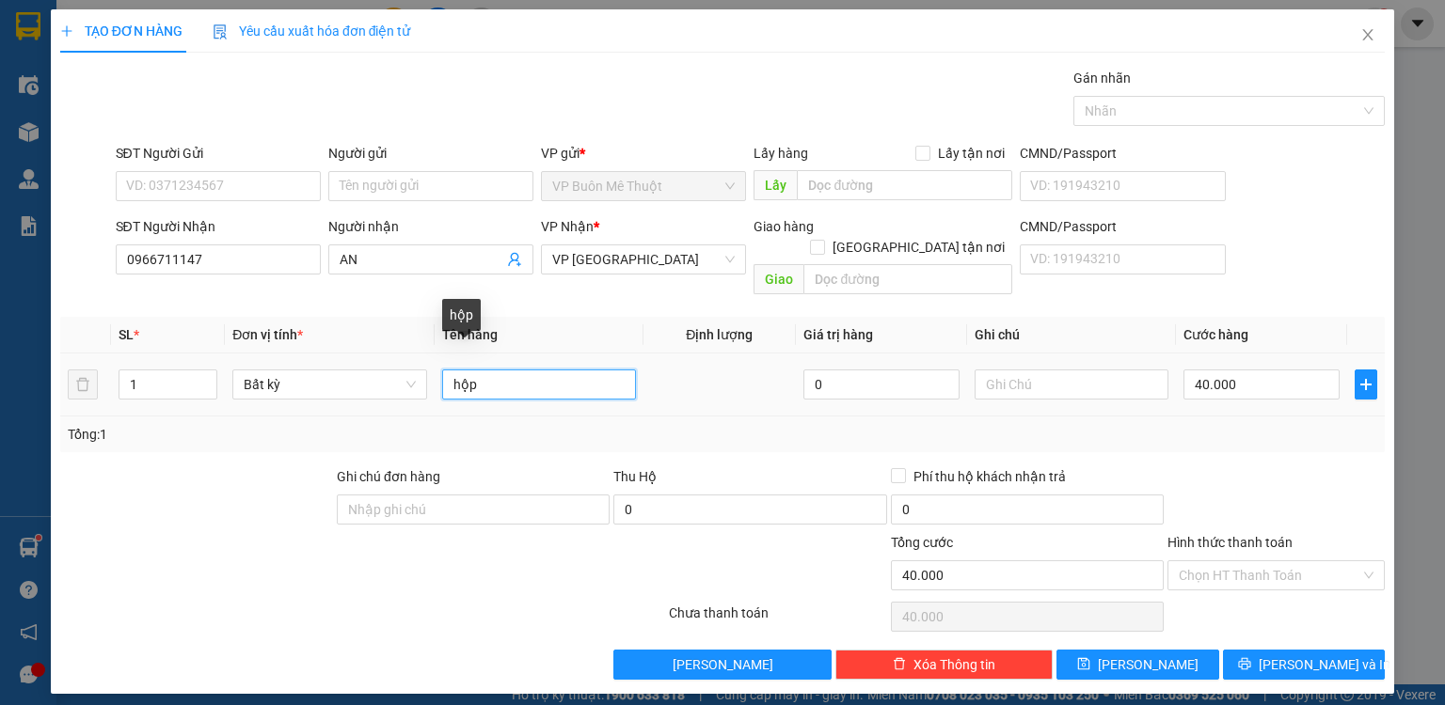
drag, startPoint x: 533, startPoint y: 348, endPoint x: 231, endPoint y: 314, distance: 303.8
click at [231, 317] on table "SL * Đơn vị tính * Tên hàng Định lượng Giá trị hàng Ghi chú Cước hàng 1 Bất kỳ …" at bounding box center [722, 367] width 1324 height 100
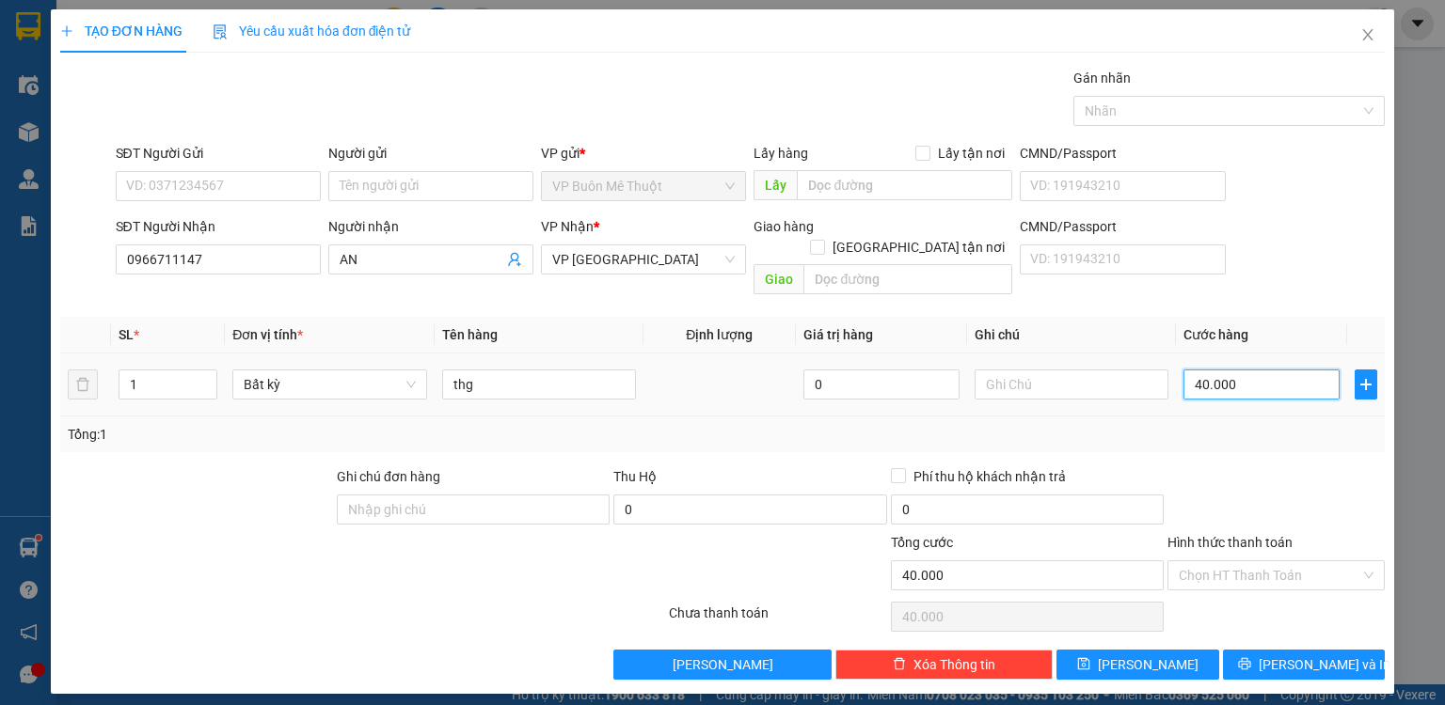
click at [1256, 370] on input "40.000" at bounding box center [1261, 385] width 156 height 30
click at [1248, 562] on input "Hình thức thanh toán" at bounding box center [1270, 576] width 182 height 28
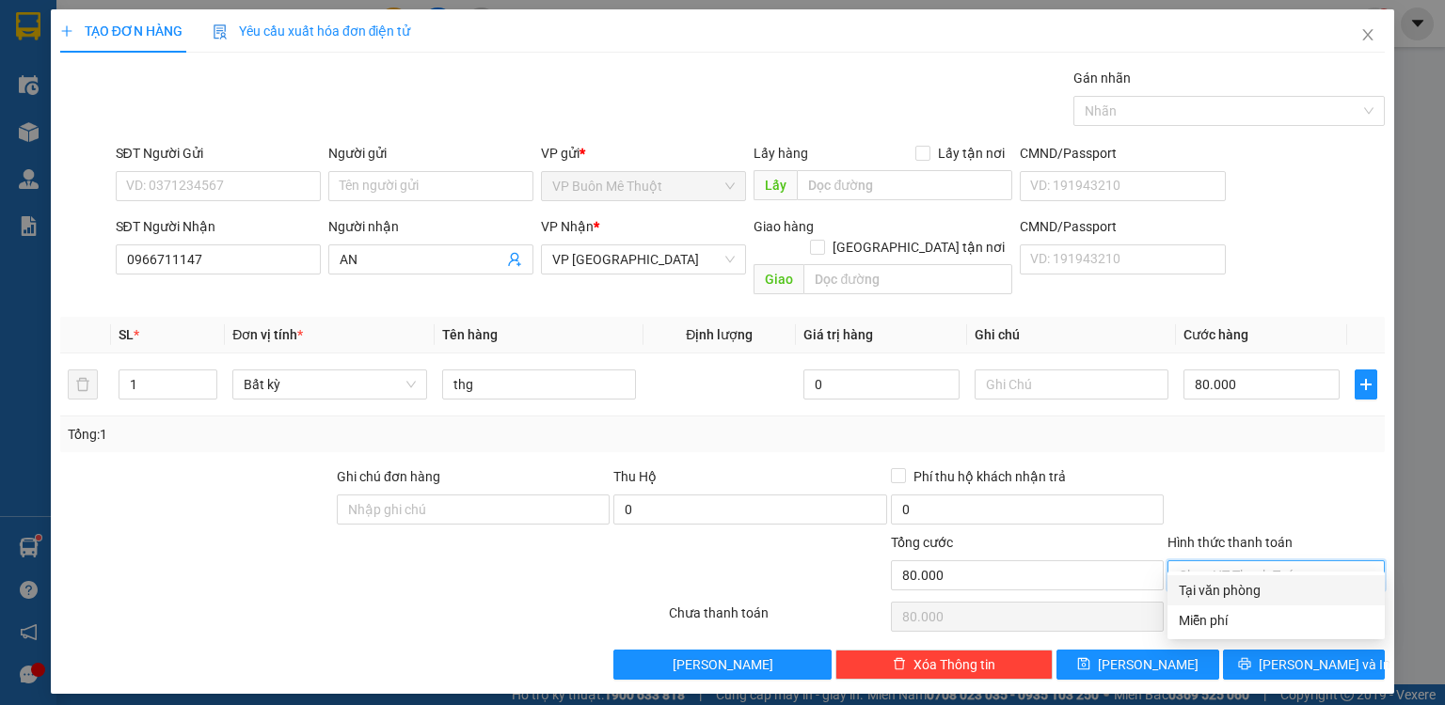
click at [1241, 584] on div "Tại văn phòng" at bounding box center [1276, 590] width 195 height 21
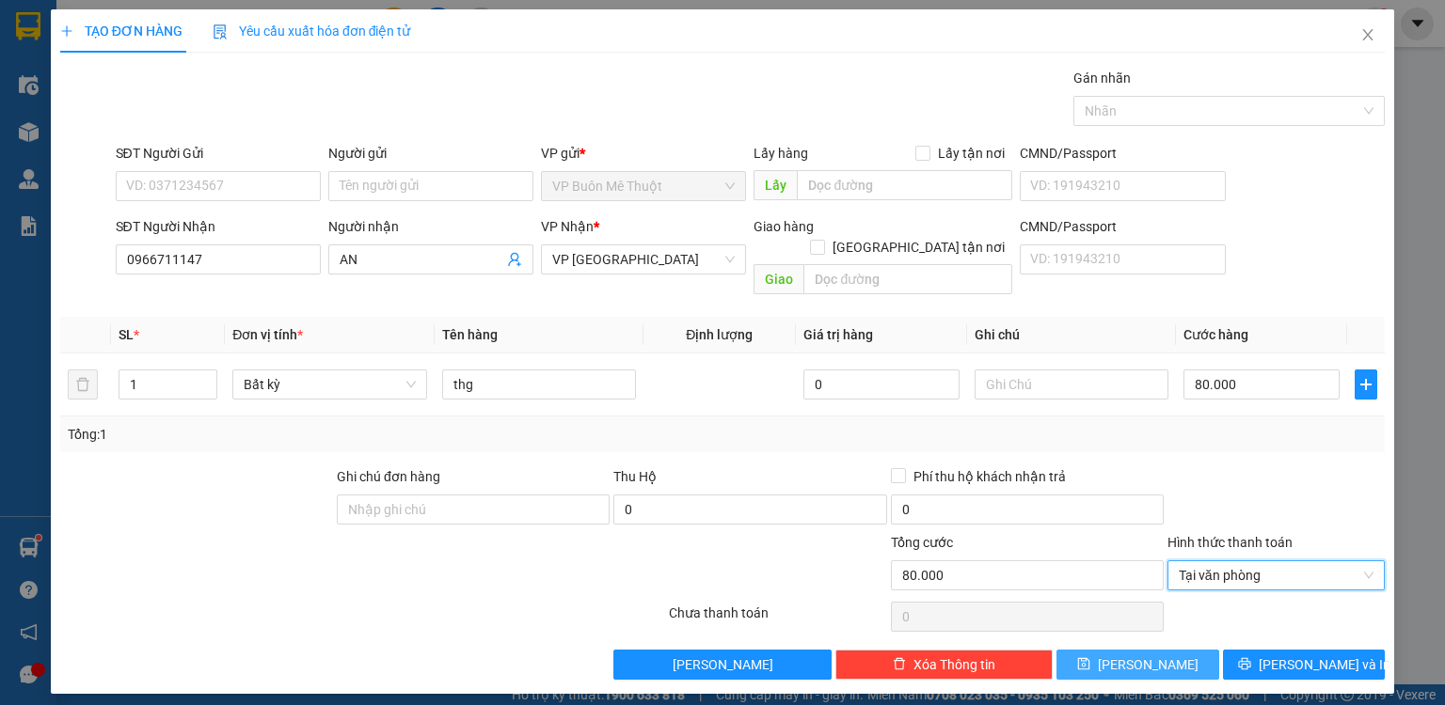
click at [1207, 650] on button "[PERSON_NAME]" at bounding box center [1137, 665] width 163 height 30
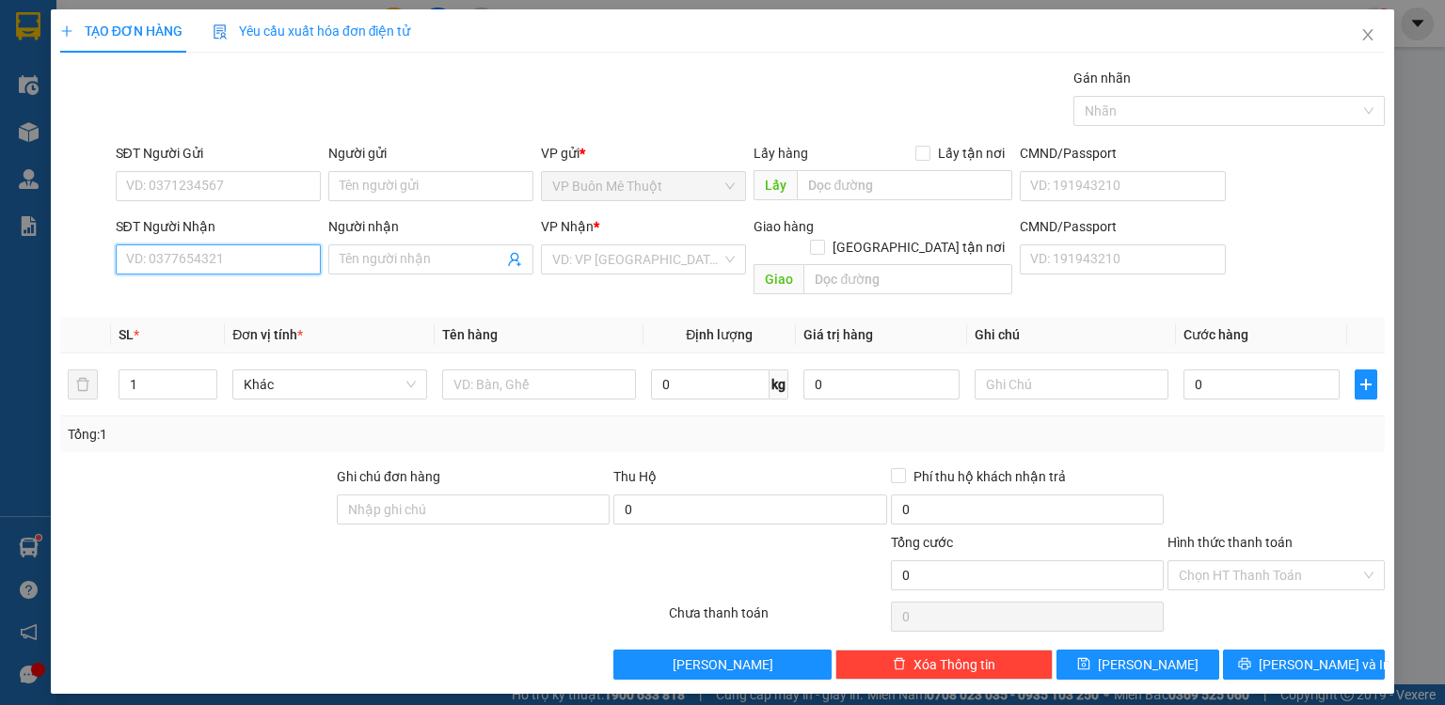
click at [189, 260] on input "SĐT Người Nhận" at bounding box center [218, 260] width 205 height 30
click at [200, 301] on div "0908449148 - linh" at bounding box center [218, 296] width 182 height 21
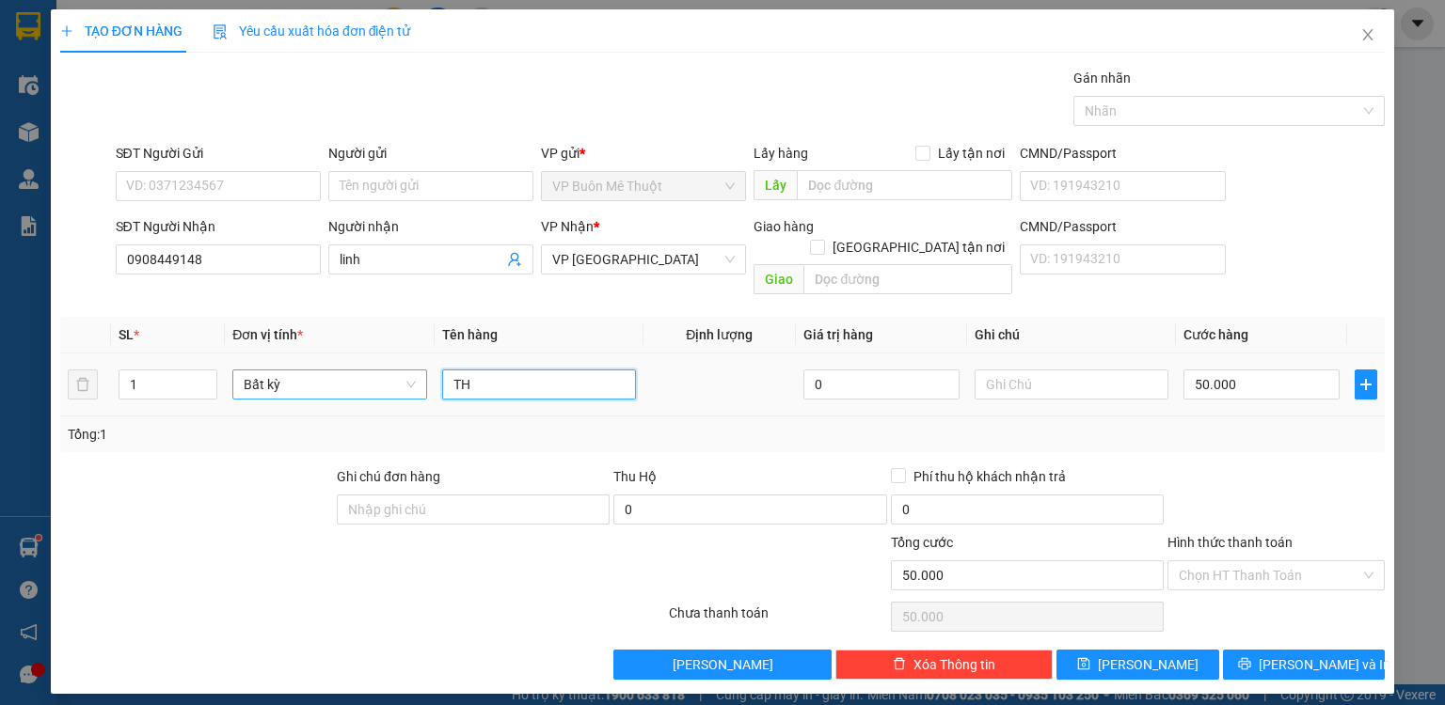
drag, startPoint x: 537, startPoint y: 364, endPoint x: 346, endPoint y: 365, distance: 190.9
click at [346, 365] on tr "1 Bất kỳ TH 0 50.000" at bounding box center [722, 385] width 1324 height 63
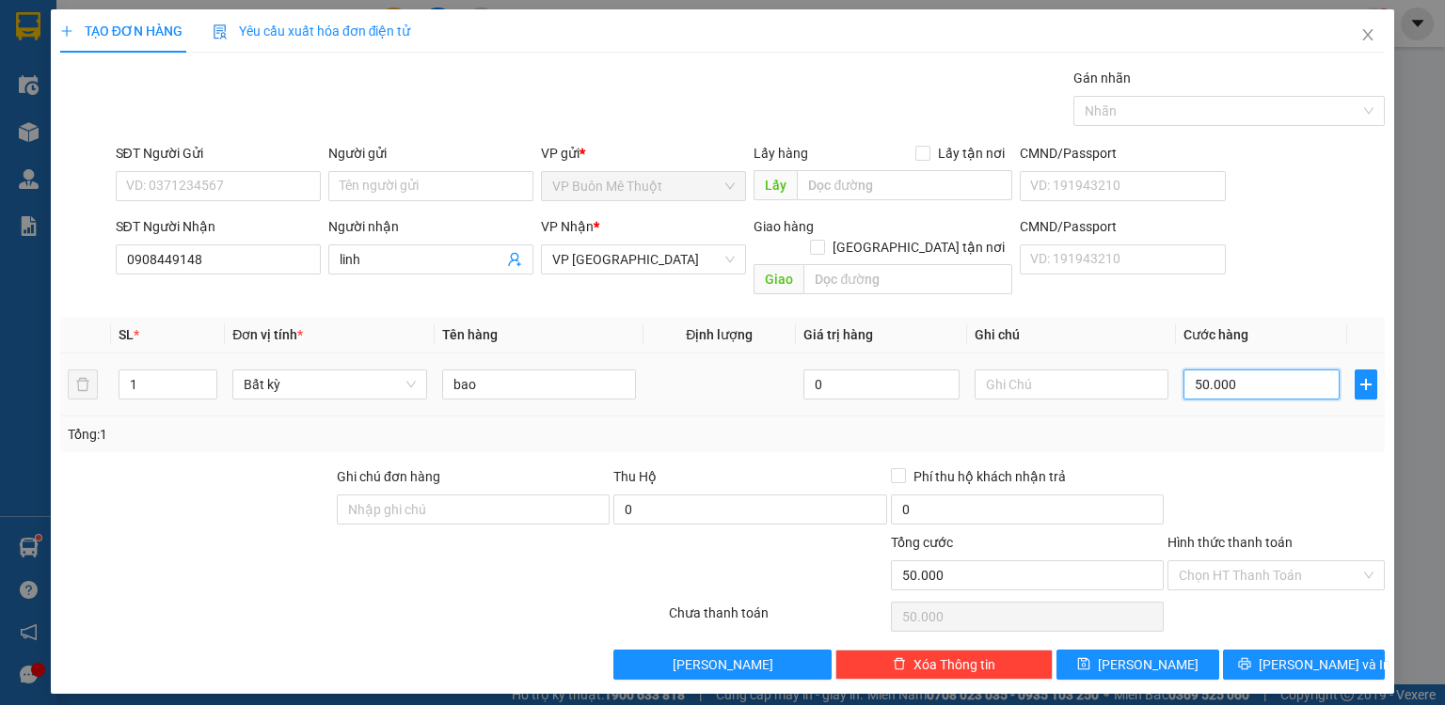
click at [1262, 370] on input "50.000" at bounding box center [1261, 385] width 156 height 30
click at [1257, 562] on input "Hình thức thanh toán" at bounding box center [1270, 576] width 182 height 28
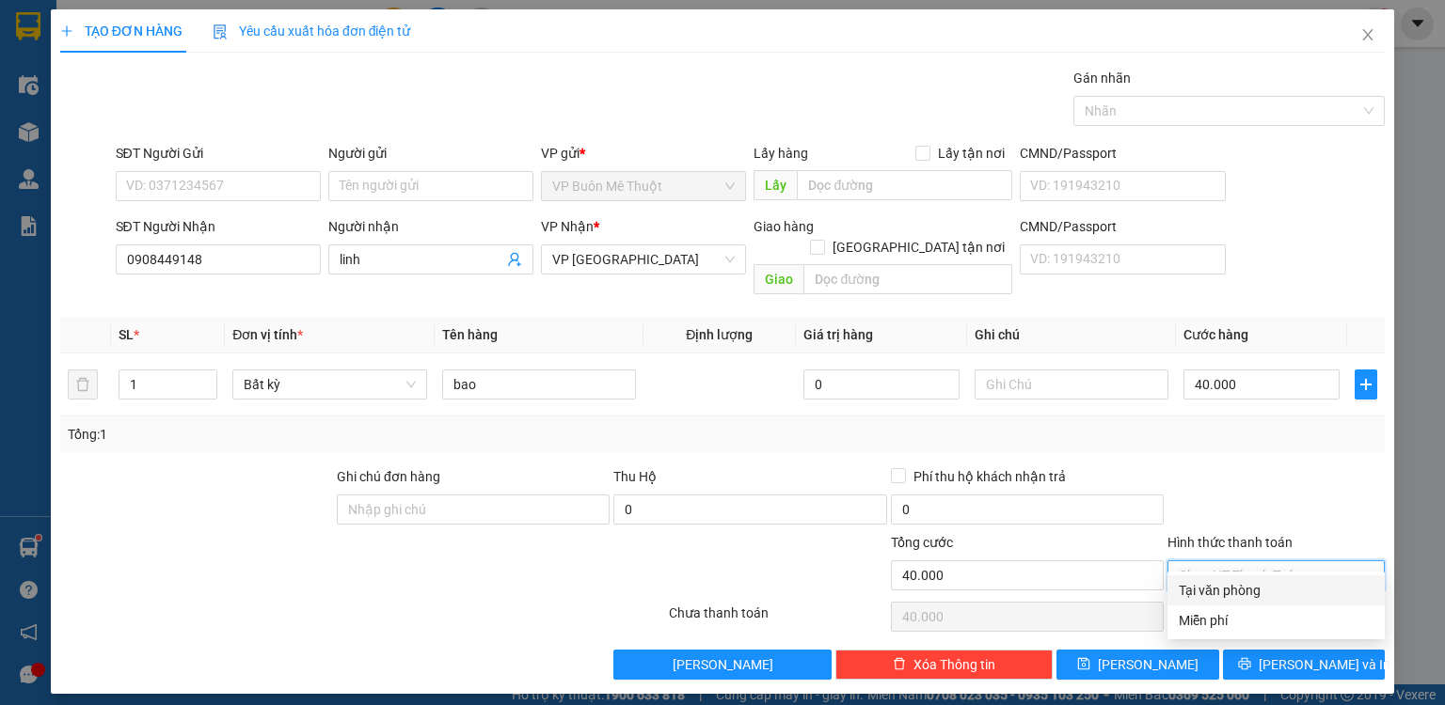
drag, startPoint x: 1255, startPoint y: 586, endPoint x: 1249, endPoint y: 599, distance: 14.3
click at [1253, 587] on div "Tại văn phòng" at bounding box center [1276, 590] width 195 height 21
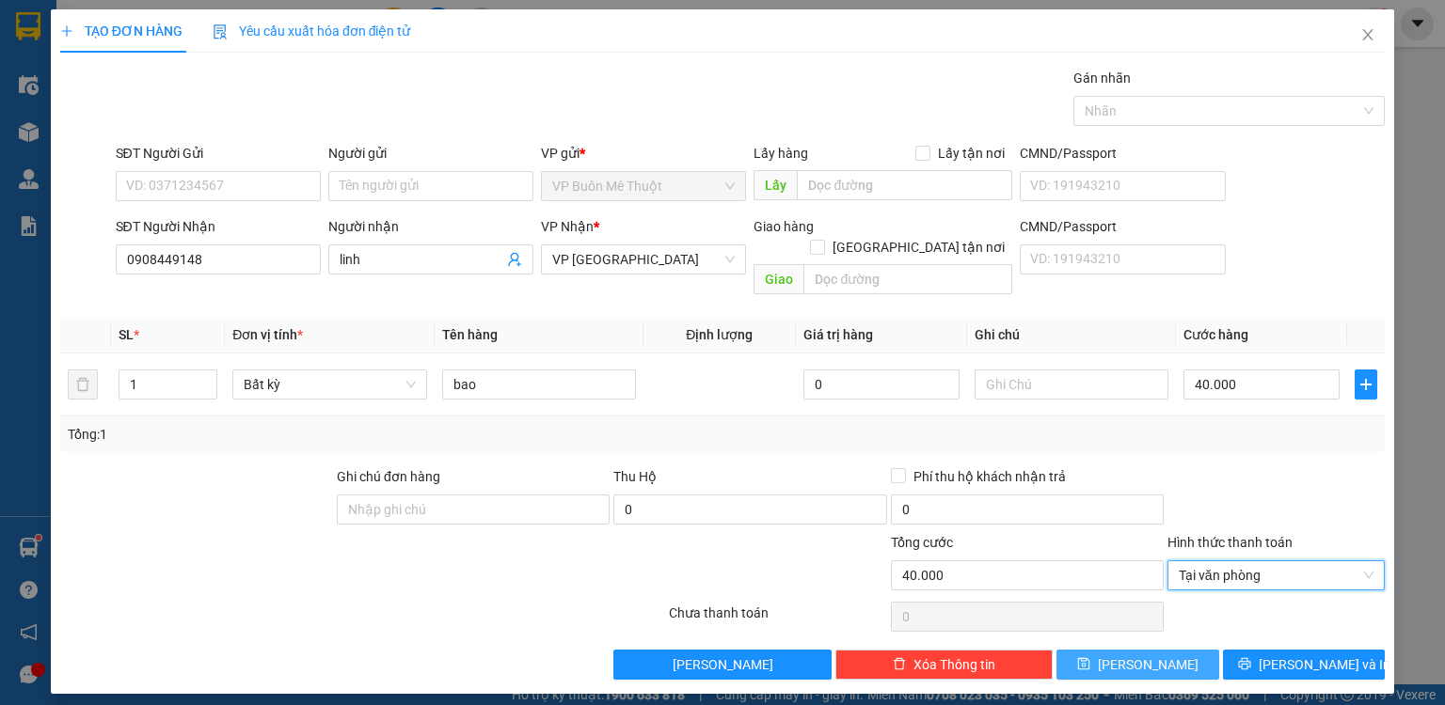
click at [1179, 650] on button "[PERSON_NAME]" at bounding box center [1137, 665] width 163 height 30
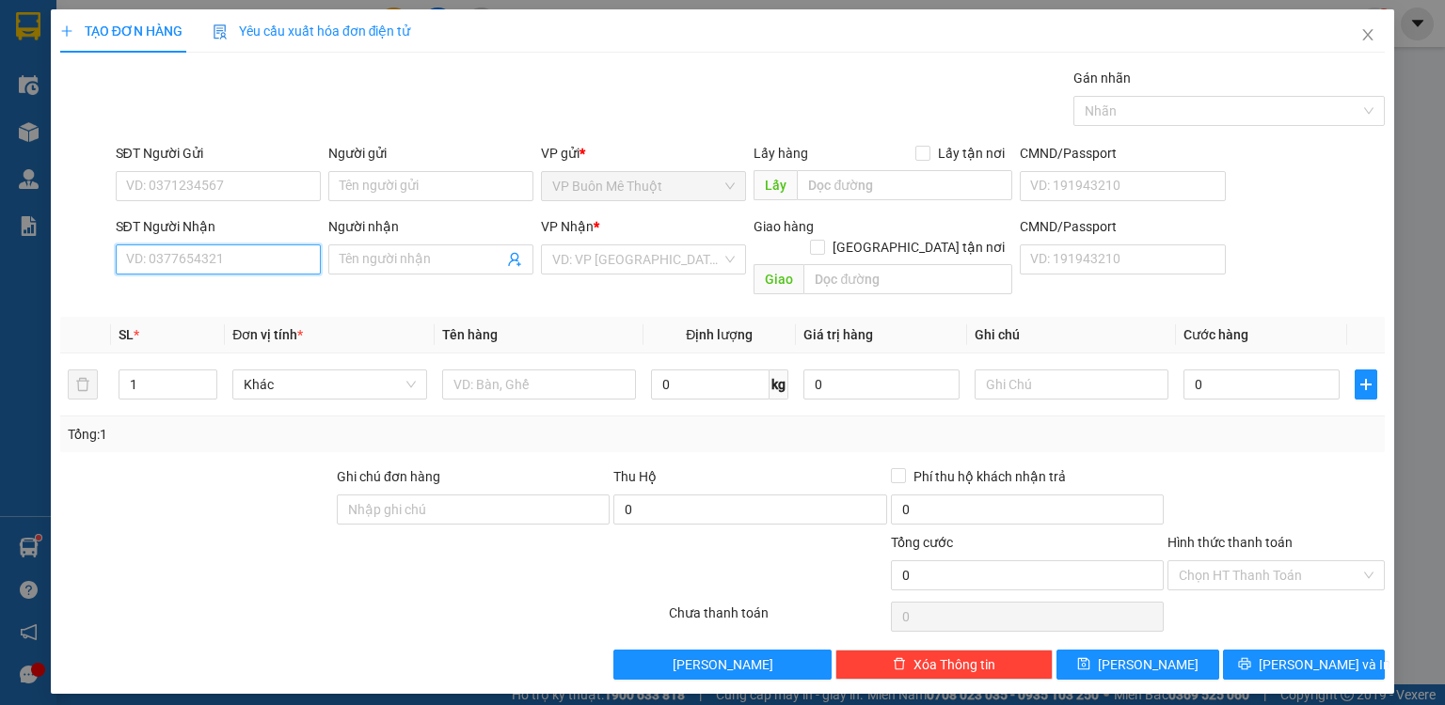
click at [278, 250] on input "SĐT Người Nhận" at bounding box center [218, 260] width 205 height 30
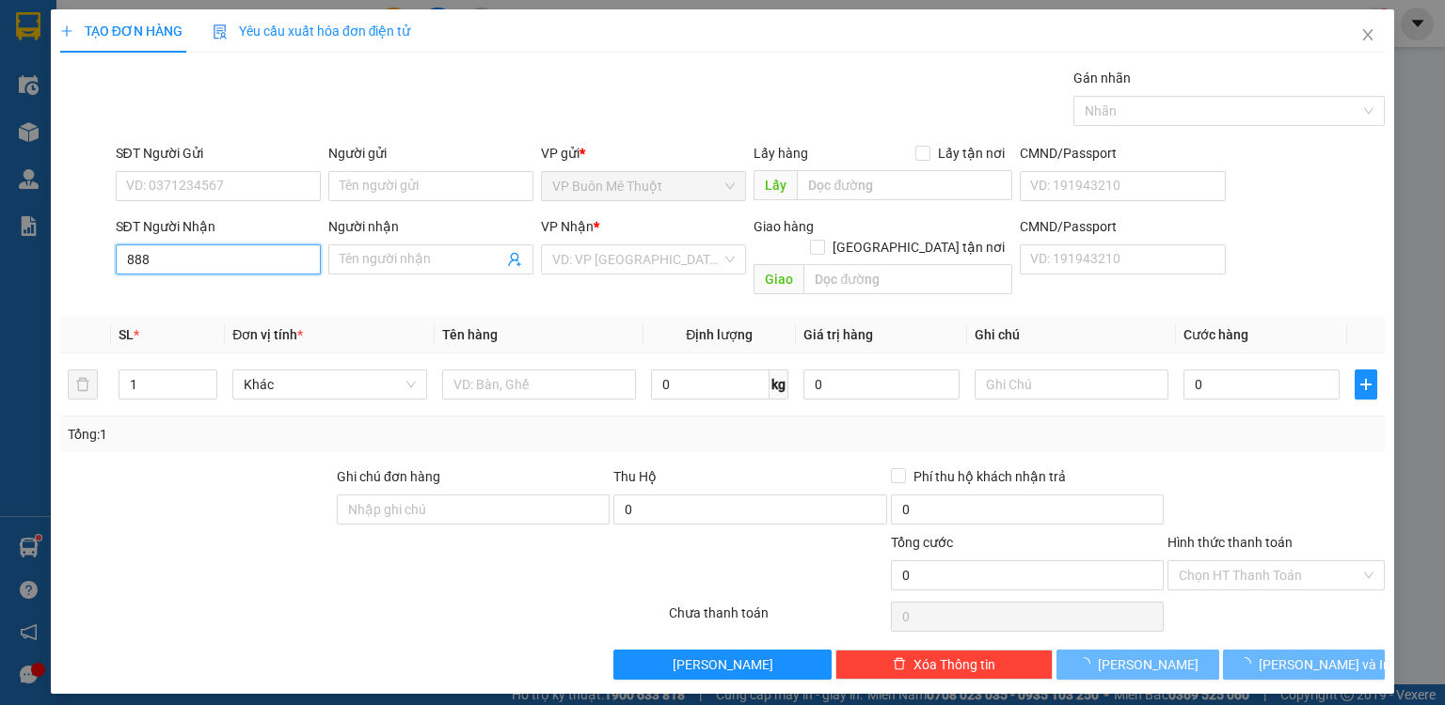
click at [234, 262] on input "888" at bounding box center [218, 260] width 205 height 30
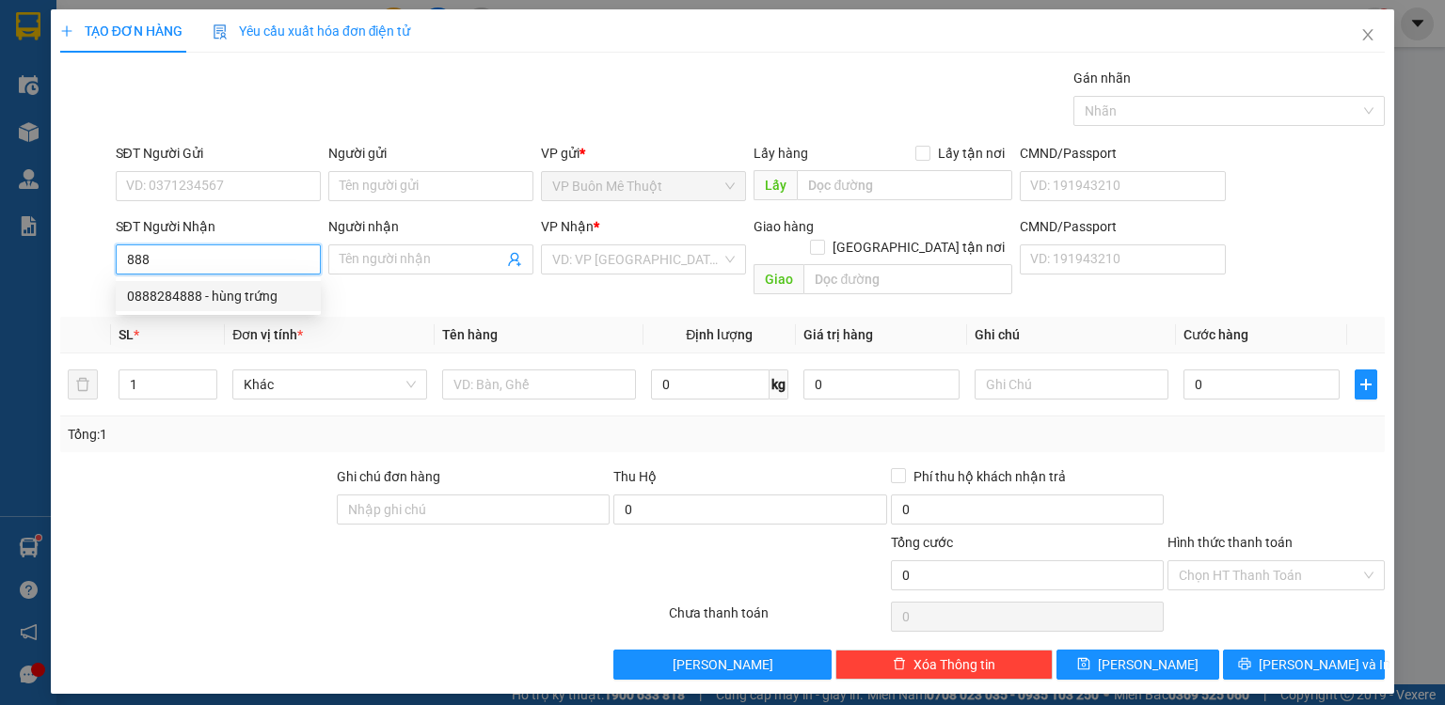
click at [218, 302] on div "0888284888 - hùng trứng" at bounding box center [218, 296] width 182 height 21
type input "0888284888"
type input "hùng trứng"
type input "hoc mon"
type input "7.000"
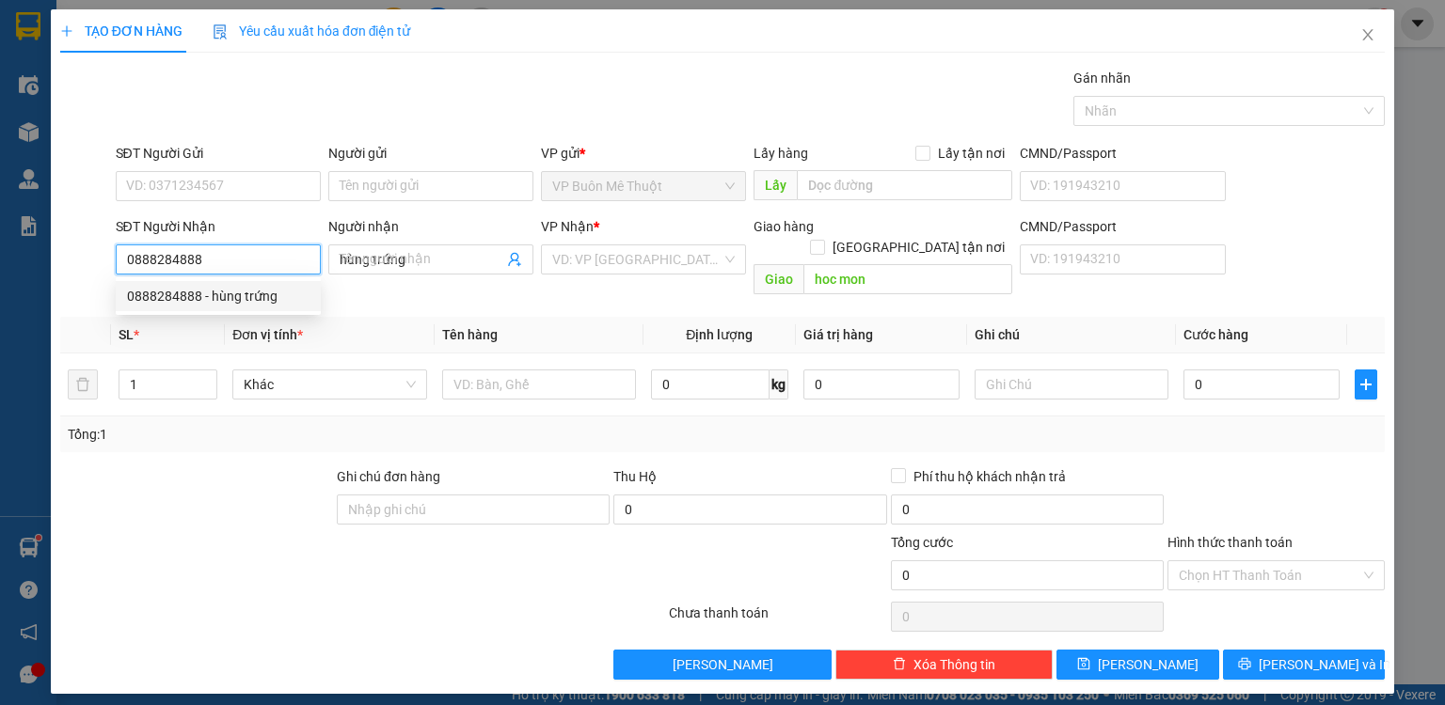
type input "7.000"
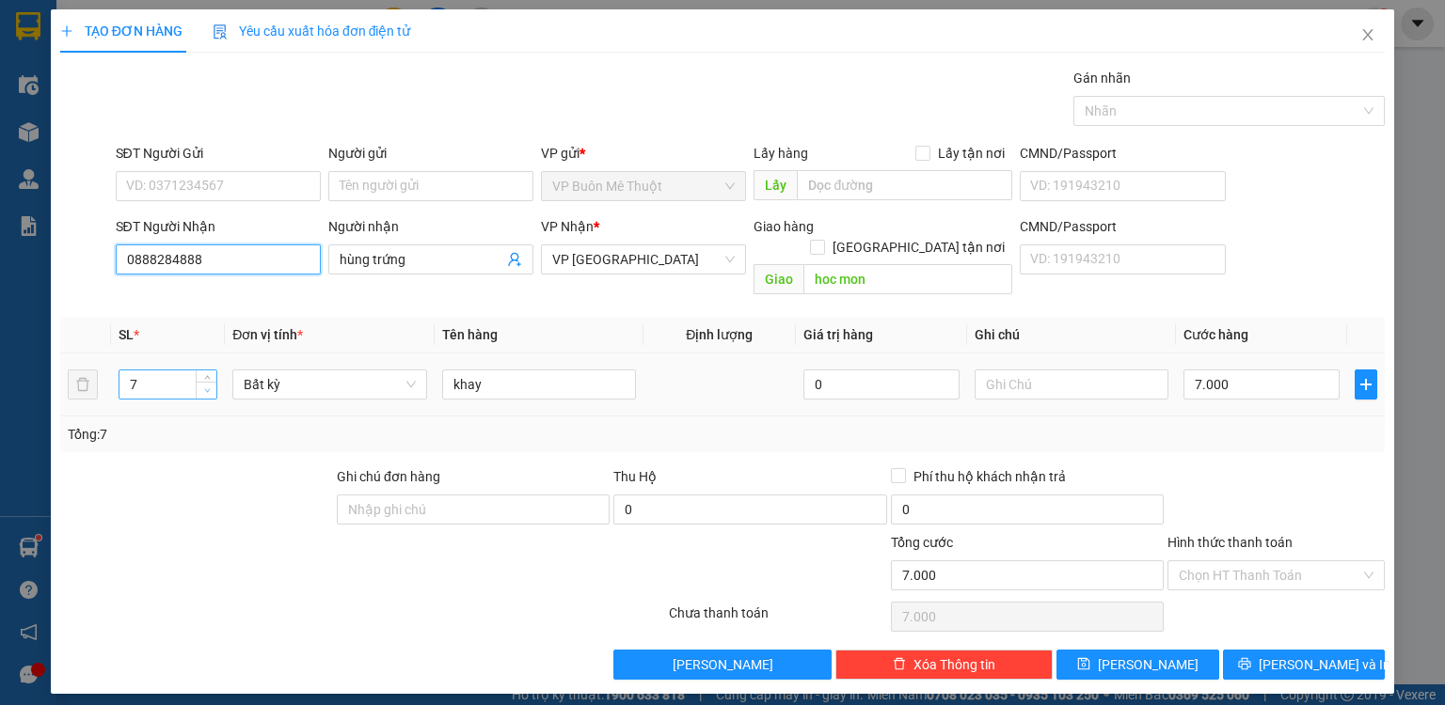
type input "0888284888"
click at [208, 388] on icon "down" at bounding box center [207, 391] width 7 height 7
type input "5"
click at [208, 388] on icon "down" at bounding box center [207, 391] width 7 height 7
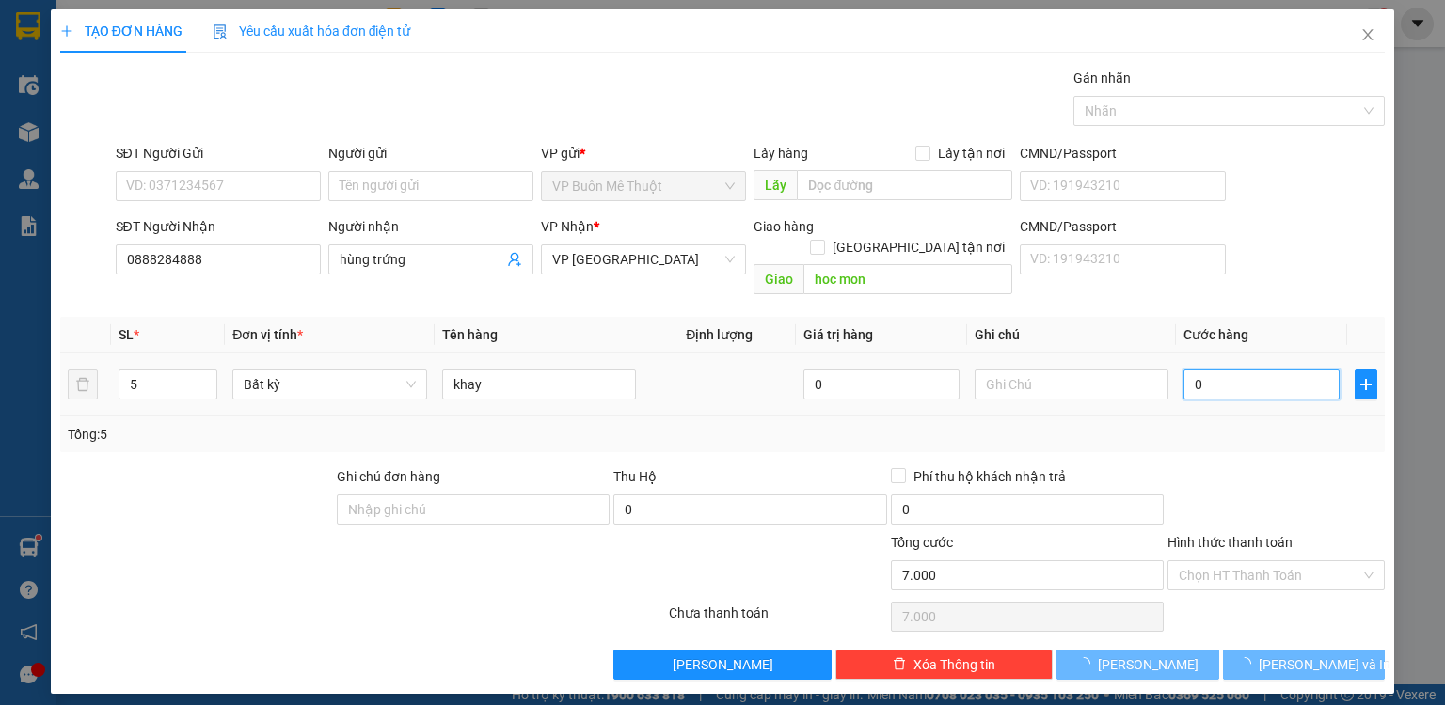
type input "05"
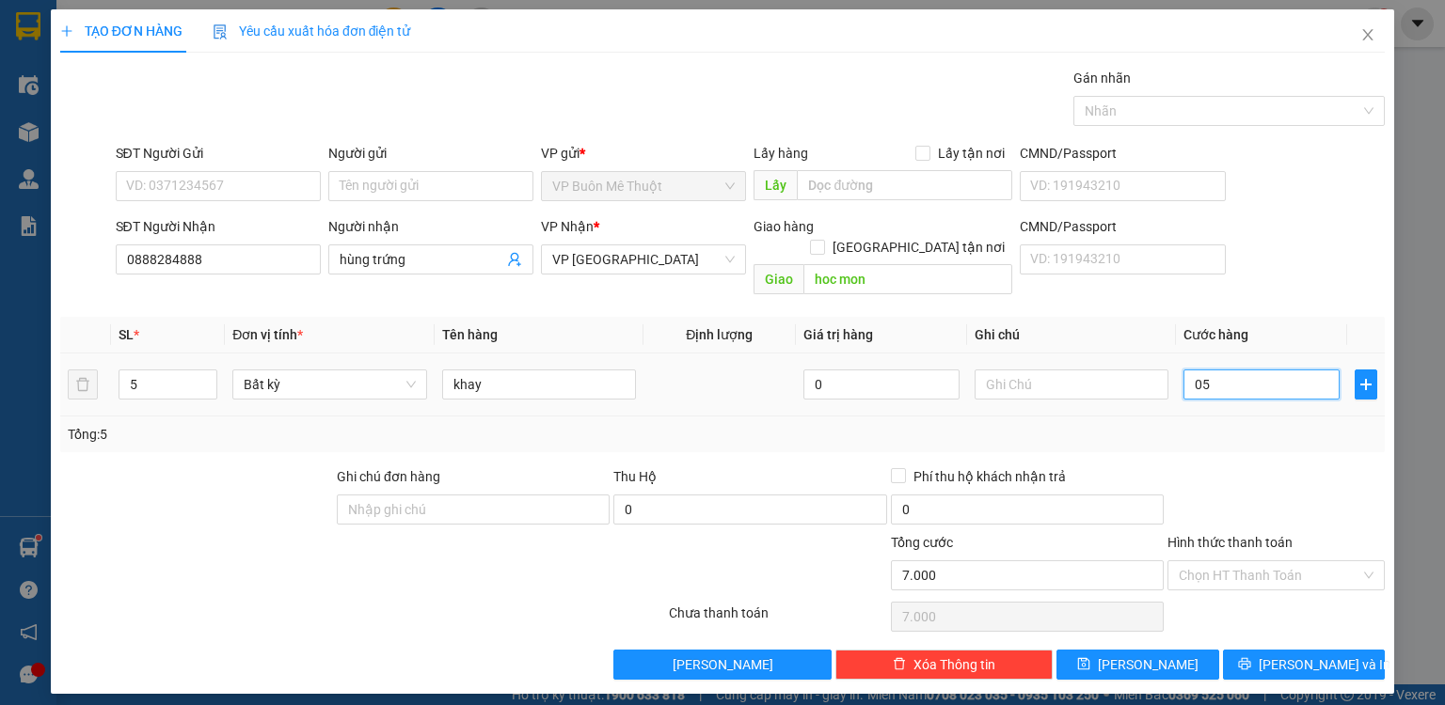
type input "5"
type input "05"
type input "5.000"
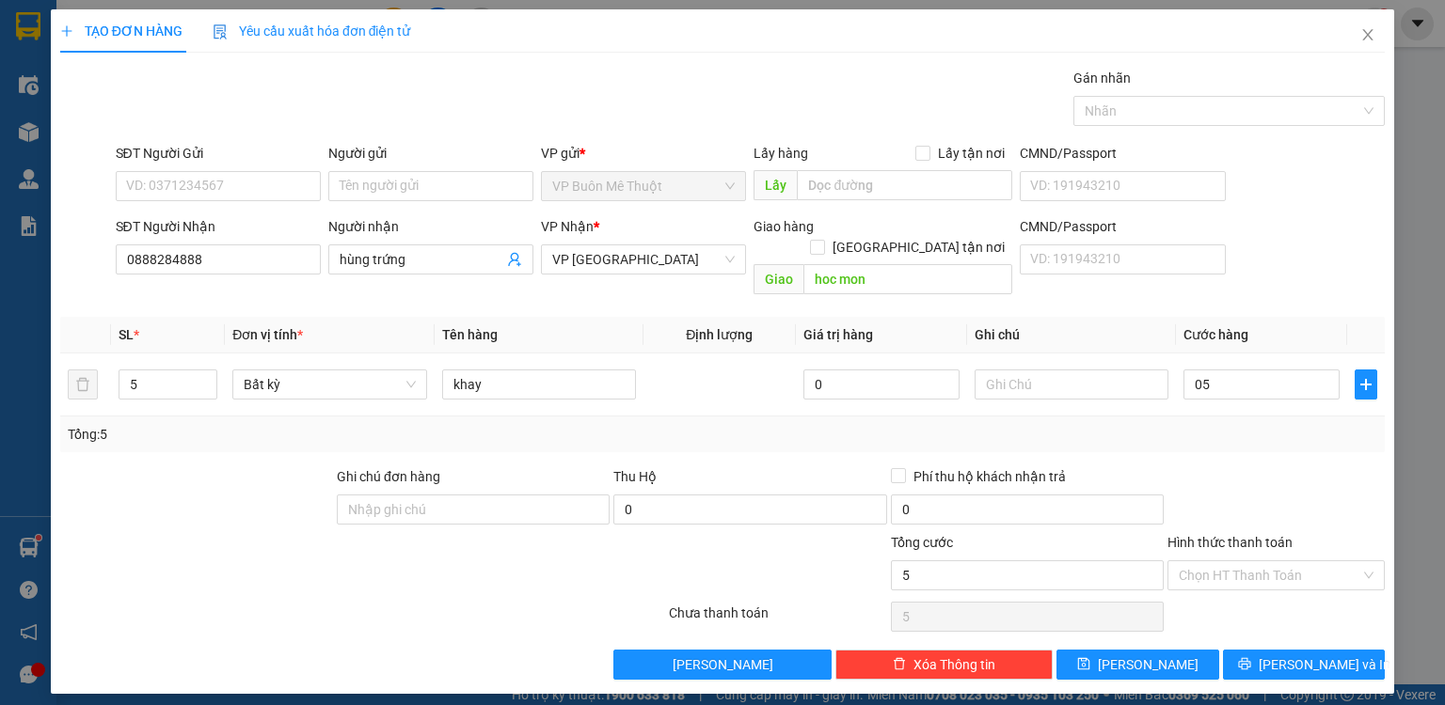
type input "5.000"
click at [1275, 433] on div "Transit Pickup Surcharge Ids Transit Deliver Surcharge Ids Transit Deliver Surc…" at bounding box center [722, 374] width 1324 height 612
click at [440, 174] on input "Người gửi" at bounding box center [430, 186] width 205 height 30
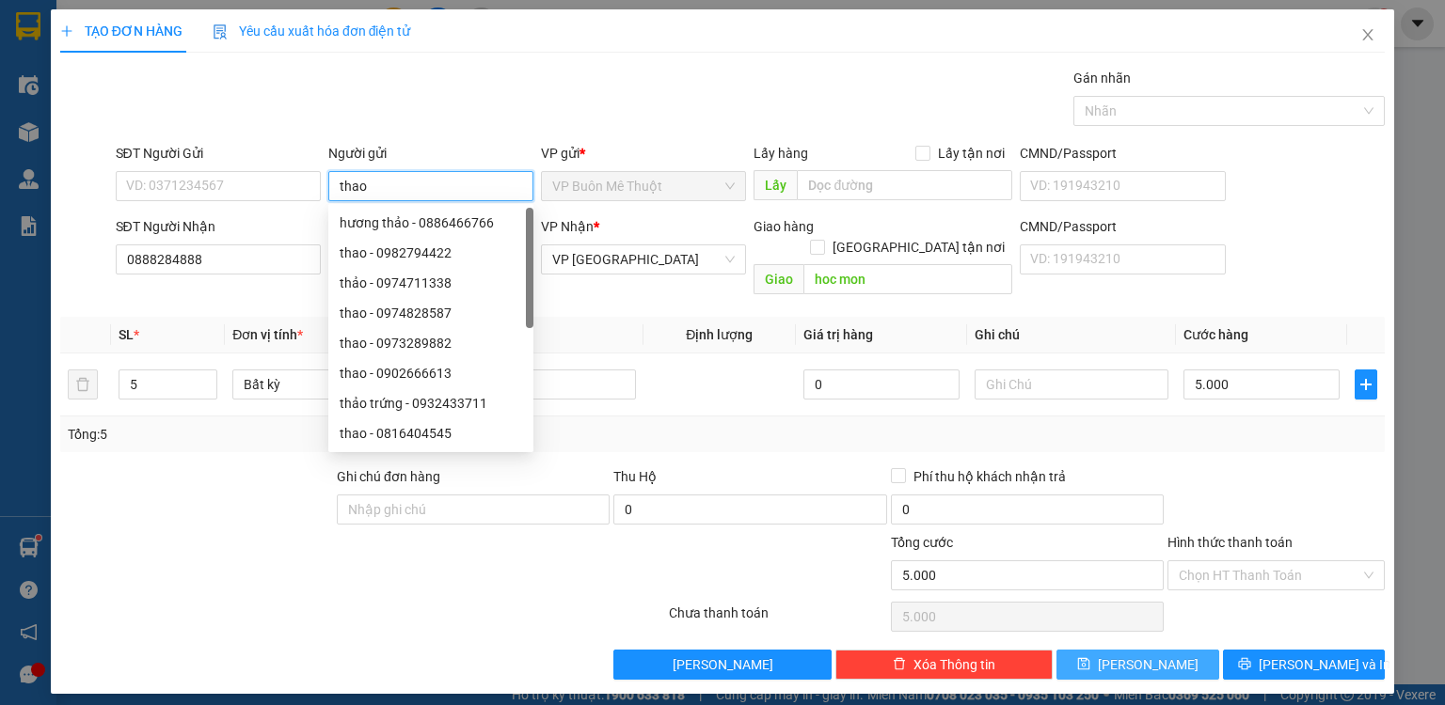
type input "thao"
click at [1136, 655] on span "[PERSON_NAME]" at bounding box center [1148, 665] width 101 height 21
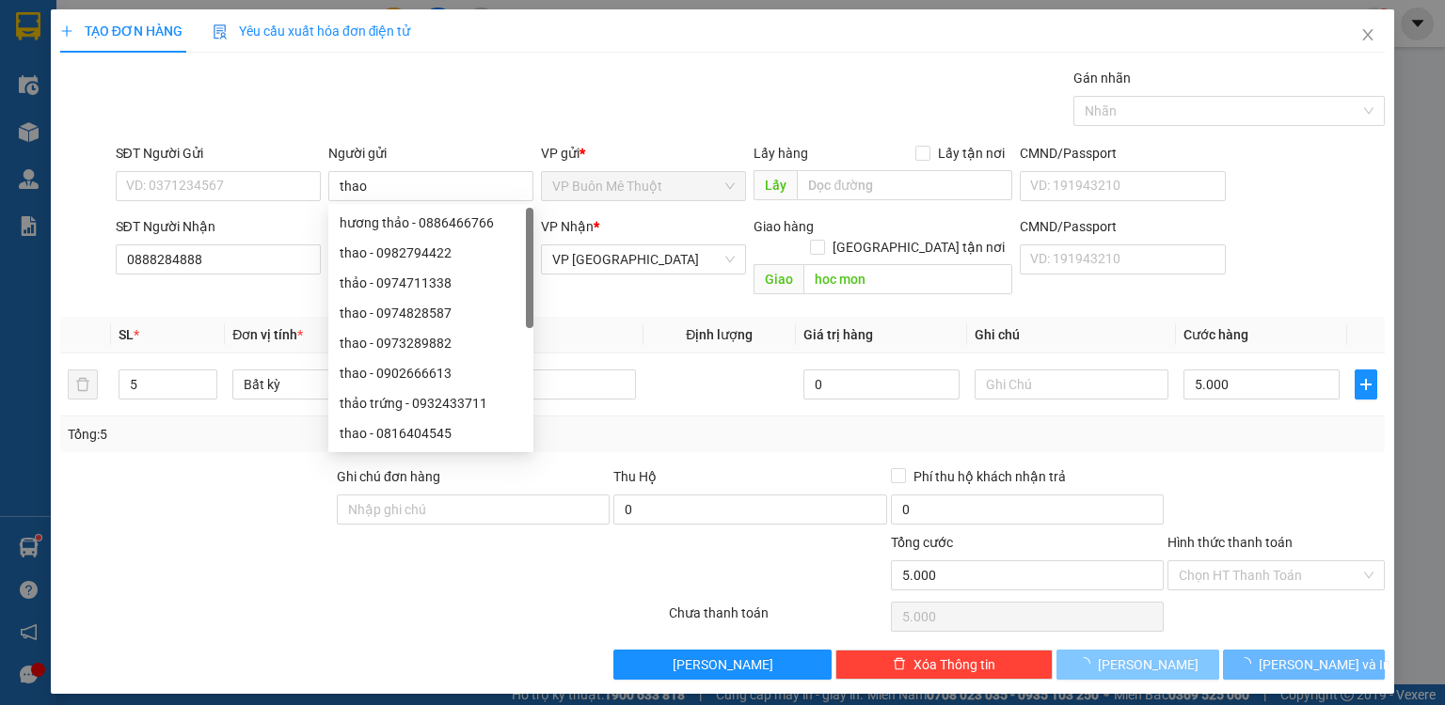
type input "0"
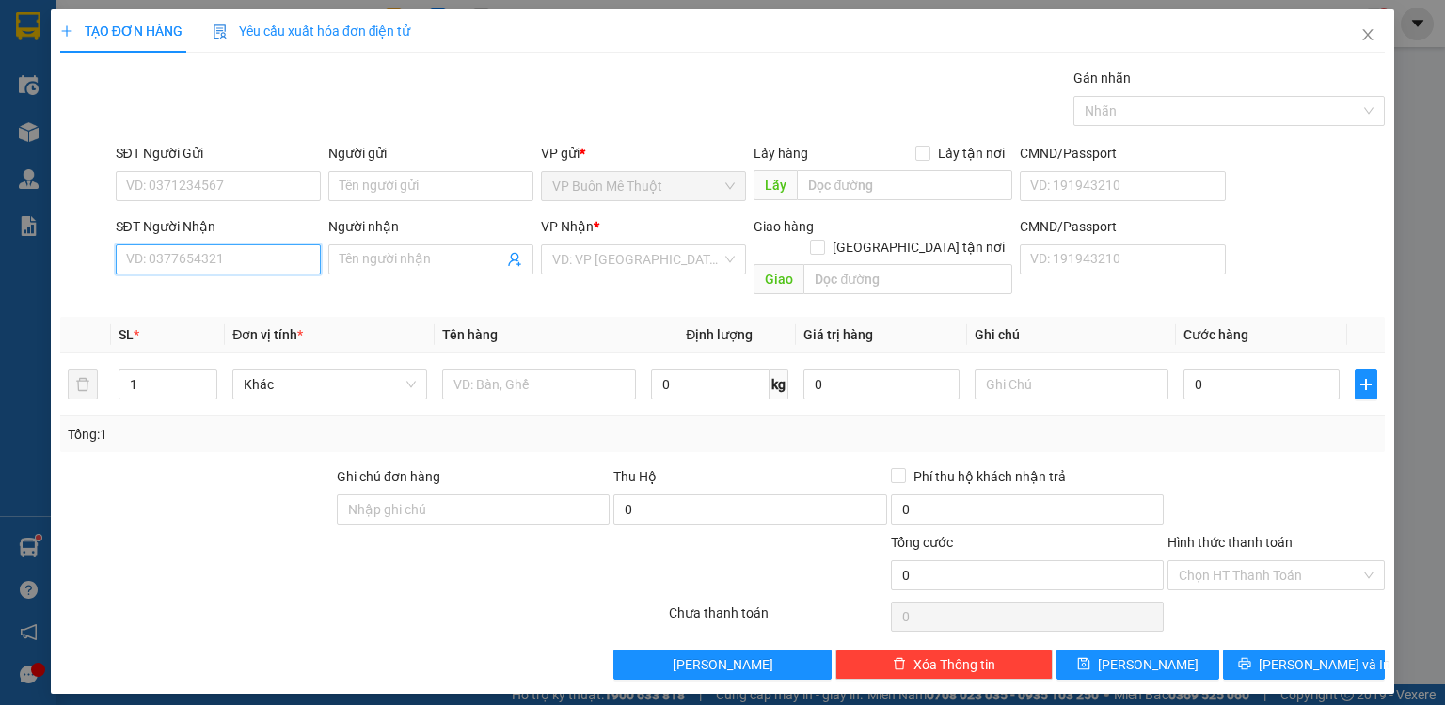
click at [215, 255] on input "SĐT Người Nhận" at bounding box center [218, 260] width 205 height 30
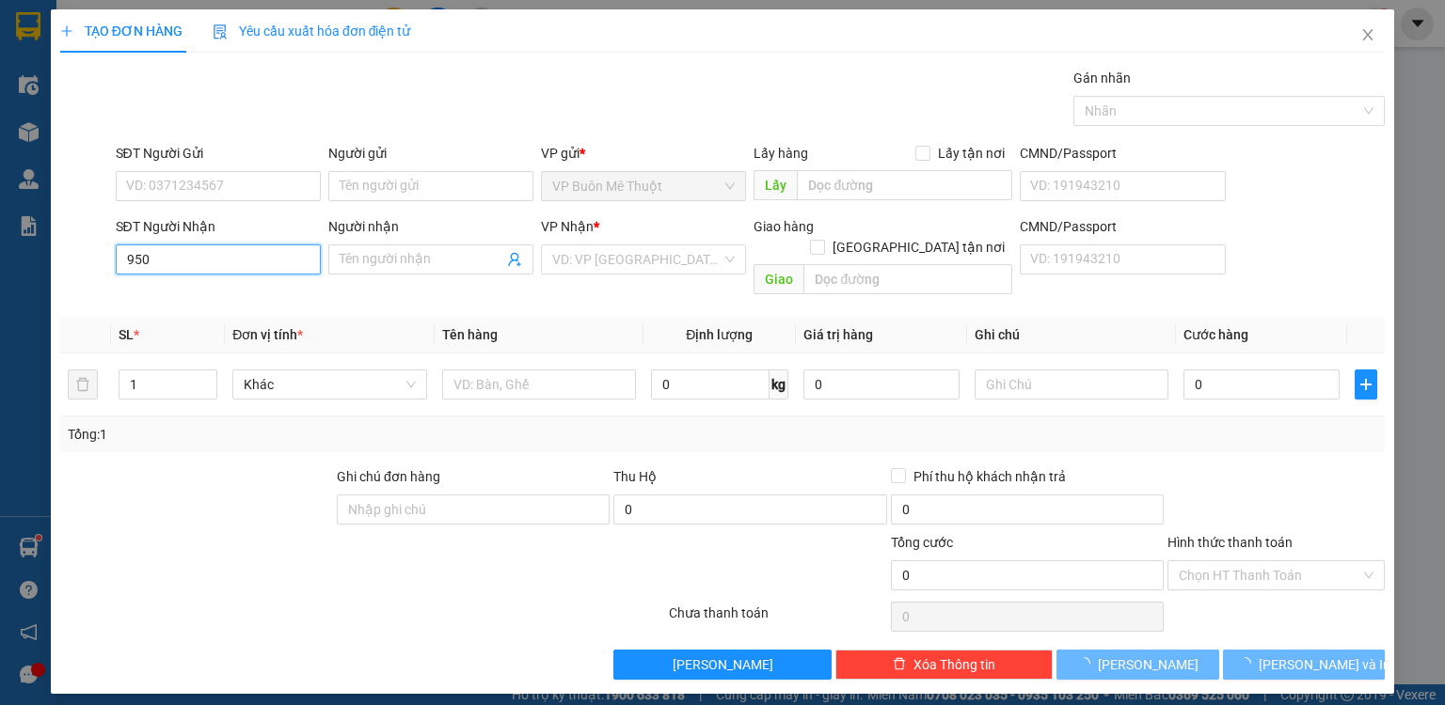
drag, startPoint x: 245, startPoint y: 256, endPoint x: 244, endPoint y: 269, distance: 13.3
click at [245, 259] on input "950" at bounding box center [218, 260] width 205 height 30
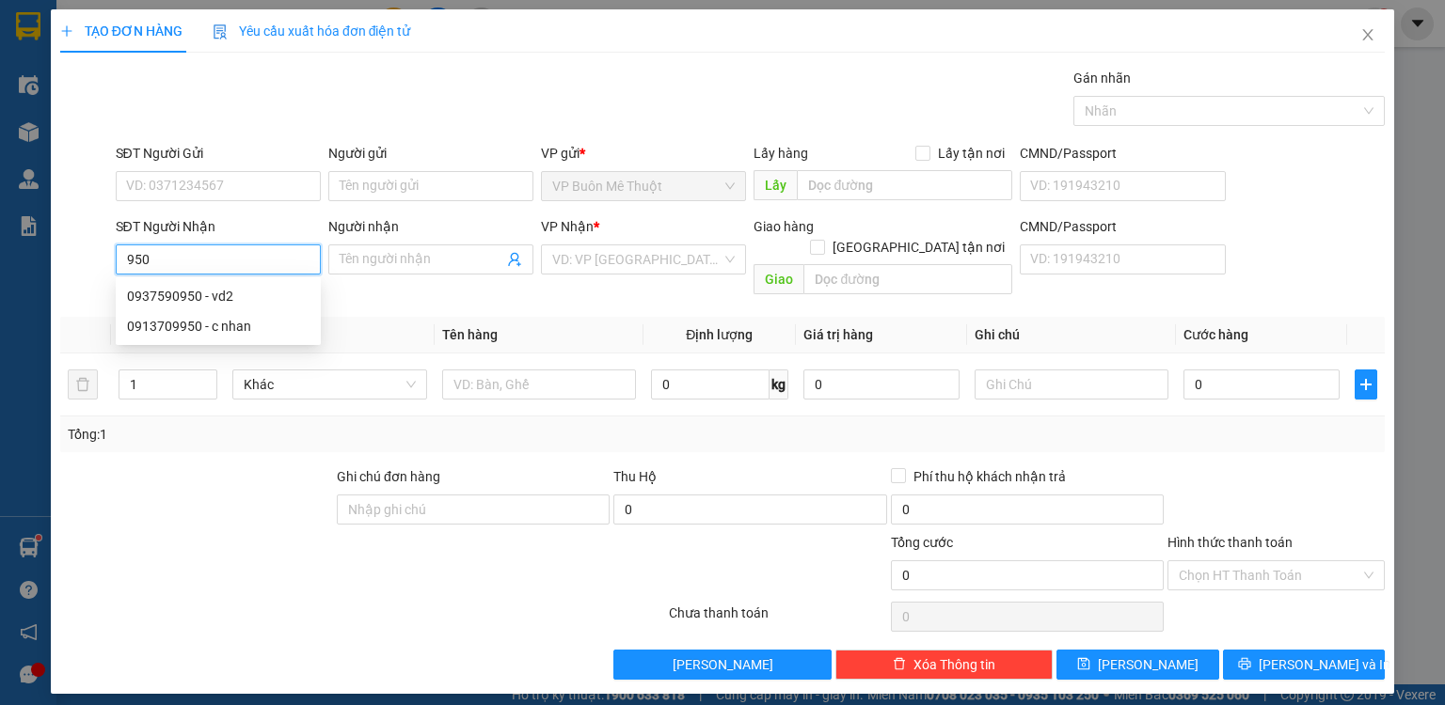
click at [227, 251] on input "950" at bounding box center [218, 260] width 205 height 30
click at [219, 301] on div "0937590950 - vd2" at bounding box center [218, 296] width 182 height 21
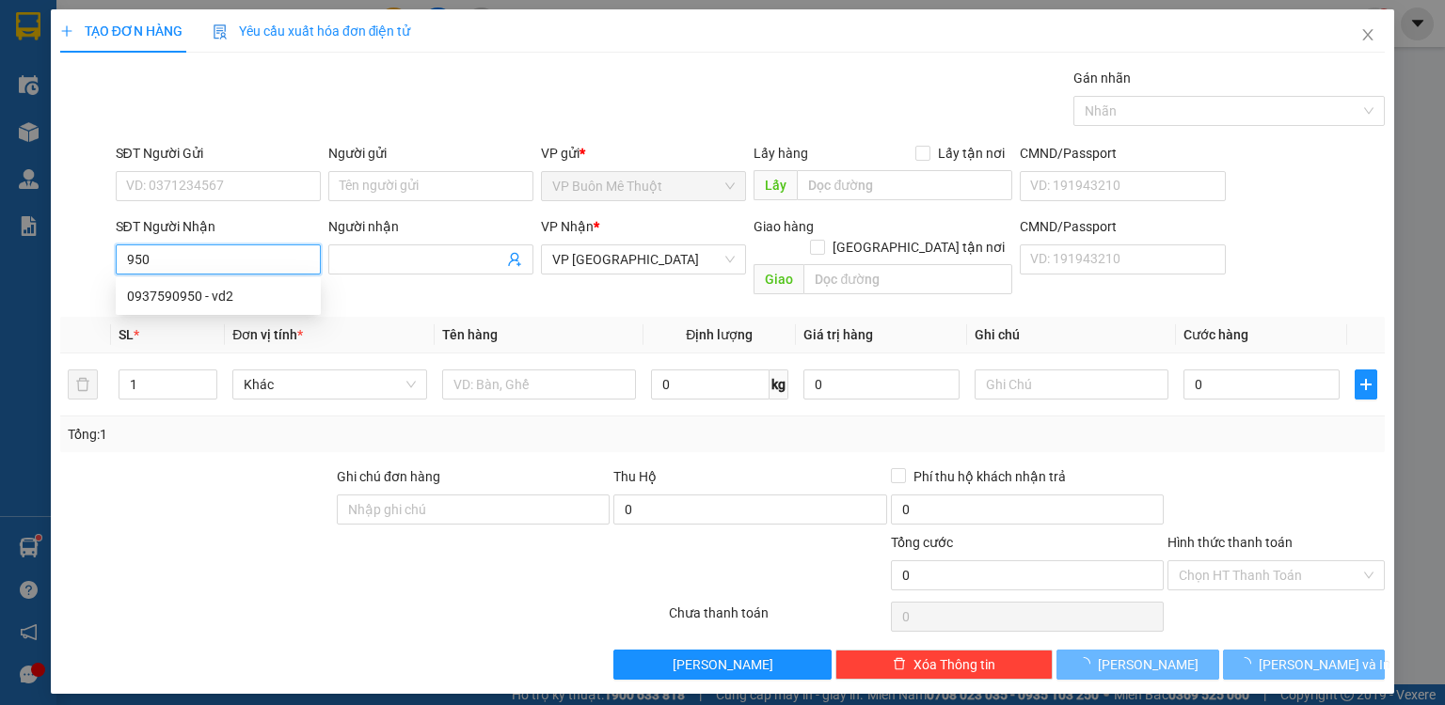
type input "0937590950"
type input "vd2"
type input "512"
type input "70.000"
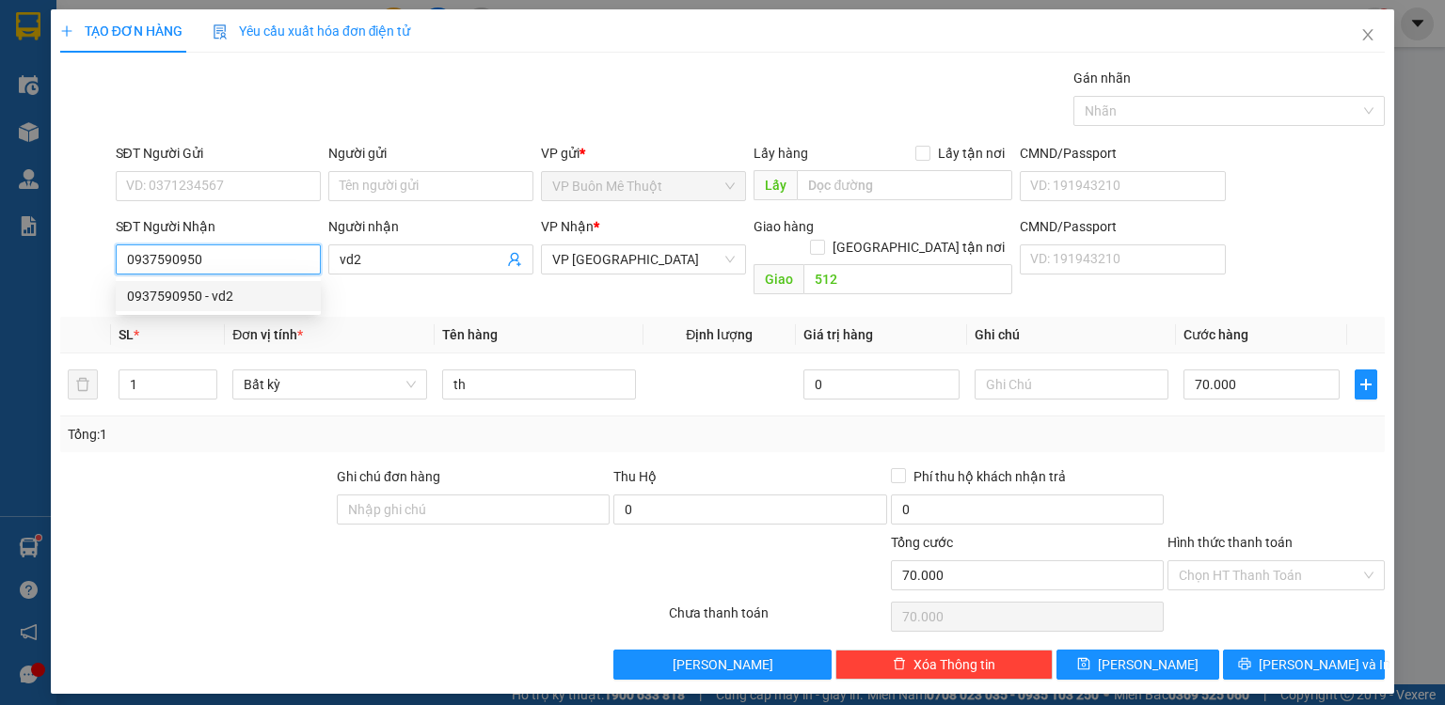
drag, startPoint x: 211, startPoint y: 264, endPoint x: 83, endPoint y: 276, distance: 128.4
click at [83, 276] on div "SĐT Người Nhận 0937590950 Người nhận vd2 VP Nhận * VP Sài Gòn Giao hàng Giao tậ…" at bounding box center [722, 259] width 1328 height 87
drag, startPoint x: 214, startPoint y: 327, endPoint x: 297, endPoint y: 245, distance: 117.7
click at [214, 327] on div "0913709950 - c nhan" at bounding box center [218, 326] width 182 height 21
type input "0913709950"
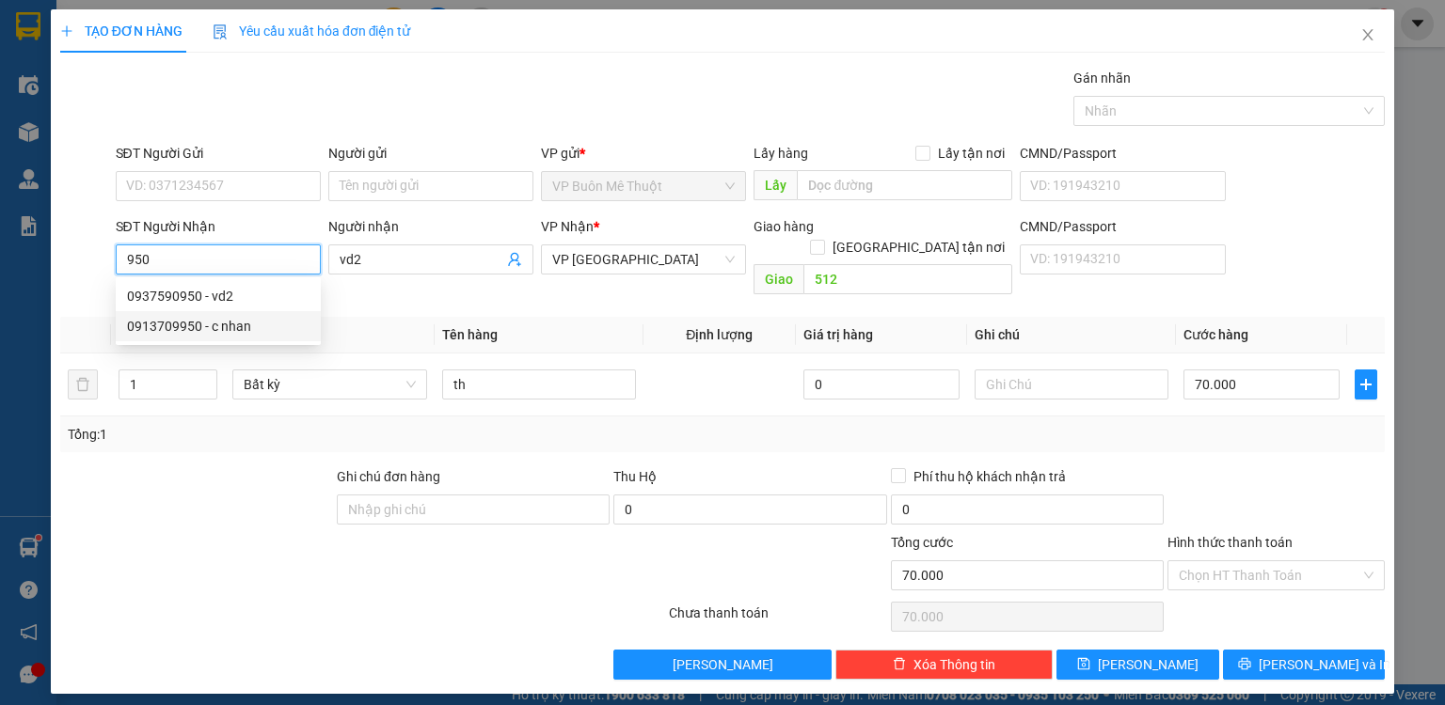
type input "c nhan"
type input "dong xoai"
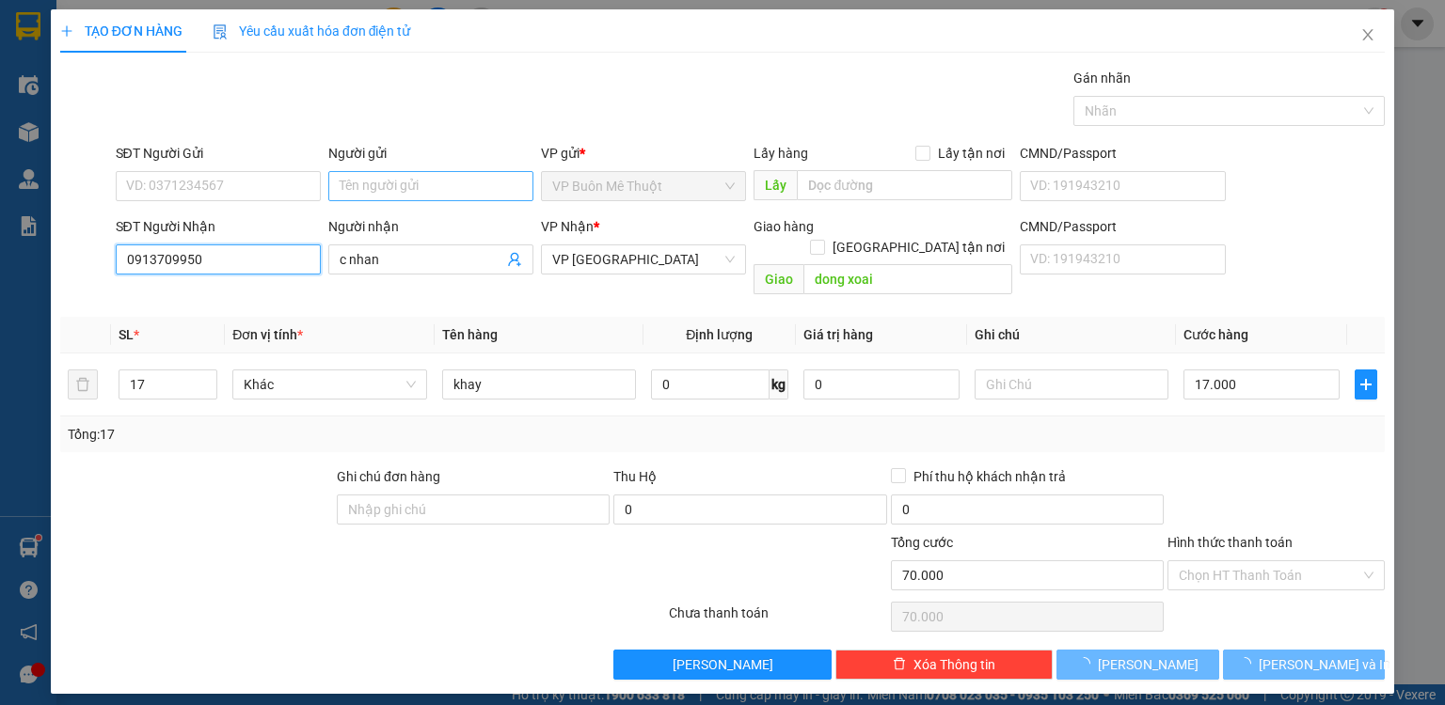
type input "17.000"
type input "0913709950"
click at [370, 192] on input "Người gửi" at bounding box center [430, 186] width 205 height 30
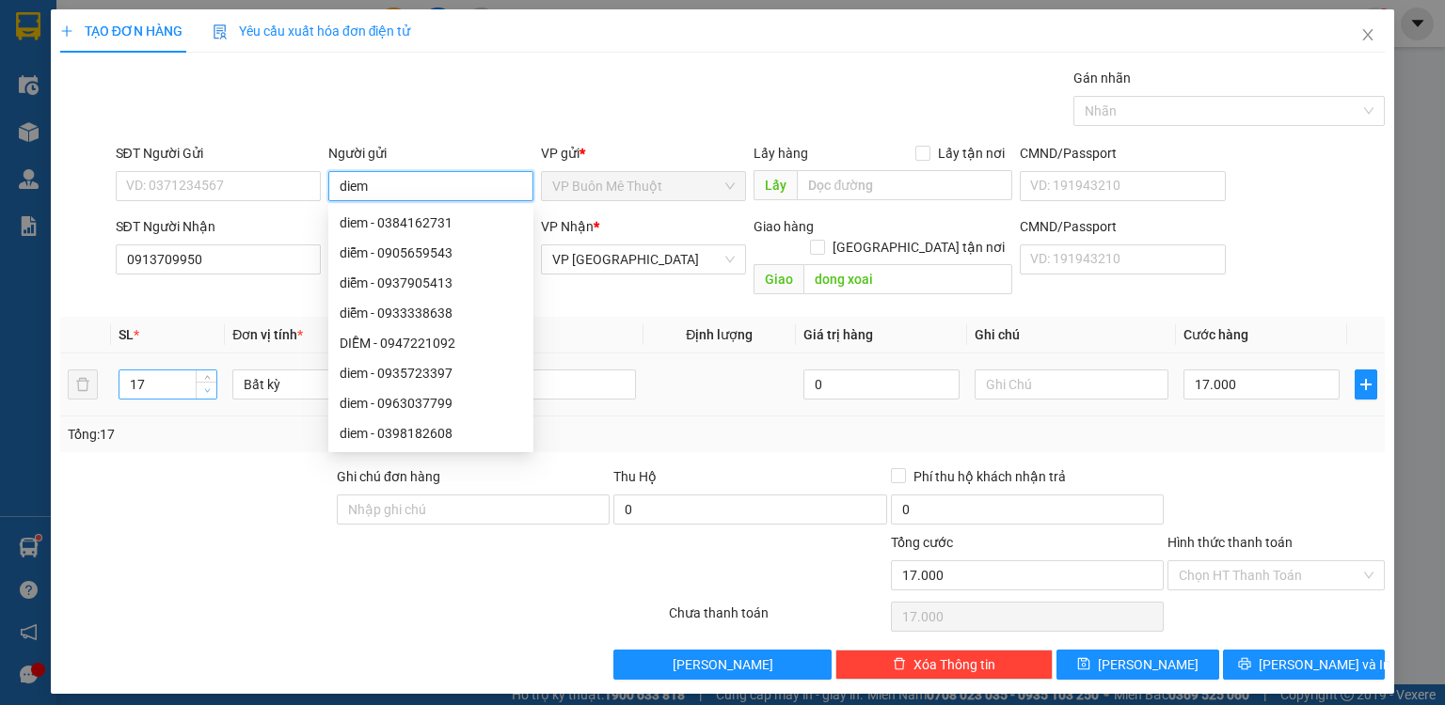
type input "diem"
click at [204, 388] on icon "down" at bounding box center [207, 391] width 7 height 7
click at [207, 388] on icon "down" at bounding box center [207, 391] width 7 height 7
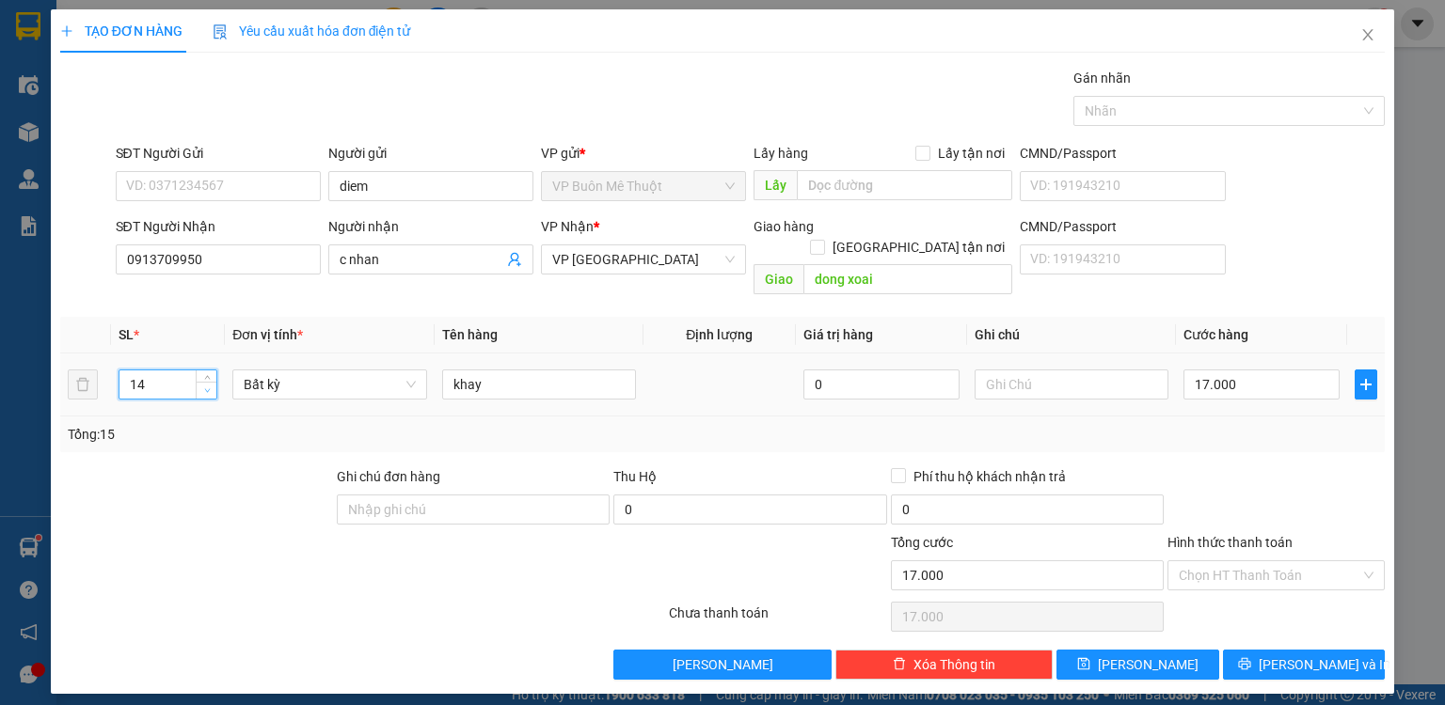
click at [207, 388] on icon "down" at bounding box center [207, 391] width 7 height 7
drag, startPoint x: 139, startPoint y: 354, endPoint x: 147, endPoint y: 364, distance: 12.8
click at [141, 371] on input "14" at bounding box center [167, 385] width 97 height 28
type input "1"
type input "8"
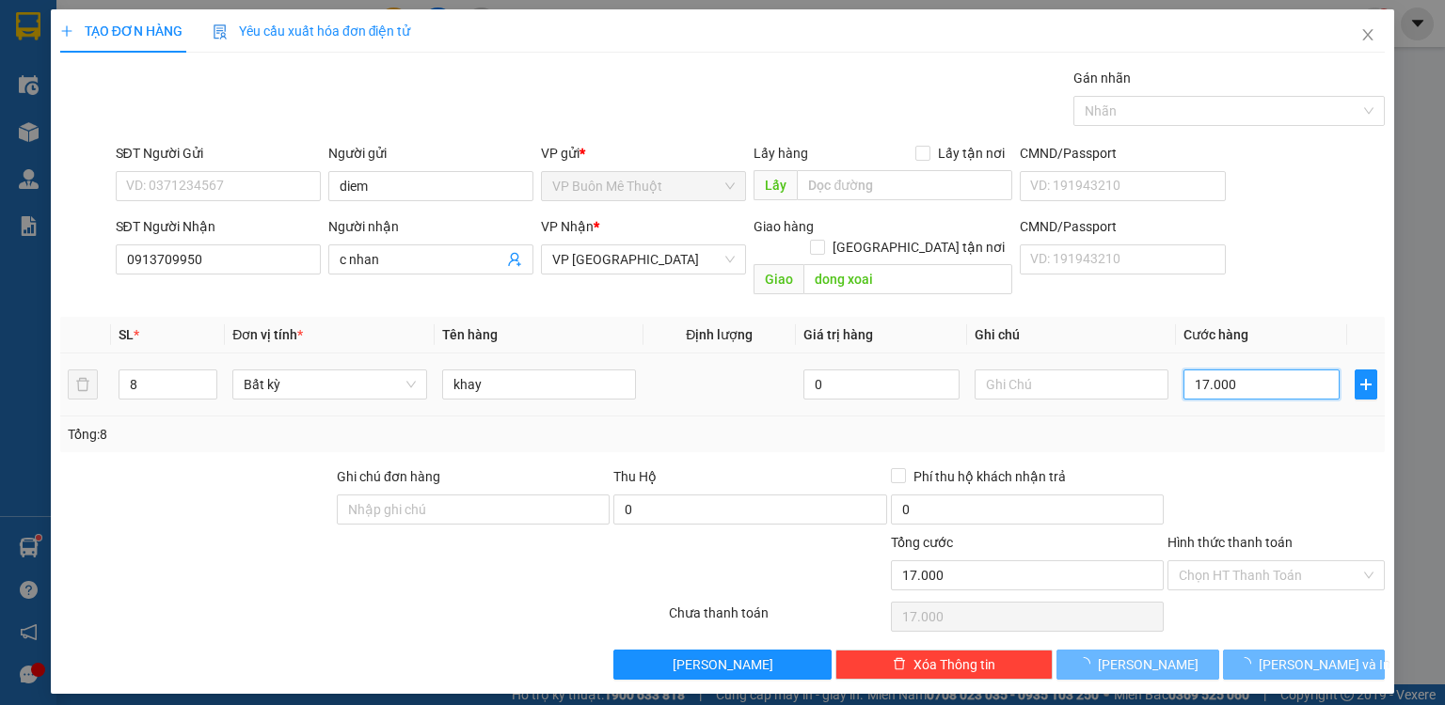
click at [1296, 370] on input "17.000" at bounding box center [1261, 385] width 156 height 30
type input "0"
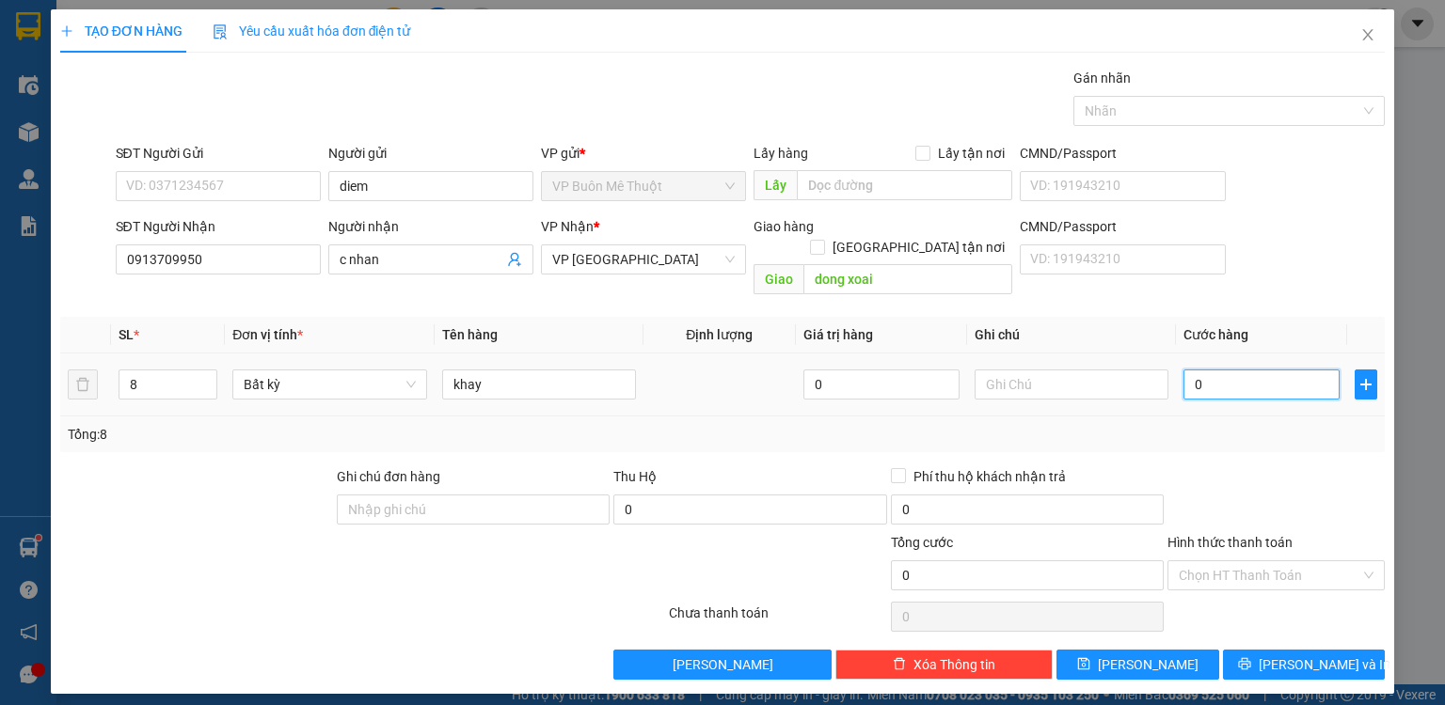
type input "8"
type input "08"
type input "8.000"
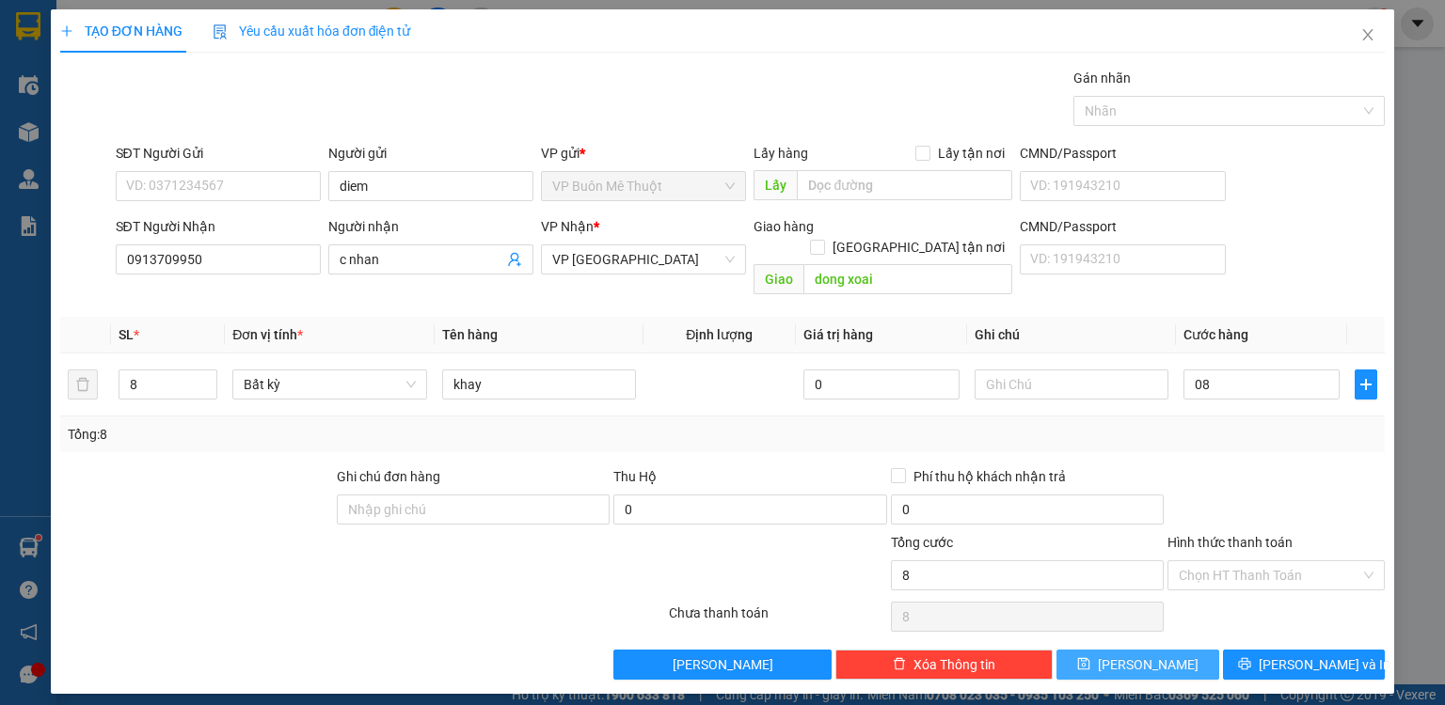
type input "8.000"
click at [1178, 650] on button "Lưu" at bounding box center [1137, 665] width 163 height 30
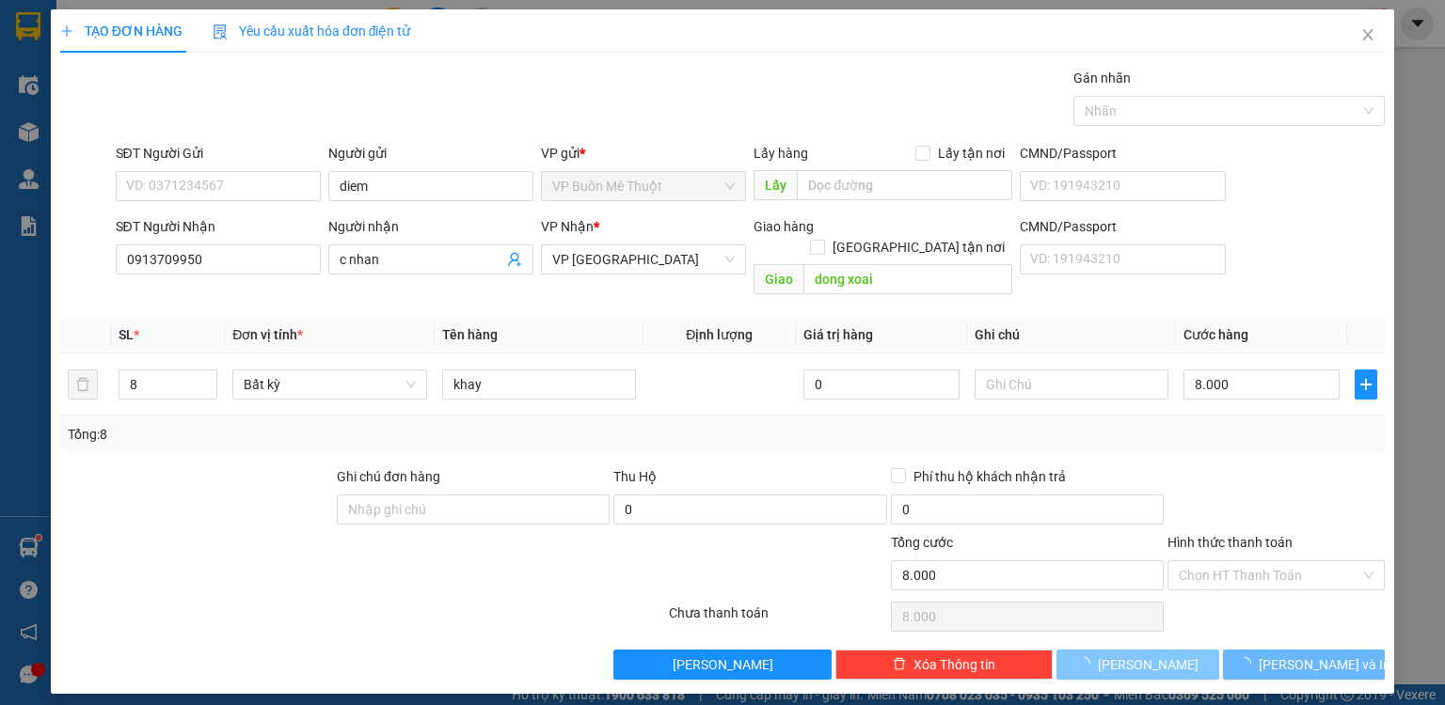
type input "0"
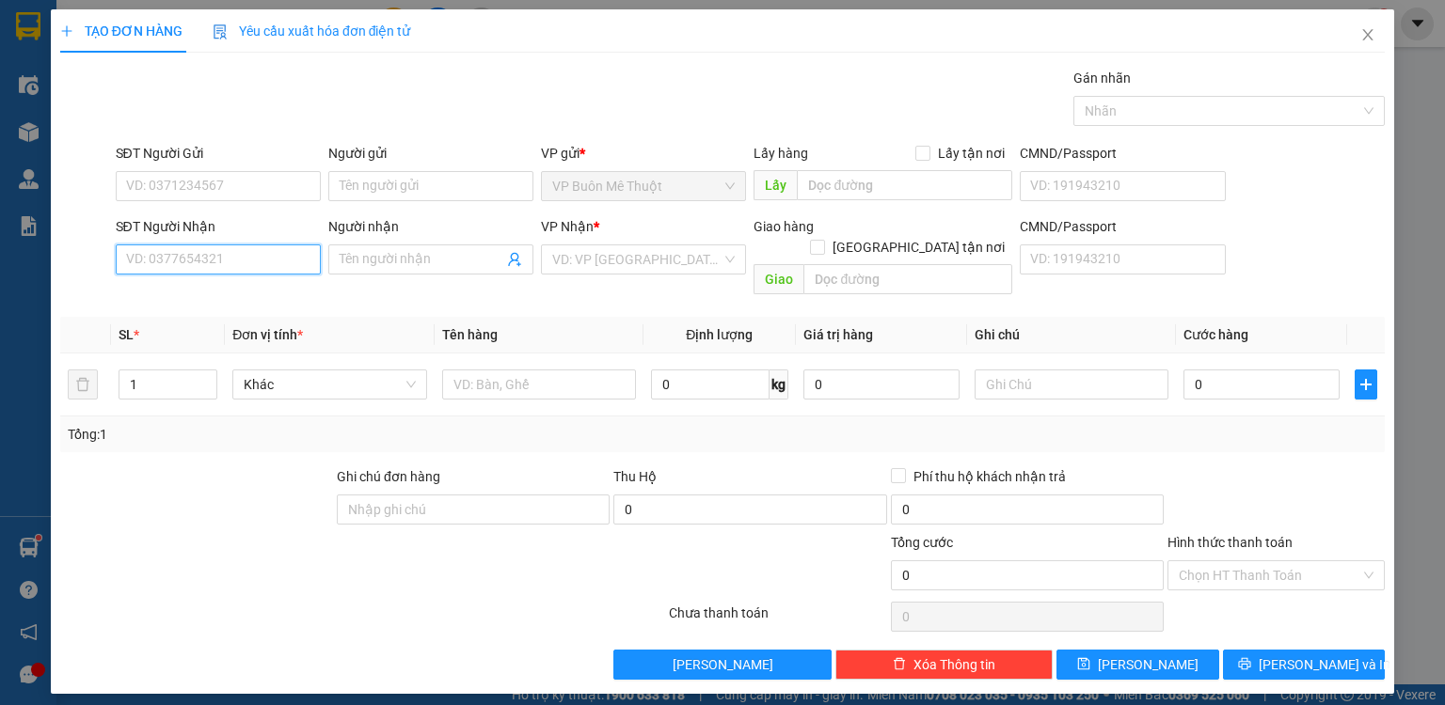
click at [263, 245] on input "SĐT Người Nhận" at bounding box center [218, 260] width 205 height 30
click at [224, 301] on div "0399916939 - dd" at bounding box center [218, 296] width 182 height 21
type input "0399916939"
type input "dd"
type input "4 din.q12"
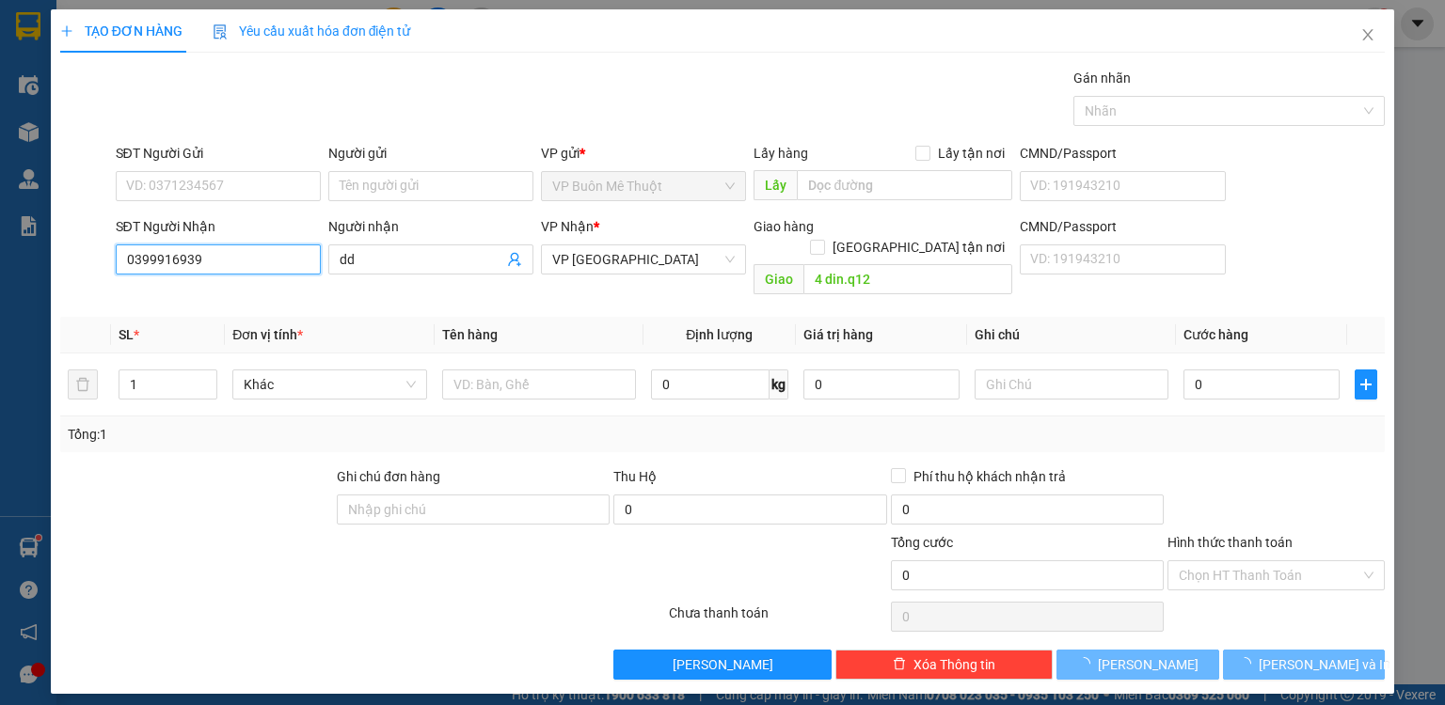
type input "100.000"
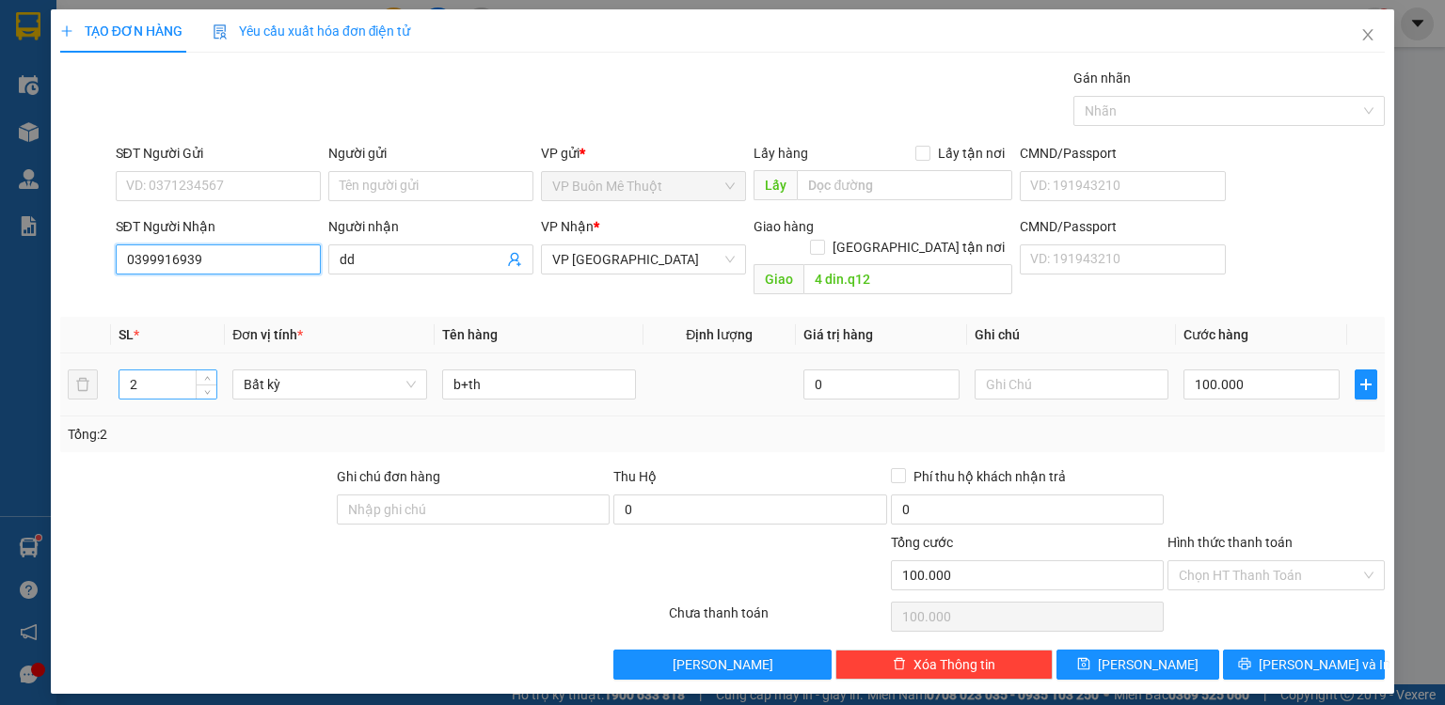
type input "0399916939"
drag, startPoint x: 156, startPoint y: 366, endPoint x: 103, endPoint y: 378, distance: 55.0
click at [103, 378] on tr "2 Bất kỳ b+th 0 100.000" at bounding box center [722, 385] width 1324 height 63
type input "1"
click at [1293, 371] on input "100.000" at bounding box center [1261, 385] width 156 height 30
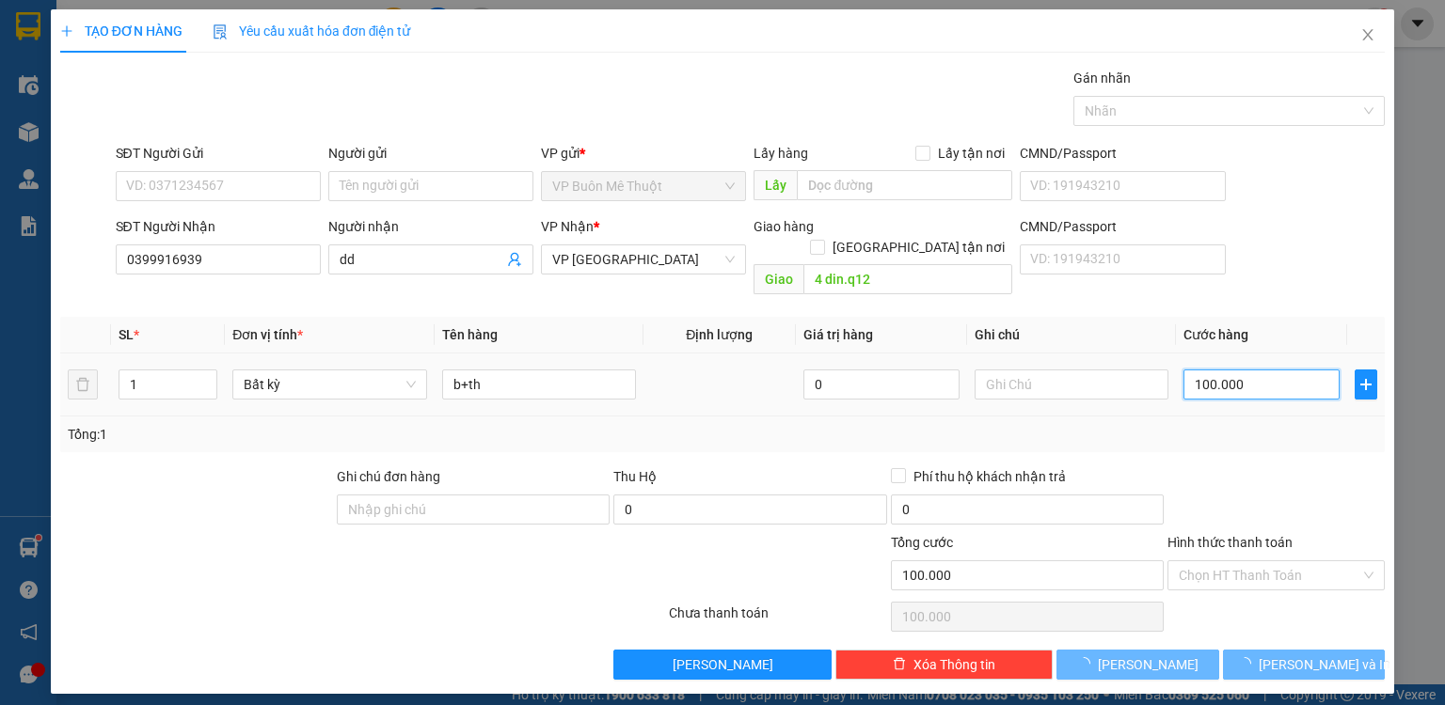
click at [1293, 371] on input "100.000" at bounding box center [1261, 385] width 156 height 30
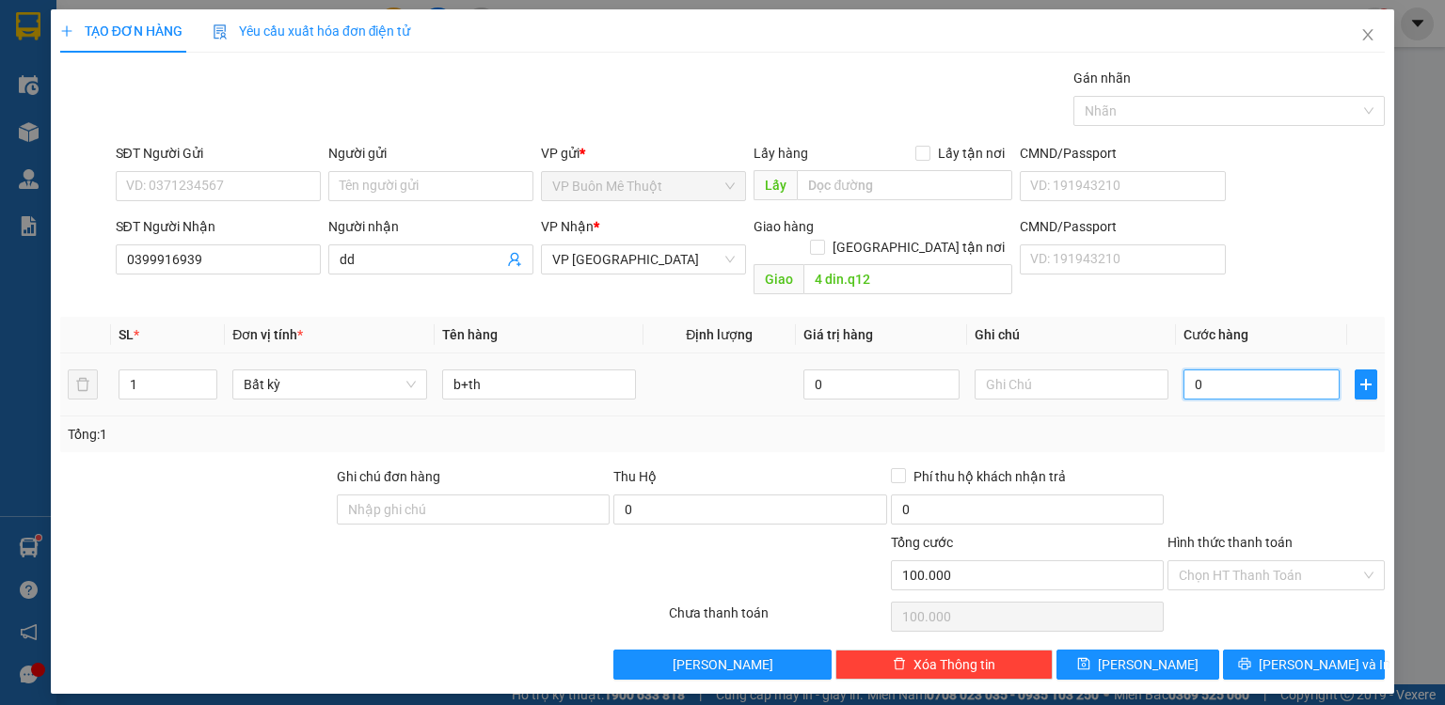
type input "0"
type input "06"
type input "6"
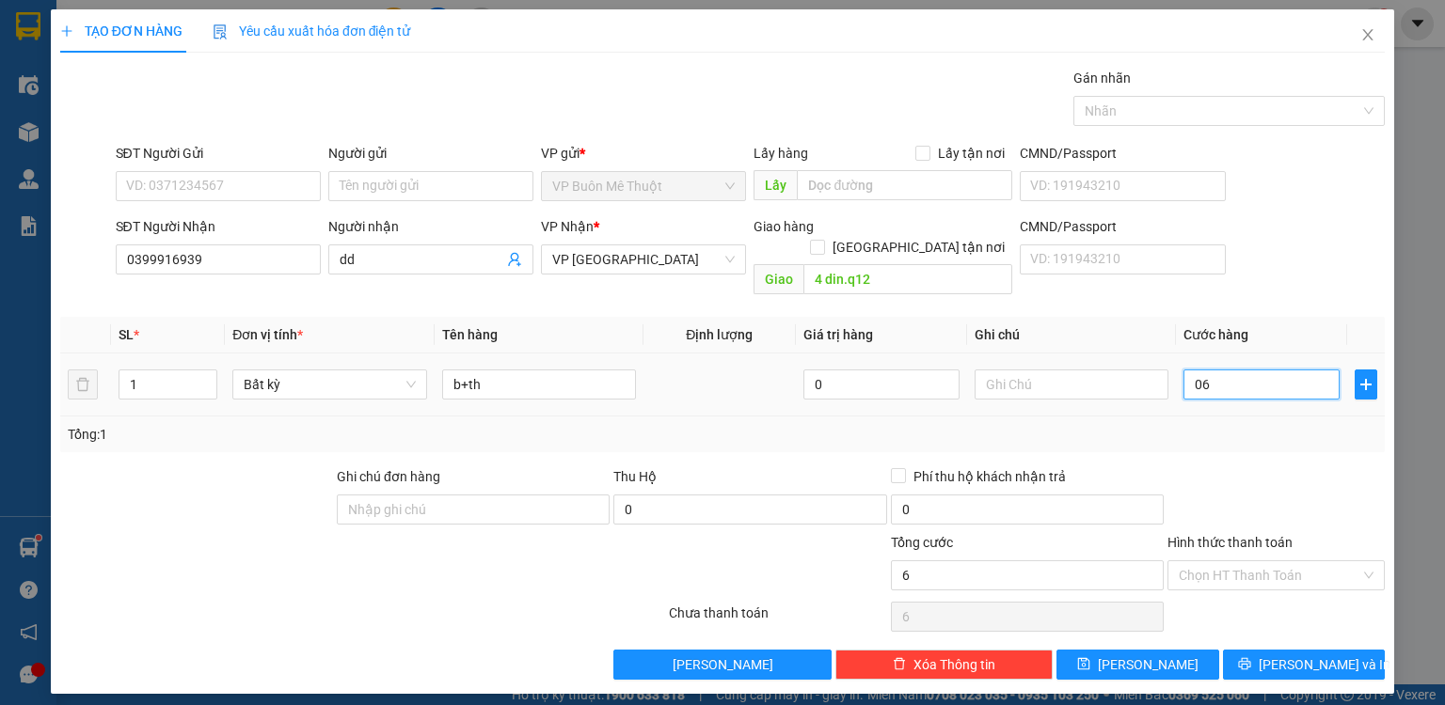
type input "60"
type input "060"
type input "60.000"
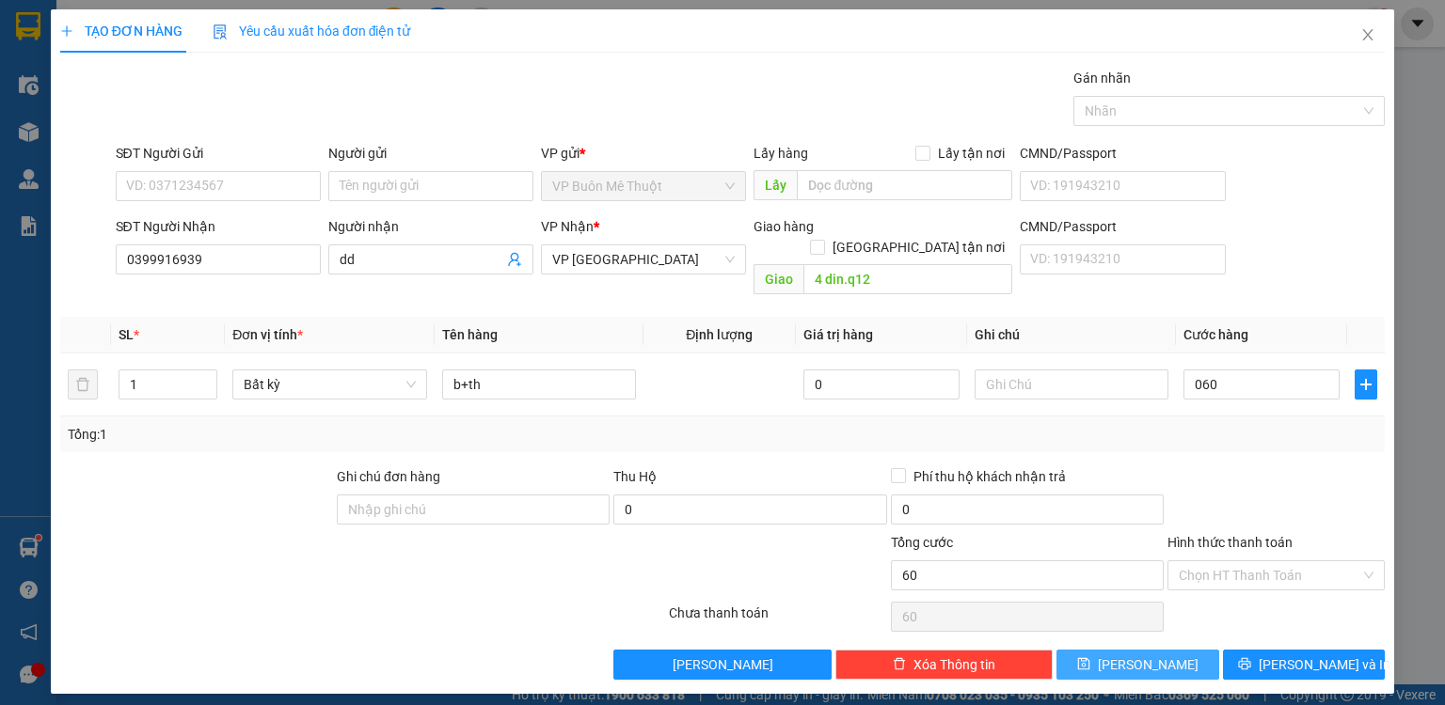
type input "60.000"
click at [1183, 650] on button "Lưu" at bounding box center [1137, 665] width 163 height 30
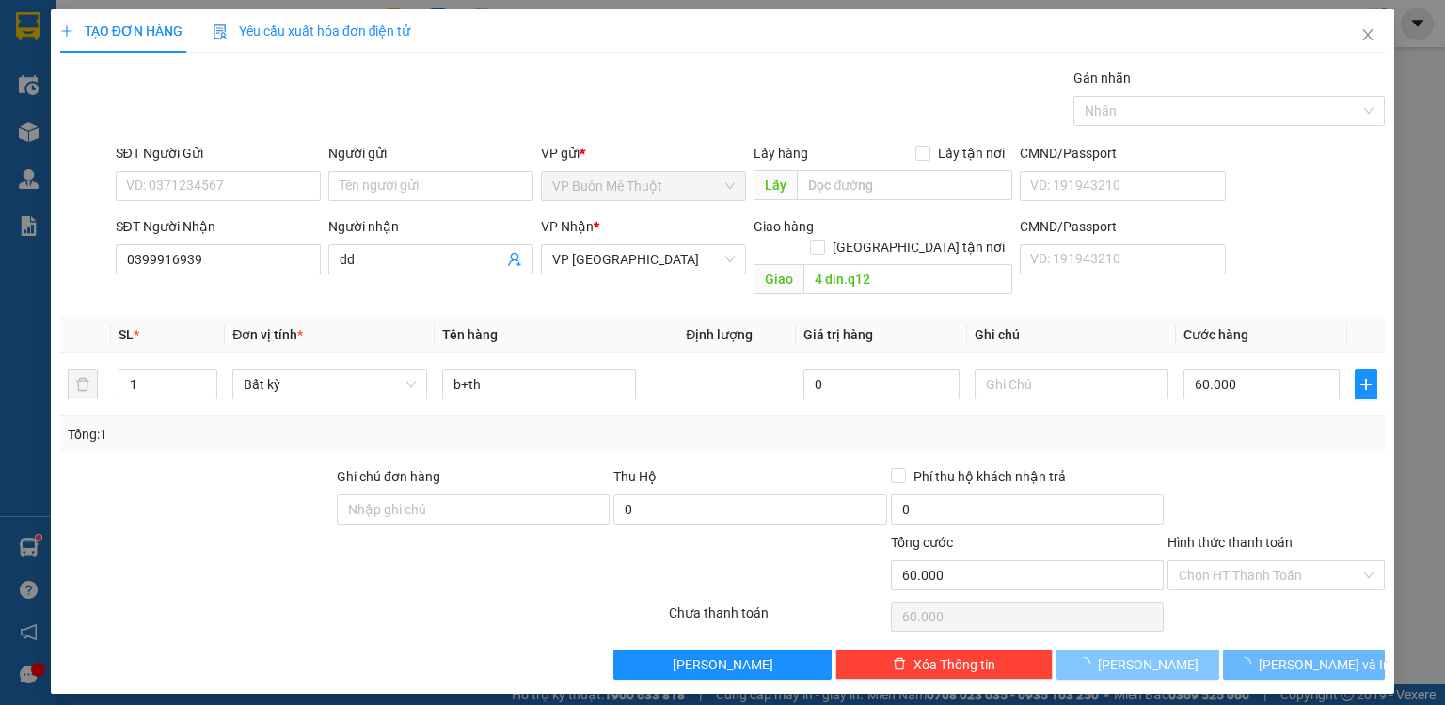
type input "0"
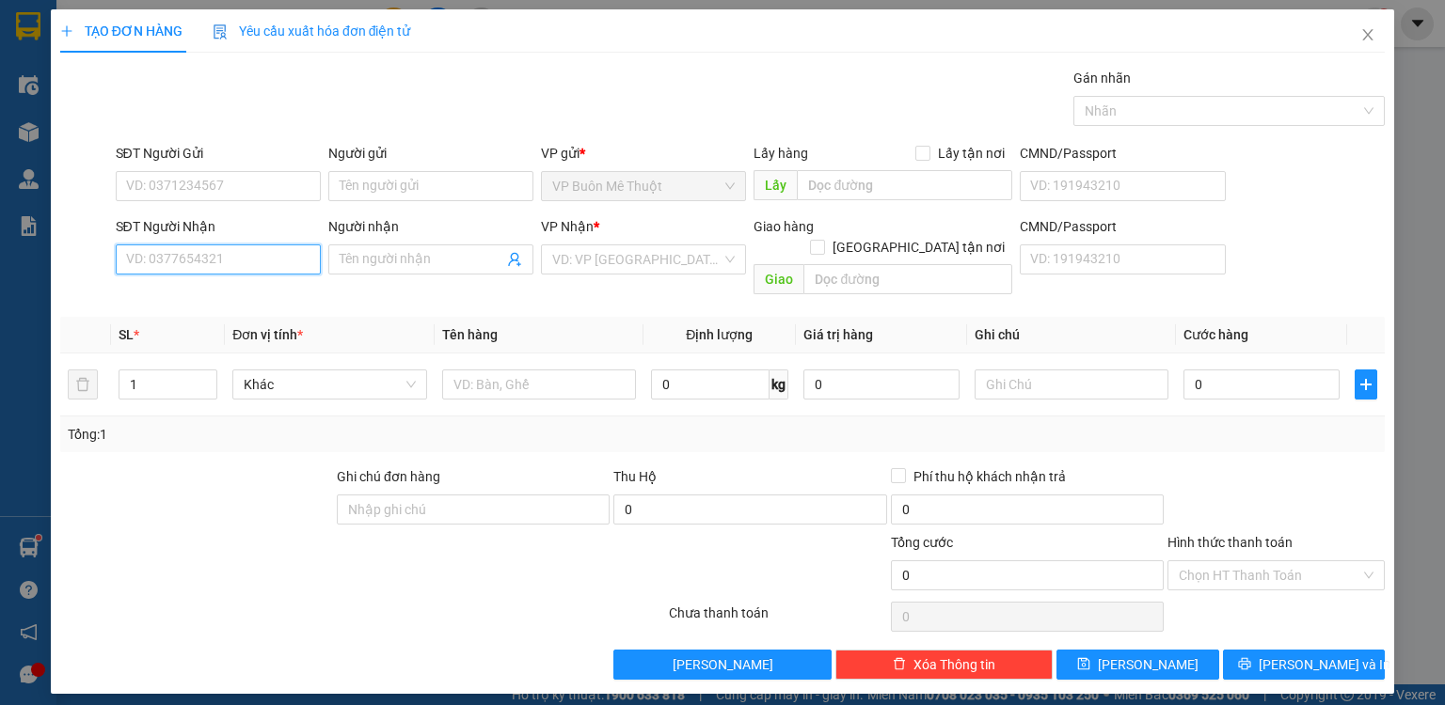
click at [173, 253] on input "SĐT Người Nhận" at bounding box center [218, 260] width 205 height 30
type input "0399178438"
click at [720, 256] on input "search" at bounding box center [636, 259] width 169 height 28
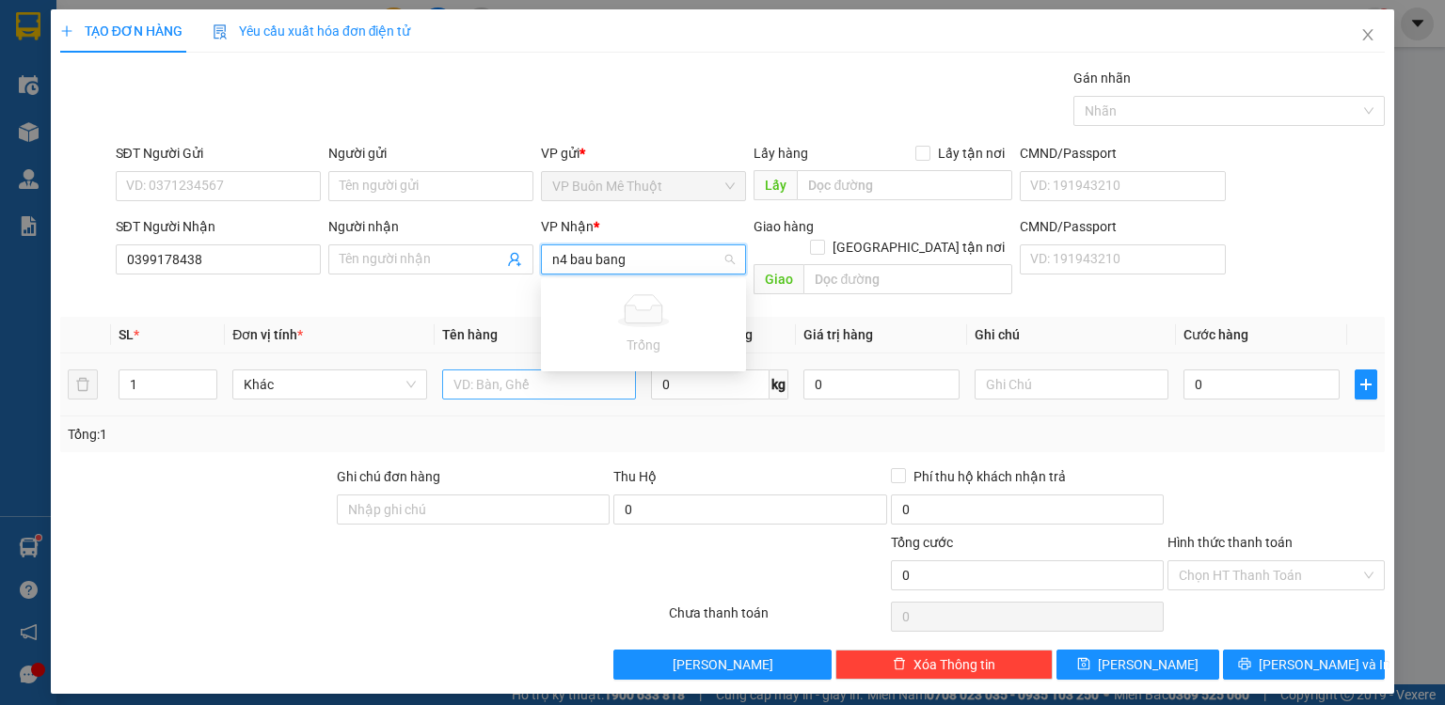
type input "n4 bau bang"
click at [518, 370] on input "text" at bounding box center [539, 385] width 194 height 30
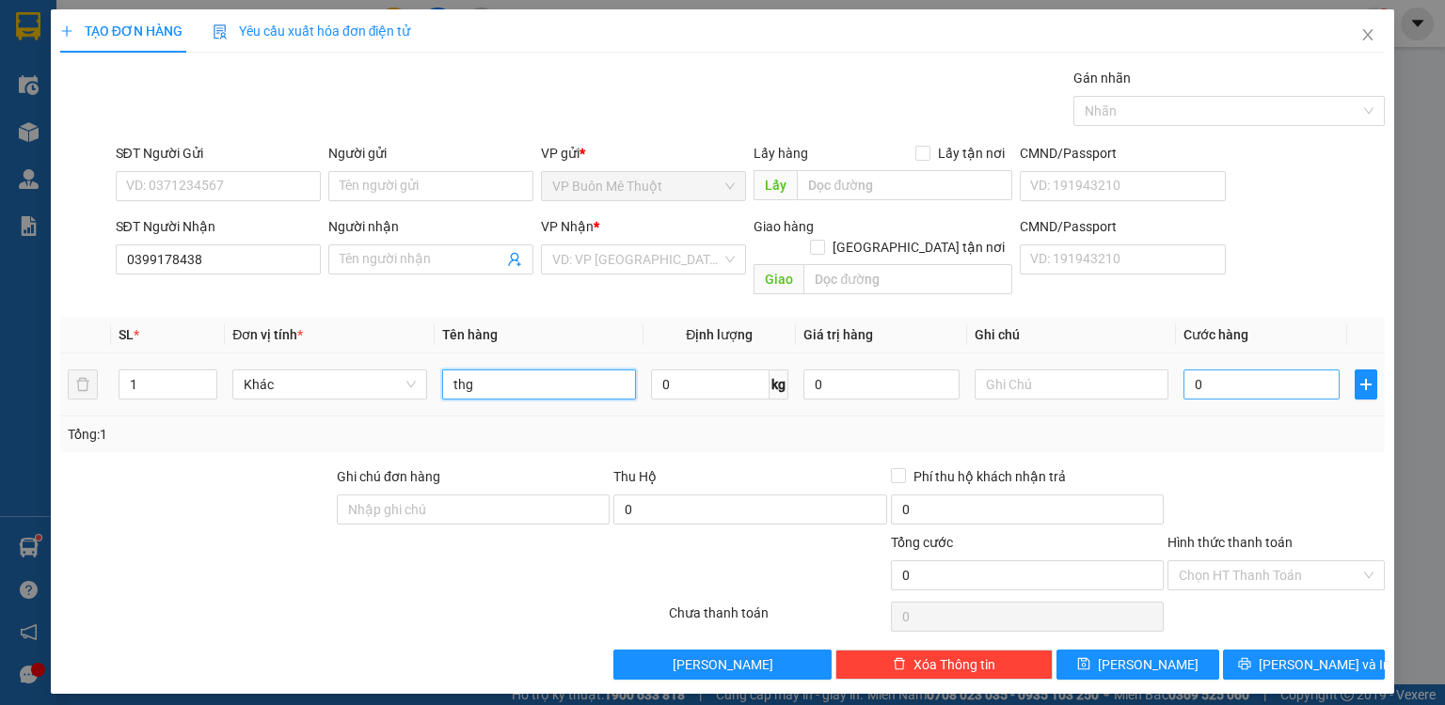
type input "thg"
type input "7"
type input "70"
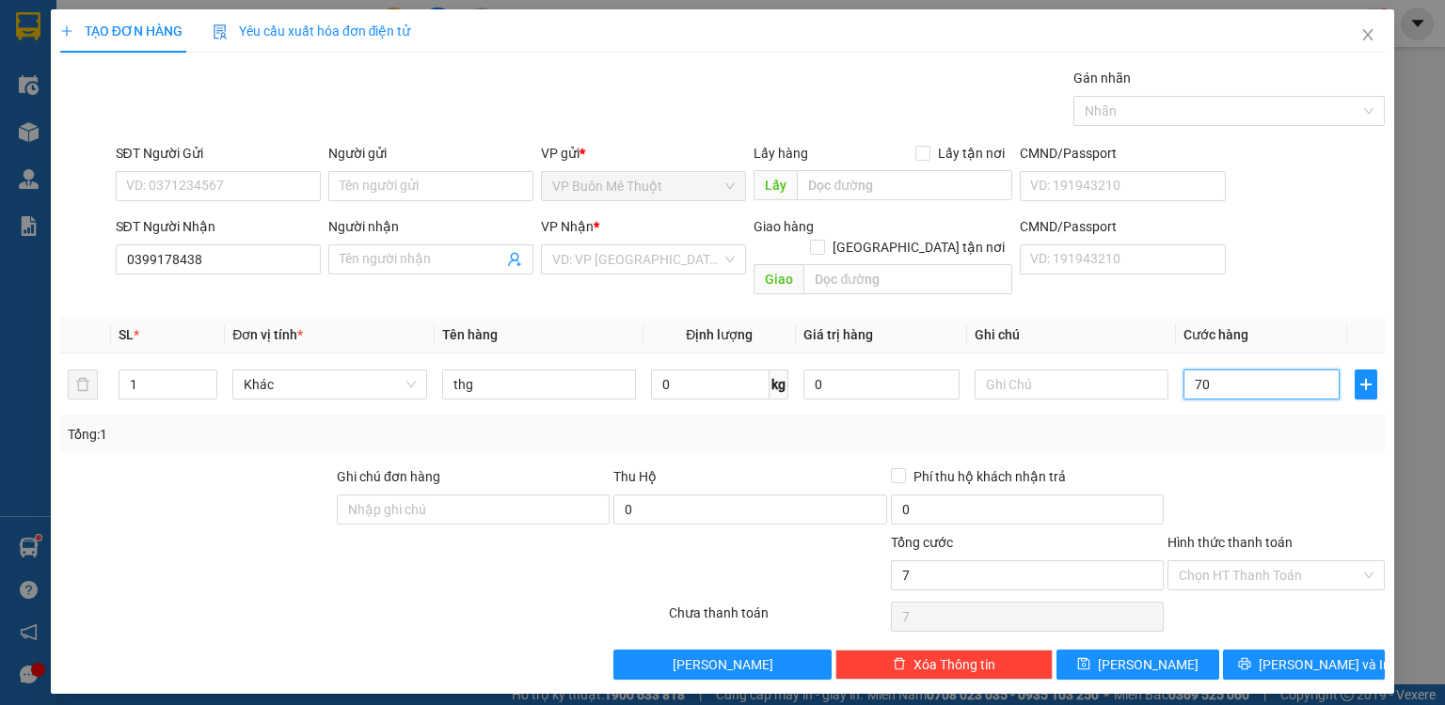
type input "70"
type input "70.000"
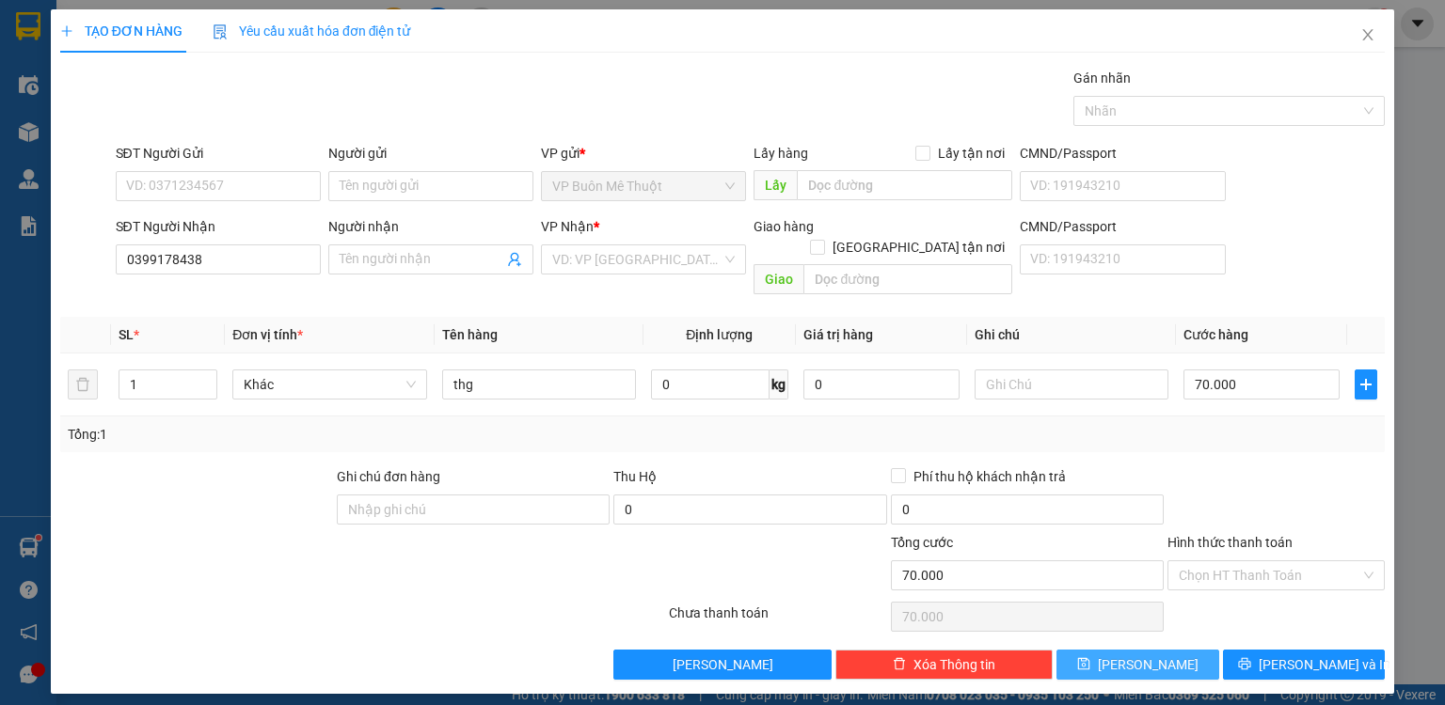
click at [1189, 650] on button "[PERSON_NAME]" at bounding box center [1137, 665] width 163 height 30
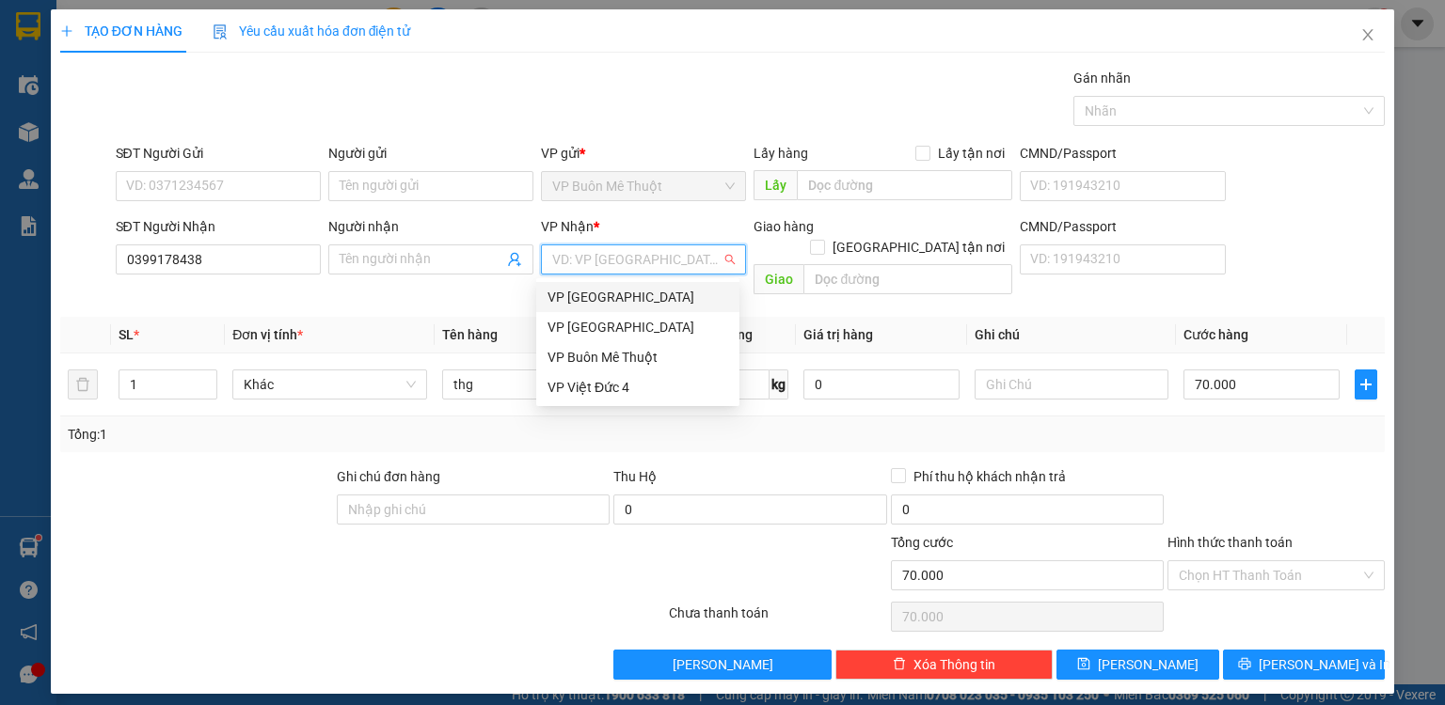
drag, startPoint x: 597, startPoint y: 260, endPoint x: 602, endPoint y: 287, distance: 27.7
click at [597, 261] on input "search" at bounding box center [636, 259] width 169 height 28
click at [608, 325] on div "VP [GEOGRAPHIC_DATA]" at bounding box center [637, 327] width 181 height 21
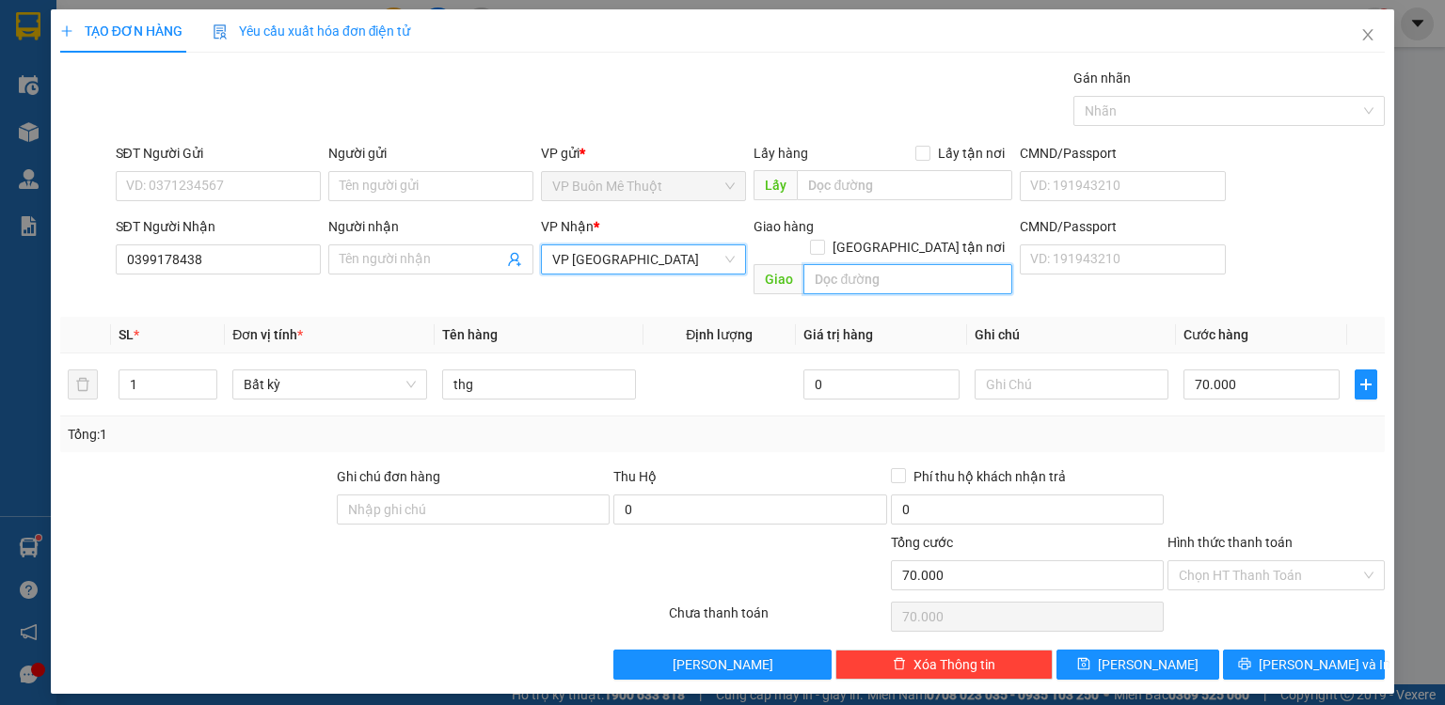
click at [847, 264] on input "text" at bounding box center [907, 279] width 209 height 30
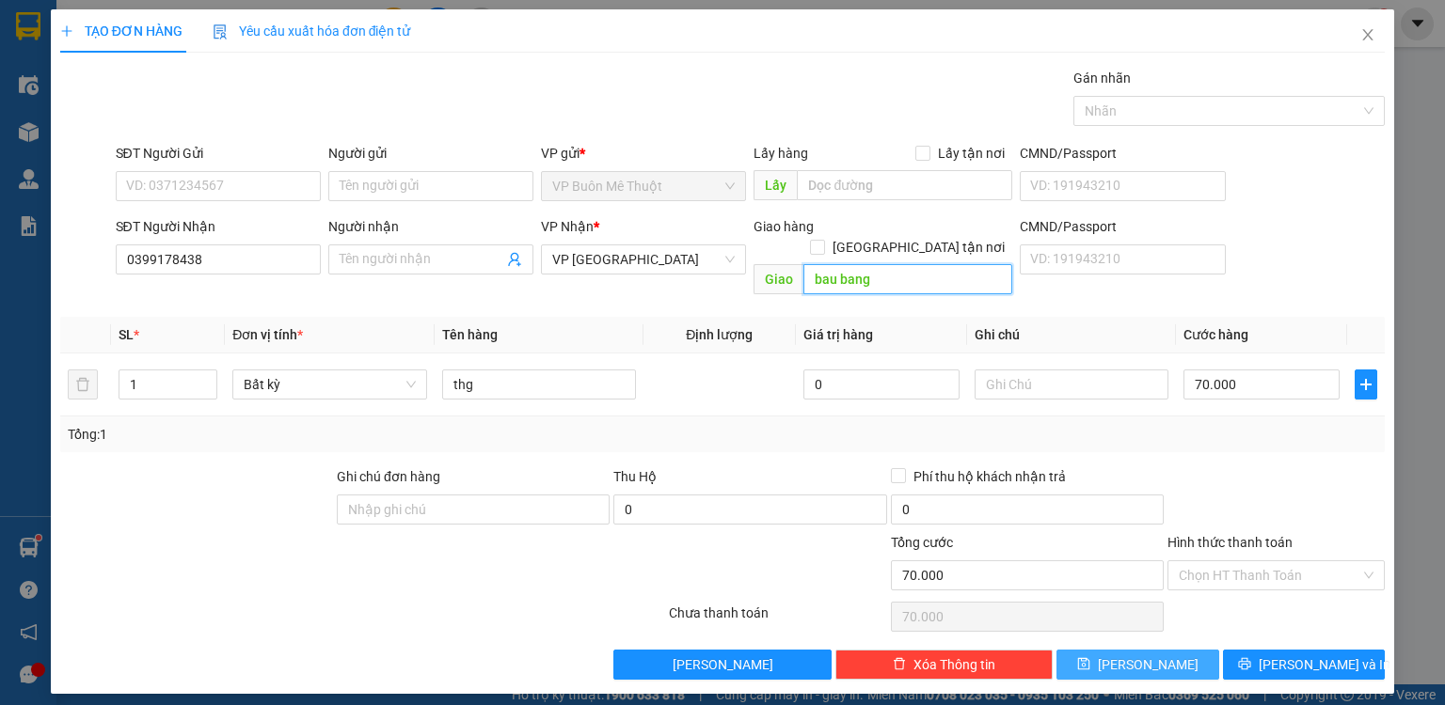
type input "bau bang"
click at [1174, 650] on button "[PERSON_NAME]" at bounding box center [1137, 665] width 163 height 30
type input "0"
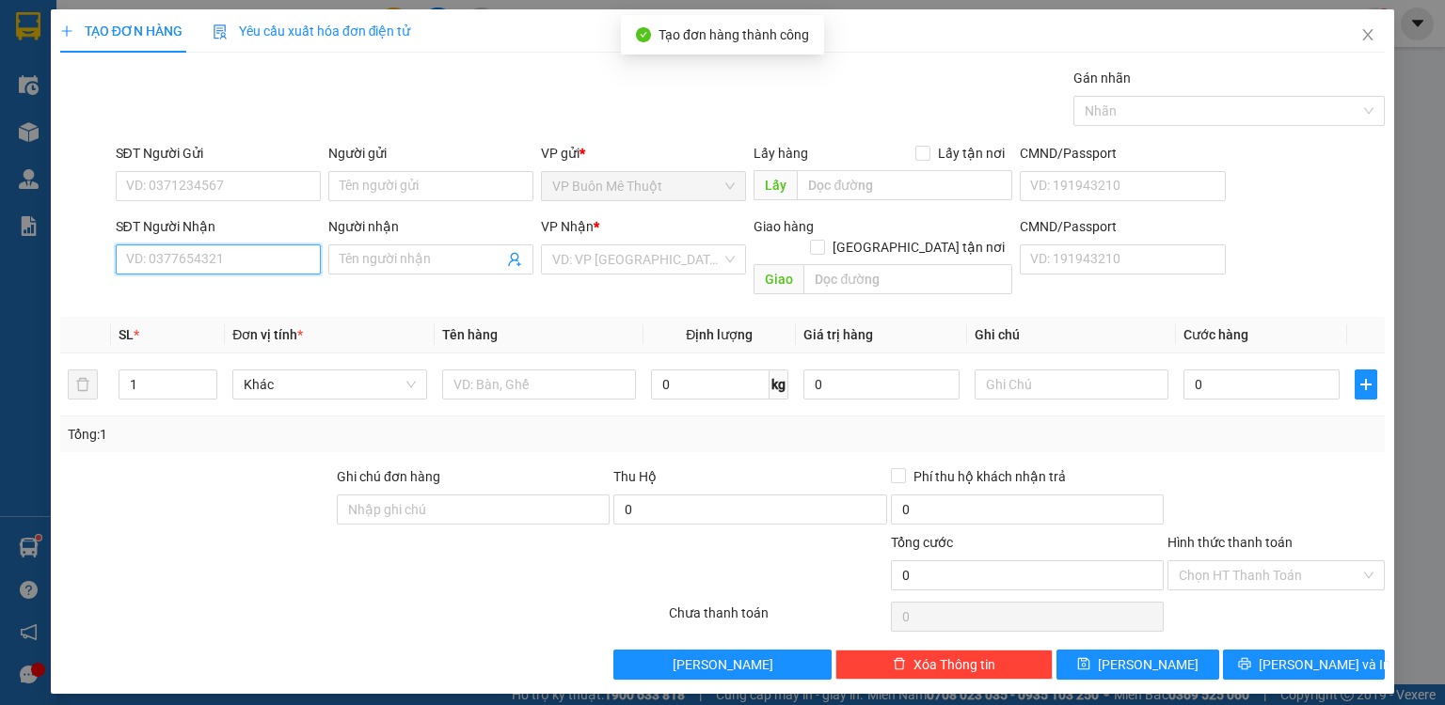
click at [251, 266] on input "SĐT Người Nhận" at bounding box center [218, 260] width 205 height 30
type input "0392186860"
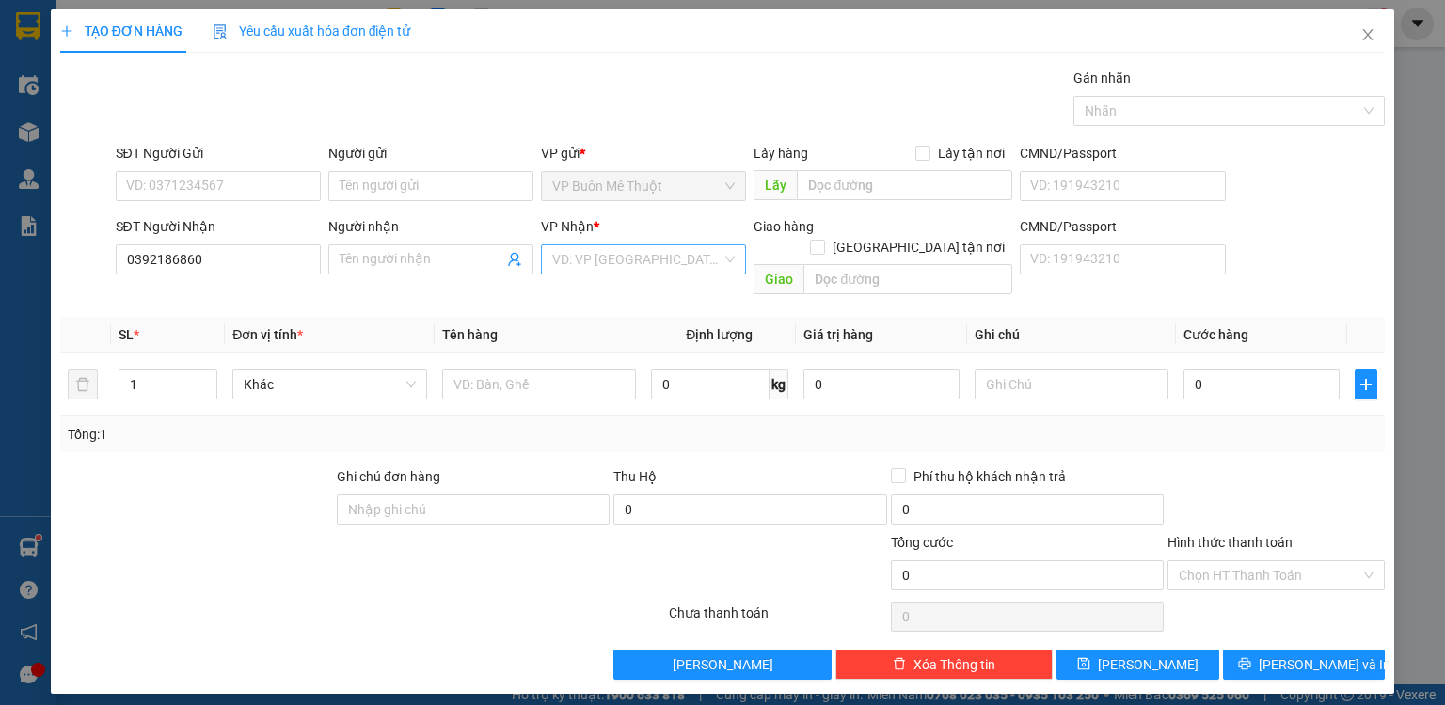
click at [663, 250] on input "search" at bounding box center [636, 259] width 169 height 28
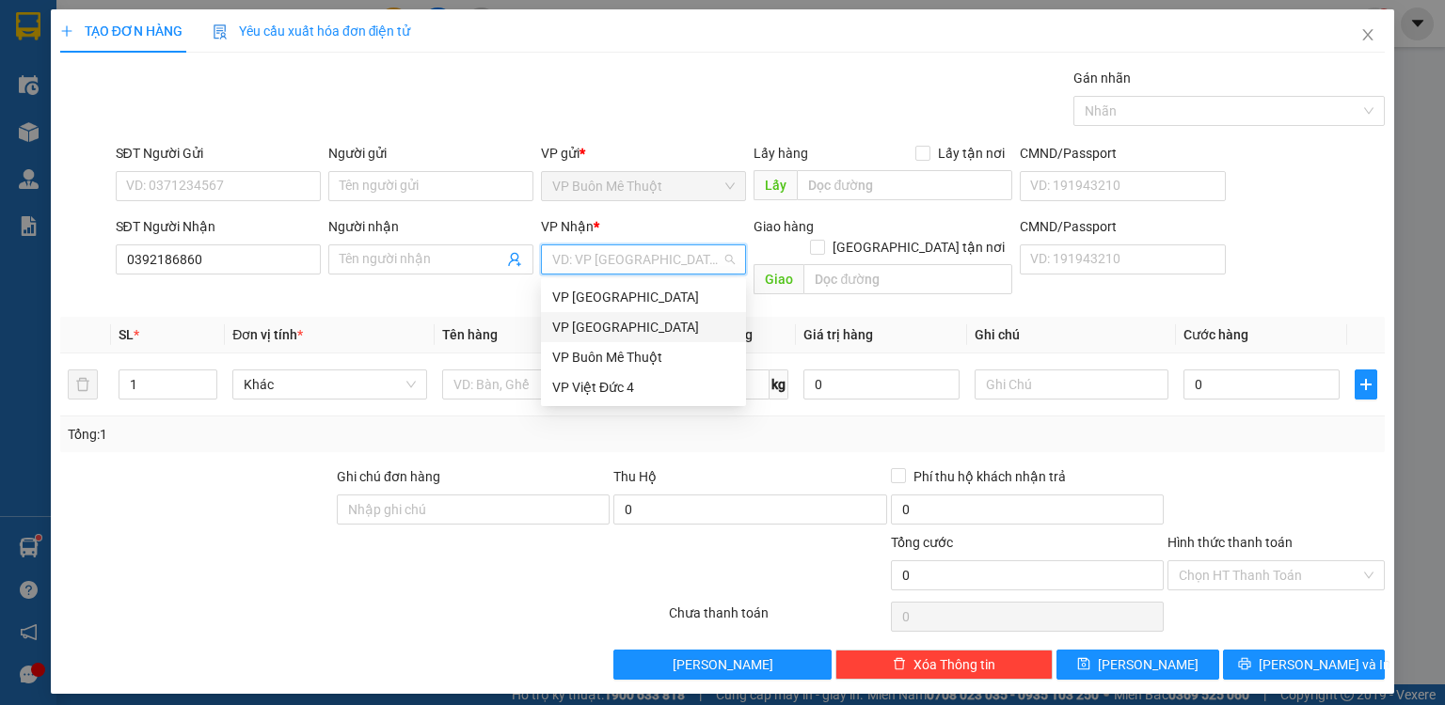
click at [635, 321] on div "VP [GEOGRAPHIC_DATA]" at bounding box center [643, 327] width 182 height 21
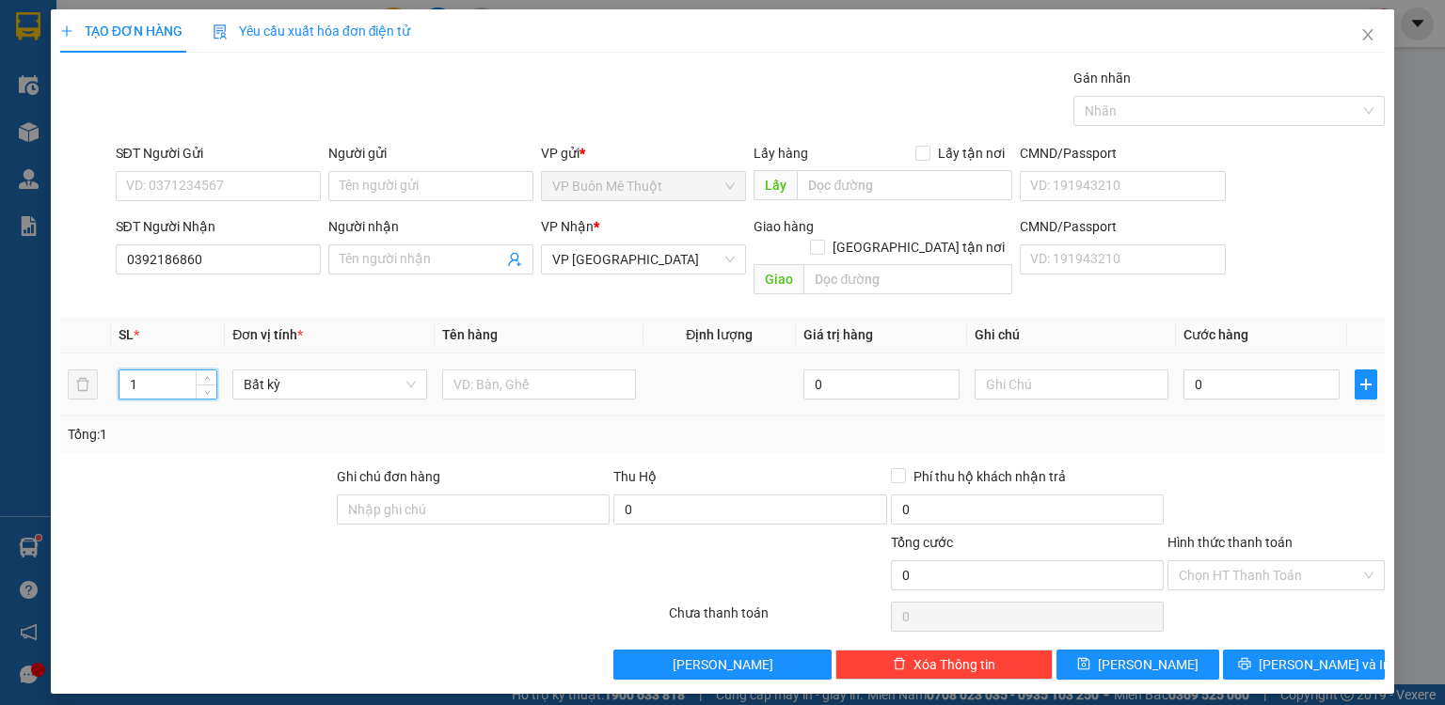
drag, startPoint x: 142, startPoint y: 365, endPoint x: 60, endPoint y: 370, distance: 82.0
click at [60, 370] on tr "1 Bất kỳ 0 0" at bounding box center [722, 385] width 1324 height 63
type input "3"
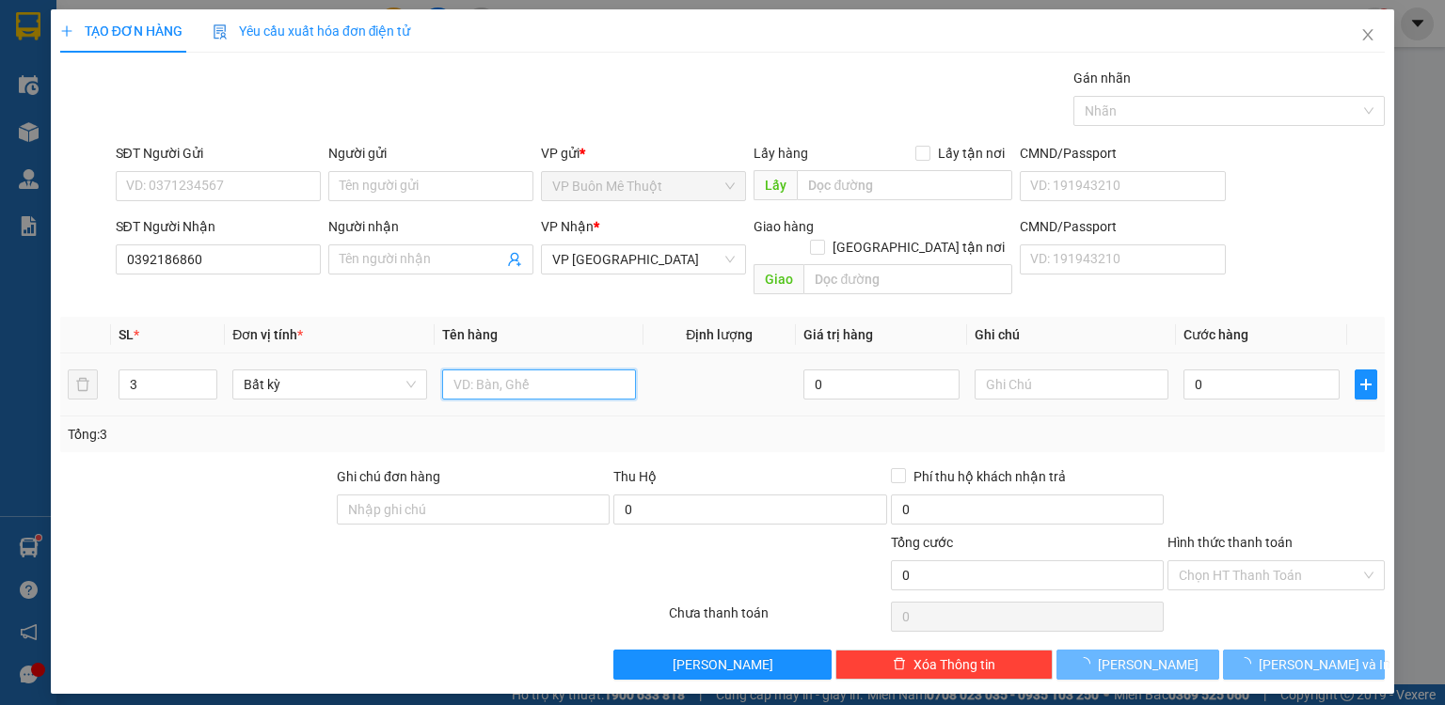
drag, startPoint x: 542, startPoint y: 363, endPoint x: 499, endPoint y: 400, distance: 56.0
click at [534, 372] on input "text" at bounding box center [539, 385] width 194 height 30
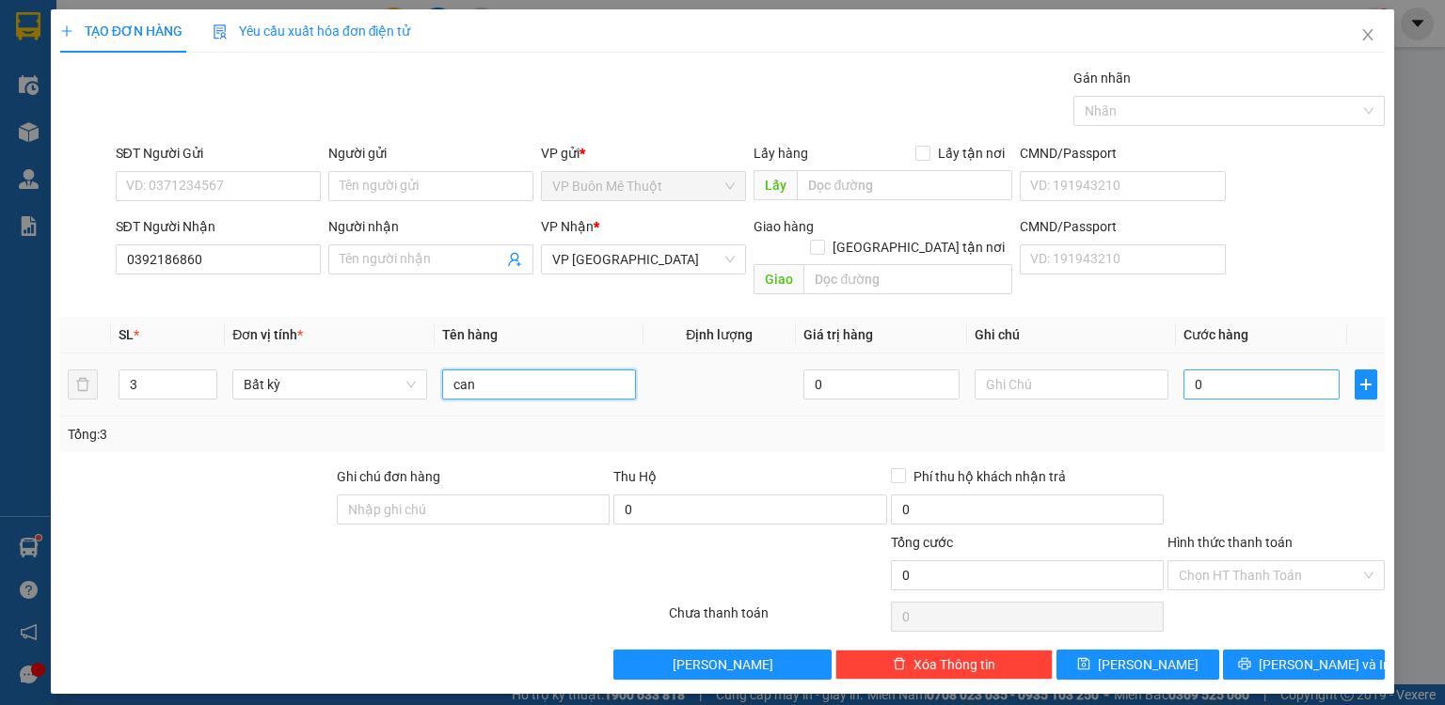
type input "can"
click at [1279, 370] on input "0" at bounding box center [1261, 385] width 156 height 30
type input "2"
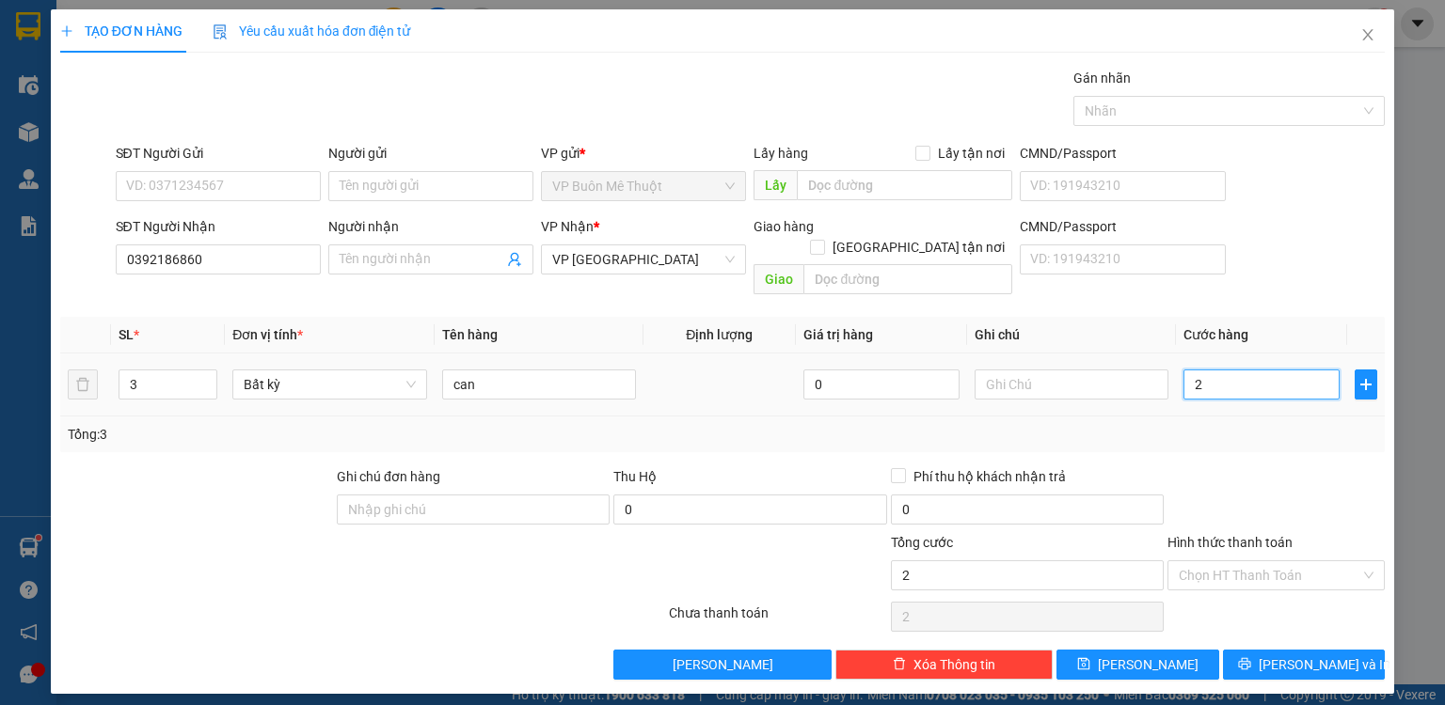
type input "20"
type input "200"
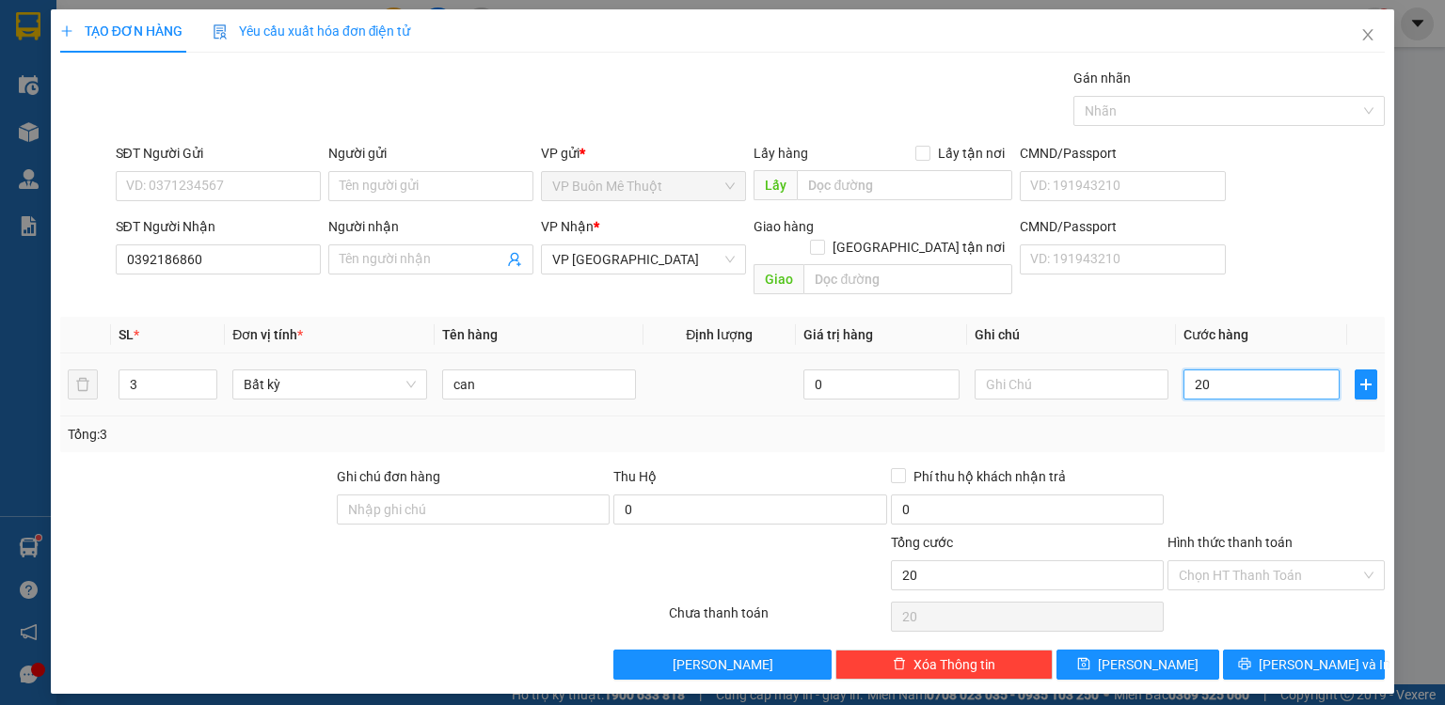
type input "200"
type input "2.000"
type input "20.000"
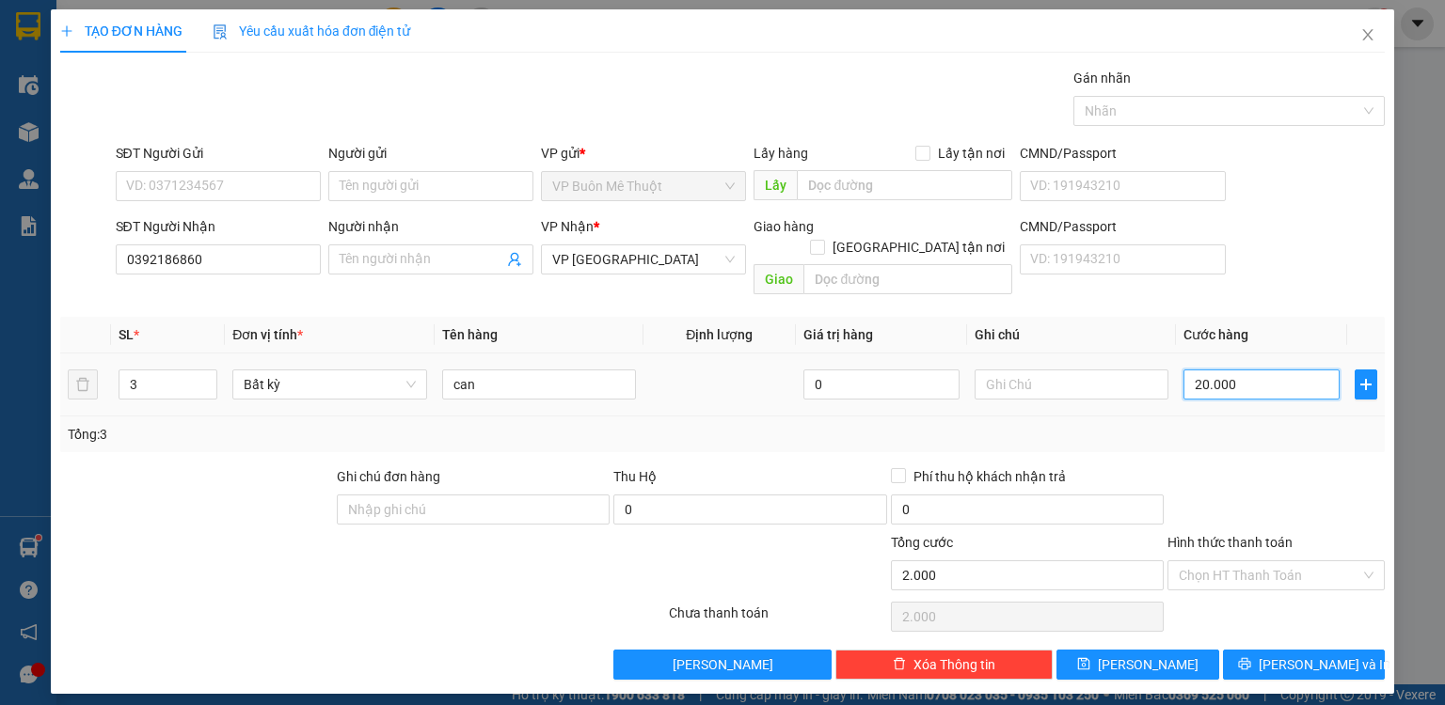
type input "20.000"
type input "200.000"
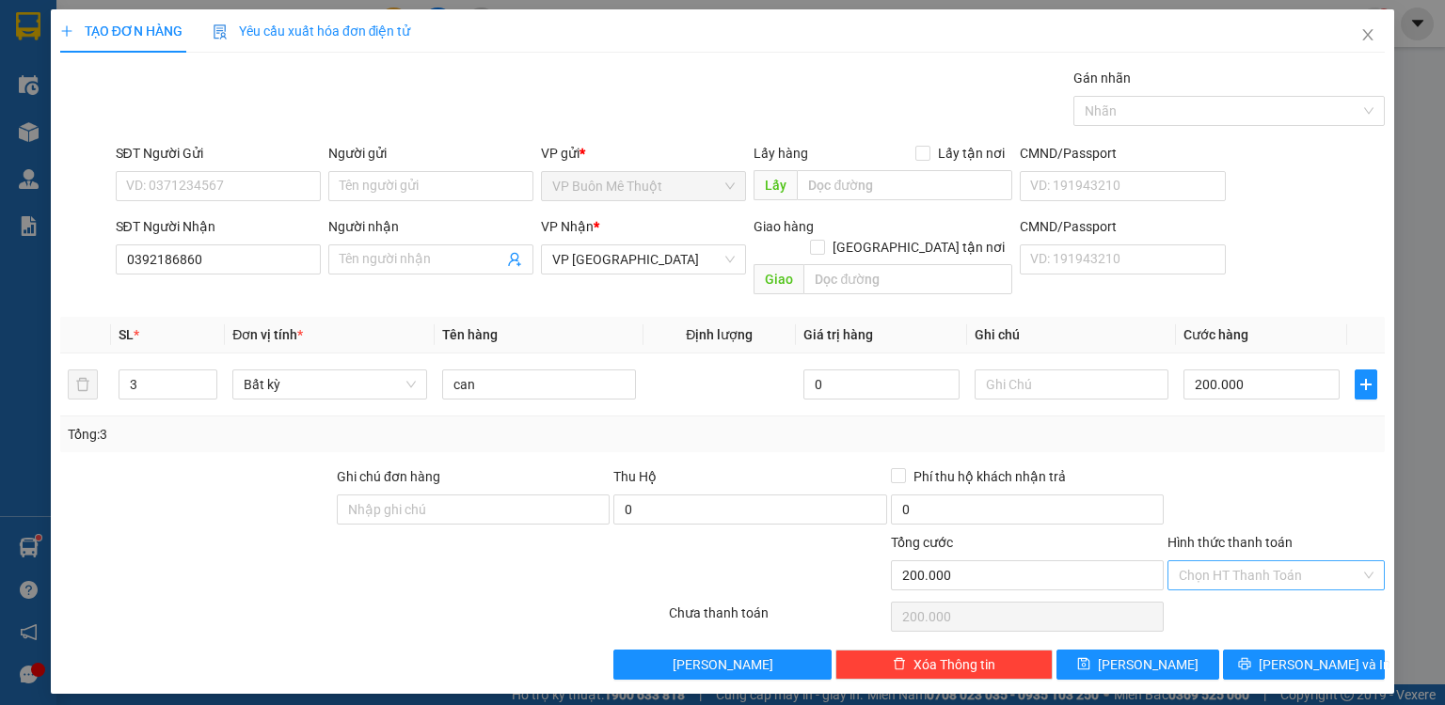
click at [1254, 562] on input "Hình thức thanh toán" at bounding box center [1270, 576] width 182 height 28
click at [1249, 586] on div "Tại văn phòng" at bounding box center [1276, 590] width 195 height 21
type input "0"
click at [1181, 651] on button "[PERSON_NAME]" at bounding box center [1137, 665] width 163 height 30
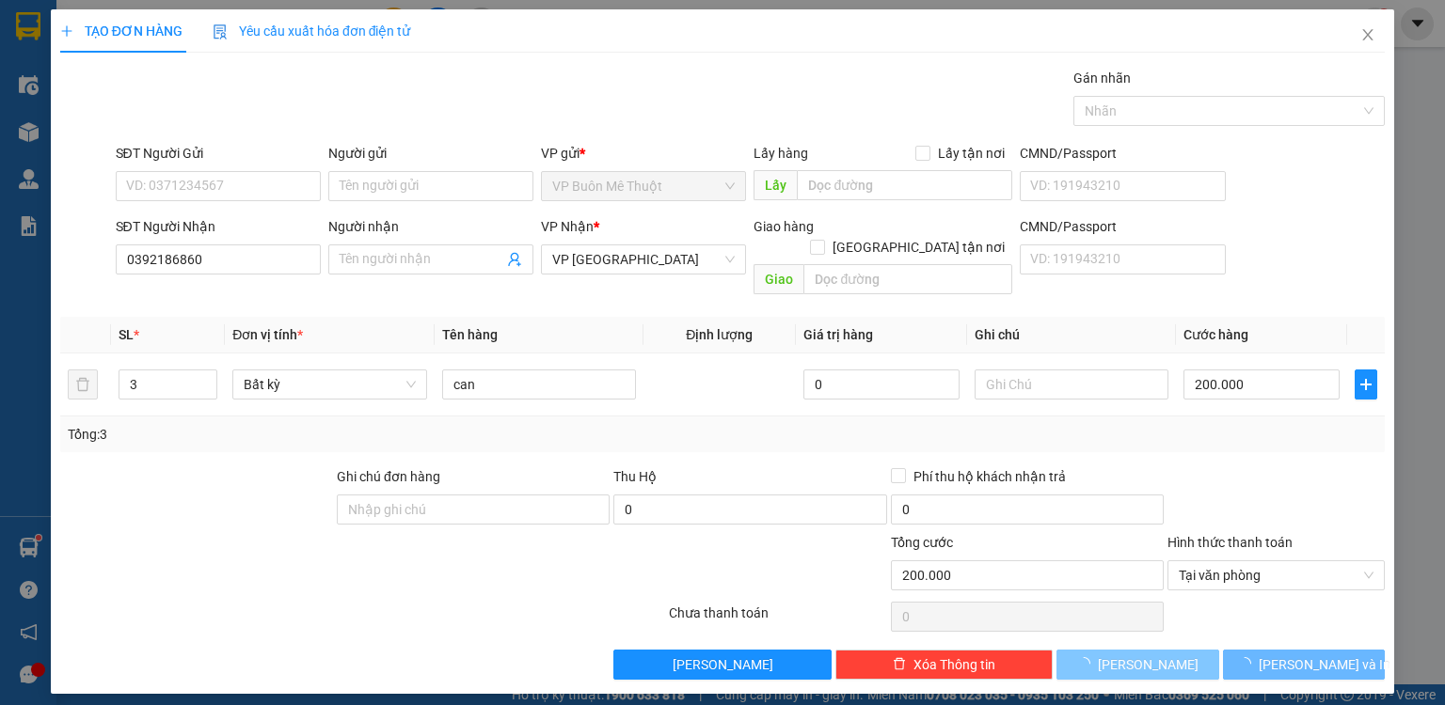
type input "0"
type input "1"
type input "0"
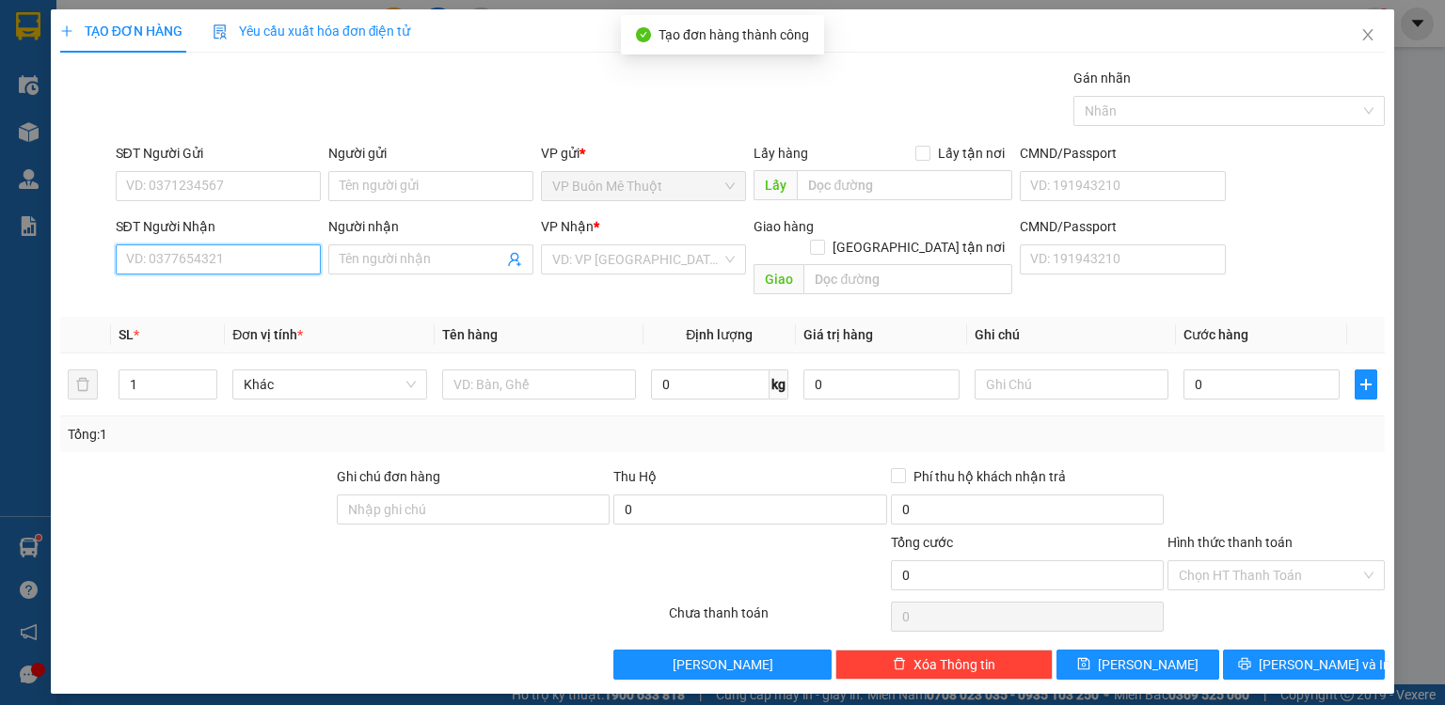
click at [278, 252] on input "SĐT Người Nhận" at bounding box center [218, 260] width 205 height 30
type input "0909282114"
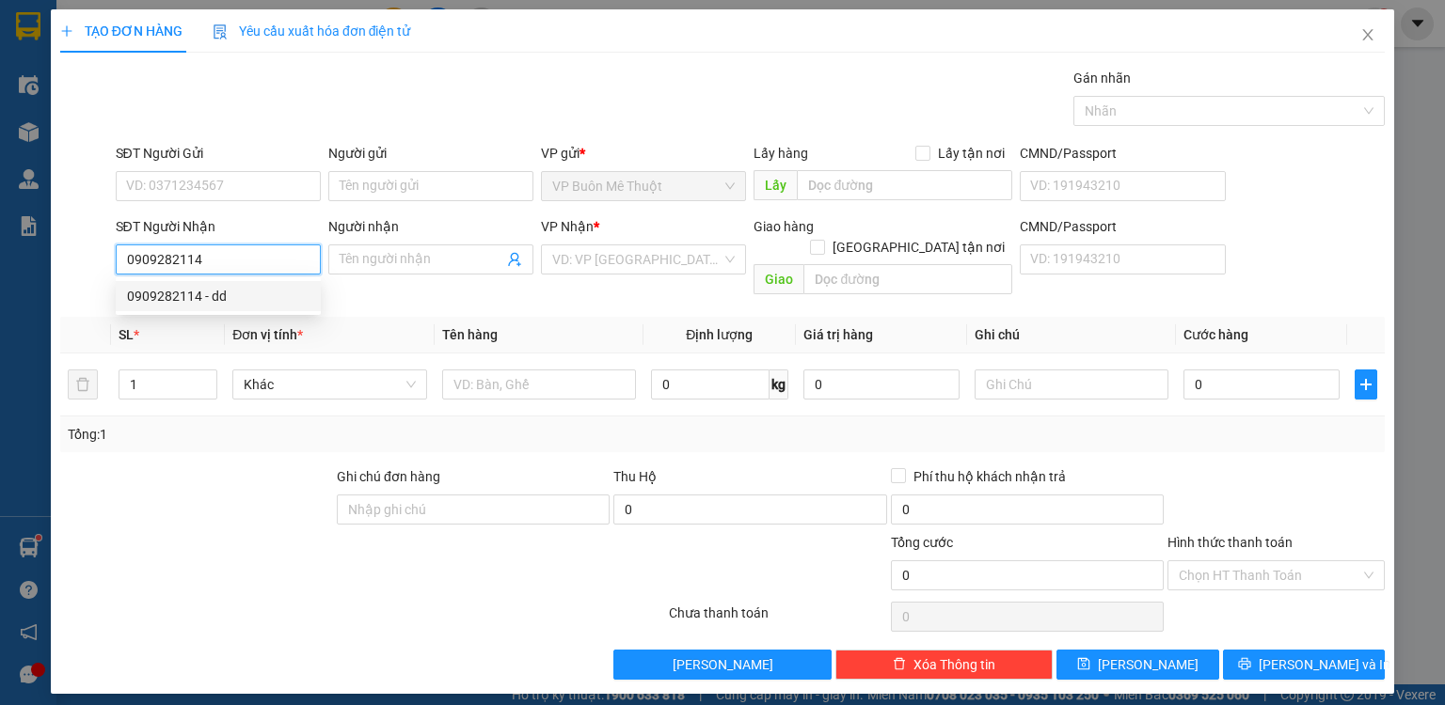
click at [245, 294] on div "0909282114 - dd" at bounding box center [218, 296] width 182 height 21
type input "dd"
type input "100.000"
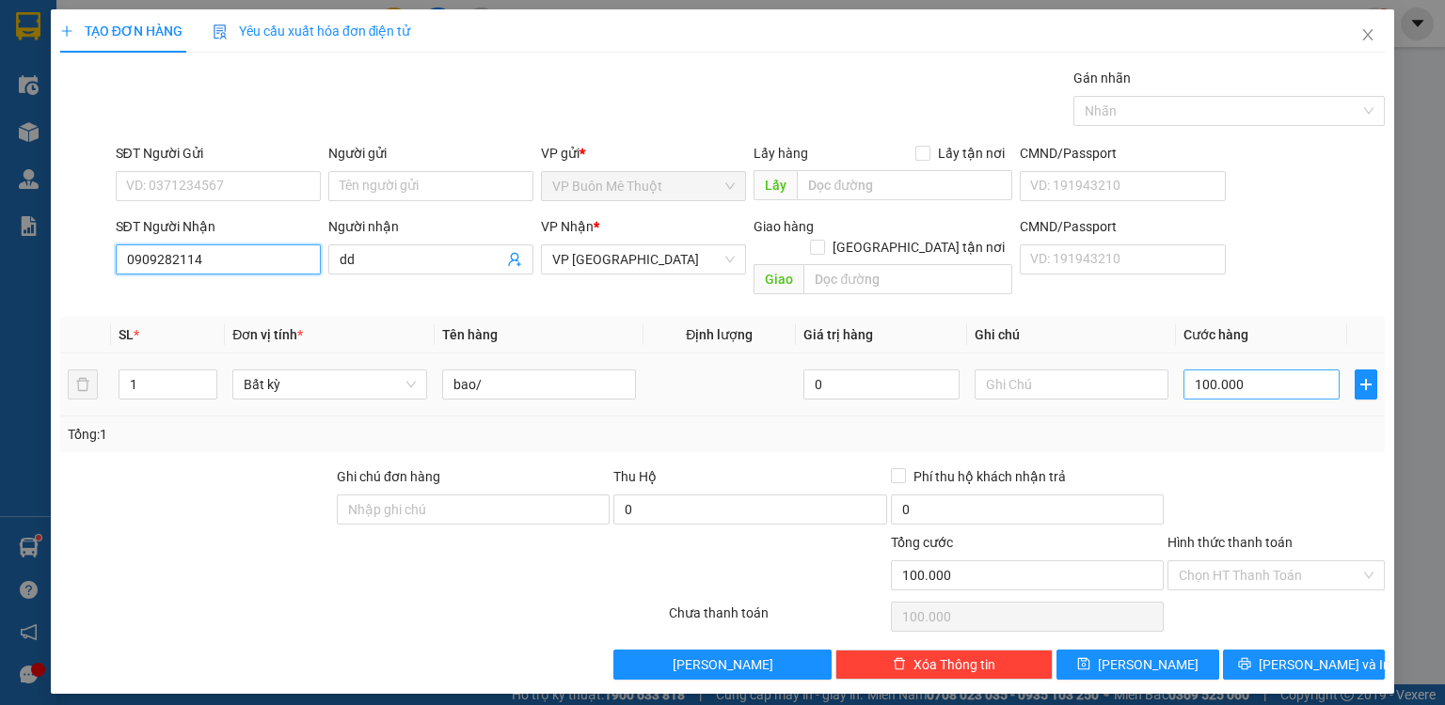
type input "0909282114"
click at [1296, 370] on input "100.000" at bounding box center [1261, 385] width 156 height 30
type input "1"
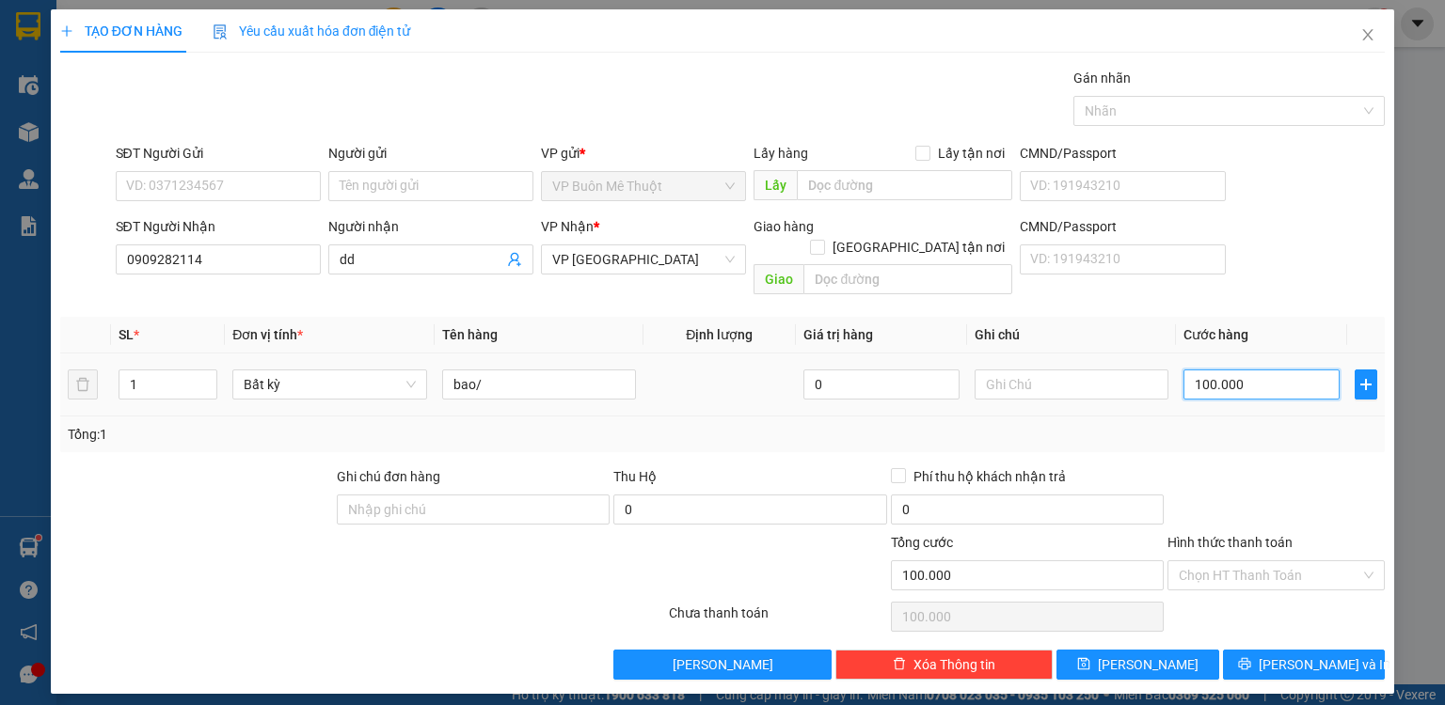
type input "1"
type input "15"
type input "150"
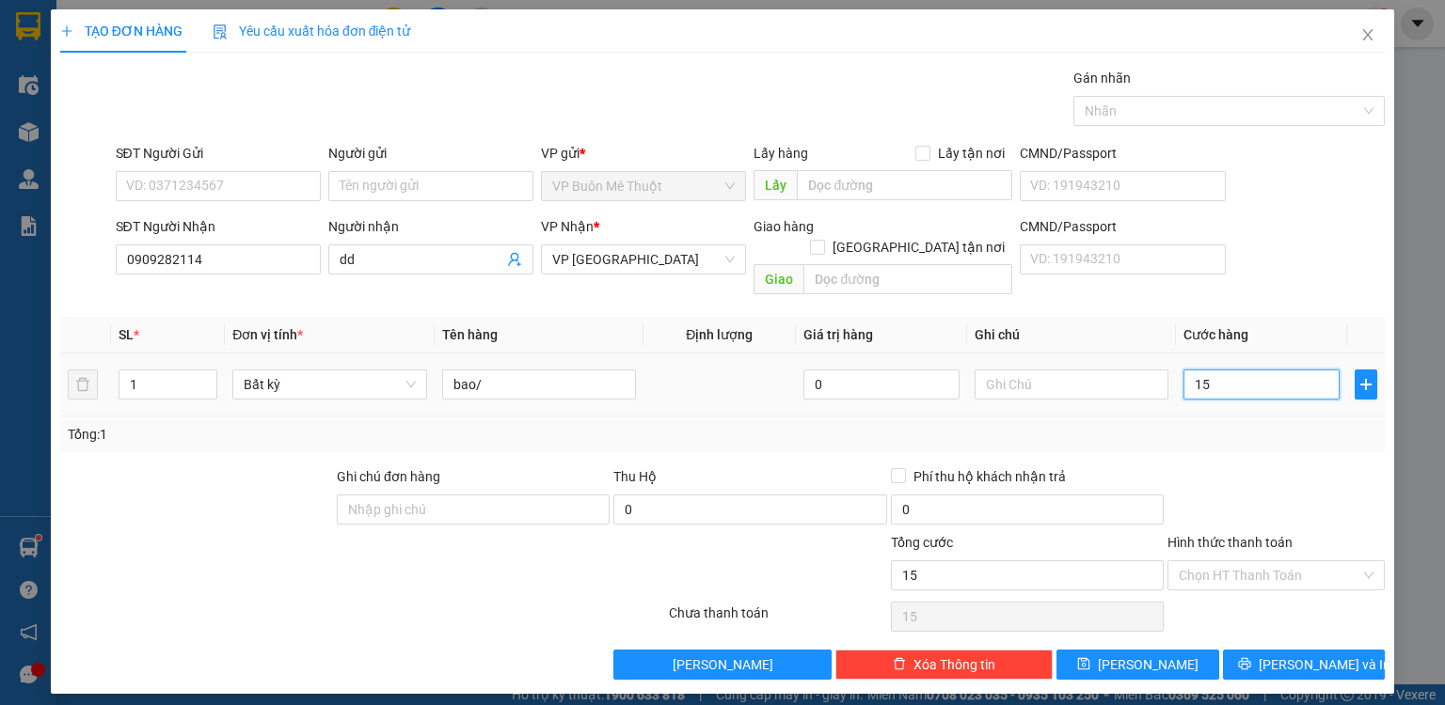
type input "150"
type input "150.000"
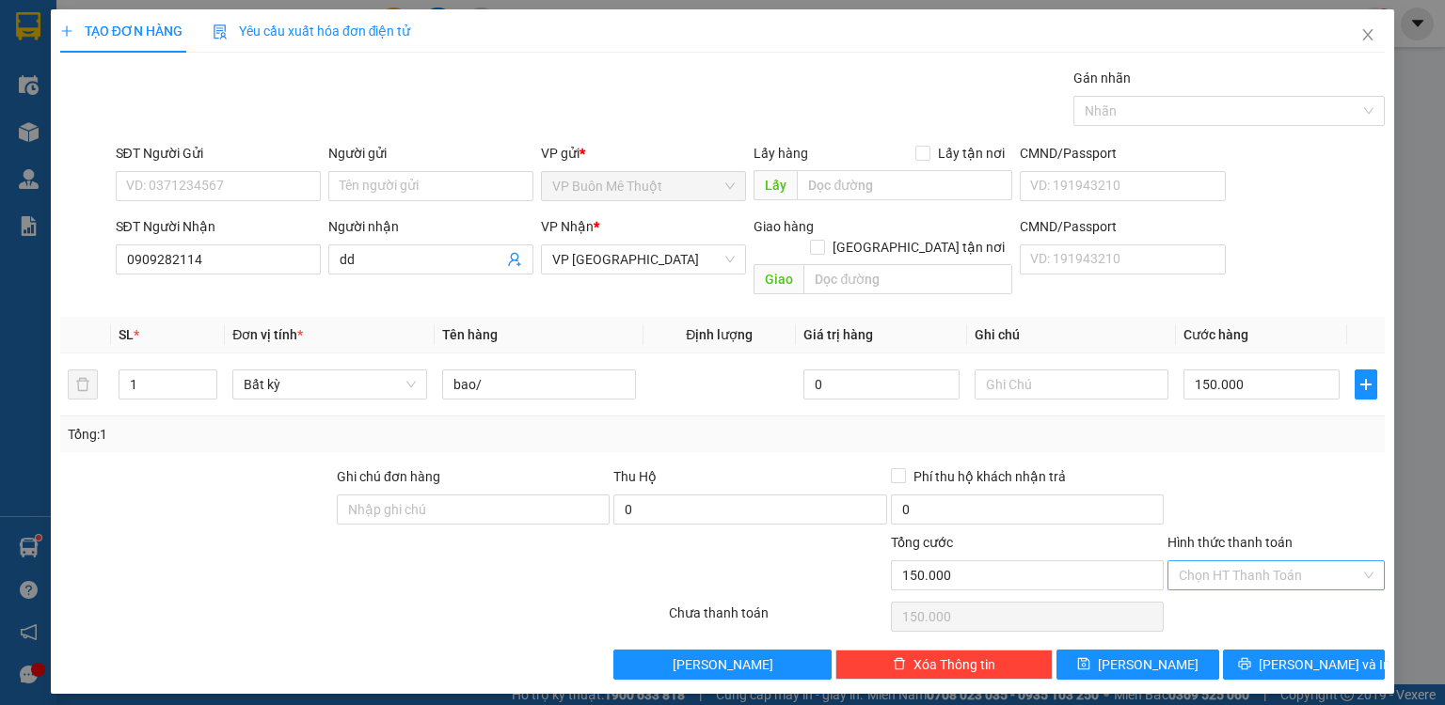
click at [1327, 562] on input "Hình thức thanh toán" at bounding box center [1270, 576] width 182 height 28
click at [1292, 591] on div "Tại văn phòng" at bounding box center [1276, 590] width 195 height 21
type input "0"
click at [1189, 650] on button "[PERSON_NAME]" at bounding box center [1137, 665] width 163 height 30
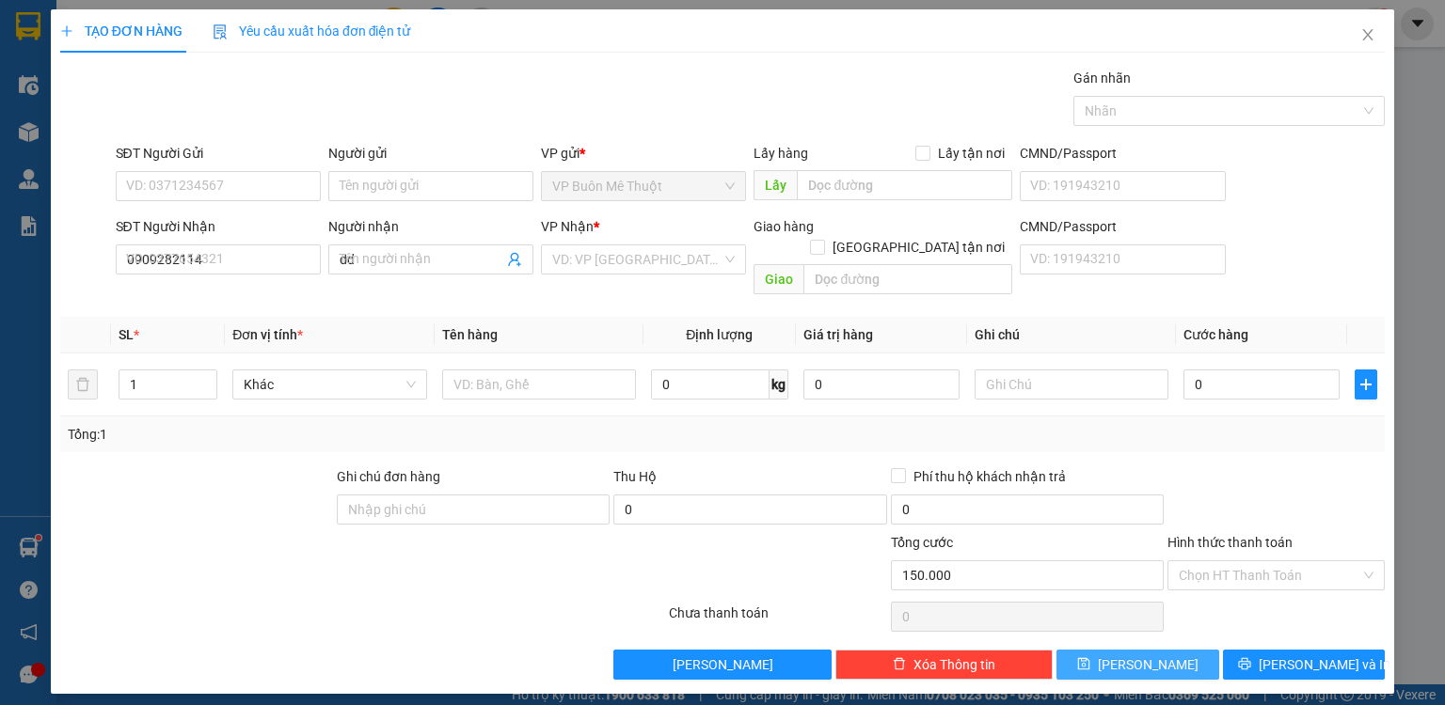
type input "0"
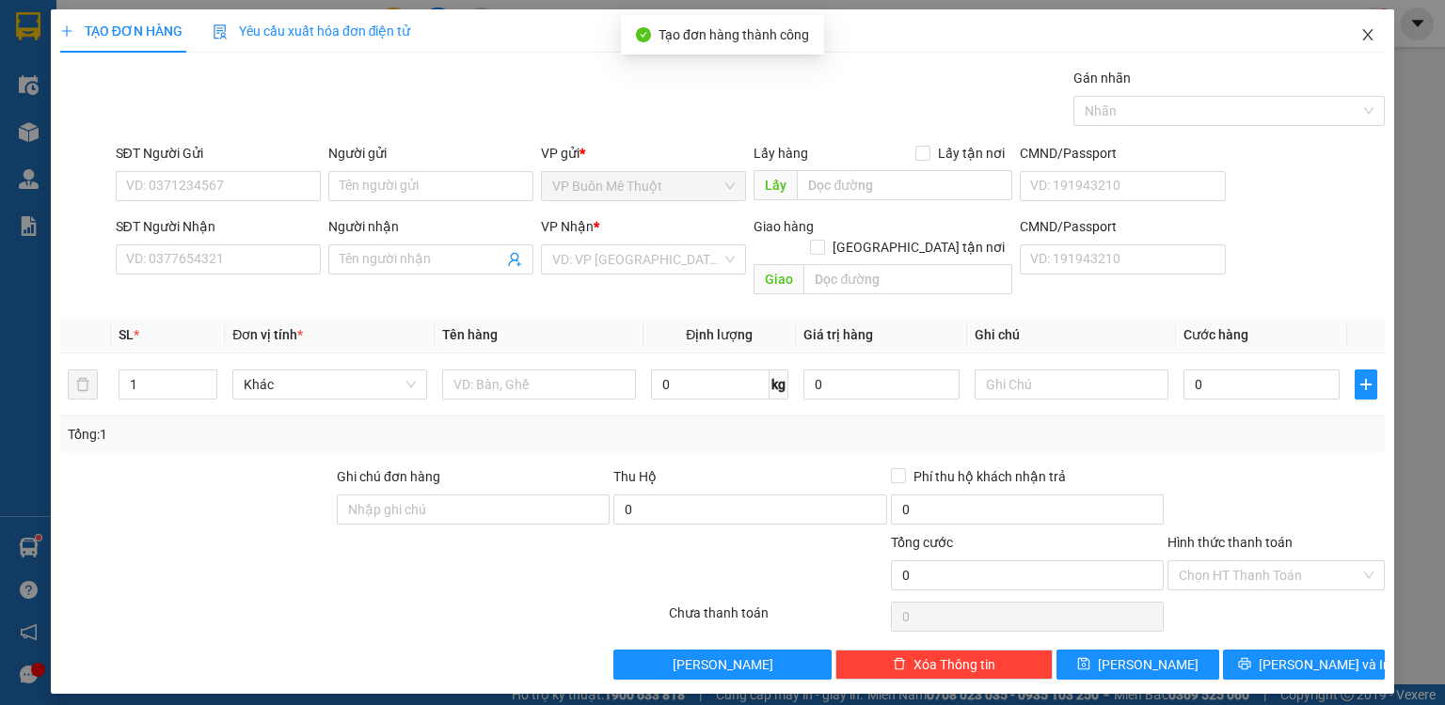
click at [1369, 44] on span "Close" at bounding box center [1367, 35] width 53 height 53
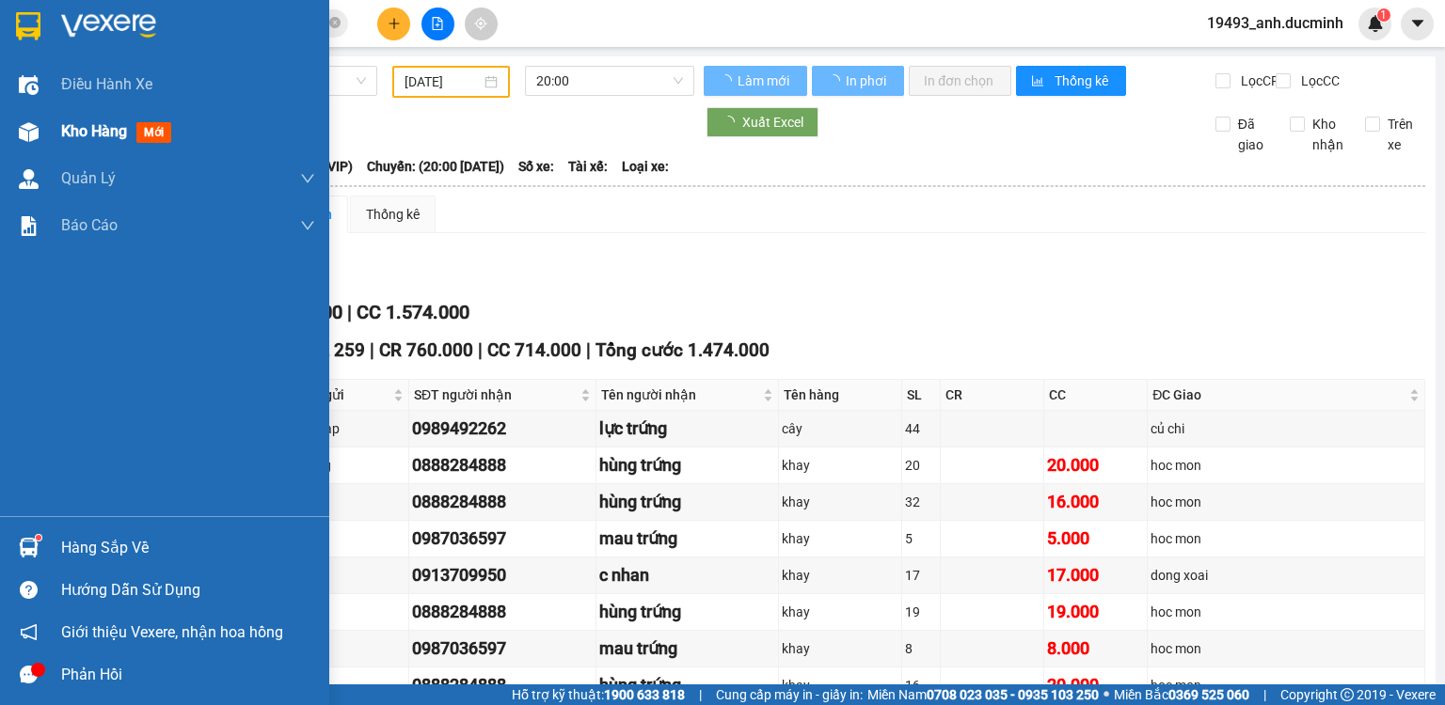
click at [41, 131] on div at bounding box center [28, 132] width 33 height 33
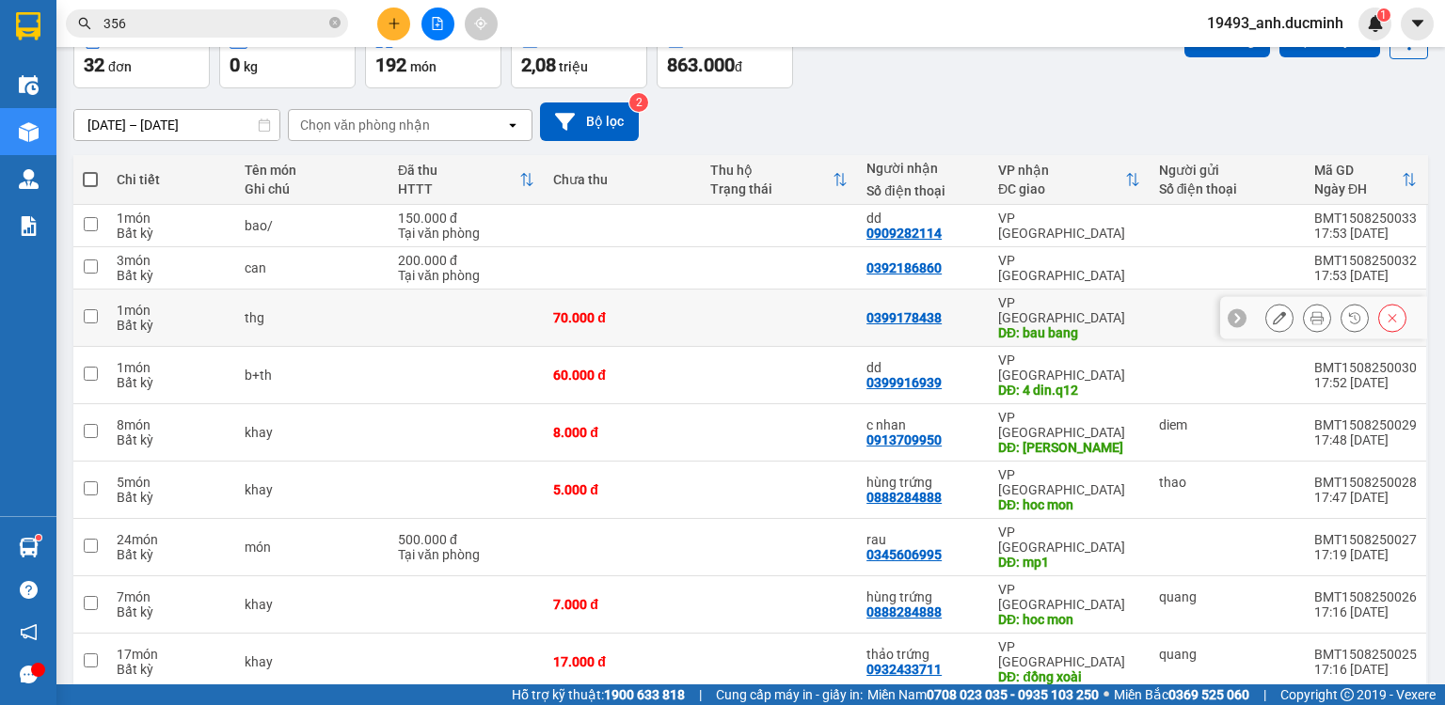
scroll to position [128, 0]
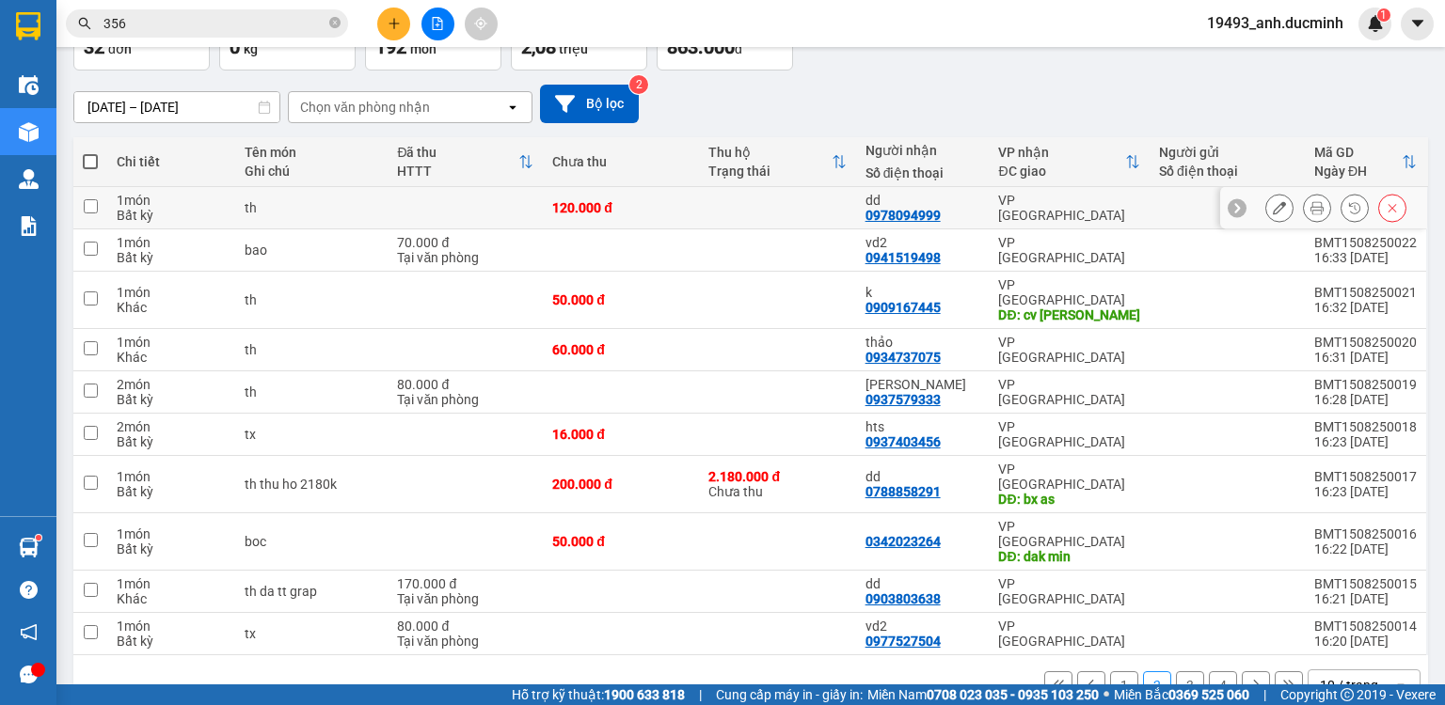
click at [1266, 209] on button at bounding box center [1279, 208] width 26 height 33
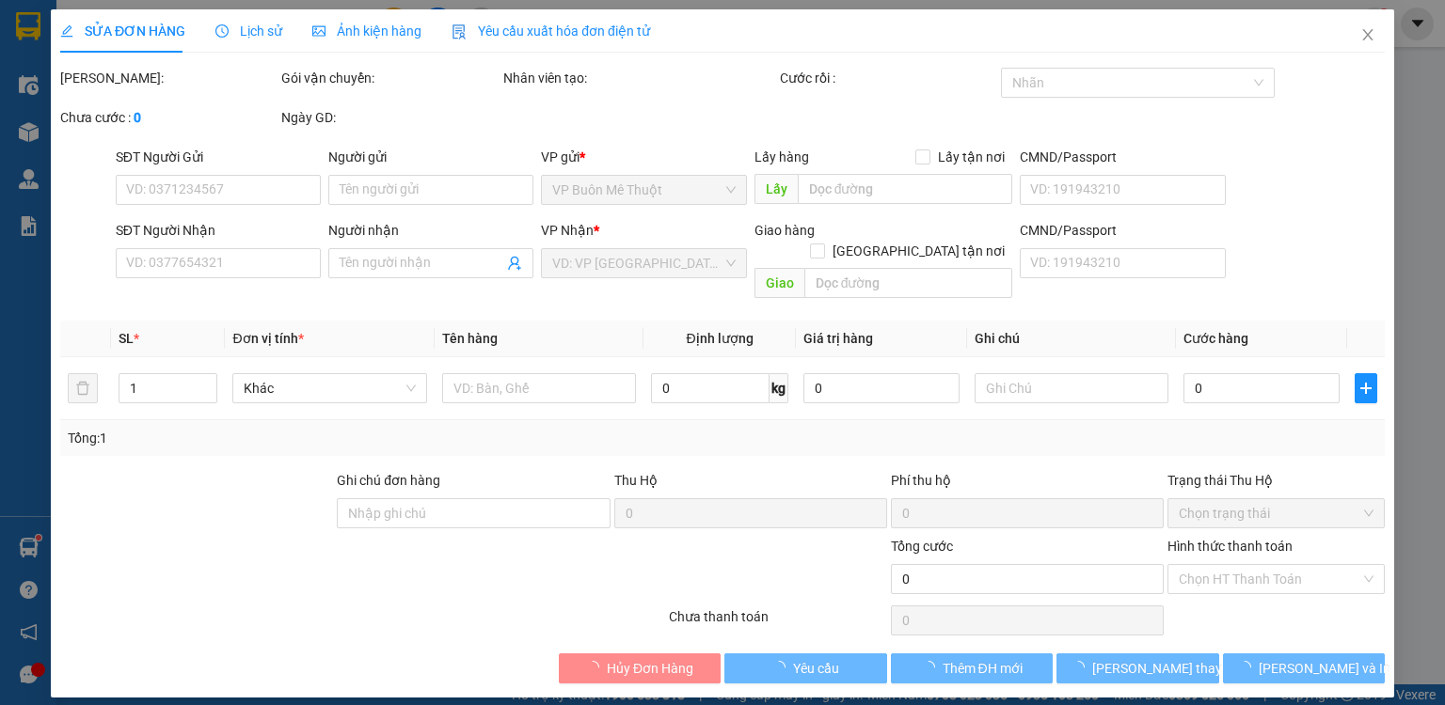
type input "0978094999"
type input "dd"
type input "120.000"
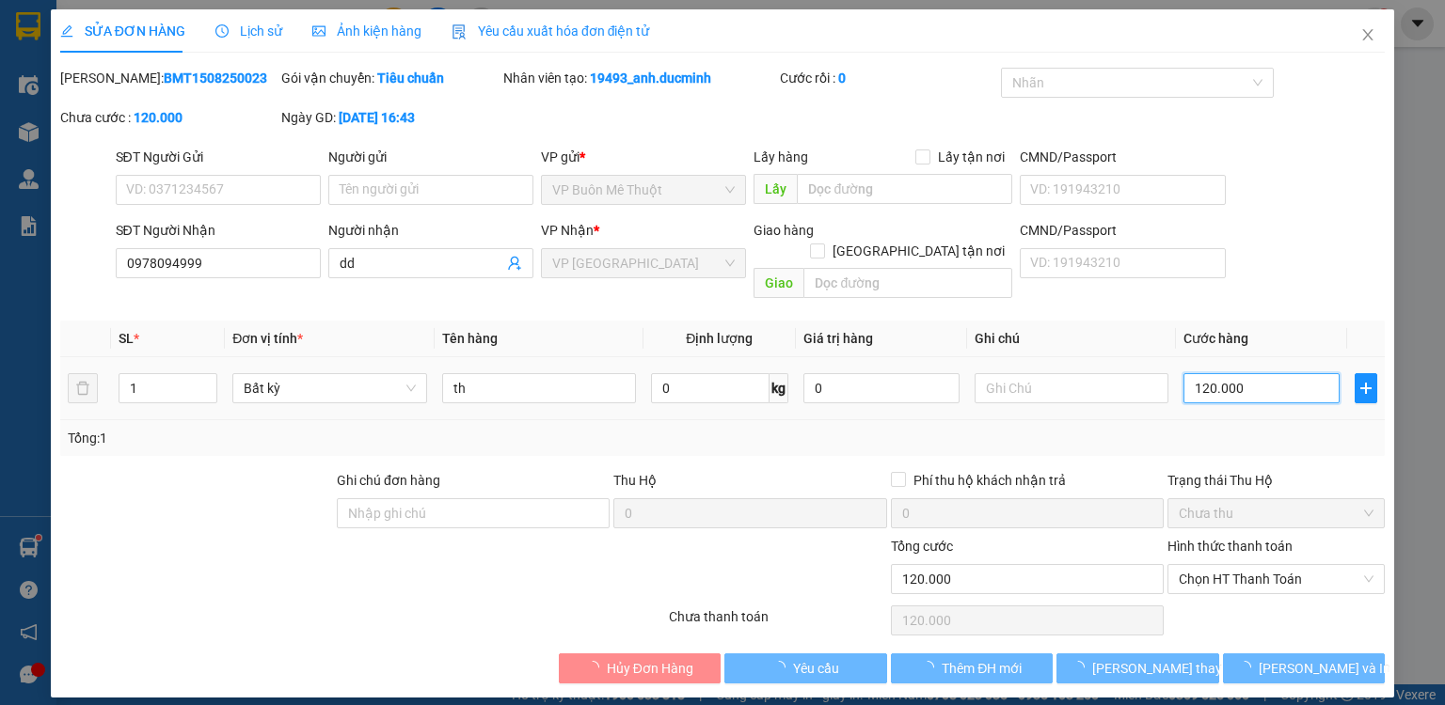
click at [1242, 373] on input "120.000" at bounding box center [1261, 388] width 156 height 30
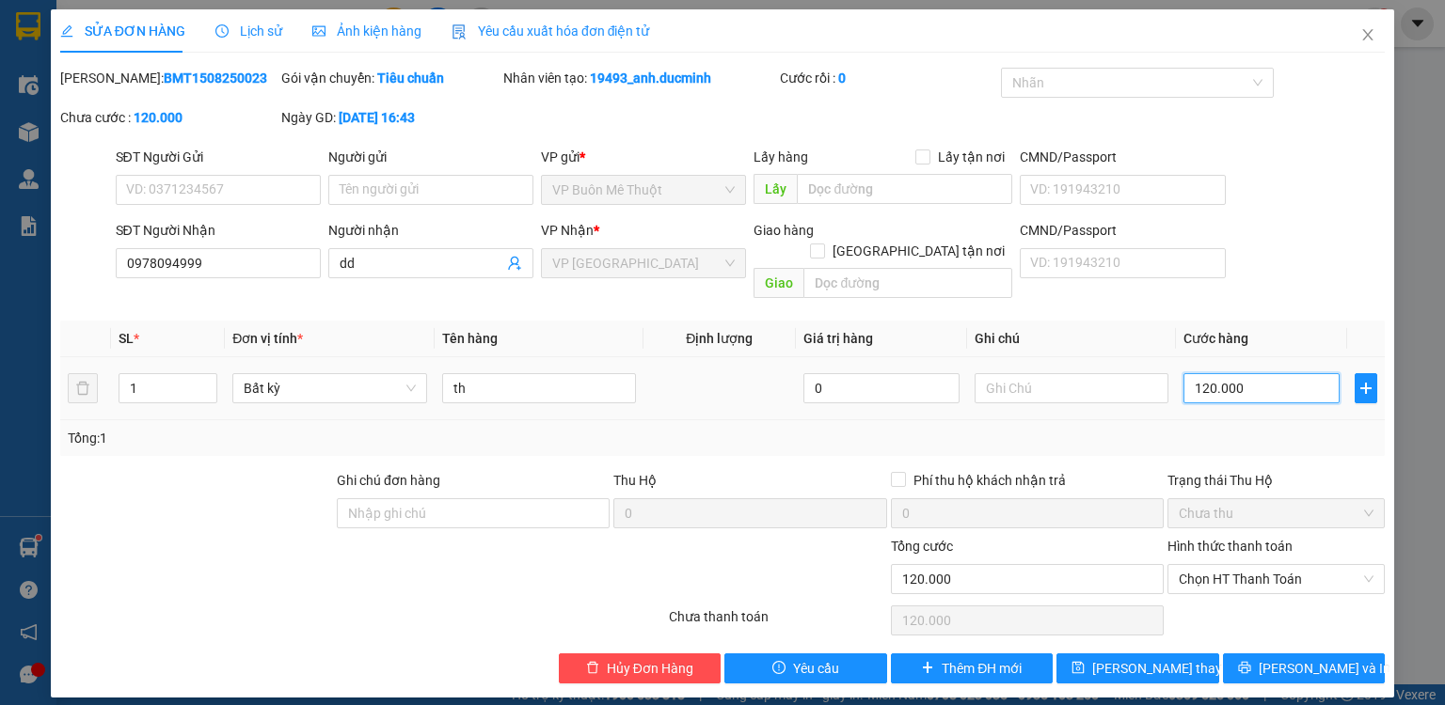
type input "1"
type input "13"
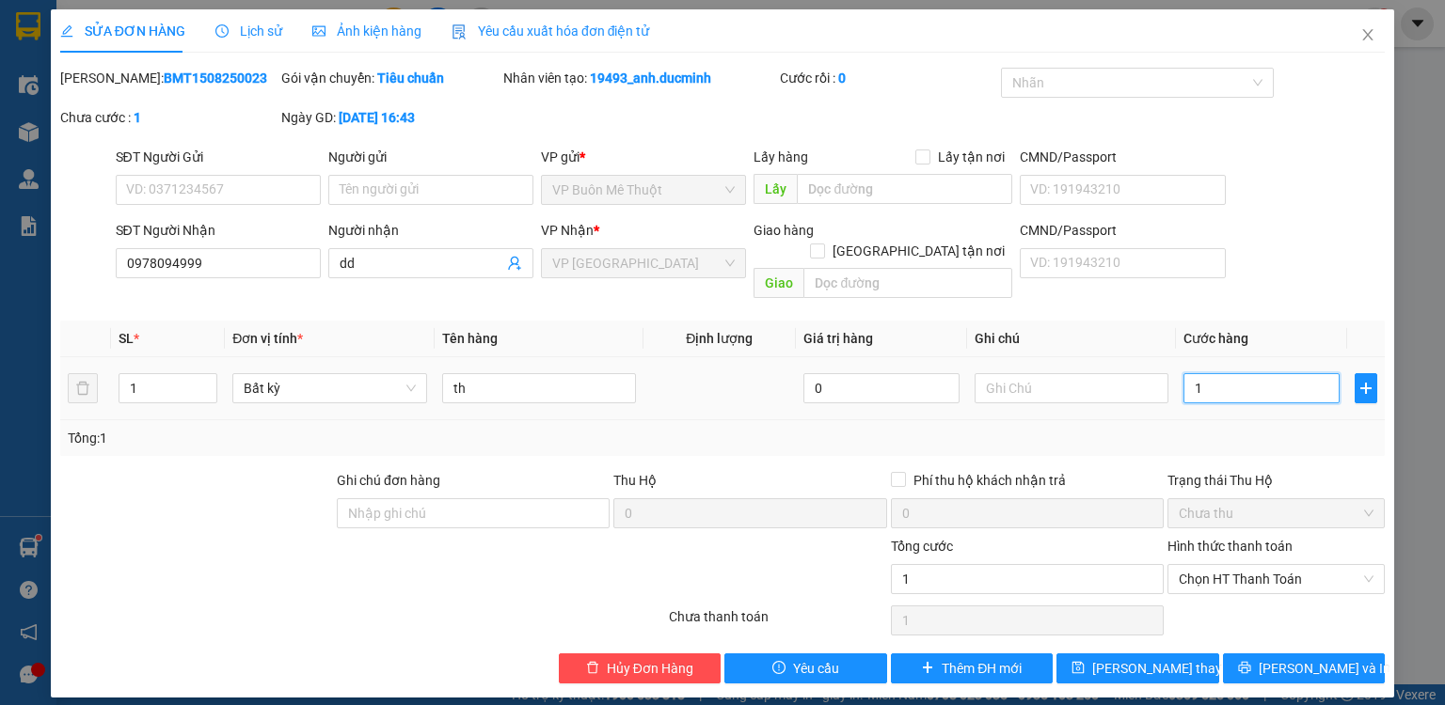
type input "13"
type input "130"
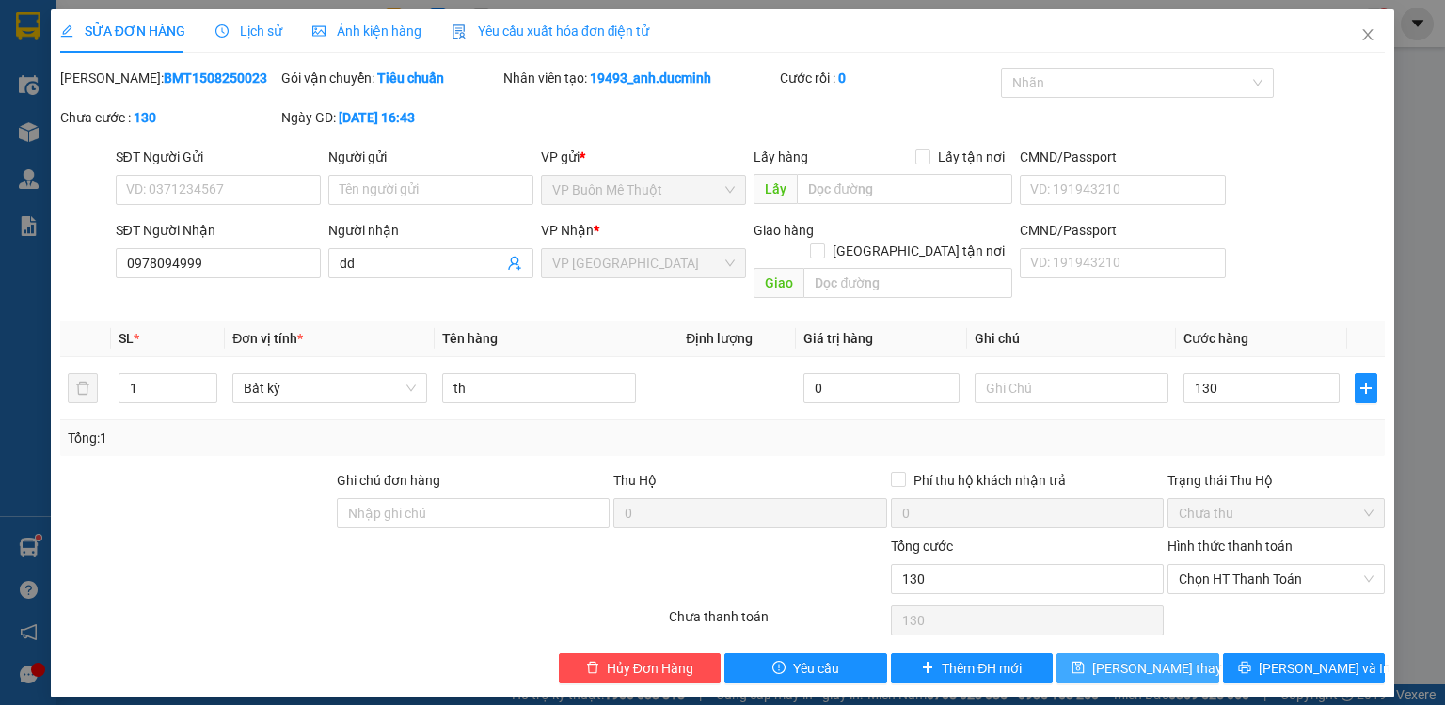
type input "130.000"
click at [1157, 658] on span "Lưu thay đổi" at bounding box center [1167, 668] width 150 height 21
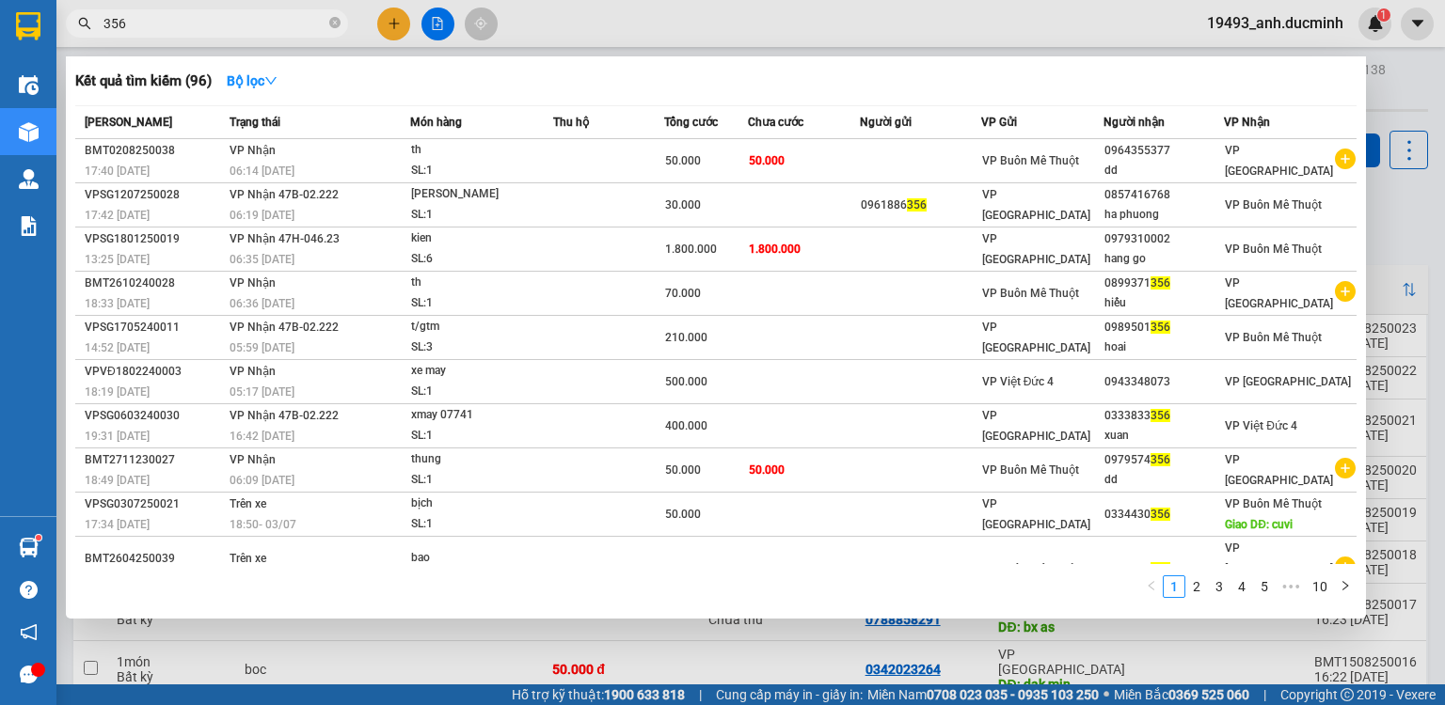
scroll to position [0, 172]
click button at bounding box center [1427, 670] width 26 height 33
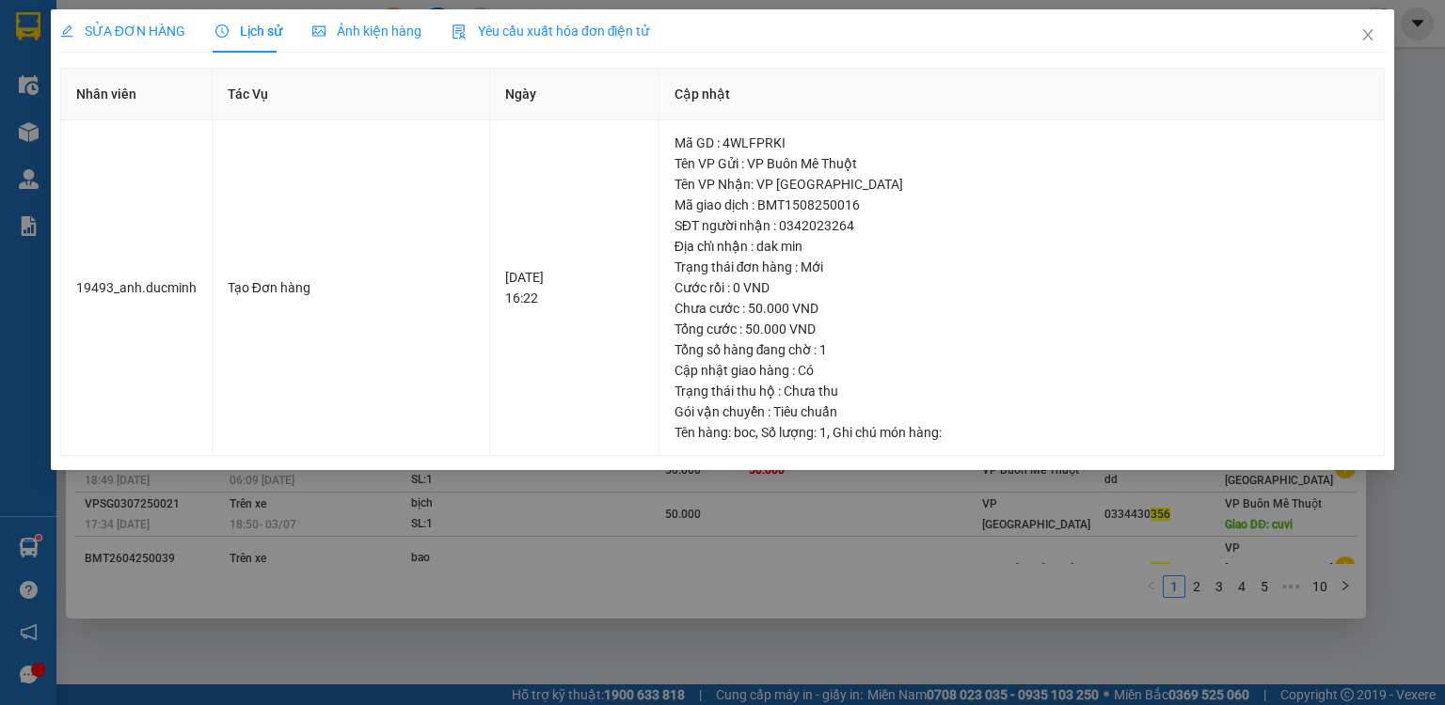
drag, startPoint x: 1354, startPoint y: 554, endPoint x: 1444, endPoint y: 223, distance: 342.9
click at [1355, 554] on div "SỬA ĐƠN HÀNG Lịch sử Ảnh kiện hàng Yêu cầu xuất hóa đơn điện tử Nhân viên Tác V…" at bounding box center [722, 352] width 1445 height 705
click at [1370, 38] on icon "close" at bounding box center [1367, 34] width 15 height 15
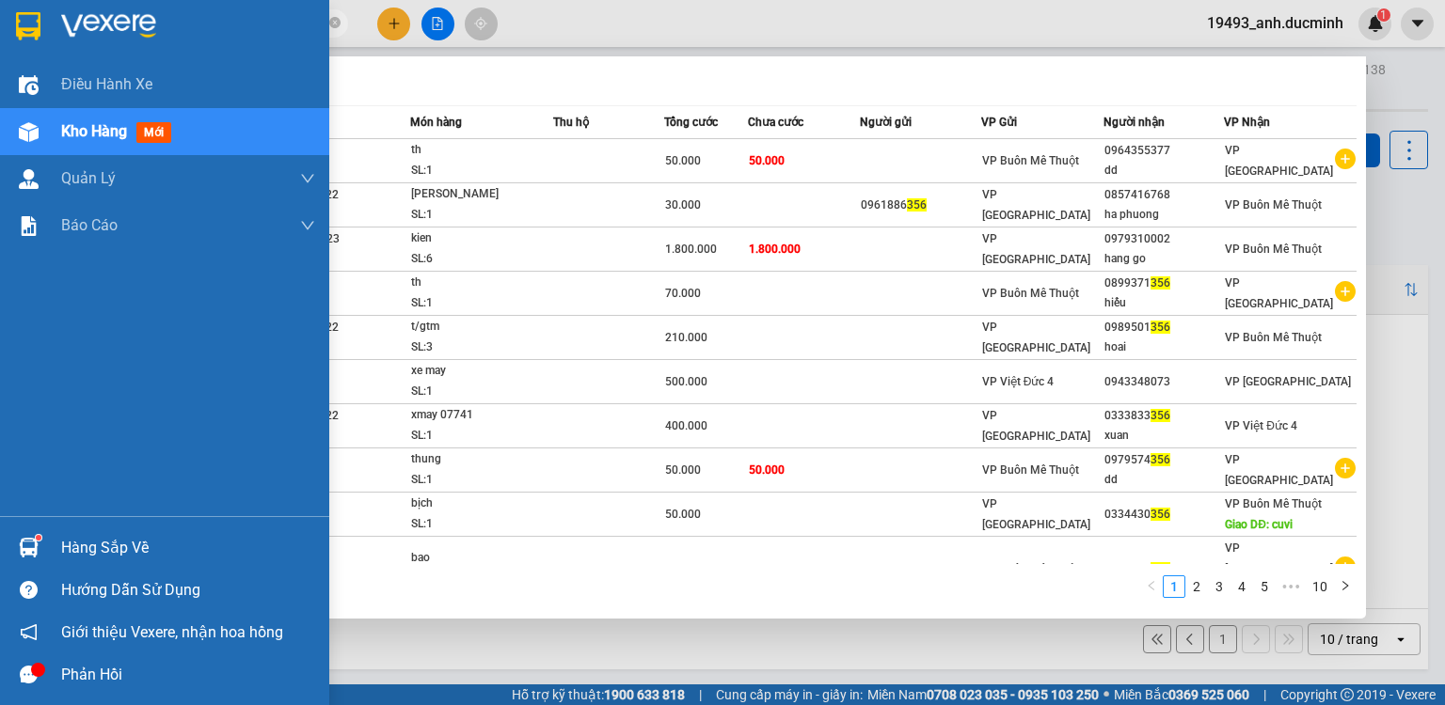
click at [33, 137] on img at bounding box center [29, 132] width 20 height 20
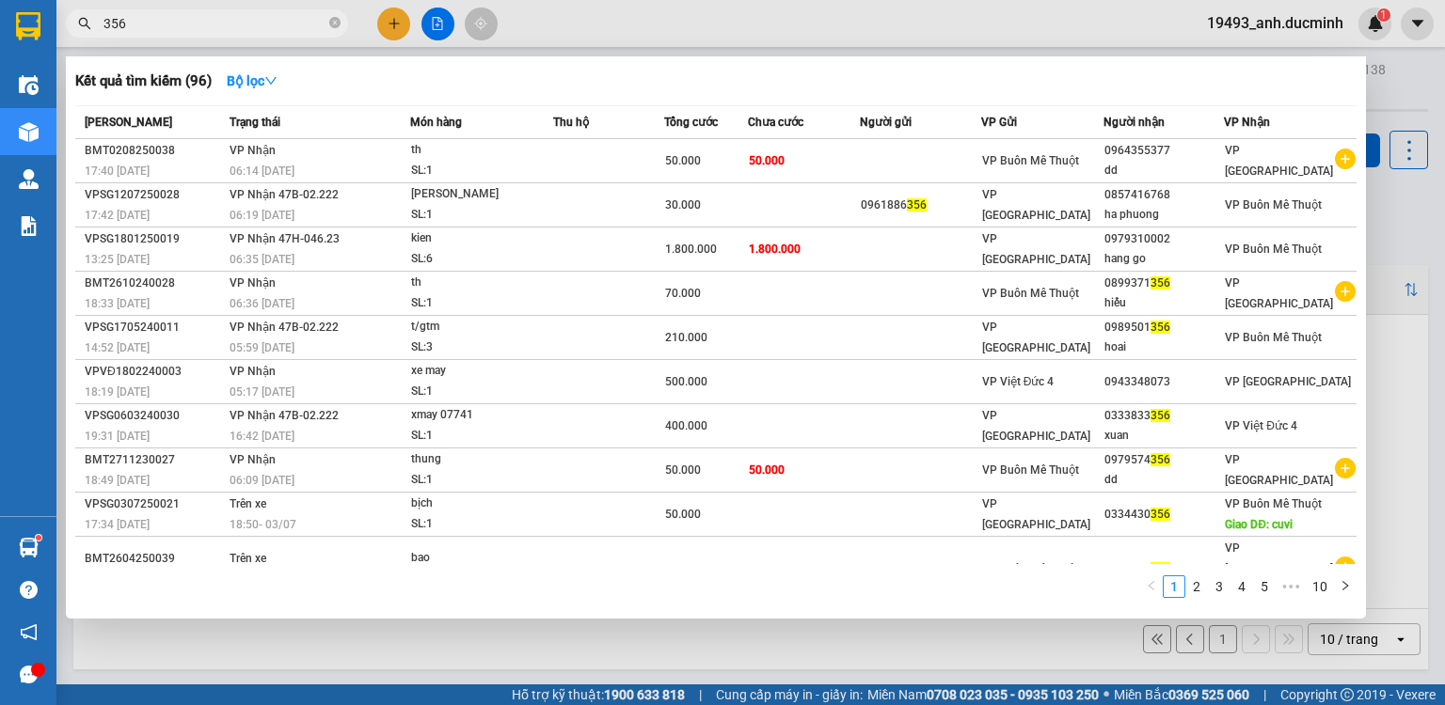
click at [1385, 96] on div at bounding box center [722, 352] width 1445 height 705
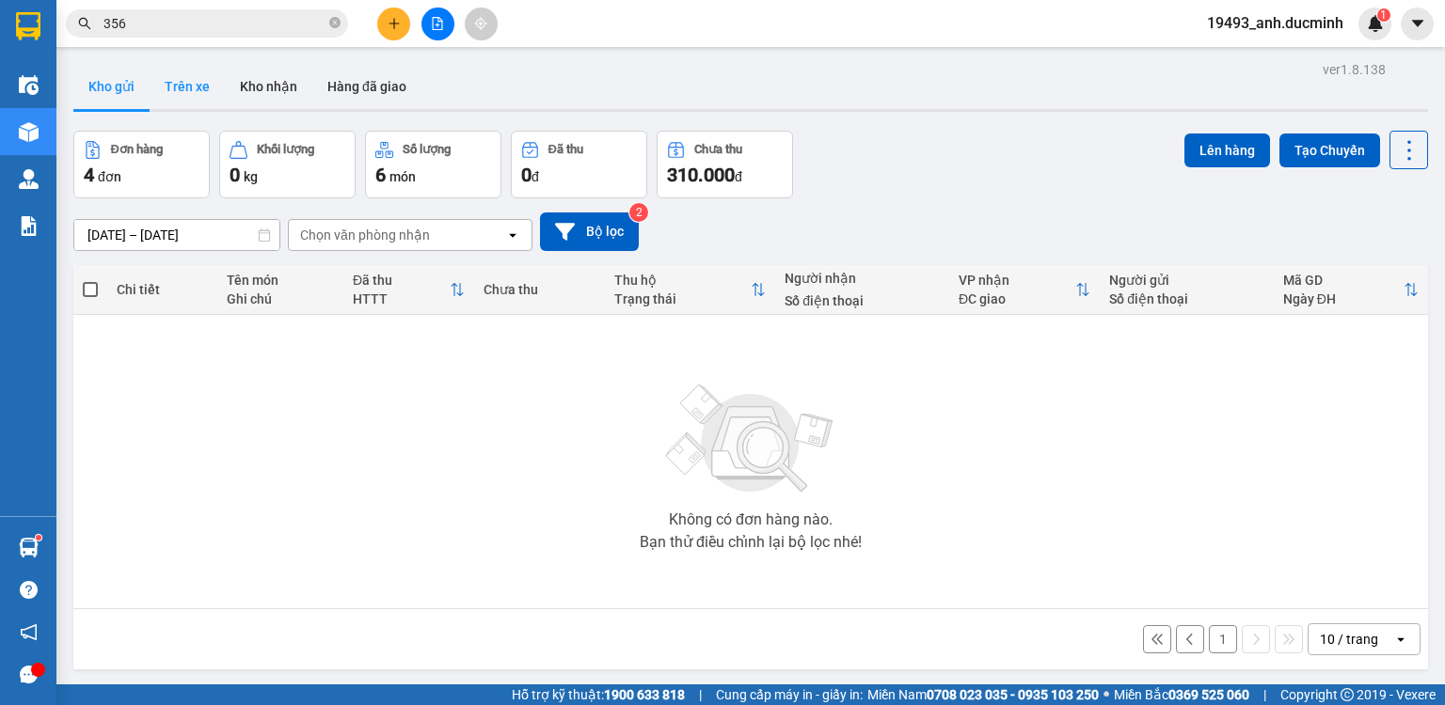
click at [206, 90] on button "Trên xe" at bounding box center [187, 86] width 75 height 45
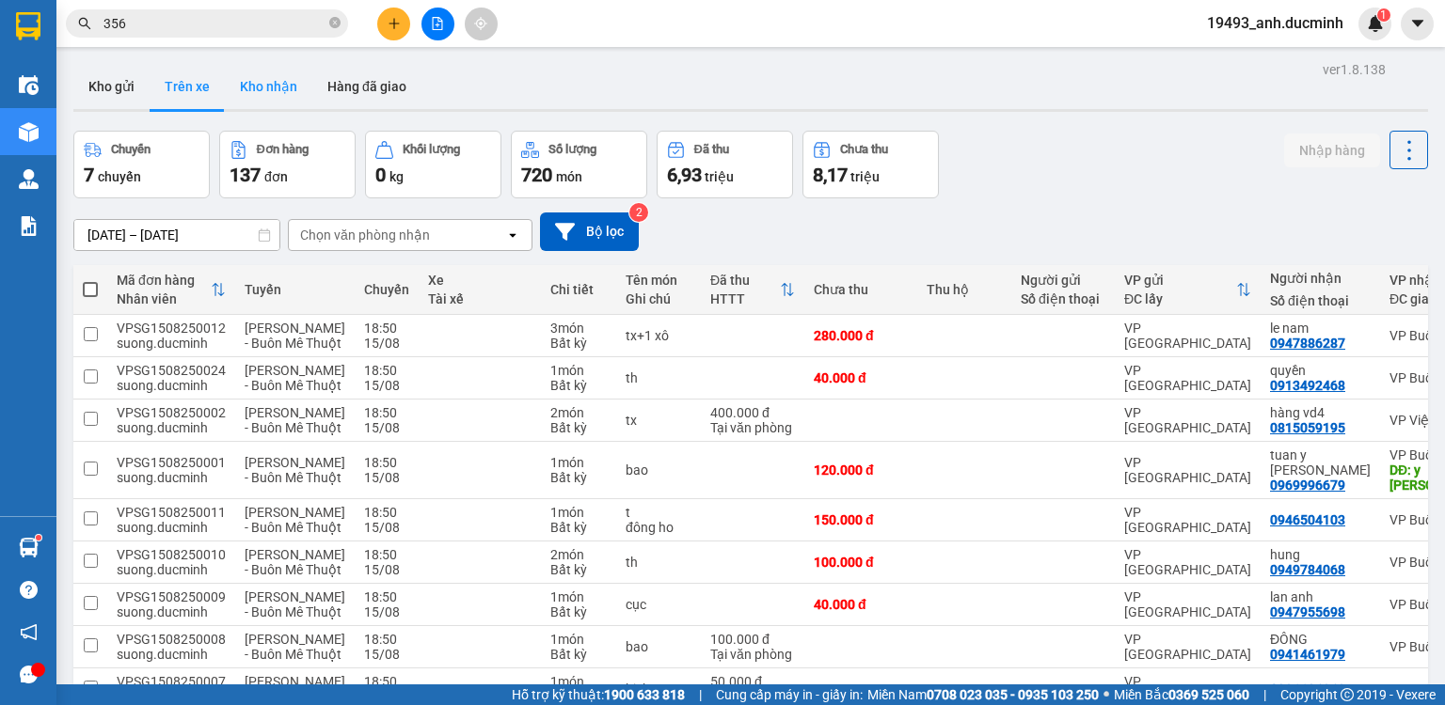
click at [292, 93] on button "Kho nhận" at bounding box center [268, 86] width 87 height 45
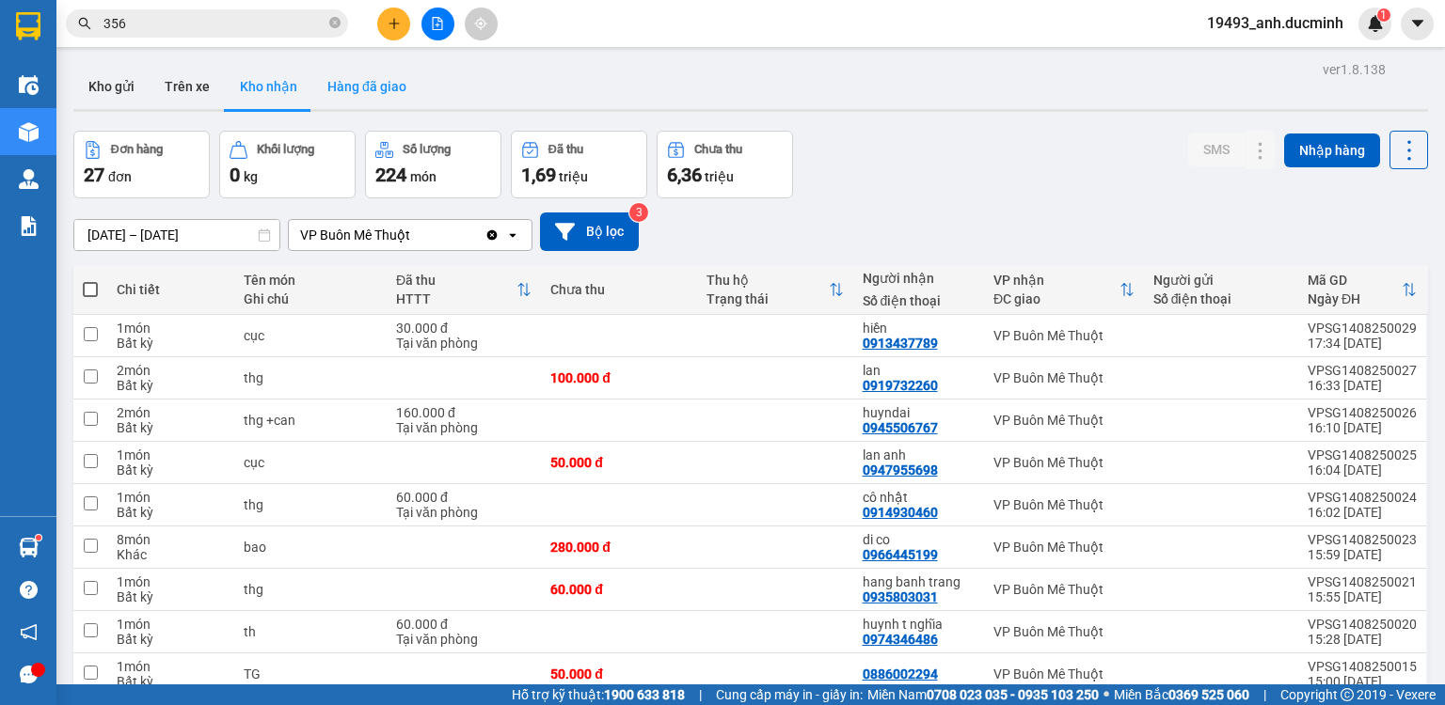
click at [334, 88] on button "Hàng đã giao" at bounding box center [366, 86] width 109 height 45
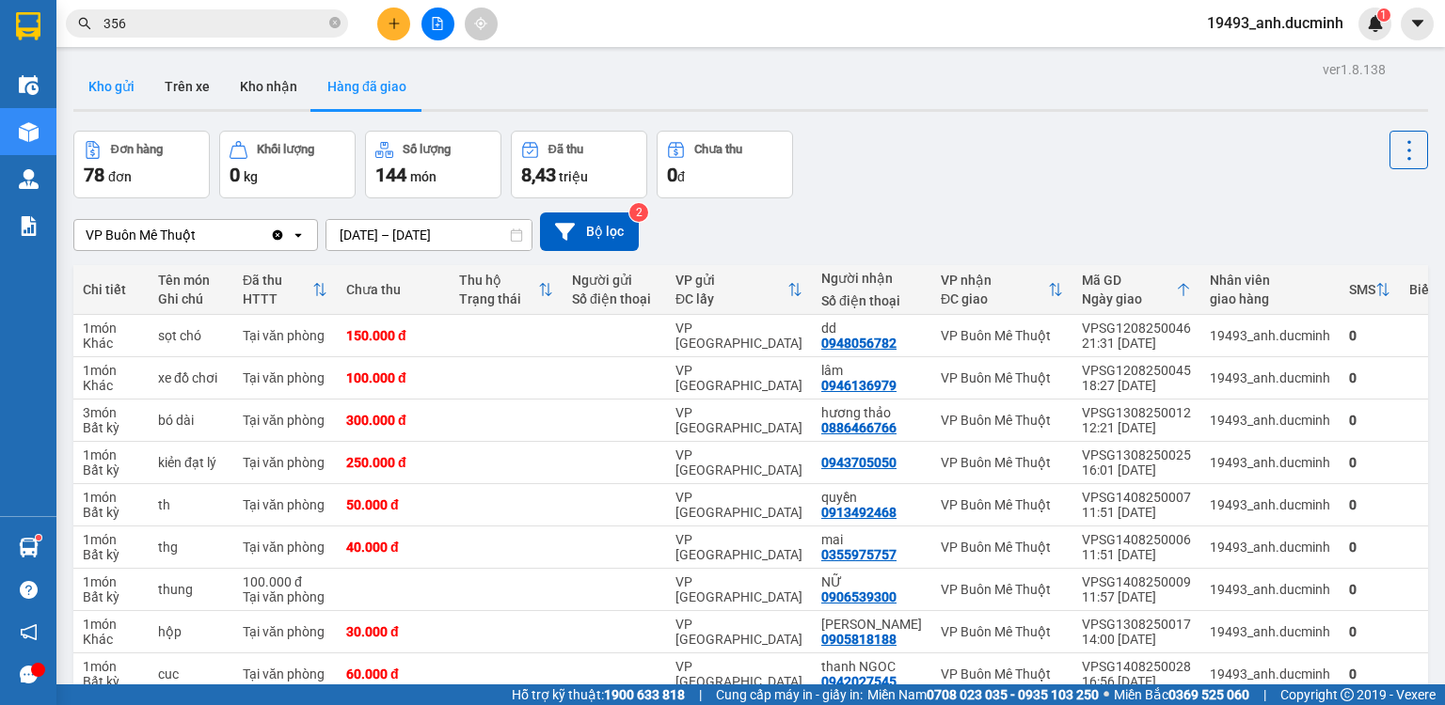
click at [134, 87] on button "Kho gửi" at bounding box center [111, 86] width 76 height 45
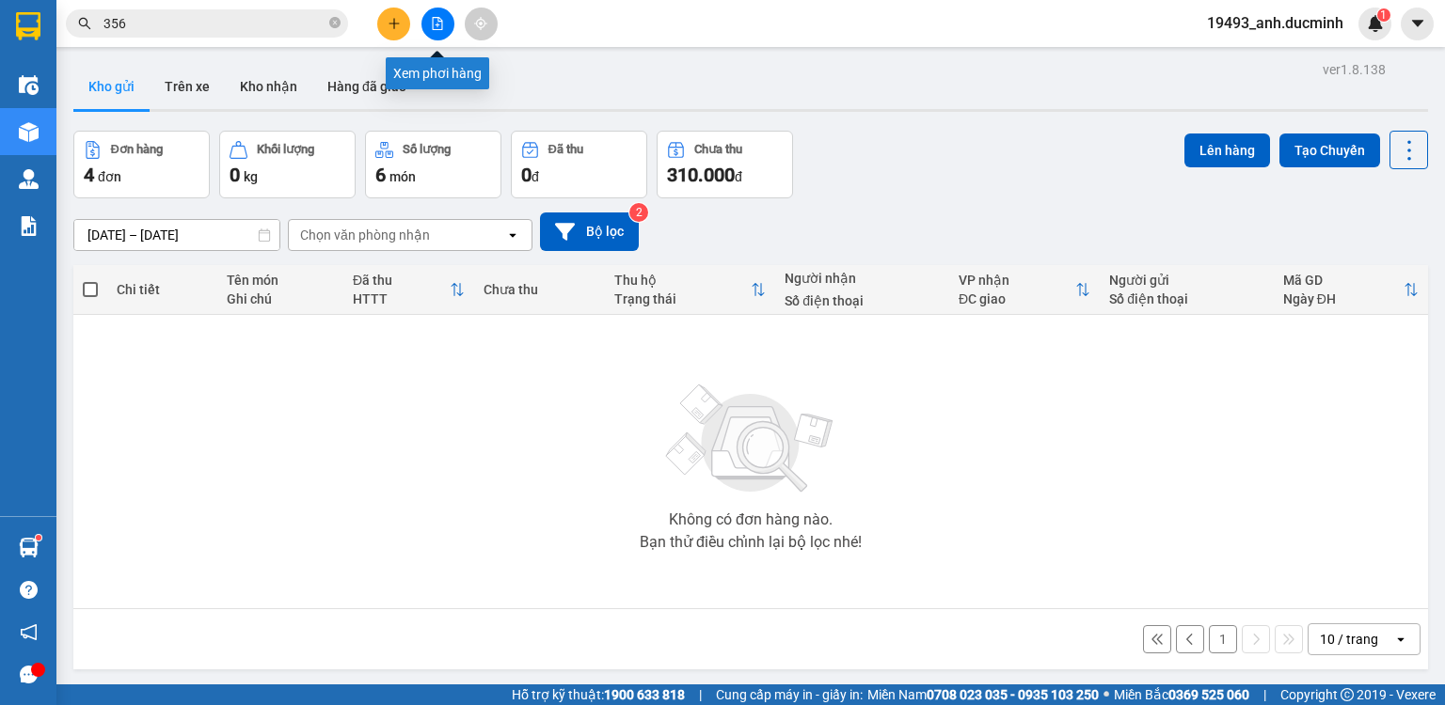
click at [437, 24] on icon "file-add" at bounding box center [437, 23] width 13 height 13
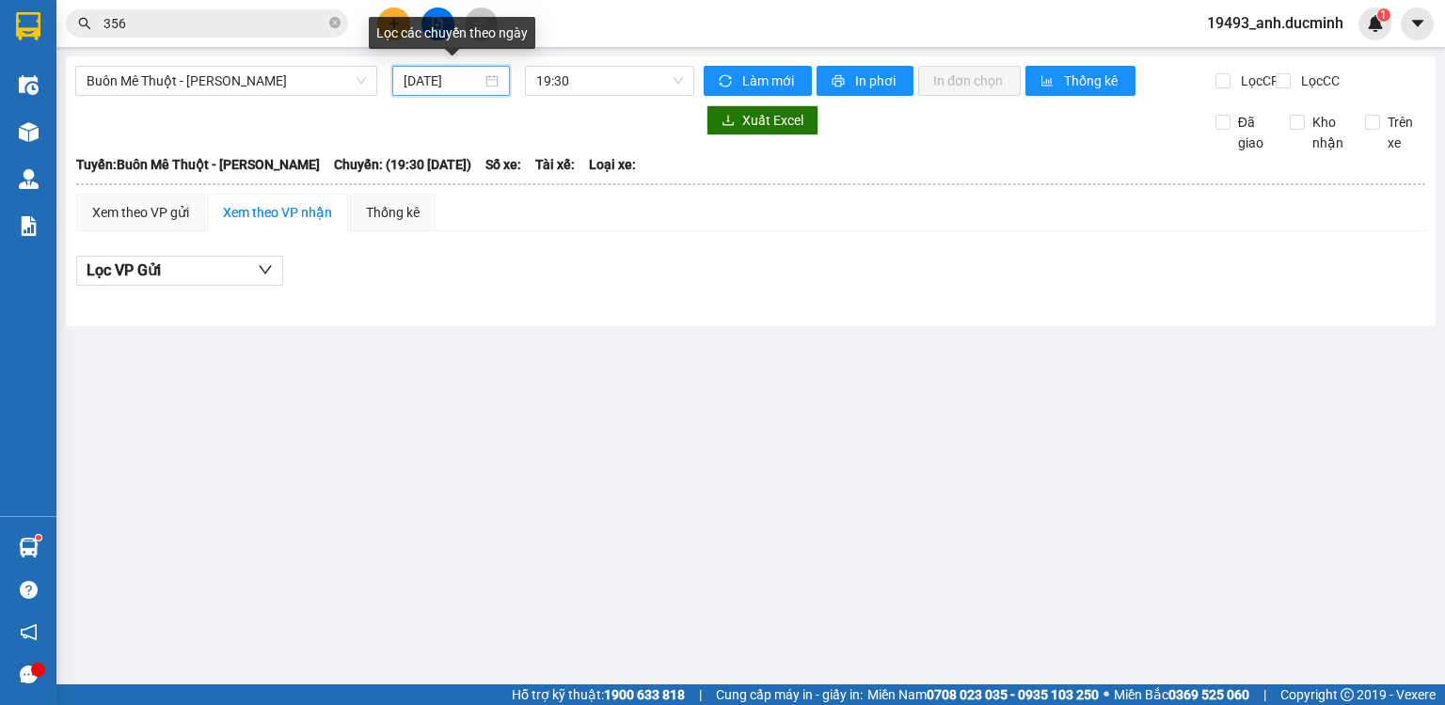
click at [410, 82] on input "[DATE]" at bounding box center [442, 81] width 77 height 21
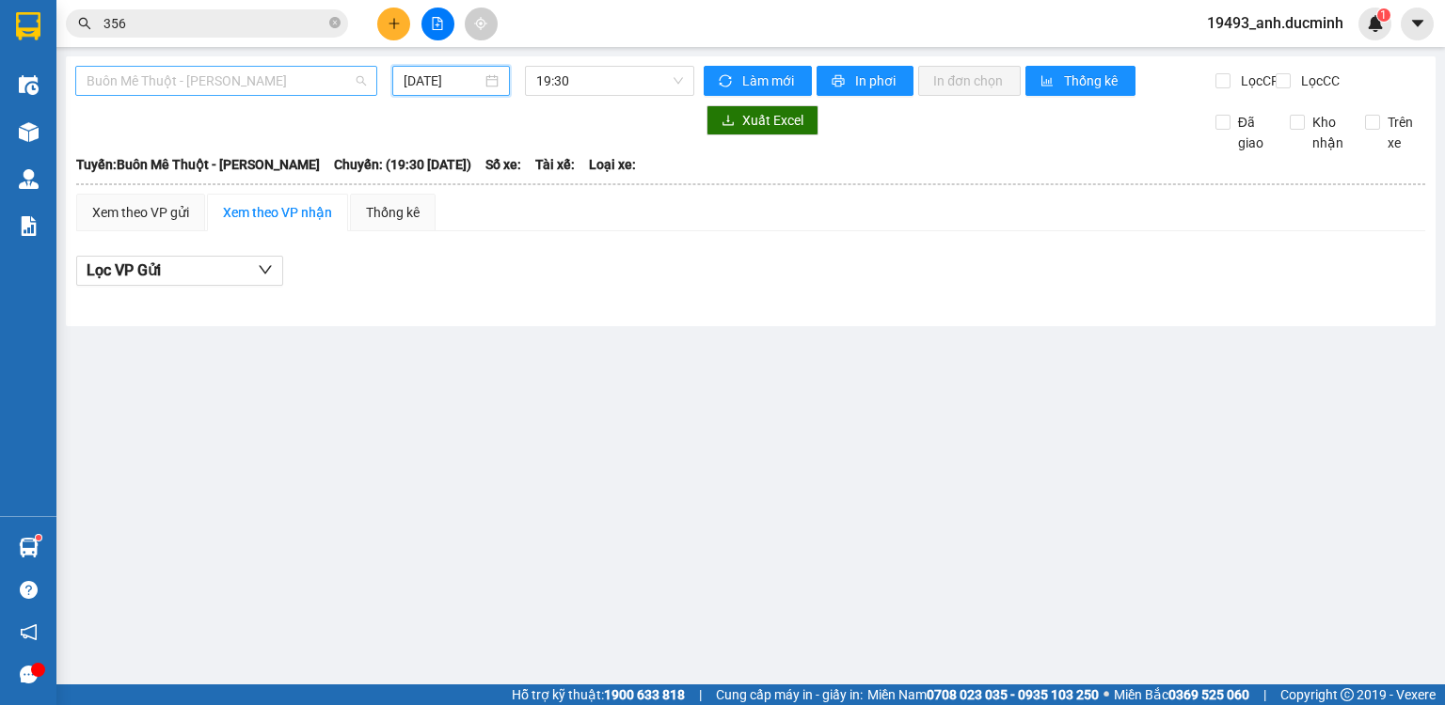
click at [256, 79] on span "Buôn Mê Thuột - [PERSON_NAME]" at bounding box center [226, 81] width 279 height 28
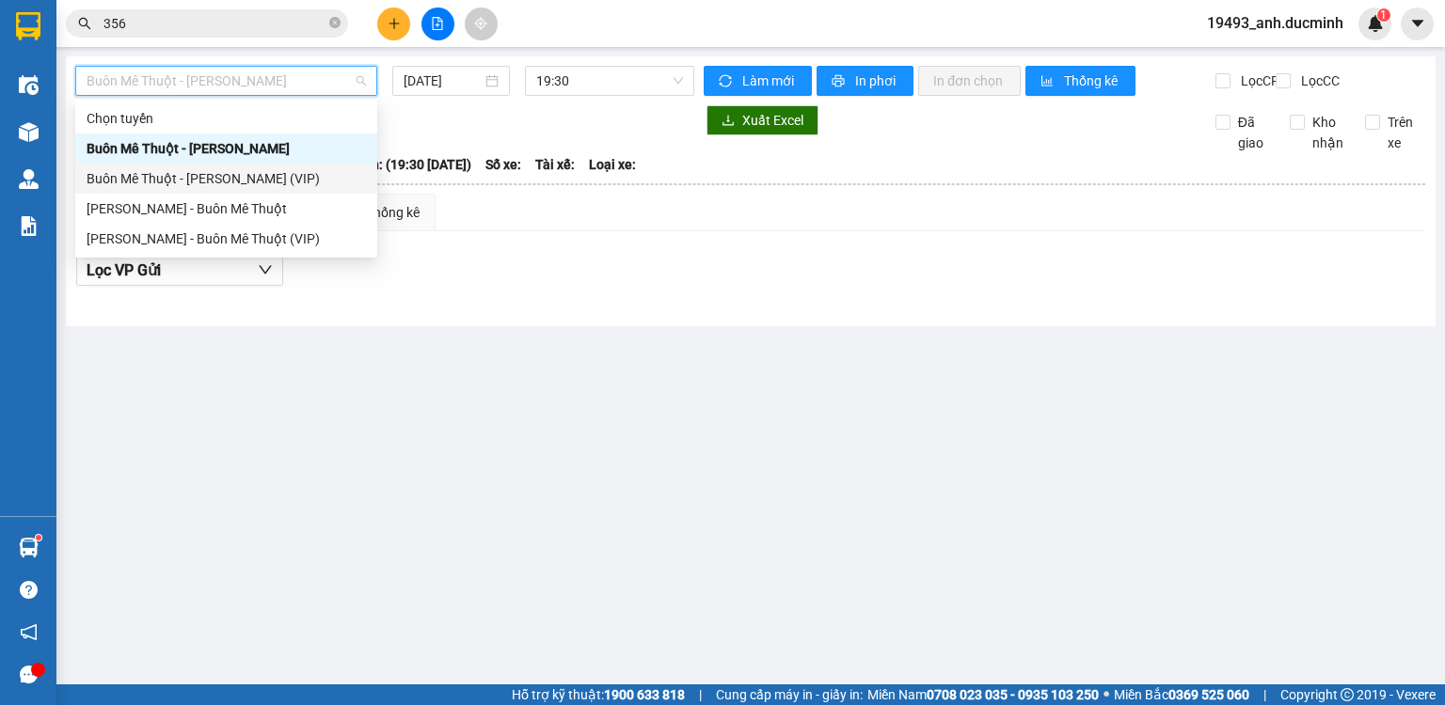
click at [226, 180] on div "Buôn Mê Thuột - [PERSON_NAME] (VIP)" at bounding box center [226, 178] width 279 height 21
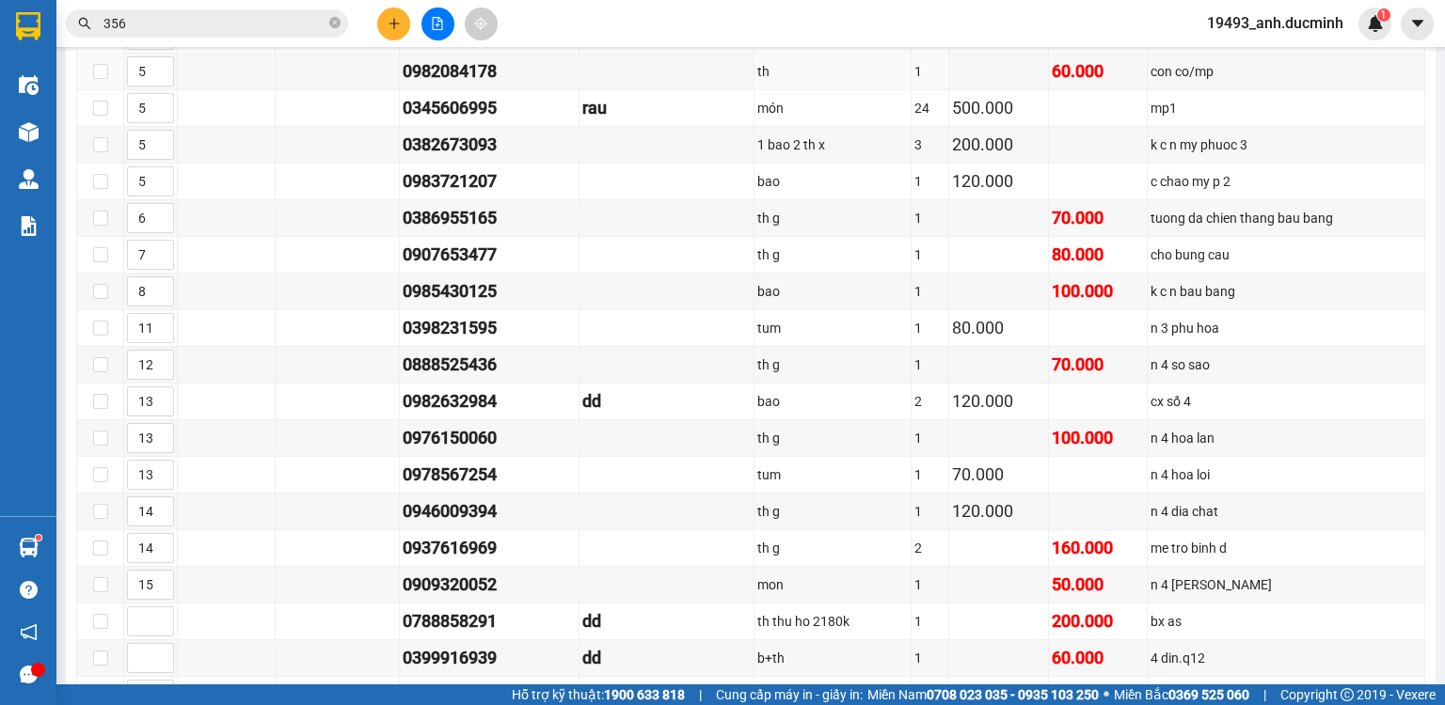
scroll to position [828, 0]
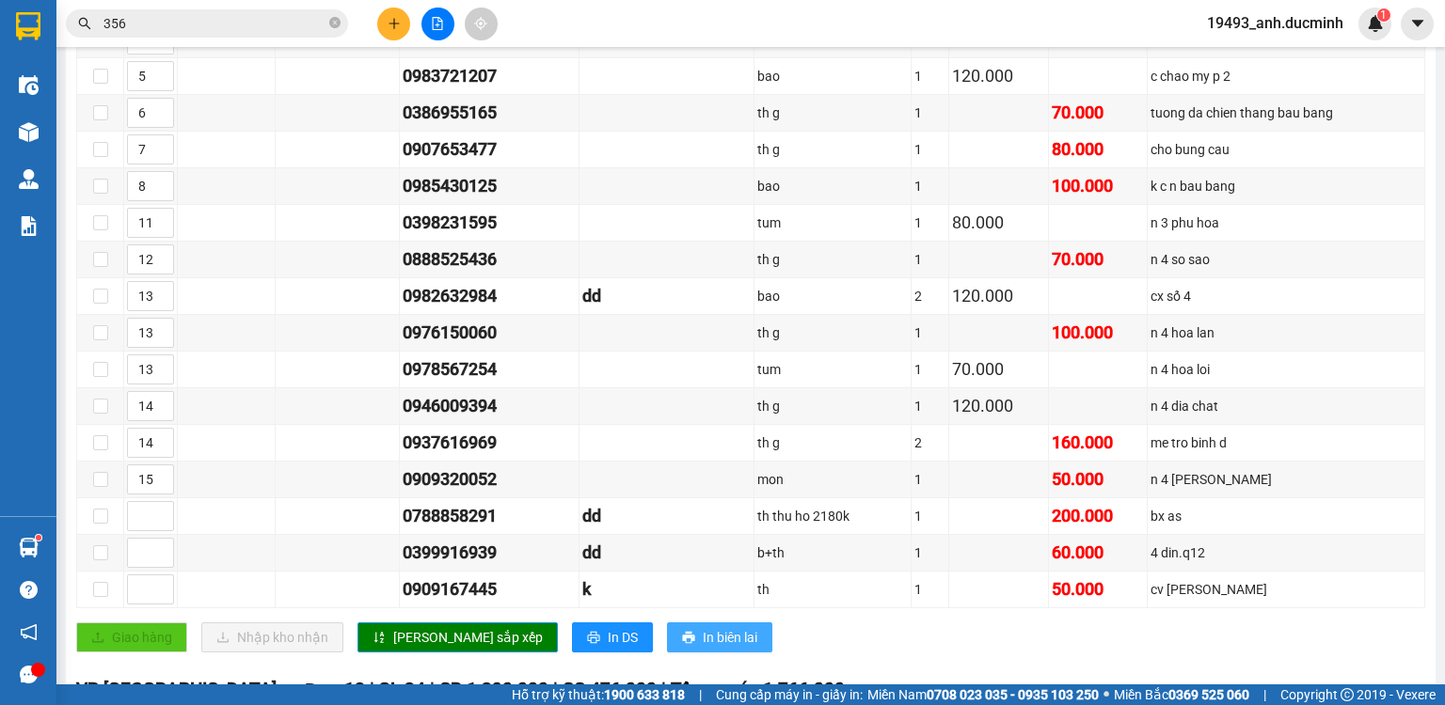
click at [667, 643] on button "In biên lai" at bounding box center [719, 638] width 105 height 30
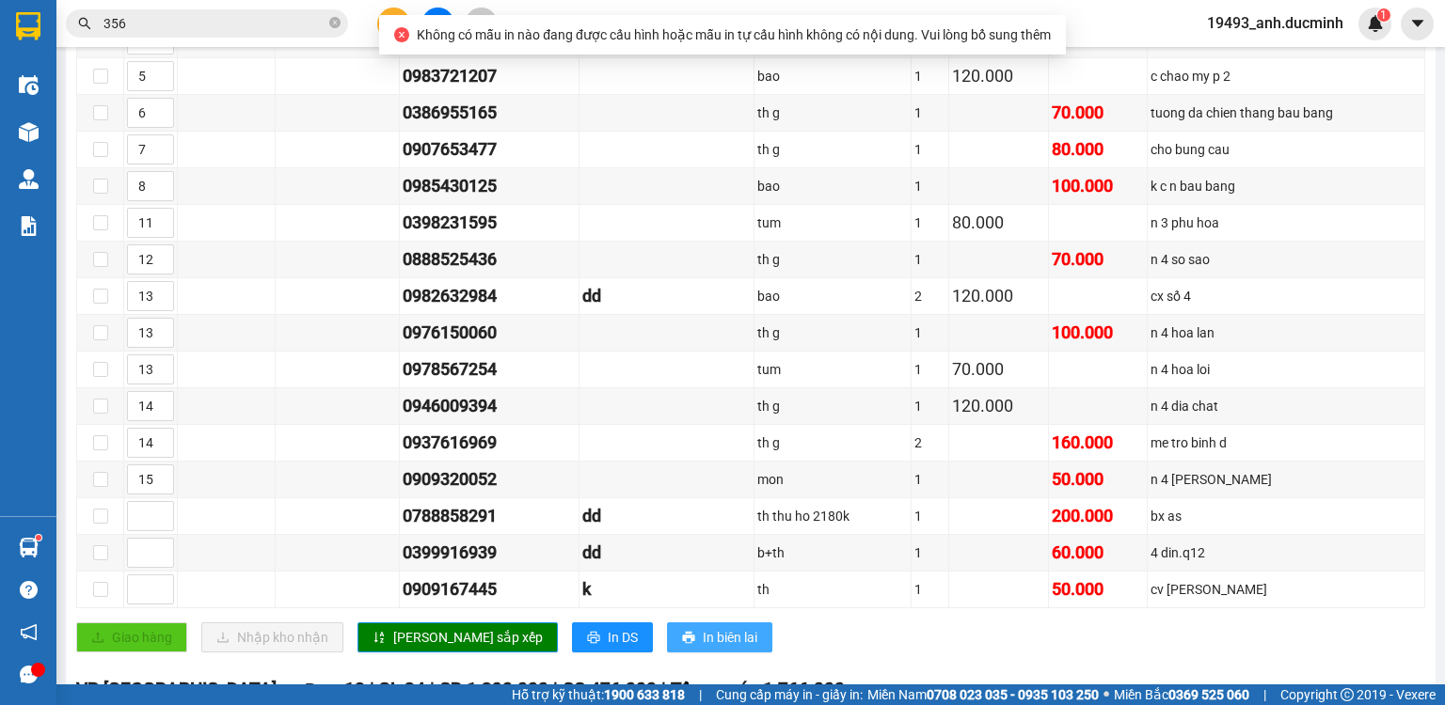
click at [667, 643] on button "In biên lai" at bounding box center [719, 638] width 105 height 30
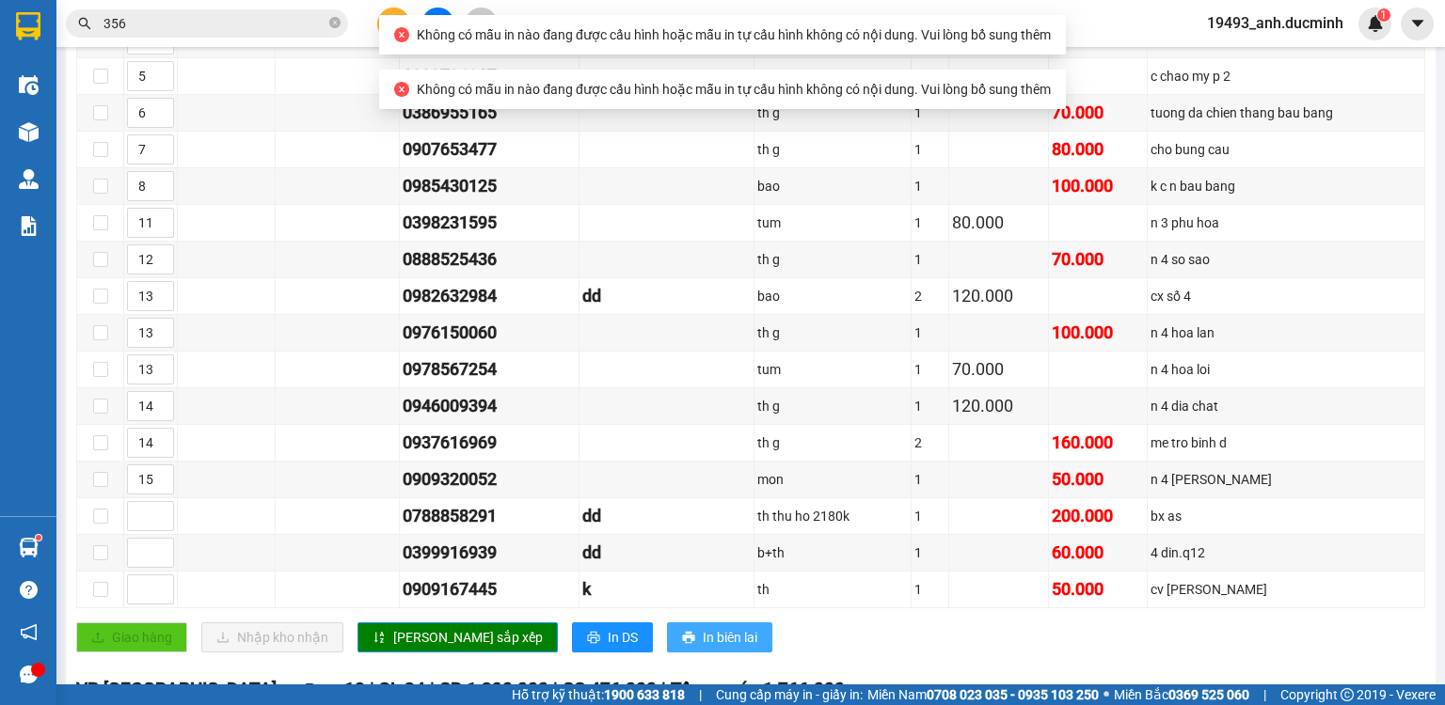
click at [667, 643] on button "In biên lai" at bounding box center [719, 638] width 105 height 30
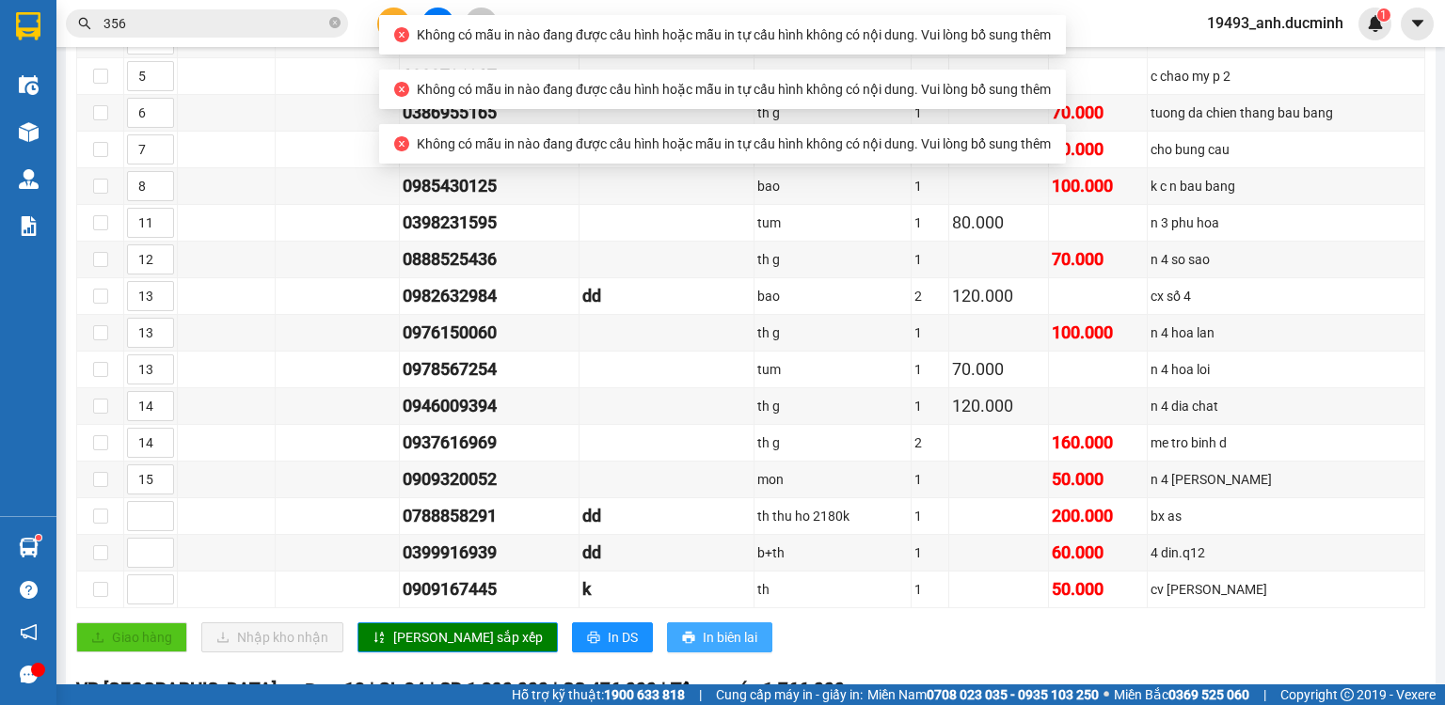
click at [667, 643] on button "In biên lai" at bounding box center [719, 638] width 105 height 30
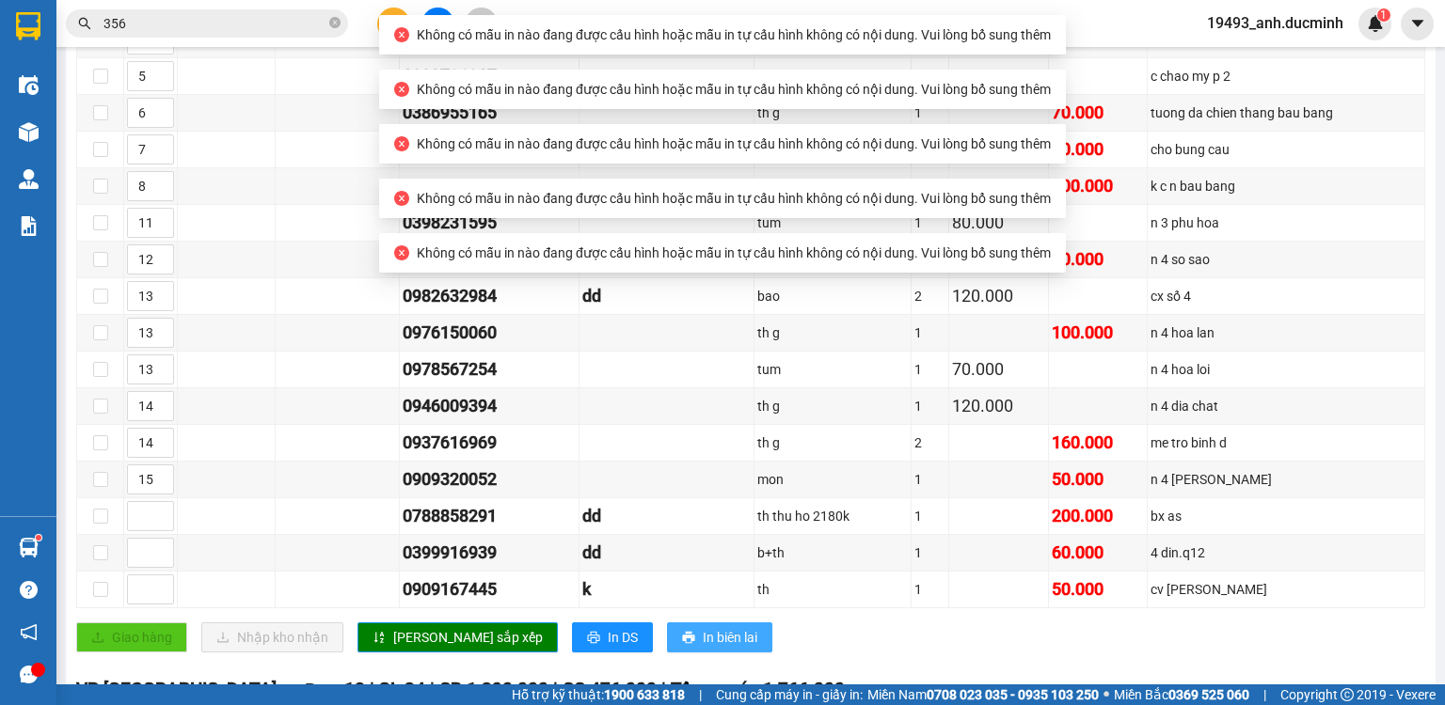
click at [667, 643] on button "In biên lai" at bounding box center [719, 638] width 105 height 30
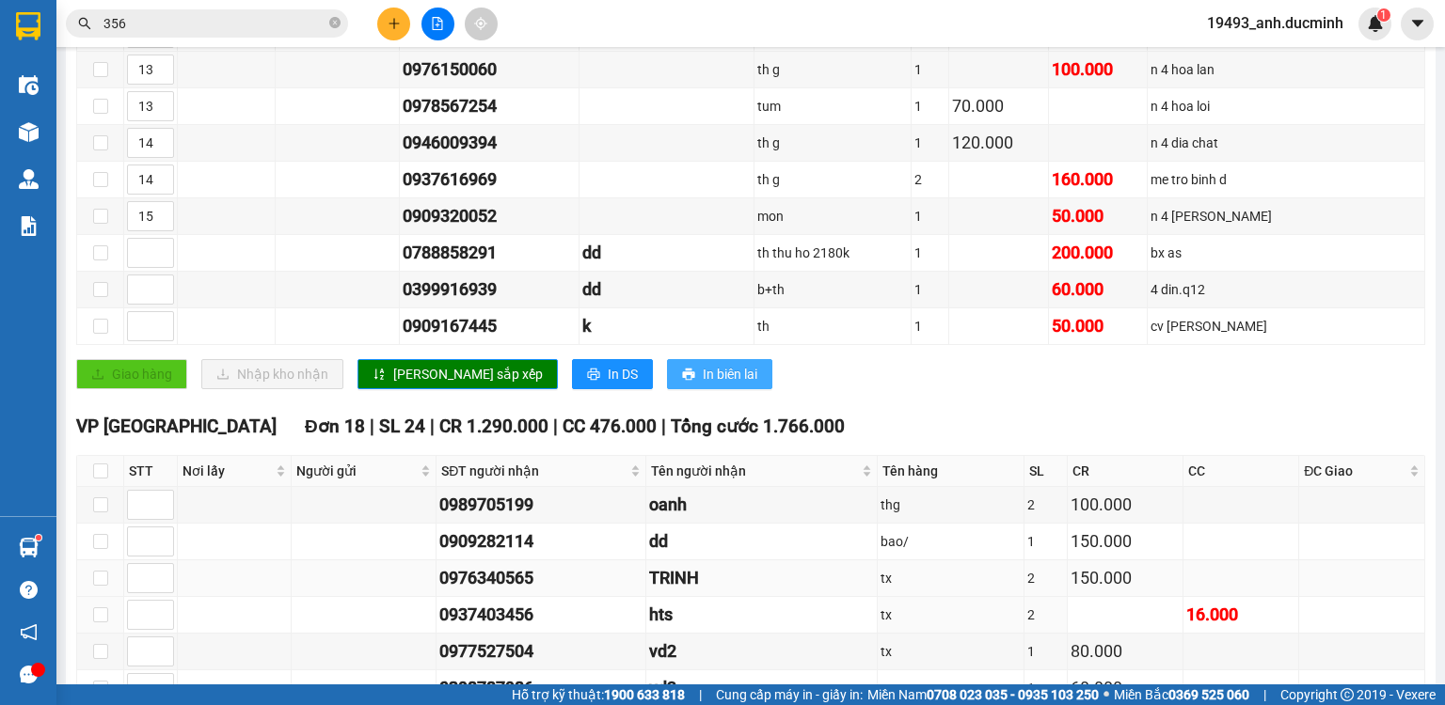
scroll to position [1129, 0]
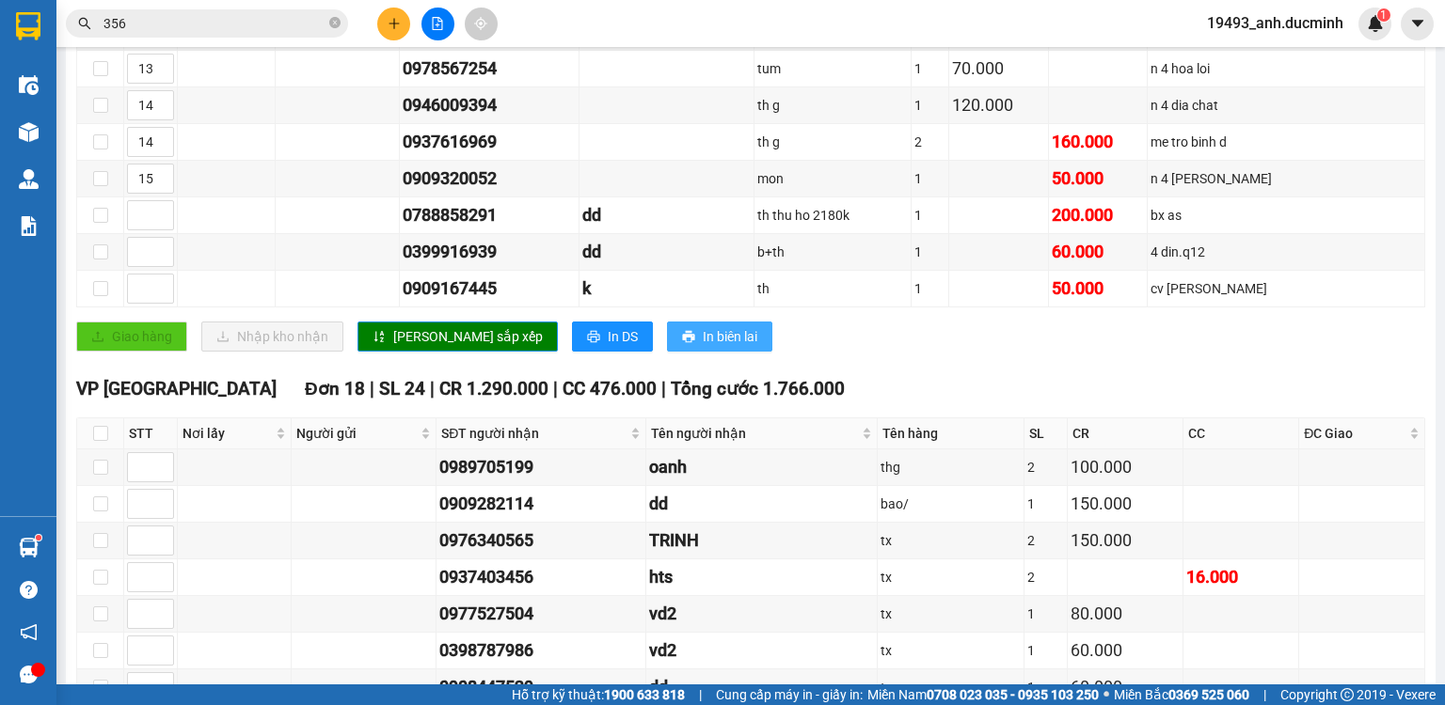
click at [703, 331] on span "In biên lai" at bounding box center [730, 336] width 55 height 21
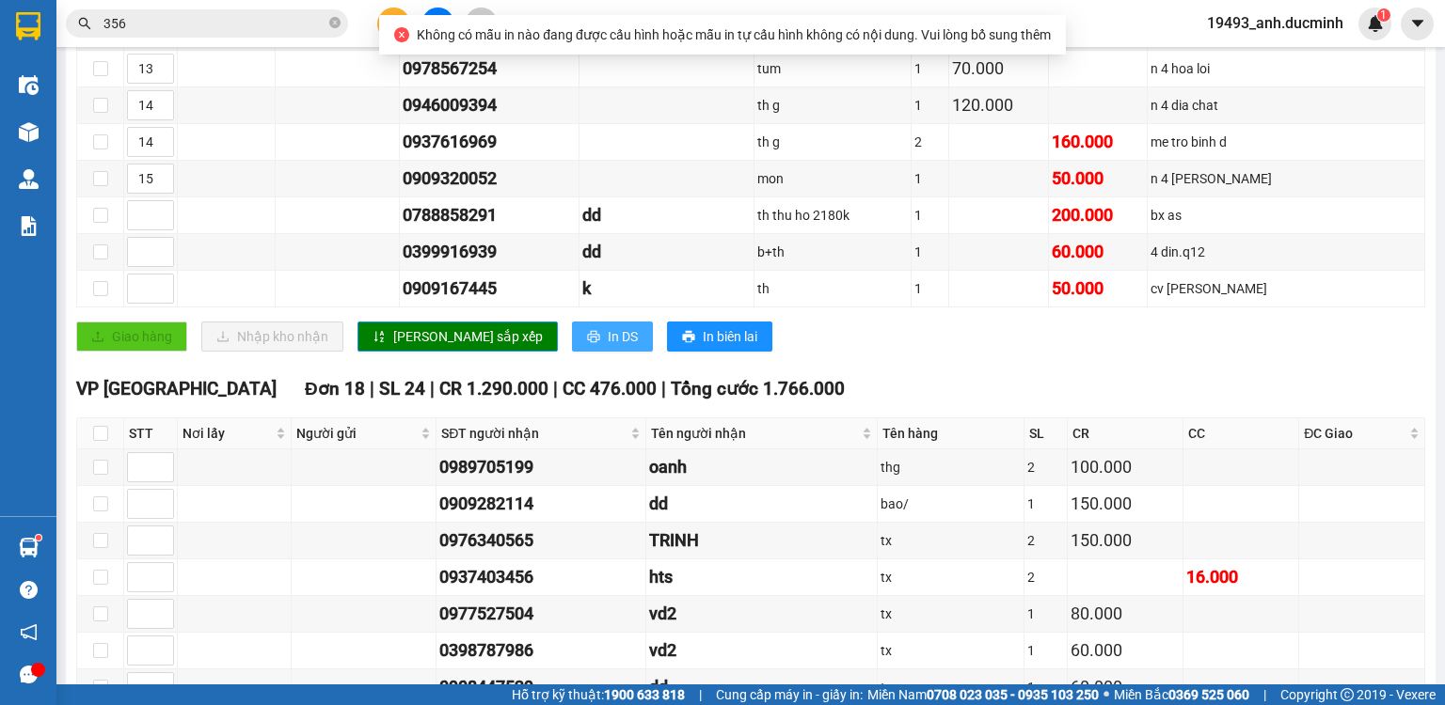
click at [587, 339] on icon "printer" at bounding box center [593, 336] width 13 height 13
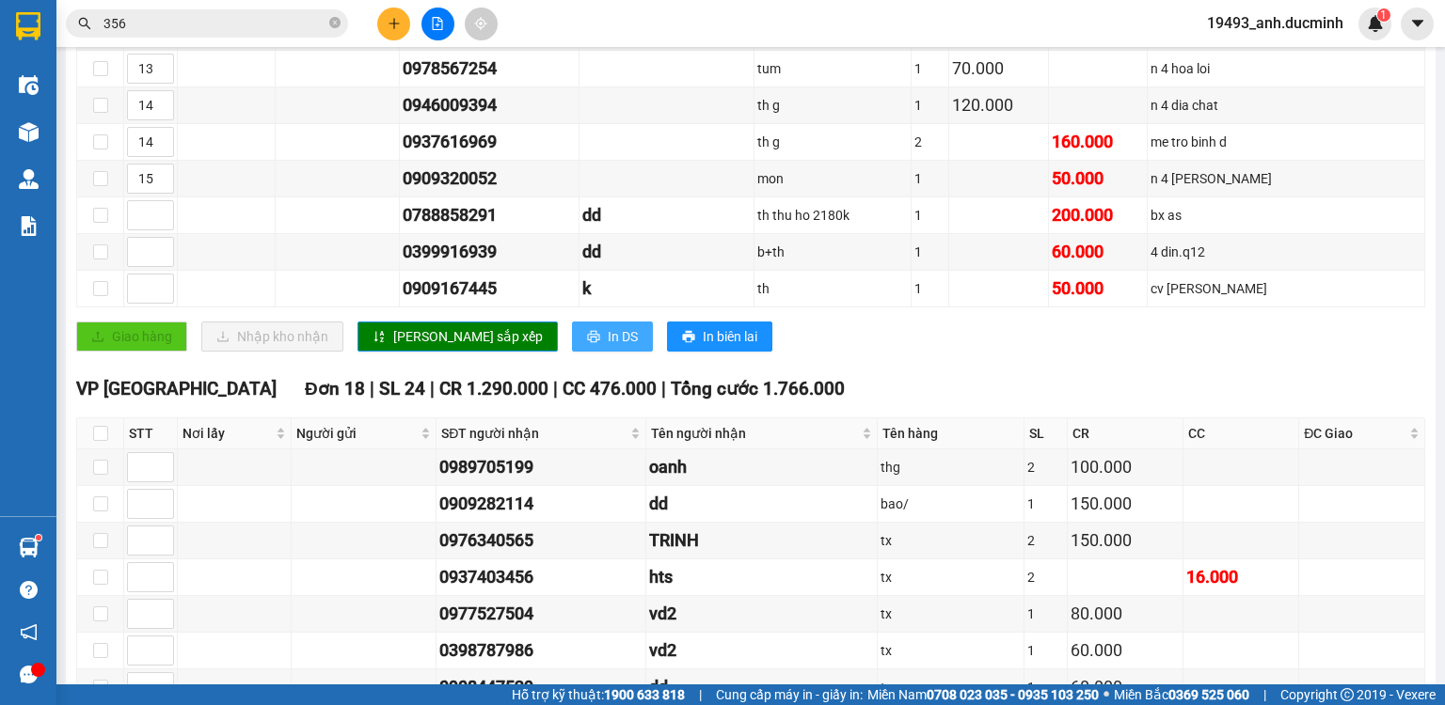
click at [608, 330] on span "In DS" at bounding box center [623, 336] width 30 height 21
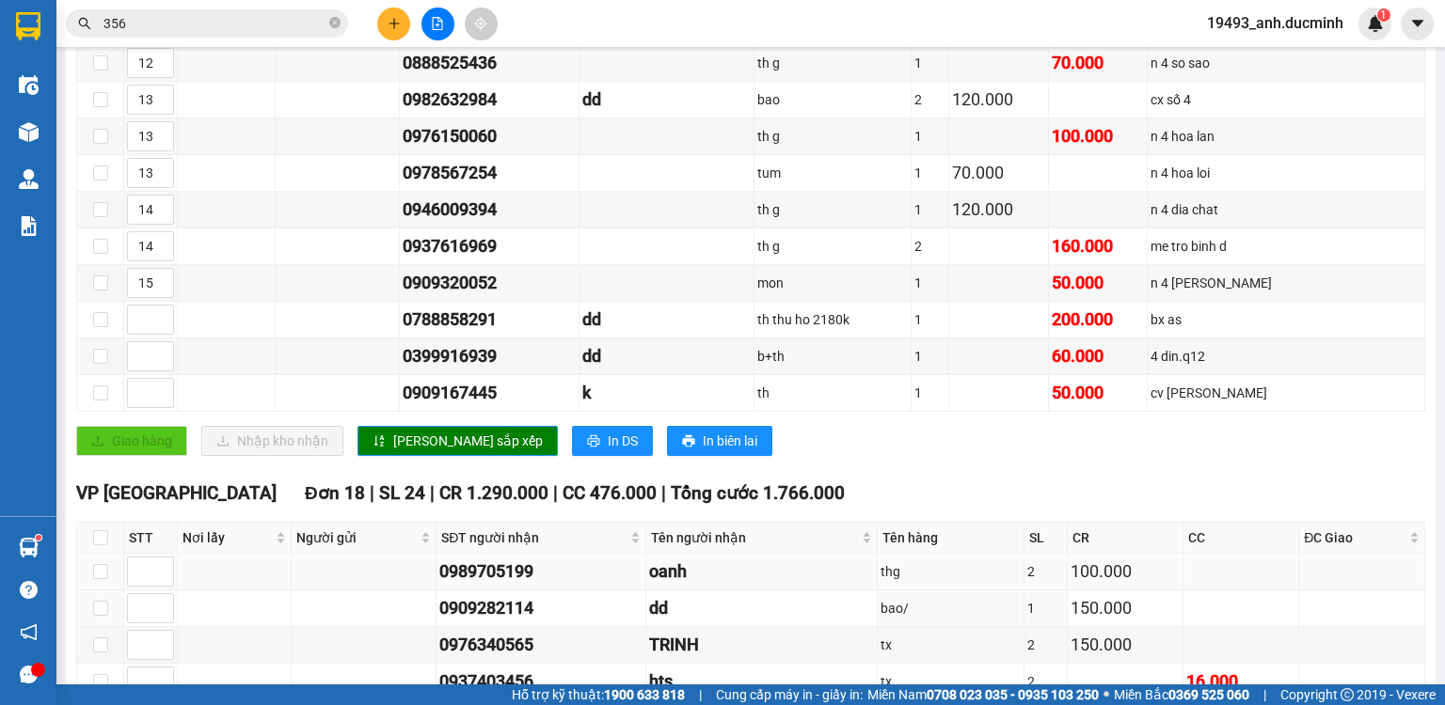
scroll to position [1053, 0]
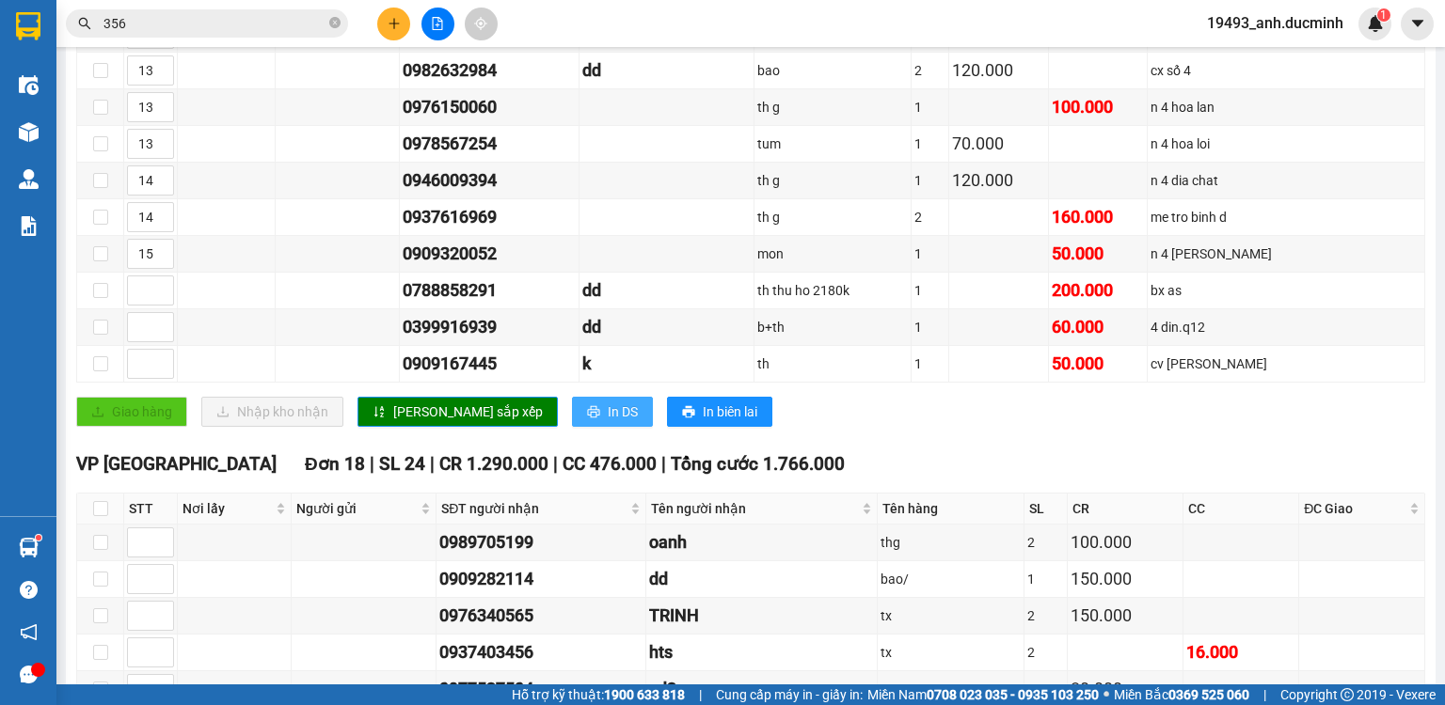
click at [587, 415] on icon "printer" at bounding box center [593, 411] width 13 height 13
click at [572, 423] on button "In DS" at bounding box center [612, 412] width 81 height 30
click at [608, 420] on span "In DS" at bounding box center [623, 412] width 30 height 21
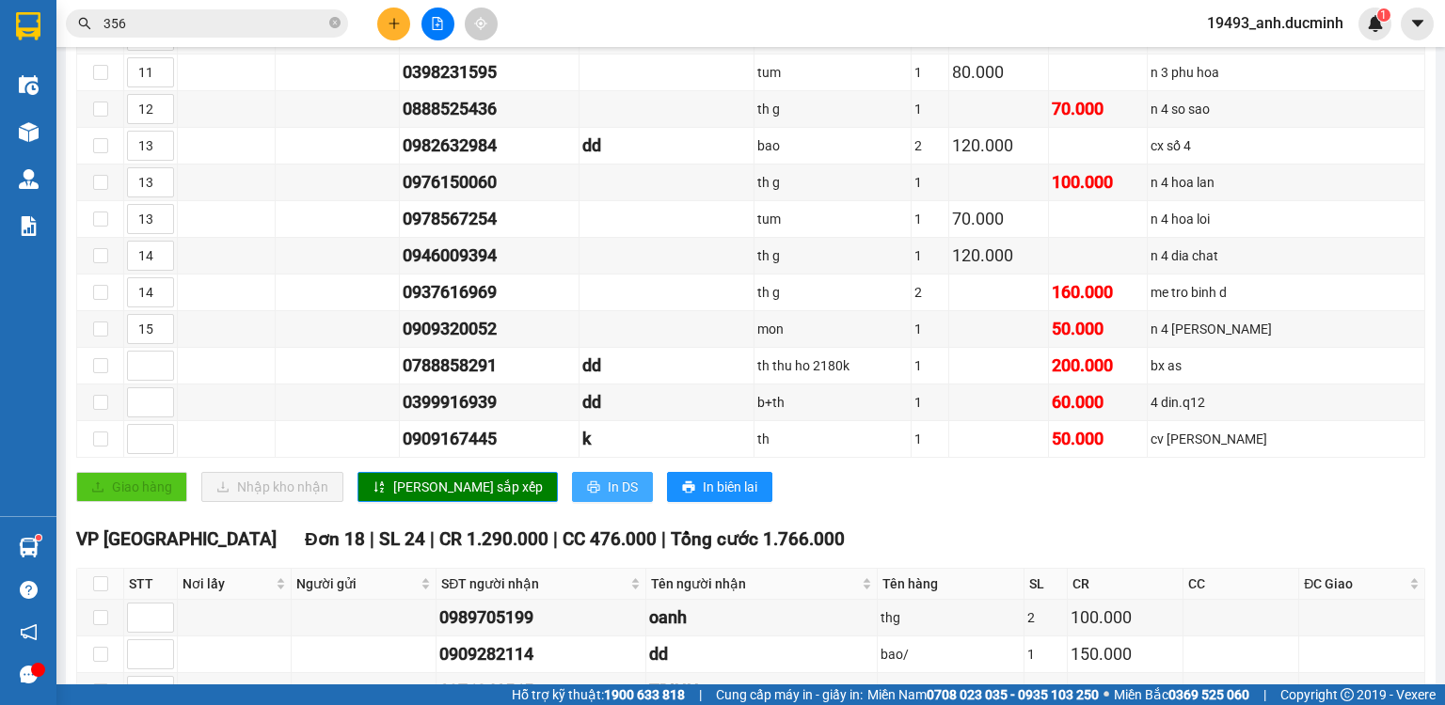
click at [608, 491] on span "In DS" at bounding box center [623, 487] width 30 height 21
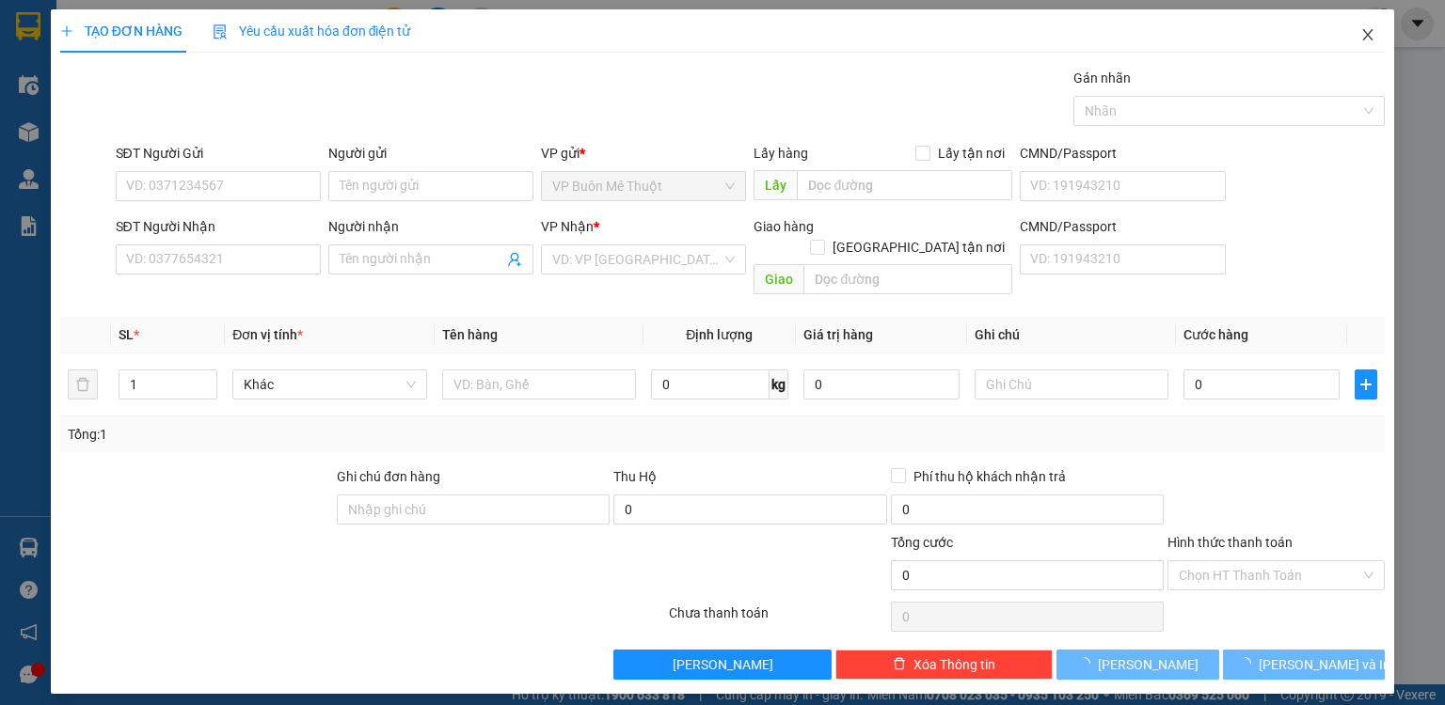
click at [1369, 38] on icon "close" at bounding box center [1367, 34] width 15 height 15
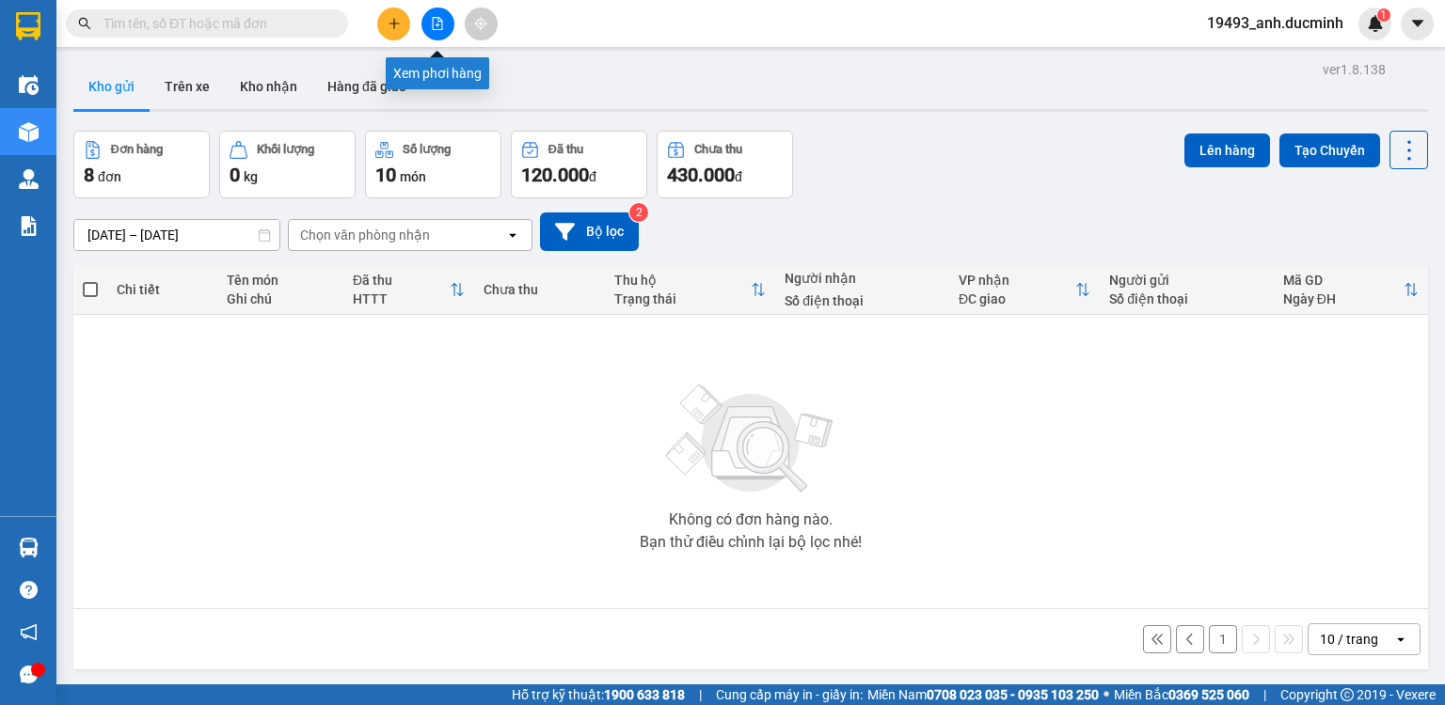
click at [435, 22] on icon "file-add" at bounding box center [437, 23] width 13 height 13
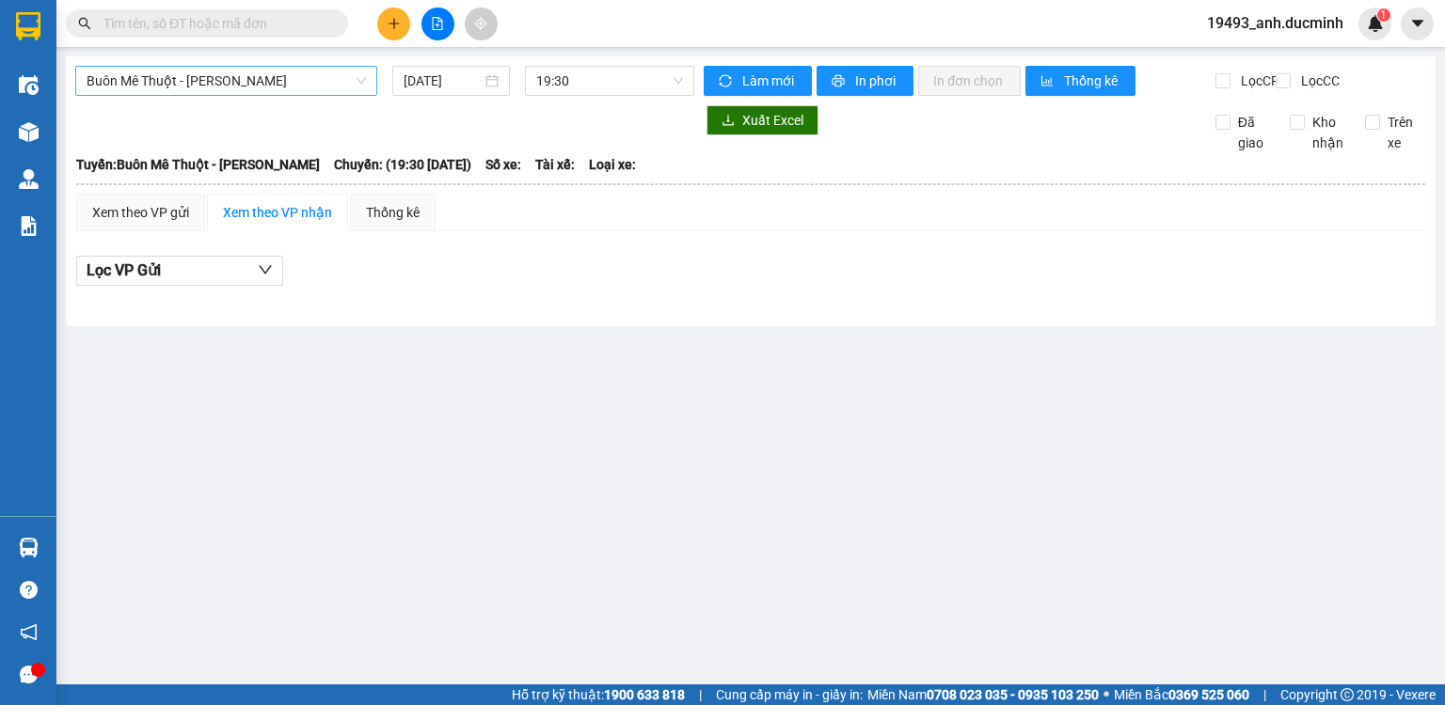
click at [294, 86] on span "Buôn Mê Thuột - [PERSON_NAME]" at bounding box center [226, 81] width 279 height 28
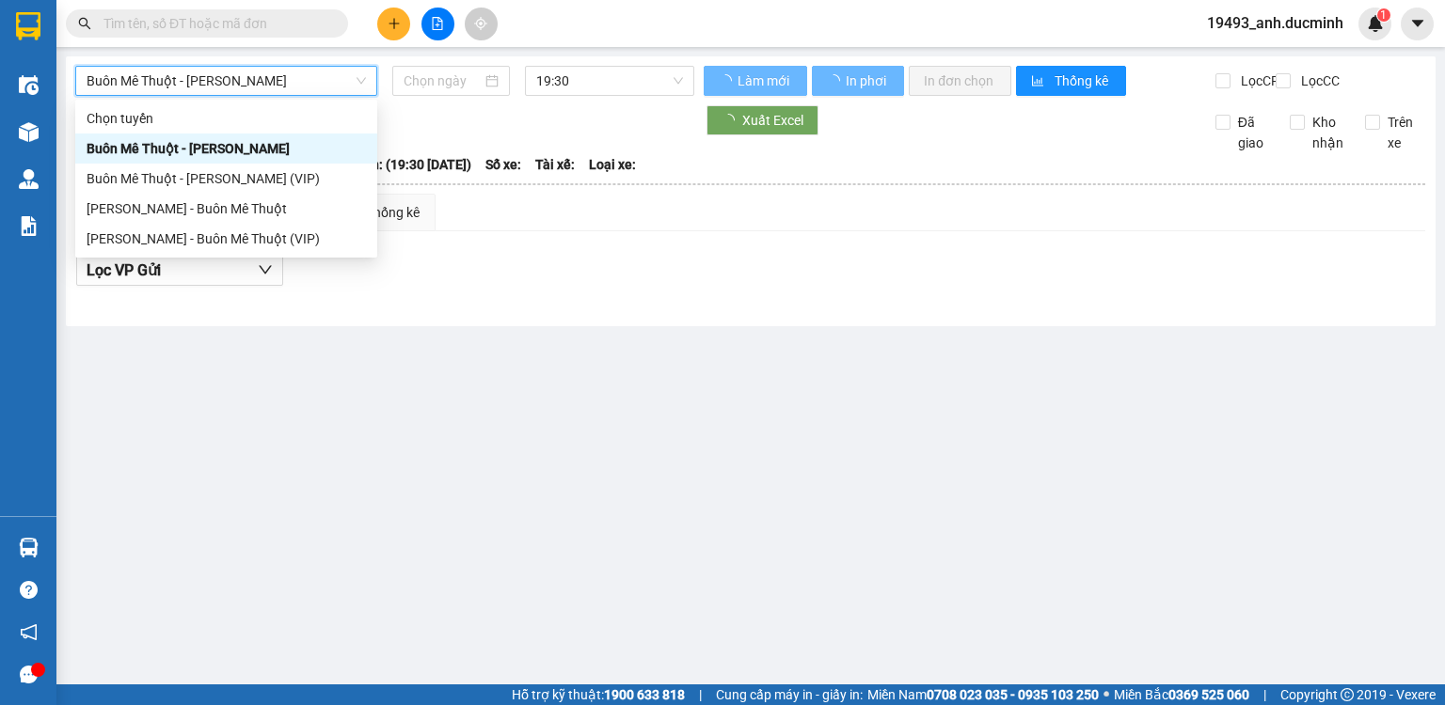
type input "[DATE]"
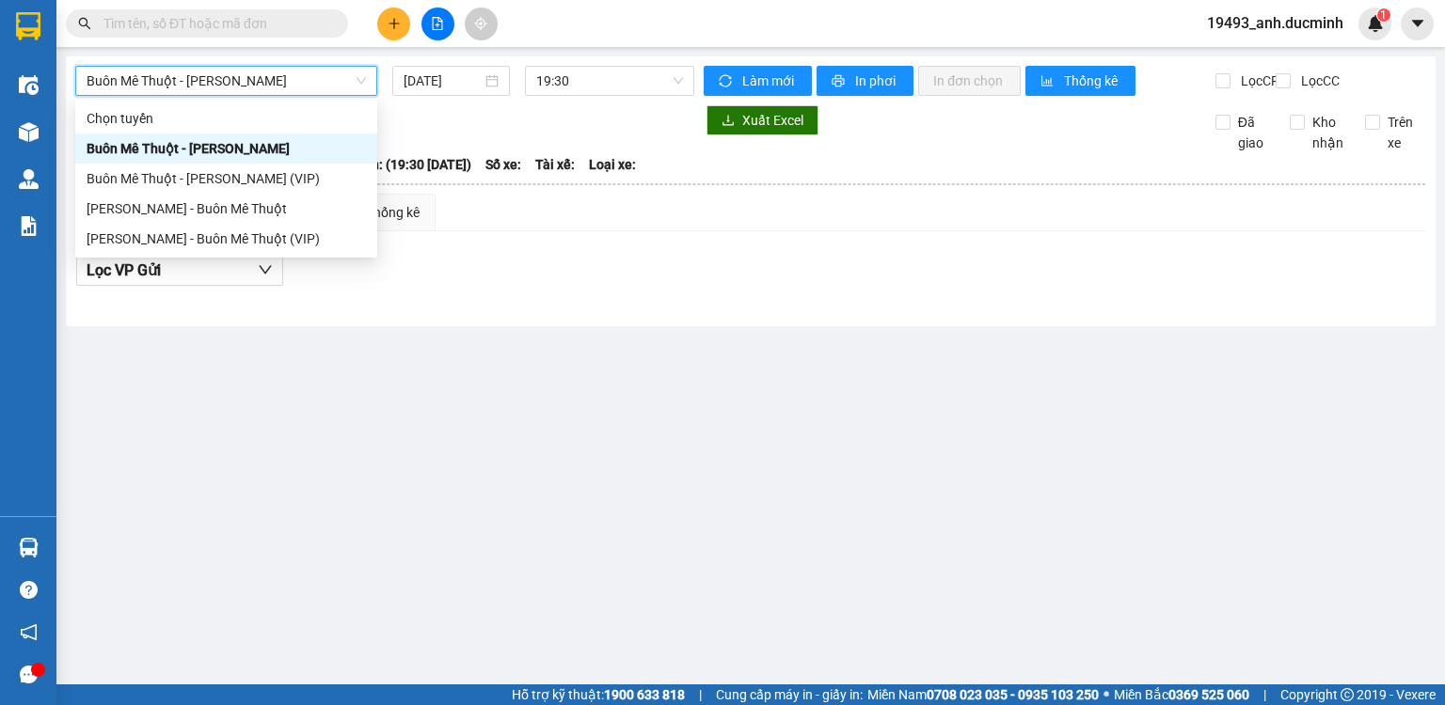
click at [290, 82] on span "Buôn Mê Thuột - [PERSON_NAME]" at bounding box center [226, 81] width 279 height 28
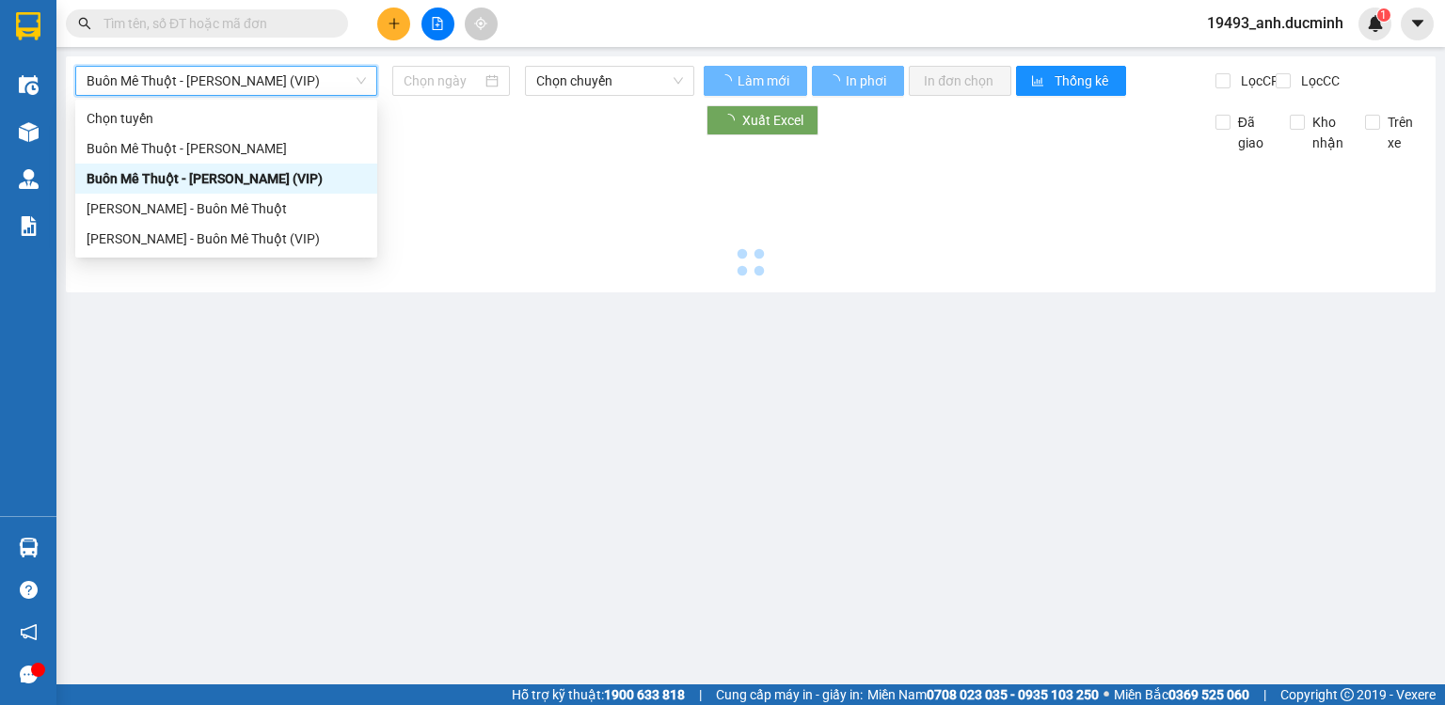
type input "[DATE]"
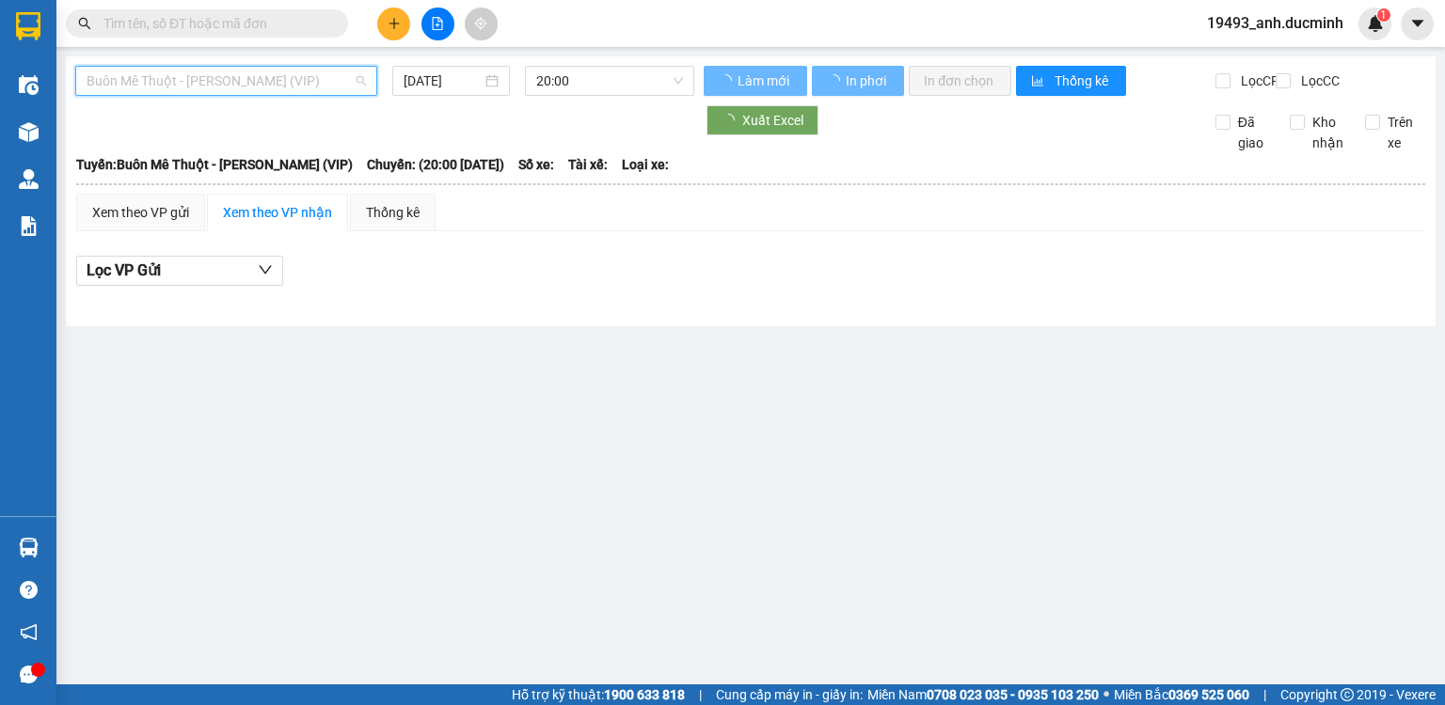
click at [263, 177] on div "Buôn Mê Thuột - [PERSON_NAME] (VIP)" at bounding box center [226, 178] width 279 height 21
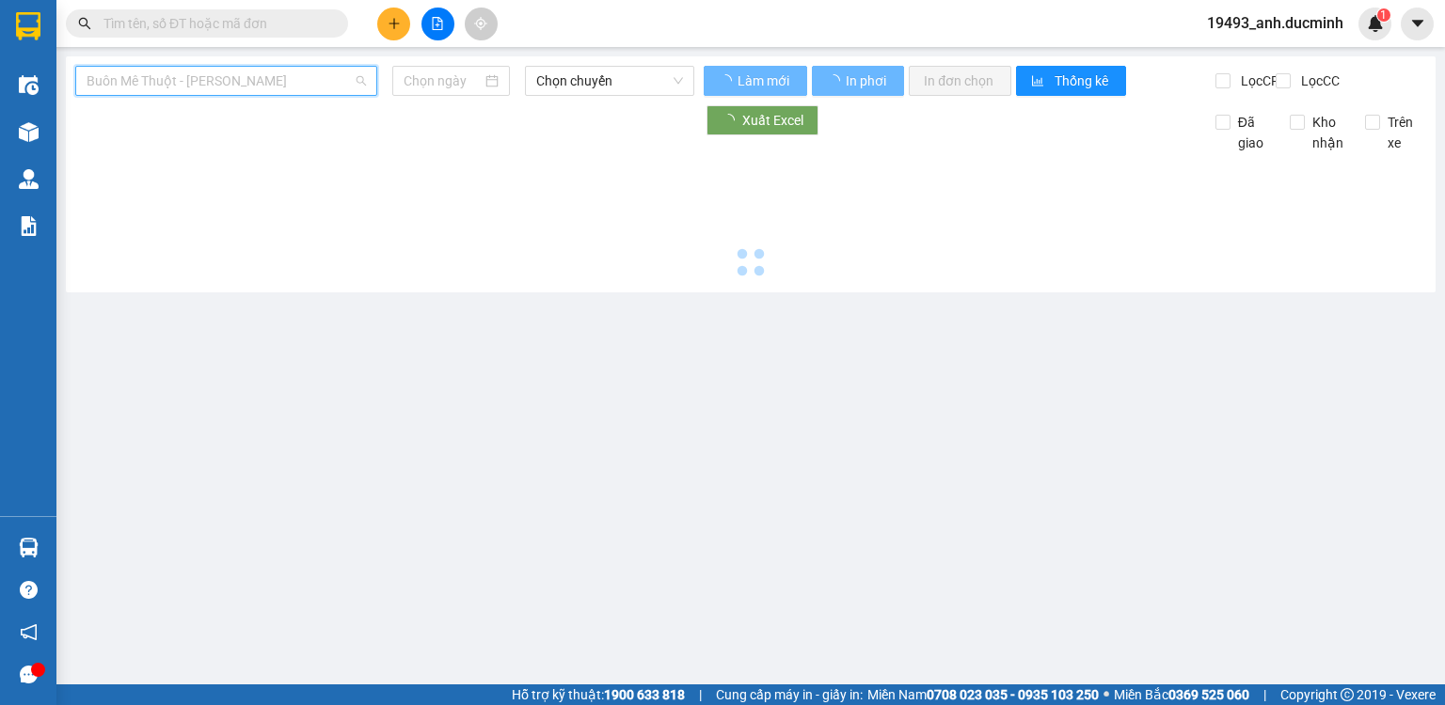
click at [267, 87] on span "Buôn Mê Thuột - [PERSON_NAME]" at bounding box center [226, 81] width 279 height 28
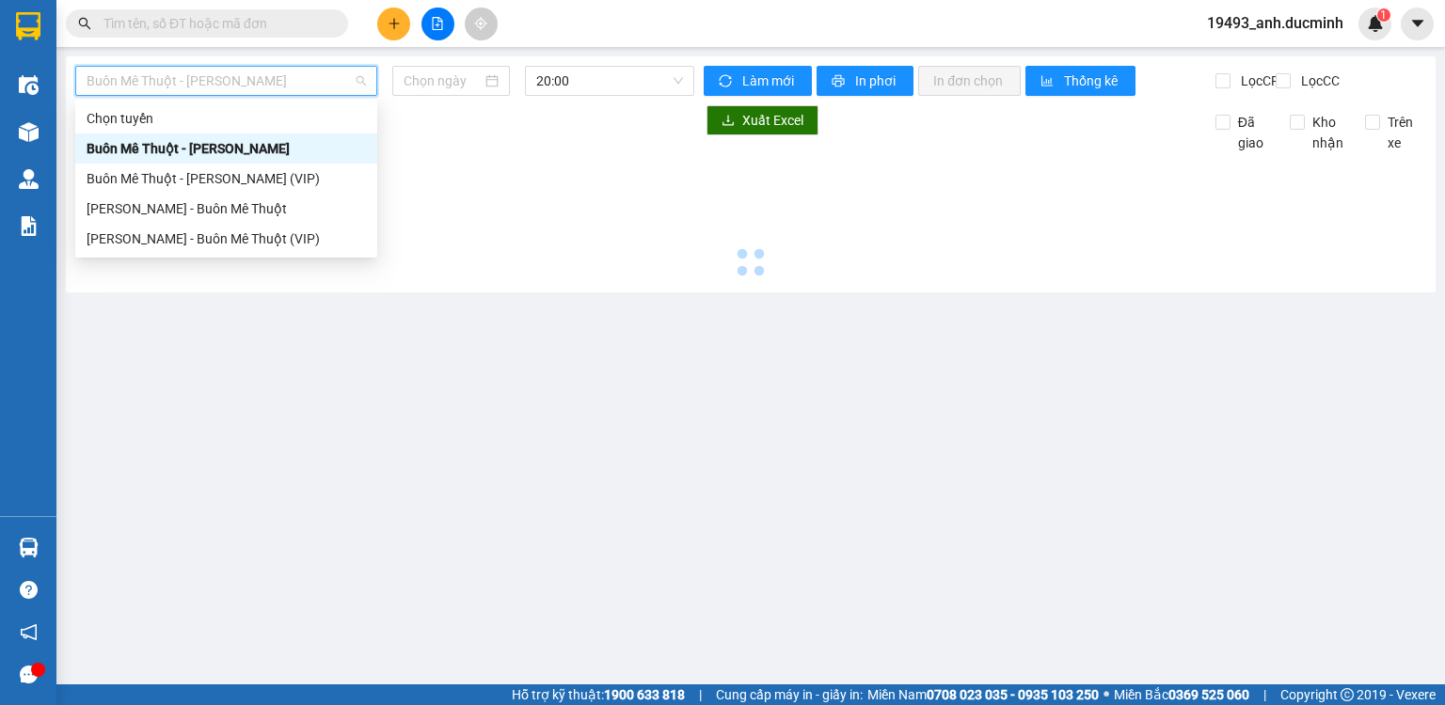
type input "[DATE]"
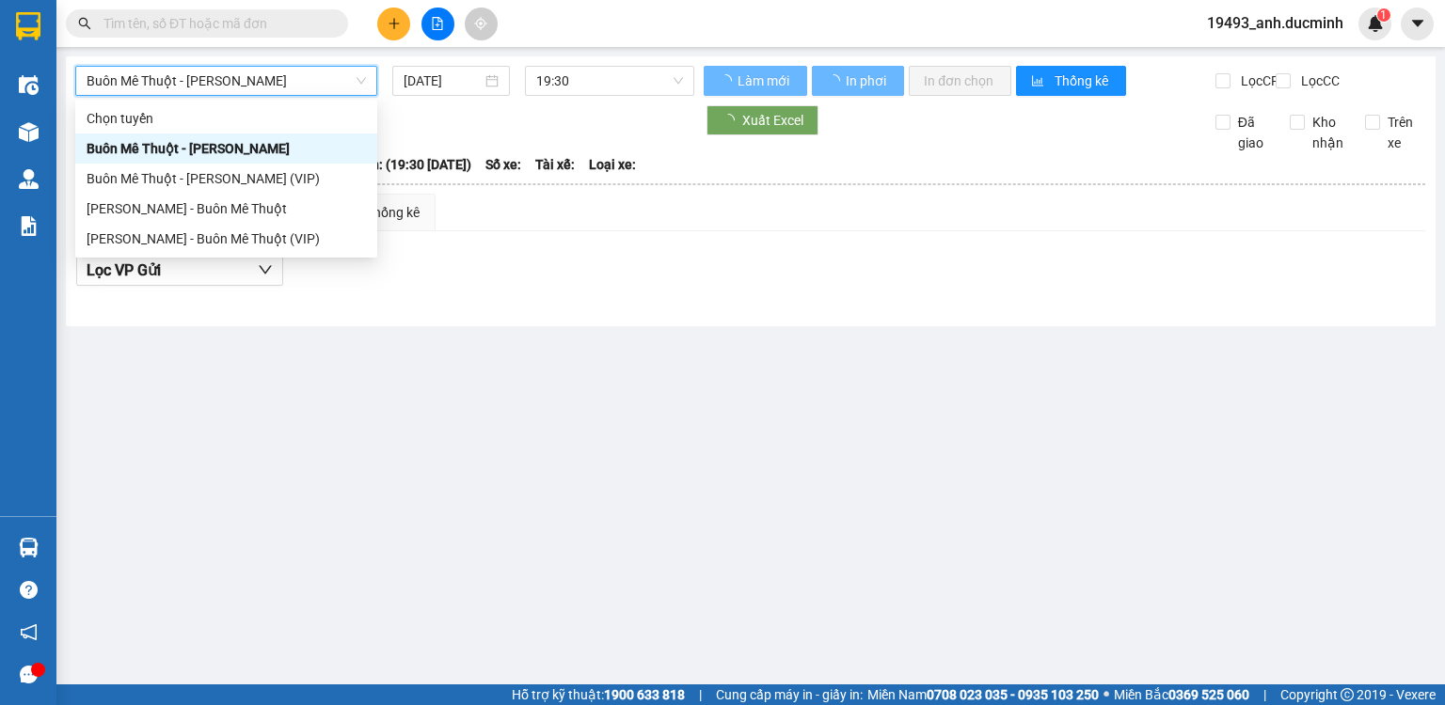
click at [231, 172] on b "Tuyến: Buôn Mê Thuột - [PERSON_NAME]" at bounding box center [198, 164] width 244 height 15
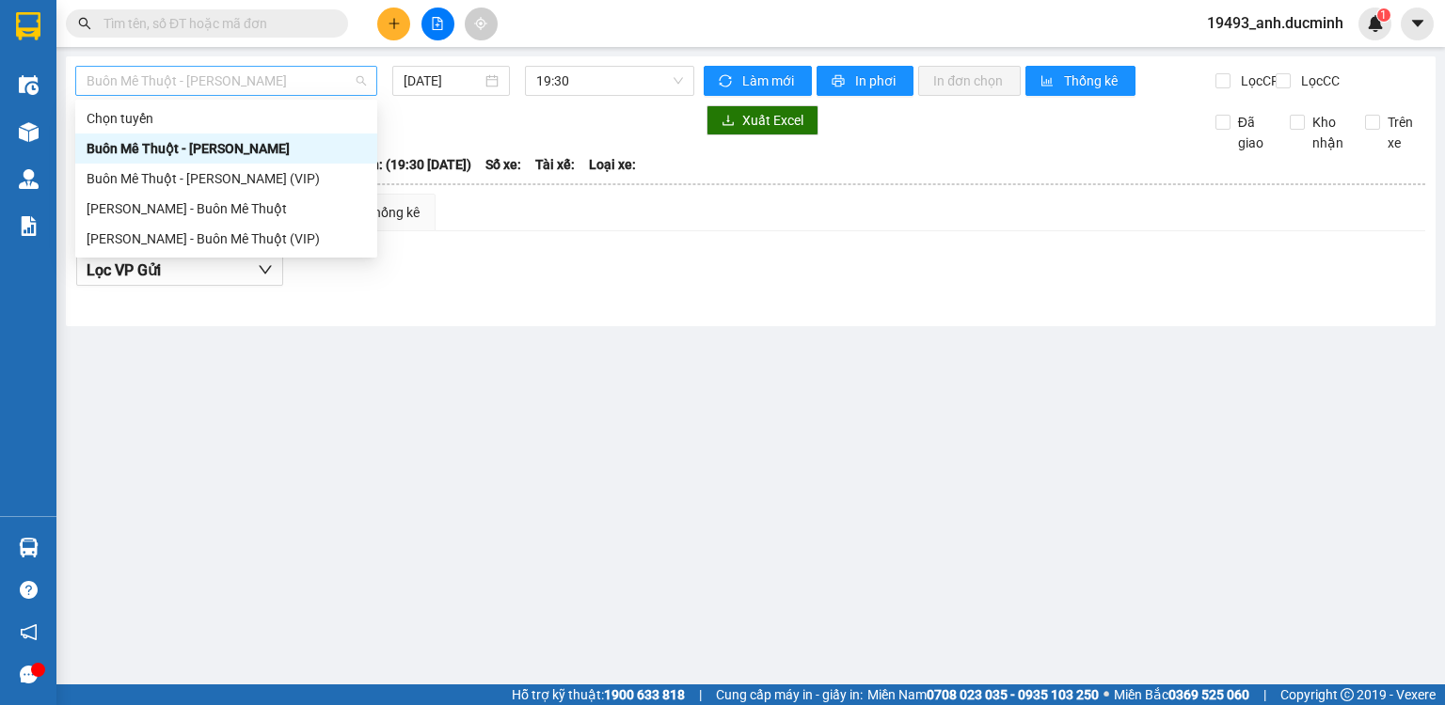
click at [309, 87] on span "Buôn Mê Thuột - [PERSON_NAME]" at bounding box center [226, 81] width 279 height 28
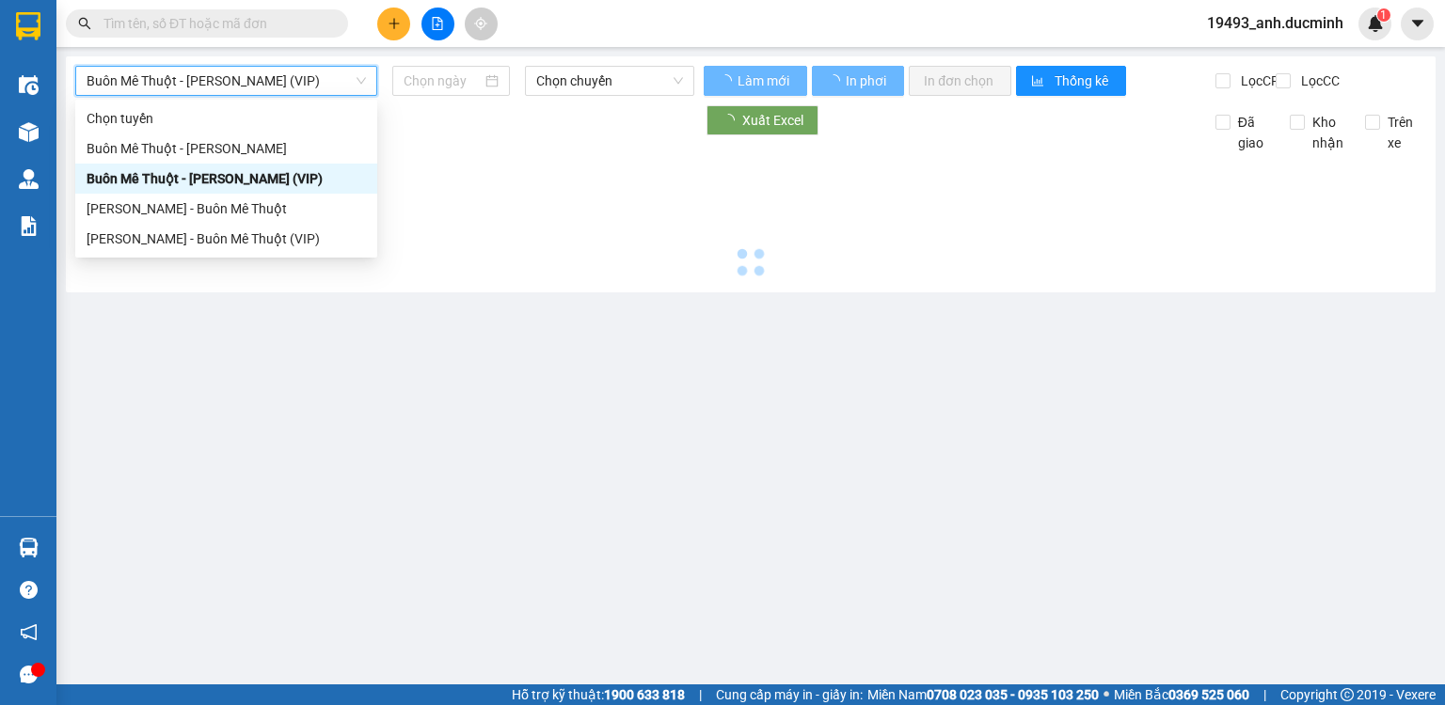
type input "[DATE]"
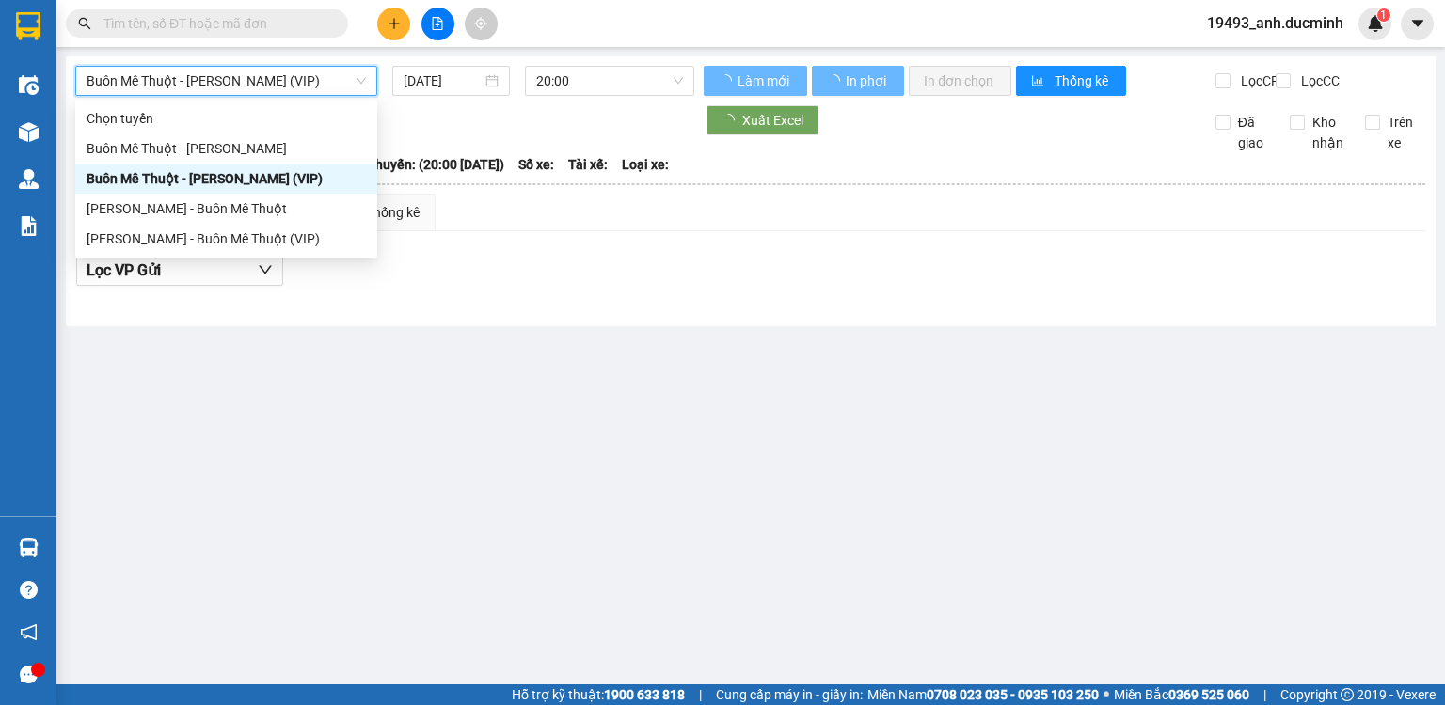
click at [268, 172] on b "Tuyến: Buôn Mê Thuột - [PERSON_NAME] (VIP)" at bounding box center [214, 164] width 277 height 15
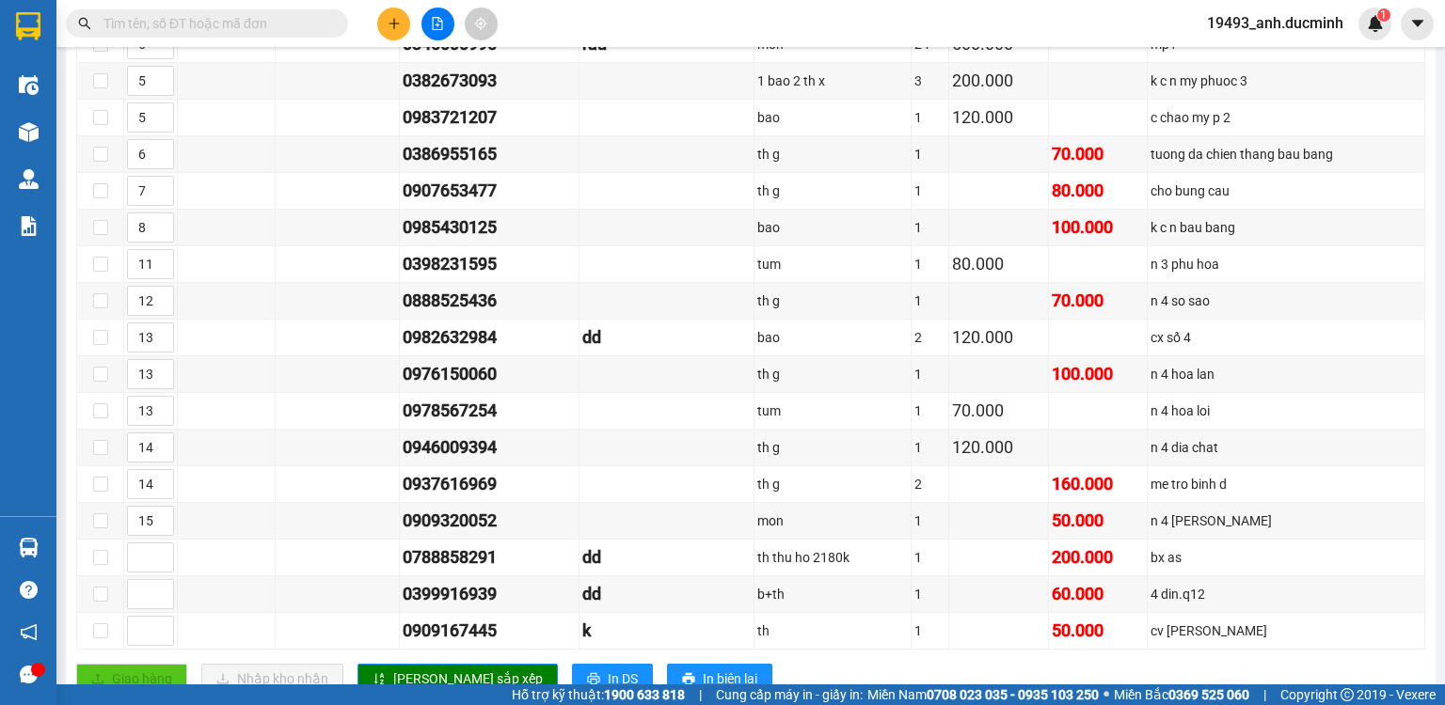
scroll to position [903, 0]
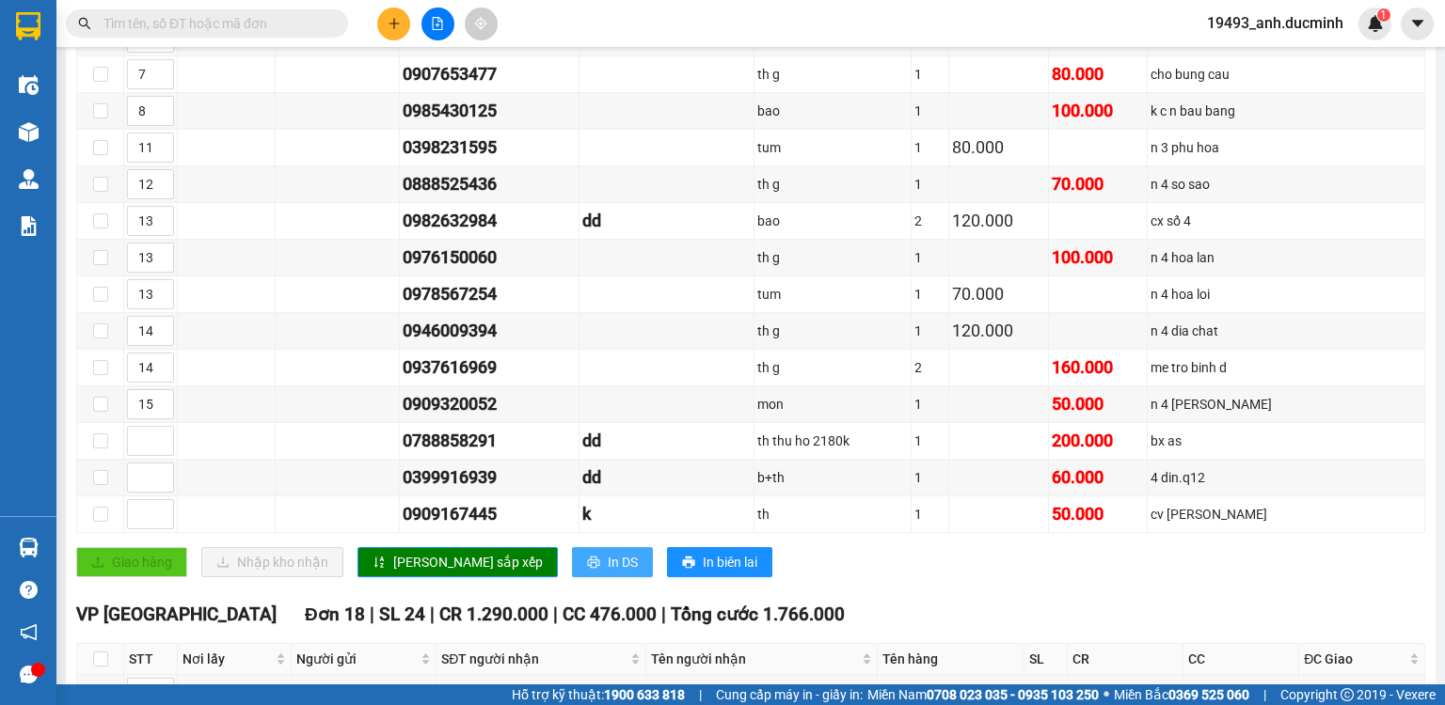
click at [608, 559] on span "In DS" at bounding box center [623, 562] width 30 height 21
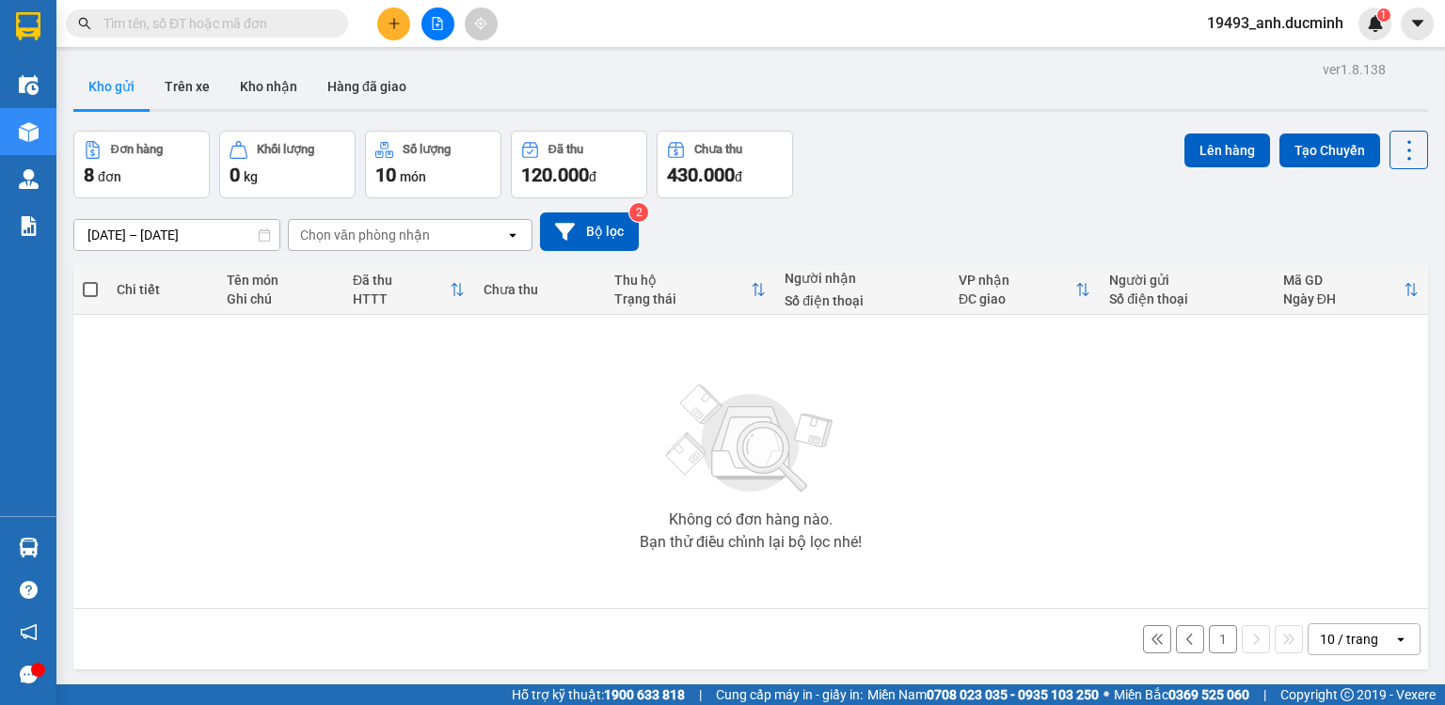
click at [388, 23] on icon "plus" at bounding box center [394, 23] width 13 height 13
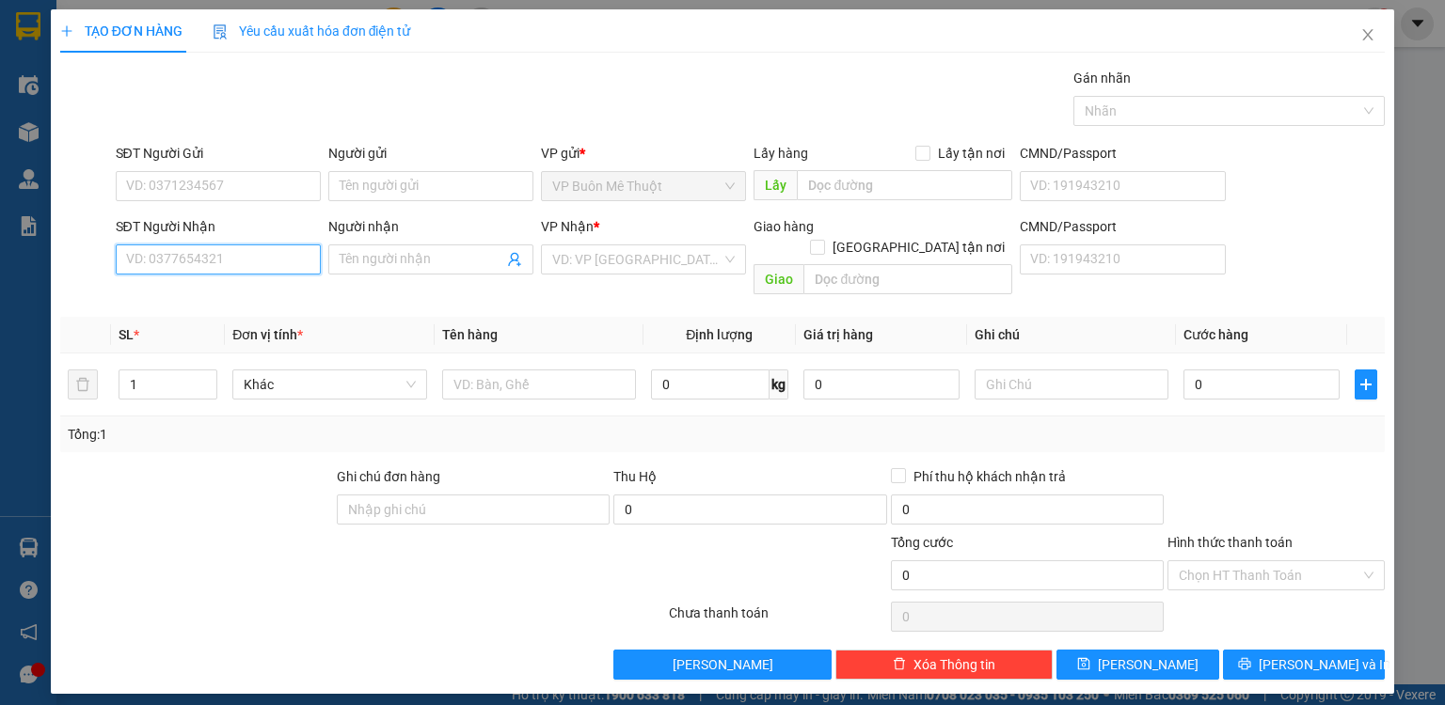
click at [286, 256] on input "SĐT Người Nhận" at bounding box center [218, 260] width 205 height 30
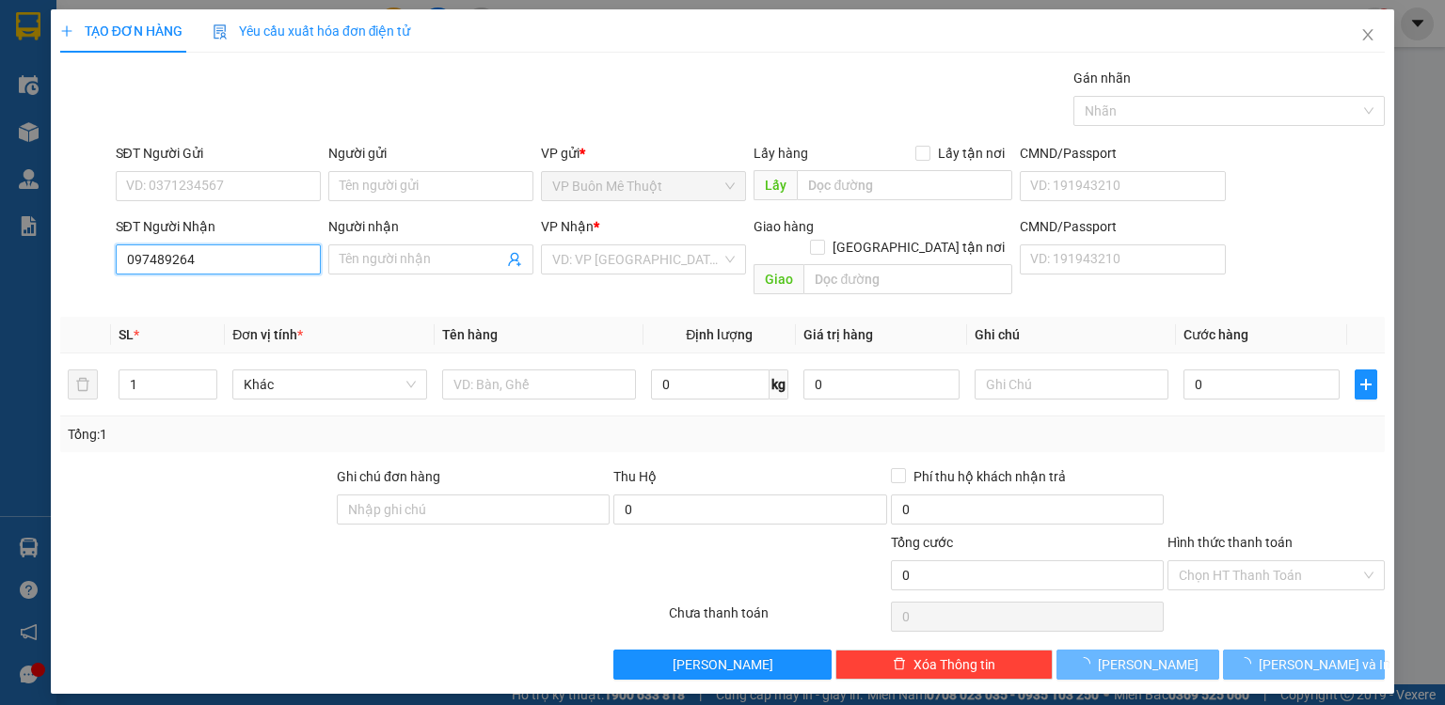
type input "0974892640"
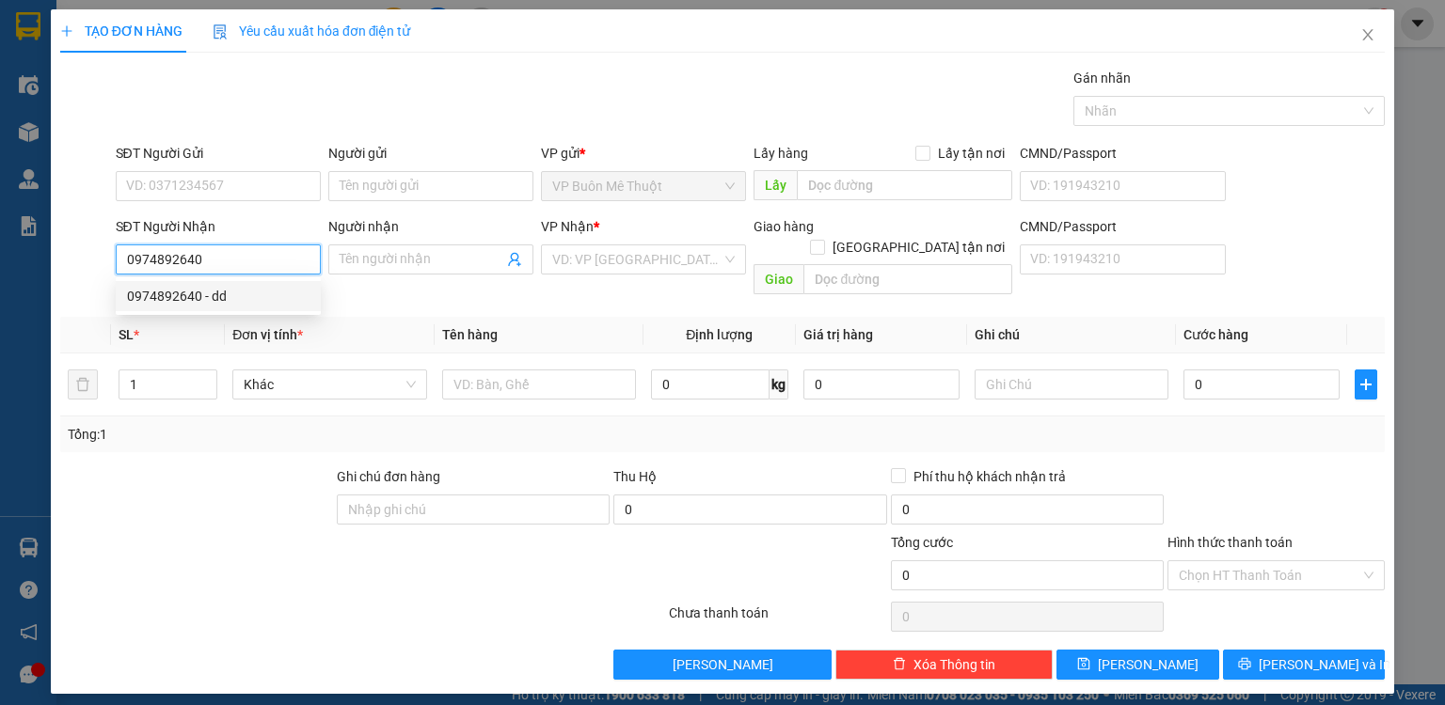
click at [287, 287] on div "0974892640 - dd" at bounding box center [218, 296] width 182 height 21
type input "dd"
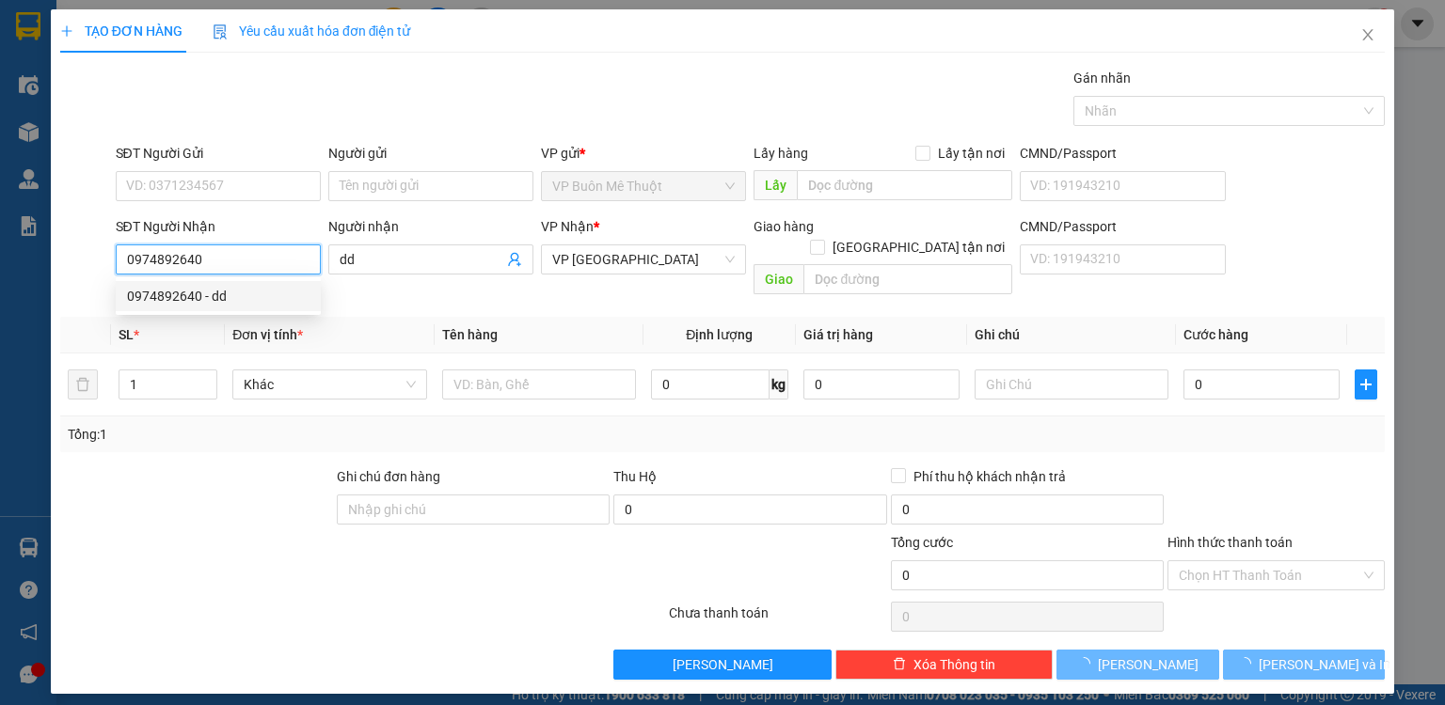
type input "160.000"
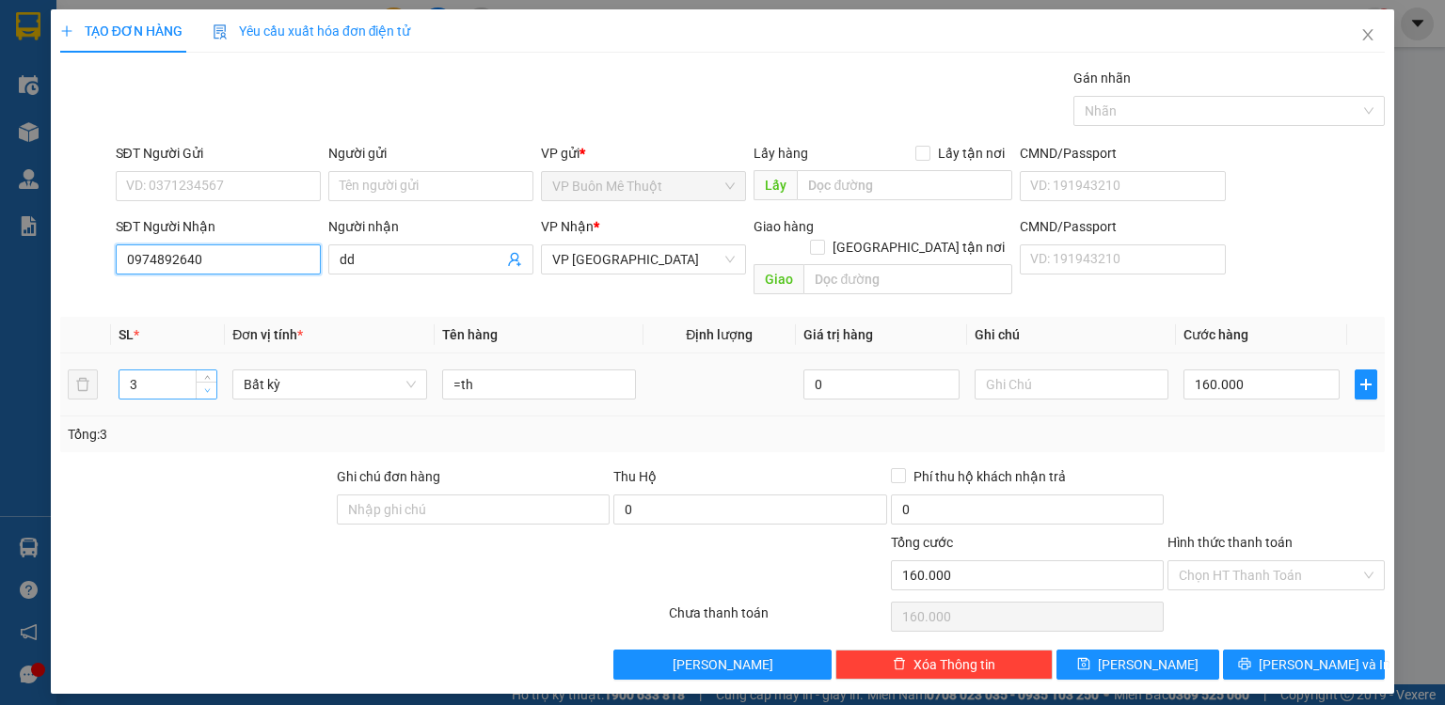
type input "0974892640"
drag, startPoint x: 211, startPoint y: 369, endPoint x: 274, endPoint y: 360, distance: 63.6
click at [214, 385] on span "Decrease Value" at bounding box center [206, 392] width 21 height 14
type input "2"
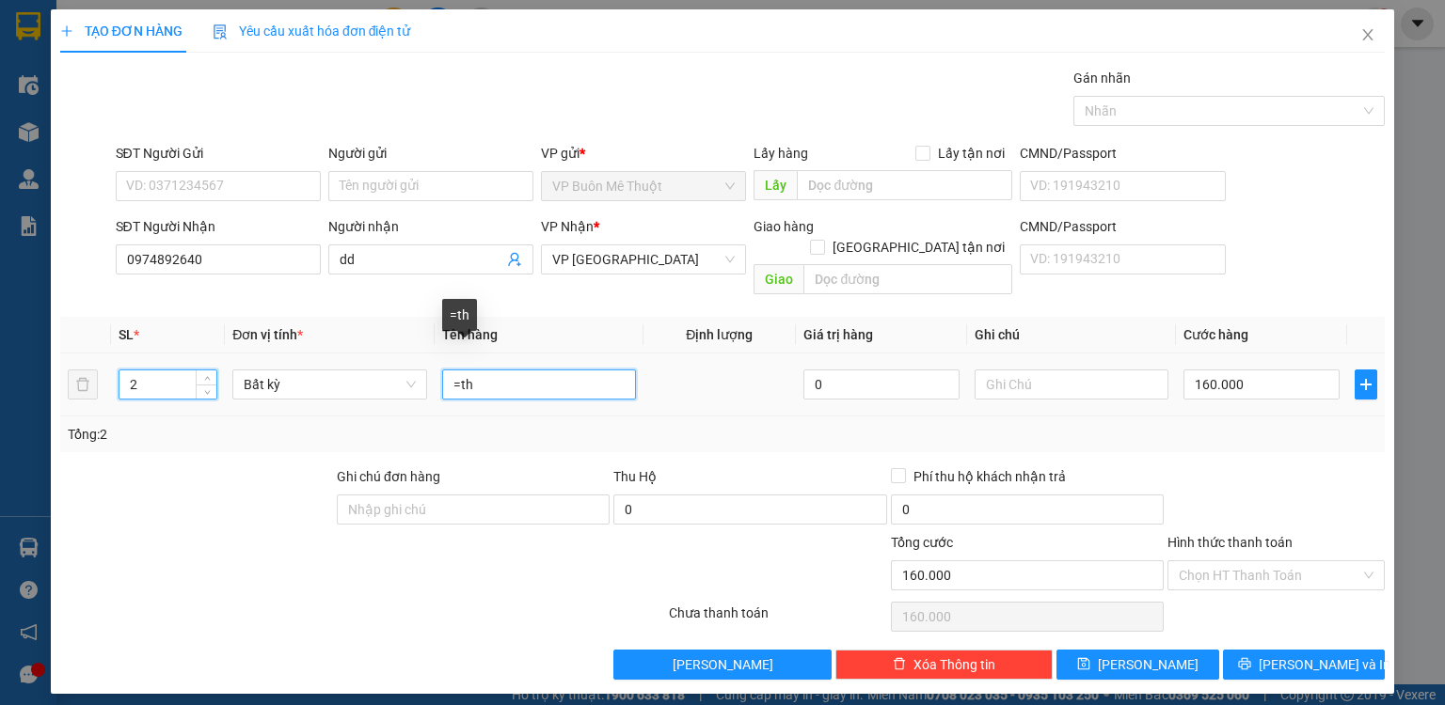
click at [491, 370] on input "=th" at bounding box center [539, 385] width 194 height 30
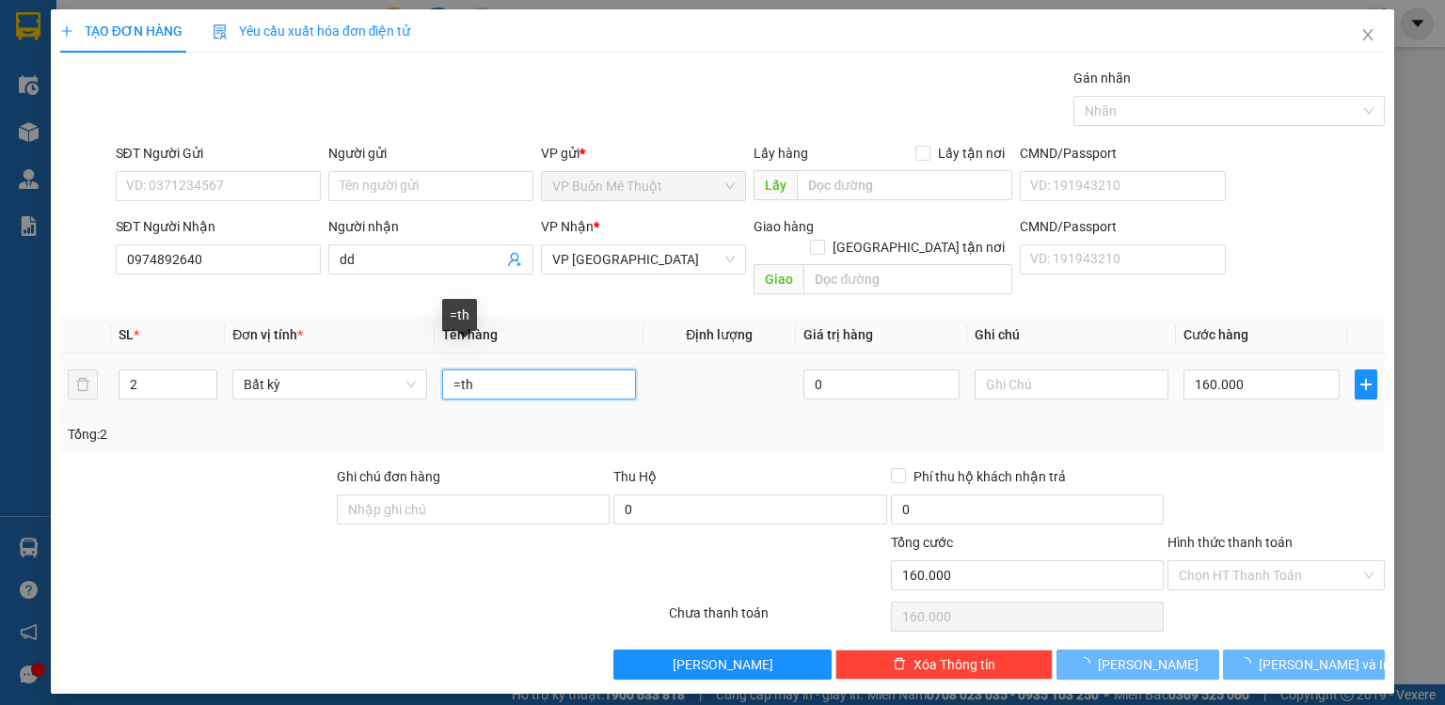
type input "=th"
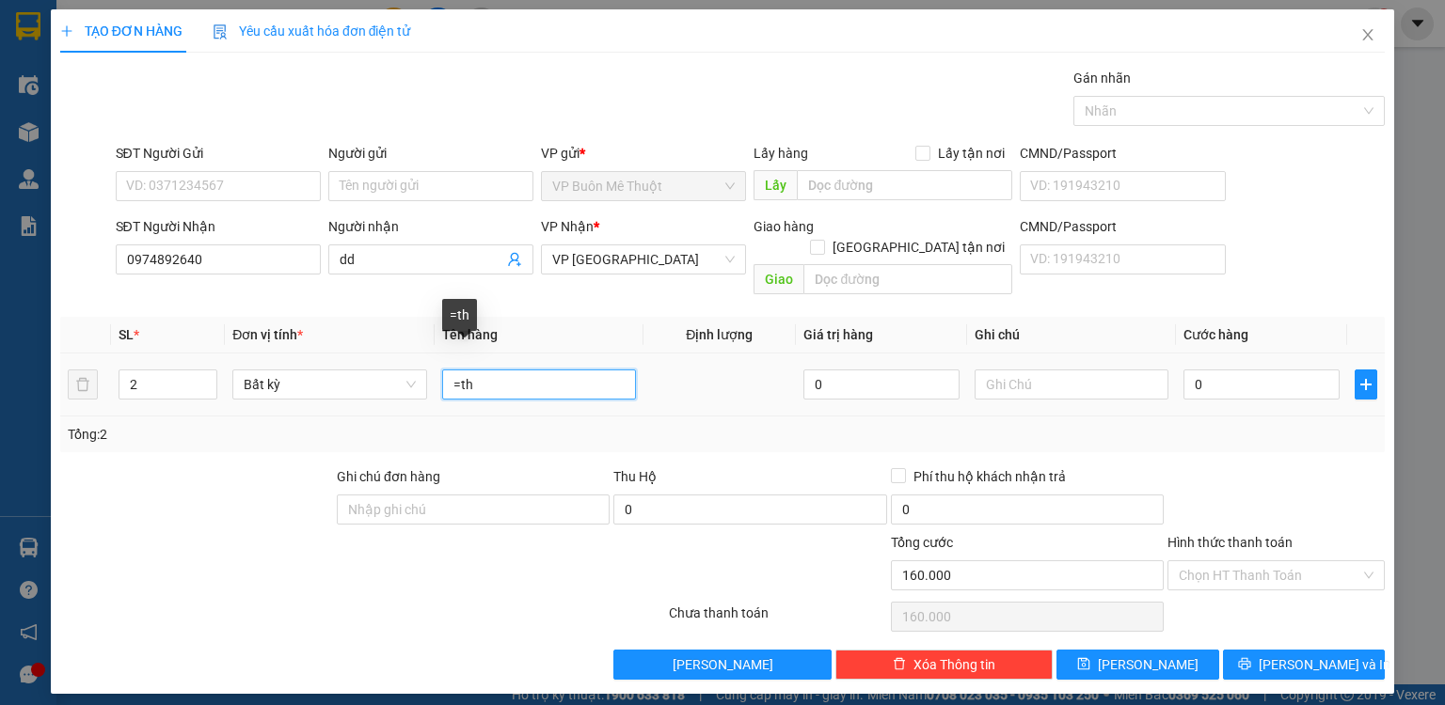
type input "0"
type input "=th b"
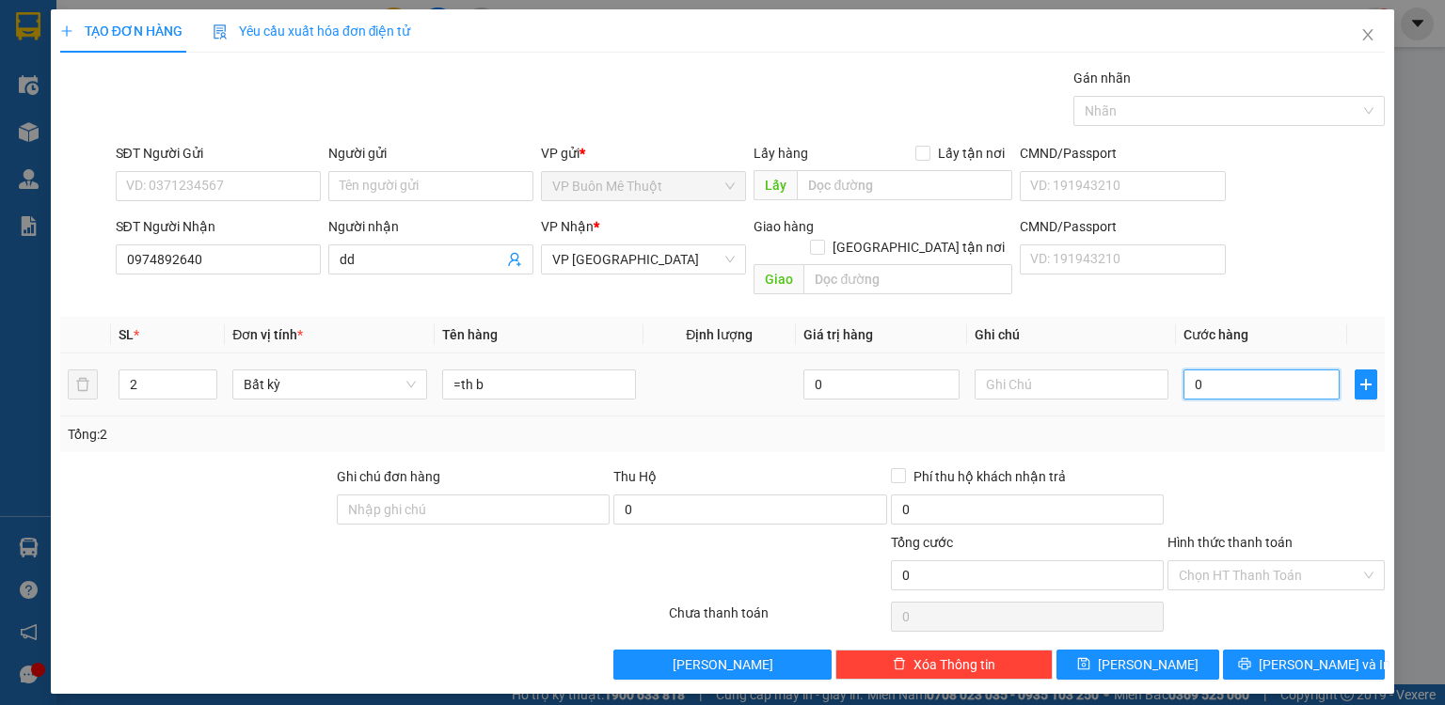
click at [1241, 370] on input "0" at bounding box center [1261, 385] width 156 height 30
type input "1"
type input "15"
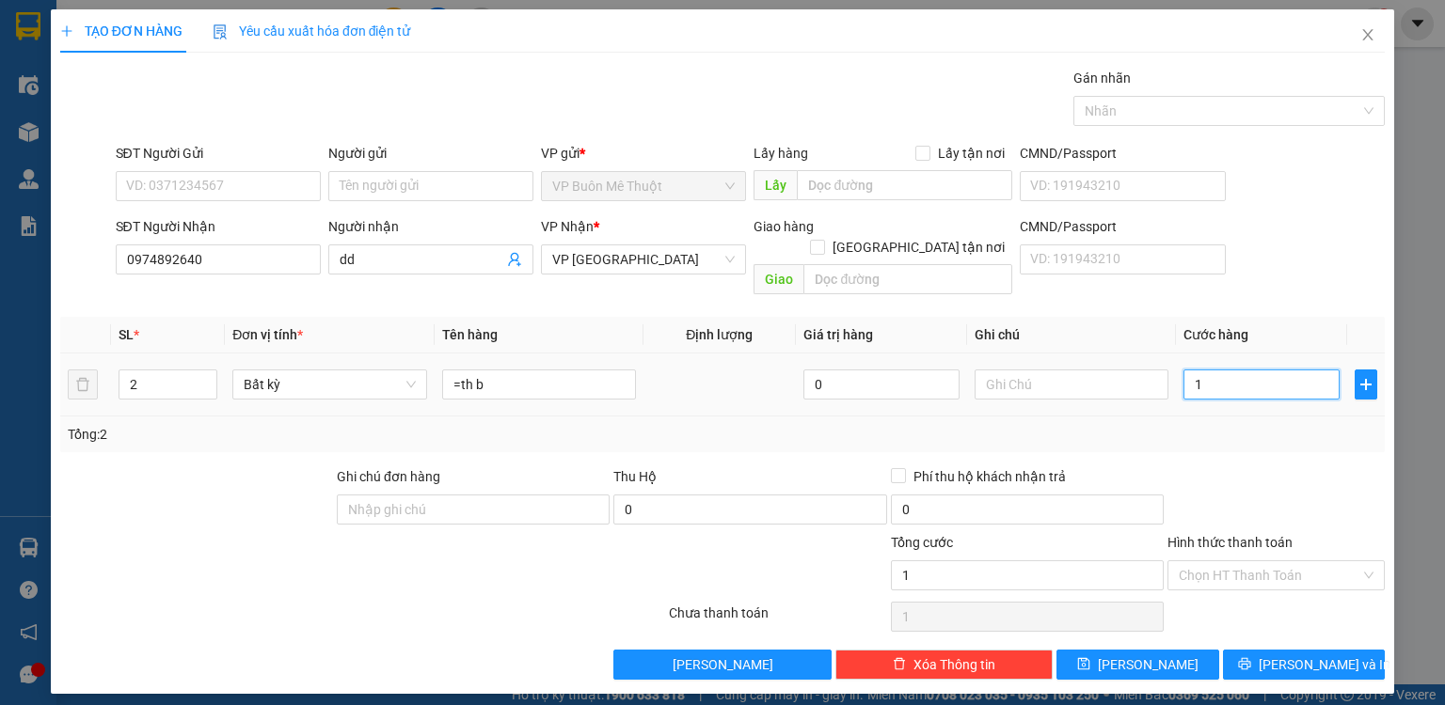
type input "15"
type input "150"
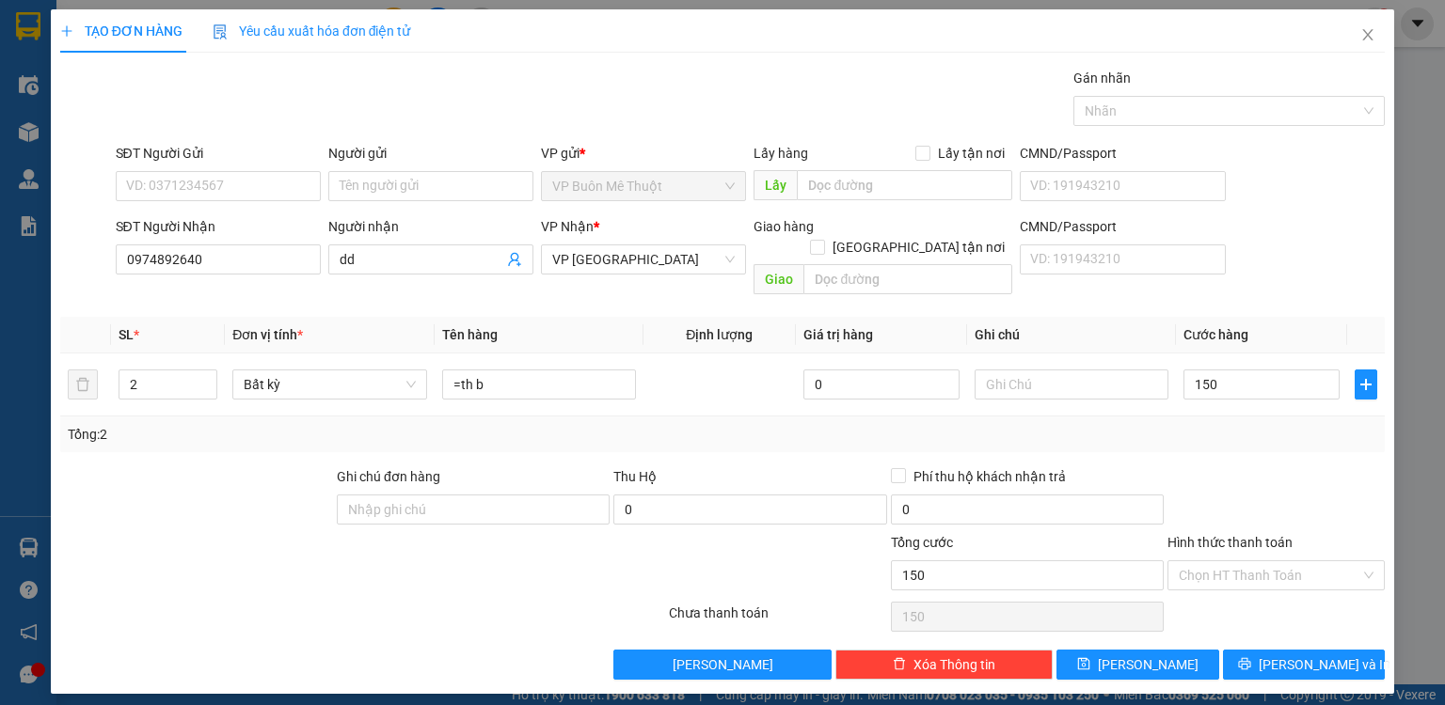
type input "150.000"
click at [1228, 482] on div at bounding box center [1275, 500] width 221 height 66
click at [1201, 570] on div "Hình thức thanh toán Chọn HT Thanh Toán" at bounding box center [1275, 565] width 217 height 66
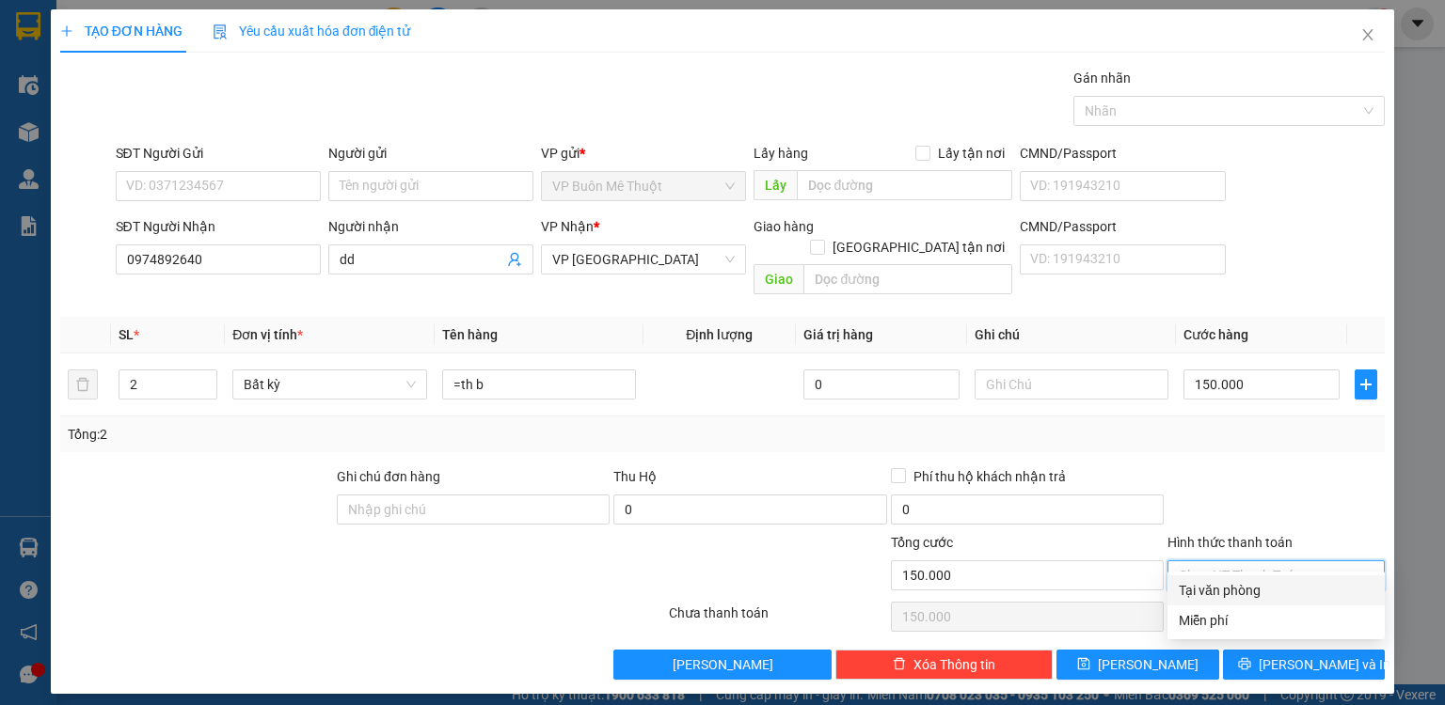
click at [1200, 562] on input "Hình thức thanh toán" at bounding box center [1270, 576] width 182 height 28
click at [1202, 600] on div "Tại văn phòng" at bounding box center [1276, 590] width 195 height 21
type input "0"
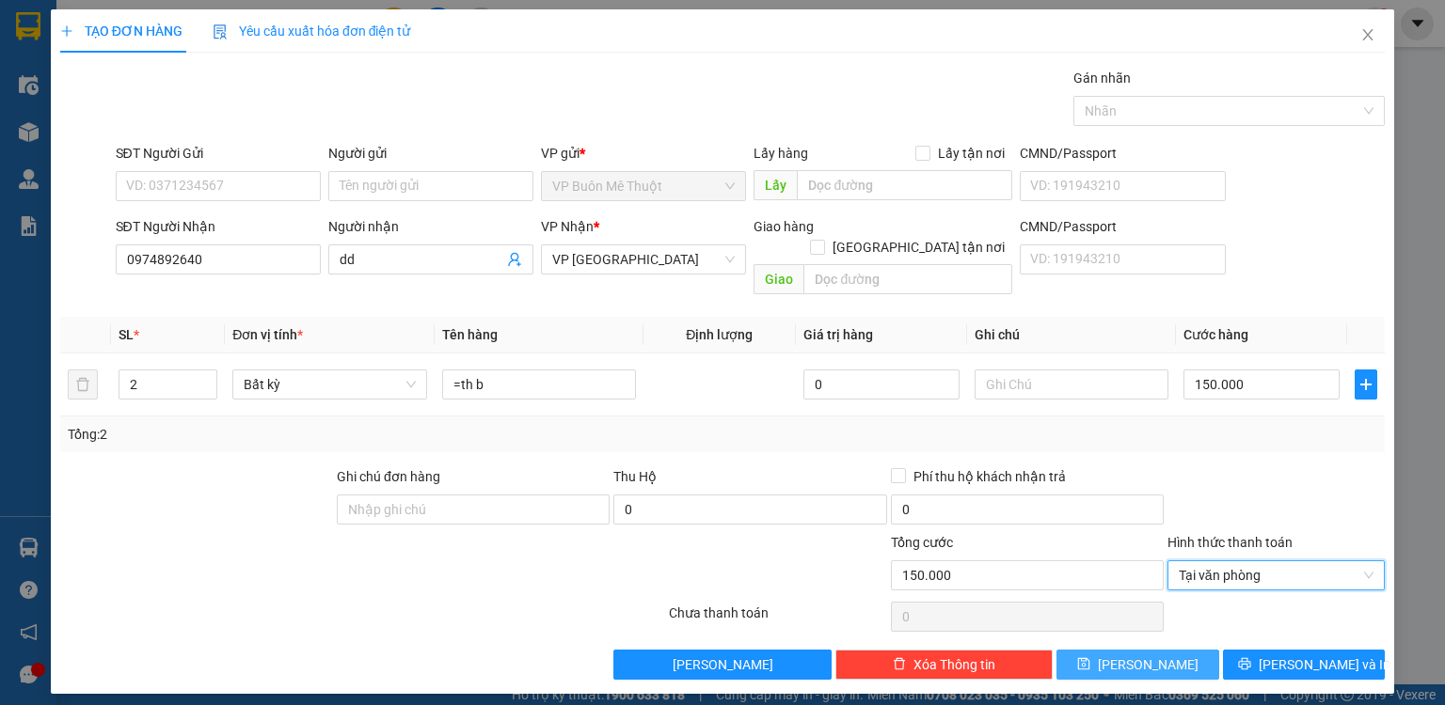
drag, startPoint x: 1189, startPoint y: 642, endPoint x: 628, endPoint y: 296, distance: 658.8
click at [1165, 650] on button "[PERSON_NAME]" at bounding box center [1137, 665] width 163 height 30
type input "0"
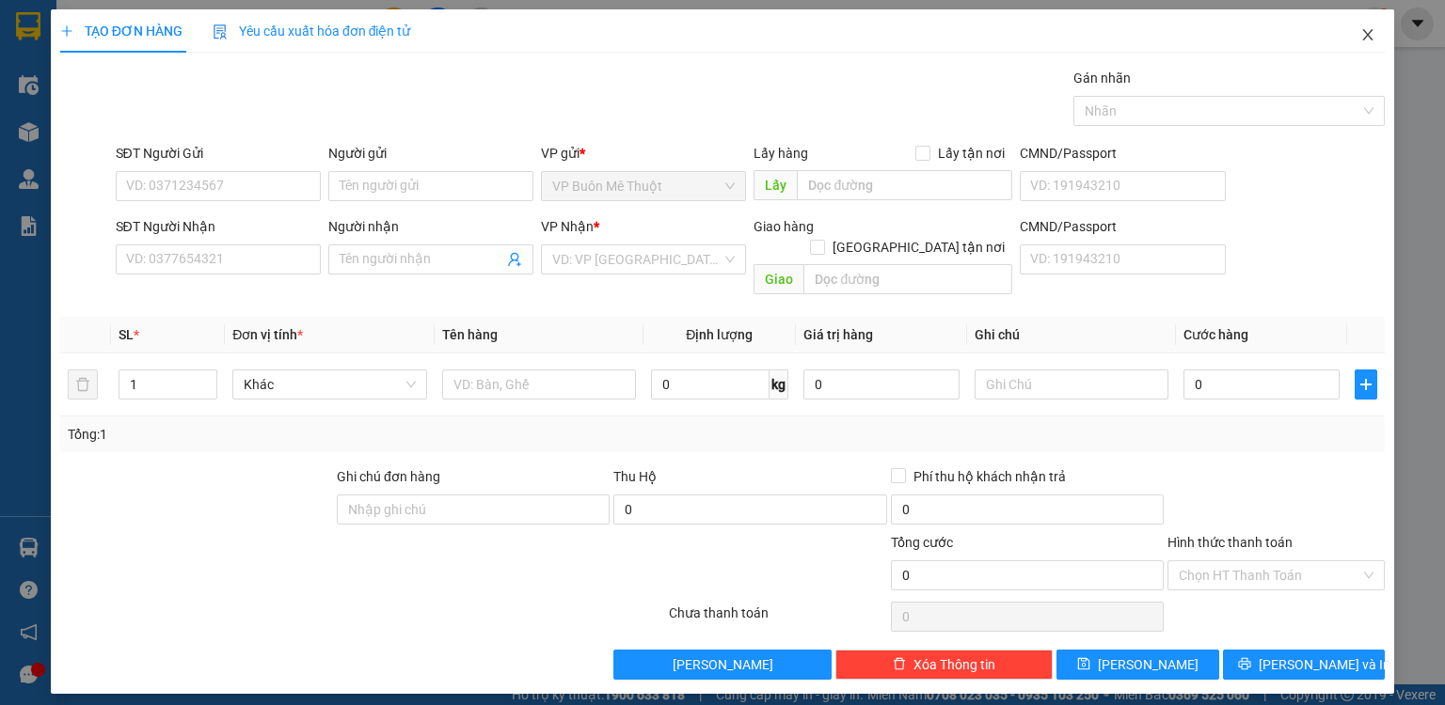
click at [1364, 34] on icon "close" at bounding box center [1367, 34] width 15 height 15
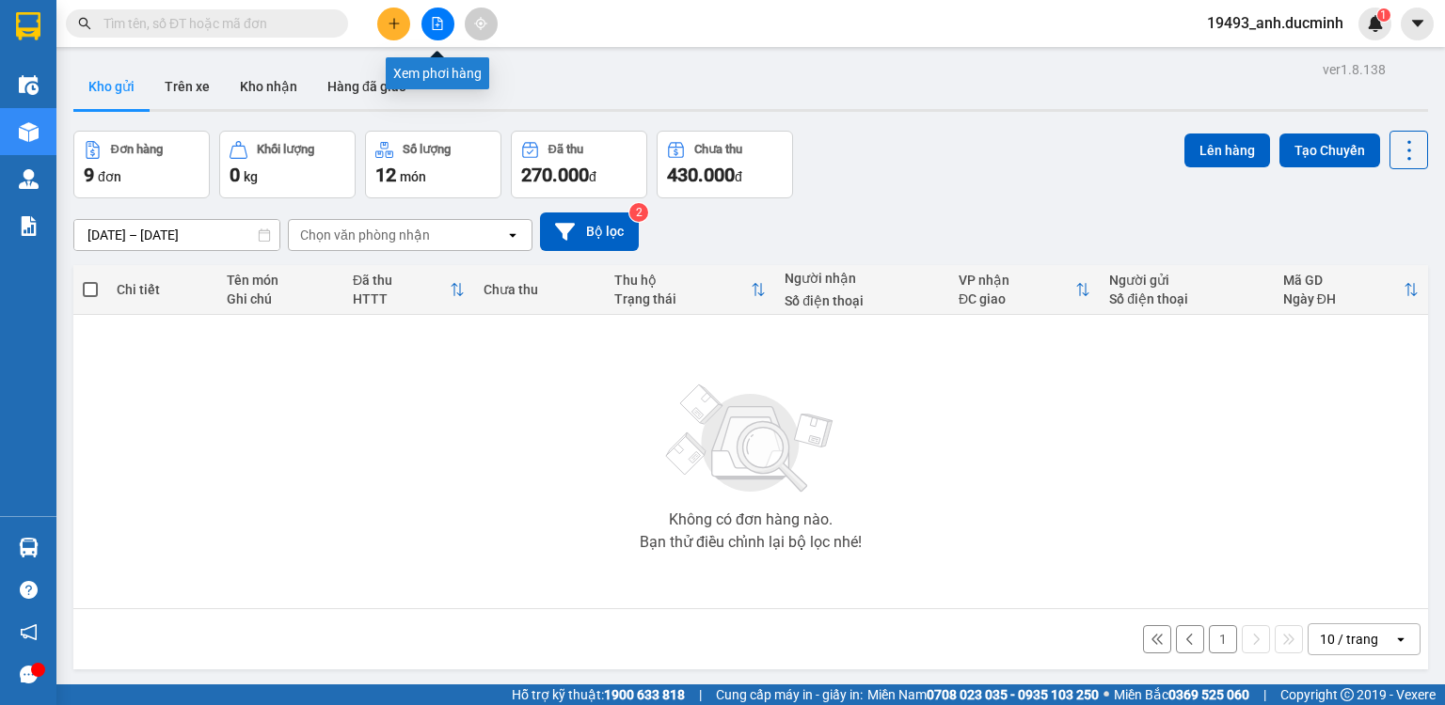
click at [426, 29] on button at bounding box center [437, 24] width 33 height 33
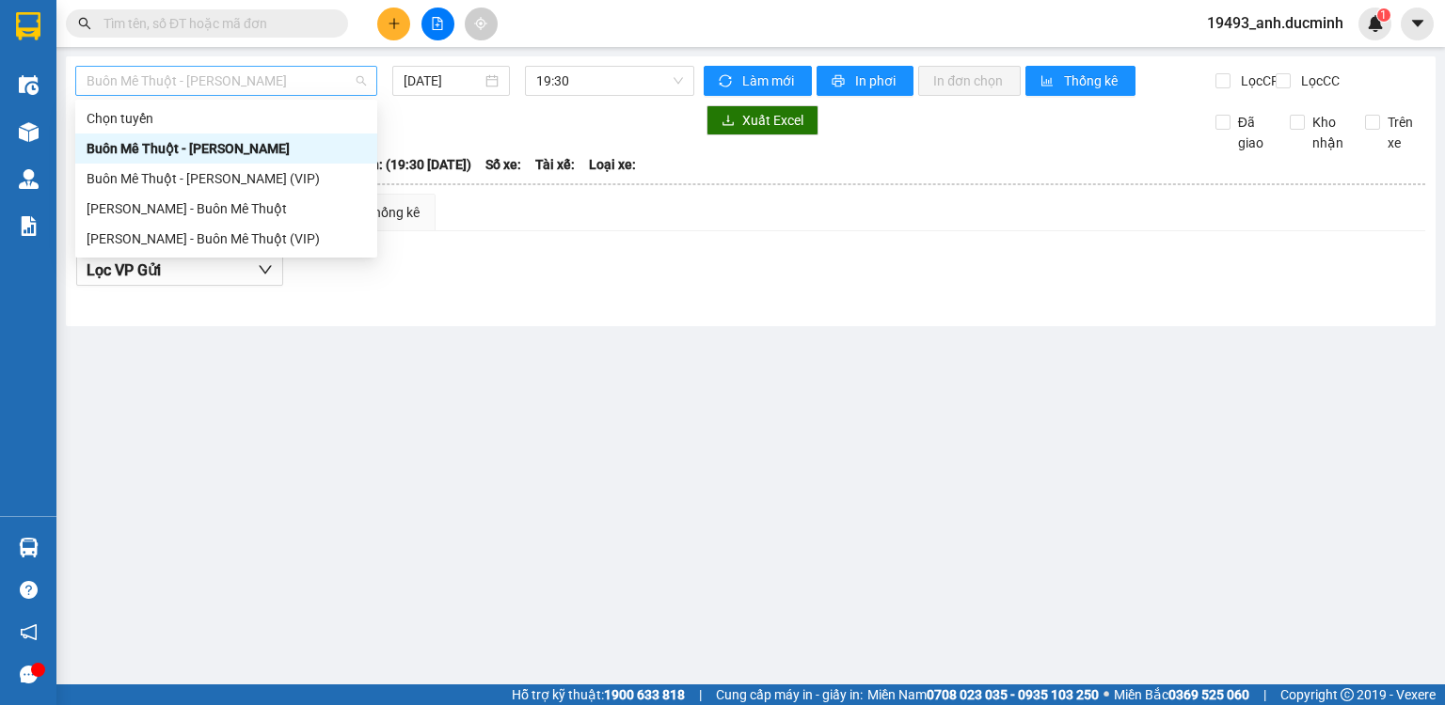
click at [252, 83] on span "Buôn Mê Thuột - [PERSON_NAME]" at bounding box center [226, 81] width 279 height 28
drag, startPoint x: 236, startPoint y: 182, endPoint x: 375, endPoint y: 137, distance: 146.1
click at [236, 182] on div "Buôn Mê Thuột - [PERSON_NAME] (VIP)" at bounding box center [226, 178] width 279 height 21
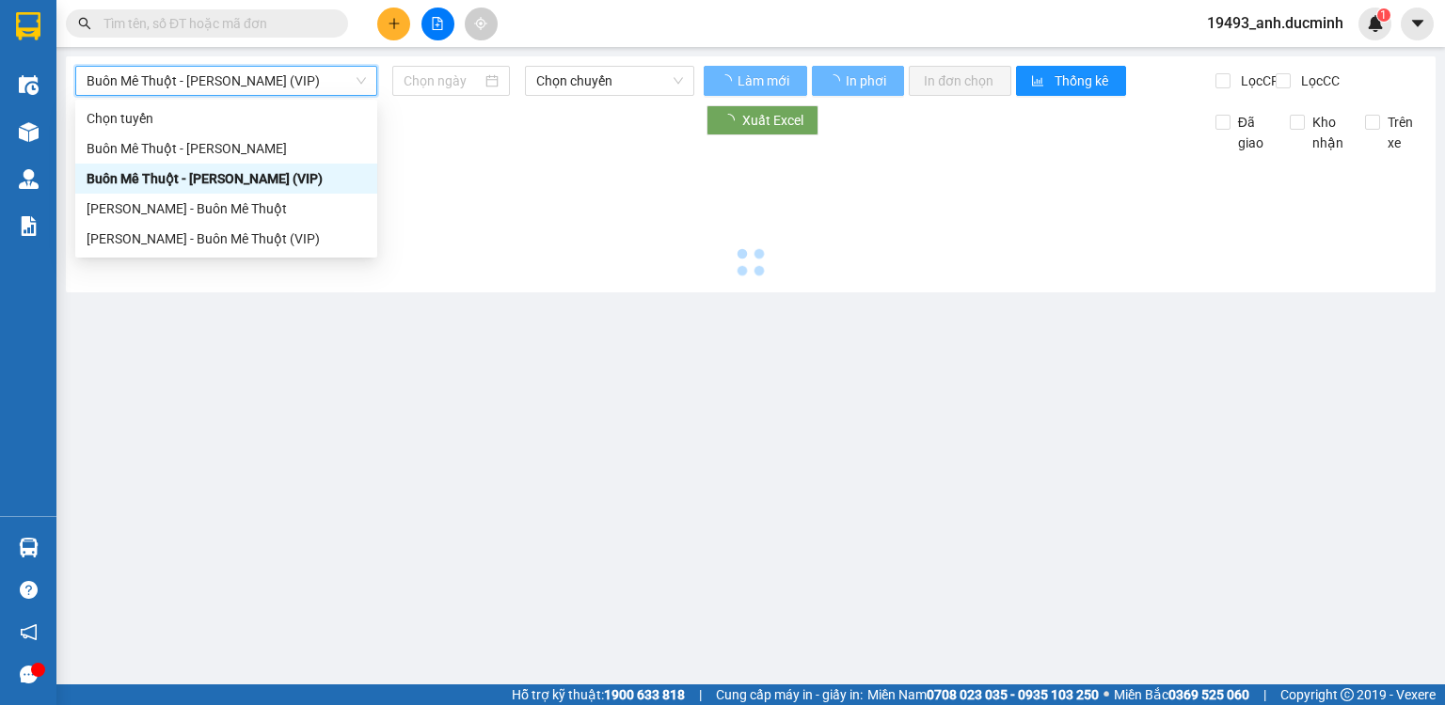
type input "[DATE]"
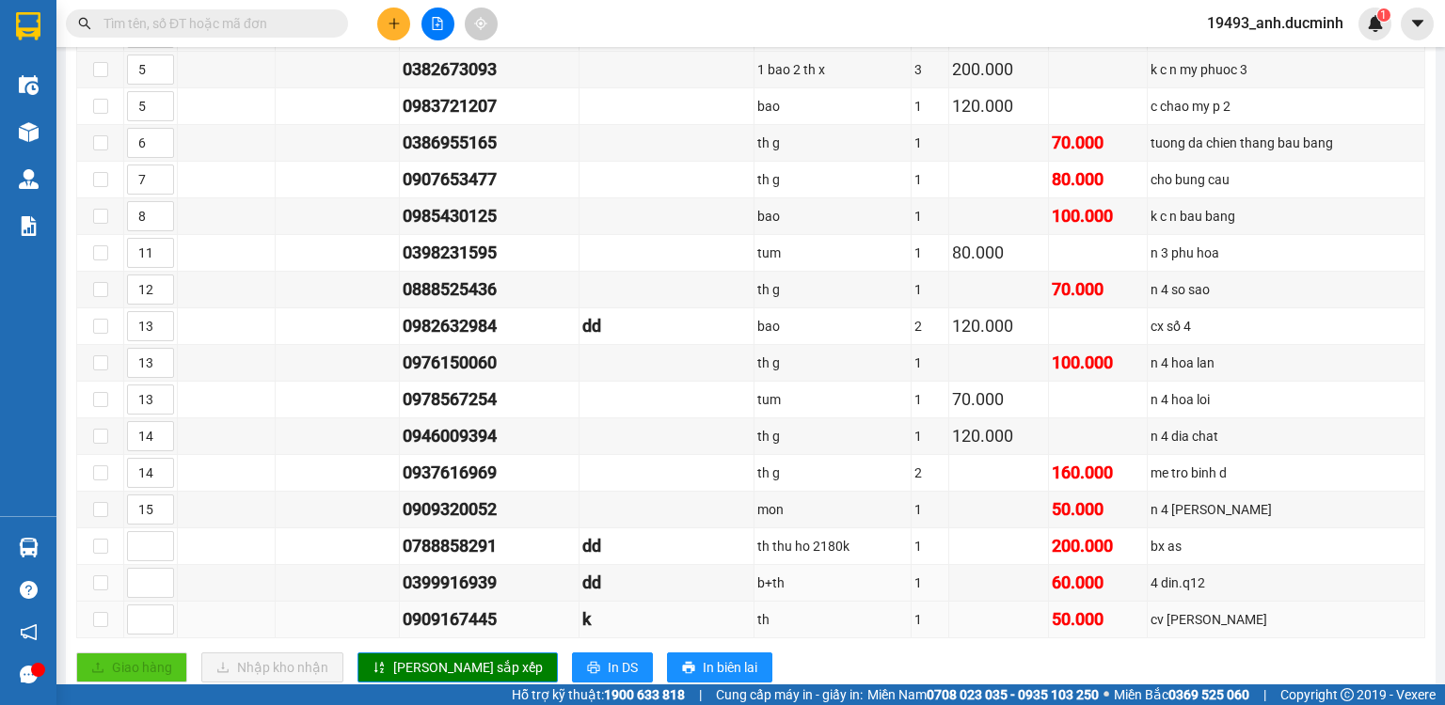
scroll to position [903, 0]
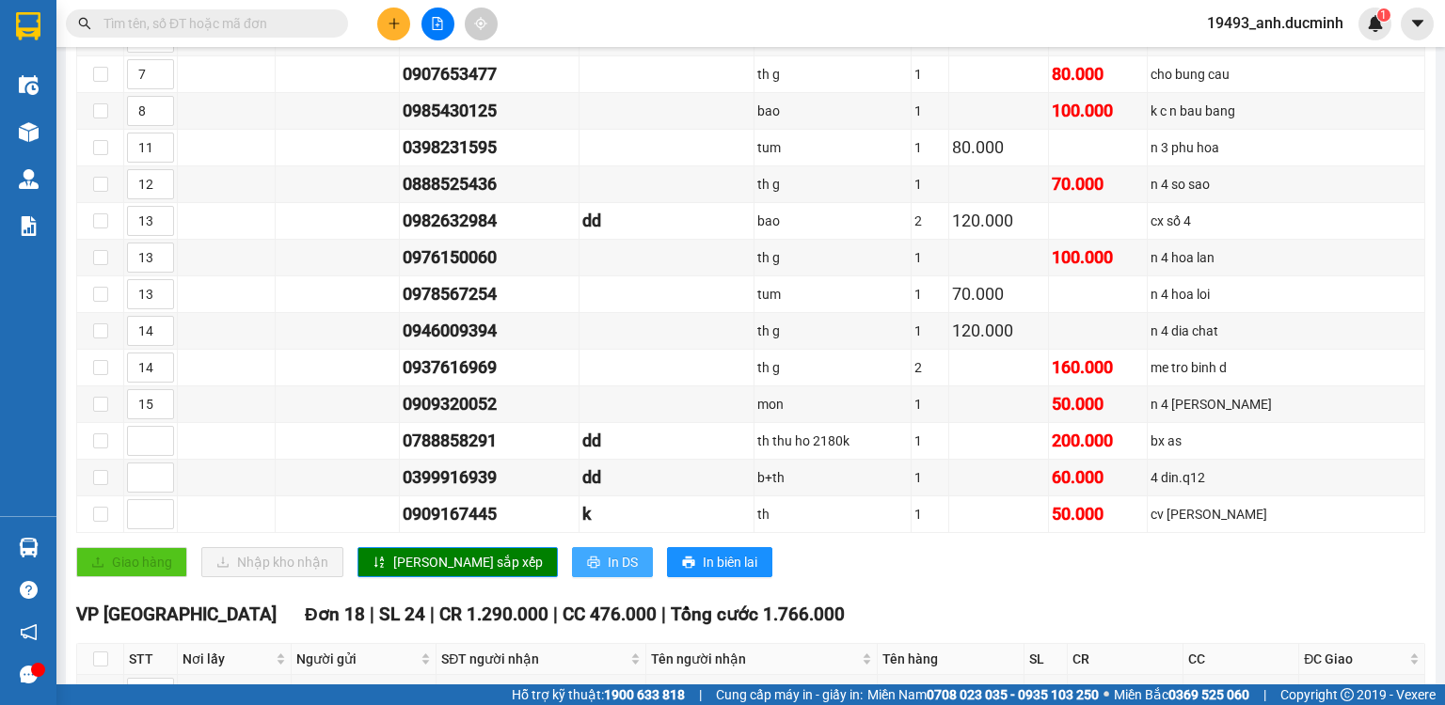
click at [572, 557] on button "In DS" at bounding box center [612, 562] width 81 height 30
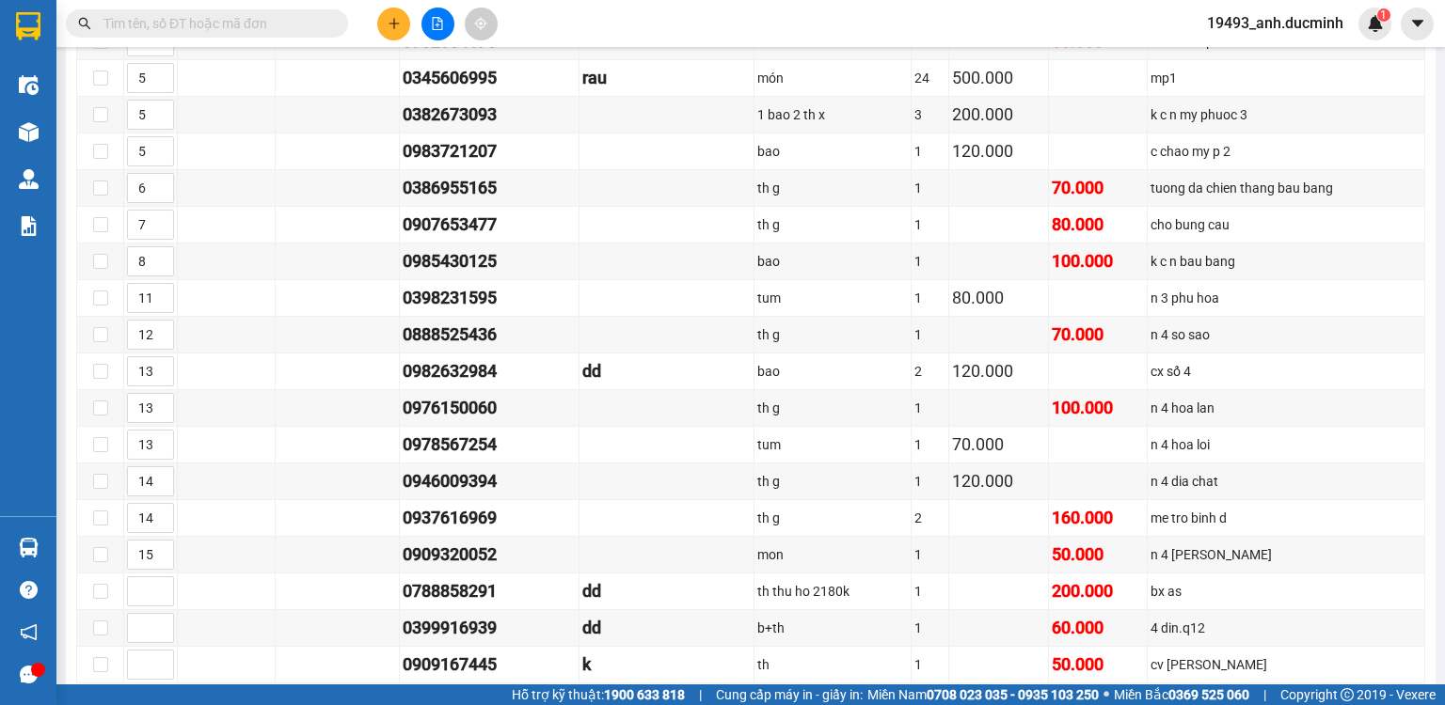
click at [399, 23] on icon "plus" at bounding box center [393, 23] width 10 height 1
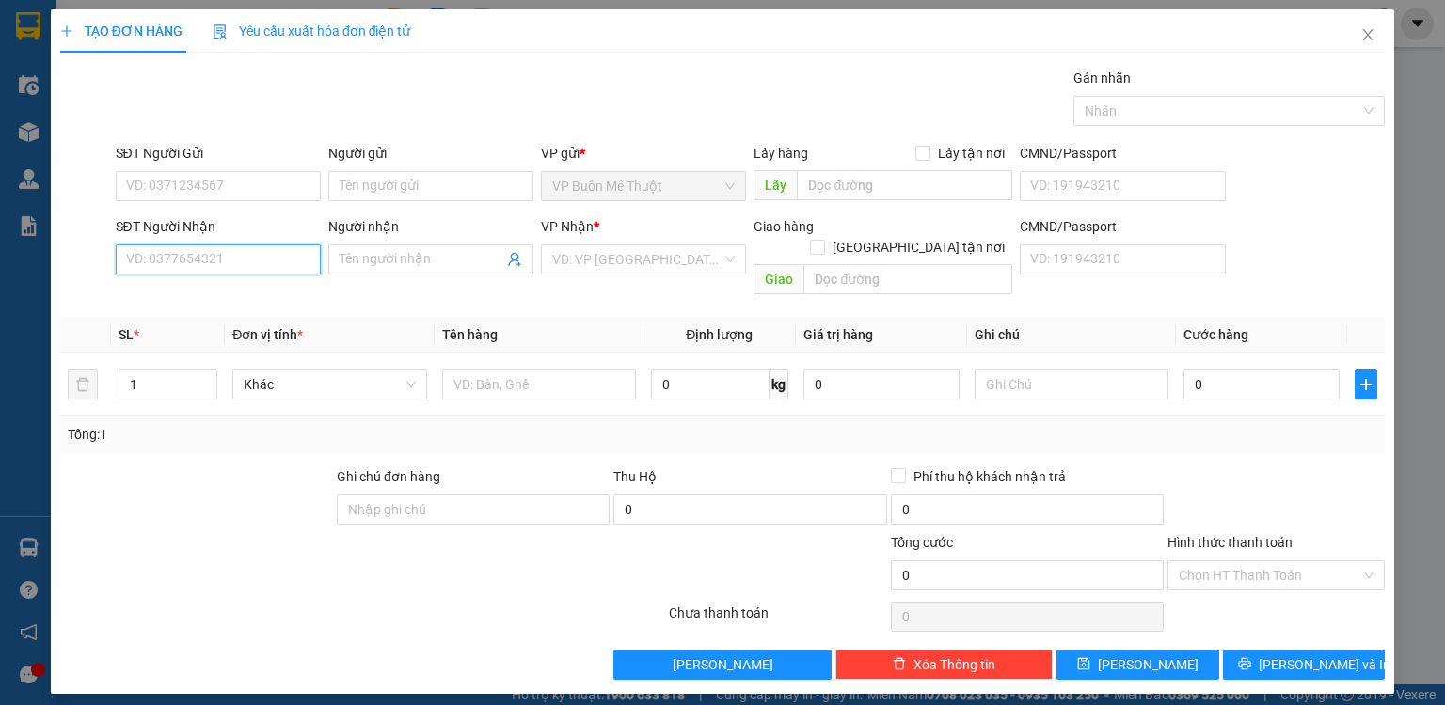
click at [276, 263] on input "SĐT Người Nhận" at bounding box center [218, 260] width 205 height 30
type input "0988955833"
click at [216, 309] on div "0988955833 - dd" at bounding box center [218, 296] width 205 height 30
type input "dd"
type input "120.000"
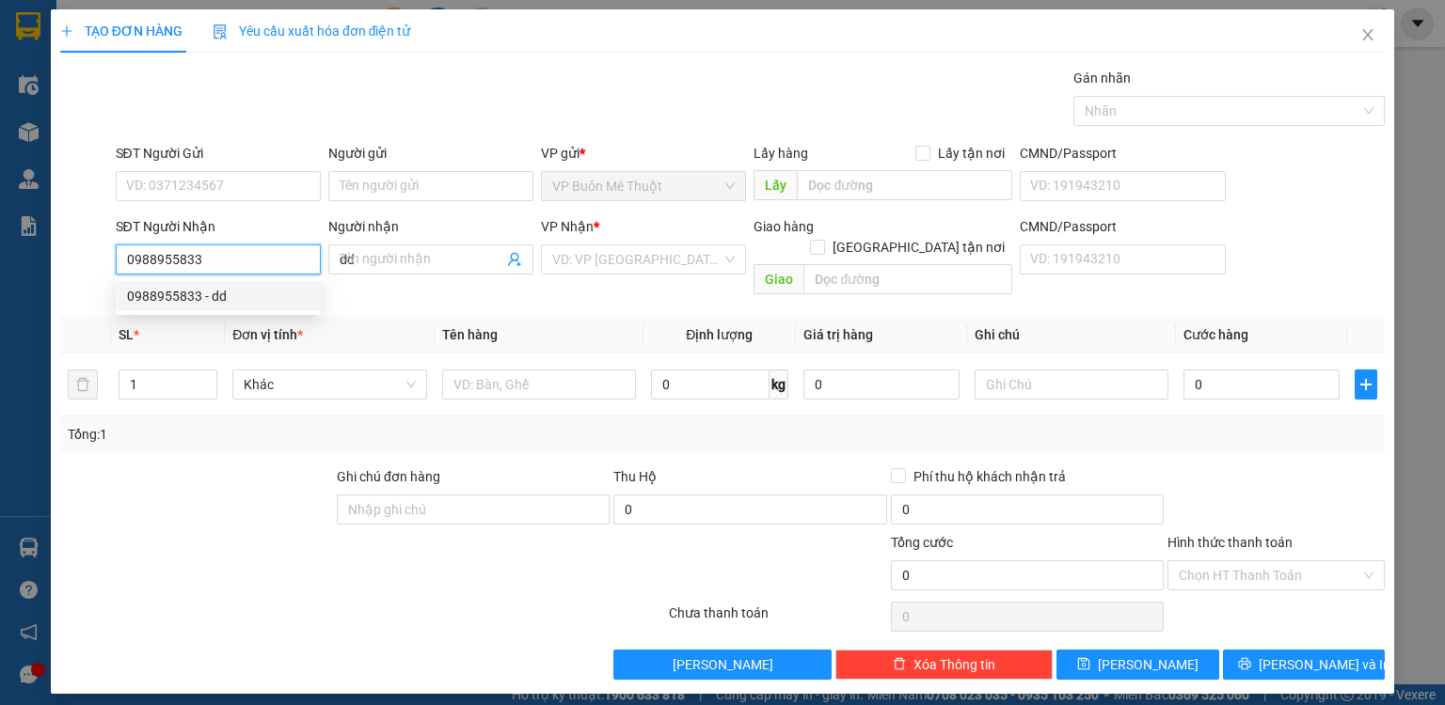
type input "120.000"
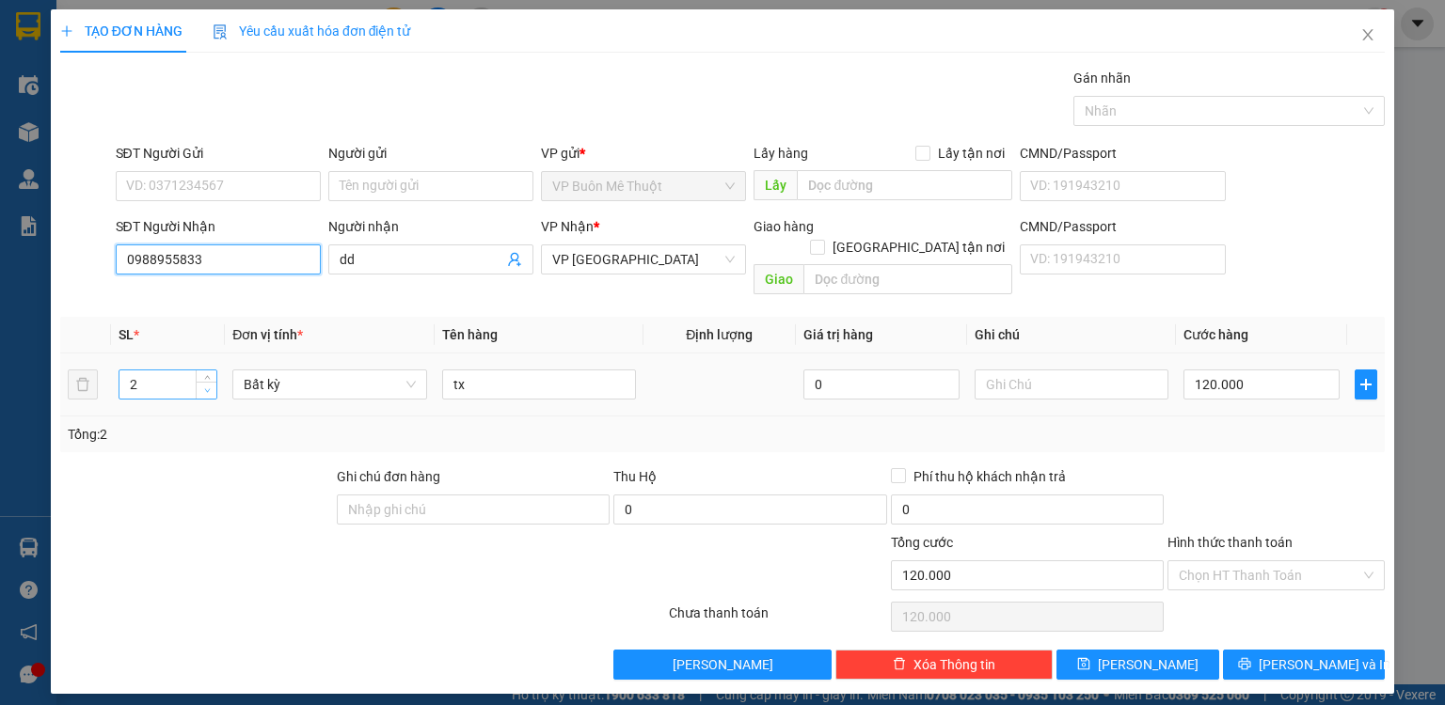
type input "0988955833"
type input "1"
click at [214, 382] on span "Decrease Value" at bounding box center [206, 390] width 21 height 17
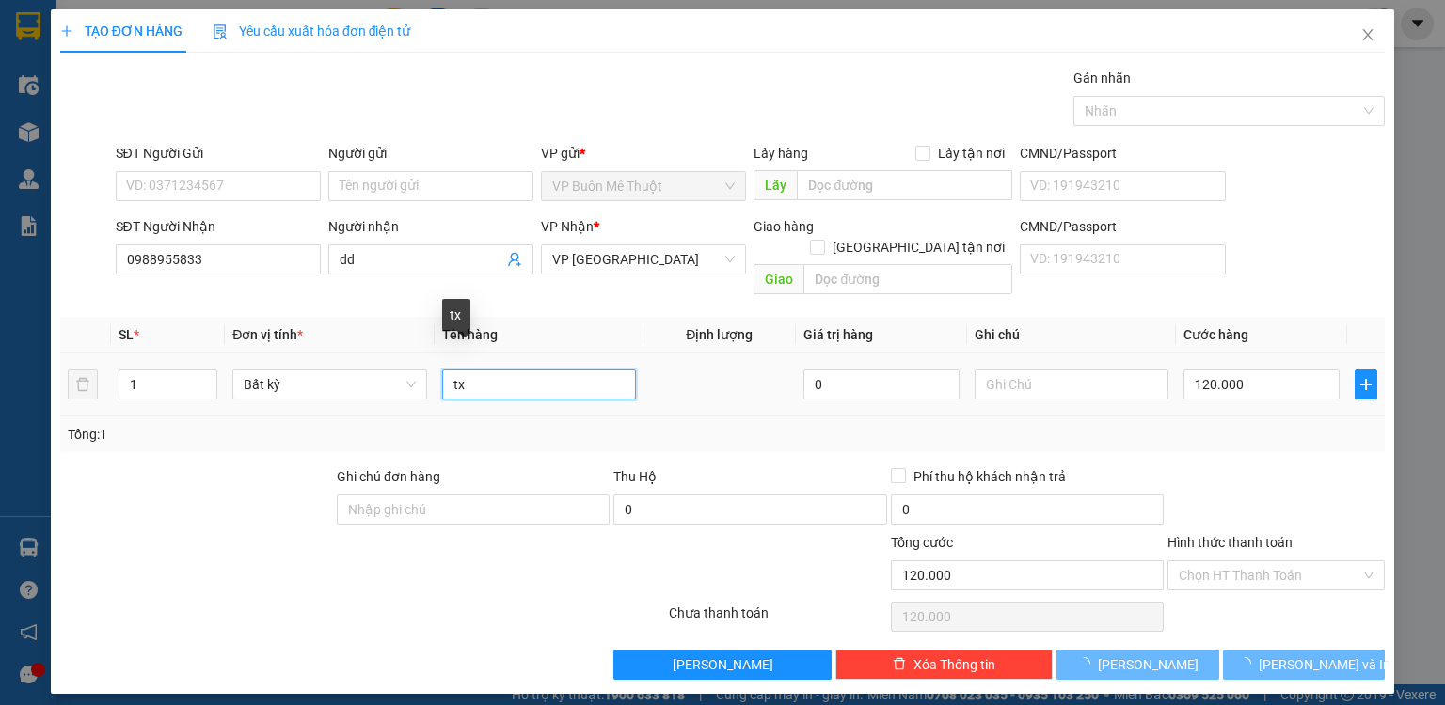
click at [483, 370] on input "tx" at bounding box center [539, 385] width 194 height 30
type input "t"
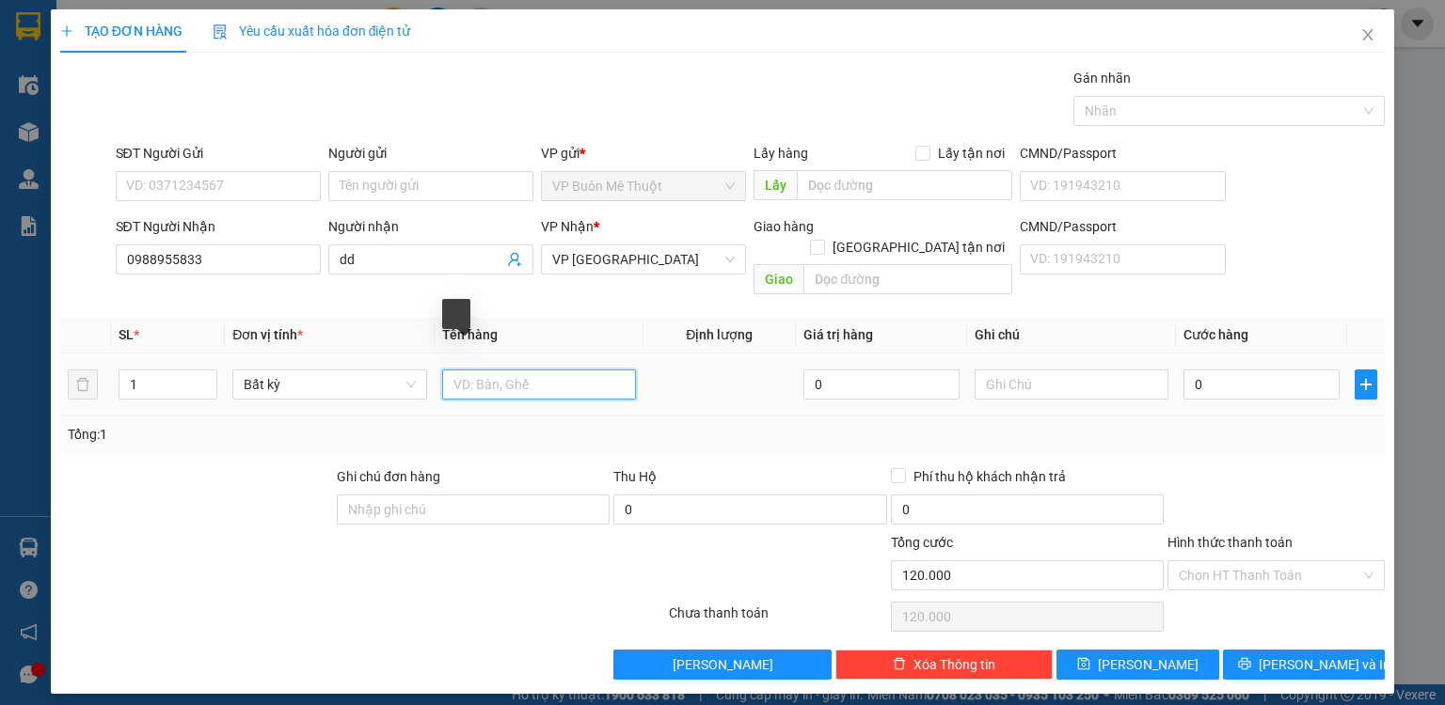
type input "0"
type input "th"
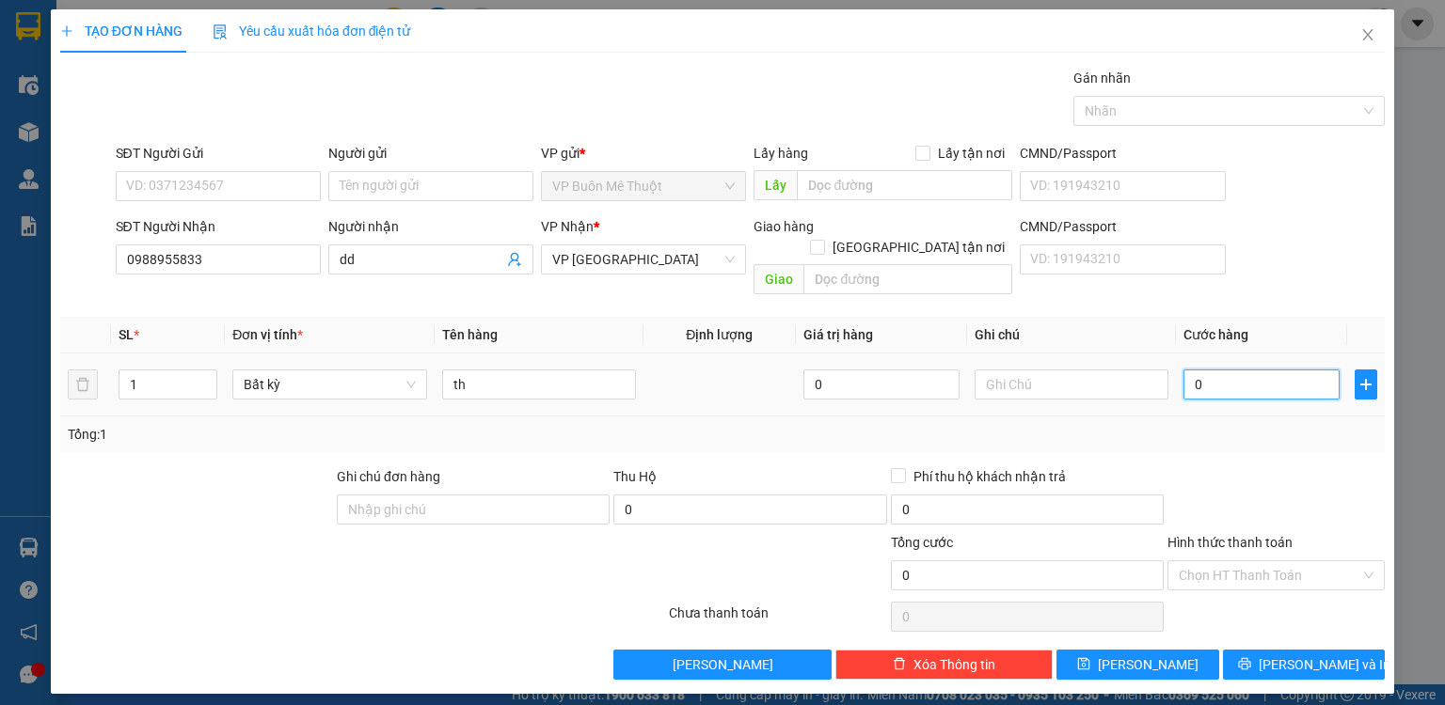
click at [1242, 370] on input "0" at bounding box center [1261, 385] width 156 height 30
type input "7"
type input "70"
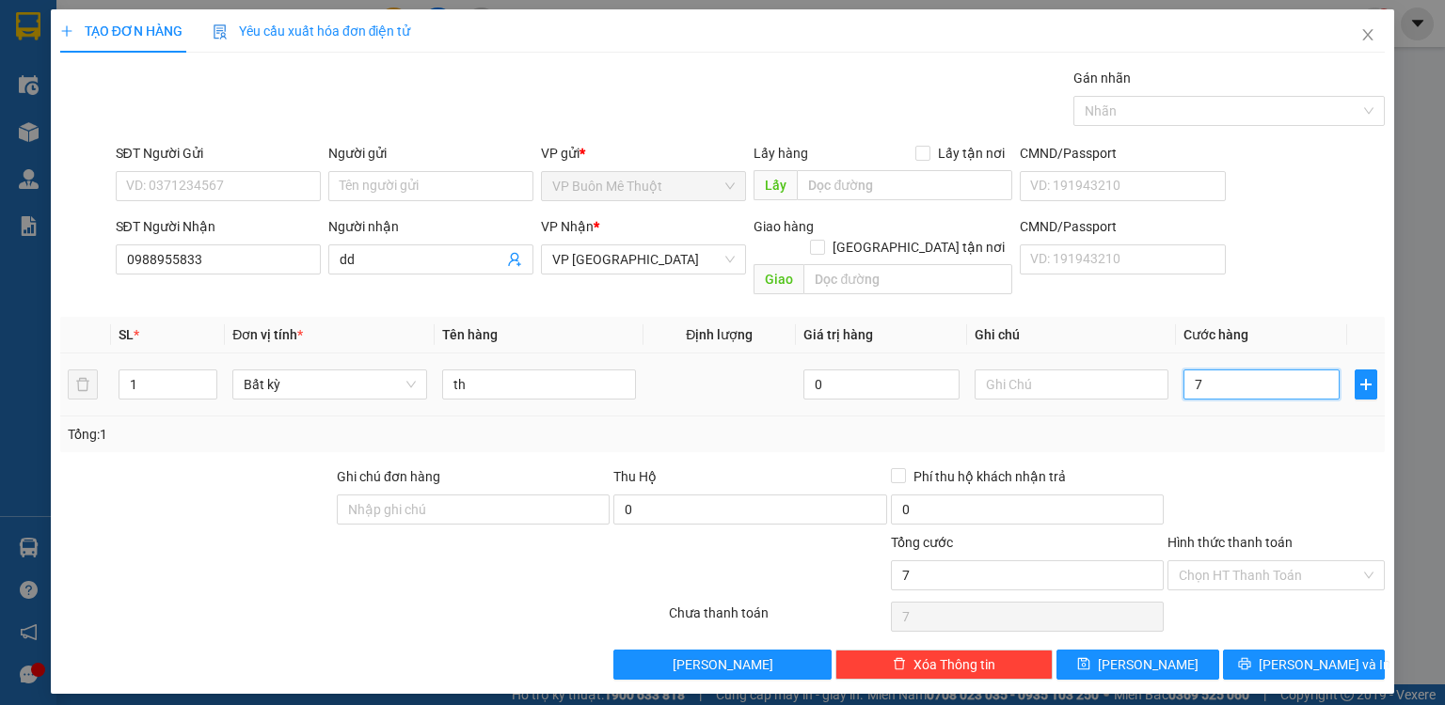
type input "70"
click at [1211, 562] on input "Hình thức thanh toán" at bounding box center [1270, 576] width 182 height 28
type input "70.000"
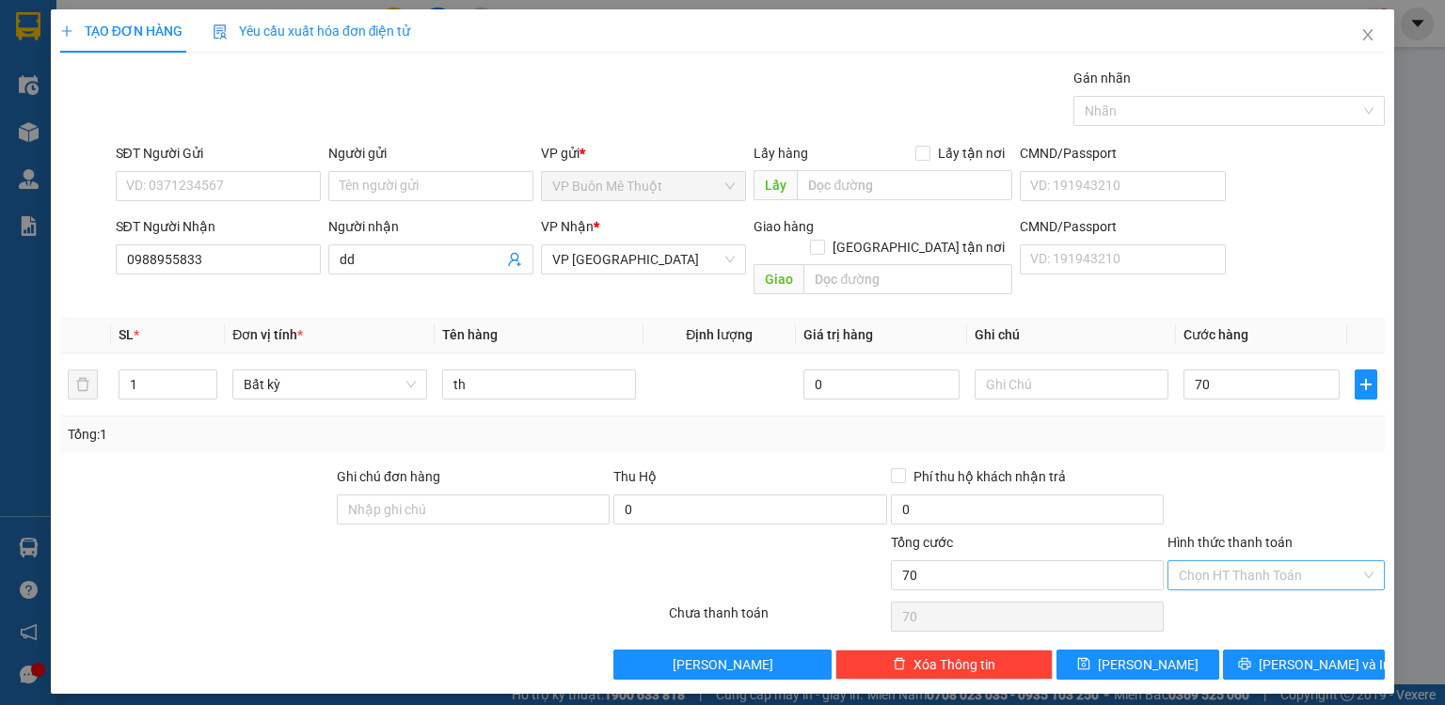
type input "70.000"
drag, startPoint x: 1213, startPoint y: 592, endPoint x: 1189, endPoint y: 617, distance: 35.3
click at [1212, 594] on div "Tại văn phòng" at bounding box center [1276, 590] width 195 height 21
type input "0"
click at [1161, 650] on button "[PERSON_NAME]" at bounding box center [1137, 665] width 163 height 30
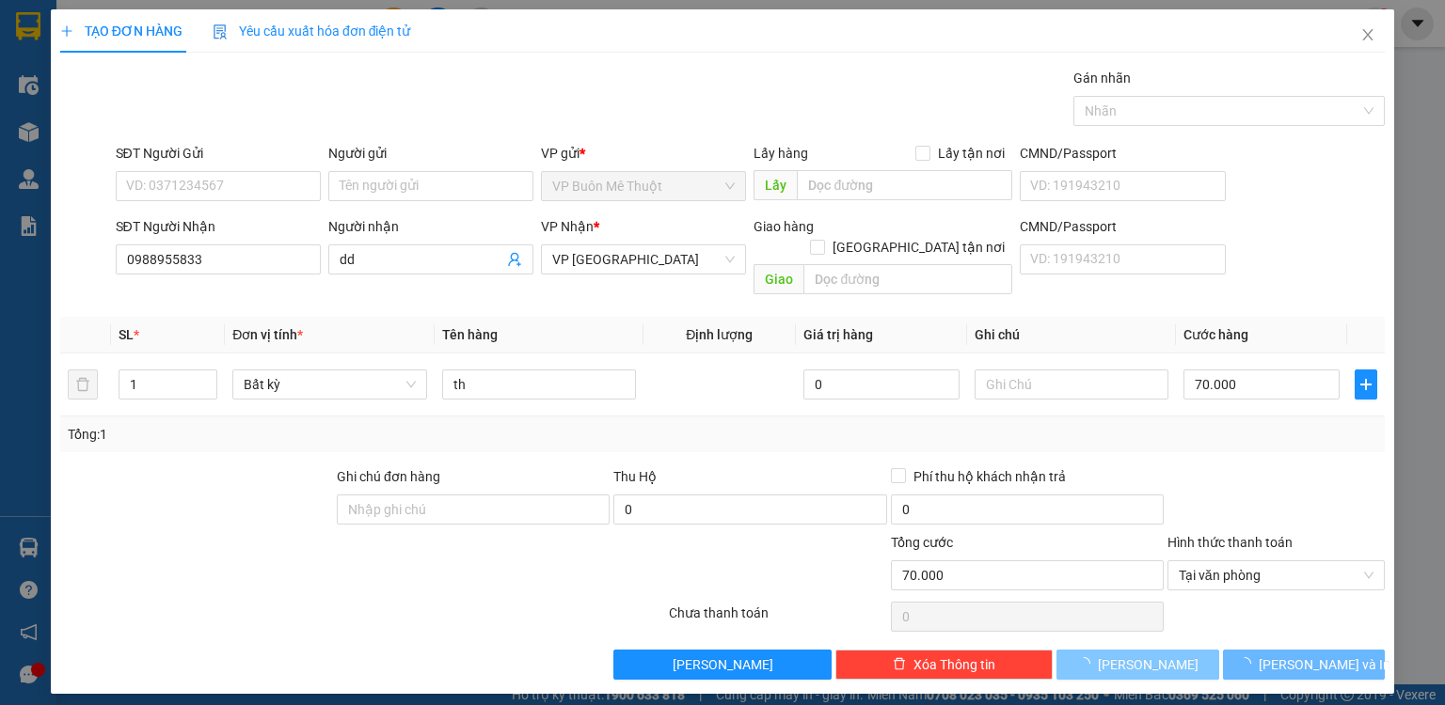
type input "0"
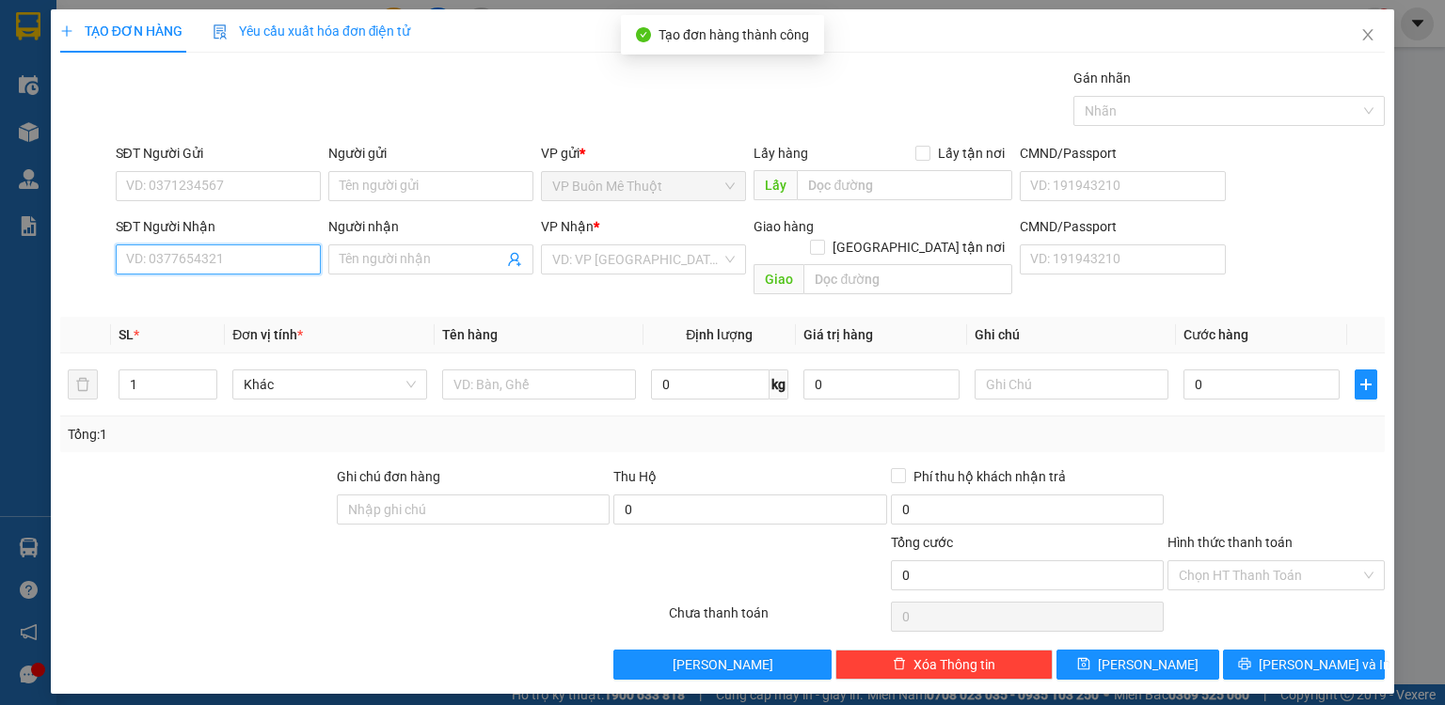
click at [207, 257] on input "SĐT Người Nhận" at bounding box center [218, 260] width 205 height 30
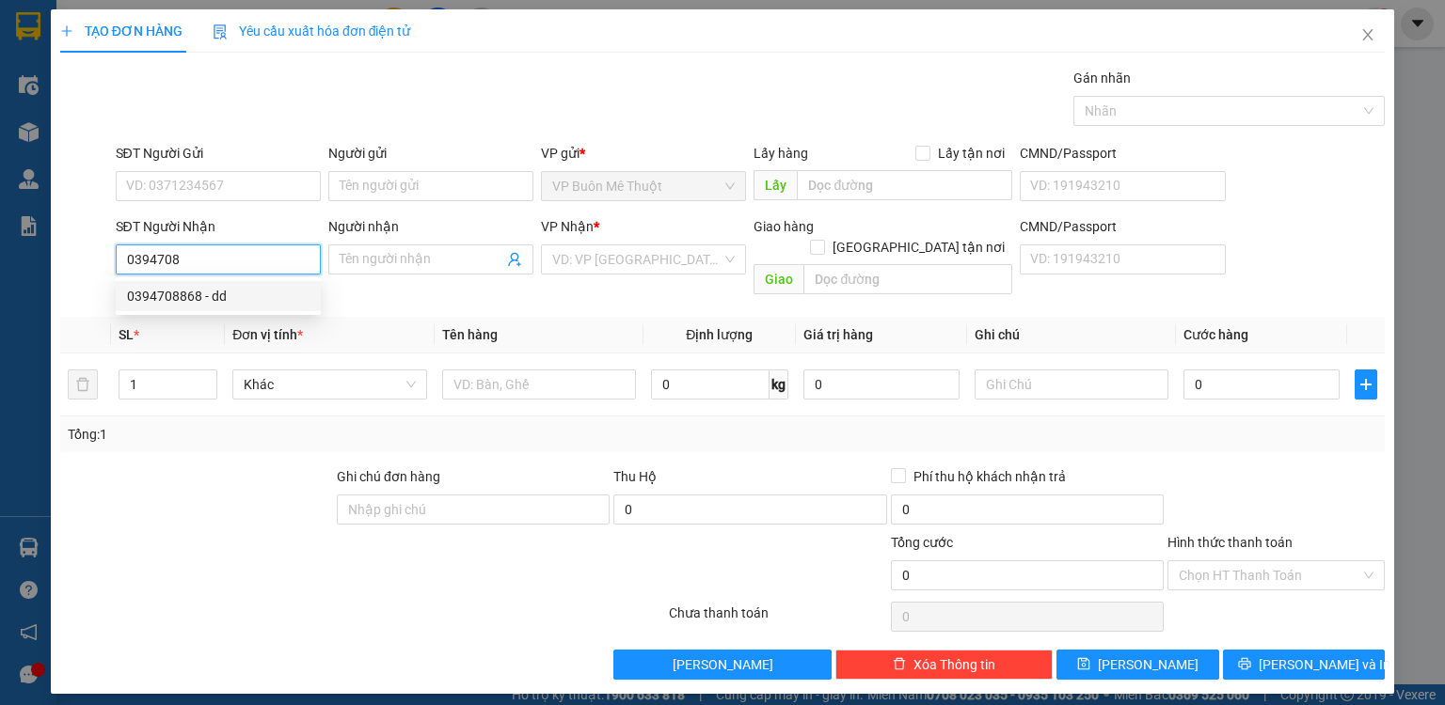
click at [196, 290] on div "0394708868 - dd" at bounding box center [218, 296] width 182 height 21
type input "0394708868"
type input "dd"
type input "cau ong bo"
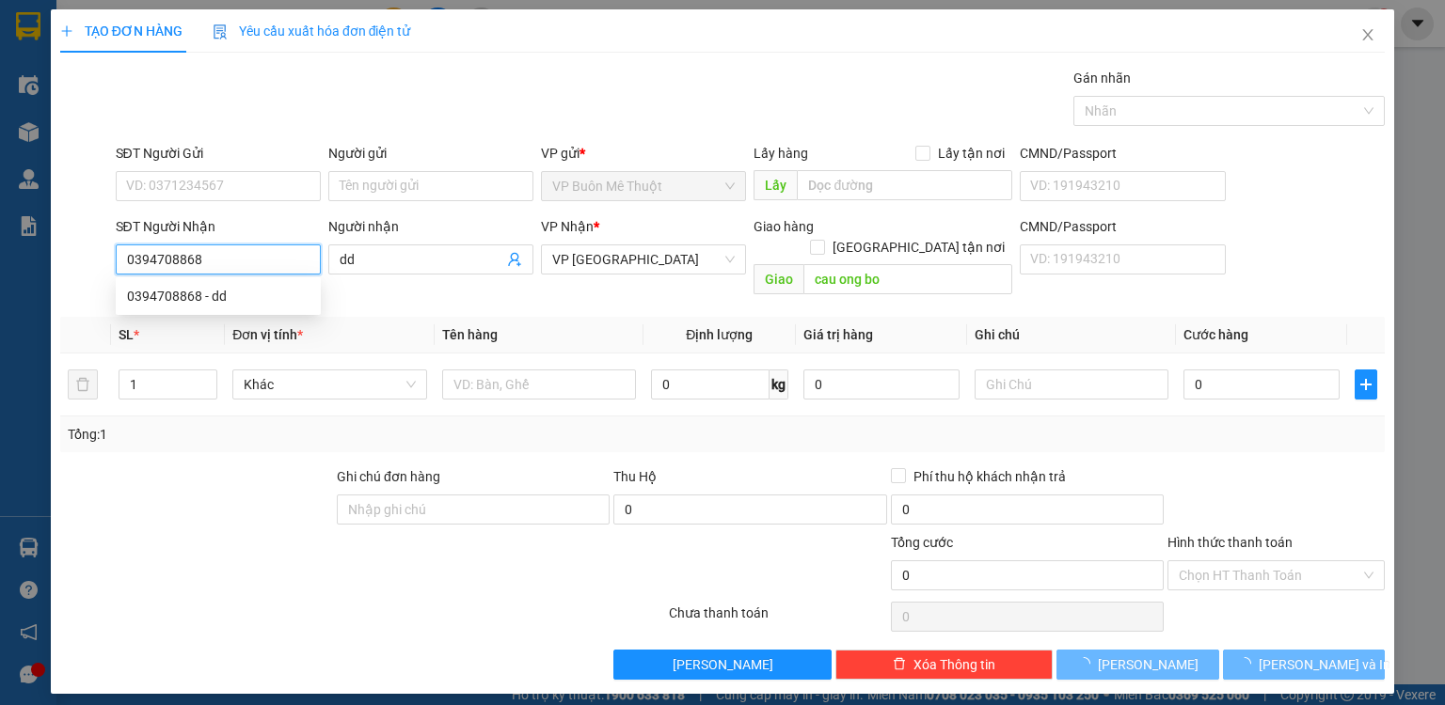
type input "100.000"
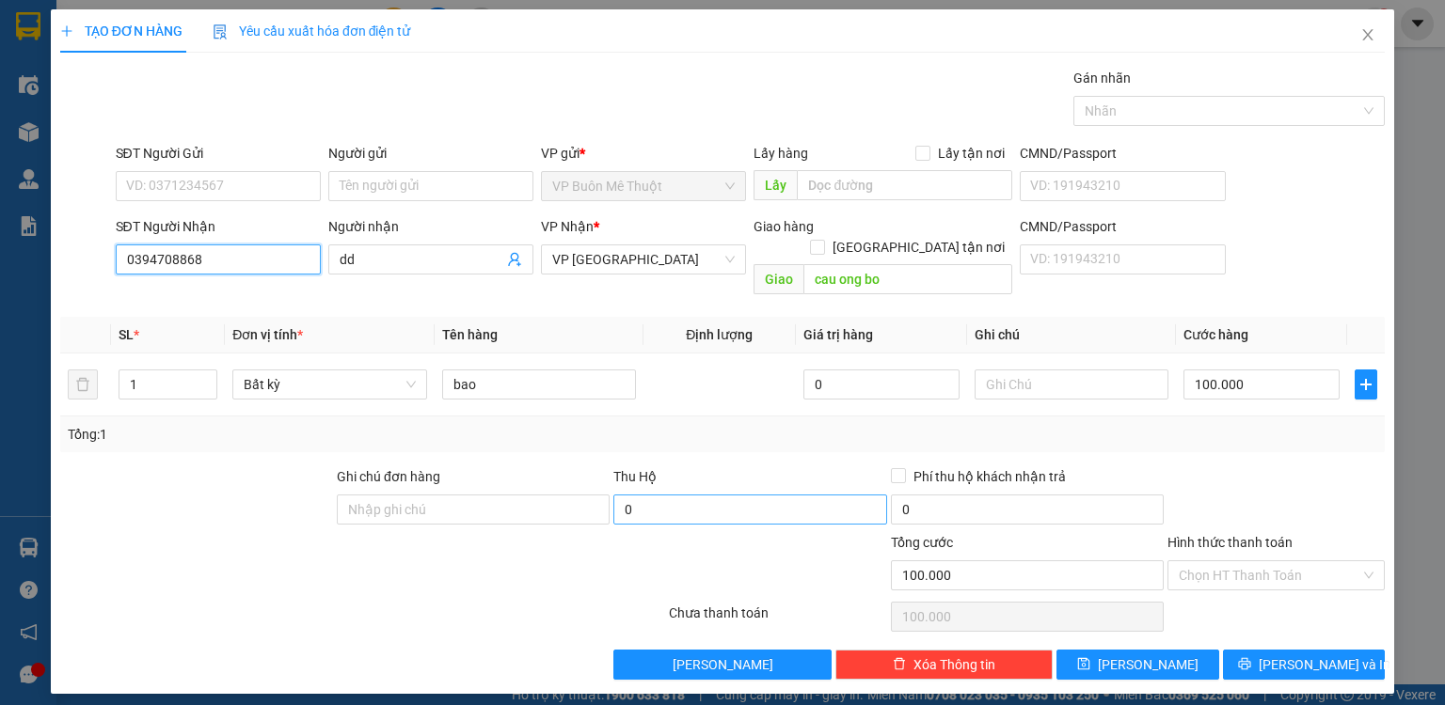
type input "0394708868"
click at [1158, 655] on span "[PERSON_NAME]" at bounding box center [1148, 665] width 101 height 21
type input "0"
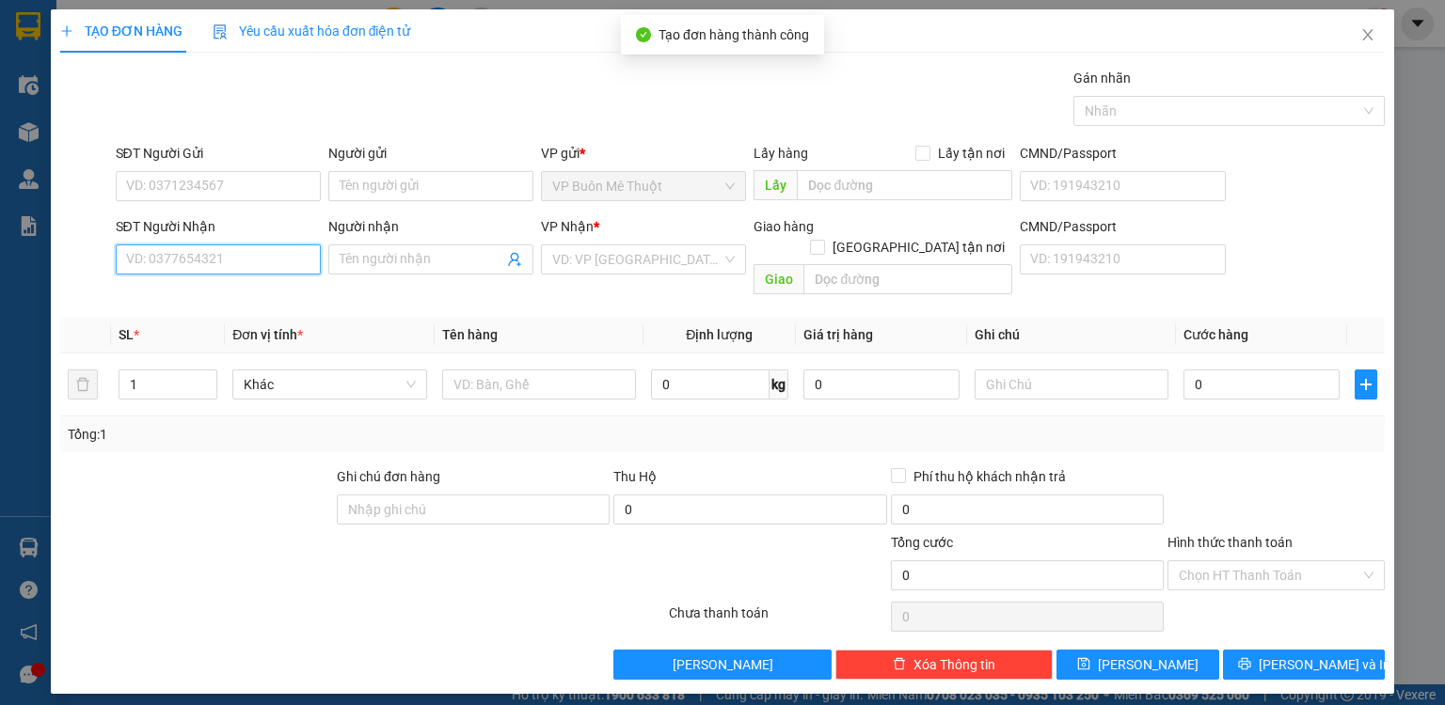
click at [206, 258] on input "SĐT Người Nhận" at bounding box center [218, 260] width 205 height 30
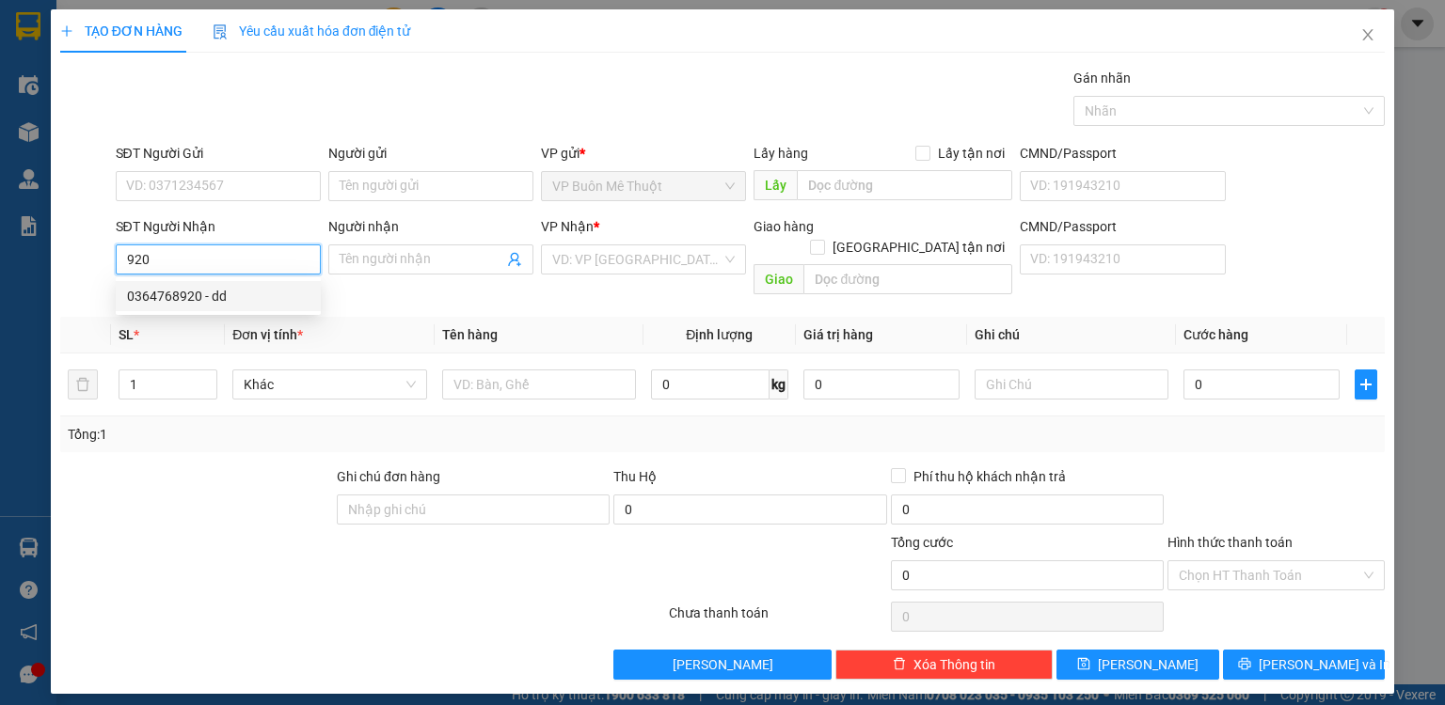
click at [199, 296] on div "0364768920 - dd" at bounding box center [218, 296] width 182 height 21
type input "0364768920"
type input "dd"
type input "ông bố"
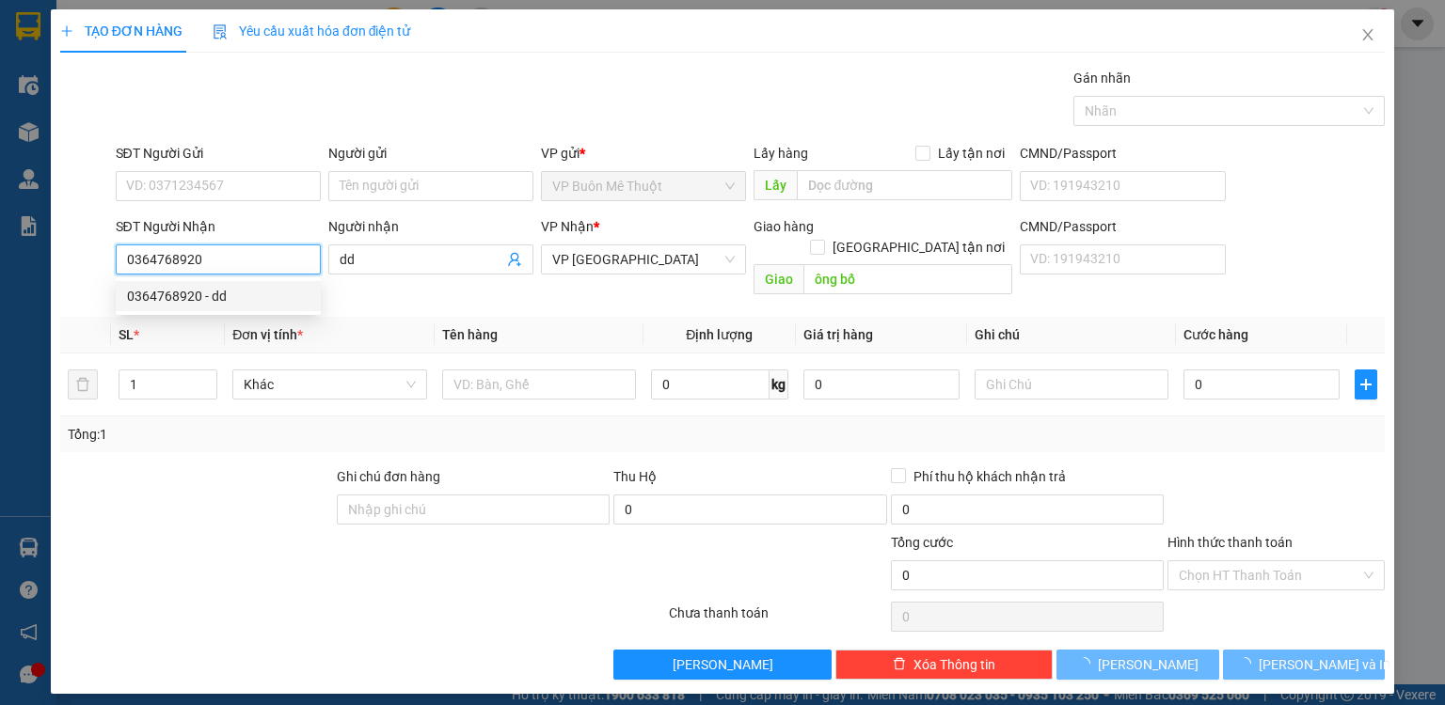
type input "250.000"
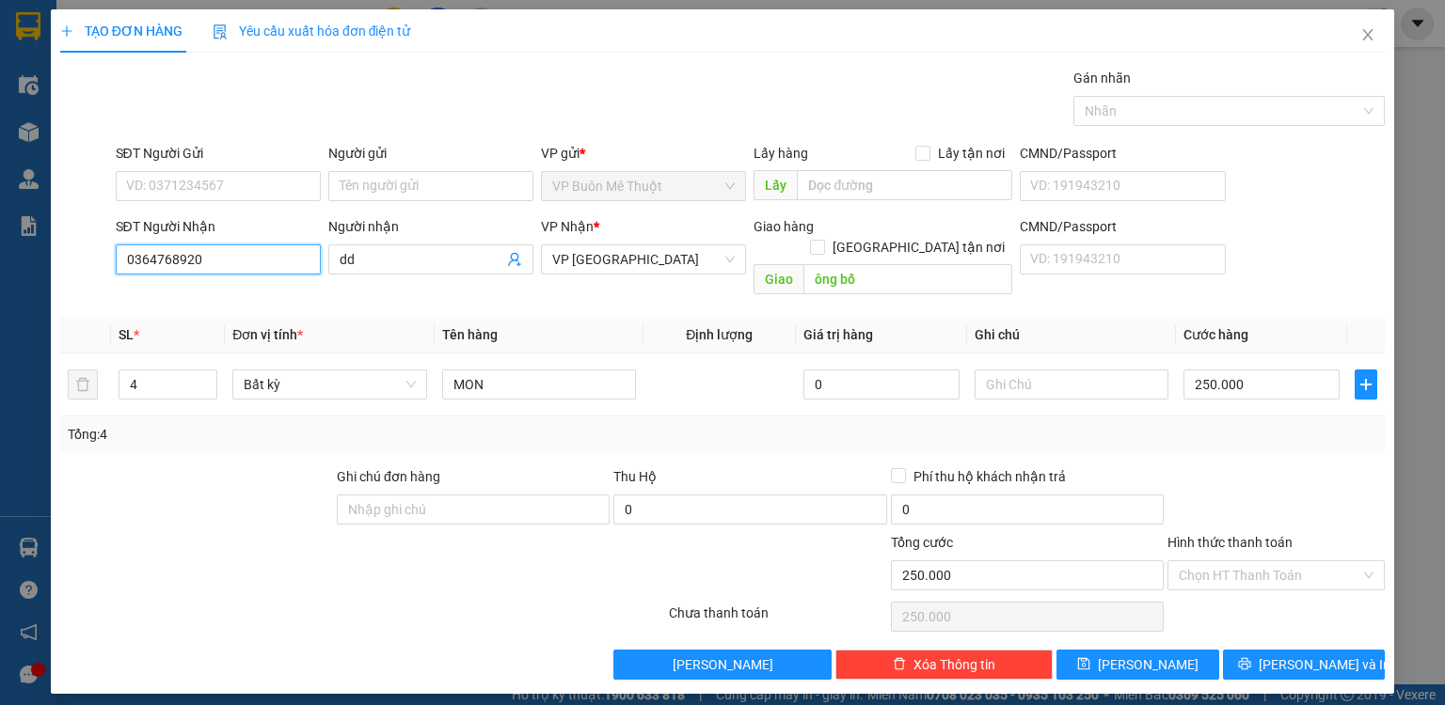
drag, startPoint x: 249, startPoint y: 263, endPoint x: 75, endPoint y: 256, distance: 174.2
click at [75, 256] on div "SĐT Người Nhận 0364768920 0364768920 Người nhận dd VP Nhận * VP [GEOGRAPHIC_DAT…" at bounding box center [722, 259] width 1328 height 87
click at [166, 300] on div "0975135973 - dd" at bounding box center [218, 296] width 182 height 21
type input "0975135973"
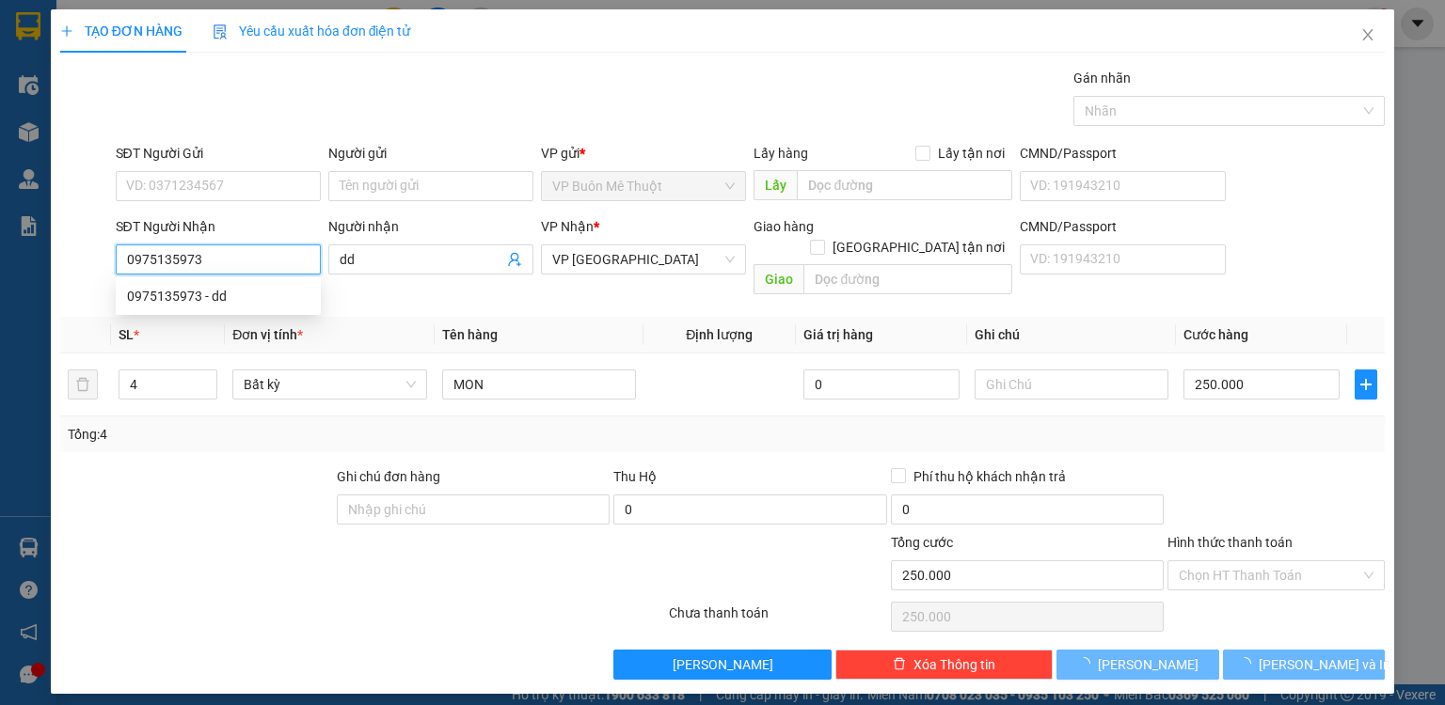
type input "40.000"
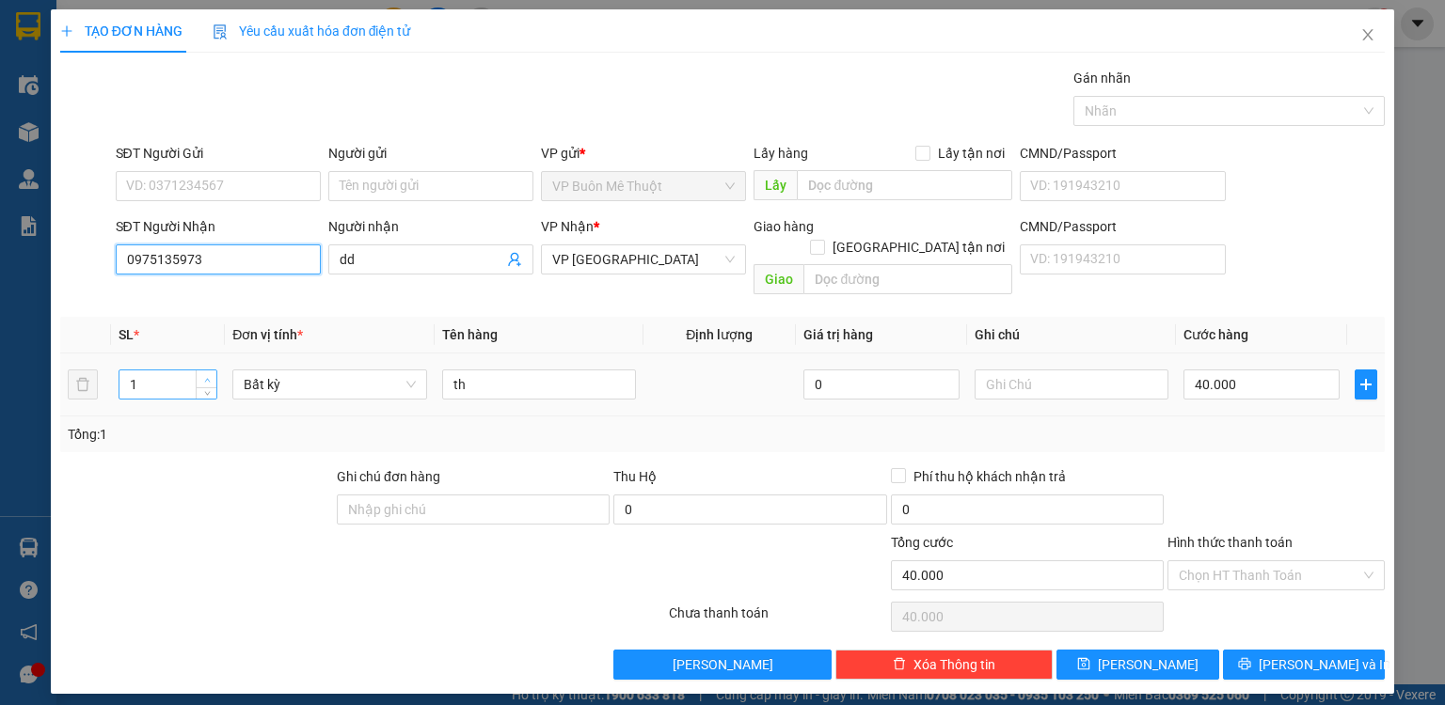
type input "0975135973"
drag, startPoint x: 208, startPoint y: 354, endPoint x: 220, endPoint y: 350, distance: 12.8
click at [212, 373] on span "up" at bounding box center [206, 378] width 11 height 11
type input "2"
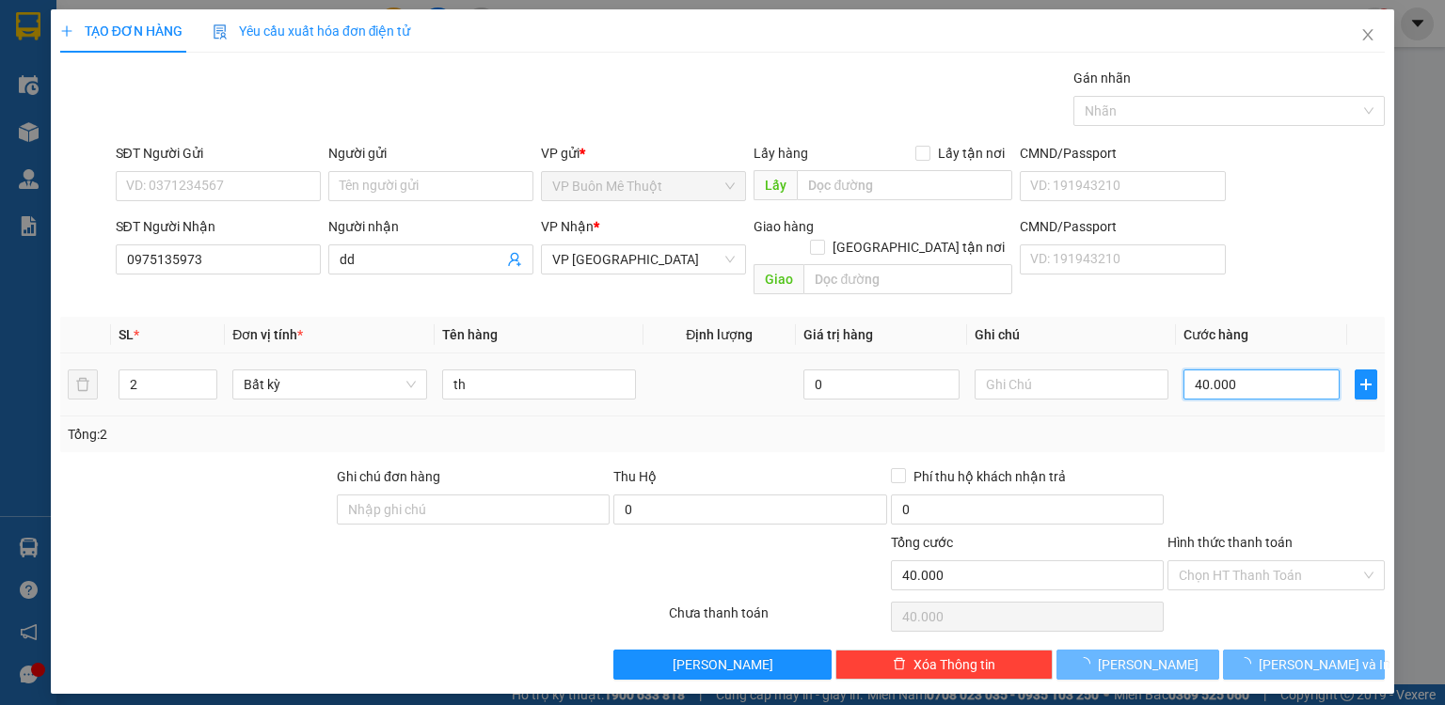
click at [1256, 372] on input "40.000" at bounding box center [1261, 385] width 156 height 30
type input "01"
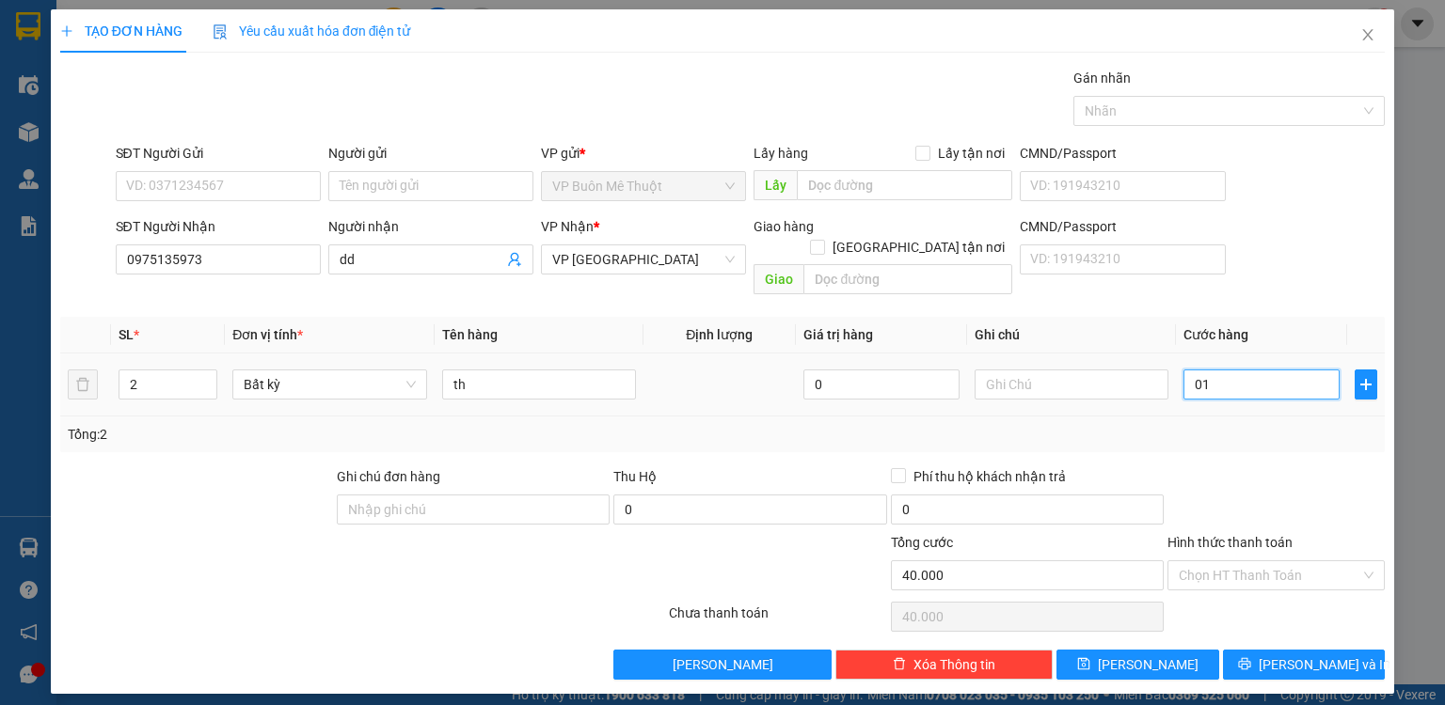
type input "1"
type input "15"
type input "0.150"
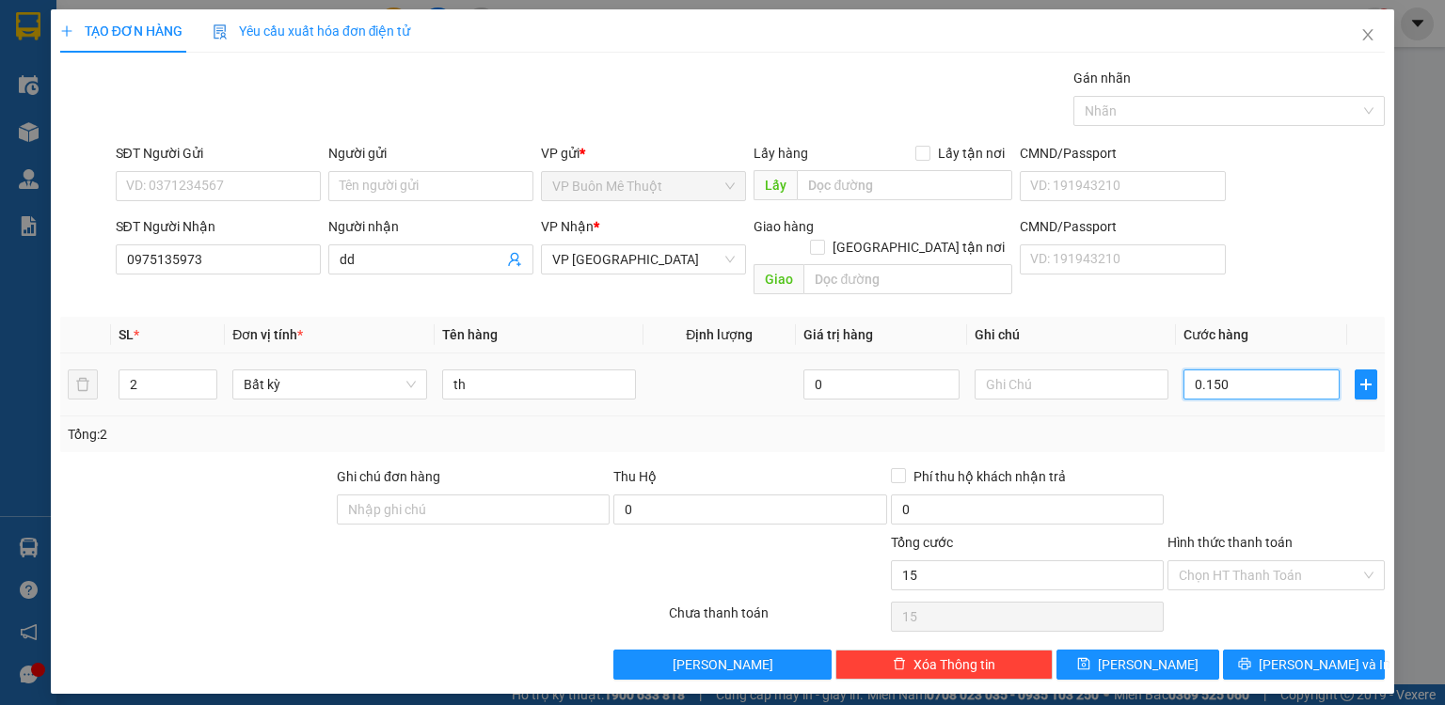
type input "150"
type input "0.150"
type input "150.000"
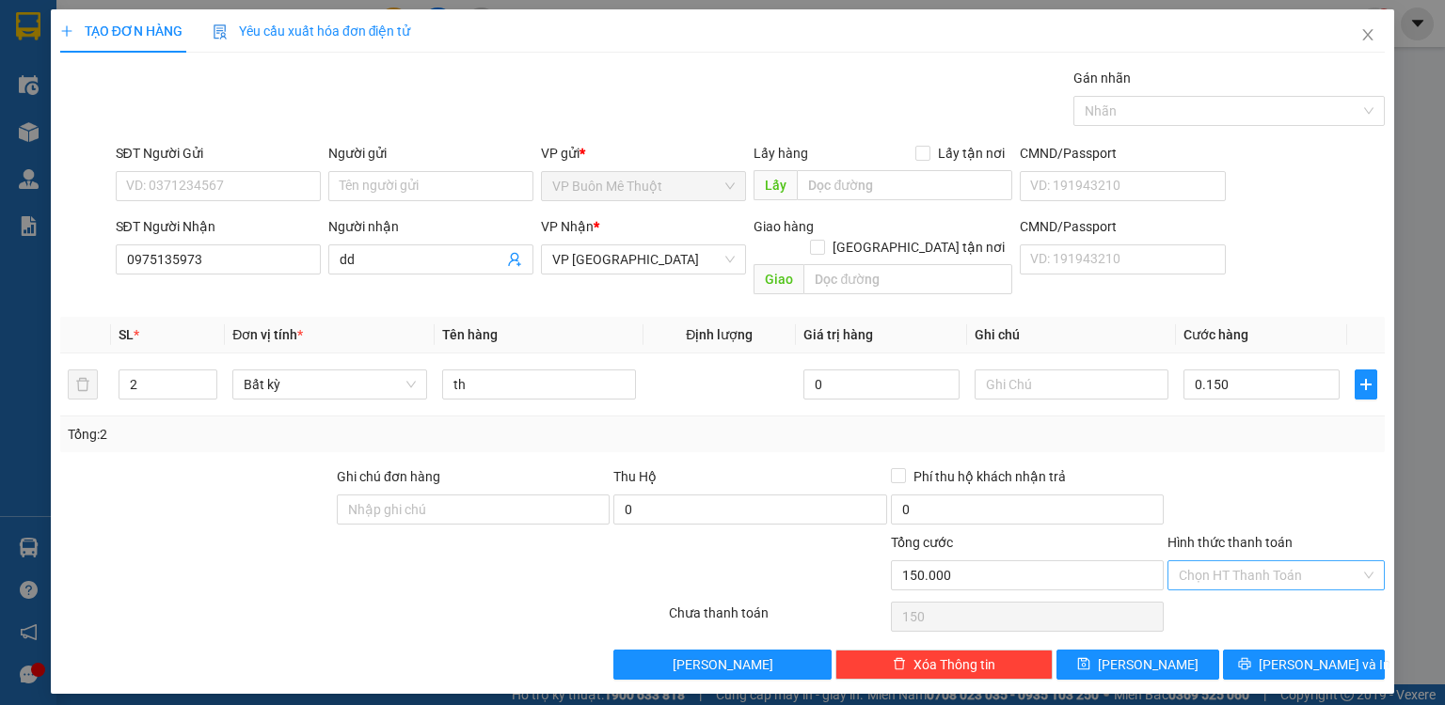
type input "150.000"
click at [1264, 562] on input "Hình thức thanh toán" at bounding box center [1270, 576] width 182 height 28
click at [1260, 583] on div "Tại văn phòng" at bounding box center [1276, 590] width 195 height 21
type input "0"
click at [1202, 650] on button "[PERSON_NAME]" at bounding box center [1137, 665] width 163 height 30
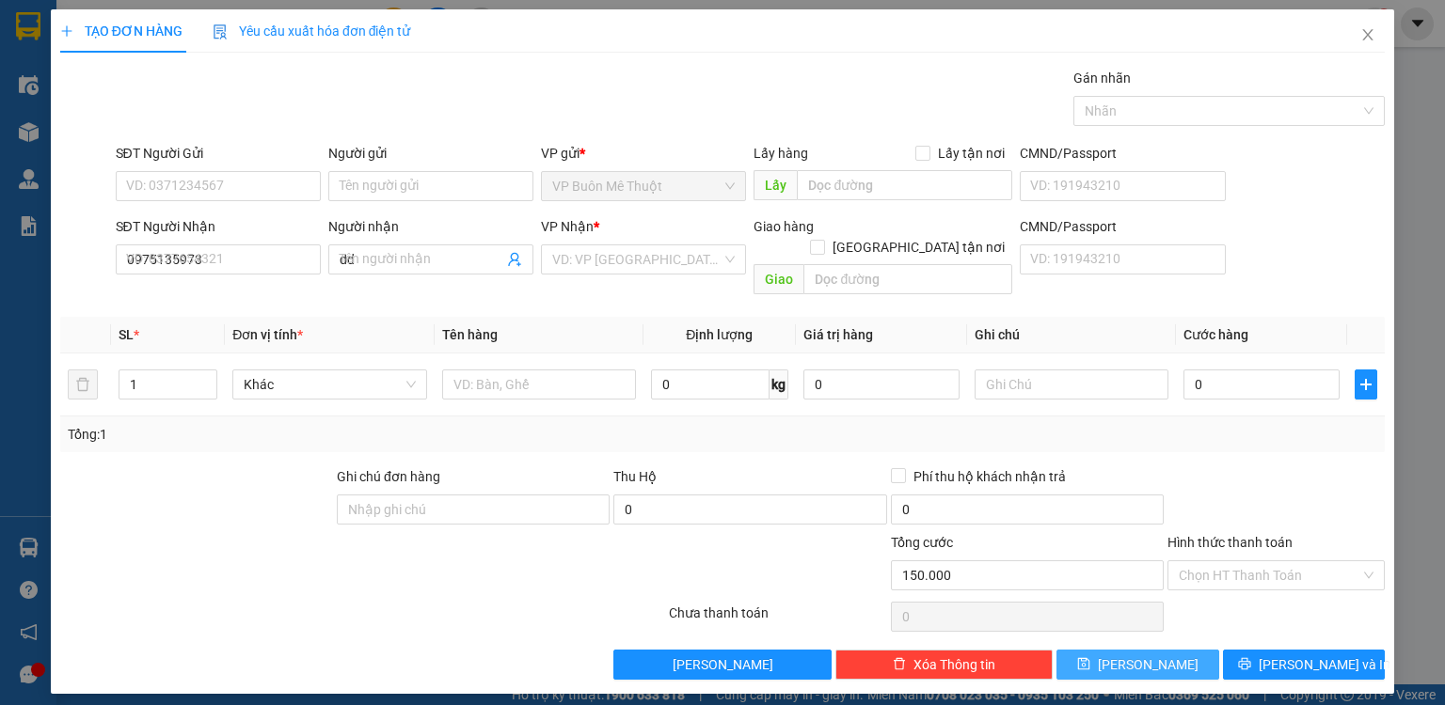
type input "0"
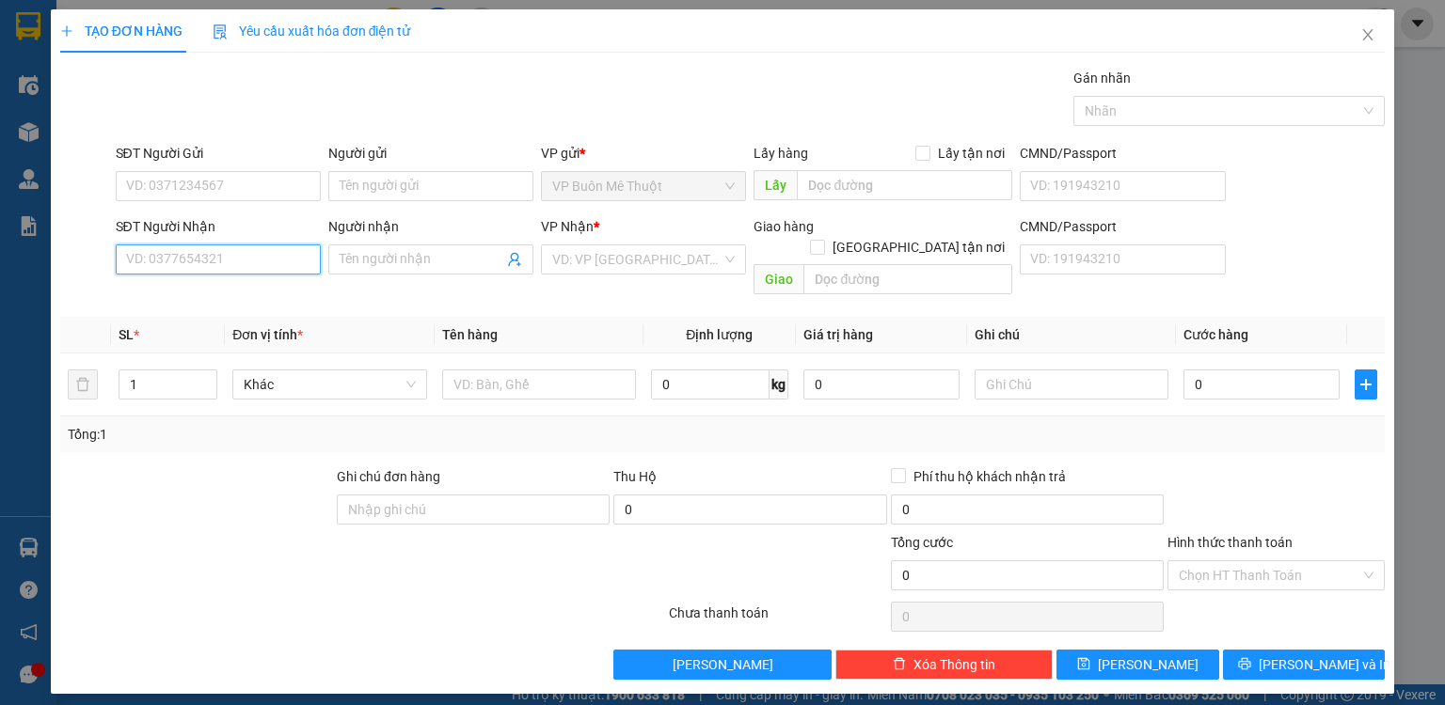
click at [230, 258] on input "SĐT Người Nhận" at bounding box center [218, 260] width 205 height 30
click at [164, 252] on input "260" at bounding box center [218, 260] width 205 height 30
type input "2"
click at [229, 255] on input "0987" at bounding box center [218, 260] width 205 height 30
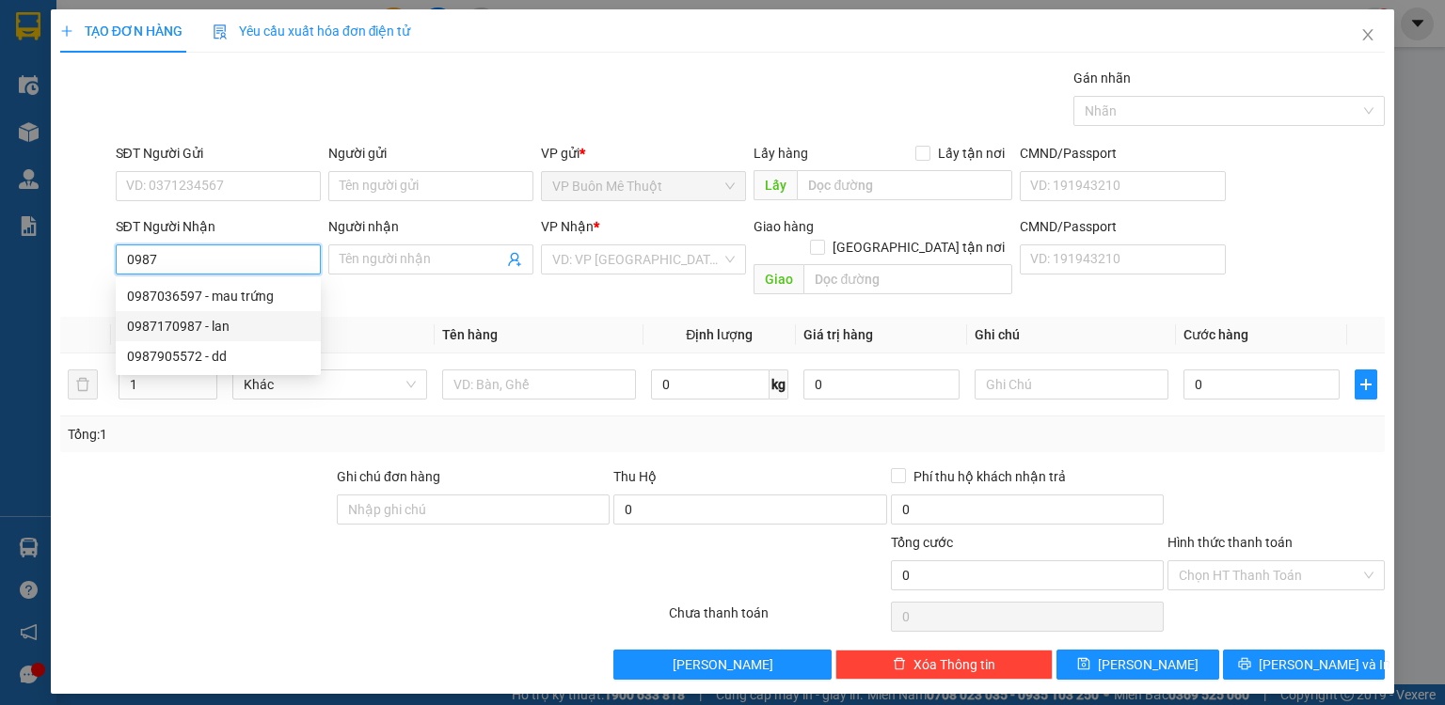
drag, startPoint x: 222, startPoint y: 323, endPoint x: 239, endPoint y: 327, distance: 17.6
click at [223, 324] on div "0987170987 - lan" at bounding box center [218, 326] width 182 height 21
type input "0987170987"
type input "lan"
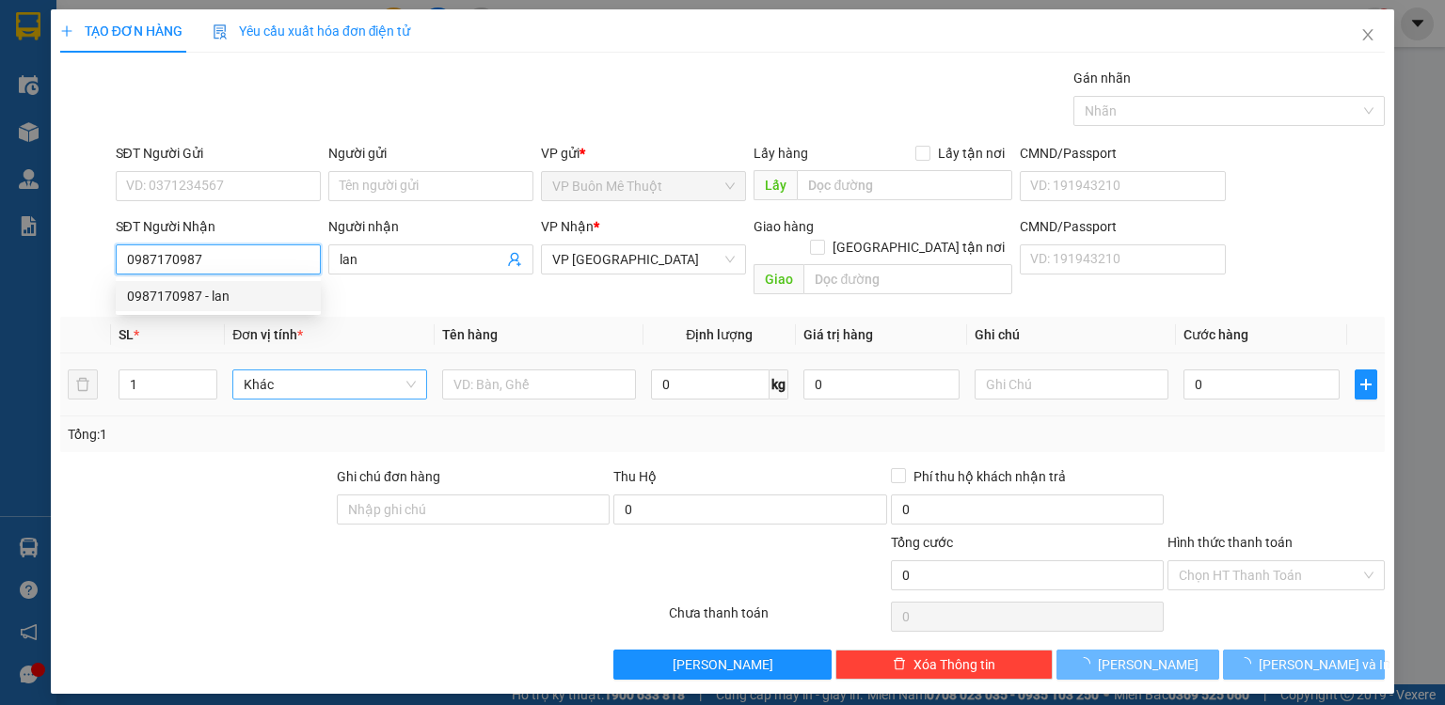
type input "6.000"
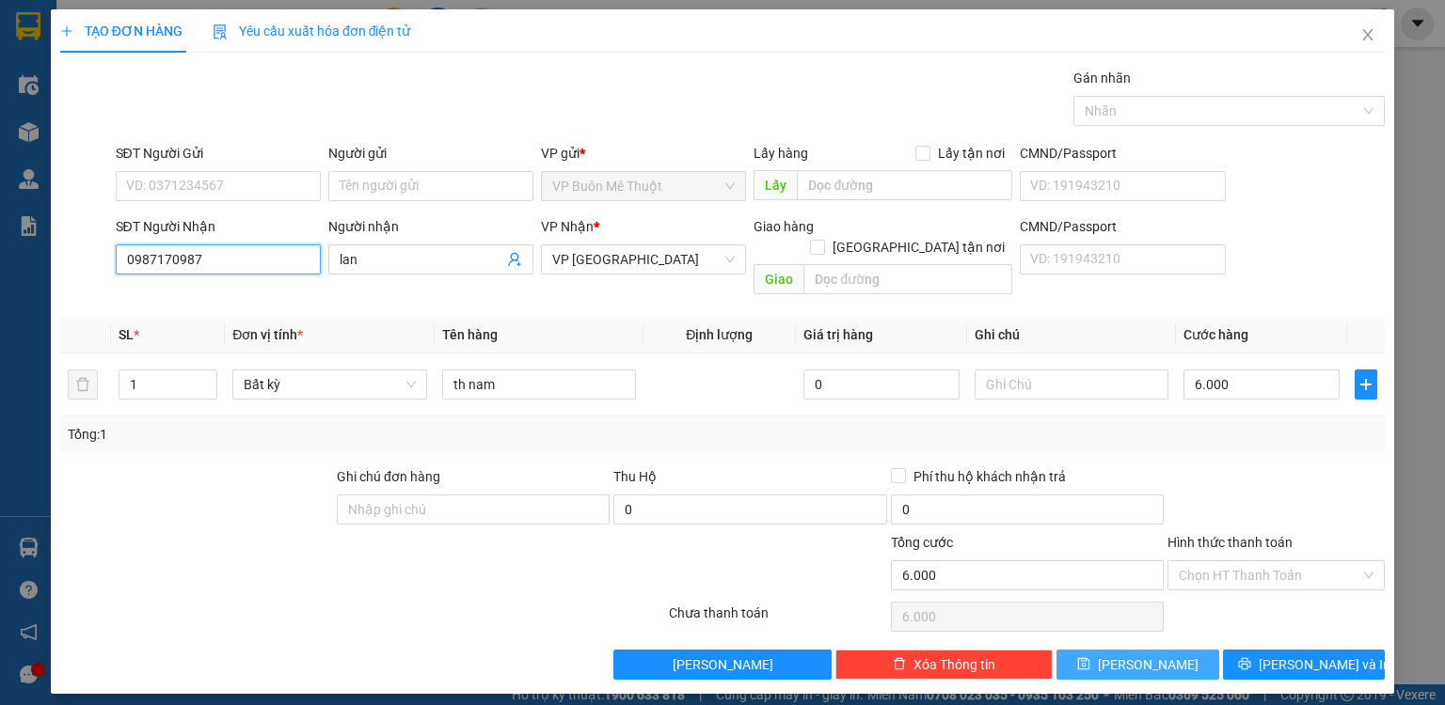
type input "0987170987"
click at [1182, 650] on button "[PERSON_NAME]" at bounding box center [1137, 665] width 163 height 30
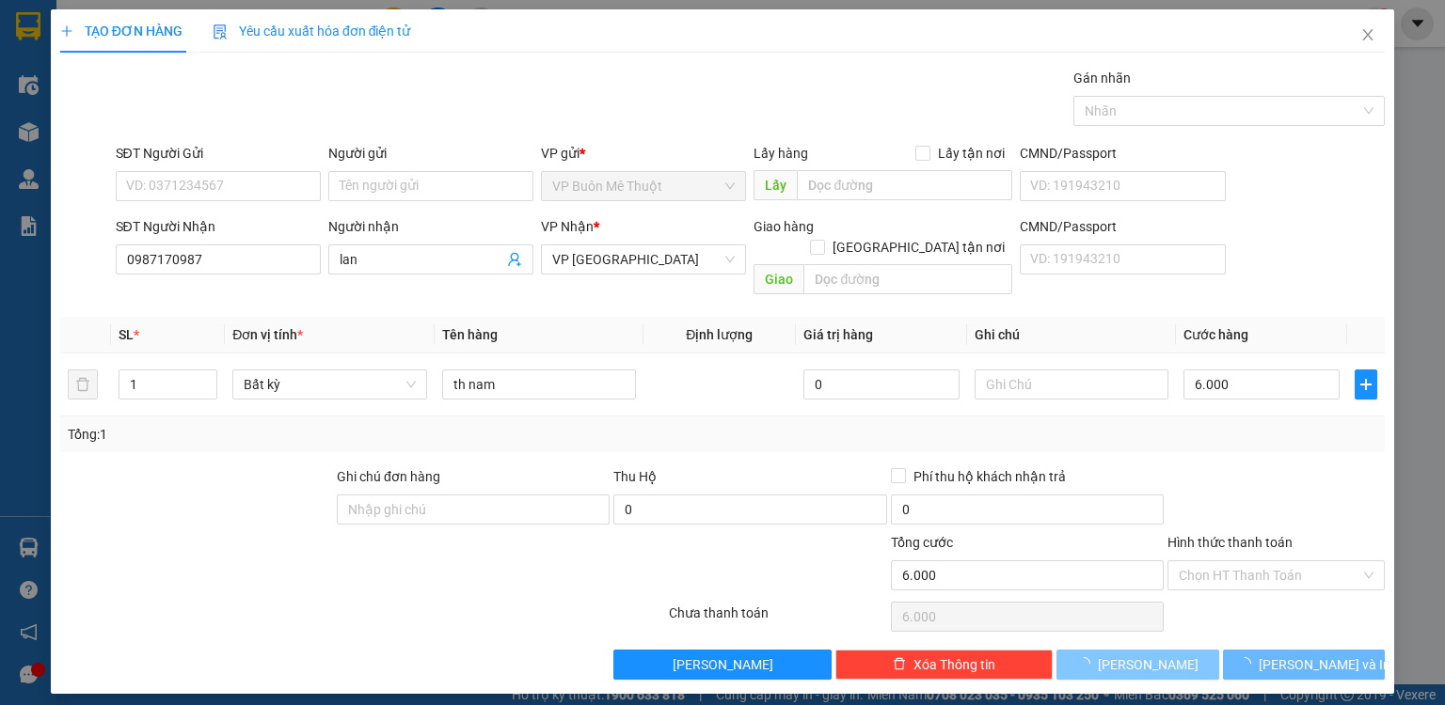
type input "0"
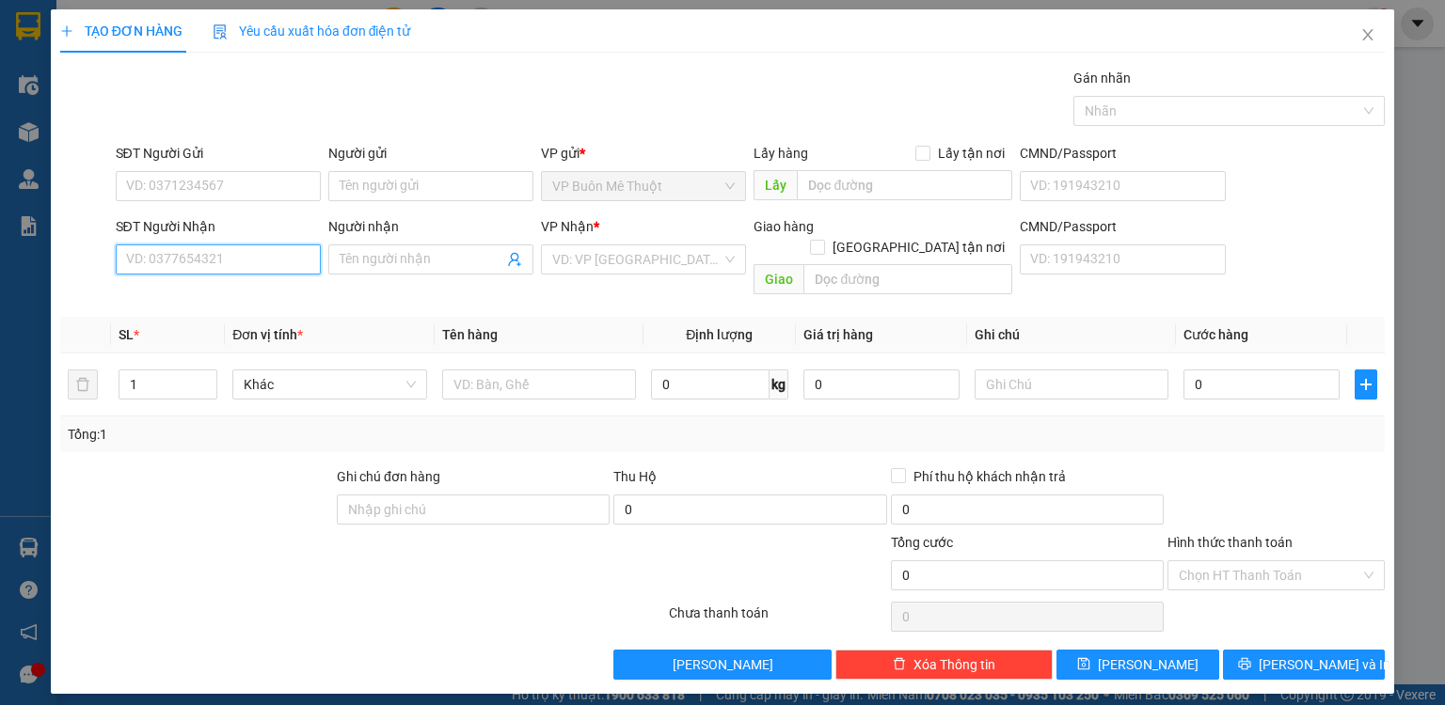
click at [226, 262] on input "SĐT Người Nhận" at bounding box center [218, 260] width 205 height 30
type input "0972211453"
click at [229, 285] on div "0972211453 - dd" at bounding box center [218, 296] width 205 height 30
type input "dd"
type input "150.000"
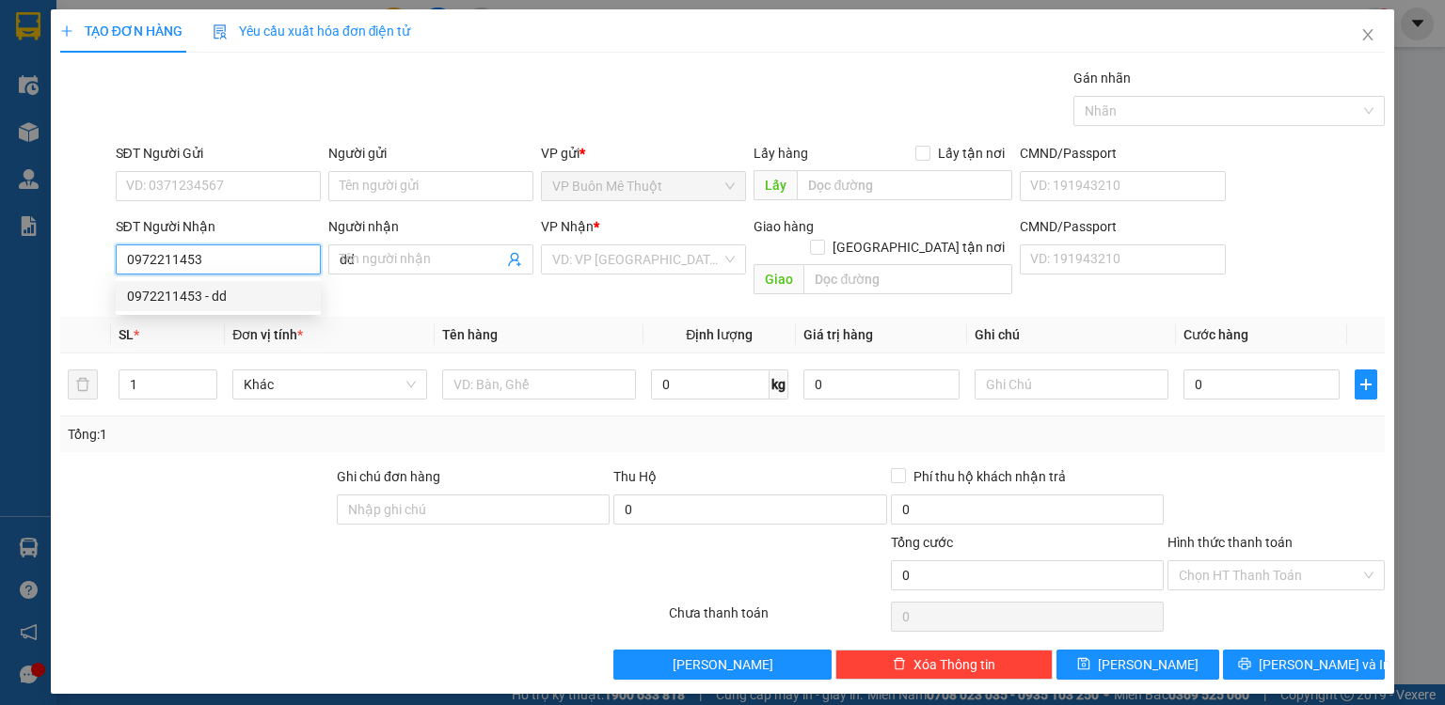
type input "150.000"
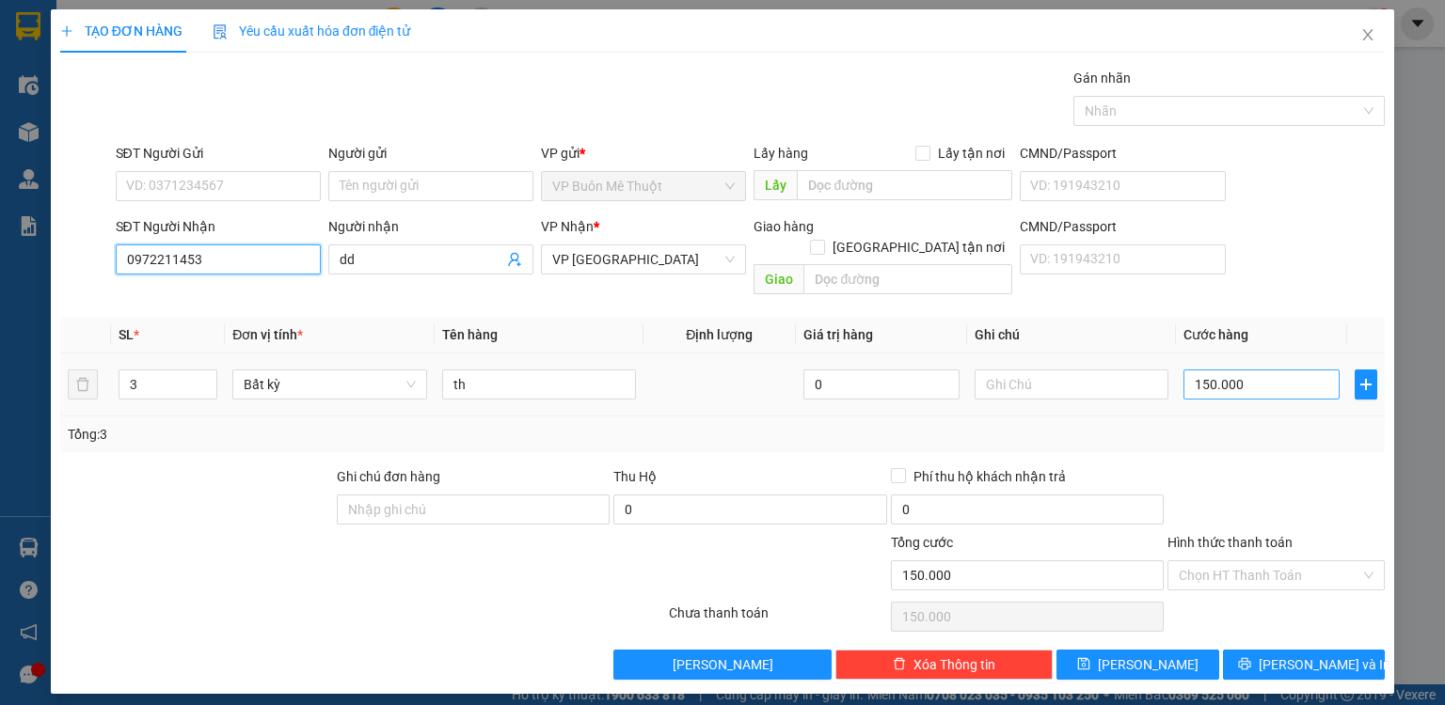
type input "0972211453"
click at [1239, 370] on input "150.000" at bounding box center [1261, 385] width 156 height 30
type input "2"
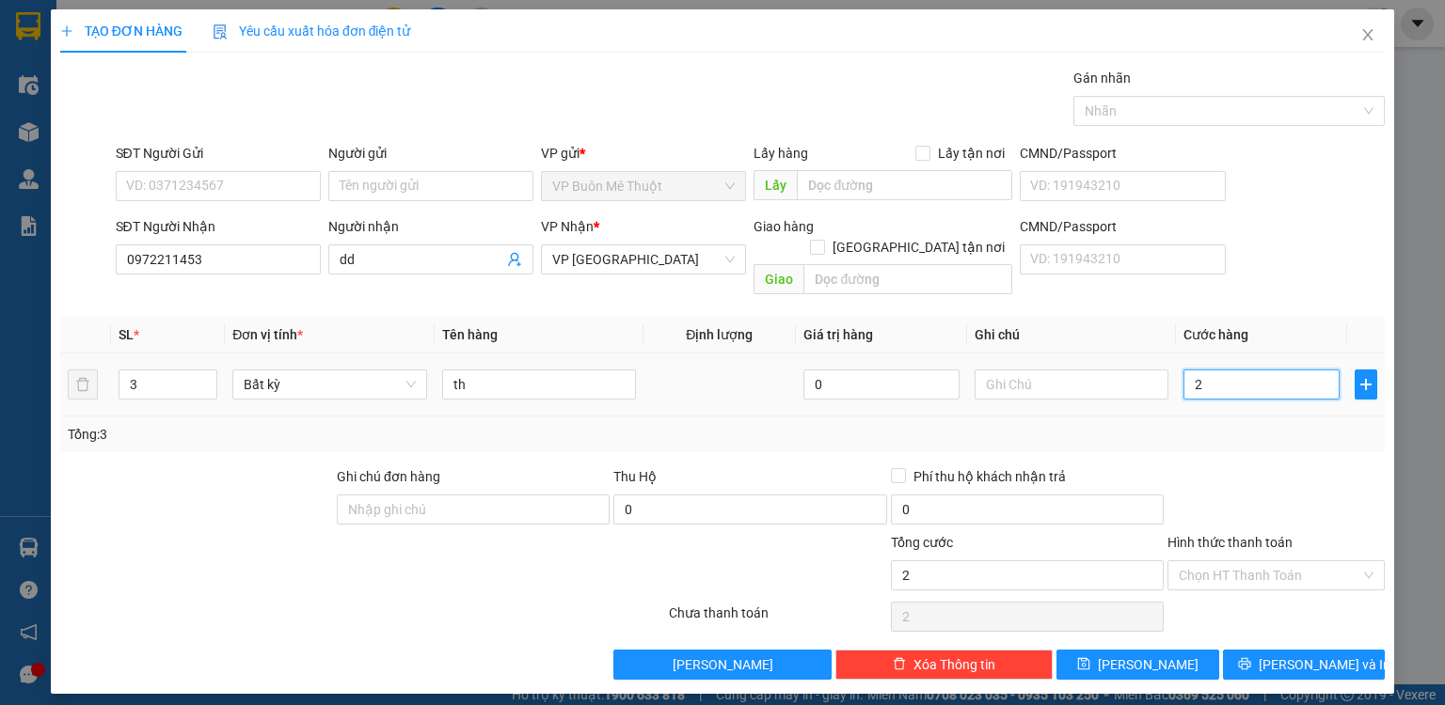
type input "20"
type input "200"
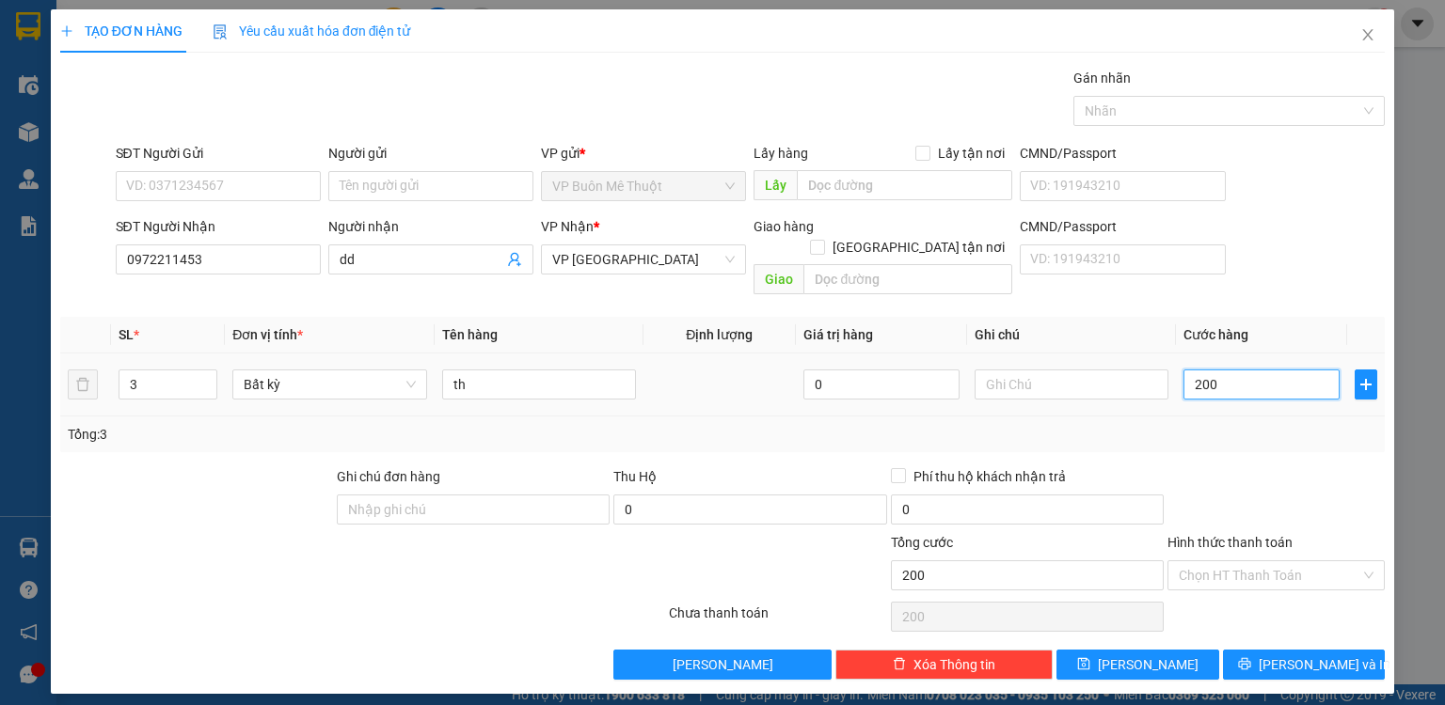
type input "200"
type input "200.000"
drag, startPoint x: 1202, startPoint y: 490, endPoint x: 1206, endPoint y: 542, distance: 51.9
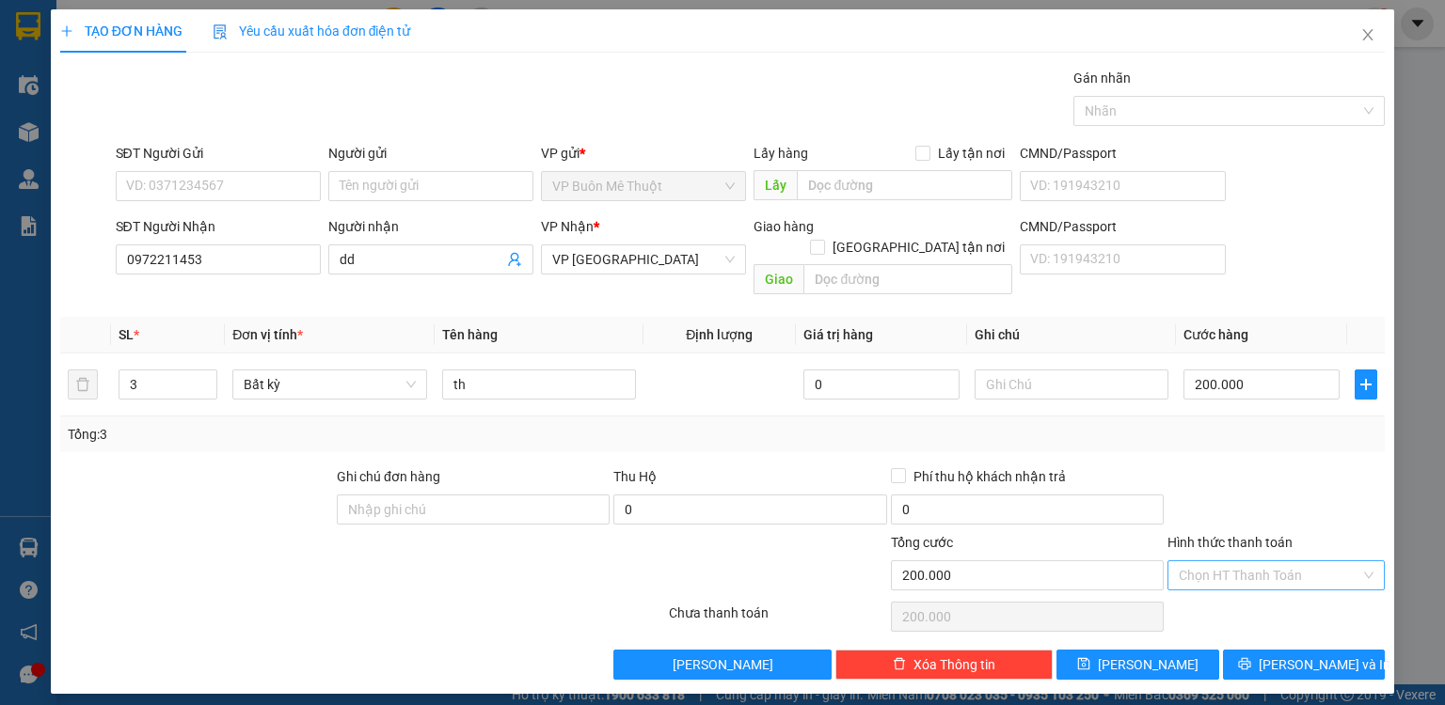
click at [1202, 499] on div at bounding box center [1275, 500] width 221 height 66
drag, startPoint x: 1204, startPoint y: 548, endPoint x: 1204, endPoint y: 584, distance: 35.7
click at [1205, 562] on input "Hình thức thanh toán" at bounding box center [1270, 576] width 182 height 28
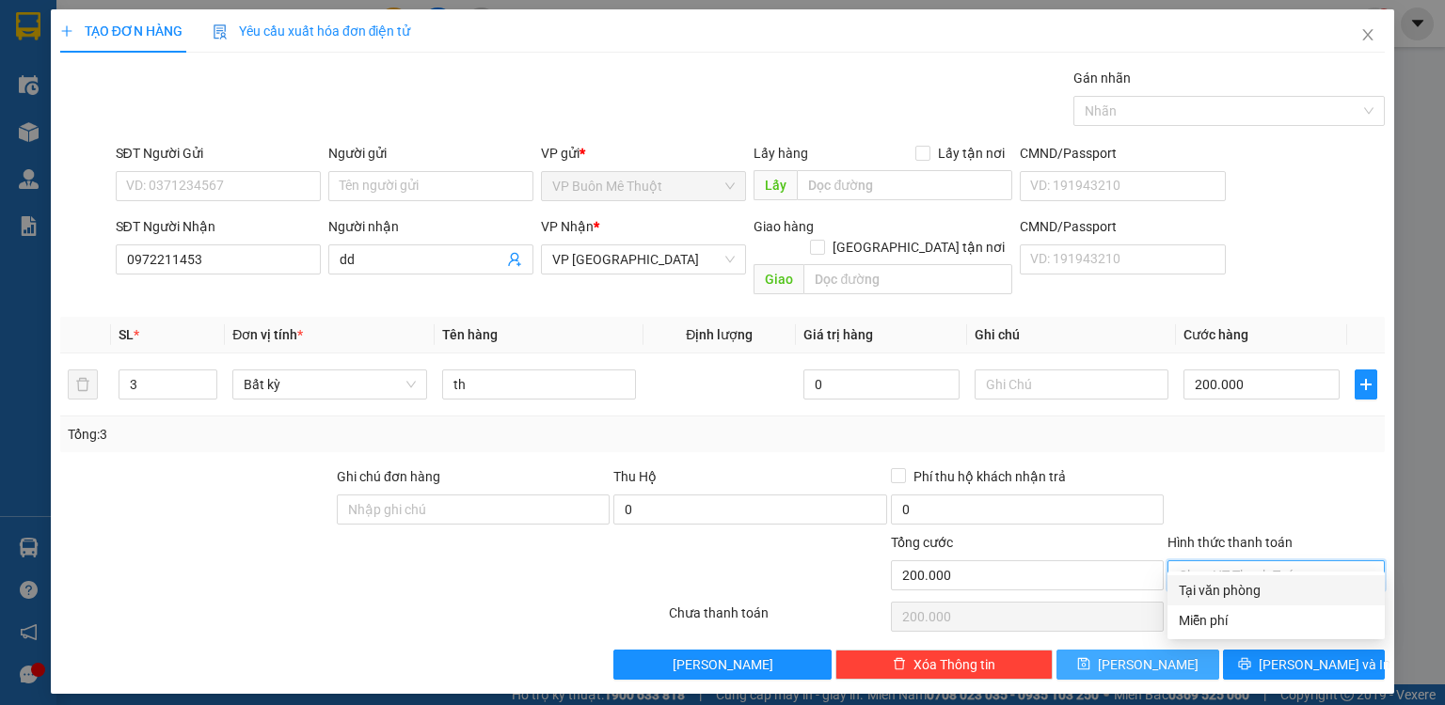
drag, startPoint x: 1203, startPoint y: 594, endPoint x: 1185, endPoint y: 628, distance: 38.3
click at [1200, 598] on div "Tại văn phòng" at bounding box center [1276, 590] width 195 height 21
type input "0"
drag, startPoint x: 1174, startPoint y: 646, endPoint x: 819, endPoint y: 460, distance: 400.5
click at [1173, 650] on button "[PERSON_NAME]" at bounding box center [1137, 665] width 163 height 30
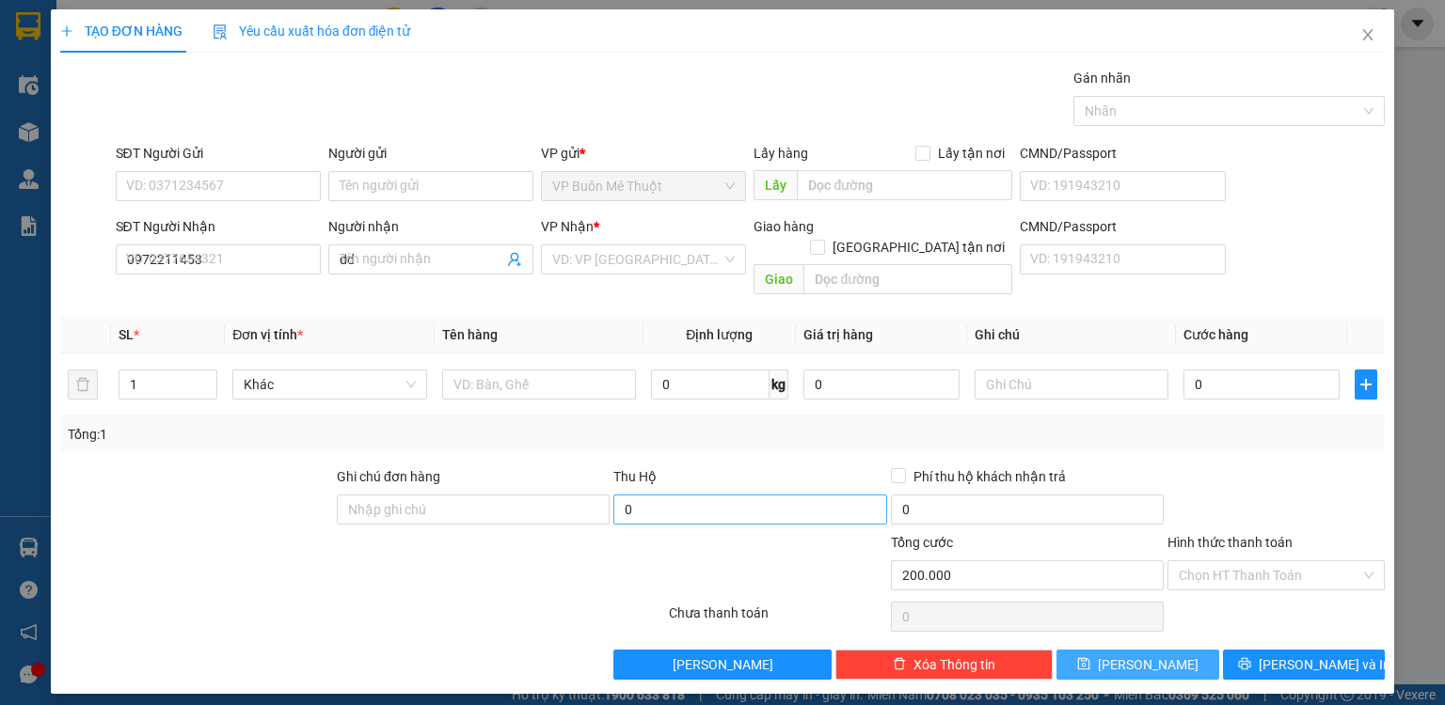
type input "0"
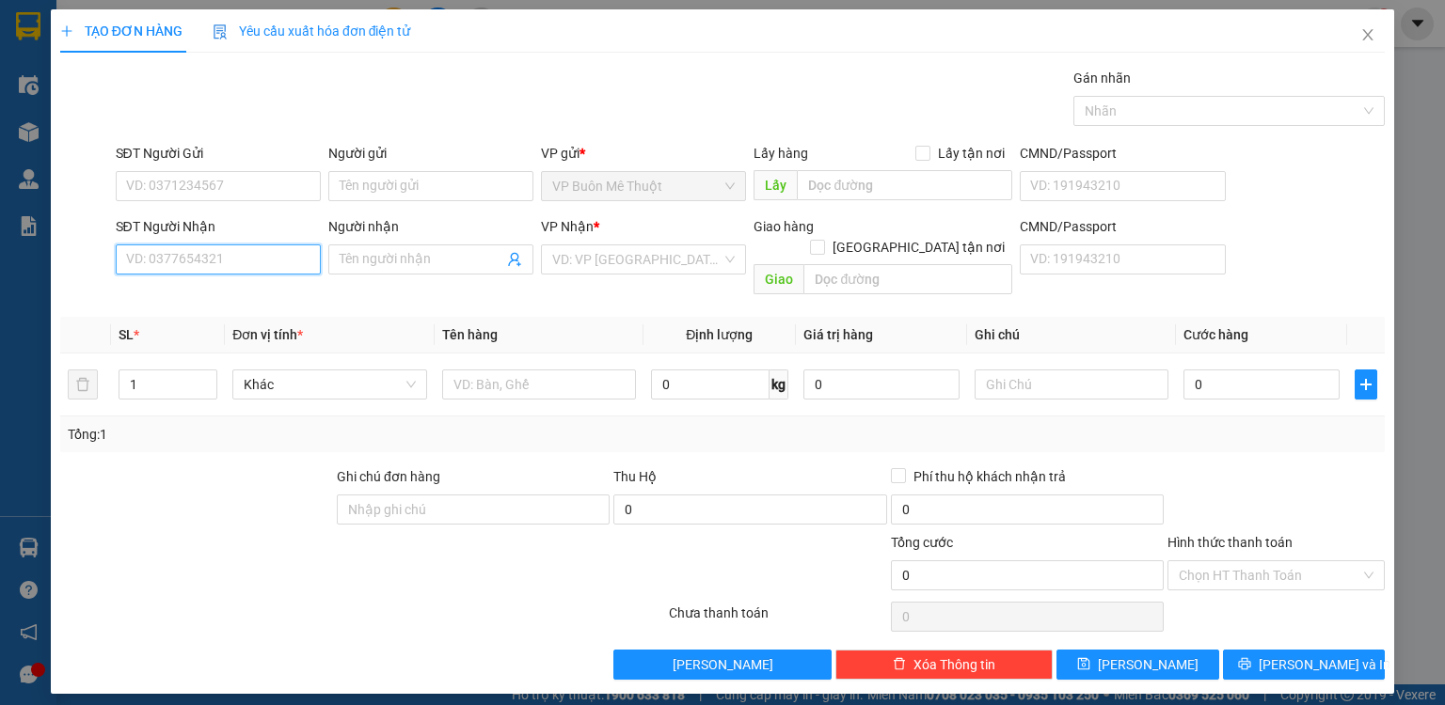
click at [284, 248] on input "SĐT Người Nhận" at bounding box center [218, 260] width 205 height 30
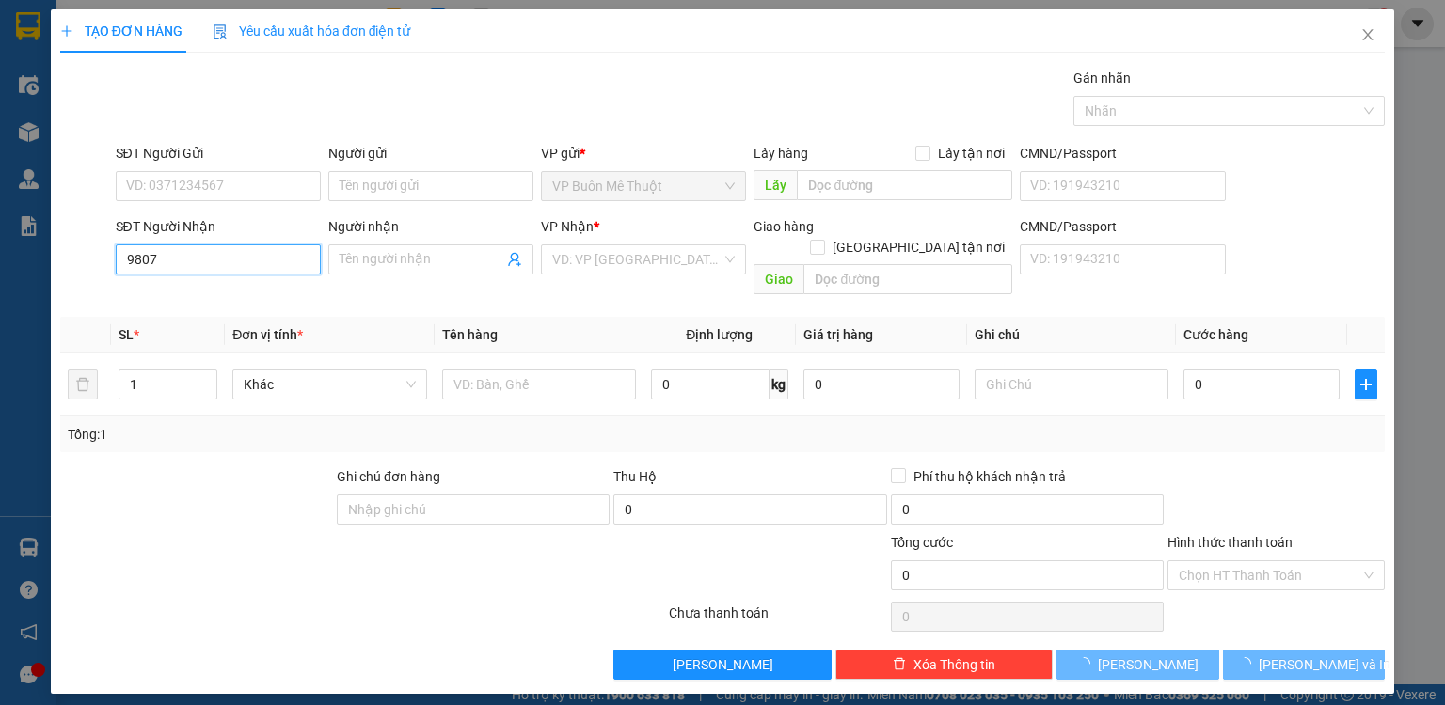
click at [284, 248] on input "9807" at bounding box center [218, 260] width 205 height 30
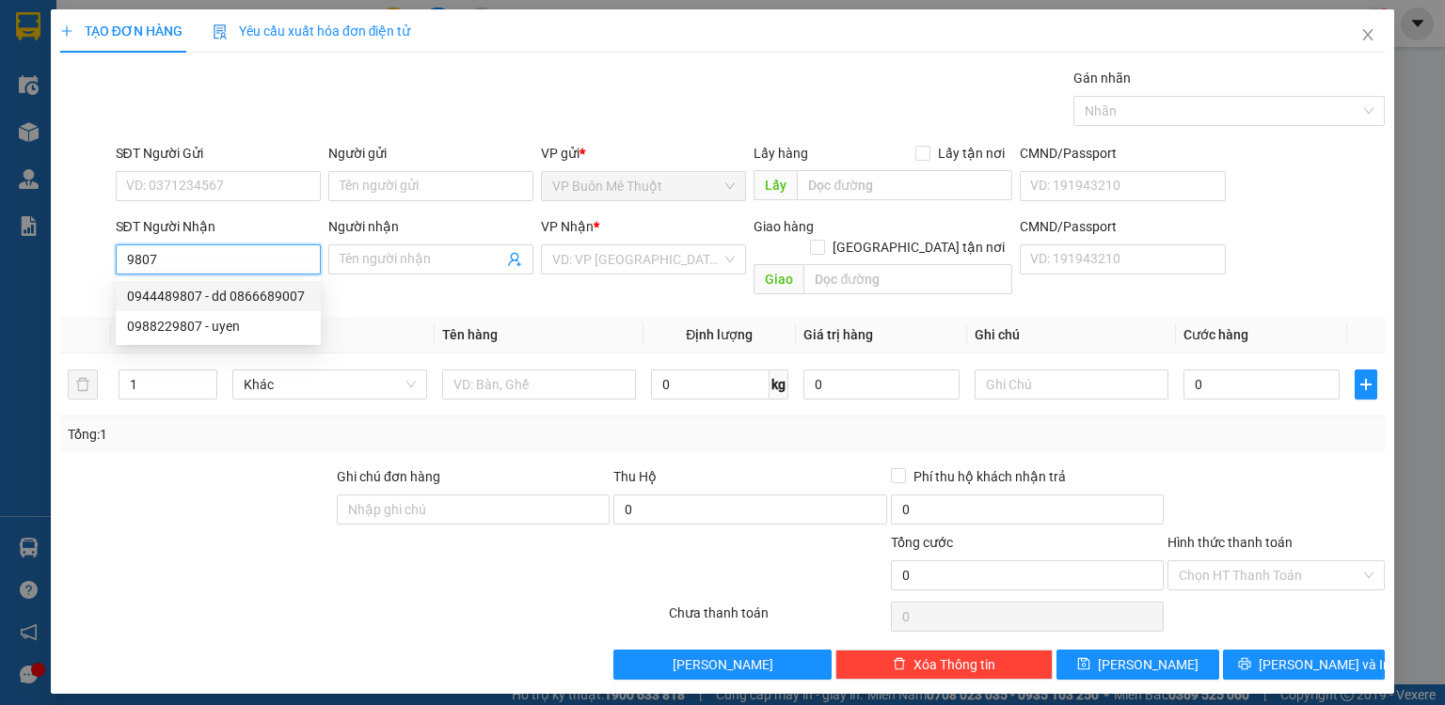
click at [245, 300] on div "0944489807 - dd 0866689007" at bounding box center [218, 296] width 182 height 21
type input "0944489807"
type input "dd 0866689007"
type input "4 ecolac.con co"
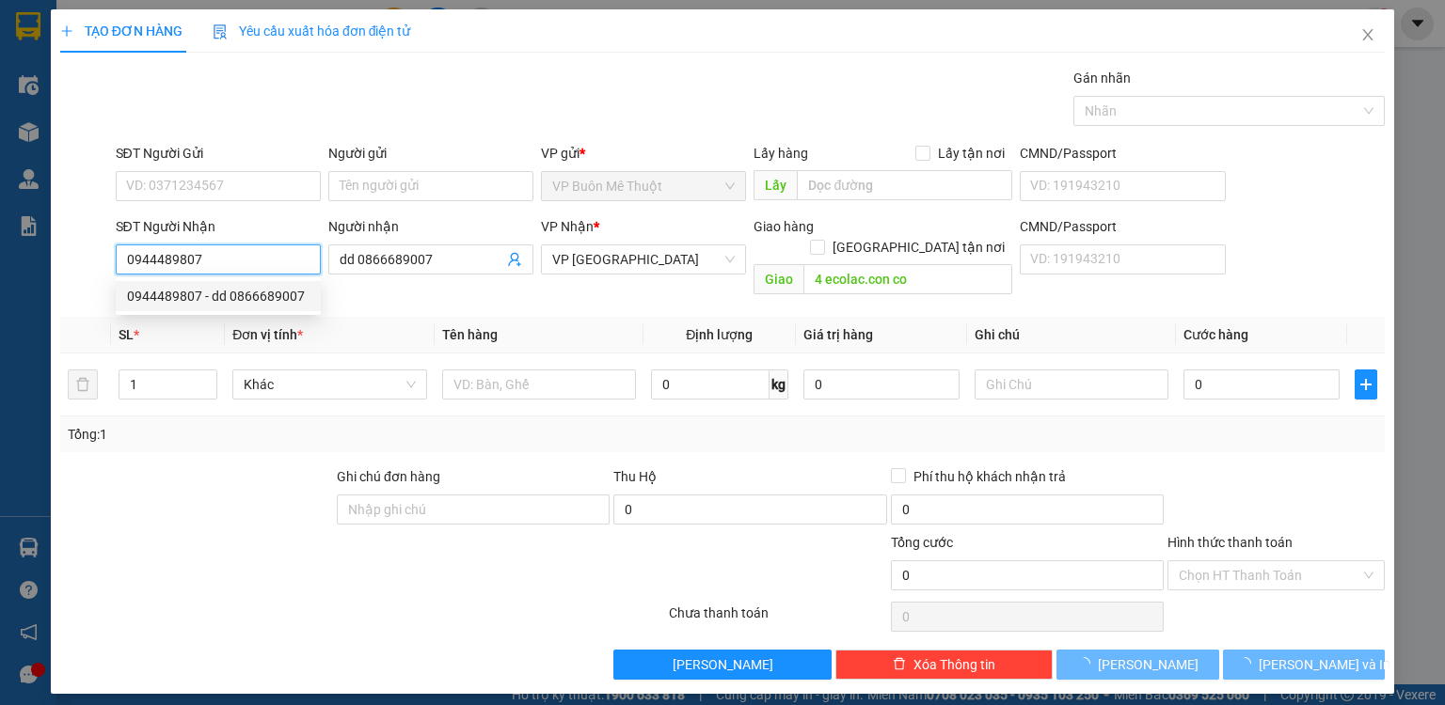
type input "50.000"
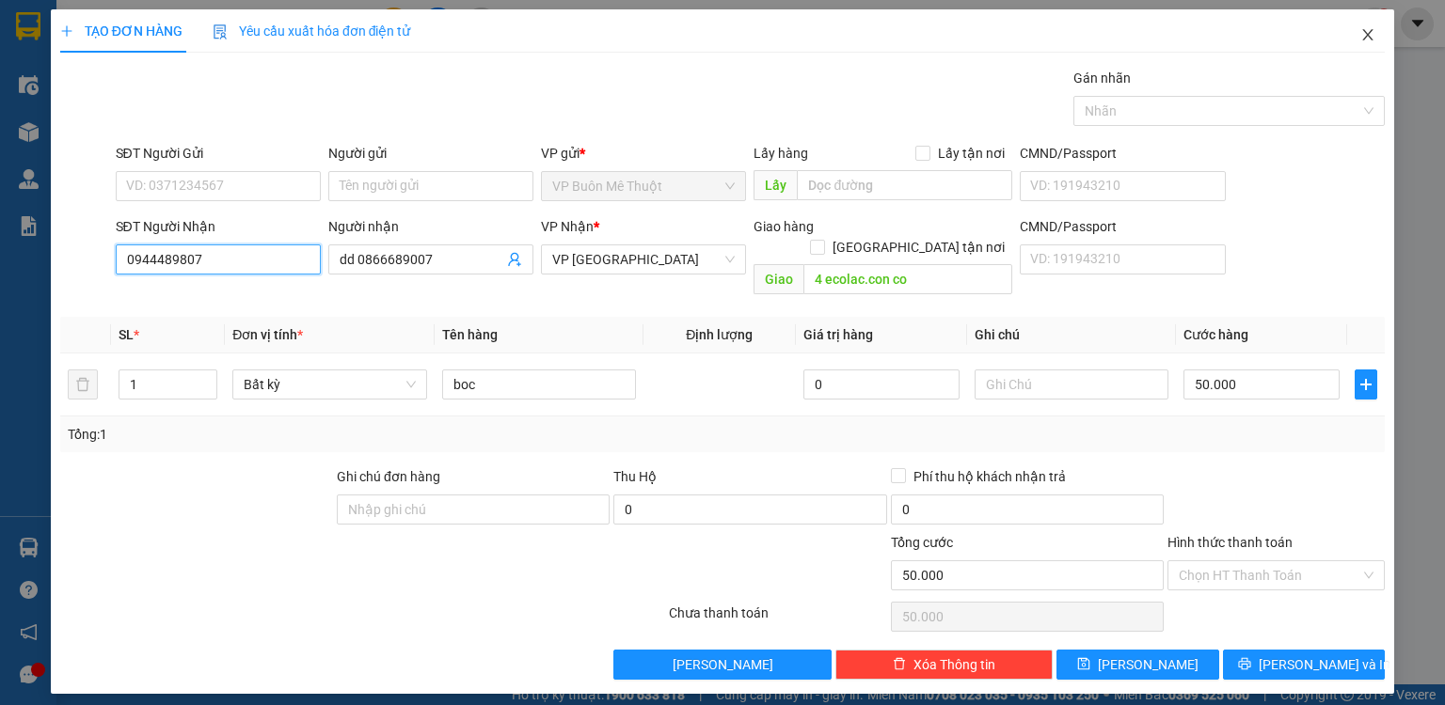
type input "0944489807"
click at [1369, 36] on icon "close" at bounding box center [1367, 34] width 15 height 15
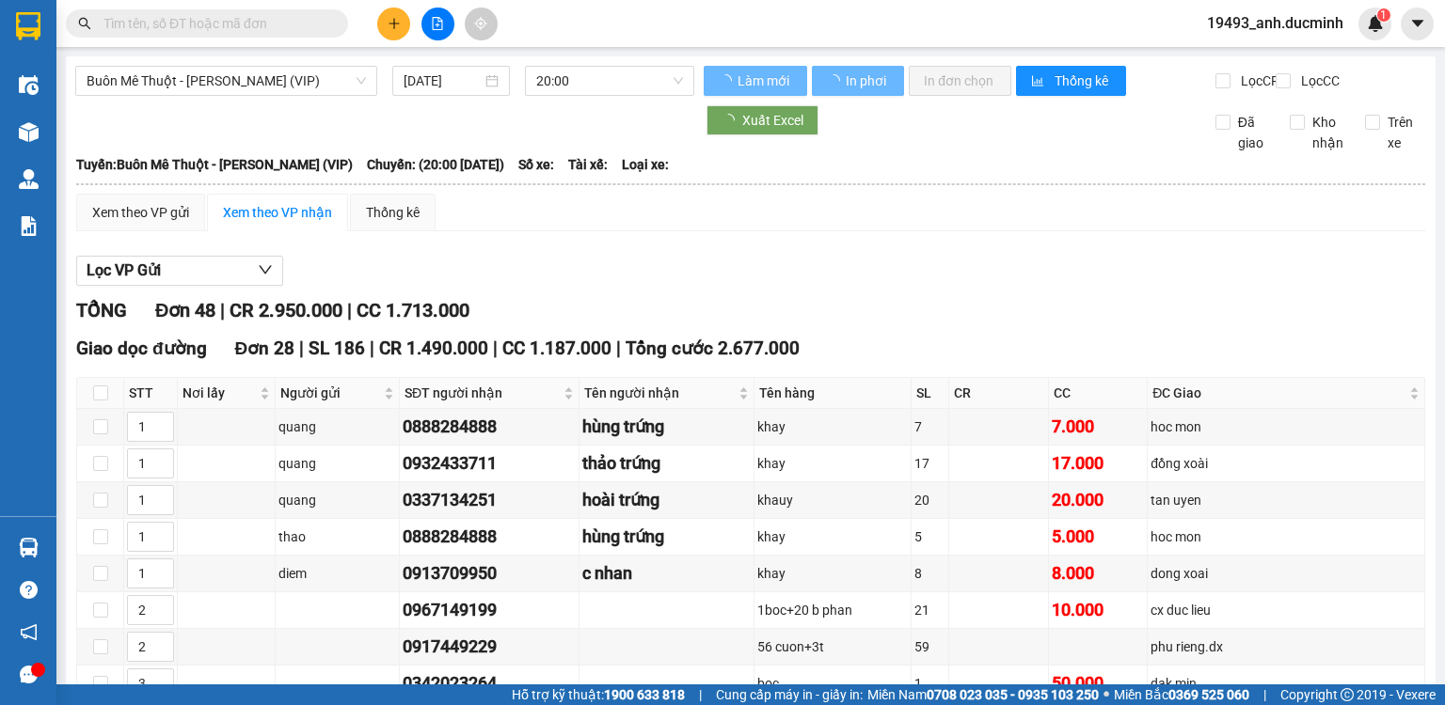
click at [382, 22] on button at bounding box center [393, 24] width 33 height 33
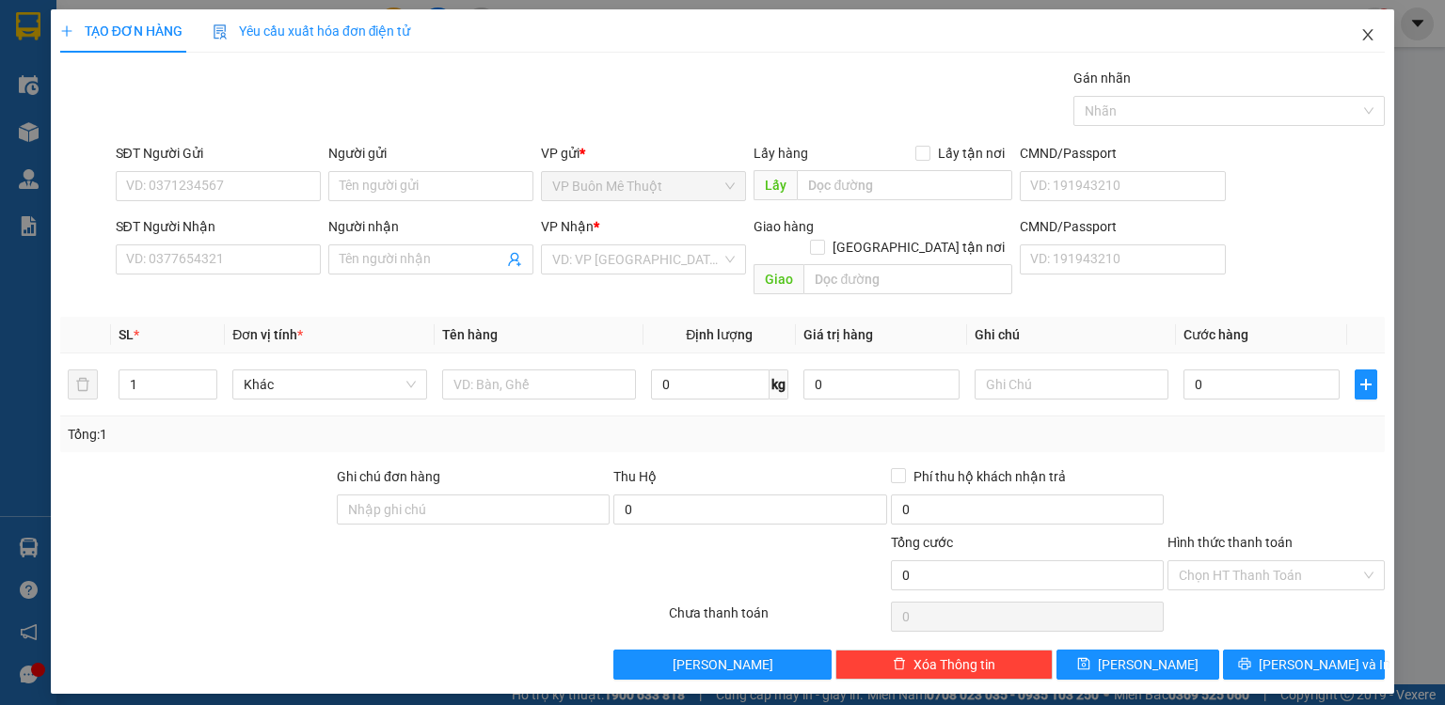
click at [1361, 25] on span "Close" at bounding box center [1367, 35] width 53 height 53
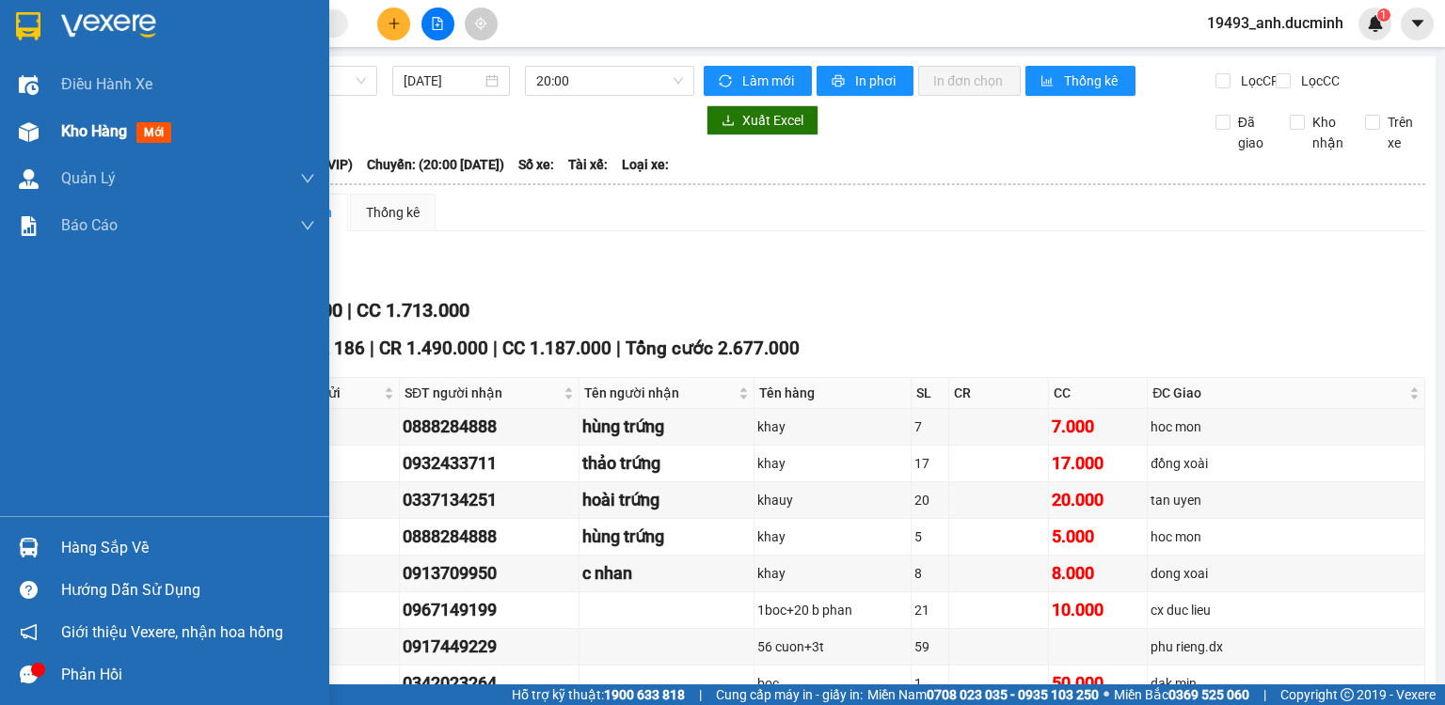
click at [61, 130] on span "Kho hàng" at bounding box center [94, 131] width 66 height 18
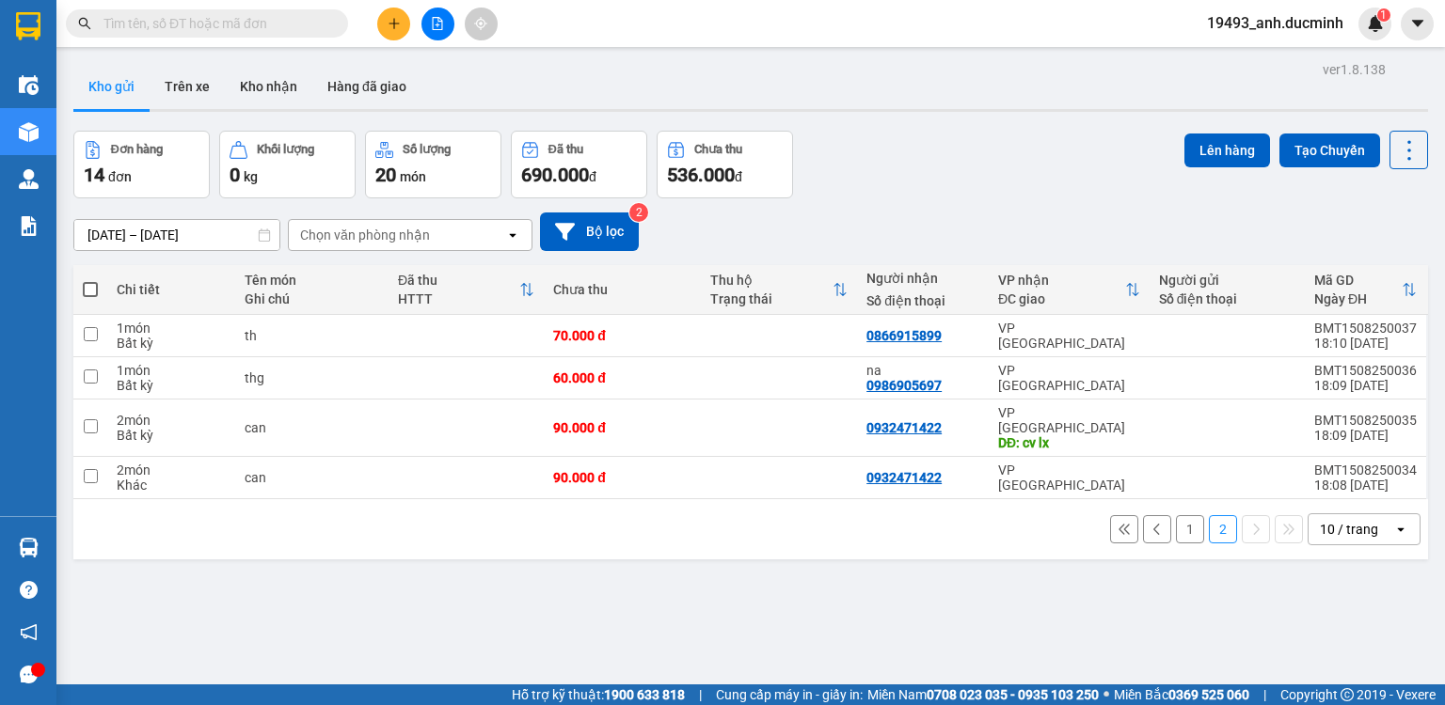
click at [90, 287] on span at bounding box center [90, 289] width 15 height 15
click at [90, 280] on input "checkbox" at bounding box center [90, 280] width 0 height 0
checkbox input "true"
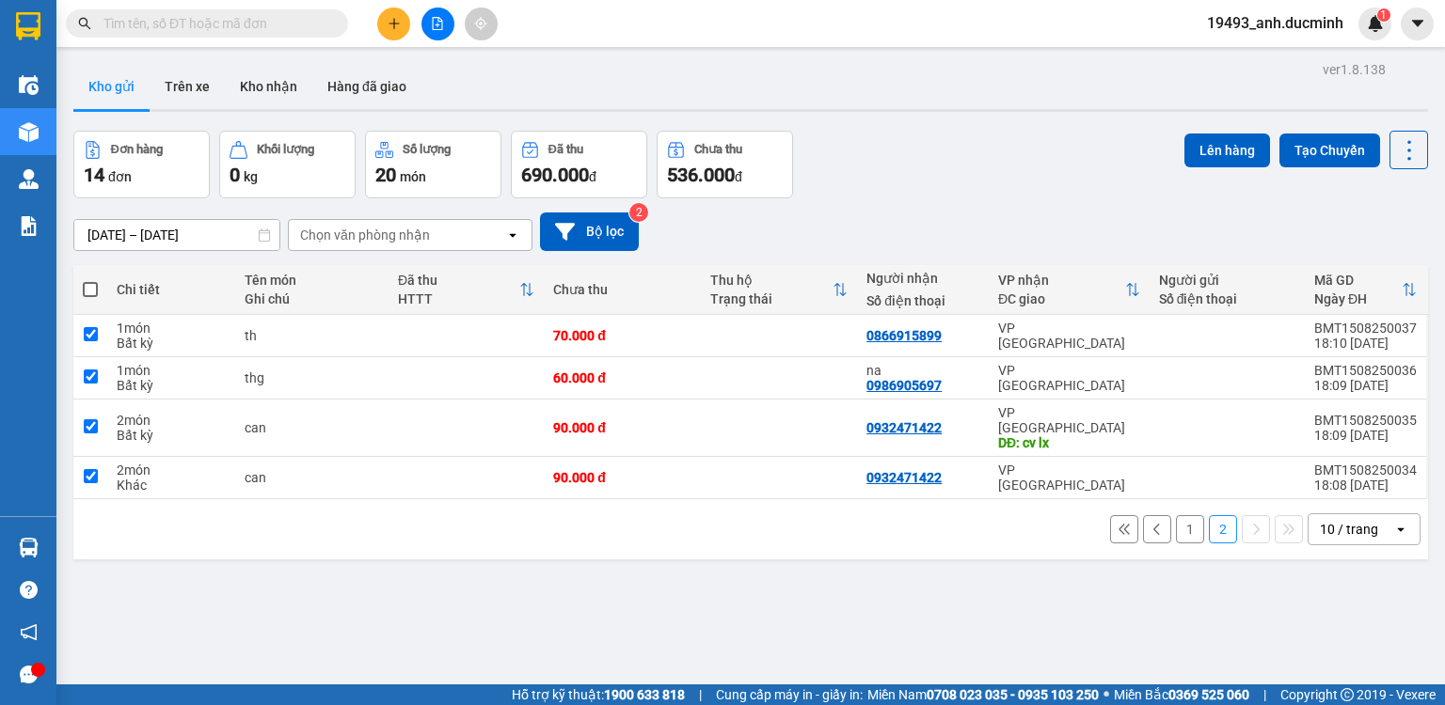
checkbox input "true"
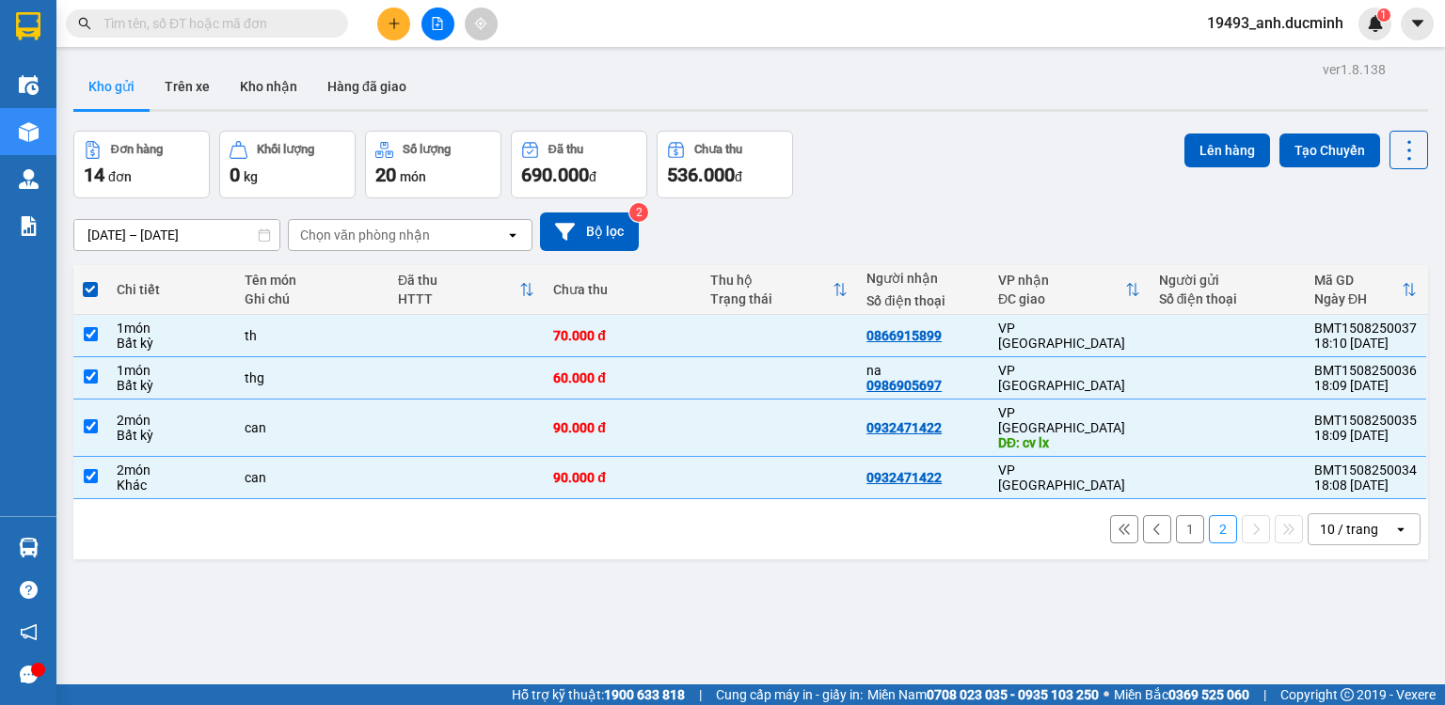
click at [1176, 516] on button "1" at bounding box center [1190, 529] width 28 height 28
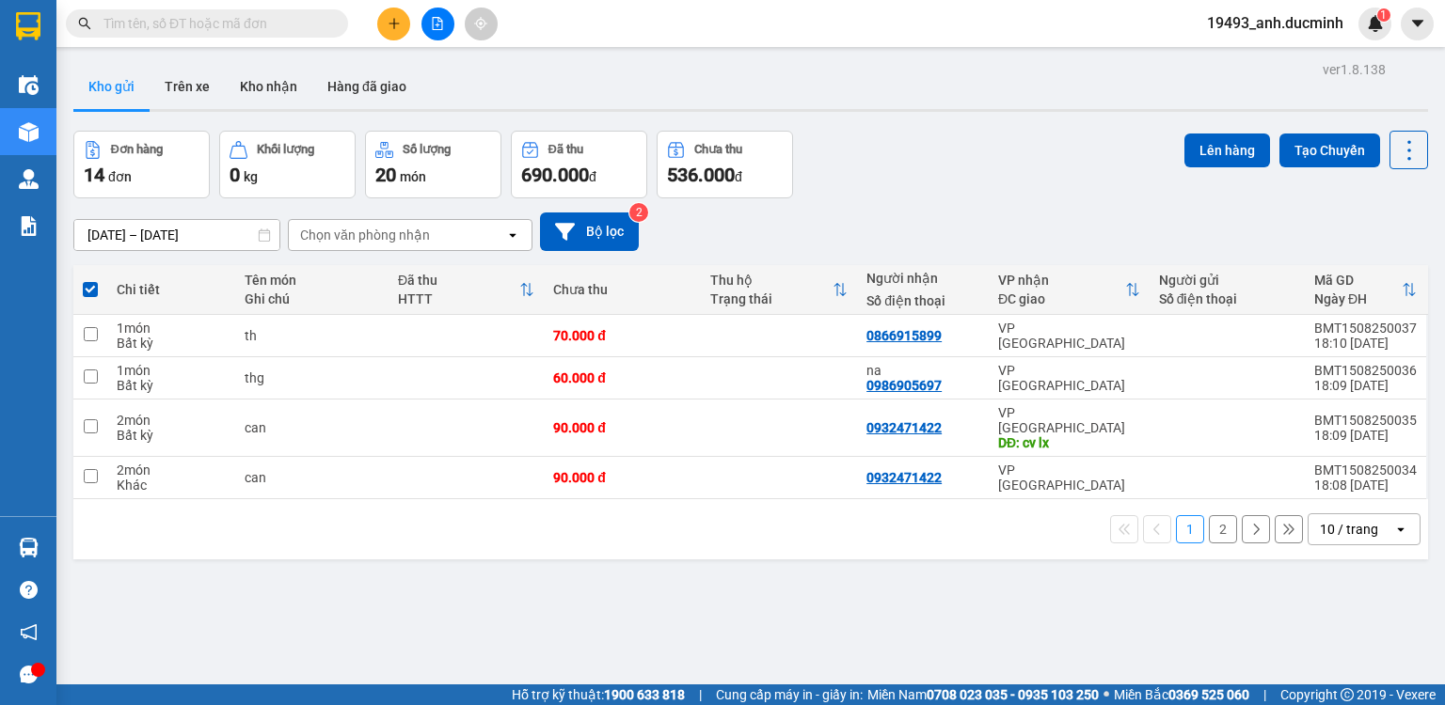
checkbox input "false"
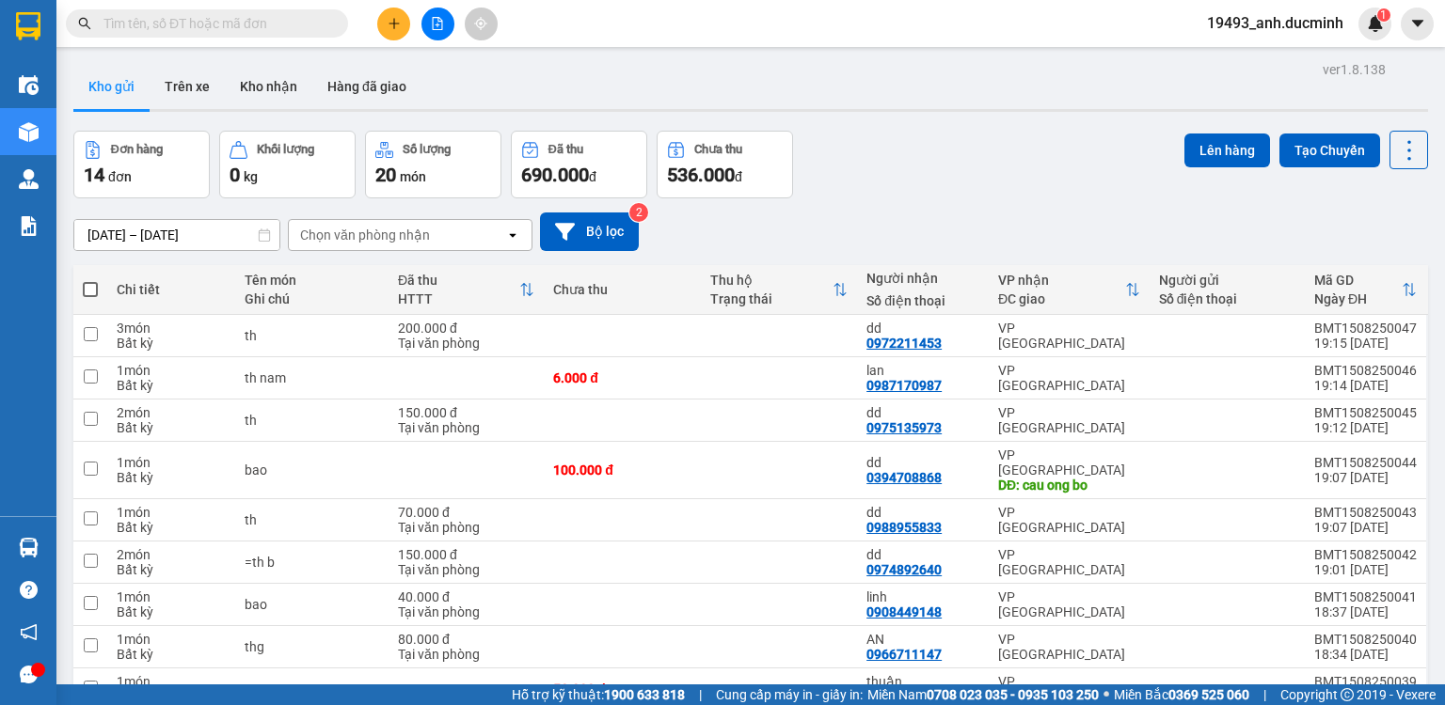
drag, startPoint x: 90, startPoint y: 285, endPoint x: 286, endPoint y: 250, distance: 198.7
click at [94, 282] on span at bounding box center [90, 289] width 15 height 15
click at [90, 280] on input "checkbox" at bounding box center [90, 280] width 0 height 0
checkbox input "true"
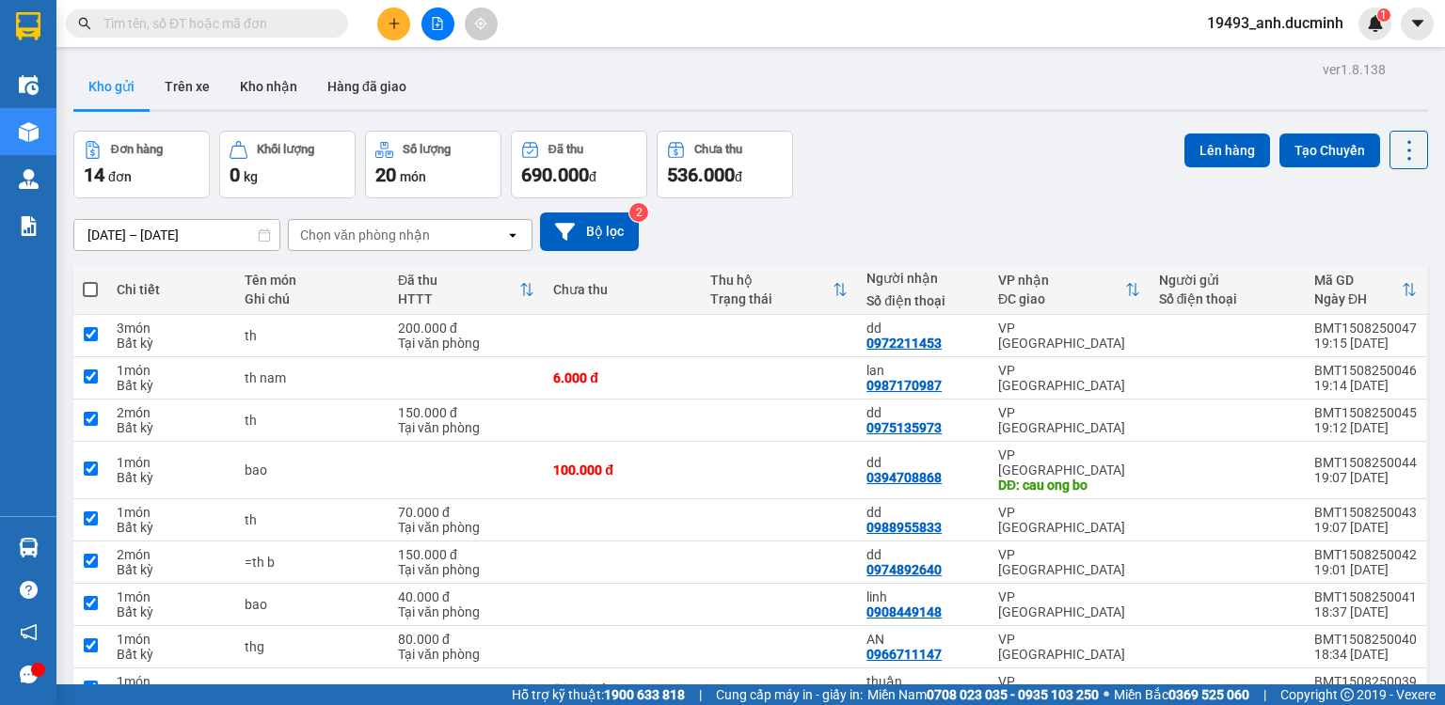
checkbox input "true"
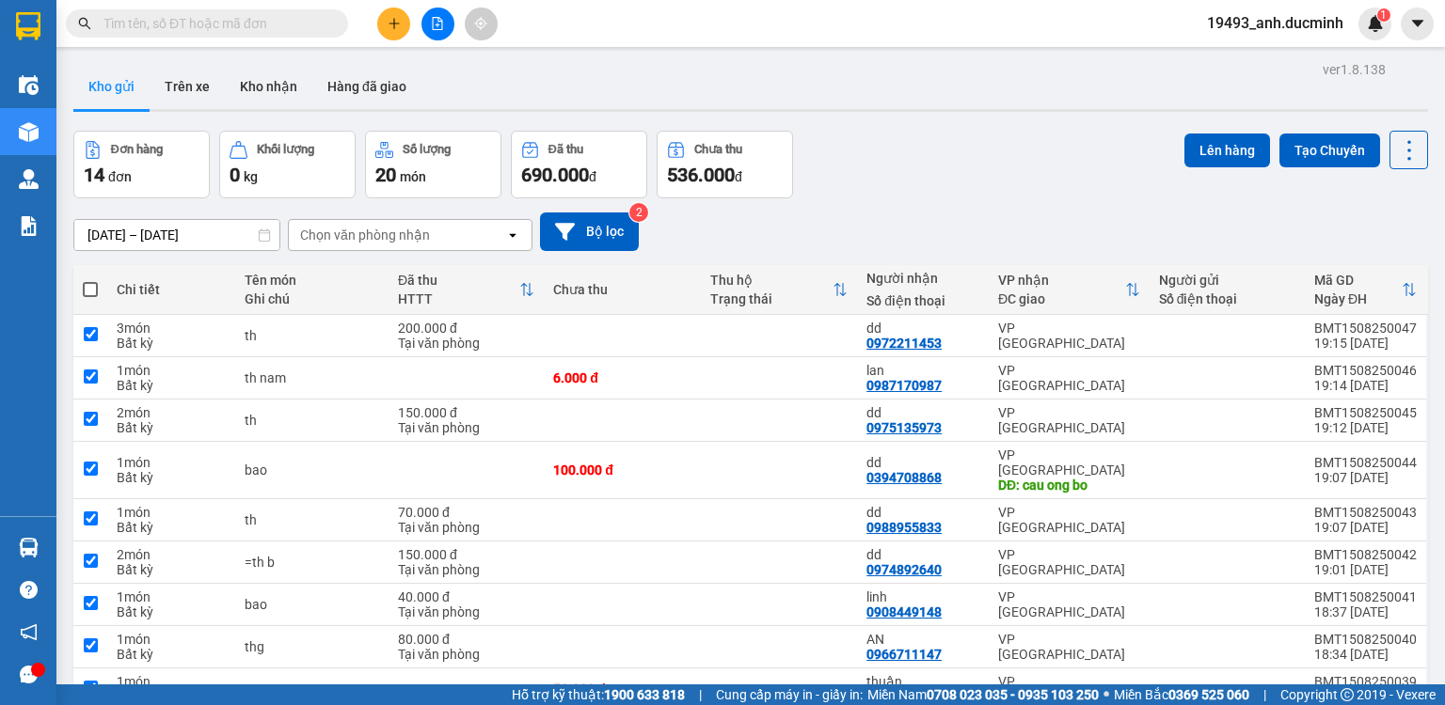
checkbox input "true"
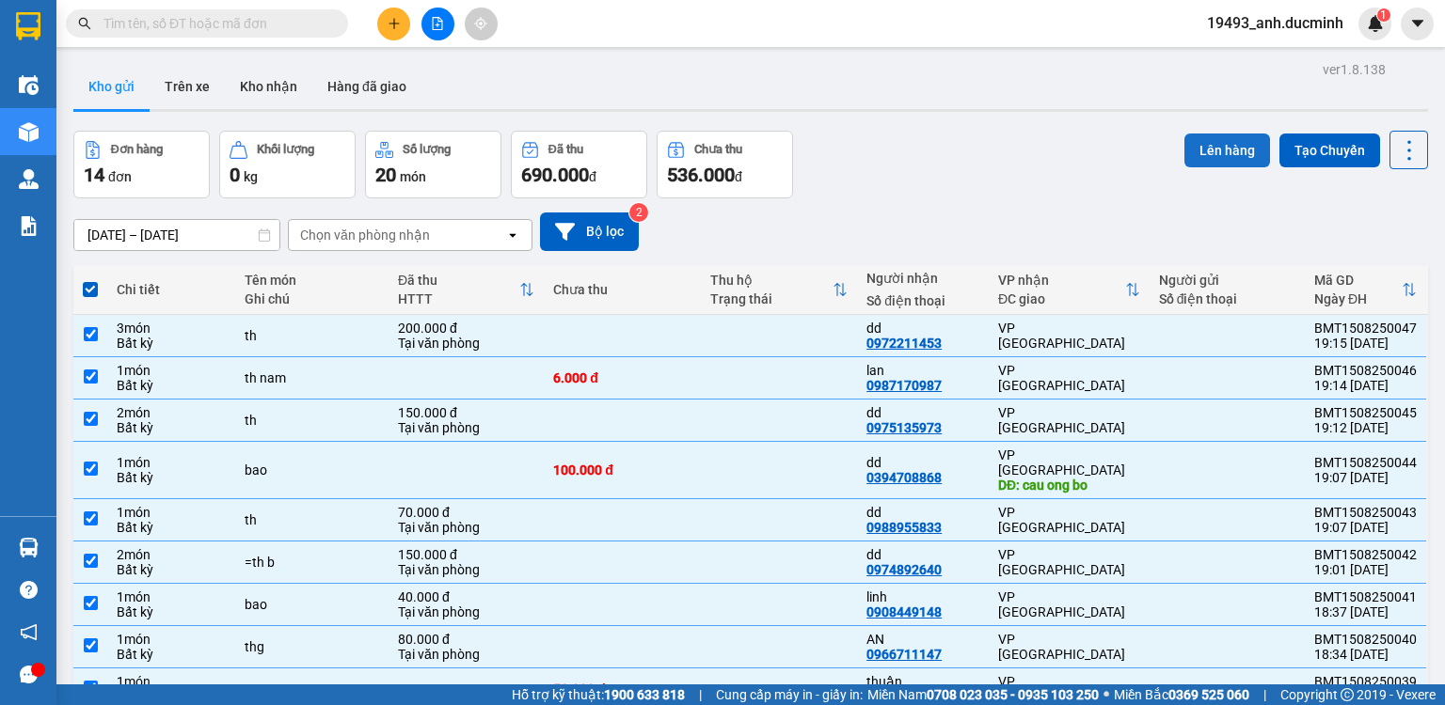
click at [1242, 153] on button "Lên hàng" at bounding box center [1227, 151] width 86 height 34
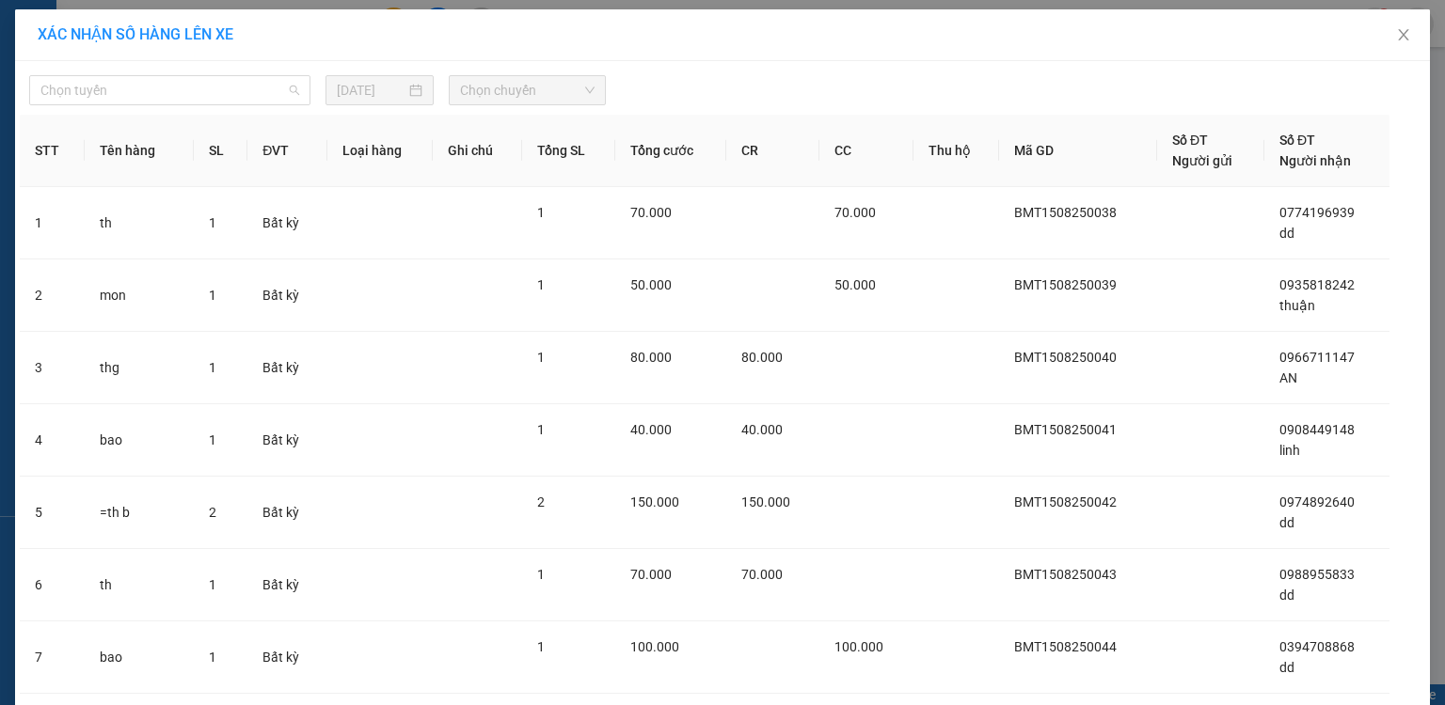
drag, startPoint x: 222, startPoint y: 88, endPoint x: 181, endPoint y: 158, distance: 81.0
click at [220, 88] on span "Chọn tuyến" at bounding box center [169, 90] width 259 height 28
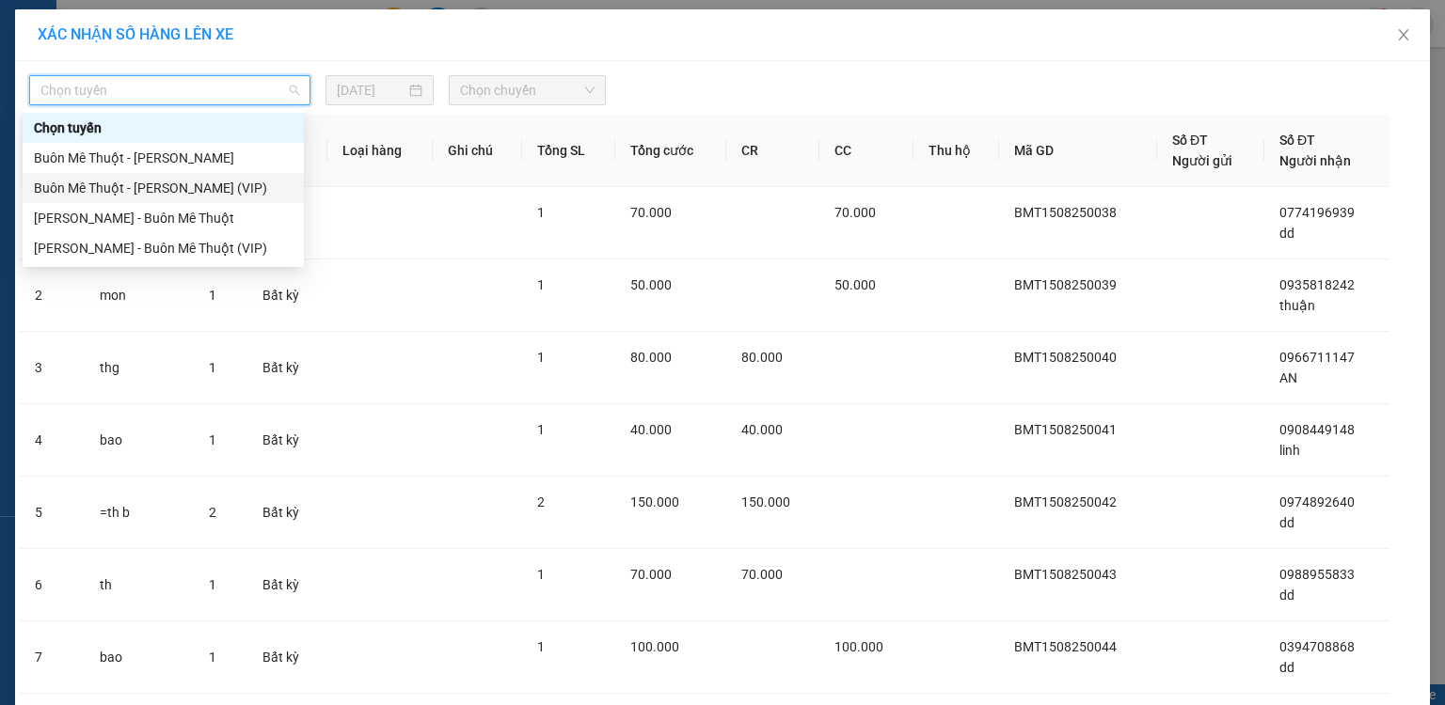
drag, startPoint x: 169, startPoint y: 184, endPoint x: 497, endPoint y: 112, distance: 335.2
click at [178, 181] on div "Buôn Mê Thuột - [PERSON_NAME] (VIP)" at bounding box center [163, 188] width 259 height 21
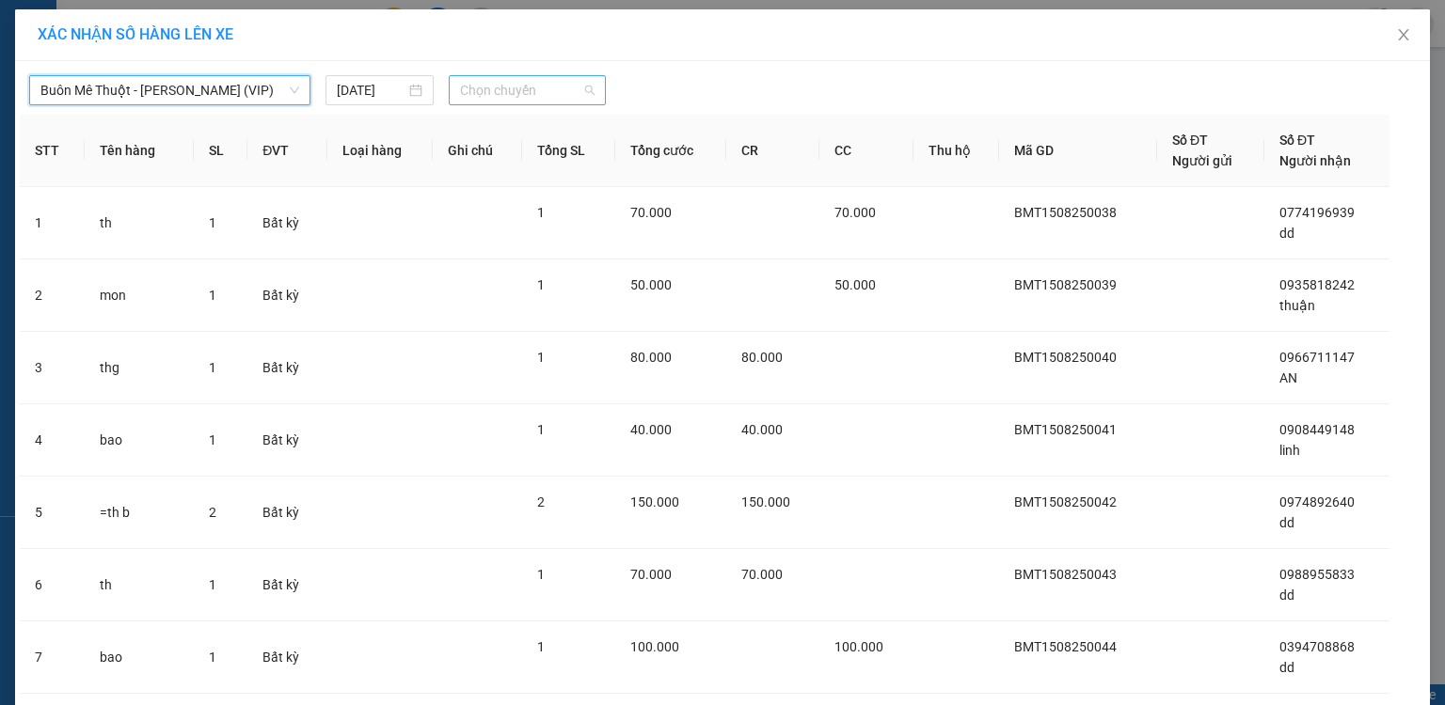
click at [487, 90] on span "Chọn chuyến" at bounding box center [527, 90] width 135 height 28
click at [474, 158] on div "20:00" at bounding box center [526, 158] width 147 height 21
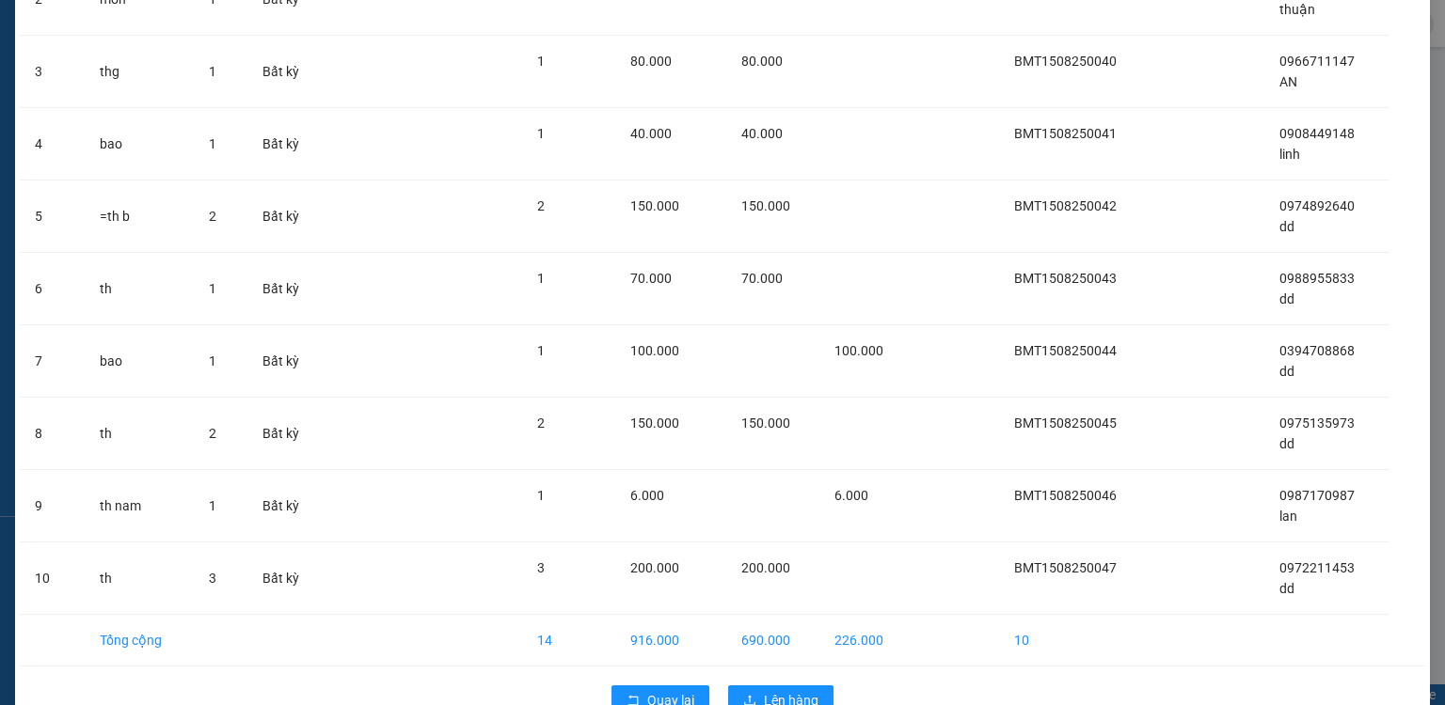
scroll to position [353, 0]
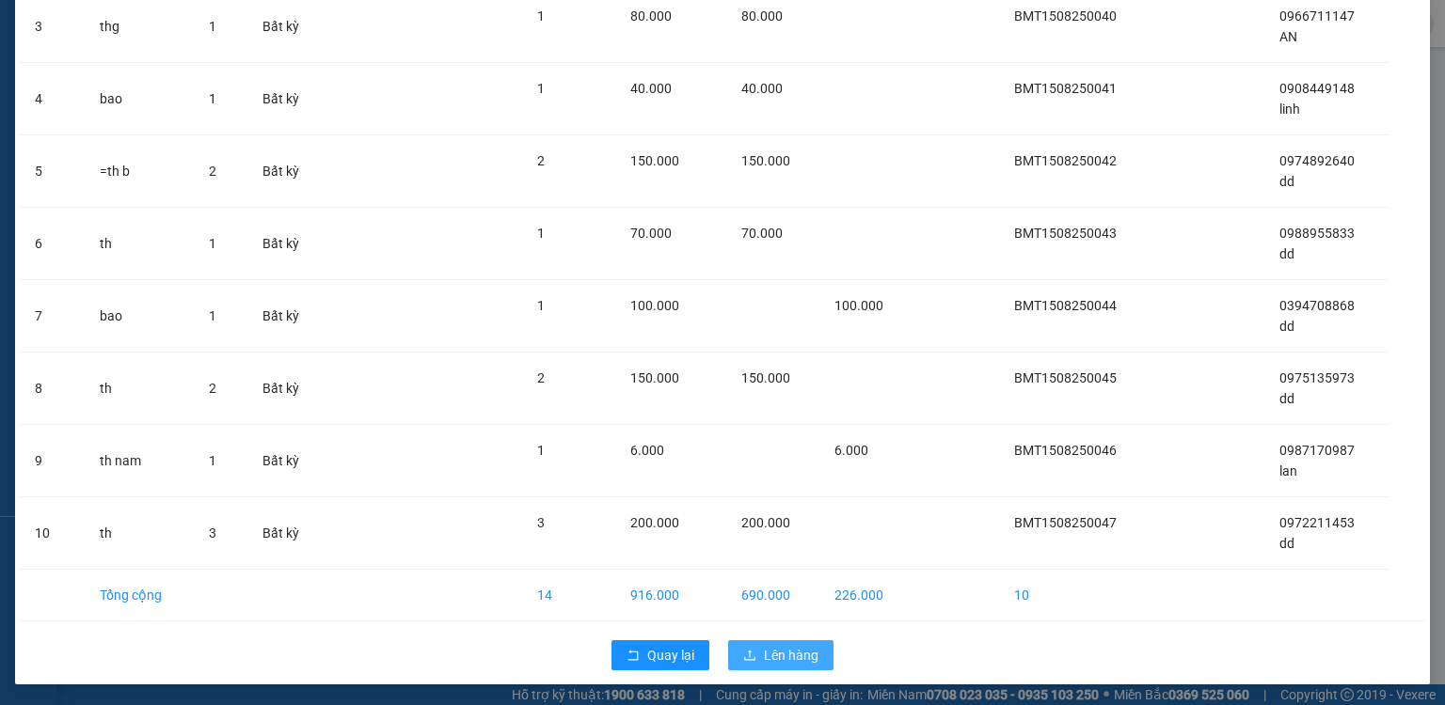
click at [771, 658] on span "Lên hàng" at bounding box center [791, 655] width 55 height 21
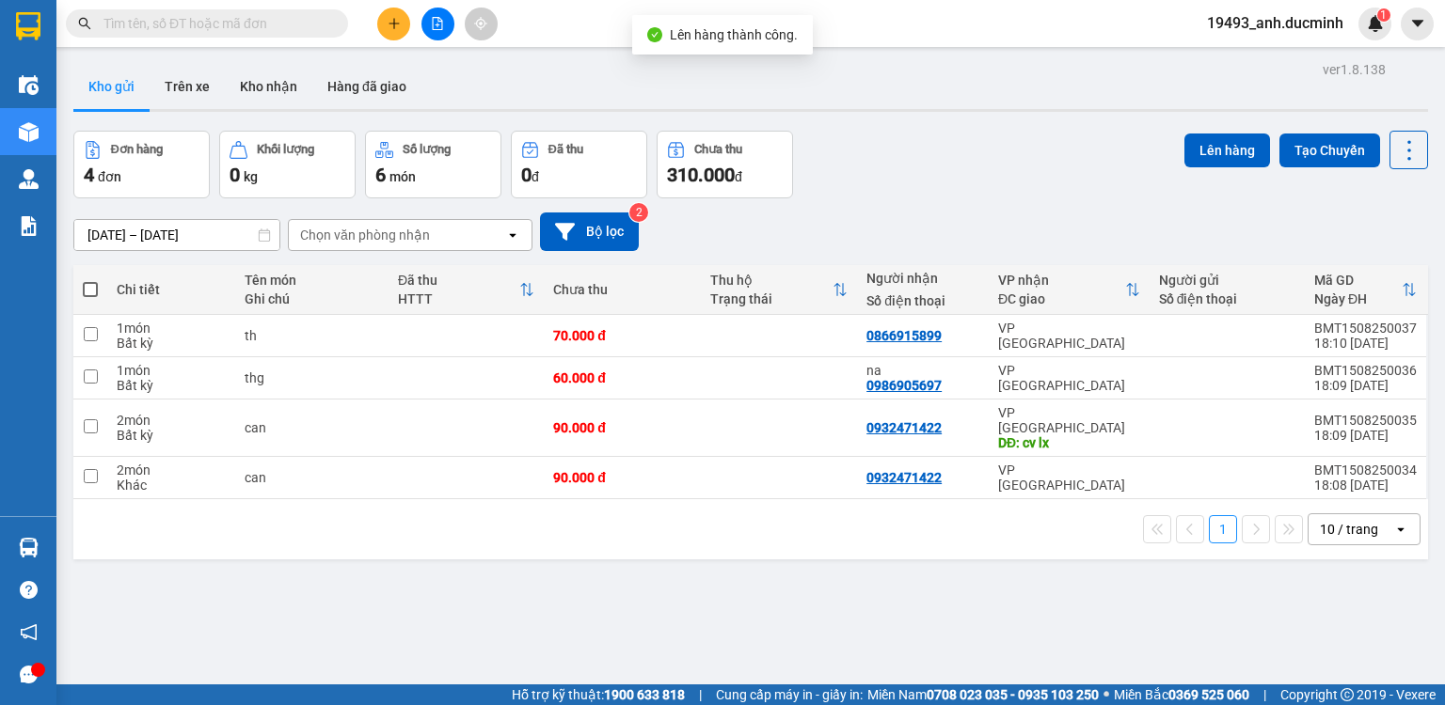
drag, startPoint x: 86, startPoint y: 286, endPoint x: 170, endPoint y: 271, distance: 86.0
click at [91, 283] on span at bounding box center [90, 289] width 15 height 15
click at [90, 280] on input "checkbox" at bounding box center [90, 280] width 0 height 0
checkbox input "true"
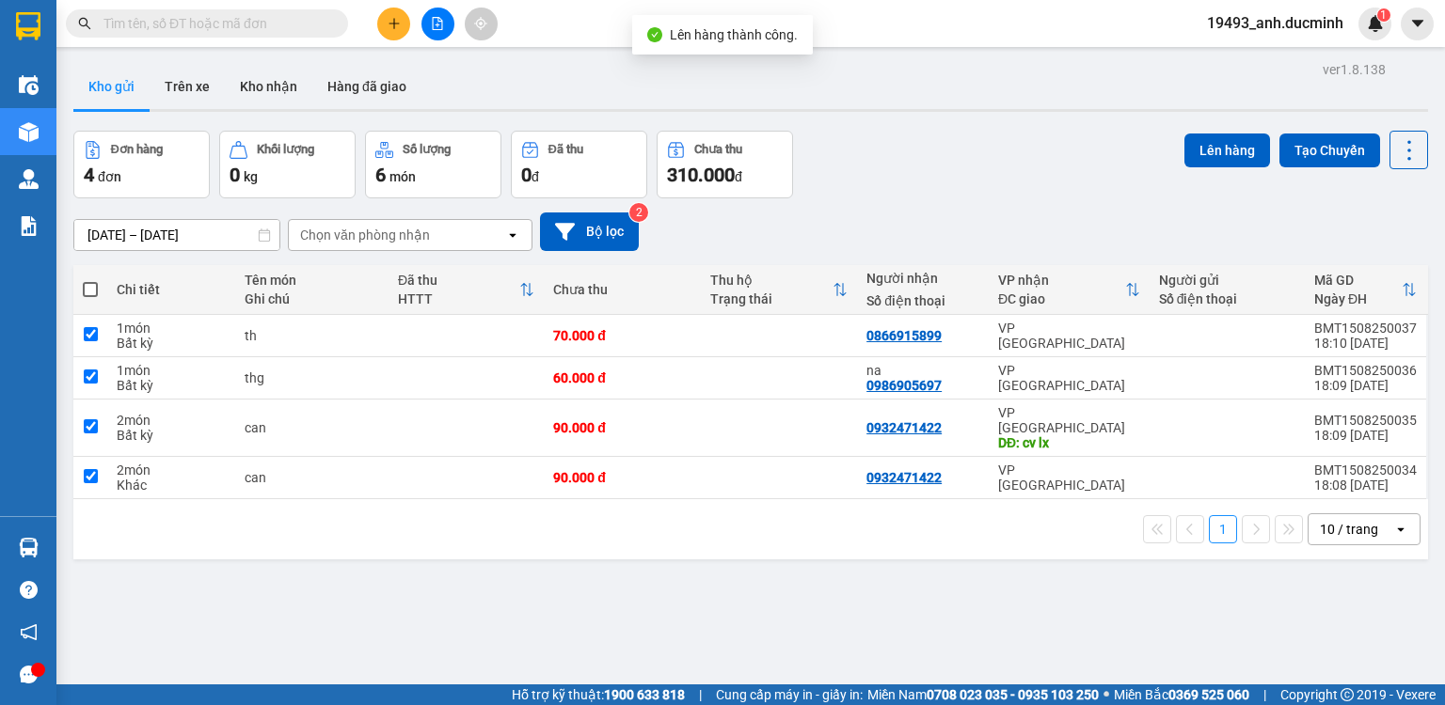
checkbox input "true"
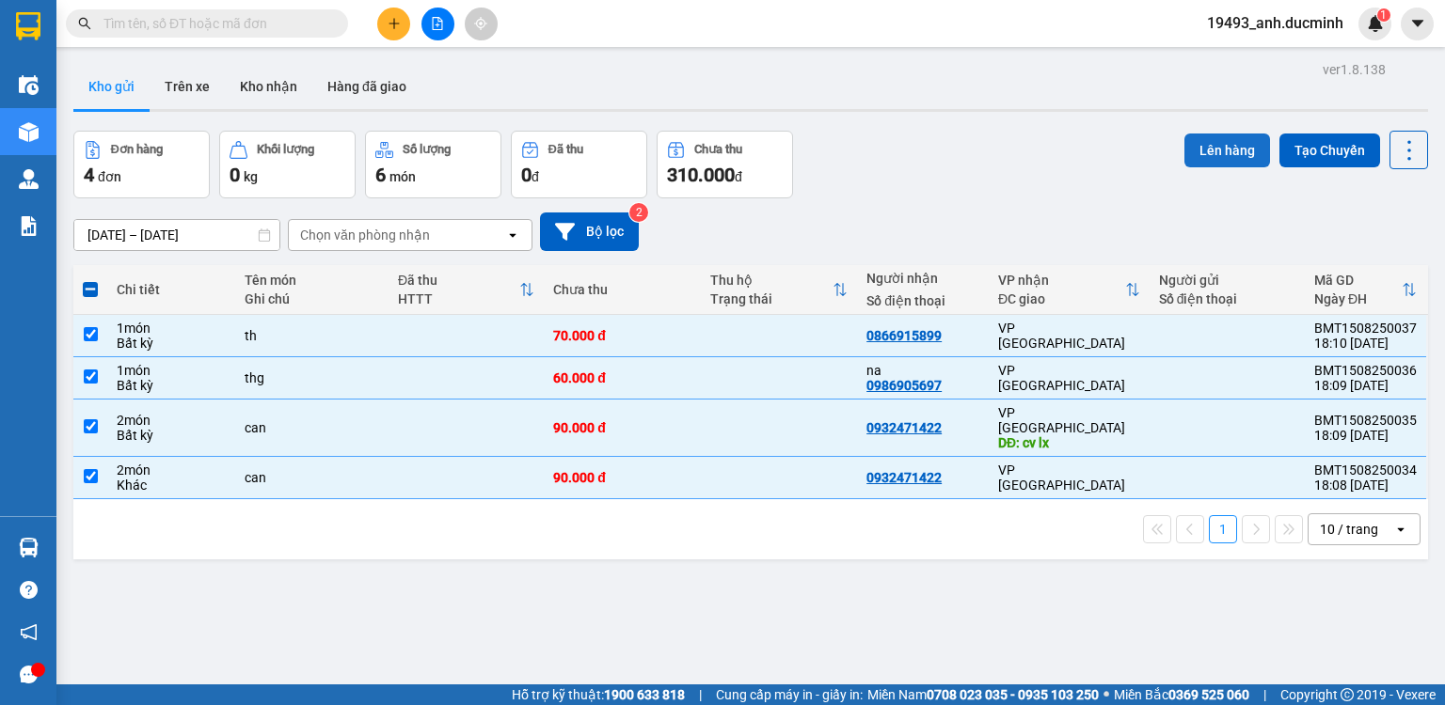
click at [1213, 160] on button "Lên hàng" at bounding box center [1227, 151] width 86 height 34
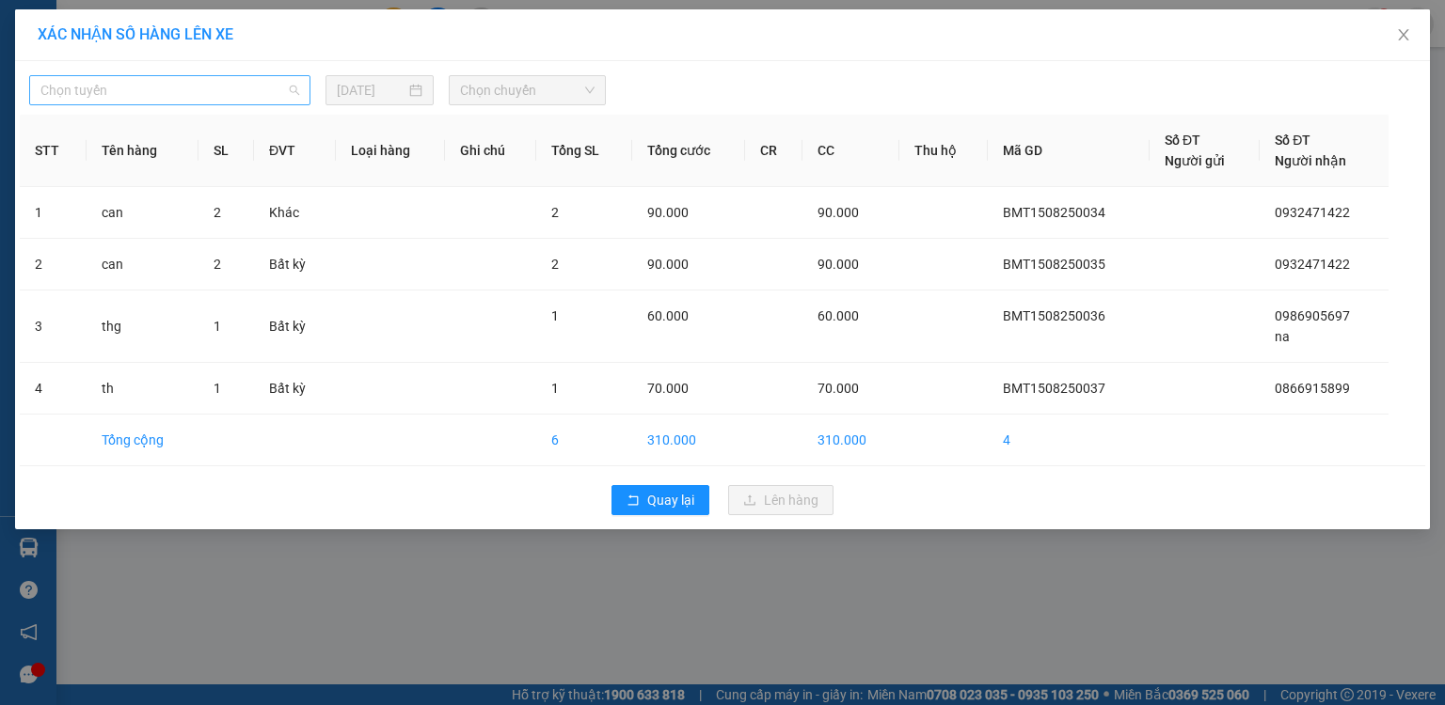
click at [233, 90] on span "Chọn tuyến" at bounding box center [169, 90] width 259 height 28
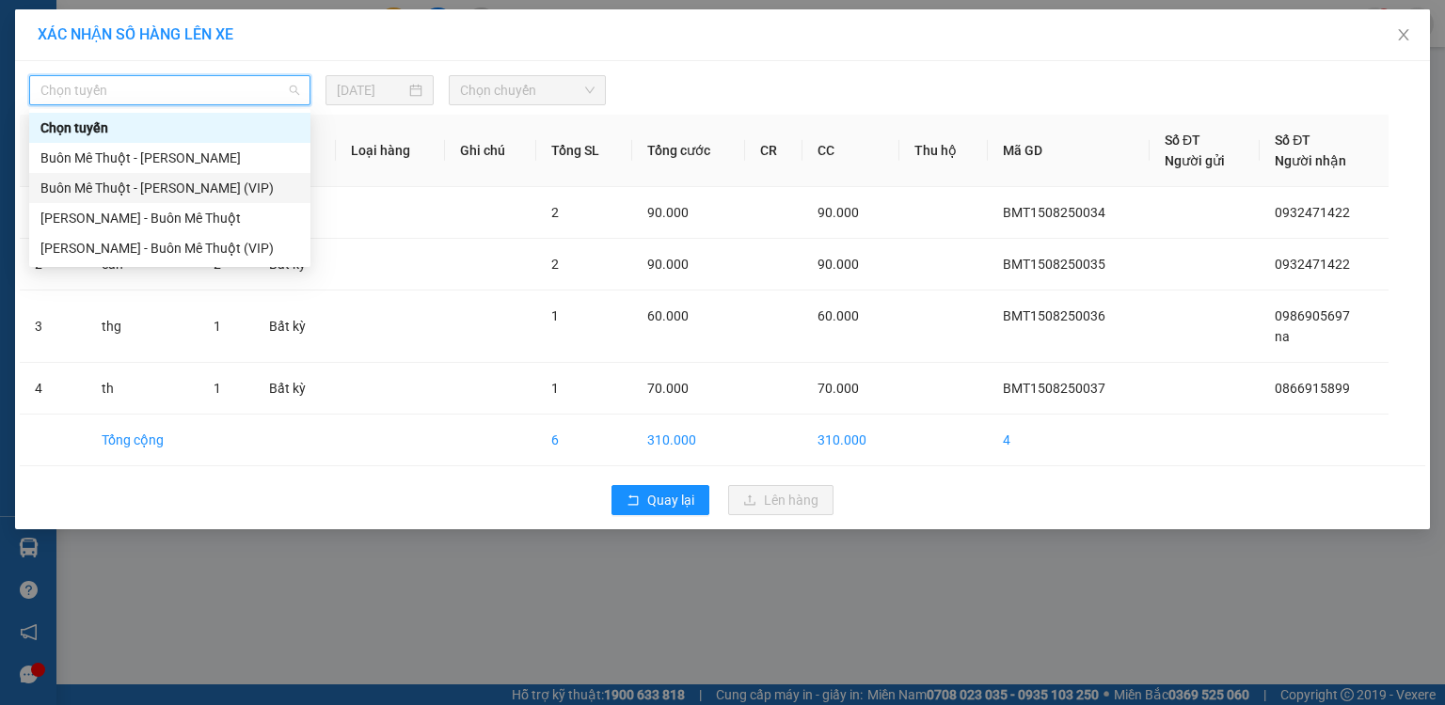
click at [210, 184] on div "Buôn Mê Thuột - [PERSON_NAME] (VIP)" at bounding box center [169, 188] width 259 height 21
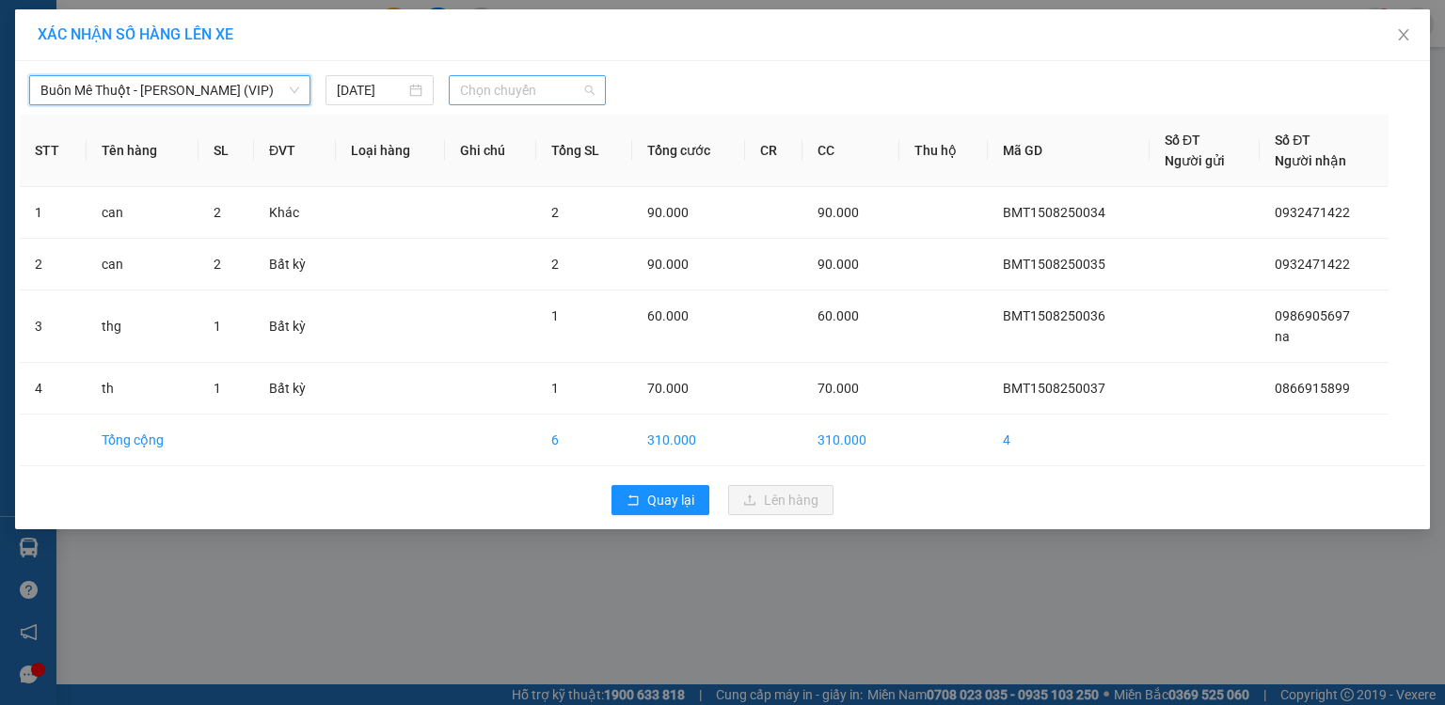
click at [471, 97] on span "Chọn chuyến" at bounding box center [527, 90] width 135 height 28
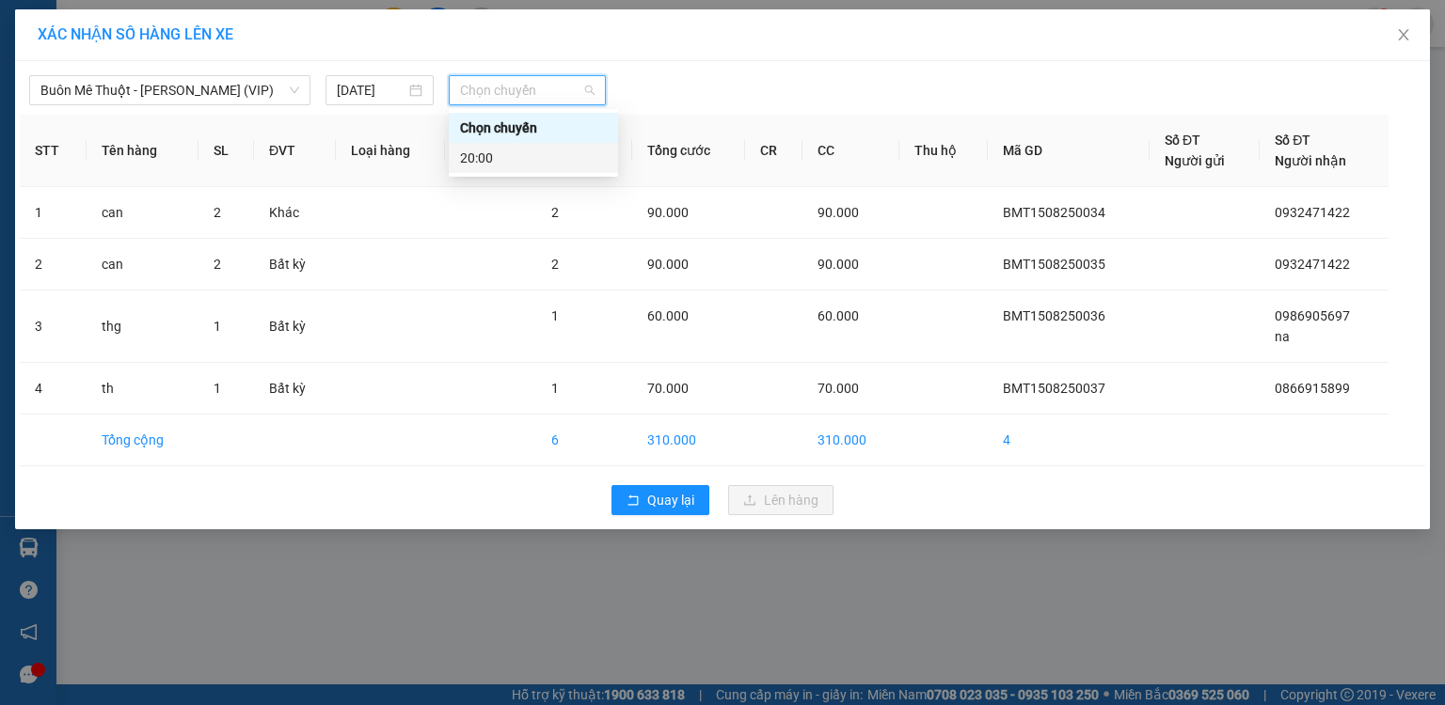
click at [467, 160] on div "20:00" at bounding box center [533, 158] width 147 height 21
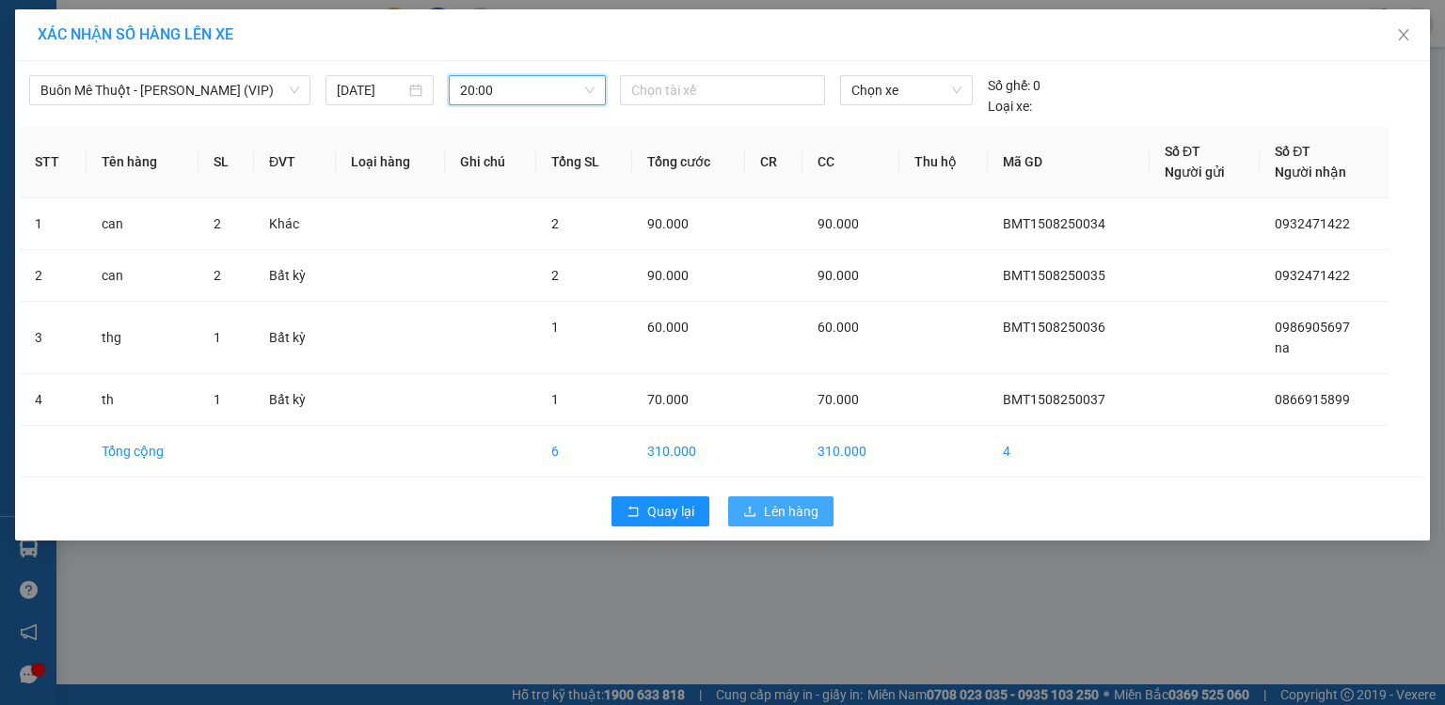
click at [786, 525] on button "Lên hàng" at bounding box center [780, 512] width 105 height 30
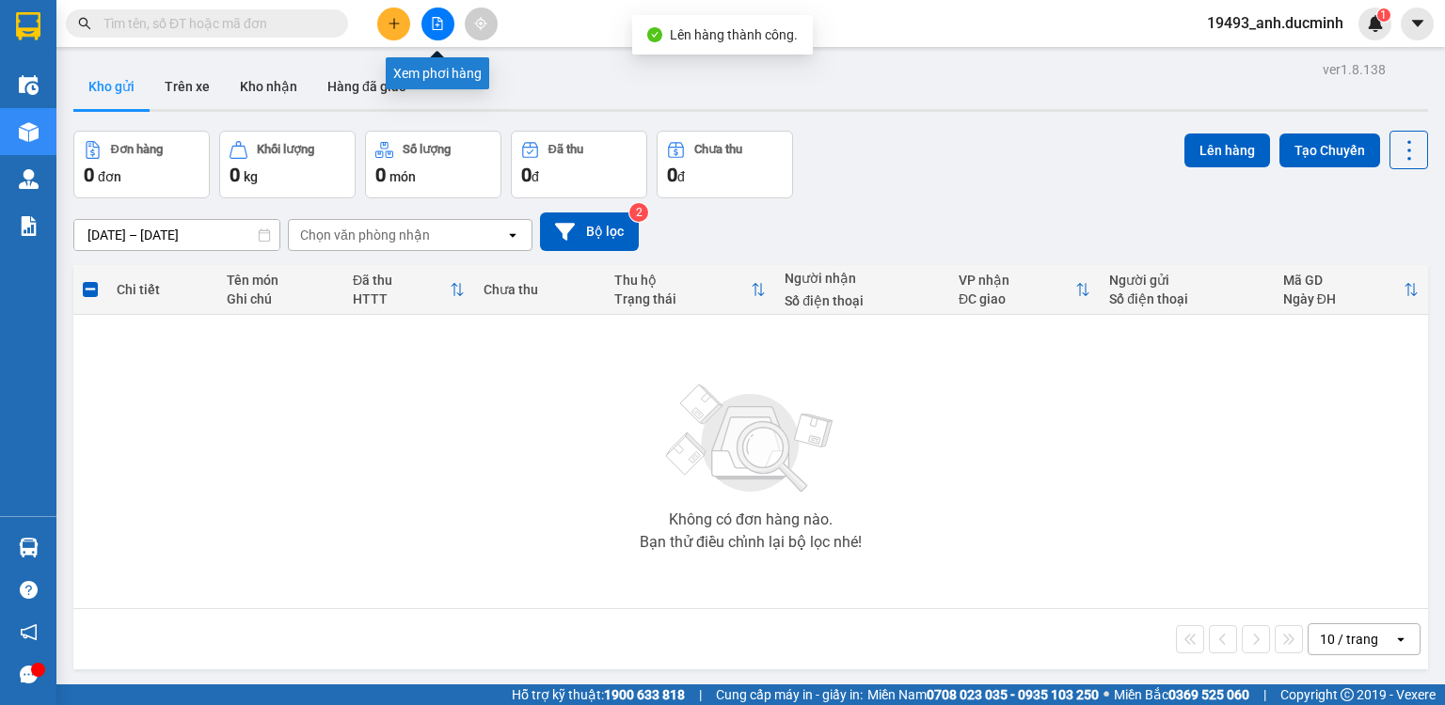
click at [443, 23] on icon "file-add" at bounding box center [437, 23] width 13 height 13
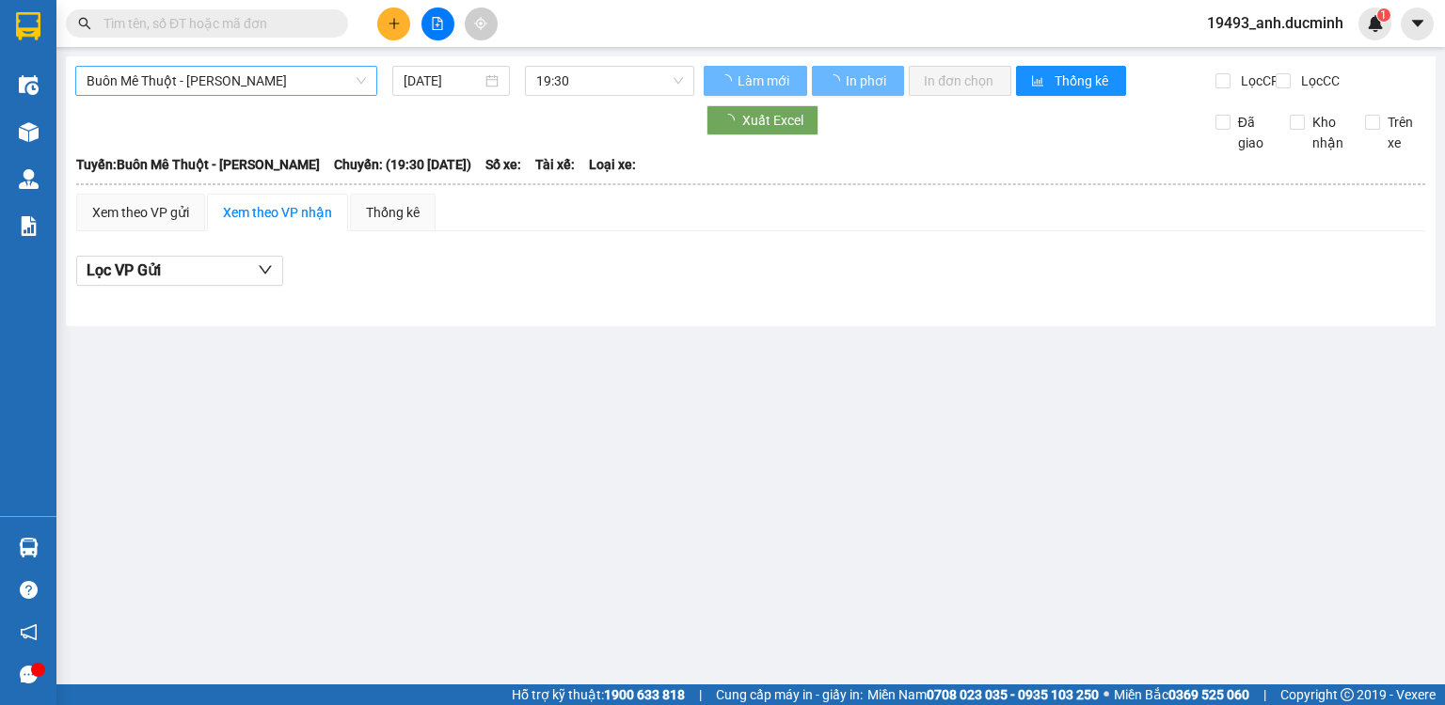
click at [230, 83] on span "Buôn Mê Thuột - [PERSON_NAME]" at bounding box center [226, 81] width 279 height 28
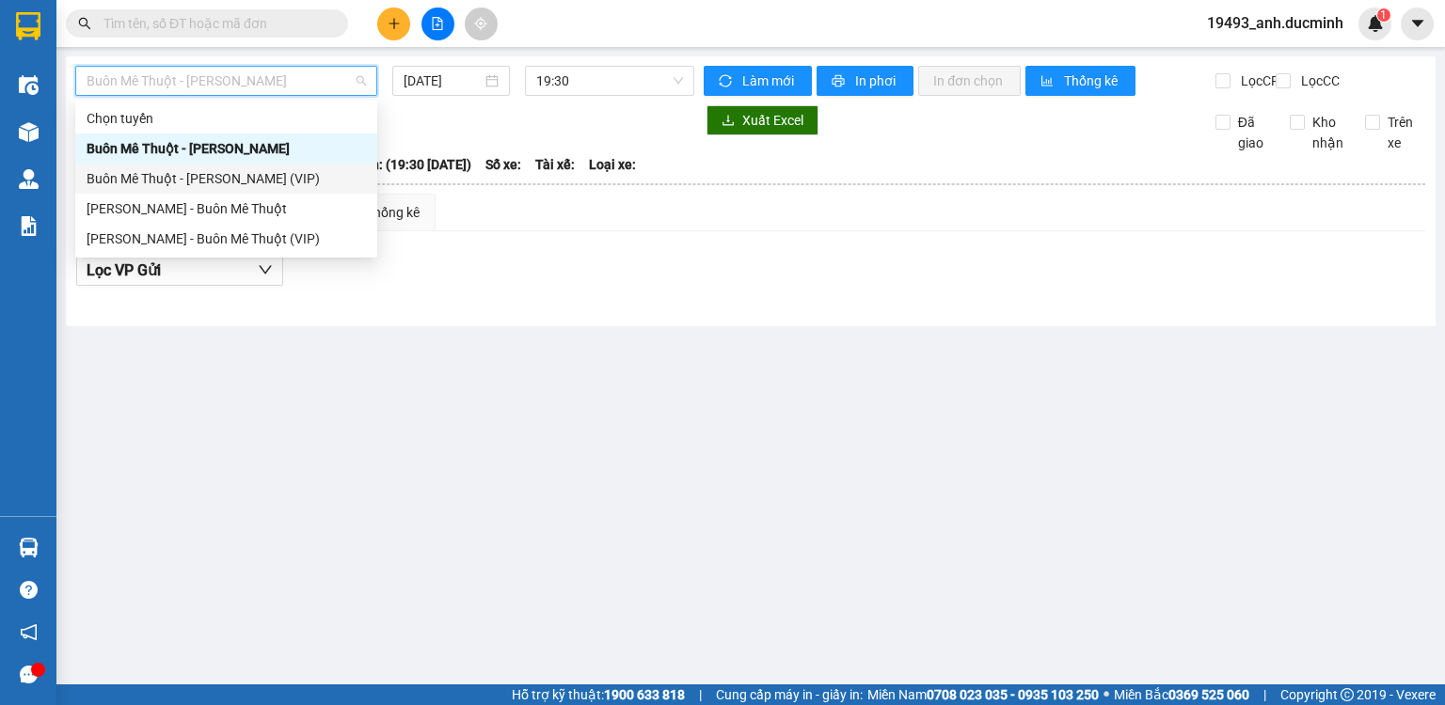
click at [211, 181] on div "Buôn Mê Thuột - [PERSON_NAME] (VIP)" at bounding box center [226, 178] width 279 height 21
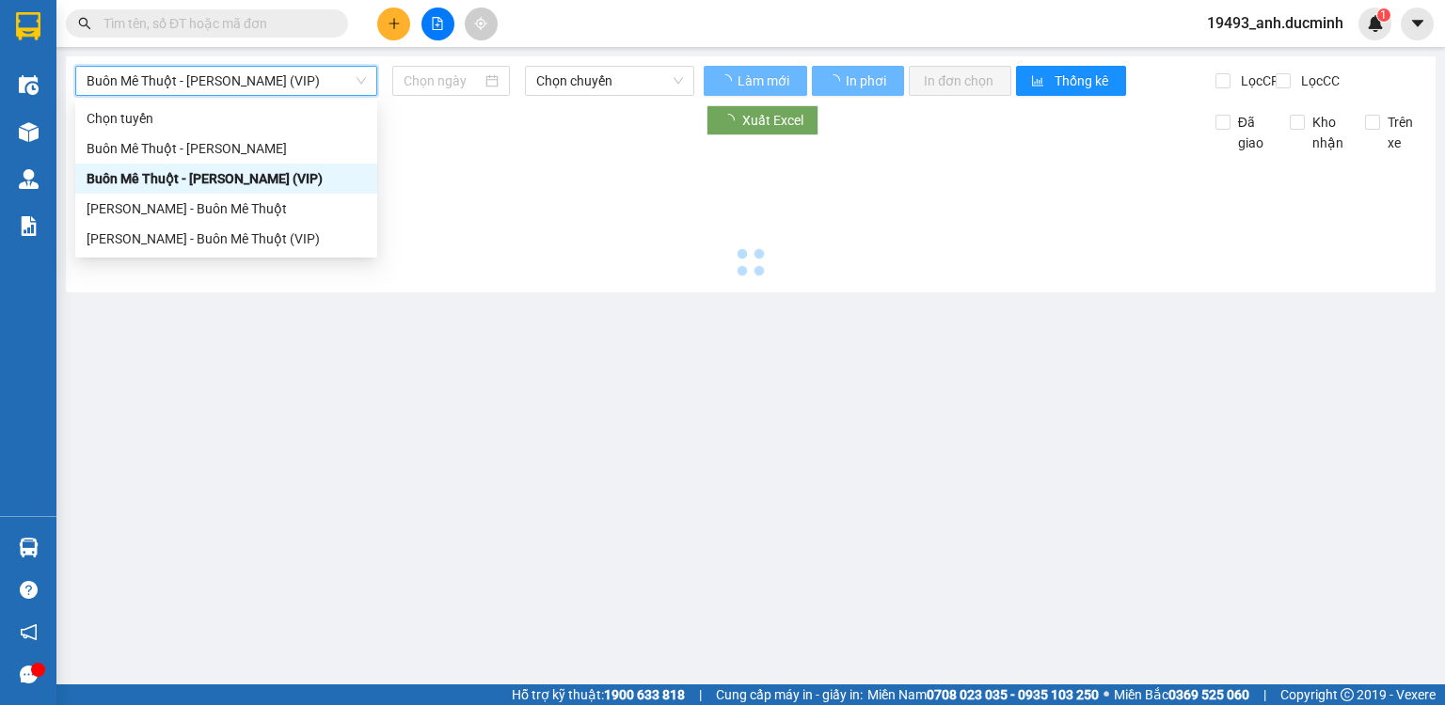
type input "[DATE]"
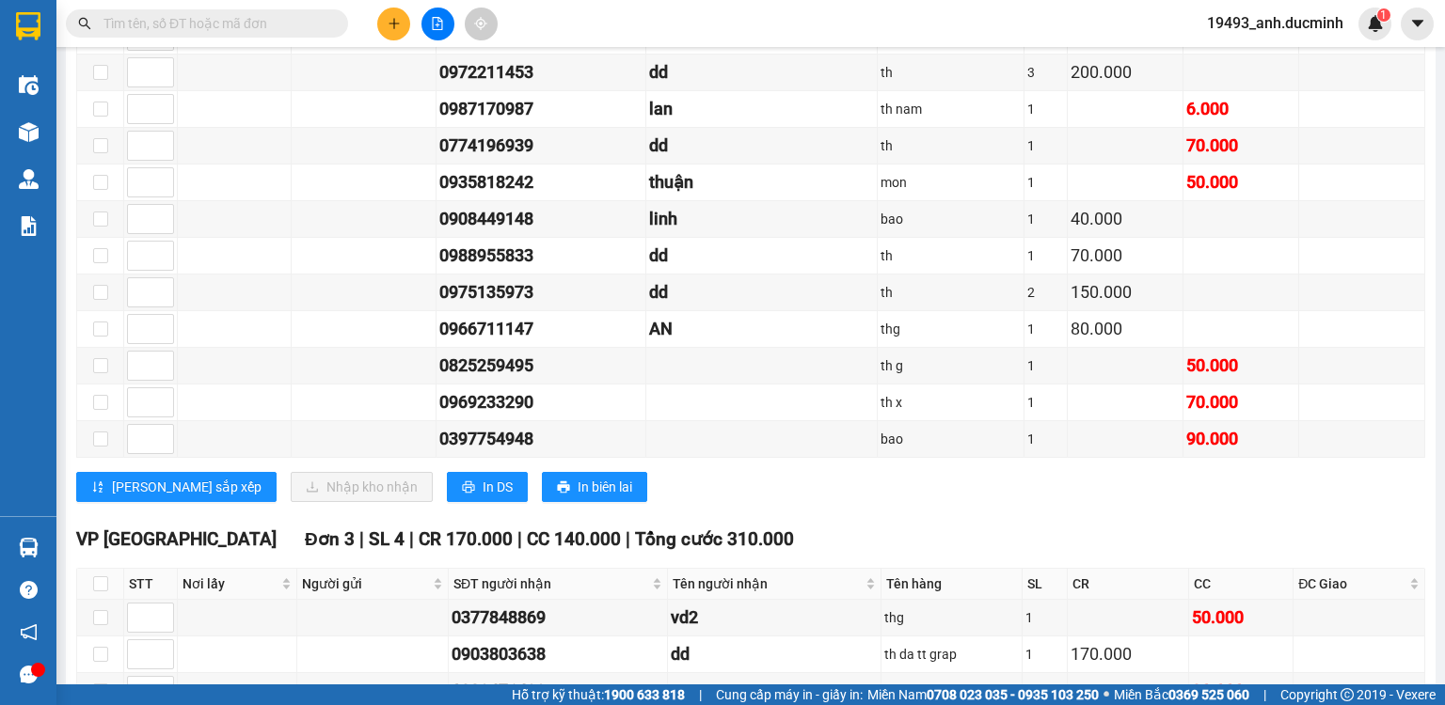
scroll to position [2359, 0]
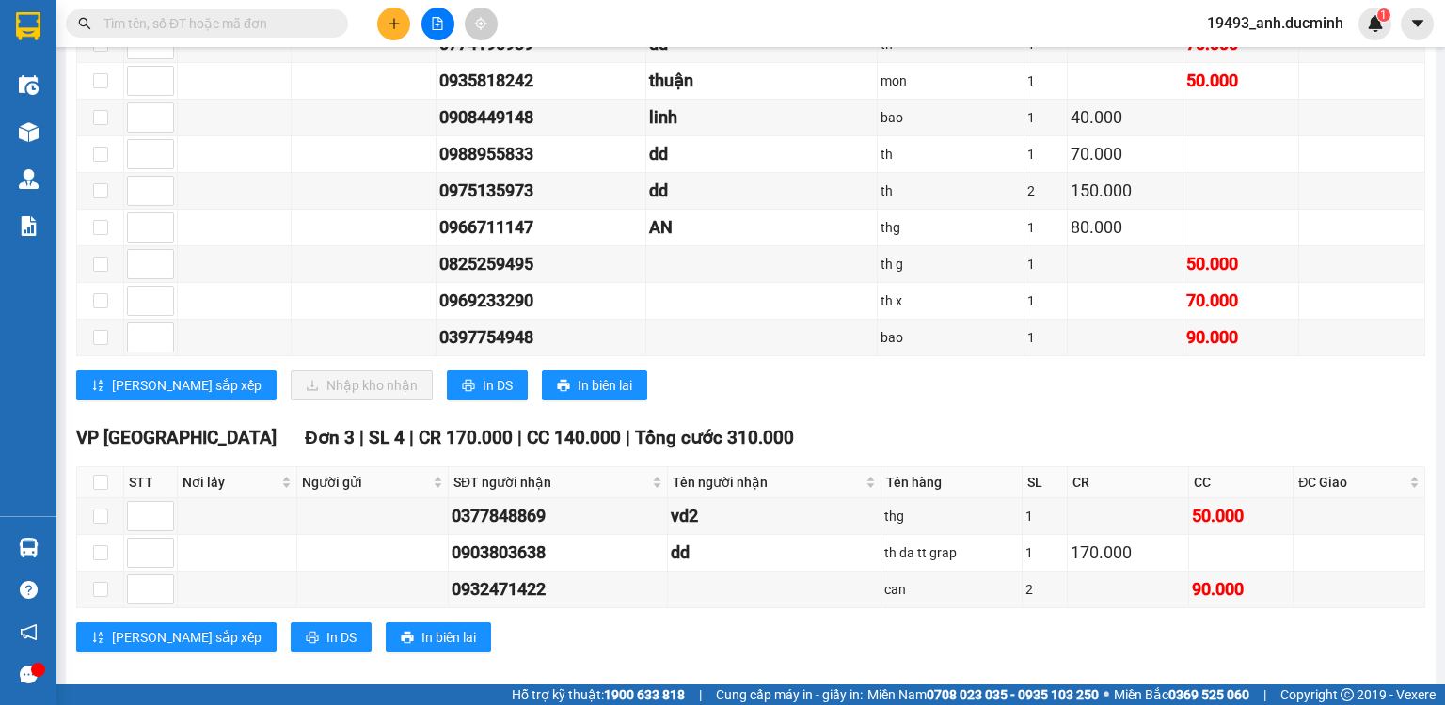
click at [397, 20] on icon "plus" at bounding box center [394, 23] width 13 height 13
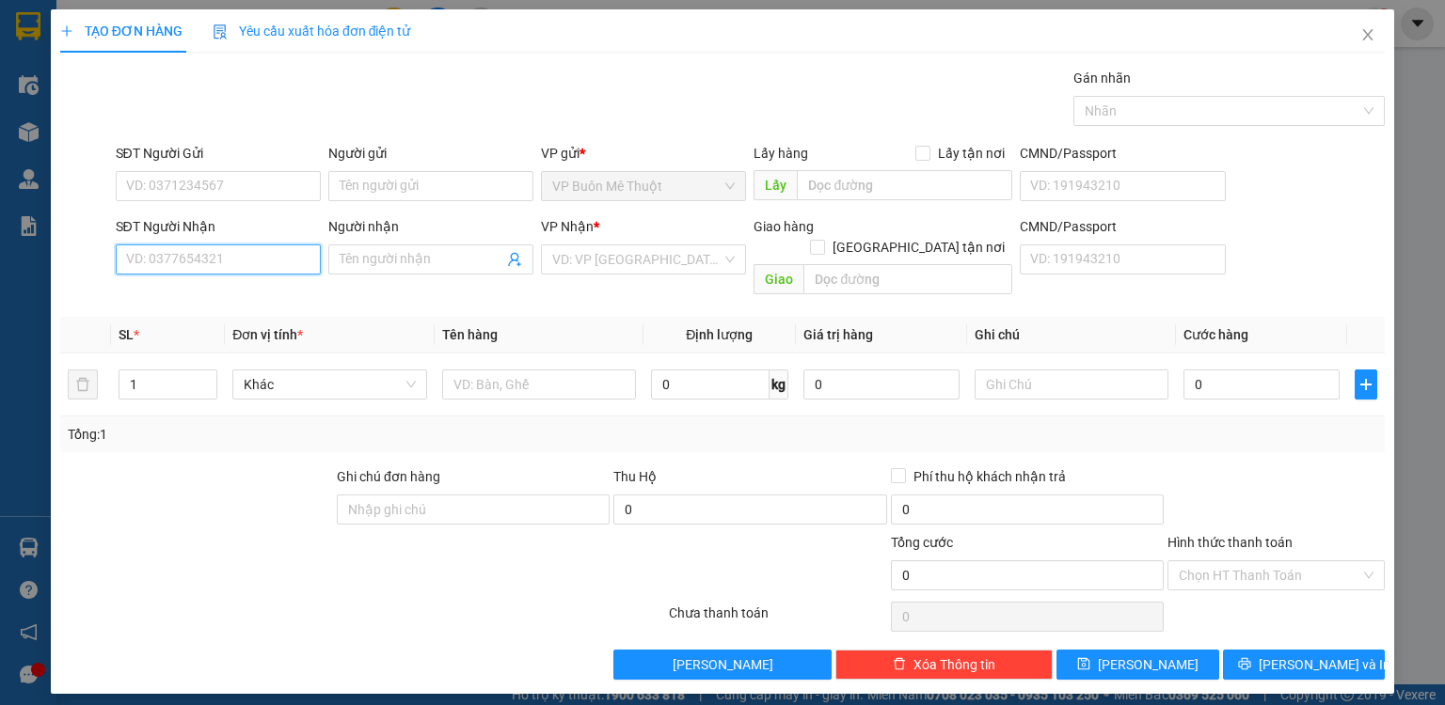
click at [195, 262] on input "SĐT Người Nhận" at bounding box center [218, 260] width 205 height 30
click at [181, 328] on div "0988229807 - uyen" at bounding box center [218, 326] width 182 height 21
type input "0988229807"
type input "uyen"
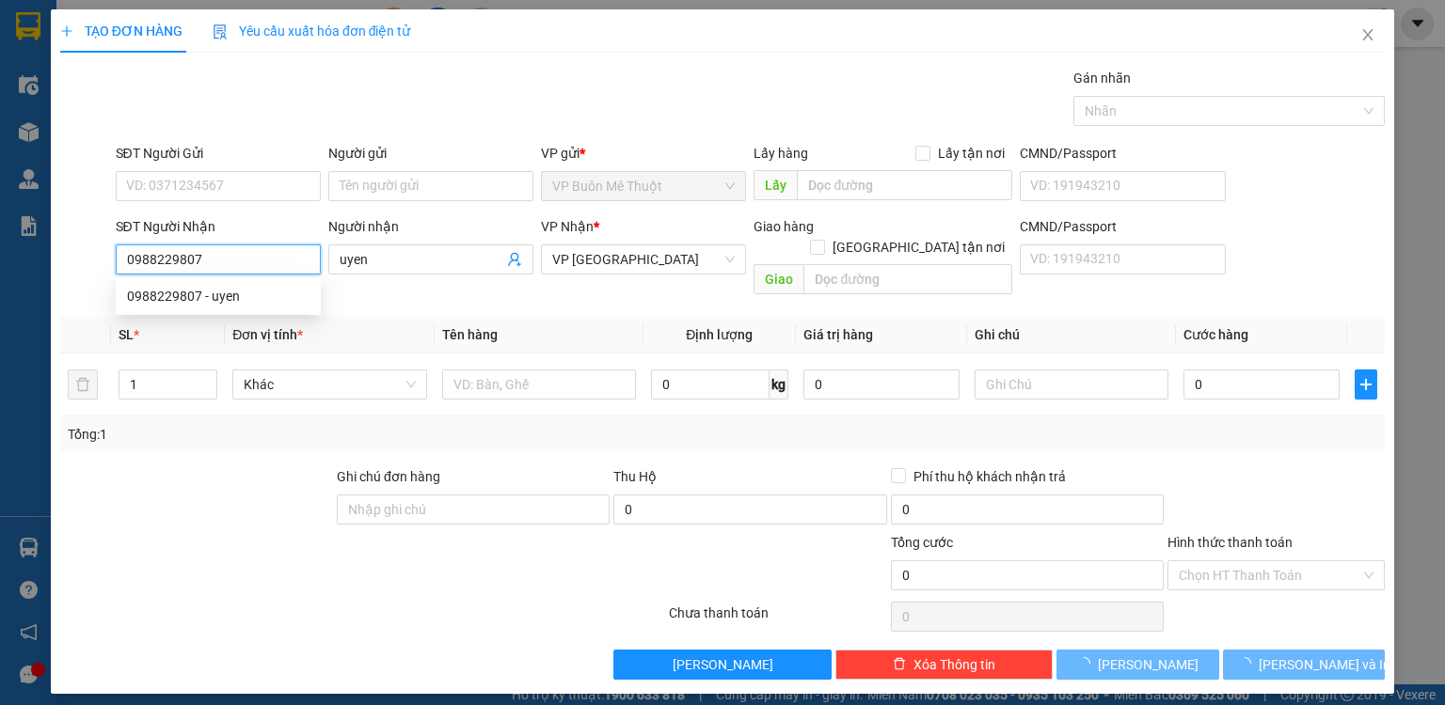
type input "400.000"
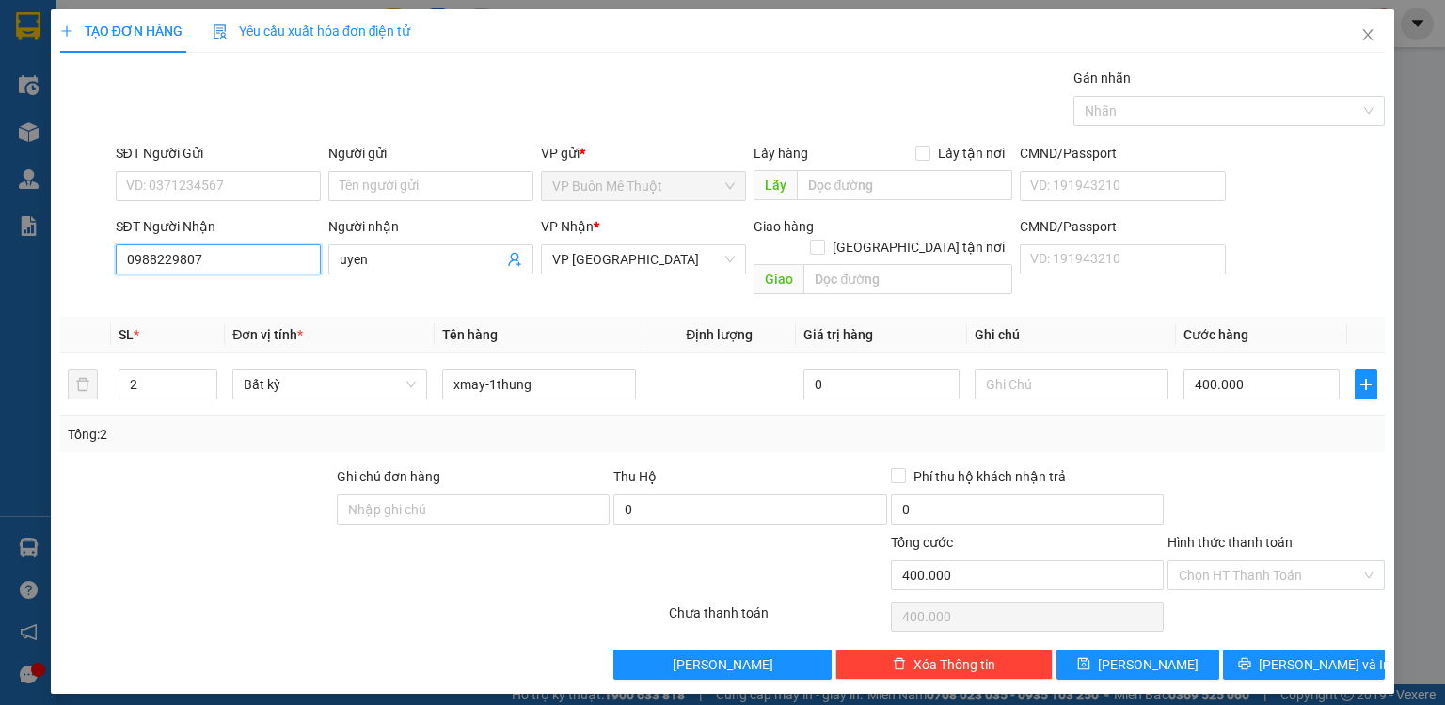
drag, startPoint x: 246, startPoint y: 263, endPoint x: 87, endPoint y: 260, distance: 159.9
click at [87, 260] on div "SĐT Người Nhận 0988229807 Người nhận uyen VP Nhận * VP [GEOGRAPHIC_DATA] Giao h…" at bounding box center [722, 259] width 1328 height 87
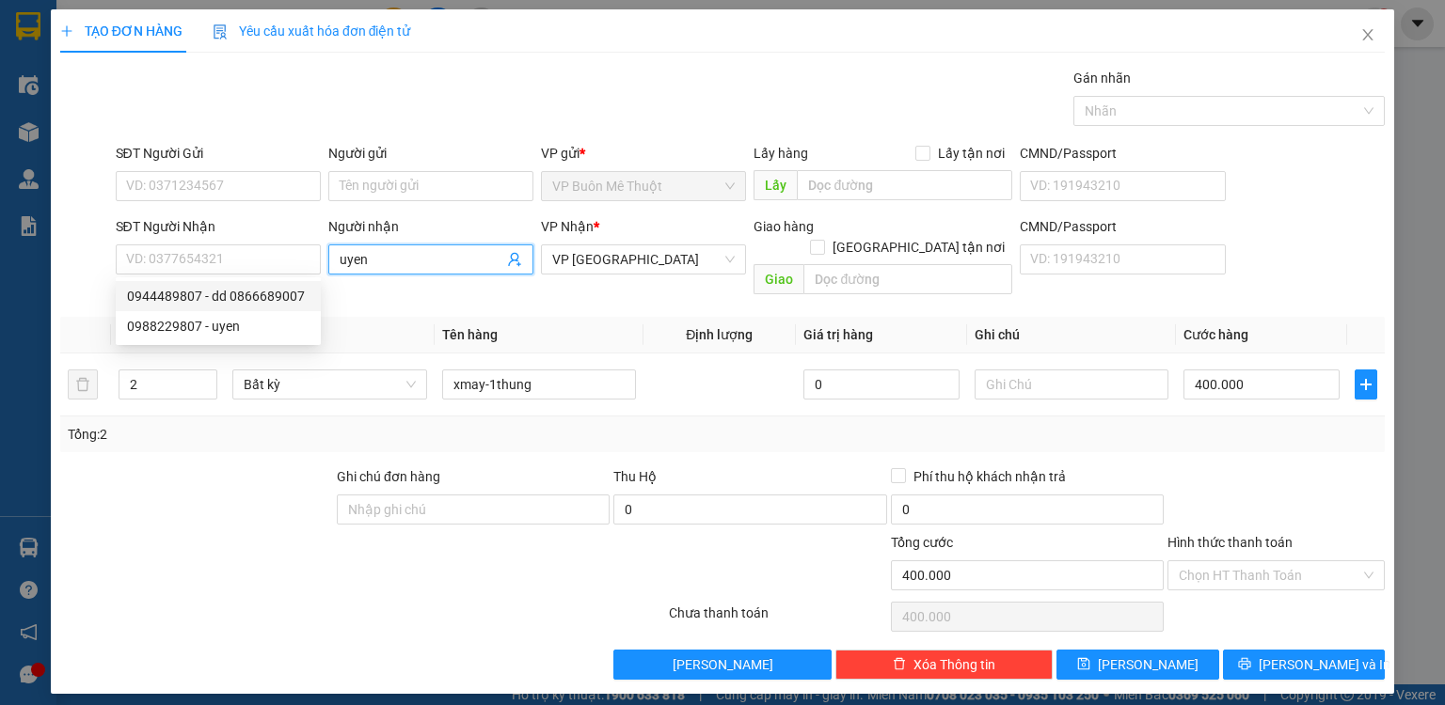
drag, startPoint x: 424, startPoint y: 248, endPoint x: 345, endPoint y: 259, distance: 79.7
click at [345, 259] on input "uyen" at bounding box center [422, 259] width 164 height 21
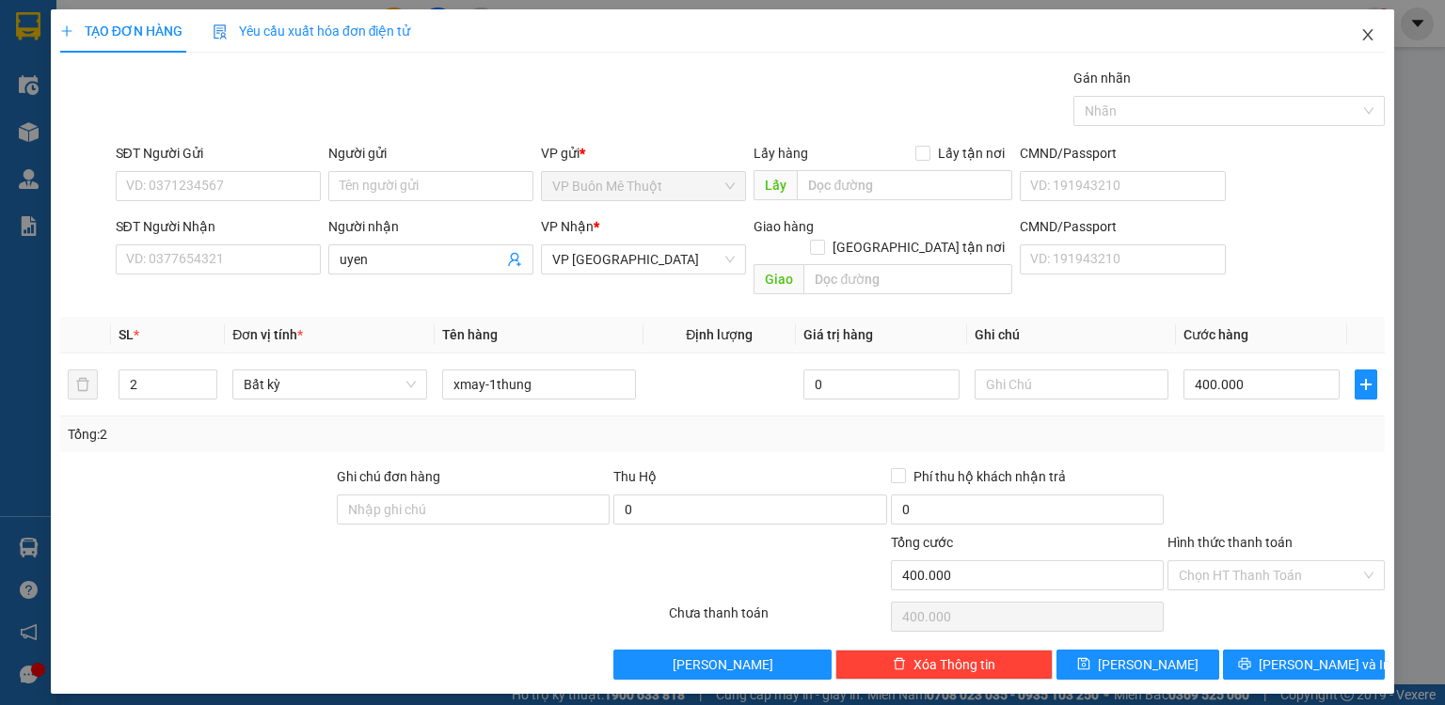
click at [1369, 37] on icon "close" at bounding box center [1367, 34] width 15 height 15
click at [370, 261] on input "Người nhận" at bounding box center [422, 259] width 164 height 21
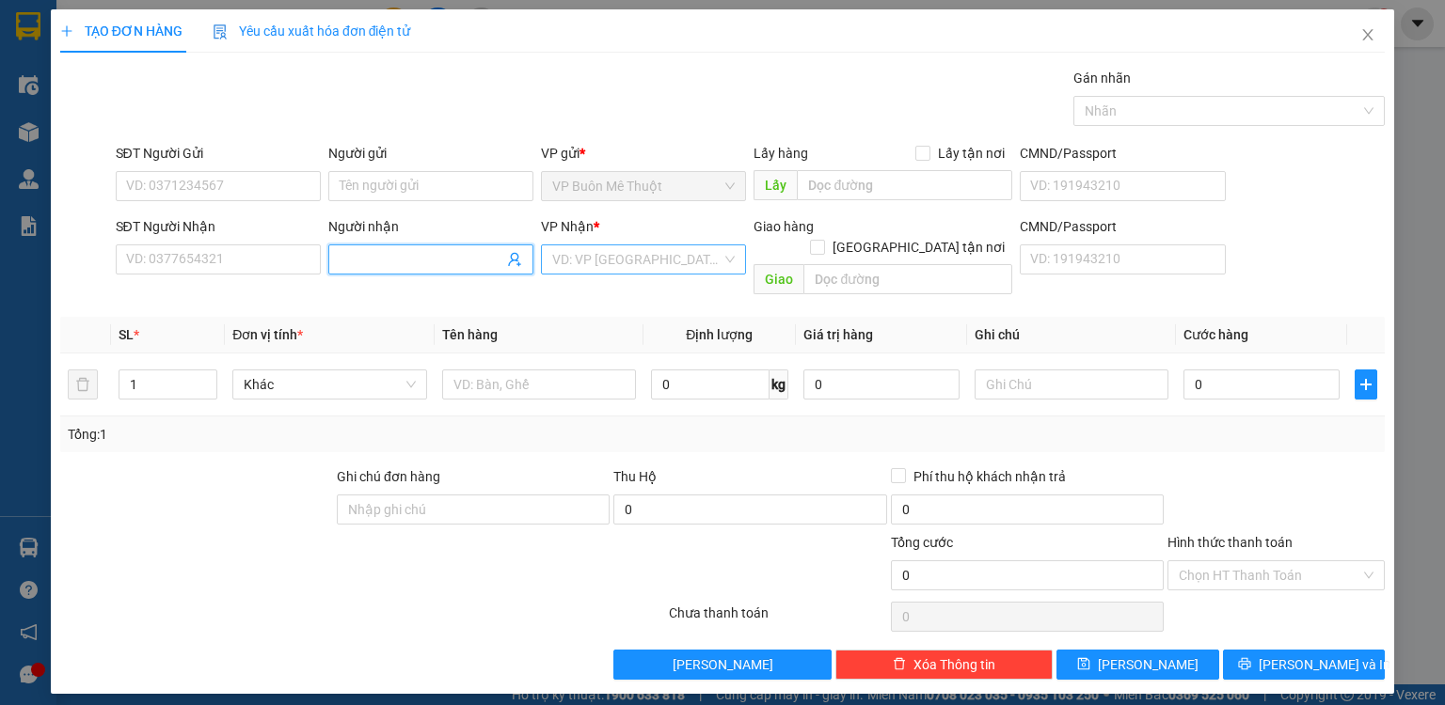
click at [651, 257] on input "search" at bounding box center [636, 259] width 169 height 28
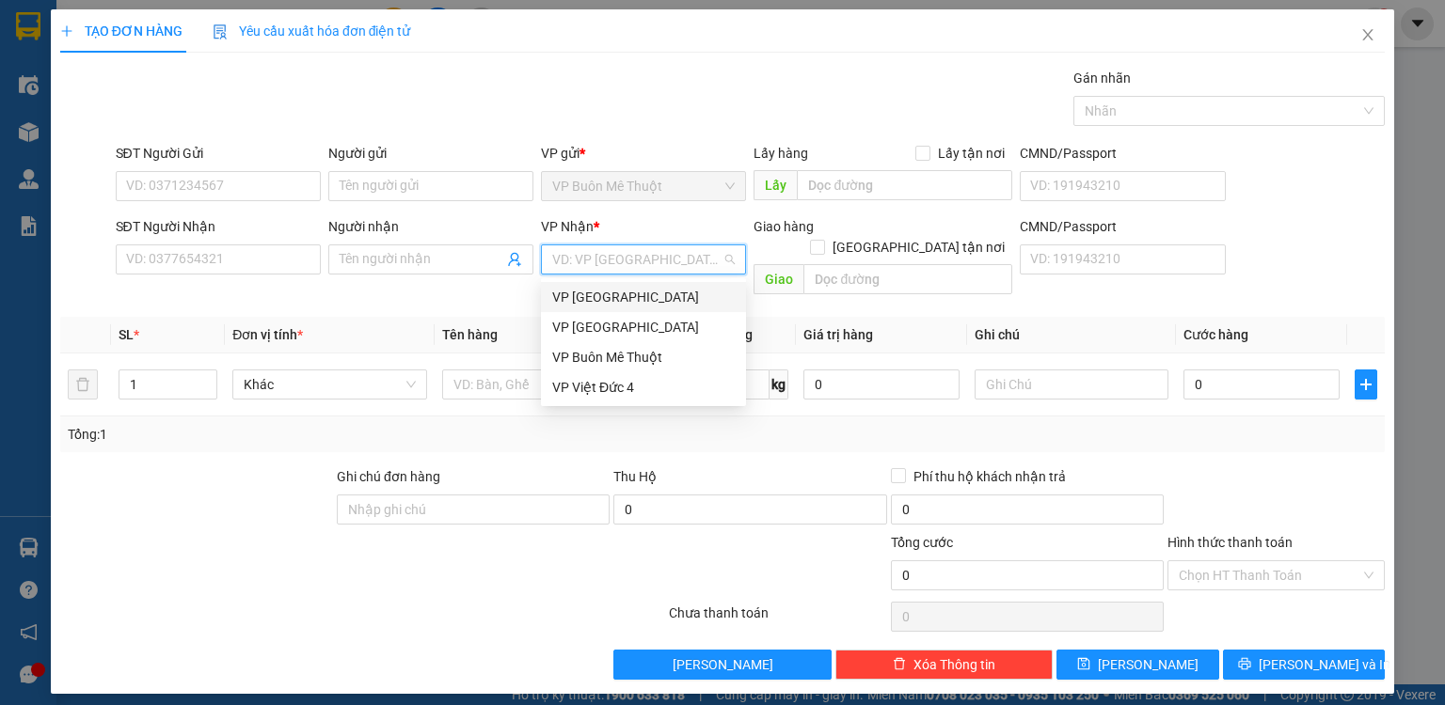
click at [628, 300] on div "VP [GEOGRAPHIC_DATA]" at bounding box center [643, 297] width 182 height 21
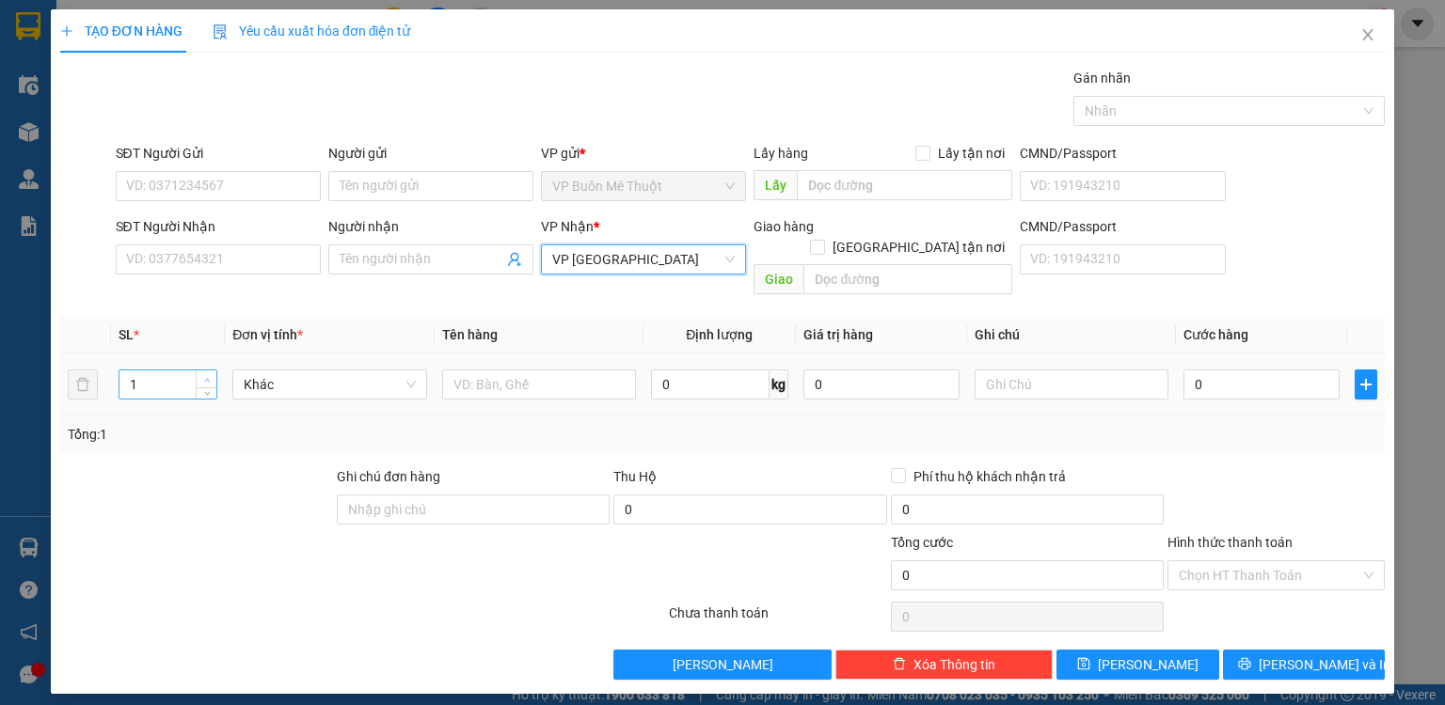
type input "2"
drag, startPoint x: 210, startPoint y: 353, endPoint x: 530, endPoint y: 365, distance: 320.0
click at [216, 371] on span "Increase Value" at bounding box center [206, 378] width 21 height 14
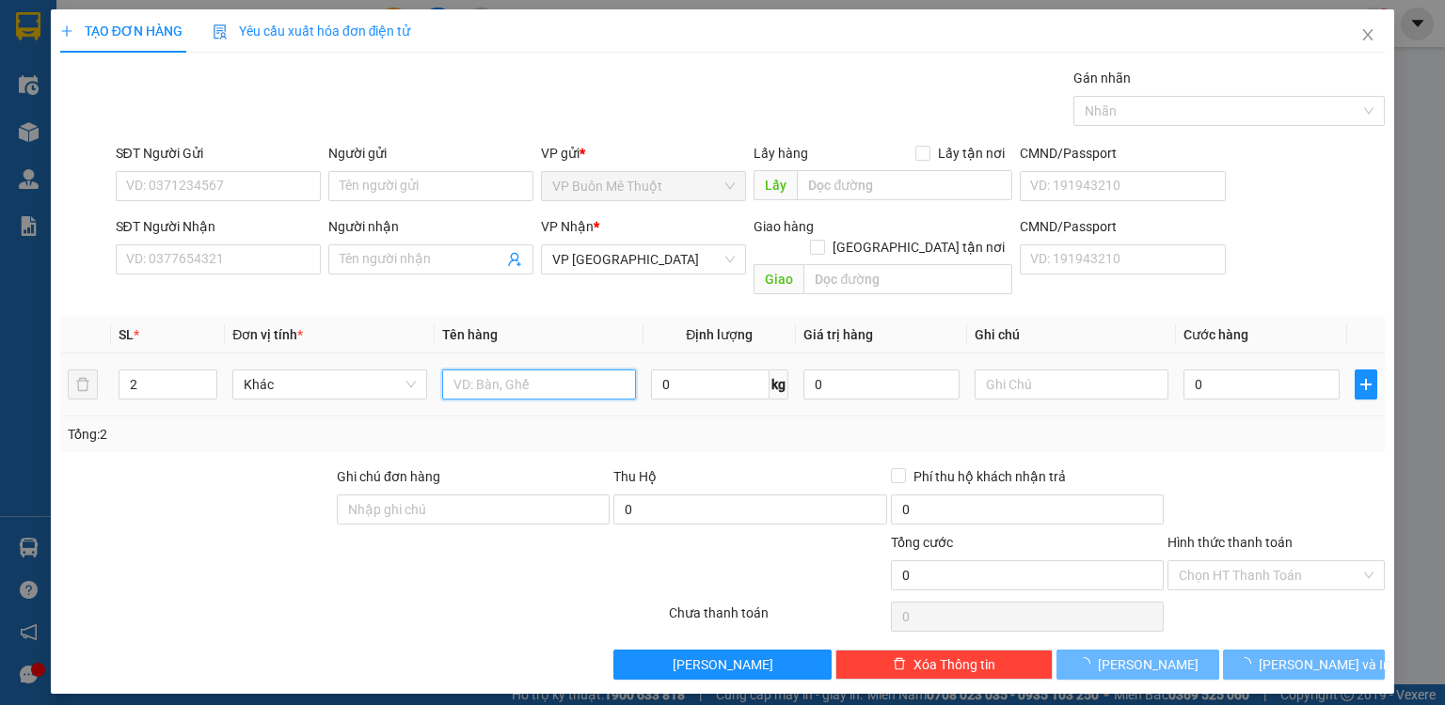
click at [589, 370] on input "text" at bounding box center [539, 385] width 194 height 30
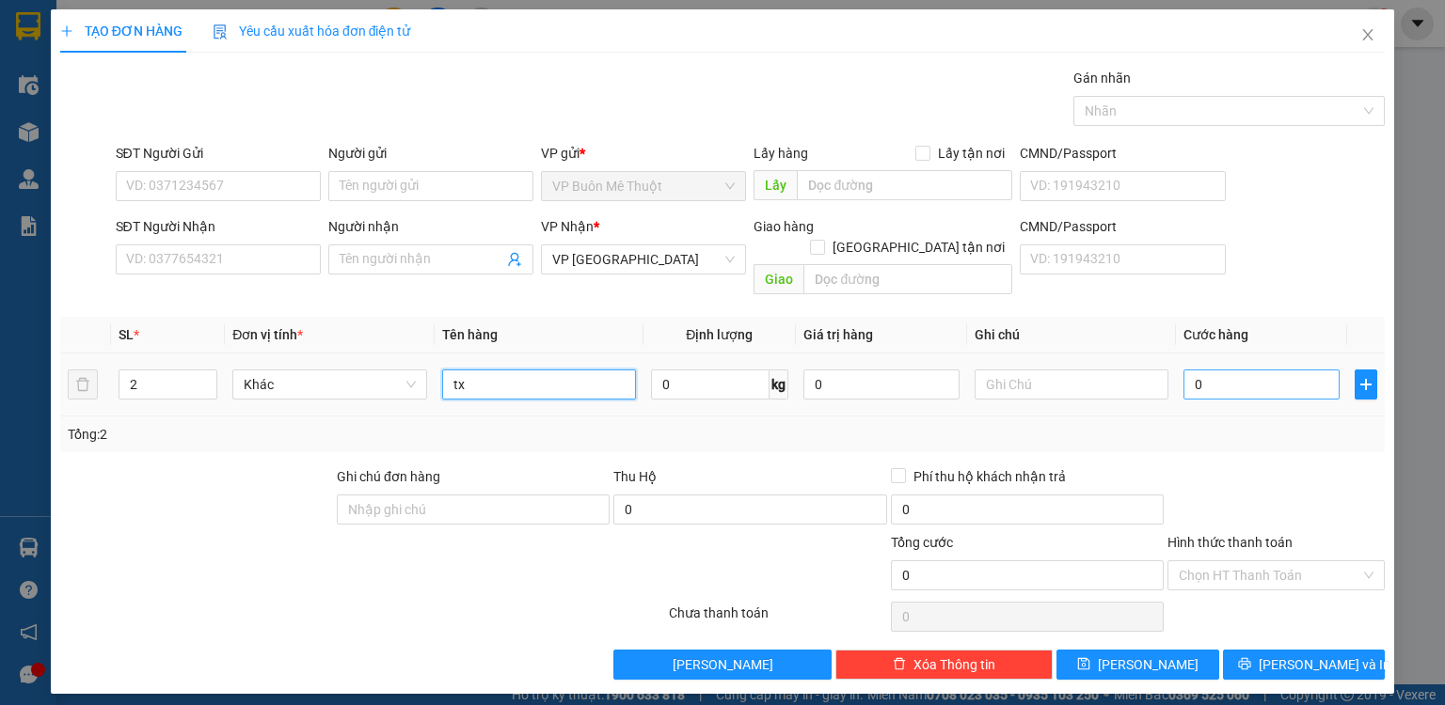
type input "tx"
click at [1235, 370] on input "0" at bounding box center [1261, 385] width 156 height 30
type input "1"
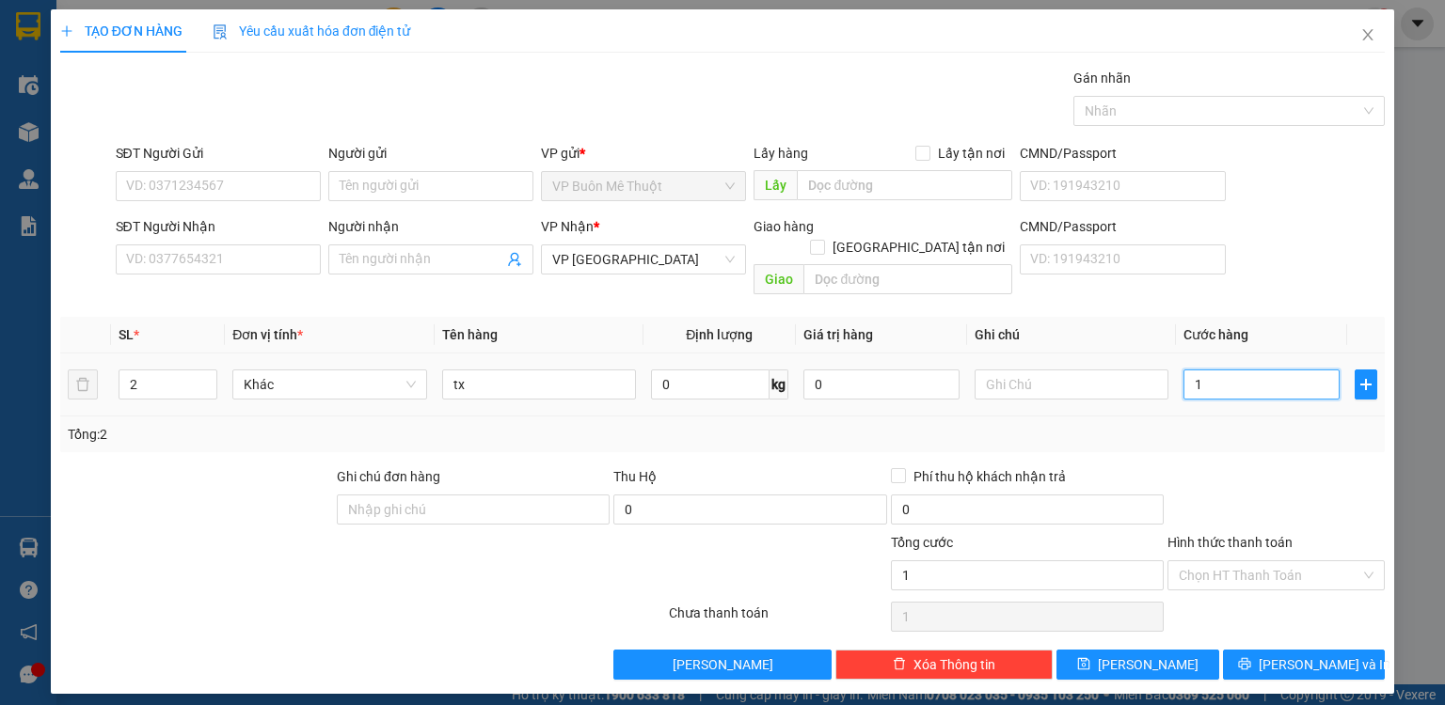
type input "18"
type input "180"
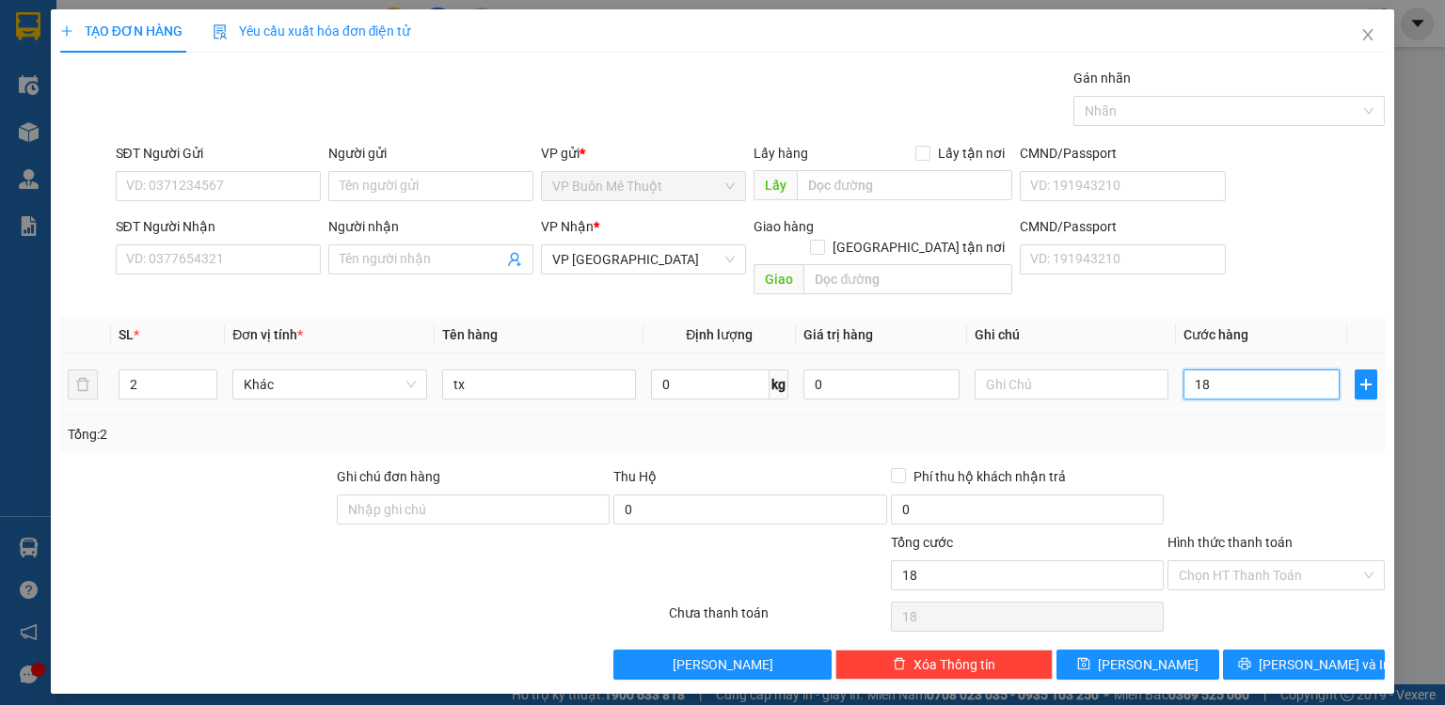
type input "180"
click at [1236, 375] on input "180" at bounding box center [1261, 385] width 156 height 30
type input "180.000"
click at [1233, 562] on input "Hình thức thanh toán" at bounding box center [1270, 576] width 182 height 28
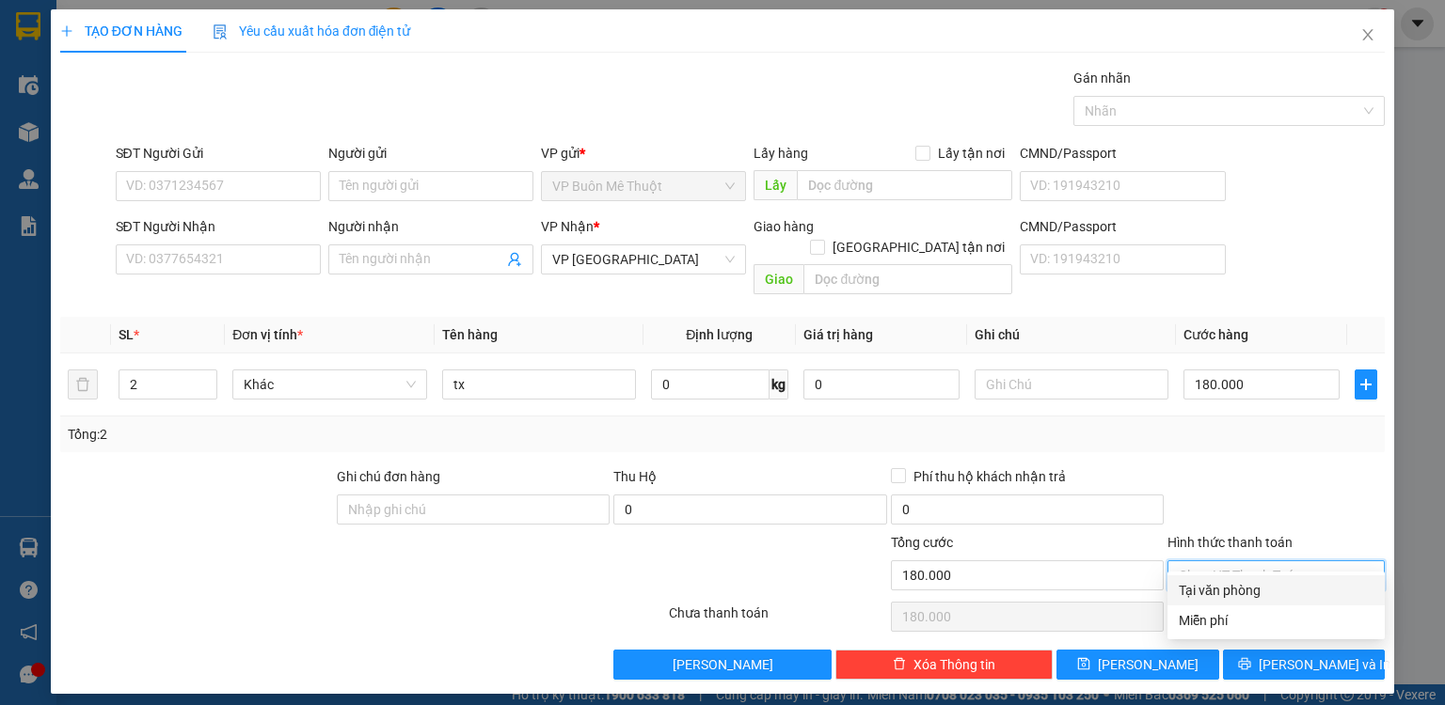
click at [1230, 598] on div "Tại văn phòng" at bounding box center [1276, 590] width 195 height 21
type input "0"
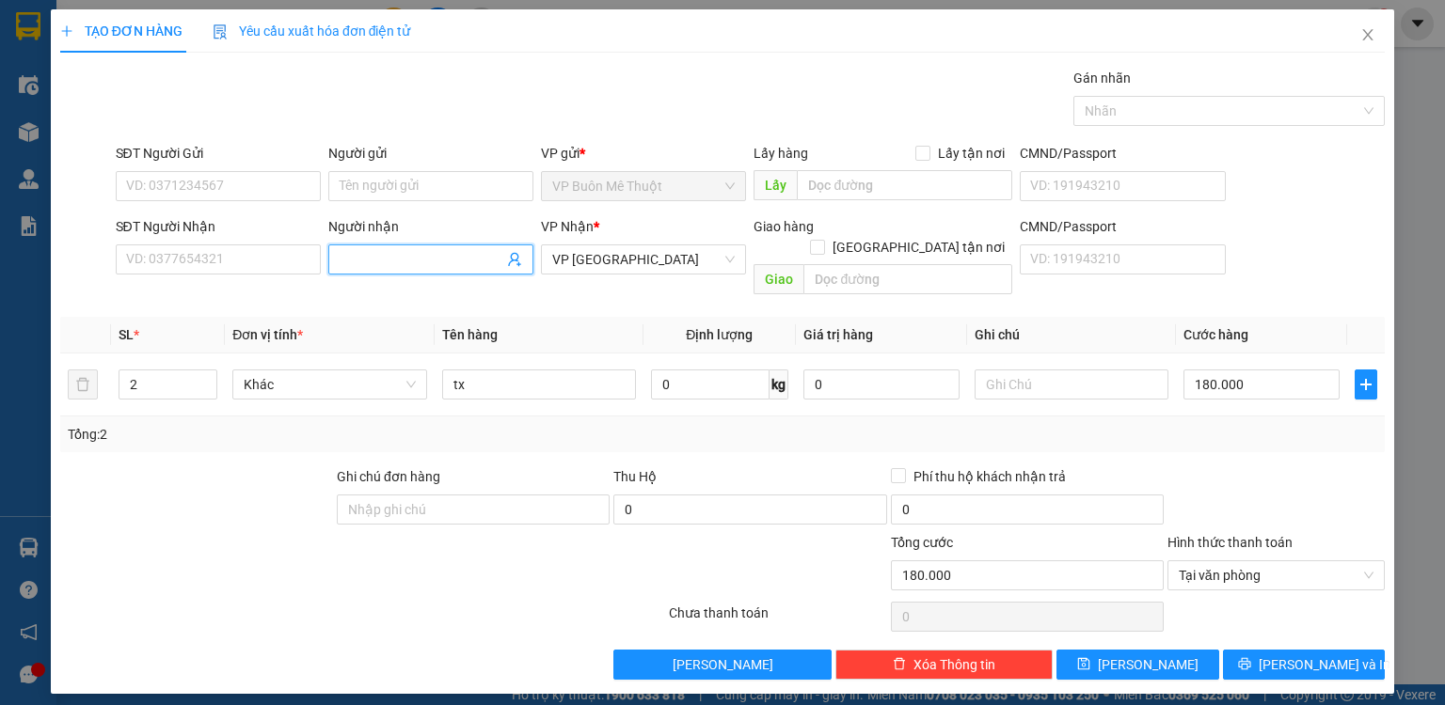
click at [363, 260] on input "Người nhận" at bounding box center [422, 259] width 164 height 21
click at [238, 254] on input "SĐT Người Nhận" at bounding box center [218, 260] width 205 height 30
click at [408, 259] on input "Người nhận" at bounding box center [422, 259] width 164 height 21
type input "9807"
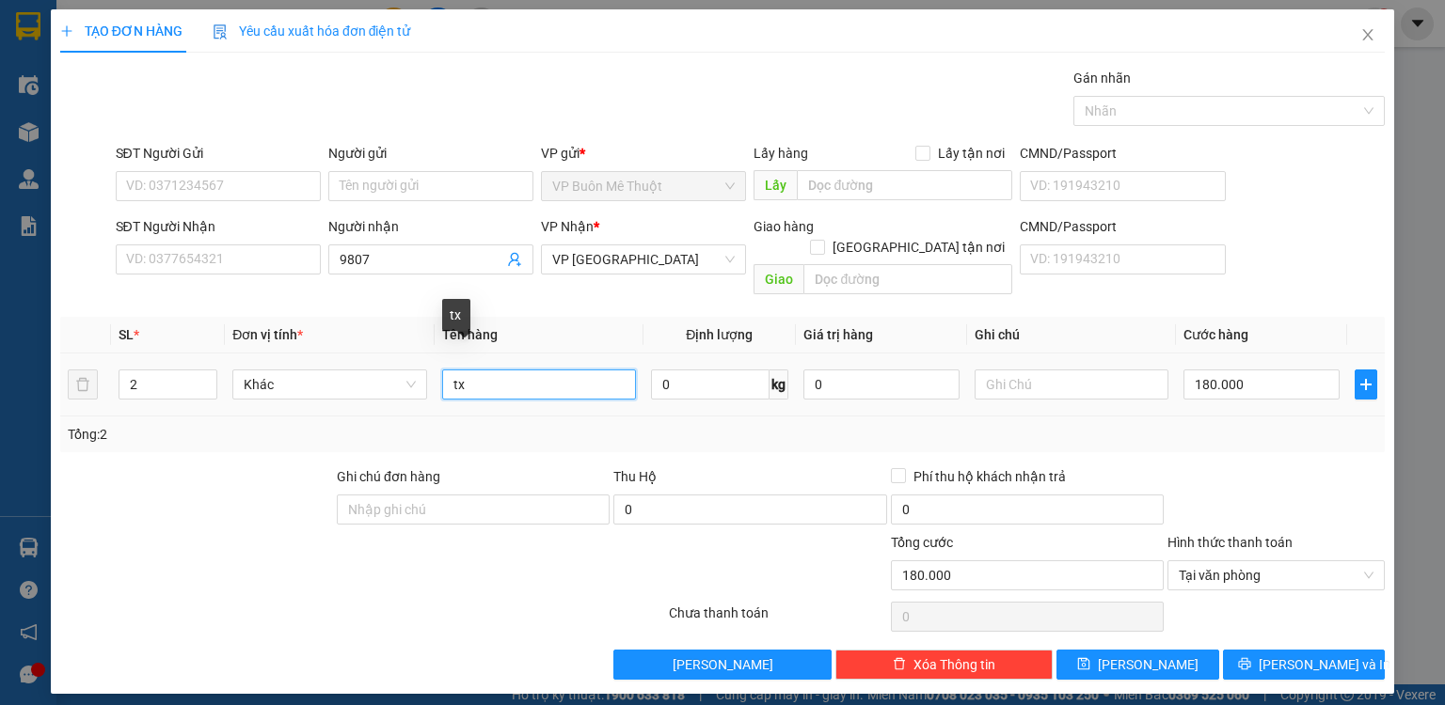
click at [525, 371] on input "tx" at bounding box center [539, 385] width 194 height 30
type input "tx ko ro so"
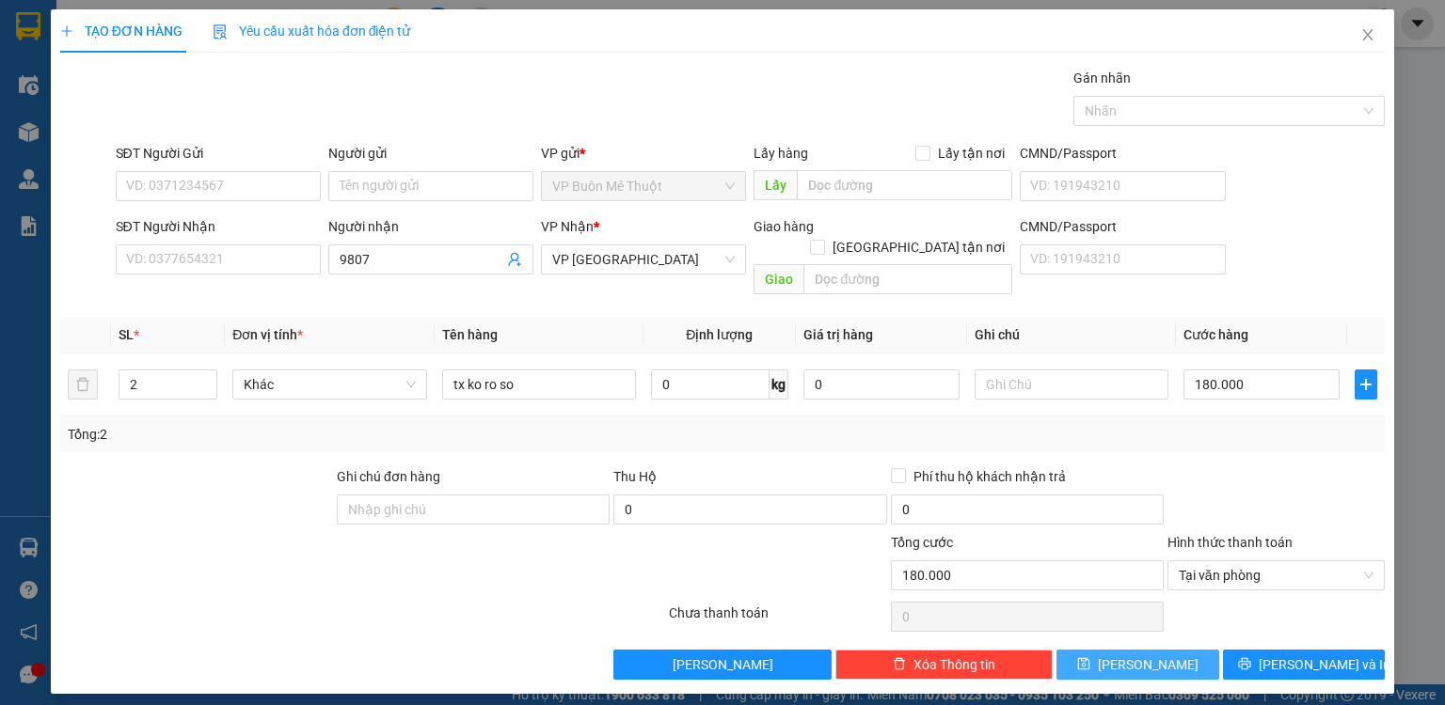
drag, startPoint x: 1179, startPoint y: 639, endPoint x: 1286, endPoint y: 451, distance: 215.7
click at [1179, 650] on button "[PERSON_NAME]" at bounding box center [1137, 665] width 163 height 30
type input "1"
type input "0"
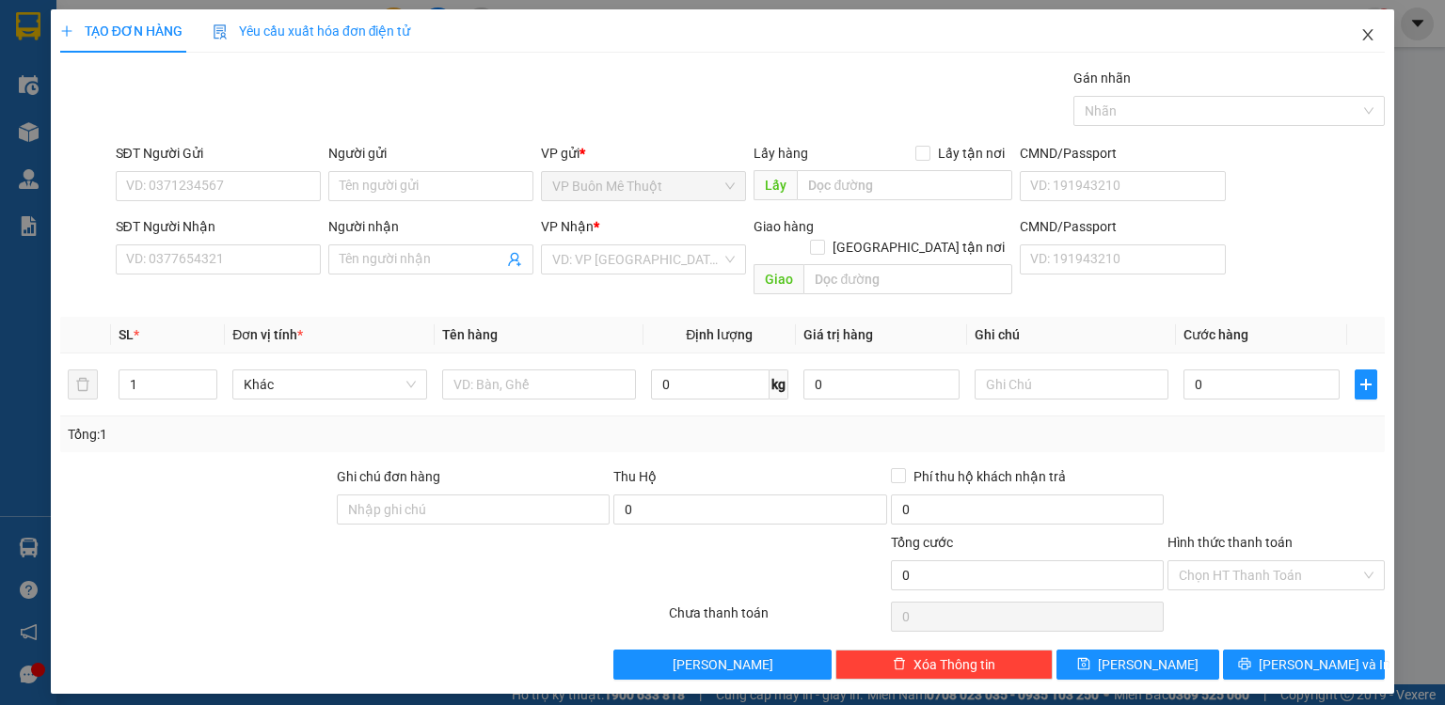
click at [1370, 28] on span "Close" at bounding box center [1367, 35] width 53 height 53
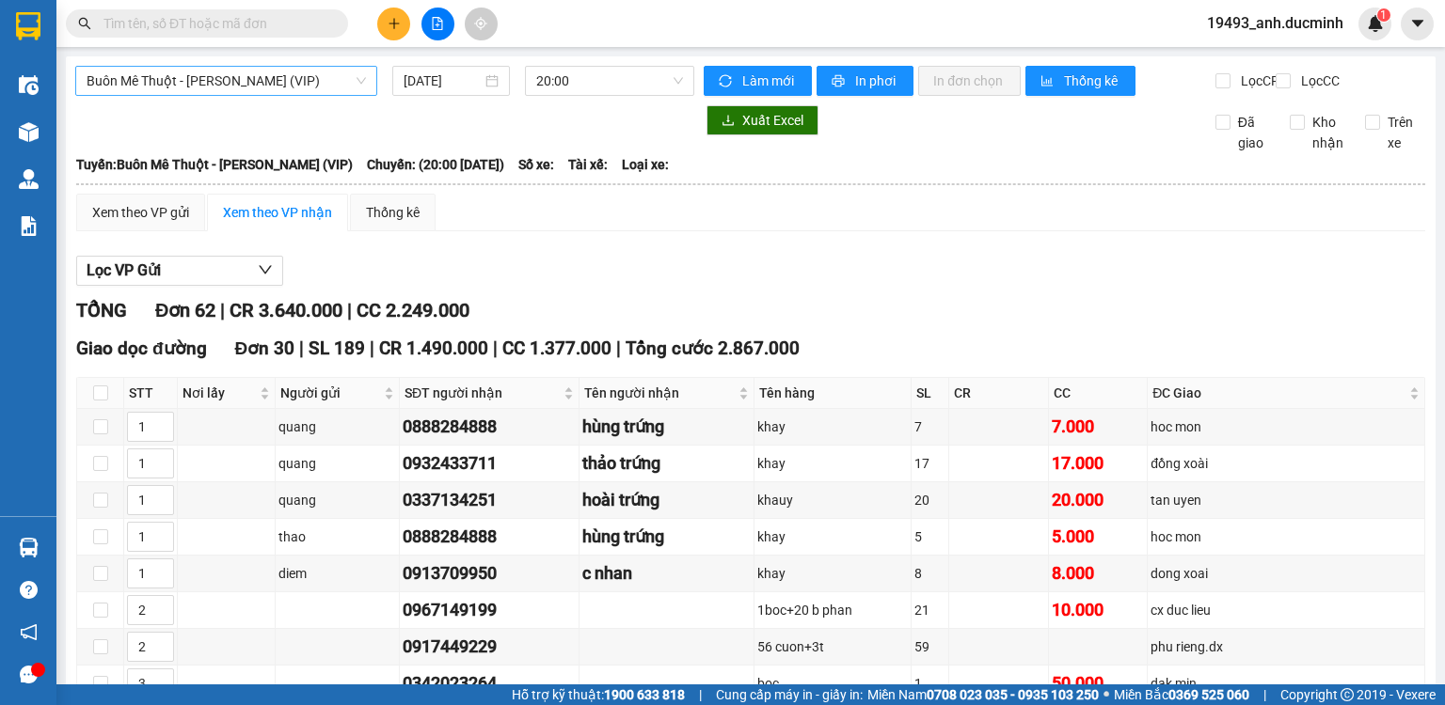
drag, startPoint x: 266, startPoint y: 58, endPoint x: 265, endPoint y: 92, distance: 33.9
click at [265, 93] on span "Buôn Mê Thuột - [PERSON_NAME] (VIP)" at bounding box center [226, 81] width 279 height 28
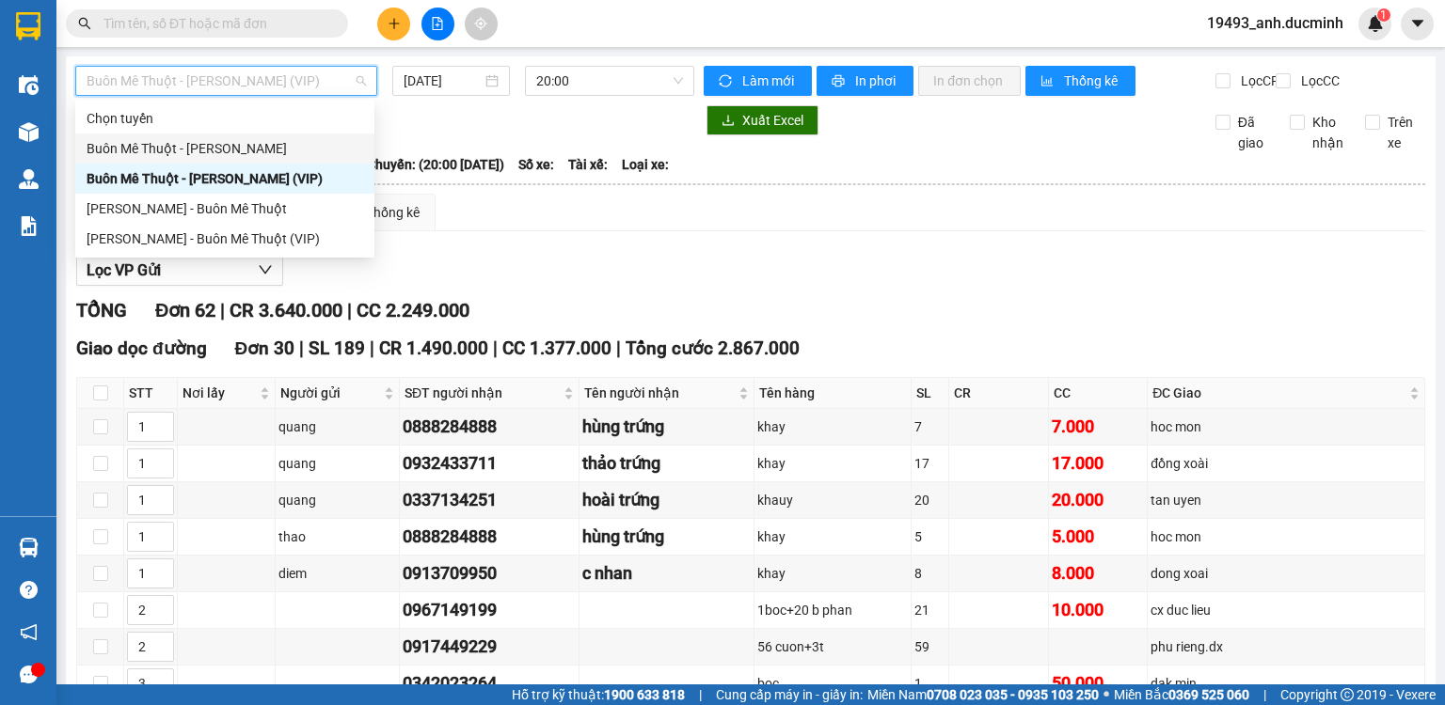
click at [236, 154] on div "Buôn Mê Thuột - [PERSON_NAME]" at bounding box center [225, 148] width 277 height 21
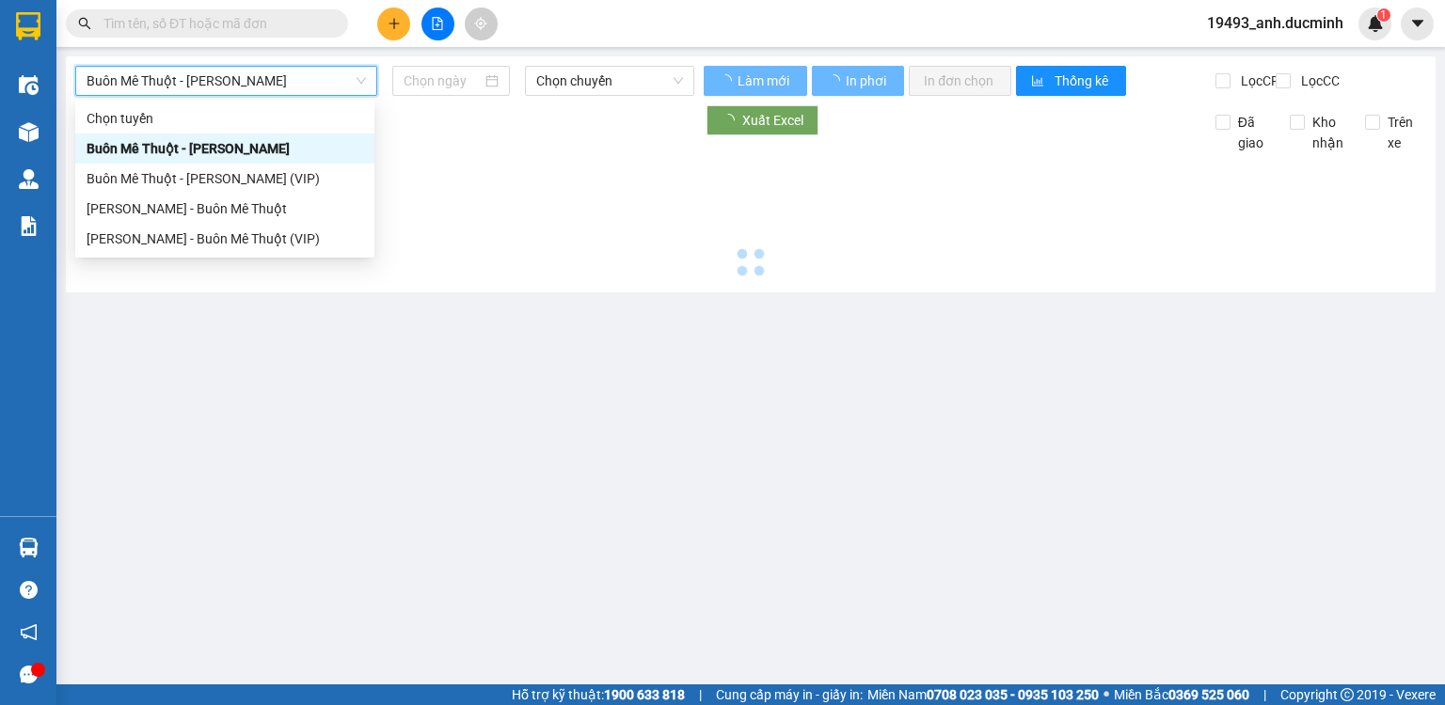
type input "[DATE]"
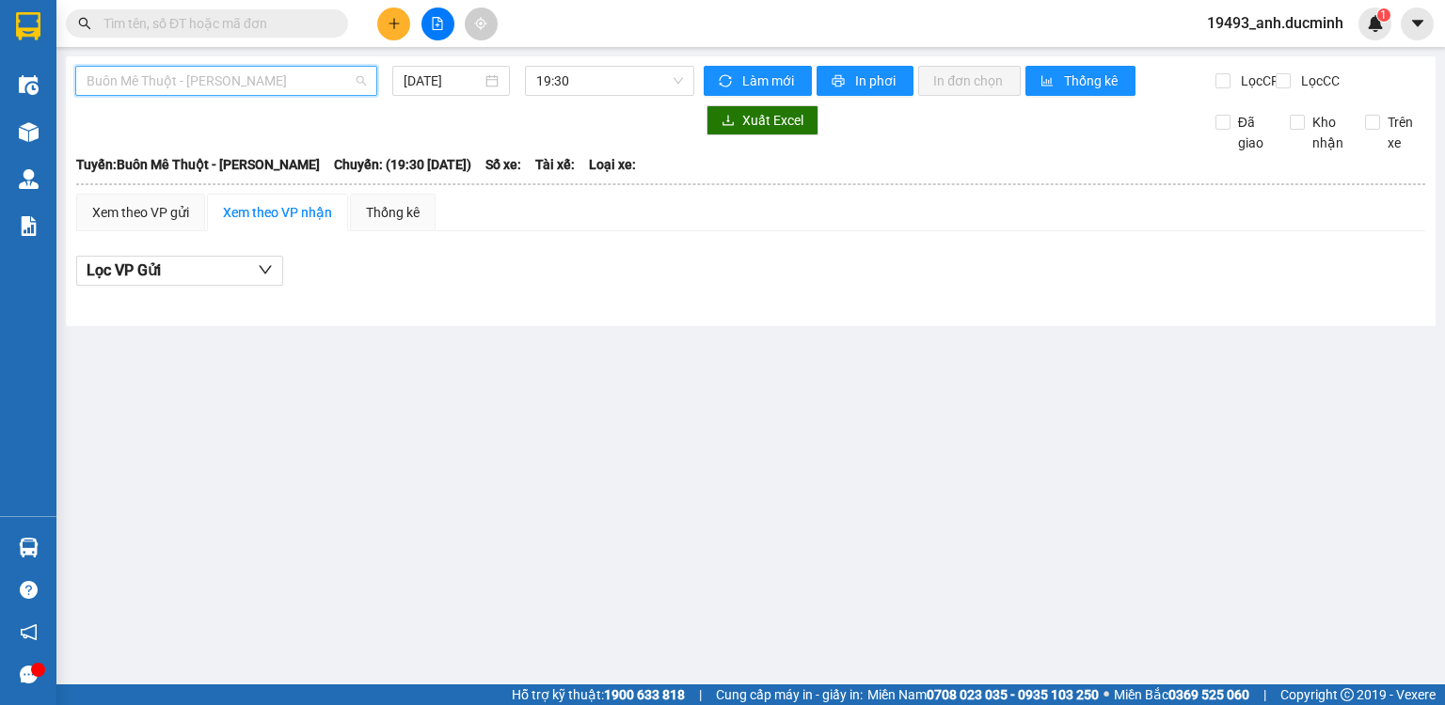
click at [231, 83] on span "Buôn Mê Thuột - [PERSON_NAME]" at bounding box center [226, 81] width 279 height 28
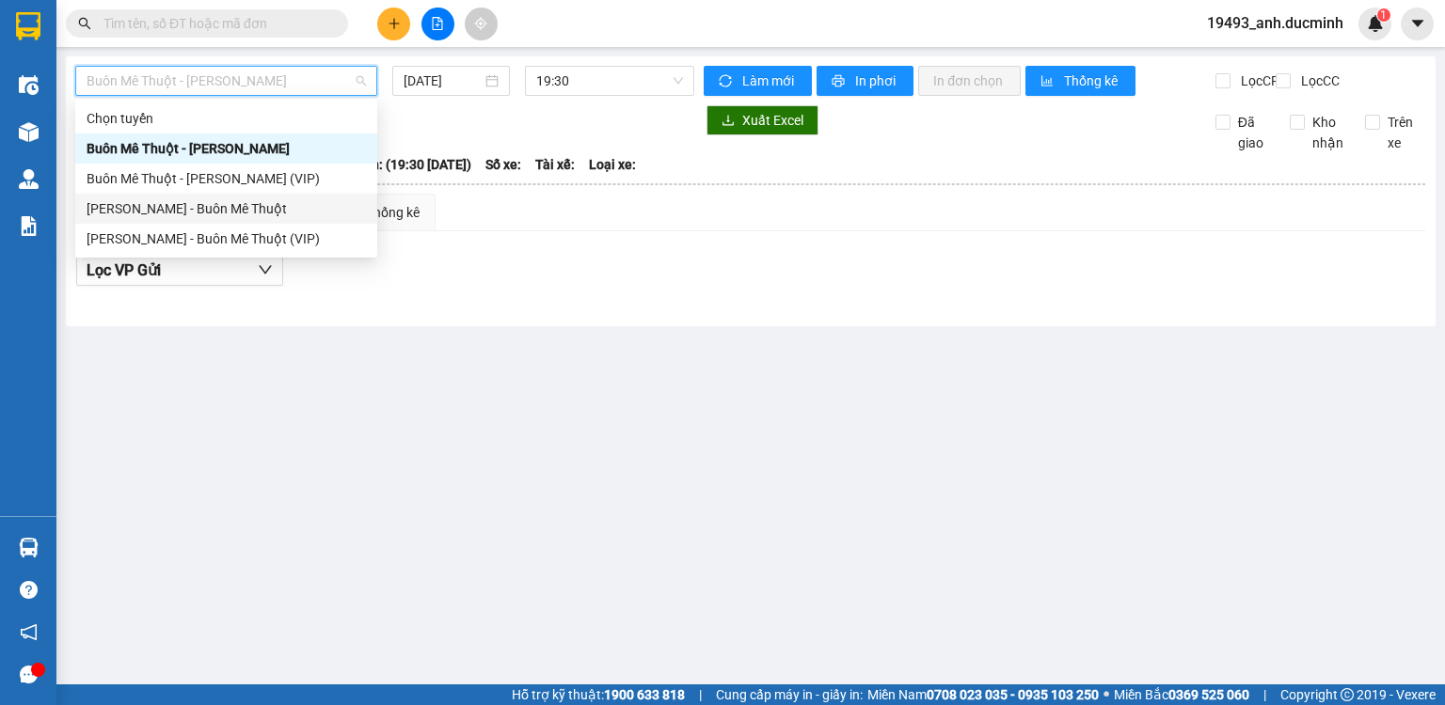
click at [222, 215] on div "[PERSON_NAME] - Buôn Mê Thuột" at bounding box center [226, 208] width 279 height 21
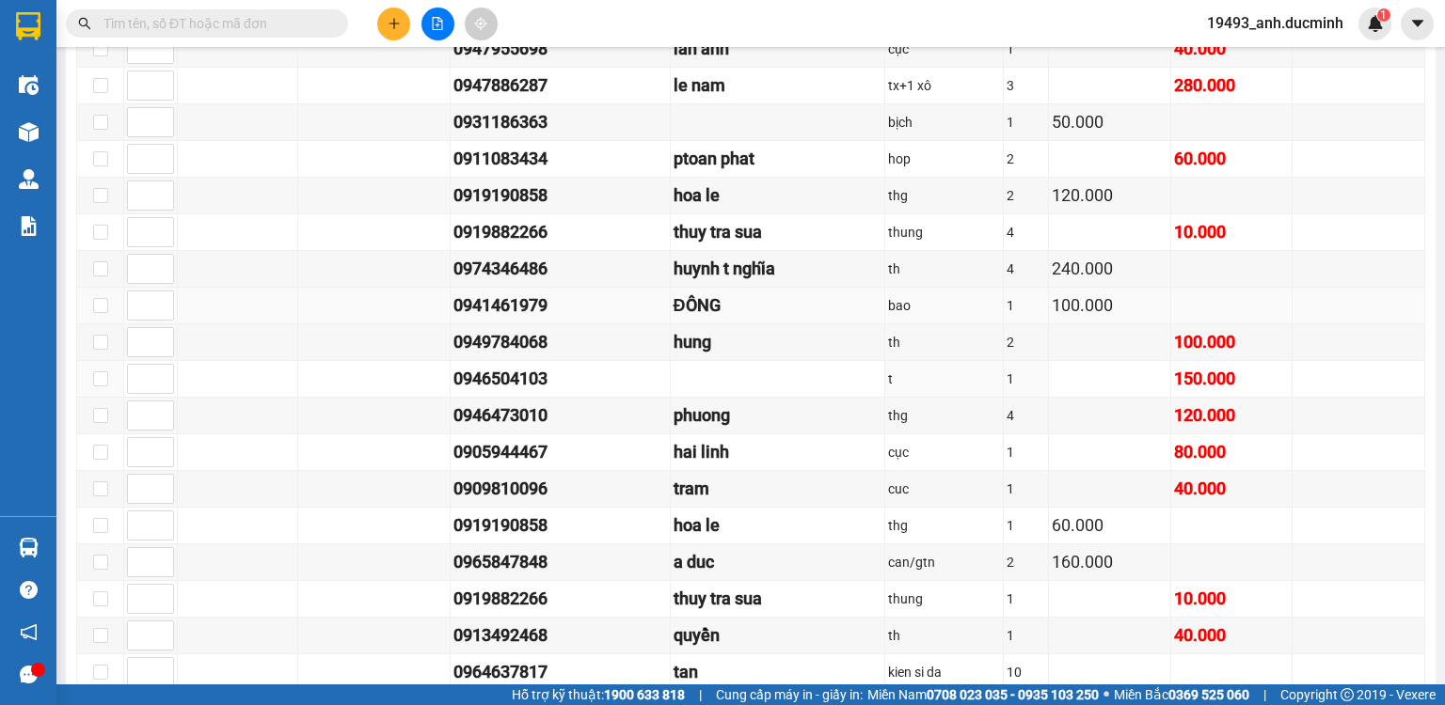
scroll to position [677, 0]
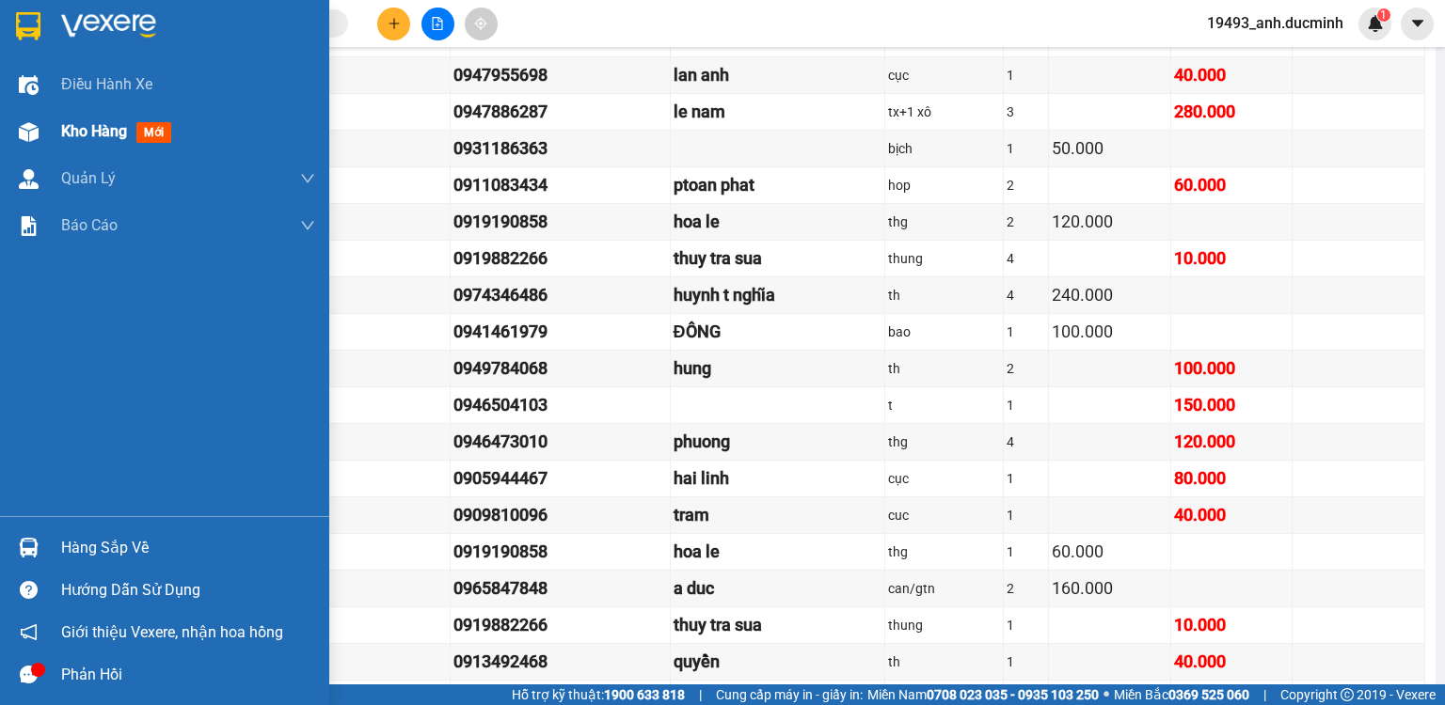
drag, startPoint x: 18, startPoint y: 252, endPoint x: 64, endPoint y: 152, distance: 109.8
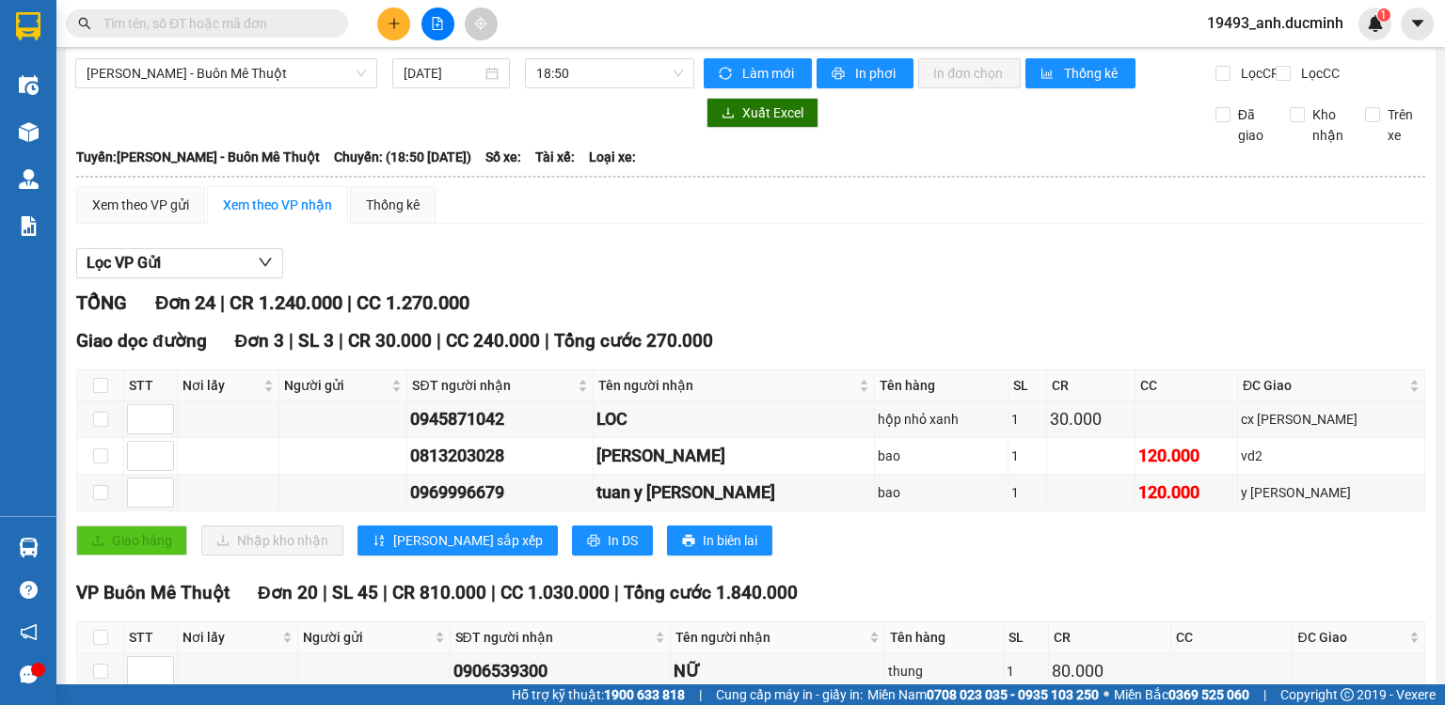
scroll to position [0, 0]
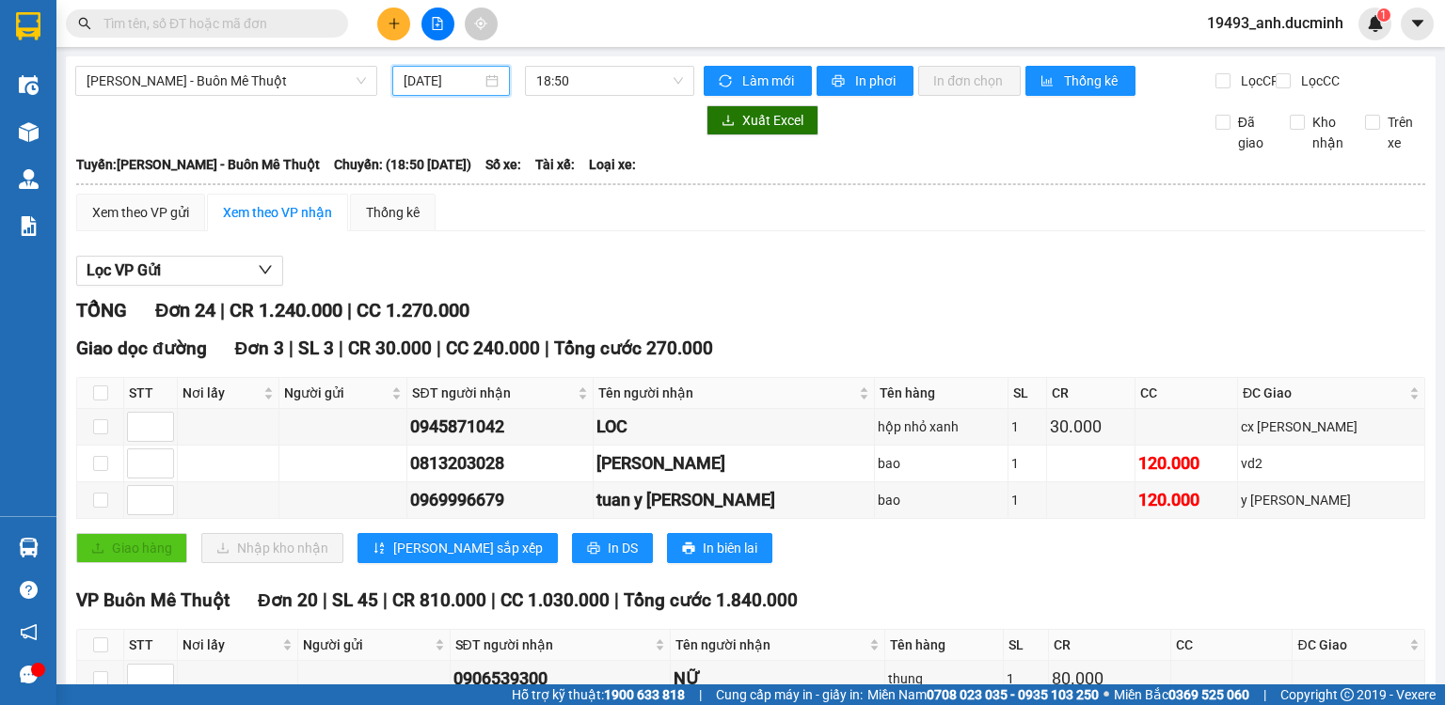
drag, startPoint x: 433, startPoint y: 78, endPoint x: 523, endPoint y: 257, distance: 200.2
click at [435, 79] on input "[DATE]" at bounding box center [442, 81] width 77 height 21
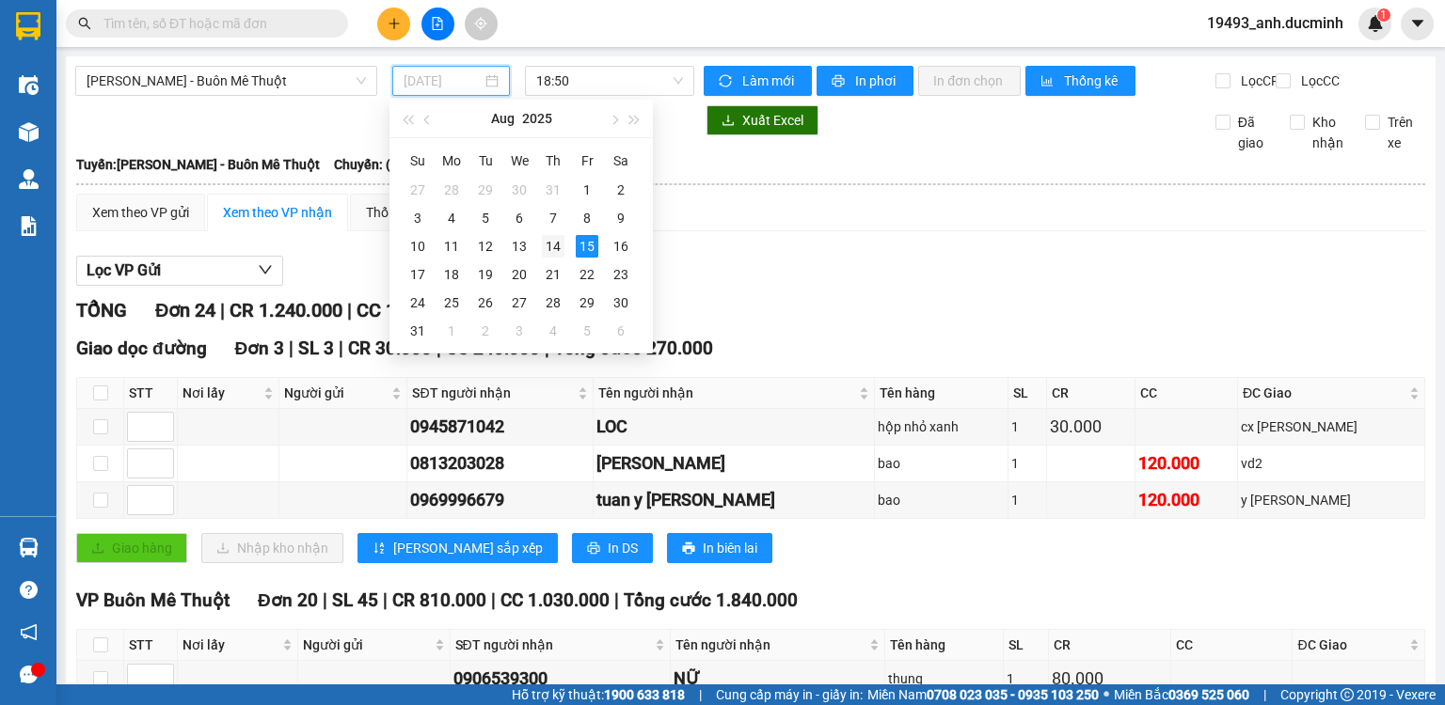
click at [549, 242] on div "14" at bounding box center [553, 246] width 23 height 23
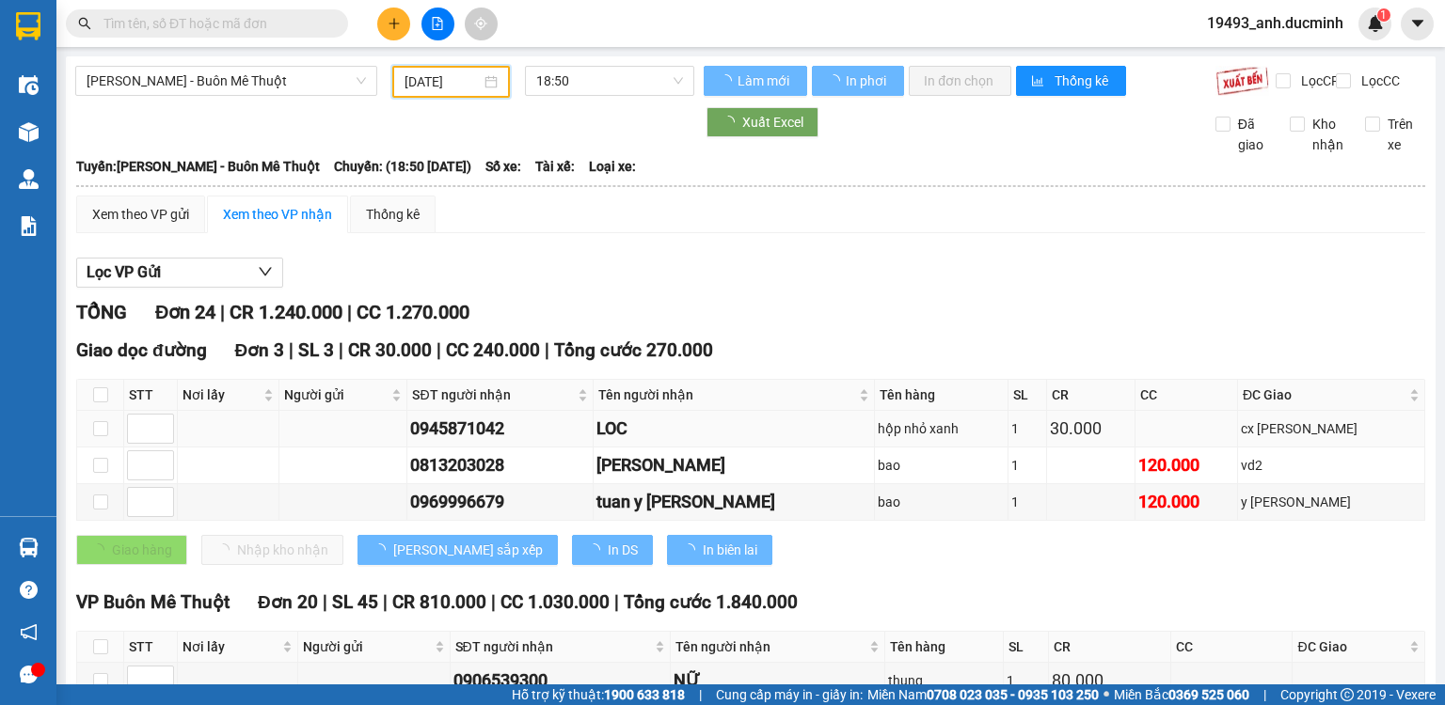
scroll to position [75, 0]
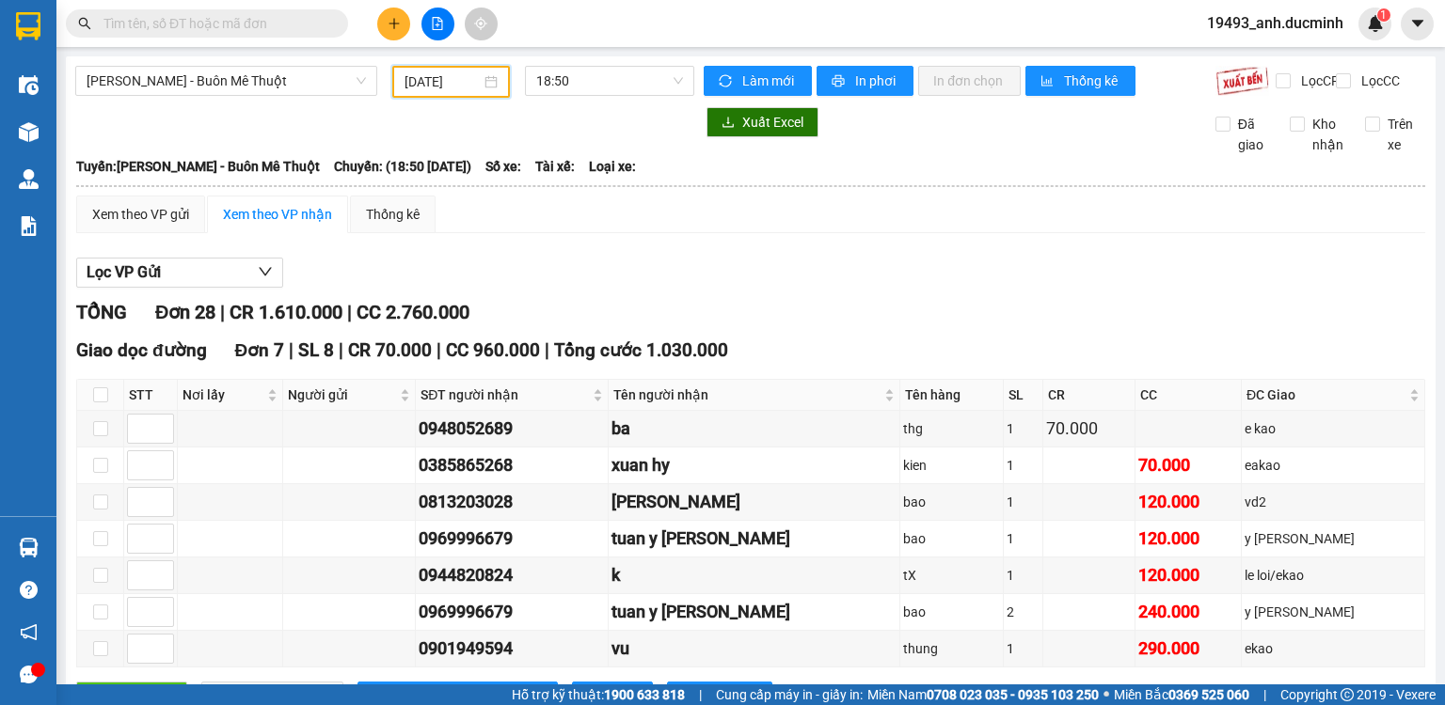
drag, startPoint x: 447, startPoint y: 82, endPoint x: 504, endPoint y: 165, distance: 100.7
click at [448, 83] on input "[DATE]" at bounding box center [441, 81] width 75 height 21
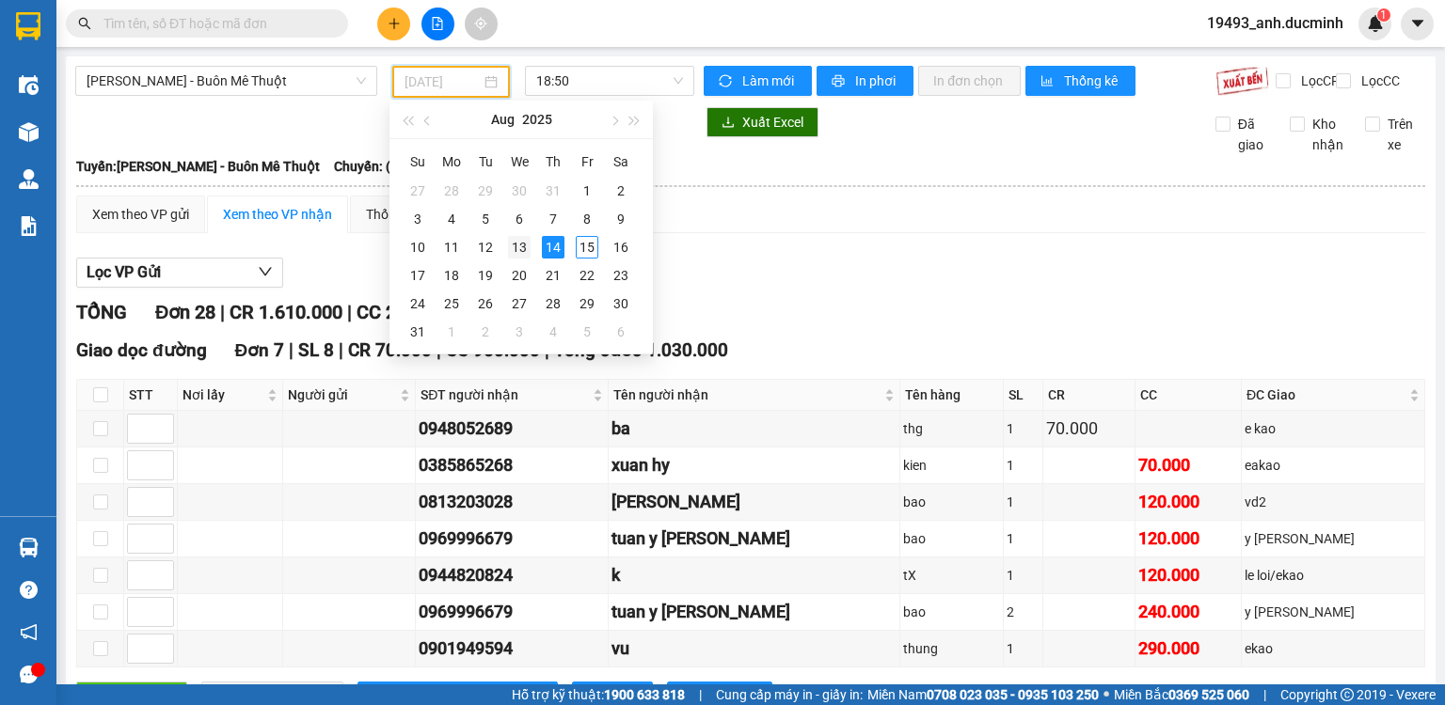
click at [519, 245] on div "13" at bounding box center [519, 247] width 23 height 23
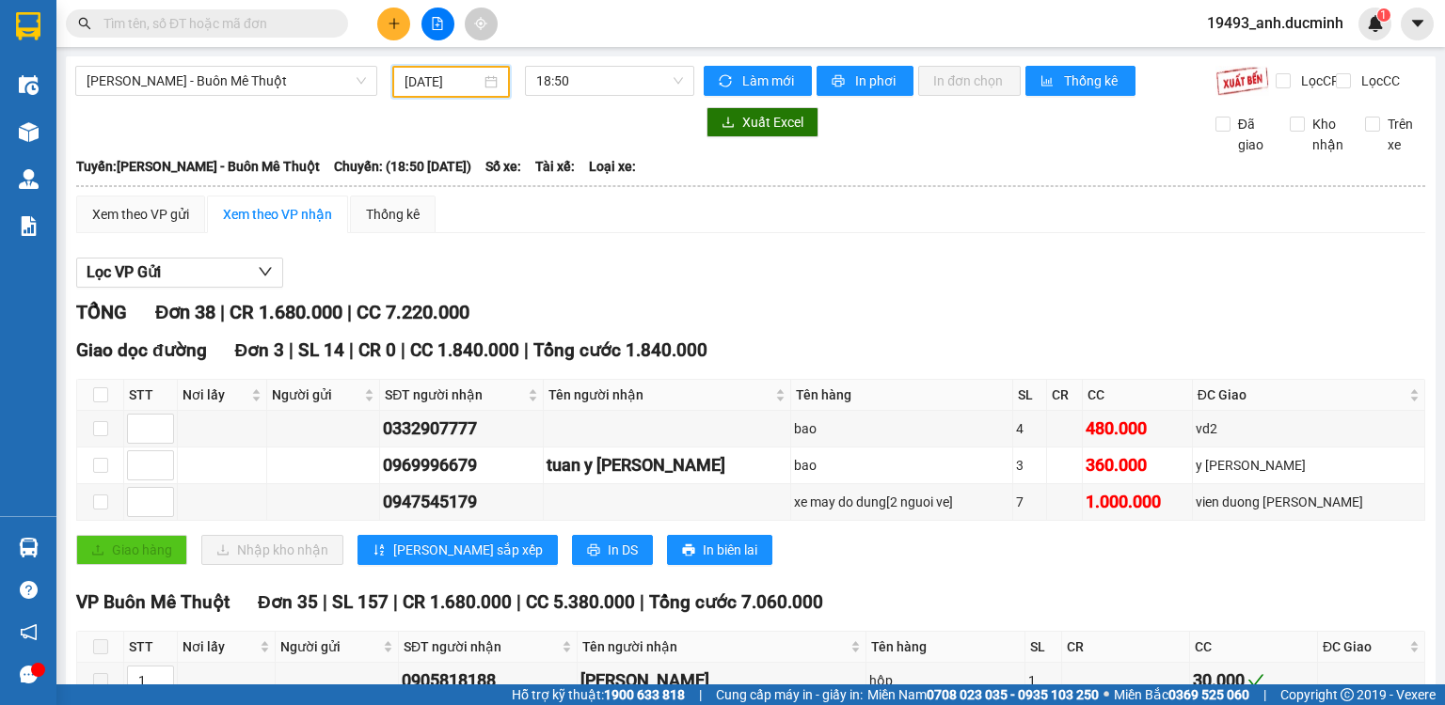
click at [453, 71] on input "[DATE]" at bounding box center [441, 81] width 75 height 21
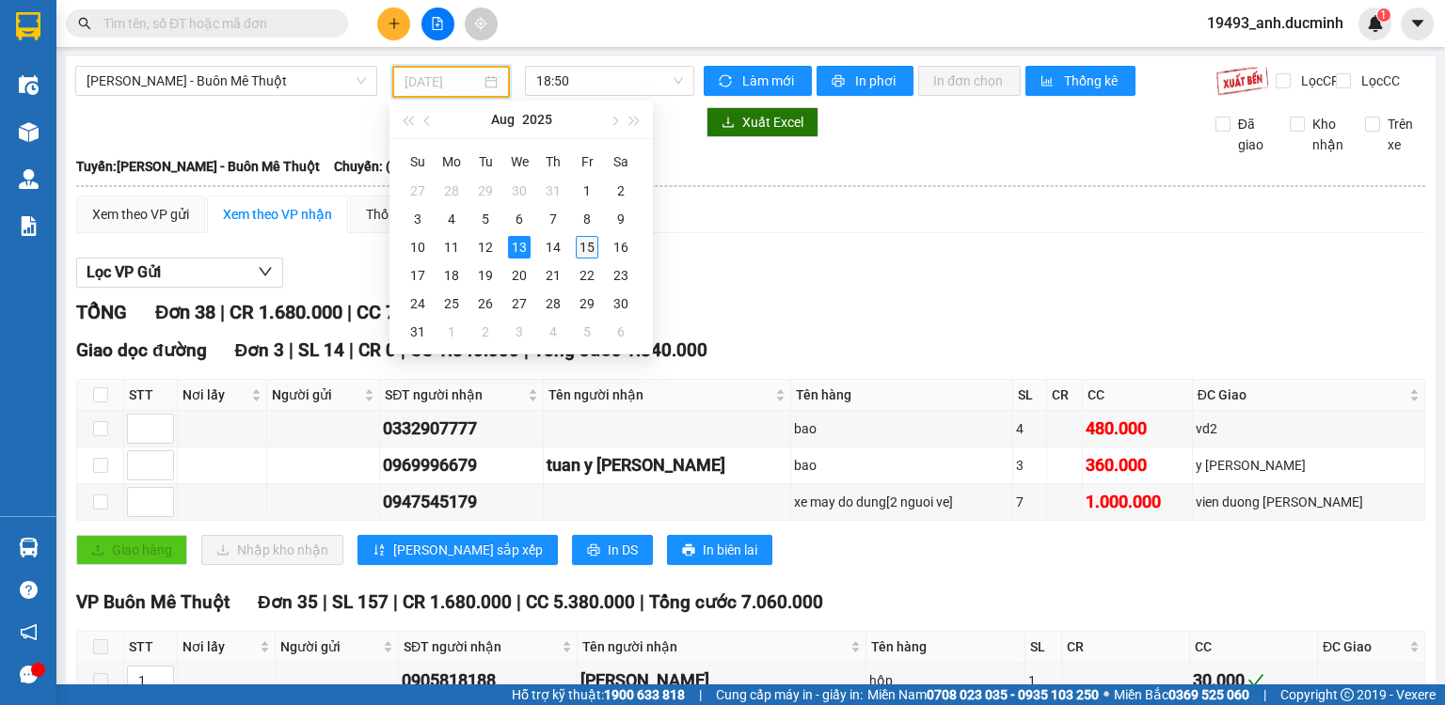
click at [584, 245] on div "15" at bounding box center [587, 247] width 23 height 23
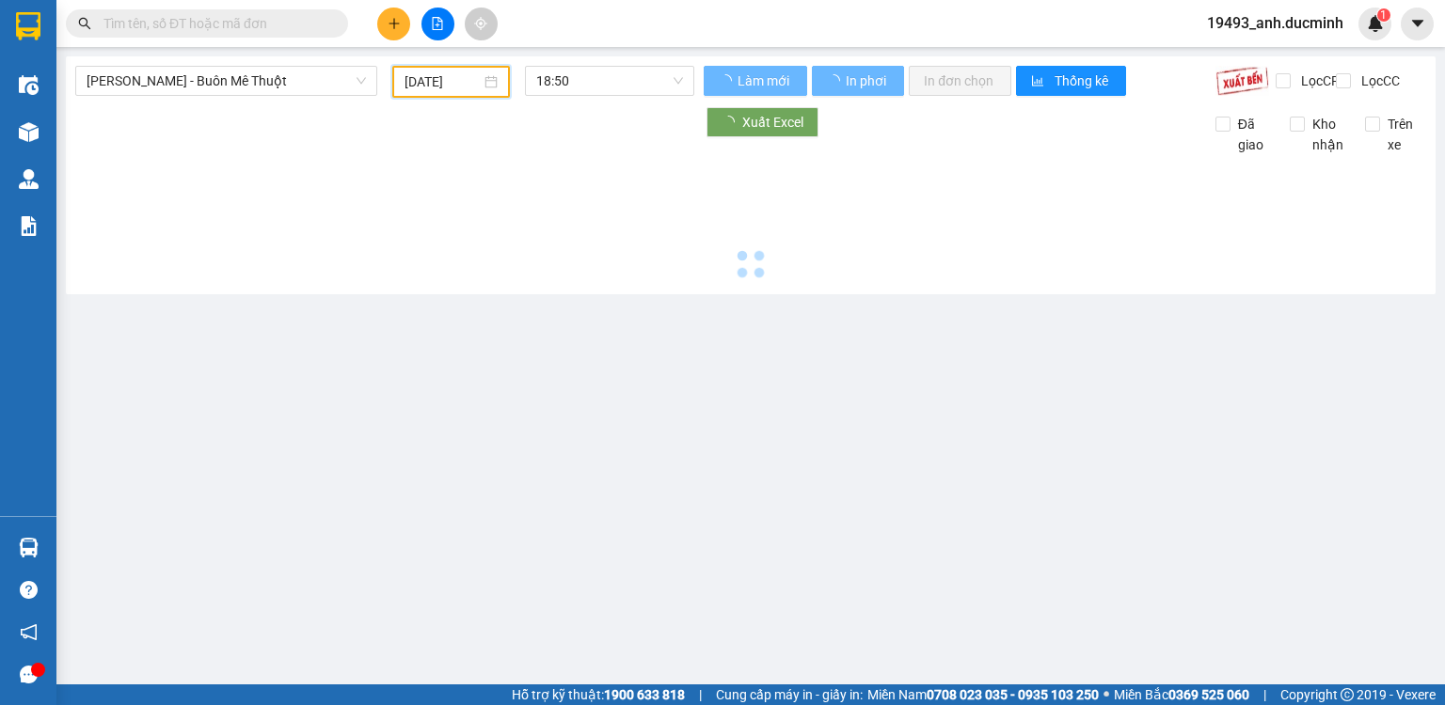
type input "[DATE]"
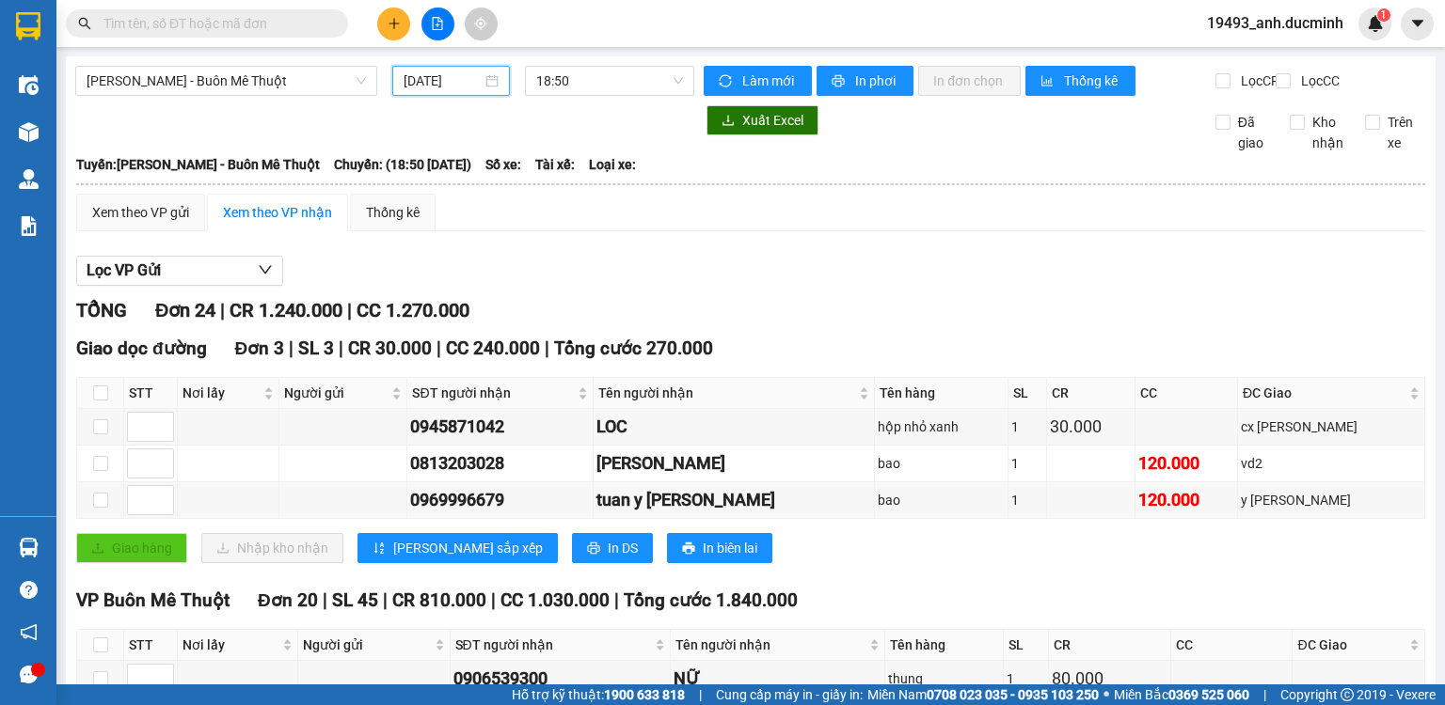
click at [391, 18] on icon "plus" at bounding box center [394, 23] width 13 height 13
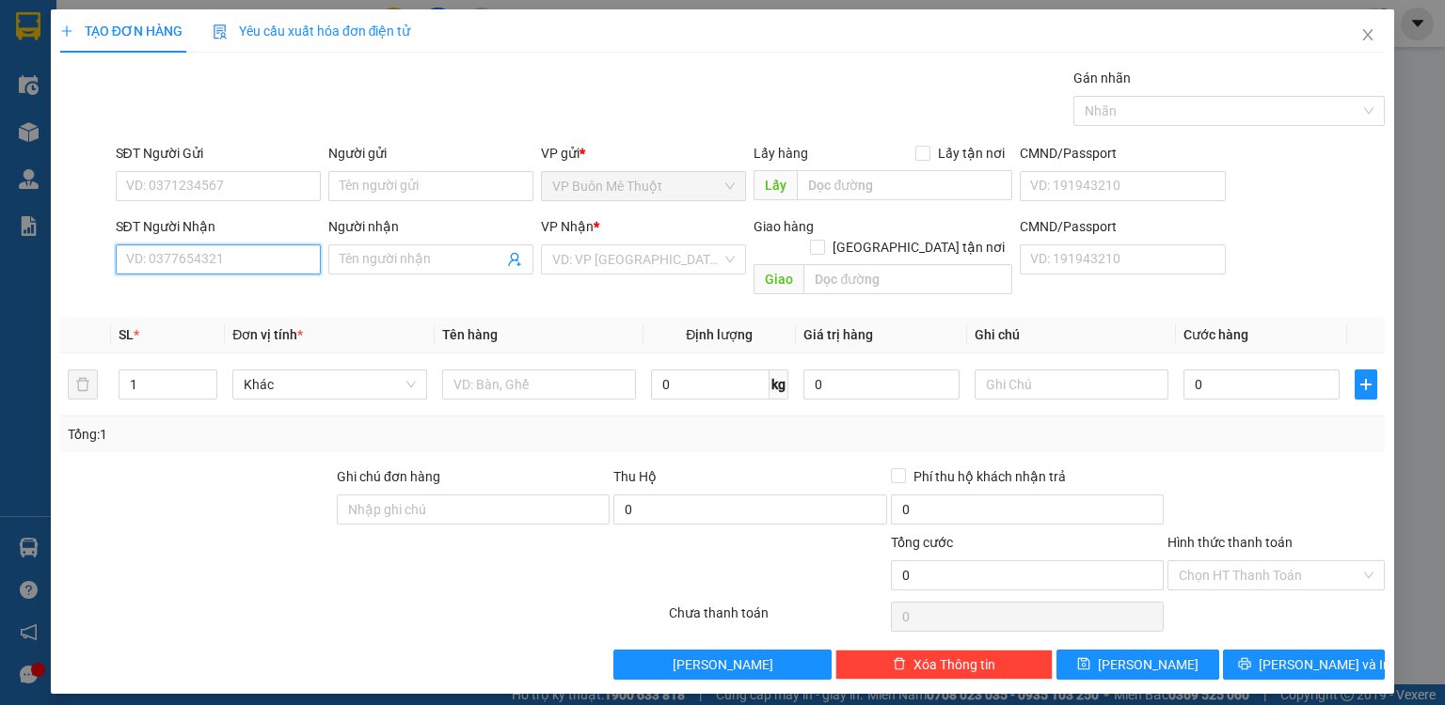
click at [253, 257] on input "SĐT Người Nhận" at bounding box center [218, 260] width 205 height 30
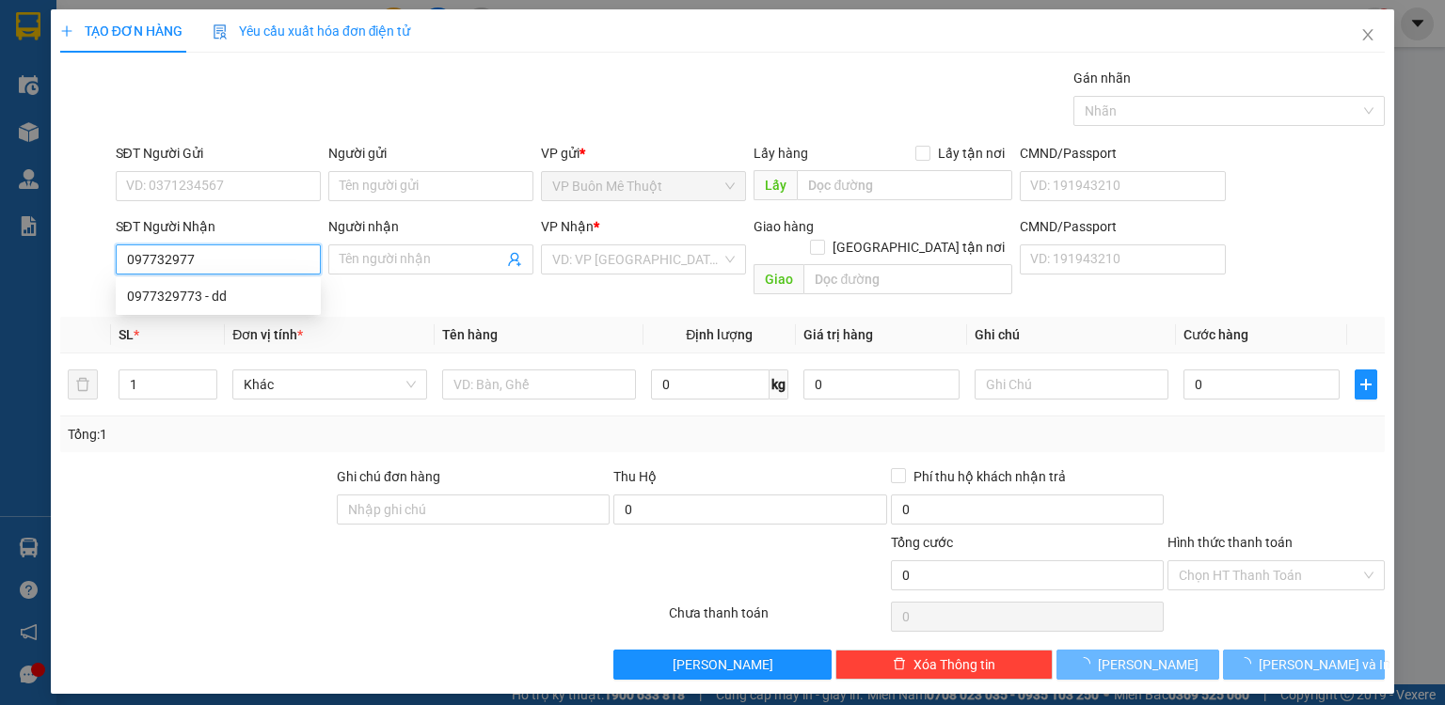
type input "0977329773"
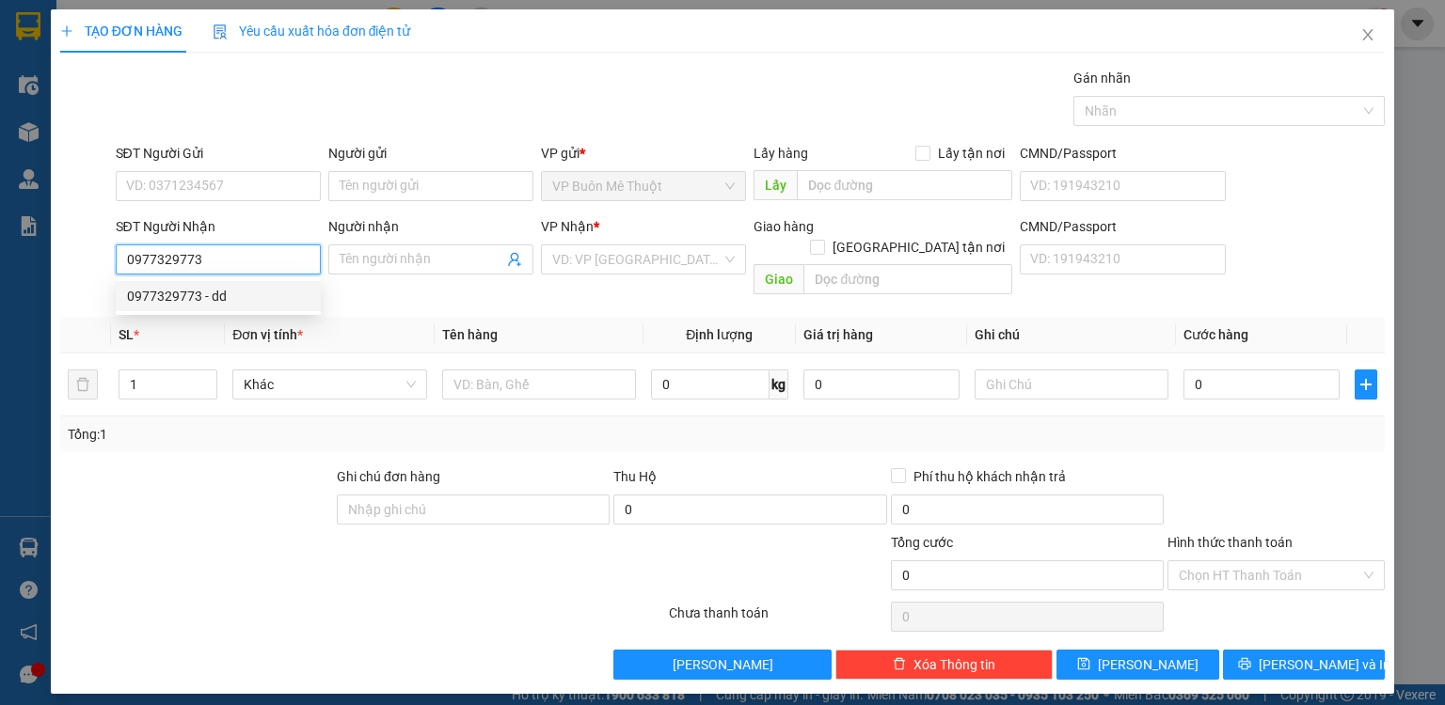
click at [240, 293] on div "0977329773 - dd" at bounding box center [218, 296] width 182 height 21
type input "dd"
type input "50.000"
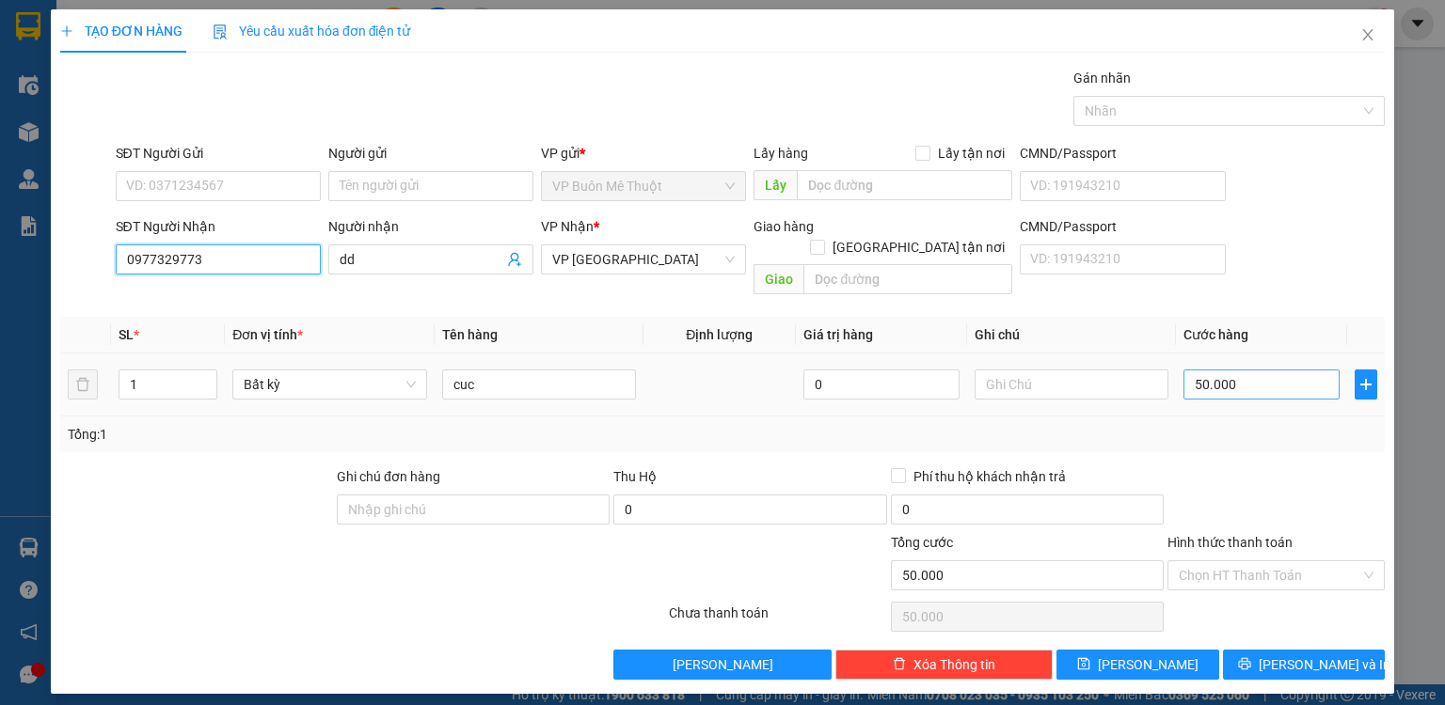
type input "0977329773"
click at [1275, 375] on input "50.000" at bounding box center [1261, 385] width 156 height 30
type input "6"
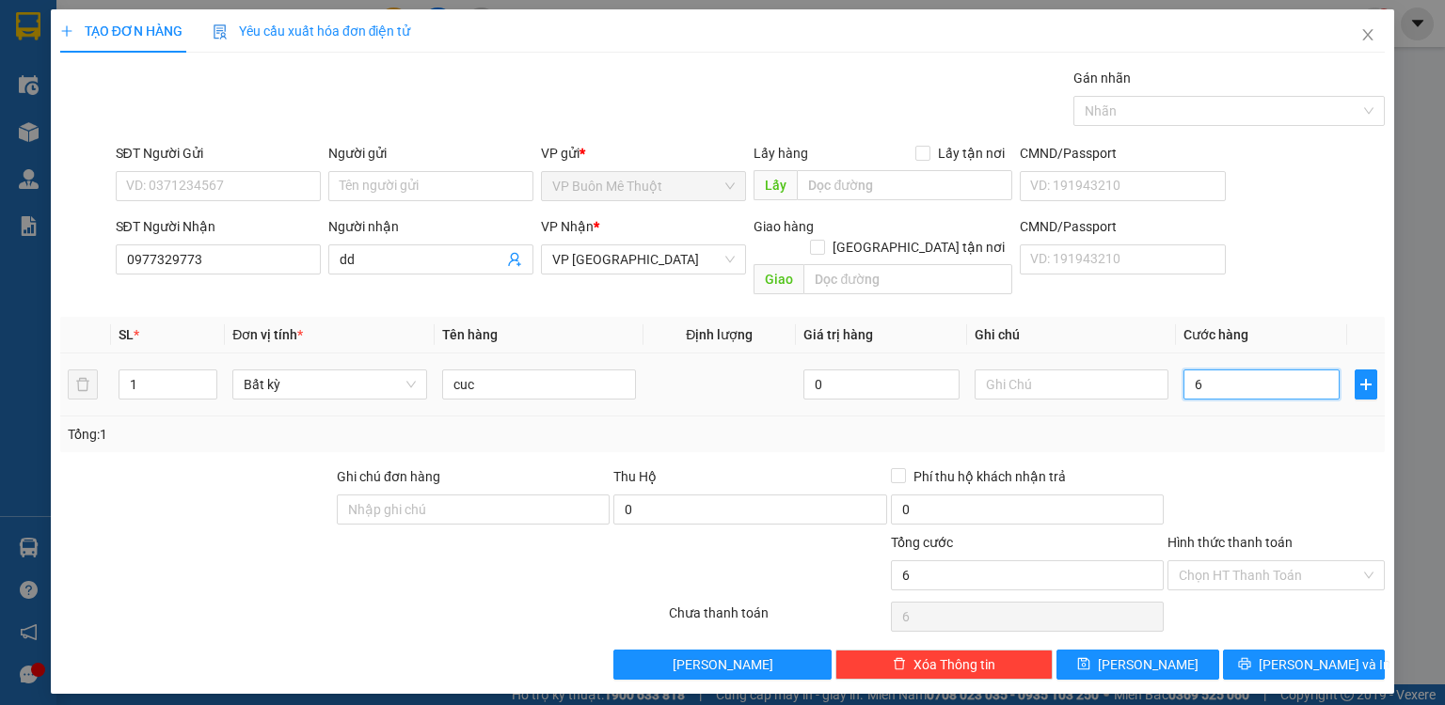
type input "60"
type input "60.000"
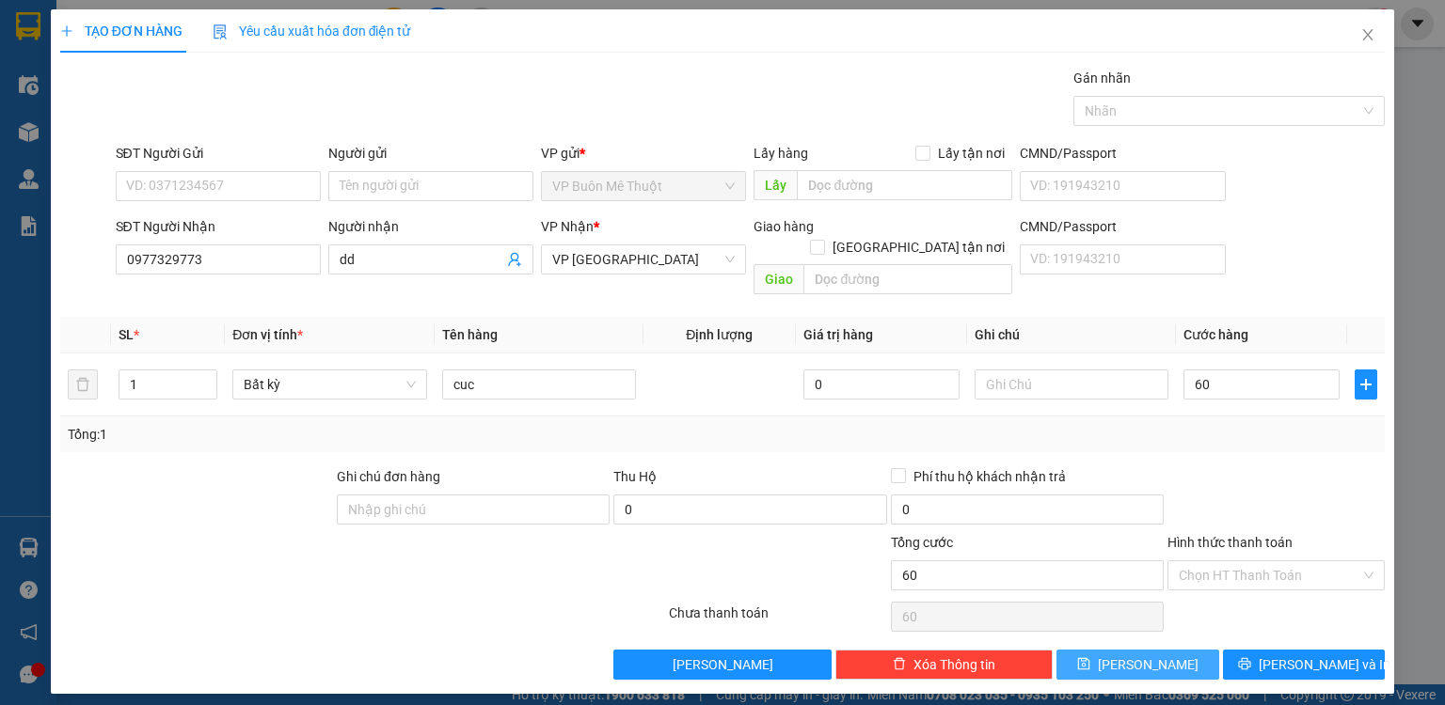
type input "60.000"
drag, startPoint x: 1163, startPoint y: 647, endPoint x: 785, endPoint y: 524, distance: 396.8
click at [1162, 650] on button "[PERSON_NAME]" at bounding box center [1137, 665] width 163 height 30
type input "0"
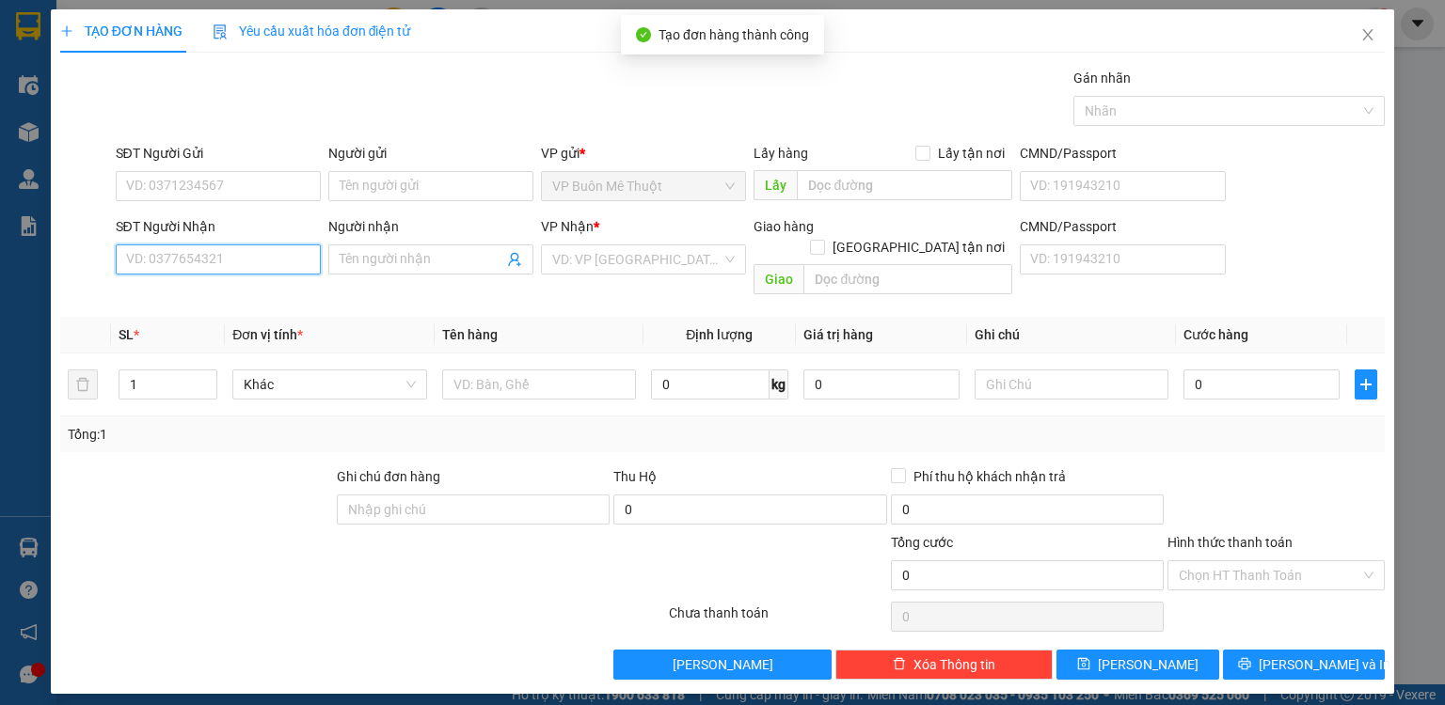
click at [258, 265] on input "SĐT Người Nhận" at bounding box center [218, 260] width 205 height 30
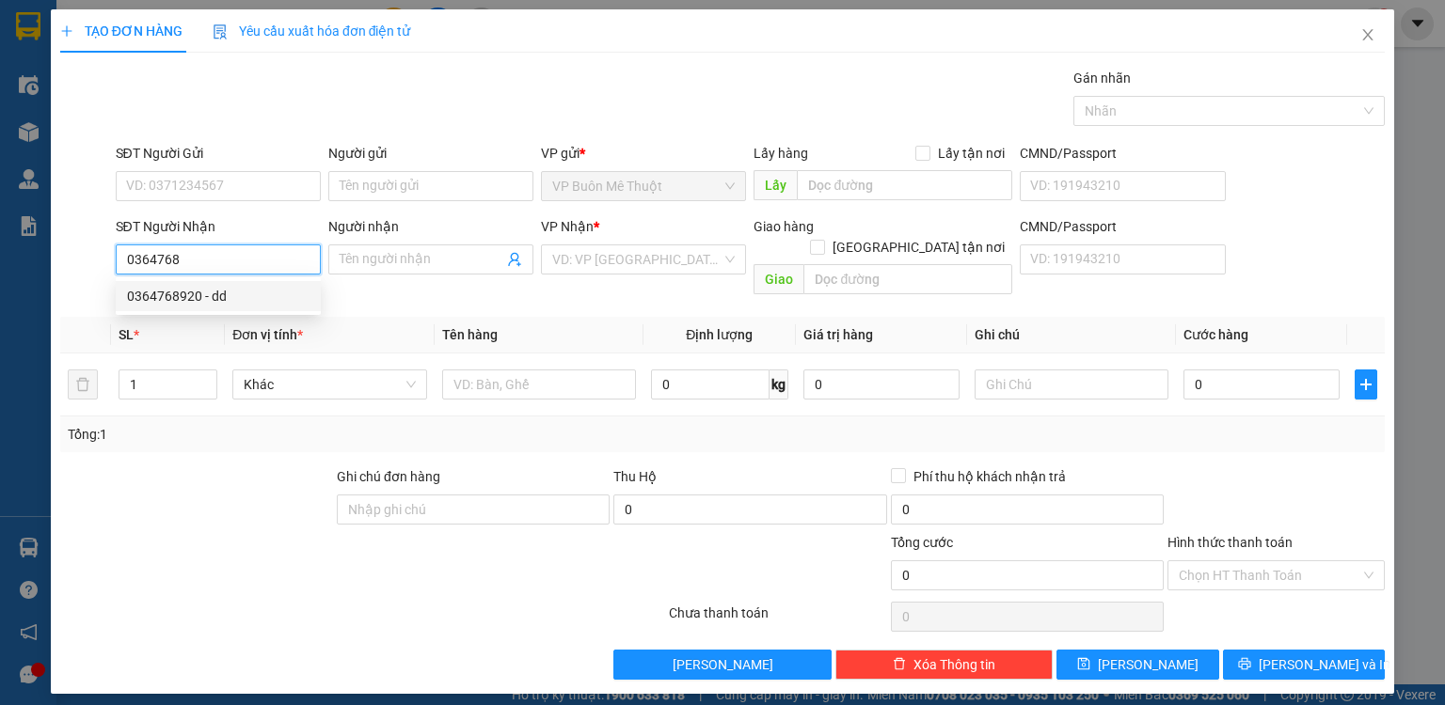
click at [227, 307] on div "0364768920 - dd" at bounding box center [218, 296] width 205 height 30
type input "0364768920"
type input "dd"
type input "ông bố"
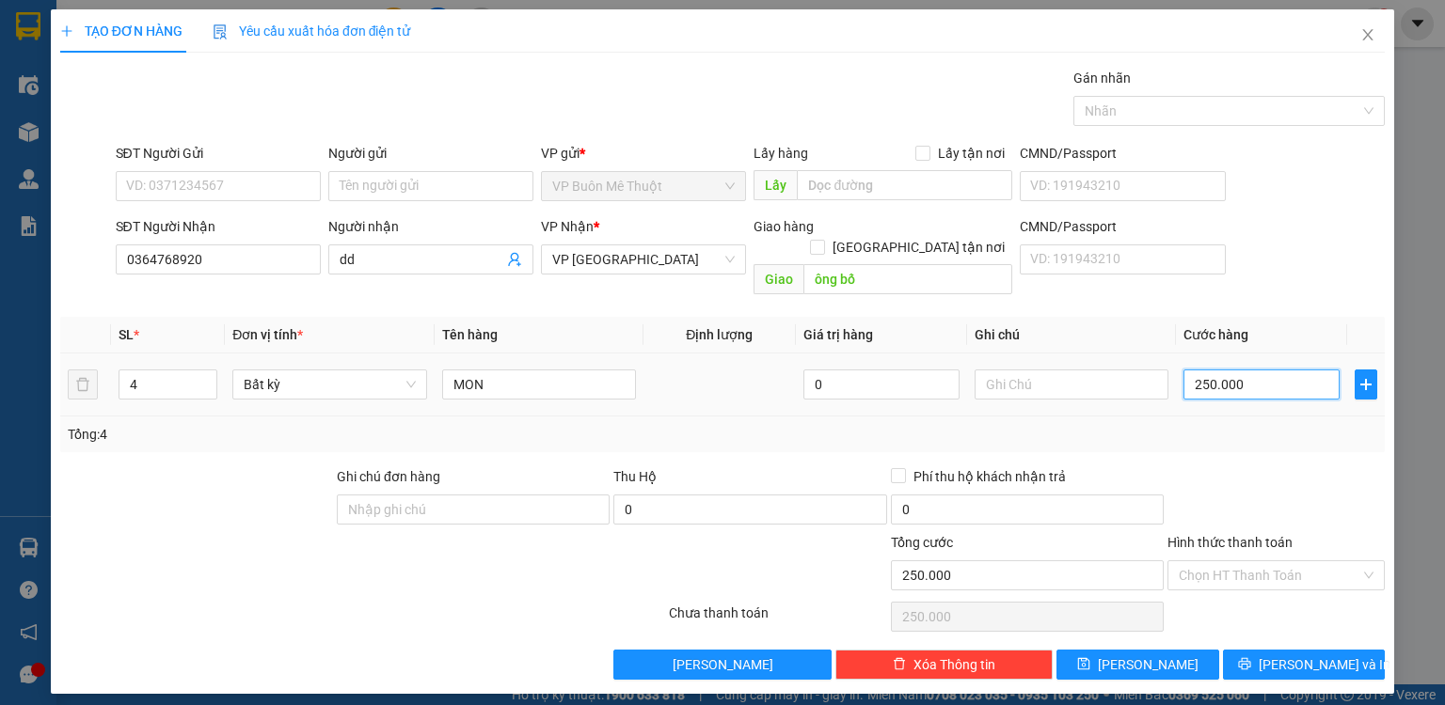
click at [1249, 370] on input "250.000" at bounding box center [1261, 385] width 156 height 30
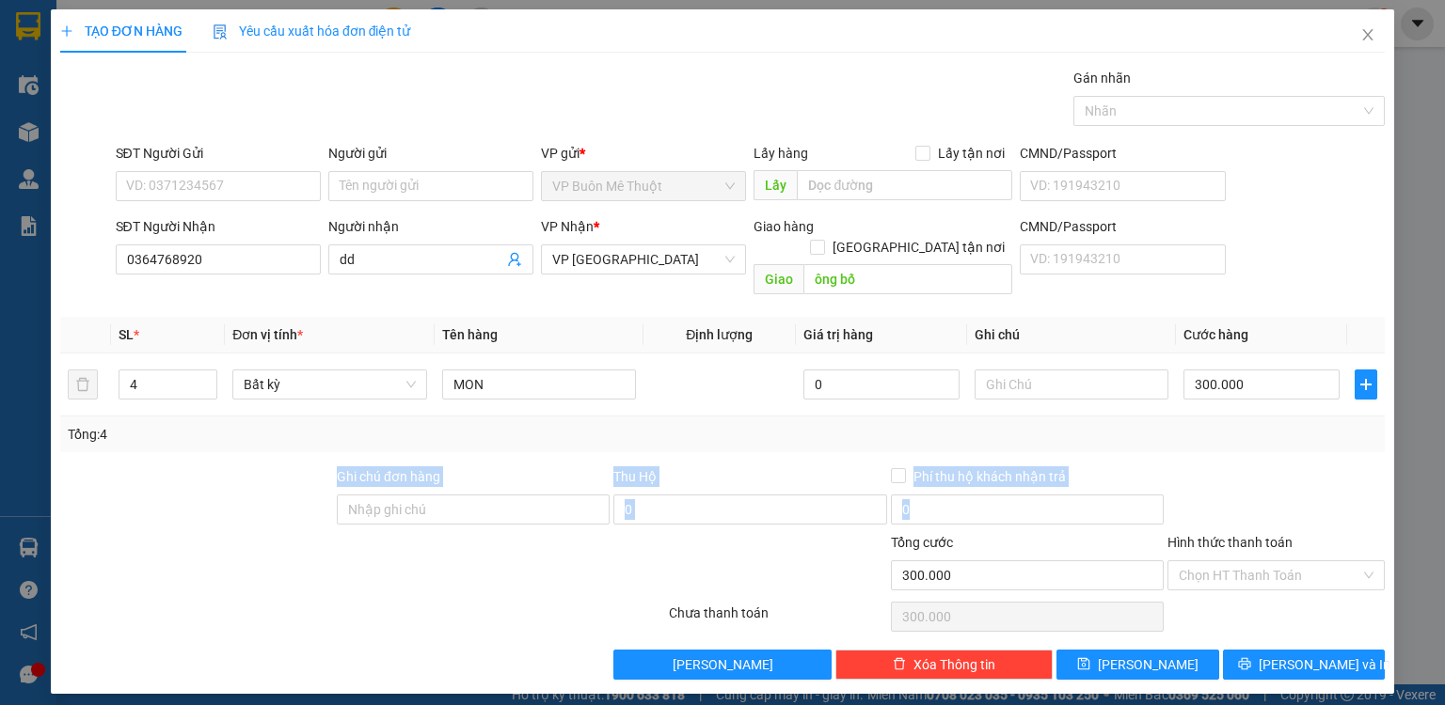
drag, startPoint x: 1243, startPoint y: 432, endPoint x: 1243, endPoint y: 459, distance: 27.3
click at [1243, 443] on div "Transit Pickup Surcharge Ids Transit Deliver Surcharge Ids Transit Deliver Surc…" at bounding box center [722, 374] width 1324 height 612
drag, startPoint x: 1240, startPoint y: 564, endPoint x: 1242, endPoint y: 583, distance: 18.9
click at [1240, 564] on input "Hình thức thanh toán" at bounding box center [1270, 576] width 182 height 28
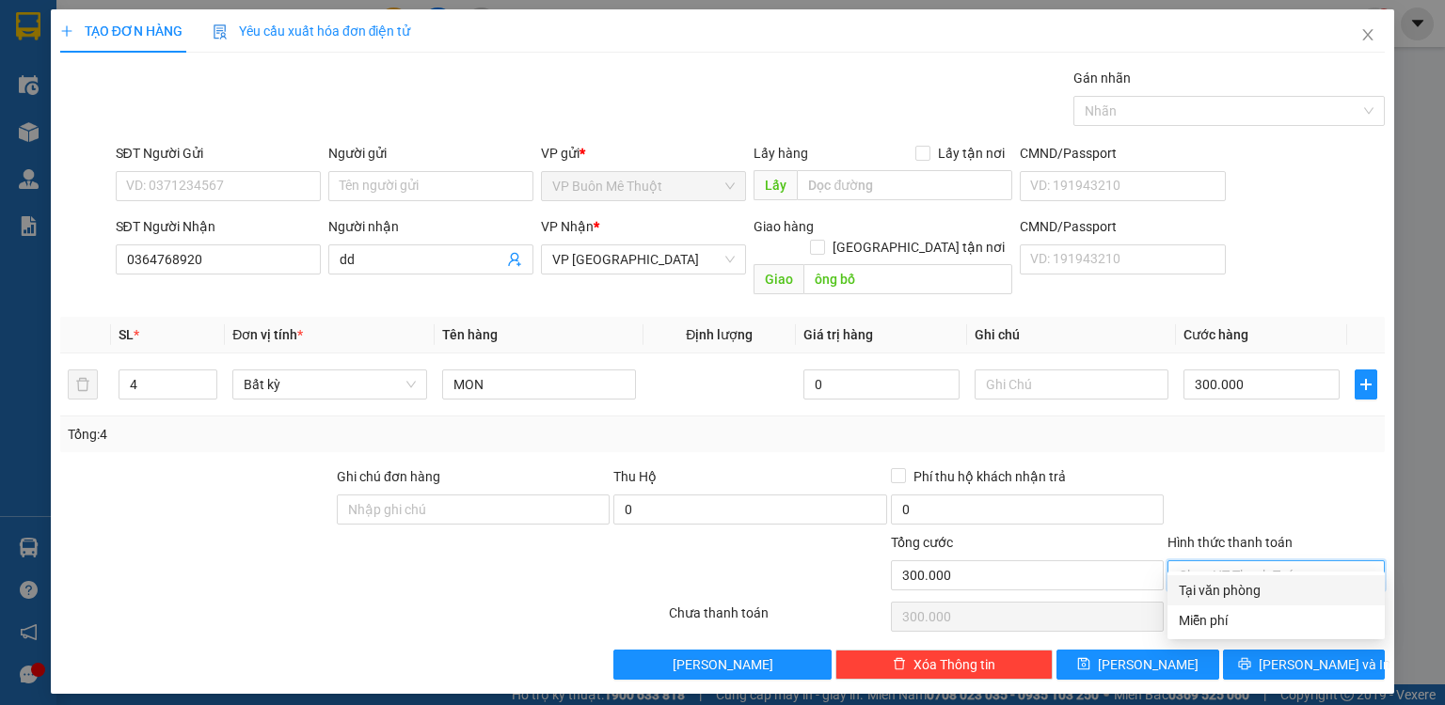
drag, startPoint x: 1242, startPoint y: 587, endPoint x: 1223, endPoint y: 617, distance: 35.5
click at [1242, 591] on div "Tại văn phòng" at bounding box center [1276, 590] width 195 height 21
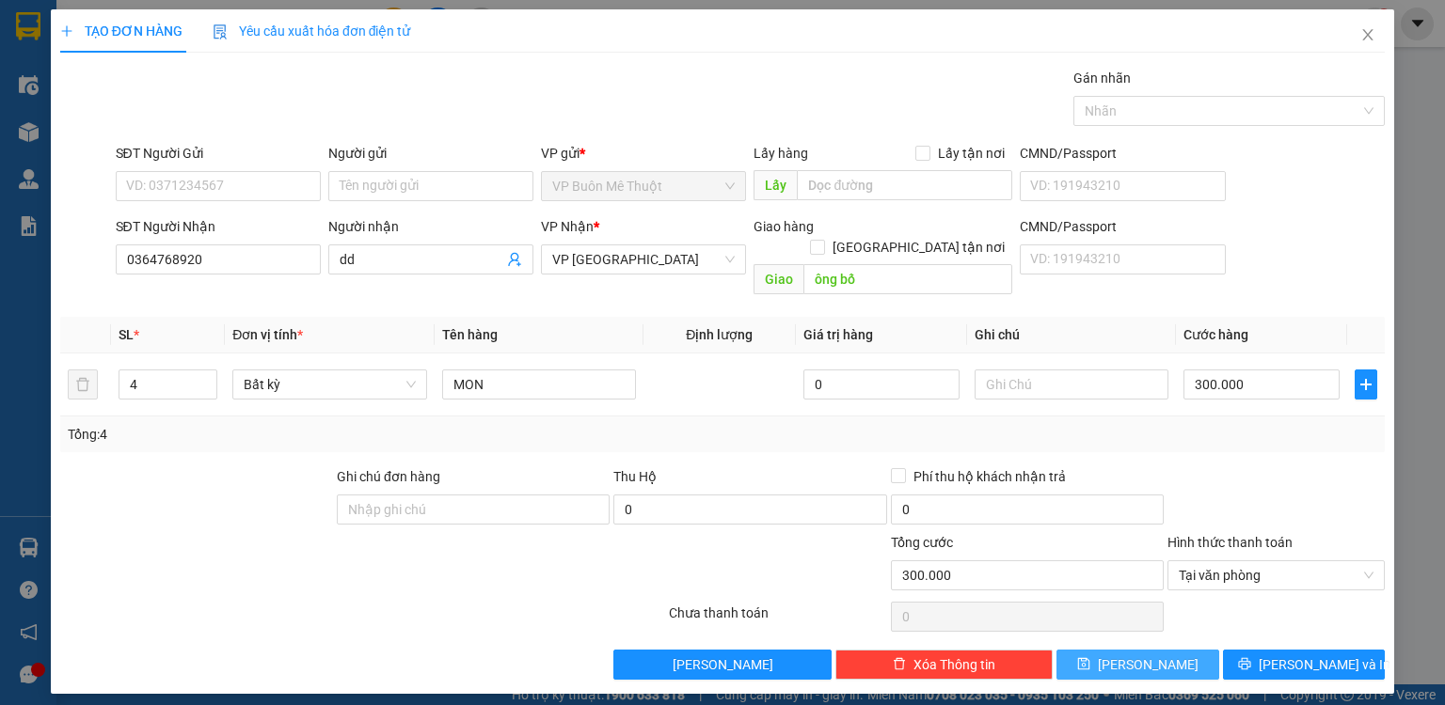
click at [1185, 650] on button "[PERSON_NAME]" at bounding box center [1137, 665] width 163 height 30
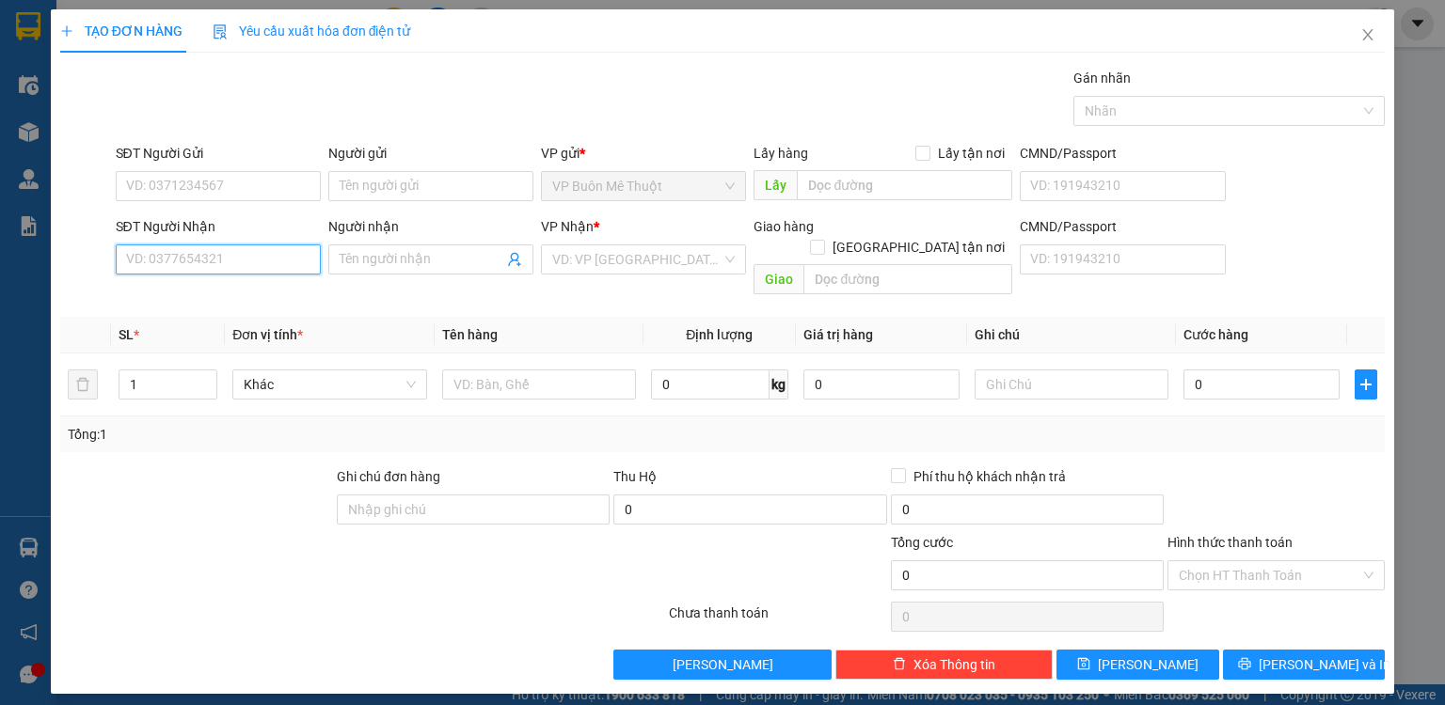
click at [275, 259] on input "SĐT Người Nhận" at bounding box center [218, 260] width 205 height 30
click at [201, 293] on div "0327446598 - dd" at bounding box center [218, 296] width 182 height 21
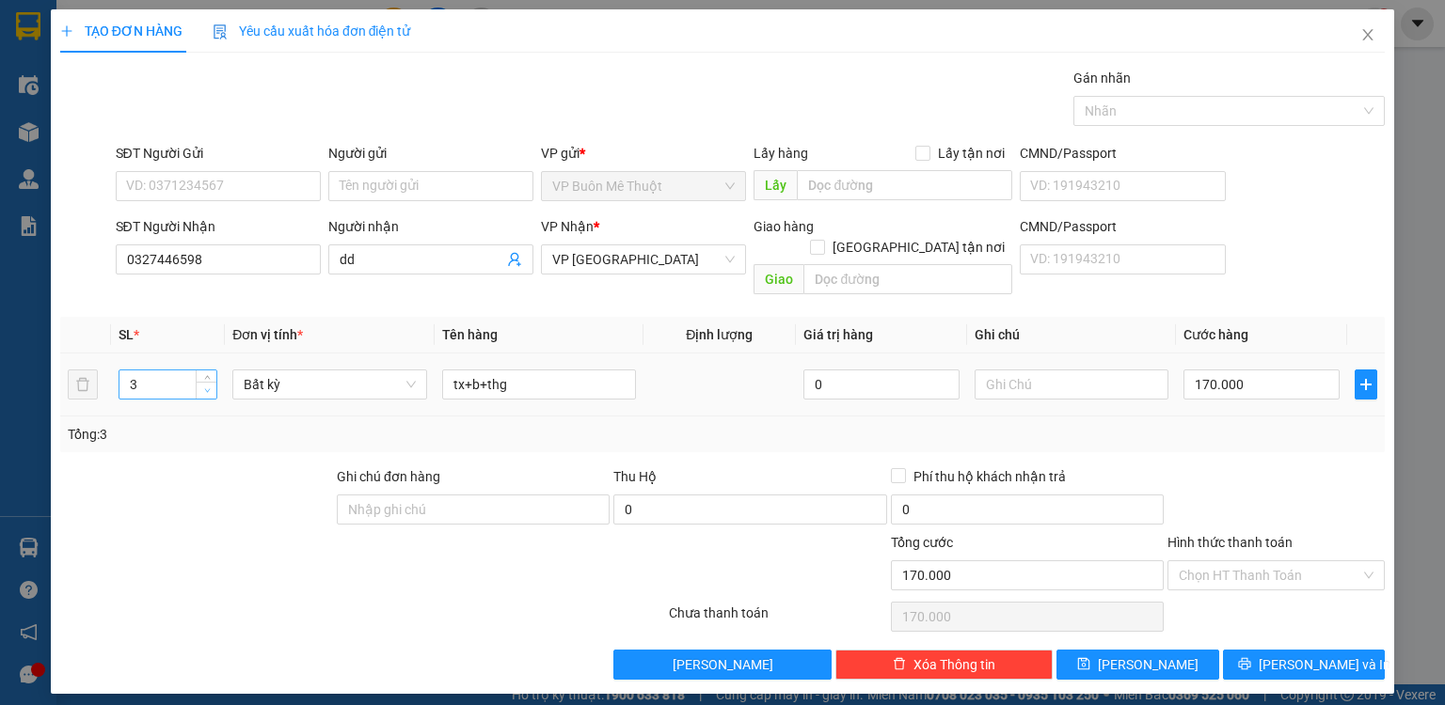
click at [203, 386] on span "down" at bounding box center [206, 391] width 11 height 11
drag, startPoint x: 523, startPoint y: 366, endPoint x: 428, endPoint y: 368, distance: 95.0
click at [428, 368] on tr "2 Bất kỳ tx+b+thg 0 170.000" at bounding box center [722, 385] width 1324 height 63
click at [1253, 370] on input "0" at bounding box center [1261, 385] width 156 height 30
click at [1274, 449] on div "Transit Pickup Surcharge Ids Transit Deliver Surcharge Ids Transit Deliver Surc…" at bounding box center [722, 374] width 1324 height 612
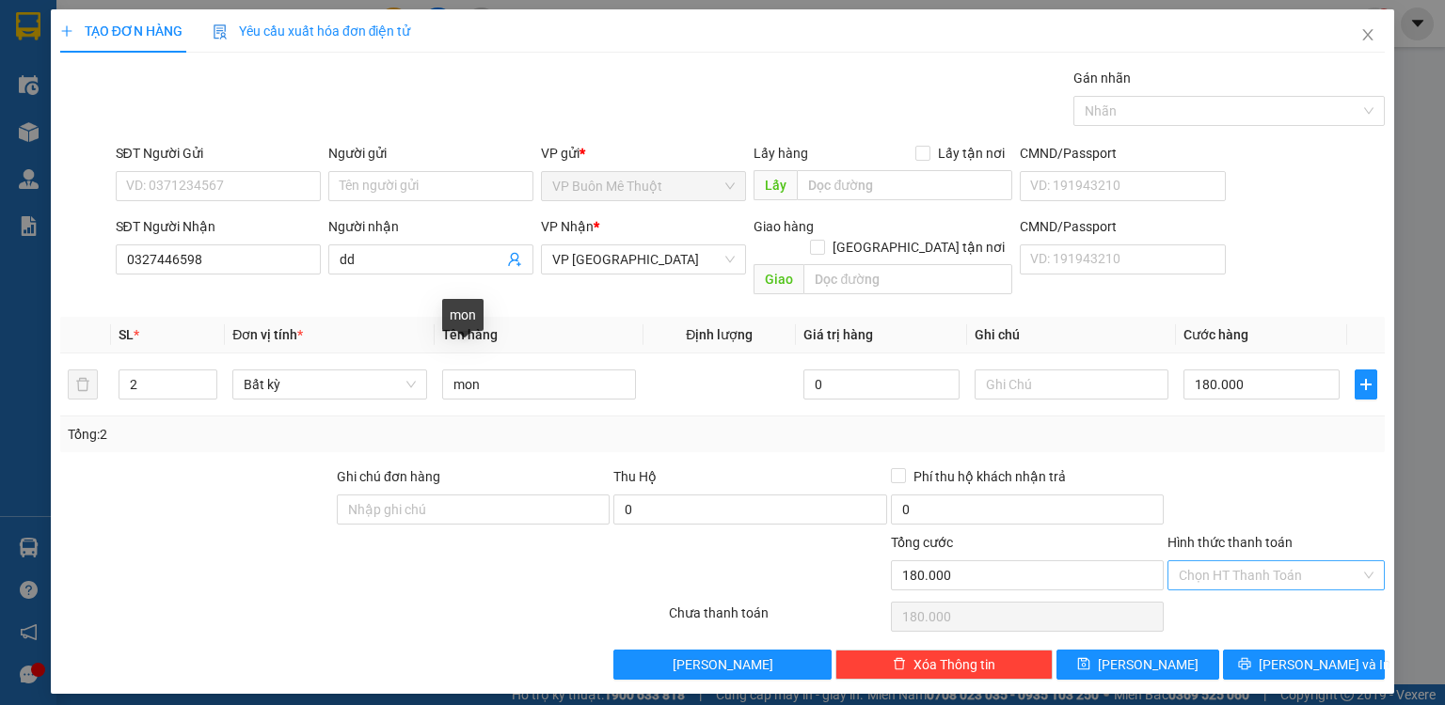
click at [1229, 562] on input "Hình thức thanh toán" at bounding box center [1270, 576] width 182 height 28
drag, startPoint x: 1224, startPoint y: 586, endPoint x: 1216, endPoint y: 607, distance: 22.0
click at [1224, 591] on div "Tại văn phòng" at bounding box center [1276, 590] width 195 height 21
click at [1193, 650] on button "[PERSON_NAME]" at bounding box center [1137, 665] width 163 height 30
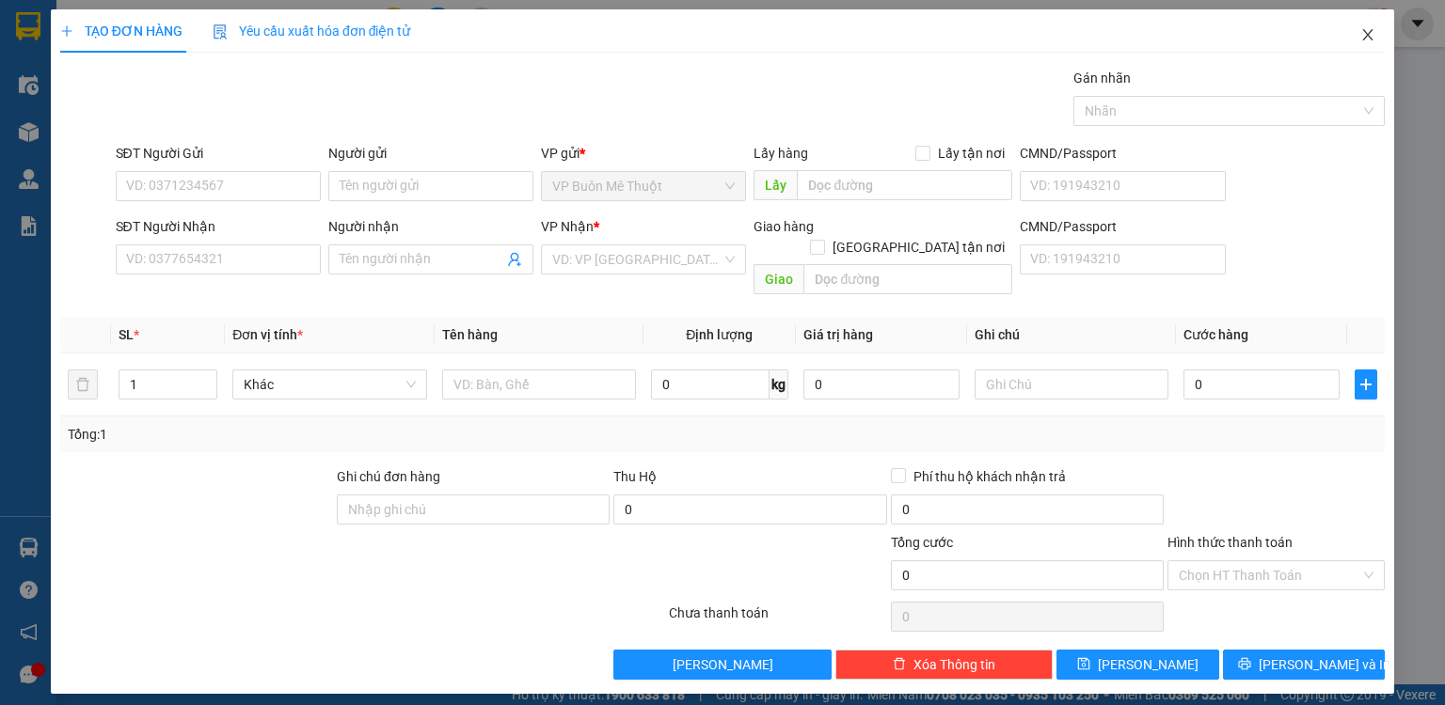
click at [1368, 29] on icon "close" at bounding box center [1367, 34] width 15 height 15
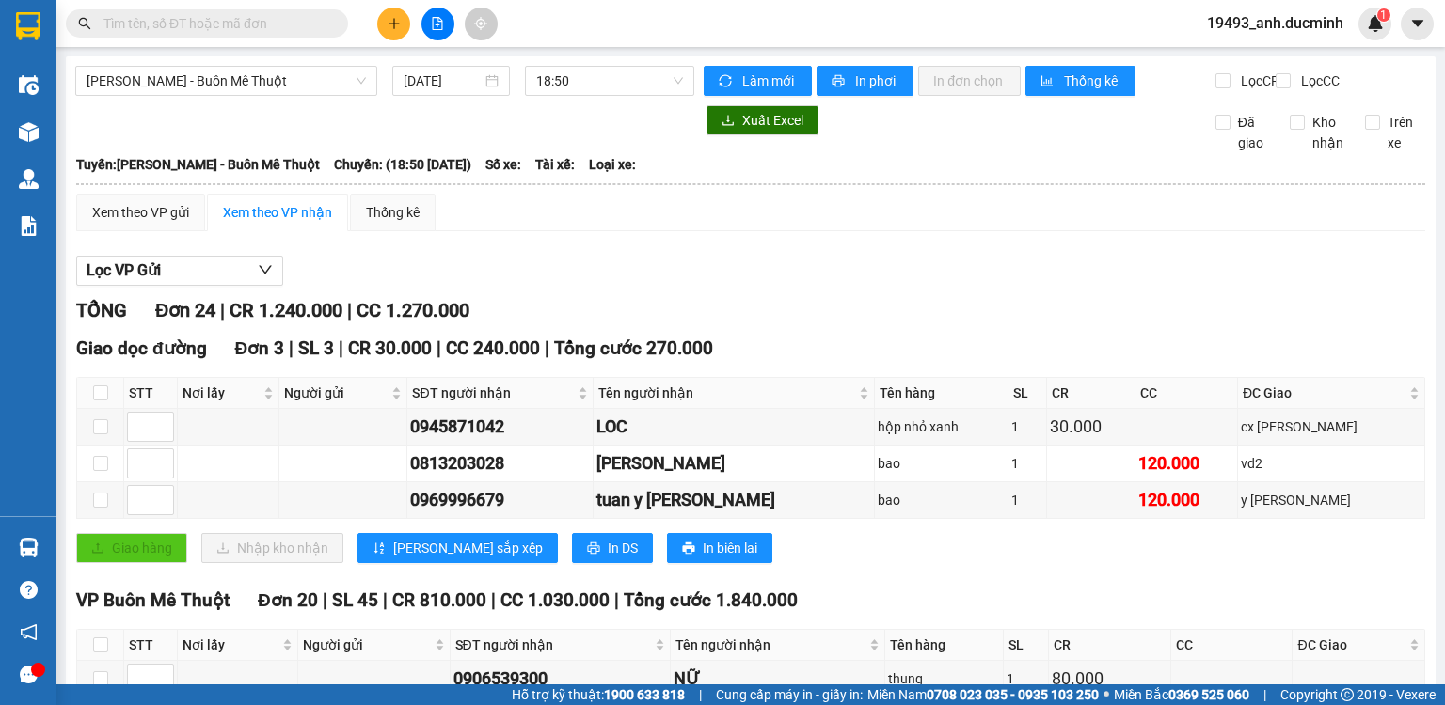
scroll to position [150, 0]
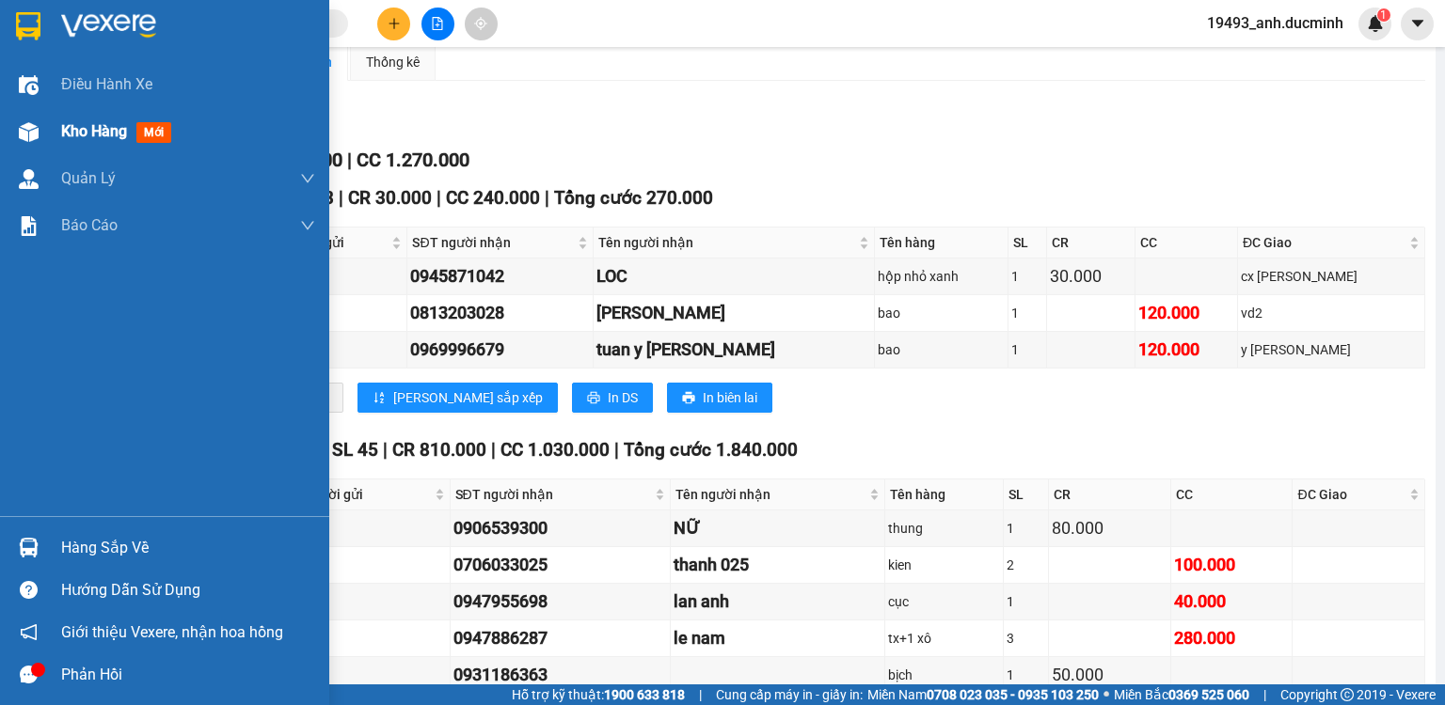
click at [87, 128] on span "Kho hàng" at bounding box center [94, 131] width 66 height 18
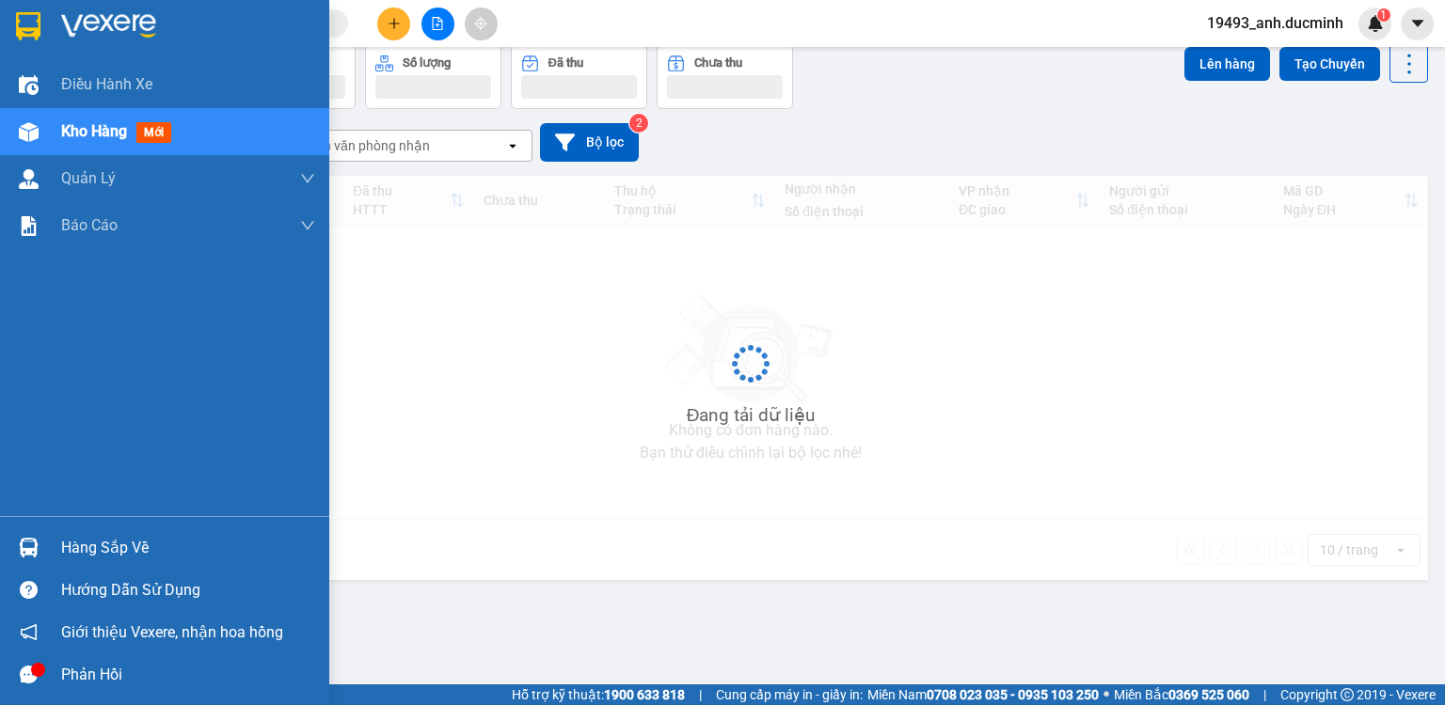
scroll to position [87, 0]
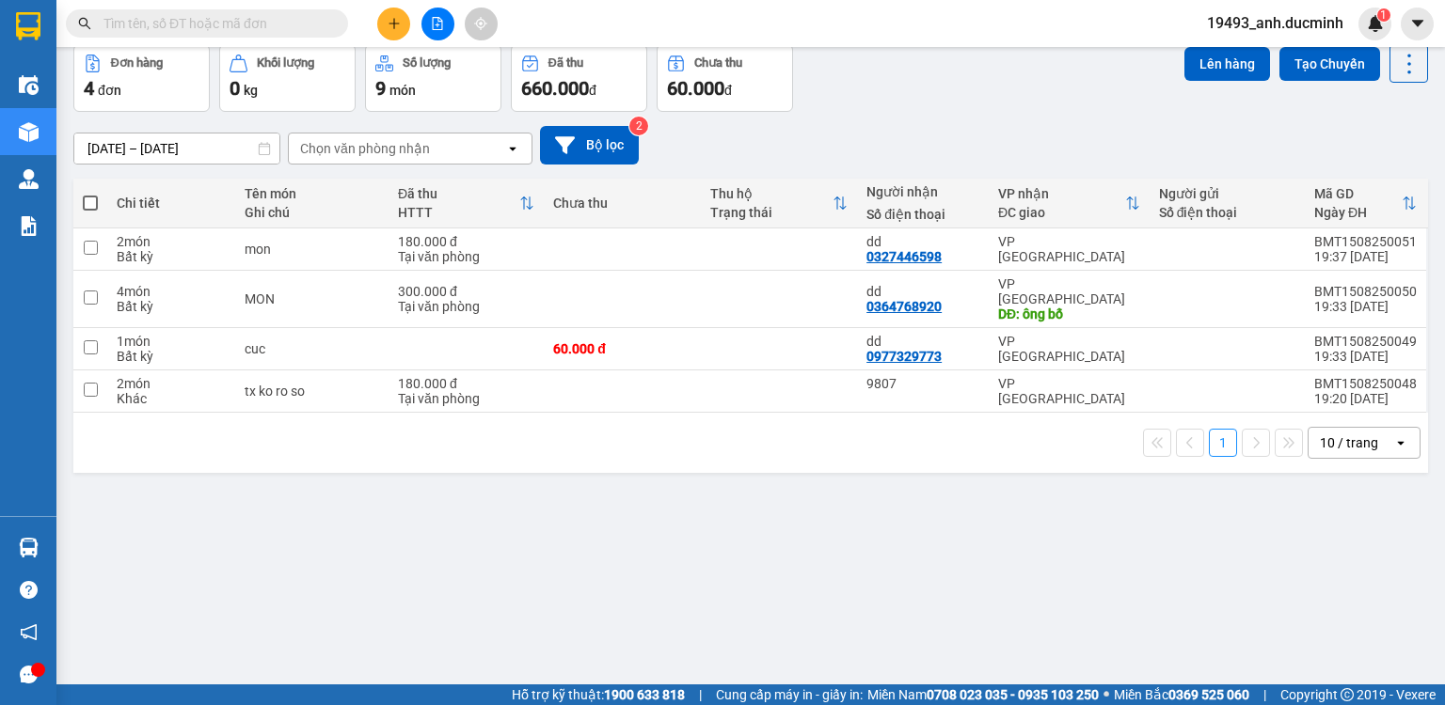
drag, startPoint x: 87, startPoint y: 196, endPoint x: 118, endPoint y: 189, distance: 31.7
click at [87, 196] on span at bounding box center [90, 203] width 15 height 15
click at [90, 194] on input "checkbox" at bounding box center [90, 194] width 0 height 0
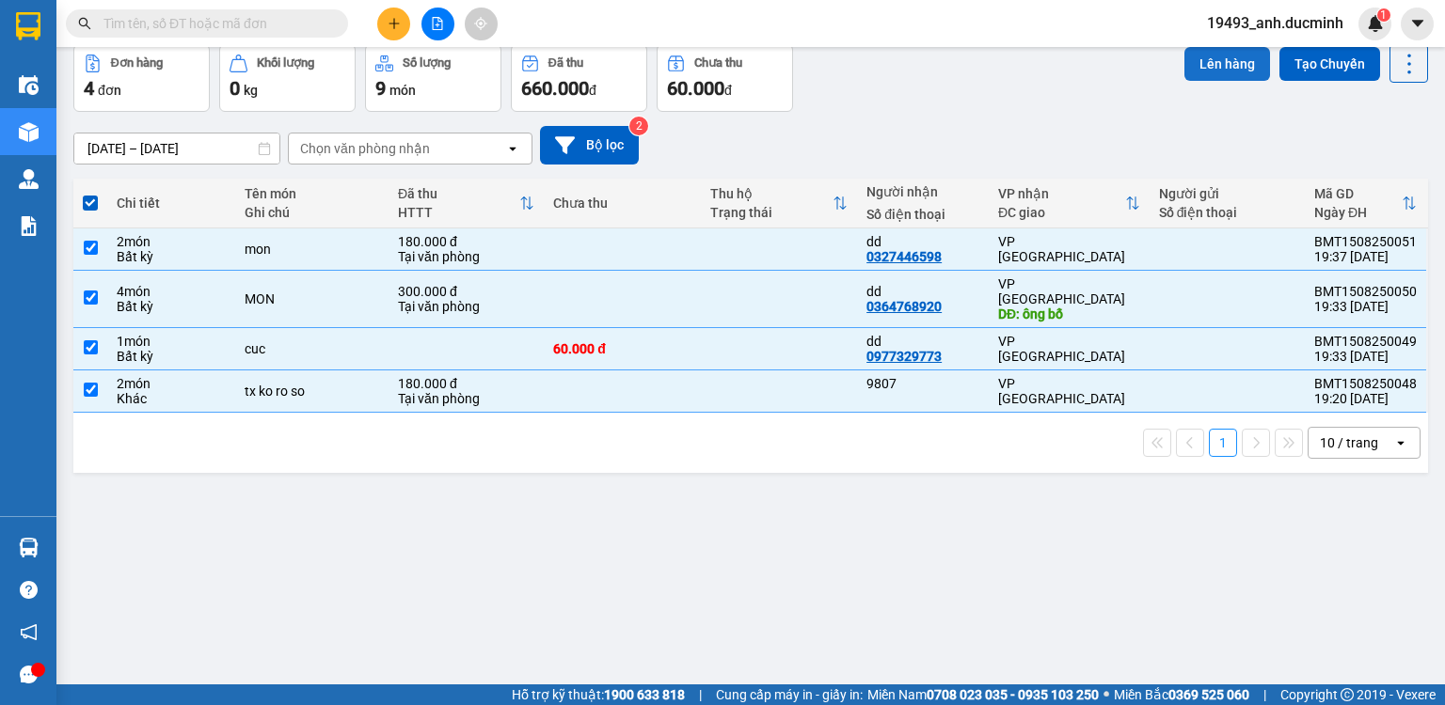
click at [1211, 65] on button "Lên hàng" at bounding box center [1227, 64] width 86 height 34
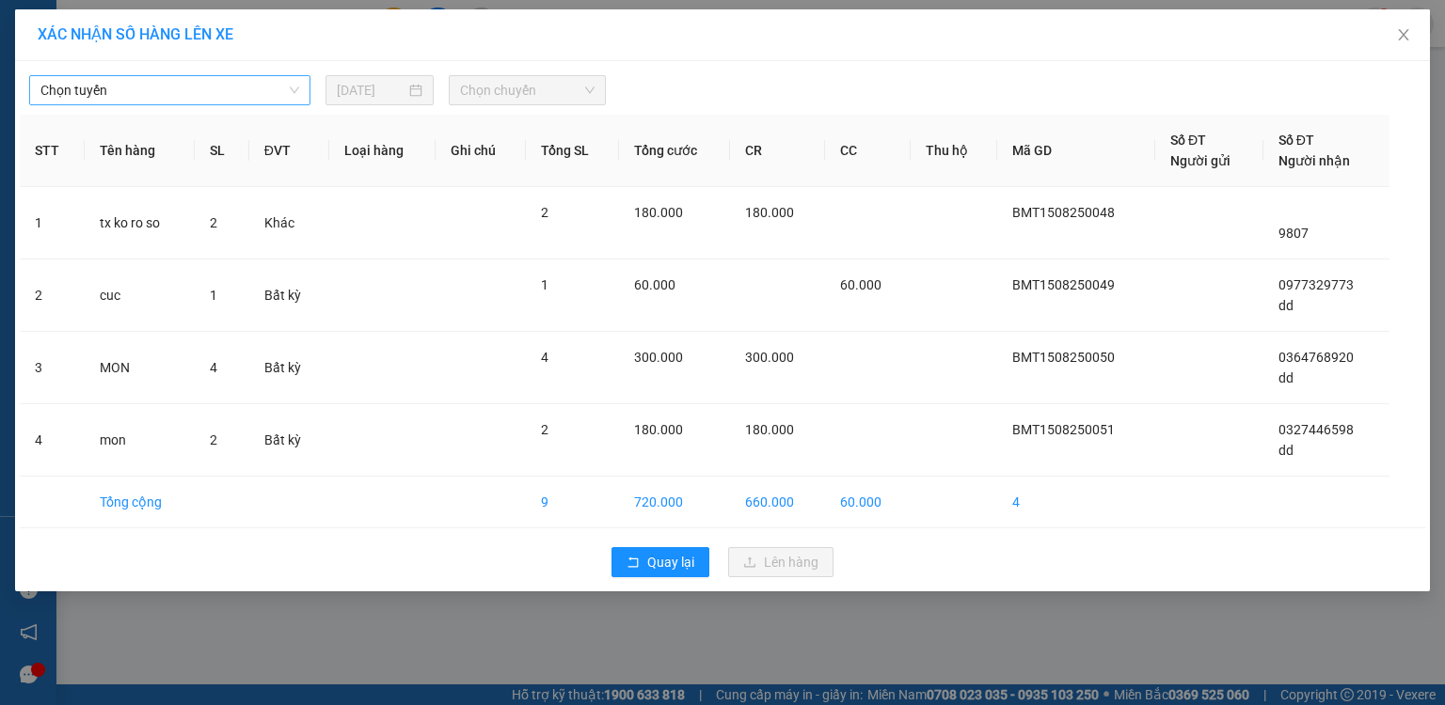
click at [273, 102] on span "Chọn tuyến" at bounding box center [169, 90] width 259 height 28
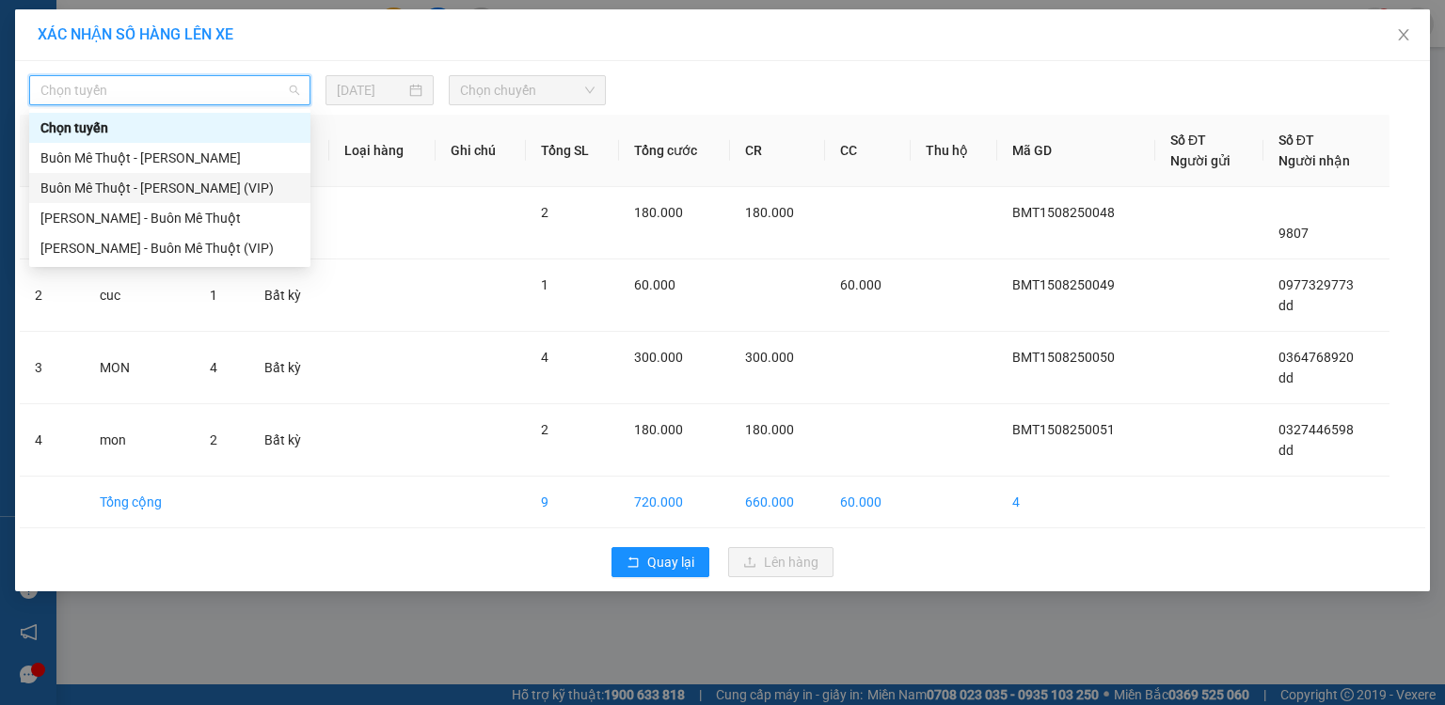
drag, startPoint x: 214, startPoint y: 186, endPoint x: 415, endPoint y: 124, distance: 209.7
click at [221, 185] on div "Buôn Mê Thuột - [PERSON_NAME] (VIP)" at bounding box center [169, 188] width 259 height 21
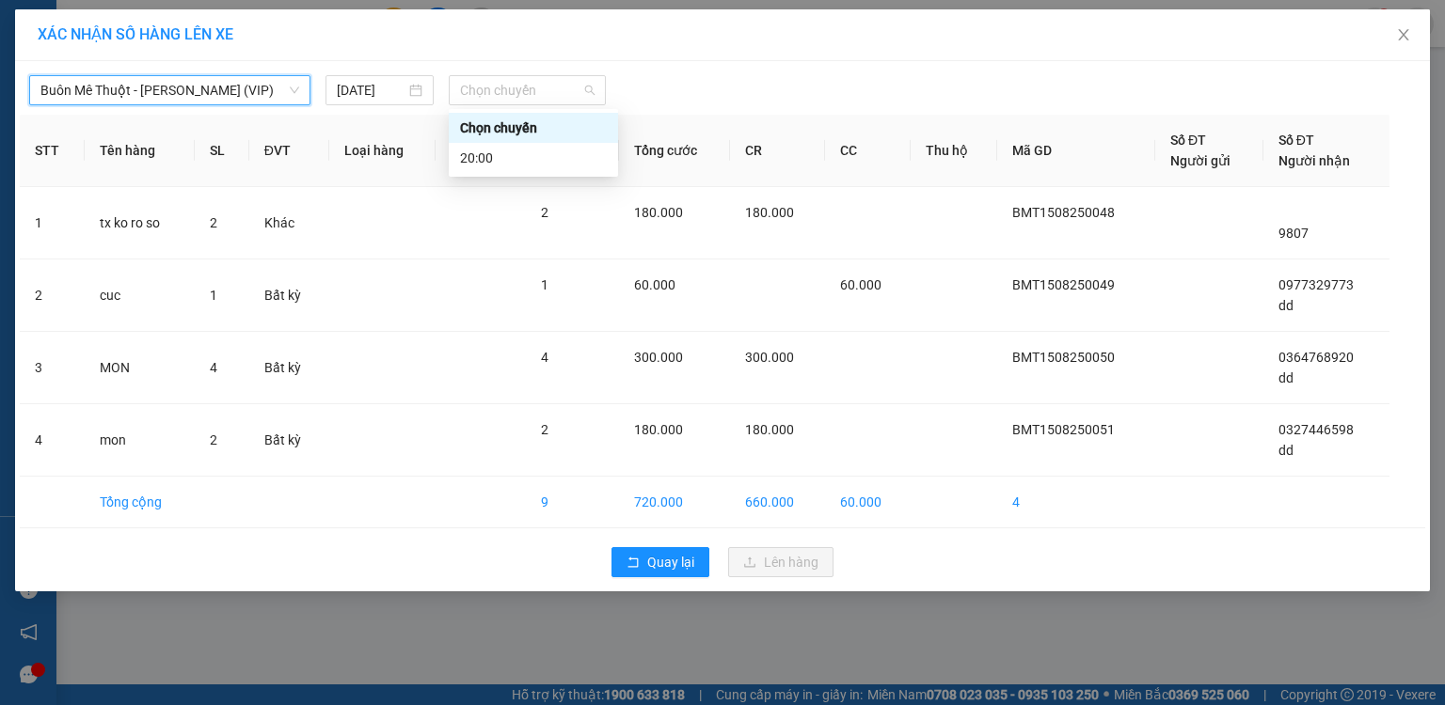
drag, startPoint x: 493, startPoint y: 90, endPoint x: 482, endPoint y: 143, distance: 53.9
click at [493, 91] on span "Chọn chuyến" at bounding box center [527, 90] width 135 height 28
drag, startPoint x: 478, startPoint y: 161, endPoint x: 501, endPoint y: 175, distance: 27.4
click at [479, 162] on div "20:00" at bounding box center [533, 158] width 147 height 21
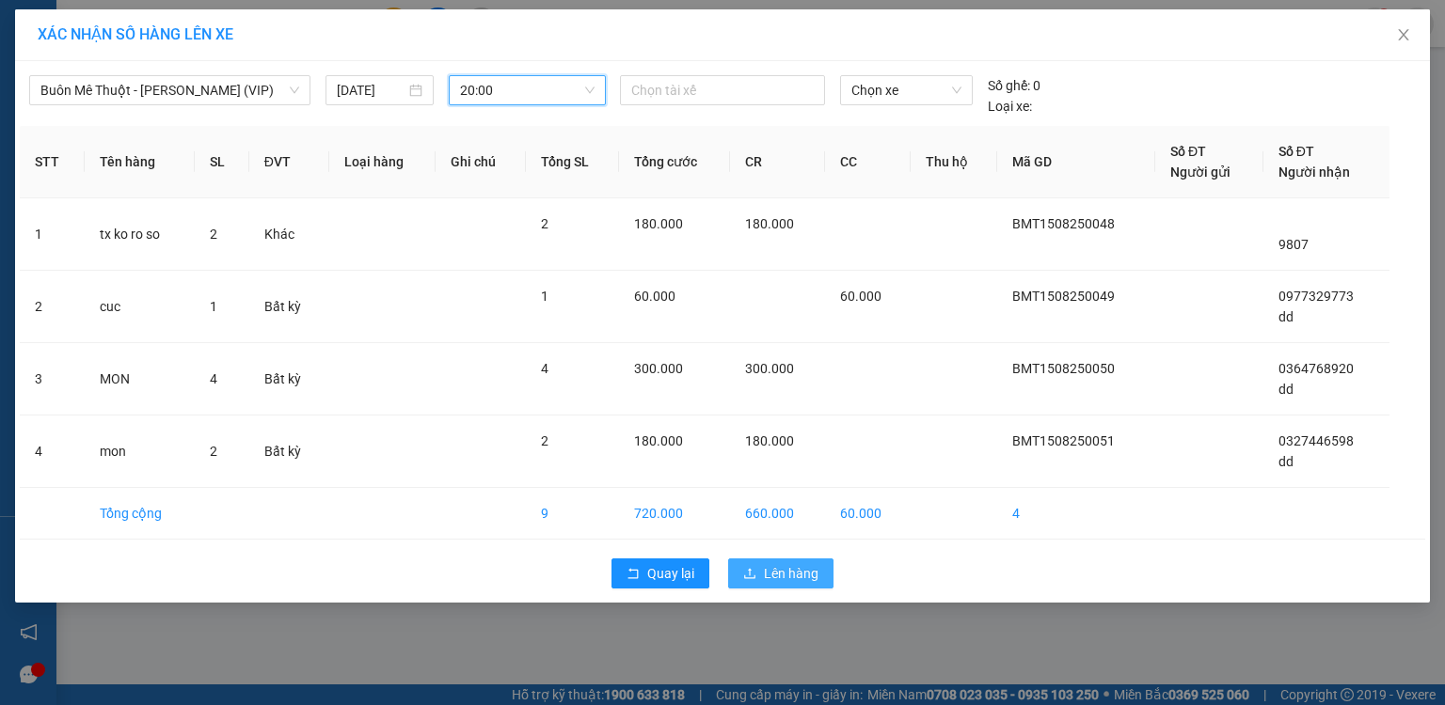
click at [761, 566] on button "Lên hàng" at bounding box center [780, 574] width 105 height 30
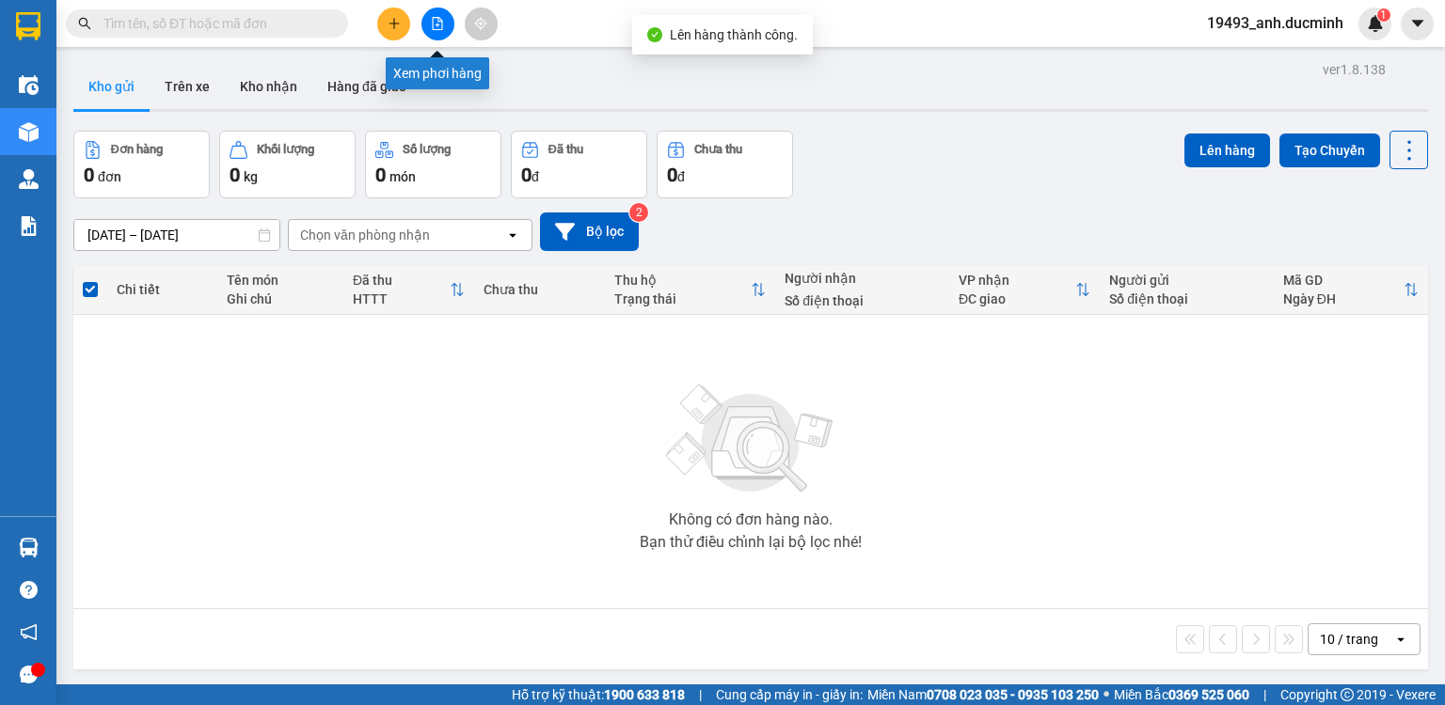
click at [433, 25] on icon "file-add" at bounding box center [438, 23] width 10 height 13
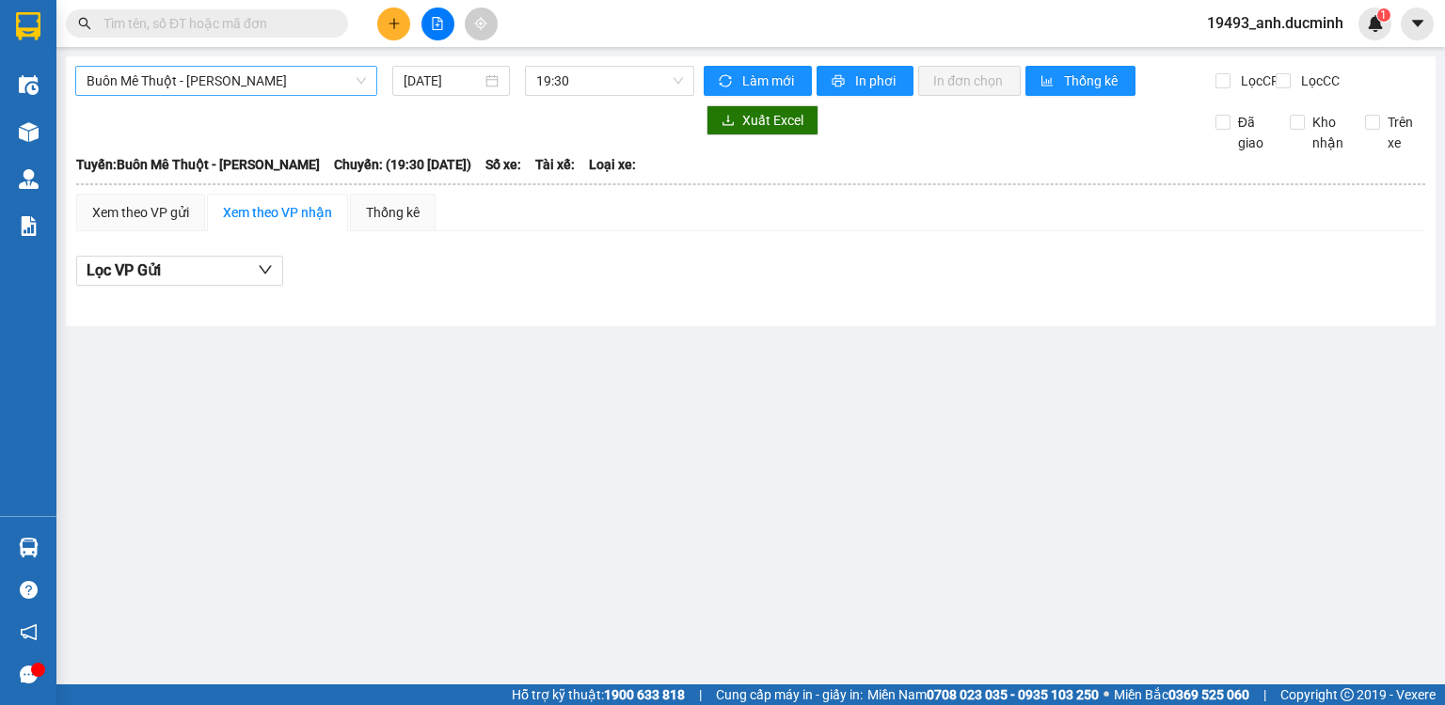
click at [175, 87] on span "Buôn Mê Thuột - [PERSON_NAME]" at bounding box center [226, 81] width 279 height 28
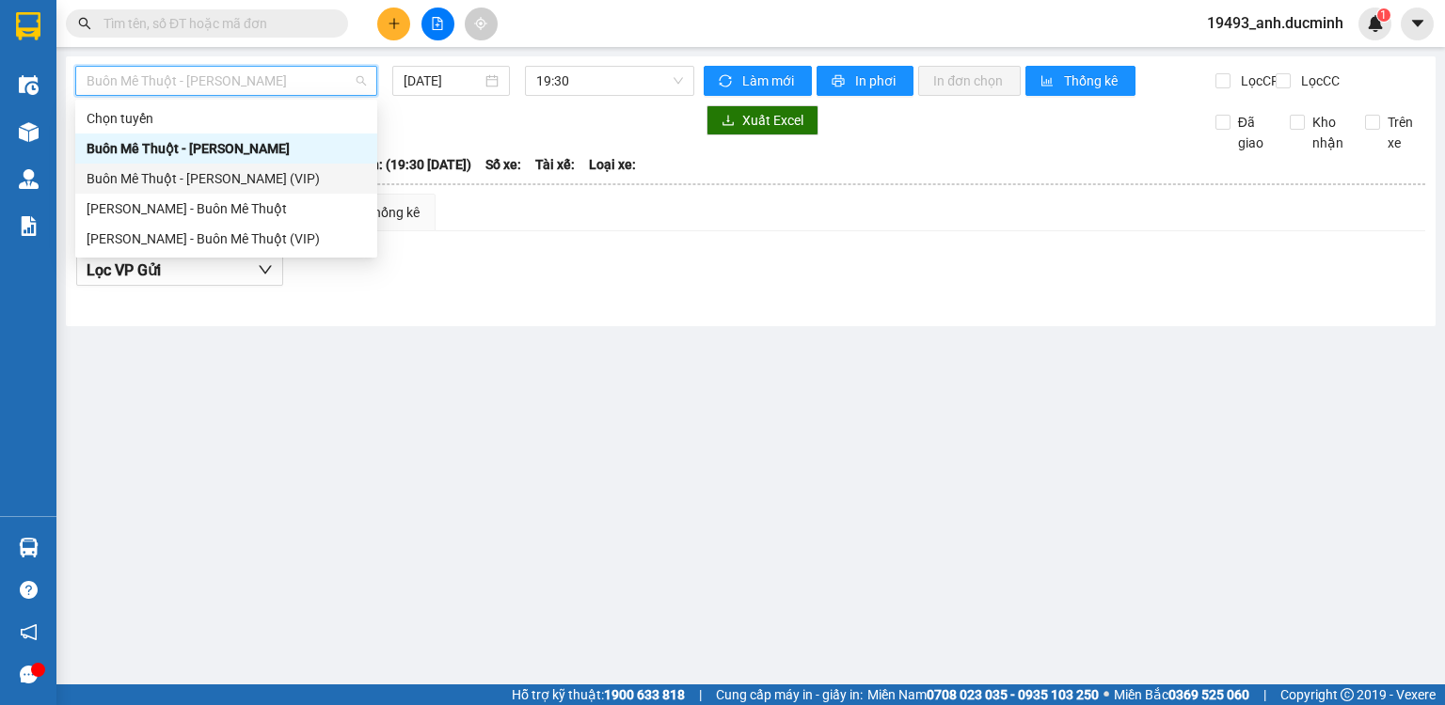
click at [180, 177] on div "Buôn Mê Thuột - [PERSON_NAME] (VIP)" at bounding box center [226, 178] width 279 height 21
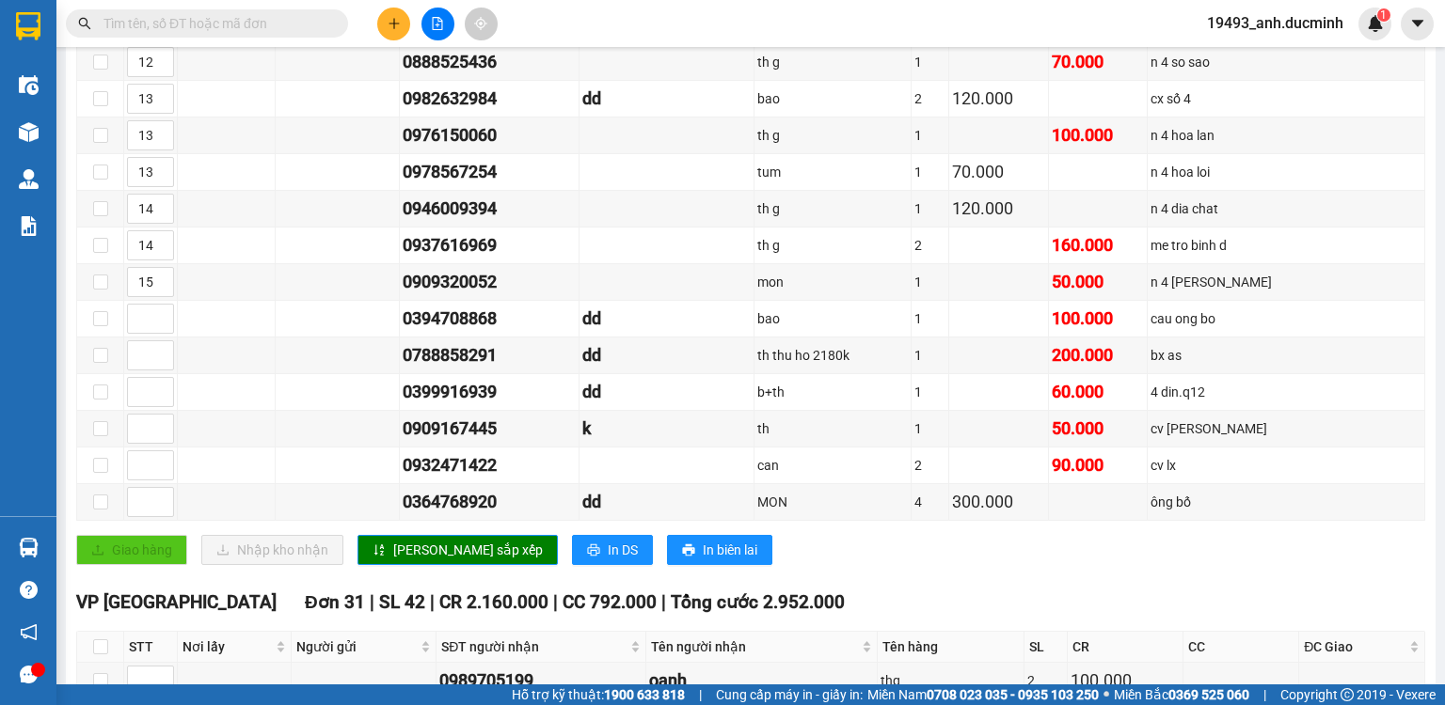
scroll to position [1129, 0]
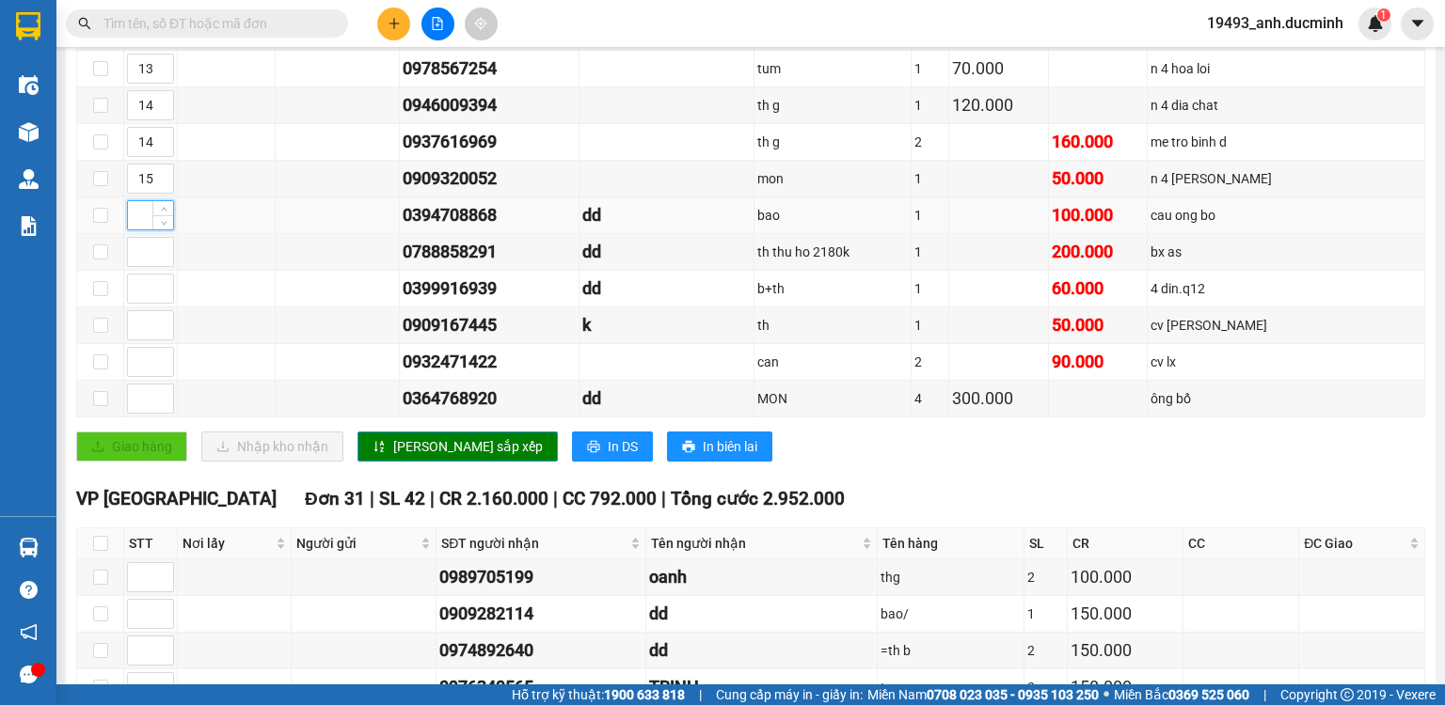
click at [140, 217] on input at bounding box center [150, 215] width 45 height 28
click at [137, 399] on input at bounding box center [150, 399] width 45 height 28
click at [408, 441] on span "[PERSON_NAME] sắp xếp" at bounding box center [468, 446] width 150 height 21
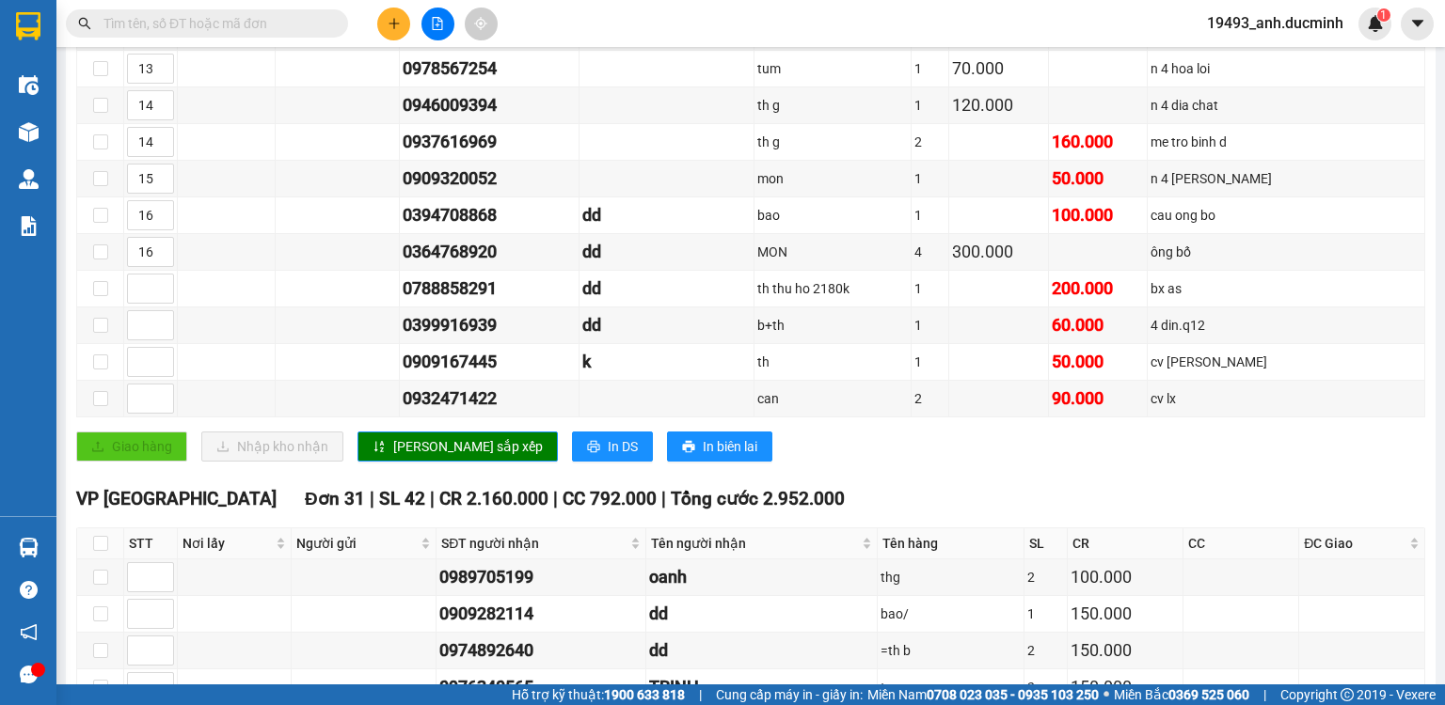
click at [397, 17] on icon "plus" at bounding box center [394, 23] width 13 height 13
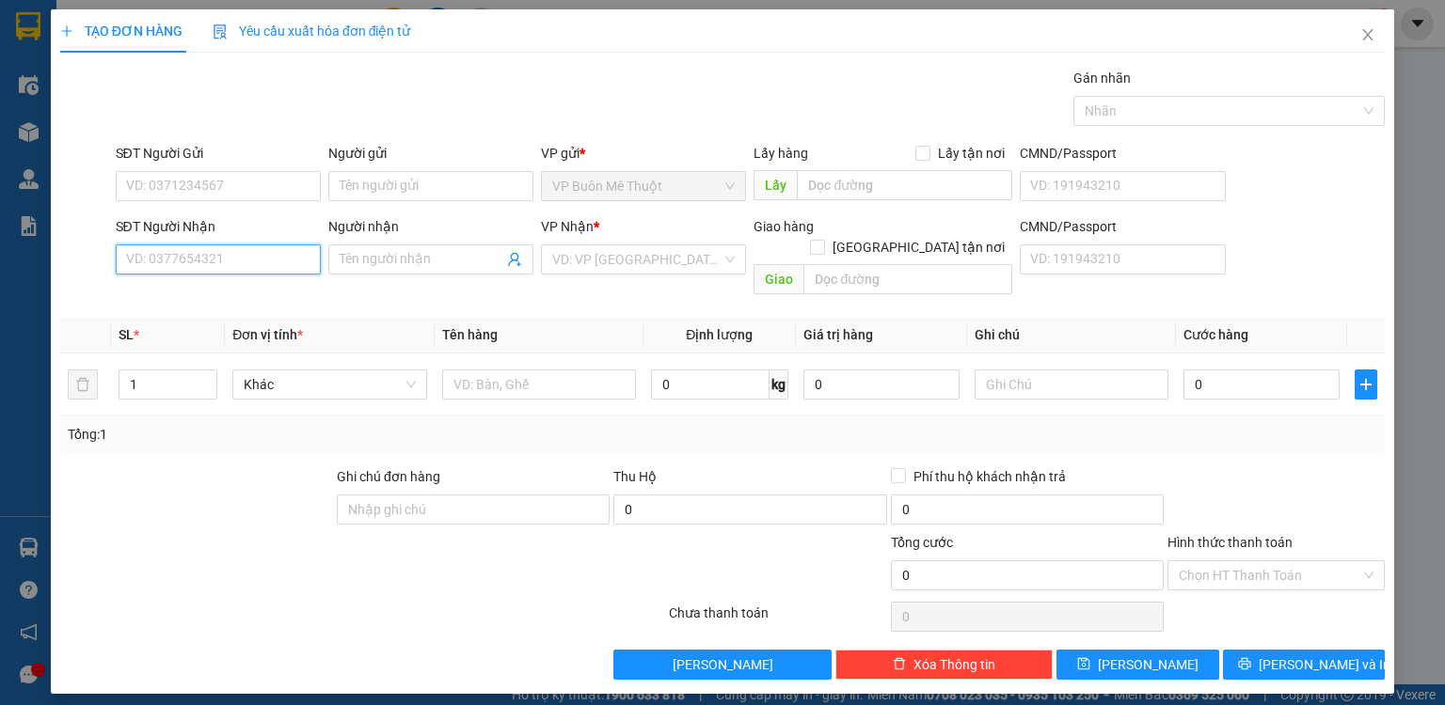
click at [245, 261] on input "SĐT Người Nhận" at bounding box center [218, 260] width 205 height 30
click at [229, 260] on input "339" at bounding box center [218, 260] width 205 height 30
click at [230, 300] on div "0367267339 - dd" at bounding box center [218, 296] width 182 height 21
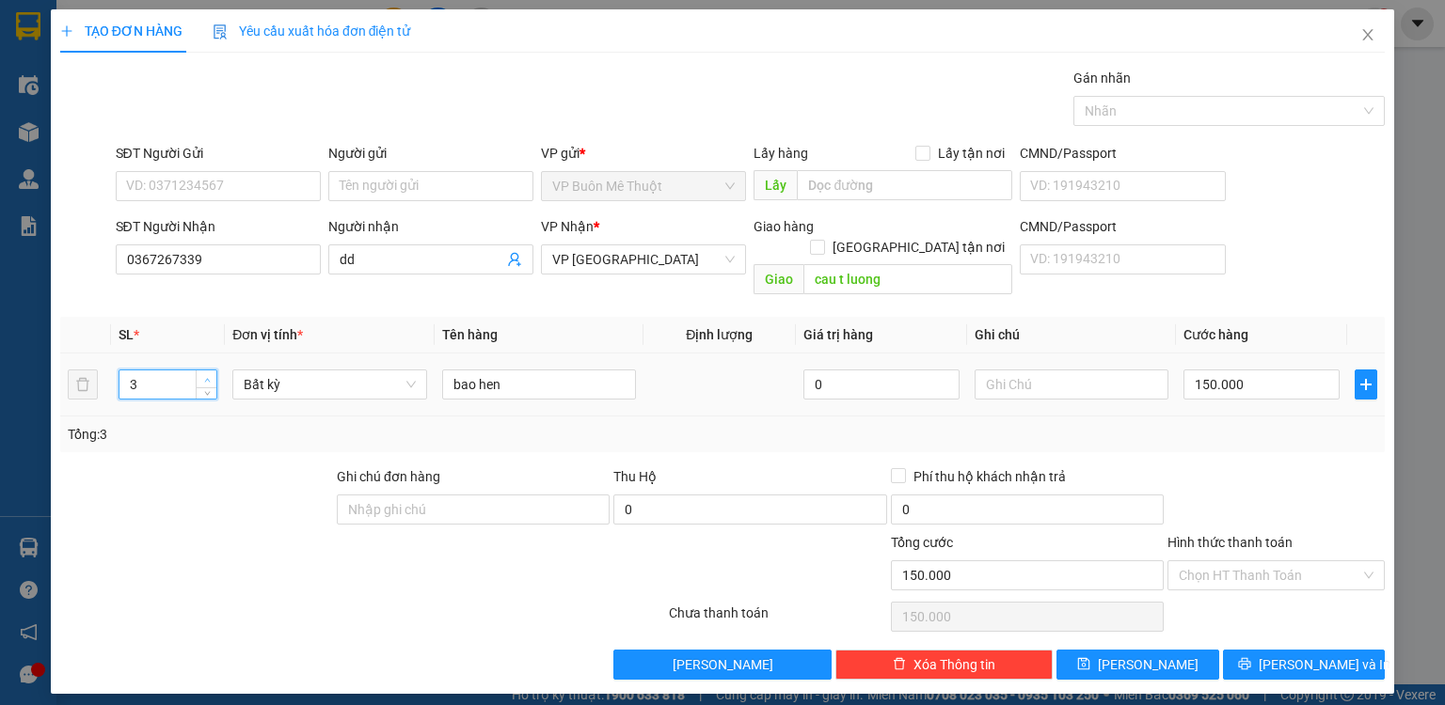
click at [204, 371] on span "Increase Value" at bounding box center [206, 379] width 21 height 17
click at [208, 371] on span "Increase Value" at bounding box center [206, 379] width 21 height 17
click at [1264, 370] on input "150.000" at bounding box center [1261, 385] width 156 height 30
click at [1261, 562] on input "Hình thức thanh toán" at bounding box center [1270, 576] width 182 height 28
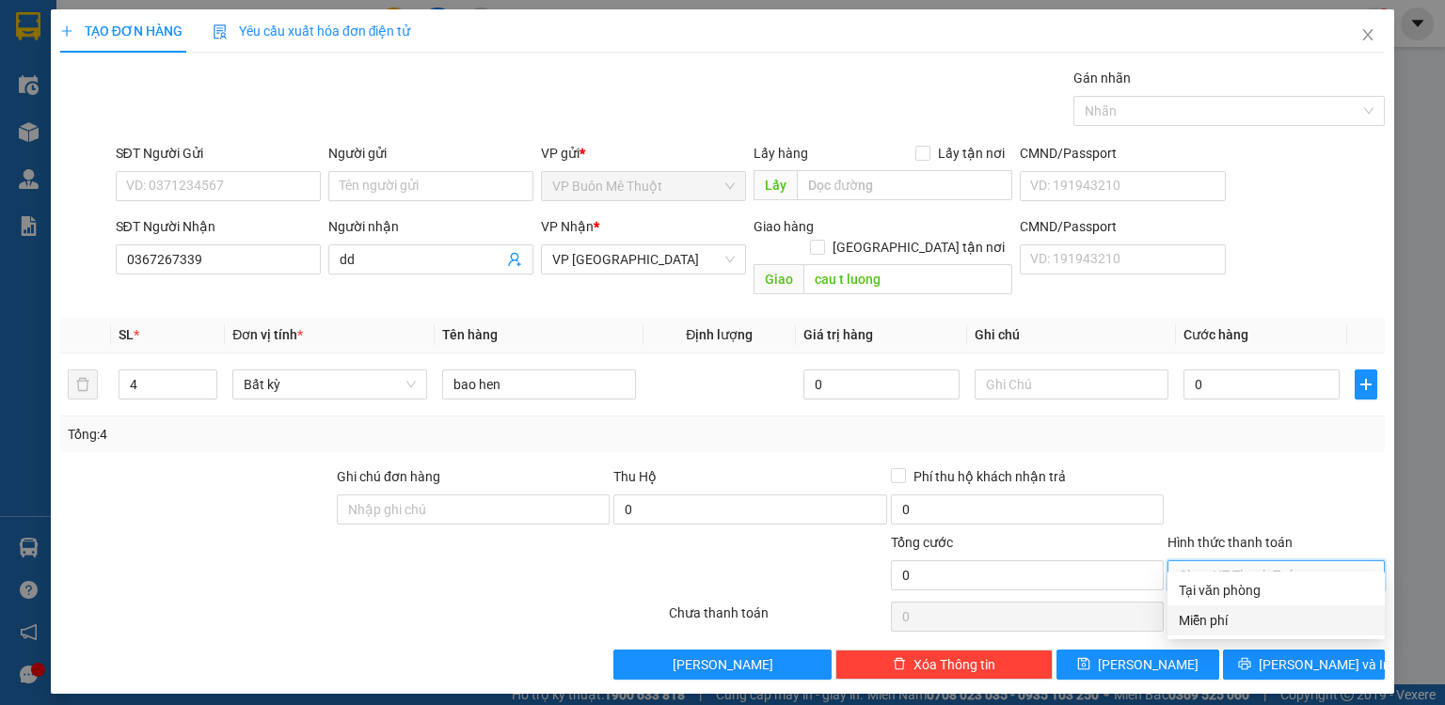
click at [1217, 615] on div "Miễn phí" at bounding box center [1276, 620] width 195 height 21
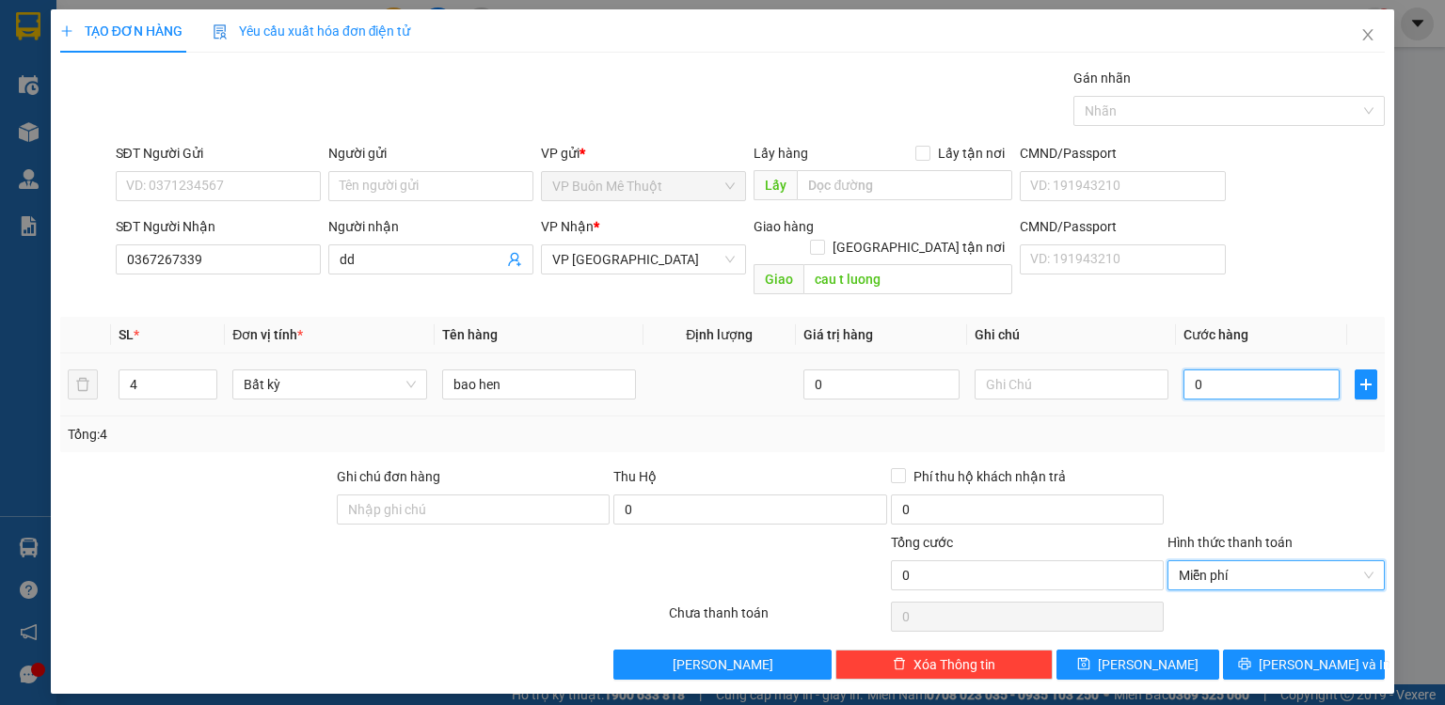
click at [1242, 370] on input "0" at bounding box center [1261, 385] width 156 height 30
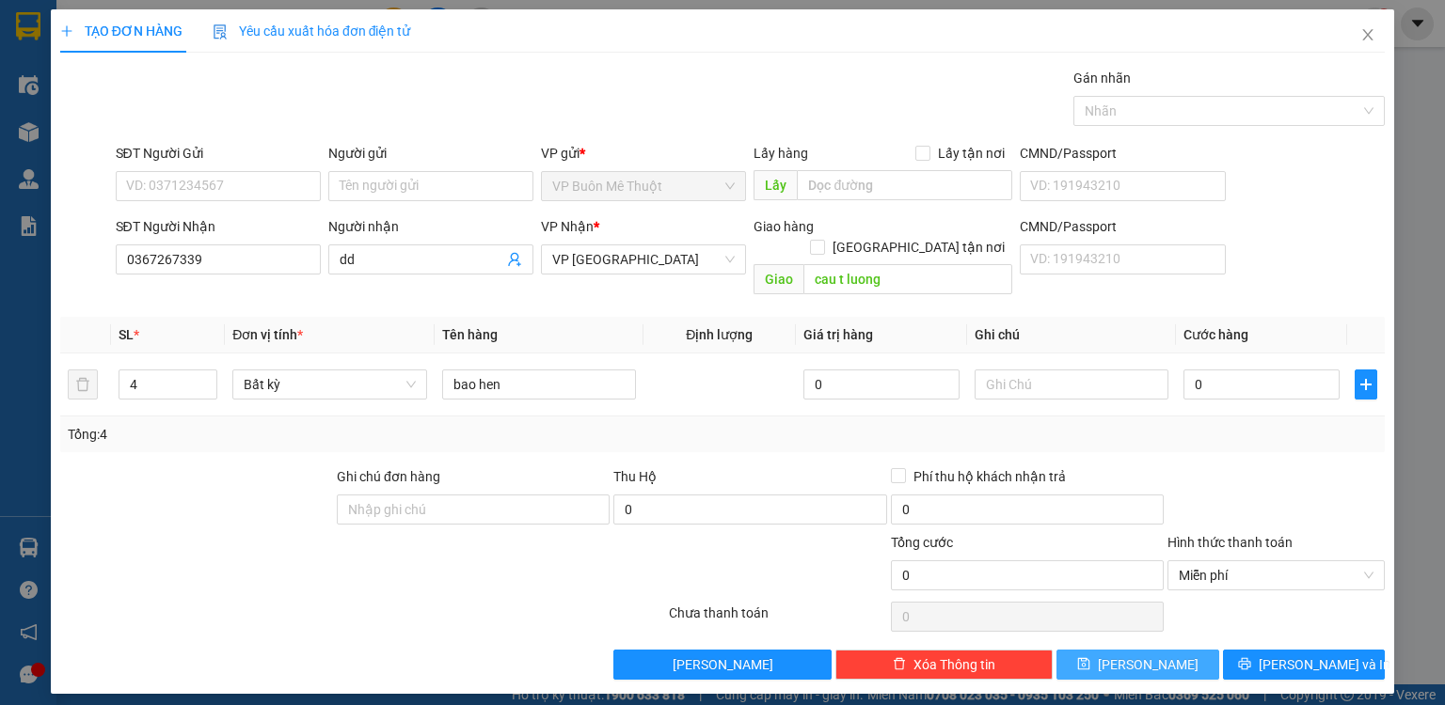
drag, startPoint x: 1190, startPoint y: 647, endPoint x: 1227, endPoint y: 409, distance: 240.9
click at [1190, 650] on button "[PERSON_NAME]" at bounding box center [1137, 665] width 163 height 30
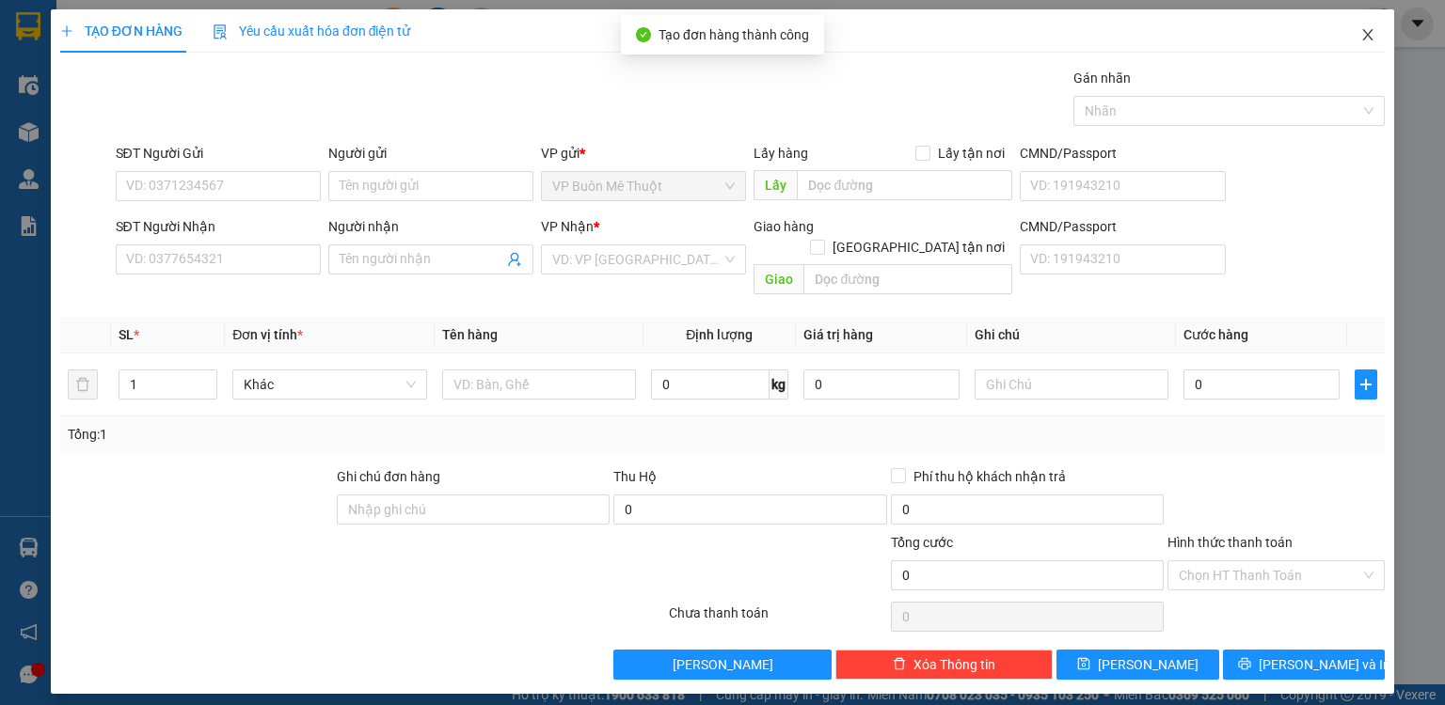
click at [1369, 34] on icon "close" at bounding box center [1367, 34] width 15 height 15
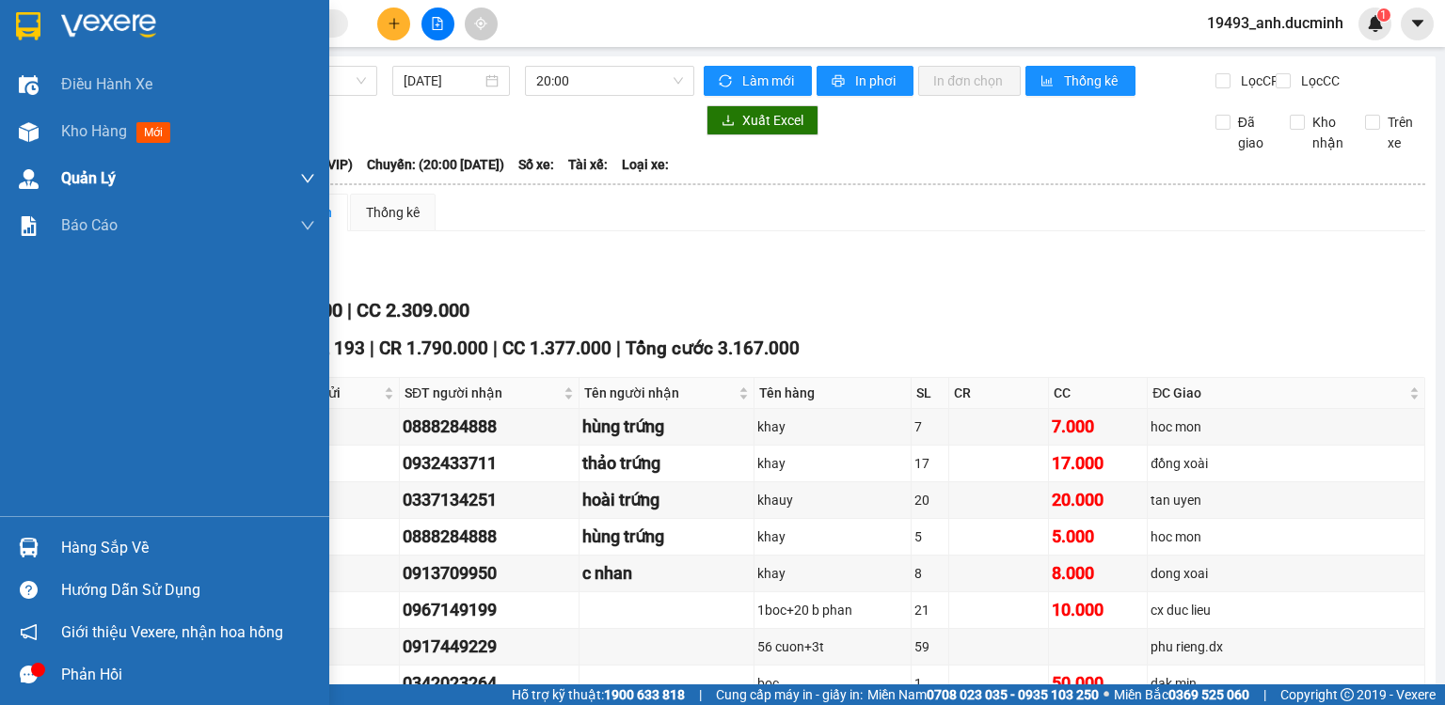
drag, startPoint x: 83, startPoint y: 128, endPoint x: 316, endPoint y: 183, distance: 239.8
click at [84, 128] on span "Kho hàng" at bounding box center [94, 131] width 66 height 18
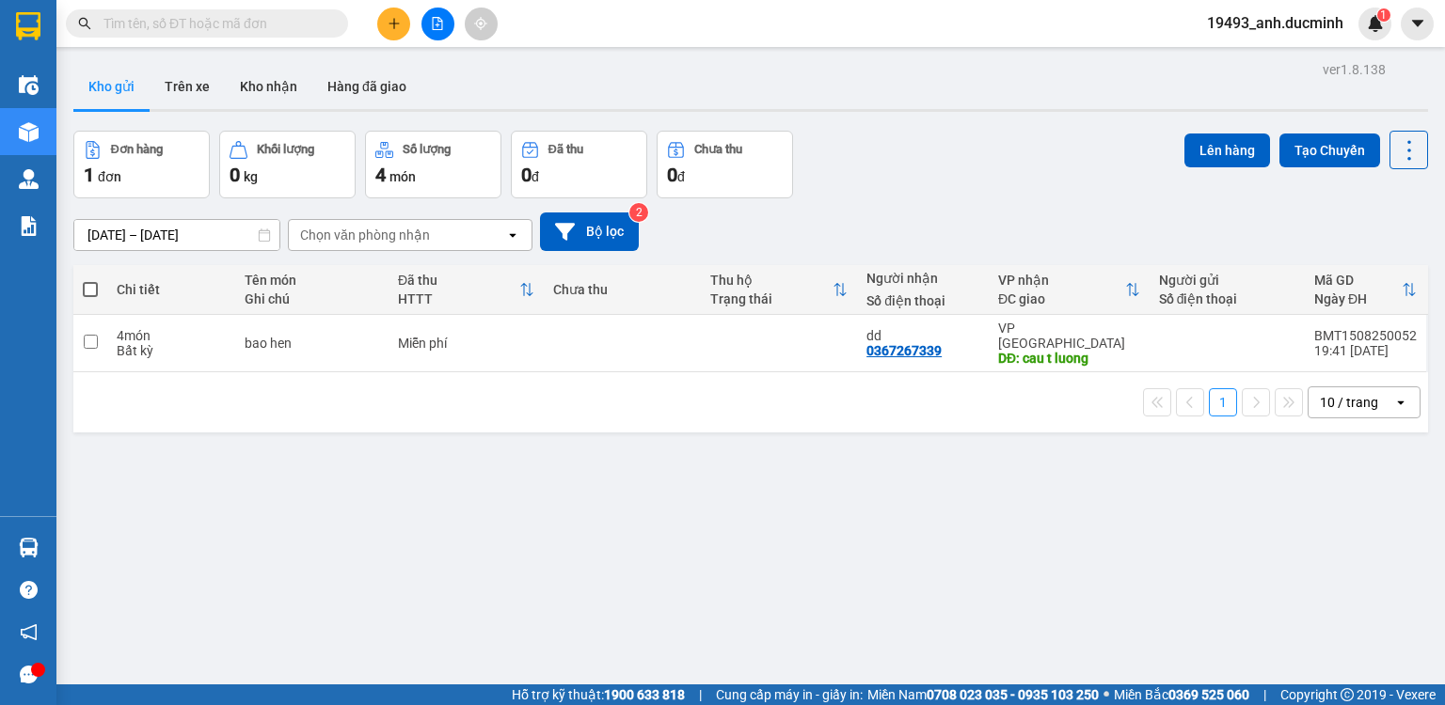
drag, startPoint x: 89, startPoint y: 288, endPoint x: 168, endPoint y: 251, distance: 87.1
click at [90, 287] on span at bounding box center [90, 289] width 15 height 15
click at [90, 280] on input "checkbox" at bounding box center [90, 280] width 0 height 0
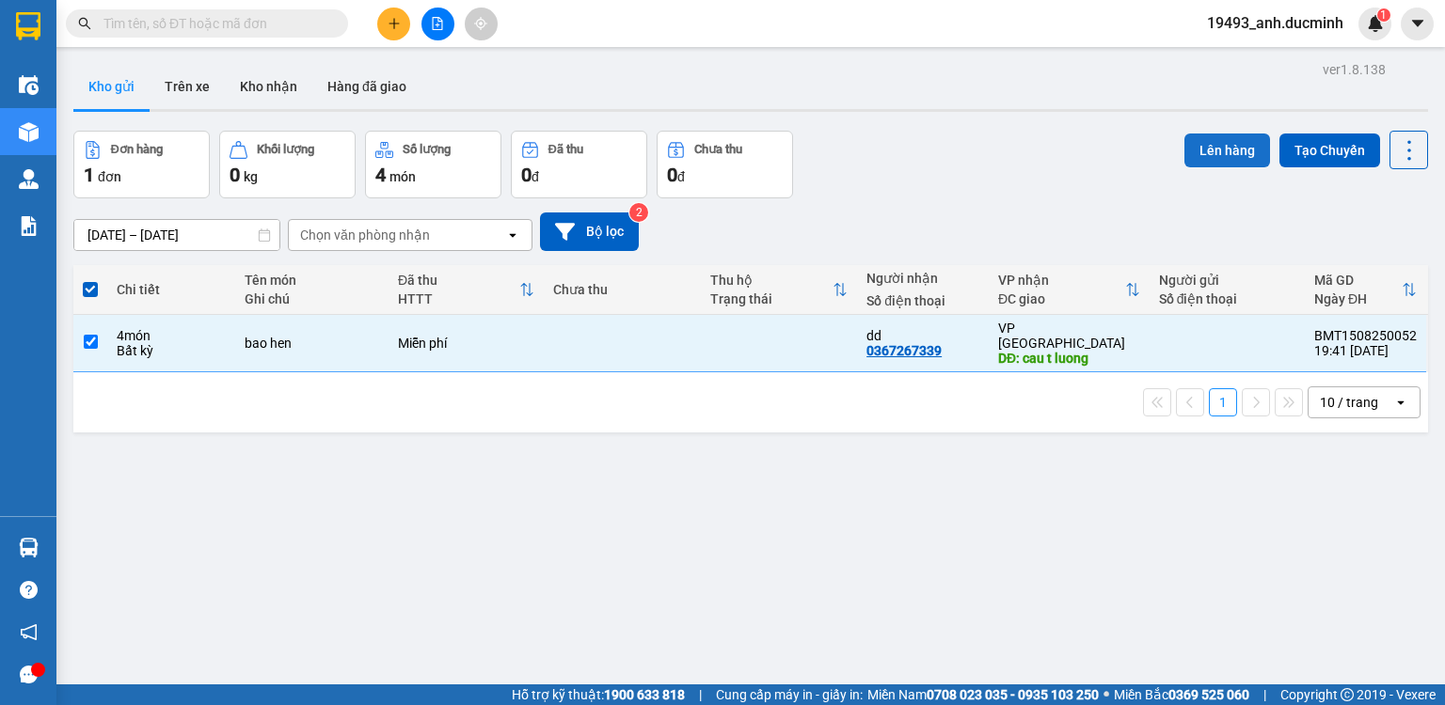
click at [1199, 135] on button "Lên hàng" at bounding box center [1227, 151] width 86 height 34
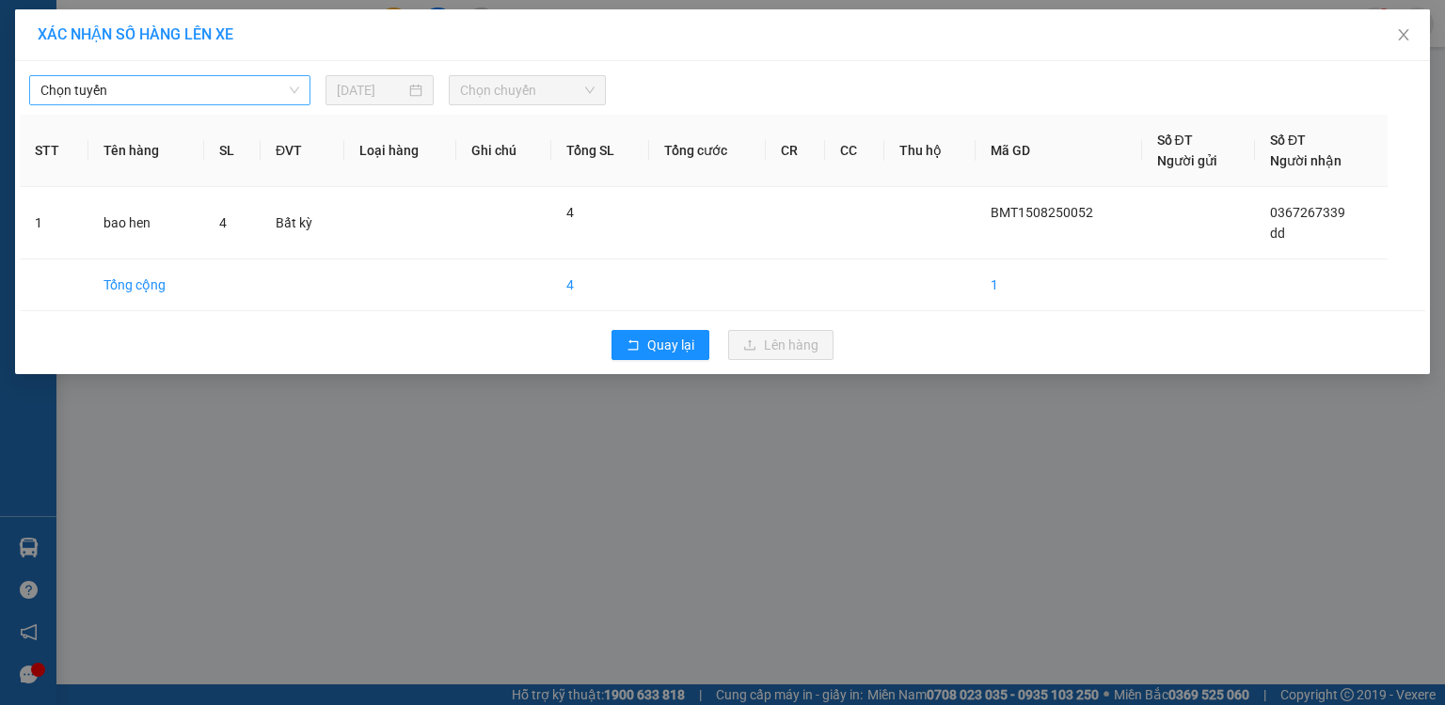
click at [226, 87] on span "Chọn tuyến" at bounding box center [169, 90] width 259 height 28
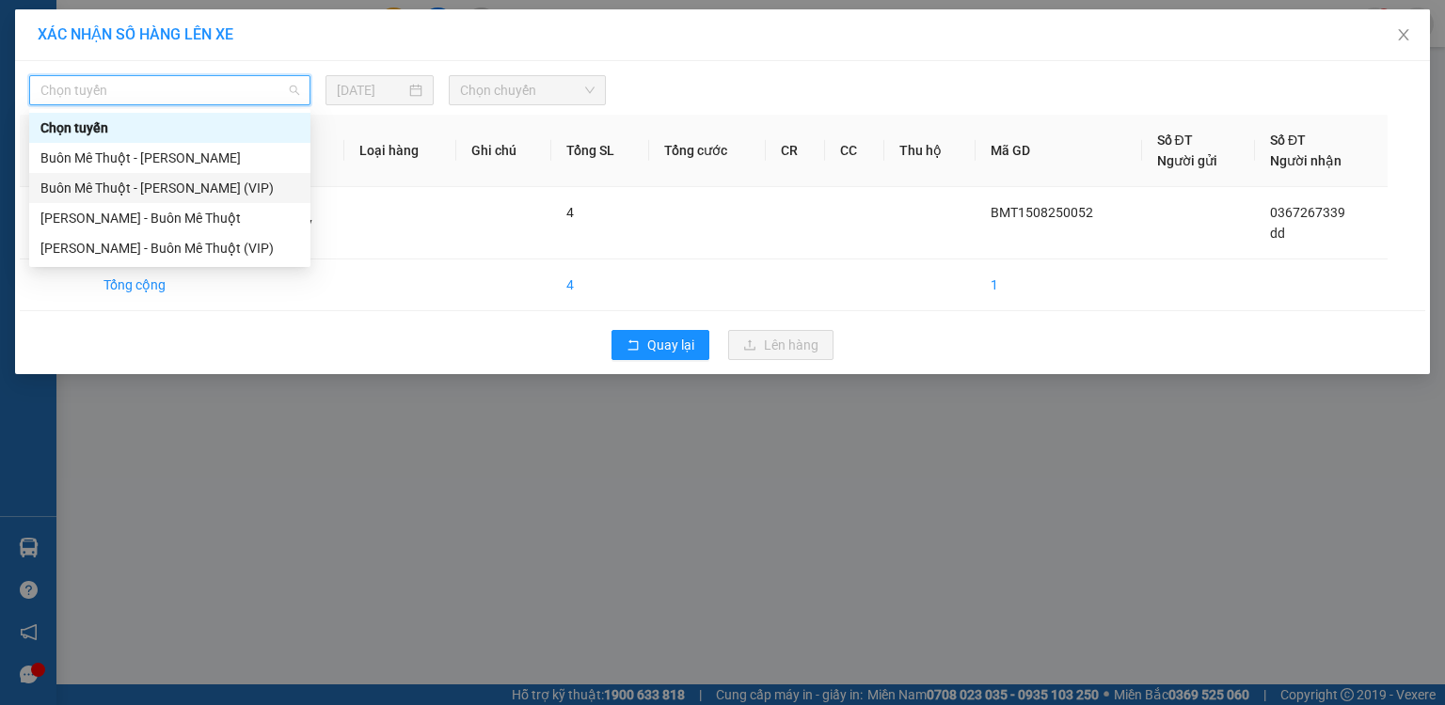
drag, startPoint x: 214, startPoint y: 188, endPoint x: 464, endPoint y: 79, distance: 272.1
click at [218, 184] on div "Buôn Mê Thuột - [PERSON_NAME] (VIP)" at bounding box center [169, 188] width 259 height 21
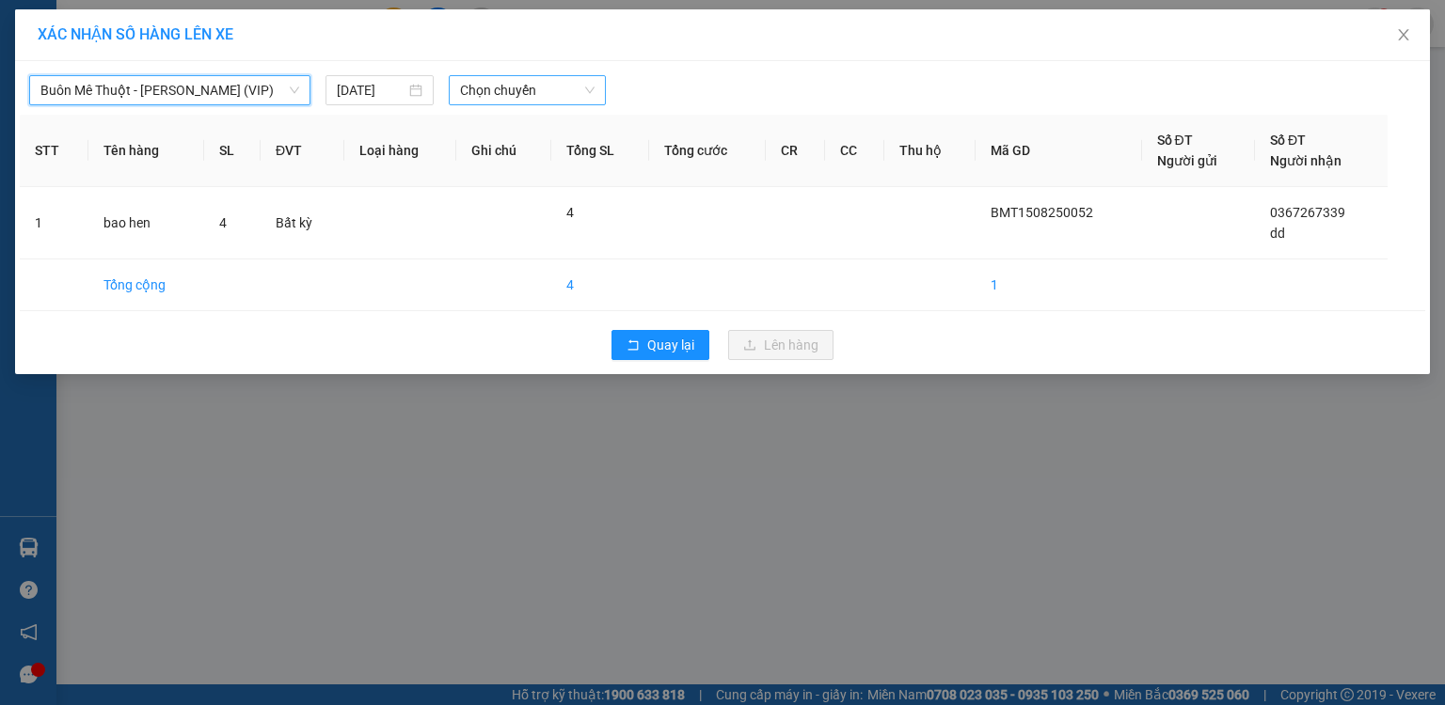
click at [499, 93] on span "Chọn chuyến" at bounding box center [527, 90] width 135 height 28
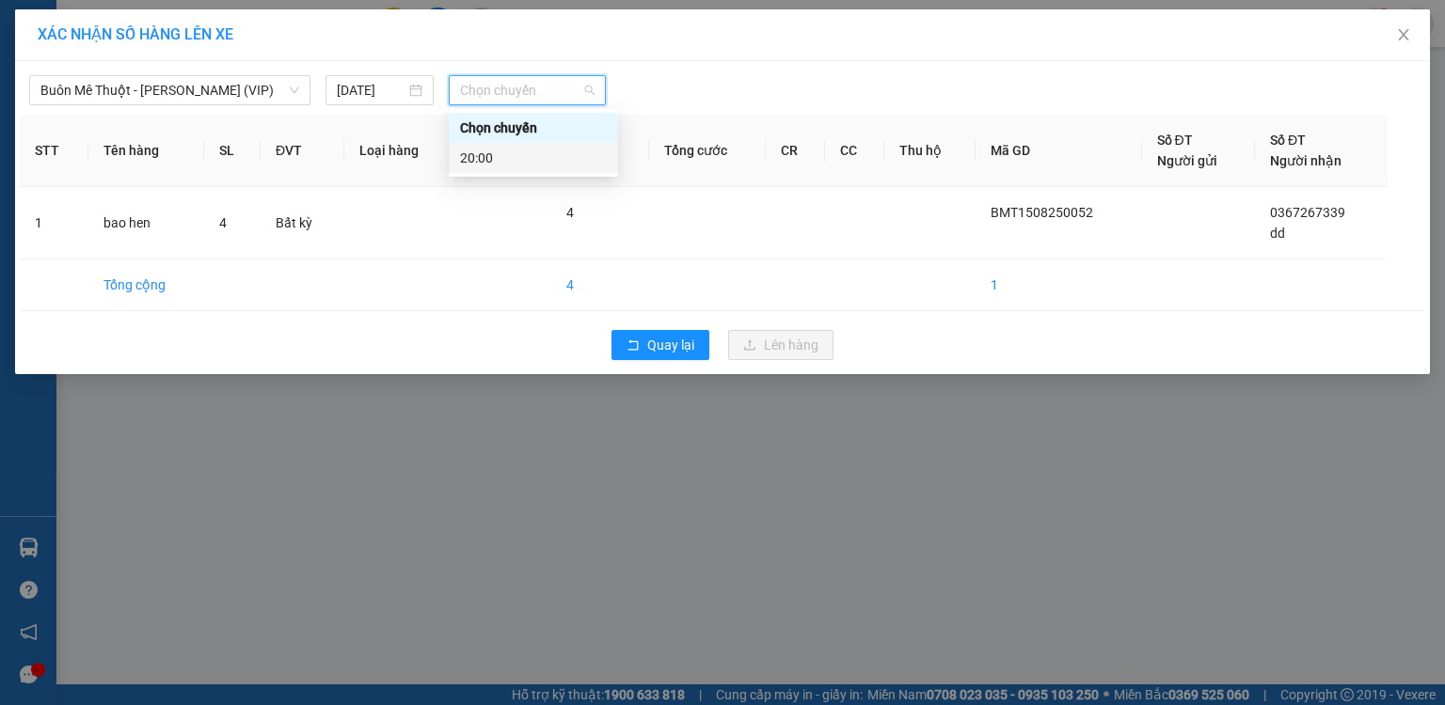
drag, startPoint x: 511, startPoint y: 160, endPoint x: 536, endPoint y: 183, distance: 34.6
click at [511, 162] on div "20:00" at bounding box center [533, 158] width 147 height 21
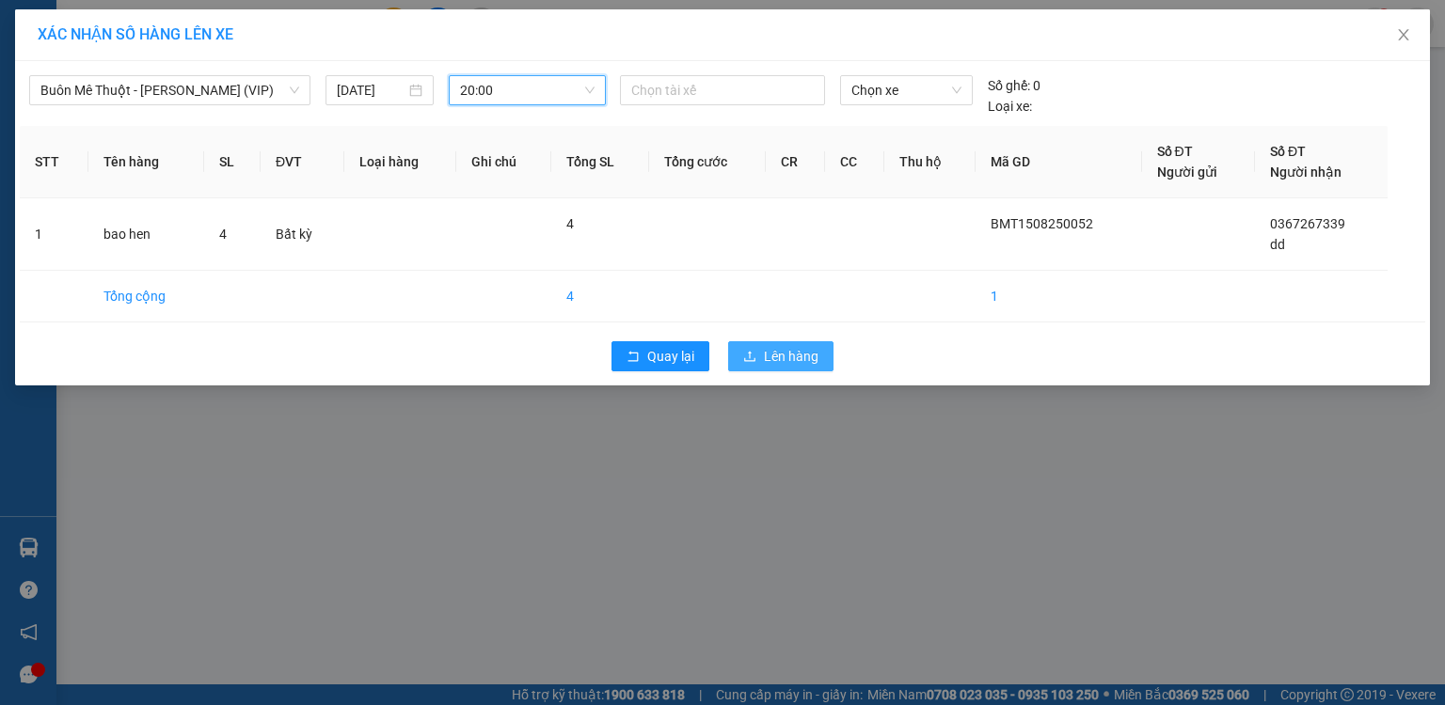
click at [786, 346] on span "Lên hàng" at bounding box center [791, 356] width 55 height 21
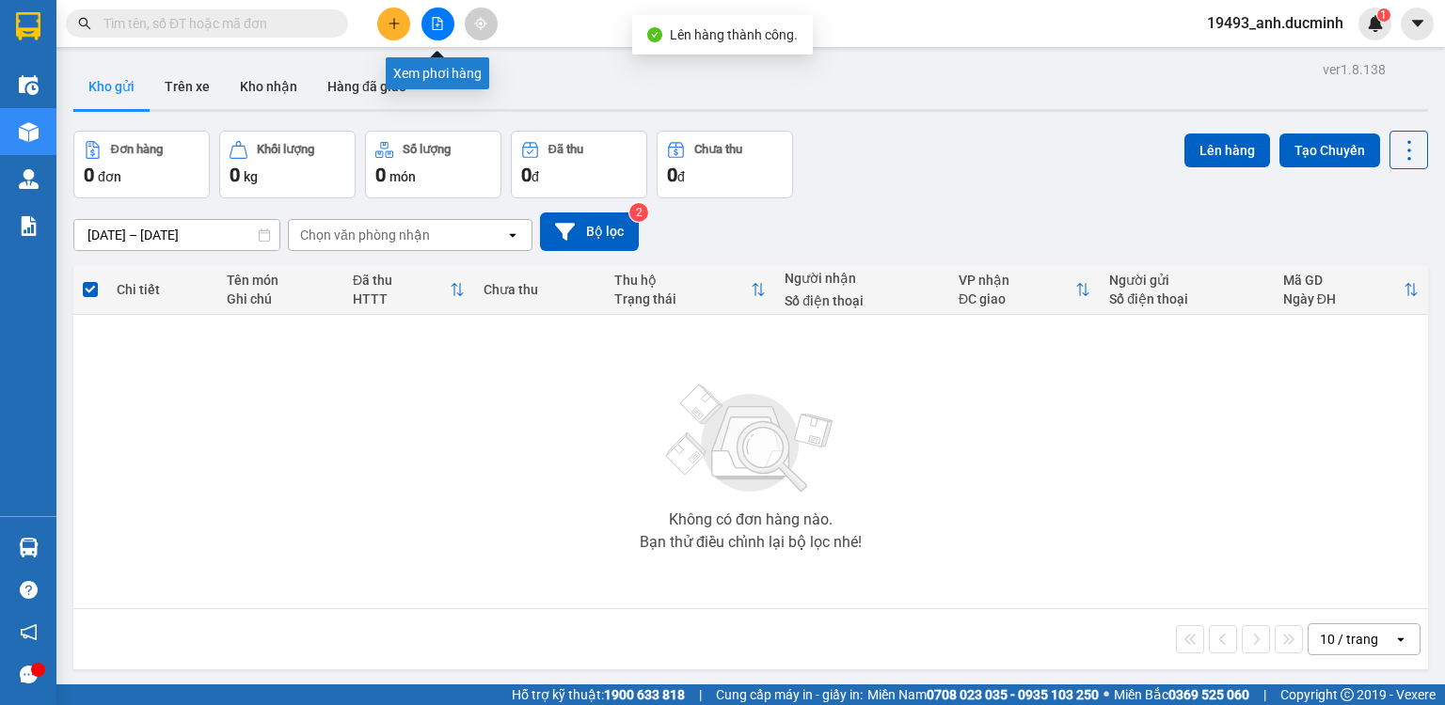
click at [431, 23] on icon "file-add" at bounding box center [437, 23] width 13 height 13
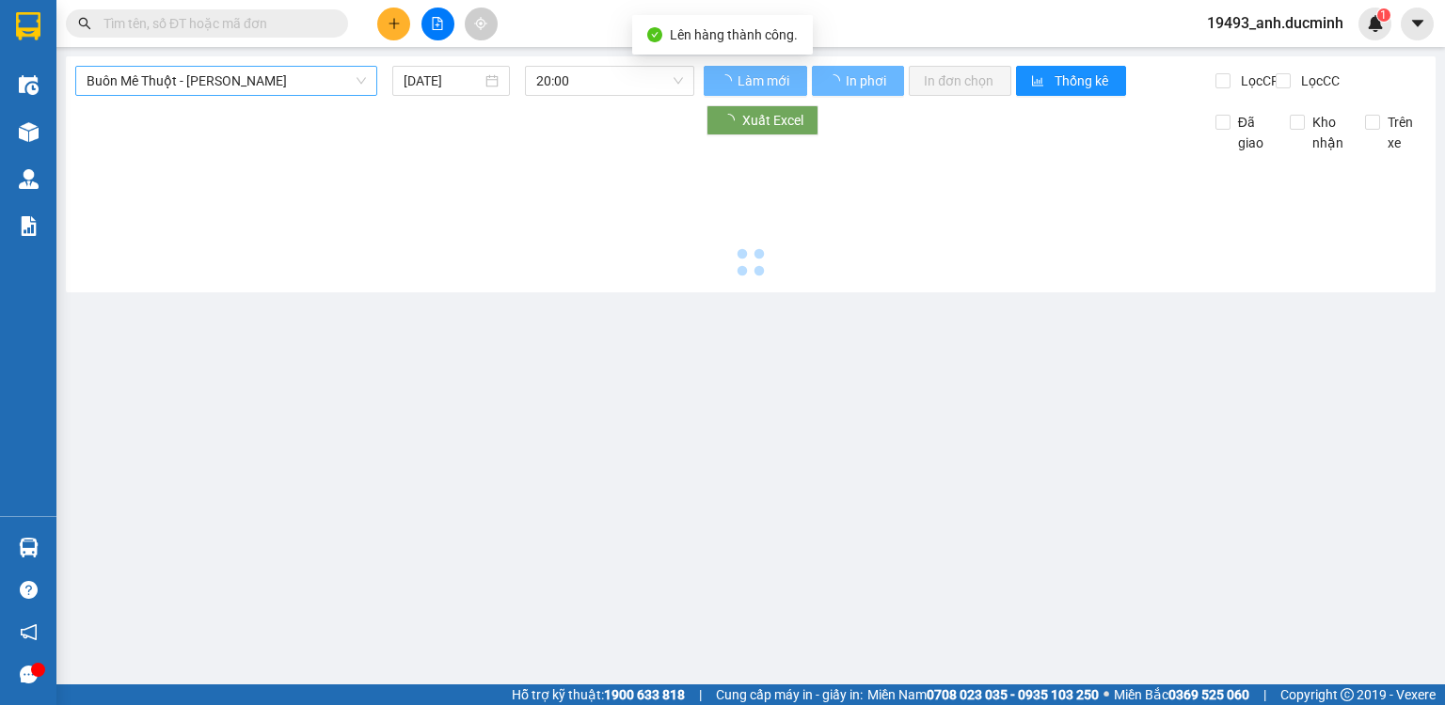
click at [184, 73] on span "Buôn Mê Thuột - [PERSON_NAME]" at bounding box center [226, 81] width 279 height 28
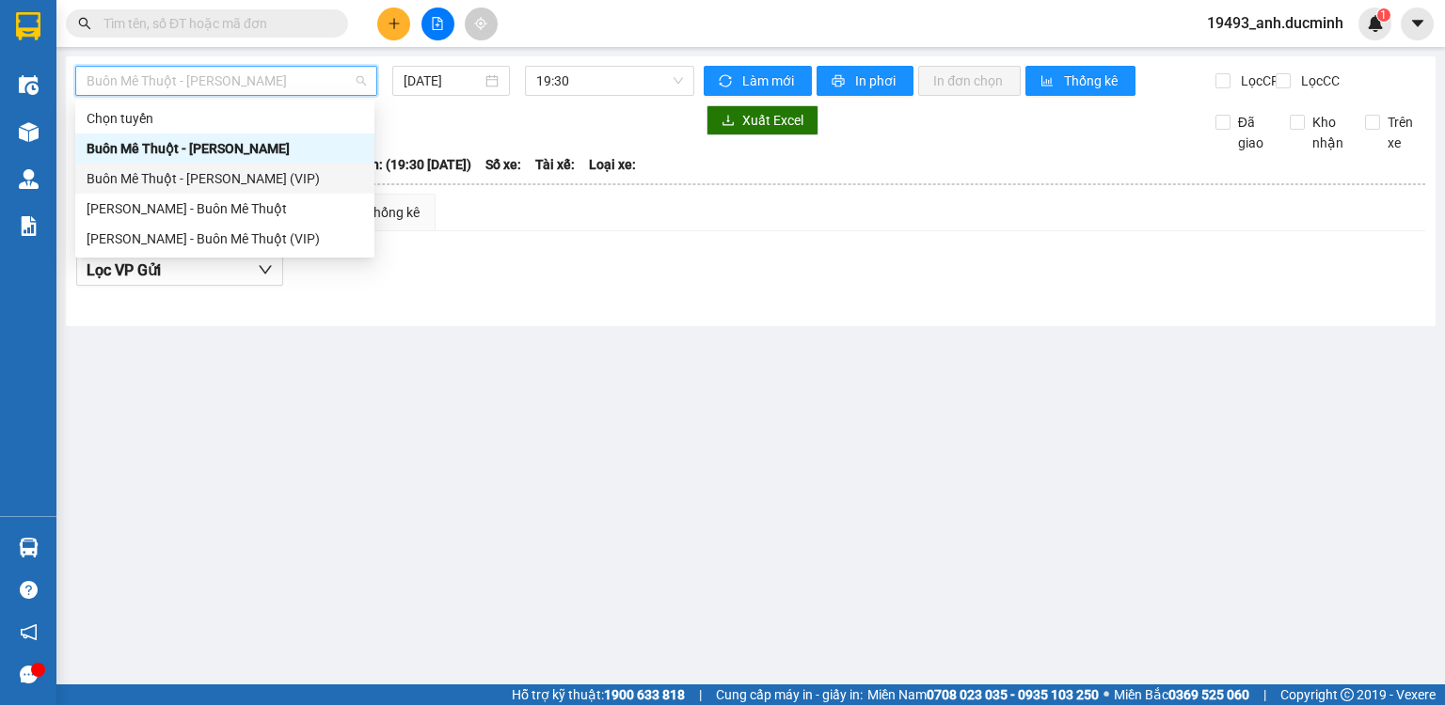
click at [198, 184] on div "Buôn Mê Thuột - [PERSON_NAME] (VIP)" at bounding box center [225, 178] width 277 height 21
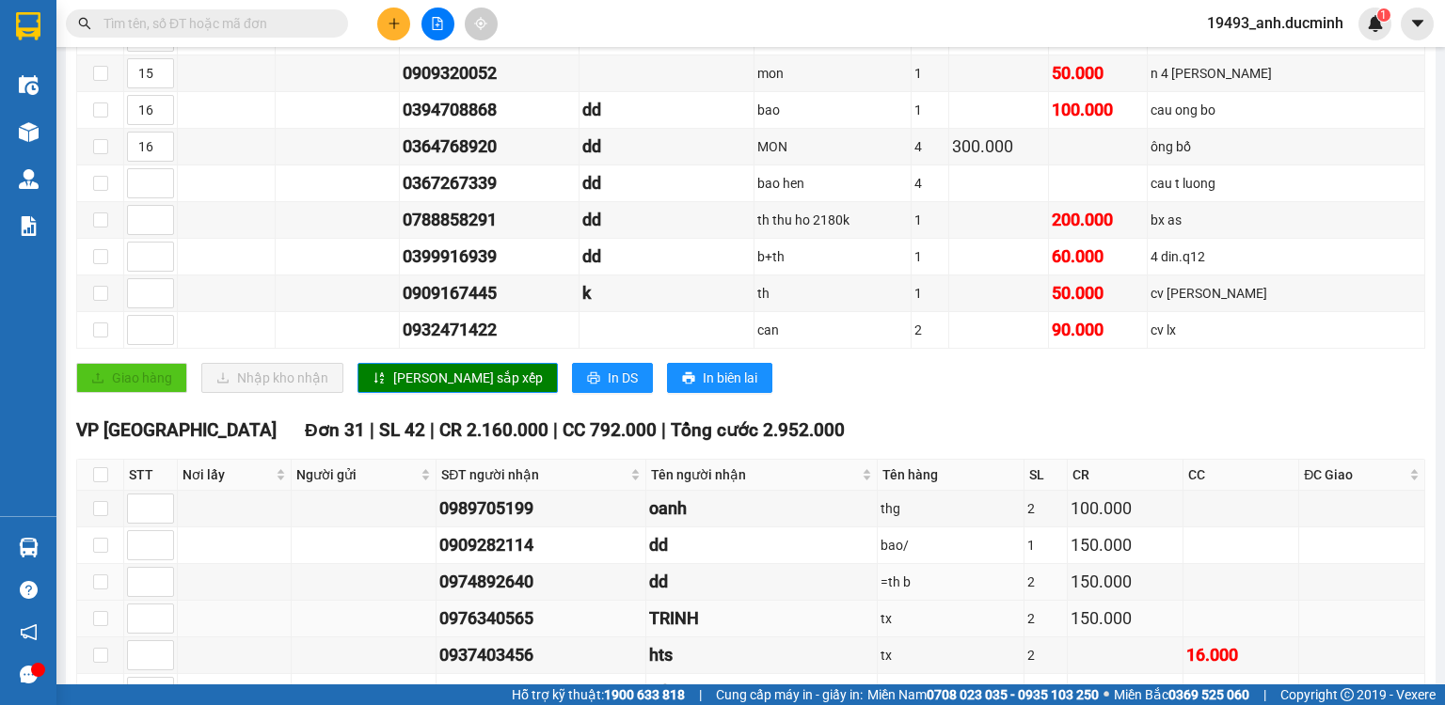
scroll to position [1279, 0]
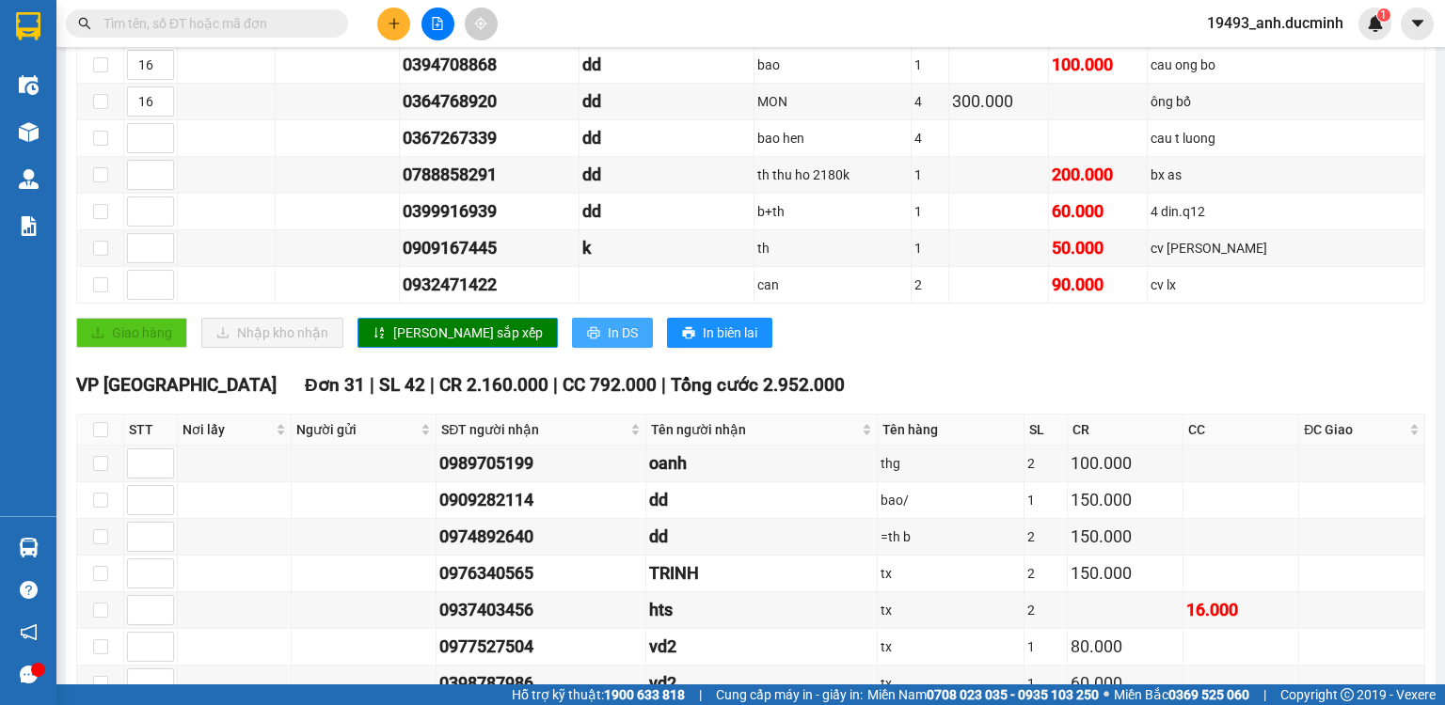
click at [572, 325] on button "In DS" at bounding box center [612, 333] width 81 height 30
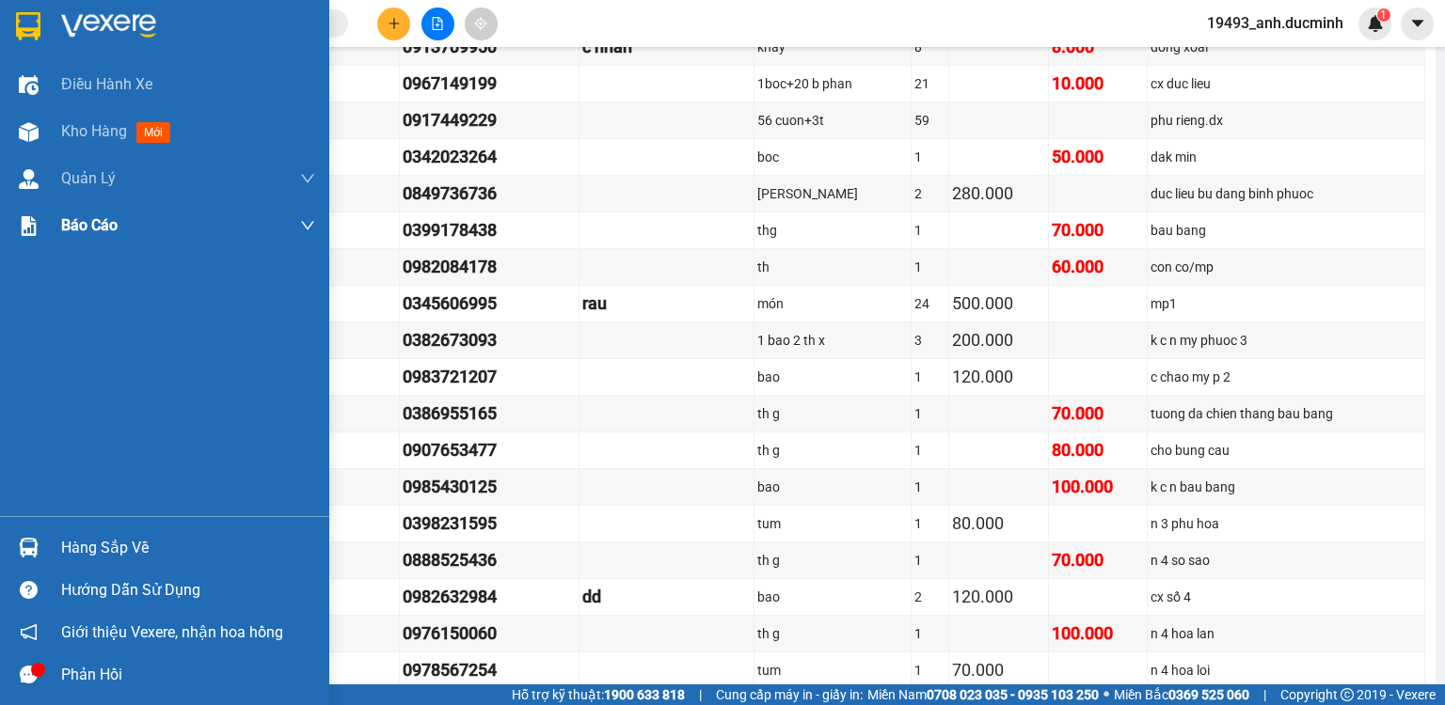
scroll to position [150, 0]
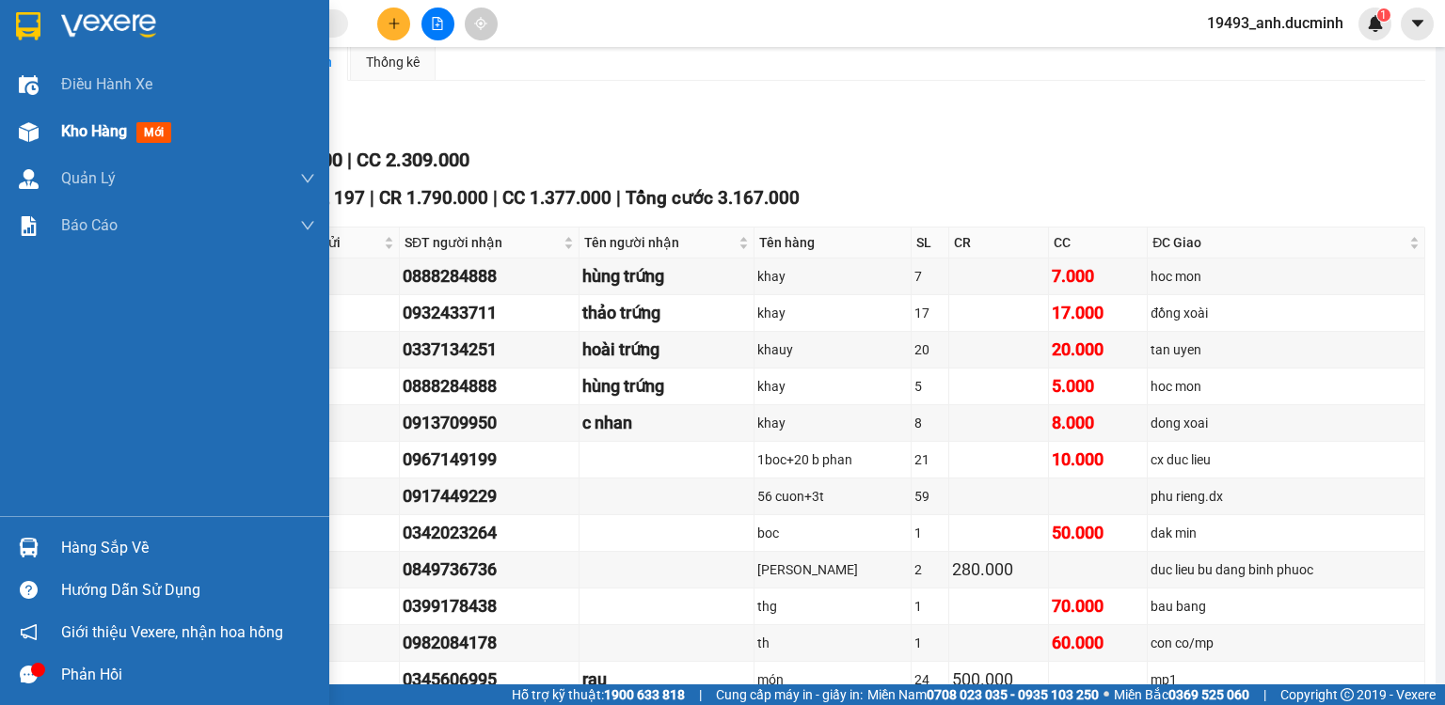
click at [102, 119] on div "Kho hàng mới" at bounding box center [120, 131] width 118 height 24
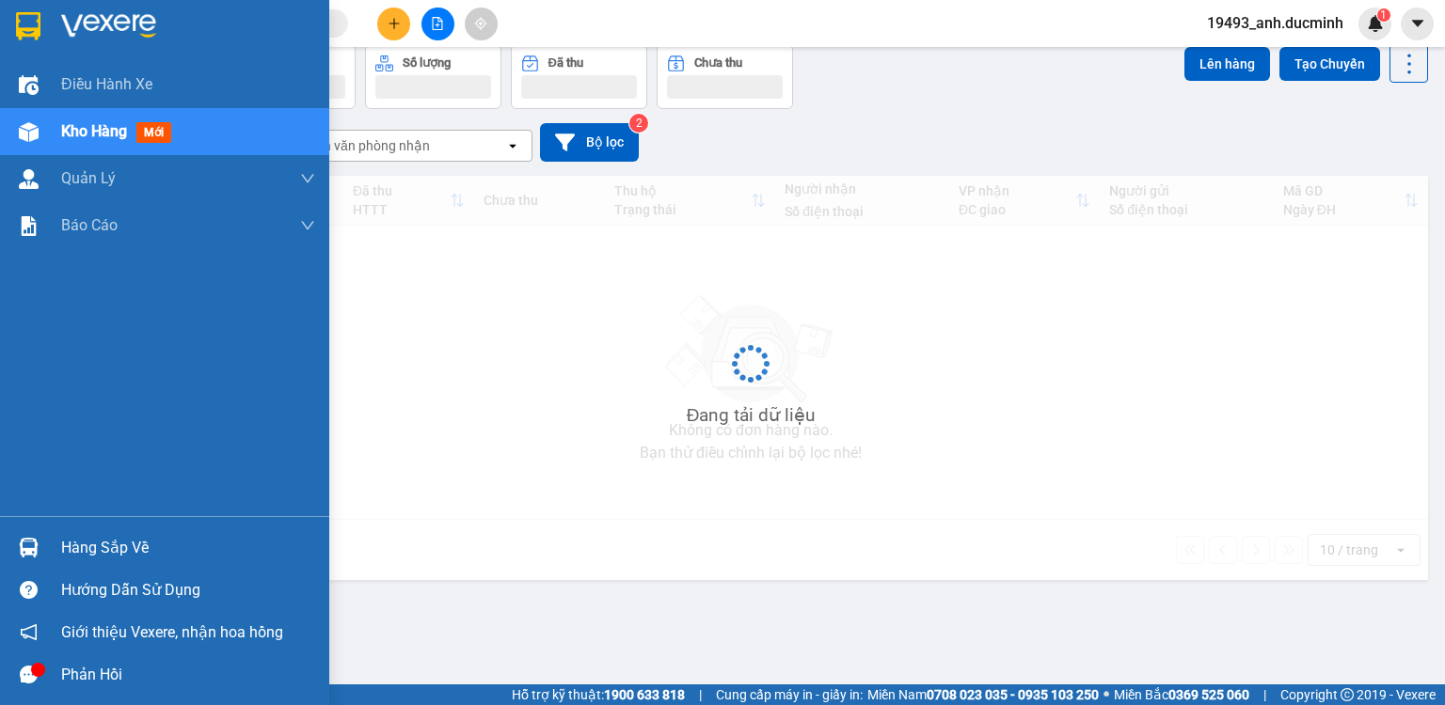
scroll to position [87, 0]
